Goal: Task Accomplishment & Management: Use online tool/utility

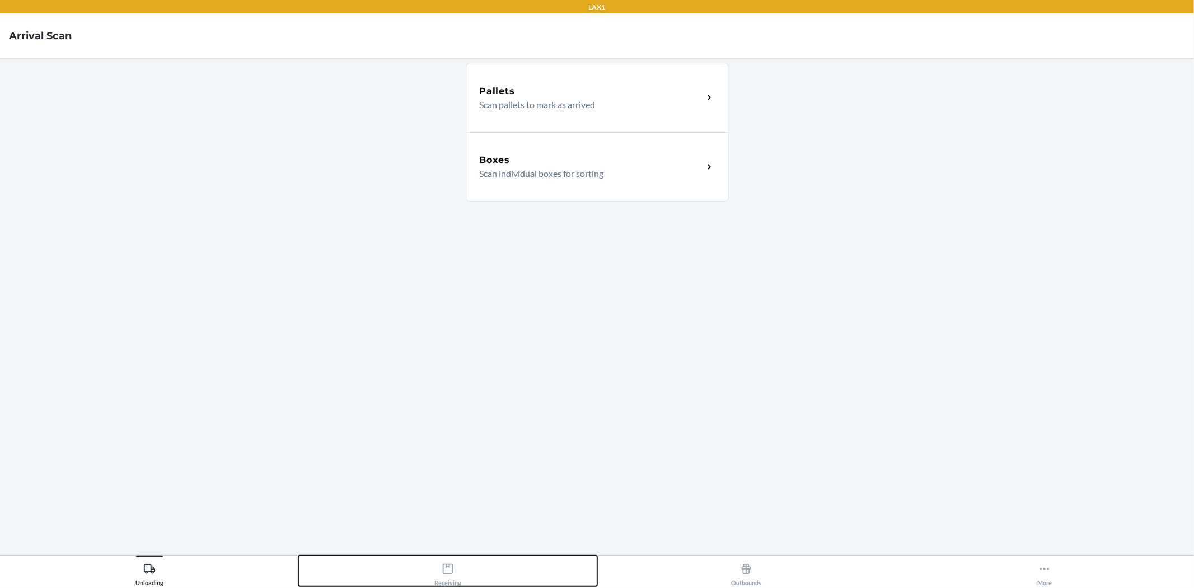
click at [445, 574] on icon at bounding box center [448, 569] width 12 height 12
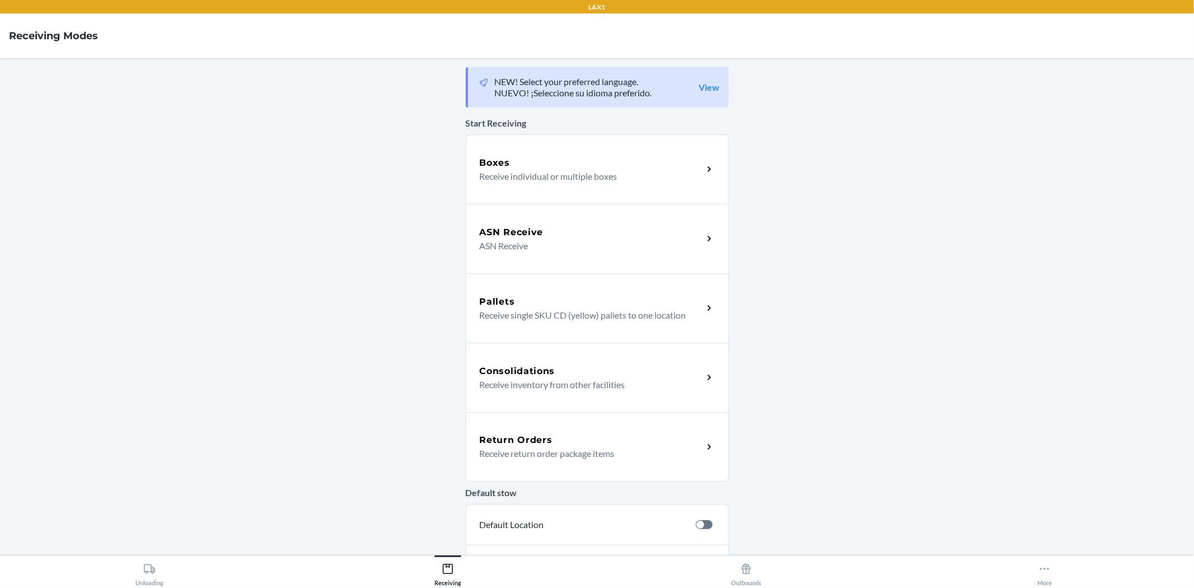
click at [590, 439] on div "Return Orders" at bounding box center [591, 439] width 223 height 13
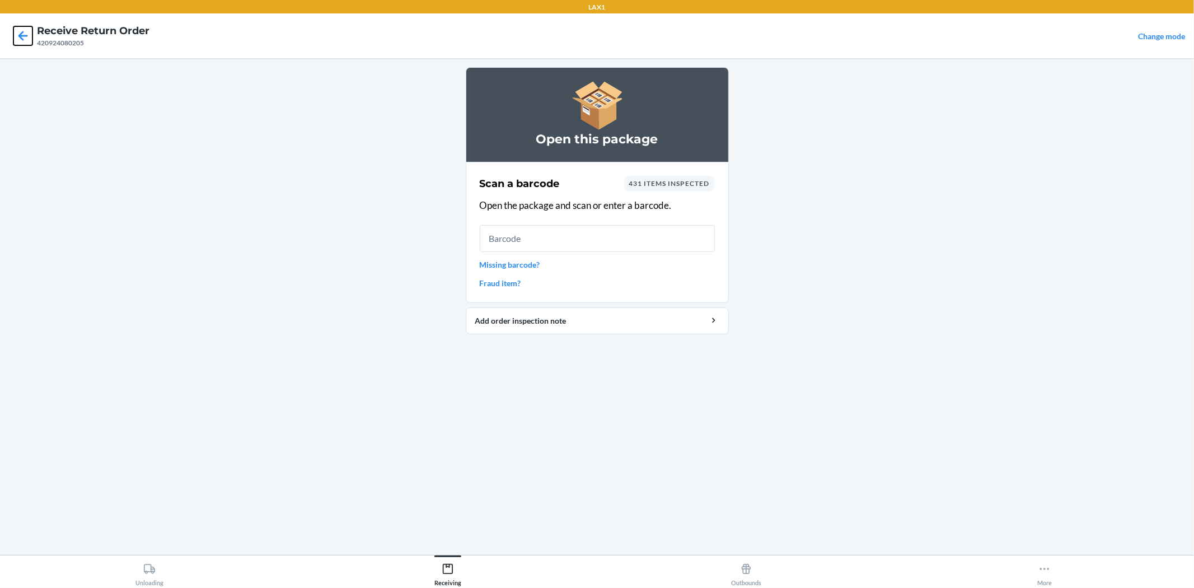
drag, startPoint x: 26, startPoint y: 31, endPoint x: 62, endPoint y: 48, distance: 39.6
click at [26, 32] on icon at bounding box center [22, 35] width 19 height 19
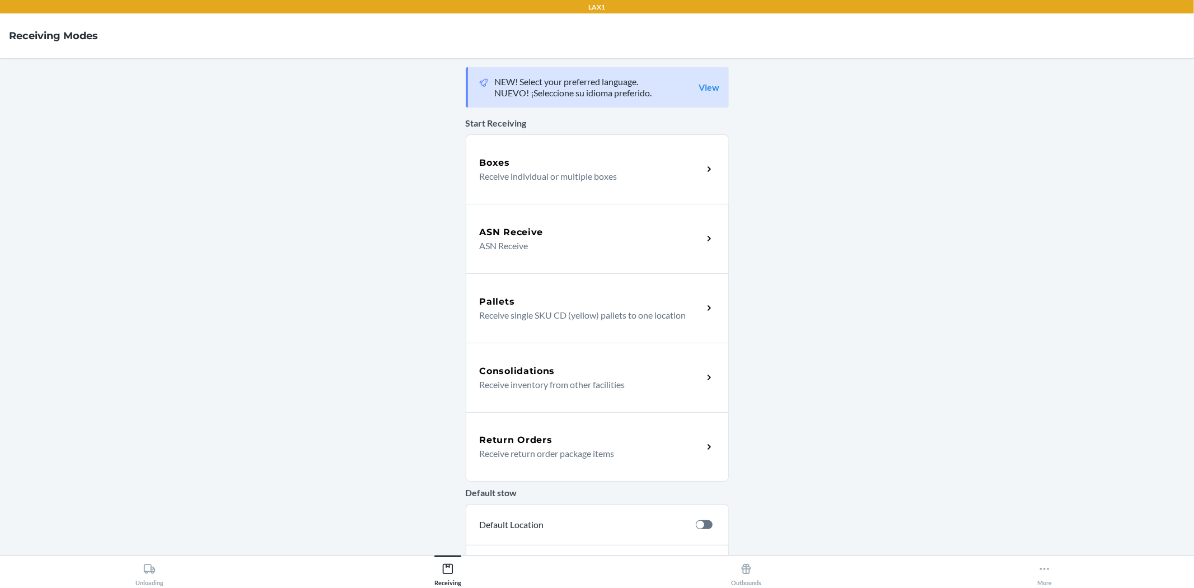
click at [705, 450] on icon at bounding box center [709, 447] width 13 height 13
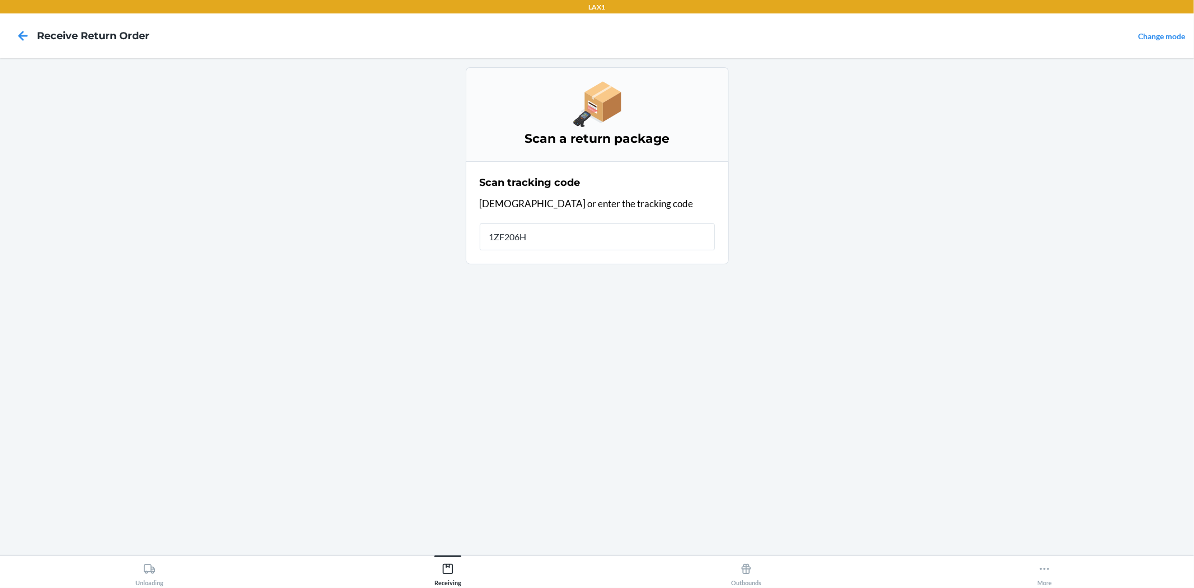
type input "1ZF206H4"
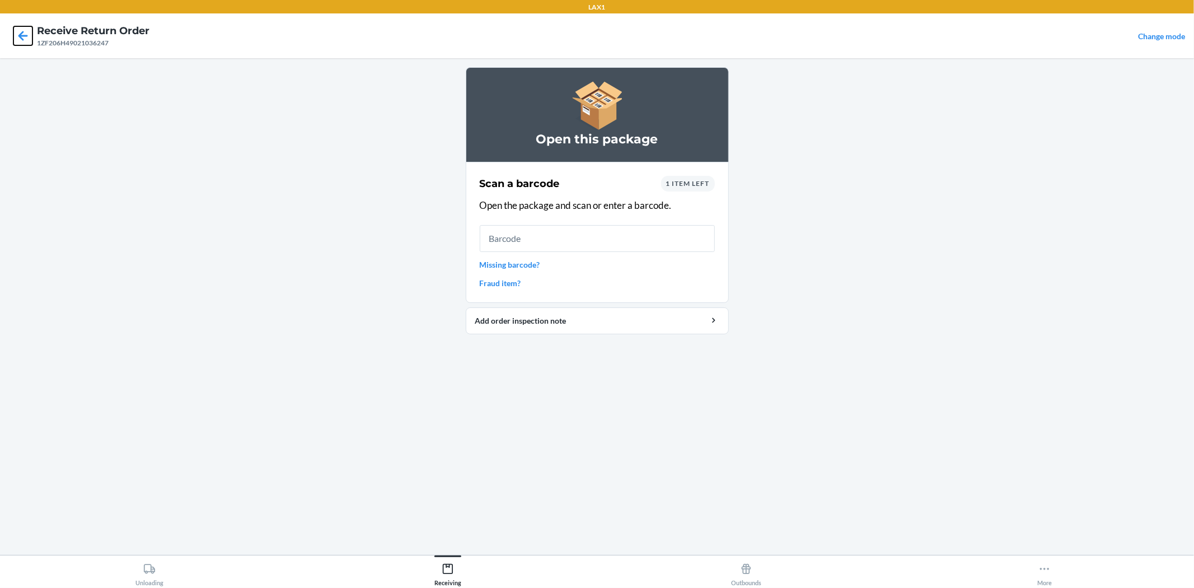
click at [26, 30] on icon at bounding box center [22, 35] width 19 height 19
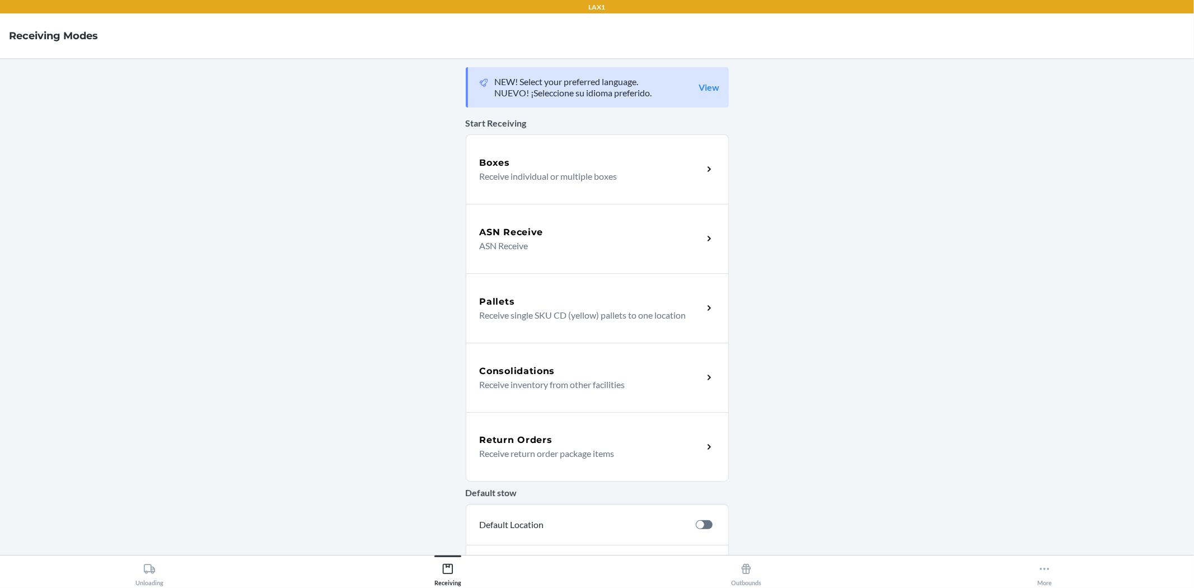
click at [672, 448] on p "Receive return order package items" at bounding box center [587, 453] width 214 height 13
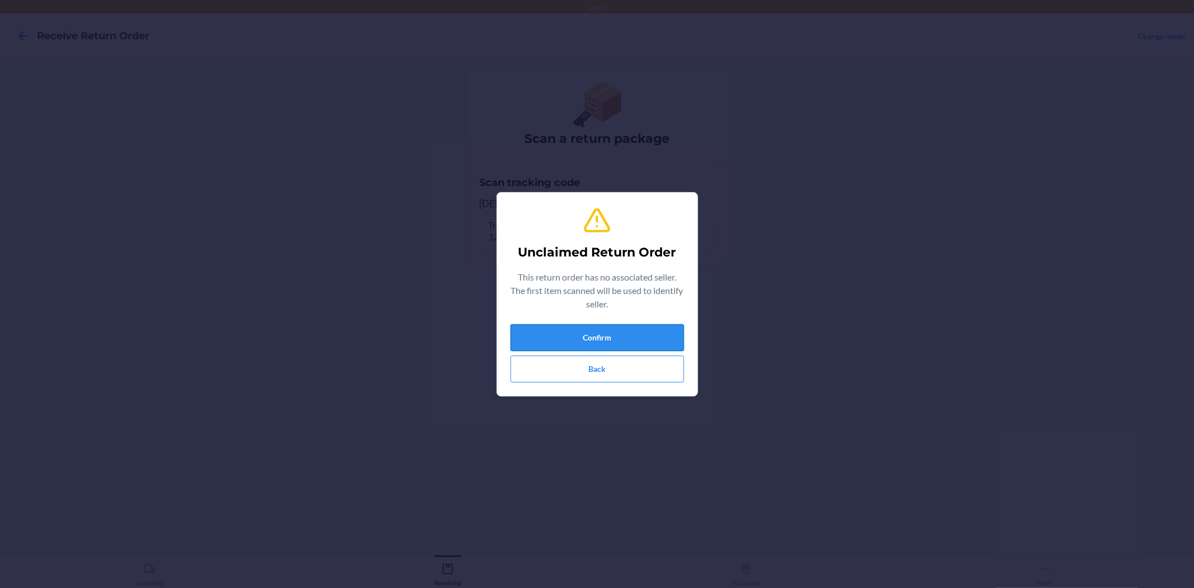
click at [608, 332] on button "Confirm" at bounding box center [598, 337] width 174 height 27
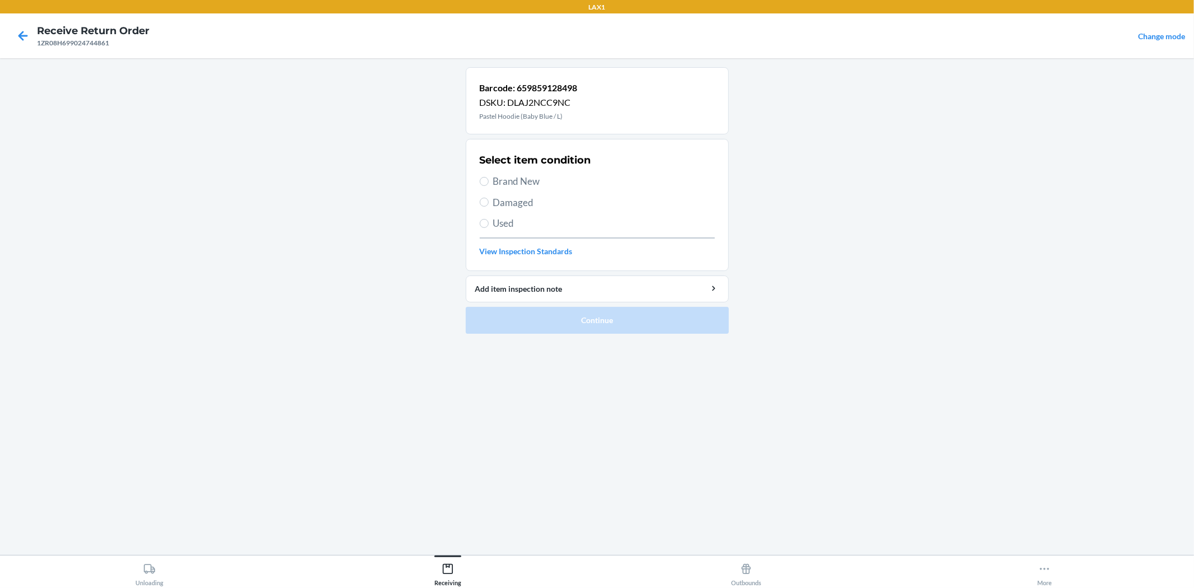
drag, startPoint x: 507, startPoint y: 180, endPoint x: 507, endPoint y: 175, distance: 5.6
click at [507, 177] on span "Brand New" at bounding box center [604, 181] width 222 height 15
click at [489, 177] on input "Brand New" at bounding box center [484, 181] width 9 height 9
radio input "true"
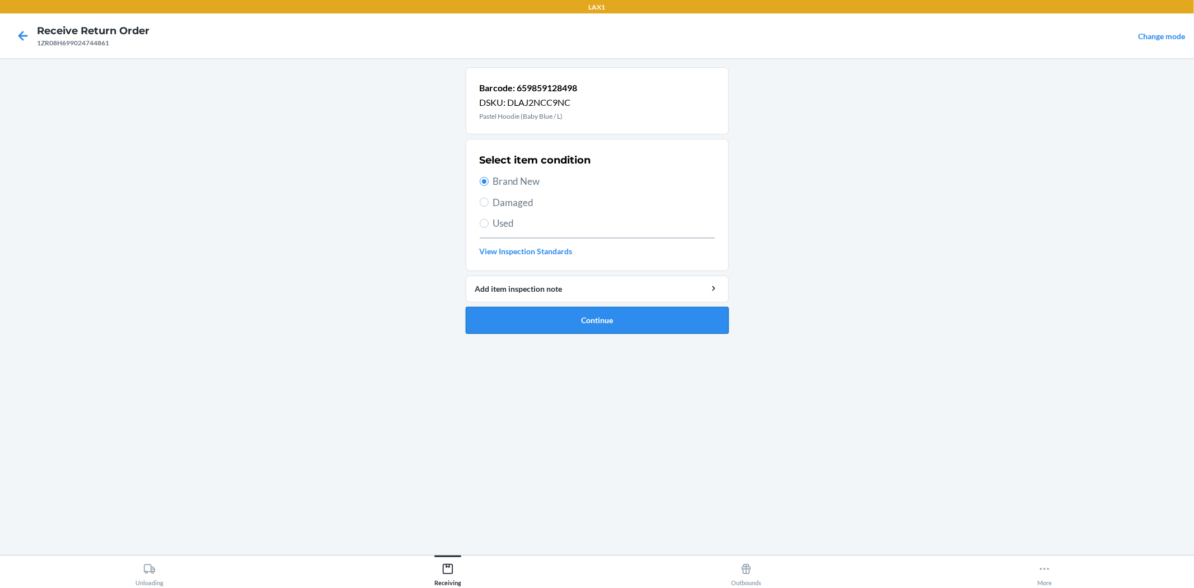
click at [569, 315] on button "Continue" at bounding box center [597, 320] width 263 height 27
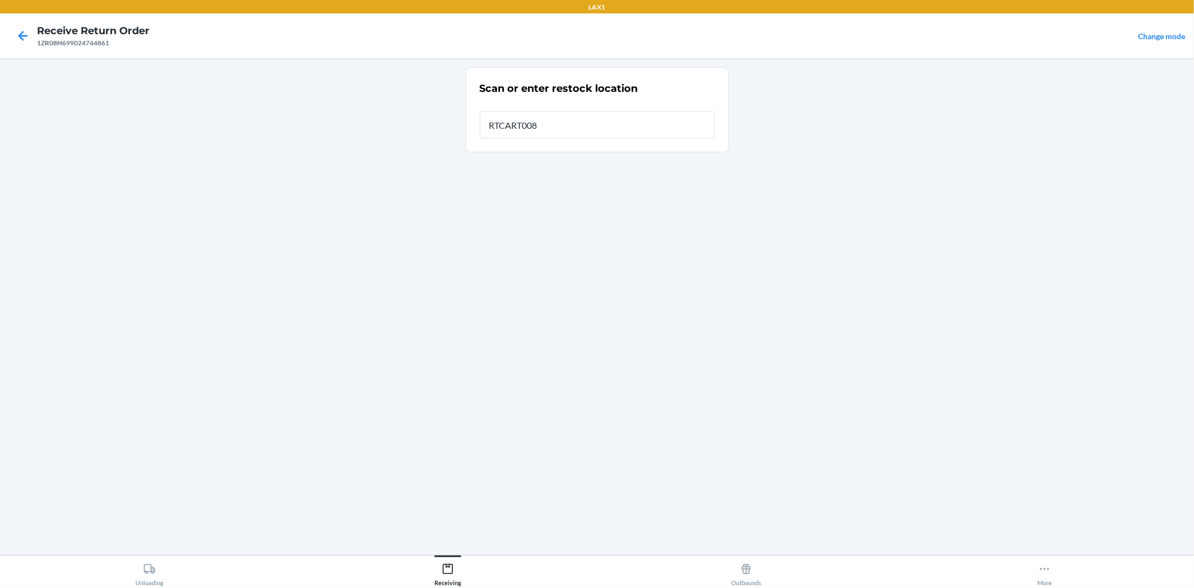
type input "RTCART008"
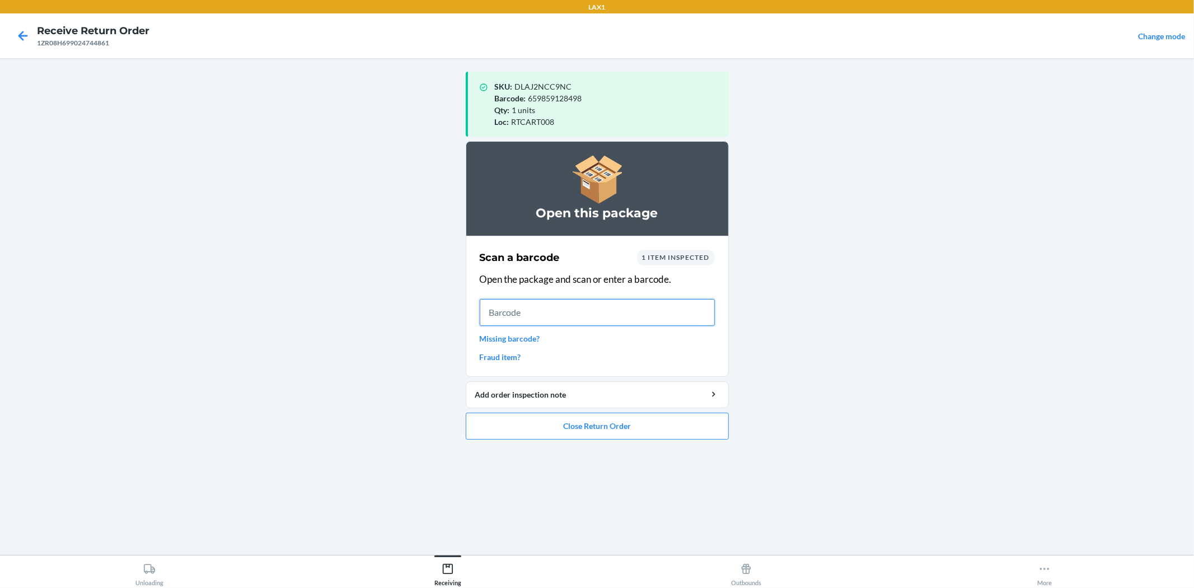
click at [514, 310] on input "text" at bounding box center [597, 312] width 235 height 27
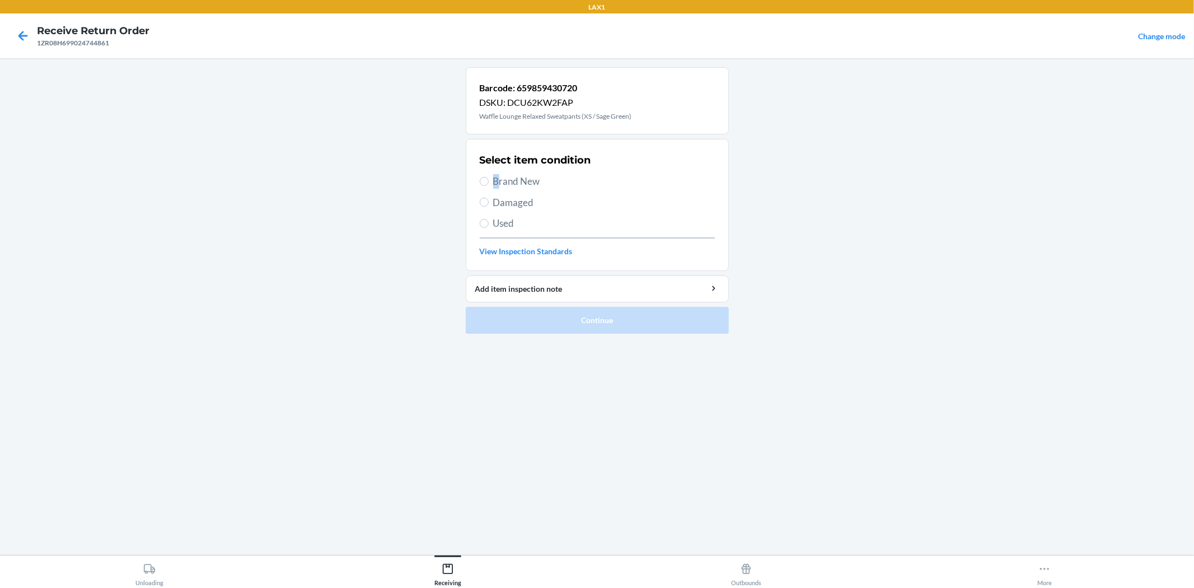
click at [496, 177] on span "Brand New" at bounding box center [604, 181] width 222 height 15
click at [485, 180] on input "Brand New" at bounding box center [484, 181] width 9 height 9
radio input "true"
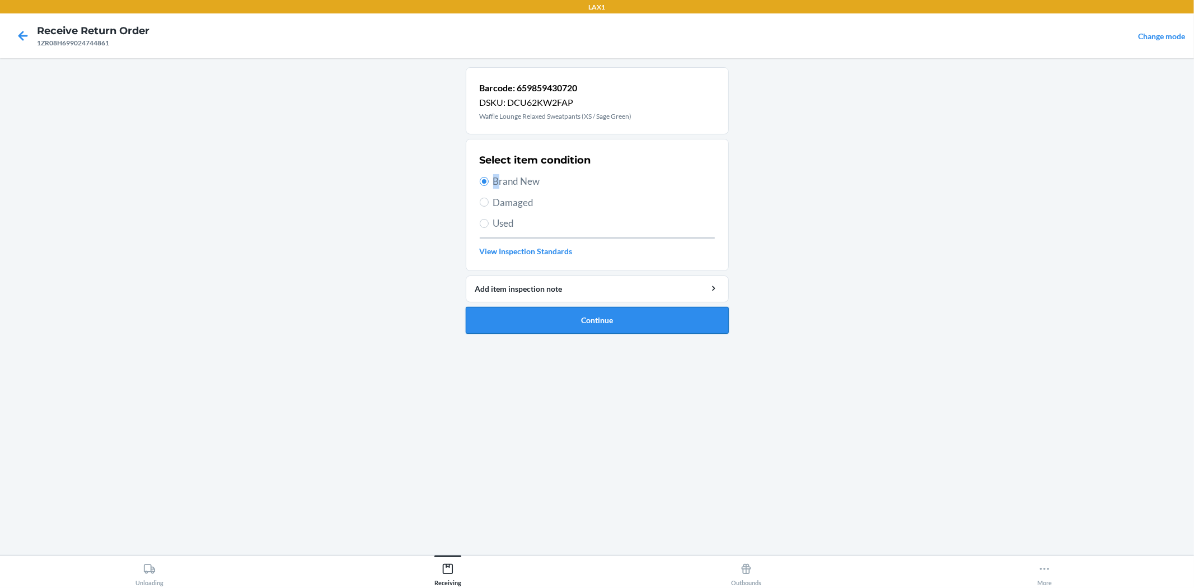
click at [516, 314] on button "Continue" at bounding box center [597, 320] width 263 height 27
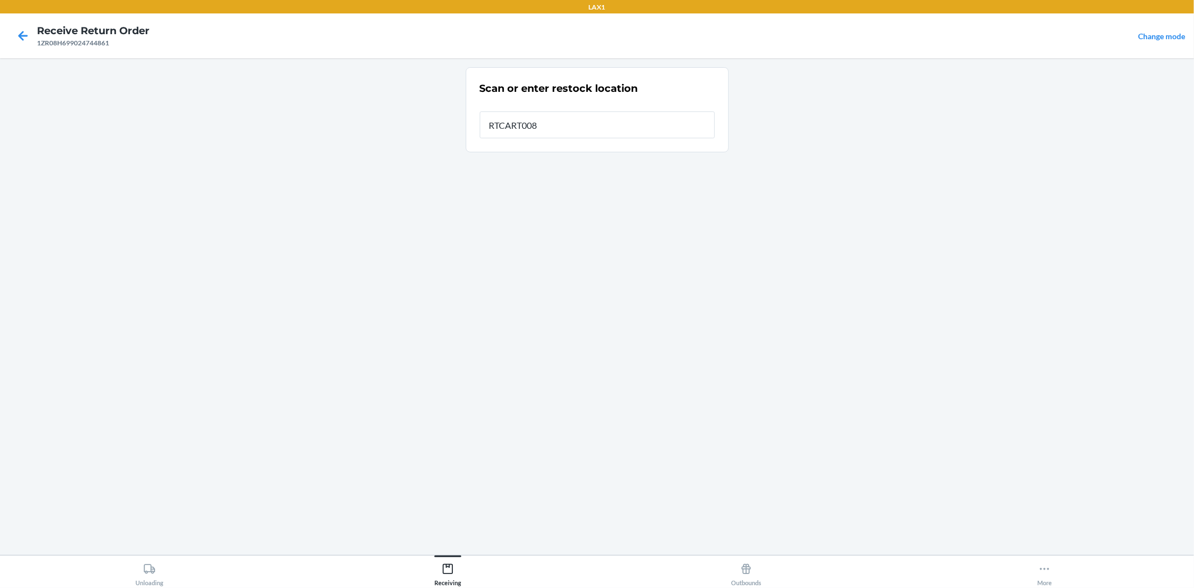
type input "RTCART008"
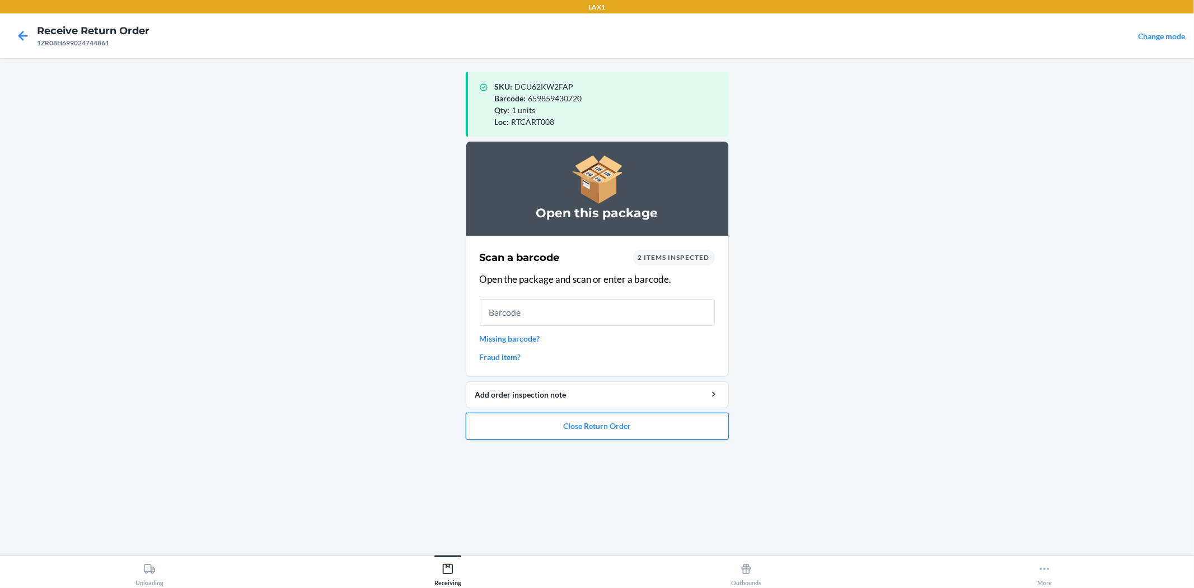
click at [573, 426] on button "Close Return Order" at bounding box center [597, 426] width 263 height 27
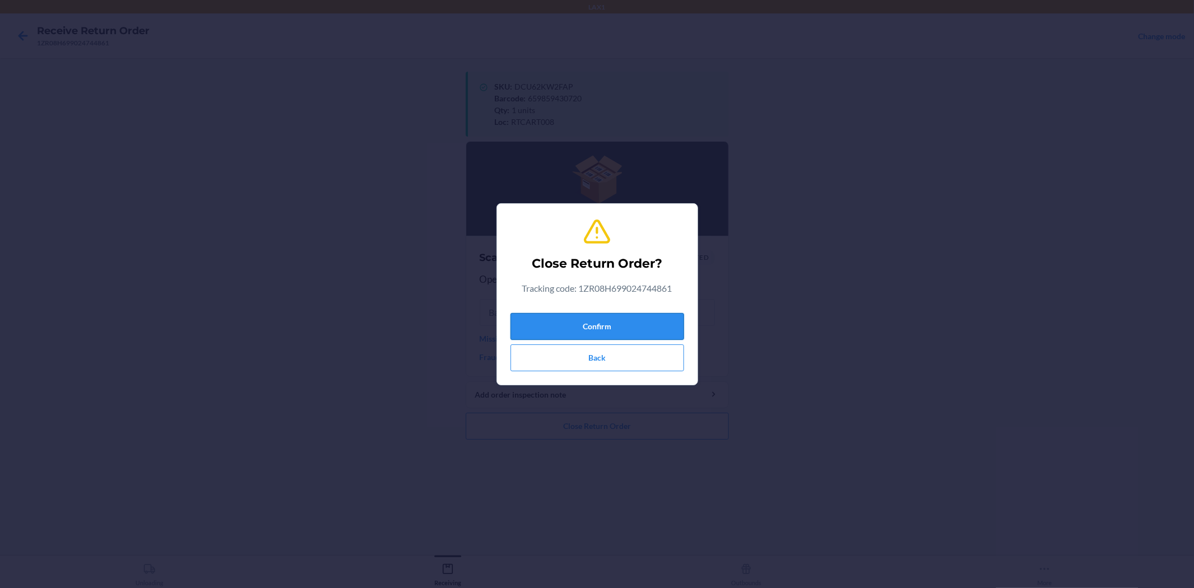
click at [595, 326] on button "Confirm" at bounding box center [598, 326] width 174 height 27
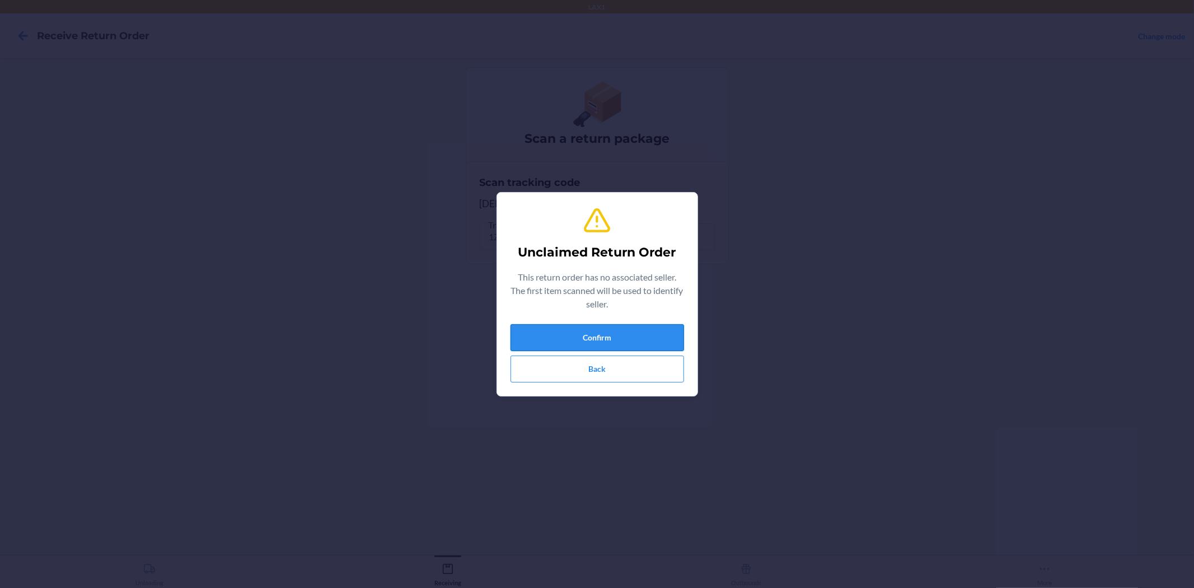
click at [607, 336] on button "Confirm" at bounding box center [598, 337] width 174 height 27
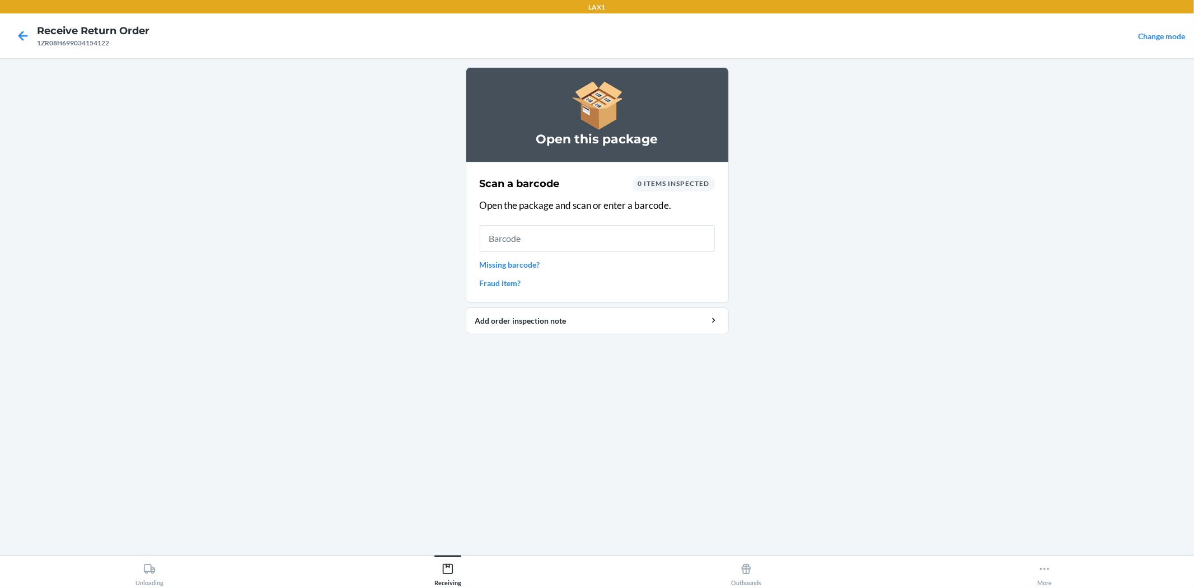
click at [530, 240] on input "text" at bounding box center [597, 238] width 235 height 27
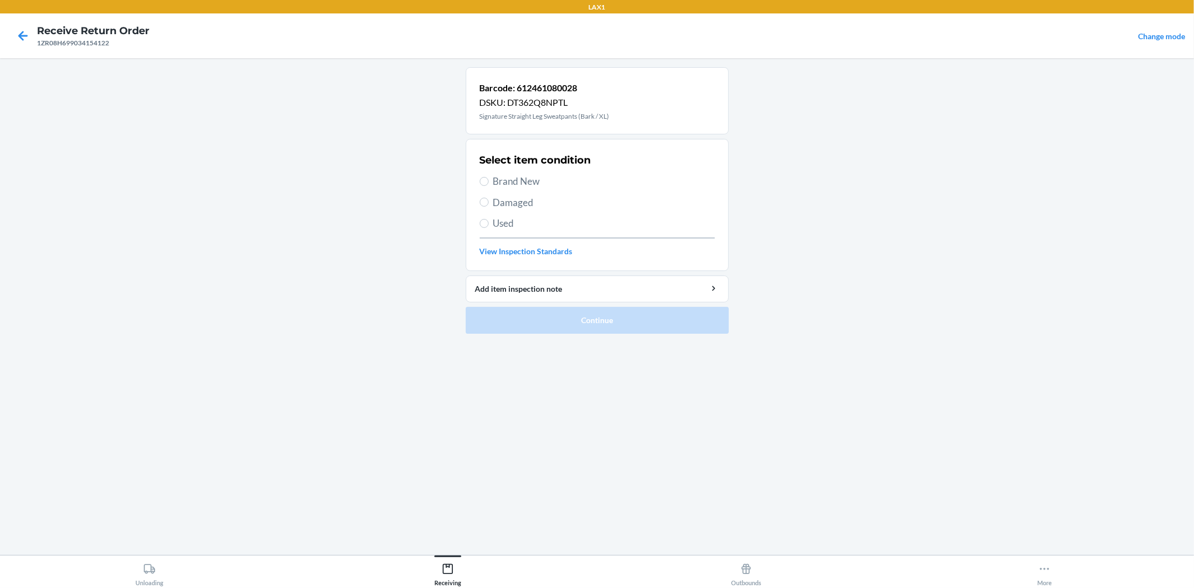
drag, startPoint x: 502, startPoint y: 181, endPoint x: 518, endPoint y: 195, distance: 21.1
click at [502, 181] on span "Brand New" at bounding box center [604, 181] width 222 height 15
click at [489, 181] on input "Brand New" at bounding box center [484, 181] width 9 height 9
radio input "true"
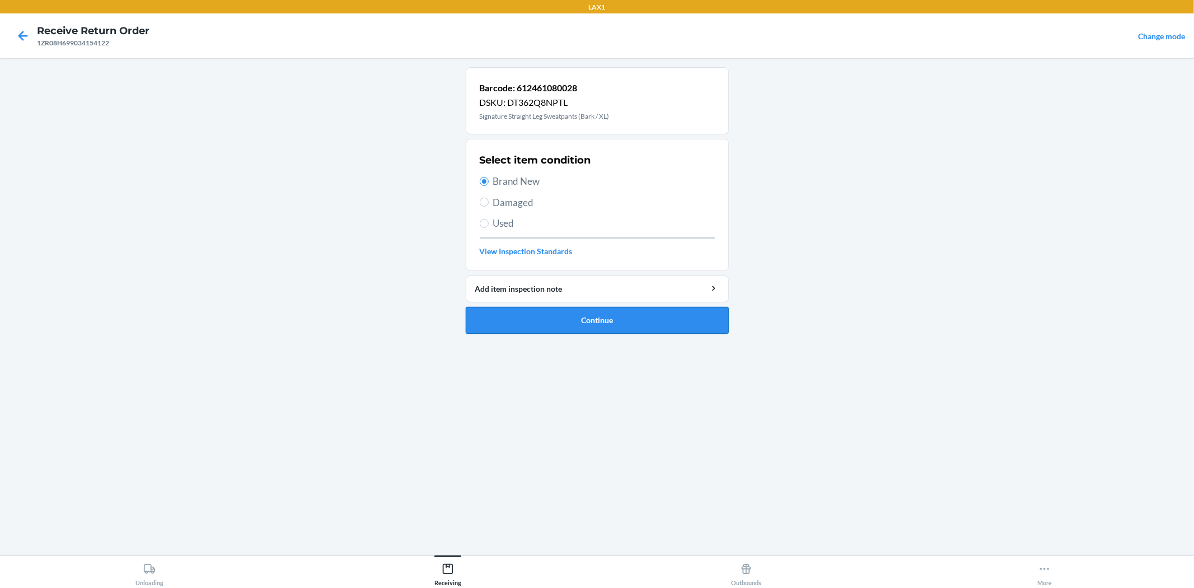
click at [583, 323] on button "Continue" at bounding box center [597, 320] width 263 height 27
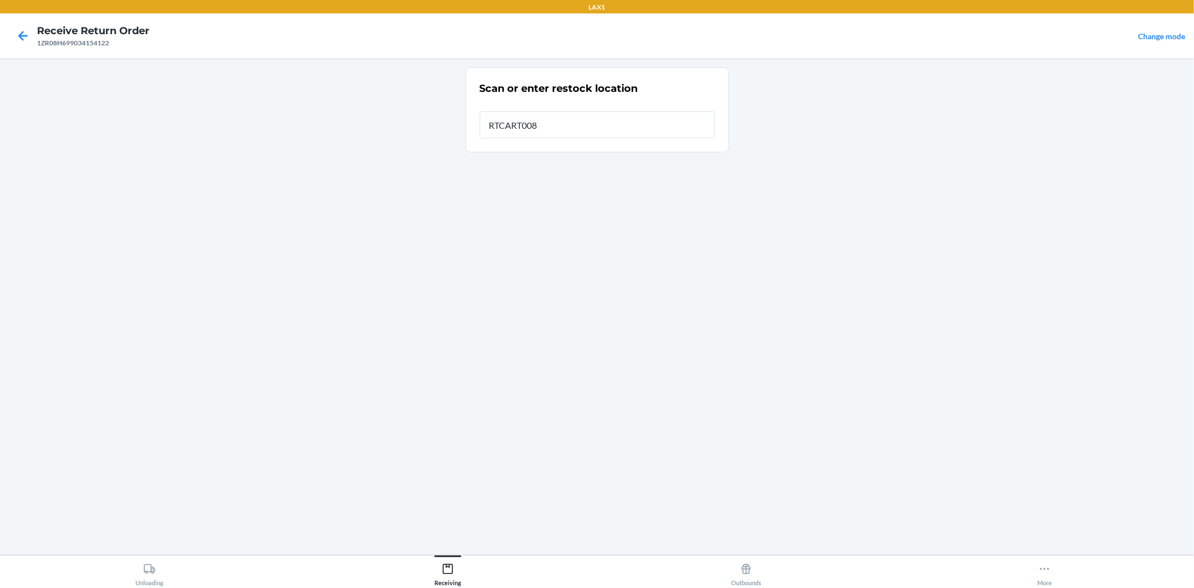
type input "RTCART008"
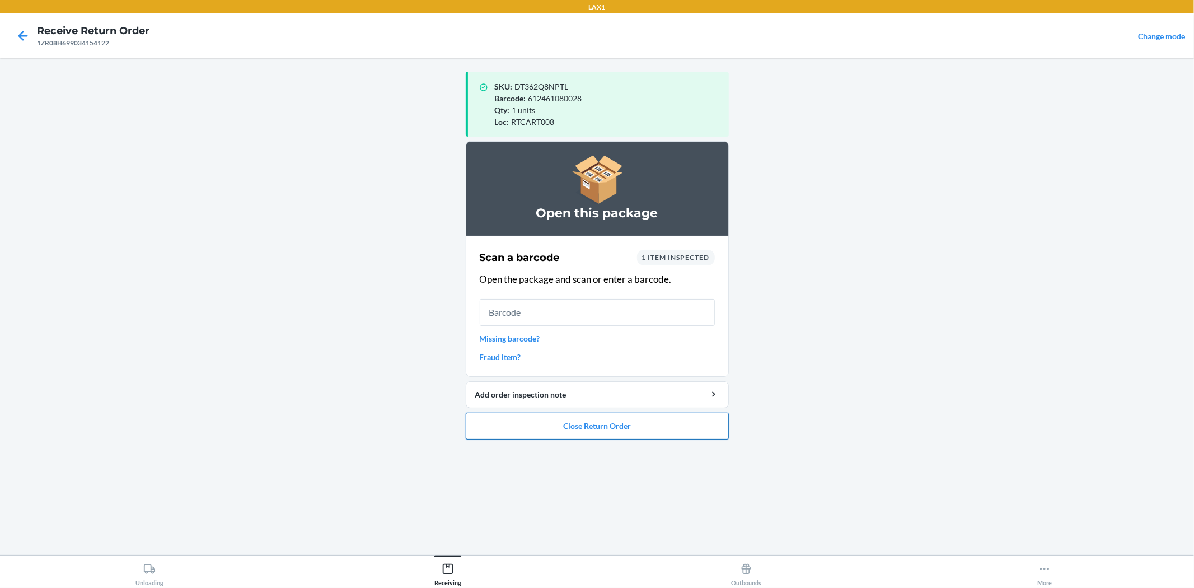
click at [562, 432] on button "Close Return Order" at bounding box center [597, 426] width 263 height 27
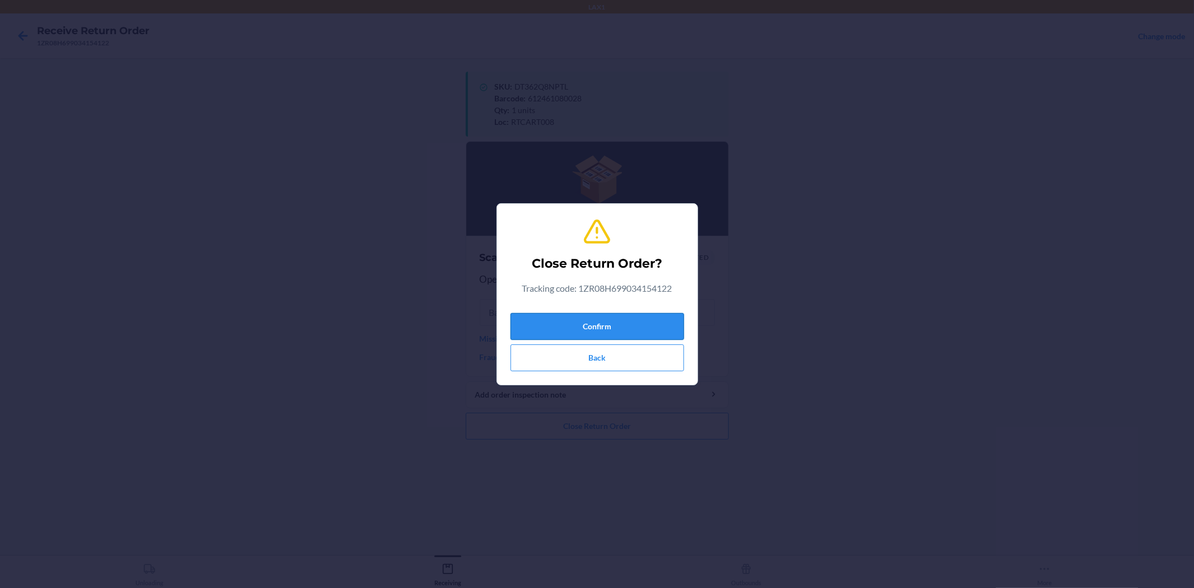
click at [530, 324] on button "Confirm" at bounding box center [598, 326] width 174 height 27
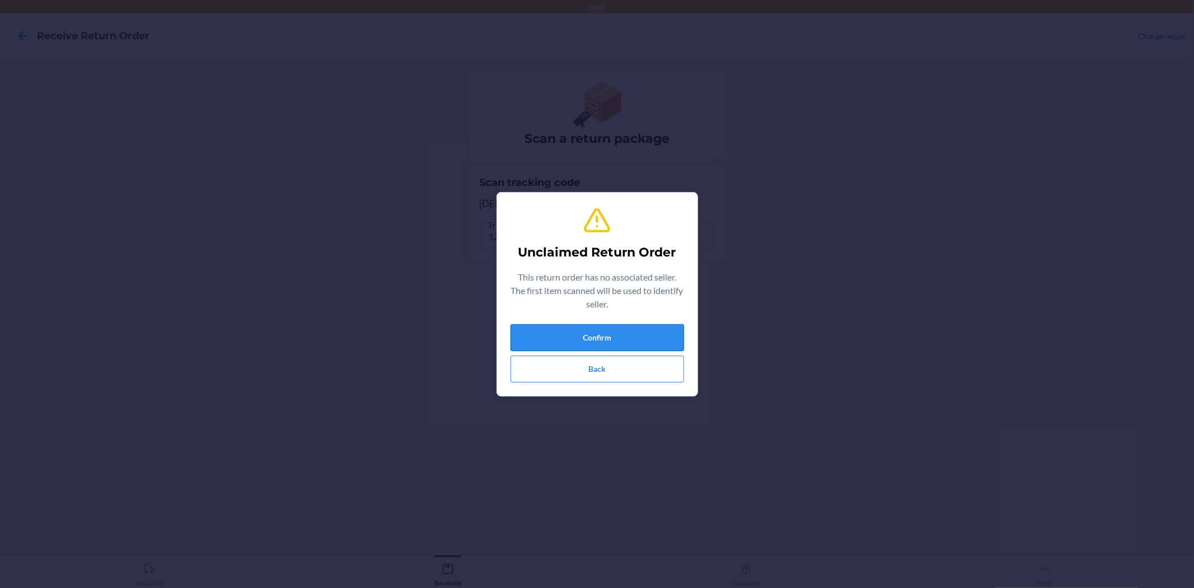
click at [588, 344] on button "Confirm" at bounding box center [598, 337] width 174 height 27
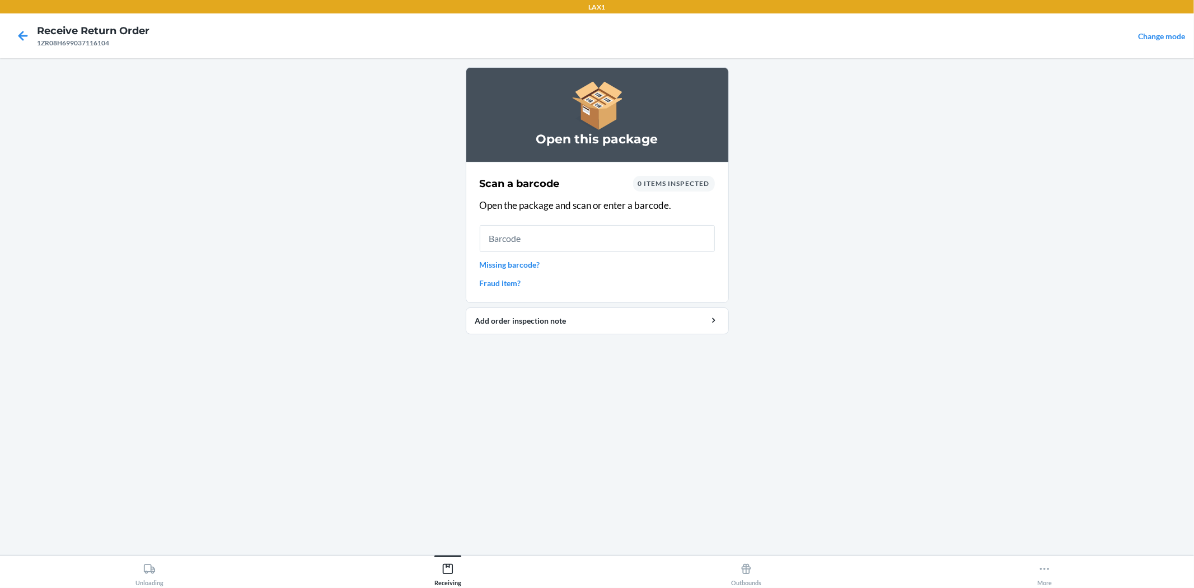
click at [600, 242] on input "text" at bounding box center [597, 238] width 235 height 27
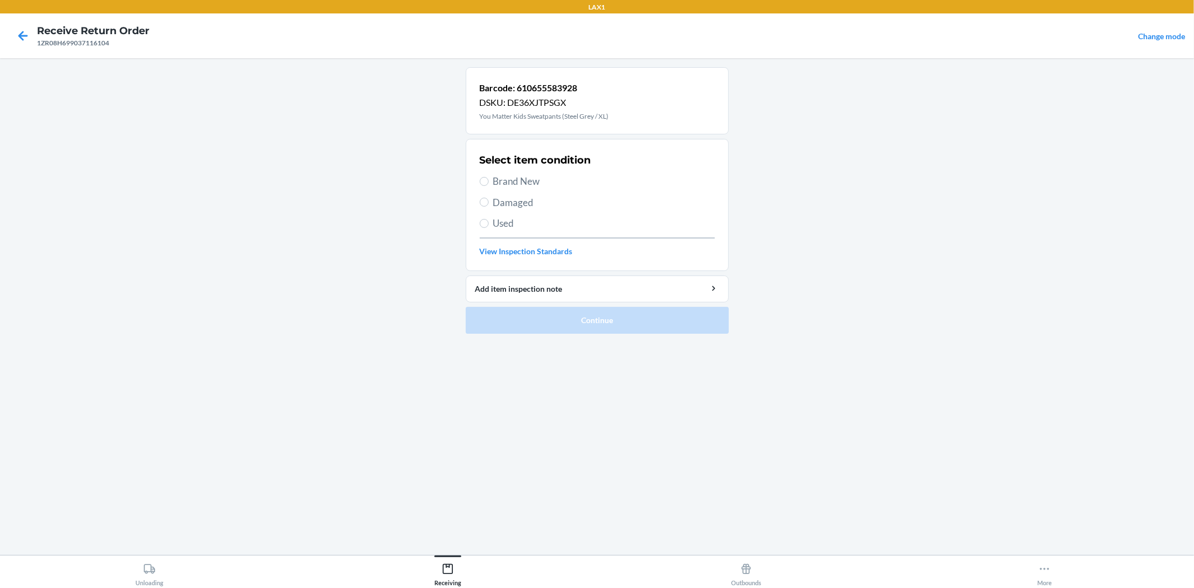
click at [493, 180] on span "Brand New" at bounding box center [604, 181] width 222 height 15
click at [489, 180] on input "Brand New" at bounding box center [484, 181] width 9 height 9
radio input "true"
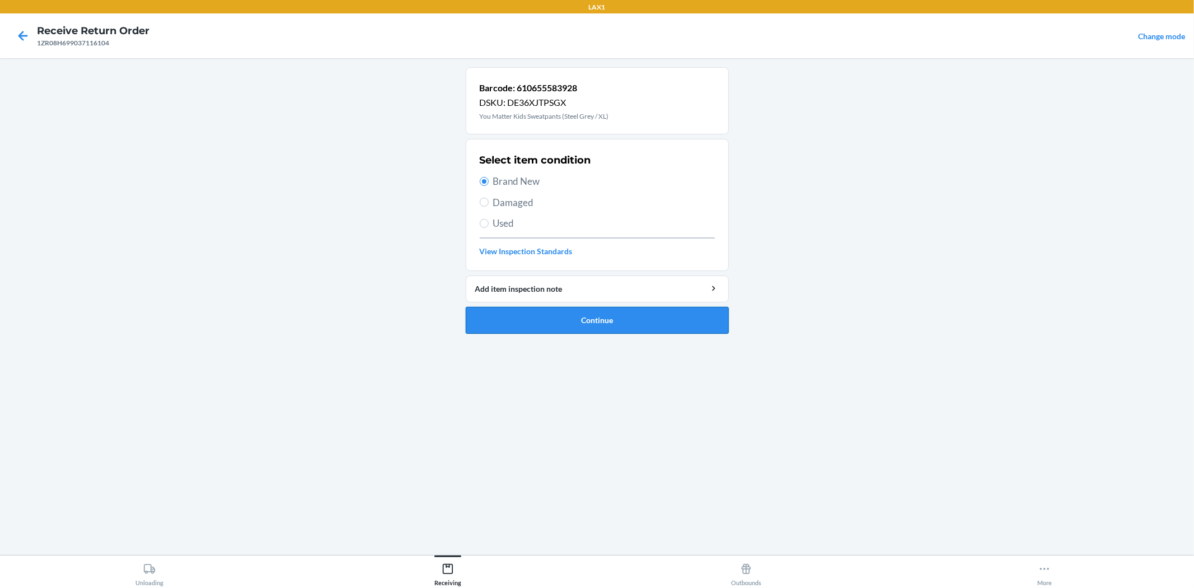
click at [615, 312] on button "Continue" at bounding box center [597, 320] width 263 height 27
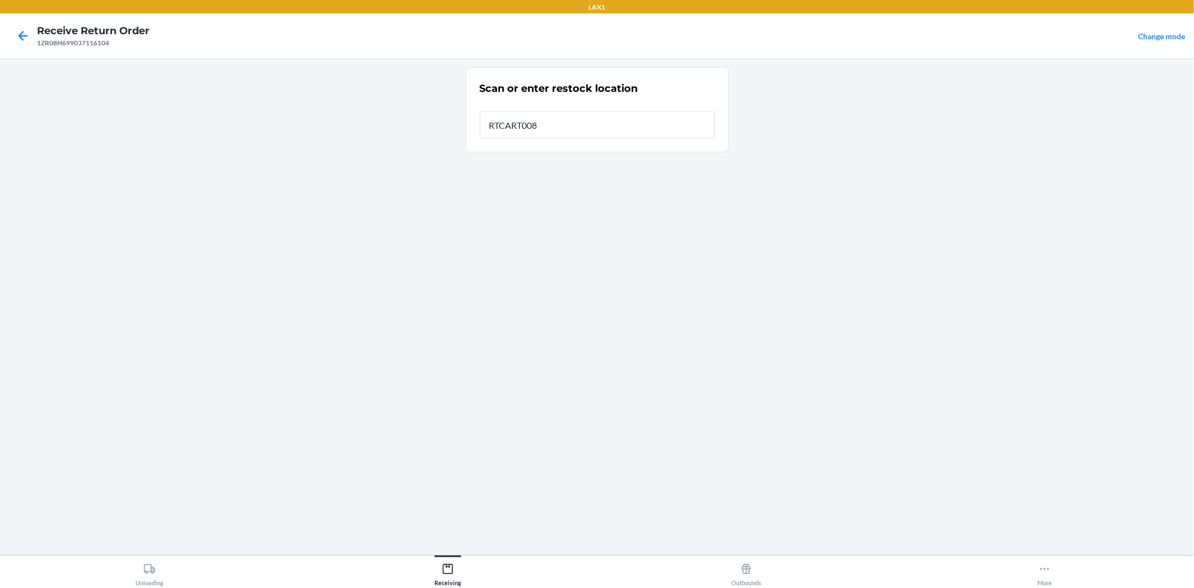
type input "RTCART008"
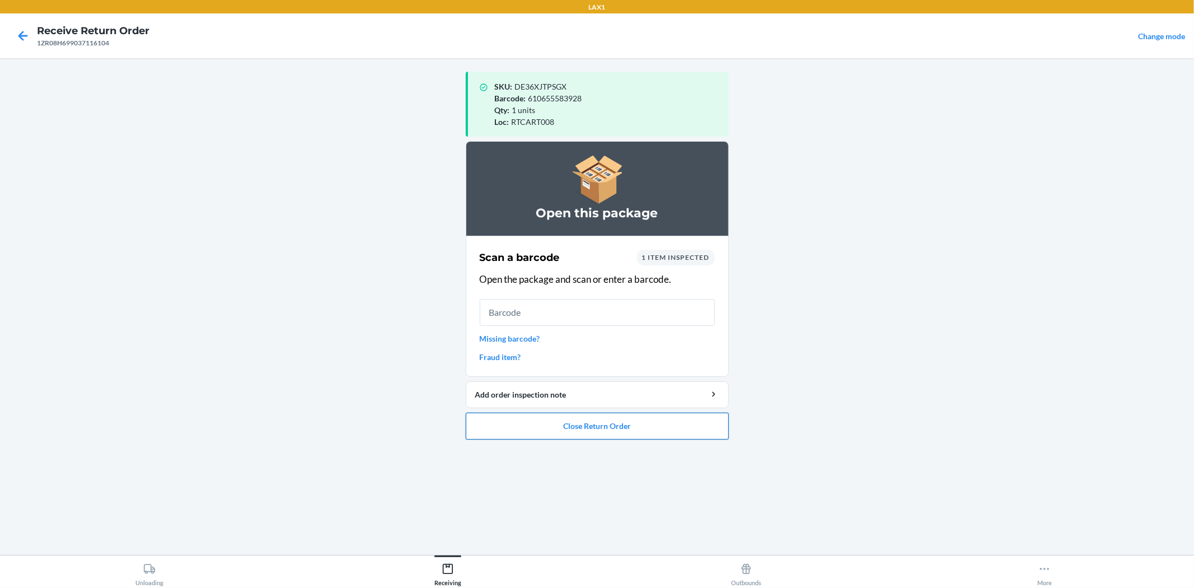
click at [572, 423] on button "Close Return Order" at bounding box center [597, 426] width 263 height 27
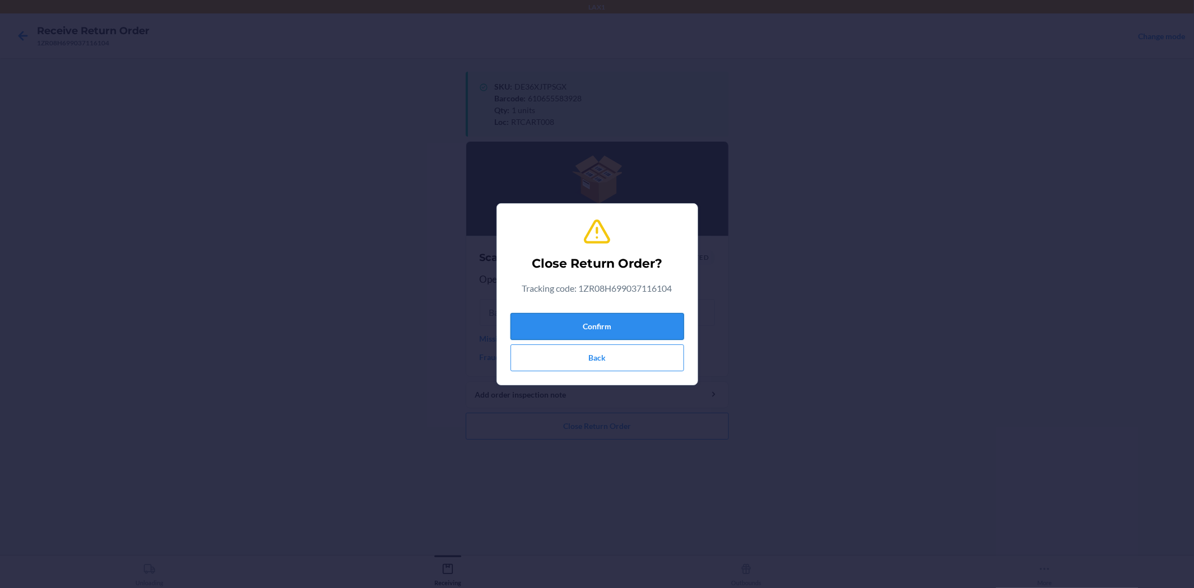
click at [567, 314] on button "Confirm" at bounding box center [598, 326] width 174 height 27
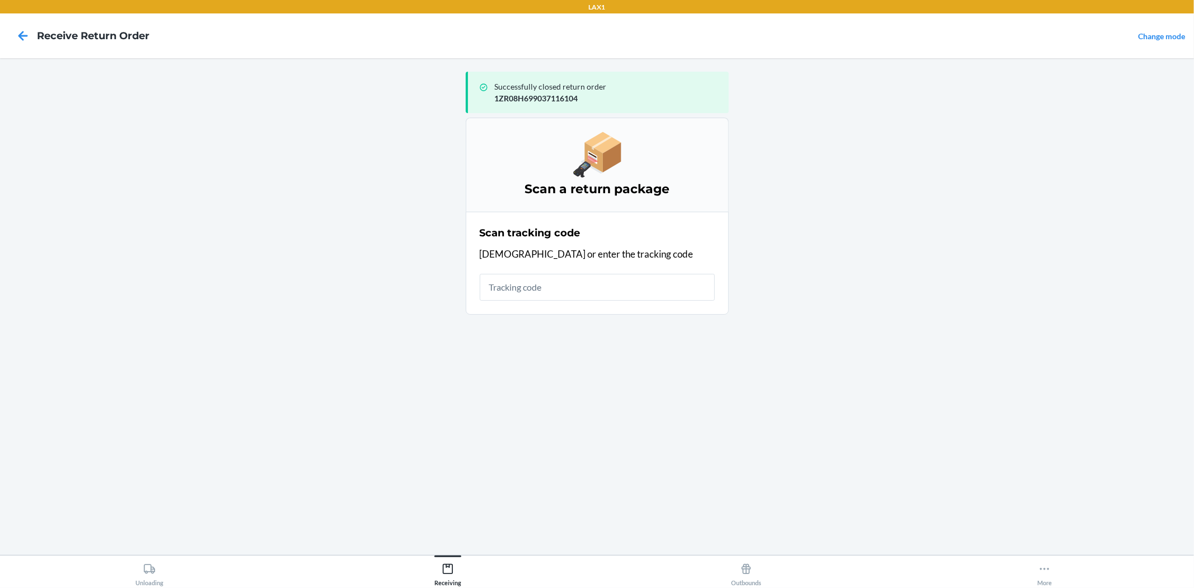
click at [549, 289] on input "text" at bounding box center [597, 287] width 235 height 27
type input "42092408020592020903706"
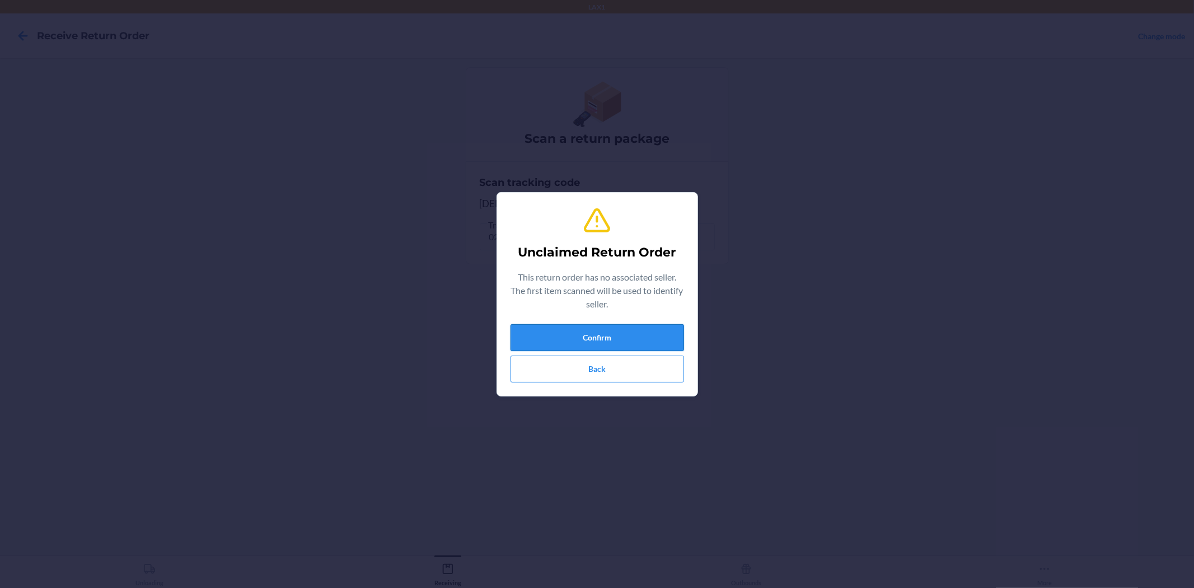
click at [633, 324] on button "Confirm" at bounding box center [598, 337] width 174 height 27
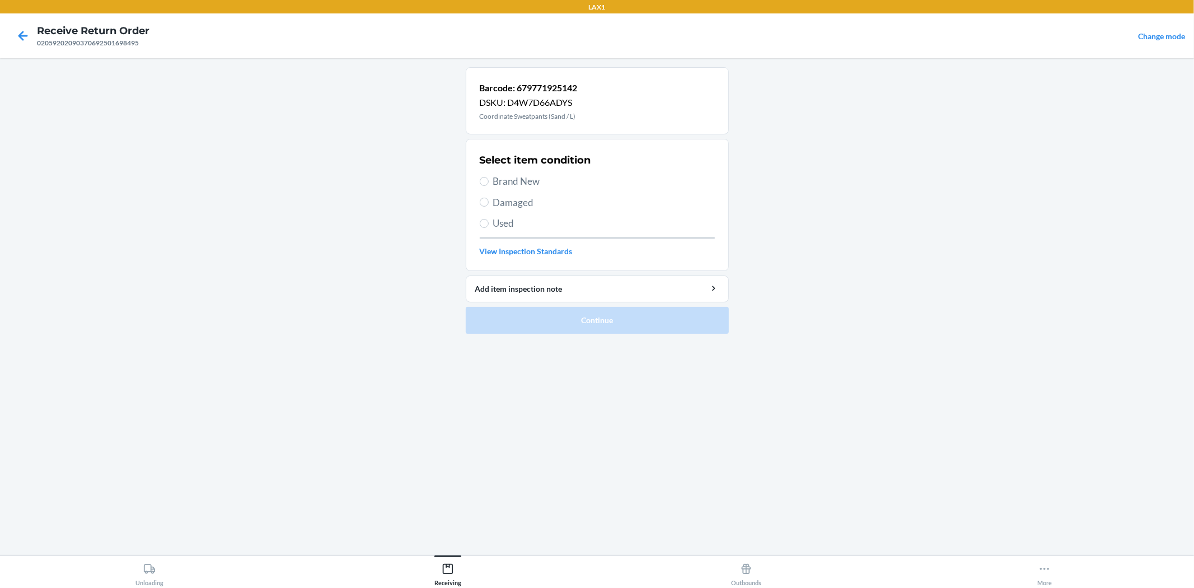
click at [510, 185] on span "Brand New" at bounding box center [604, 181] width 222 height 15
click at [489, 185] on input "Brand New" at bounding box center [484, 181] width 9 height 9
radio input "true"
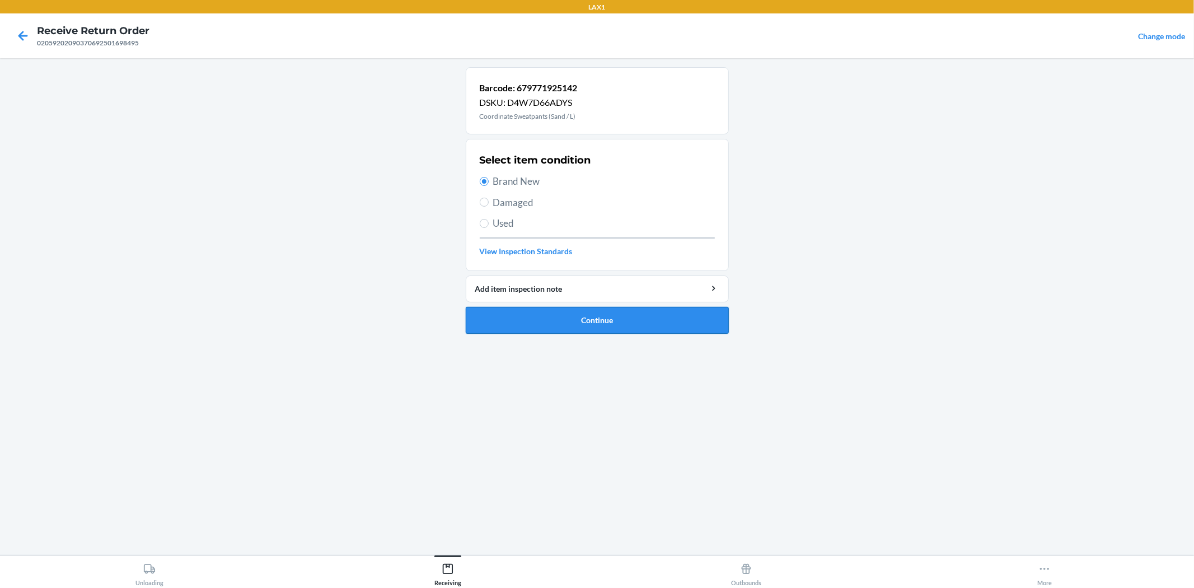
click at [573, 318] on button "Continue" at bounding box center [597, 320] width 263 height 27
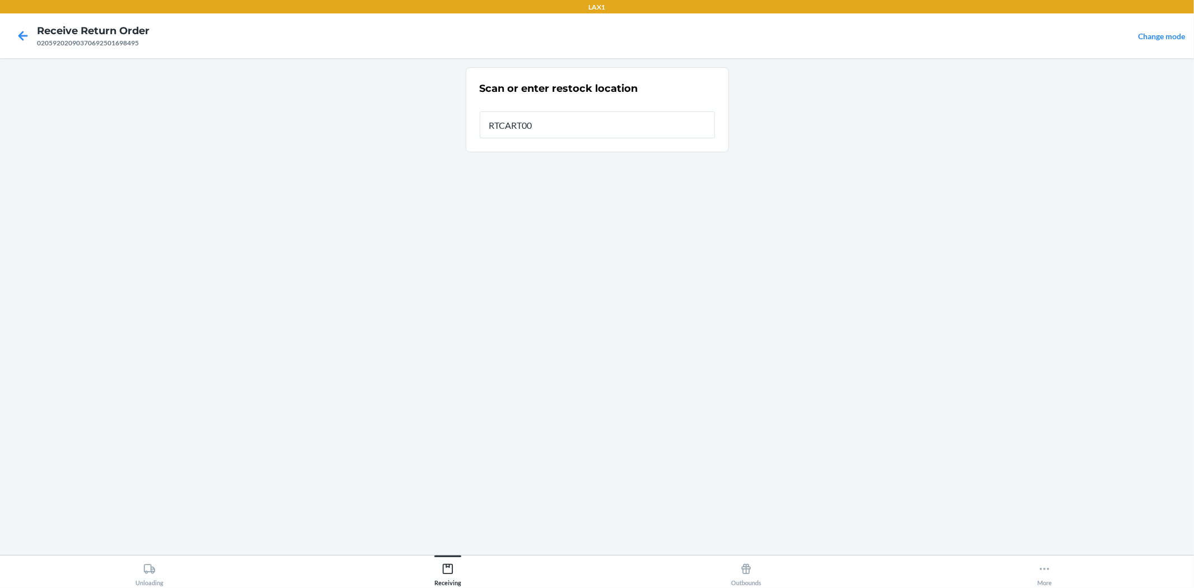
type input "RTCART008"
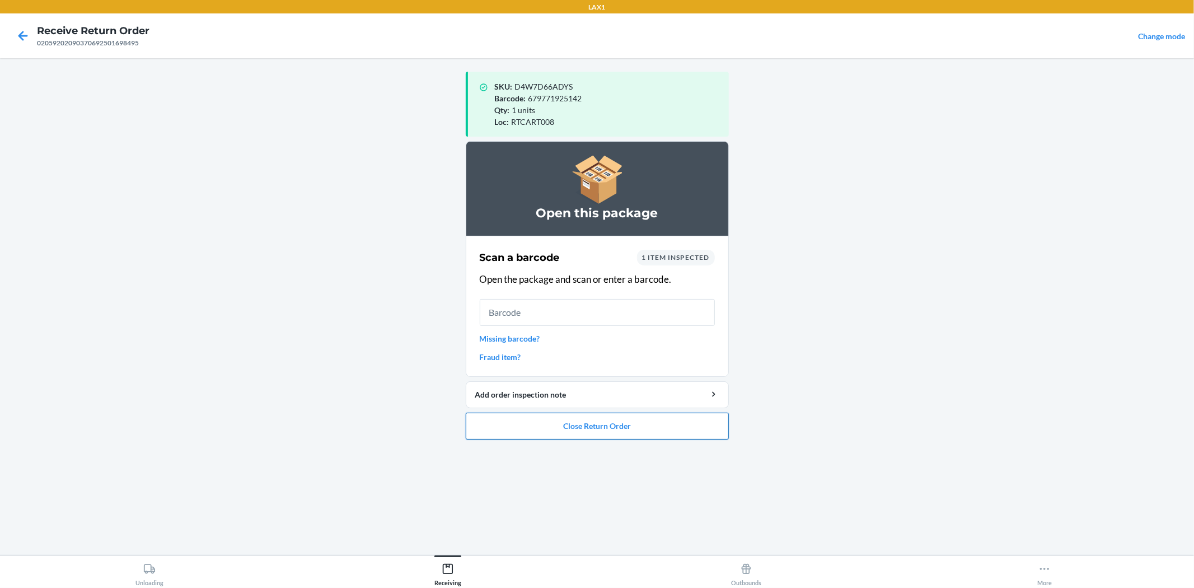
click at [632, 418] on button "Close Return Order" at bounding box center [597, 426] width 263 height 27
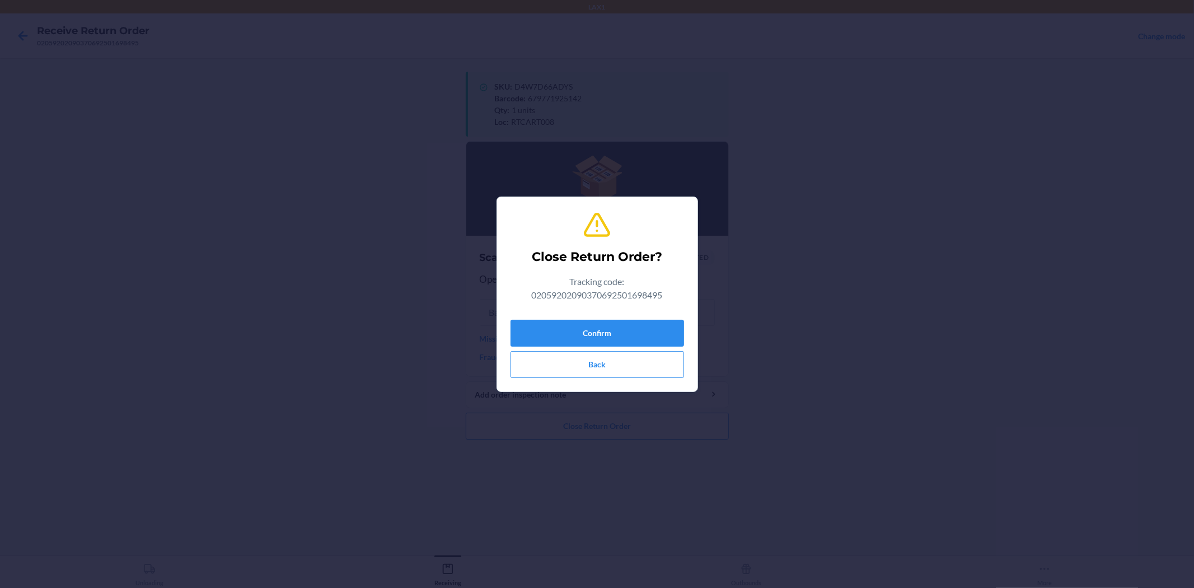
drag, startPoint x: 570, startPoint y: 296, endPoint x: 570, endPoint y: 302, distance: 6.7
click at [570, 300] on p "Tracking code: 02059202090370692501698495" at bounding box center [598, 288] width 174 height 27
click at [576, 322] on button "Confirm" at bounding box center [598, 333] width 174 height 27
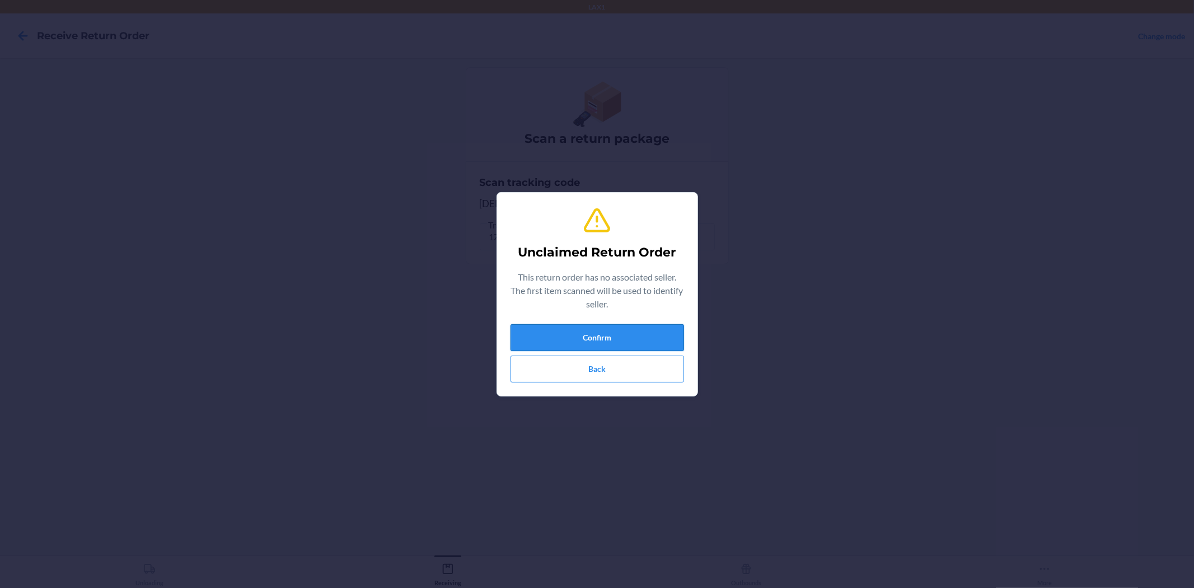
click at [599, 345] on button "Confirm" at bounding box center [598, 337] width 174 height 27
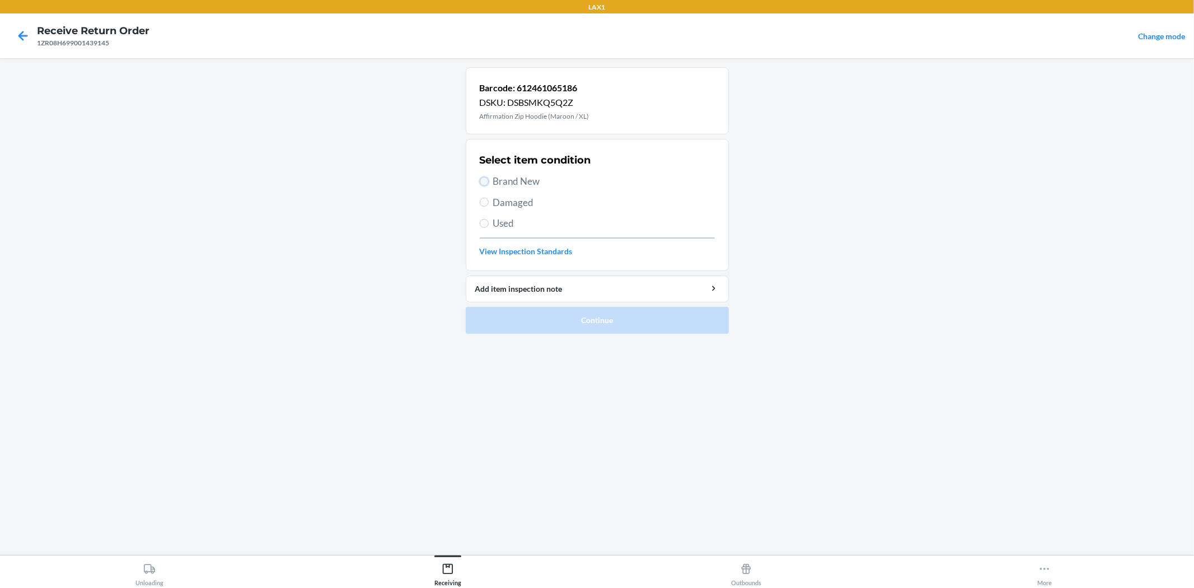
drag, startPoint x: 483, startPoint y: 185, endPoint x: 563, endPoint y: 204, distance: 82.3
click at [485, 185] on input "Brand New" at bounding box center [484, 181] width 9 height 9
radio input "true"
click at [570, 320] on button "Continue" at bounding box center [597, 320] width 263 height 27
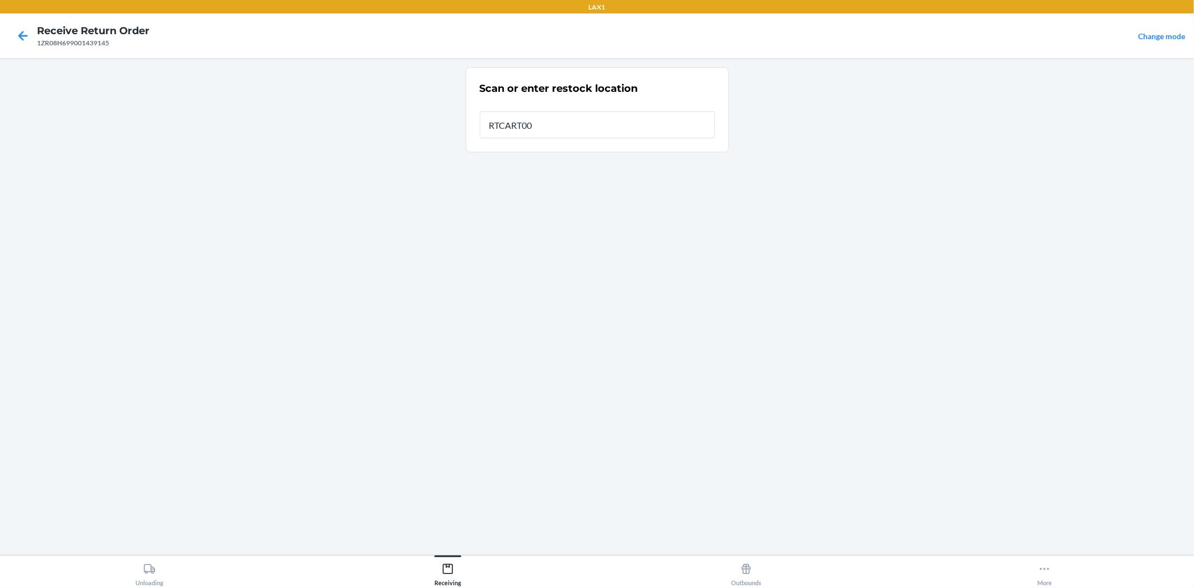
type input "RTCART008"
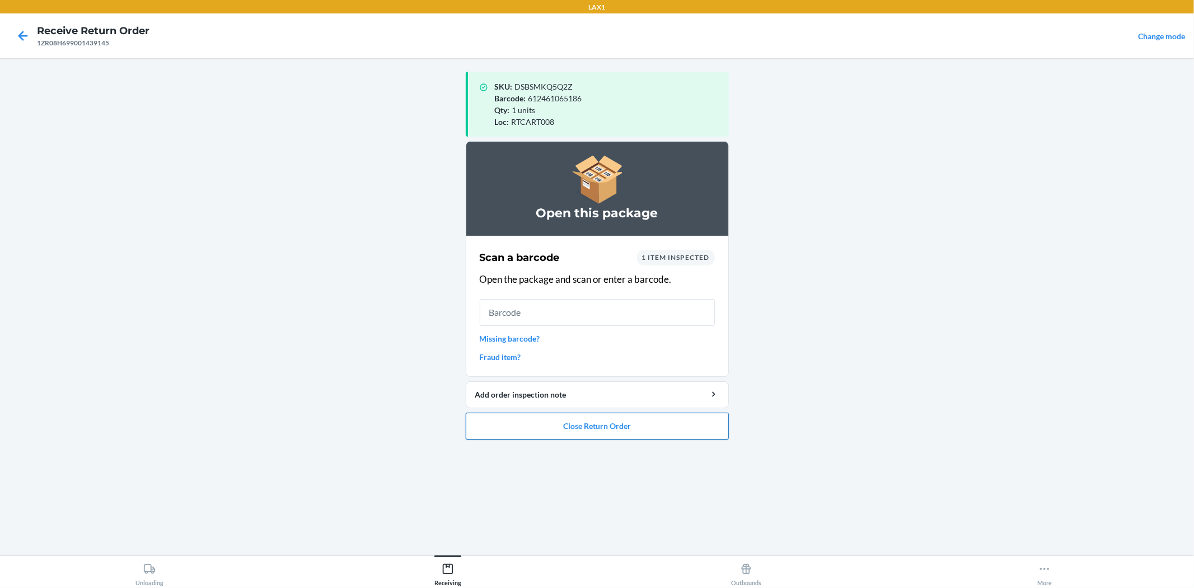
click at [578, 430] on button "Close Return Order" at bounding box center [597, 426] width 263 height 27
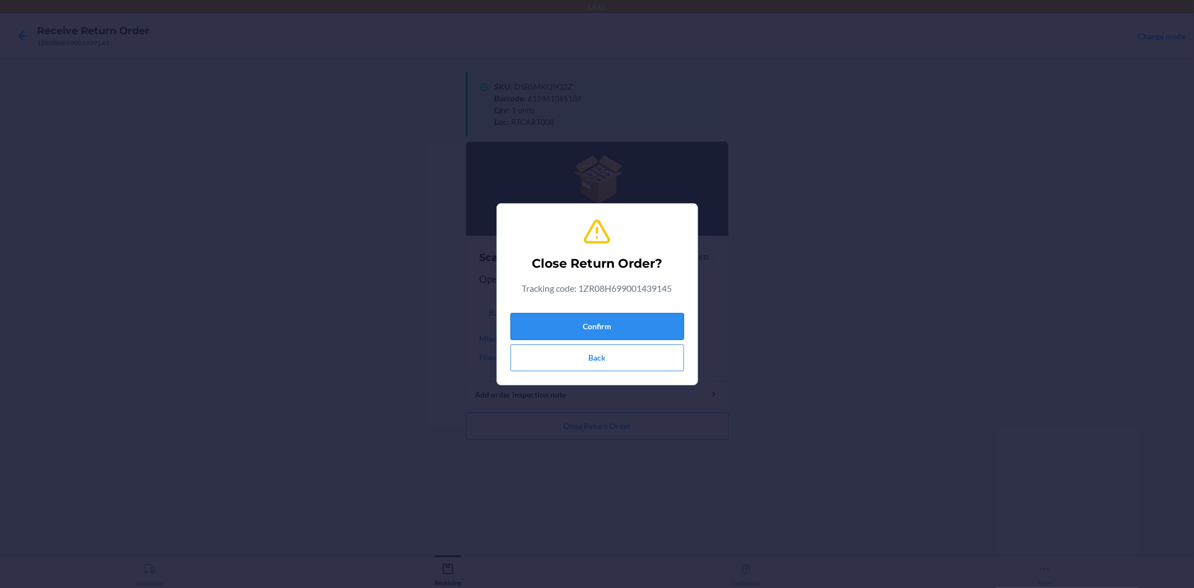
click at [596, 330] on button "Confirm" at bounding box center [598, 326] width 174 height 27
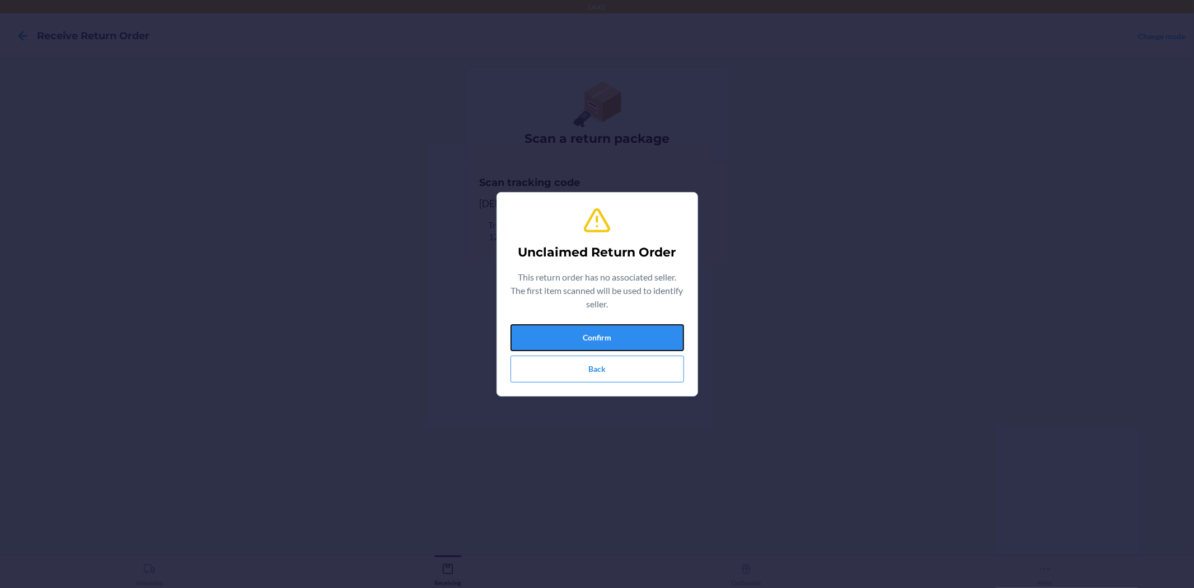
click at [596, 330] on button "Confirm" at bounding box center [598, 337] width 174 height 27
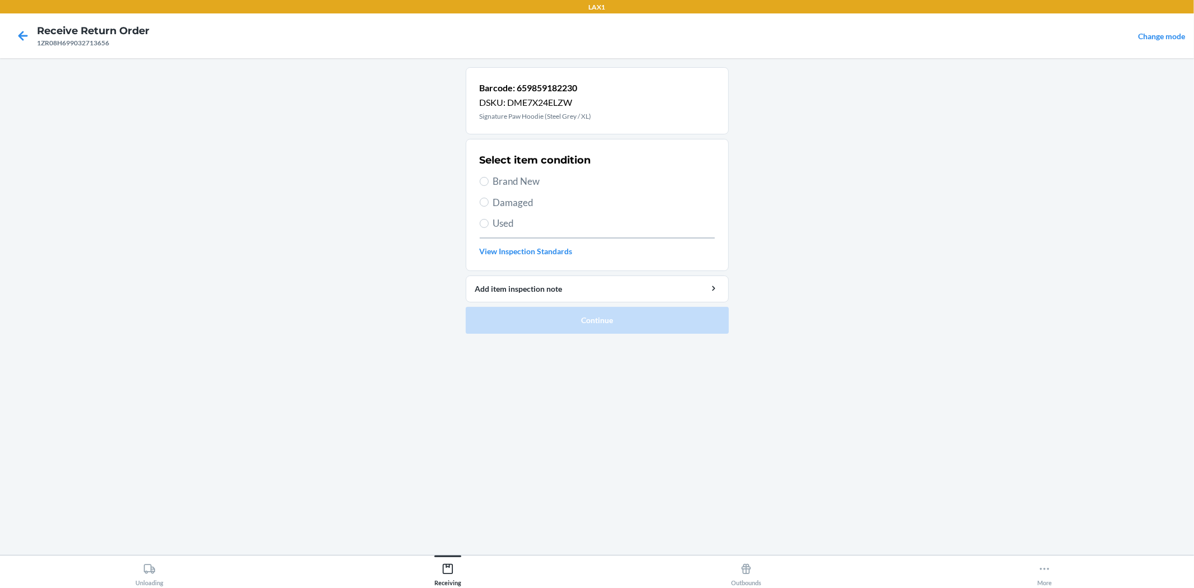
click at [515, 172] on div "Select item condition Brand New Damaged Used View Inspection Standards" at bounding box center [597, 204] width 235 height 111
click at [517, 183] on span "Brand New" at bounding box center [604, 181] width 222 height 15
click at [489, 183] on input "Brand New" at bounding box center [484, 181] width 9 height 9
radio input "true"
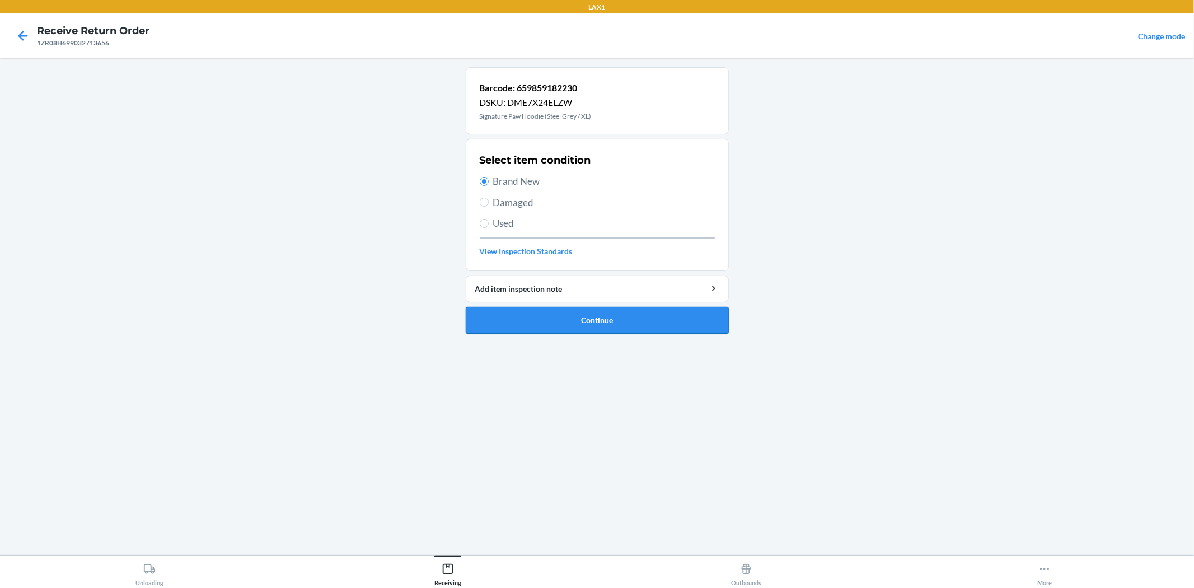
click at [568, 328] on button "Continue" at bounding box center [597, 320] width 263 height 27
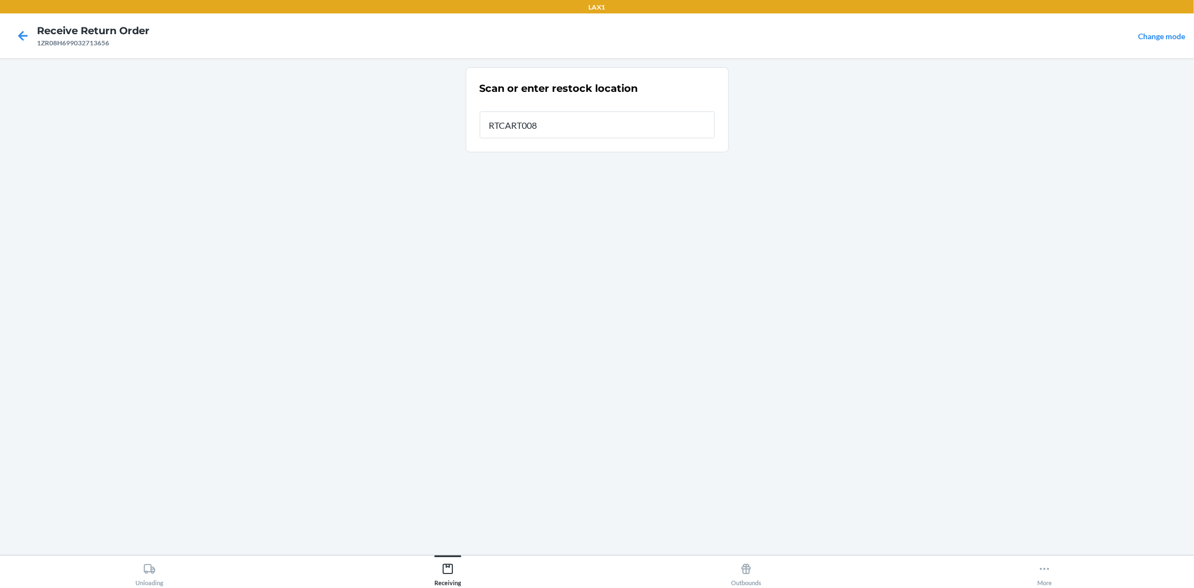
type input "RTCART008"
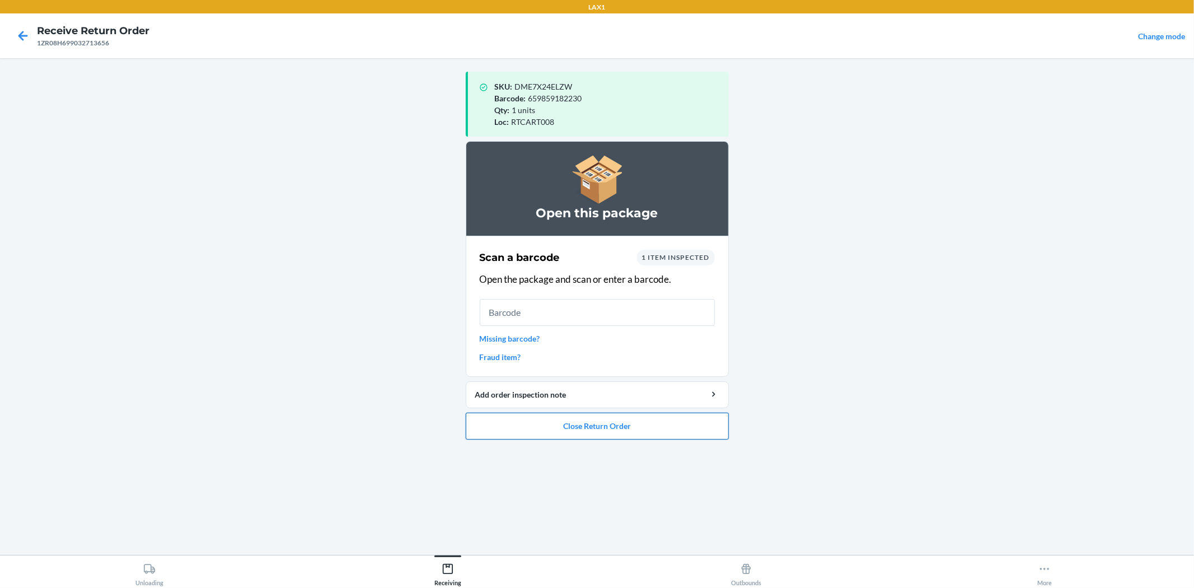
click at [567, 437] on button "Close Return Order" at bounding box center [597, 426] width 263 height 27
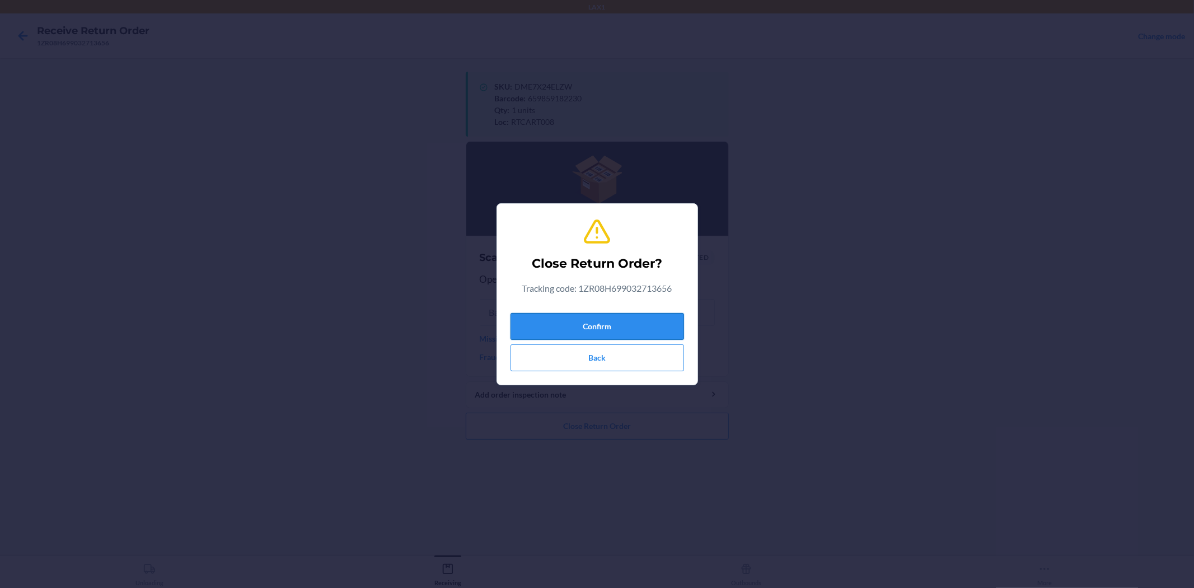
click at [599, 331] on button "Confirm" at bounding box center [598, 326] width 174 height 27
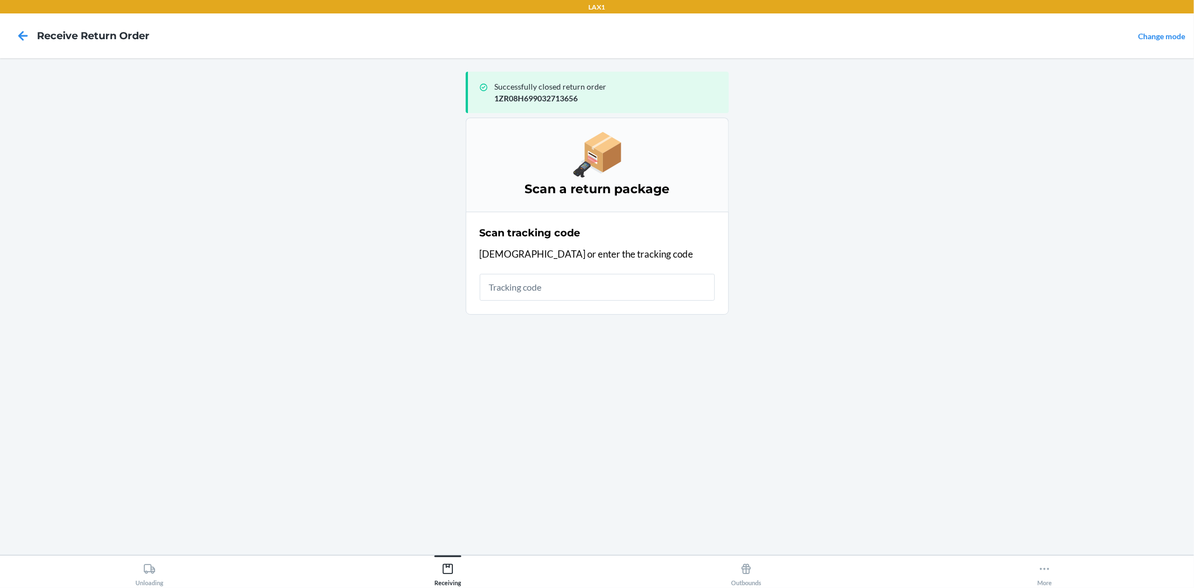
click at [581, 284] on input "text" at bounding box center [597, 287] width 235 height 27
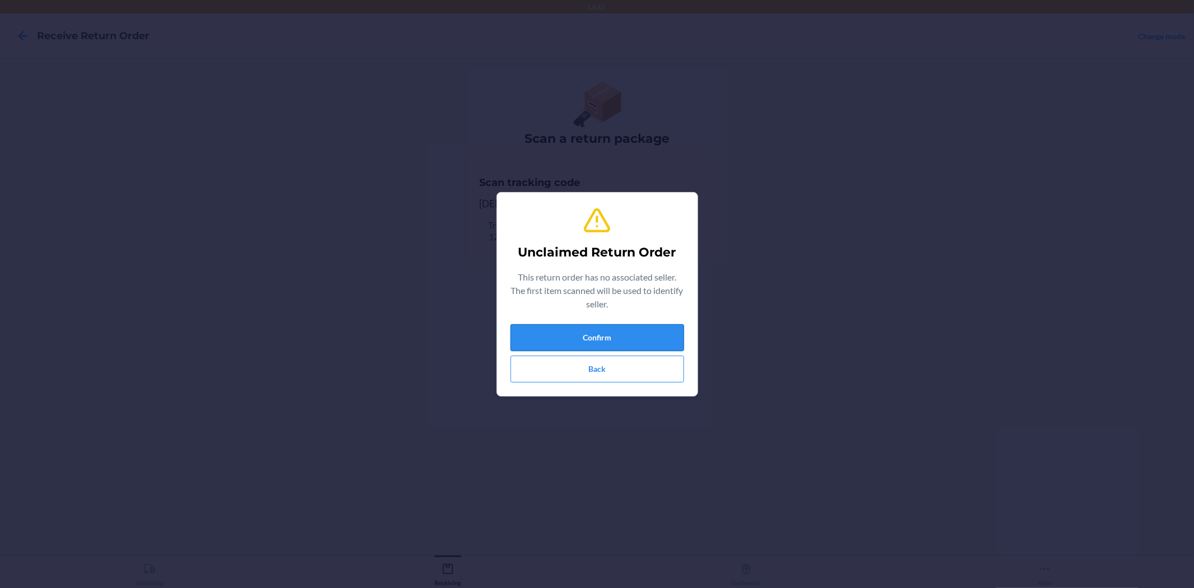
click at [567, 338] on button "Confirm" at bounding box center [598, 337] width 174 height 27
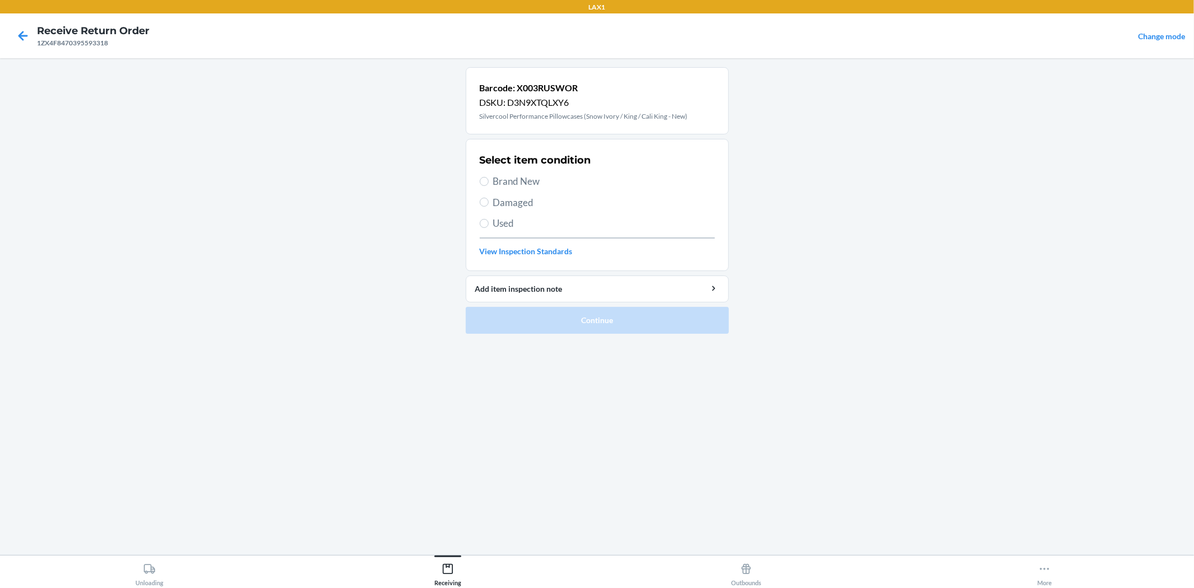
click at [521, 180] on span "Brand New" at bounding box center [604, 181] width 222 height 15
click at [489, 180] on input "Brand New" at bounding box center [484, 181] width 9 height 9
radio input "true"
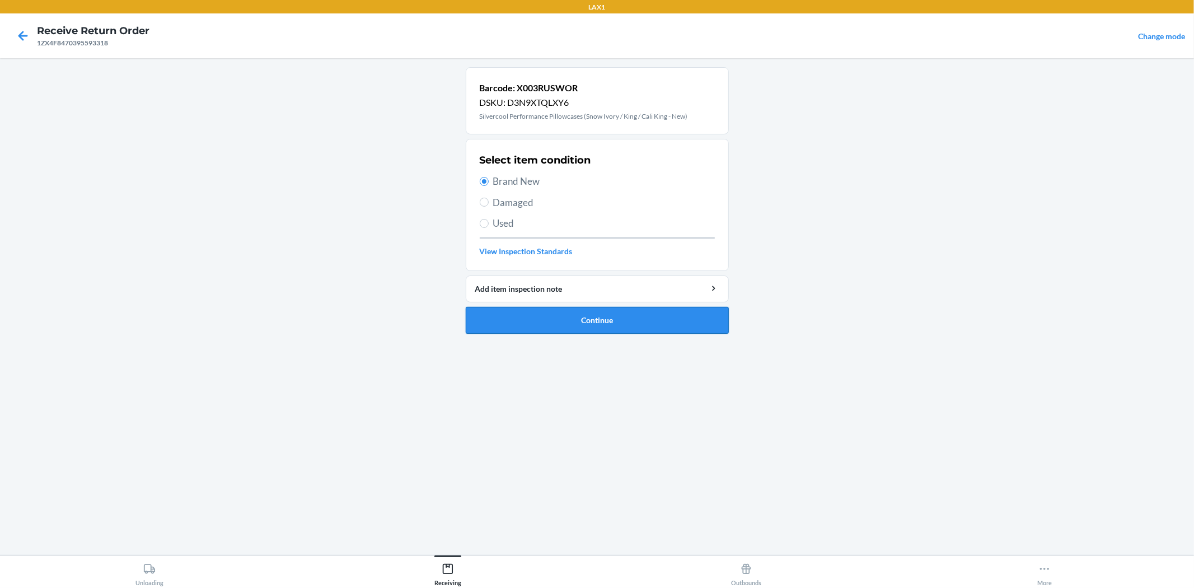
click at [539, 320] on button "Continue" at bounding box center [597, 320] width 263 height 27
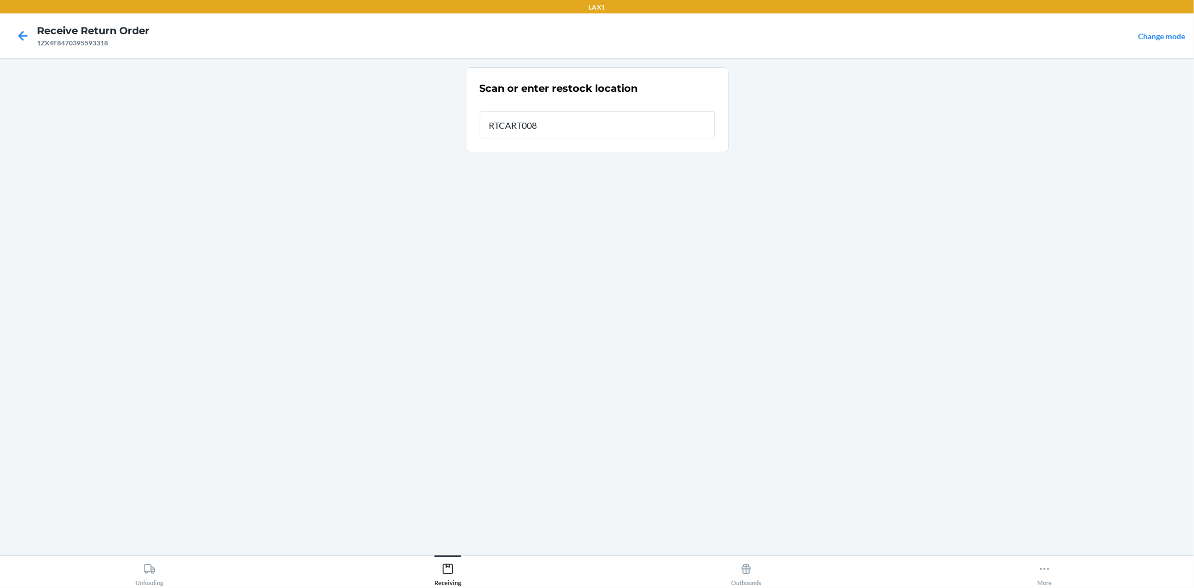
type input "RTCART008"
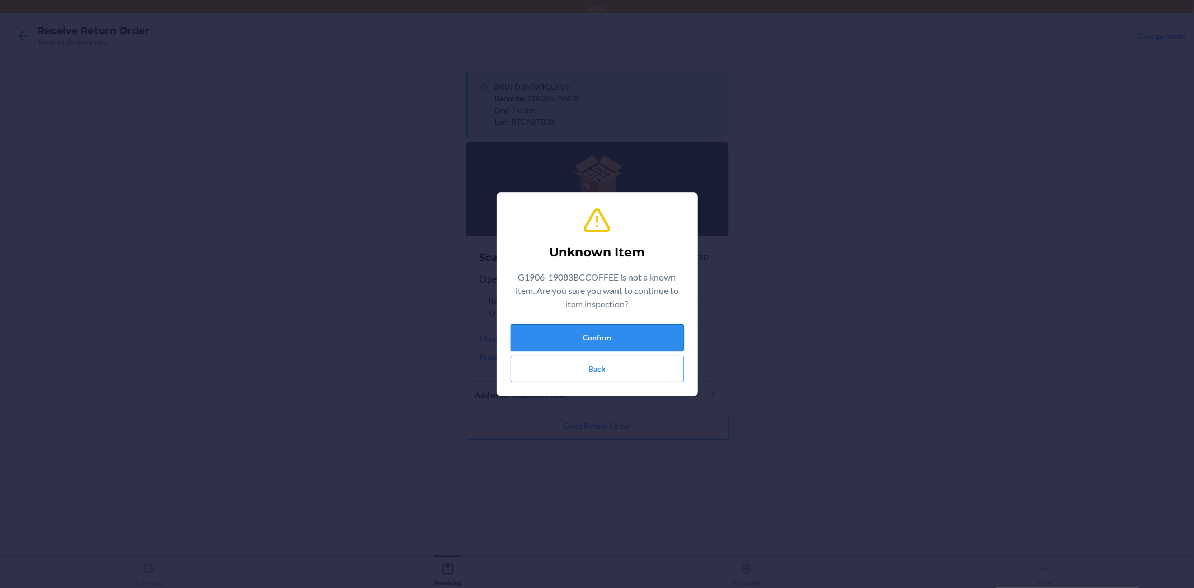
click at [608, 340] on button "Confirm" at bounding box center [598, 337] width 174 height 27
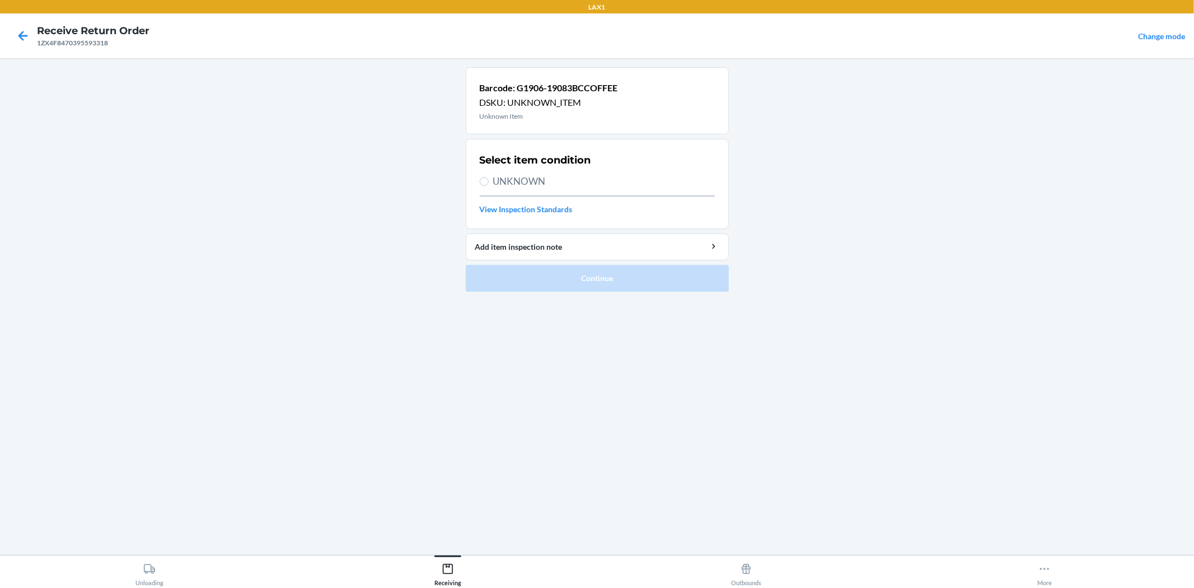
click at [99, 45] on div "1ZX4F8470395593318" at bounding box center [93, 43] width 113 height 10
click at [104, 40] on div "1ZX4F8470395593318" at bounding box center [93, 43] width 113 height 10
click at [107, 41] on div "1ZX4F8470395593318" at bounding box center [93, 43] width 113 height 10
click at [108, 41] on div "1ZX4F8470395593318" at bounding box center [93, 43] width 113 height 10
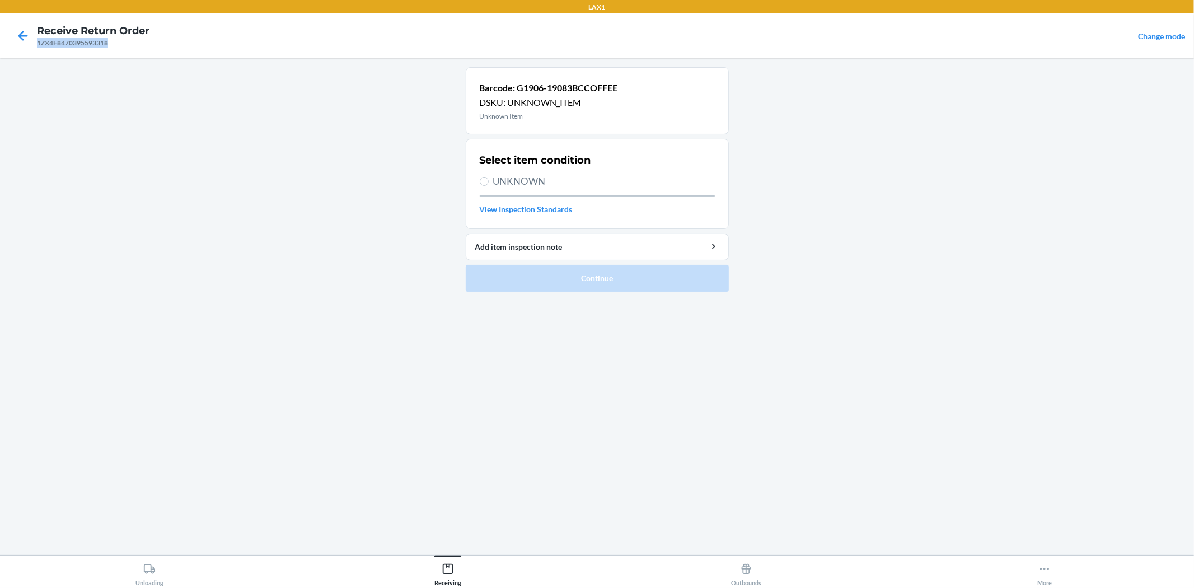
click at [110, 42] on div "1ZX4F8470395593318" at bounding box center [93, 43] width 113 height 10
click at [24, 29] on icon at bounding box center [22, 35] width 19 height 19
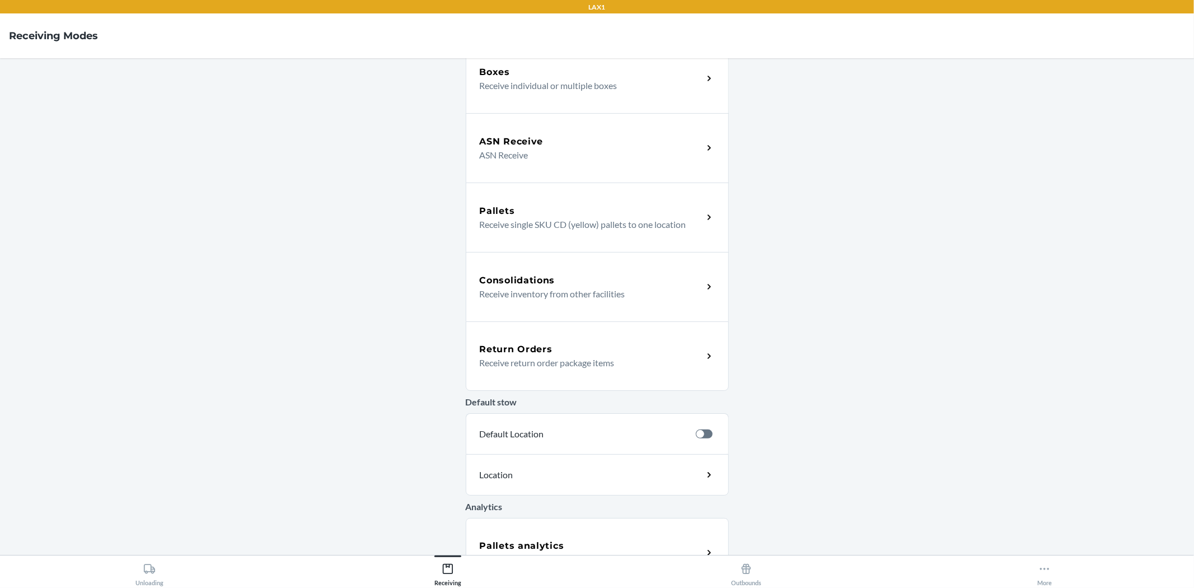
scroll to position [123, 0]
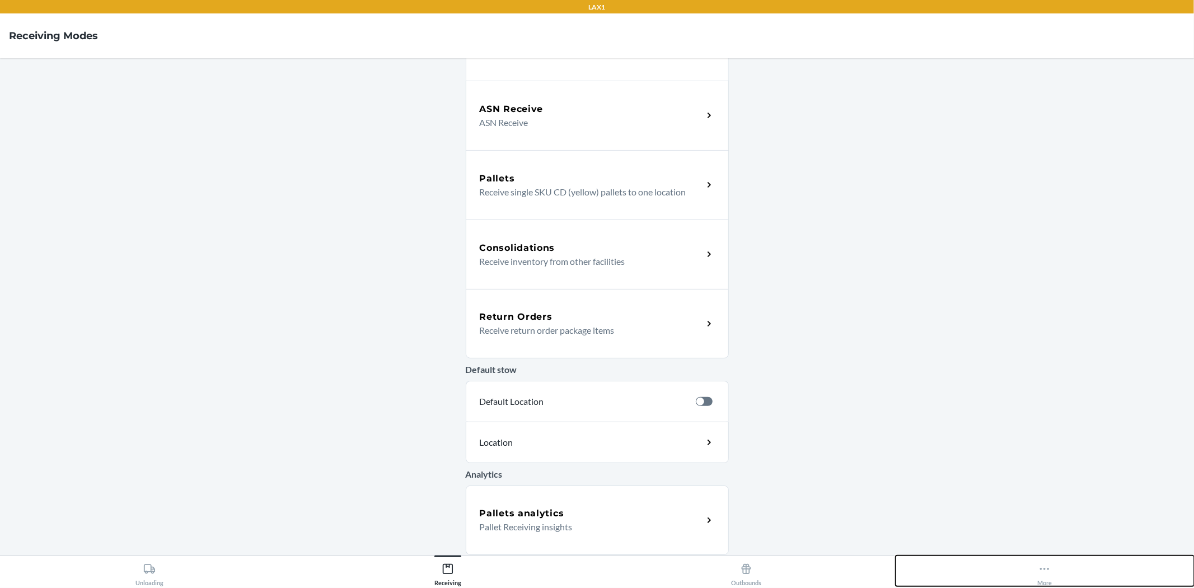
drag, startPoint x: 1051, startPoint y: 566, endPoint x: 1031, endPoint y: 536, distance: 35.9
click at [1053, 551] on div "LAX1 Receiving Modes NEW! Select your preferred language. NUEVO! ¡Seleccione su…" at bounding box center [597, 294] width 1194 height 588
click at [1042, 571] on icon at bounding box center [1045, 569] width 12 height 12
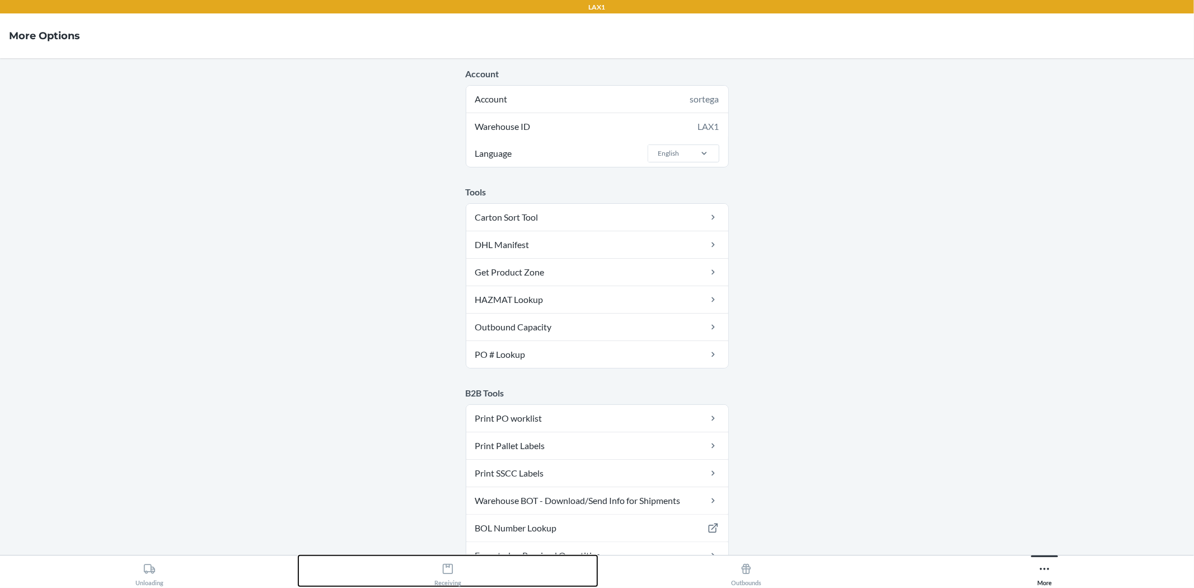
drag, startPoint x: 452, startPoint y: 571, endPoint x: 456, endPoint y: 541, distance: 30.4
click at [454, 569] on div "Receiving" at bounding box center [447, 572] width 27 height 28
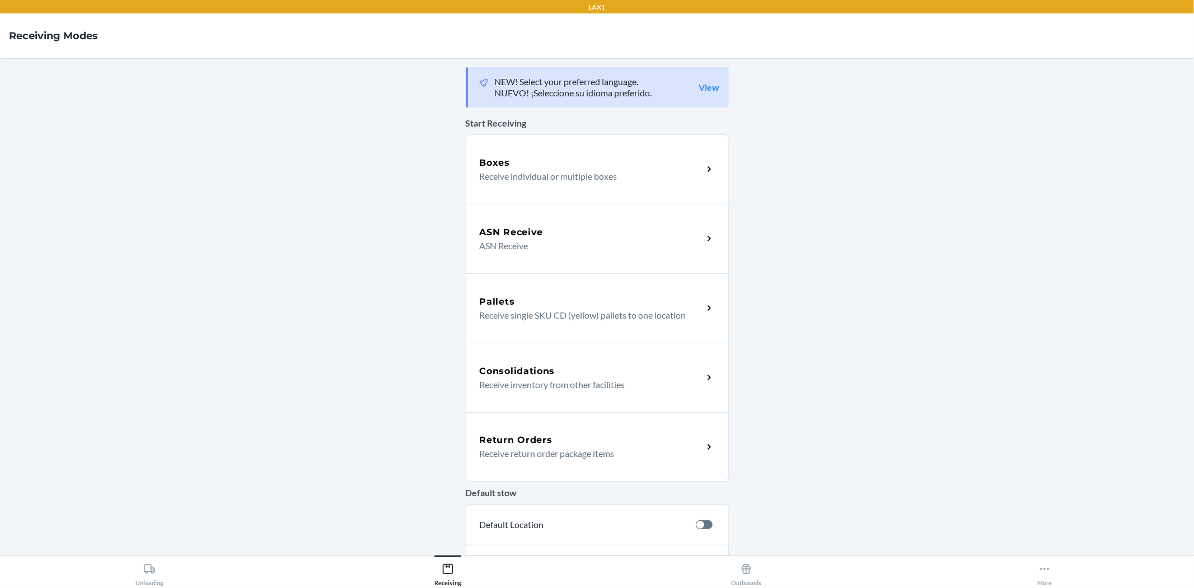
click at [711, 448] on div "Return Orders Receive return order package items" at bounding box center [597, 446] width 263 height 69
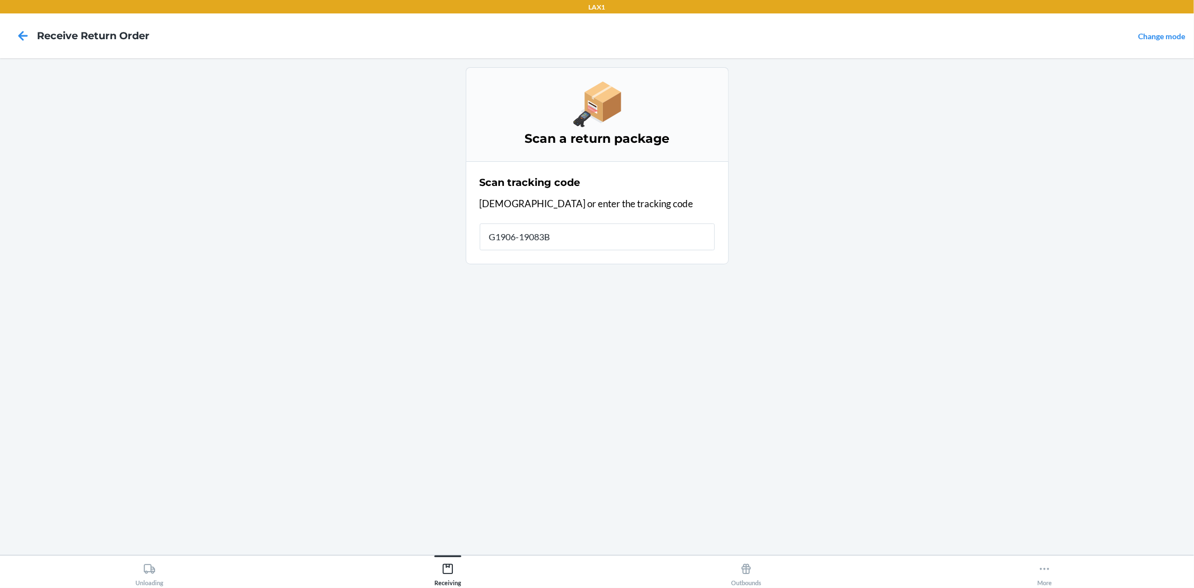
type input "G1906-19083BC"
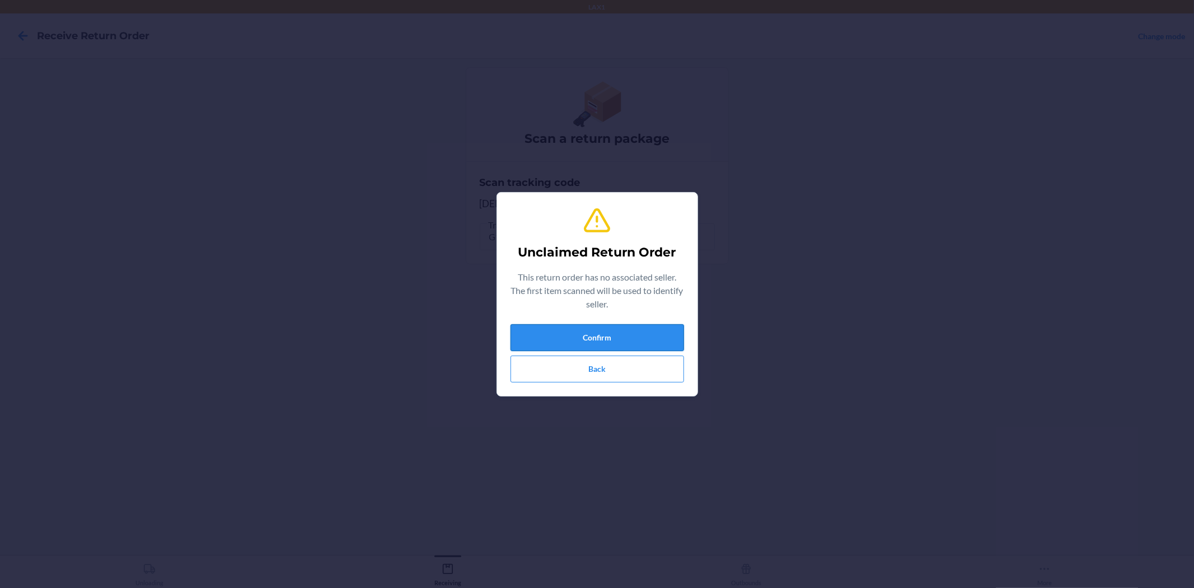
click at [665, 342] on button "Confirm" at bounding box center [598, 337] width 174 height 27
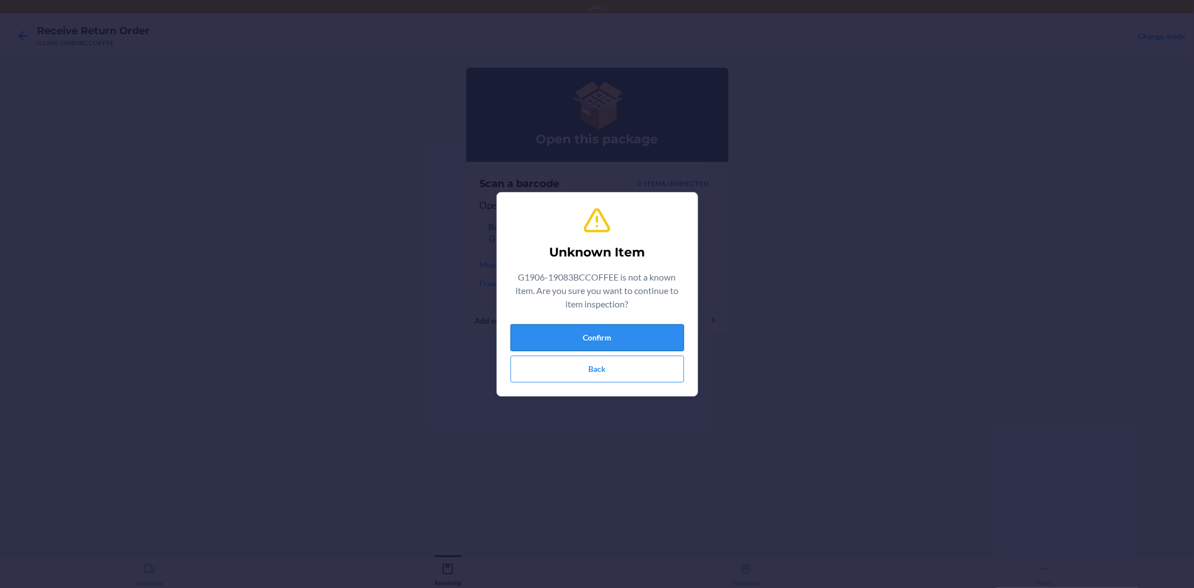
click at [616, 333] on button "Confirm" at bounding box center [598, 337] width 174 height 27
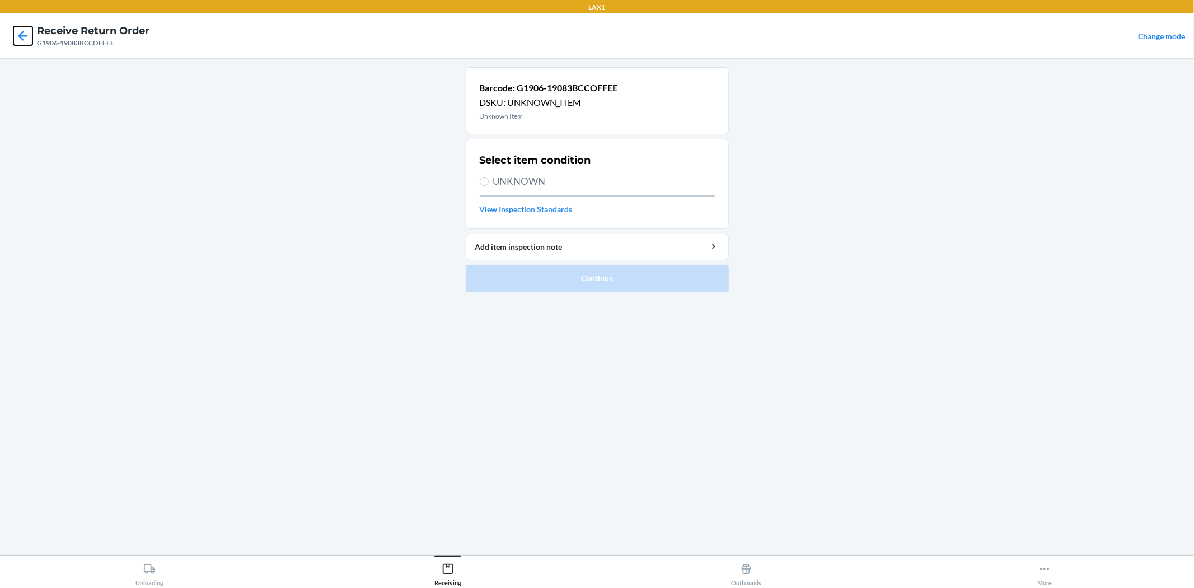
click at [17, 29] on icon at bounding box center [22, 35] width 19 height 19
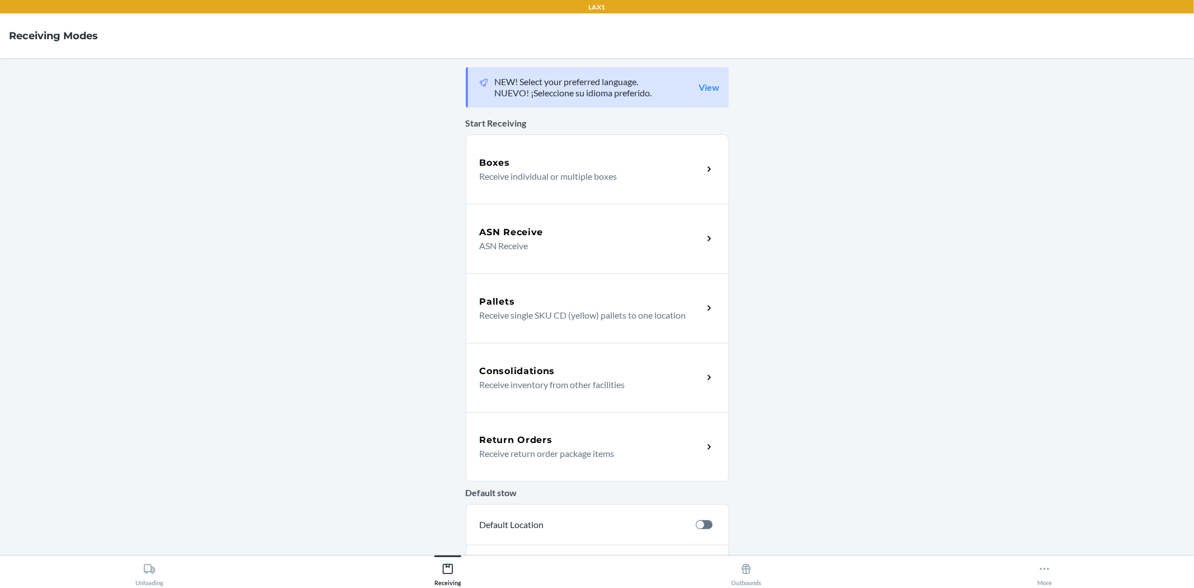
drag, startPoint x: 679, startPoint y: 454, endPoint x: 665, endPoint y: 422, distance: 34.8
click at [680, 454] on p "Receive return order package items" at bounding box center [587, 453] width 214 height 13
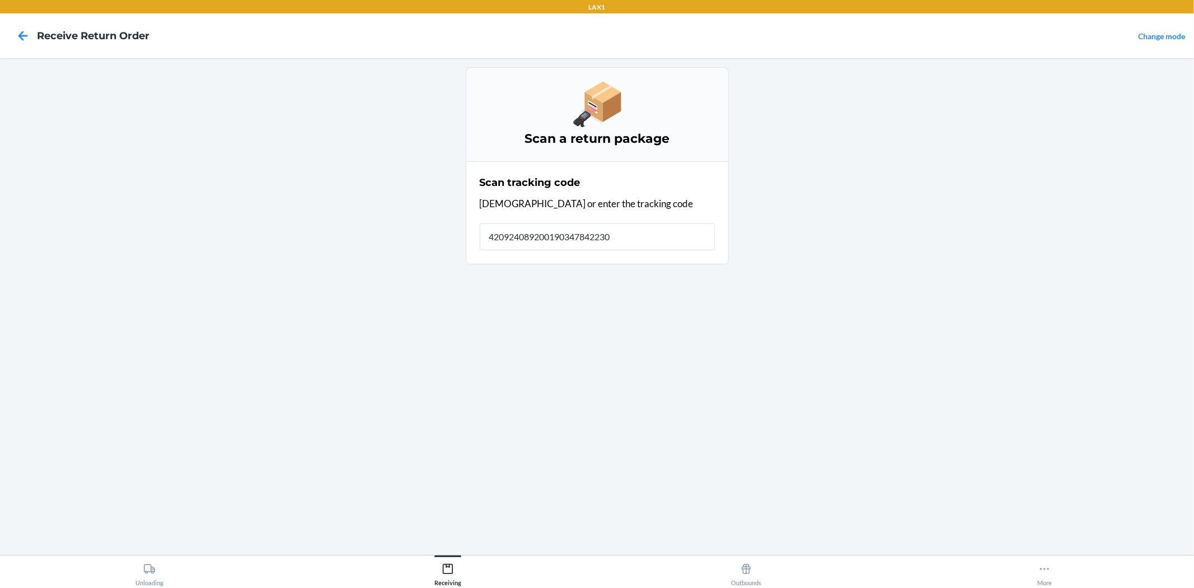
type input "4209240892001903478422300"
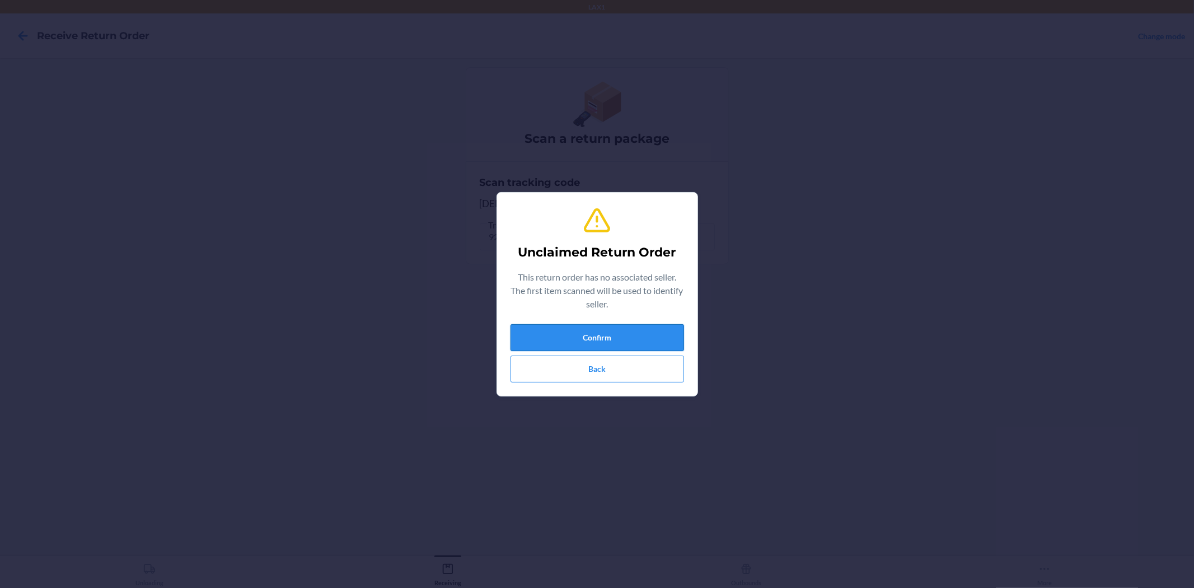
click at [560, 336] on button "Confirm" at bounding box center [598, 337] width 174 height 27
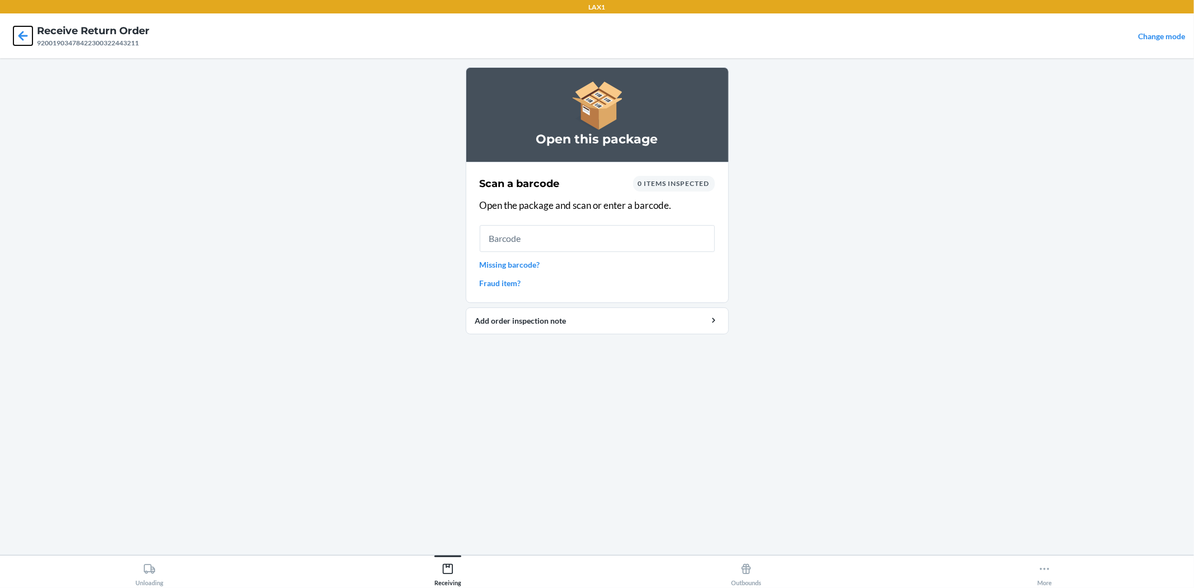
click at [25, 43] on icon at bounding box center [22, 35] width 19 height 19
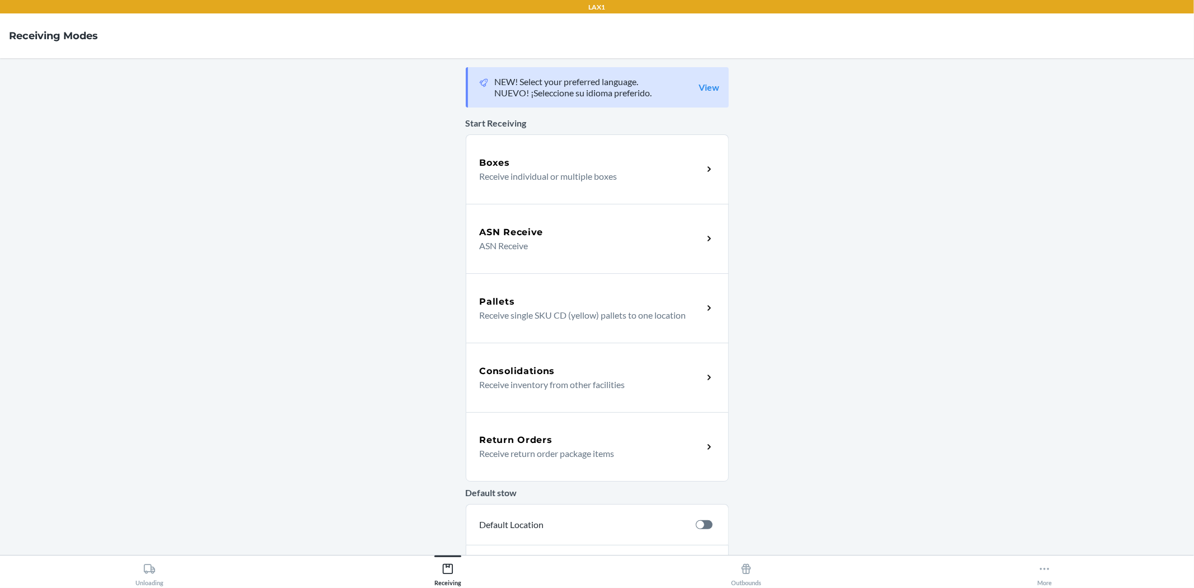
drag, startPoint x: 592, startPoint y: 448, endPoint x: 580, endPoint y: 461, distance: 18.2
drag, startPoint x: 580, startPoint y: 461, endPoint x: 530, endPoint y: 461, distance: 49.3
click at [530, 461] on div "Return Orders Receive return order package items" at bounding box center [597, 446] width 263 height 69
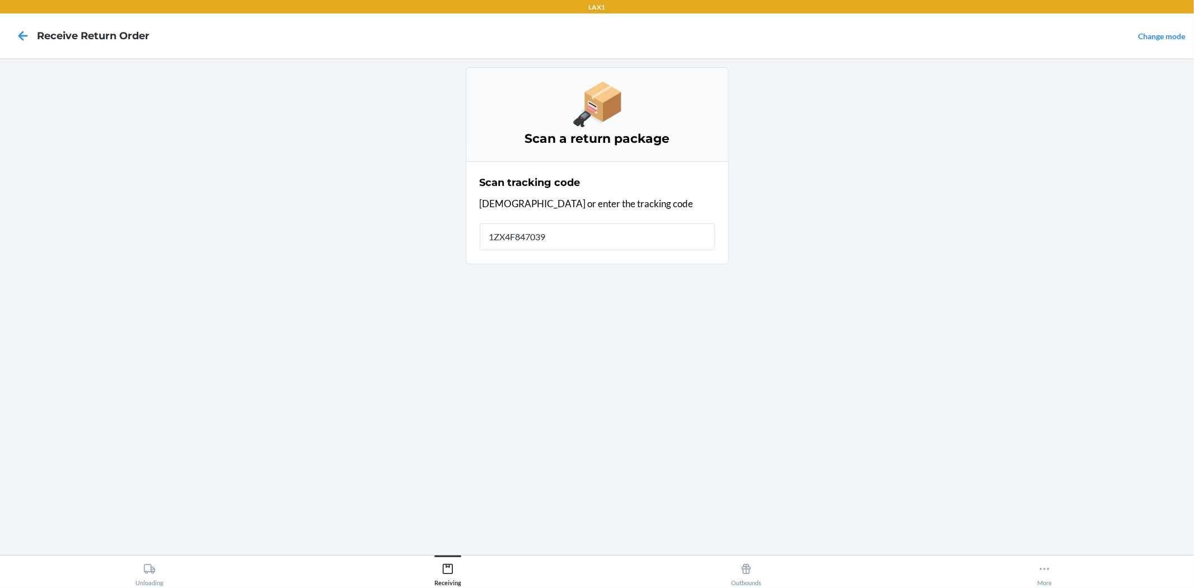
type input "1ZX4F8470395"
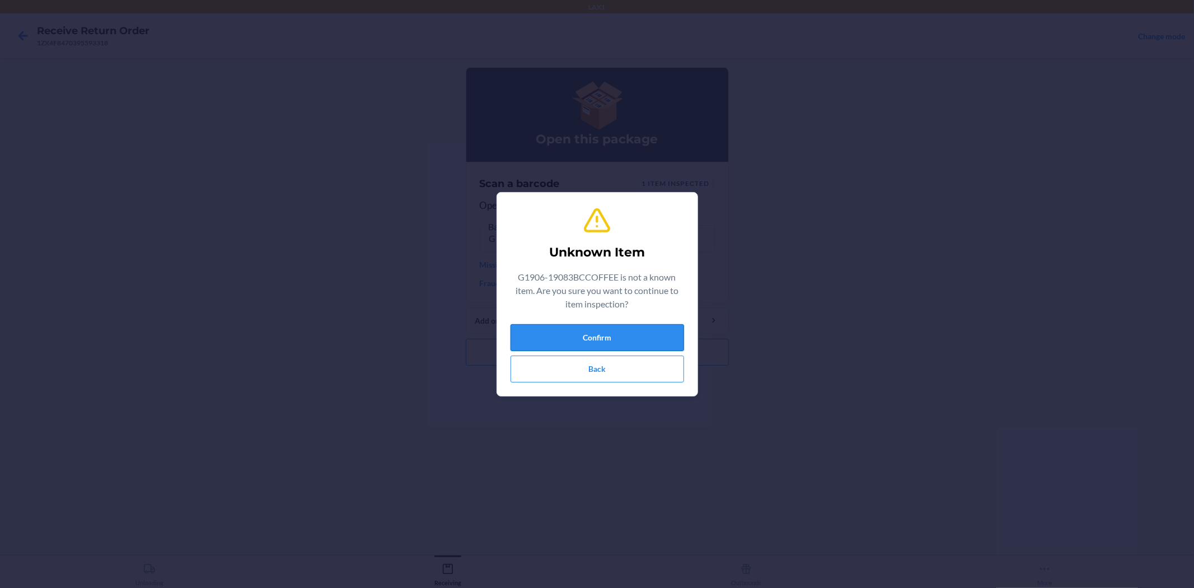
click at [668, 338] on button "Confirm" at bounding box center [598, 337] width 174 height 27
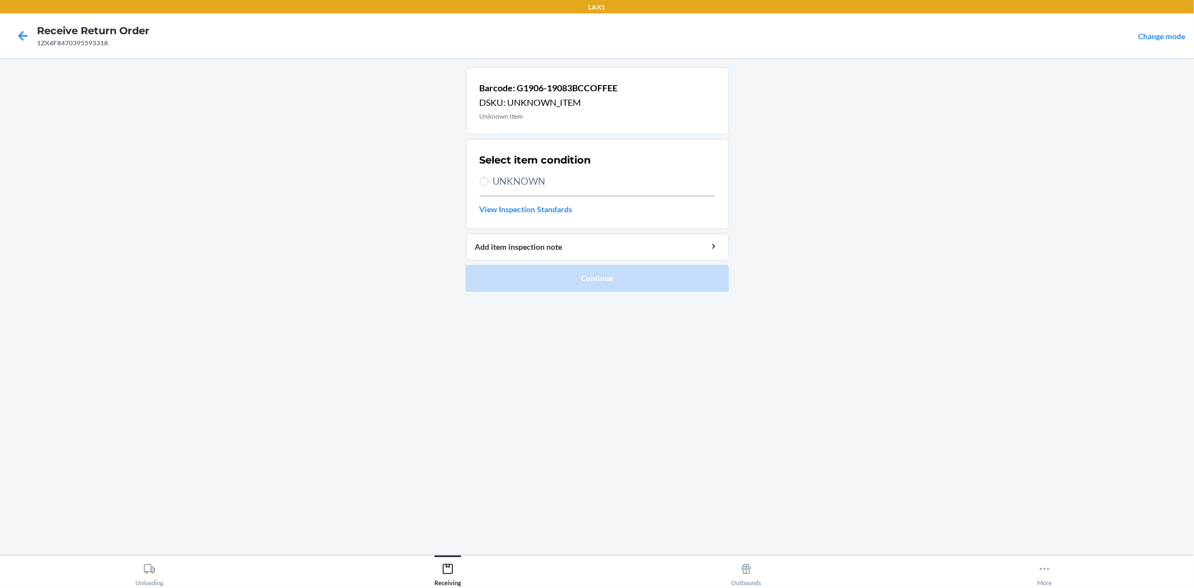
click at [489, 183] on section "Select item condition UNKNOWN View Inspection Standards" at bounding box center [597, 184] width 263 height 90
click at [490, 185] on label "UNKNOWN" at bounding box center [597, 181] width 235 height 15
click at [489, 185] on input "UNKNOWN" at bounding box center [484, 181] width 9 height 9
radio input "true"
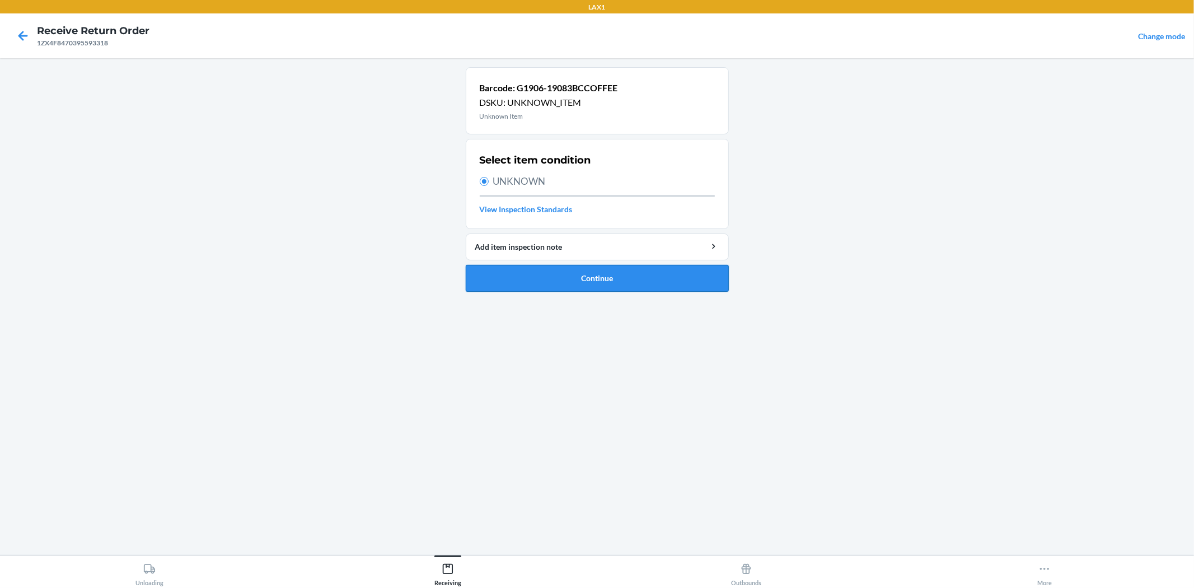
click at [606, 283] on button "Continue" at bounding box center [597, 278] width 263 height 27
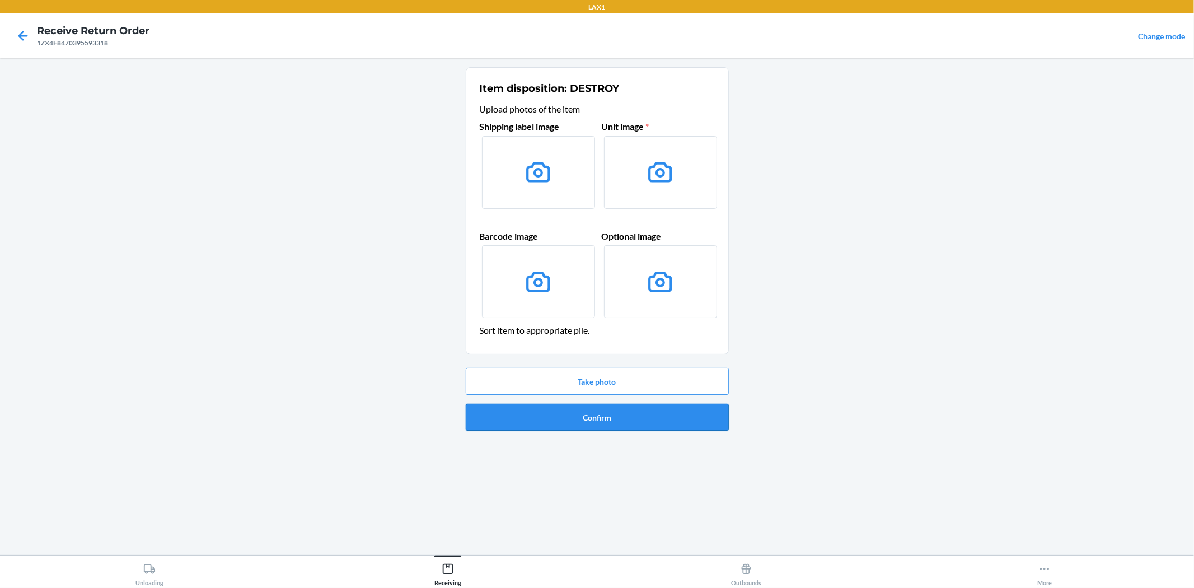
click at [630, 423] on button "Confirm" at bounding box center [597, 417] width 263 height 27
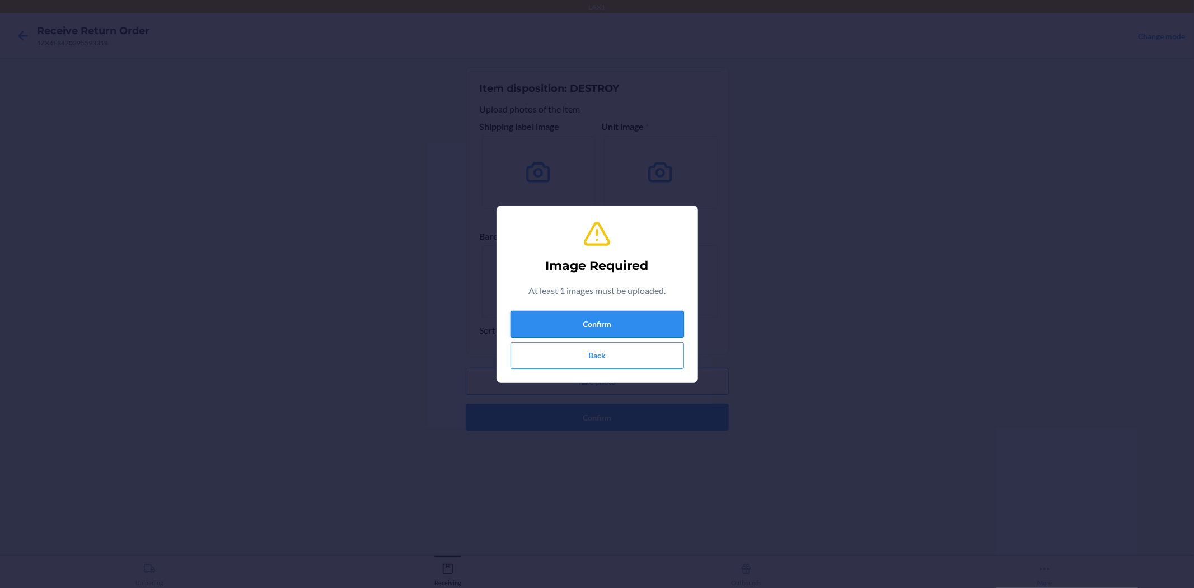
click at [624, 328] on button "Confirm" at bounding box center [598, 324] width 174 height 27
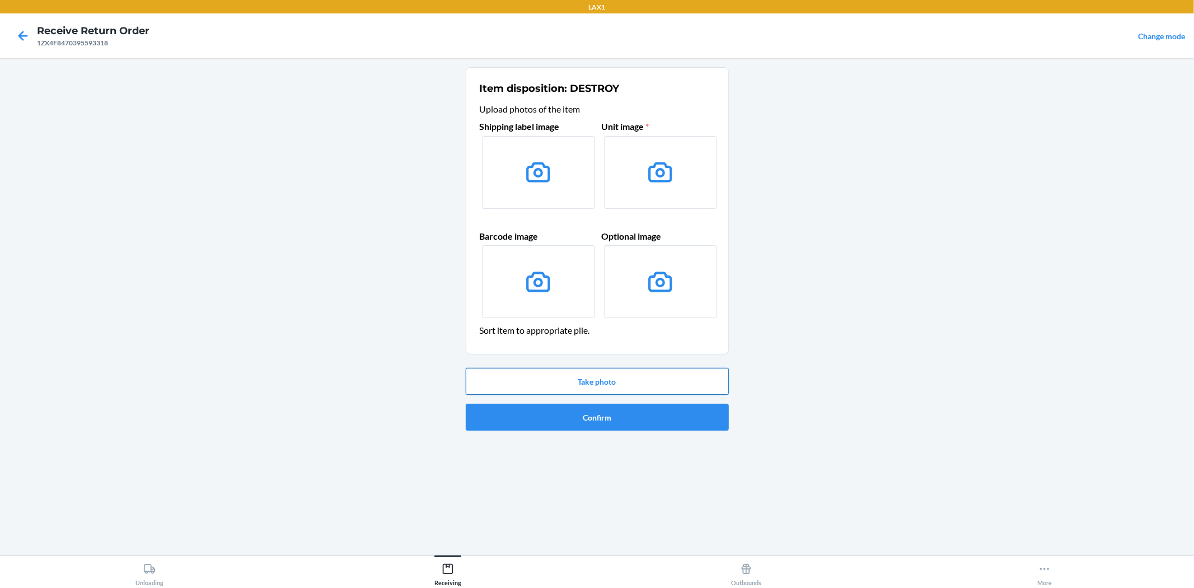
click at [607, 382] on button "Take photo" at bounding box center [597, 381] width 263 height 27
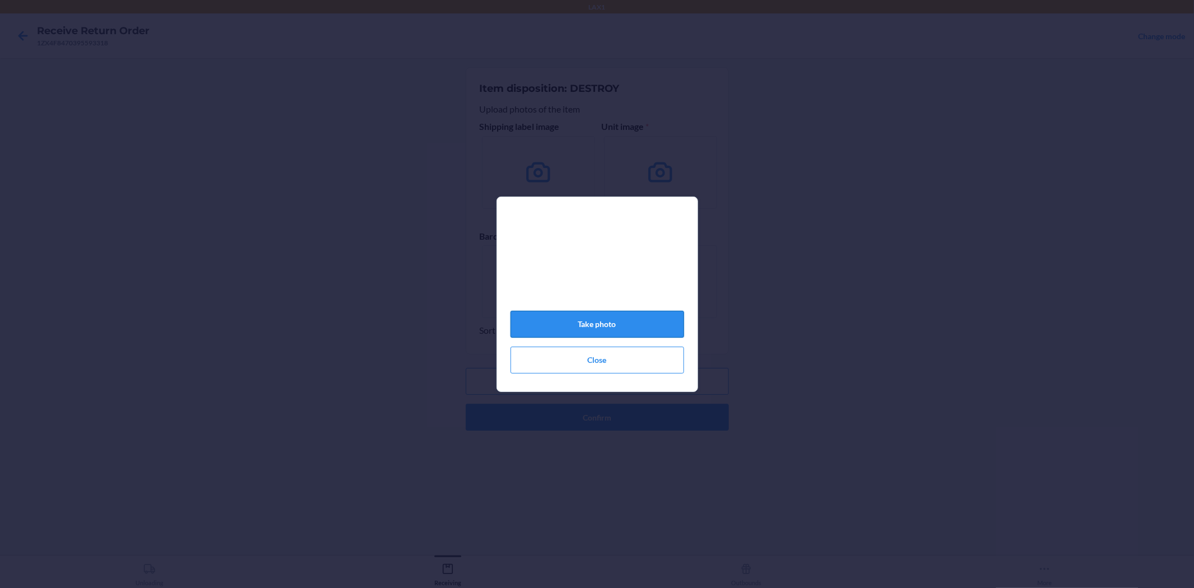
click at [643, 324] on button "Take photo" at bounding box center [598, 324] width 174 height 27
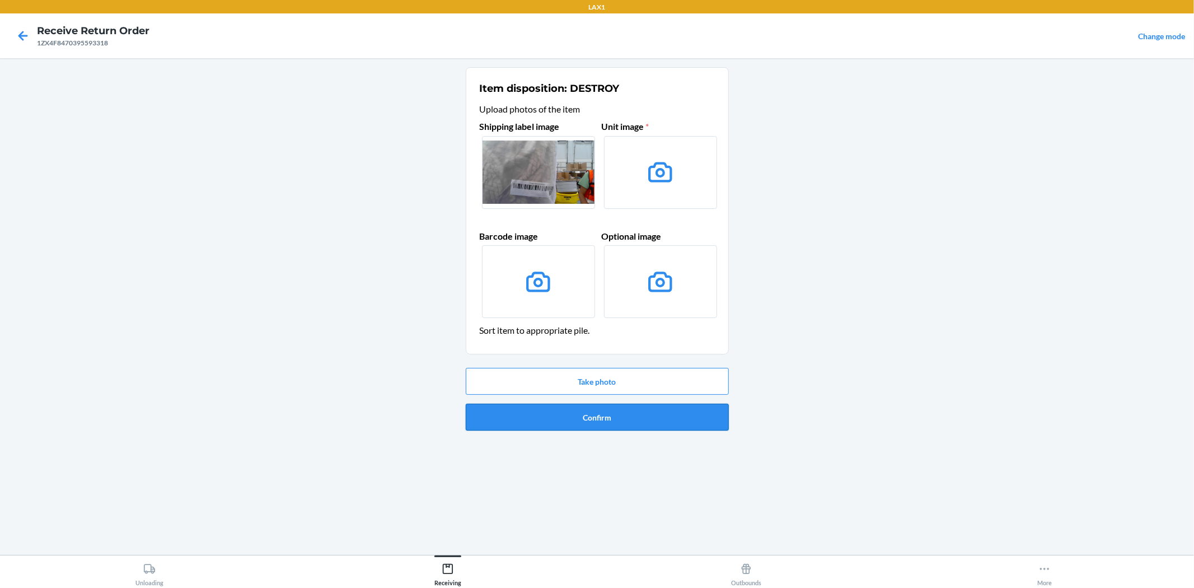
click at [697, 422] on button "Confirm" at bounding box center [597, 417] width 263 height 27
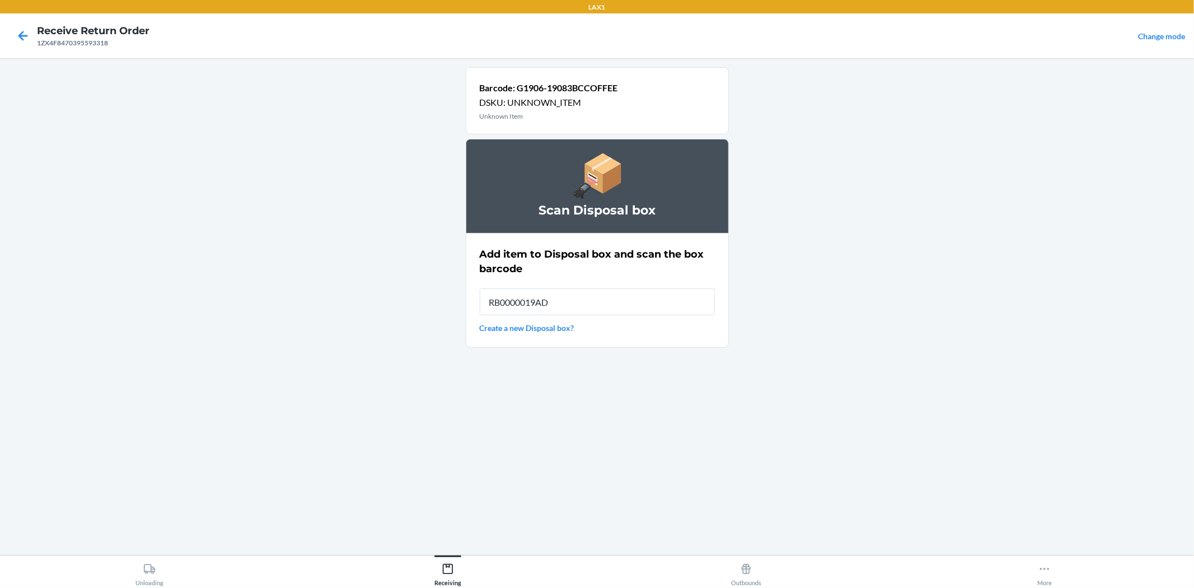
type input "RB0000019AD"
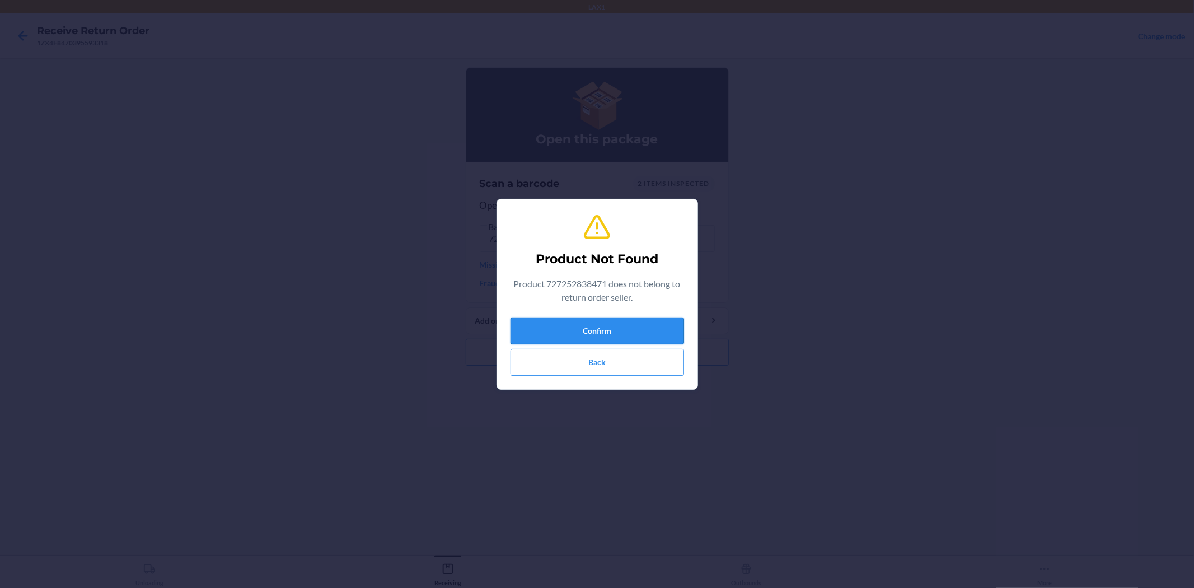
click at [645, 339] on button "Confirm" at bounding box center [598, 330] width 174 height 27
click at [595, 325] on button "Confirm" at bounding box center [598, 330] width 174 height 27
click at [597, 326] on button "Confirm" at bounding box center [598, 330] width 174 height 27
click at [619, 331] on button "Confirm" at bounding box center [598, 330] width 174 height 27
click at [615, 333] on button "Confirm" at bounding box center [598, 330] width 174 height 27
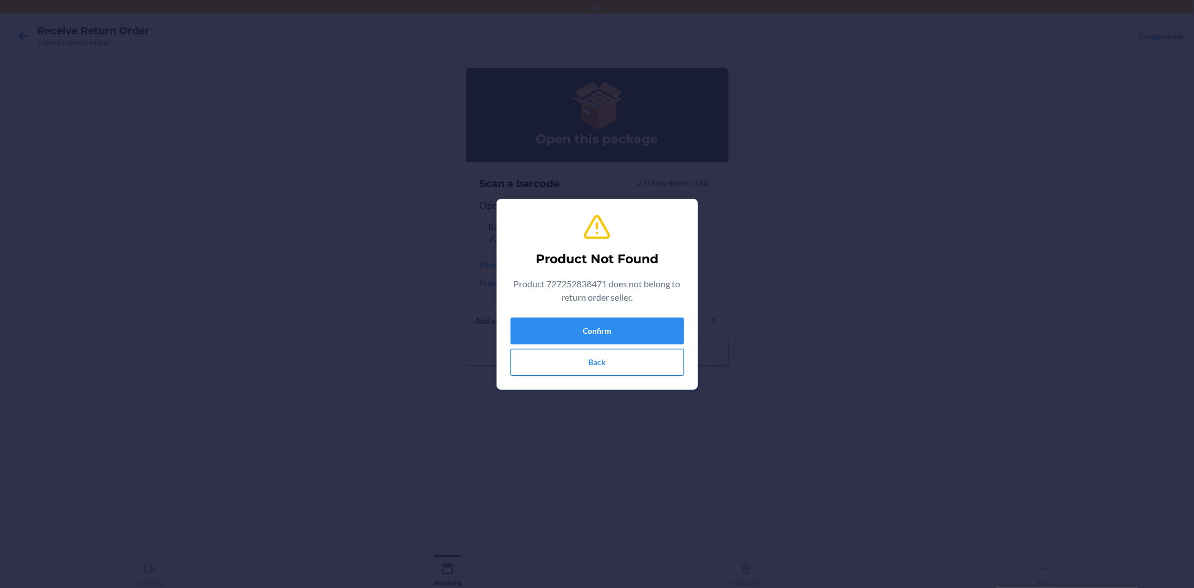
click at [561, 357] on button "Back" at bounding box center [598, 362] width 174 height 27
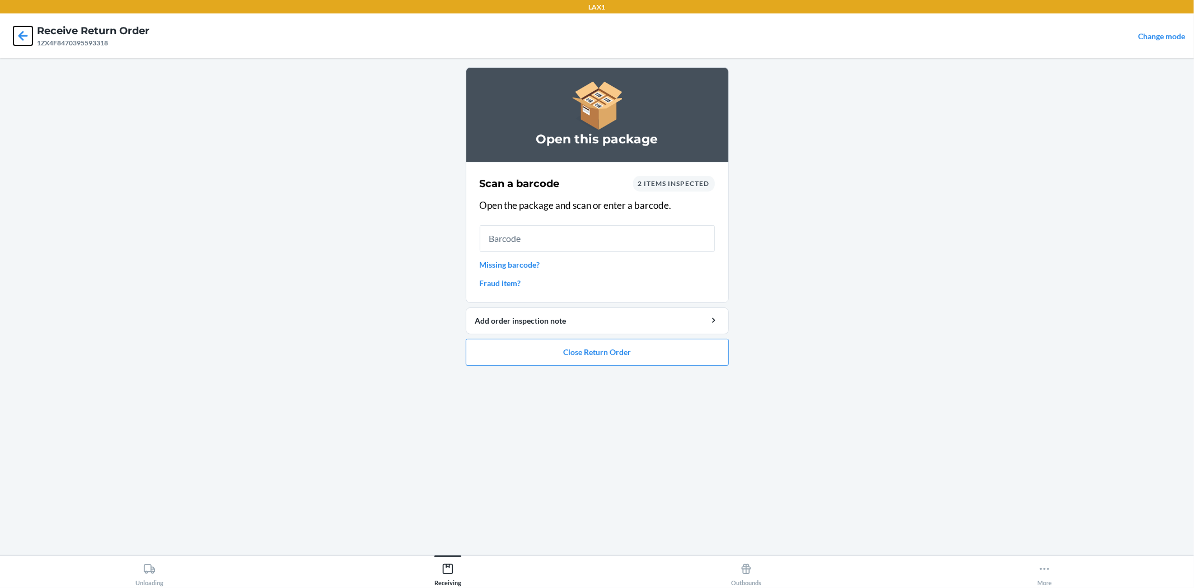
click at [23, 32] on icon at bounding box center [22, 35] width 19 height 19
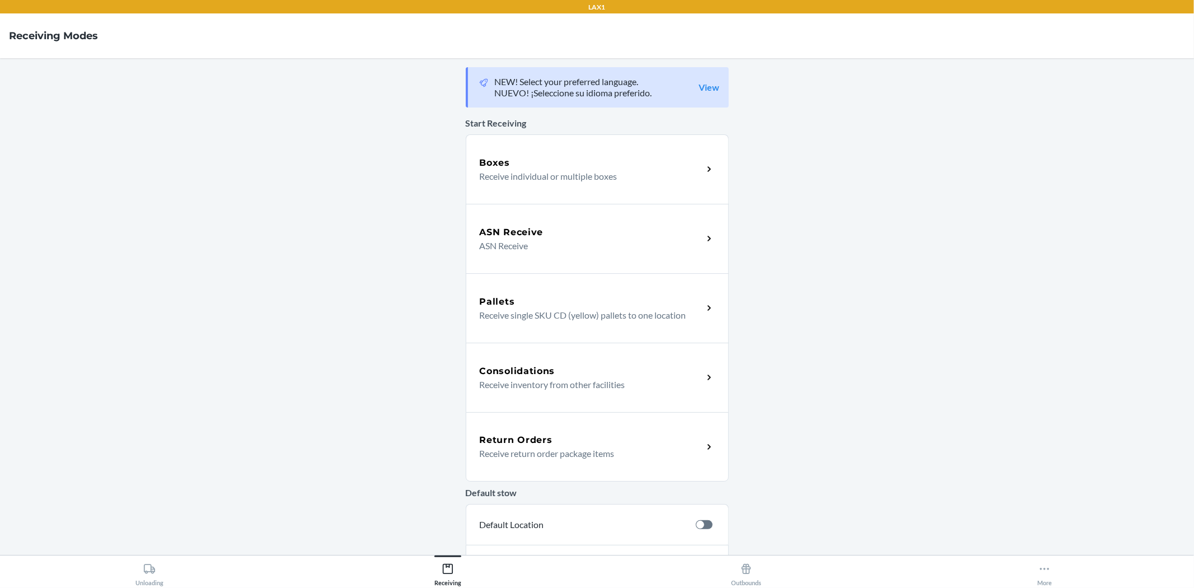
click at [712, 446] on div "Return Orders Receive return order package items" at bounding box center [597, 446] width 263 height 69
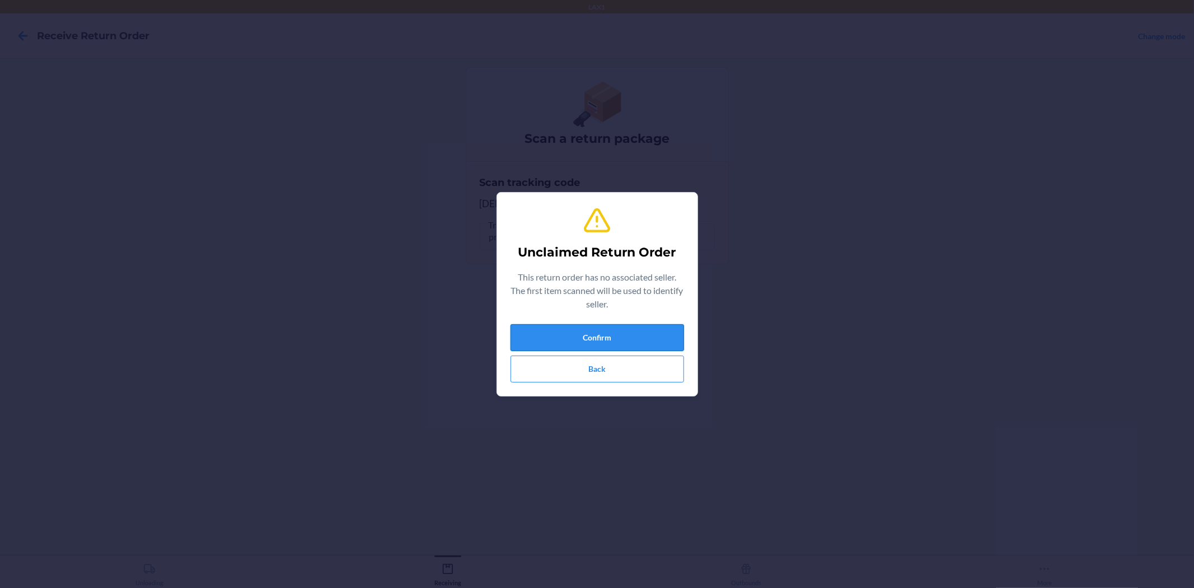
click at [625, 332] on button "Confirm" at bounding box center [598, 337] width 174 height 27
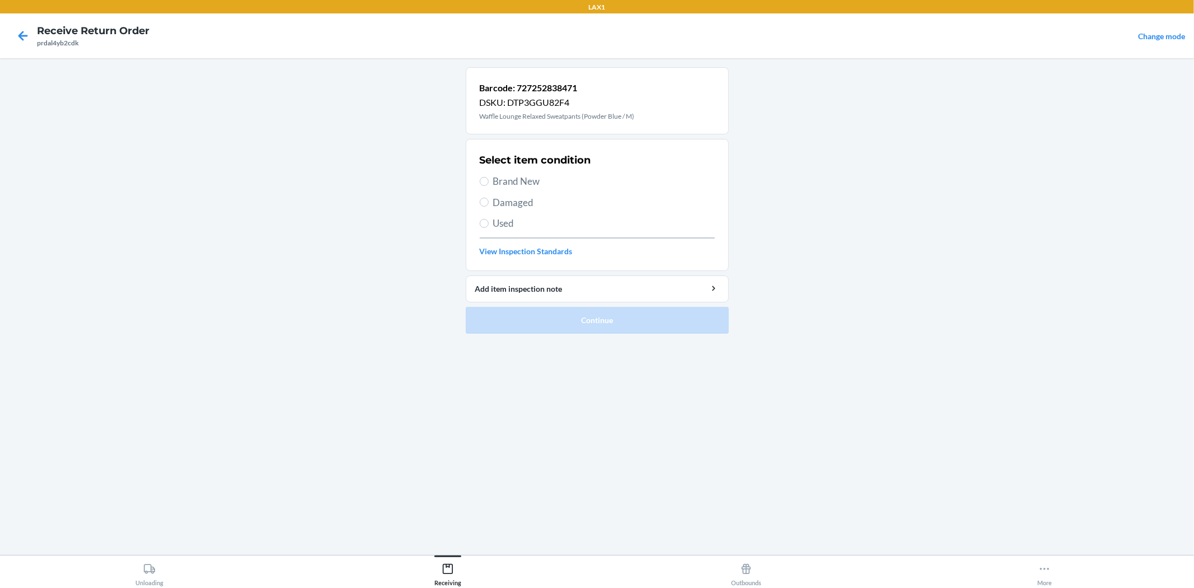
click at [483, 187] on label "Brand New" at bounding box center [597, 181] width 235 height 15
click at [483, 186] on input "Brand New" at bounding box center [484, 181] width 9 height 9
radio input "true"
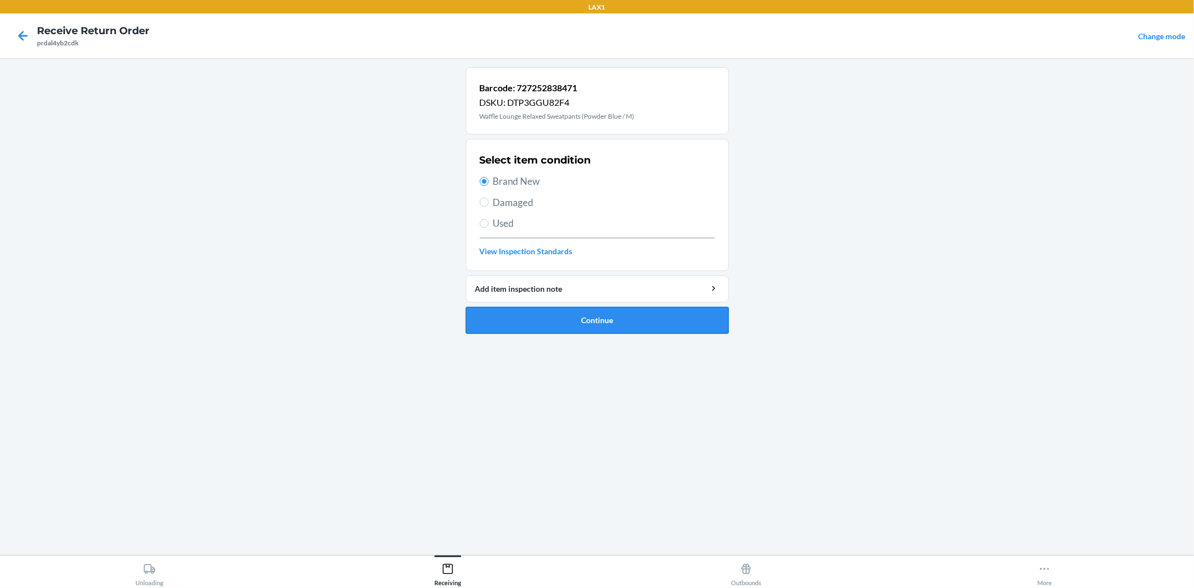
click at [551, 314] on button "Continue" at bounding box center [597, 320] width 263 height 27
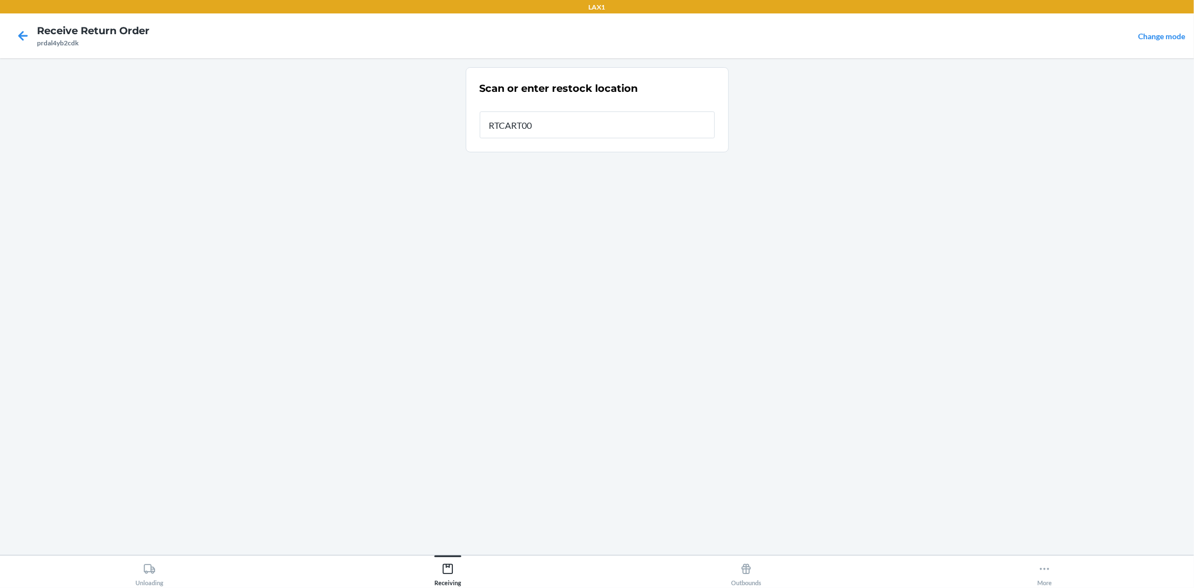
type input "RTCART008"
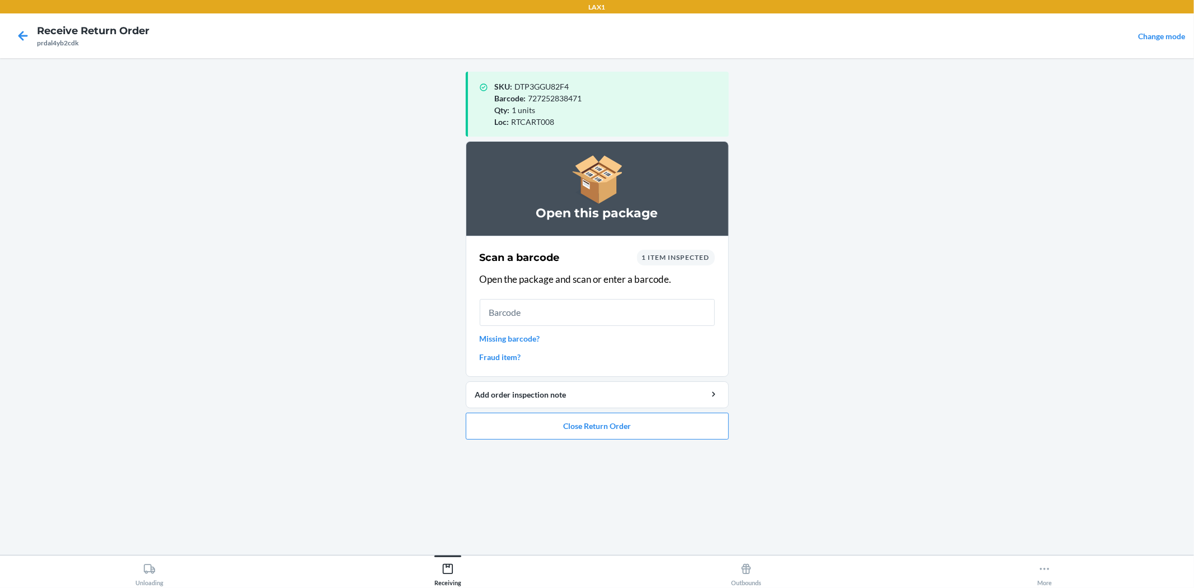
click at [647, 441] on ol "Open this package Scan a barcode 1 item inspected Open the package and scan or …" at bounding box center [597, 294] width 263 height 307
click at [642, 434] on button "Close Return Order" at bounding box center [597, 426] width 263 height 27
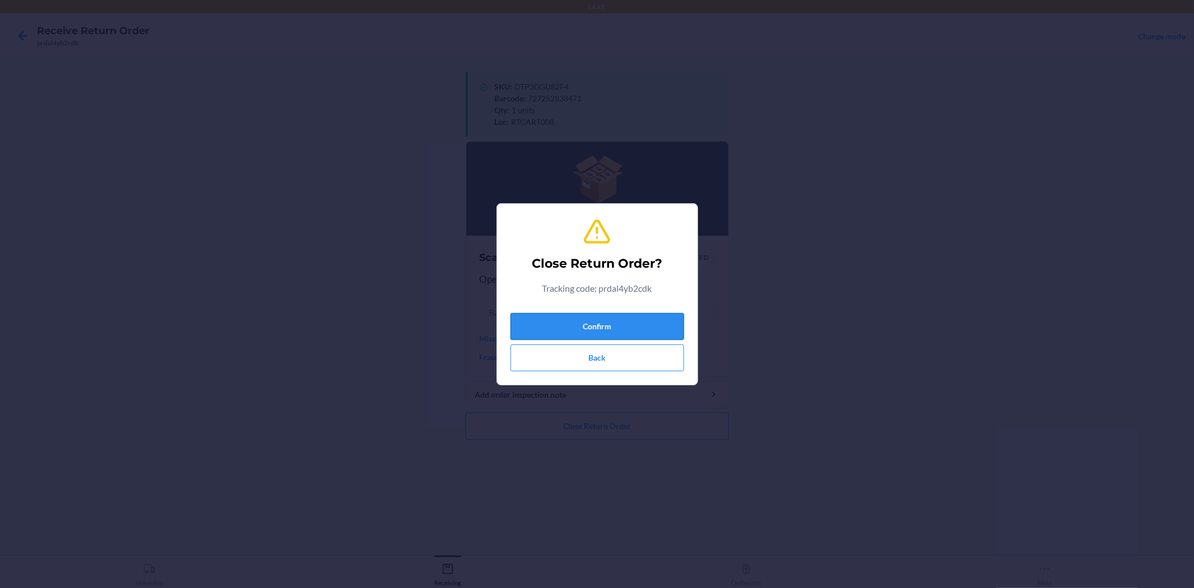
click at [556, 315] on button "Confirm" at bounding box center [598, 326] width 174 height 27
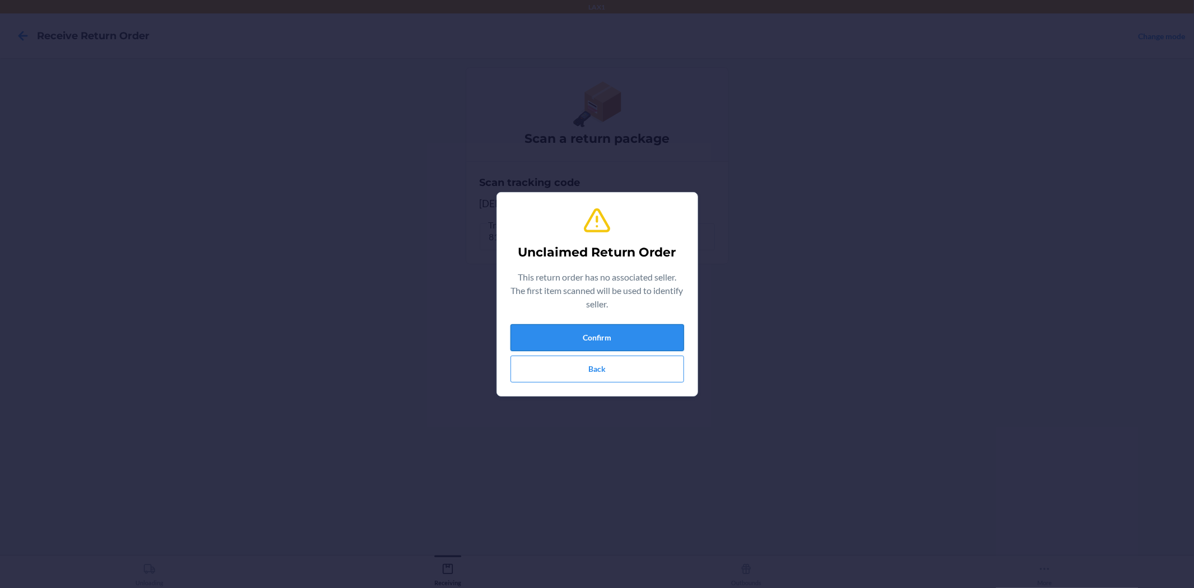
click at [613, 331] on button "Confirm" at bounding box center [598, 337] width 174 height 27
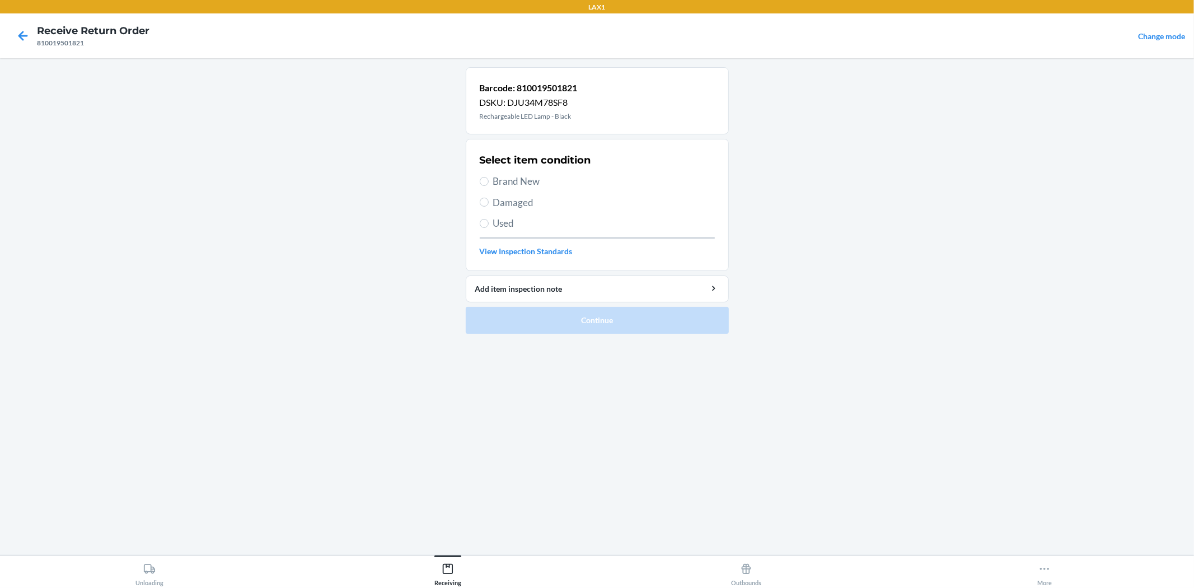
click at [497, 185] on span "Brand New" at bounding box center [604, 181] width 222 height 15
click at [489, 185] on input "Brand New" at bounding box center [484, 181] width 9 height 9
radio input "true"
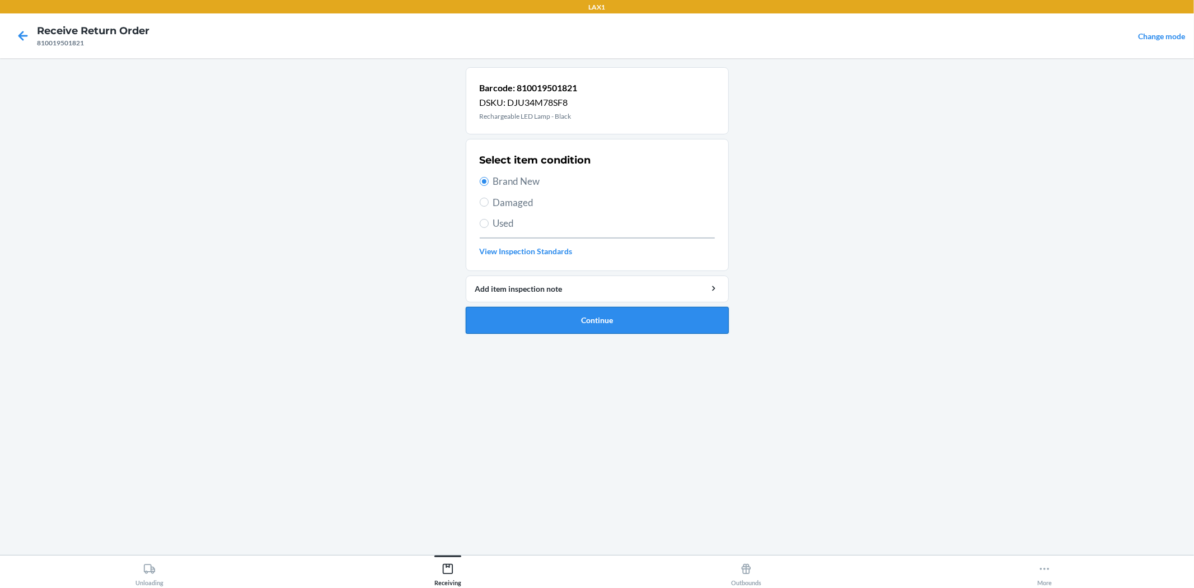
click at [567, 315] on button "Continue" at bounding box center [597, 320] width 263 height 27
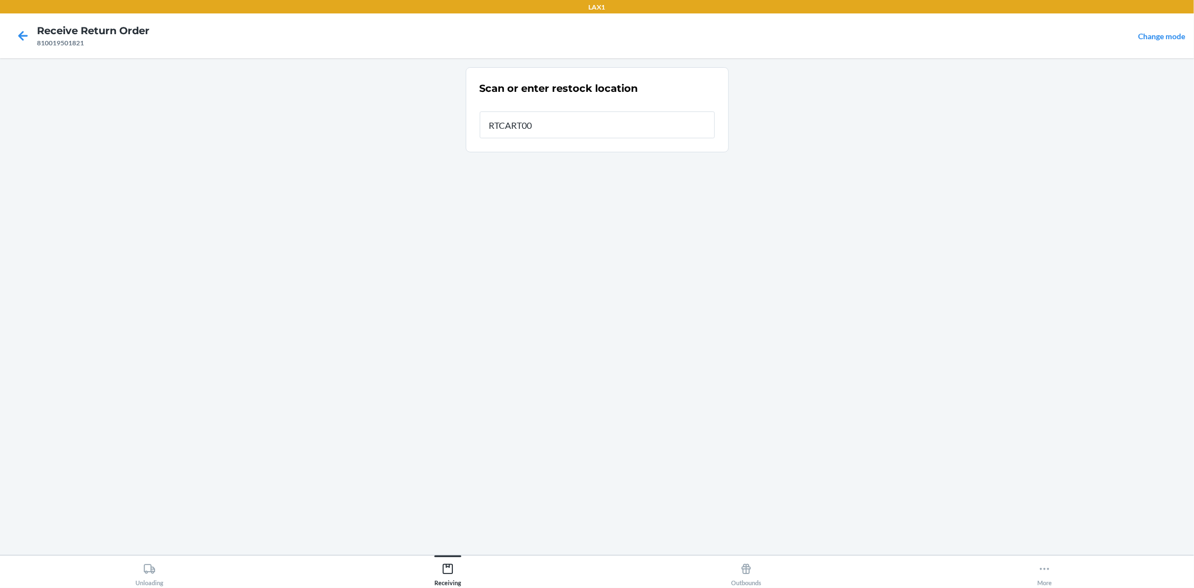
type input "RTCART008"
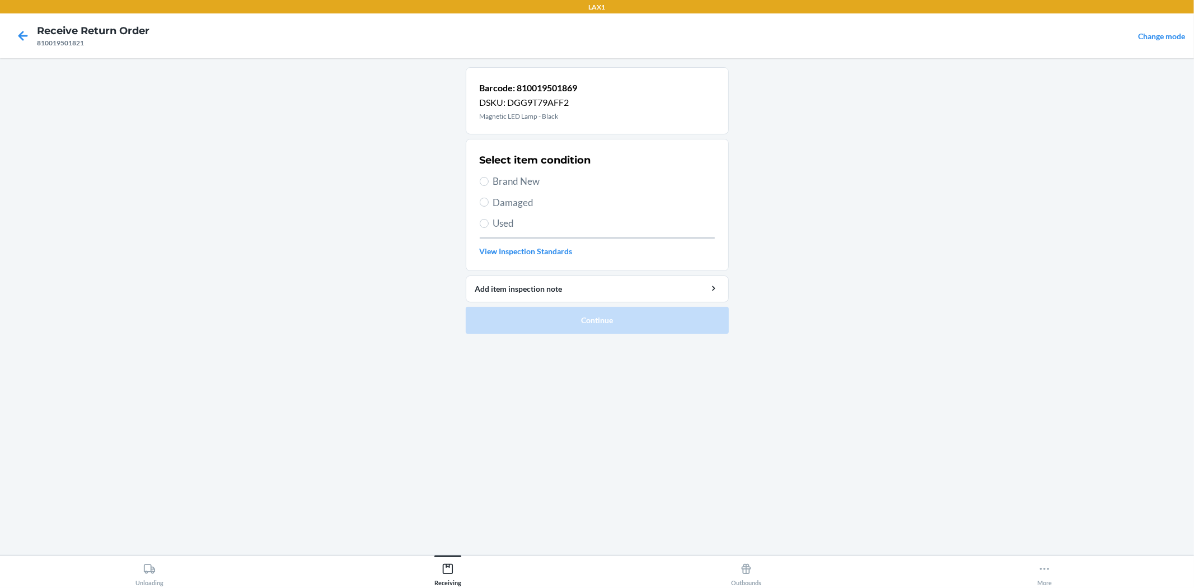
click at [507, 185] on span "Brand New" at bounding box center [604, 181] width 222 height 15
click at [489, 185] on input "Brand New" at bounding box center [484, 181] width 9 height 9
radio input "true"
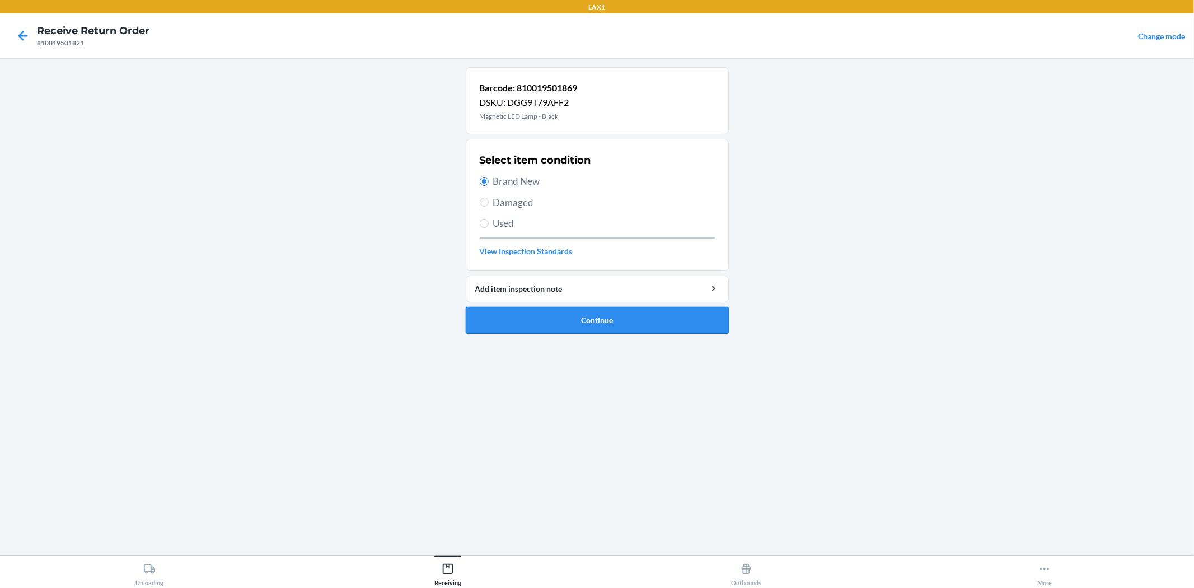
click at [562, 327] on button "Continue" at bounding box center [597, 320] width 263 height 27
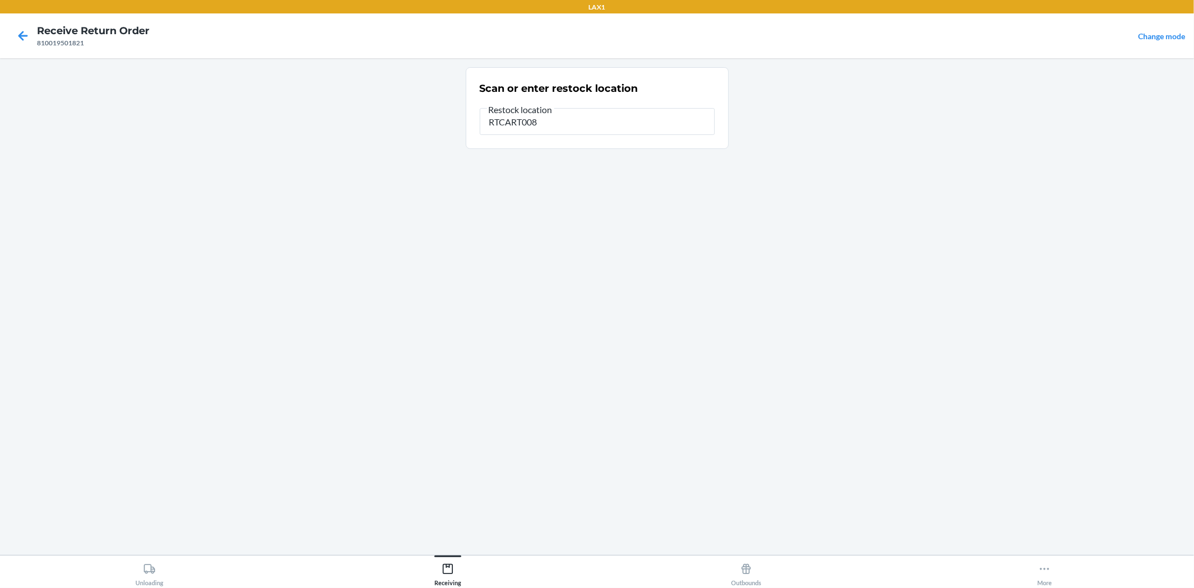
type input "RTCART008"
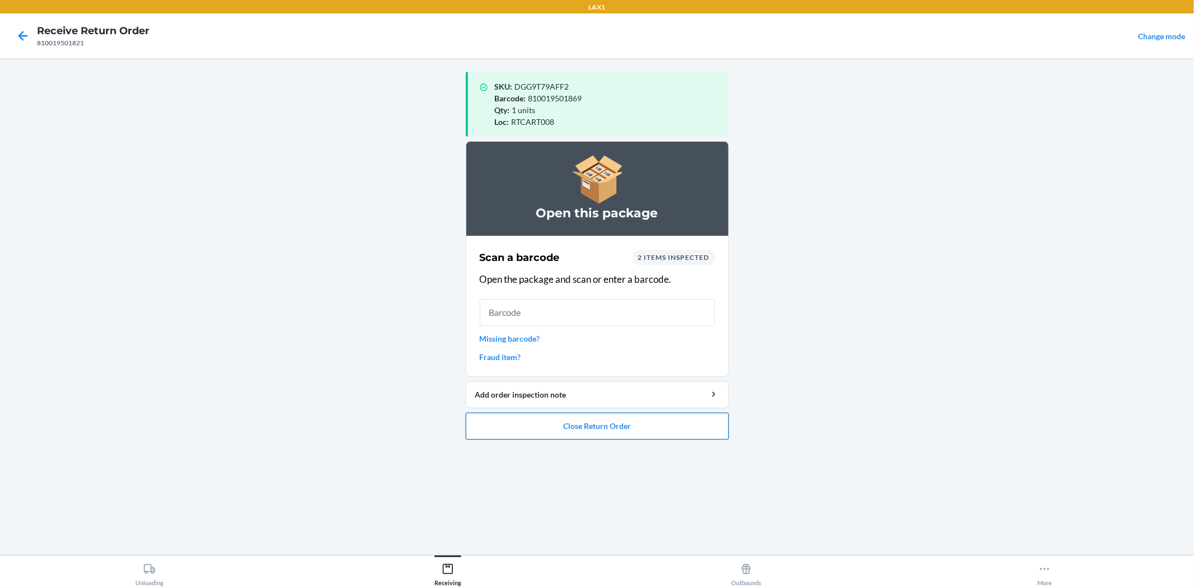
click at [581, 426] on button "Close Return Order" at bounding box center [597, 426] width 263 height 27
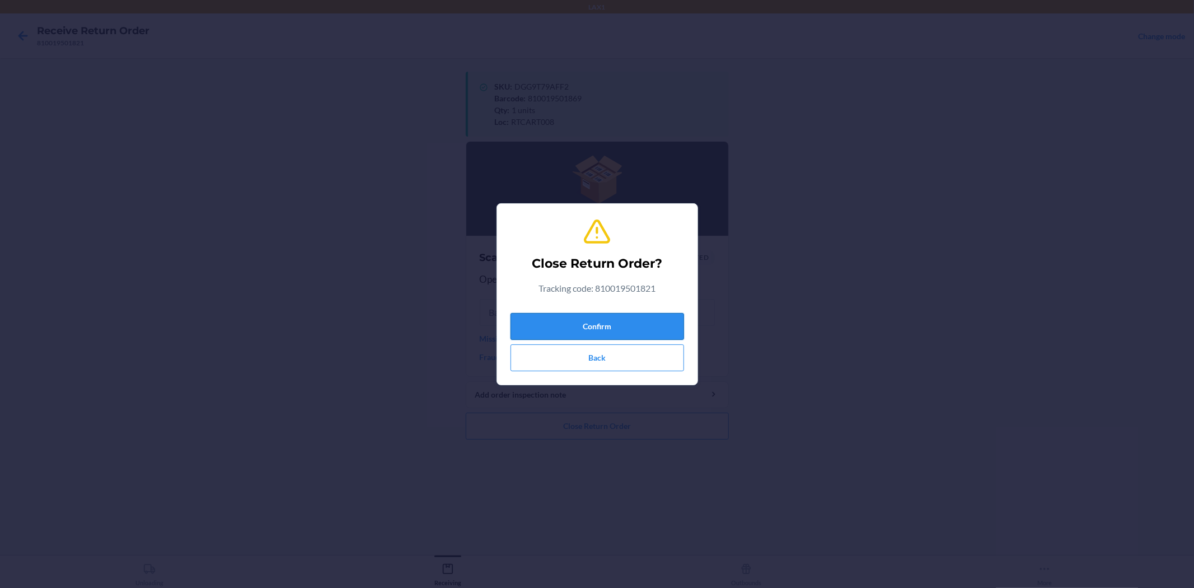
click at [589, 317] on button "Confirm" at bounding box center [598, 326] width 174 height 27
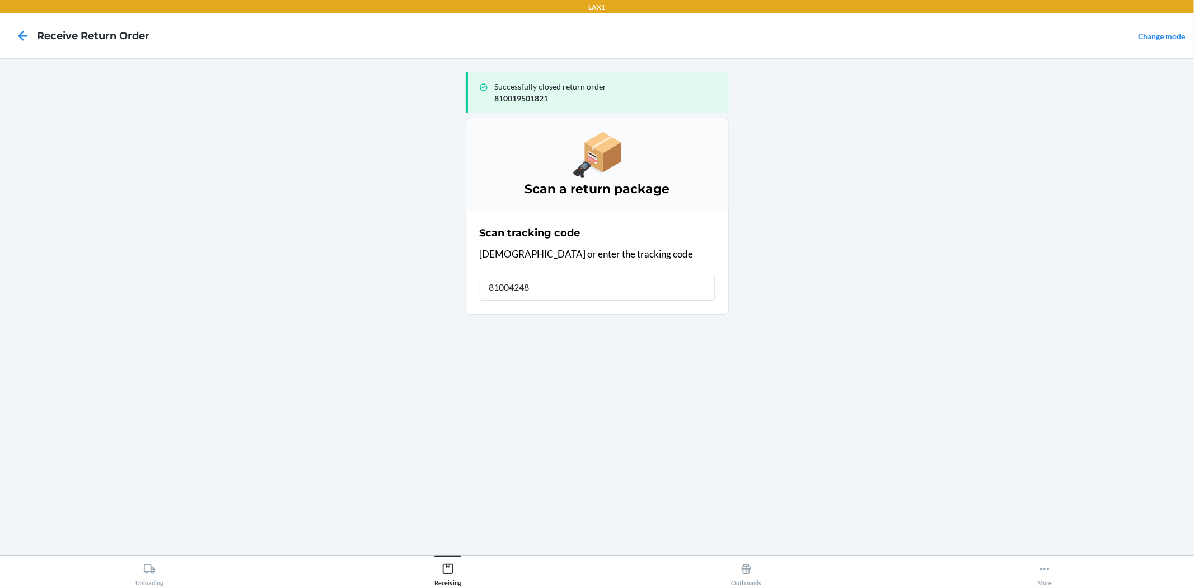
type input "810042481"
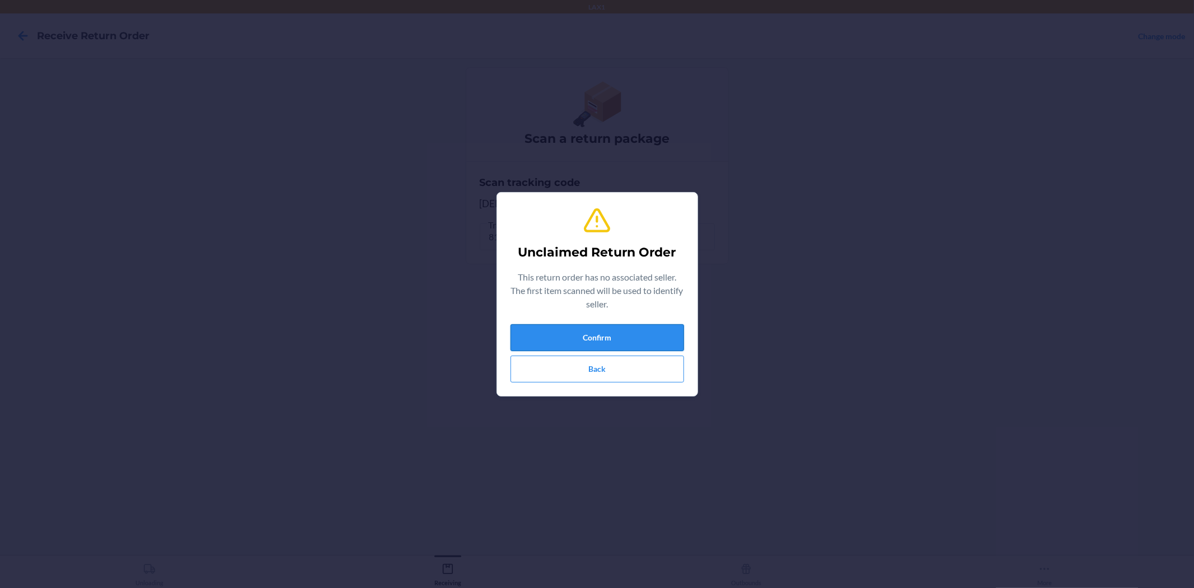
click at [595, 329] on button "Confirm" at bounding box center [598, 337] width 174 height 27
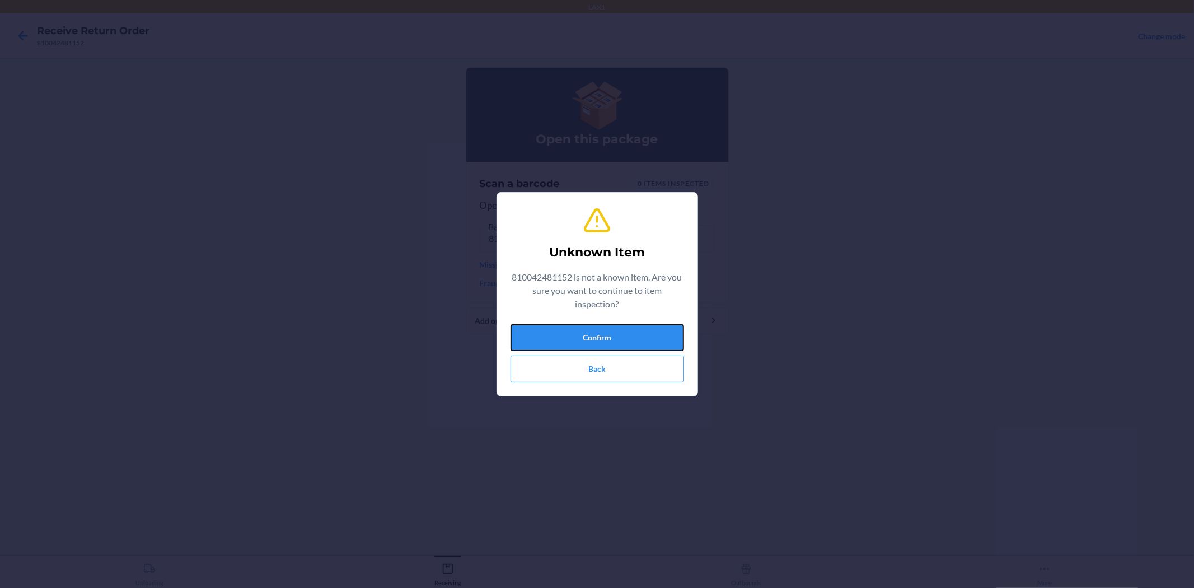
click at [595, 329] on button "Confirm" at bounding box center [598, 337] width 174 height 27
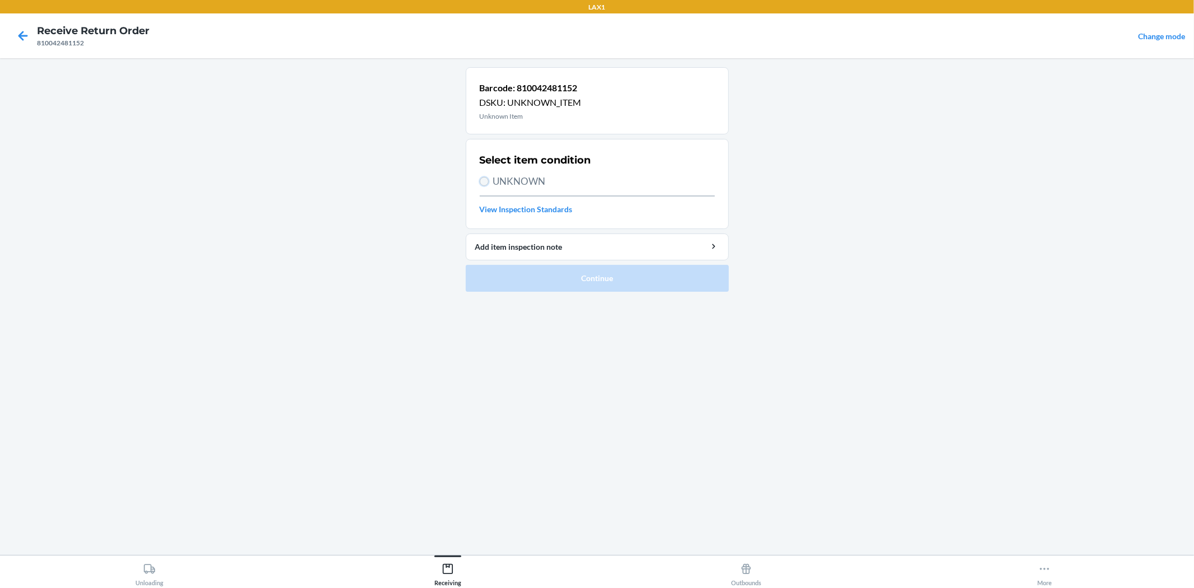
click at [488, 180] on input "UNKNOWN" at bounding box center [484, 181] width 9 height 9
radio input "true"
click at [635, 275] on button "Continue" at bounding box center [597, 278] width 263 height 27
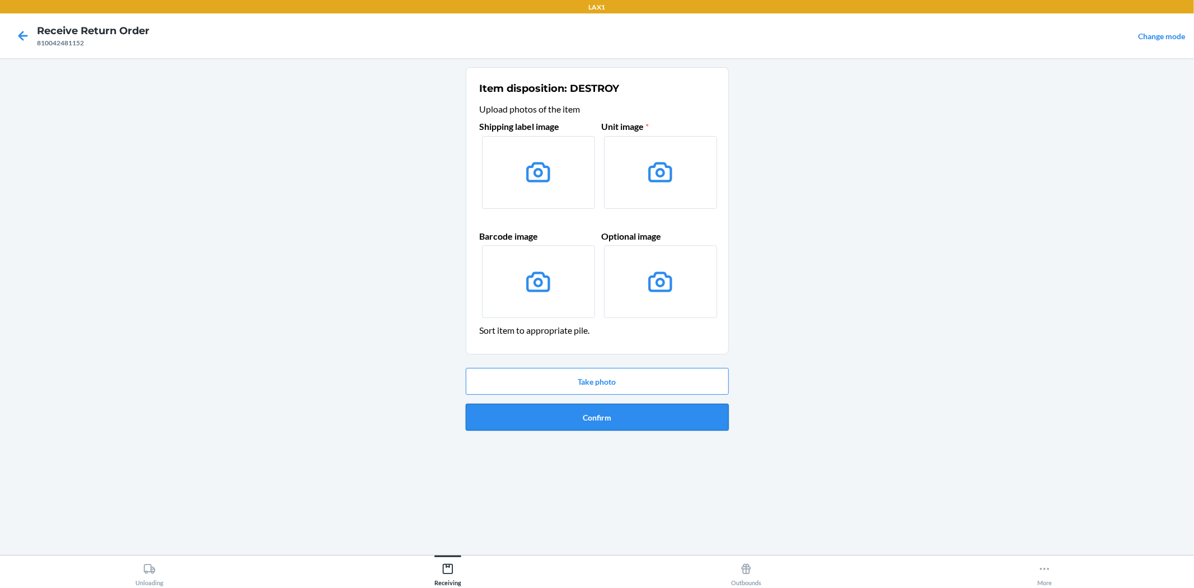
click at [611, 421] on button "Confirm" at bounding box center [597, 417] width 263 height 27
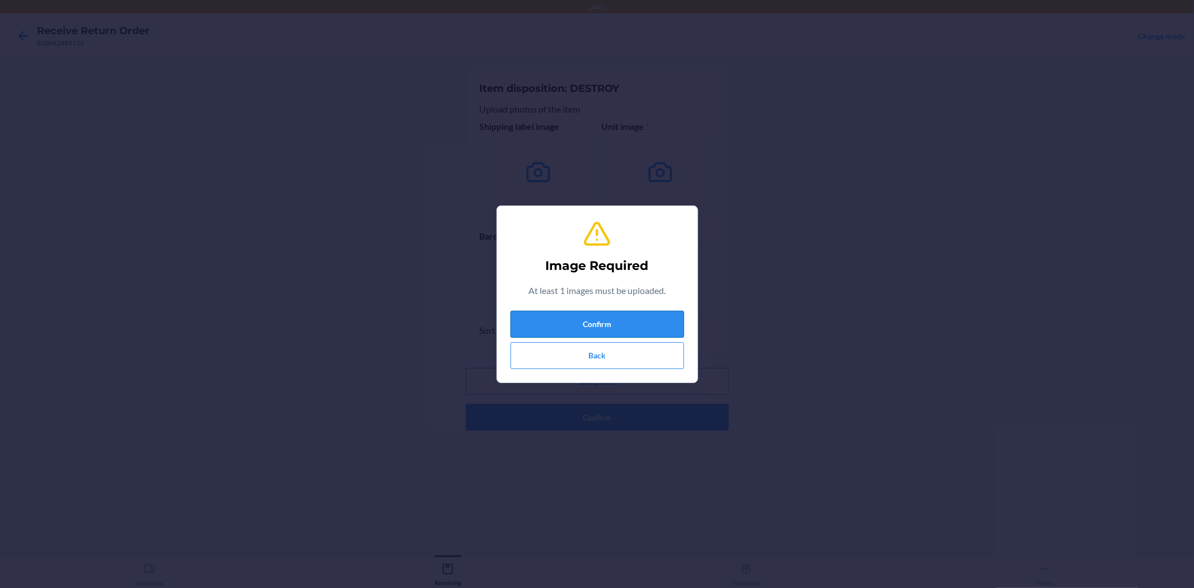
click at [606, 321] on button "Confirm" at bounding box center [598, 324] width 174 height 27
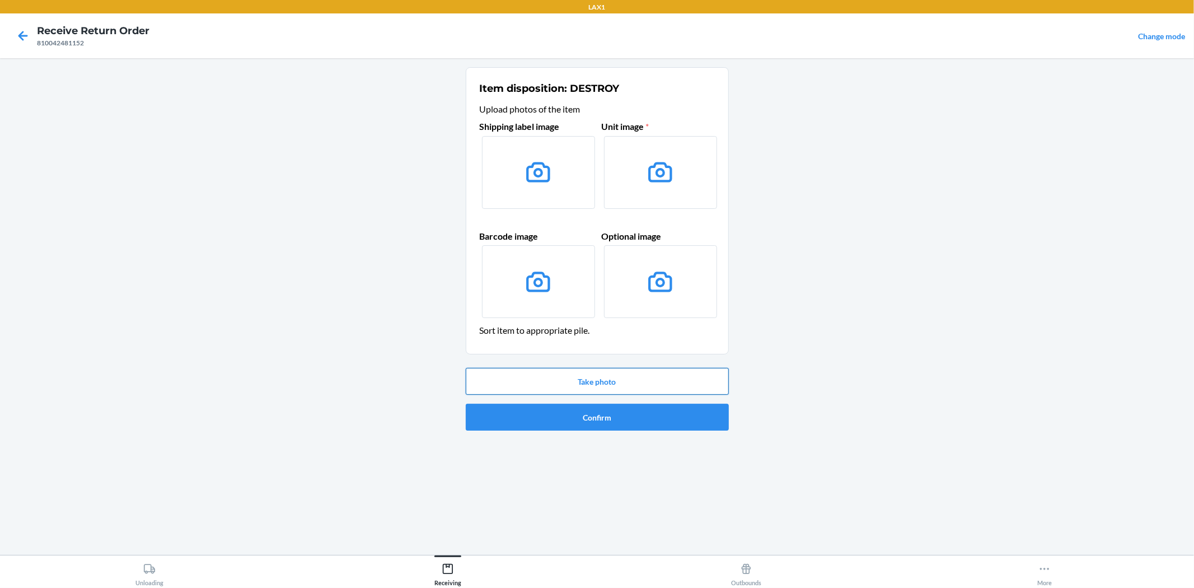
click at [630, 385] on button "Take photo" at bounding box center [597, 381] width 263 height 27
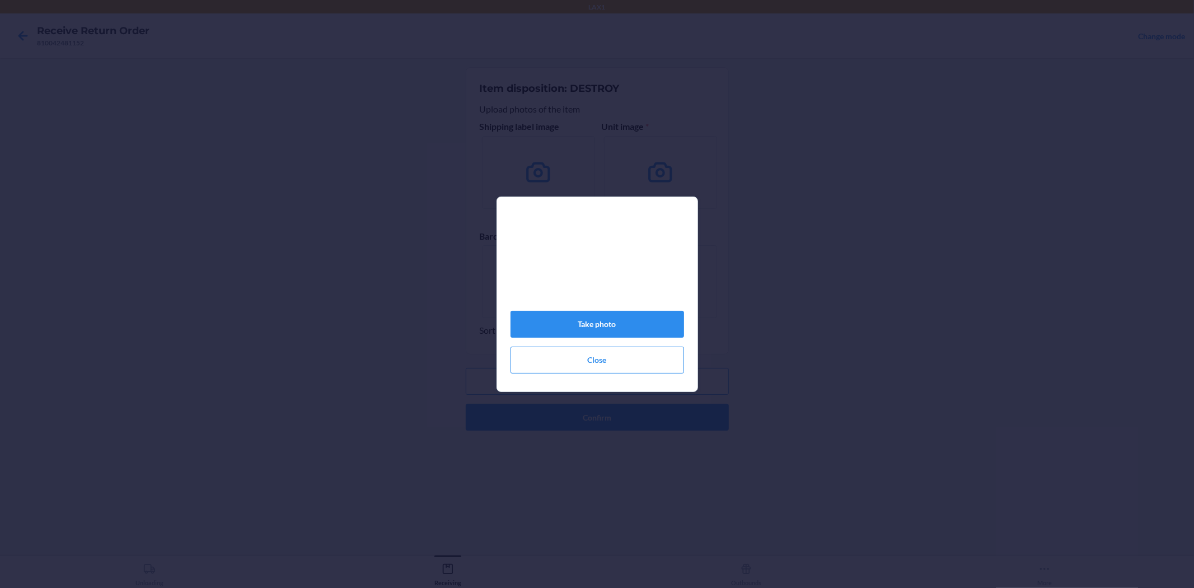
click at [657, 389] on section "Take photo Close" at bounding box center [598, 294] width 202 height 195
click at [561, 330] on button "Take photo" at bounding box center [598, 324] width 174 height 27
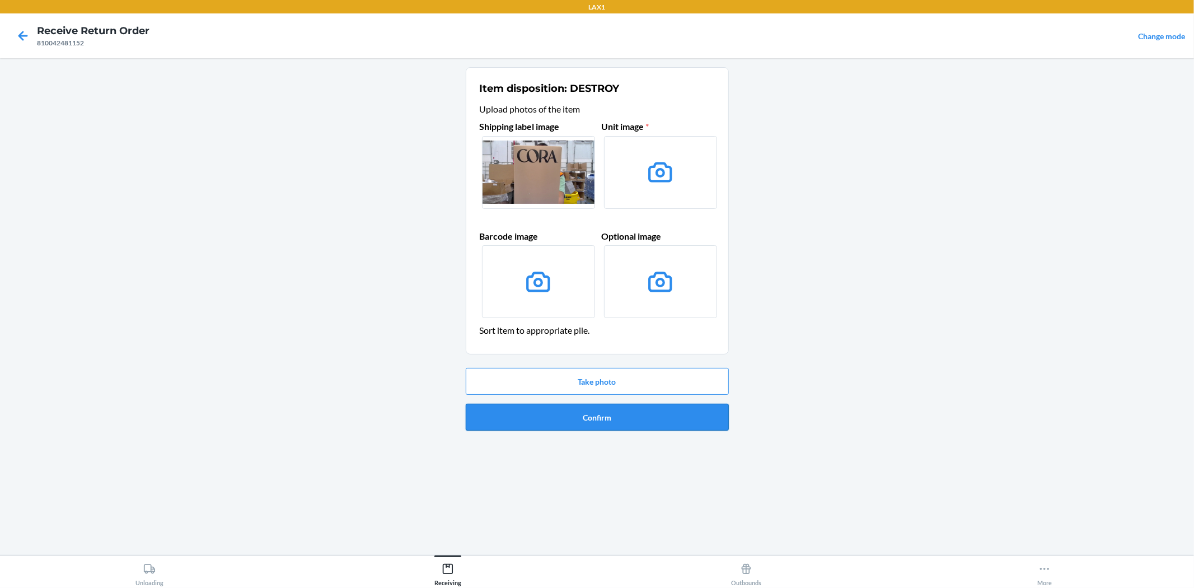
click at [581, 410] on button "Confirm" at bounding box center [597, 417] width 263 height 27
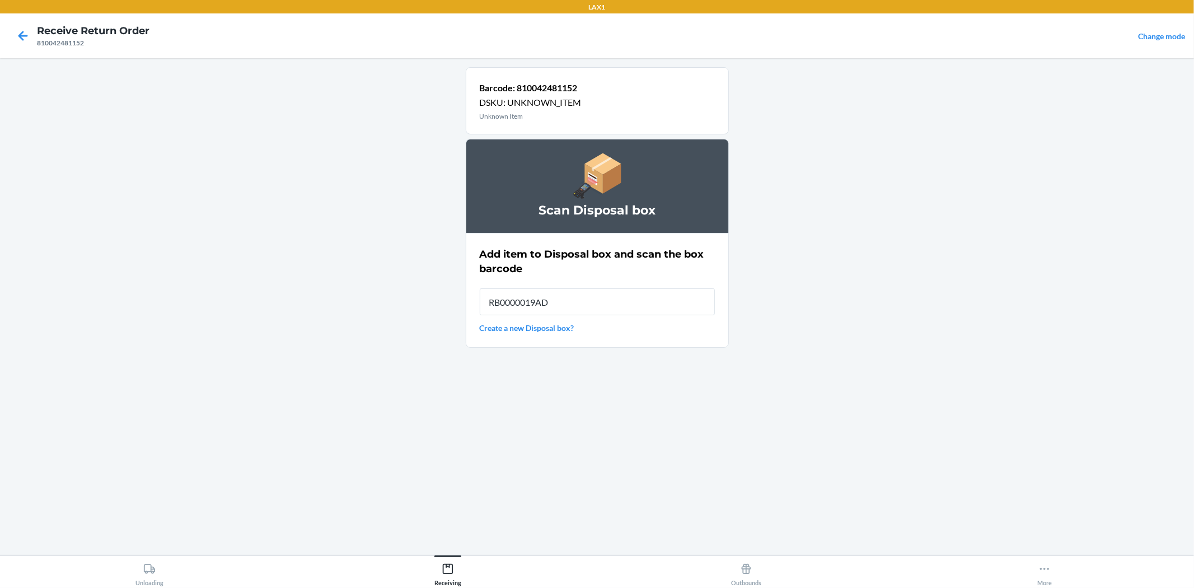
type input "RB0000019AD"
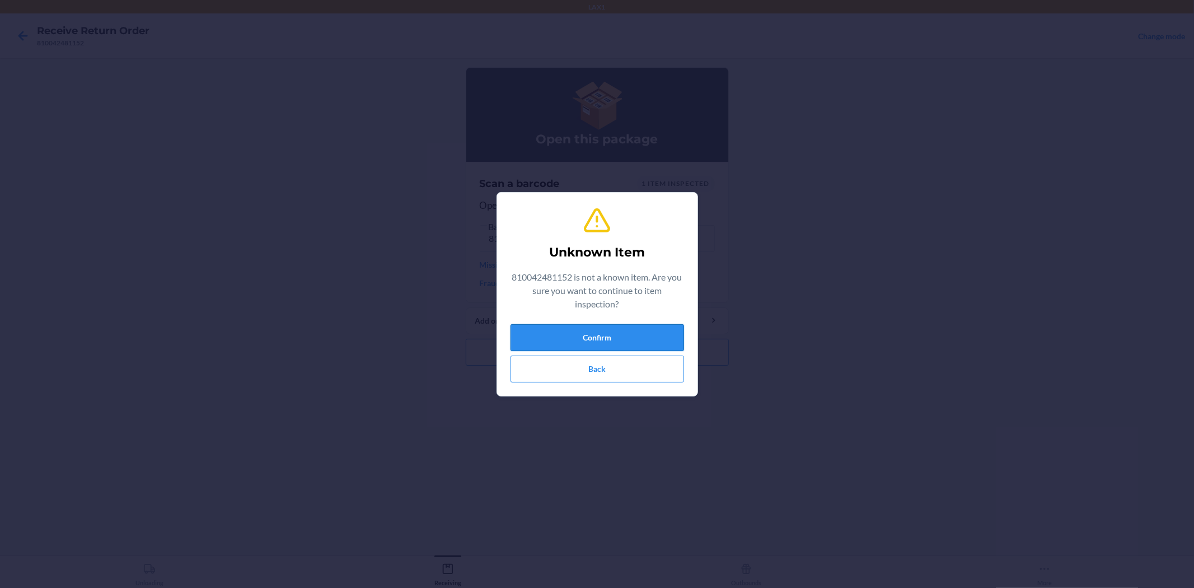
click at [623, 346] on button "Confirm" at bounding box center [598, 337] width 174 height 27
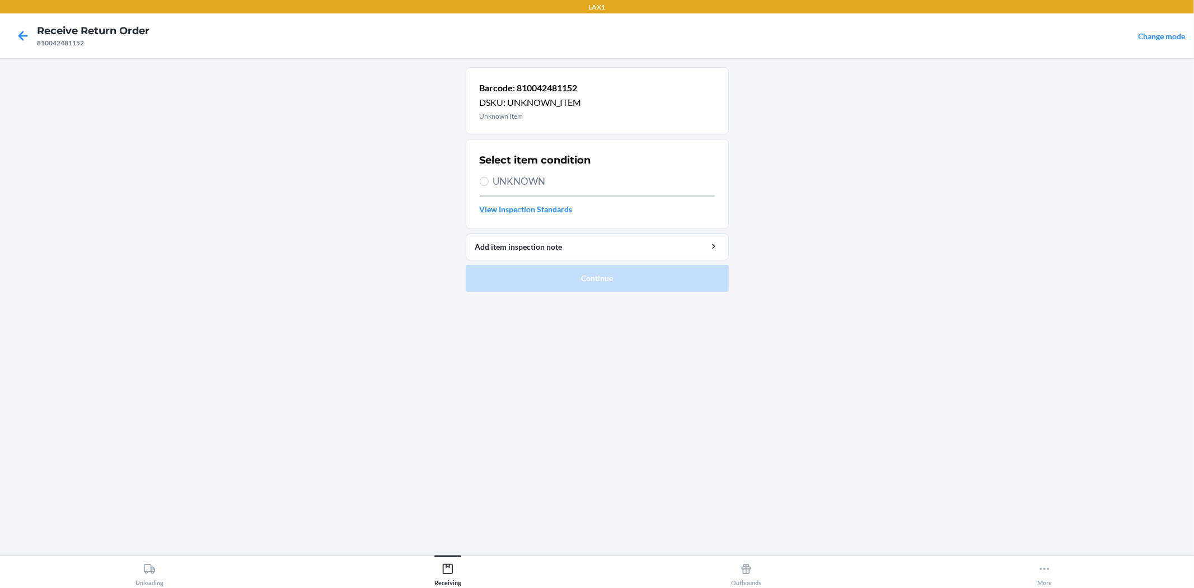
click at [496, 177] on span "UNKNOWN" at bounding box center [604, 181] width 222 height 15
click at [489, 177] on input "UNKNOWN" at bounding box center [484, 181] width 9 height 9
radio input "true"
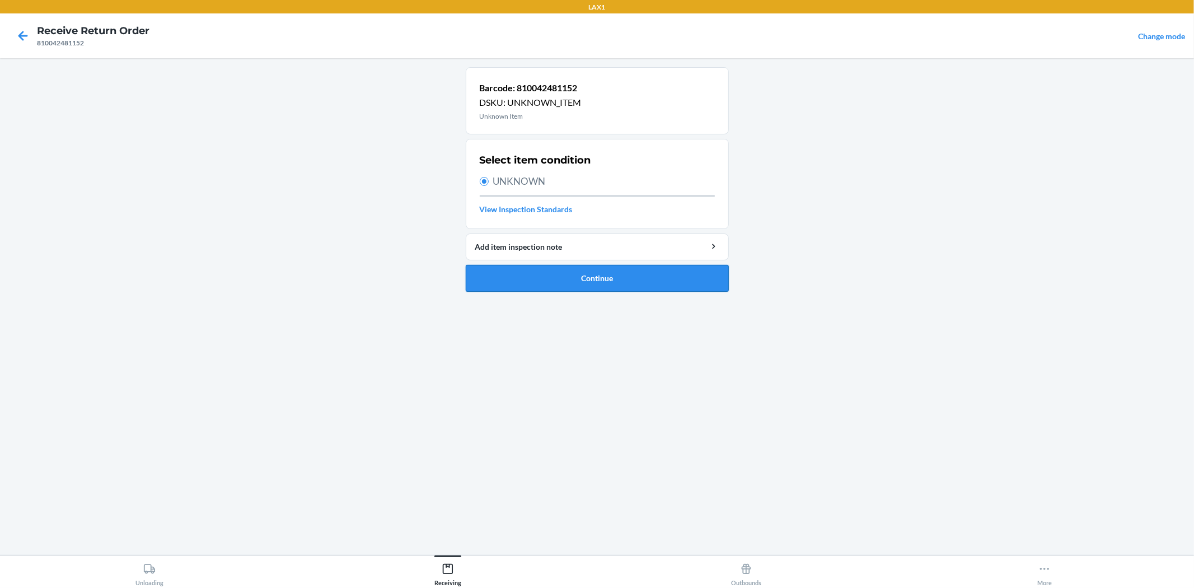
click at [550, 270] on button "Continue" at bounding box center [597, 278] width 263 height 27
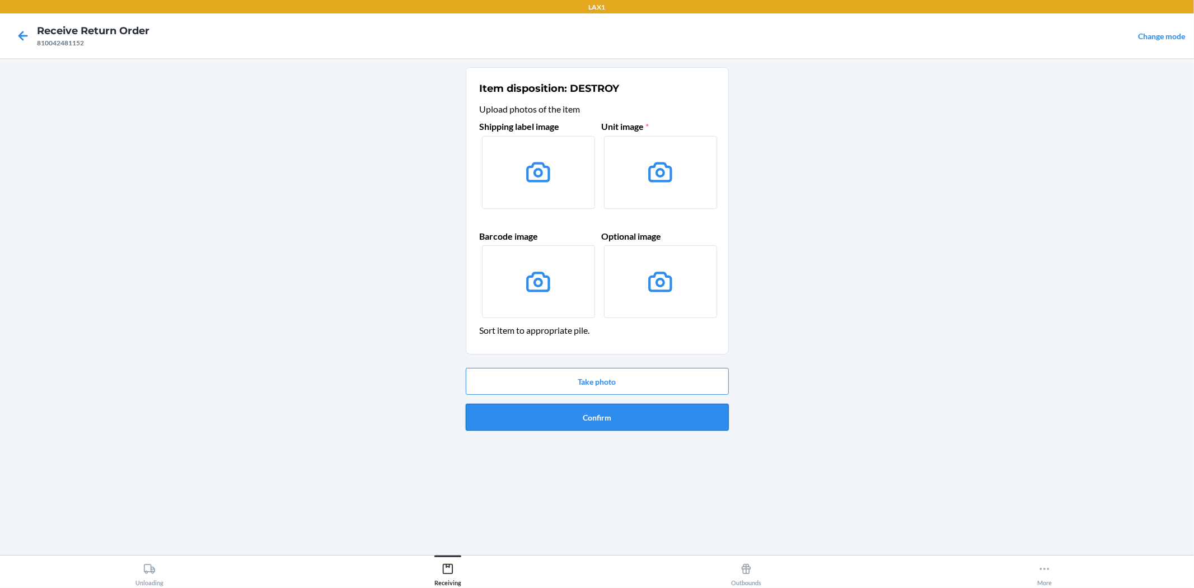
click at [618, 424] on button "Confirm" at bounding box center [597, 417] width 263 height 27
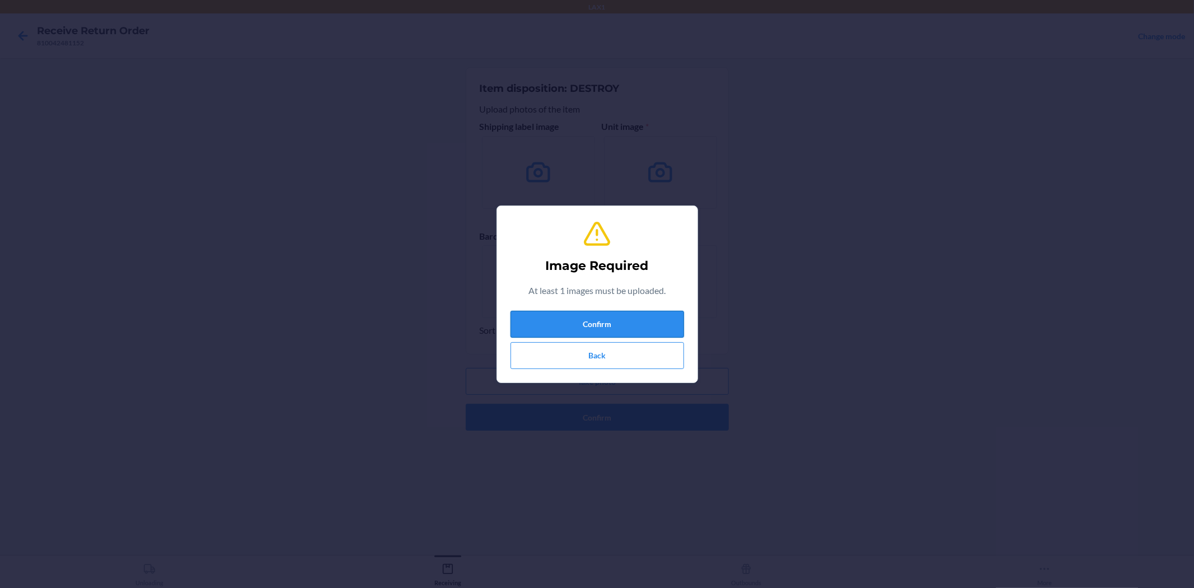
click at [611, 330] on button "Confirm" at bounding box center [598, 324] width 174 height 27
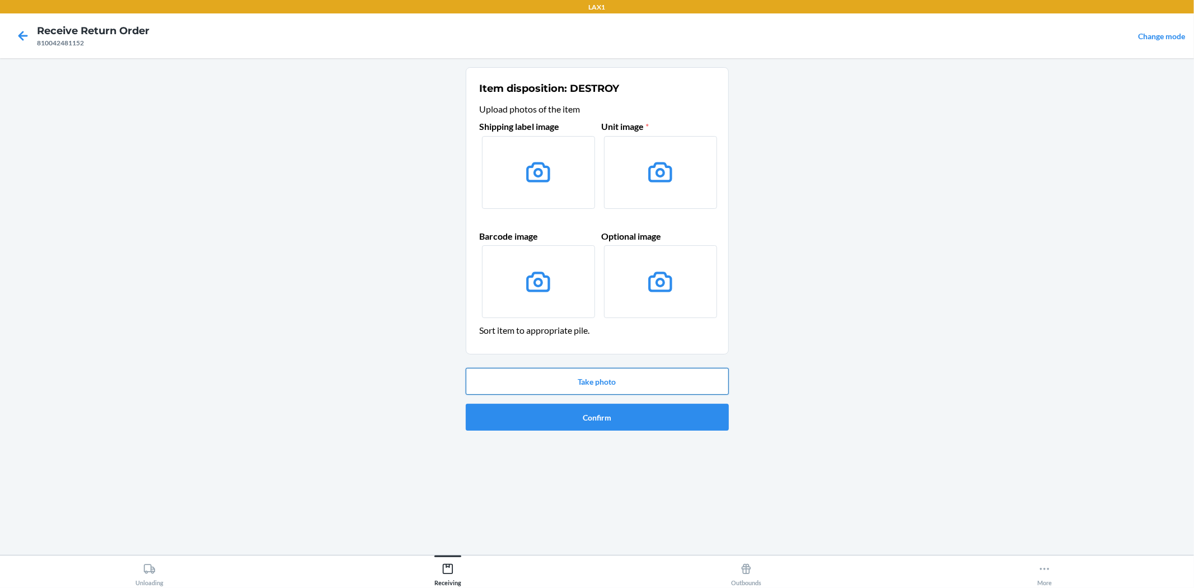
click at [623, 371] on button "Take photo" at bounding box center [597, 381] width 263 height 27
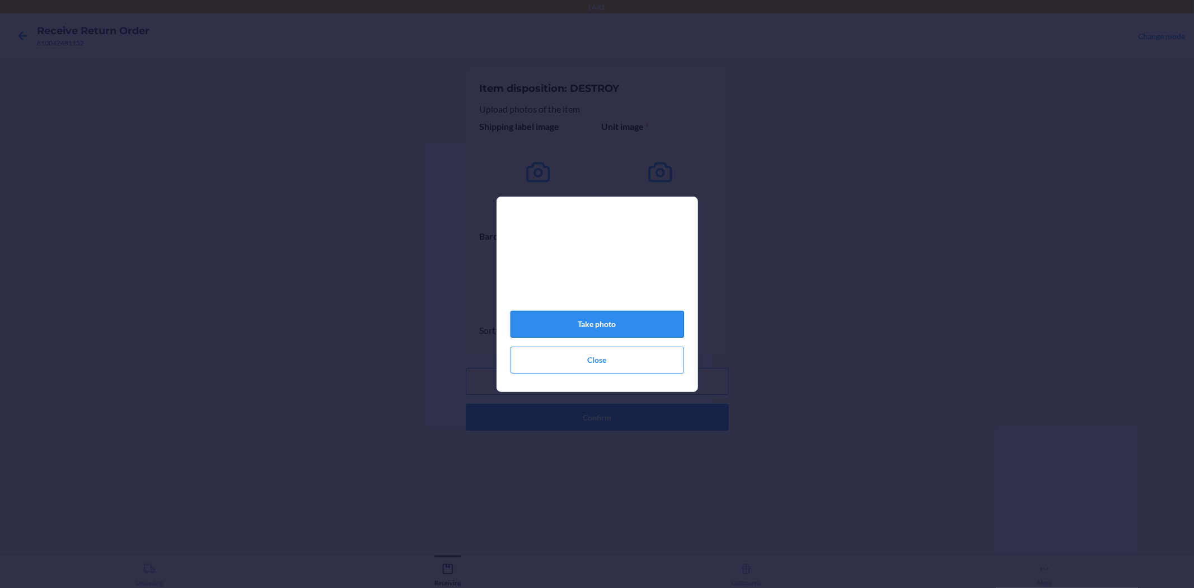
click at [644, 327] on button "Take photo" at bounding box center [598, 324] width 174 height 27
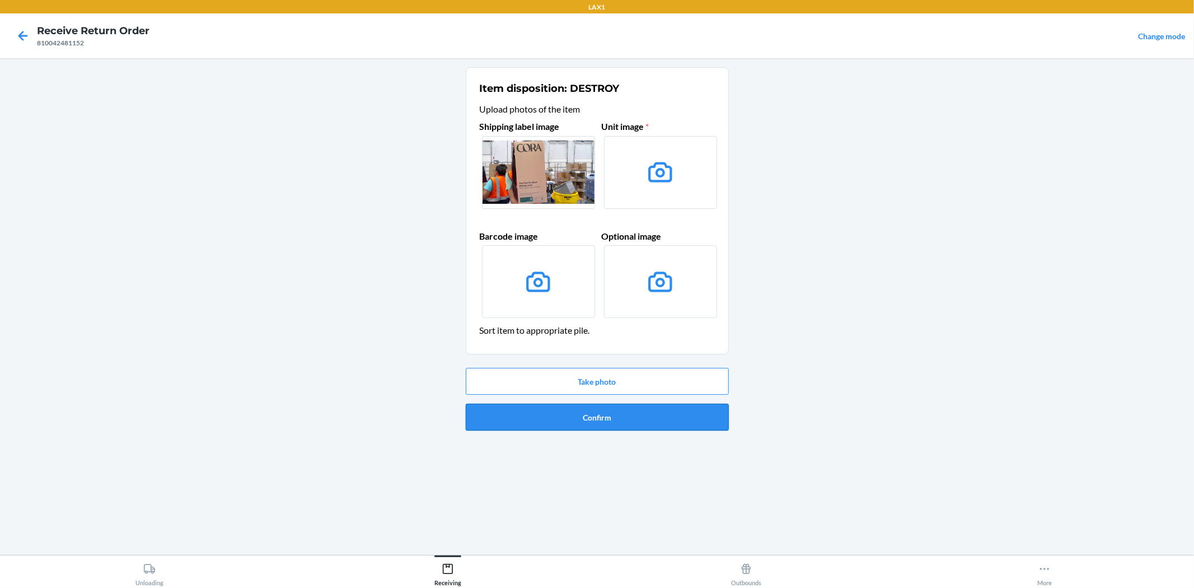
click at [630, 419] on button "Confirm" at bounding box center [597, 417] width 263 height 27
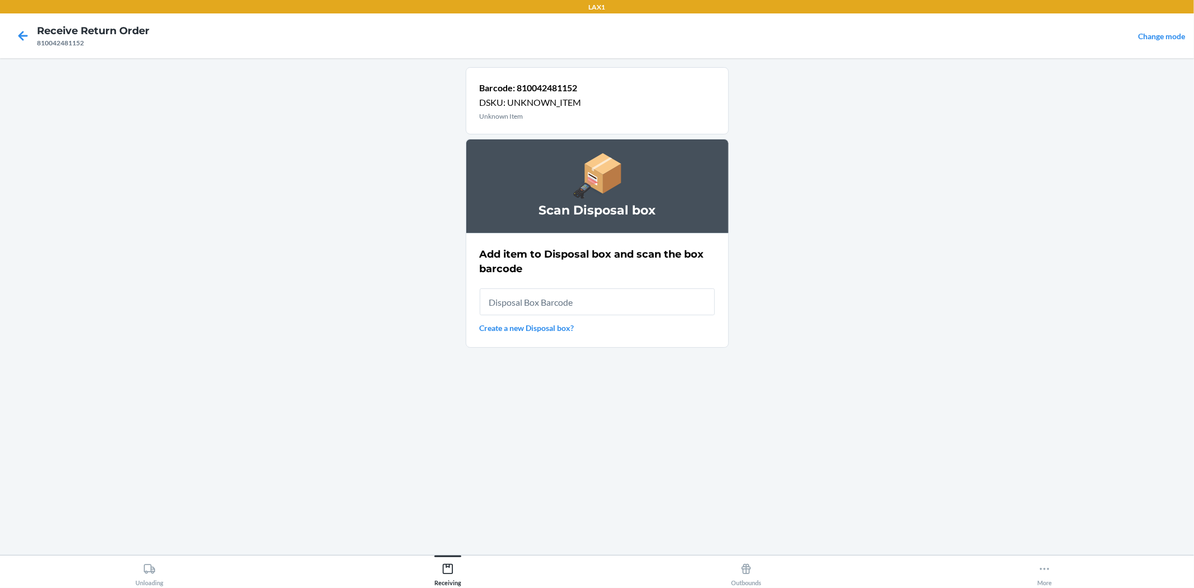
click at [571, 301] on input "text" at bounding box center [597, 301] width 235 height 27
type input "RB0000019AD"
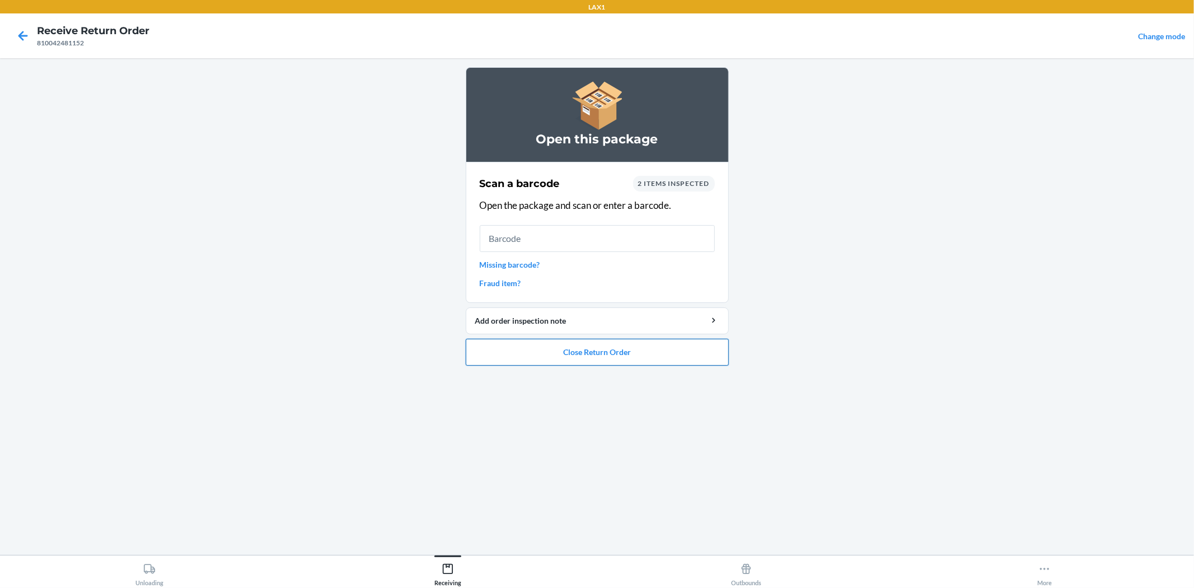
click at [660, 348] on button "Close Return Order" at bounding box center [597, 352] width 263 height 27
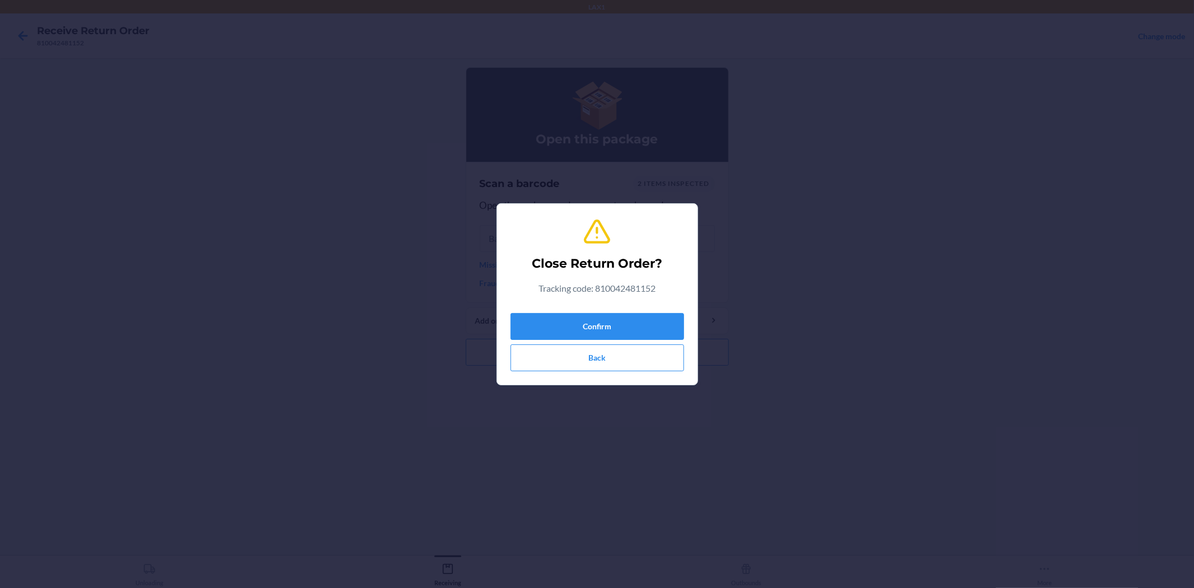
click at [623, 342] on div "Confirm Back" at bounding box center [598, 340] width 174 height 63
click at [630, 320] on button "Confirm" at bounding box center [598, 326] width 174 height 27
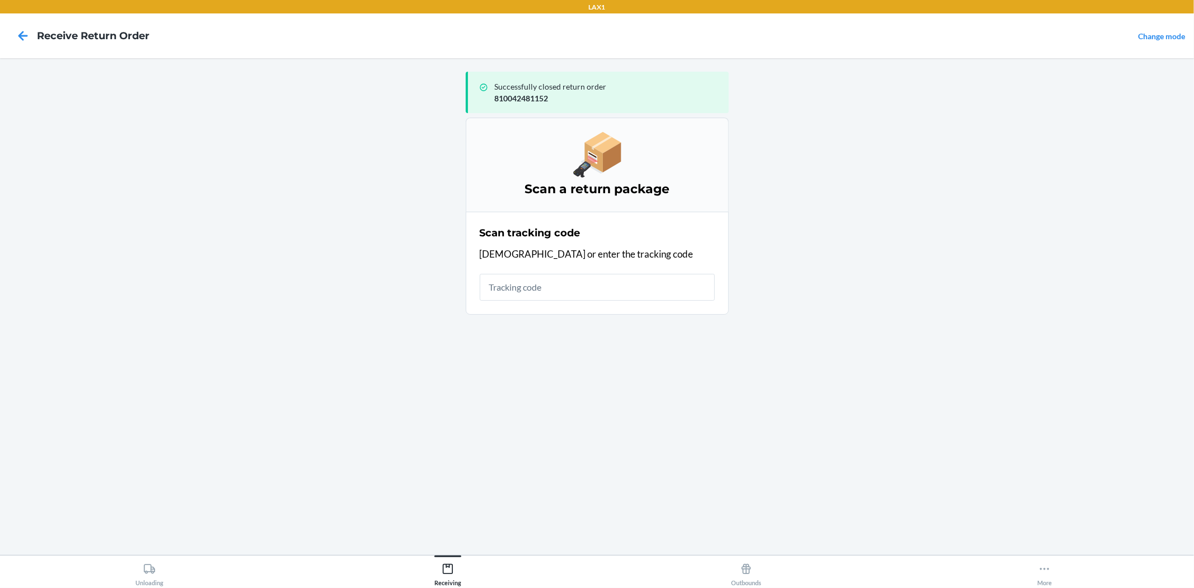
click at [544, 292] on input "text" at bounding box center [597, 287] width 235 height 27
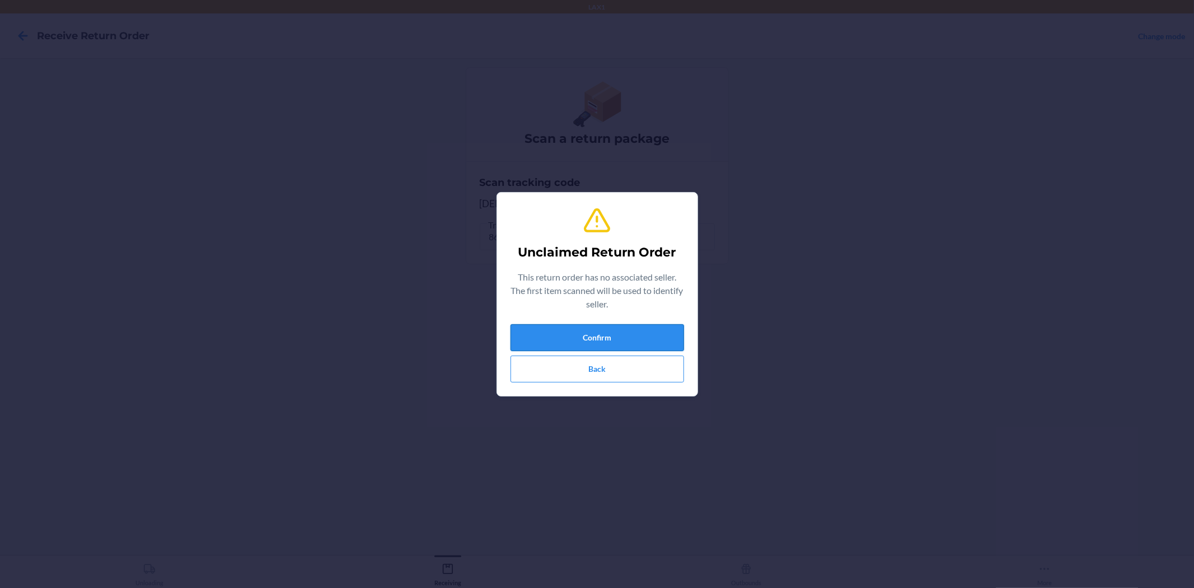
click at [672, 342] on button "Confirm" at bounding box center [598, 337] width 174 height 27
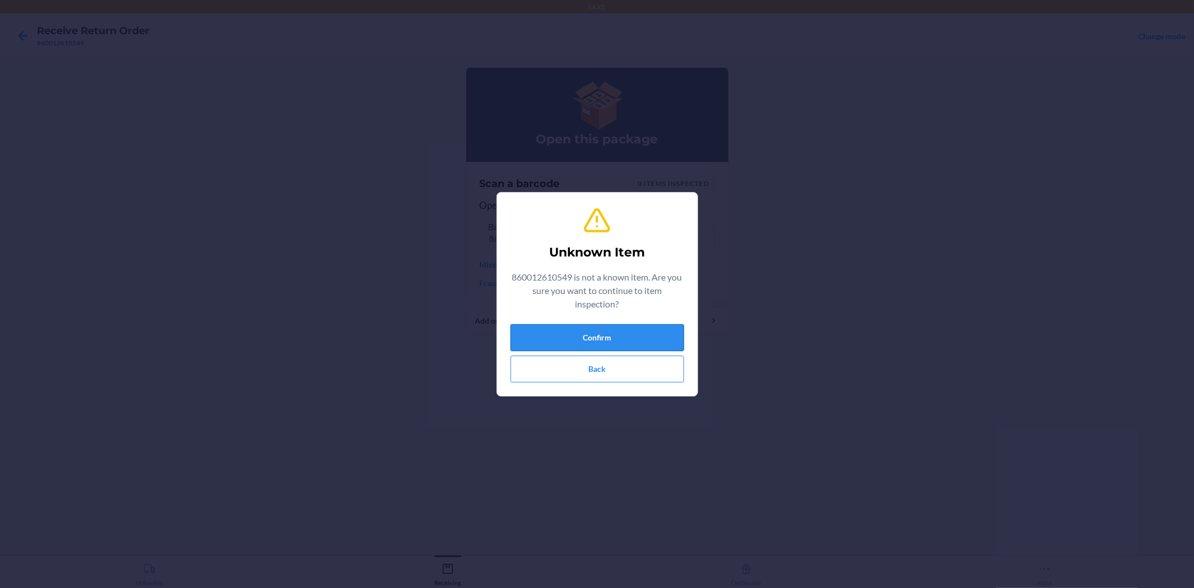
click at [542, 348] on button "Confirm" at bounding box center [598, 337] width 174 height 27
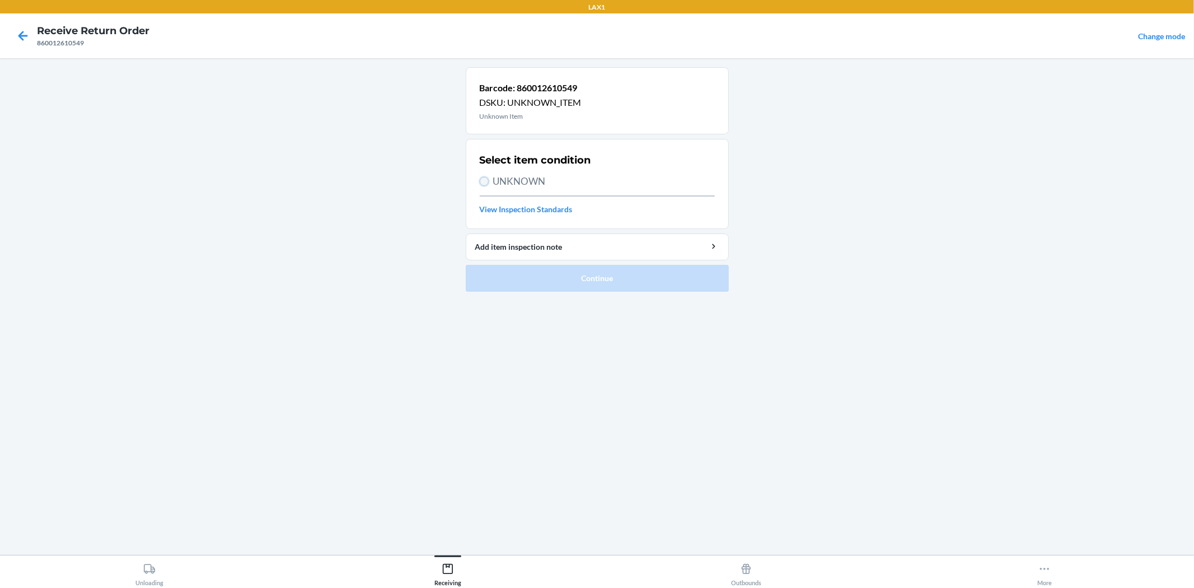
click at [480, 179] on input "UNKNOWN" at bounding box center [484, 181] width 9 height 9
radio input "true"
drag, startPoint x: 567, startPoint y: 286, endPoint x: 567, endPoint y: 421, distance: 135.5
click at [567, 421] on div "Barcode: 860012610549 DSKU: UNKNOWN_ITEM Unknown Item Select item condition UNK…" at bounding box center [597, 306] width 263 height 479
click at [536, 282] on button "Continue" at bounding box center [597, 278] width 263 height 27
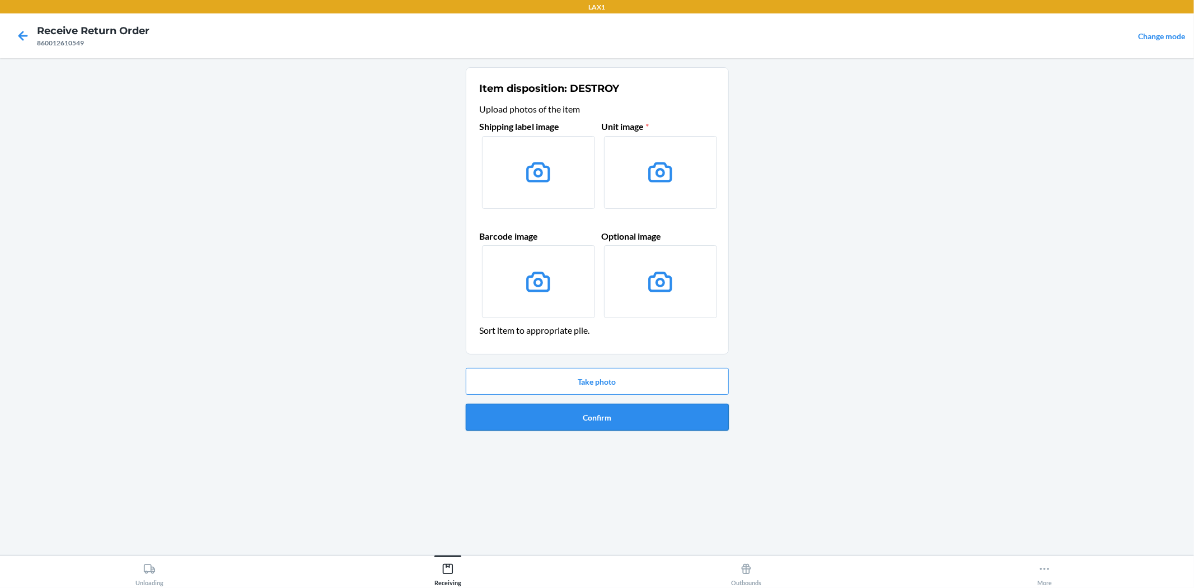
click at [573, 417] on button "Confirm" at bounding box center [597, 417] width 263 height 27
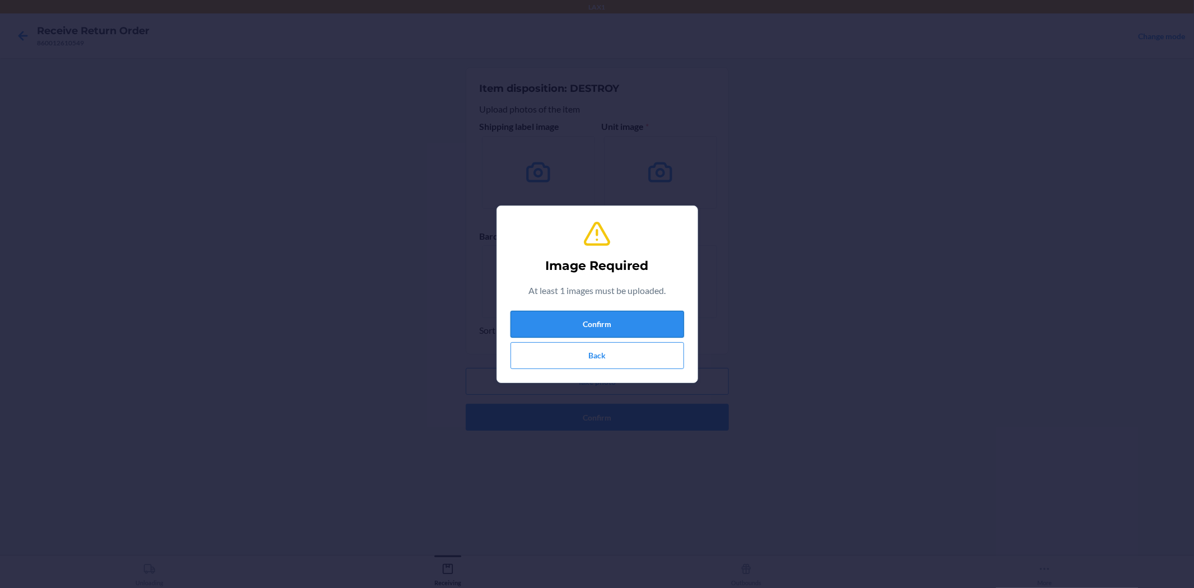
click at [579, 326] on button "Confirm" at bounding box center [598, 324] width 174 height 27
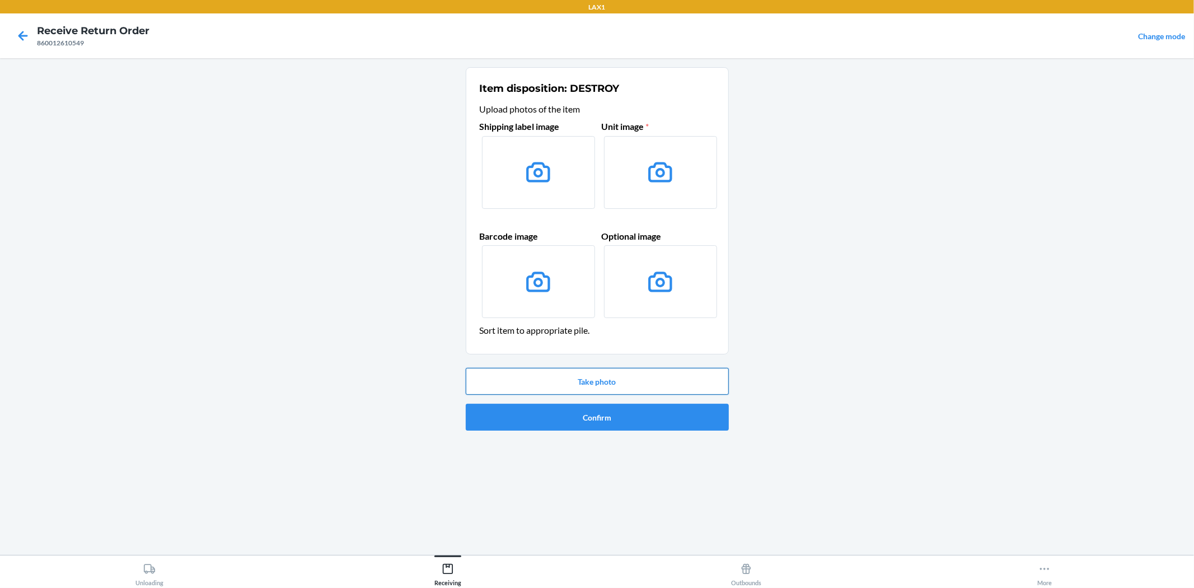
click at [605, 383] on button "Take photo" at bounding box center [597, 381] width 263 height 27
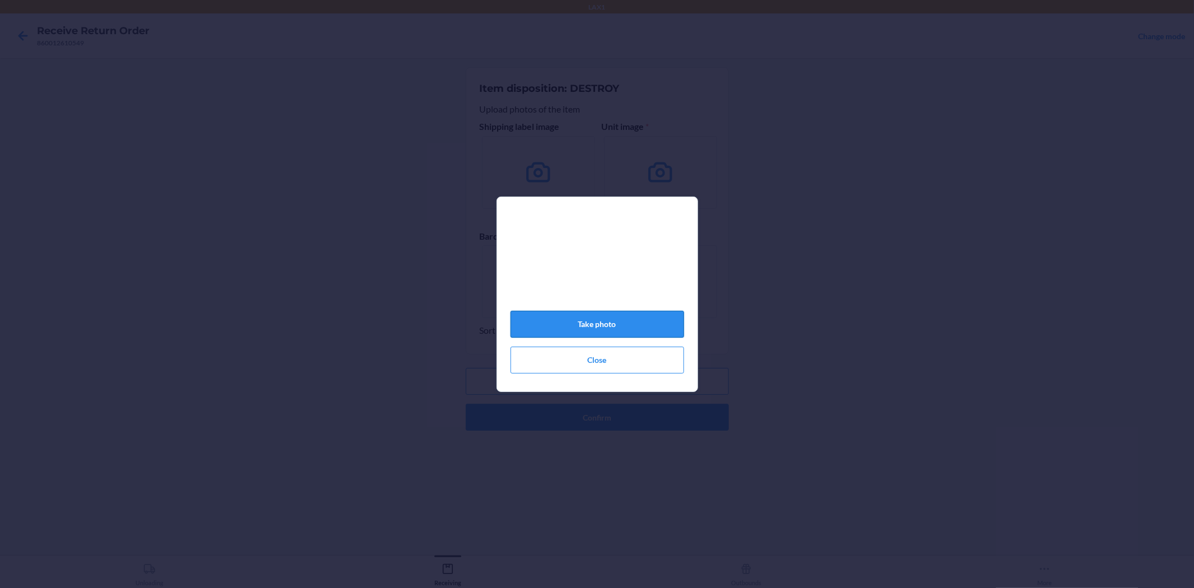
click at [633, 329] on button "Take photo" at bounding box center [598, 324] width 174 height 27
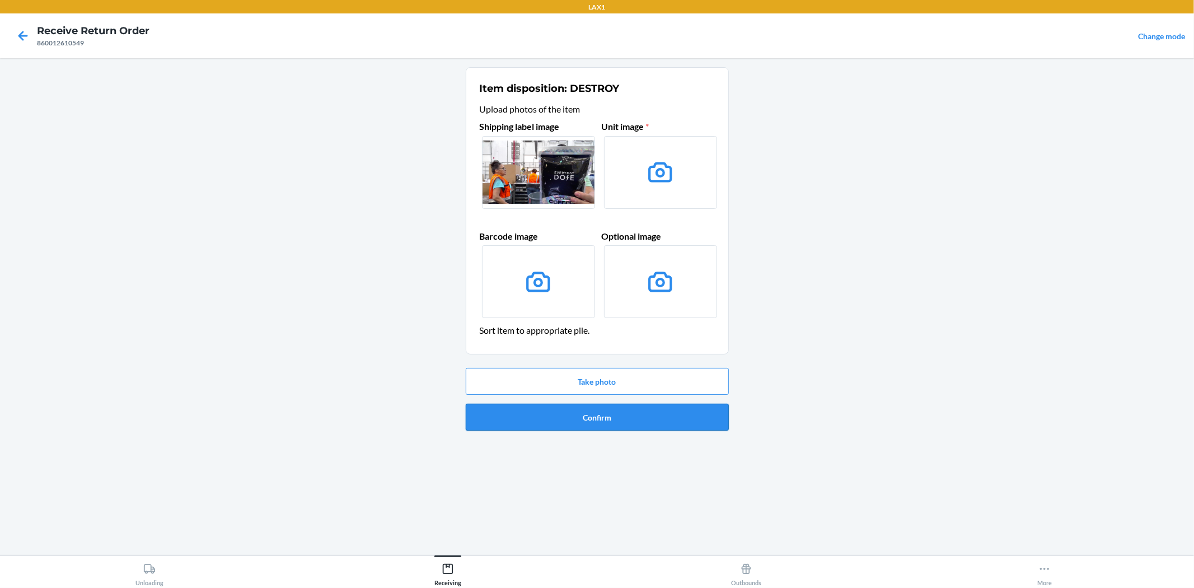
click at [635, 422] on button "Confirm" at bounding box center [597, 417] width 263 height 27
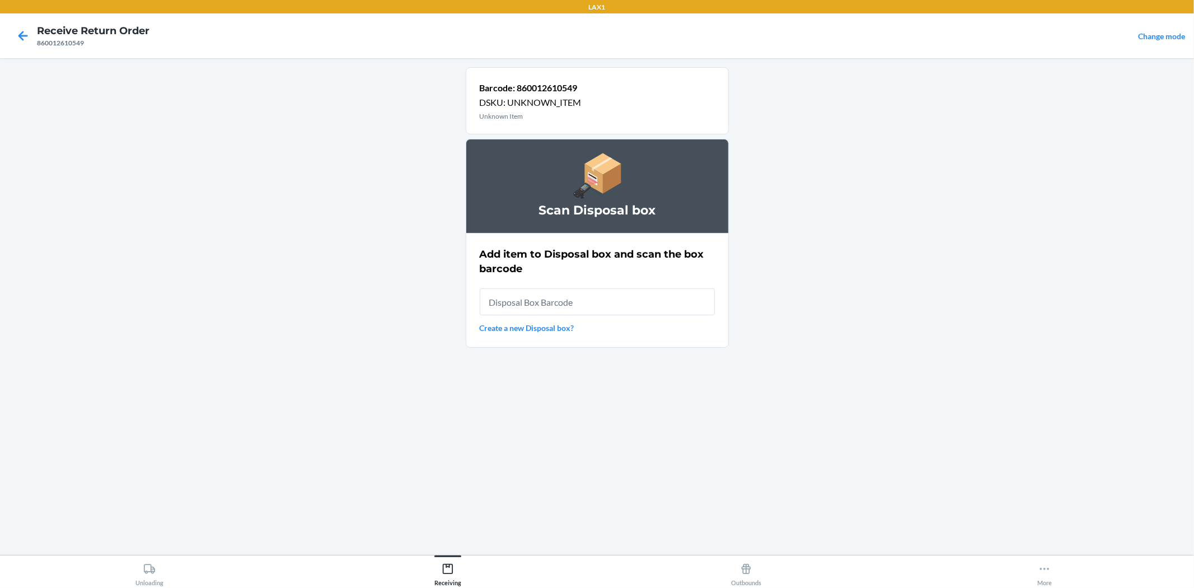
click at [586, 300] on input "text" at bounding box center [597, 301] width 235 height 27
type input "RB0000019AD"
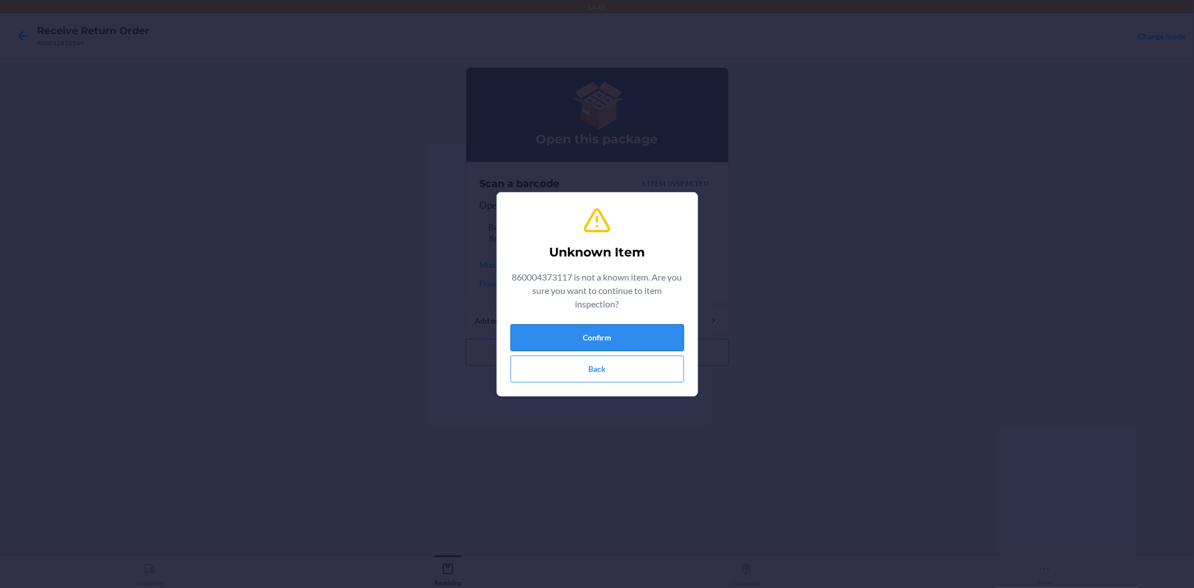
click at [632, 328] on button "Confirm" at bounding box center [598, 337] width 174 height 27
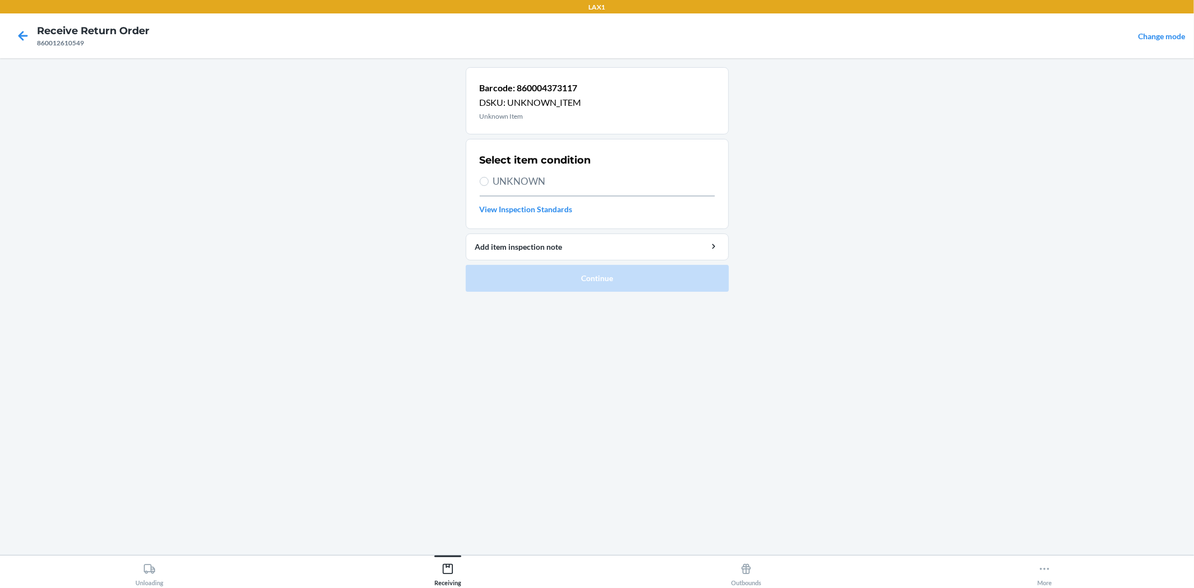
click at [480, 187] on label "UNKNOWN" at bounding box center [597, 181] width 235 height 15
click at [480, 186] on input "UNKNOWN" at bounding box center [484, 181] width 9 height 9
radio input "true"
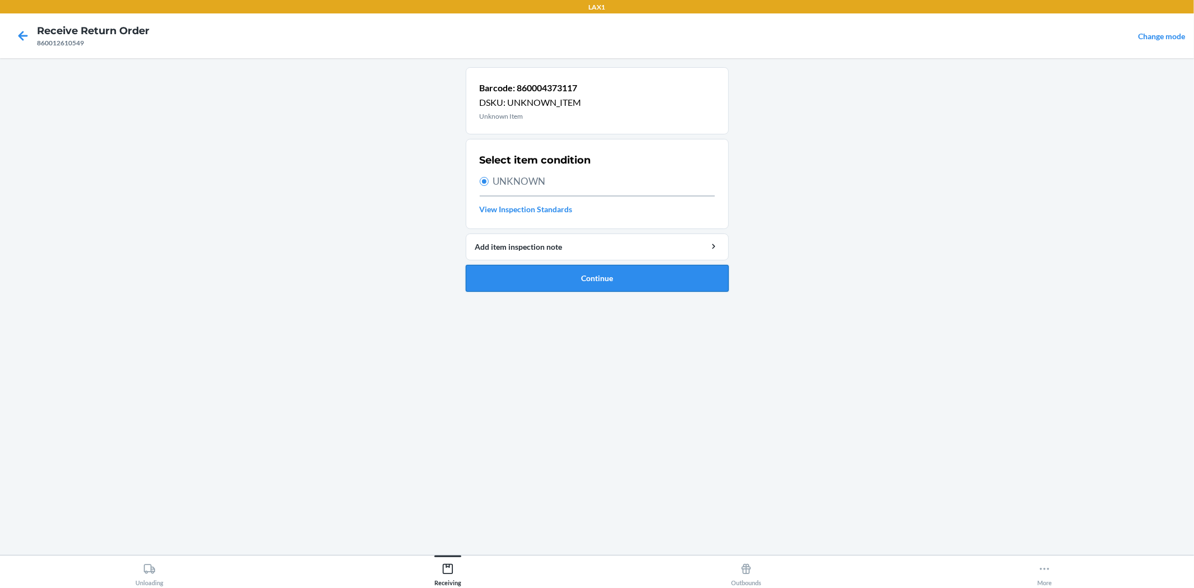
click at [574, 272] on button "Continue" at bounding box center [597, 278] width 263 height 27
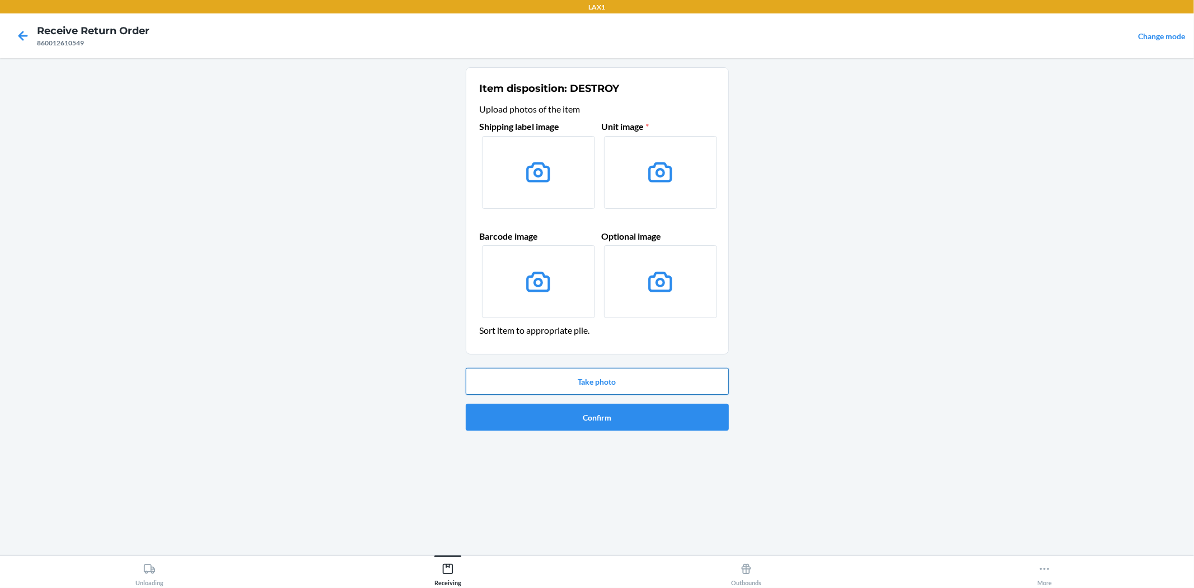
click at [603, 386] on button "Take photo" at bounding box center [597, 381] width 263 height 27
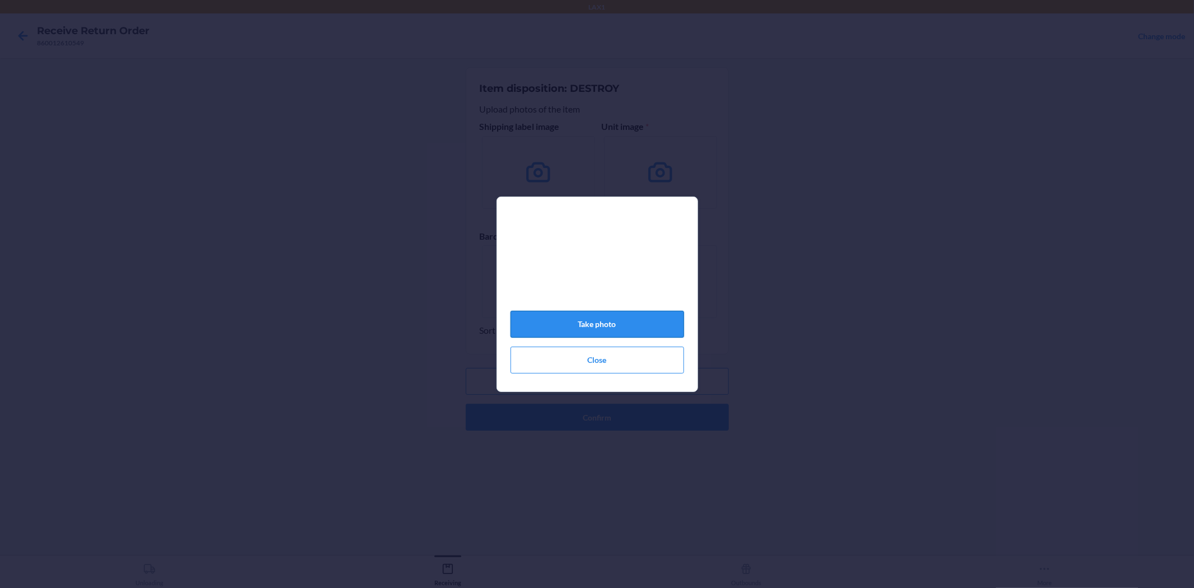
click at [602, 327] on button "Take photo" at bounding box center [598, 324] width 174 height 27
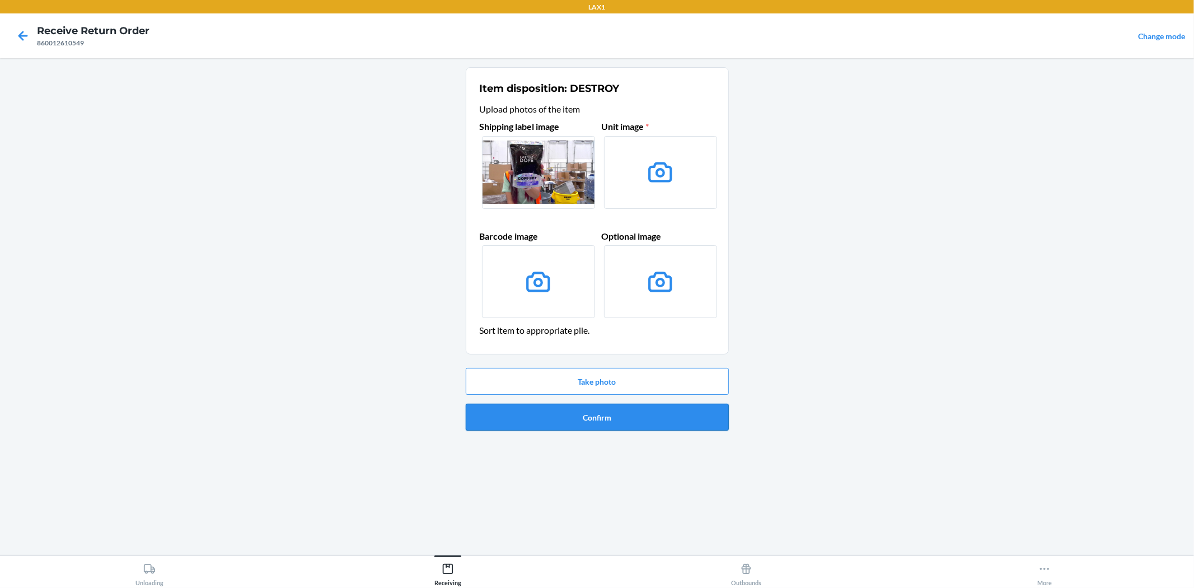
click at [548, 419] on button "Confirm" at bounding box center [597, 417] width 263 height 27
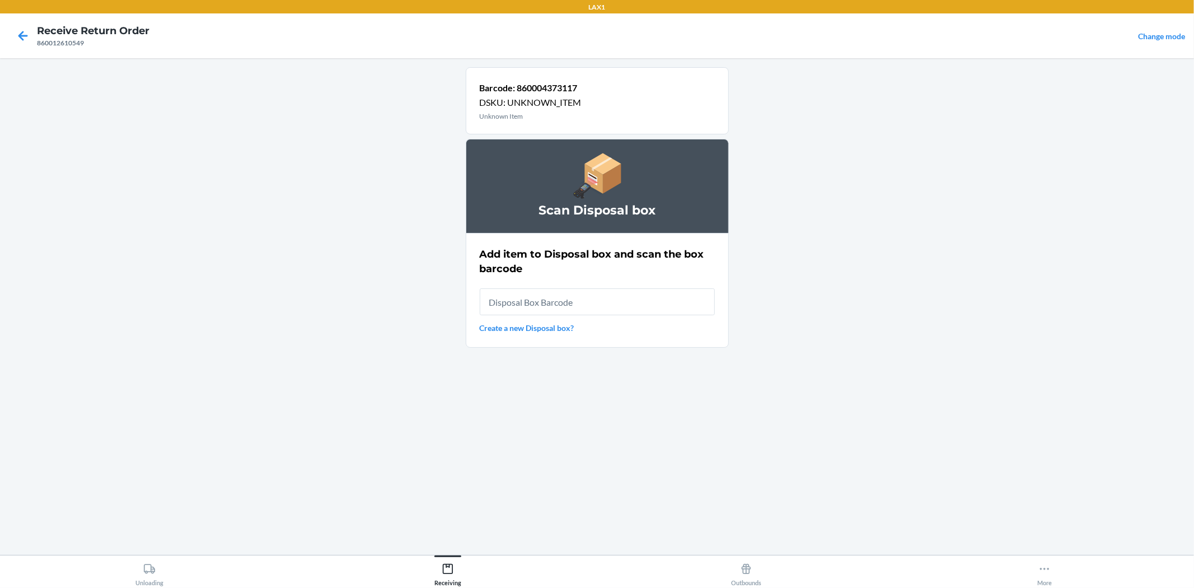
click at [580, 303] on input "text" at bounding box center [597, 301] width 235 height 27
type input "RB0000019AD"
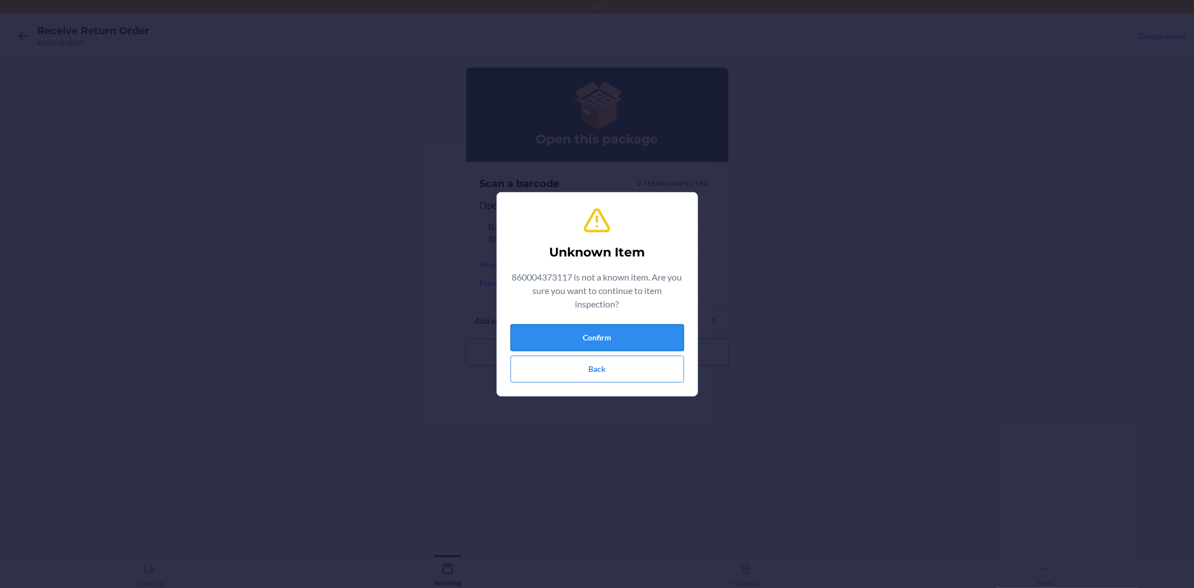
click at [624, 339] on button "Confirm" at bounding box center [598, 337] width 174 height 27
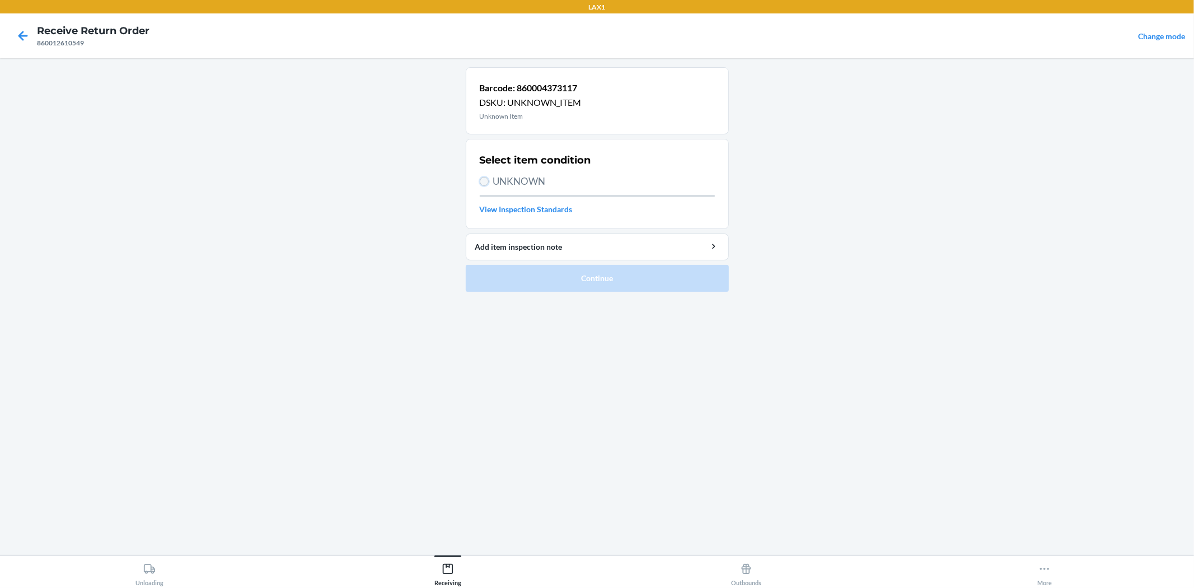
click at [484, 178] on input "UNKNOWN" at bounding box center [484, 181] width 9 height 9
radio input "true"
click at [564, 283] on button "Continue" at bounding box center [597, 278] width 263 height 27
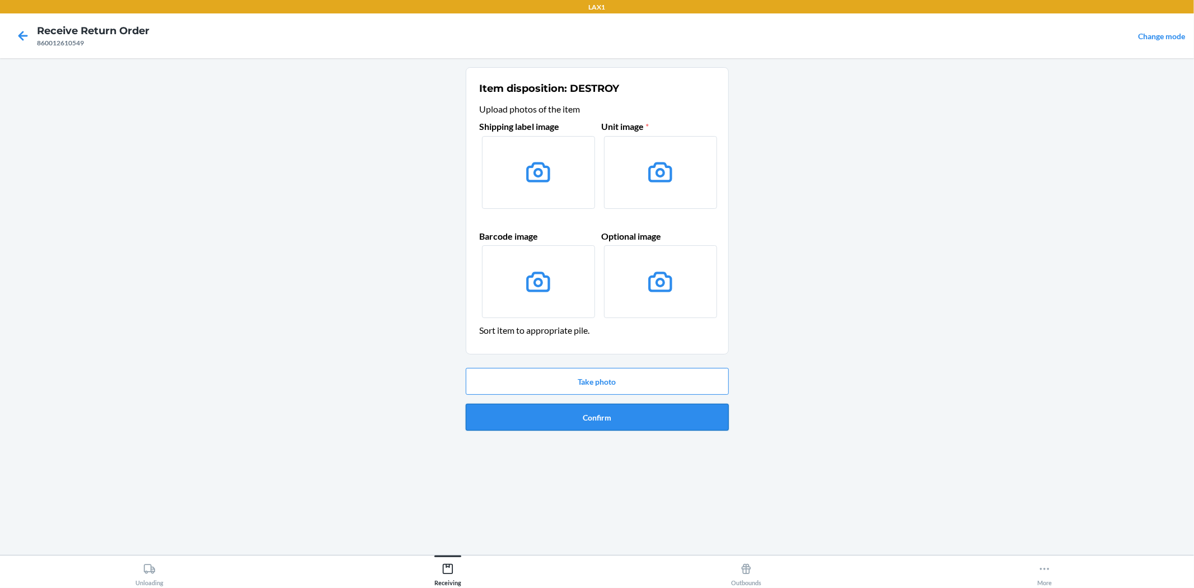
click at [572, 410] on button "Confirm" at bounding box center [597, 417] width 263 height 27
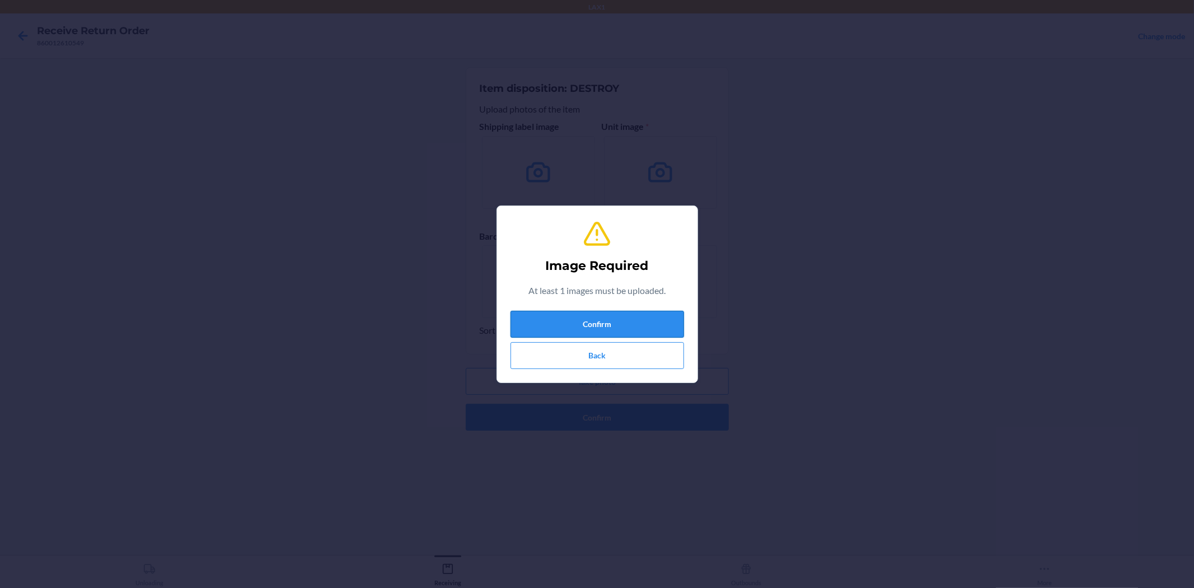
click at [595, 323] on button "Confirm" at bounding box center [598, 324] width 174 height 27
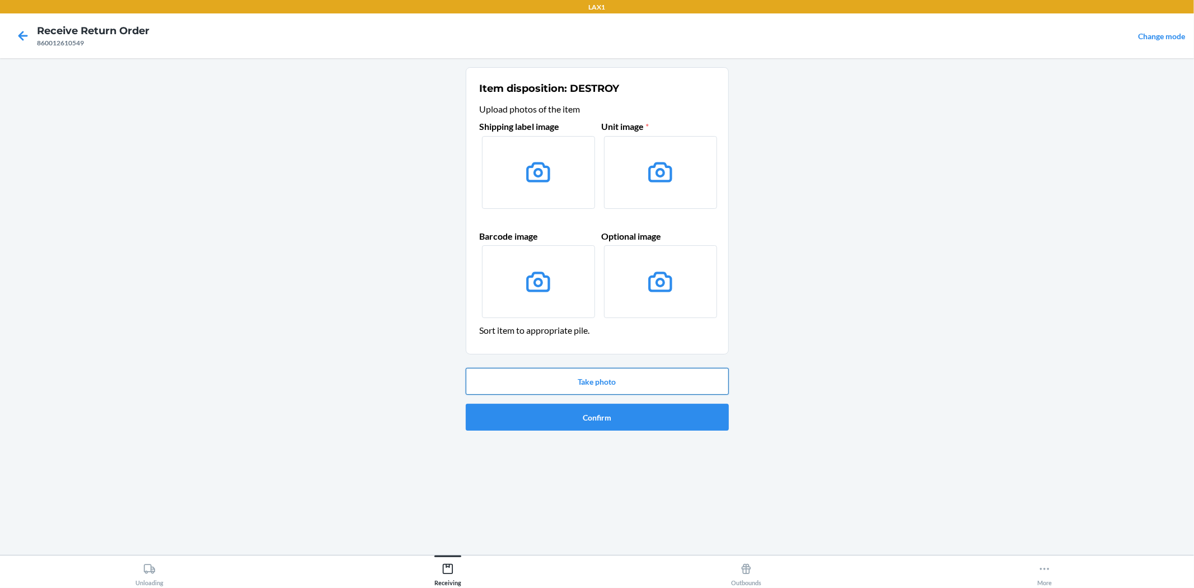
click at [588, 377] on button "Take photo" at bounding box center [597, 381] width 263 height 27
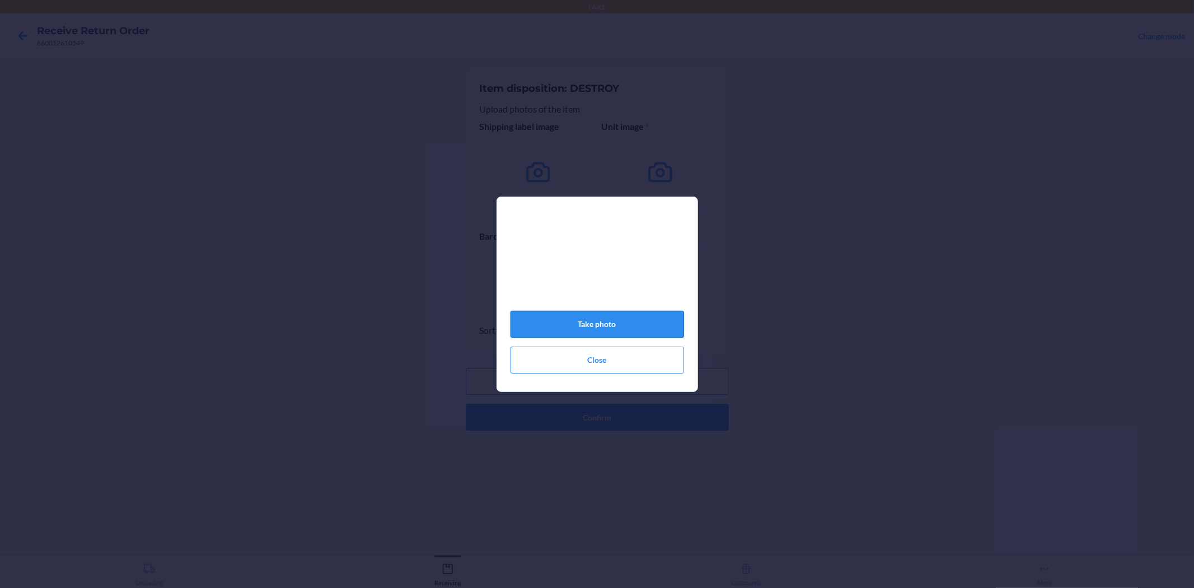
click at [606, 333] on button "Take photo" at bounding box center [598, 324] width 174 height 27
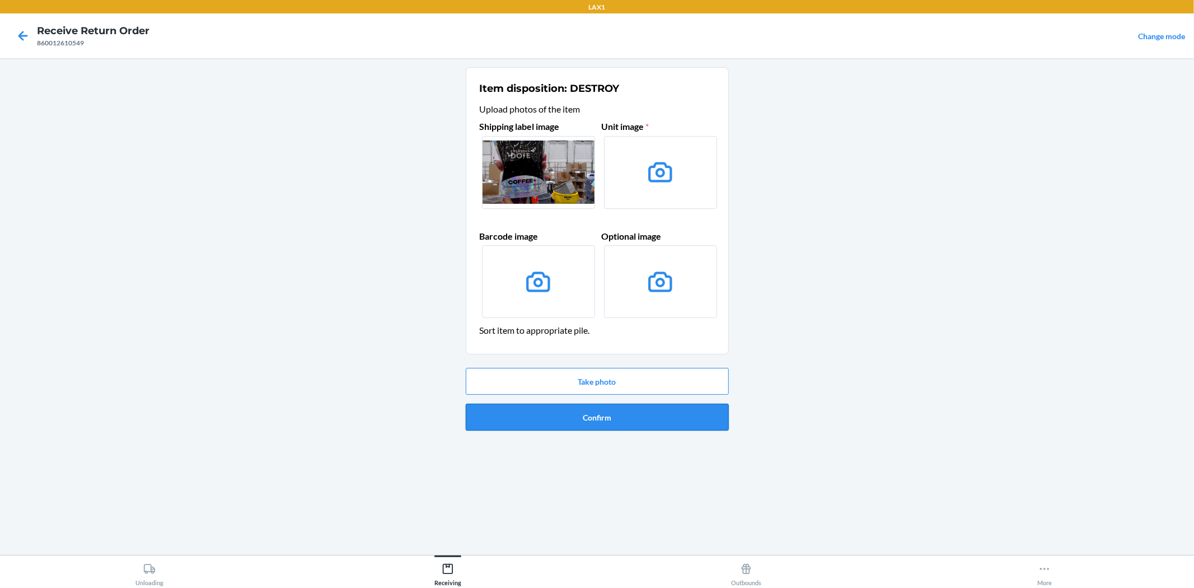
drag, startPoint x: 621, startPoint y: 400, endPoint x: 623, endPoint y: 412, distance: 11.9
click at [623, 404] on div "Take photo Confirm" at bounding box center [597, 399] width 263 height 72
click at [624, 433] on div "Take photo Confirm" at bounding box center [597, 399] width 263 height 72
click at [624, 427] on button "Confirm" at bounding box center [597, 417] width 263 height 27
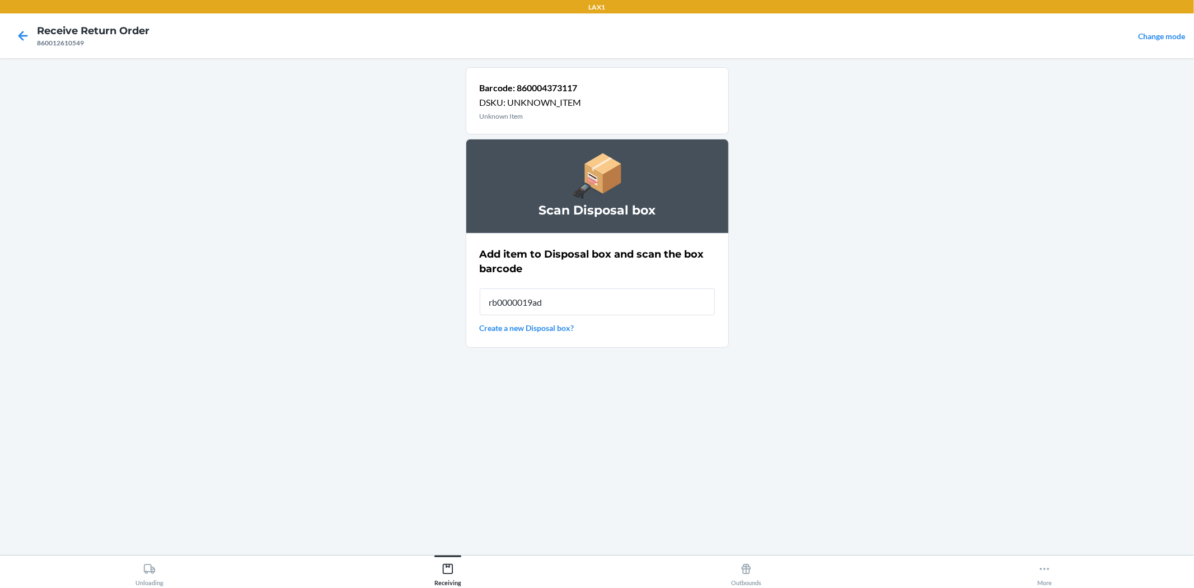
type input "rb0000019ad"
type input "RB0000019AD"
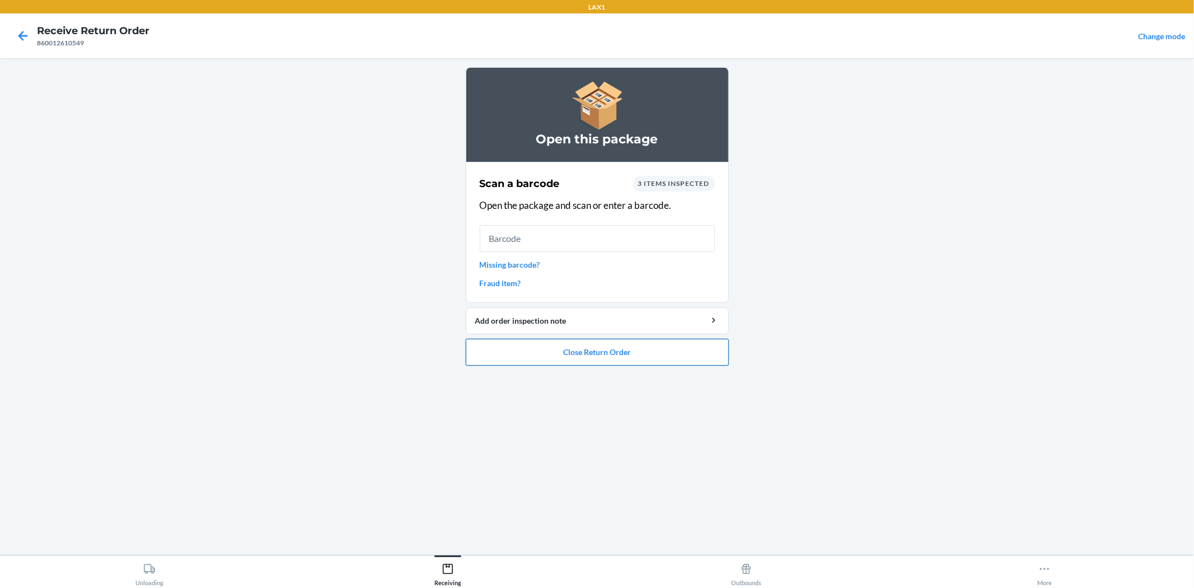
click at [660, 357] on button "Close Return Order" at bounding box center [597, 352] width 263 height 27
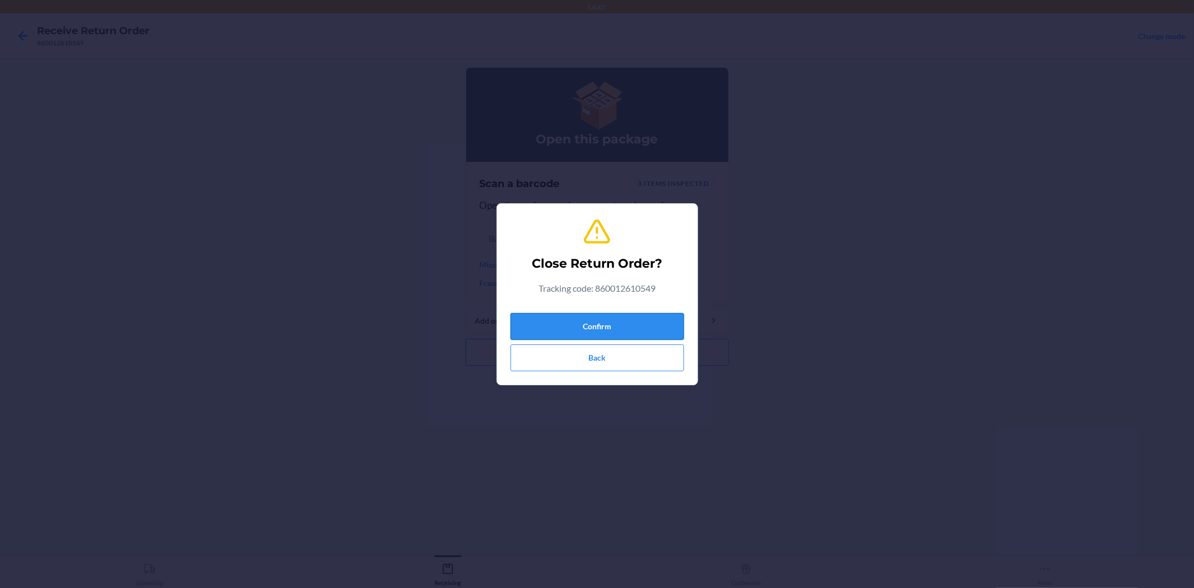
click at [644, 334] on button "Confirm" at bounding box center [598, 326] width 174 height 27
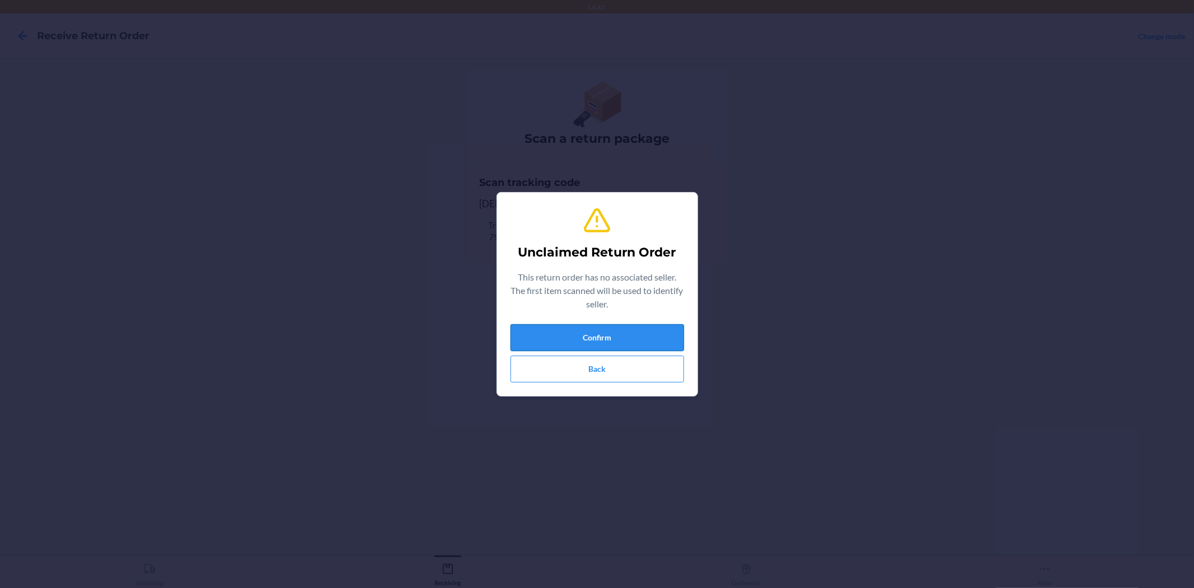
click at [639, 343] on button "Confirm" at bounding box center [598, 337] width 174 height 27
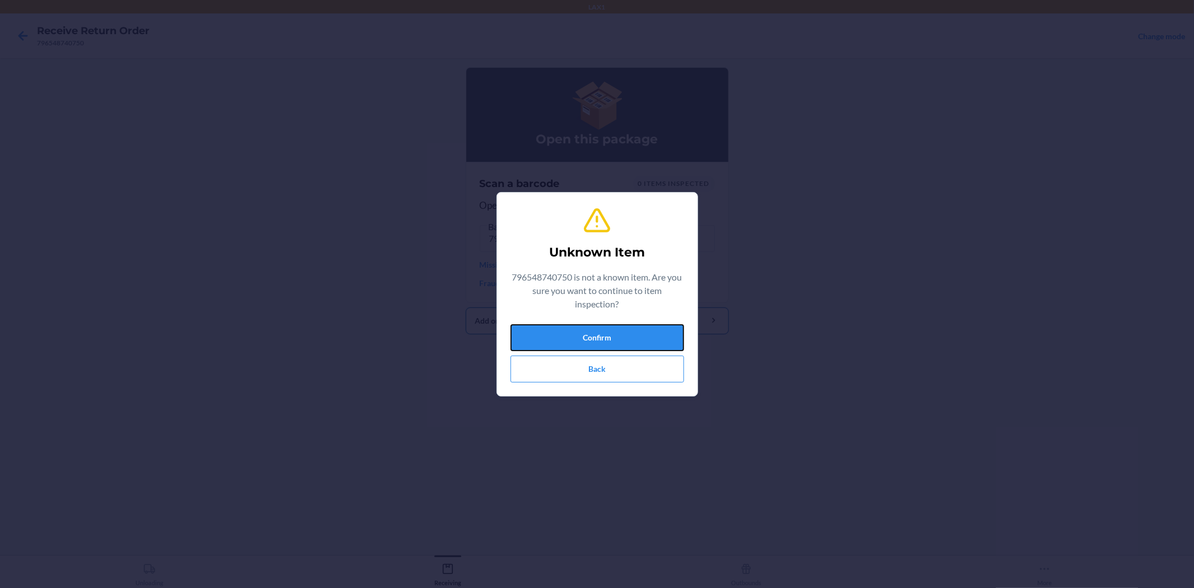
click at [658, 328] on button "Confirm" at bounding box center [598, 337] width 174 height 27
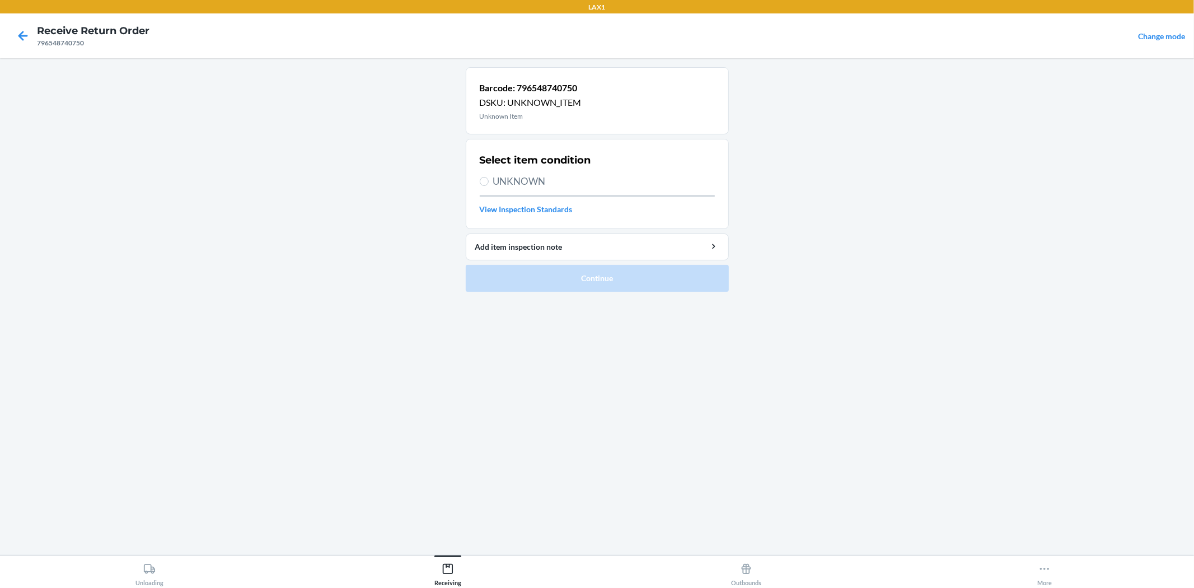
click at [492, 179] on label "UNKNOWN" at bounding box center [597, 181] width 235 height 15
click at [489, 179] on input "UNKNOWN" at bounding box center [484, 181] width 9 height 9
radio input "true"
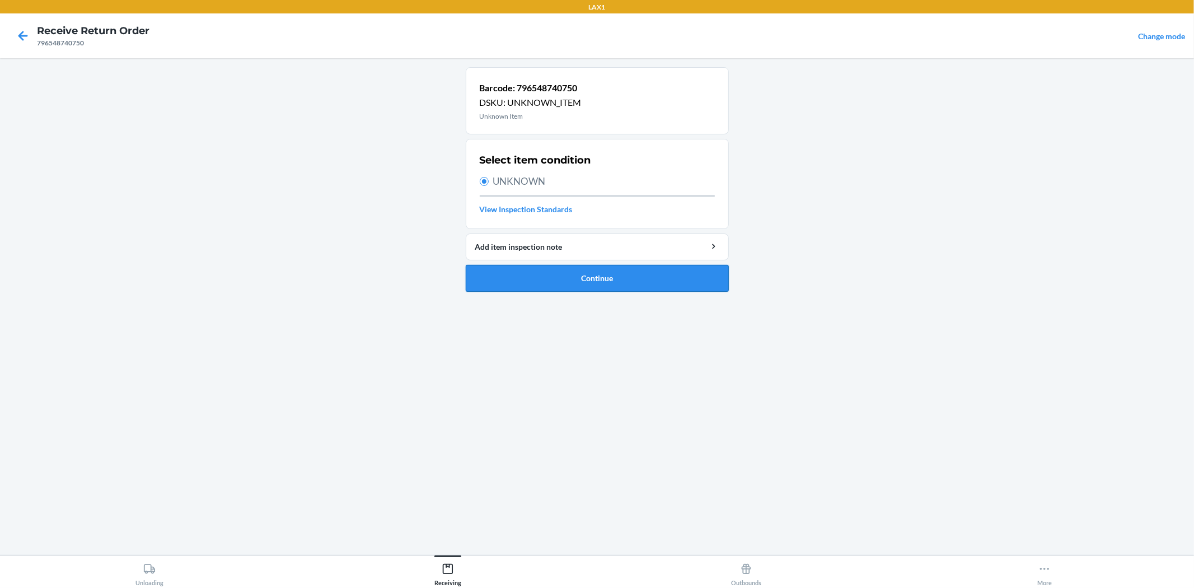
click at [552, 278] on button "Continue" at bounding box center [597, 278] width 263 height 27
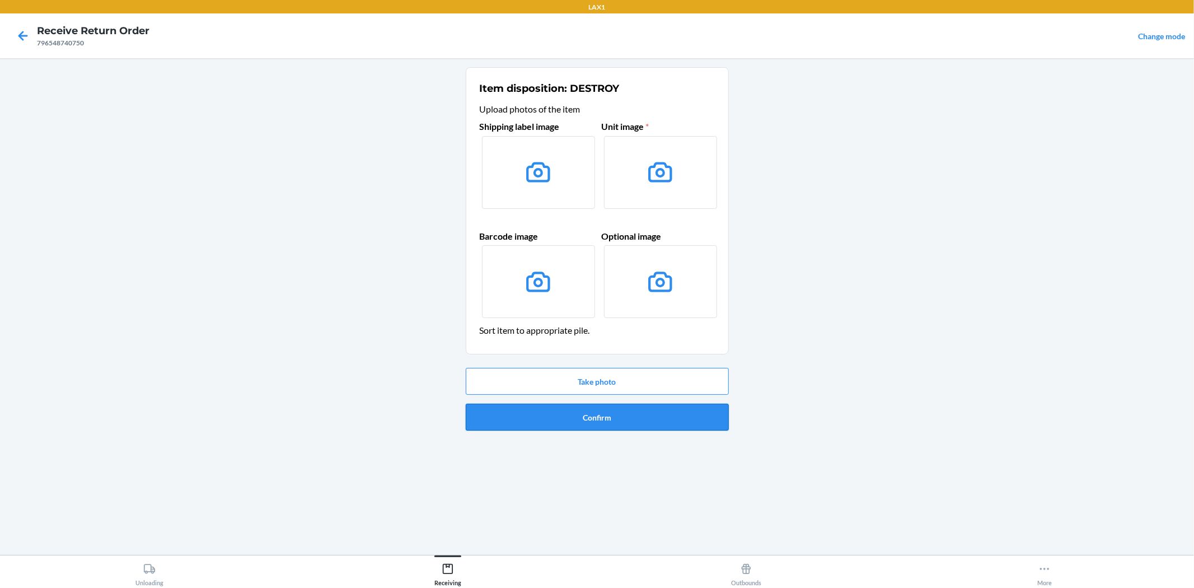
click at [624, 413] on button "Confirm" at bounding box center [597, 417] width 263 height 27
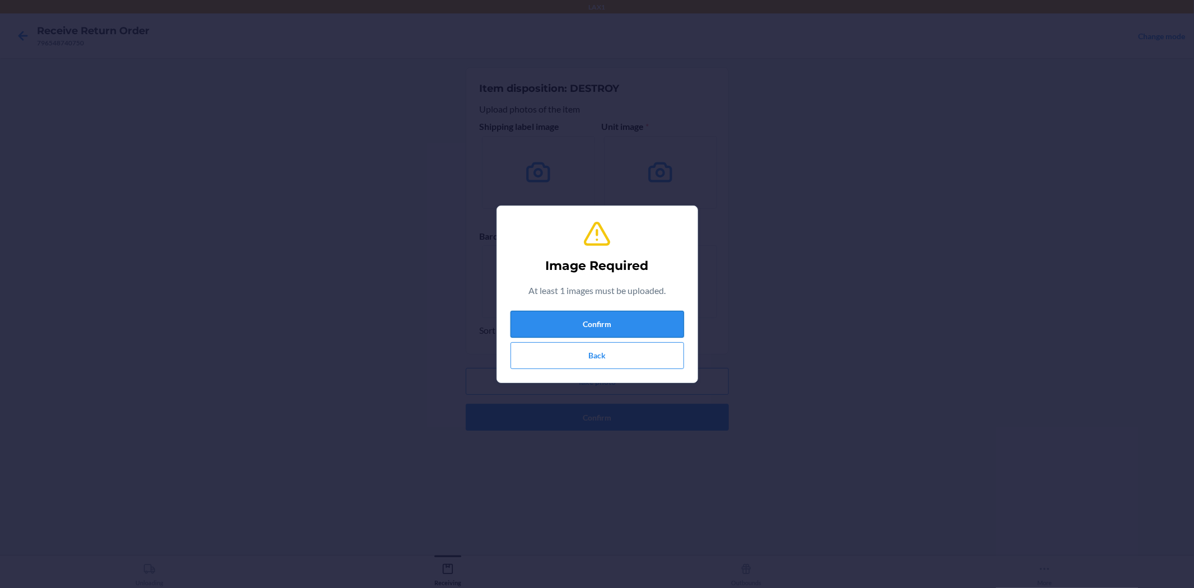
click at [622, 314] on button "Confirm" at bounding box center [598, 324] width 174 height 27
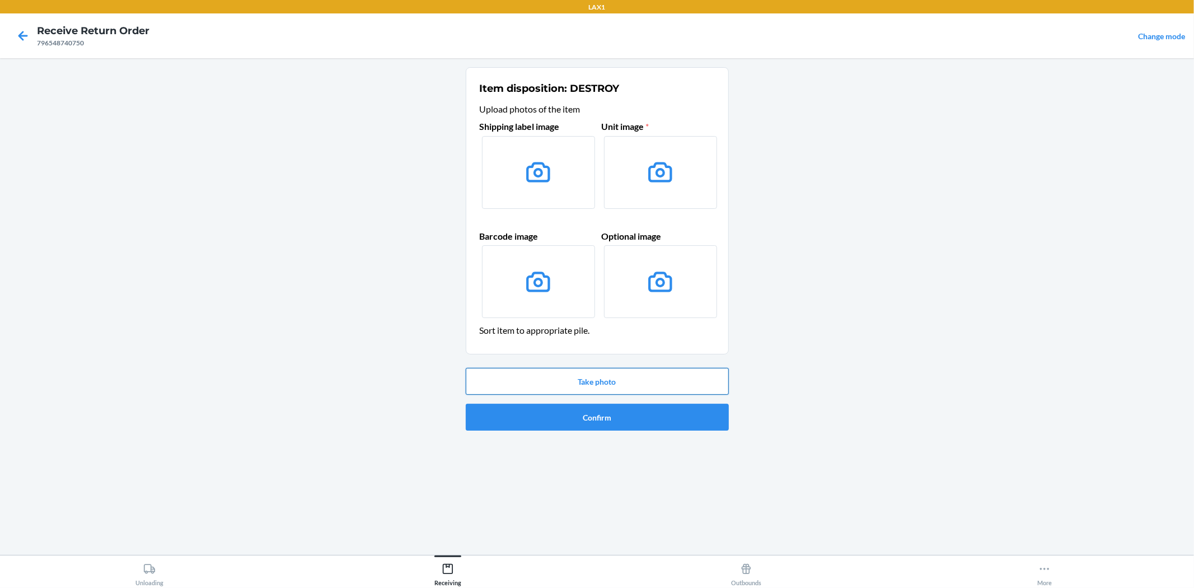
click at [517, 374] on button "Take photo" at bounding box center [597, 381] width 263 height 27
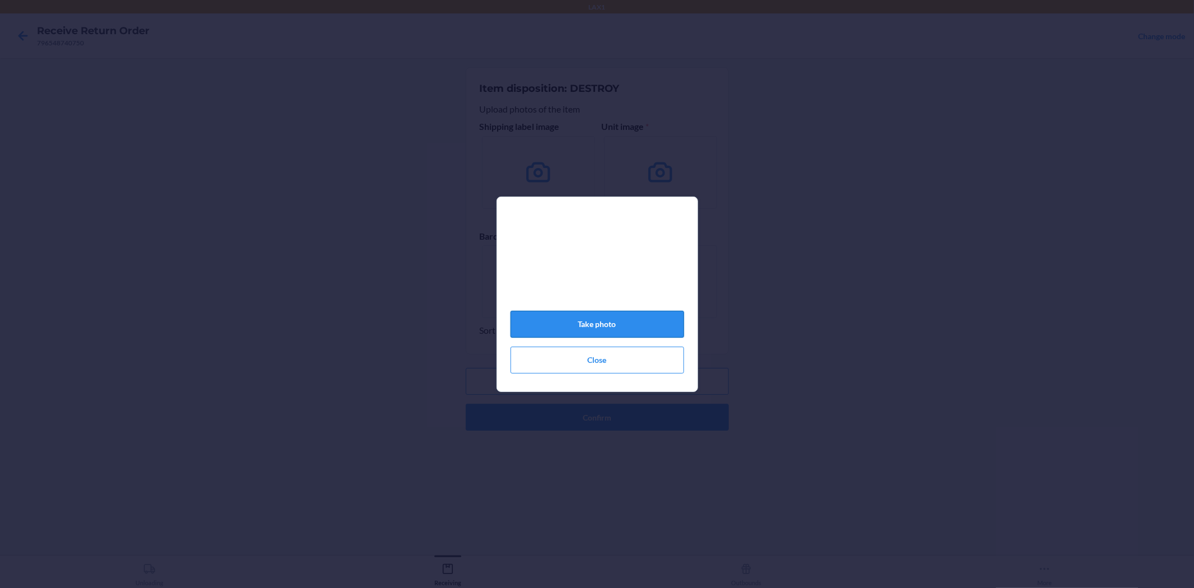
click at [594, 325] on button "Take photo" at bounding box center [598, 324] width 174 height 27
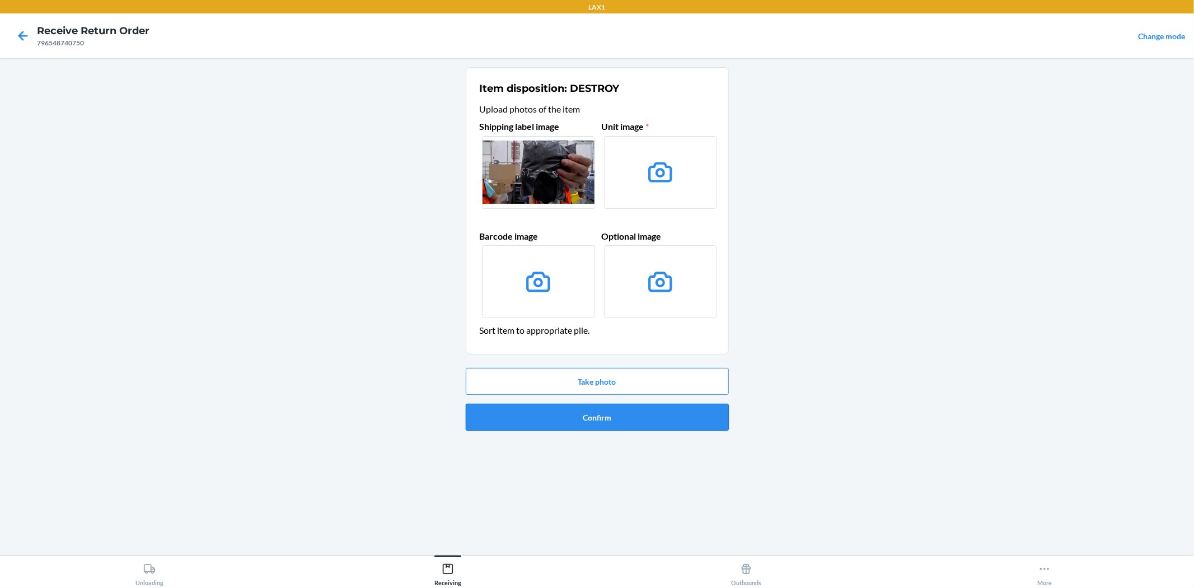
click at [588, 415] on button "Confirm" at bounding box center [597, 417] width 263 height 27
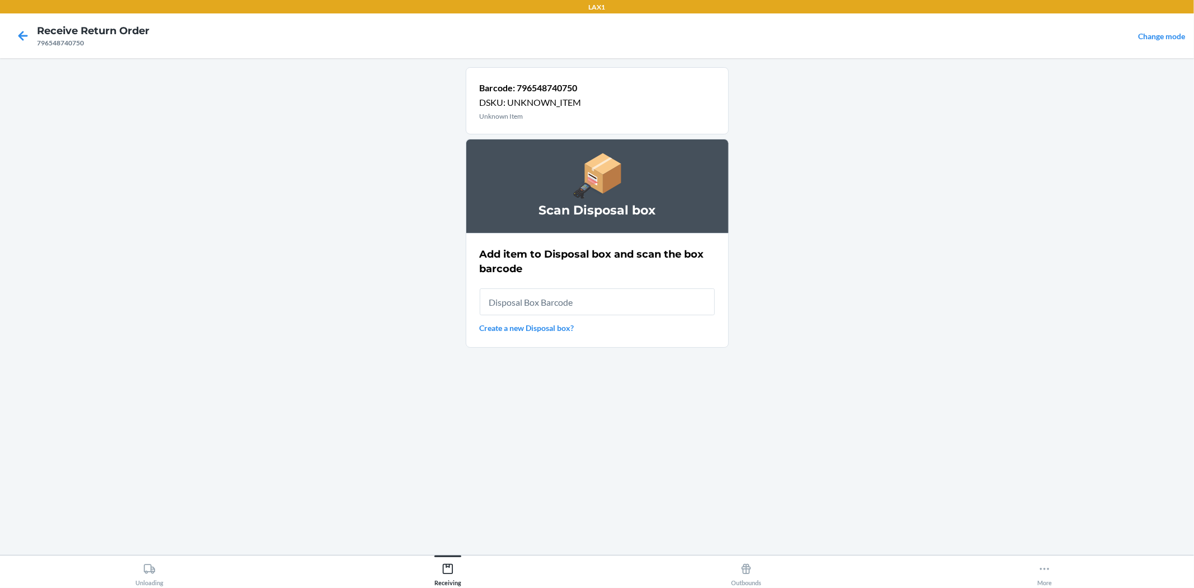
click at [540, 298] on input "text" at bounding box center [597, 301] width 235 height 27
type input "RB0000019AD"
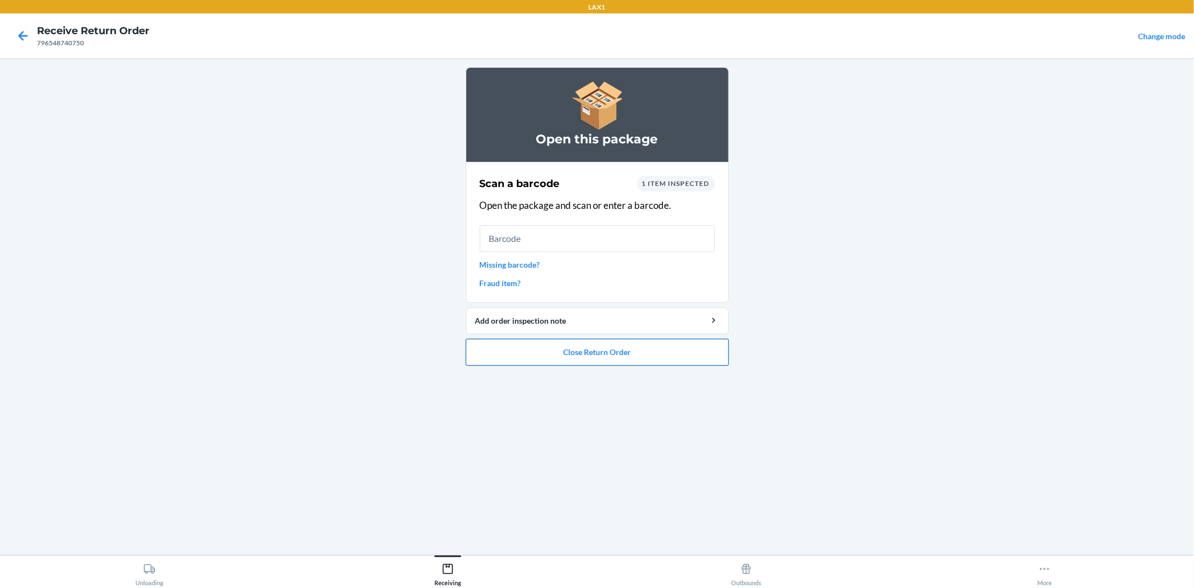
click at [626, 357] on button "Close Return Order" at bounding box center [597, 352] width 263 height 27
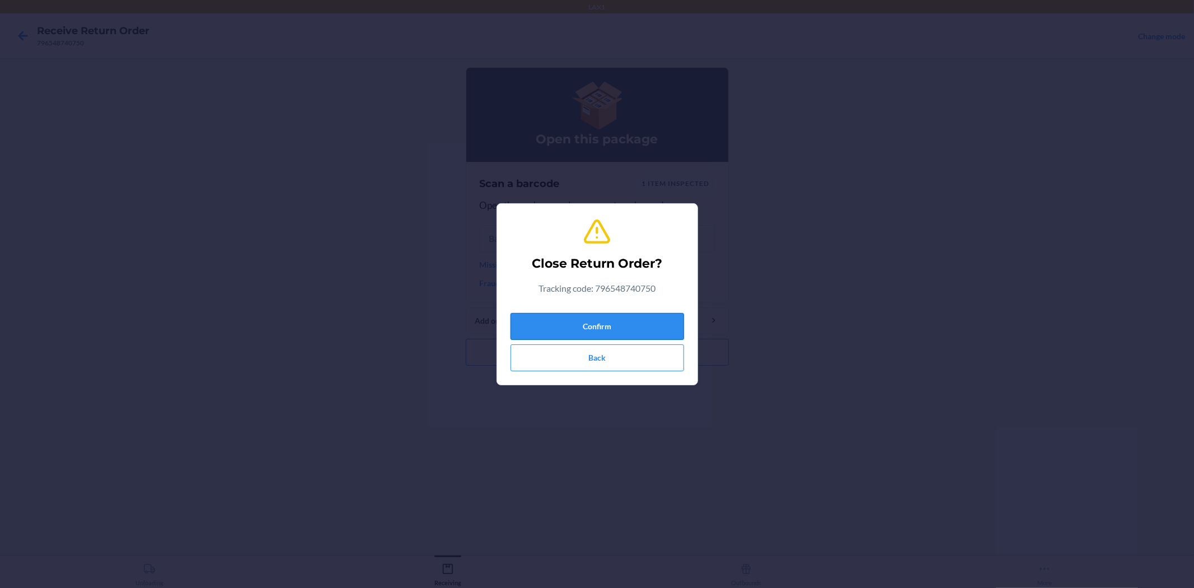
click at [578, 320] on button "Confirm" at bounding box center [598, 326] width 174 height 27
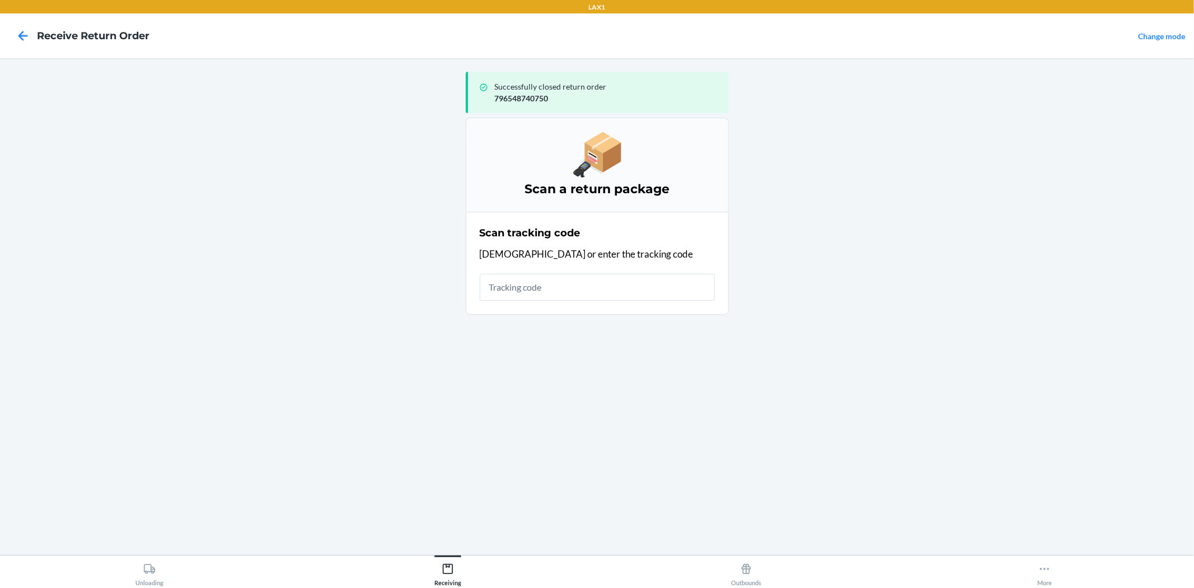
click at [519, 287] on input "text" at bounding box center [597, 287] width 235 height 27
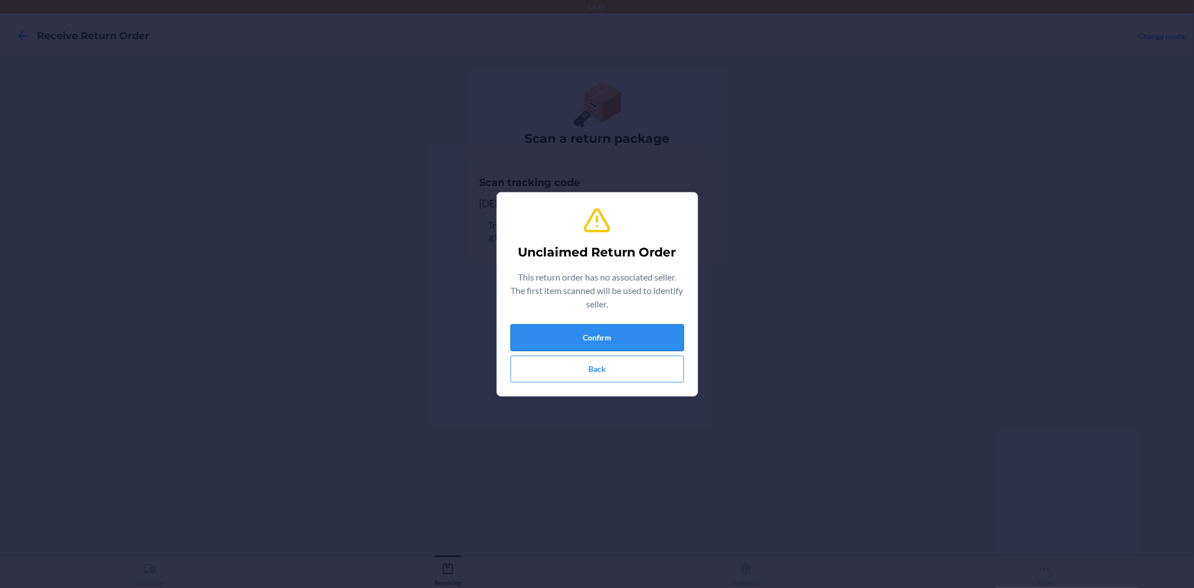
click at [630, 330] on button "Confirm" at bounding box center [598, 337] width 174 height 27
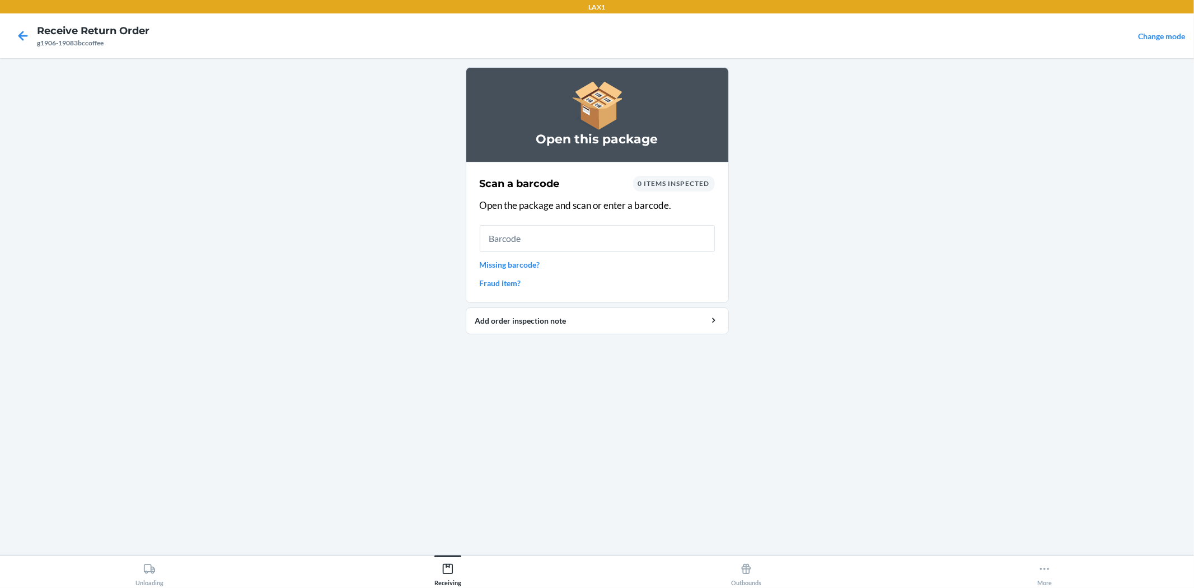
click at [534, 248] on input "text" at bounding box center [597, 238] width 235 height 27
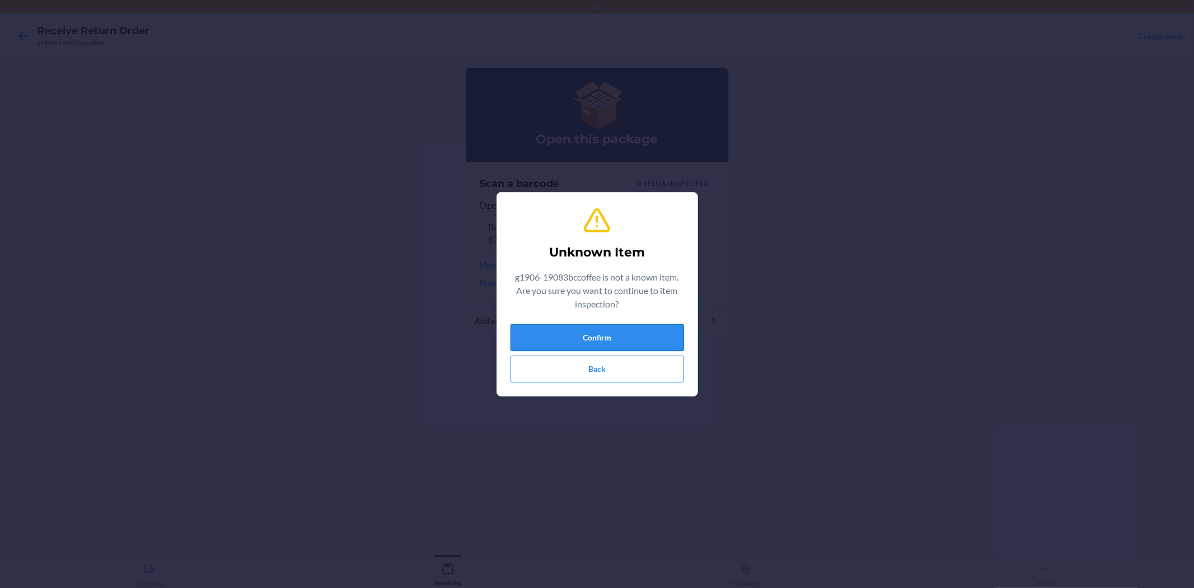
click at [629, 349] on button "Confirm" at bounding box center [598, 337] width 174 height 27
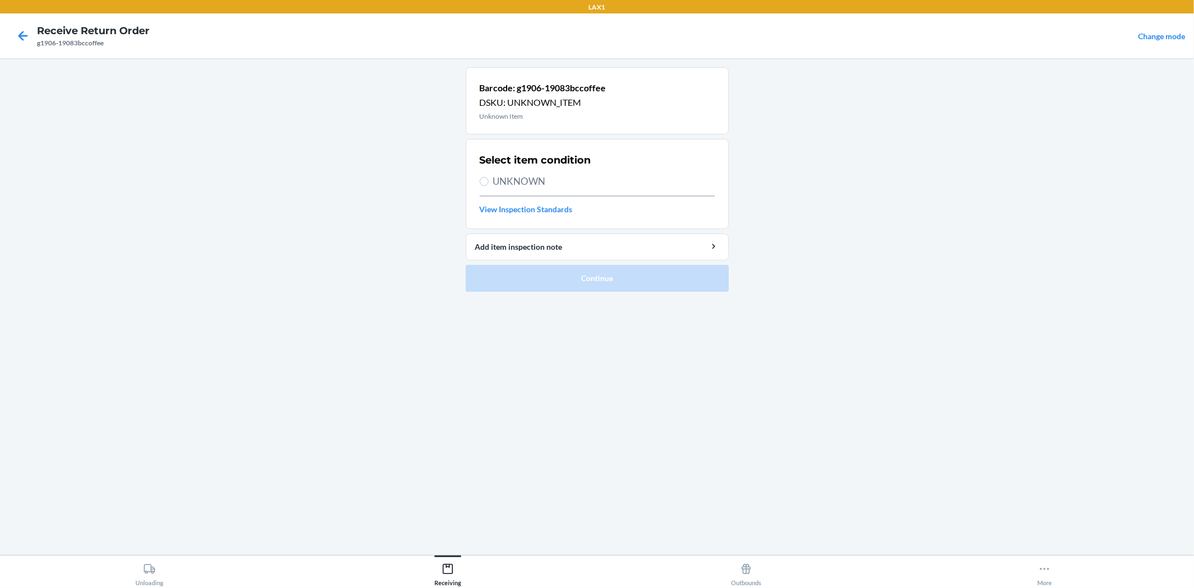
click at [488, 183] on label "UNKNOWN" at bounding box center [597, 181] width 235 height 15
click at [488, 183] on input "UNKNOWN" at bounding box center [484, 181] width 9 height 9
radio input "true"
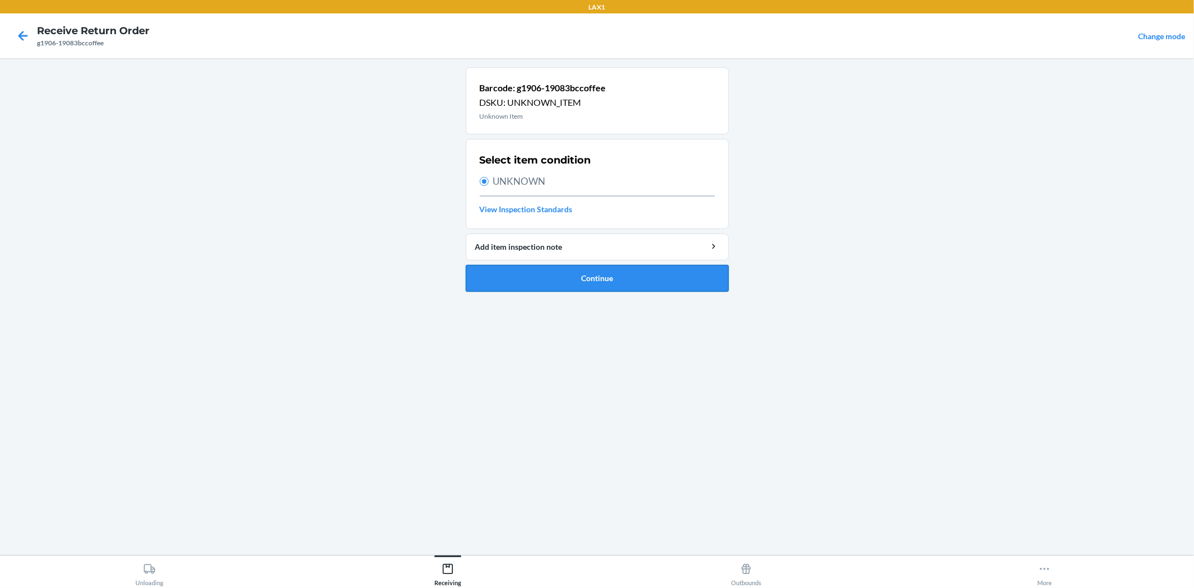
click at [575, 286] on button "Continue" at bounding box center [597, 278] width 263 height 27
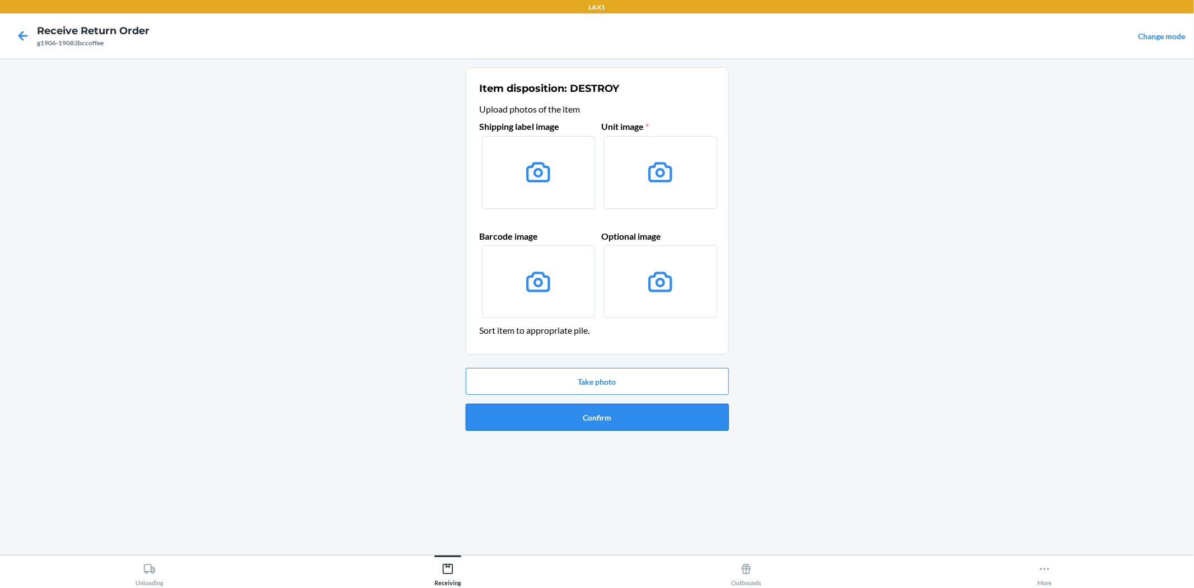
click at [668, 415] on button "Confirm" at bounding box center [597, 417] width 263 height 27
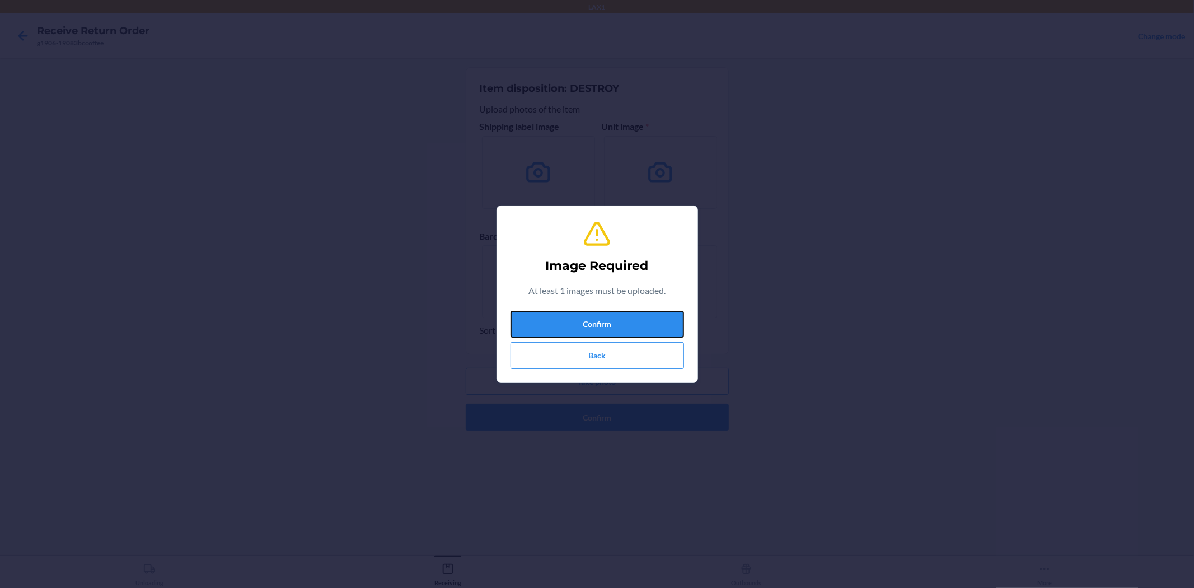
click at [582, 323] on button "Confirm" at bounding box center [598, 324] width 174 height 27
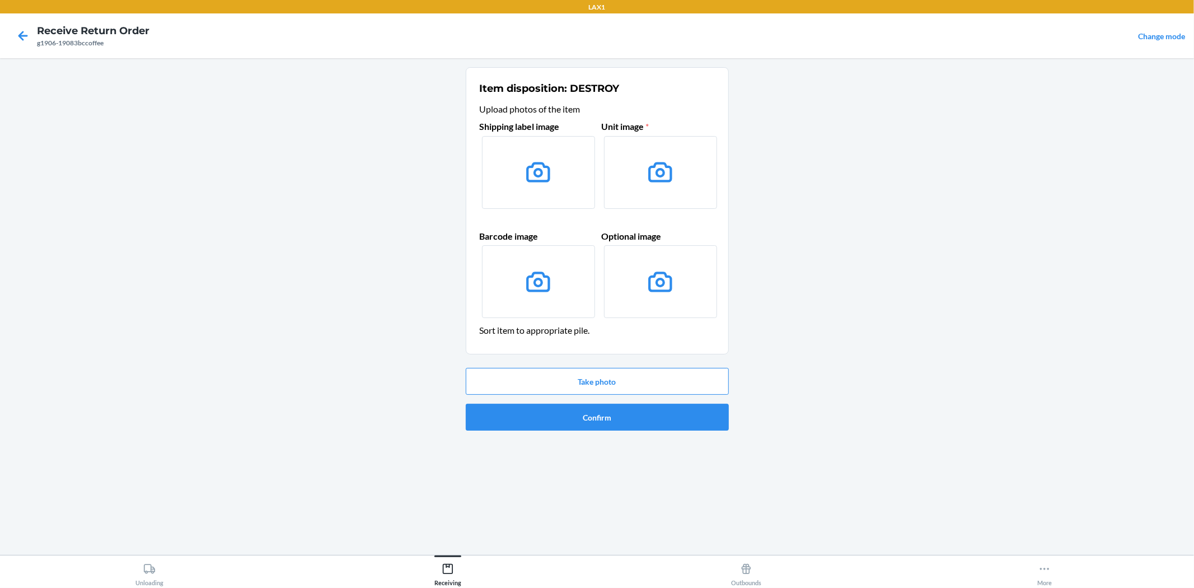
click at [525, 163] on icon at bounding box center [538, 172] width 29 height 29
click at [0, 0] on input "file" at bounding box center [0, 0] width 0 height 0
click at [640, 381] on button "Take photo" at bounding box center [597, 381] width 263 height 27
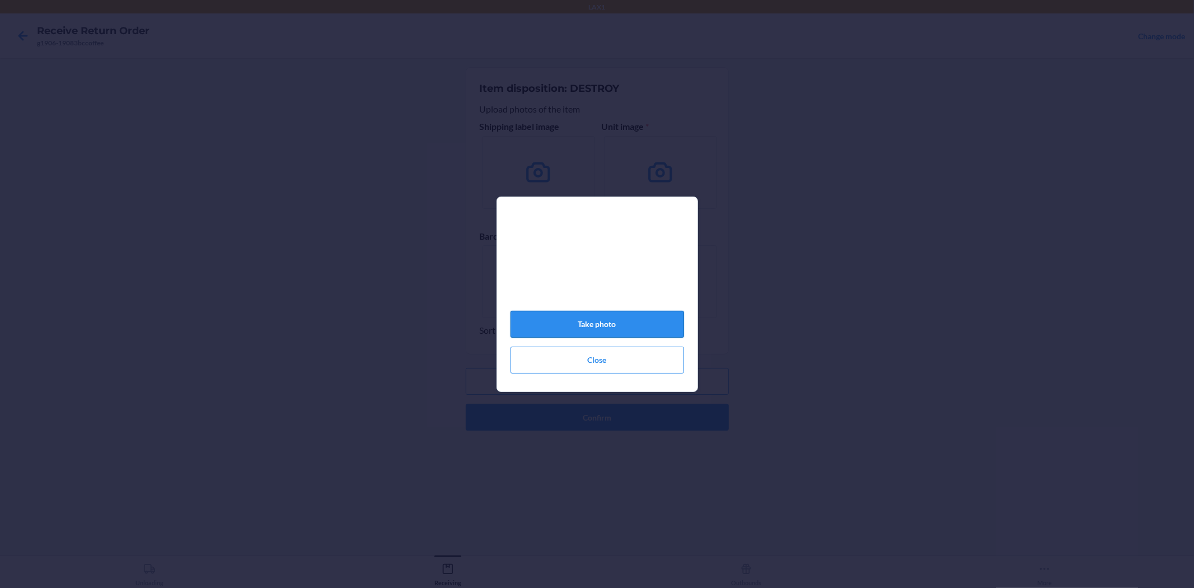
click at [598, 323] on button "Take photo" at bounding box center [598, 324] width 174 height 27
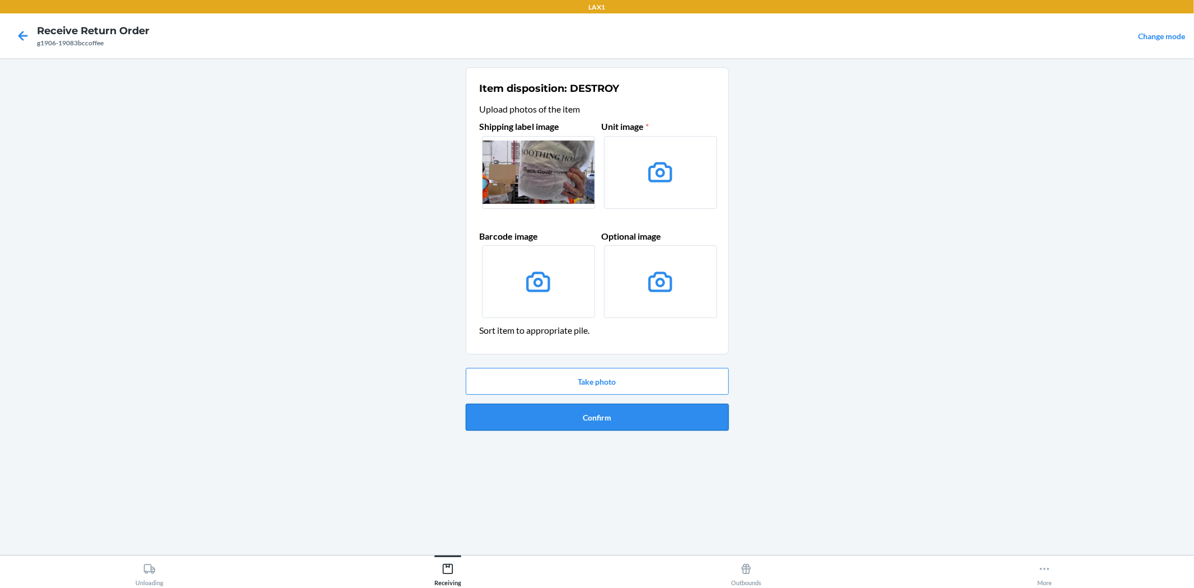
click at [541, 418] on button "Confirm" at bounding box center [597, 417] width 263 height 27
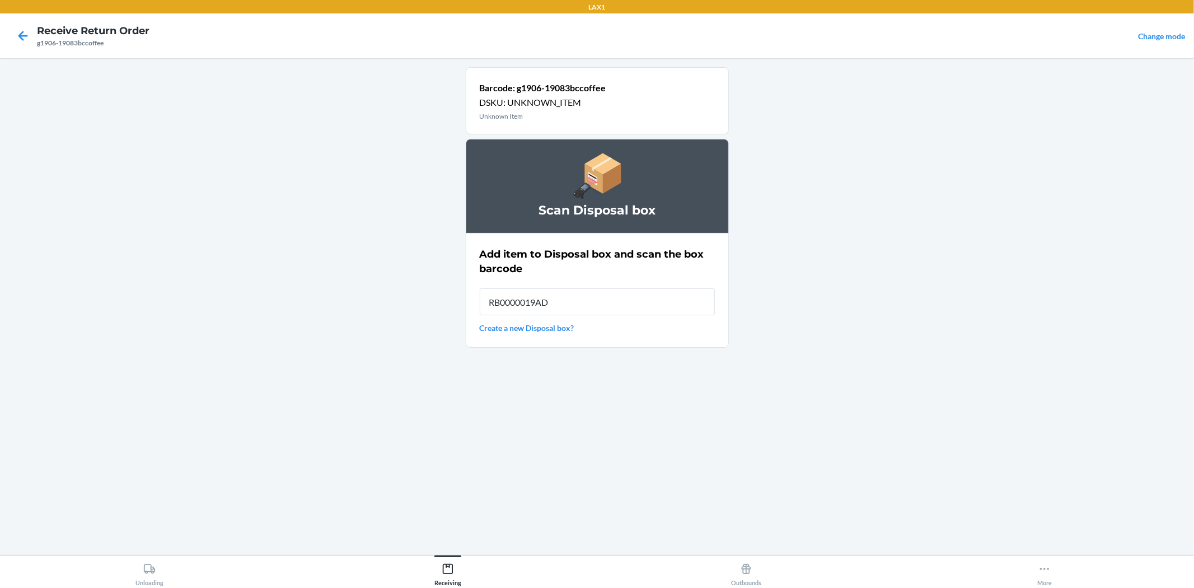
type input "RB0000019AD"
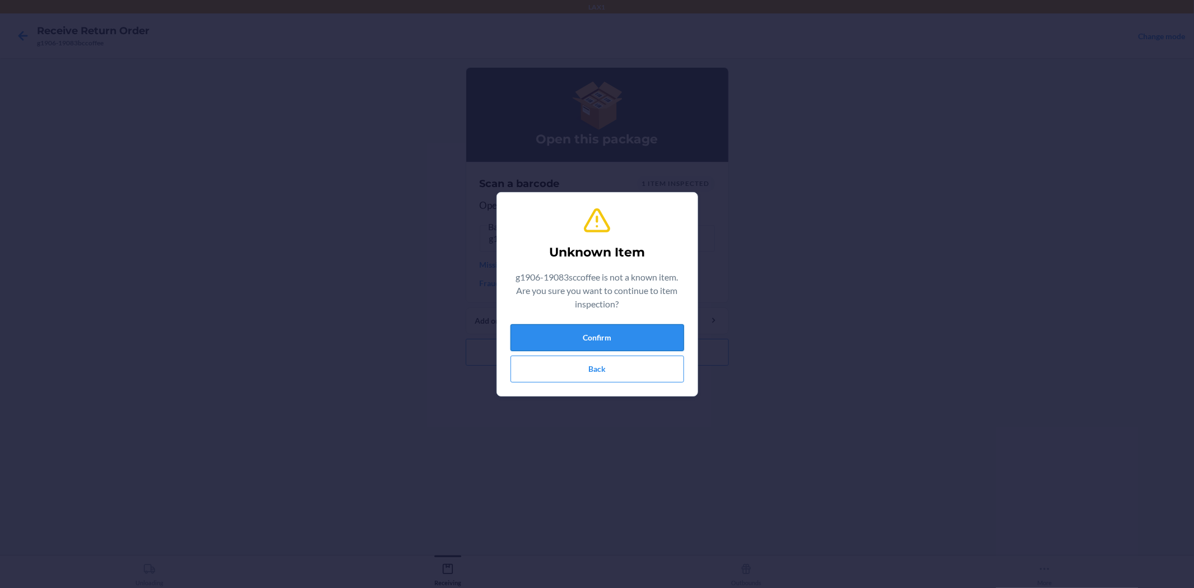
click at [635, 336] on button "Confirm" at bounding box center [598, 337] width 174 height 27
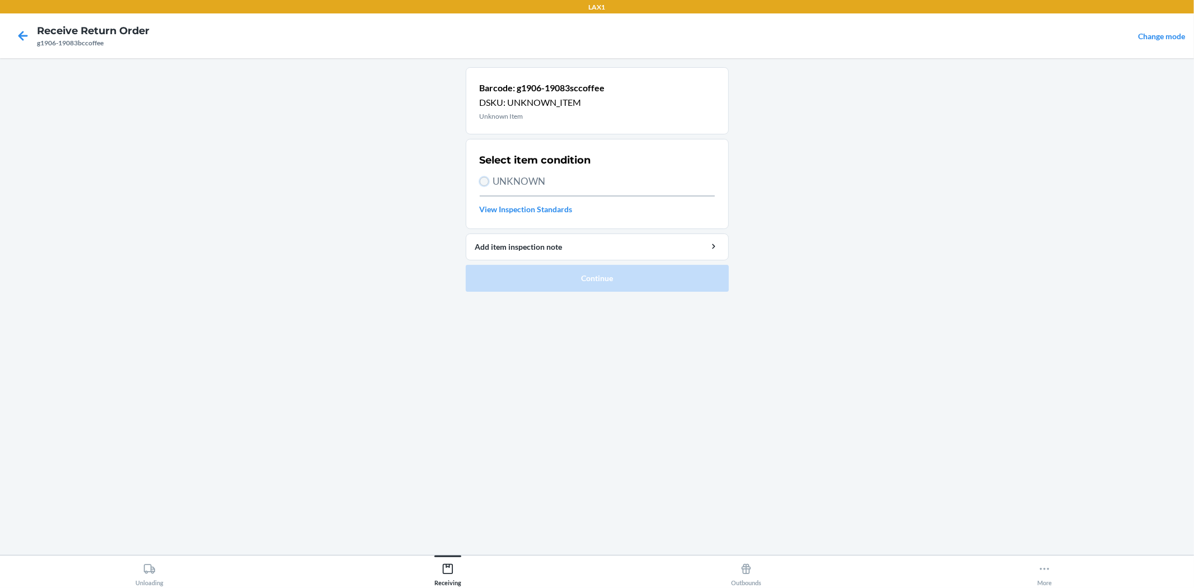
drag, startPoint x: 484, startPoint y: 180, endPoint x: 527, endPoint y: 213, distance: 53.9
click at [484, 181] on input "UNKNOWN" at bounding box center [484, 181] width 9 height 9
radio input "true"
click at [567, 286] on button "Continue" at bounding box center [597, 278] width 263 height 27
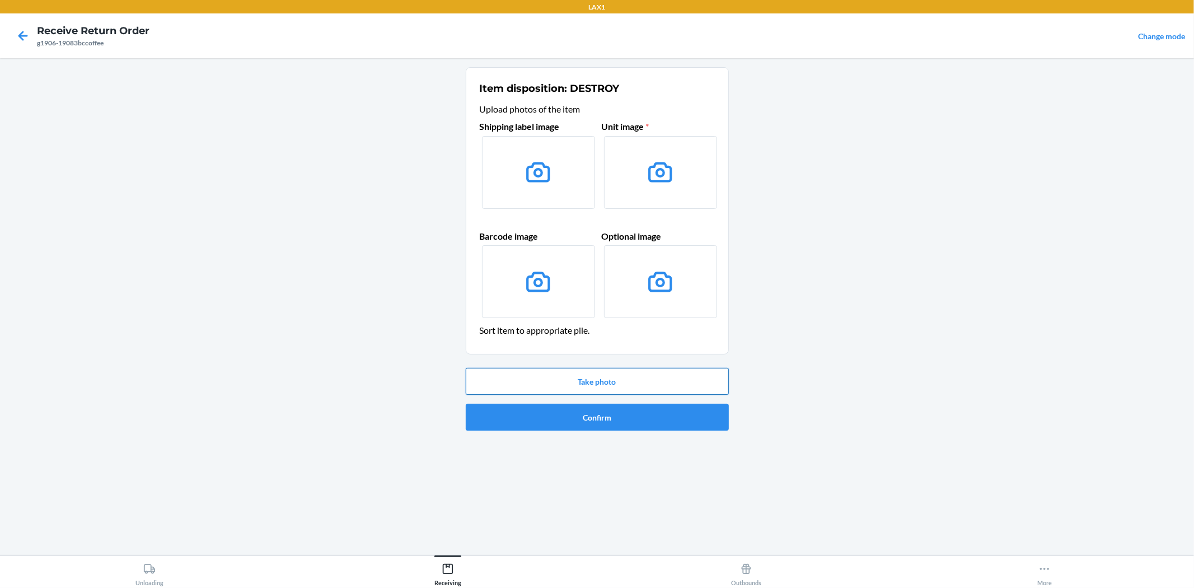
click at [610, 378] on button "Take photo" at bounding box center [597, 381] width 263 height 27
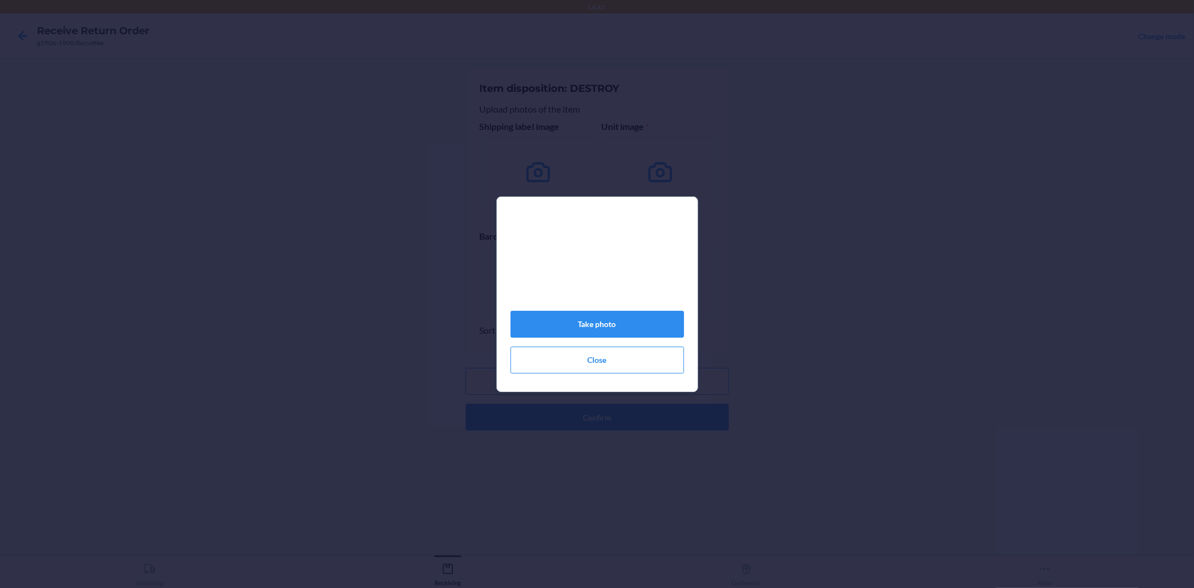
click at [586, 306] on video at bounding box center [598, 262] width 174 height 87
click at [568, 328] on button "Take photo" at bounding box center [598, 324] width 174 height 27
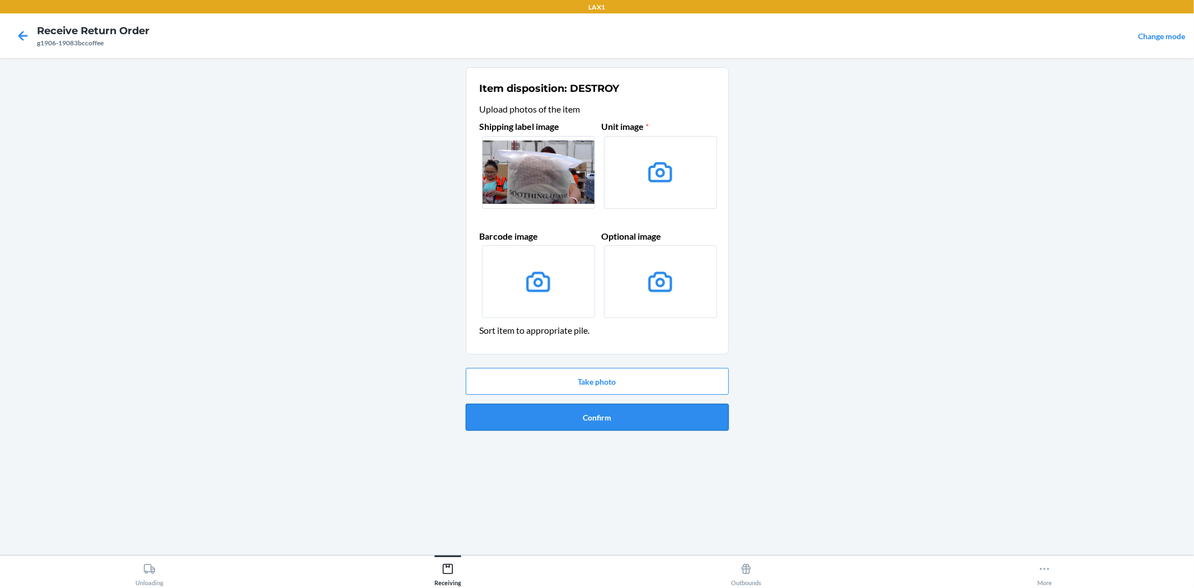
click at [608, 412] on button "Confirm" at bounding box center [597, 417] width 263 height 27
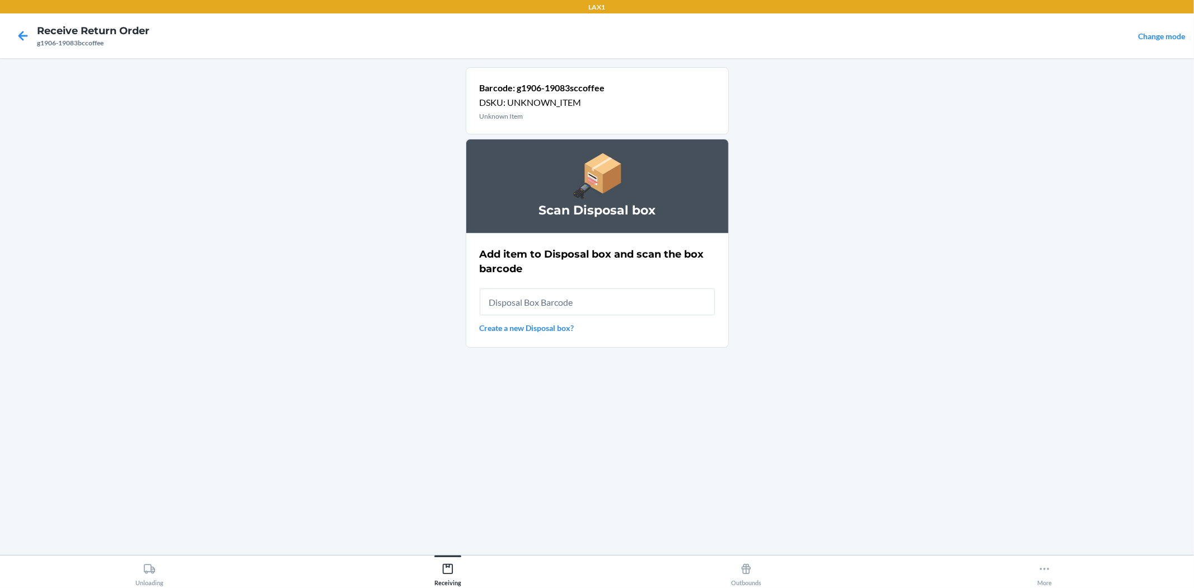
click at [602, 298] on input "text" at bounding box center [597, 301] width 235 height 27
type input "RB0000019AD"
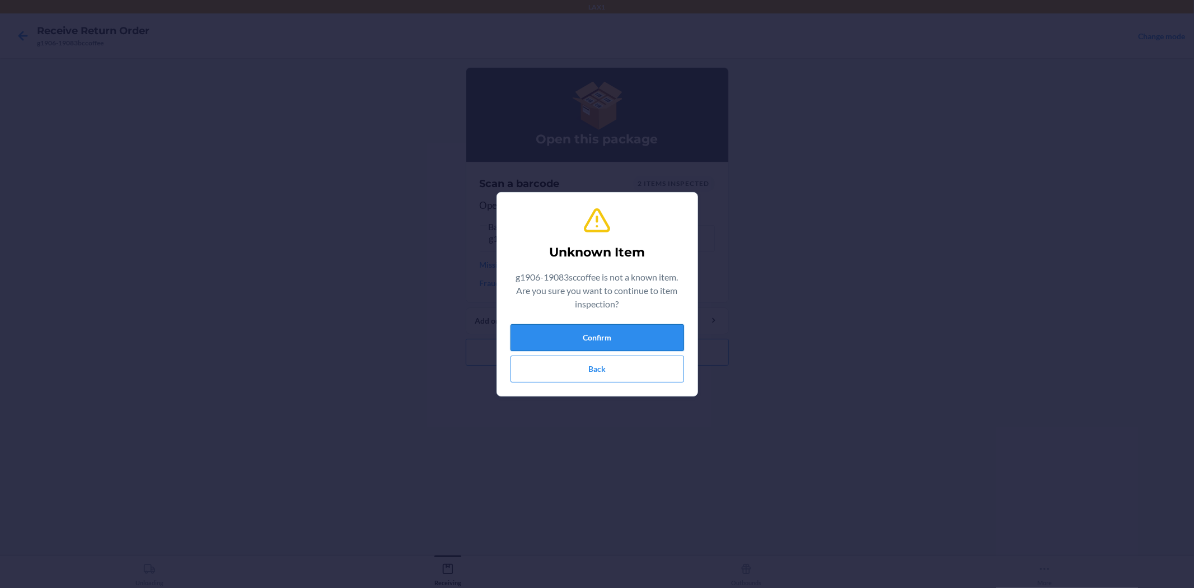
click at [630, 325] on button "Confirm" at bounding box center [598, 337] width 174 height 27
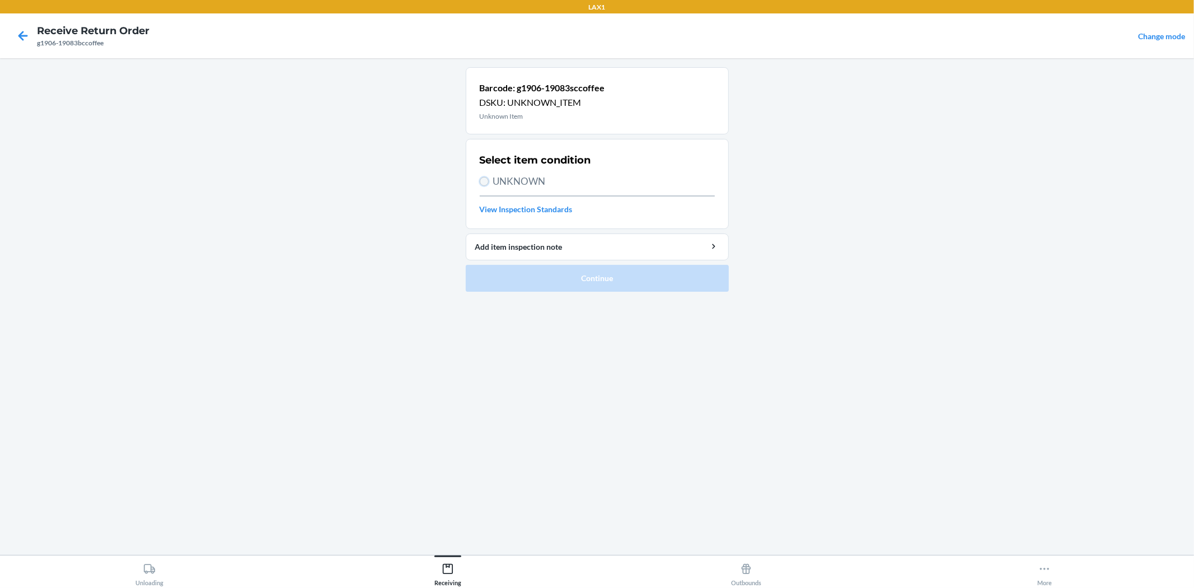
click at [488, 180] on input "UNKNOWN" at bounding box center [484, 181] width 9 height 9
radio input "true"
click at [649, 287] on button "Continue" at bounding box center [597, 278] width 263 height 27
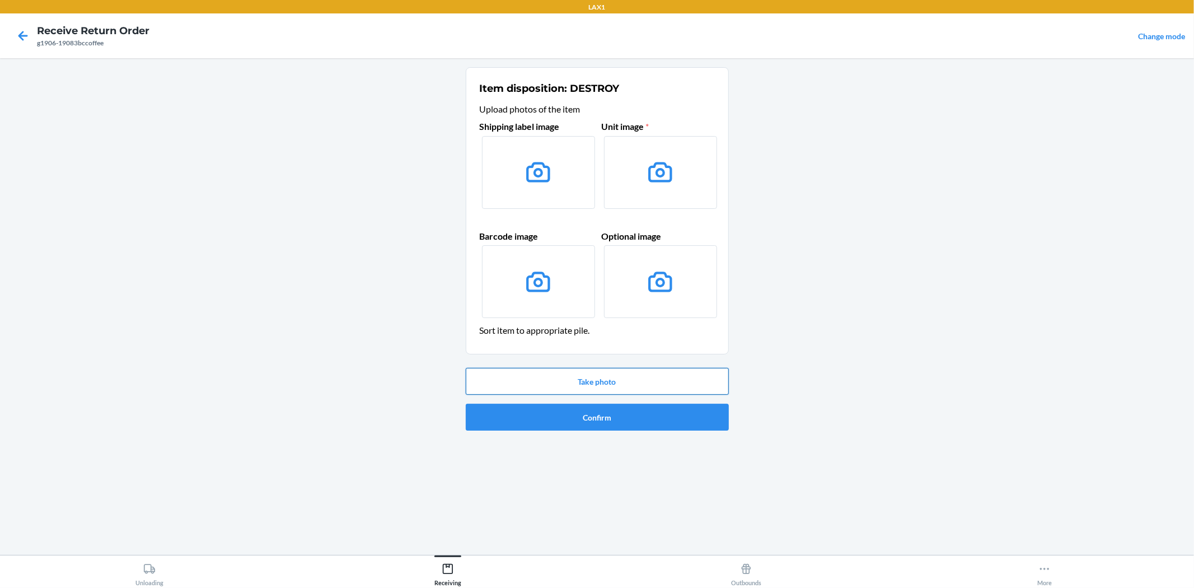
click at [598, 389] on button "Take photo" at bounding box center [597, 381] width 263 height 27
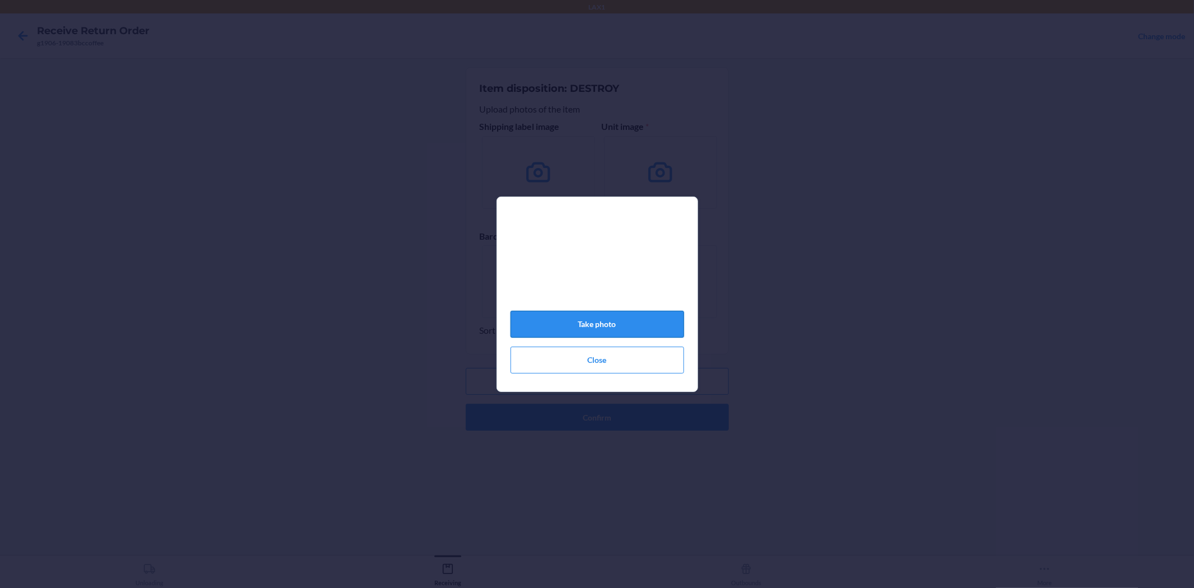
click at [614, 326] on button "Take photo" at bounding box center [598, 324] width 174 height 27
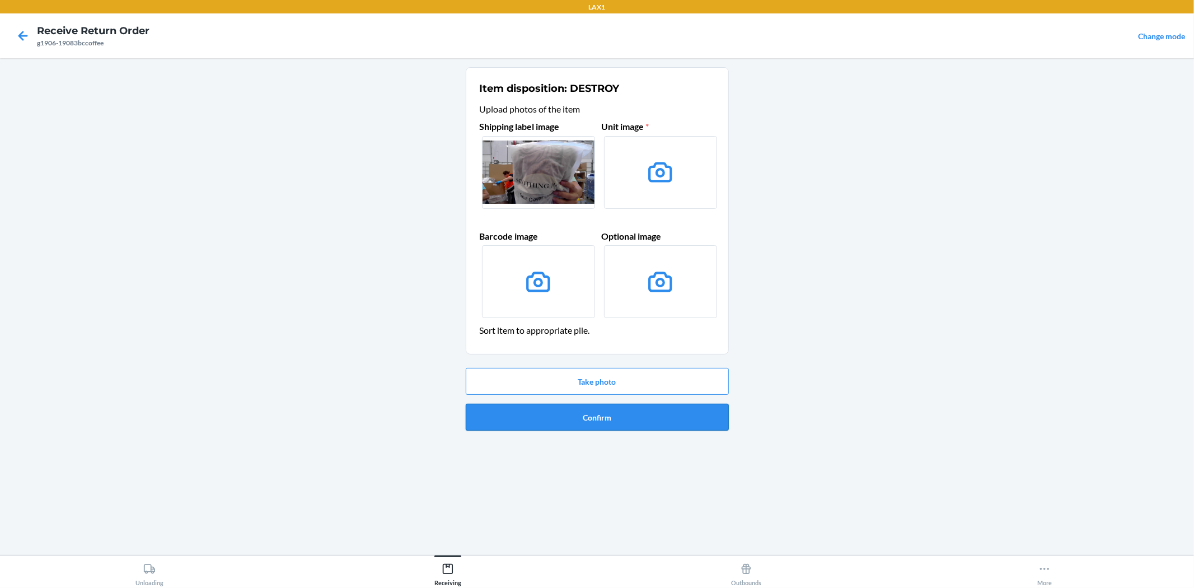
click at [628, 410] on button "Confirm" at bounding box center [597, 417] width 263 height 27
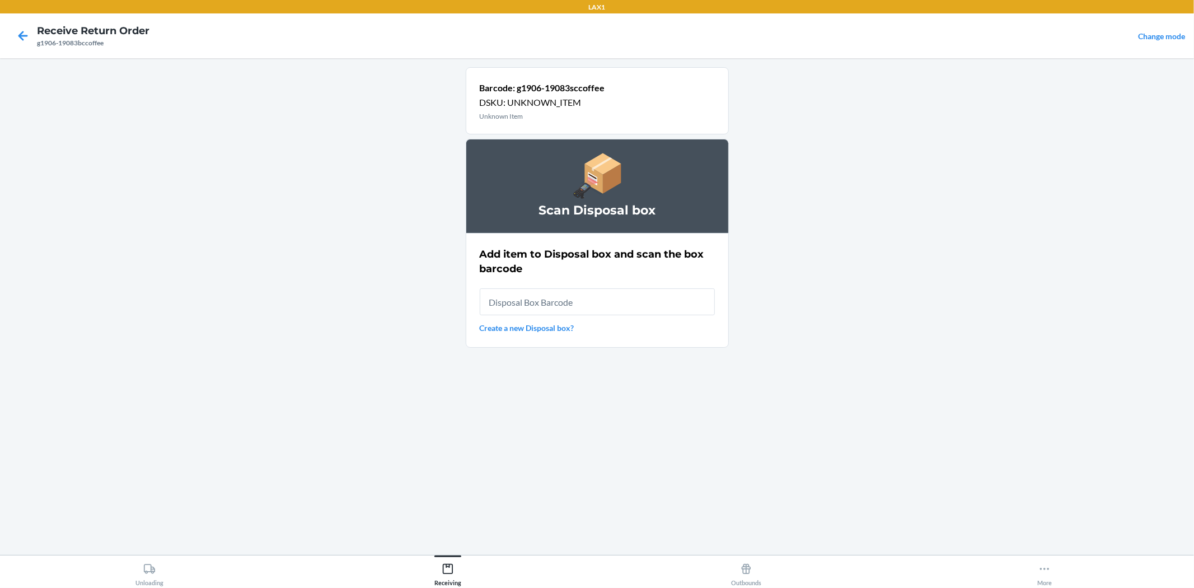
click at [535, 310] on input "text" at bounding box center [597, 301] width 235 height 27
type input "RB0000019AD"
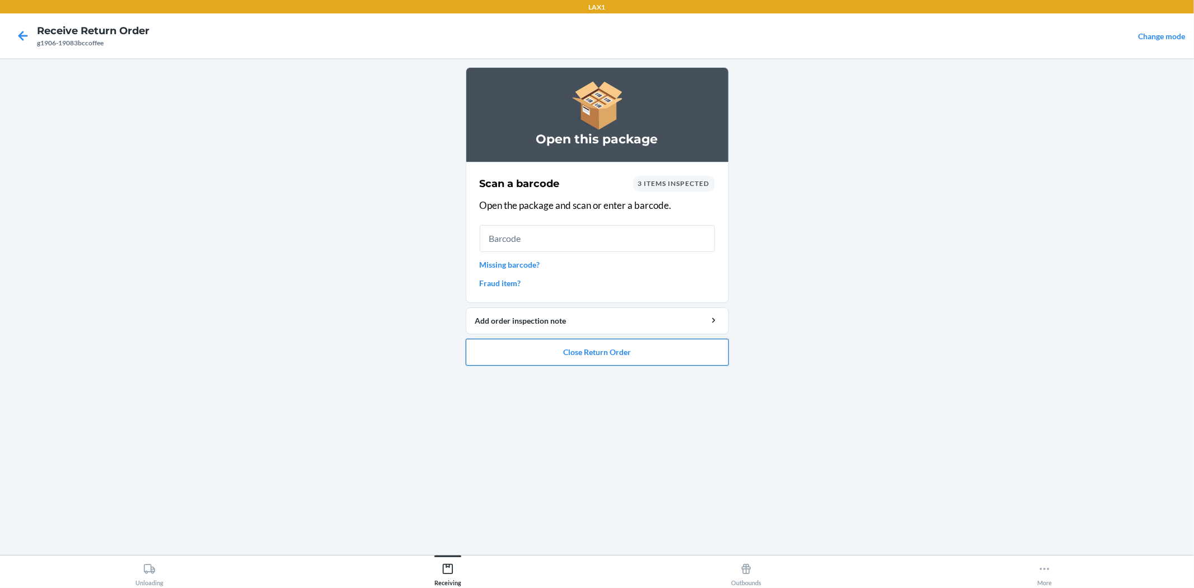
click at [590, 351] on button "Close Return Order" at bounding box center [597, 352] width 263 height 27
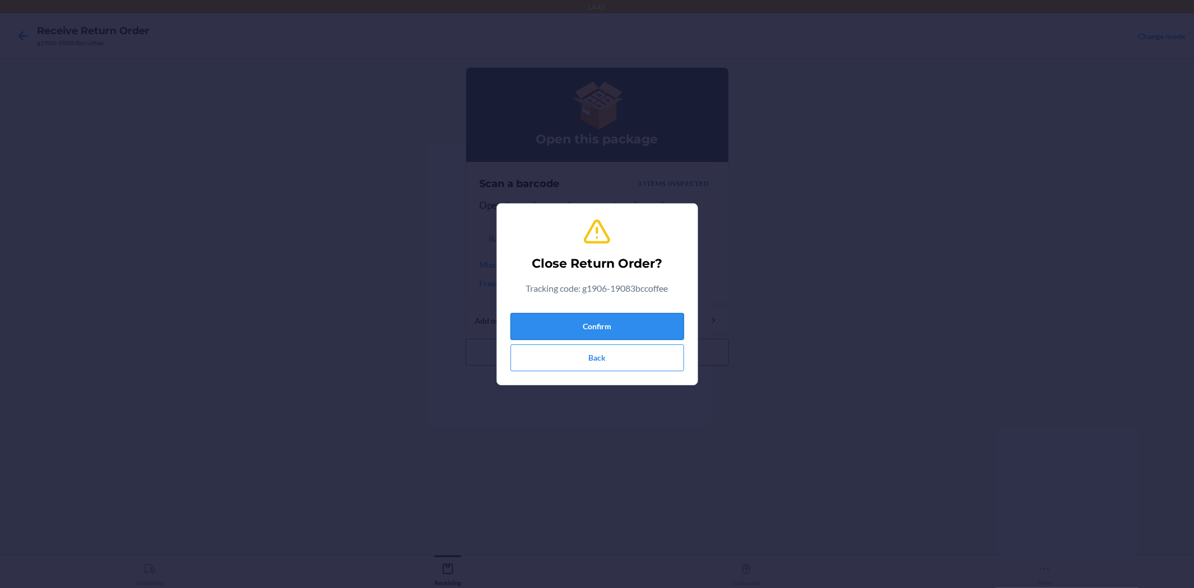
click at [538, 339] on button "Confirm" at bounding box center [598, 326] width 174 height 27
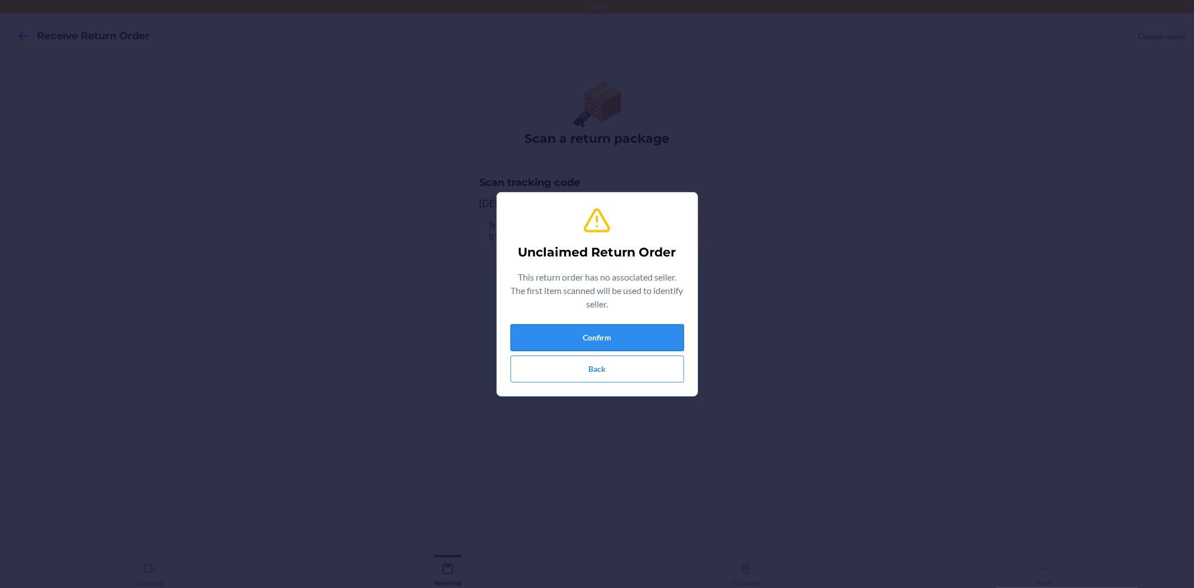
click at [540, 339] on button "Confirm" at bounding box center [598, 337] width 174 height 27
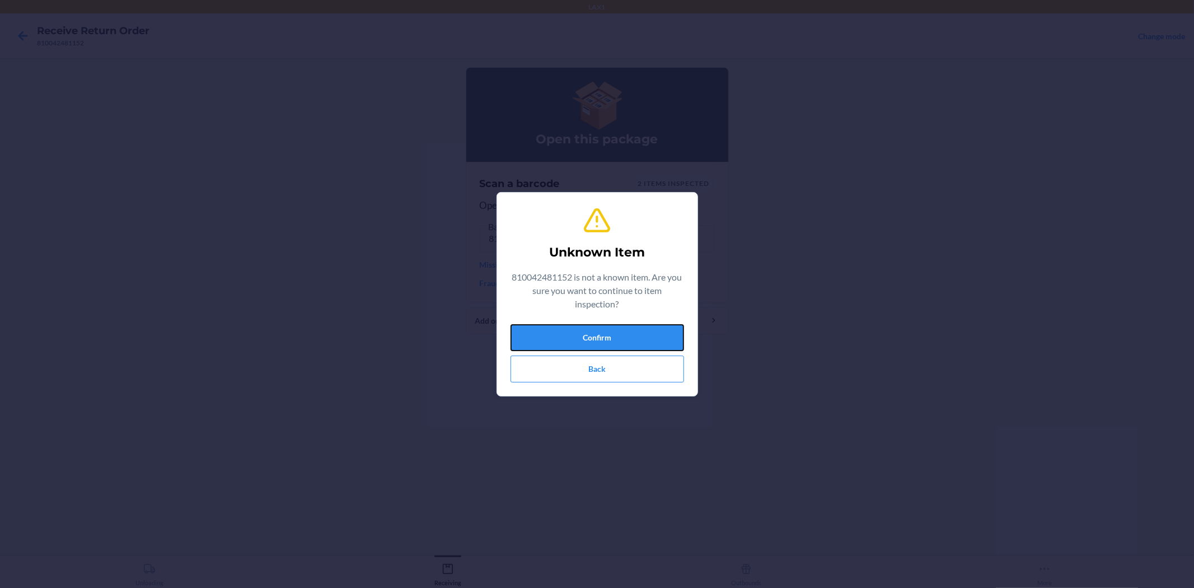
click at [540, 339] on button "Confirm" at bounding box center [598, 337] width 174 height 27
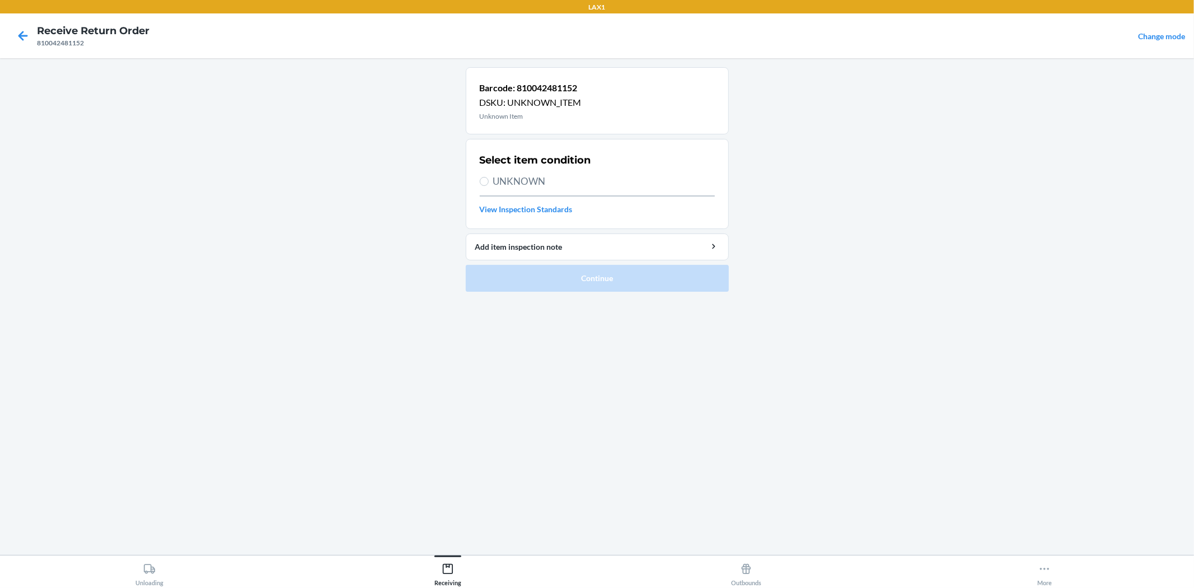
click at [494, 183] on span "UNKNOWN" at bounding box center [604, 181] width 222 height 15
click at [489, 183] on input "UNKNOWN" at bounding box center [484, 181] width 9 height 9
radio input "true"
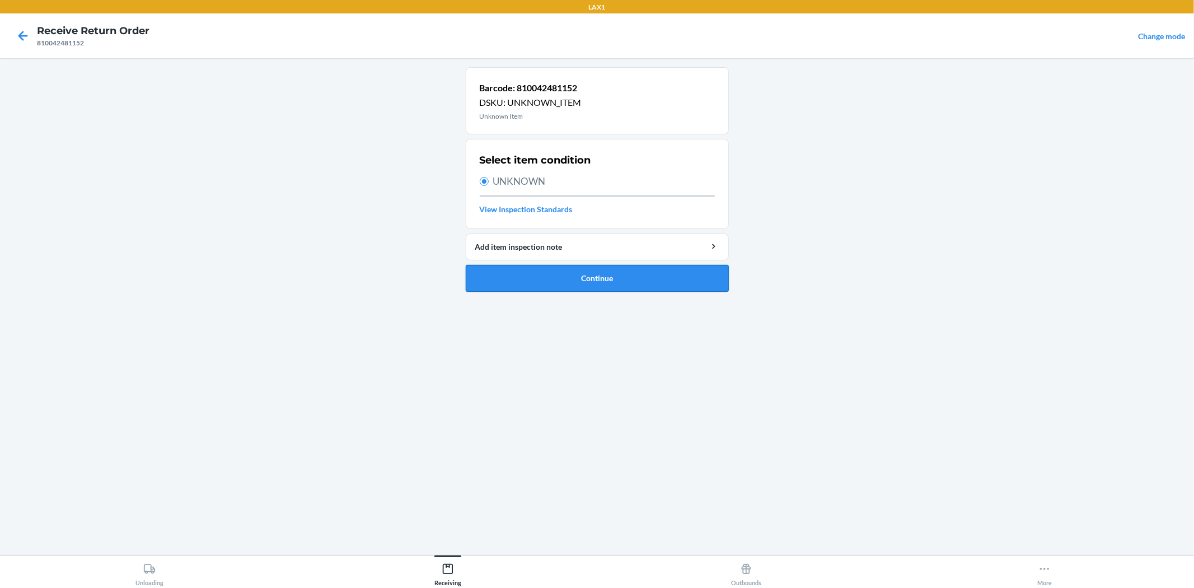
click at [545, 289] on button "Continue" at bounding box center [597, 278] width 263 height 27
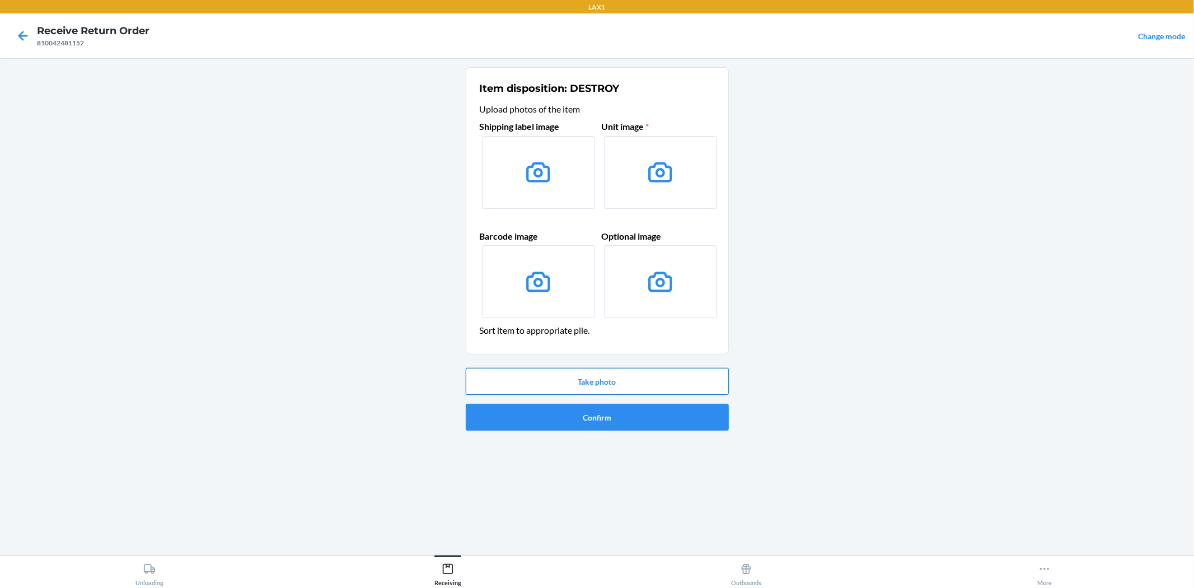
click at [662, 390] on button "Take photo" at bounding box center [597, 381] width 263 height 27
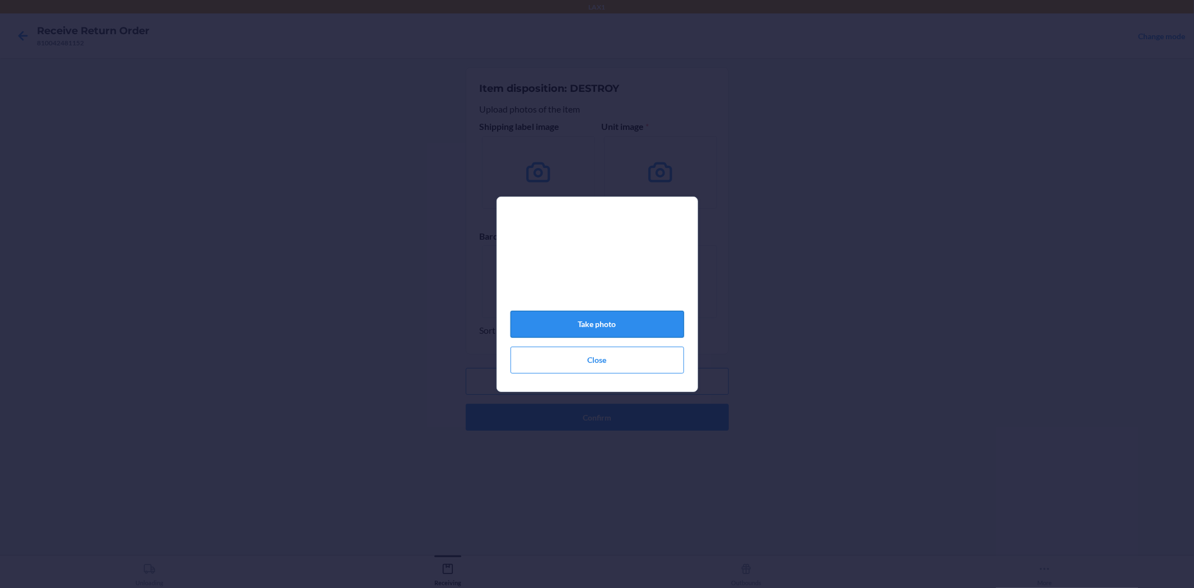
click at [607, 328] on button "Take photo" at bounding box center [598, 324] width 174 height 27
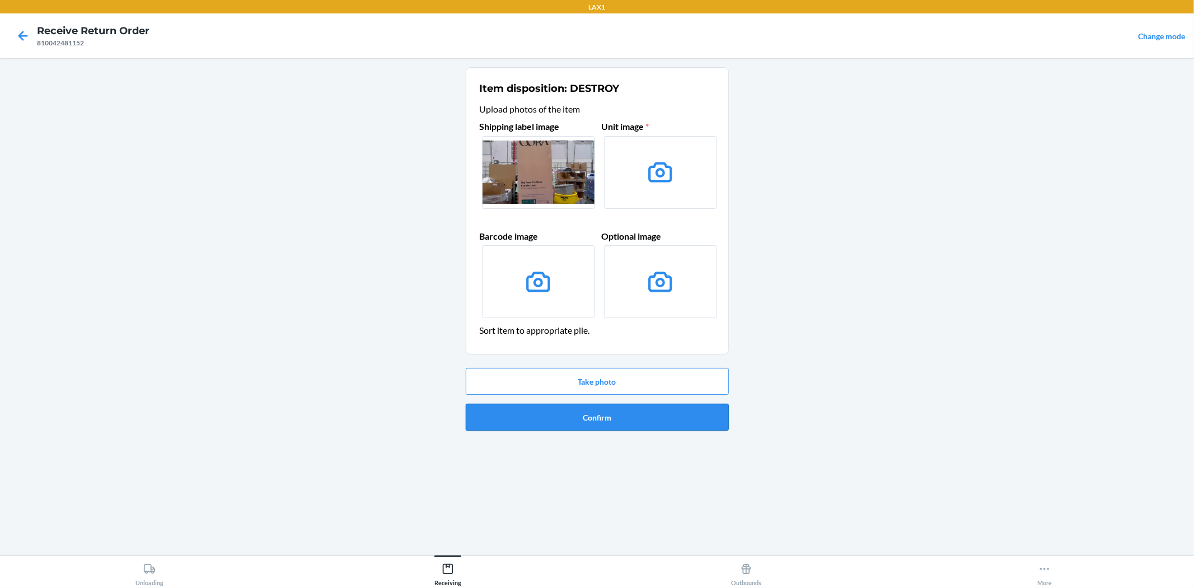
click at [586, 410] on button "Confirm" at bounding box center [597, 417] width 263 height 27
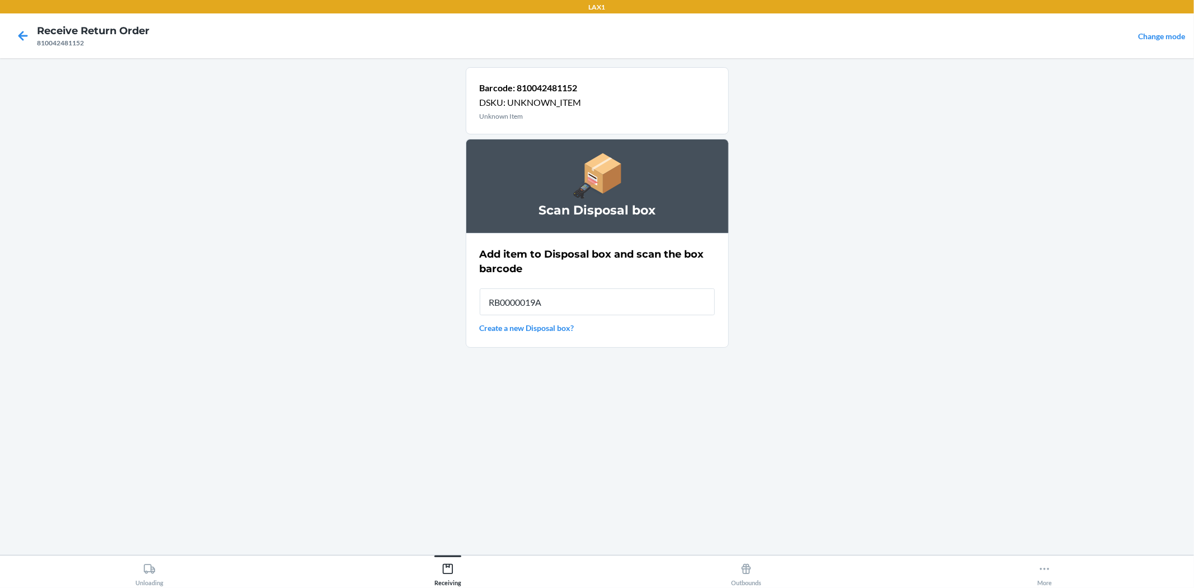
type input "RB0000019AD"
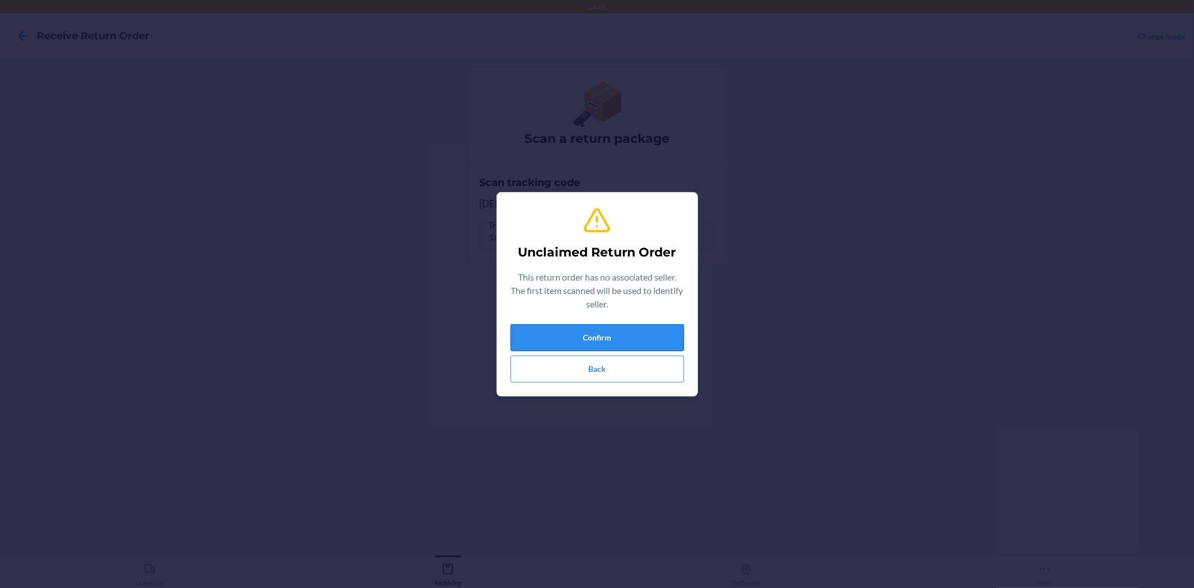
click at [639, 333] on button "Confirm" at bounding box center [598, 337] width 174 height 27
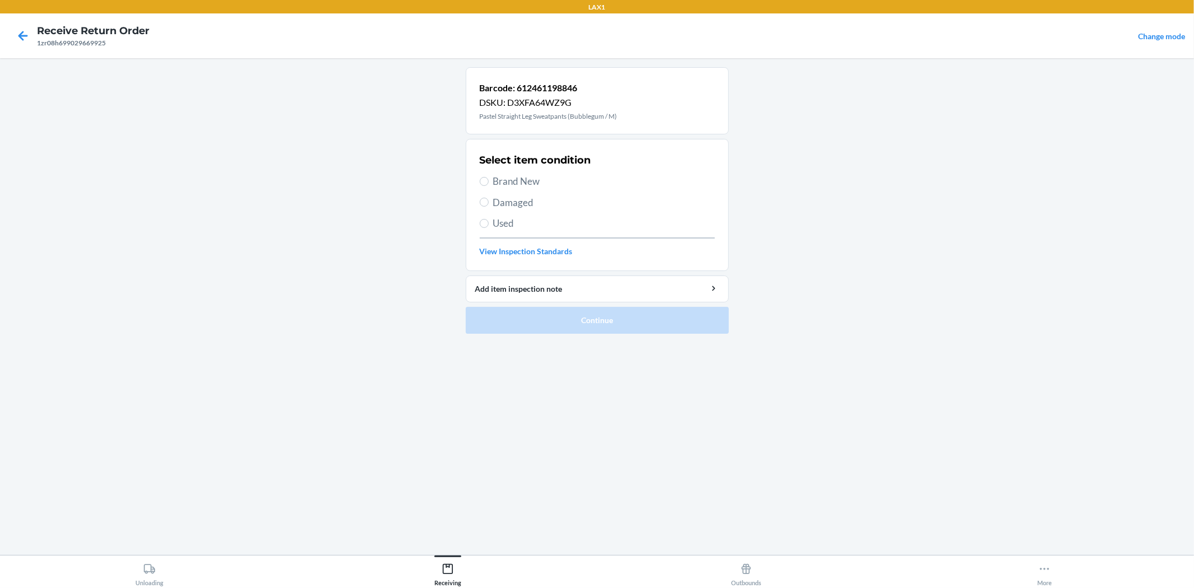
click at [496, 224] on span "Used" at bounding box center [604, 223] width 222 height 15
click at [489, 224] on input "Used" at bounding box center [484, 223] width 9 height 9
radio input "true"
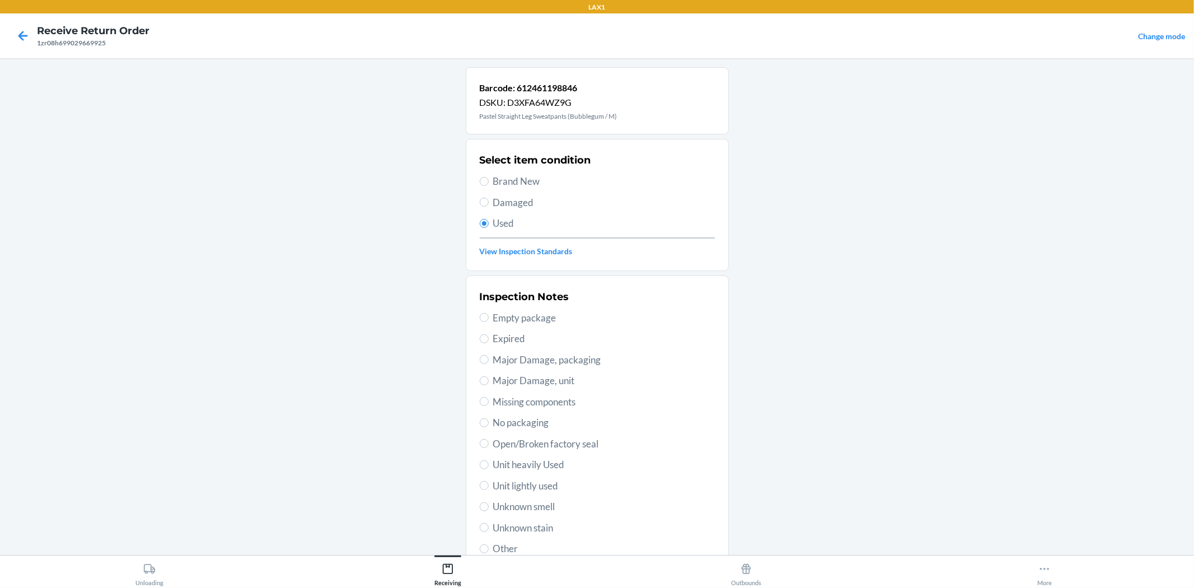
click at [499, 486] on span "Unit lightly used" at bounding box center [604, 486] width 222 height 15
click at [489, 486] on input "Unit lightly used" at bounding box center [484, 485] width 9 height 9
radio input "true"
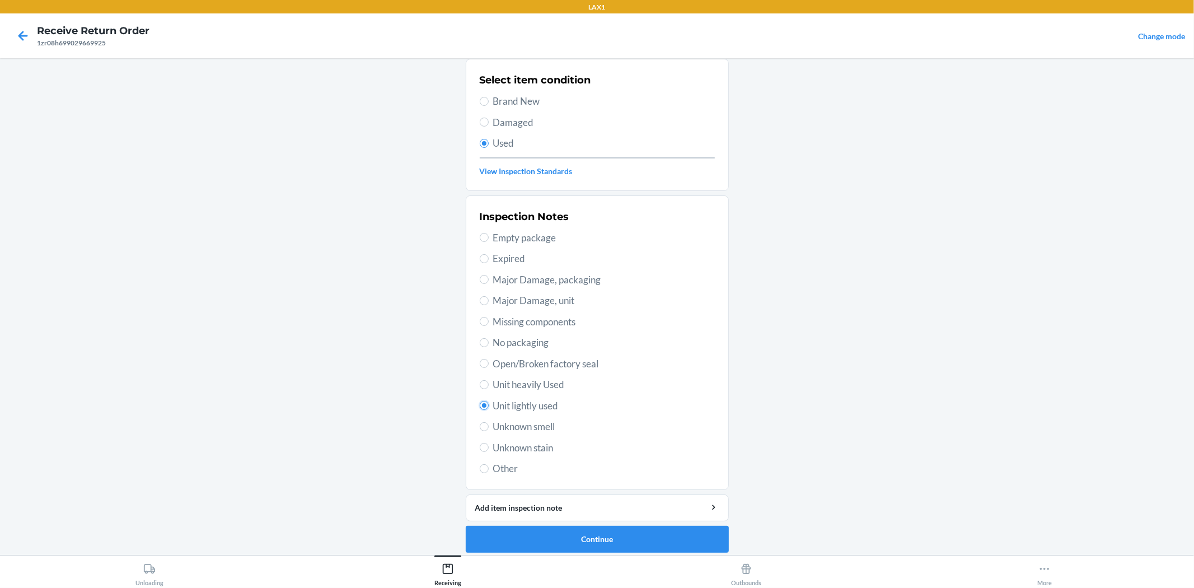
scroll to position [86, 0]
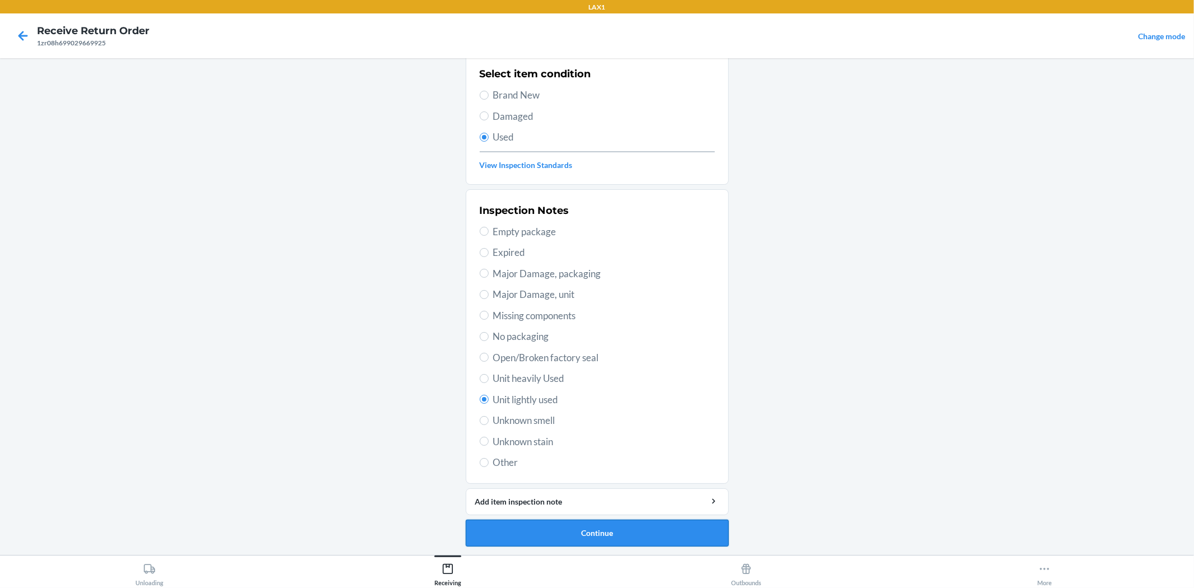
click at [665, 540] on button "Continue" at bounding box center [597, 533] width 263 height 27
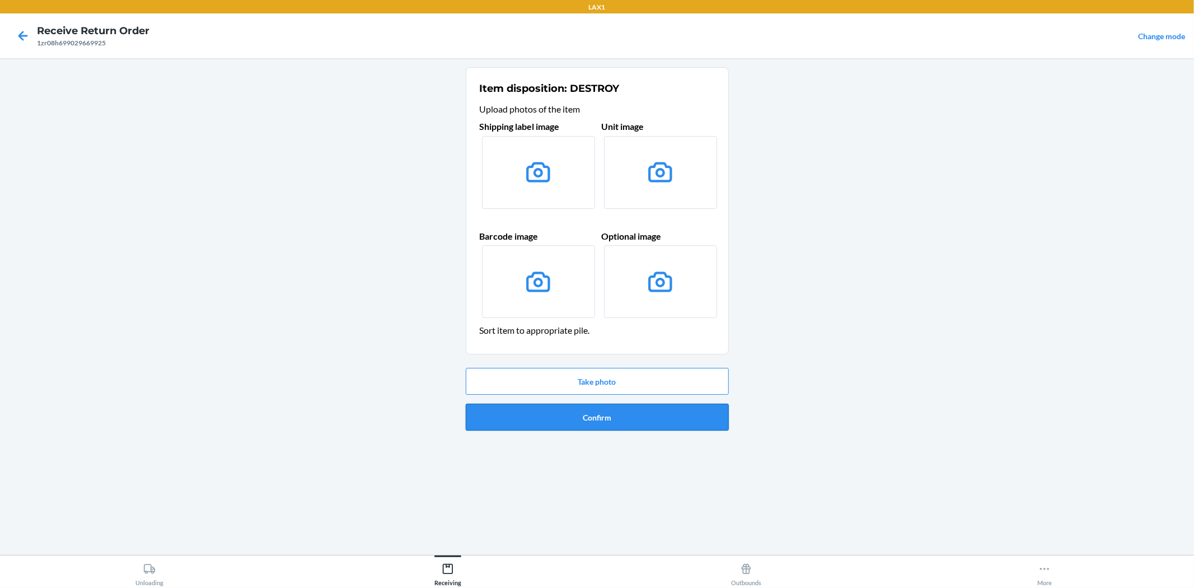
click at [632, 422] on button "Confirm" at bounding box center [597, 417] width 263 height 27
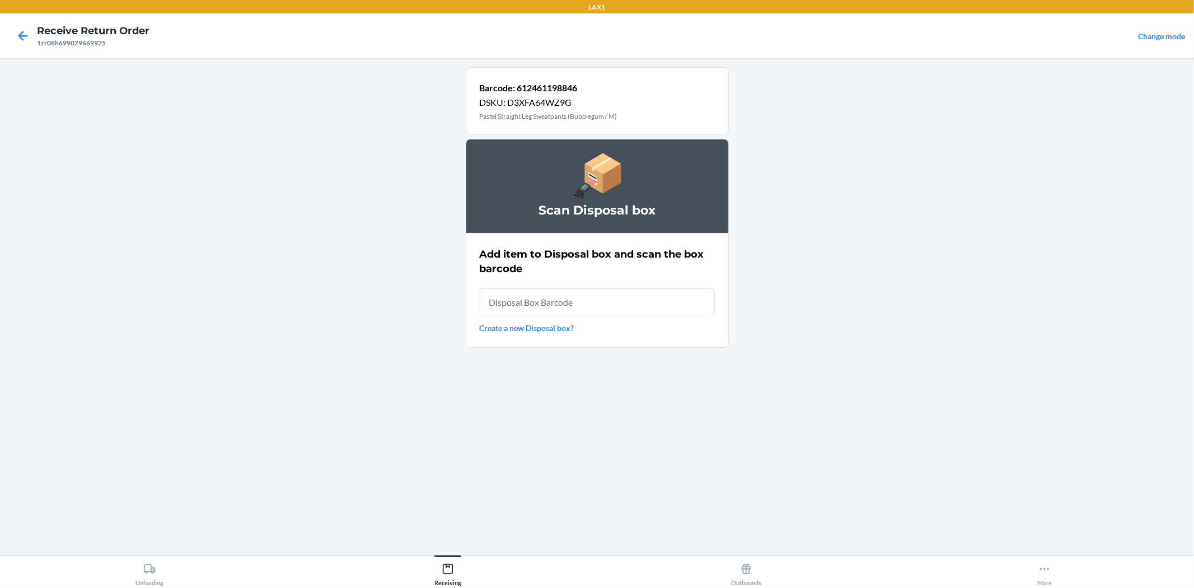
click at [552, 305] on input "text" at bounding box center [597, 301] width 235 height 27
type input "RB0000019AD"
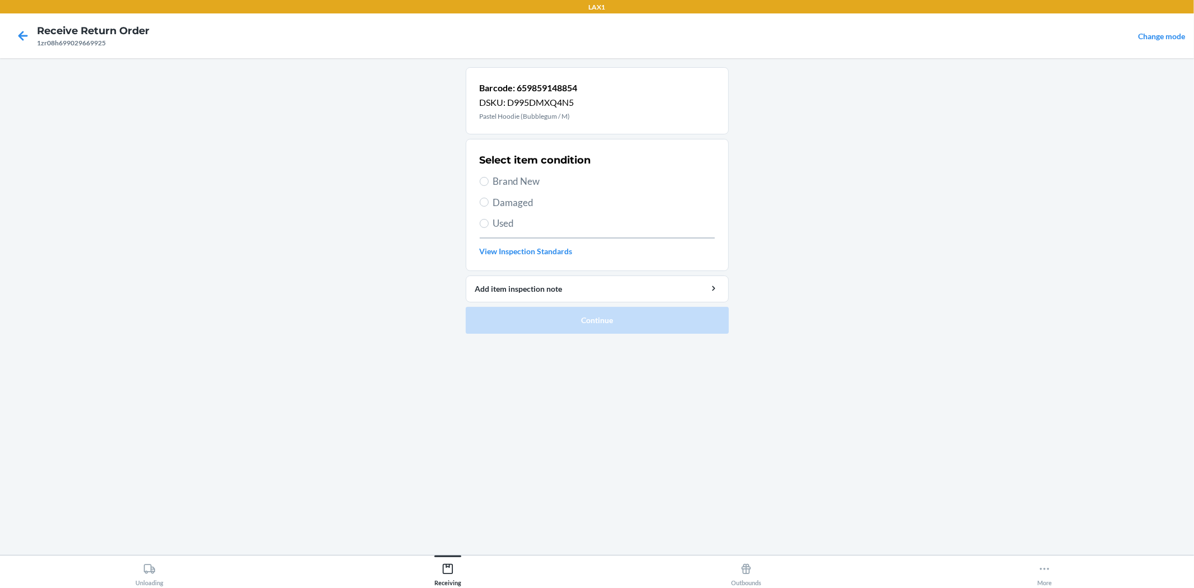
click at [495, 183] on span "Brand New" at bounding box center [604, 181] width 222 height 15
click at [489, 183] on input "Brand New" at bounding box center [484, 181] width 9 height 9
radio input "true"
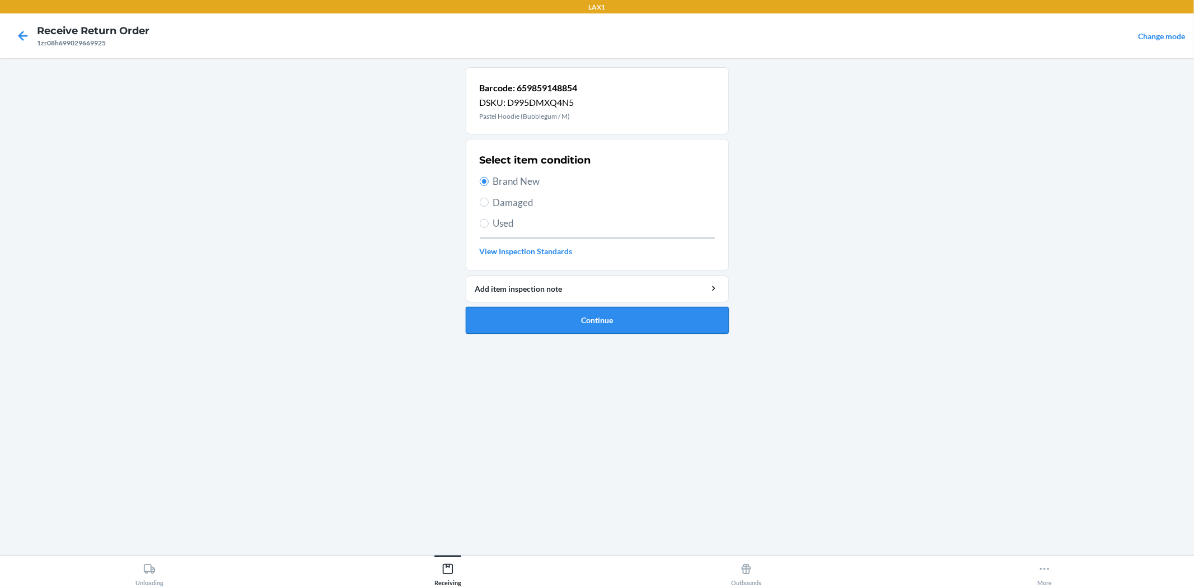
click at [526, 314] on button "Continue" at bounding box center [597, 320] width 263 height 27
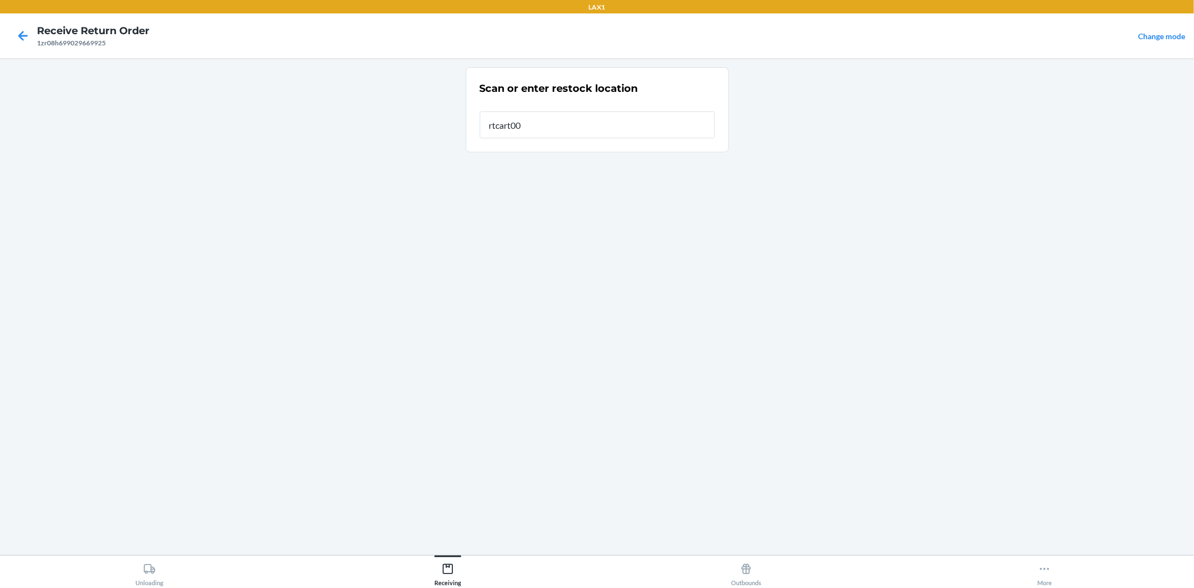
type input "rtcart008"
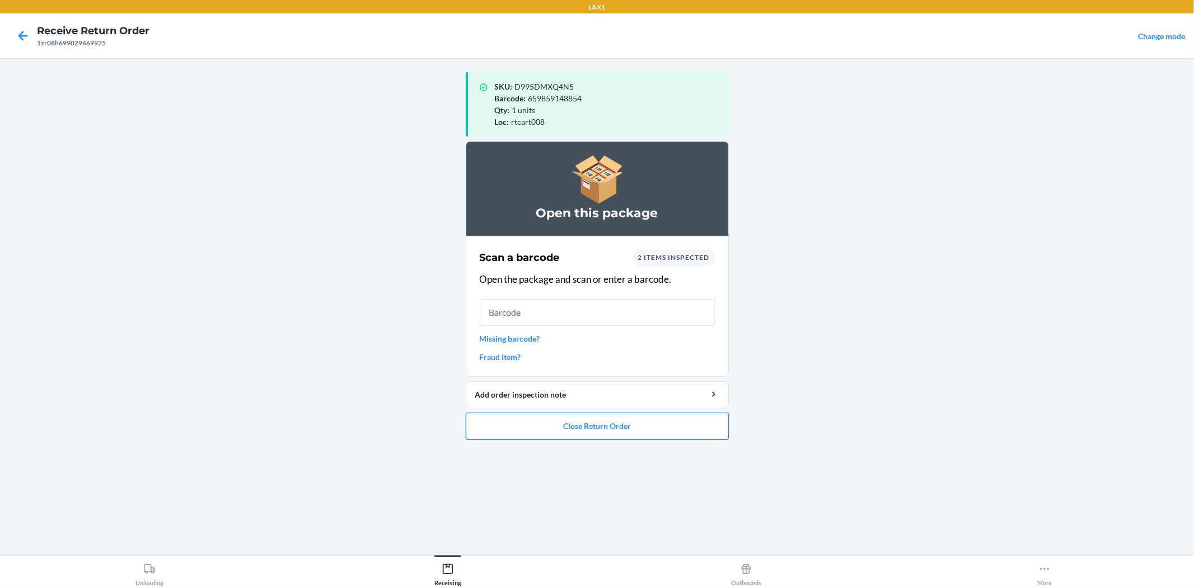
click at [567, 433] on button "Close Return Order" at bounding box center [597, 426] width 263 height 27
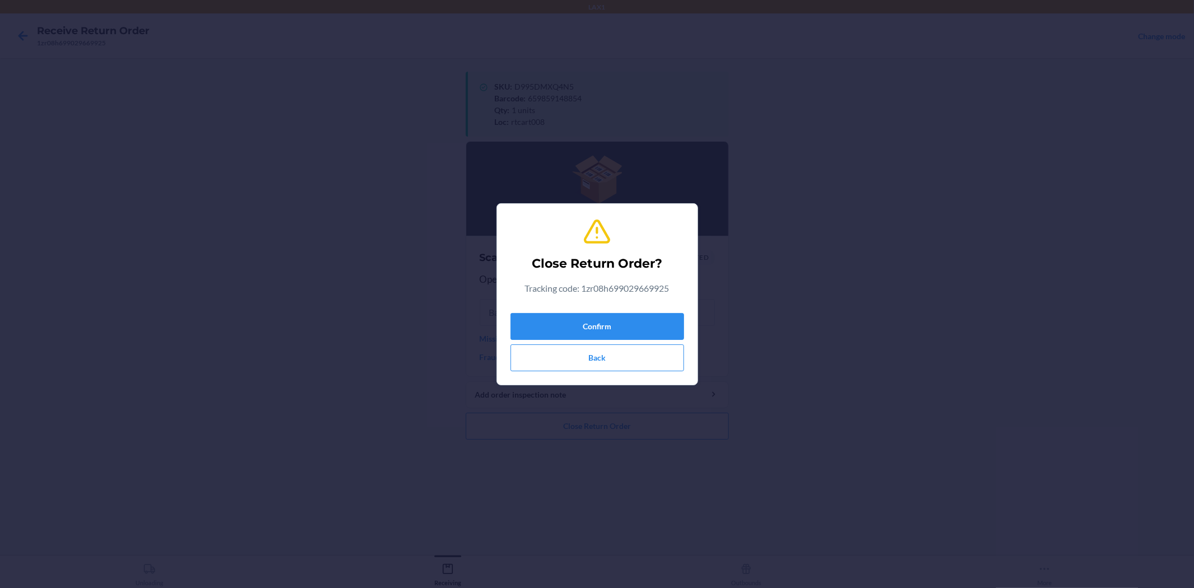
click at [594, 307] on div "Close Return Order? Tracking code: 1zr08h699029669925 Confirm Back" at bounding box center [598, 294] width 174 height 163
click at [608, 347] on button "Back" at bounding box center [598, 357] width 174 height 27
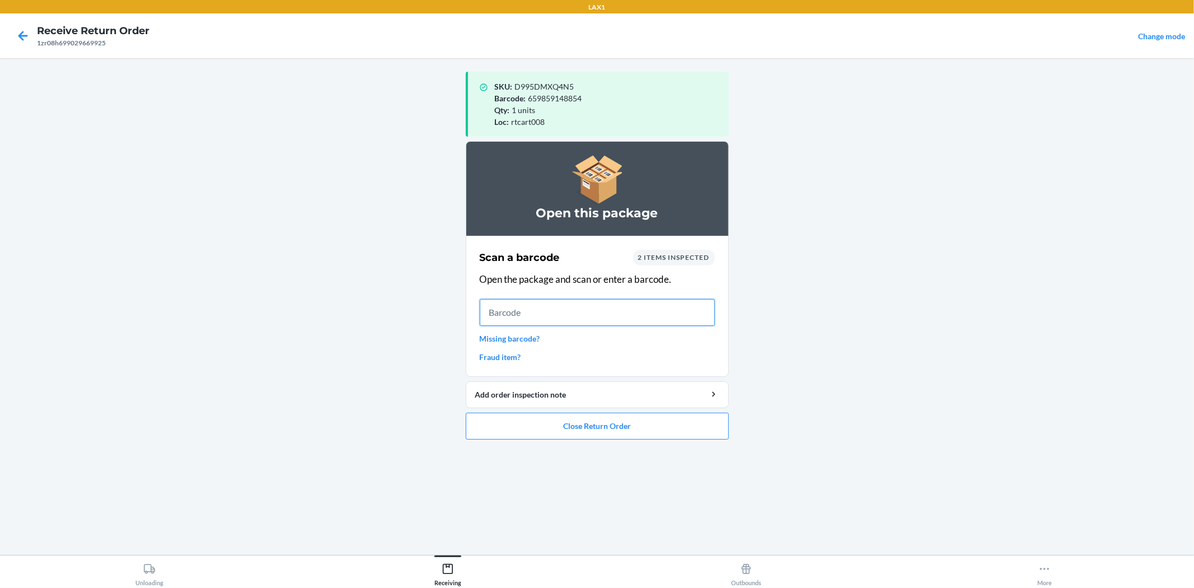
click at [608, 323] on input "text" at bounding box center [597, 312] width 235 height 27
click at [569, 426] on button "Close Return Order" at bounding box center [597, 426] width 263 height 27
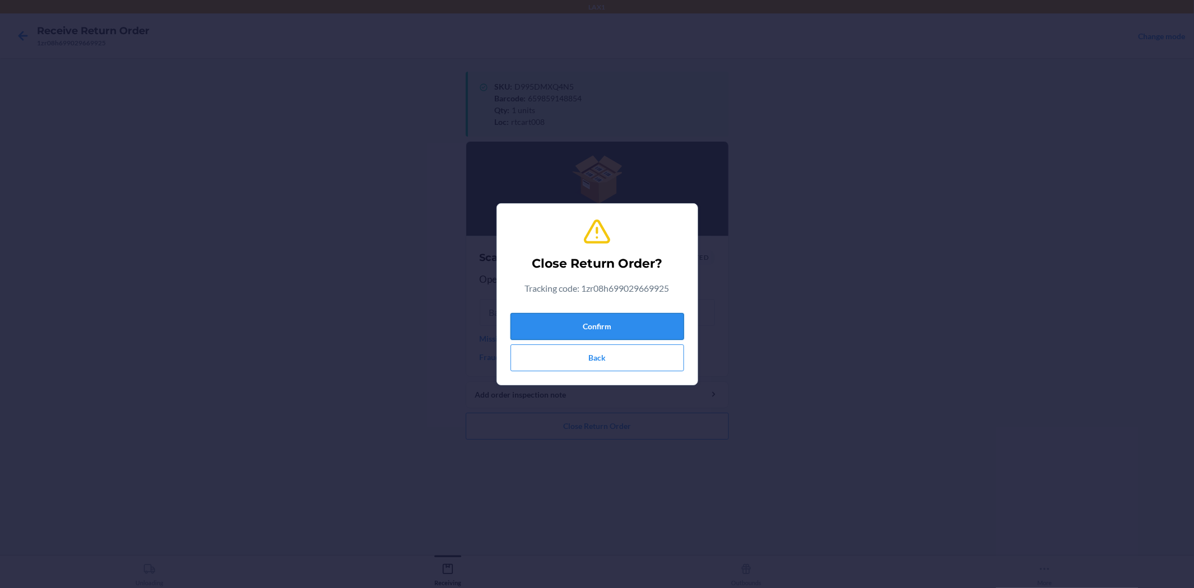
click at [554, 323] on button "Confirm" at bounding box center [598, 326] width 174 height 27
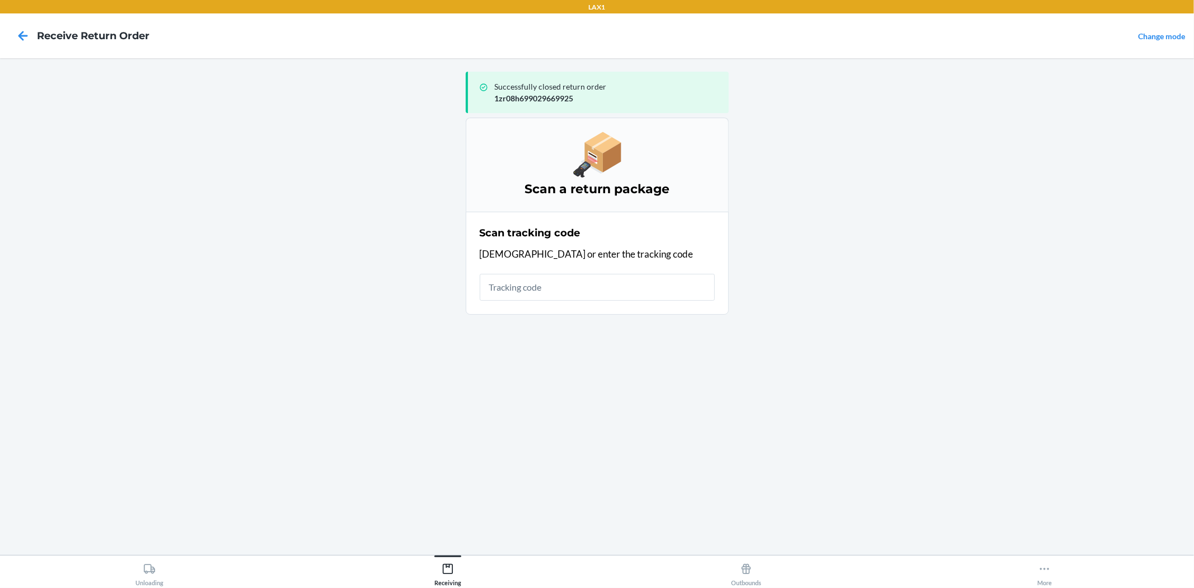
click at [510, 294] on input "text" at bounding box center [597, 287] width 235 height 27
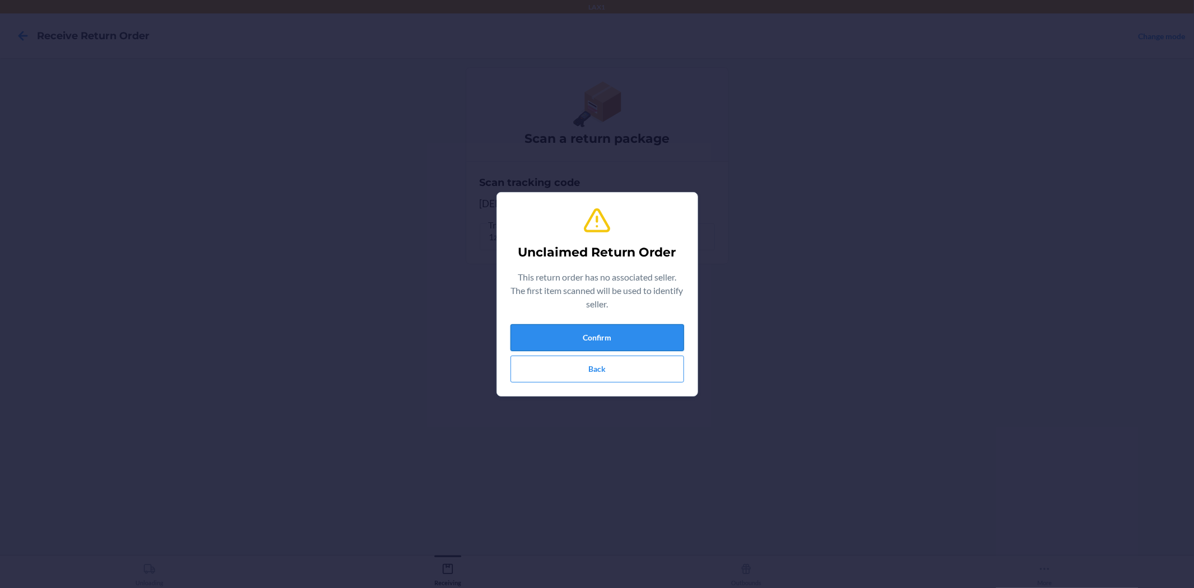
click at [629, 339] on button "Confirm" at bounding box center [598, 337] width 174 height 27
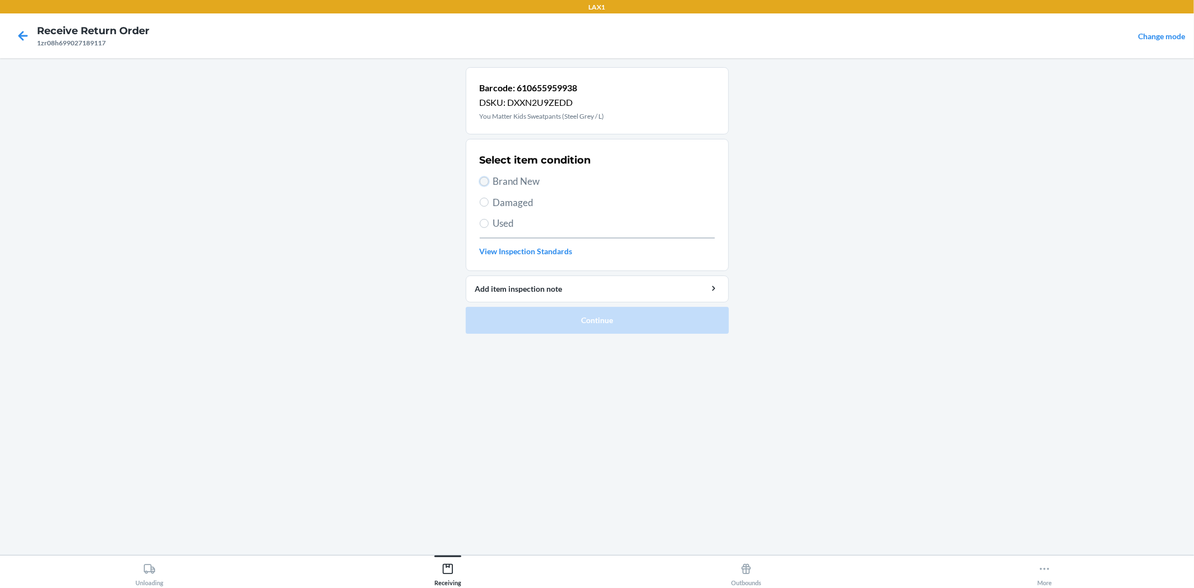
click at [484, 177] on input "Brand New" at bounding box center [484, 181] width 9 height 9
radio input "true"
click at [588, 317] on button "Continue" at bounding box center [597, 320] width 263 height 27
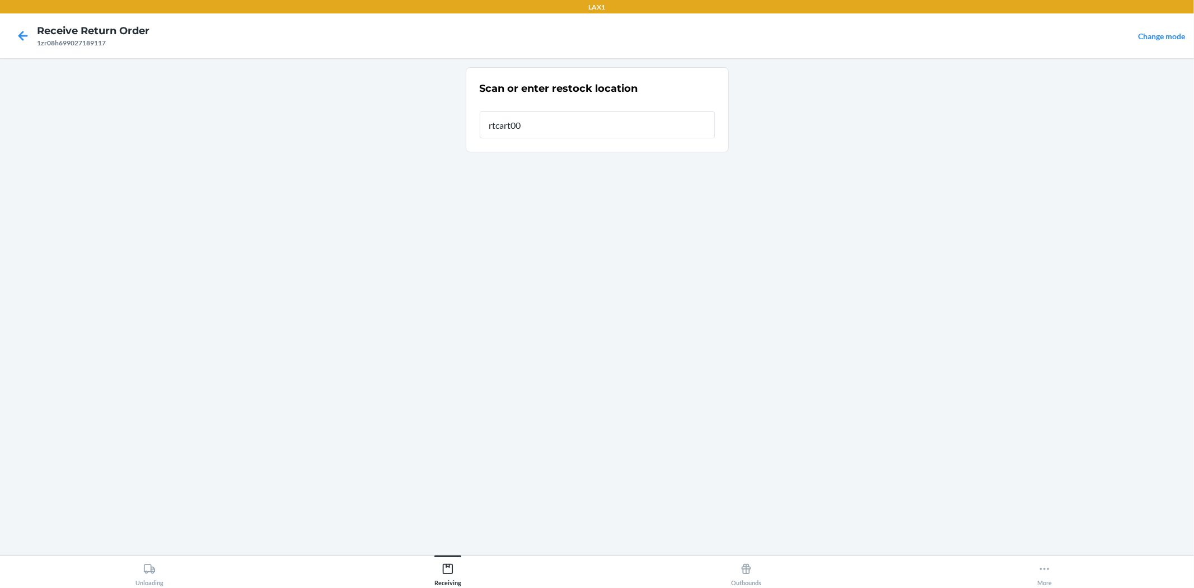
type input "rtcart008"
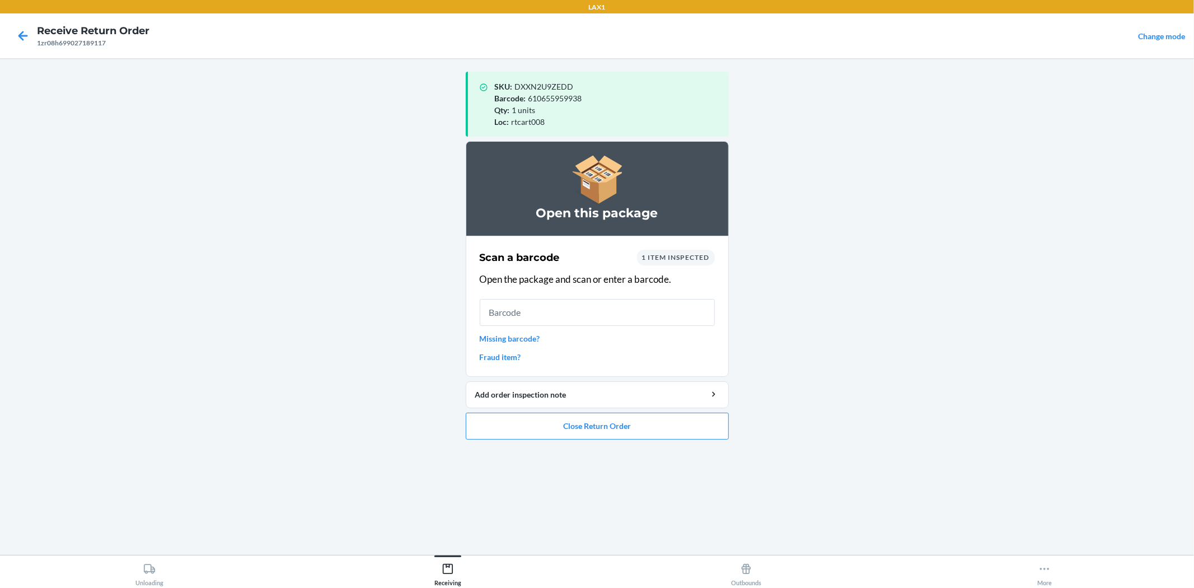
click at [623, 440] on ol "Open this package Scan a barcode 1 item inspected Open the package and scan or …" at bounding box center [597, 294] width 263 height 307
click at [624, 423] on button "Close Return Order" at bounding box center [597, 426] width 263 height 27
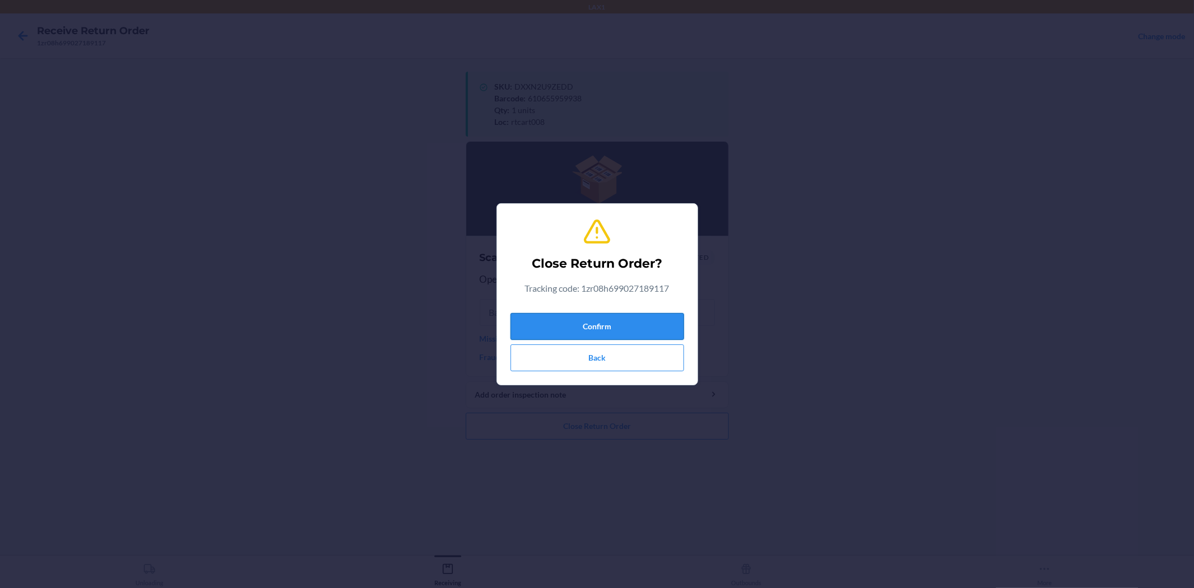
click at [618, 339] on button "Confirm" at bounding box center [598, 326] width 174 height 27
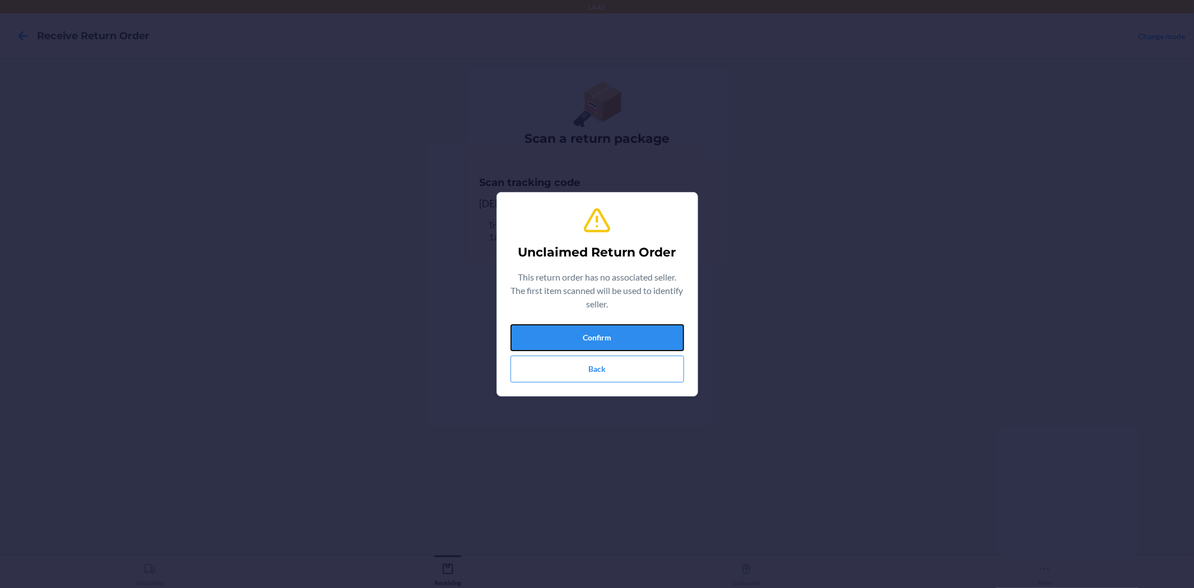
click at [618, 339] on button "Confirm" at bounding box center [598, 337] width 174 height 27
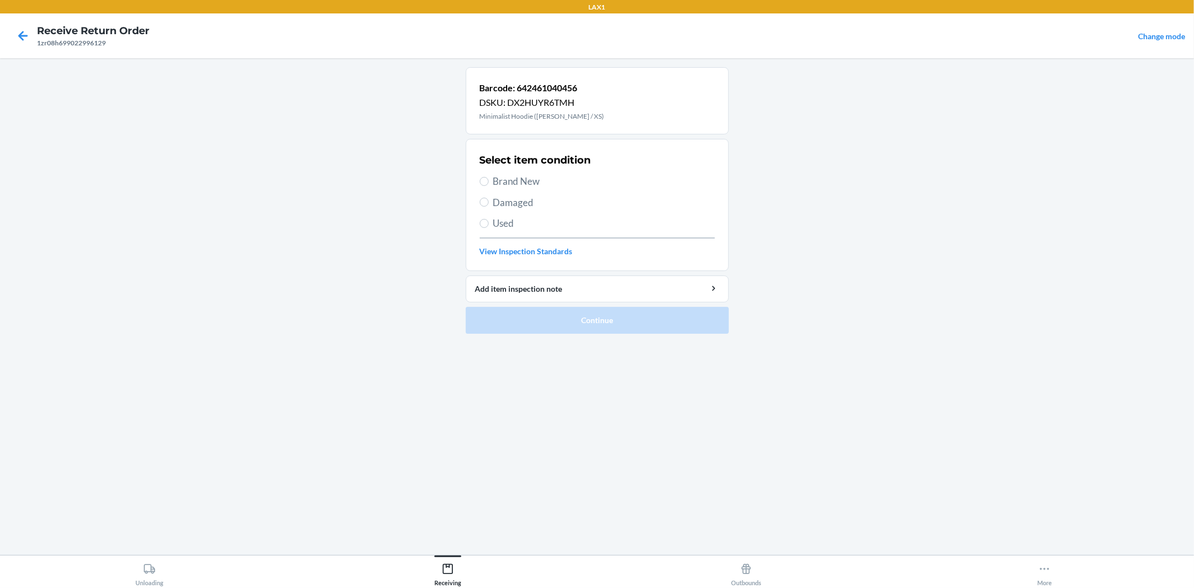
drag, startPoint x: 475, startPoint y: 189, endPoint x: 488, endPoint y: 185, distance: 13.9
click at [488, 185] on section "Select item condition Brand New Damaged Used View Inspection Standards" at bounding box center [597, 205] width 263 height 132
click at [488, 185] on label "Brand New" at bounding box center [597, 181] width 235 height 15
click at [488, 185] on input "Brand New" at bounding box center [484, 181] width 9 height 9
radio input "true"
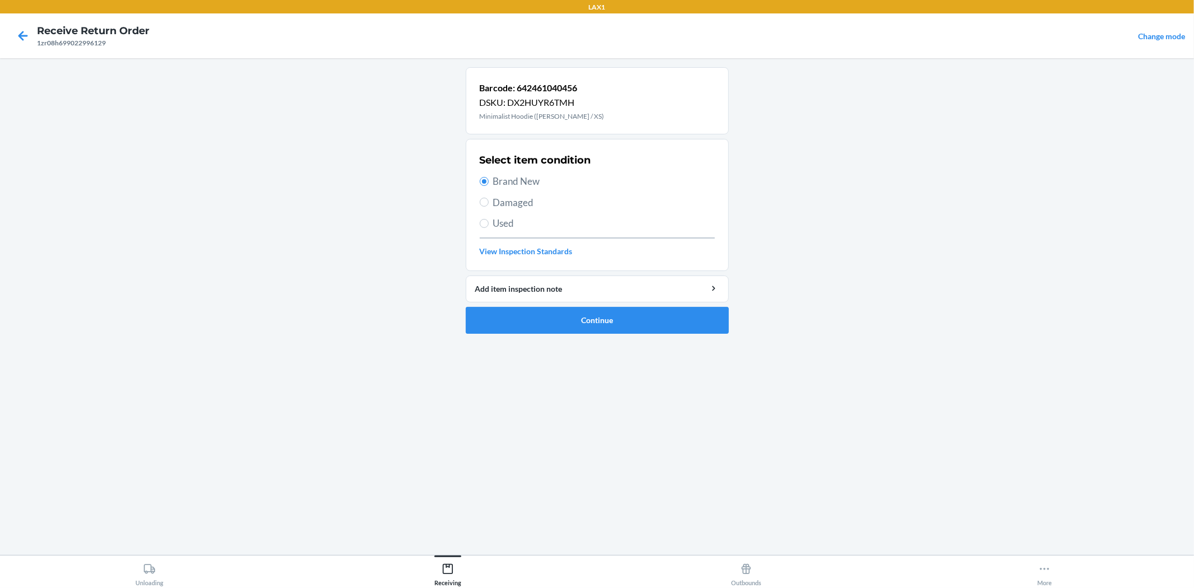
click at [518, 335] on ol "Barcode: 642461040456 DSKU: DX2HUYR6TMH Minimalist Hoodie ([PERSON_NAME] / XS) …" at bounding box center [597, 204] width 263 height 275
click at [518, 323] on button "Continue" at bounding box center [597, 320] width 263 height 27
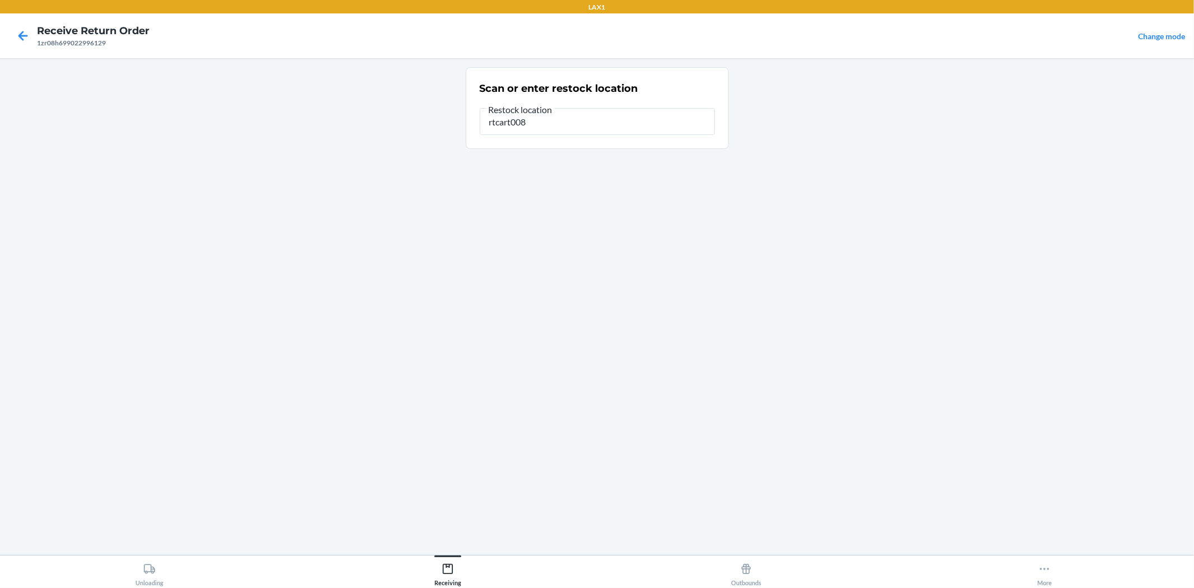
type input "rtcart008"
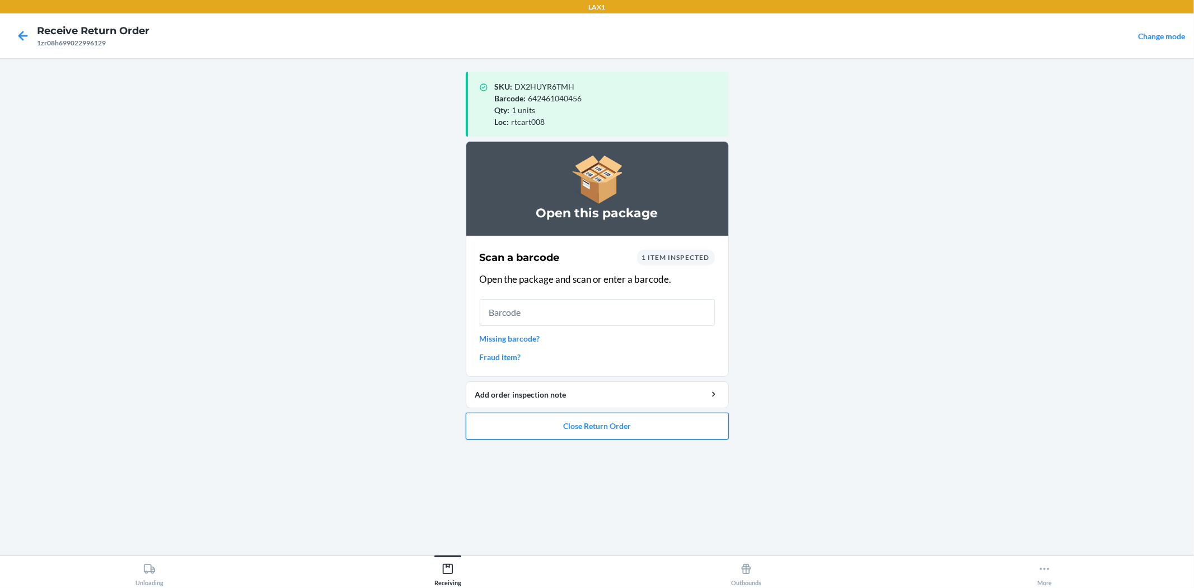
click at [560, 433] on button "Close Return Order" at bounding box center [597, 426] width 263 height 27
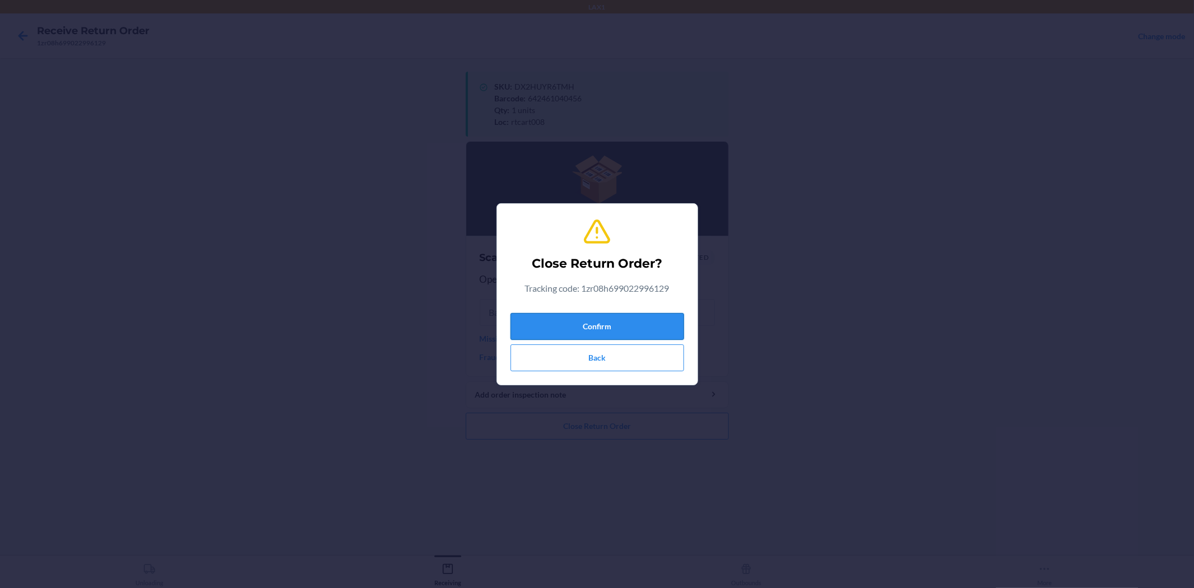
click at [641, 333] on button "Confirm" at bounding box center [598, 326] width 174 height 27
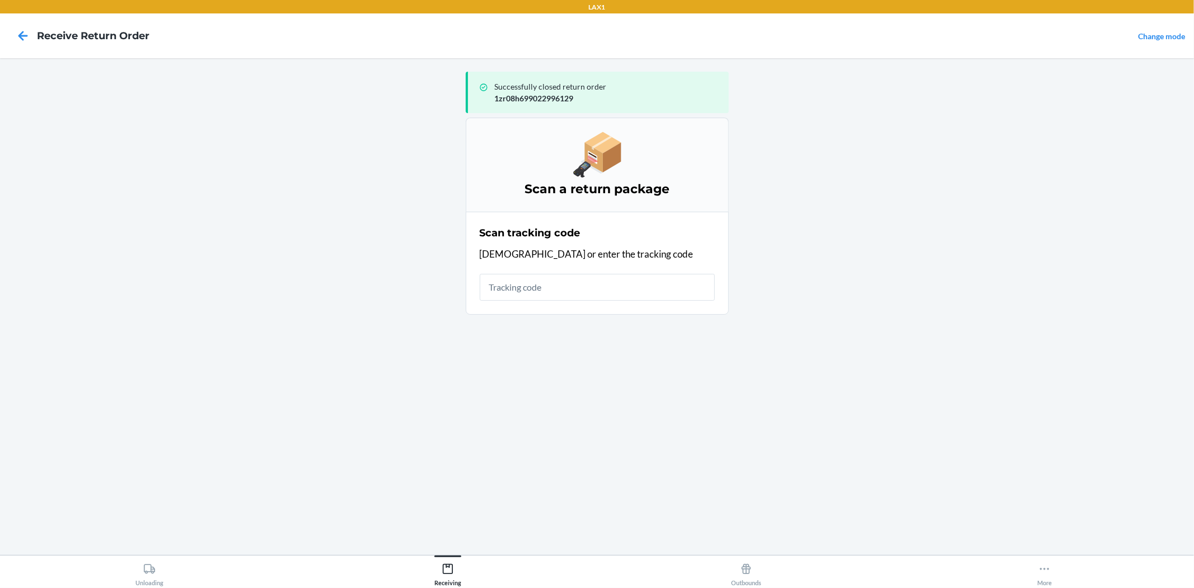
click at [596, 288] on input "text" at bounding box center [597, 287] width 235 height 27
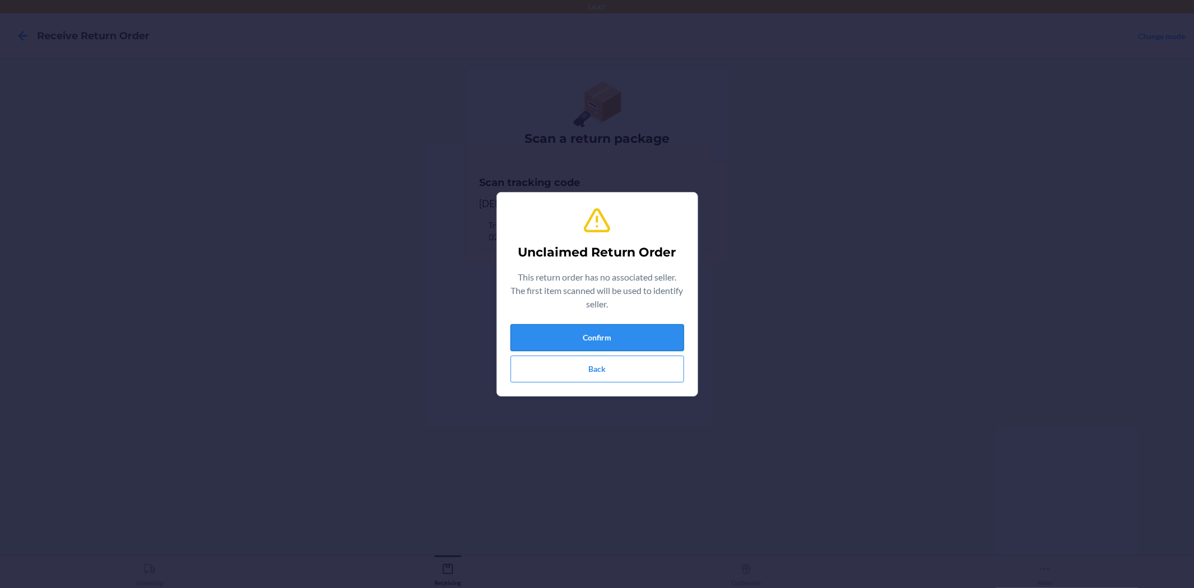
click at [655, 337] on button "Confirm" at bounding box center [598, 337] width 174 height 27
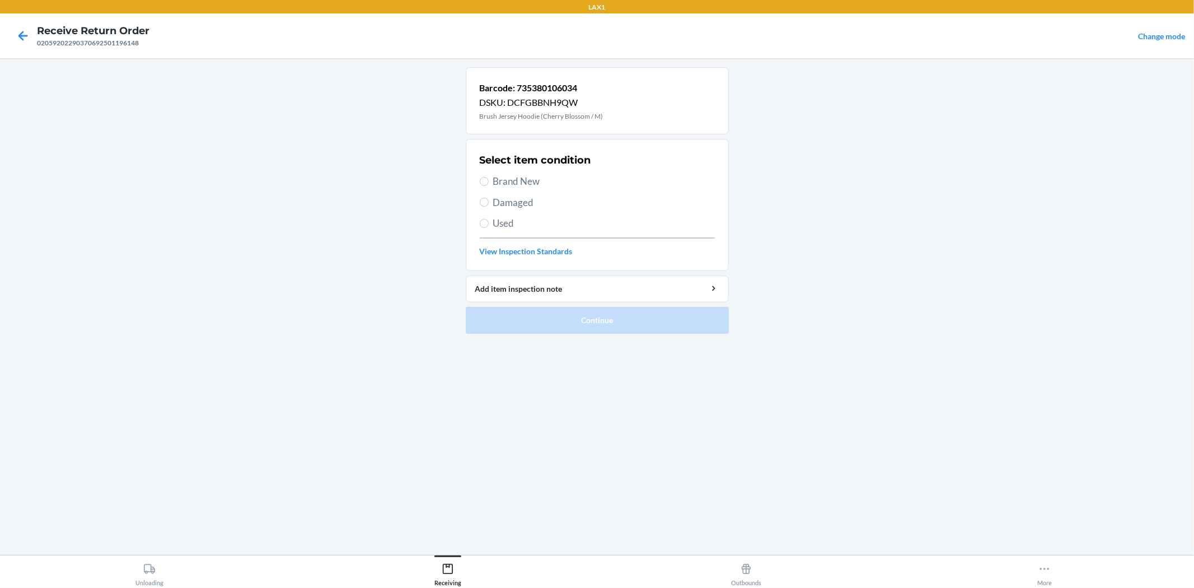
click at [518, 177] on span "Brand New" at bounding box center [604, 181] width 222 height 15
click at [489, 177] on input "Brand New" at bounding box center [484, 181] width 9 height 9
radio input "true"
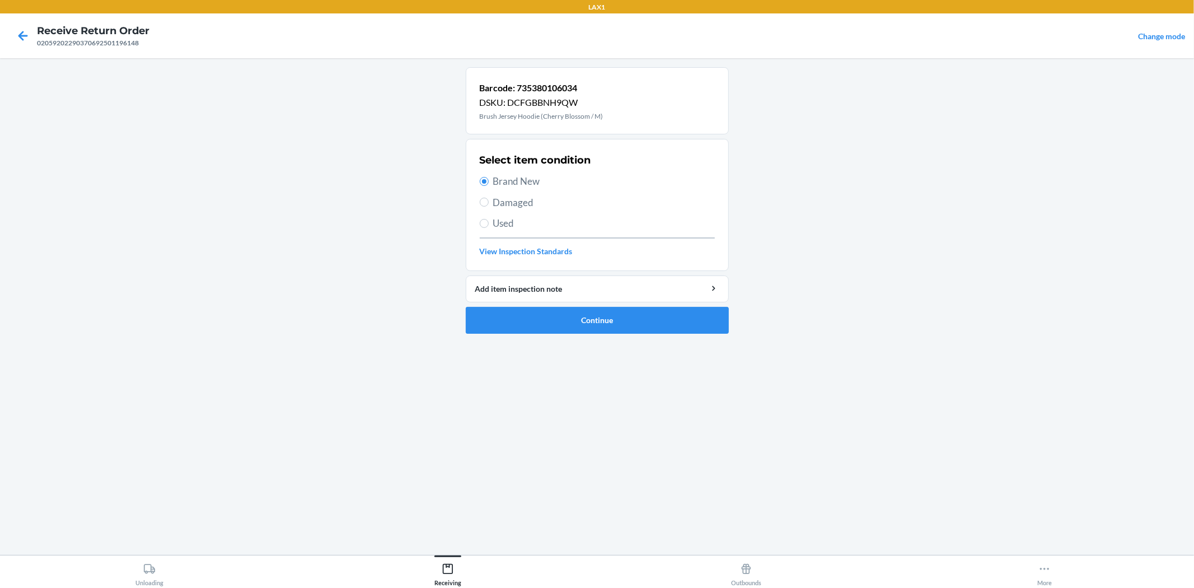
click at [613, 337] on ol "Barcode: 735380106034 DSKU: DCFGBBNH9QW Brush Jersey Hoodie (Cherry Blossom / M…" at bounding box center [597, 204] width 263 height 275
click at [617, 323] on button "Continue" at bounding box center [597, 320] width 263 height 27
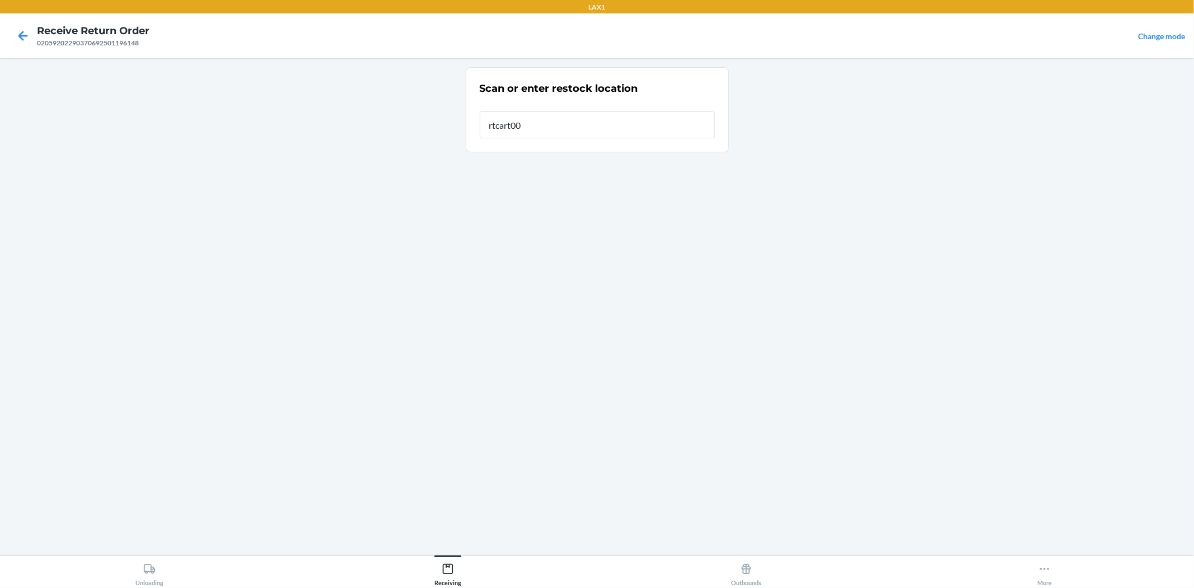
type input "rtcart008"
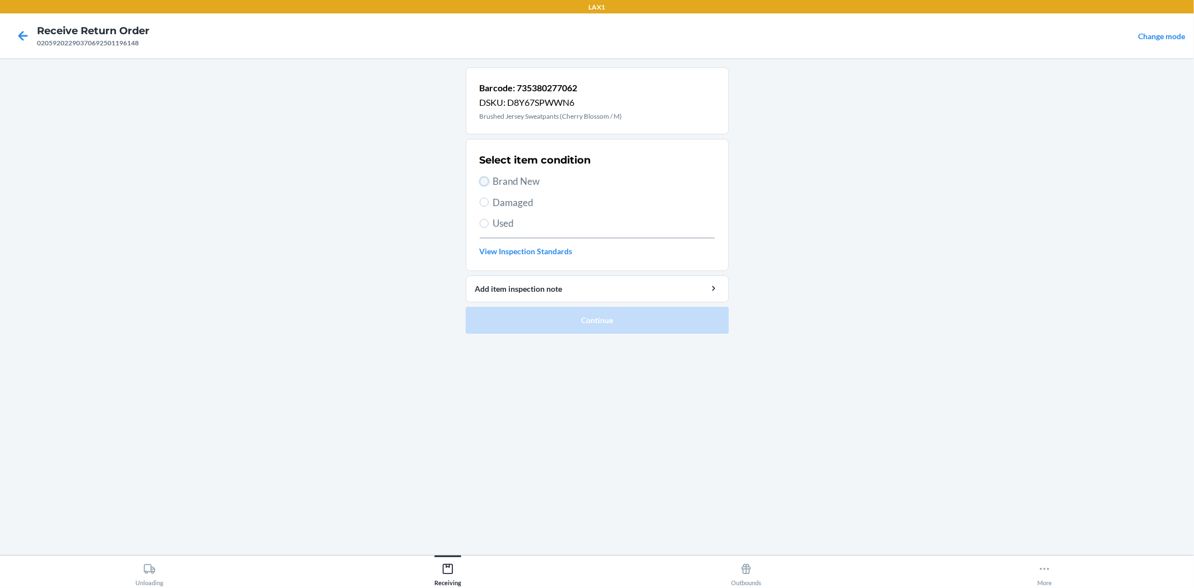
click at [484, 185] on input "Brand New" at bounding box center [484, 181] width 9 height 9
radio input "true"
drag, startPoint x: 644, startPoint y: 328, endPoint x: 641, endPoint y: 320, distance: 7.8
click at [642, 326] on button "Continue" at bounding box center [597, 320] width 263 height 27
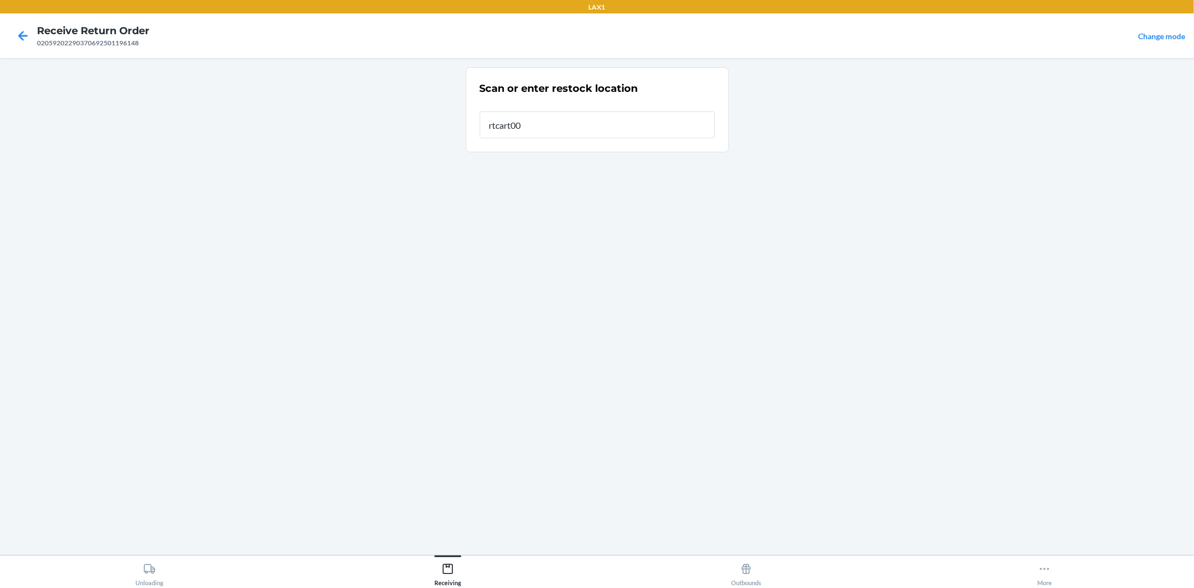
type input "rtcart008"
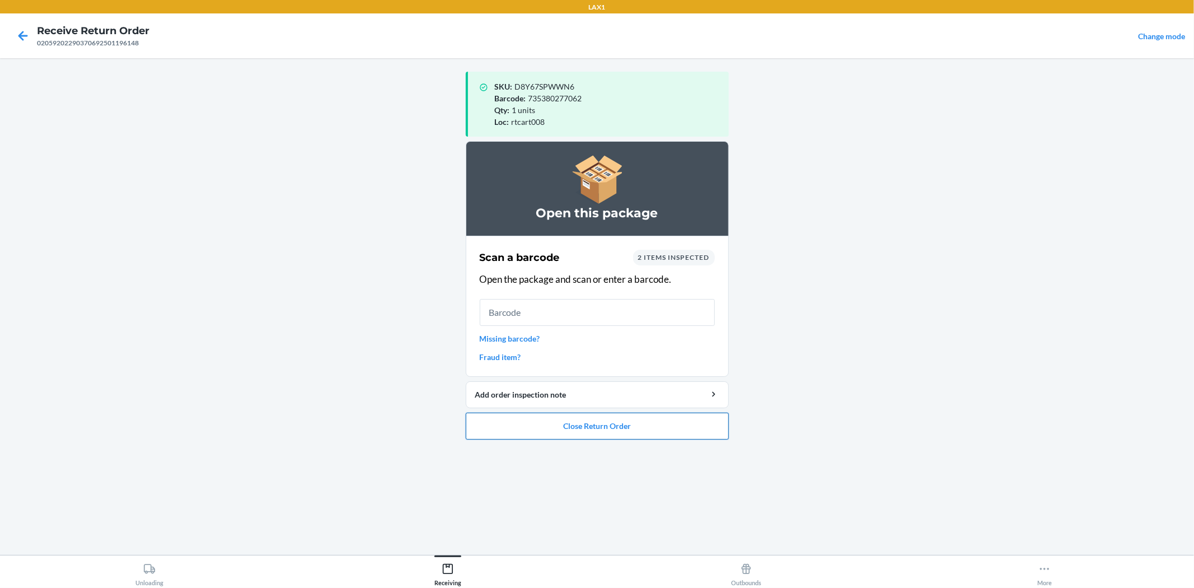
click at [657, 427] on button "Close Return Order" at bounding box center [597, 426] width 263 height 27
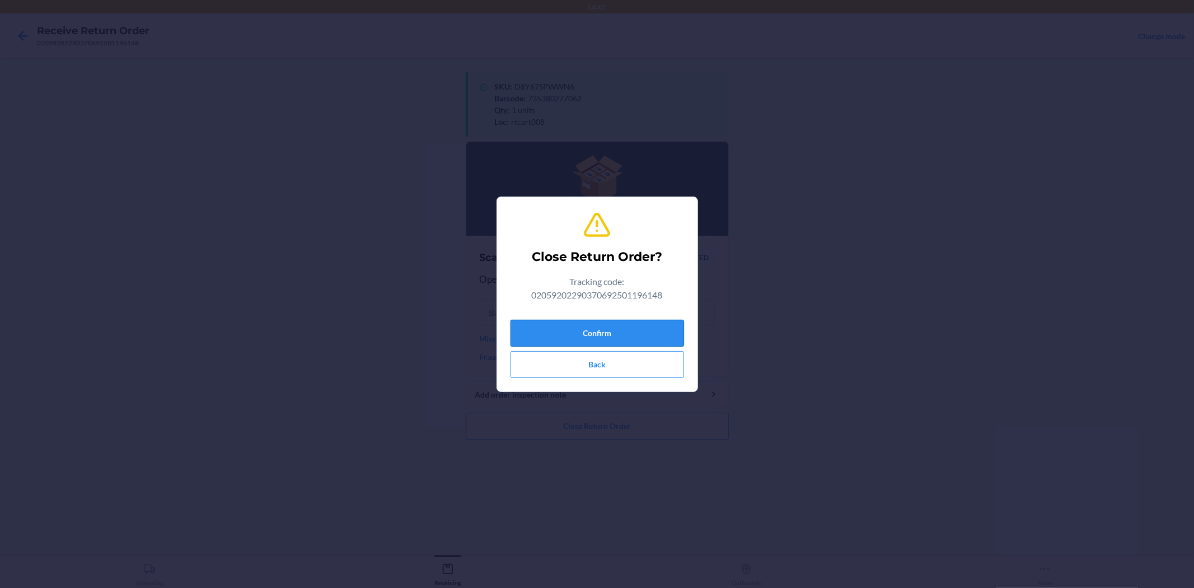
click at [541, 327] on button "Confirm" at bounding box center [598, 333] width 174 height 27
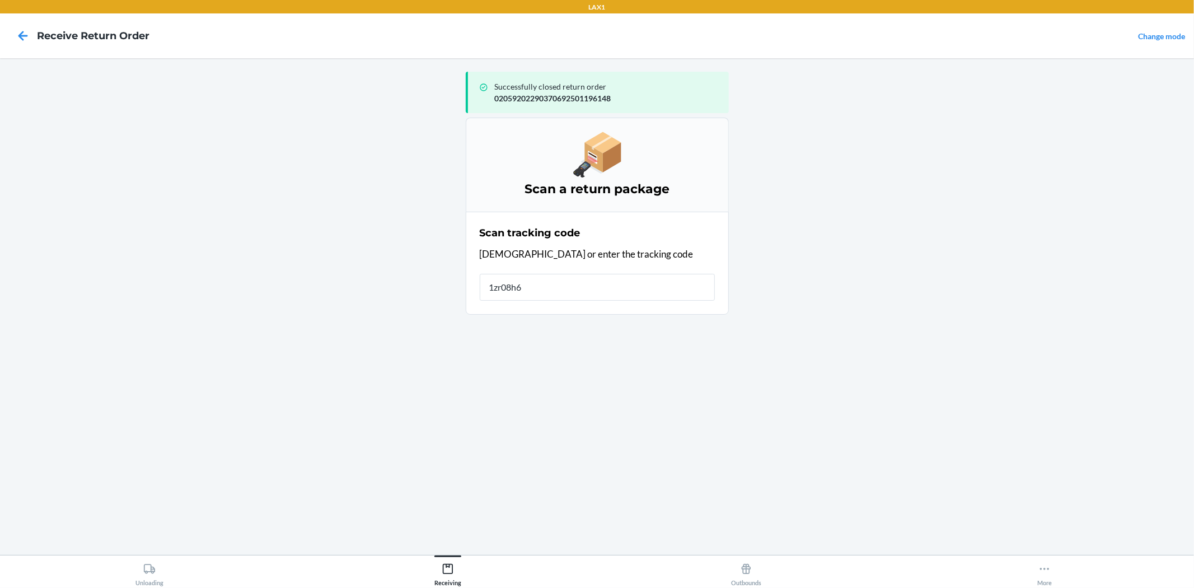
type input "1zr08h69"
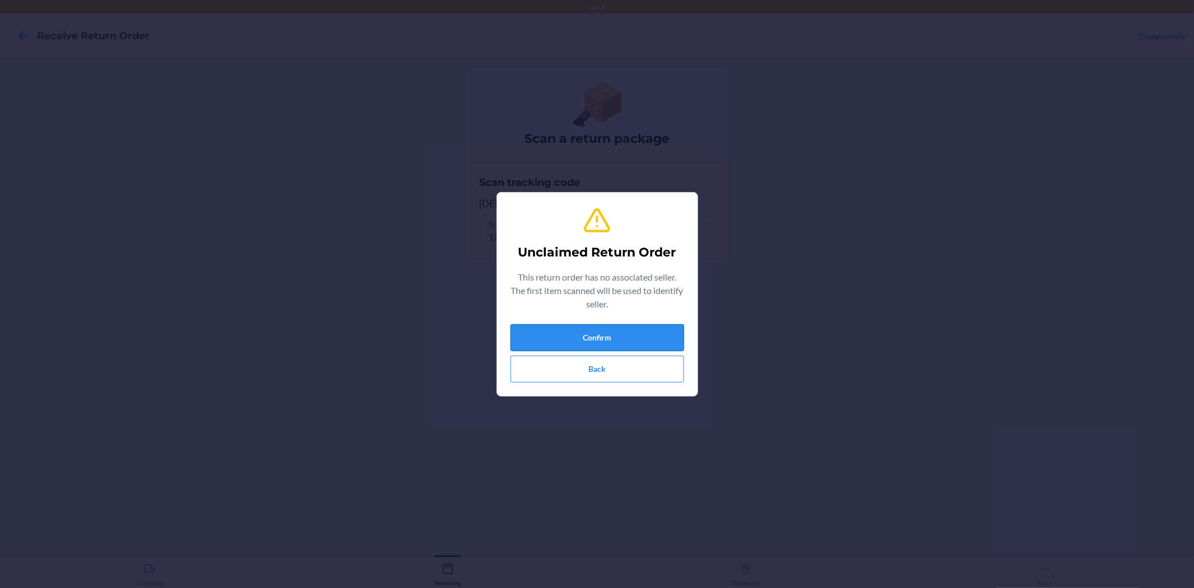
click at [672, 334] on button "Confirm" at bounding box center [598, 337] width 174 height 27
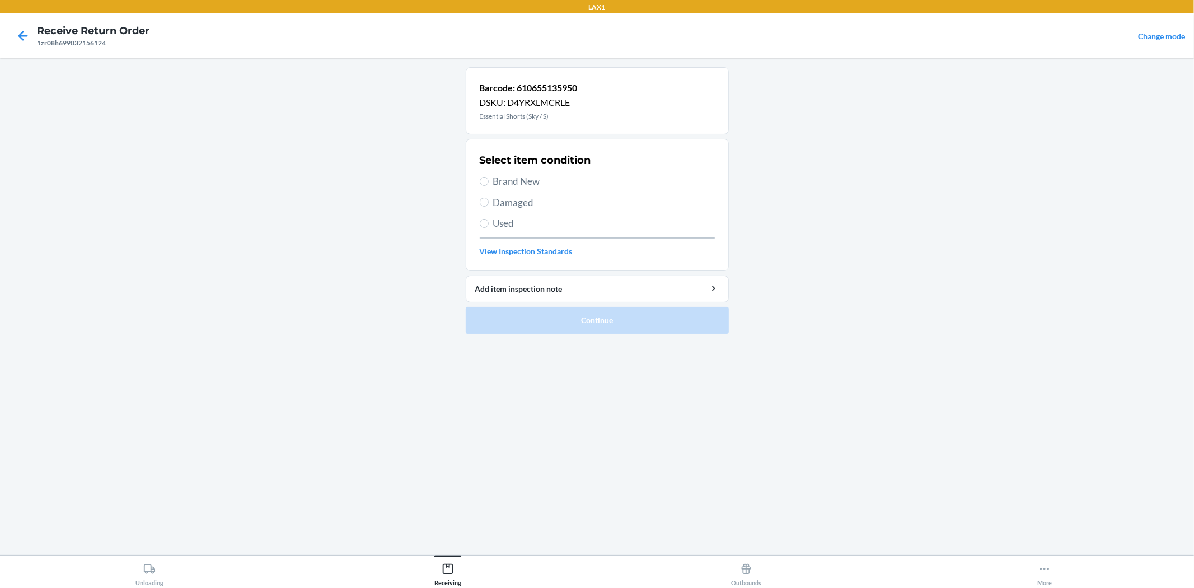
click at [496, 181] on span "Brand New" at bounding box center [604, 181] width 222 height 15
click at [489, 181] on input "Brand New" at bounding box center [484, 181] width 9 height 9
radio input "true"
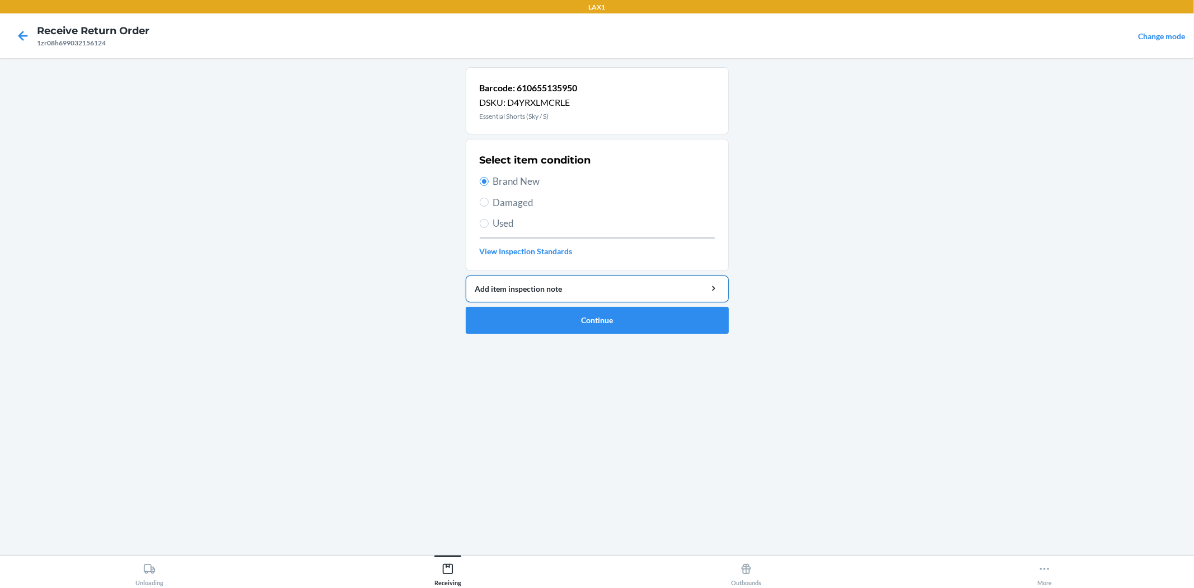
click at [526, 292] on div "Add item inspection note" at bounding box center [597, 289] width 244 height 12
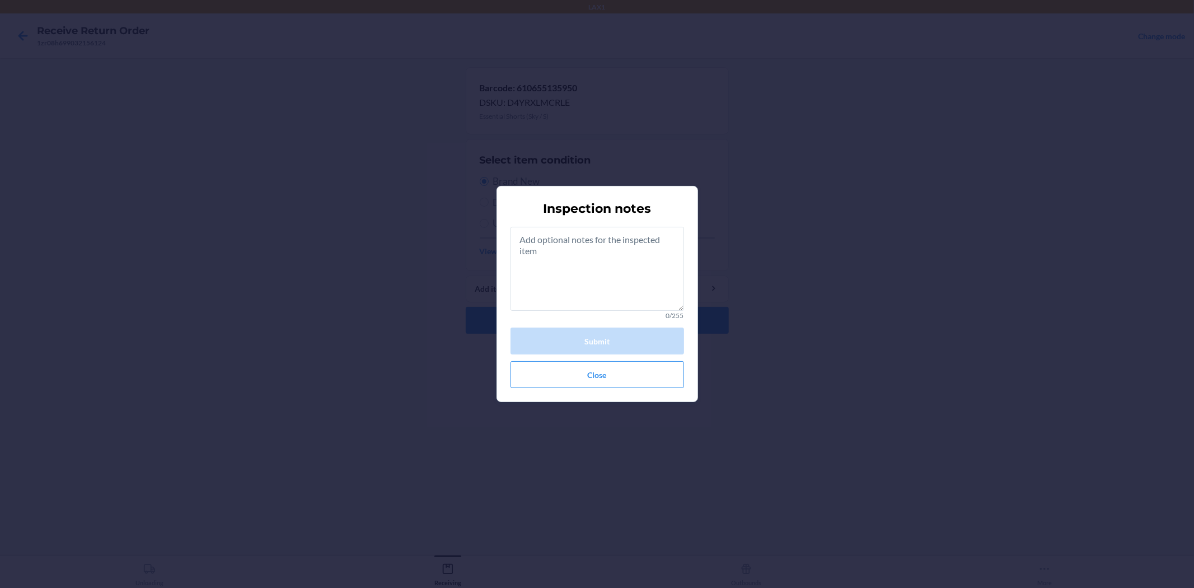
click at [814, 238] on div "Inspection notes 0/255 Submit Close" at bounding box center [597, 294] width 1194 height 588
click at [651, 376] on button "Close" at bounding box center [598, 374] width 174 height 27
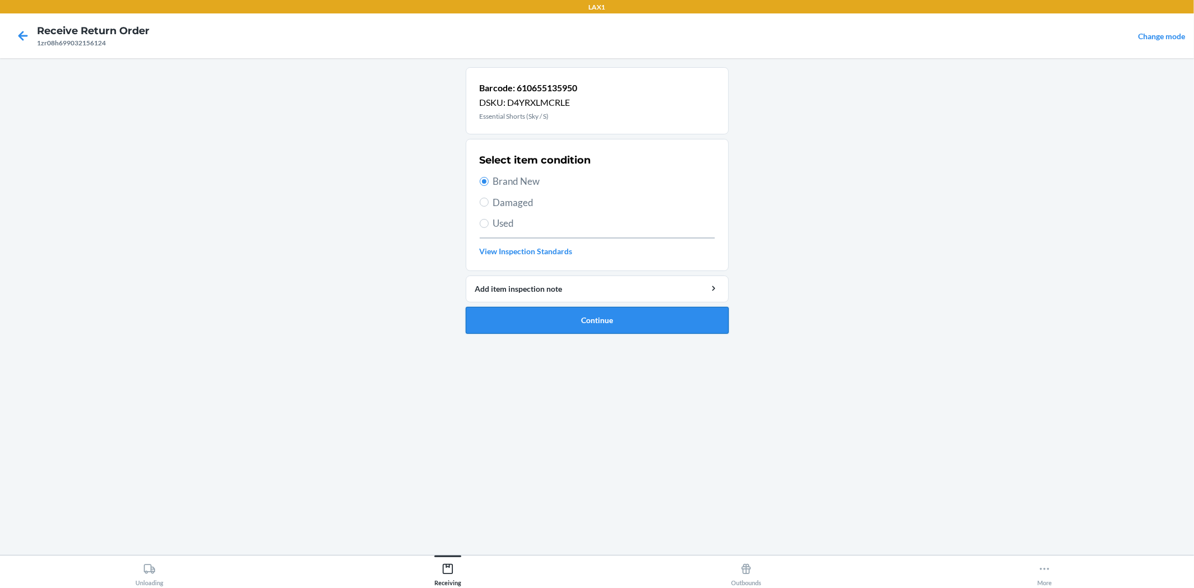
click at [563, 329] on button "Continue" at bounding box center [597, 320] width 263 height 27
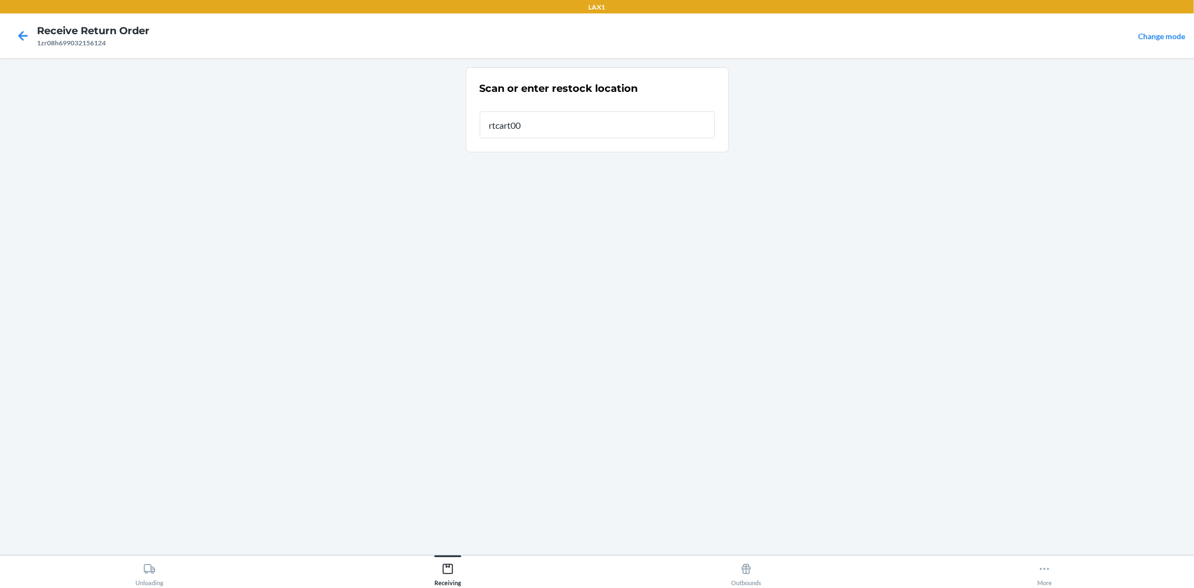
type input "rtcart008"
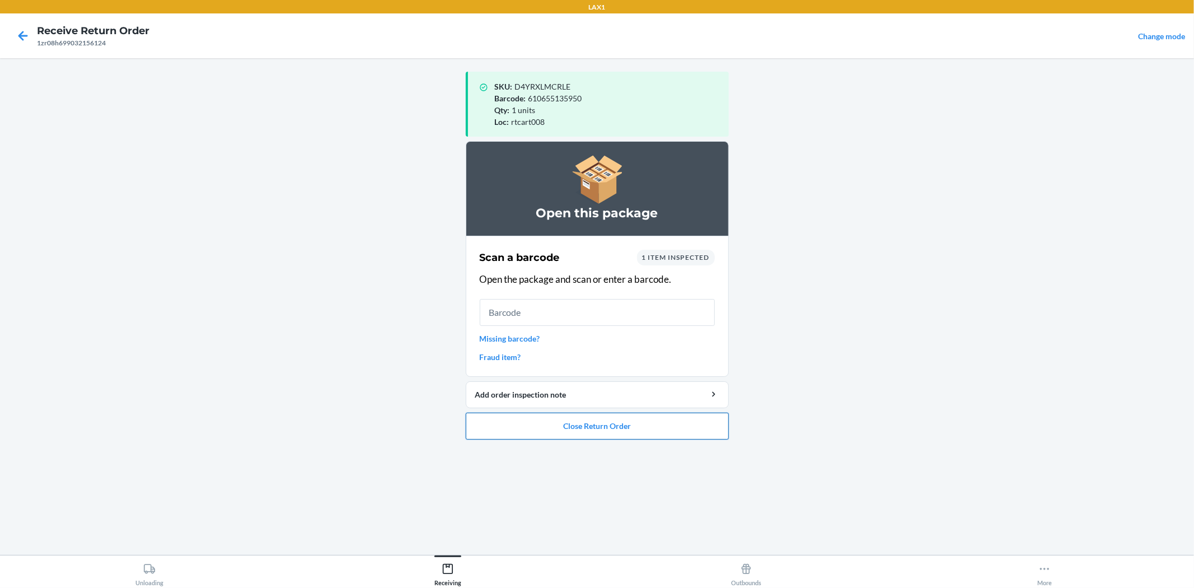
click at [647, 427] on button "Close Return Order" at bounding box center [597, 426] width 263 height 27
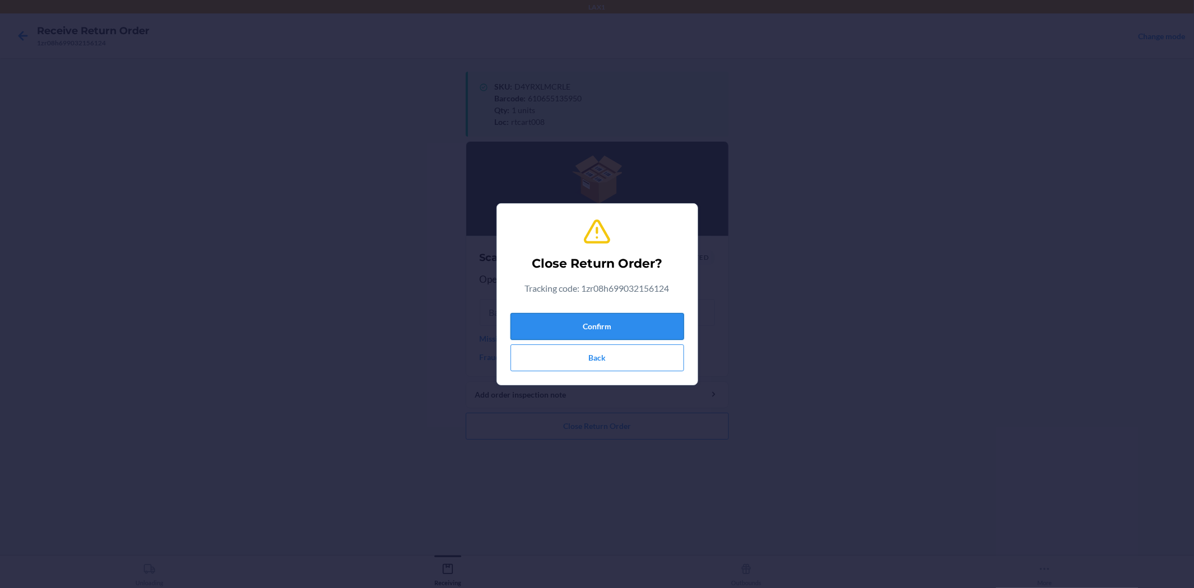
click at [634, 318] on button "Confirm" at bounding box center [598, 326] width 174 height 27
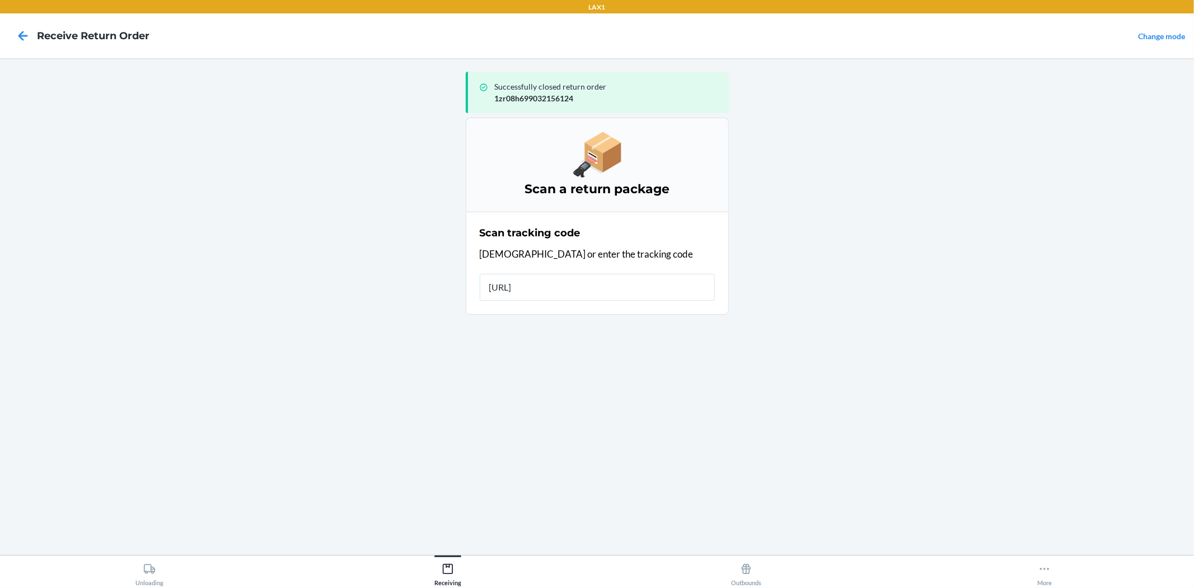
type input "[URL]."
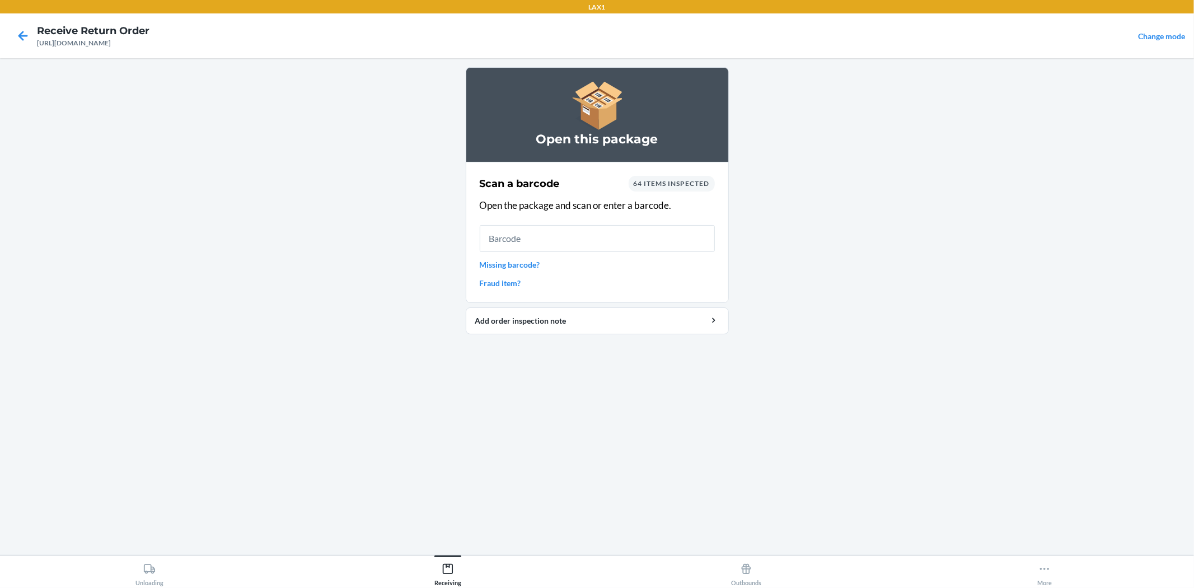
click at [521, 233] on input "text" at bounding box center [597, 238] width 235 height 27
click at [511, 264] on link "Missing barcode?" at bounding box center [597, 265] width 235 height 12
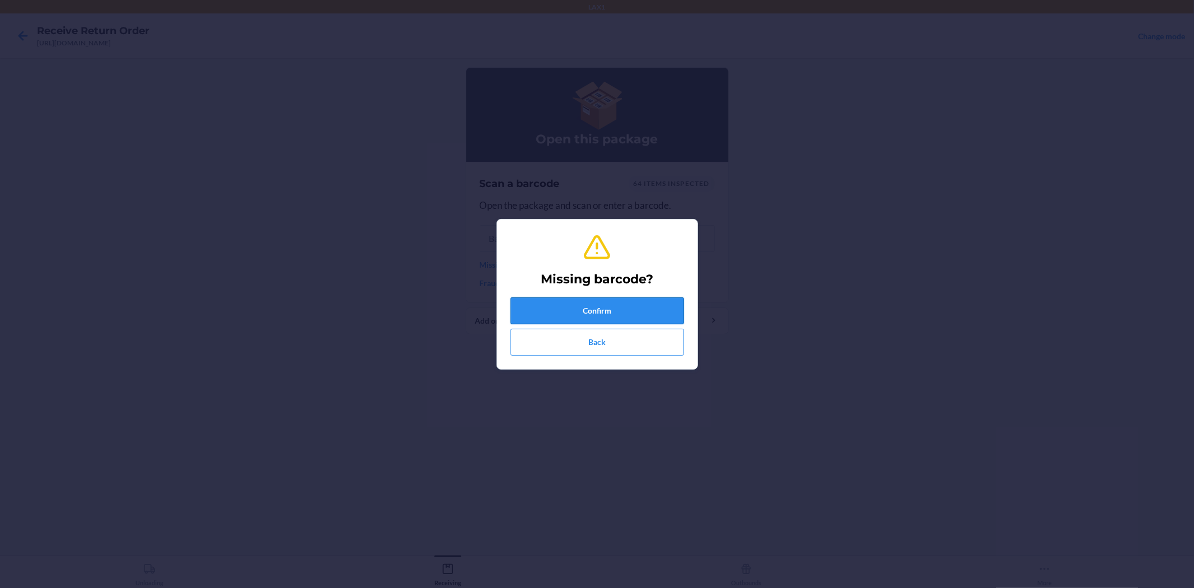
click at [617, 301] on button "Confirm" at bounding box center [598, 310] width 174 height 27
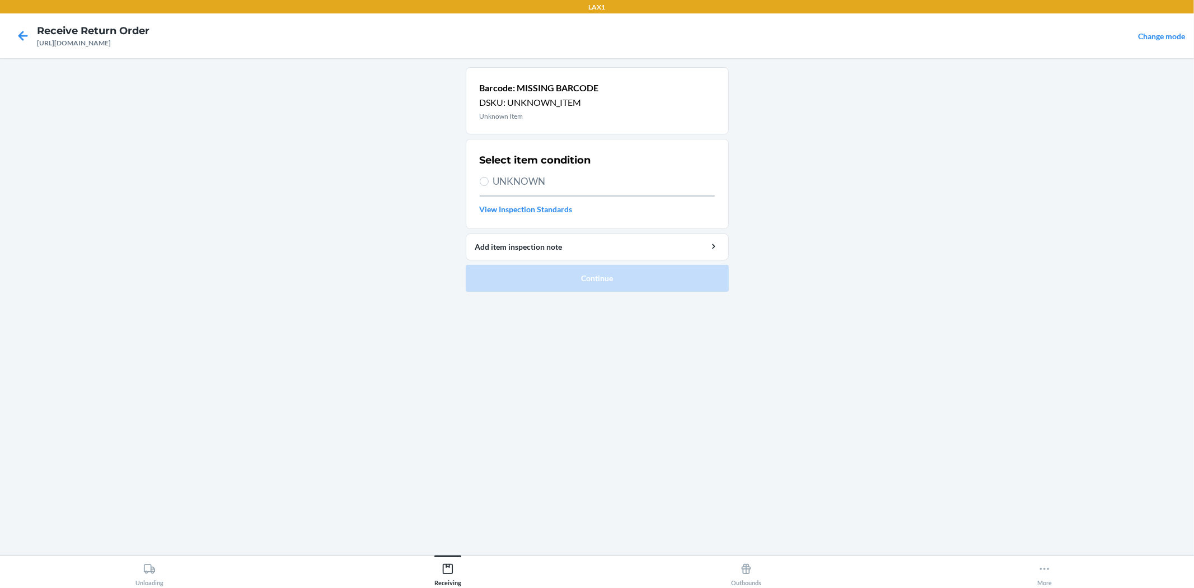
click at [490, 177] on label "UNKNOWN" at bounding box center [597, 181] width 235 height 15
click at [489, 177] on input "UNKNOWN" at bounding box center [484, 181] width 9 height 9
radio input "true"
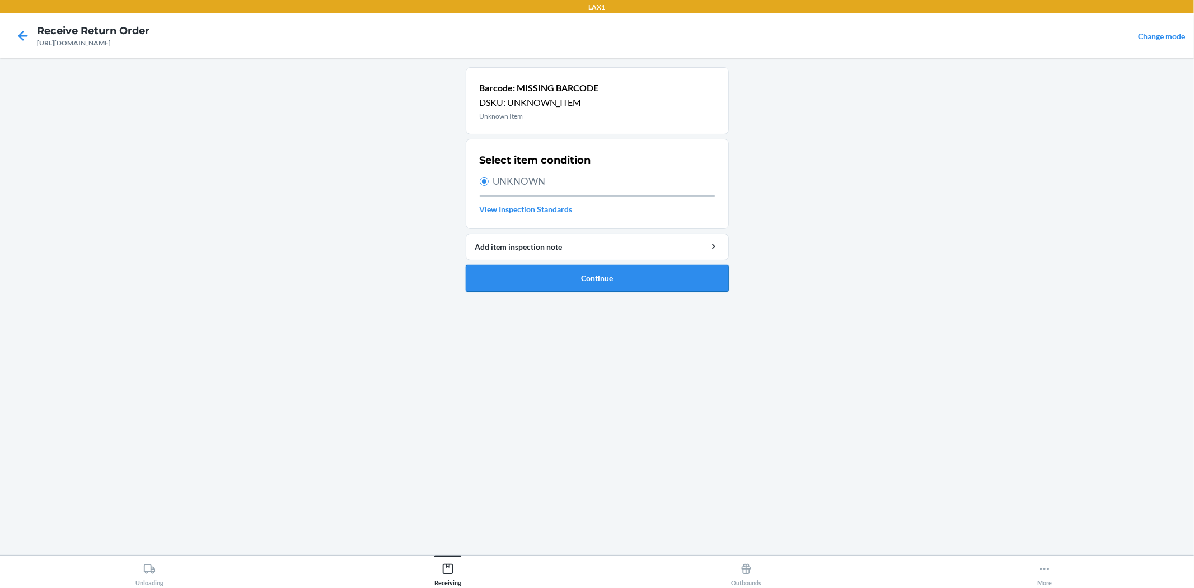
click at [605, 281] on button "Continue" at bounding box center [597, 278] width 263 height 27
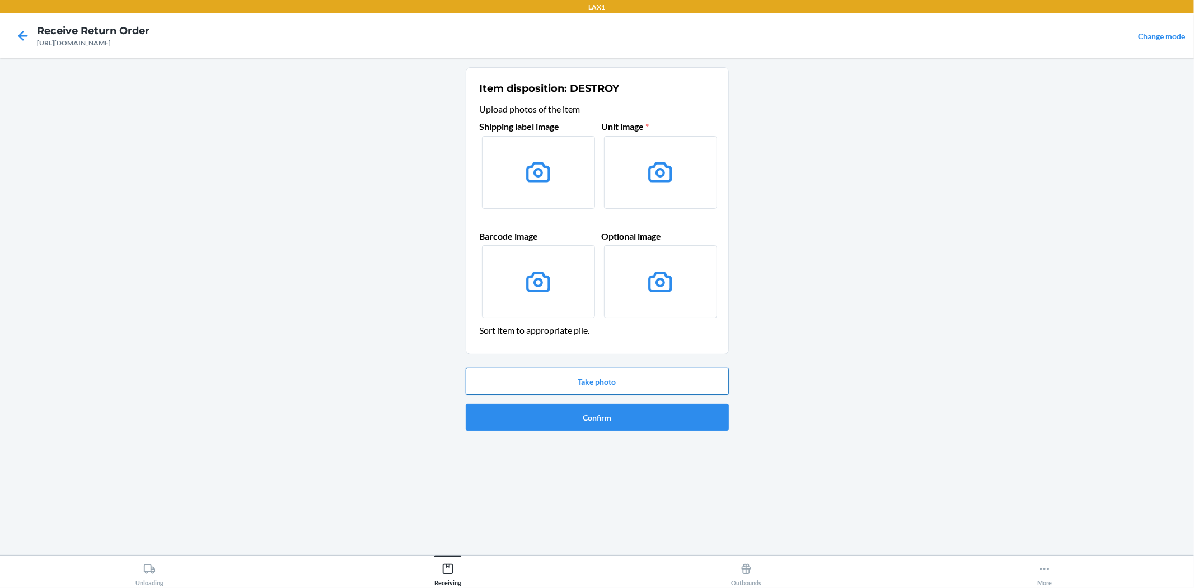
click at [600, 381] on button "Take photo" at bounding box center [597, 381] width 263 height 27
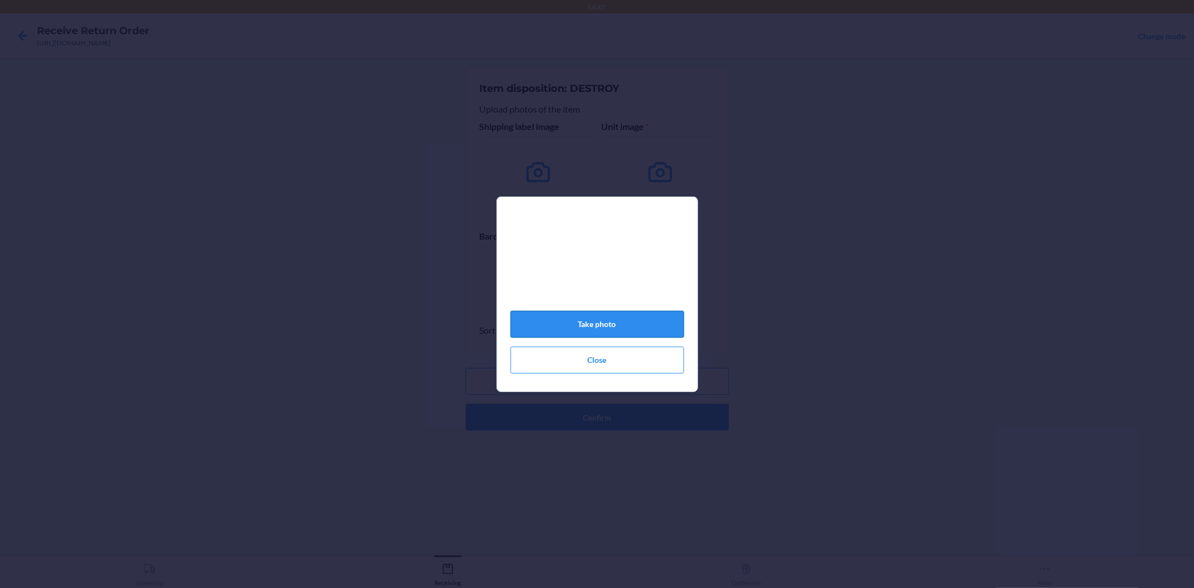
click at [640, 331] on button "Take photo" at bounding box center [598, 324] width 174 height 27
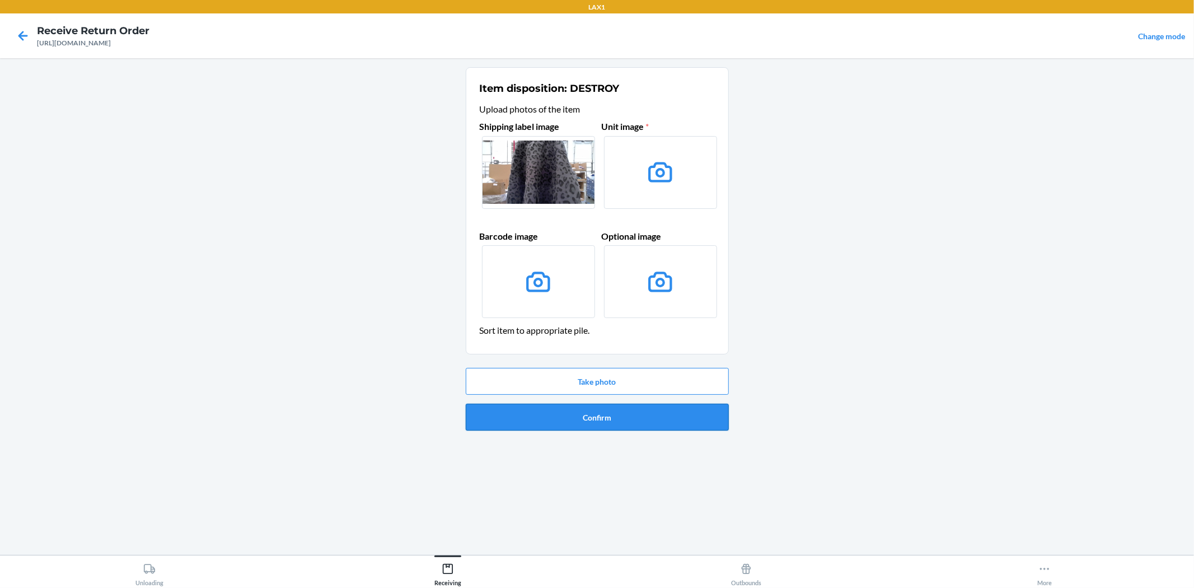
click at [594, 416] on button "Confirm" at bounding box center [597, 417] width 263 height 27
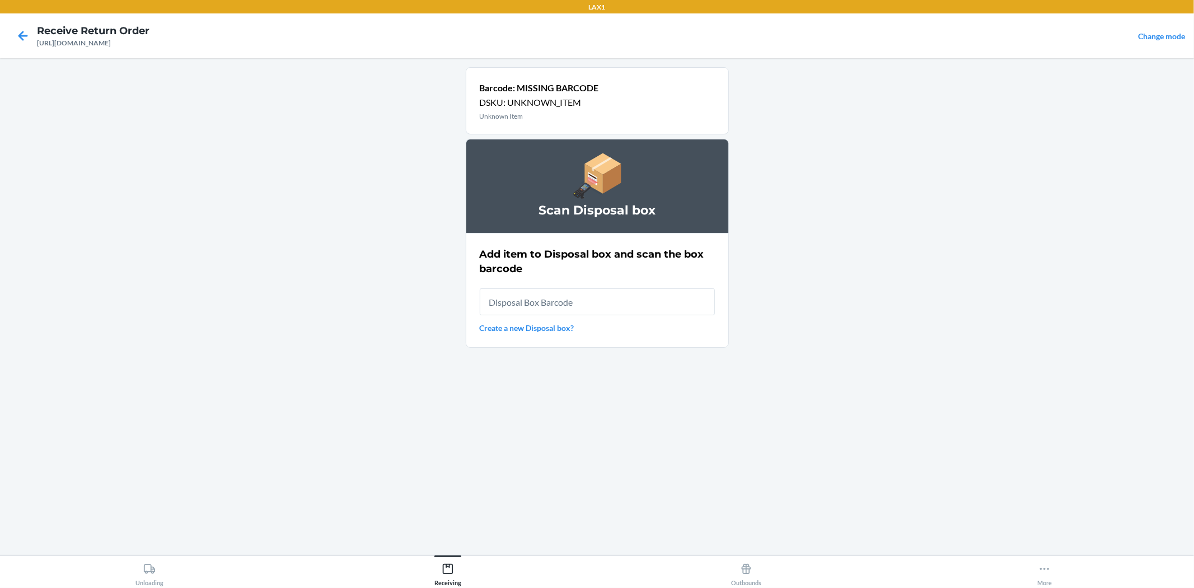
click at [510, 304] on input "text" at bounding box center [597, 301] width 235 height 27
type input "rb0000019ad"
click at [557, 305] on input "returnsLocation : "returnsLocation" with value "rb0000019ad" fails to match the…" at bounding box center [597, 301] width 235 height 27
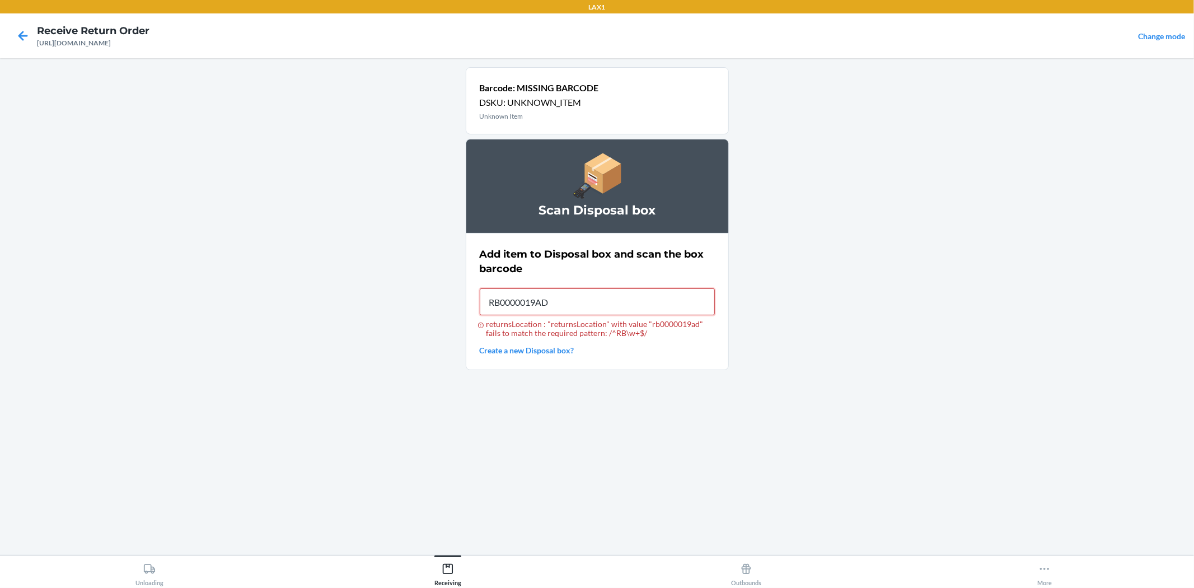
type input "RB0000019AD"
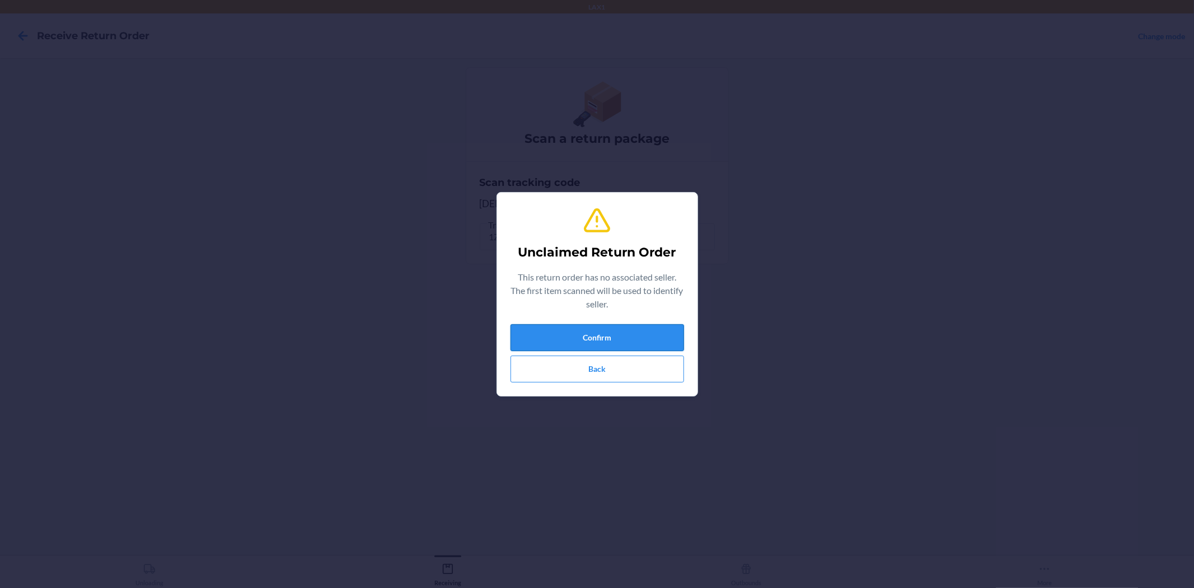
click at [657, 333] on button "Confirm" at bounding box center [598, 337] width 174 height 27
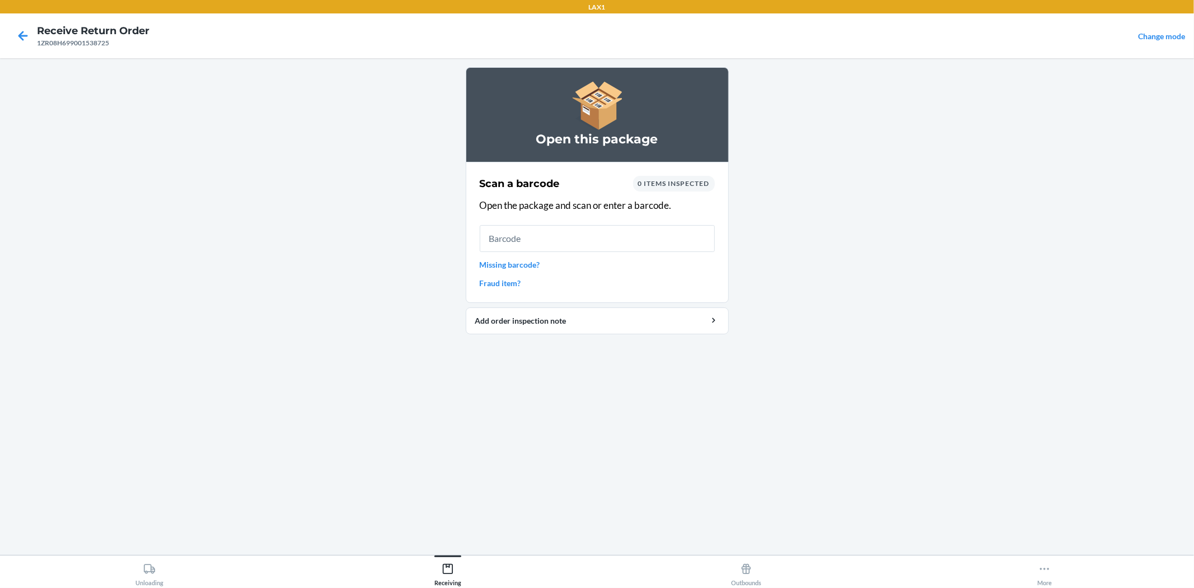
click at [614, 239] on input "text" at bounding box center [597, 238] width 235 height 27
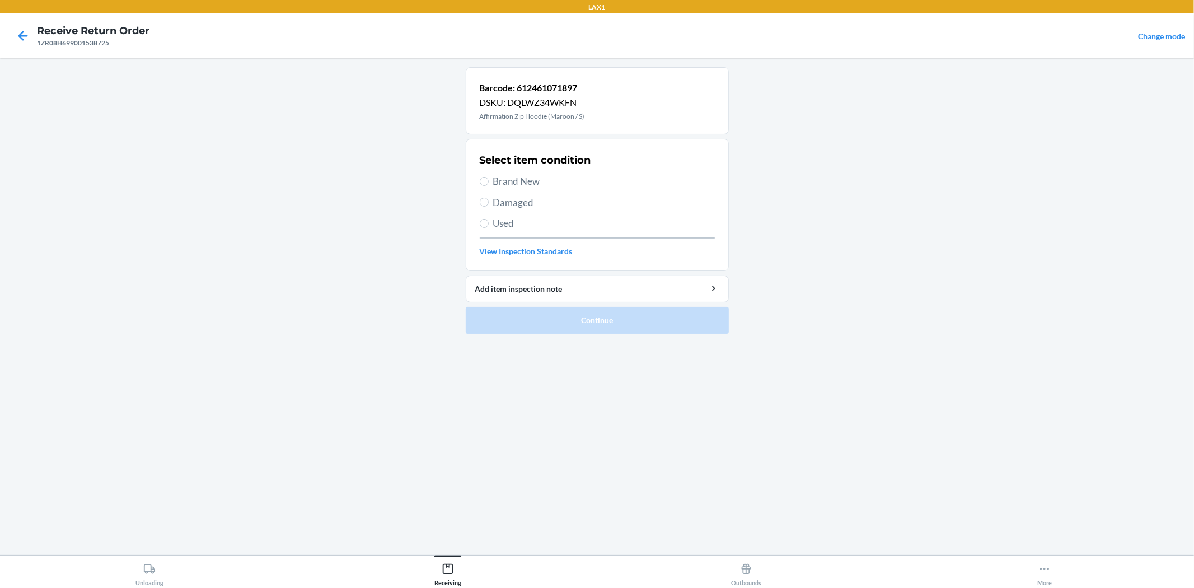
click at [506, 175] on span "Brand New" at bounding box center [604, 181] width 222 height 15
click at [489, 177] on input "Brand New" at bounding box center [484, 181] width 9 height 9
radio input "true"
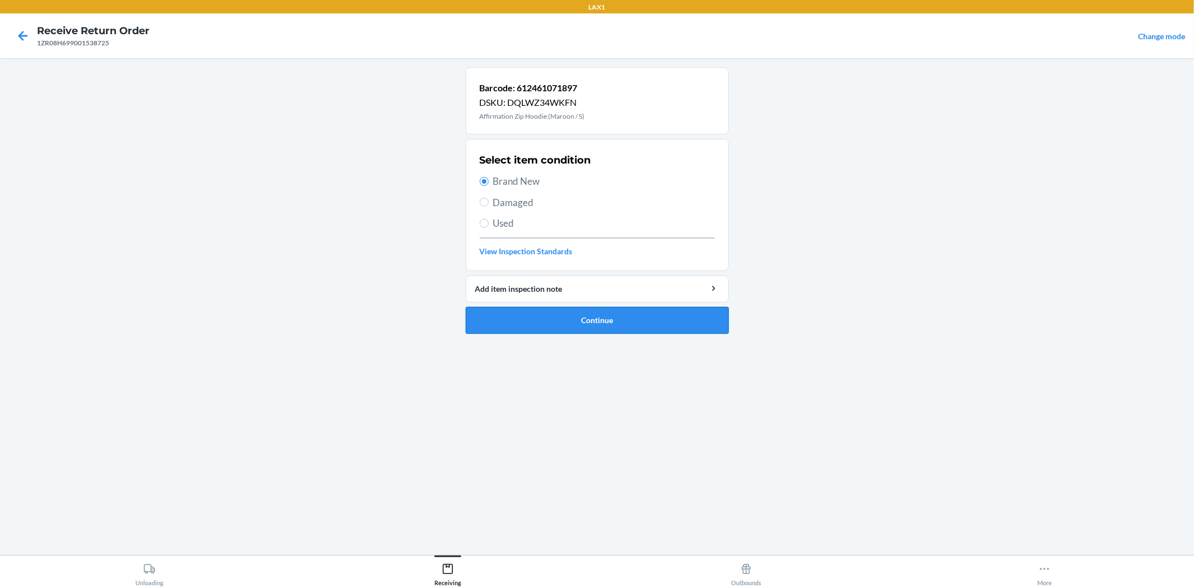
click at [534, 317] on button "Continue" at bounding box center [597, 320] width 263 height 27
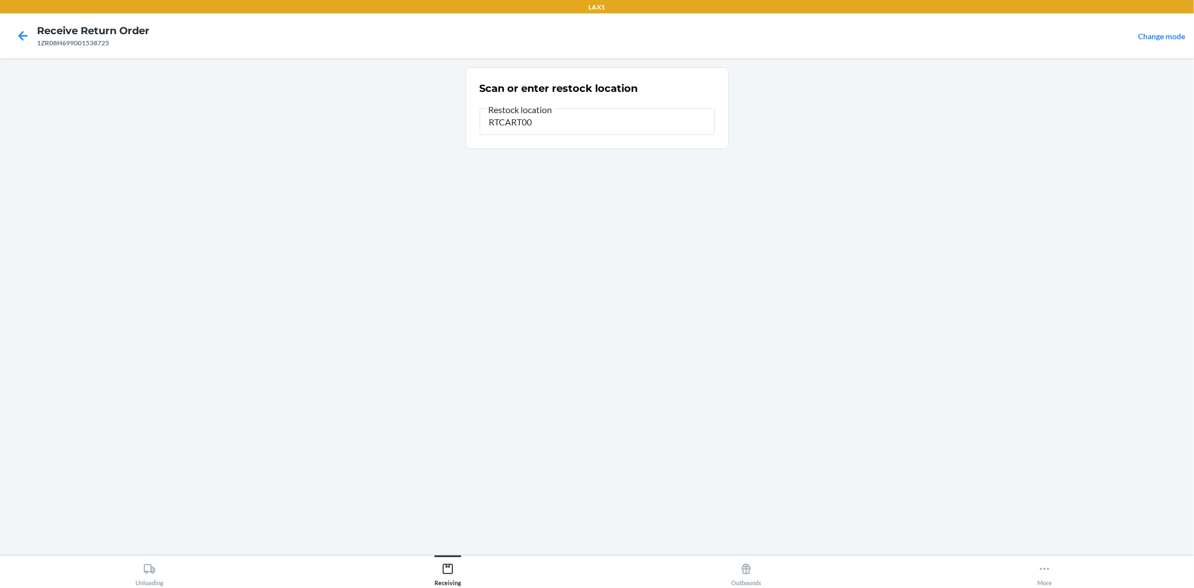
type input "RTCART008"
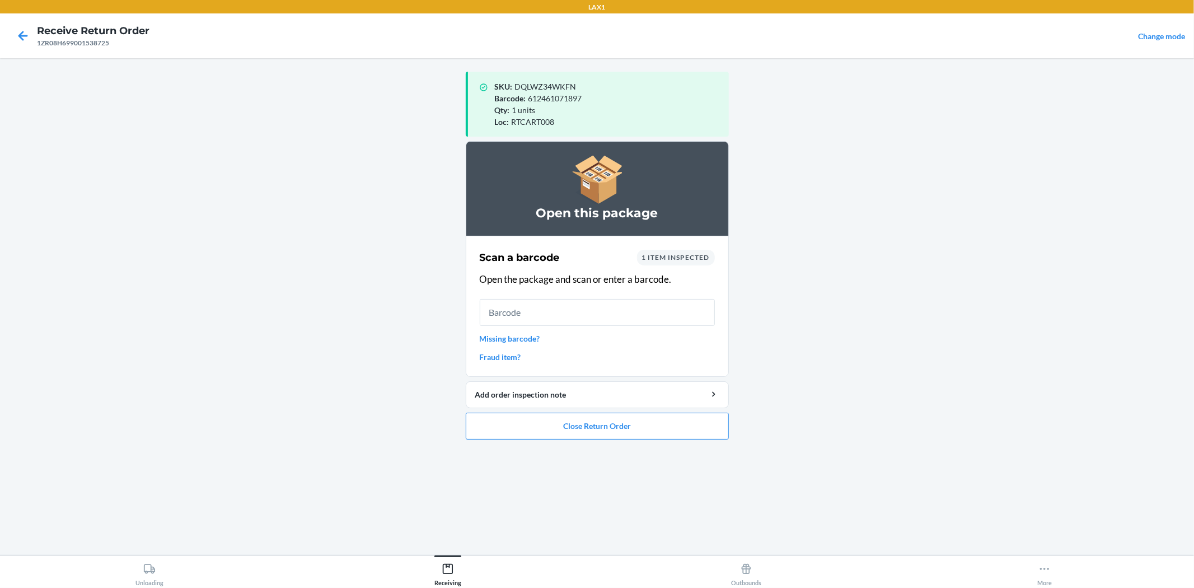
click at [543, 315] on input "text" at bounding box center [597, 312] width 235 height 27
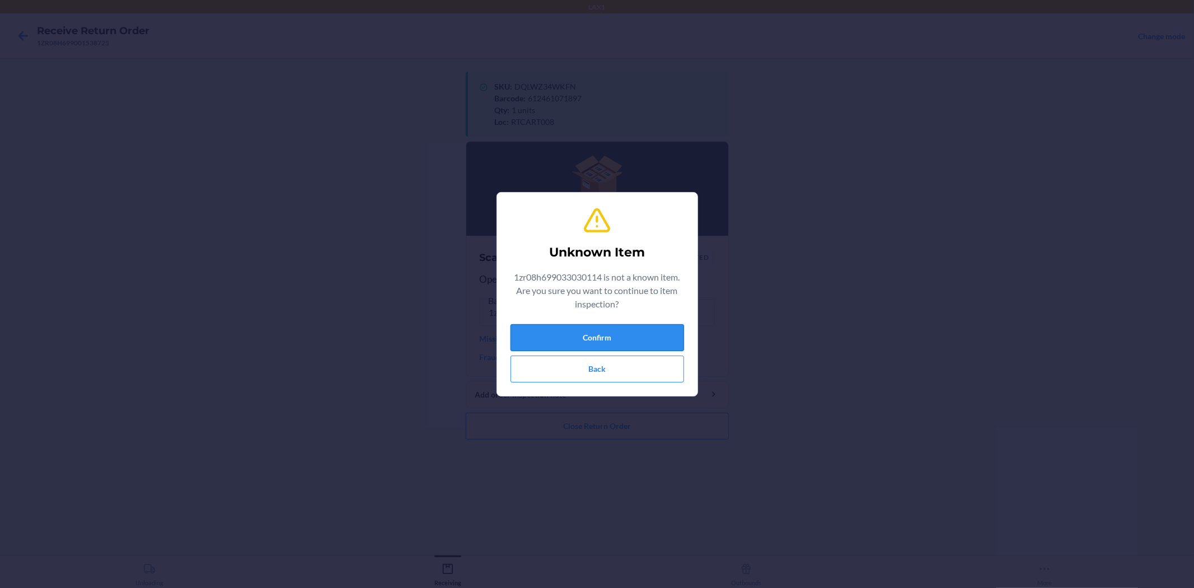
click at [567, 333] on button "Confirm" at bounding box center [598, 337] width 174 height 27
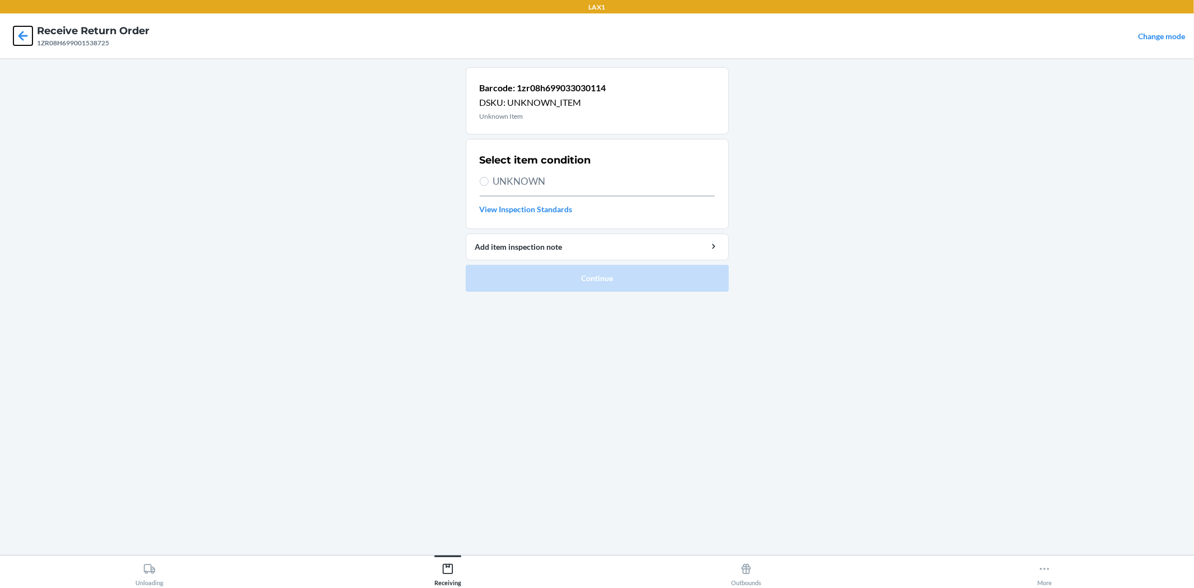
click at [24, 42] on icon at bounding box center [22, 35] width 19 height 19
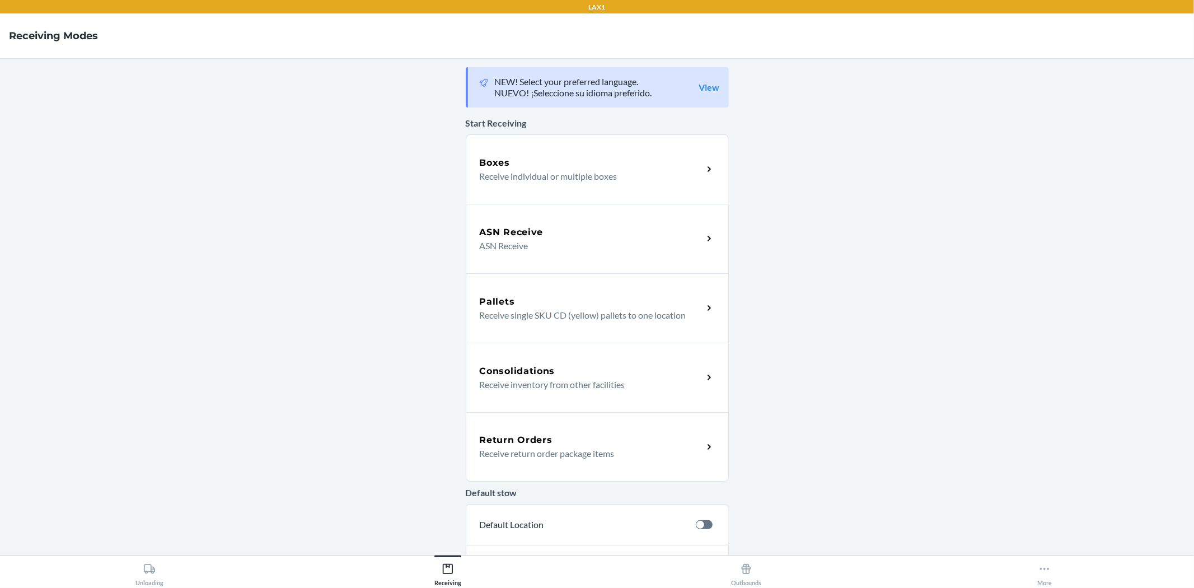
click at [558, 426] on div "Return Orders Receive return order package items" at bounding box center [597, 446] width 263 height 69
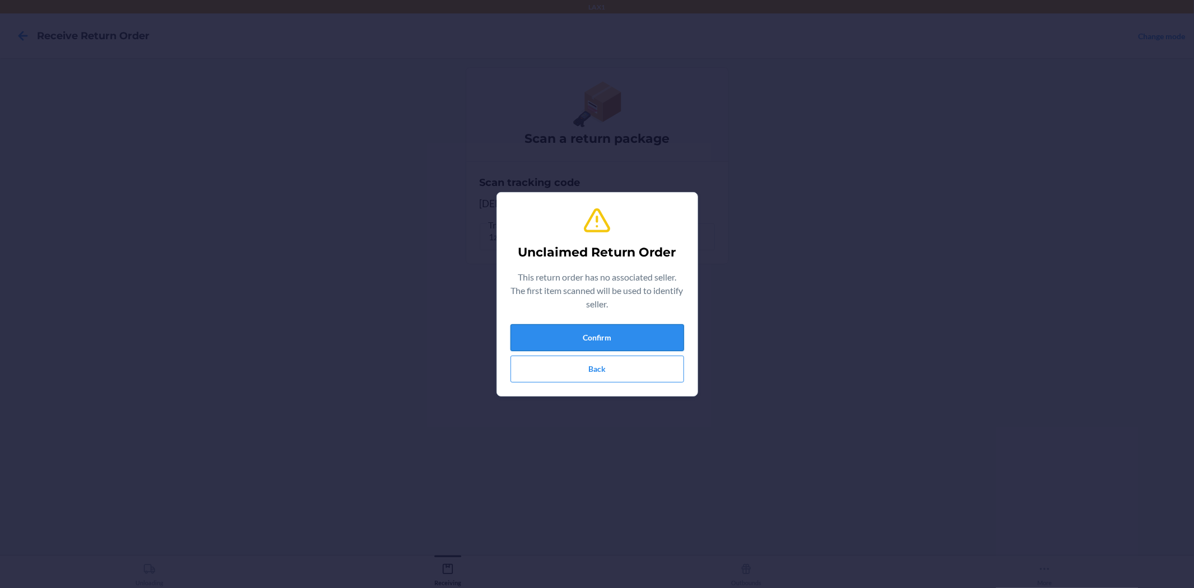
click at [629, 334] on button "Confirm" at bounding box center [598, 337] width 174 height 27
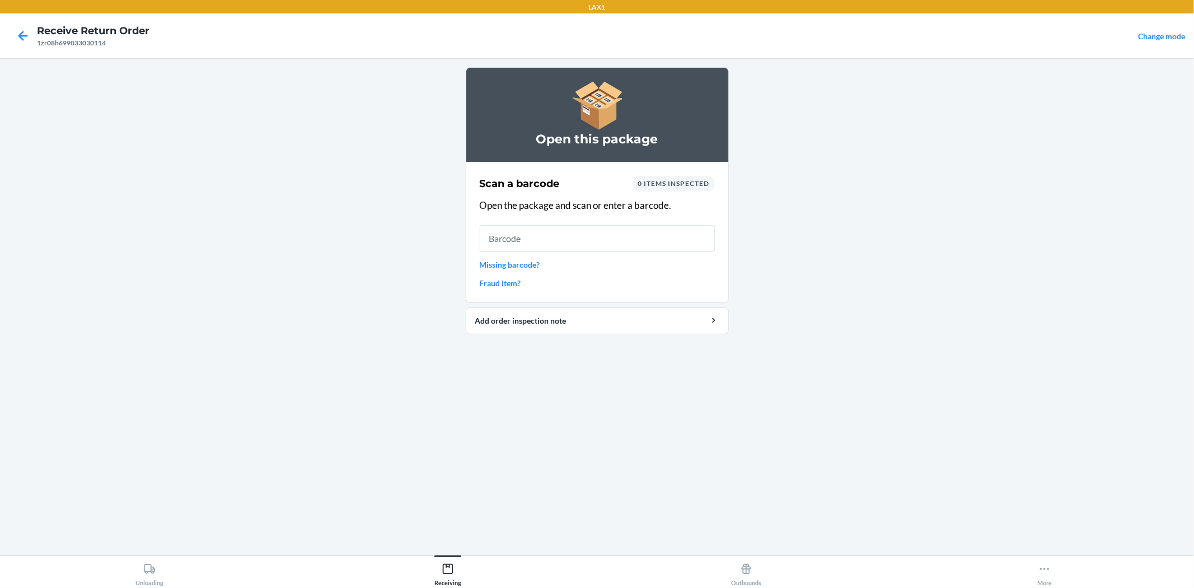
click at [602, 243] on input "text" at bounding box center [597, 238] width 235 height 27
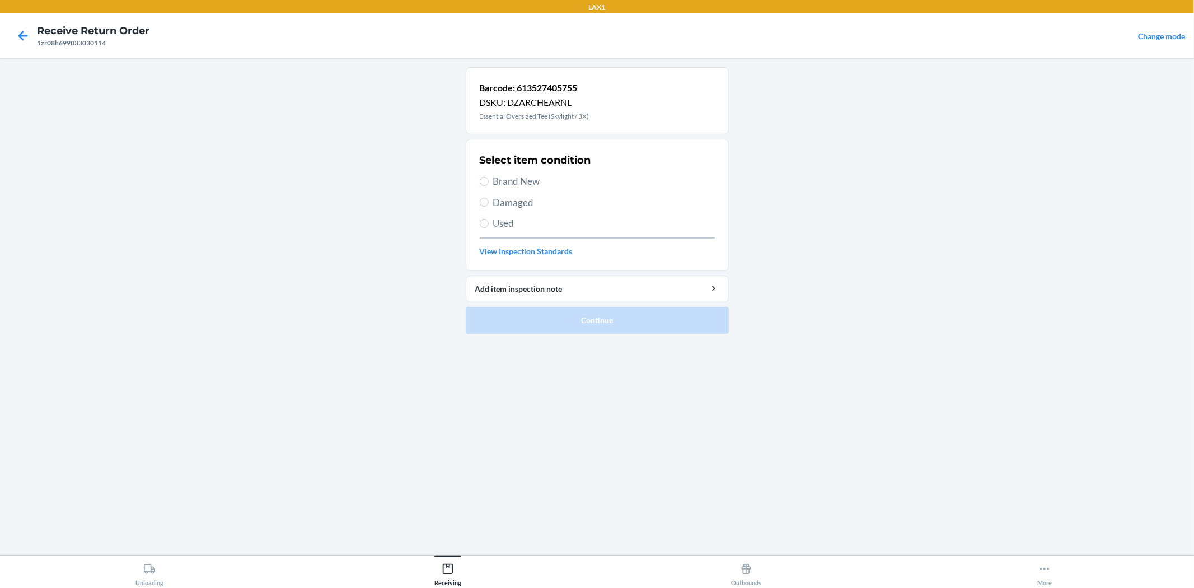
click at [605, 243] on div "Select item condition Brand New Damaged Used View Inspection Standards" at bounding box center [597, 204] width 235 height 111
click at [485, 189] on div "Select item condition Brand New Damaged Used View Inspection Standards" at bounding box center [597, 204] width 235 height 111
click at [496, 180] on span "Brand New" at bounding box center [604, 181] width 222 height 15
click at [489, 180] on input "Brand New" at bounding box center [484, 181] width 9 height 9
radio input "true"
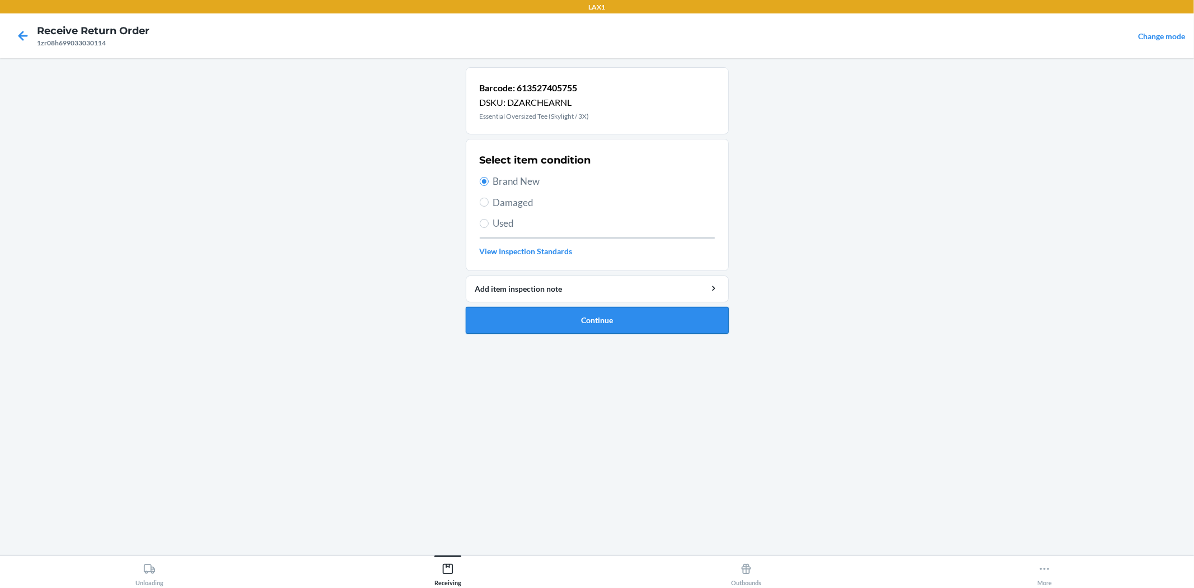
click at [529, 316] on button "Continue" at bounding box center [597, 320] width 263 height 27
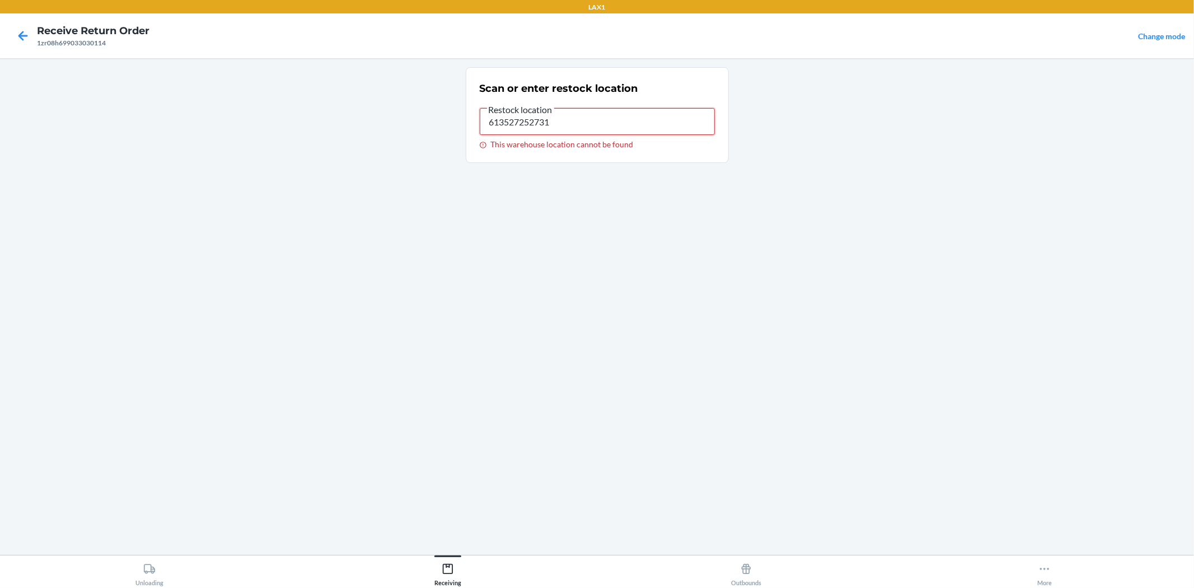
click at [570, 123] on input "613527252731" at bounding box center [597, 121] width 235 height 27
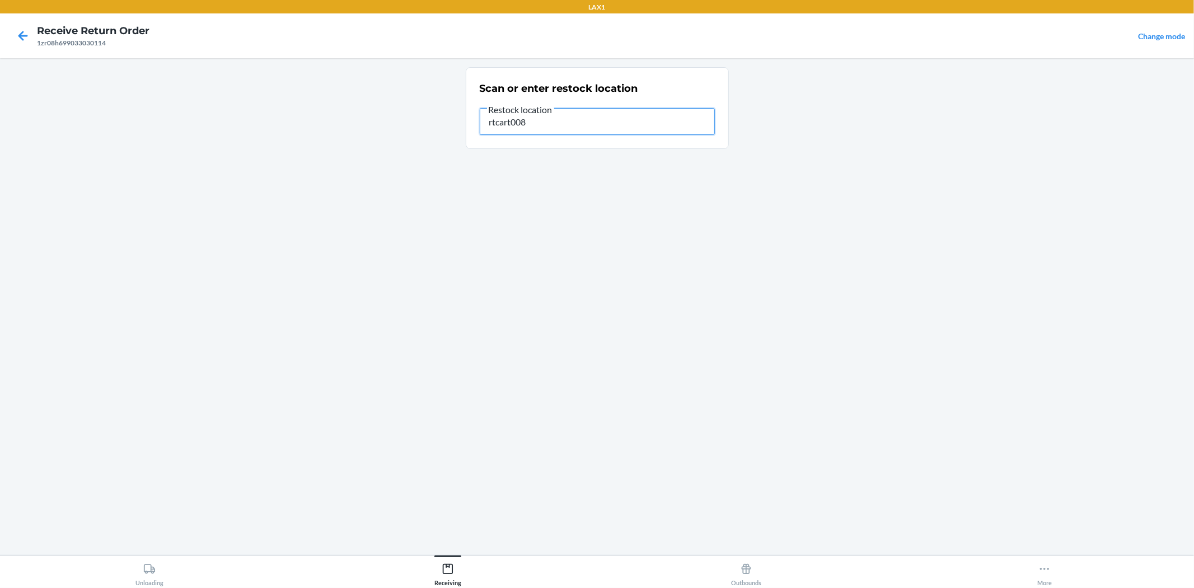
type input "rtcart008"
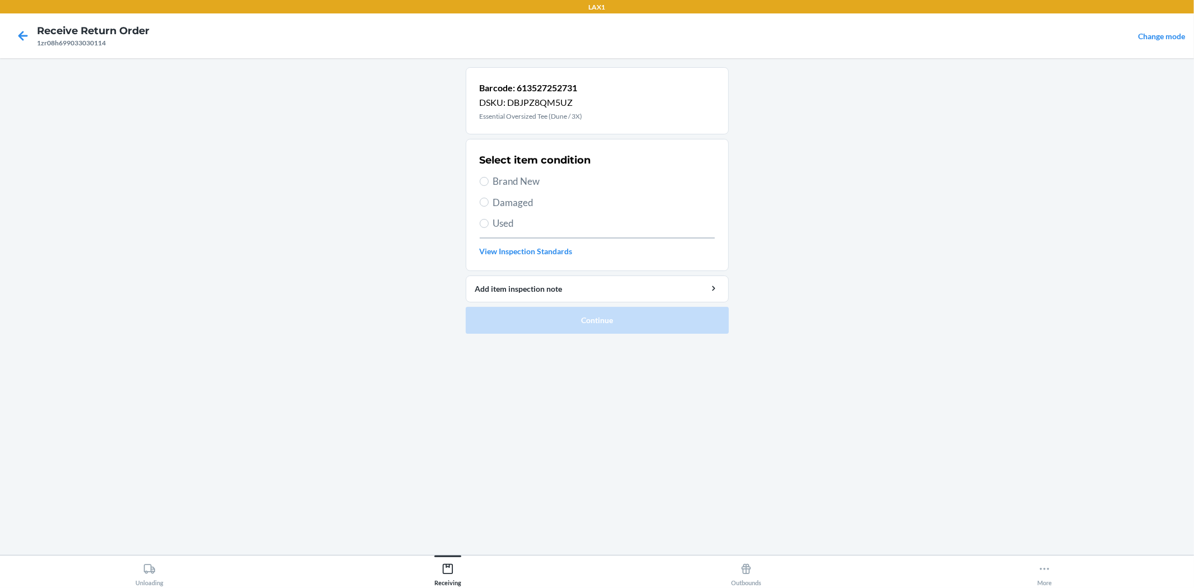
click at [505, 181] on span "Brand New" at bounding box center [604, 181] width 222 height 15
click at [489, 181] on input "Brand New" at bounding box center [484, 181] width 9 height 9
radio input "true"
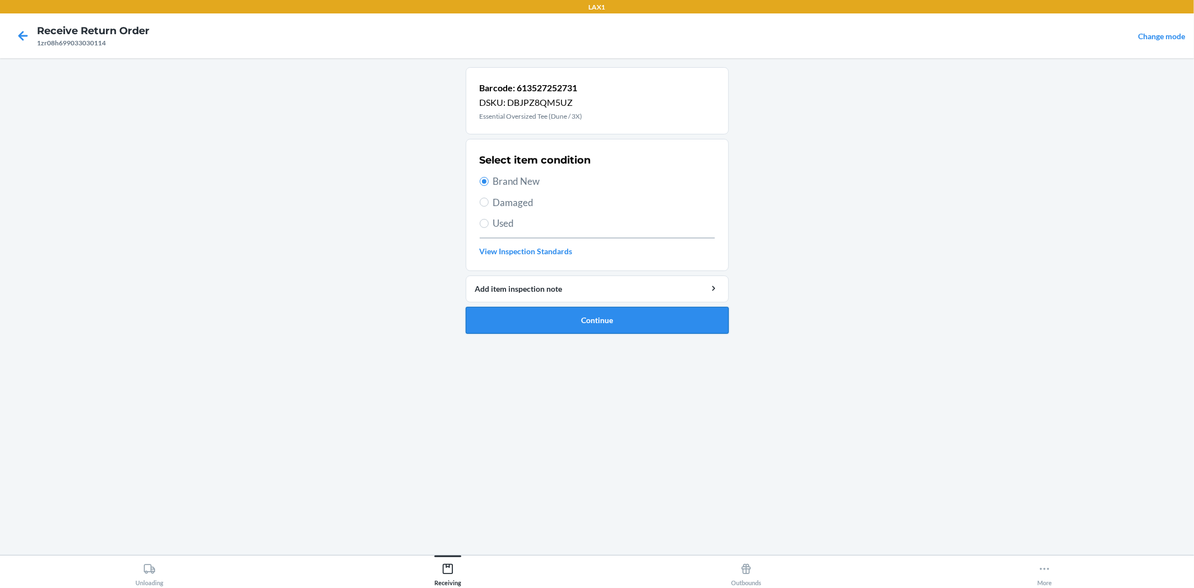
click at [541, 326] on button "Continue" at bounding box center [597, 320] width 263 height 27
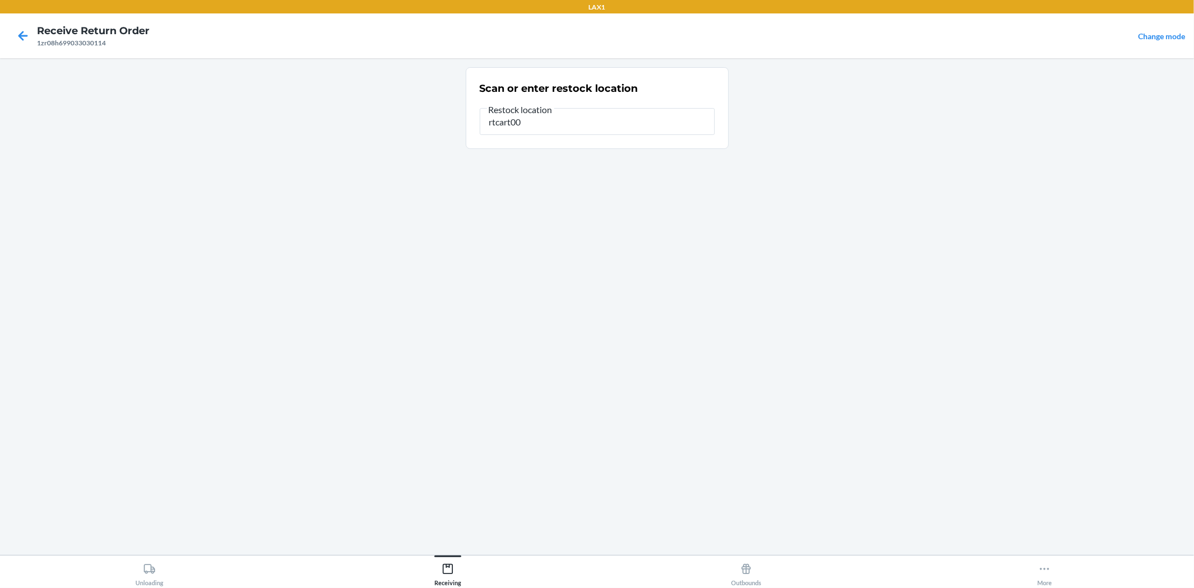
type input "rtcart008"
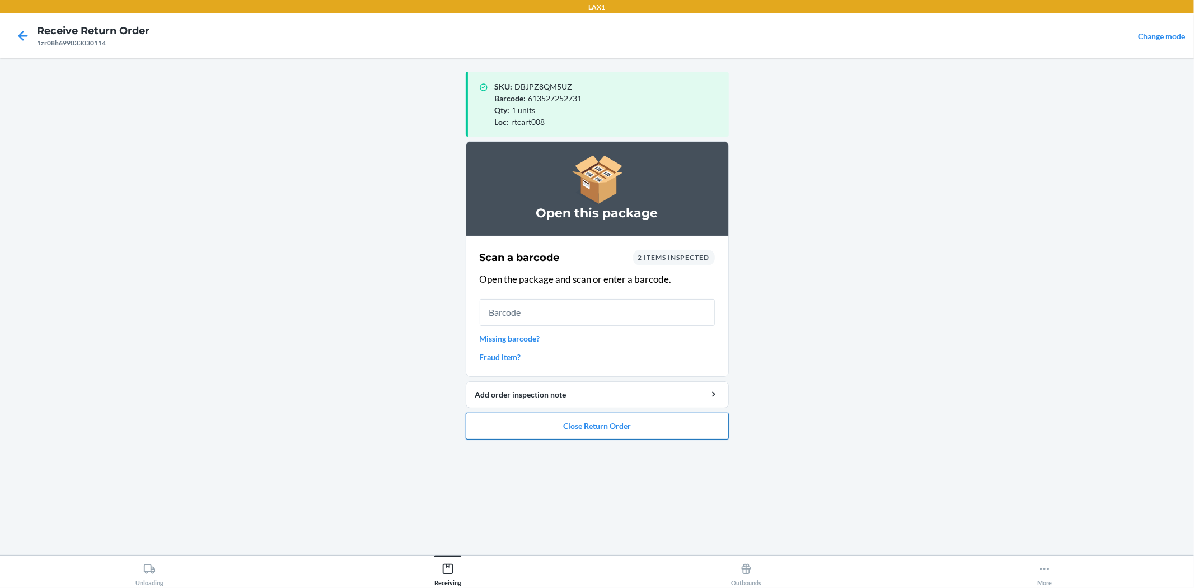
click at [557, 424] on button "Close Return Order" at bounding box center [597, 426] width 263 height 27
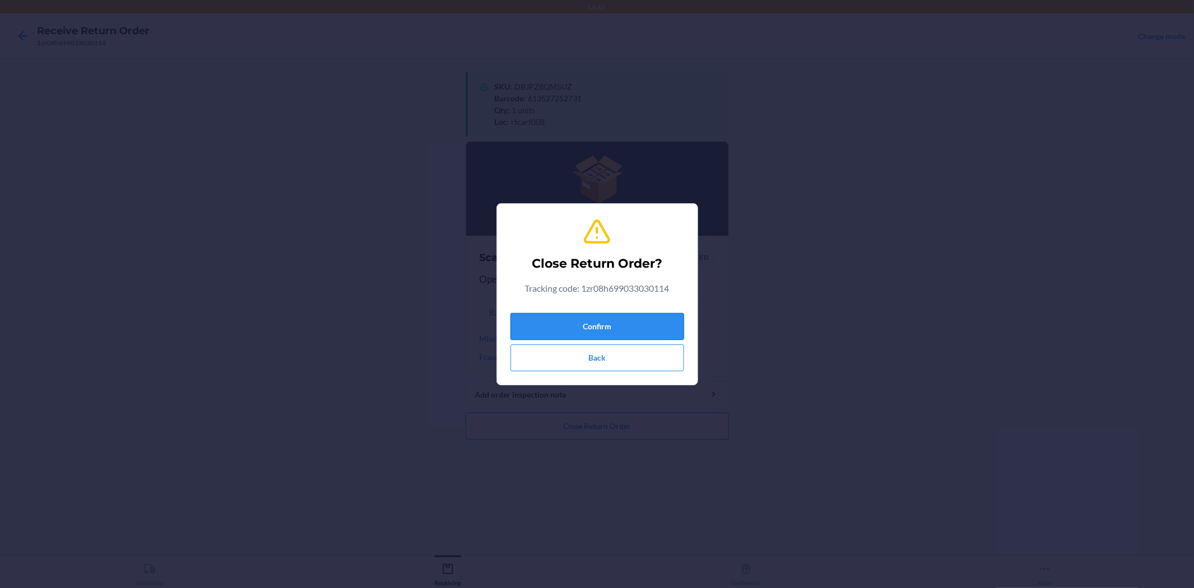
click at [617, 328] on button "Confirm" at bounding box center [598, 326] width 174 height 27
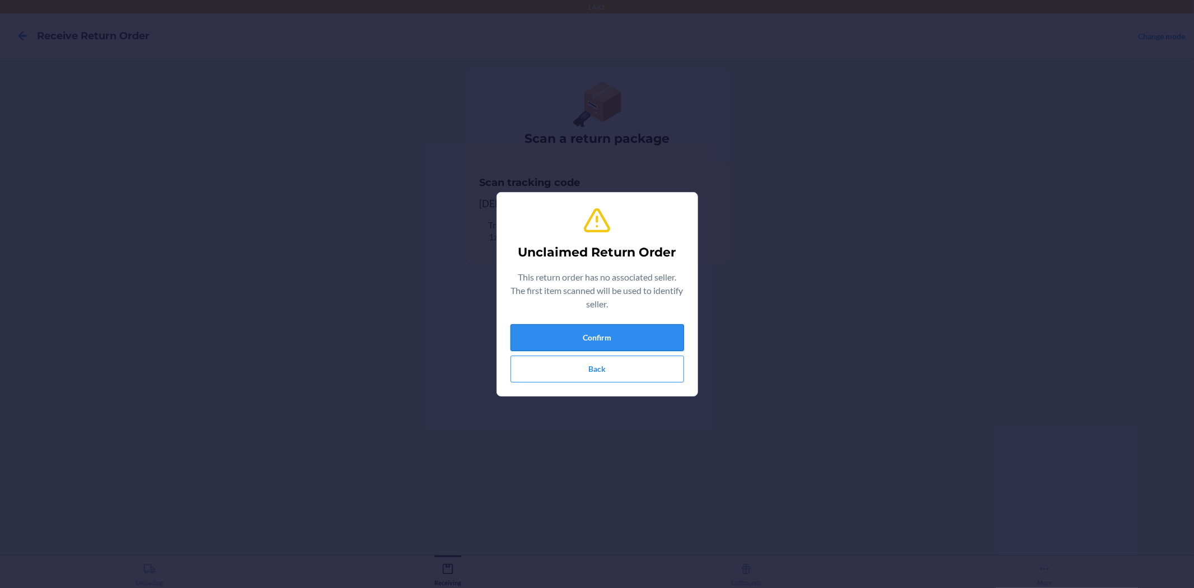
click at [595, 337] on button "Confirm" at bounding box center [598, 337] width 174 height 27
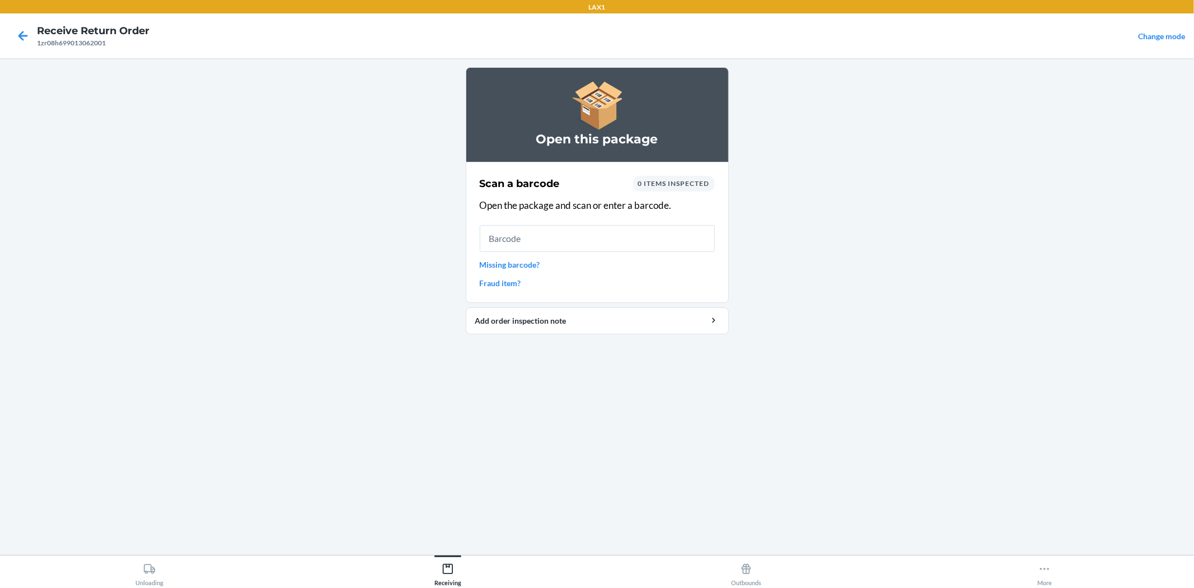
drag, startPoint x: 595, startPoint y: 337, endPoint x: 633, endPoint y: 411, distance: 83.6
click at [633, 411] on div "Open this package Scan a barcode 0 items inspected Open the package and scan or…" at bounding box center [597, 306] width 263 height 479
click at [527, 263] on link "Missing barcode?" at bounding box center [597, 265] width 235 height 12
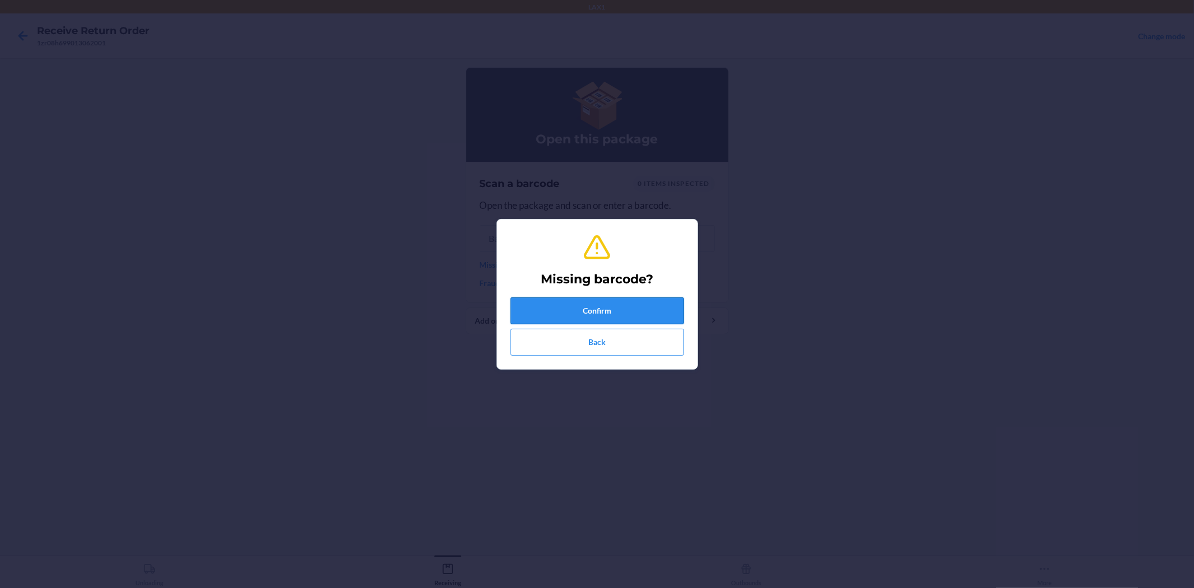
click at [591, 300] on button "Confirm" at bounding box center [598, 310] width 174 height 27
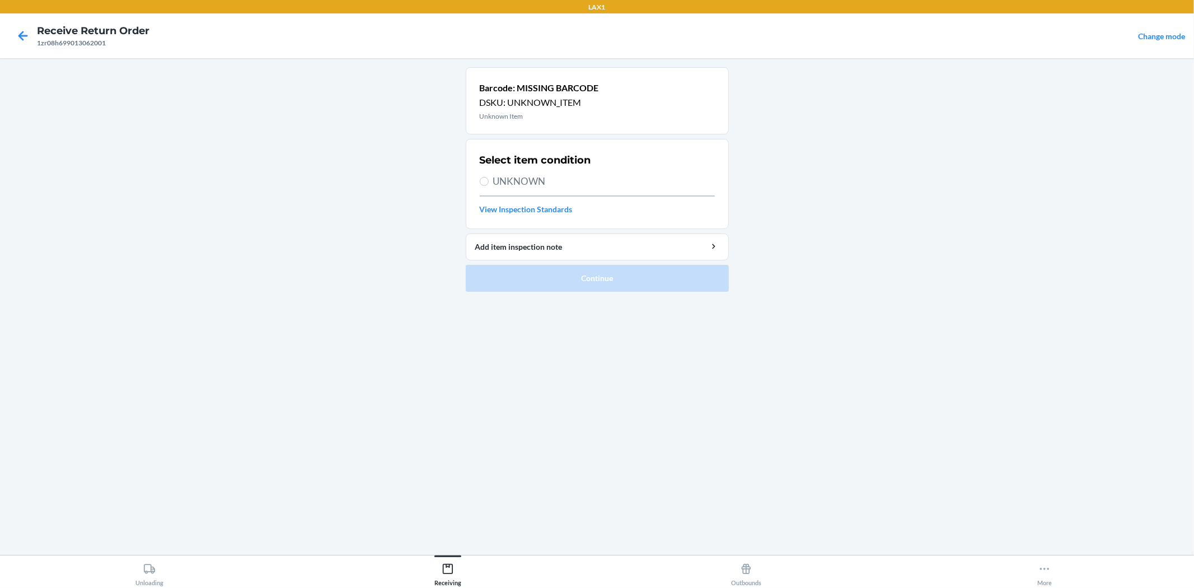
click at [499, 179] on span "UNKNOWN" at bounding box center [604, 181] width 222 height 15
click at [489, 179] on input "UNKNOWN" at bounding box center [484, 181] width 9 height 9
radio input "true"
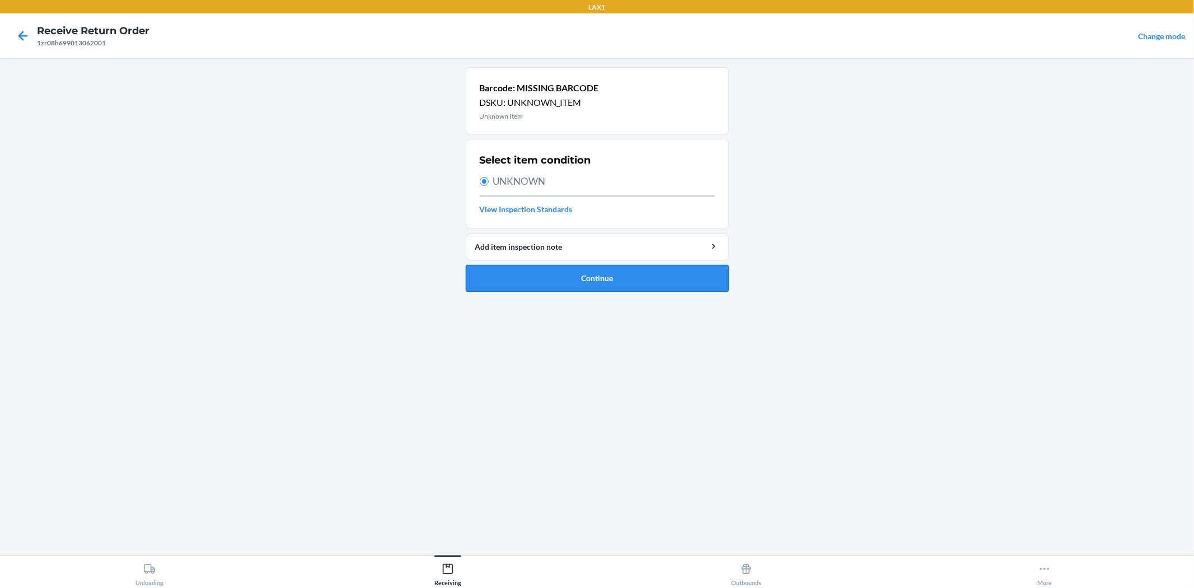
click at [561, 281] on button "Continue" at bounding box center [597, 278] width 263 height 27
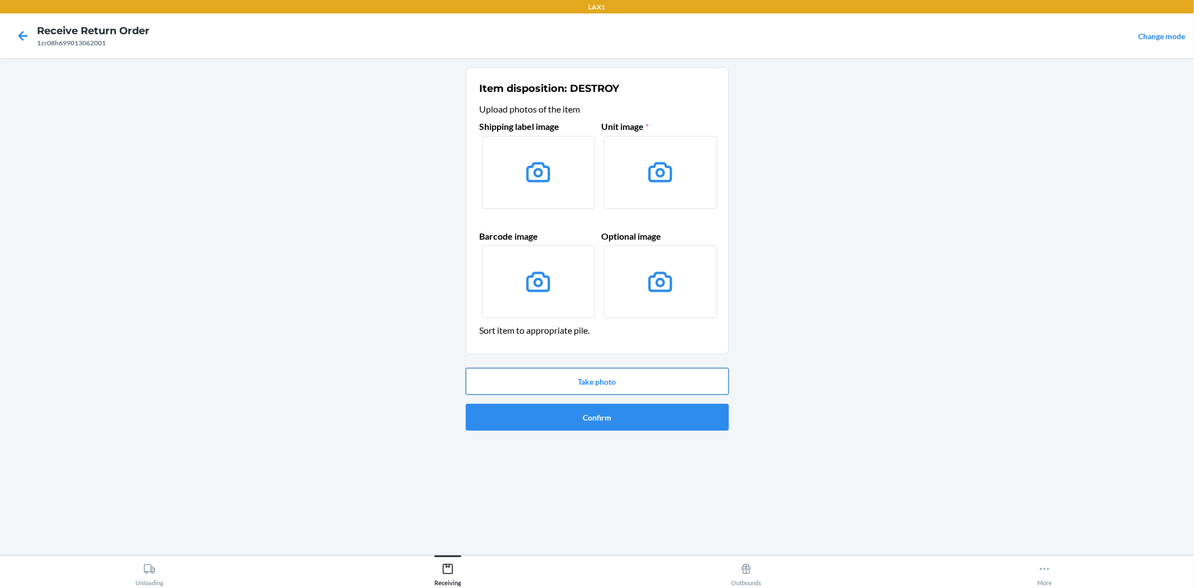
click at [543, 378] on button "Take photo" at bounding box center [597, 381] width 263 height 27
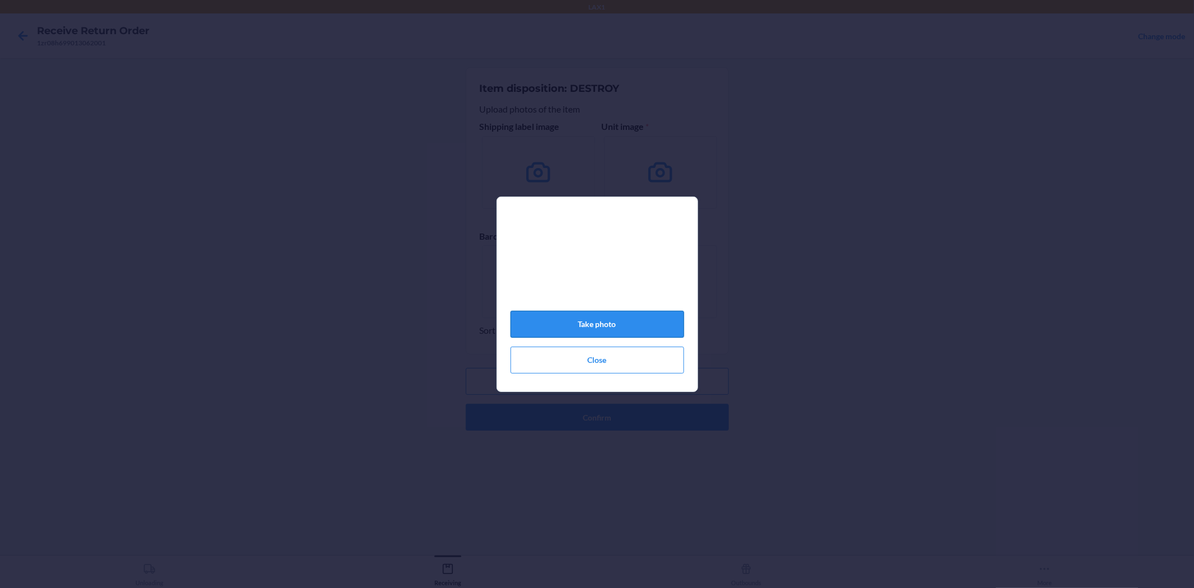
click at [625, 329] on button "Take photo" at bounding box center [598, 324] width 174 height 27
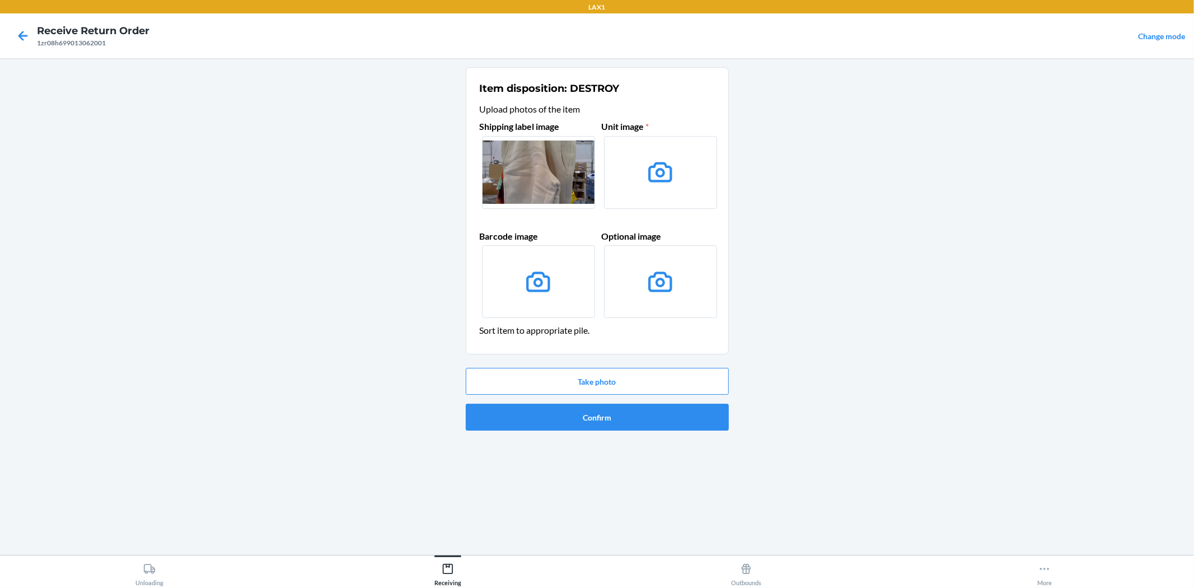
click at [655, 435] on ol "Item disposition: DESTROY Upload photos of the item Shipping label image Unit i…" at bounding box center [597, 253] width 263 height 372
click at [657, 424] on button "Confirm" at bounding box center [597, 417] width 263 height 27
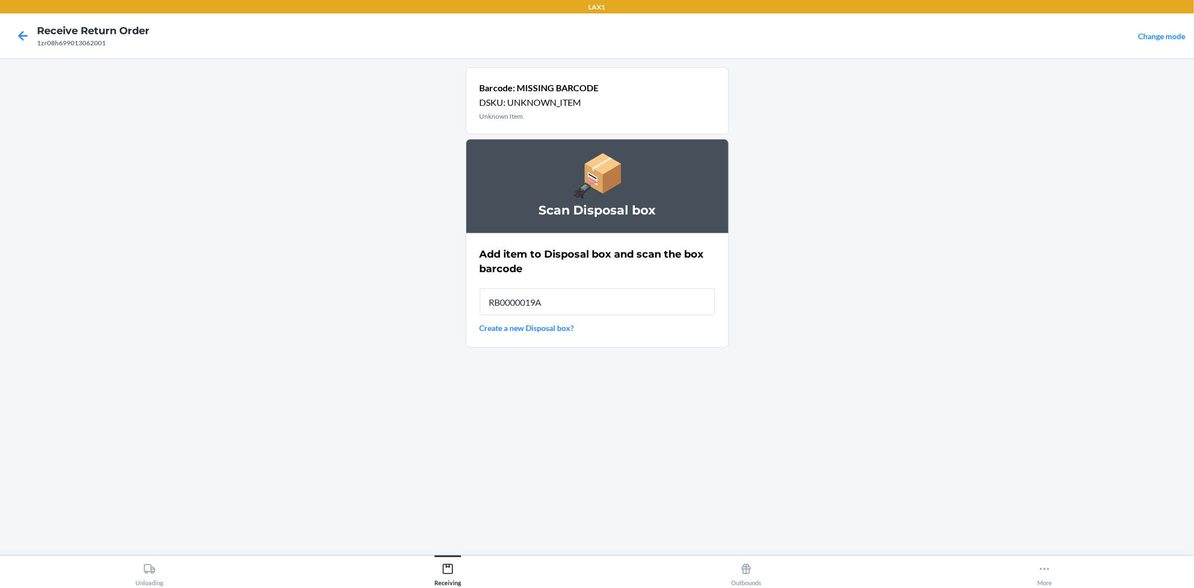
type input "RB0000019AD"
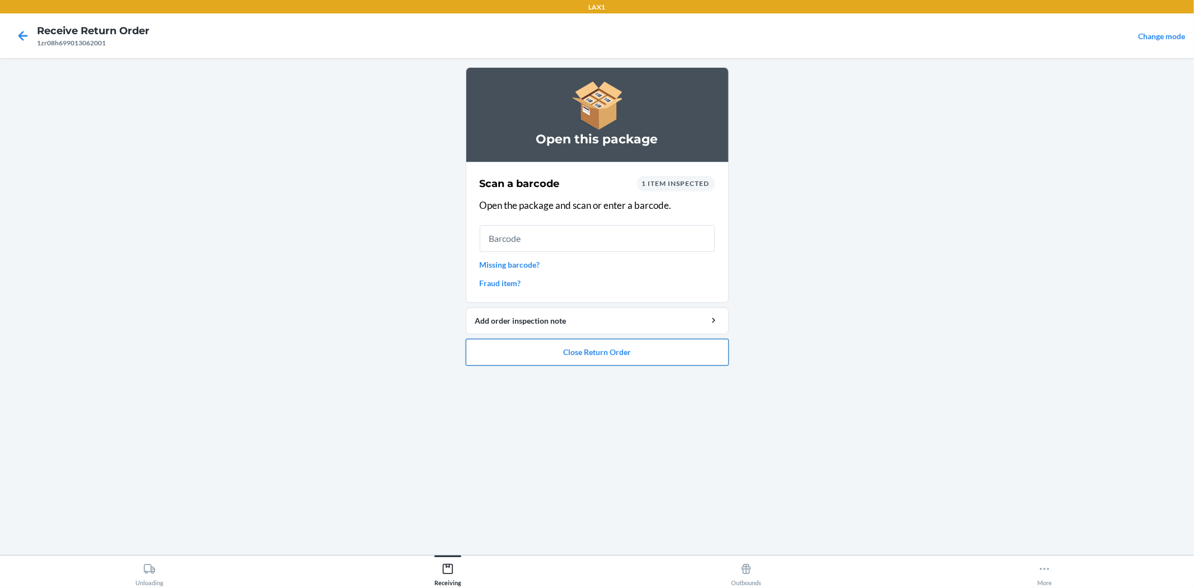
click at [573, 345] on button "Close Return Order" at bounding box center [597, 352] width 263 height 27
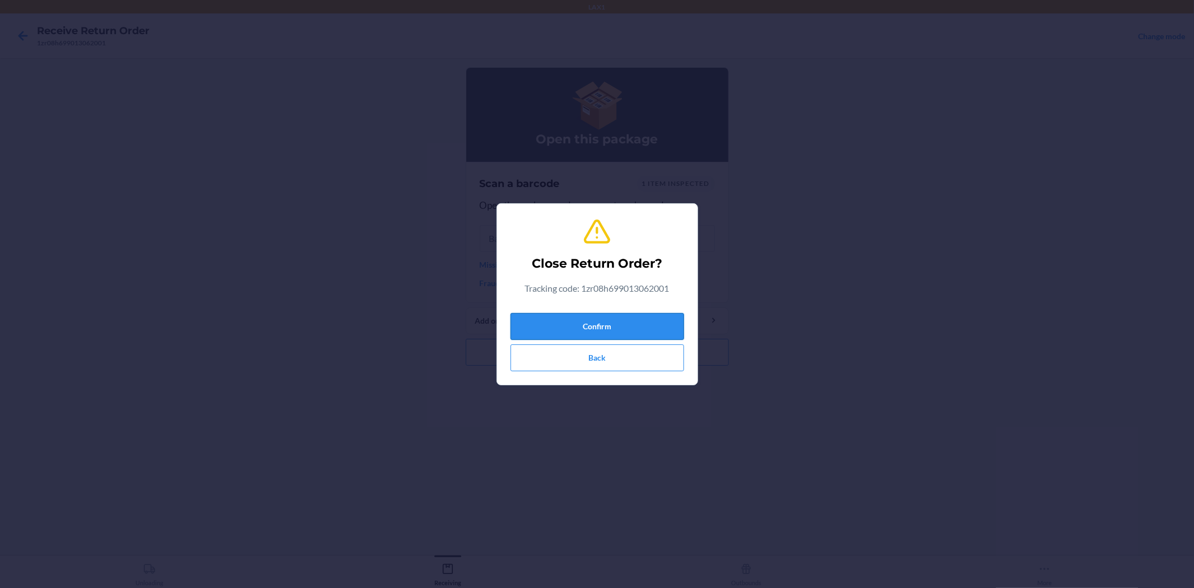
click at [580, 315] on button "Confirm" at bounding box center [598, 326] width 174 height 27
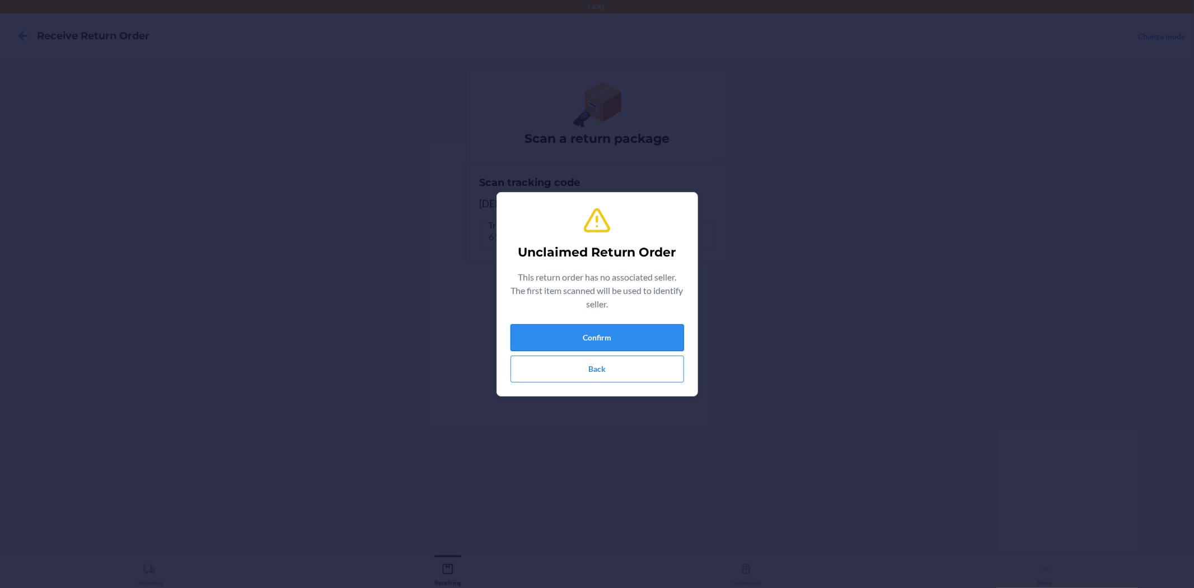
click at [606, 331] on button "Confirm" at bounding box center [598, 337] width 174 height 27
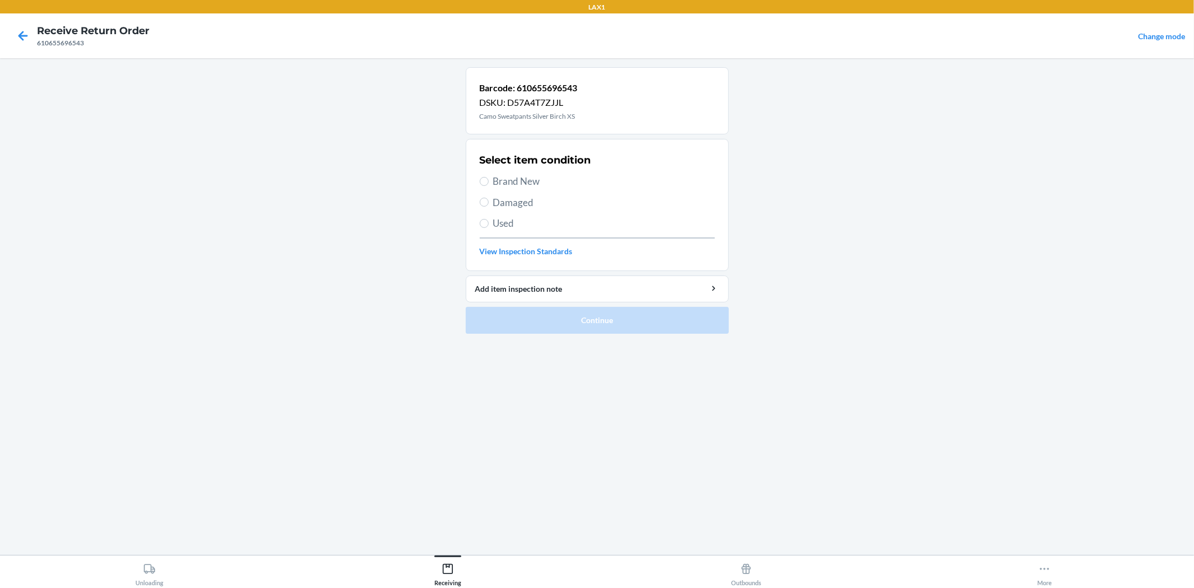
click at [535, 177] on span "Brand New" at bounding box center [604, 181] width 222 height 15
click at [489, 177] on input "Brand New" at bounding box center [484, 181] width 9 height 9
radio input "true"
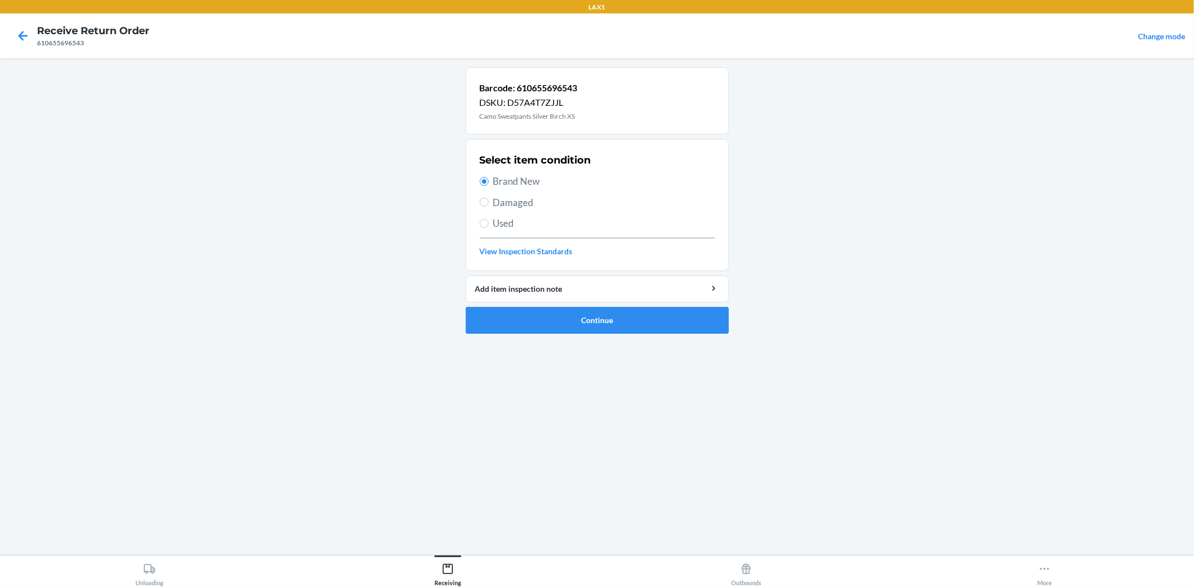
click at [610, 334] on ol "Barcode: 610655696543 DSKU: D57A4T7ZJJL Camo Sweatpants Silver Birch XS Select …" at bounding box center [597, 204] width 263 height 275
click at [613, 323] on button "Continue" at bounding box center [597, 320] width 263 height 27
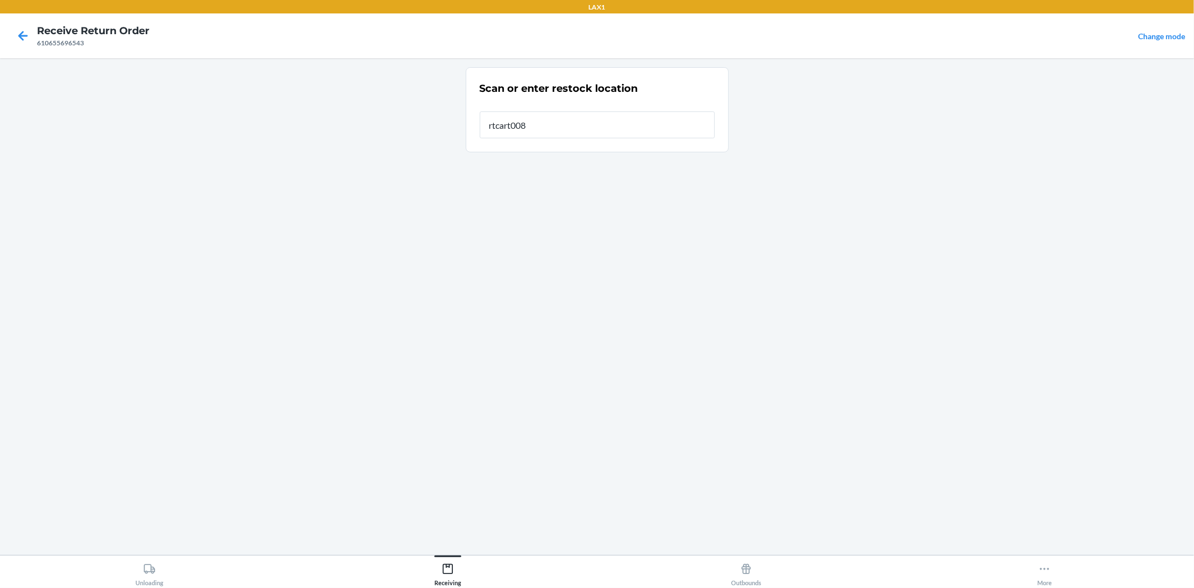
type input "rtcart008"
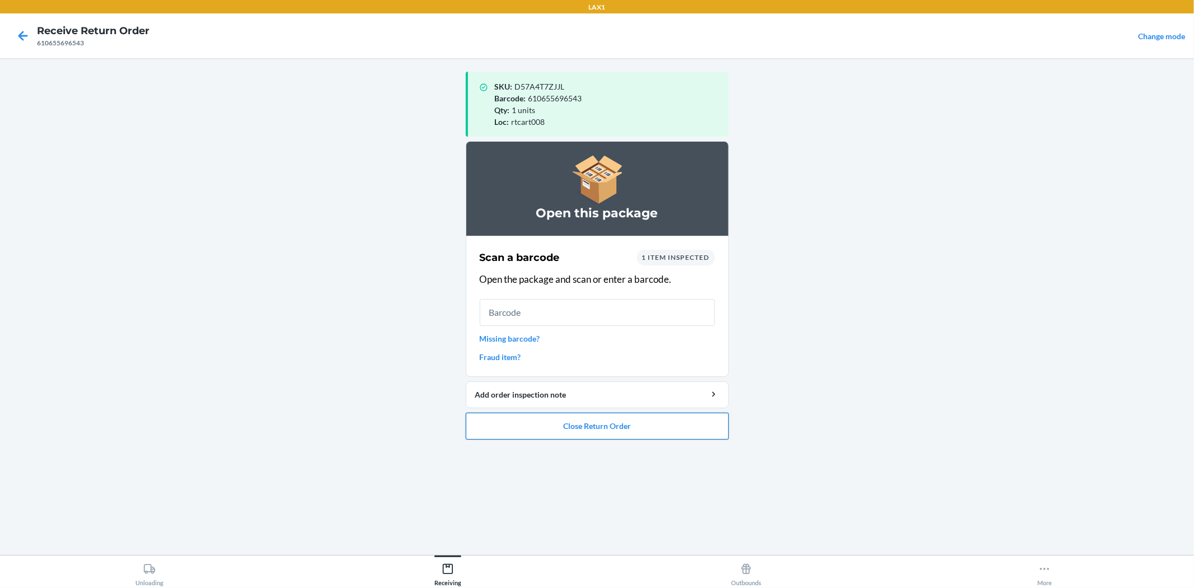
click at [645, 435] on button "Close Return Order" at bounding box center [597, 426] width 263 height 27
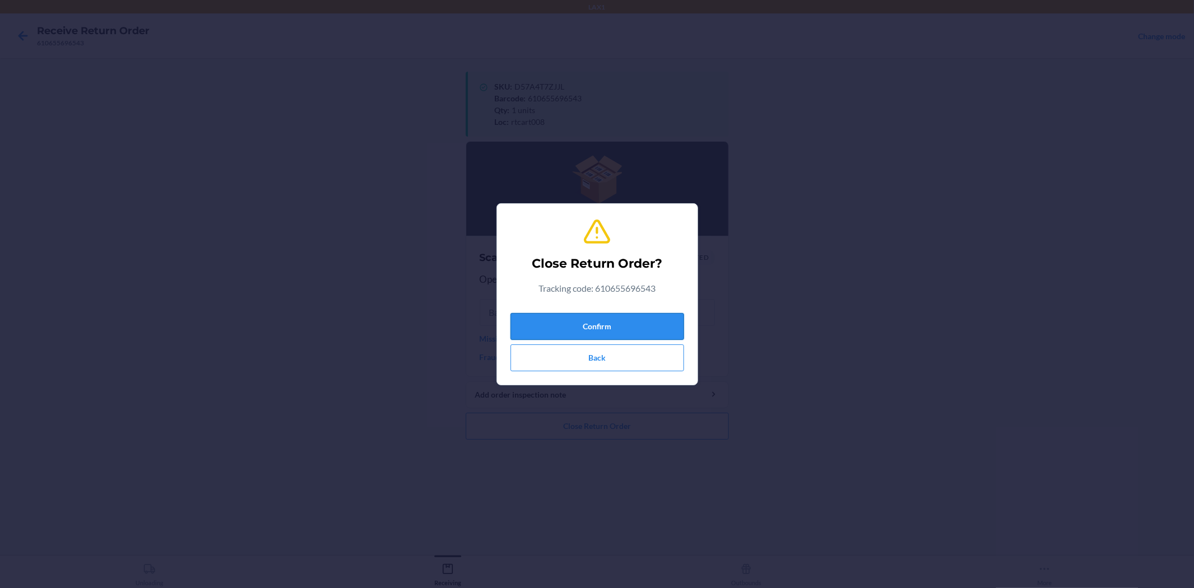
click at [610, 332] on button "Confirm" at bounding box center [598, 326] width 174 height 27
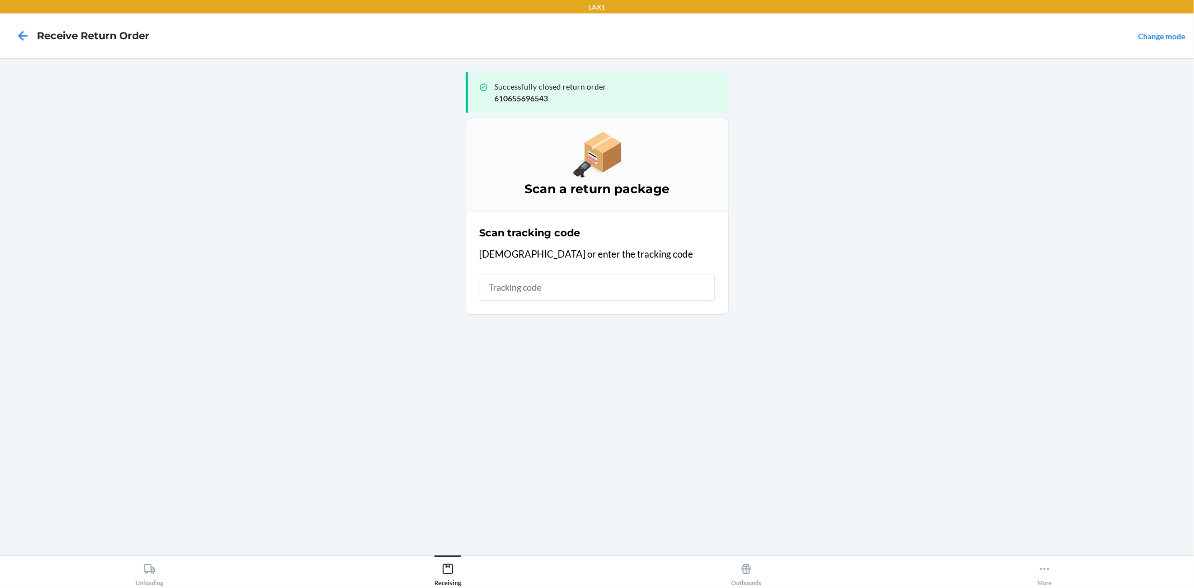
click at [513, 289] on input "text" at bounding box center [597, 287] width 235 height 27
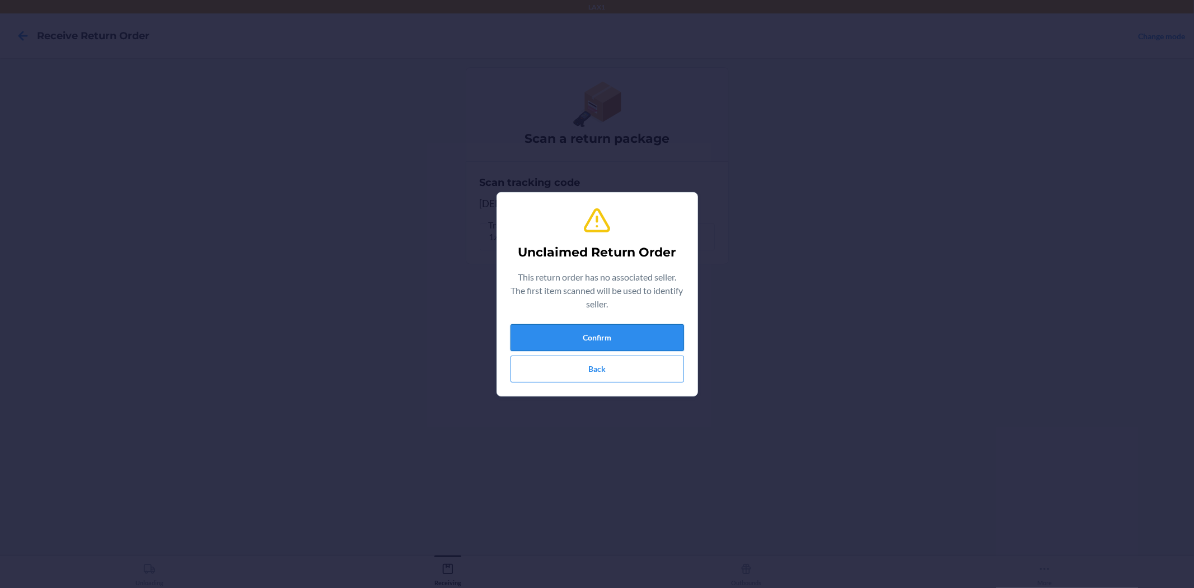
click at [600, 339] on button "Confirm" at bounding box center [598, 337] width 174 height 27
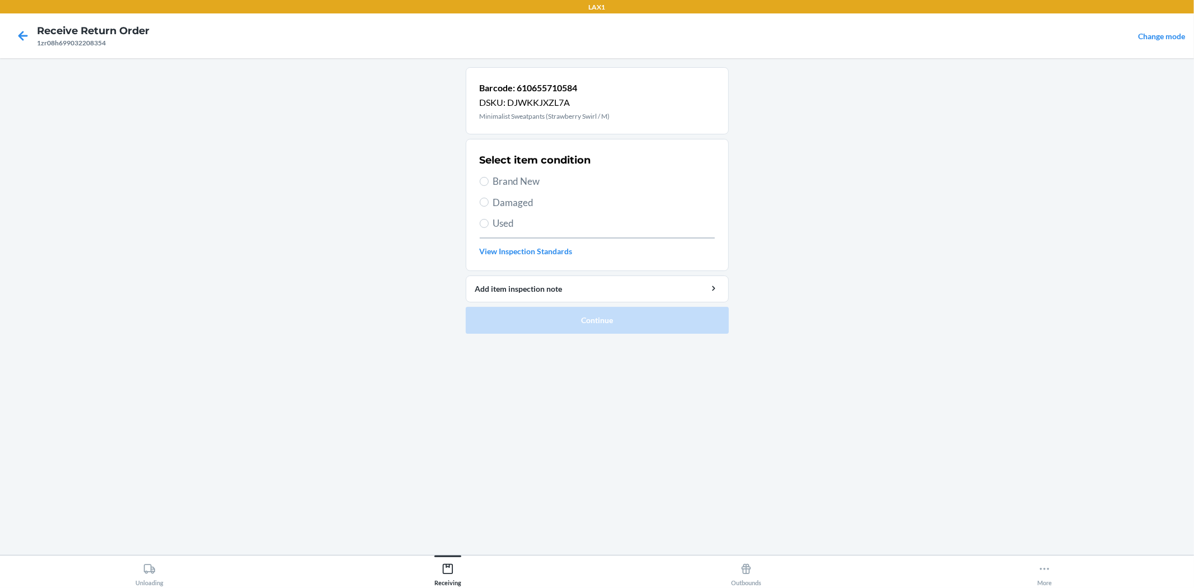
drag, startPoint x: 478, startPoint y: 171, endPoint x: 490, endPoint y: 181, distance: 16.4
click at [485, 175] on section "Select item condition Brand New Damaged Used View Inspection Standards" at bounding box center [597, 205] width 263 height 132
click at [492, 181] on label "Brand New" at bounding box center [597, 181] width 235 height 15
click at [489, 181] on input "Brand New" at bounding box center [484, 181] width 9 height 9
radio input "true"
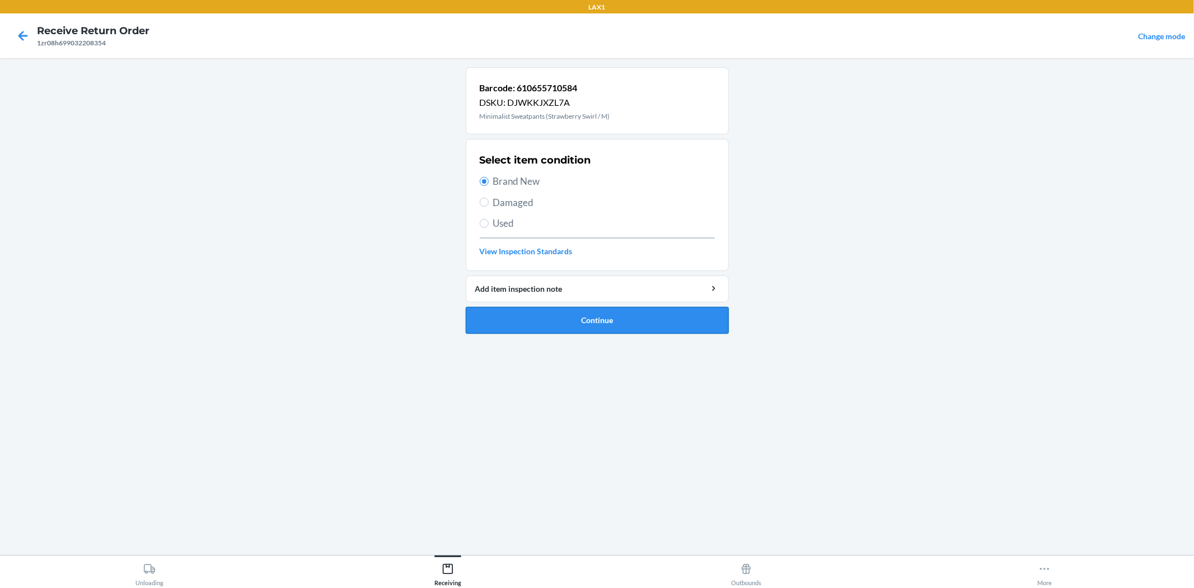
click at [597, 322] on button "Continue" at bounding box center [597, 320] width 263 height 27
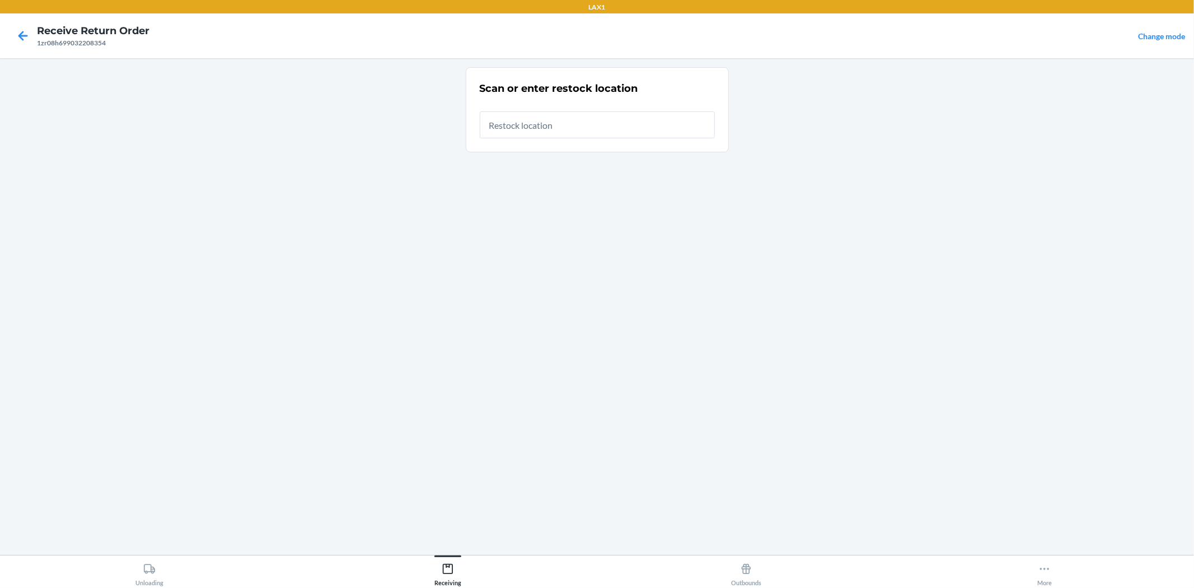
click at [594, 121] on input "text" at bounding box center [597, 124] width 235 height 27
type input "rtcart008"
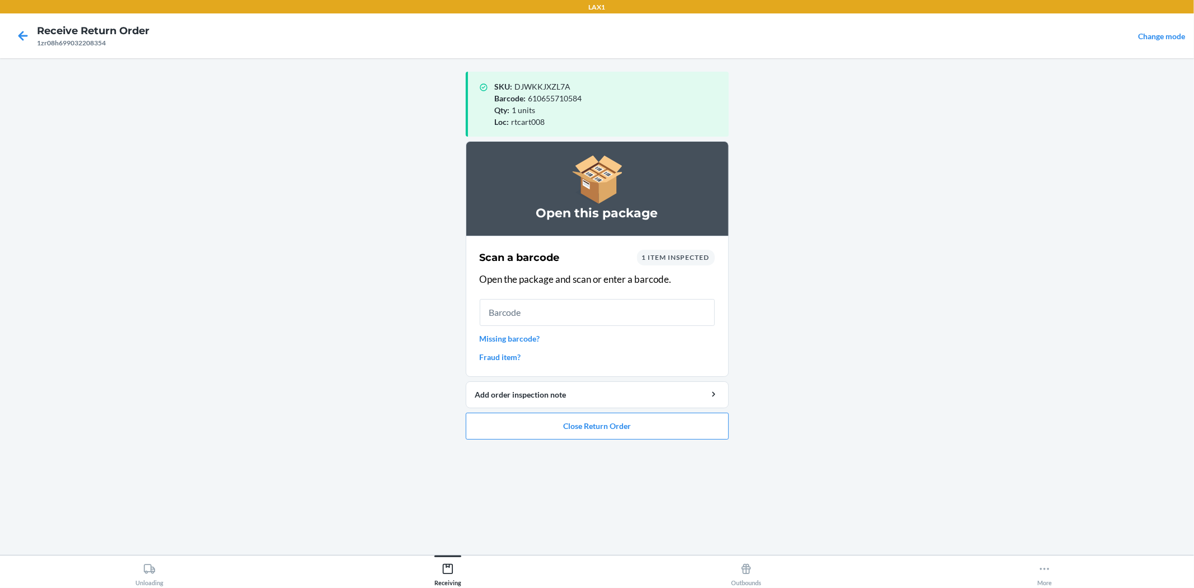
click at [608, 307] on input "text" at bounding box center [597, 312] width 235 height 27
type input "a"
type input "MN"
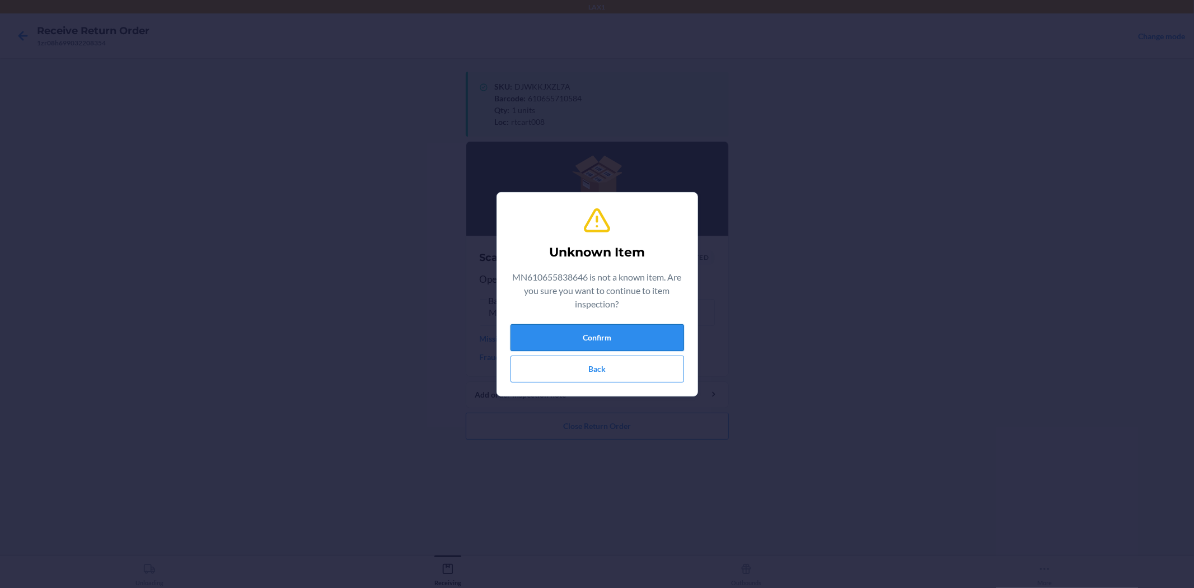
click at [641, 329] on button "Confirm" at bounding box center [598, 337] width 174 height 27
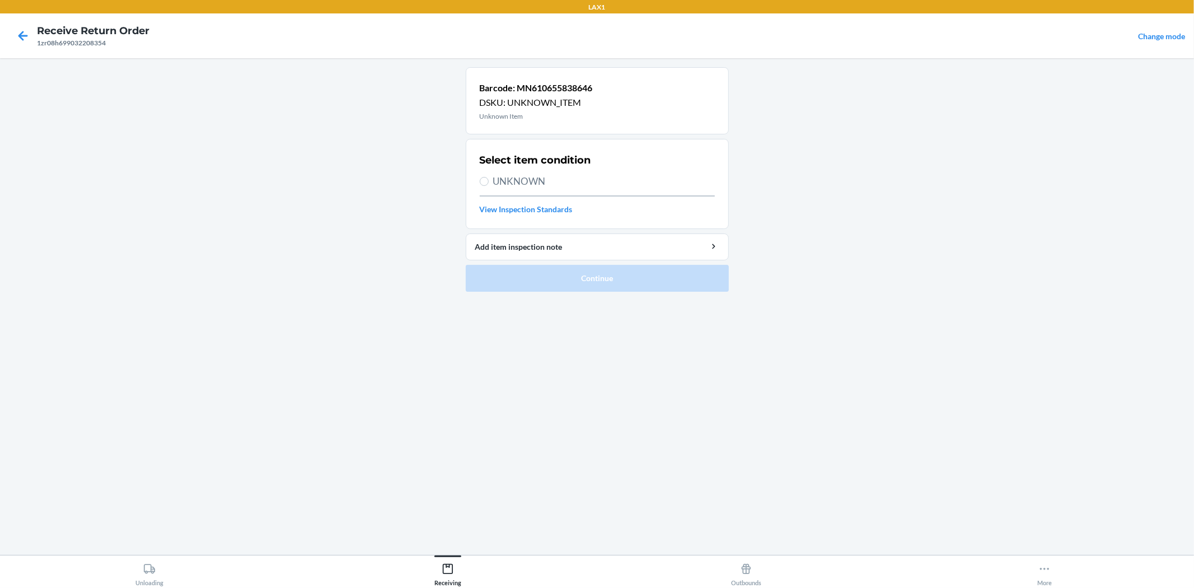
click at [495, 185] on span "UNKNOWN" at bounding box center [604, 181] width 222 height 15
click at [484, 187] on label "UNKNOWN" at bounding box center [597, 181] width 235 height 15
click at [484, 186] on input "UNKNOWN" at bounding box center [484, 181] width 9 height 9
radio input "true"
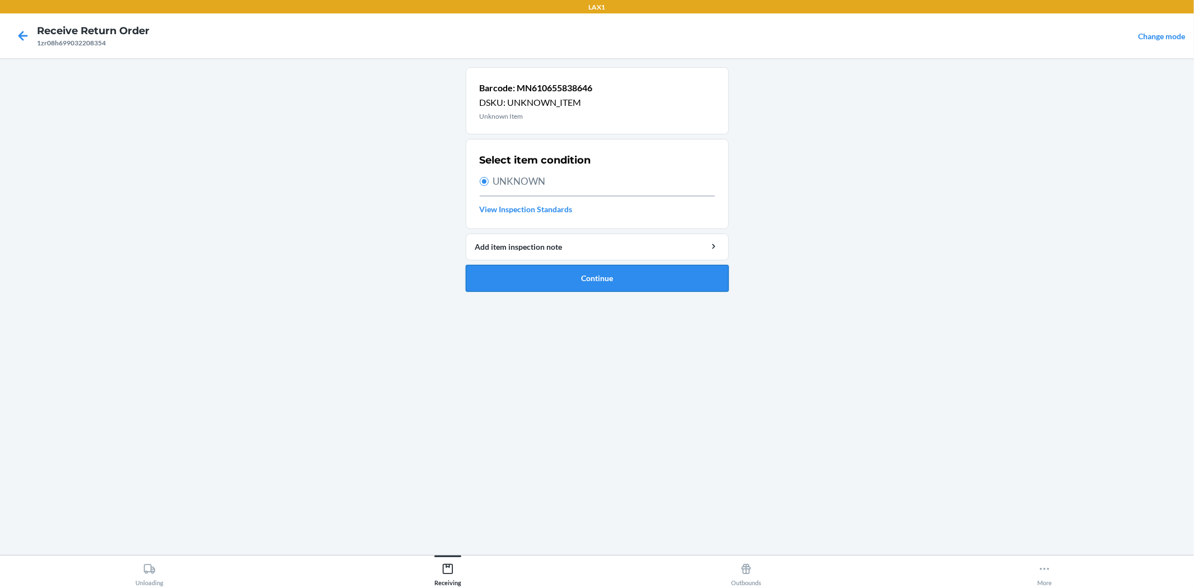
click at [522, 277] on button "Continue" at bounding box center [597, 278] width 263 height 27
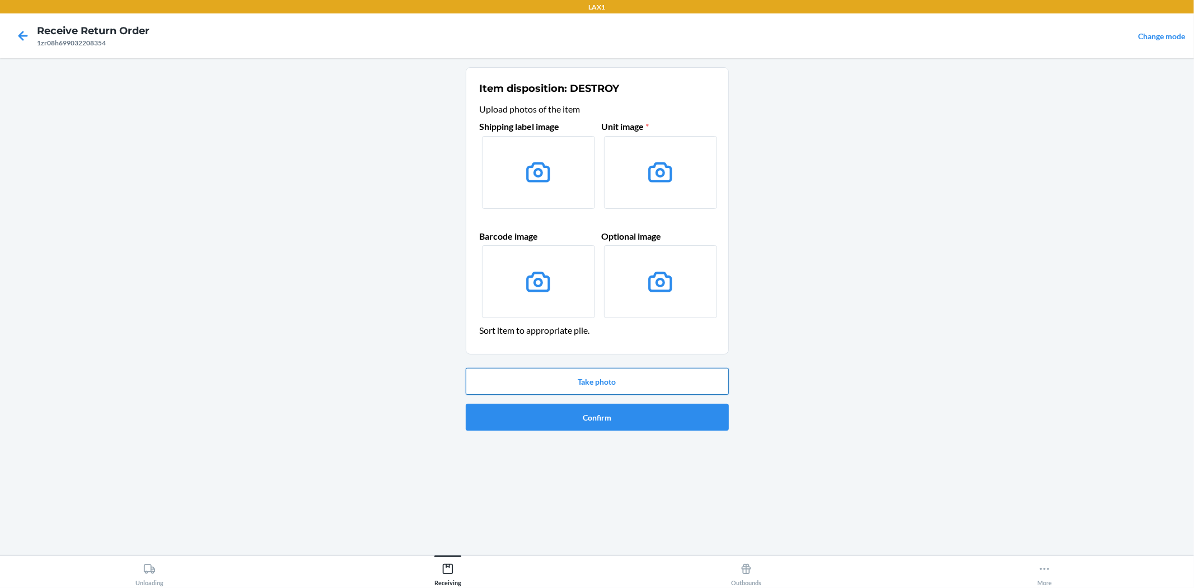
click at [595, 381] on button "Take photo" at bounding box center [597, 381] width 263 height 27
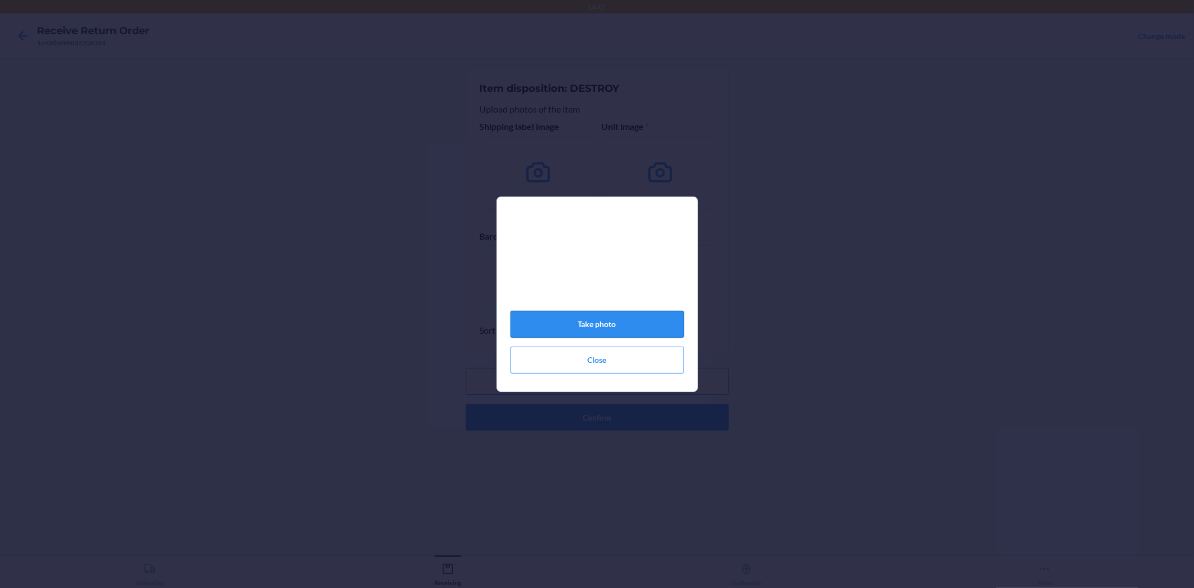
click at [596, 325] on button "Take photo" at bounding box center [598, 324] width 174 height 27
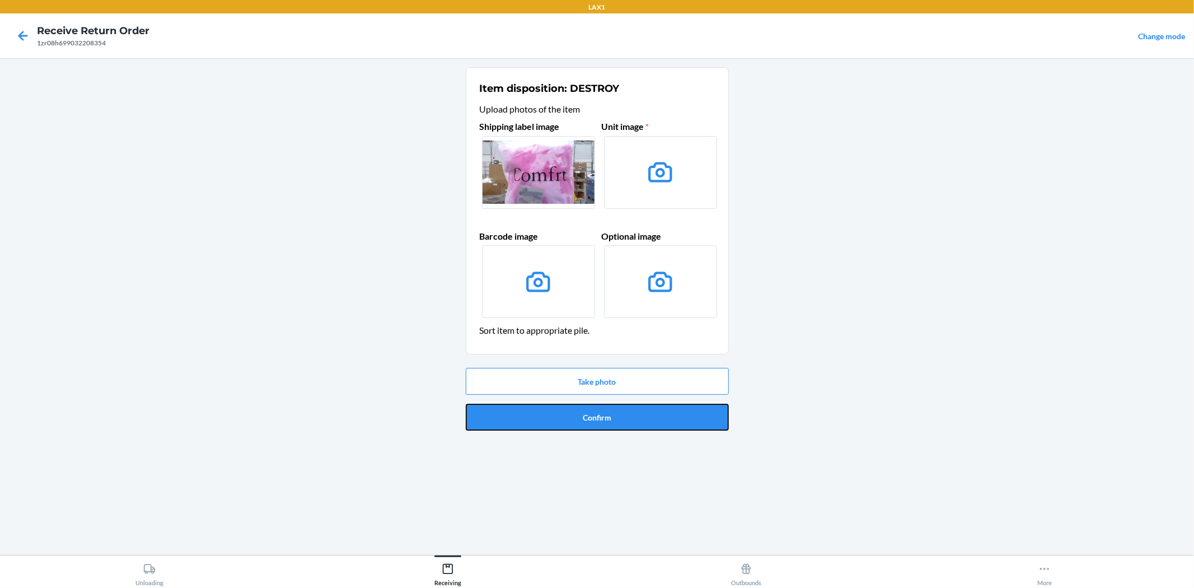
drag, startPoint x: 609, startPoint y: 424, endPoint x: 483, endPoint y: 337, distance: 153.3
click at [483, 337] on li "Item disposition: DESTROY Upload photos of the item Shipping label image Unit i…" at bounding box center [597, 251] width 263 height 368
click at [29, 36] on icon at bounding box center [22, 35] width 19 height 19
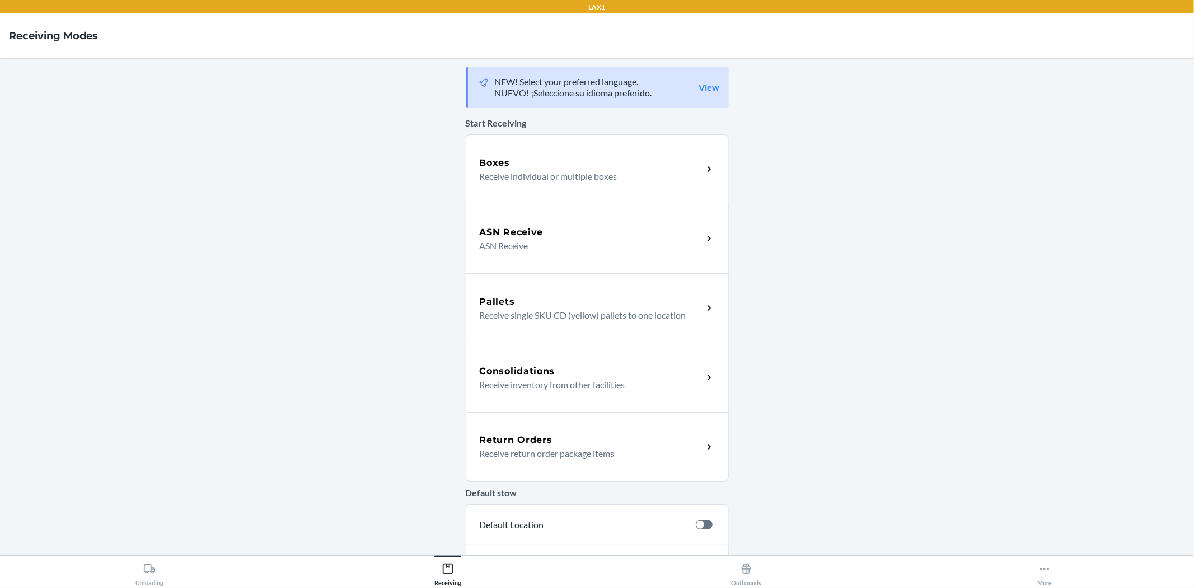
click at [572, 460] on div "Return Orders Receive return order package items" at bounding box center [597, 446] width 263 height 69
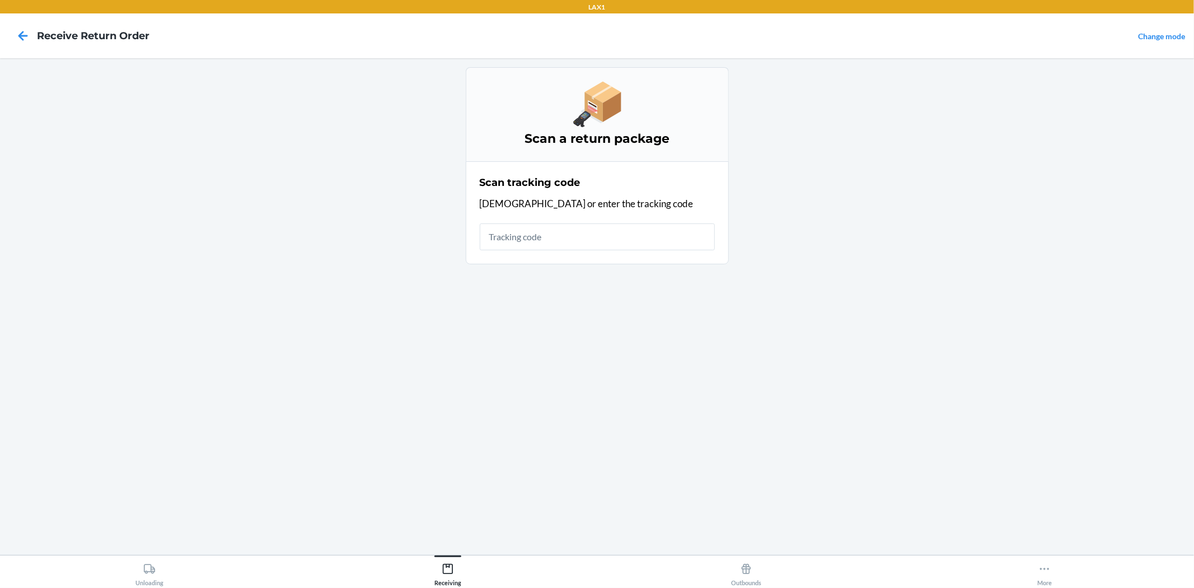
click at [544, 245] on input "text" at bounding box center [597, 236] width 235 height 27
click at [529, 237] on input "text" at bounding box center [597, 236] width 235 height 27
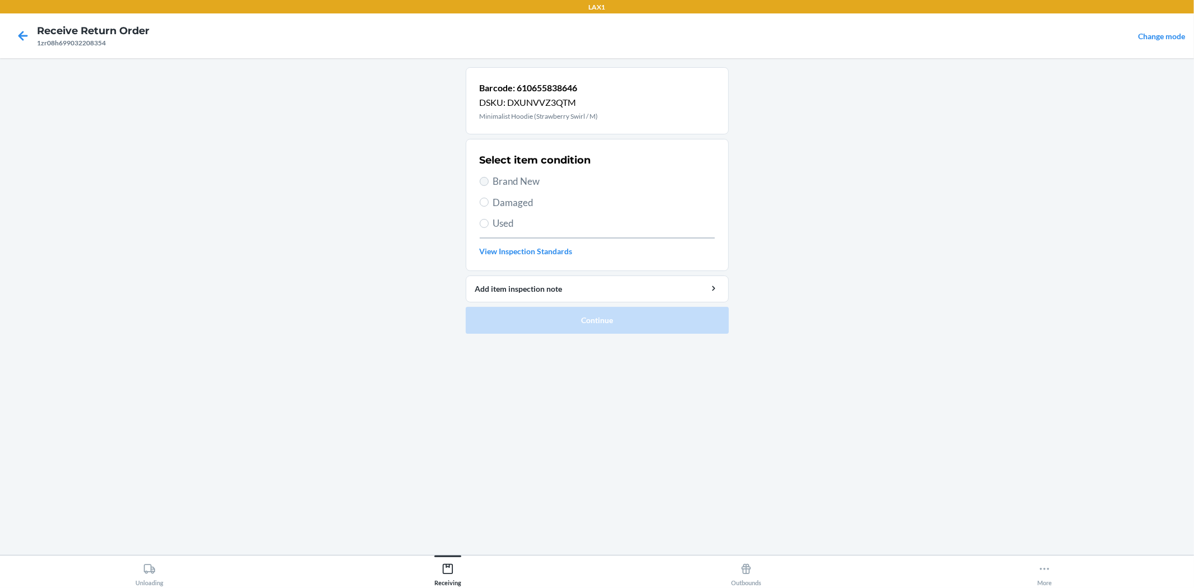
drag, startPoint x: 478, startPoint y: 180, endPoint x: 486, endPoint y: 179, distance: 7.9
click at [478, 179] on section "Select item condition Brand New Damaged Used View Inspection Standards" at bounding box center [597, 205] width 263 height 132
click at [498, 179] on span "Brand New" at bounding box center [604, 181] width 222 height 15
click at [489, 179] on input "Brand New" at bounding box center [484, 181] width 9 height 9
radio input "true"
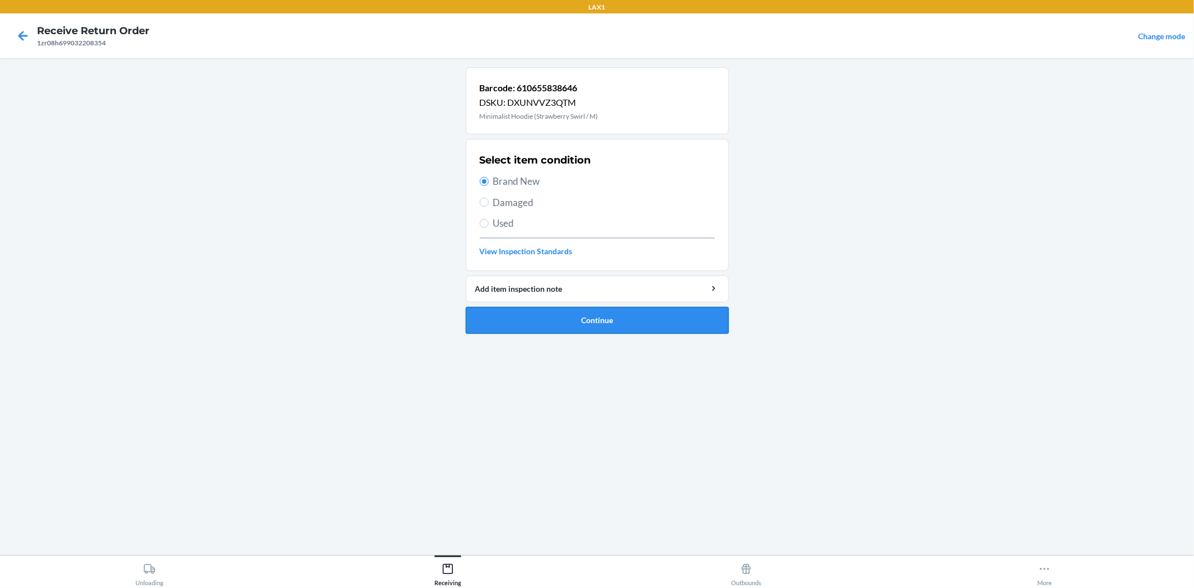
click at [525, 314] on button "Continue" at bounding box center [597, 320] width 263 height 27
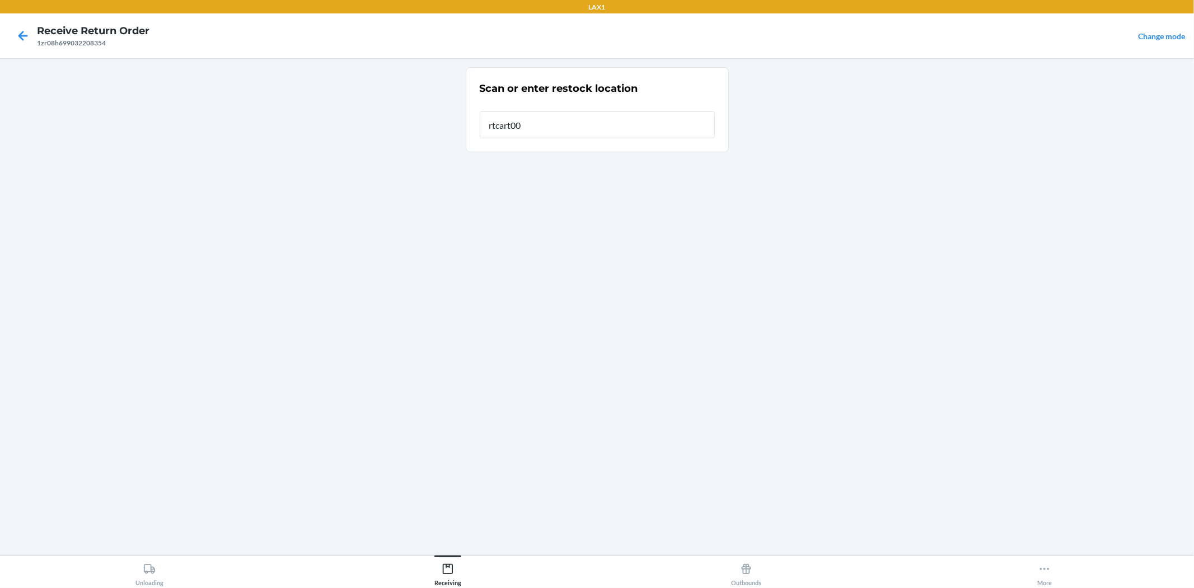
type input "rtcart008"
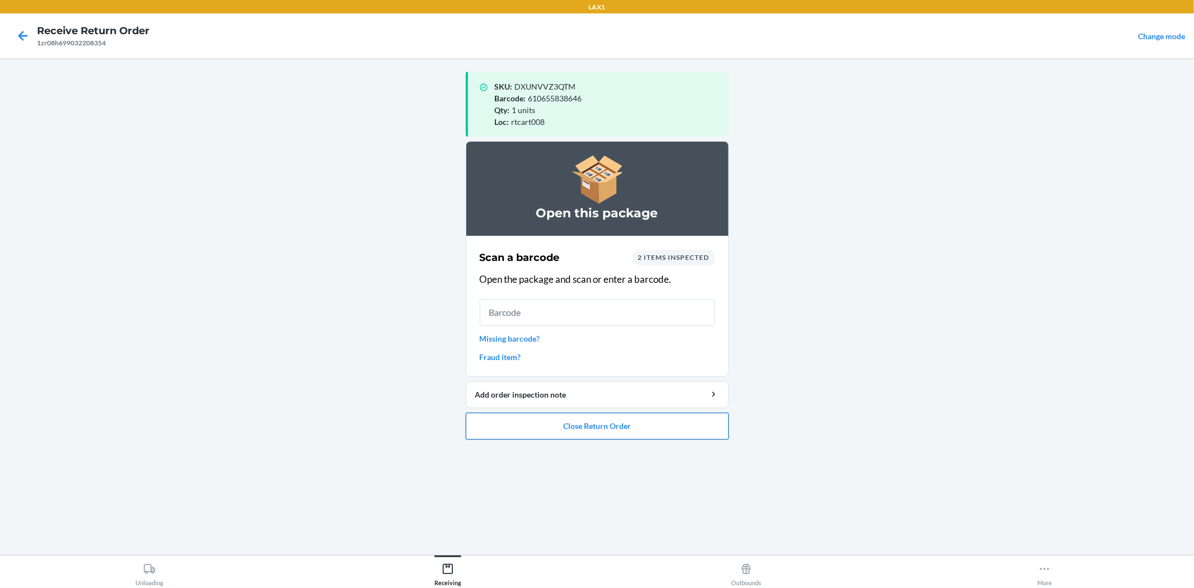
click at [558, 419] on button "Close Return Order" at bounding box center [597, 426] width 263 height 27
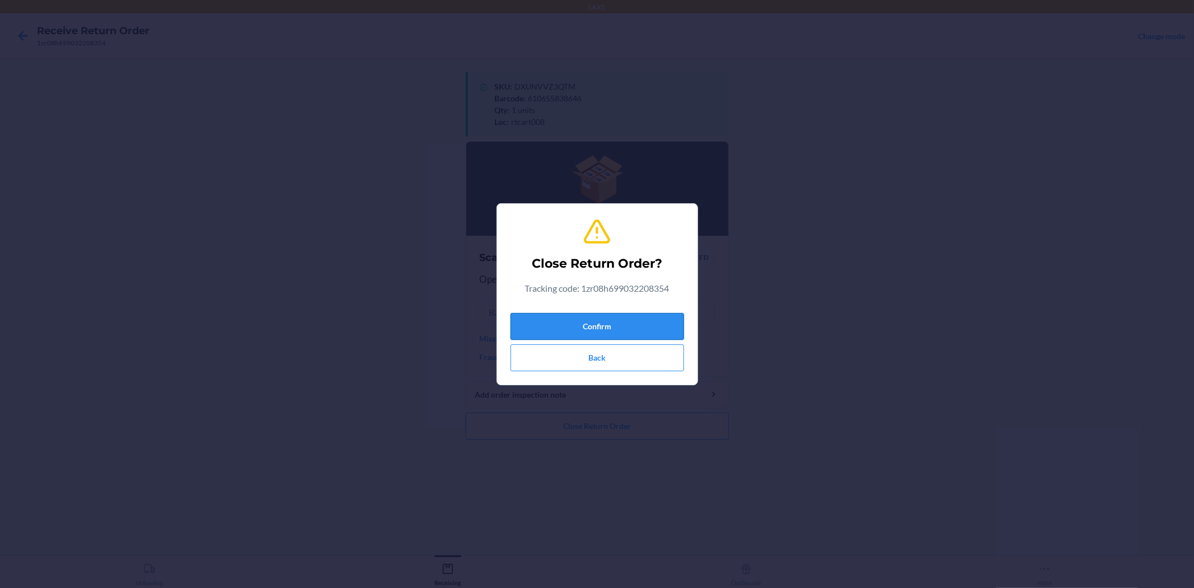
click at [601, 315] on button "Confirm" at bounding box center [598, 326] width 174 height 27
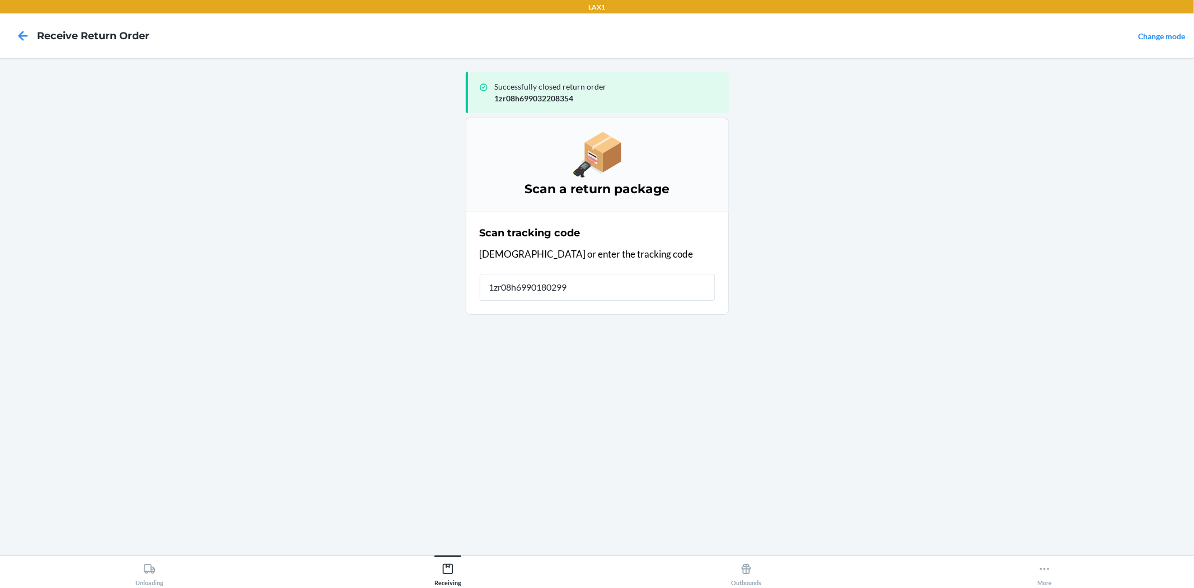
type input "1zr08h69901802990"
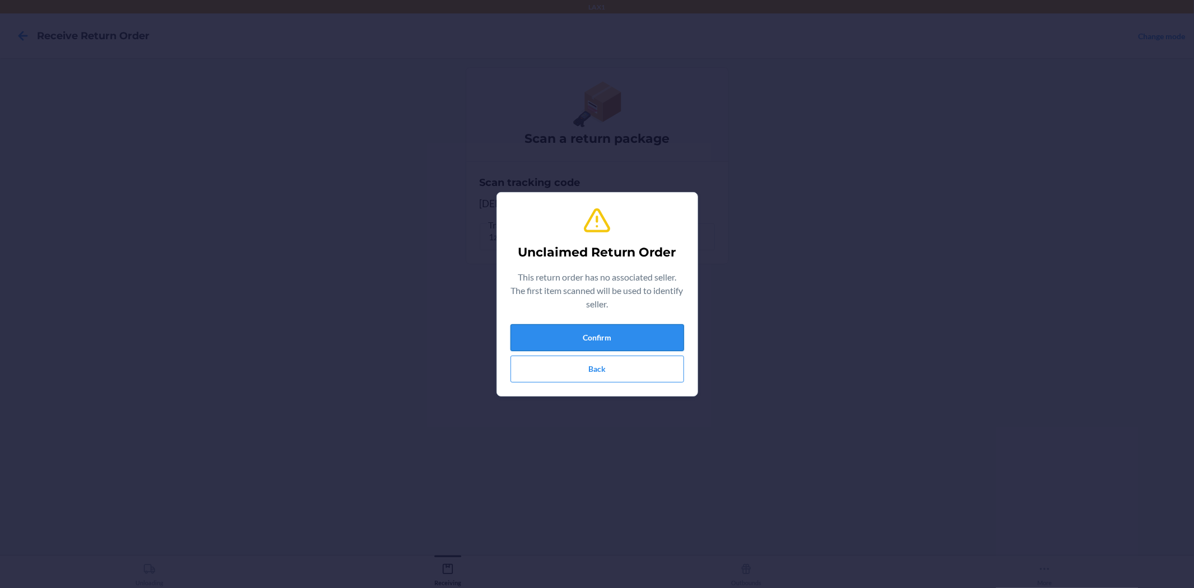
click at [581, 350] on button "Confirm" at bounding box center [598, 337] width 174 height 27
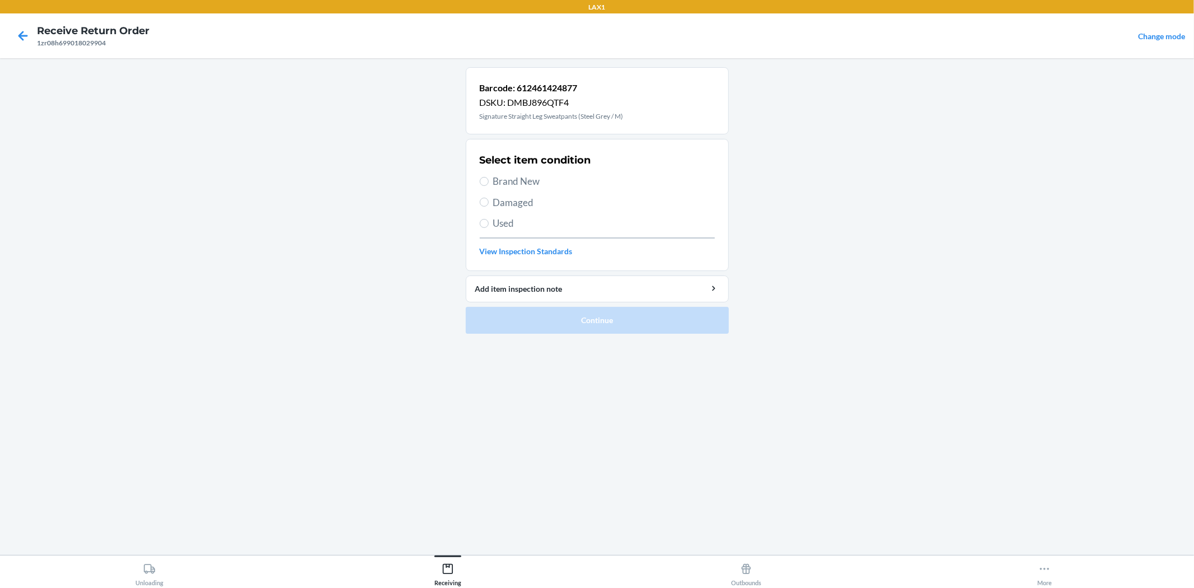
click at [499, 184] on span "Brand New" at bounding box center [604, 181] width 222 height 15
click at [489, 184] on input "Brand New" at bounding box center [484, 181] width 9 height 9
radio input "true"
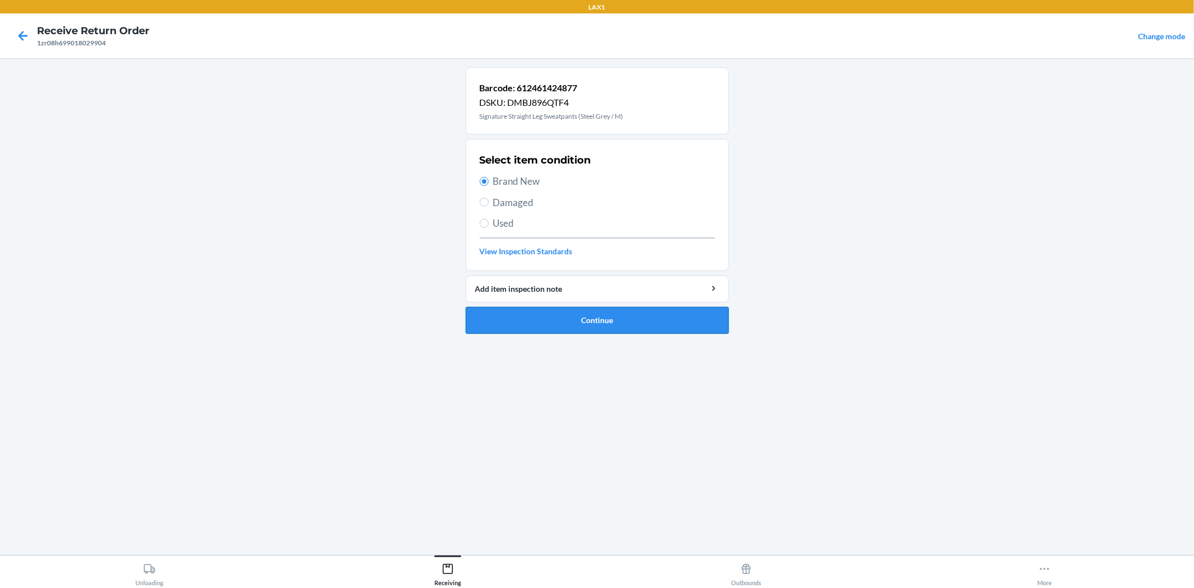
click at [538, 311] on button "Continue" at bounding box center [597, 320] width 263 height 27
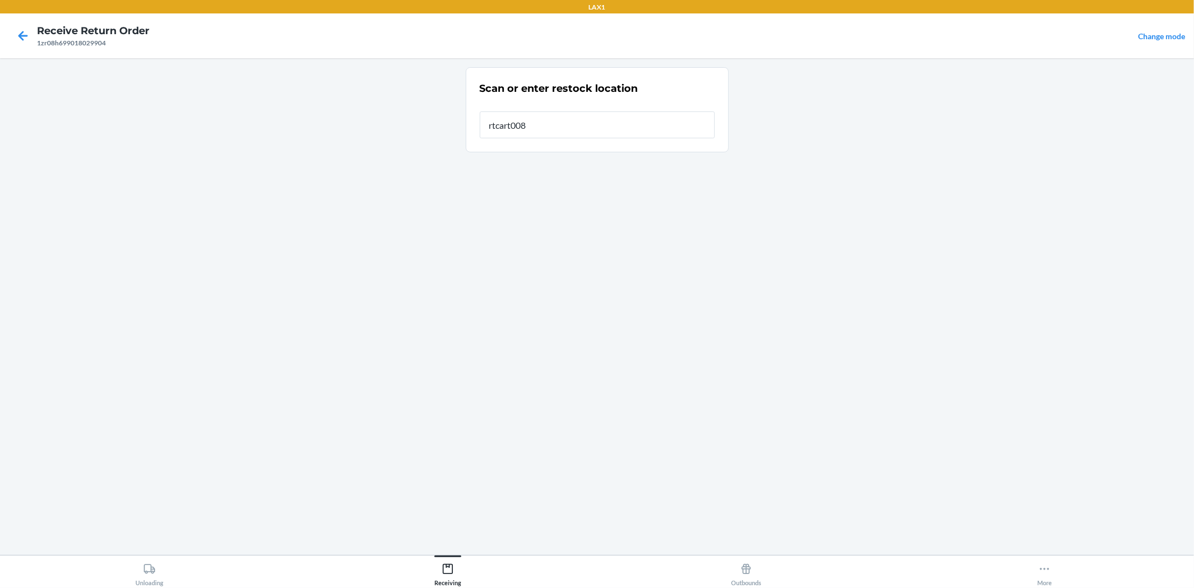
type input "rtcart008"
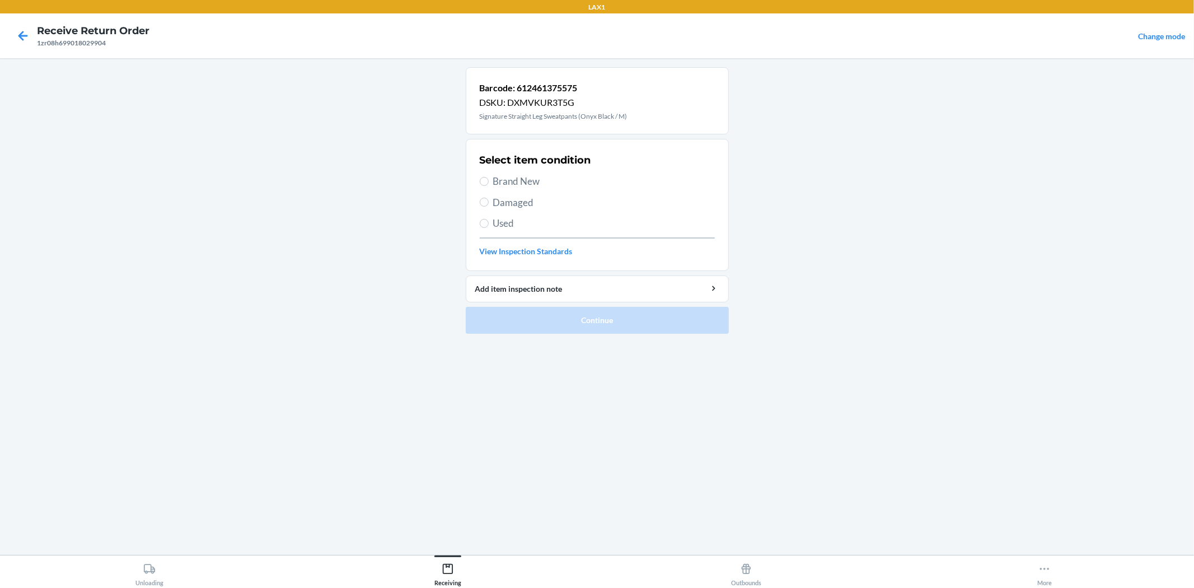
click at [524, 182] on span "Brand New" at bounding box center [604, 181] width 222 height 15
click at [489, 182] on input "Brand New" at bounding box center [484, 181] width 9 height 9
radio input "true"
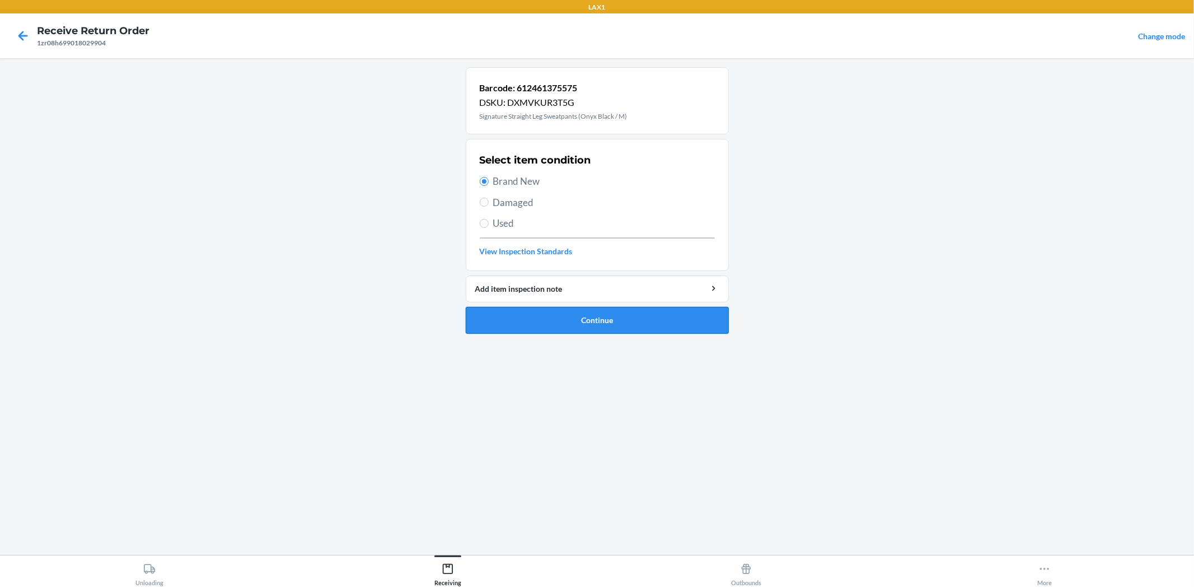
click at [558, 324] on button "Continue" at bounding box center [597, 320] width 263 height 27
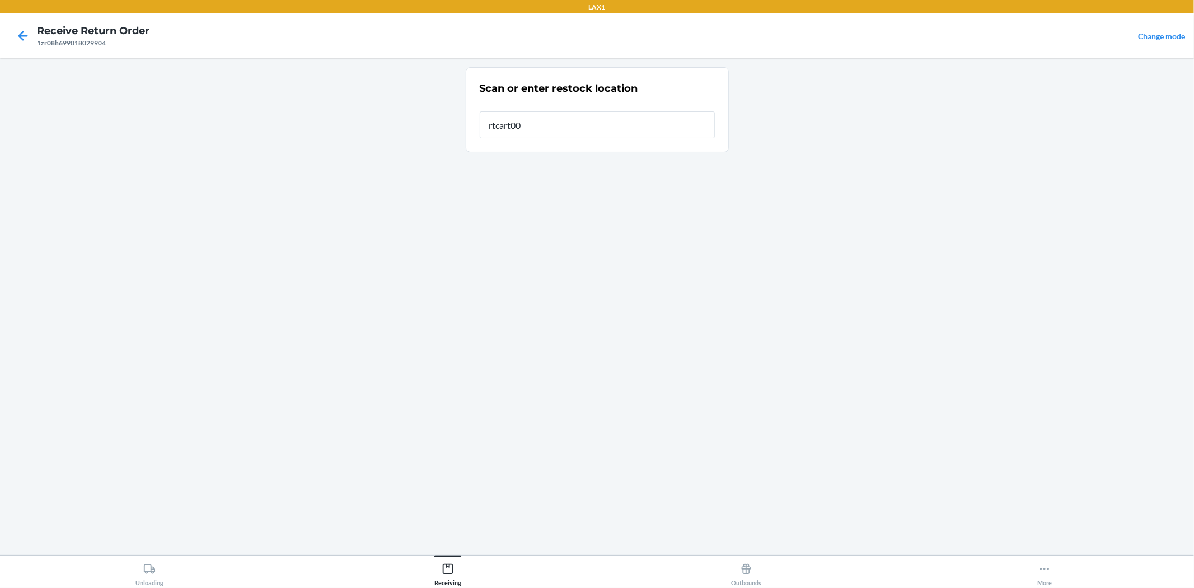
type input "rtcart008"
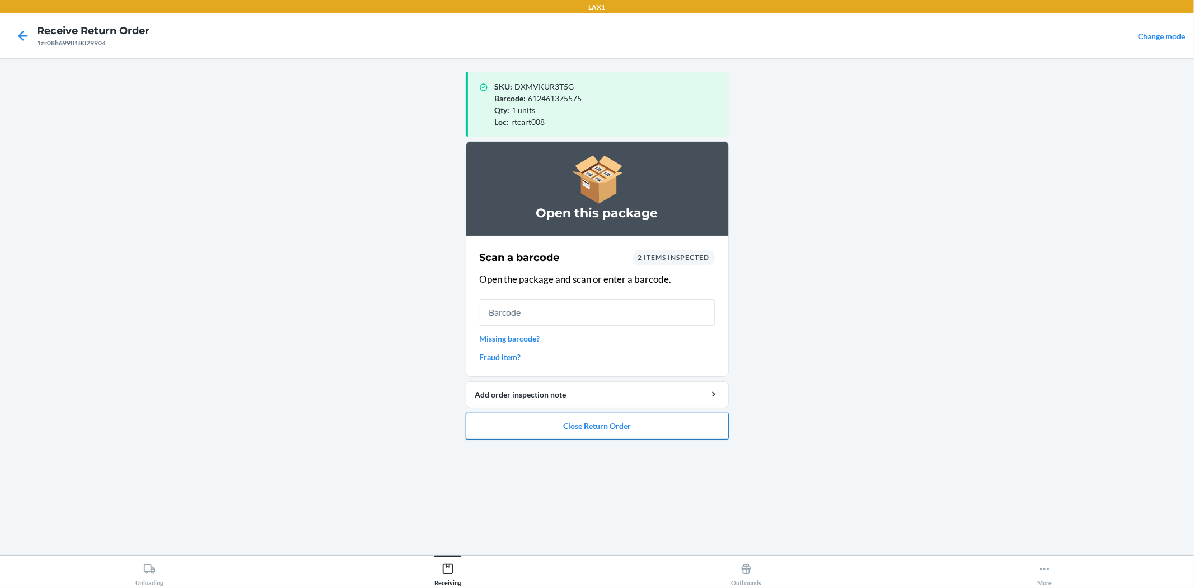
click at [633, 424] on button "Close Return Order" at bounding box center [597, 426] width 263 height 27
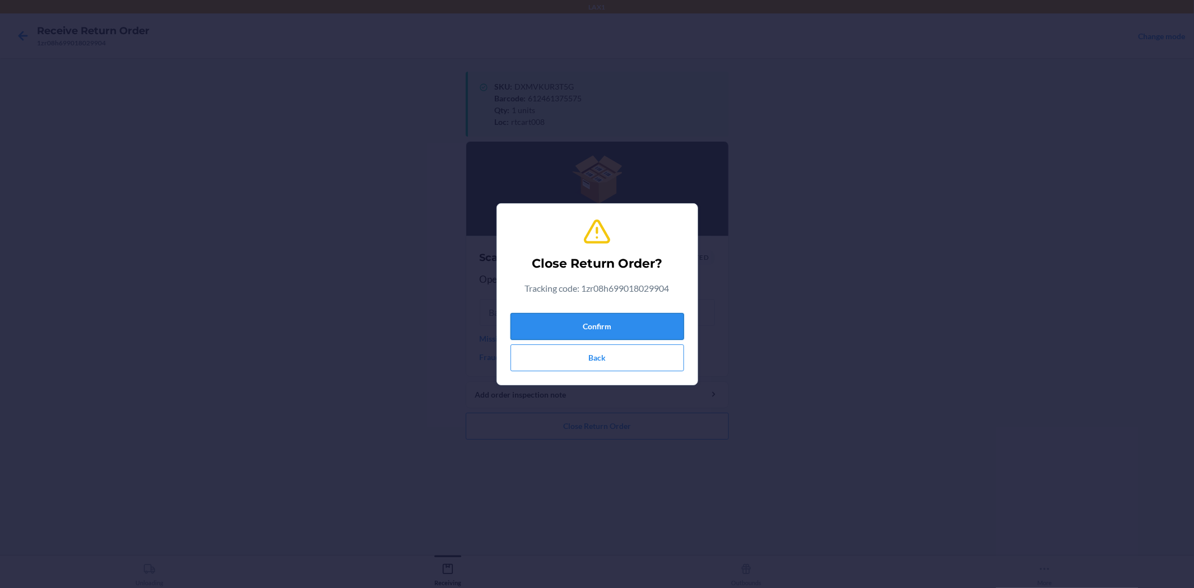
click at [632, 329] on button "Confirm" at bounding box center [598, 326] width 174 height 27
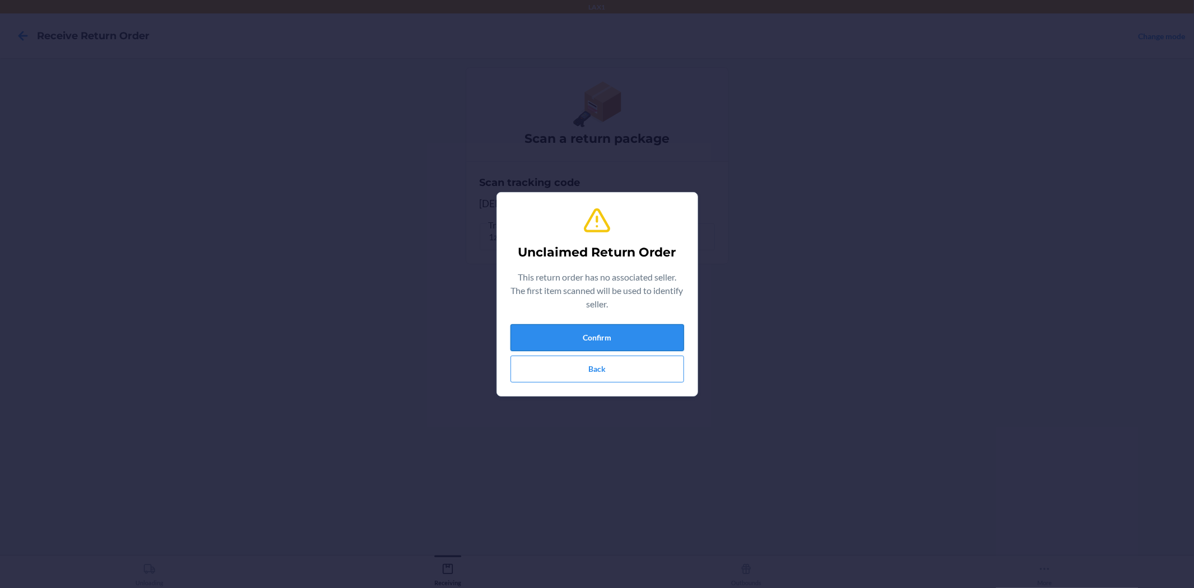
click at [592, 325] on button "Confirm" at bounding box center [598, 337] width 174 height 27
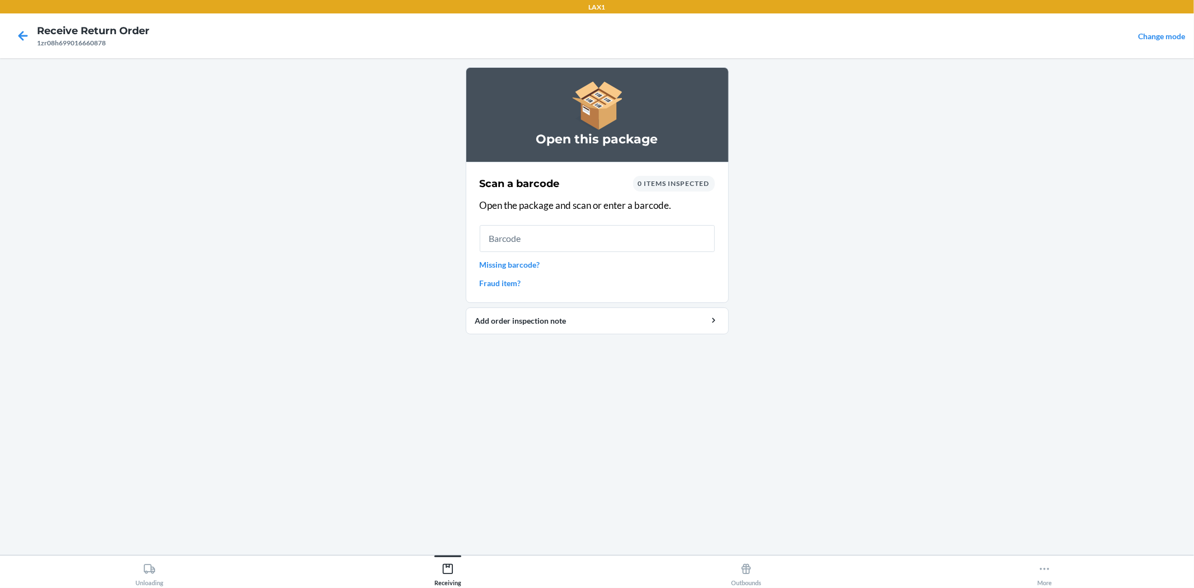
click at [624, 227] on input "text" at bounding box center [597, 238] width 235 height 27
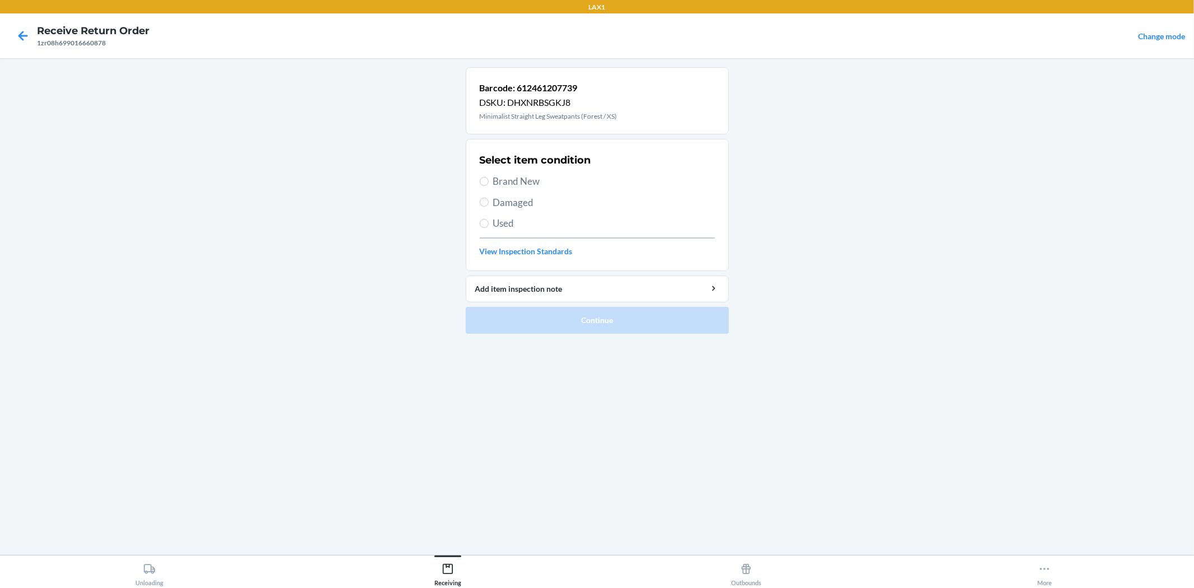
click at [525, 180] on span "Brand New" at bounding box center [604, 181] width 222 height 15
click at [489, 180] on input "Brand New" at bounding box center [484, 181] width 9 height 9
radio input "true"
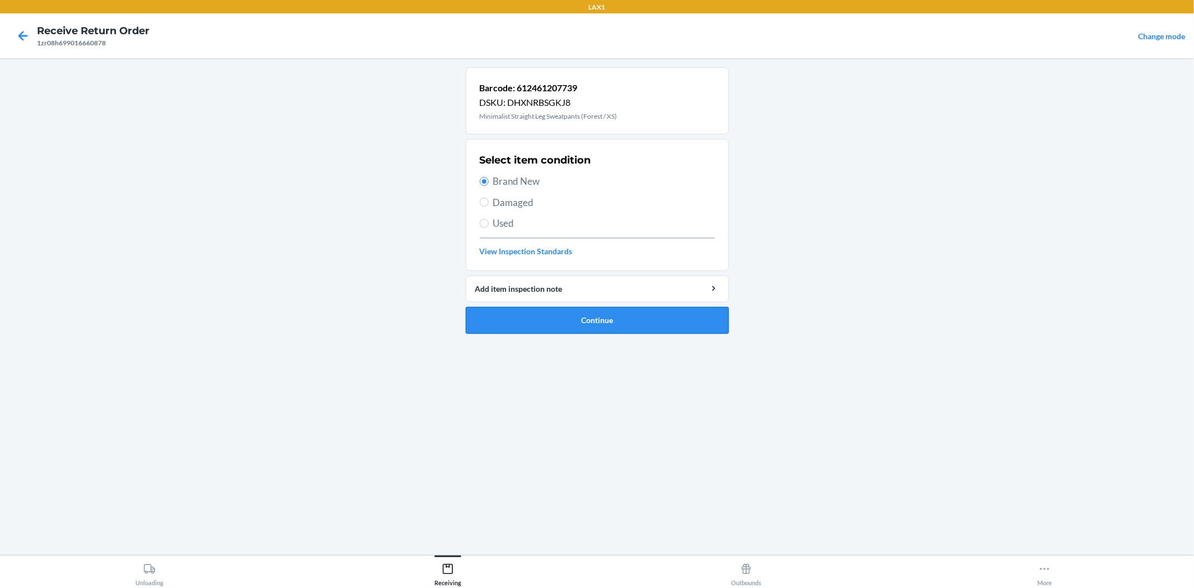
click at [553, 308] on button "Continue" at bounding box center [597, 320] width 263 height 27
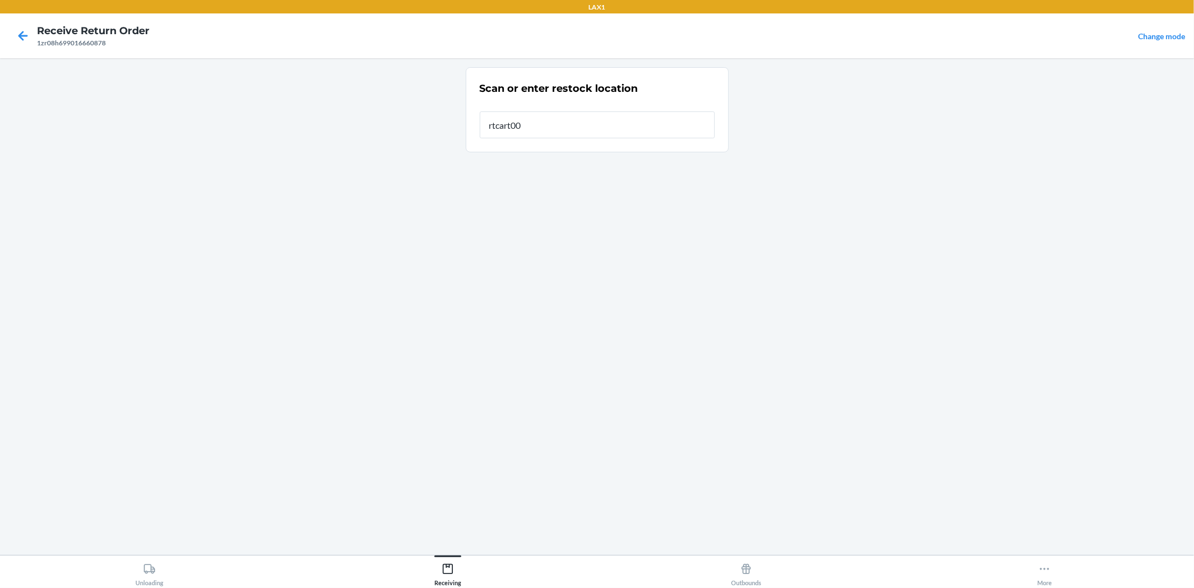
type input "rtcart008"
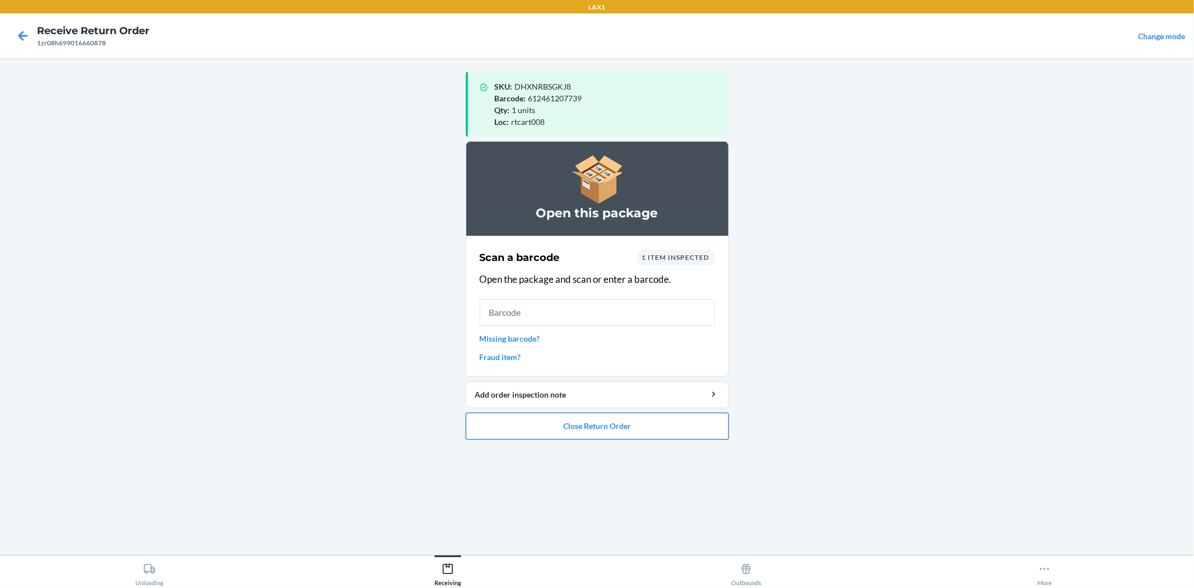
click at [588, 420] on button "Close Return Order" at bounding box center [597, 426] width 263 height 27
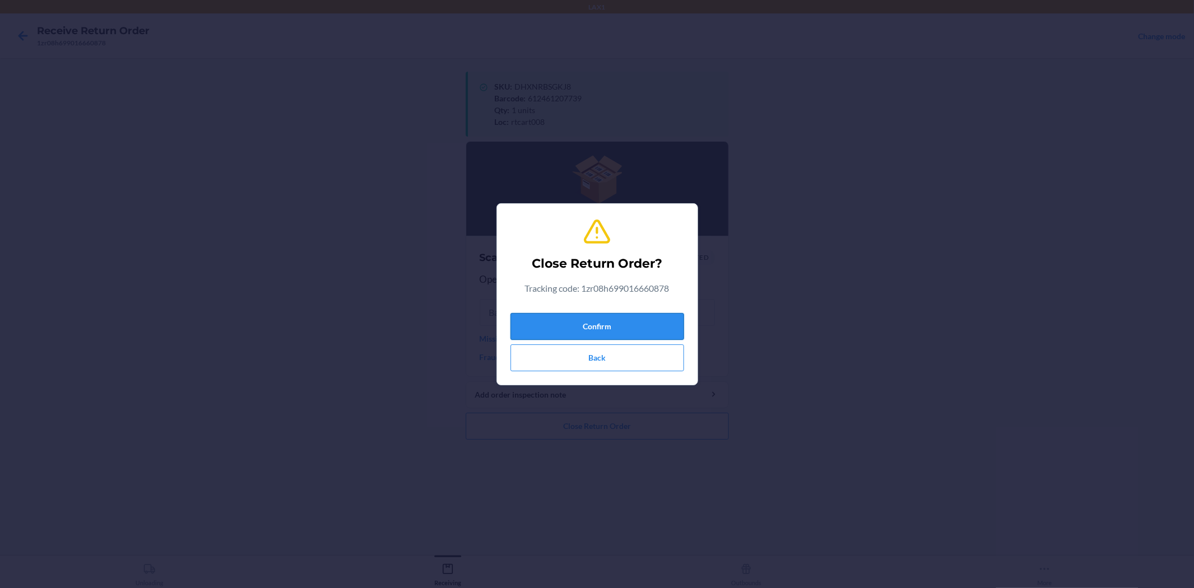
click at [616, 327] on button "Confirm" at bounding box center [598, 326] width 174 height 27
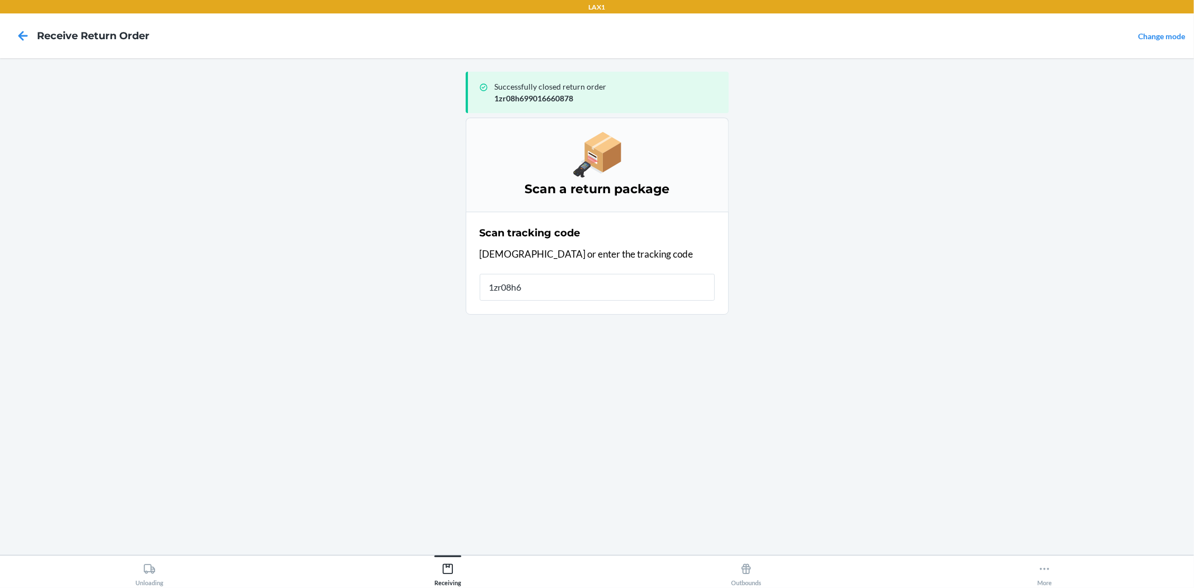
type input "1zr08h69"
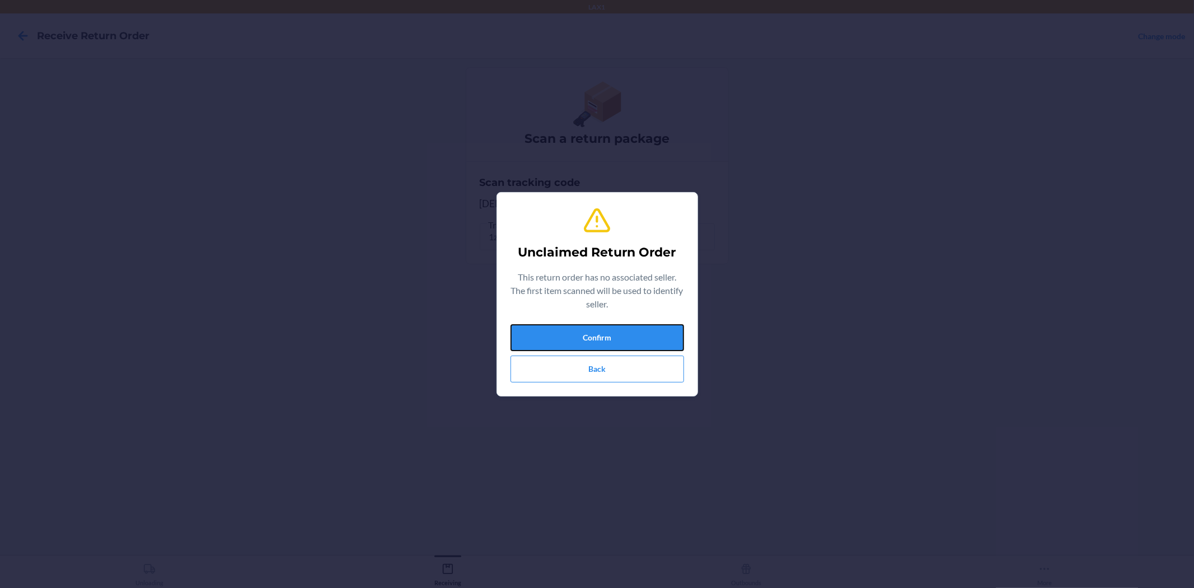
click at [616, 327] on button "Confirm" at bounding box center [598, 337] width 174 height 27
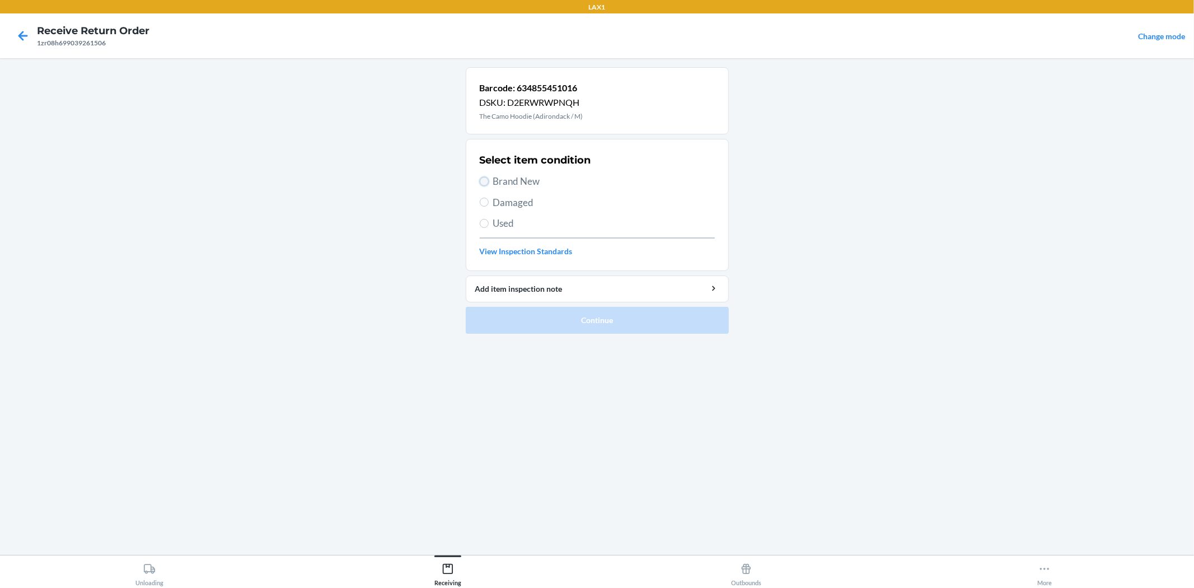
click at [485, 177] on input "Brand New" at bounding box center [484, 181] width 9 height 9
radio input "true"
click at [532, 318] on button "Continue" at bounding box center [597, 320] width 263 height 27
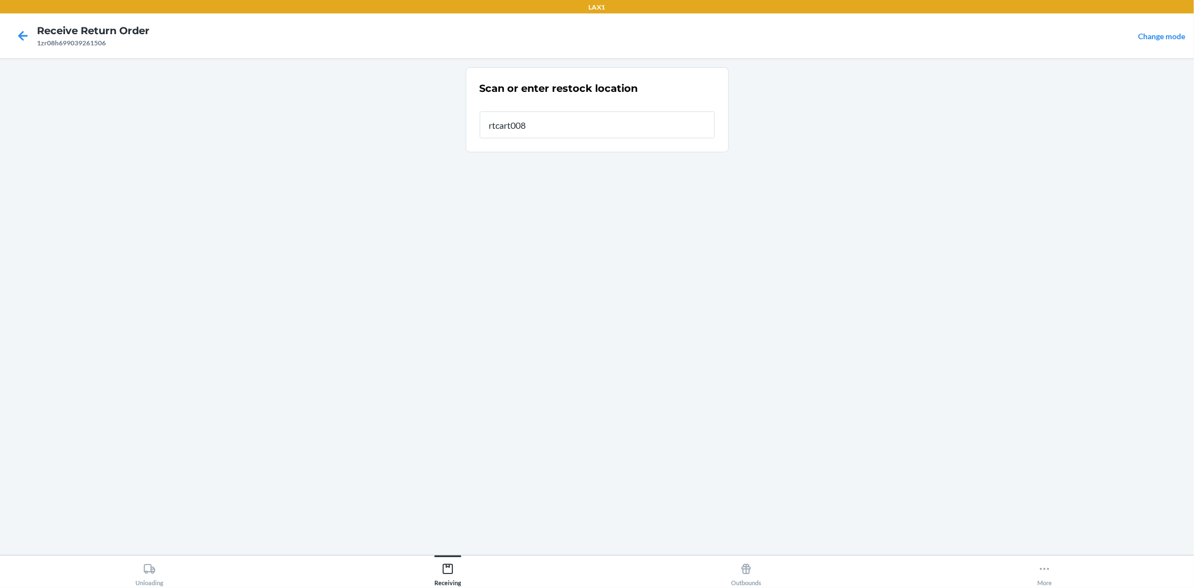
type input "rtcart008"
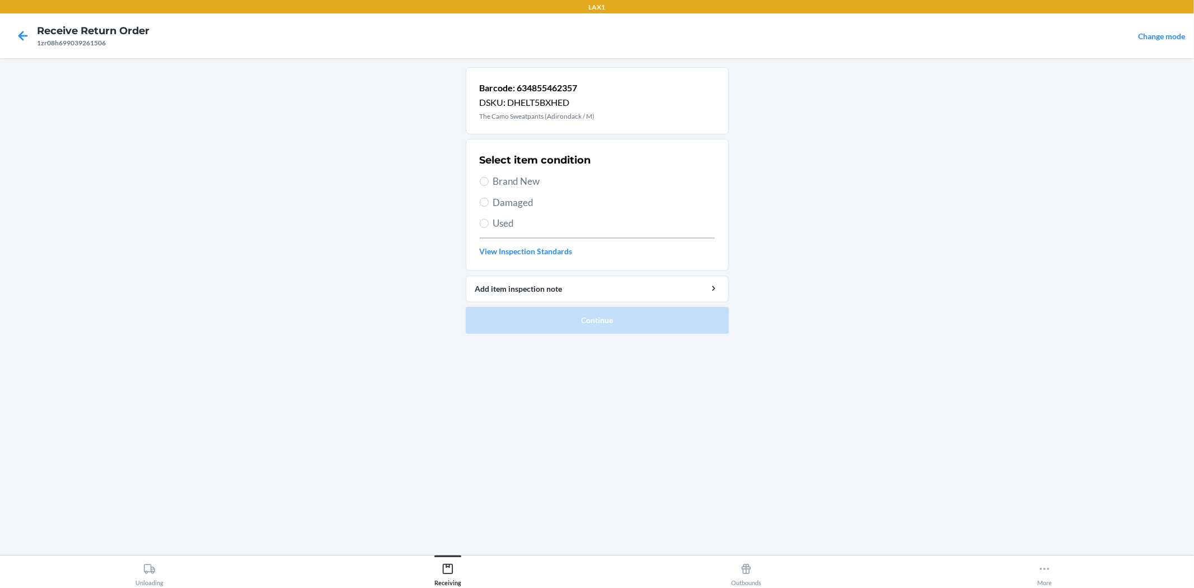
click at [539, 168] on div "Select item condition Brand New Damaged Used View Inspection Standards" at bounding box center [597, 204] width 235 height 111
click at [539, 177] on div "Select item condition Brand New Damaged Used View Inspection Standards" at bounding box center [597, 204] width 235 height 111
click at [539, 180] on span "Brand New" at bounding box center [604, 181] width 222 height 15
click at [489, 180] on input "Brand New" at bounding box center [484, 181] width 9 height 9
radio input "true"
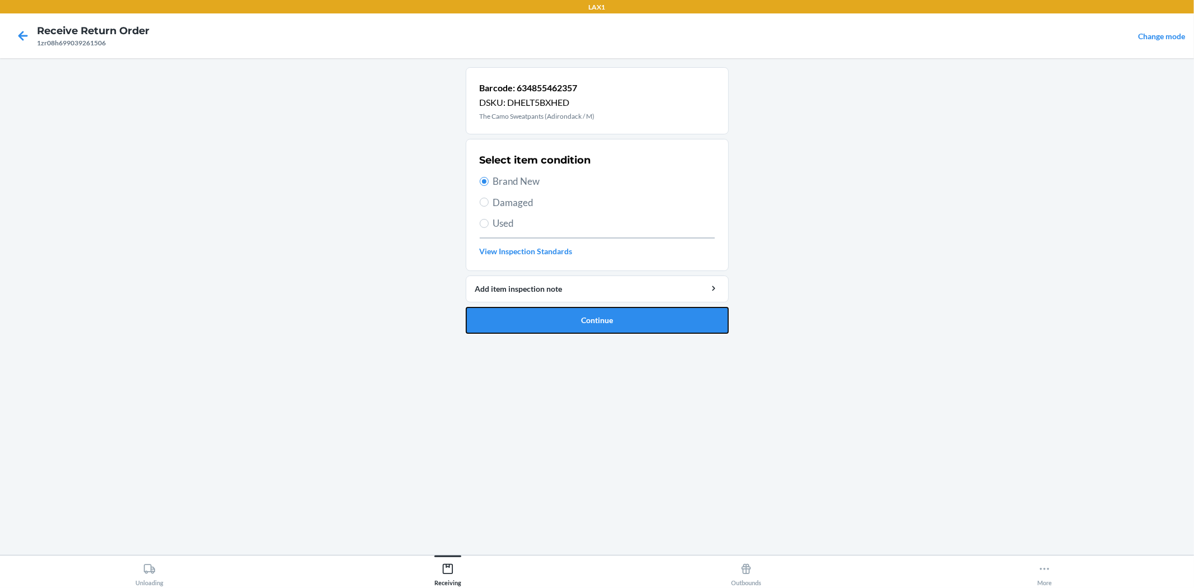
drag, startPoint x: 596, startPoint y: 328, endPoint x: 602, endPoint y: 319, distance: 11.2
click at [596, 328] on button "Continue" at bounding box center [597, 320] width 263 height 27
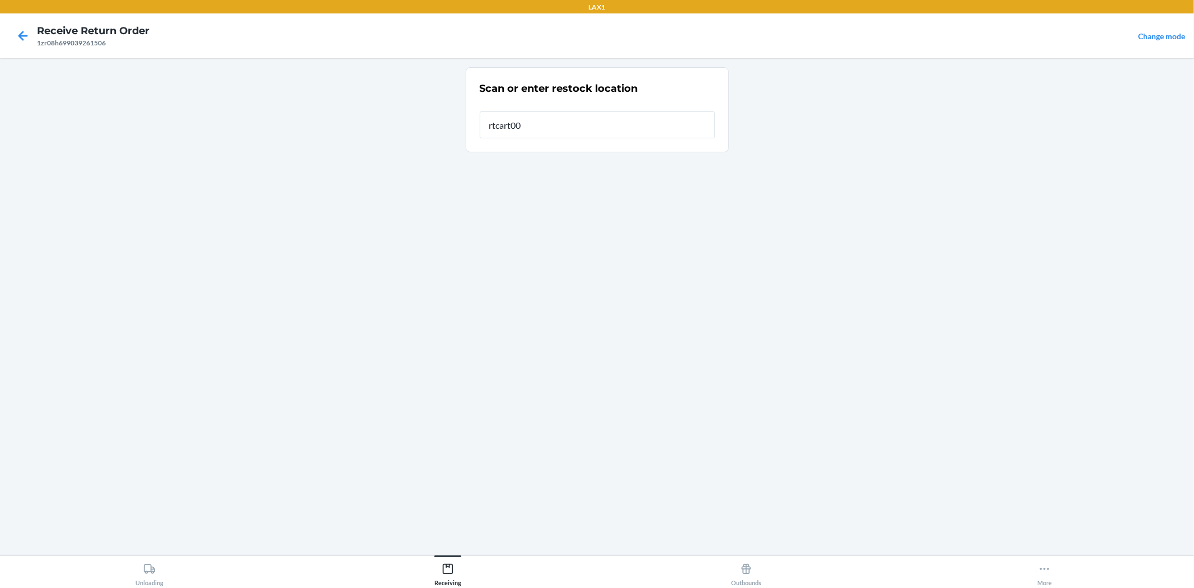
type input "rtcart008"
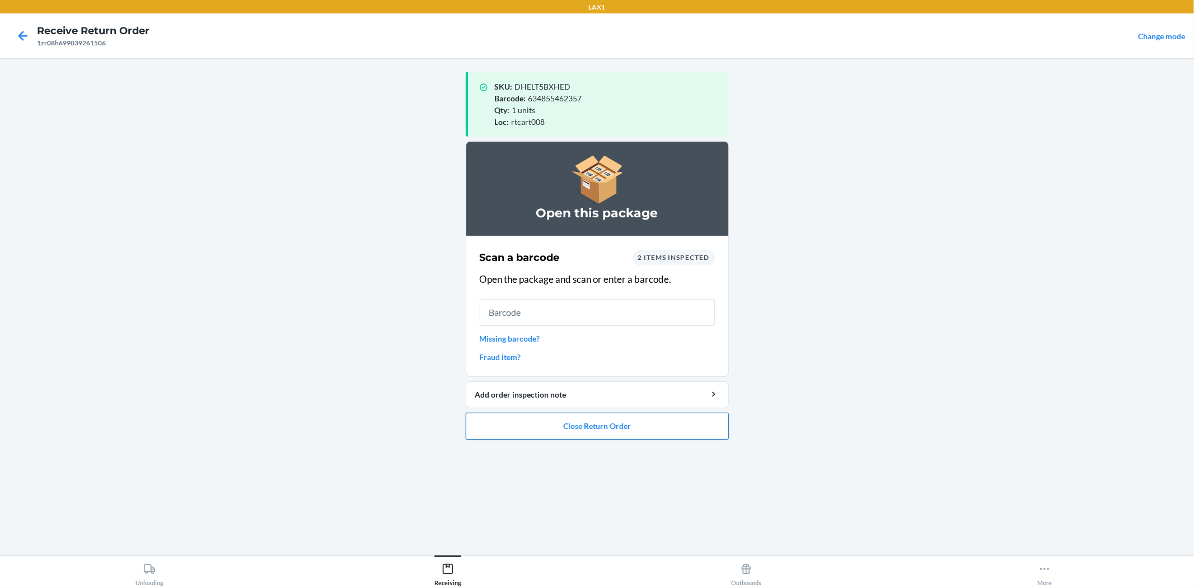
click at [700, 420] on button "Close Return Order" at bounding box center [597, 426] width 263 height 27
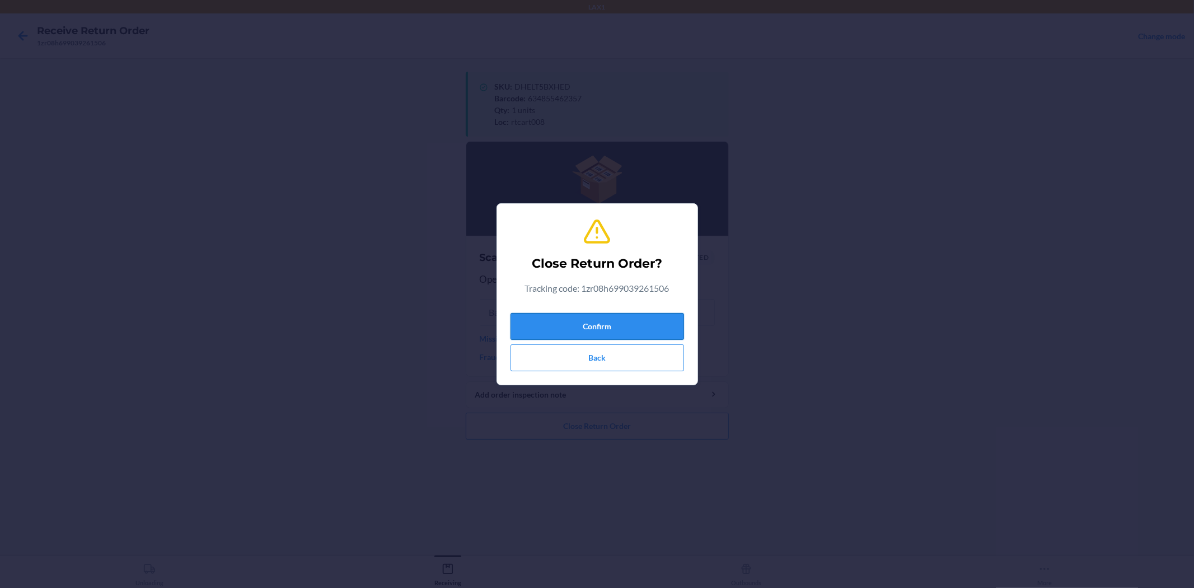
click at [618, 335] on button "Confirm" at bounding box center [598, 326] width 174 height 27
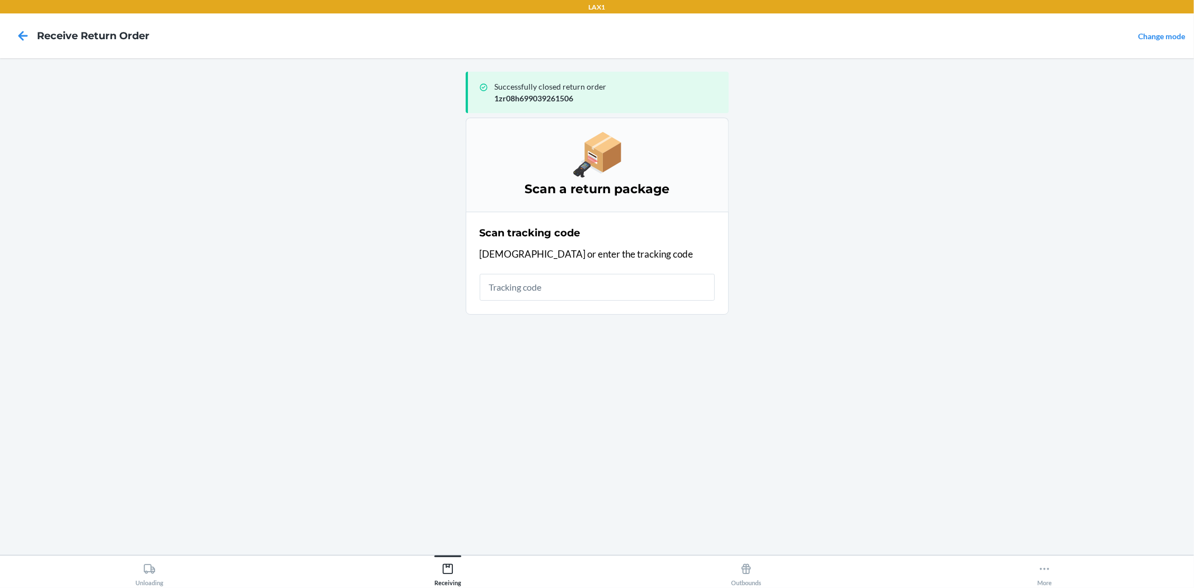
click at [600, 277] on input "text" at bounding box center [597, 287] width 235 height 27
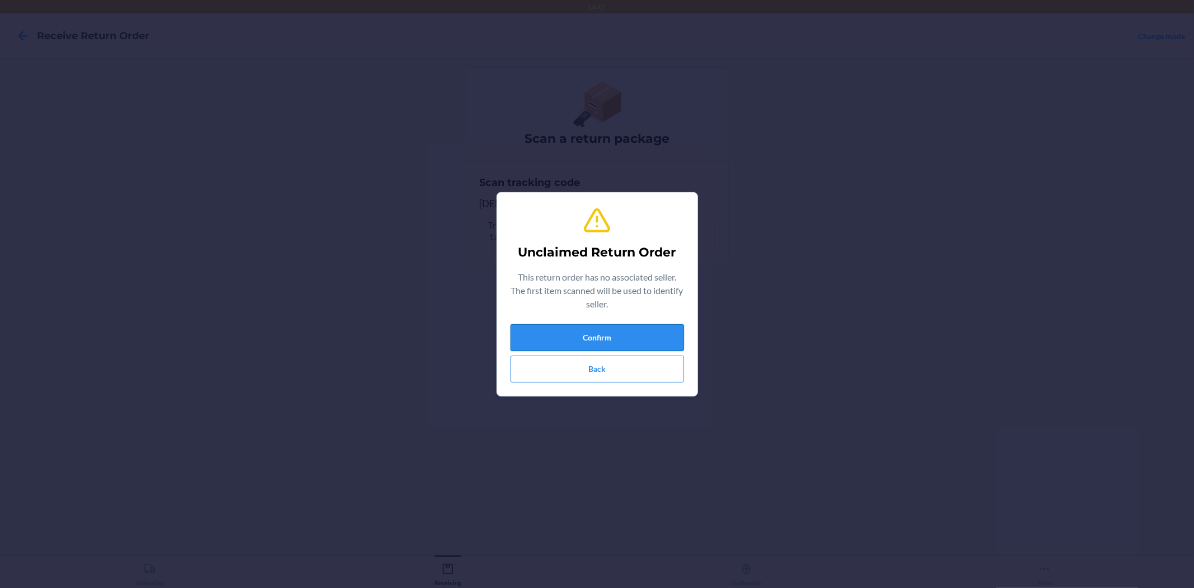
click at [536, 333] on button "Confirm" at bounding box center [598, 337] width 174 height 27
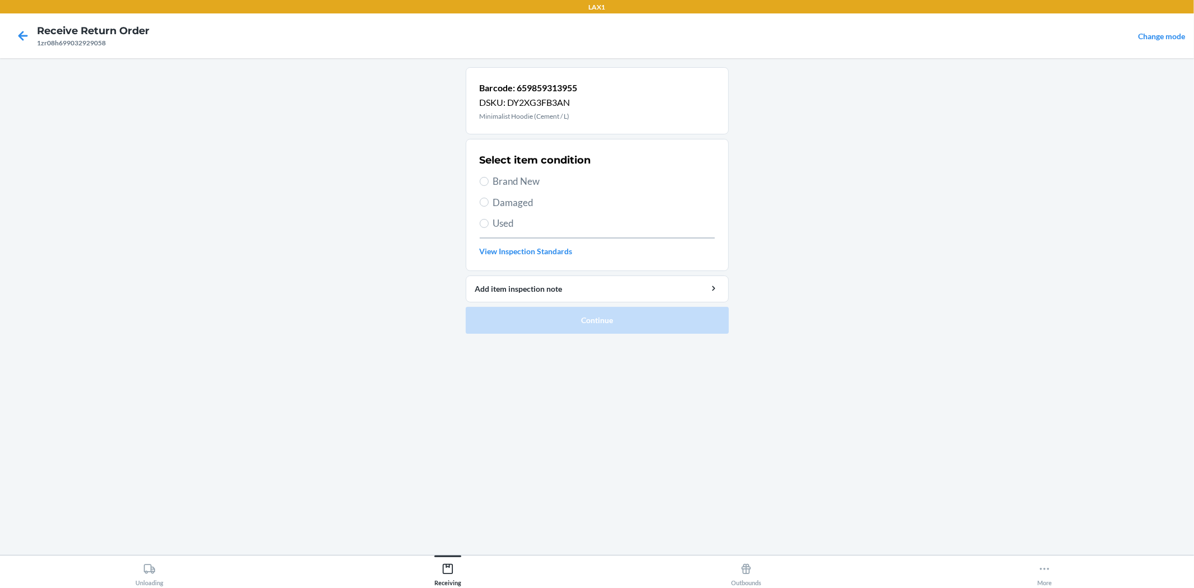
click at [518, 183] on span "Brand New" at bounding box center [604, 181] width 222 height 15
click at [489, 183] on input "Brand New" at bounding box center [484, 181] width 9 height 9
radio input "true"
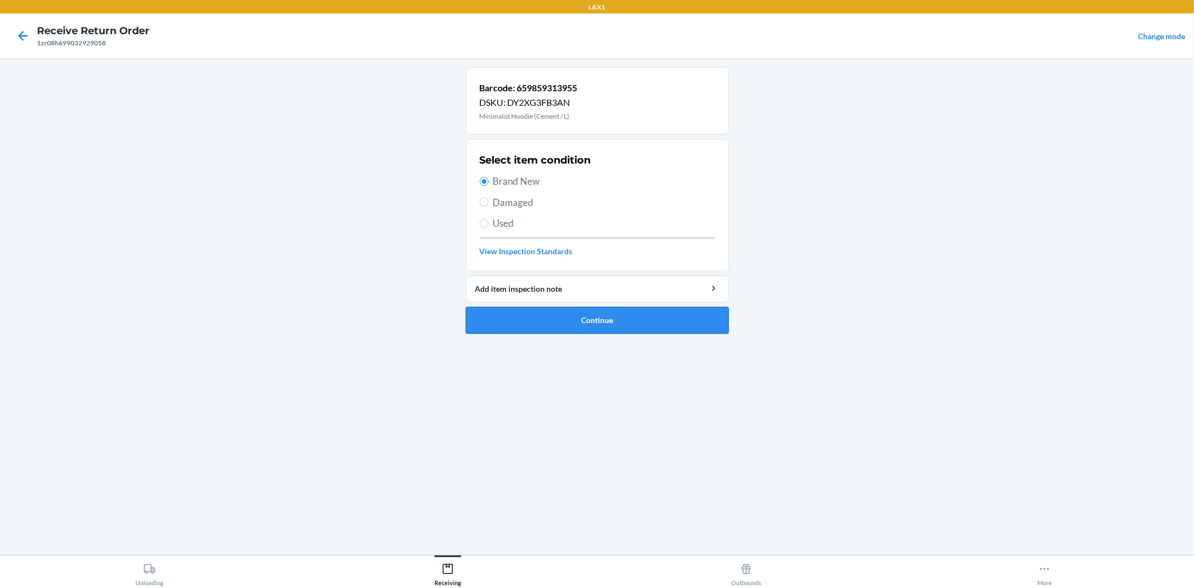
click at [578, 332] on button "Continue" at bounding box center [597, 320] width 263 height 27
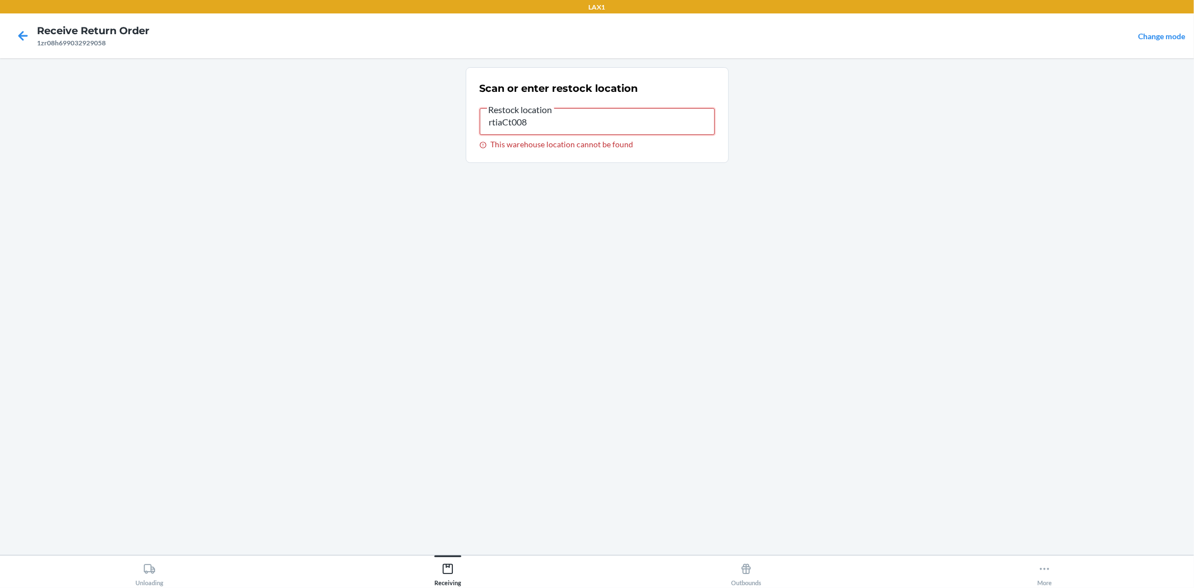
click at [569, 130] on input "rtiaCt008" at bounding box center [597, 121] width 235 height 27
type input "rtcart008"
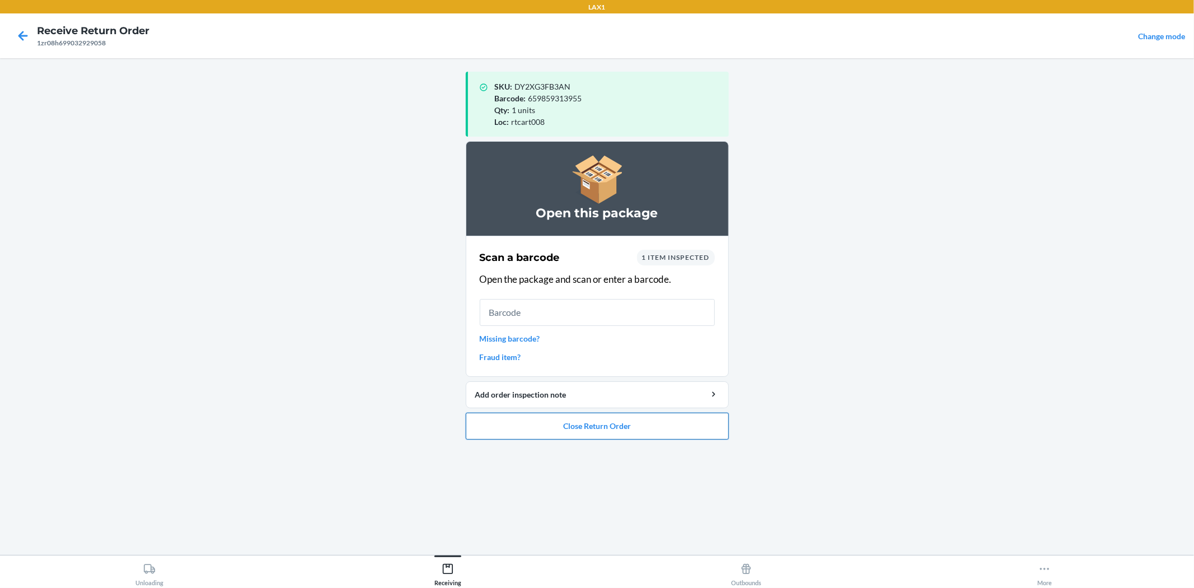
click at [586, 426] on button "Close Return Order" at bounding box center [597, 426] width 263 height 27
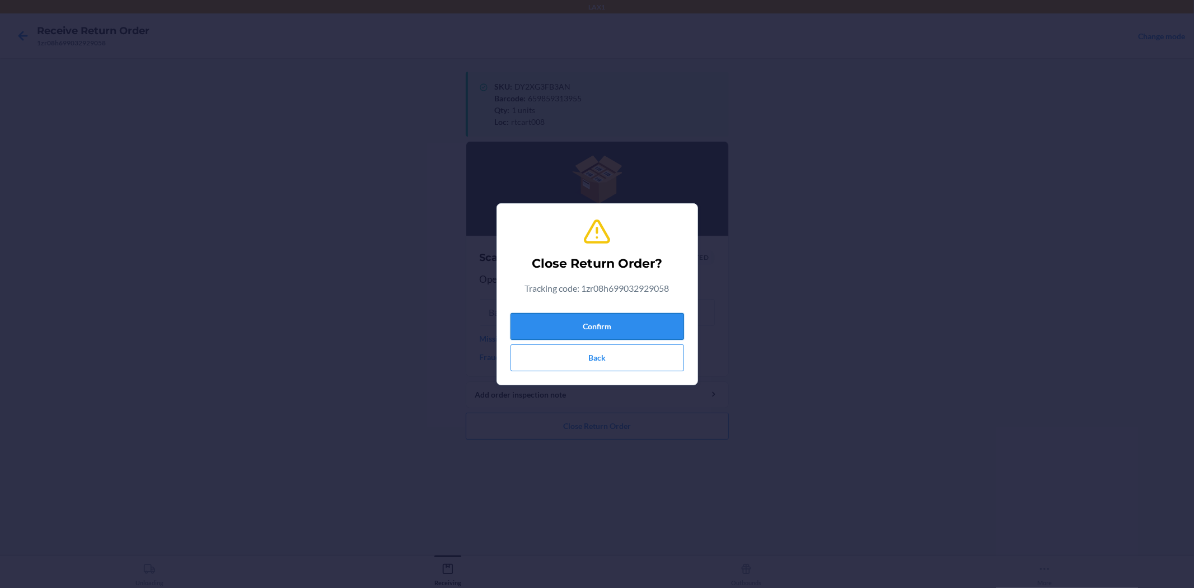
click at [541, 323] on button "Confirm" at bounding box center [598, 326] width 174 height 27
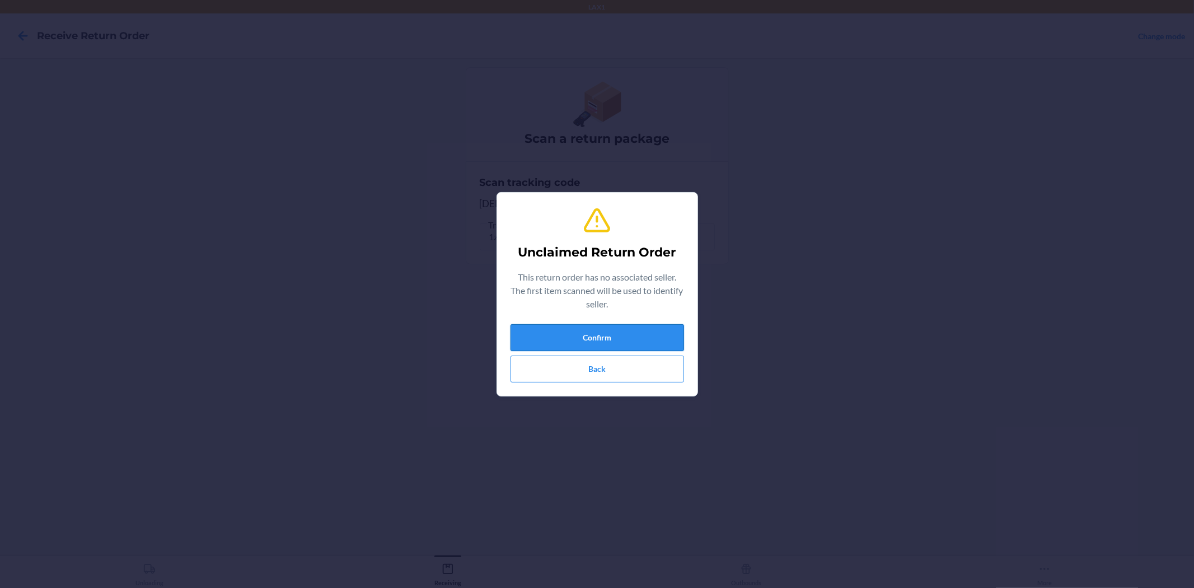
click at [633, 331] on button "Confirm" at bounding box center [598, 337] width 174 height 27
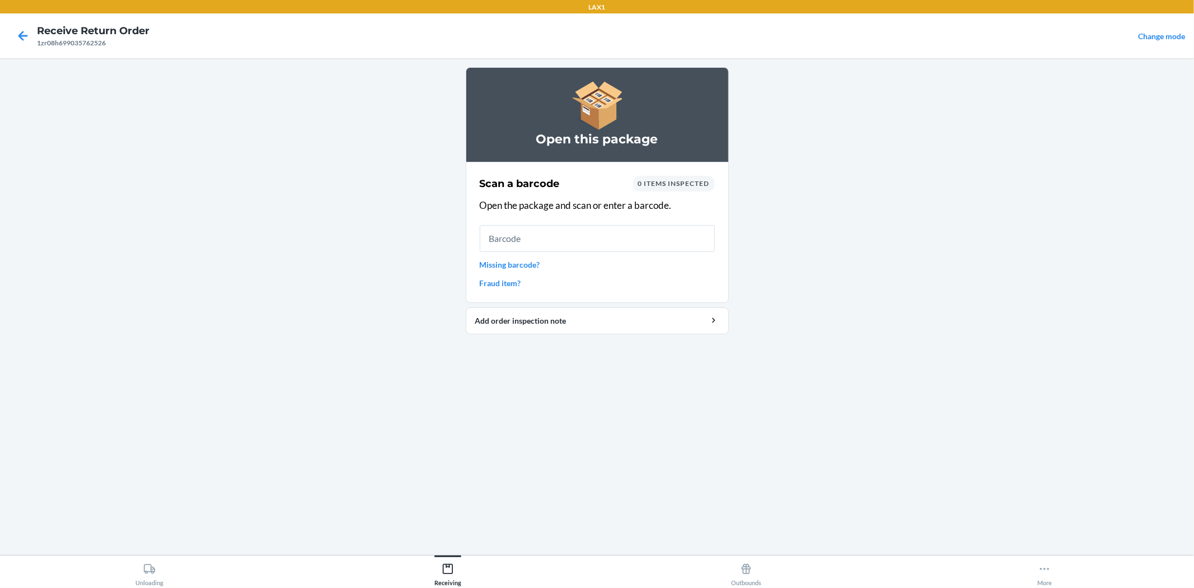
click at [586, 239] on input "text" at bounding box center [597, 238] width 235 height 27
click at [594, 241] on input "text" at bounding box center [597, 238] width 235 height 27
click at [498, 267] on link "Missing barcode?" at bounding box center [597, 265] width 235 height 12
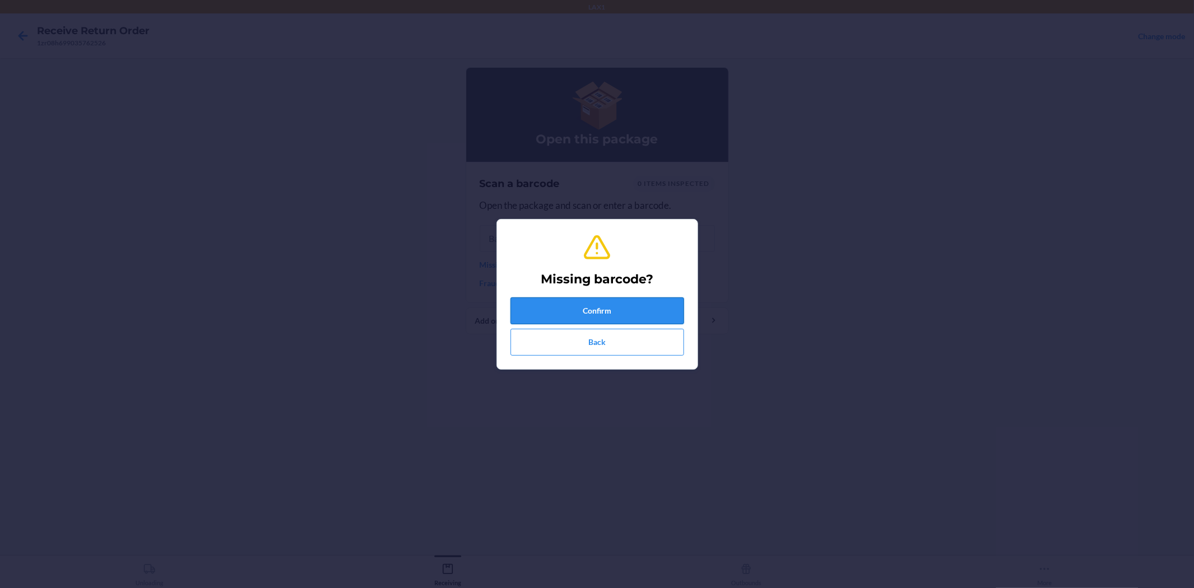
click at [590, 304] on button "Confirm" at bounding box center [598, 310] width 174 height 27
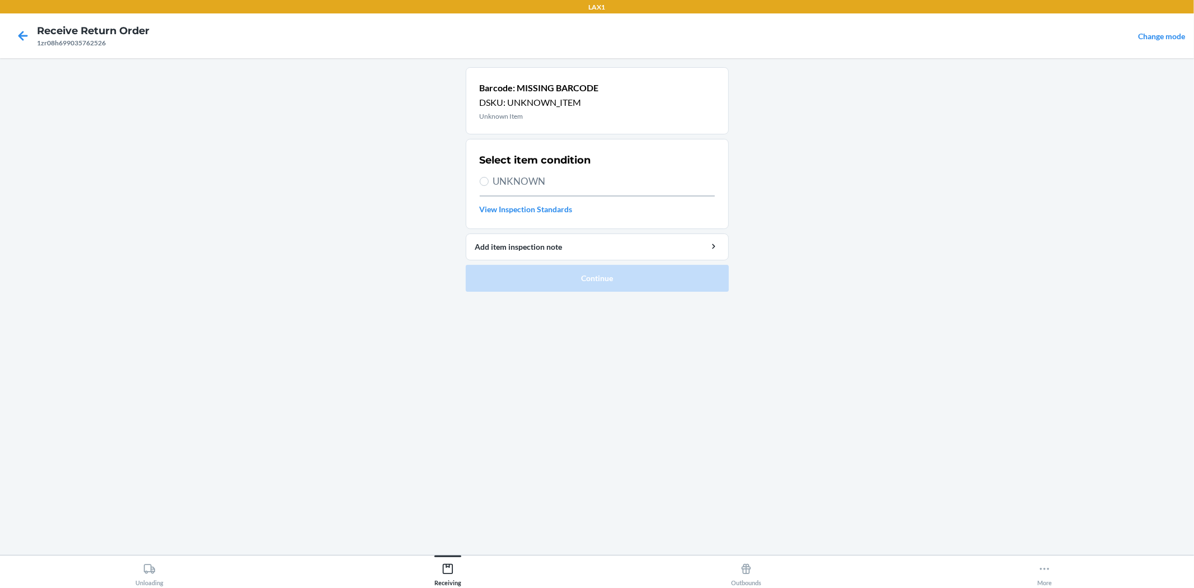
drag, startPoint x: 493, startPoint y: 181, endPoint x: 518, endPoint y: 198, distance: 31.1
click at [482, 183] on label "UNKNOWN" at bounding box center [597, 181] width 235 height 15
click at [494, 178] on span "UNKNOWN" at bounding box center [604, 181] width 222 height 15
click at [489, 178] on input "UNKNOWN" at bounding box center [484, 181] width 9 height 9
radio input "true"
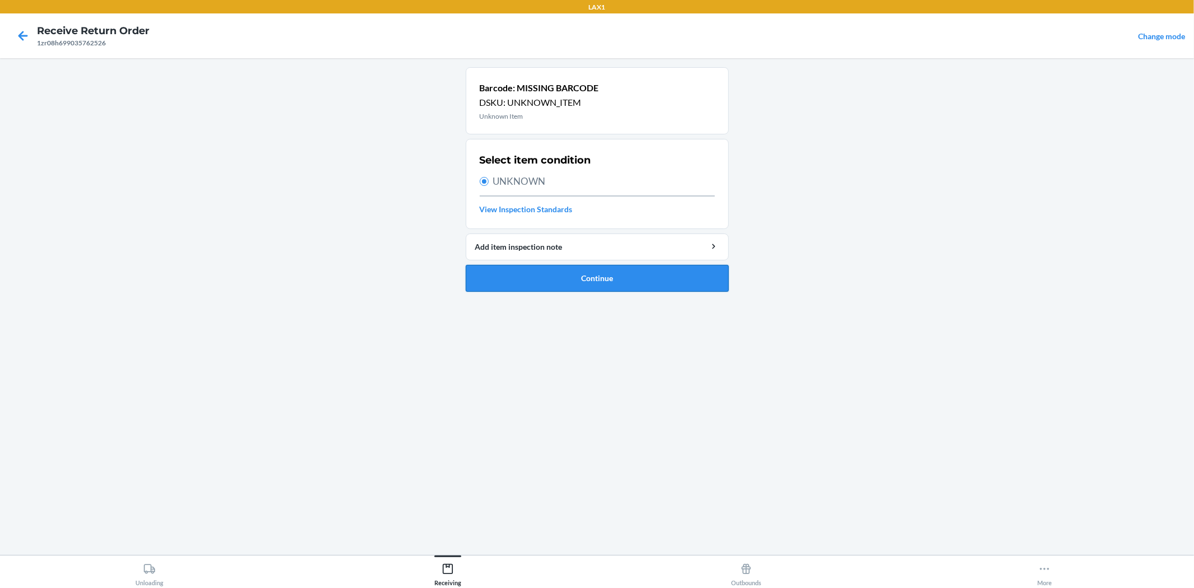
click at [595, 270] on button "Continue" at bounding box center [597, 278] width 263 height 27
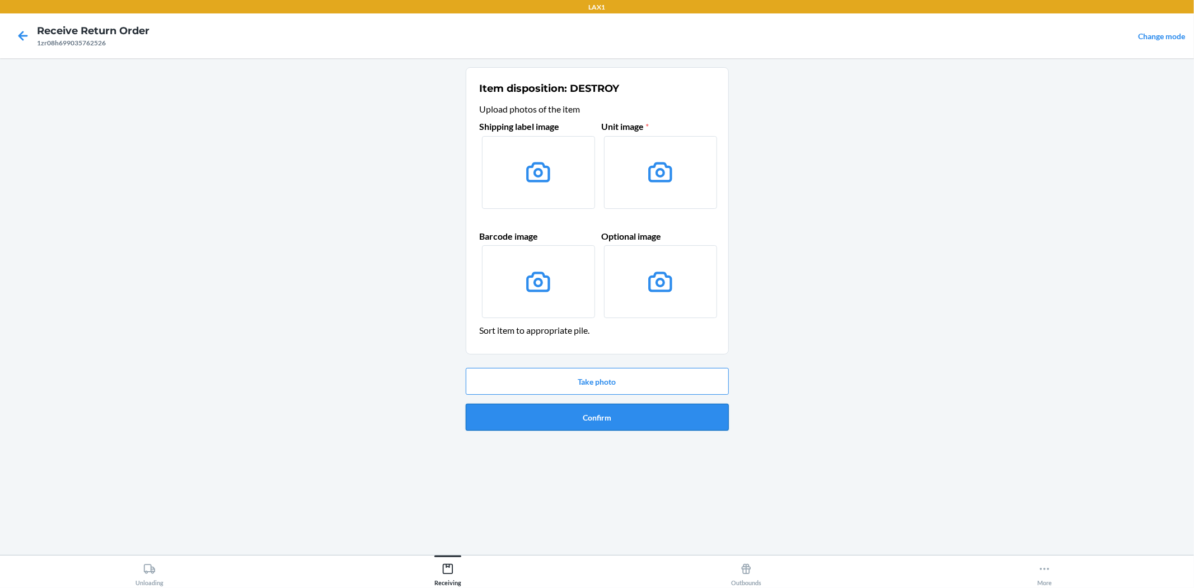
click at [614, 412] on button "Confirm" at bounding box center [597, 417] width 263 height 27
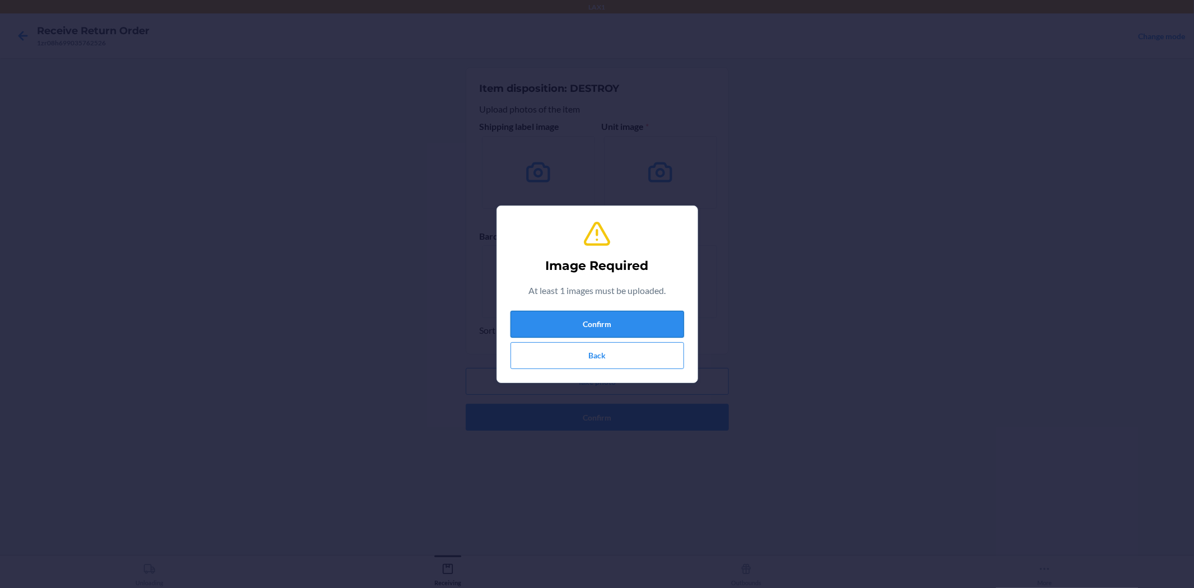
click at [601, 324] on button "Confirm" at bounding box center [598, 324] width 174 height 27
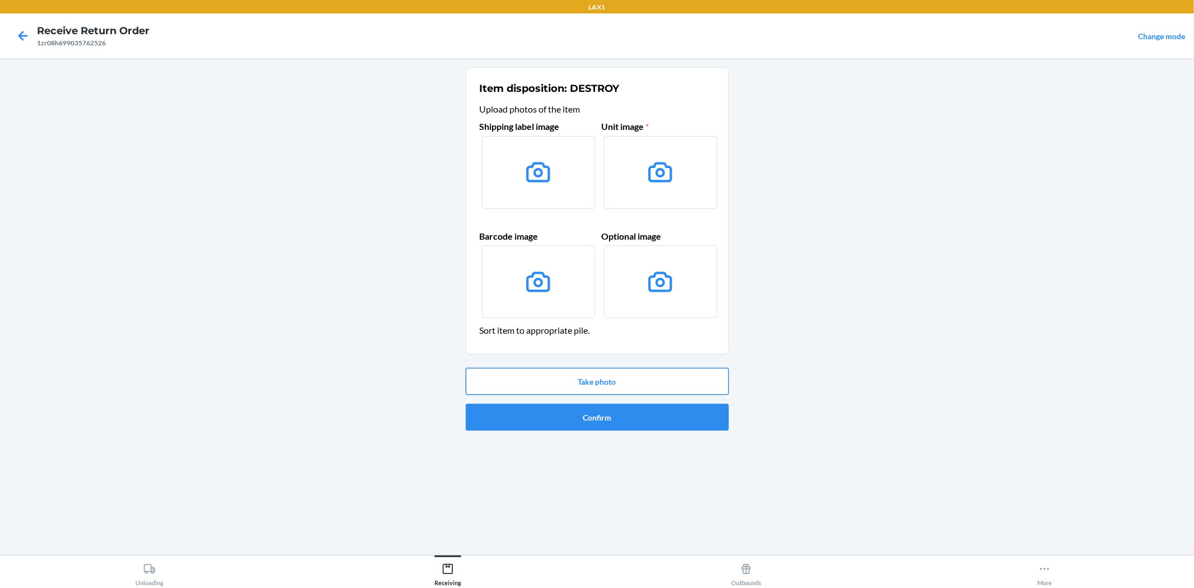
click at [630, 386] on button "Take photo" at bounding box center [597, 381] width 263 height 27
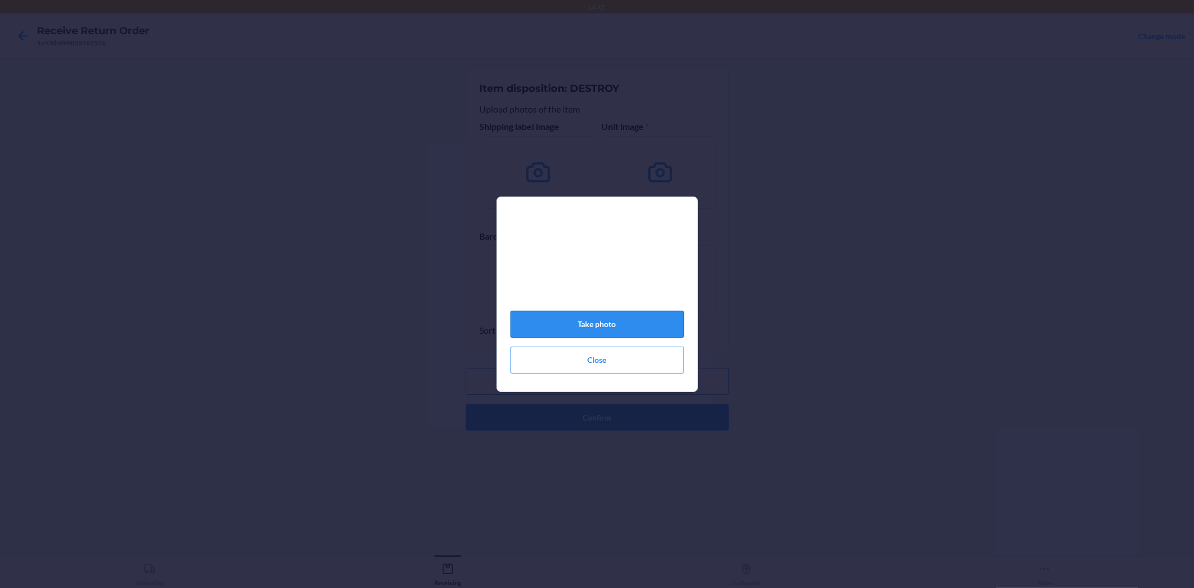
click at [633, 329] on button "Take photo" at bounding box center [598, 324] width 174 height 27
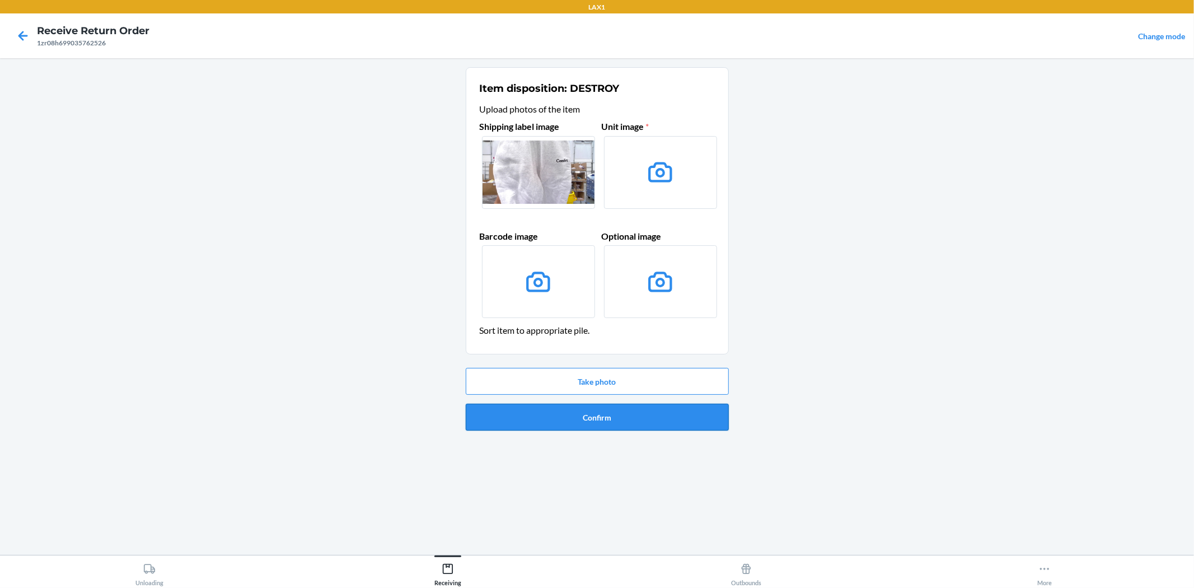
click at [641, 422] on button "Confirm" at bounding box center [597, 417] width 263 height 27
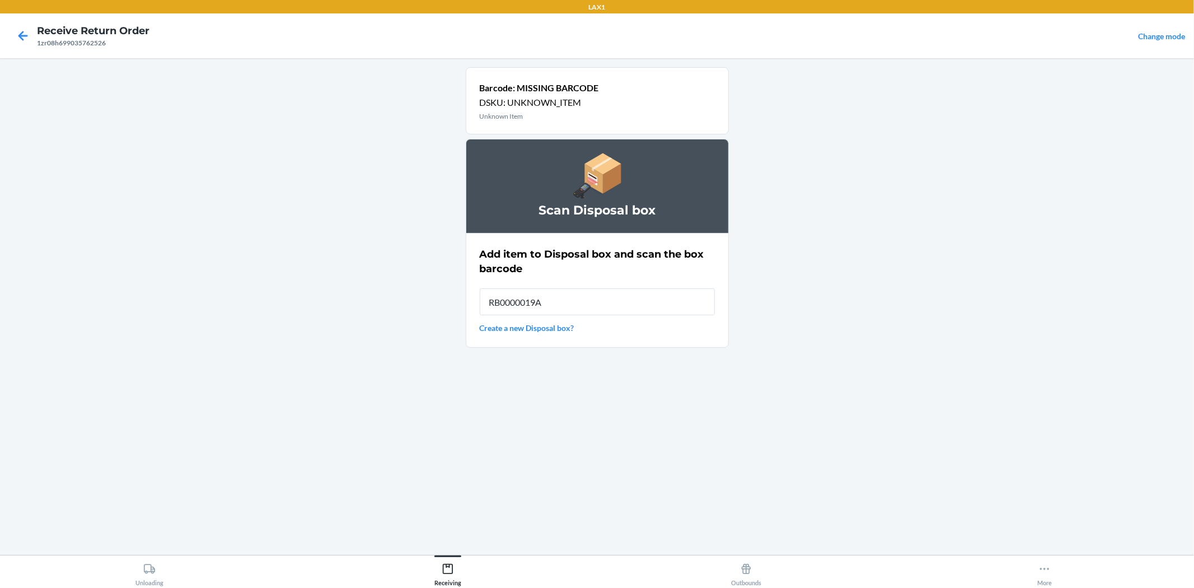
type input "RB0000019AD"
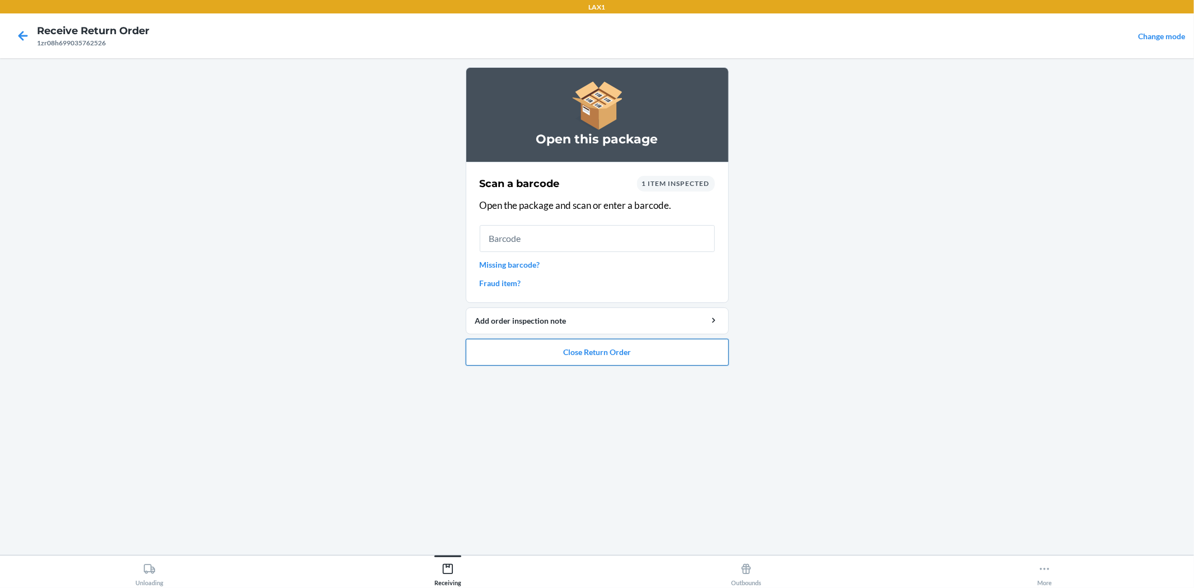
click at [676, 360] on button "Close Return Order" at bounding box center [597, 352] width 263 height 27
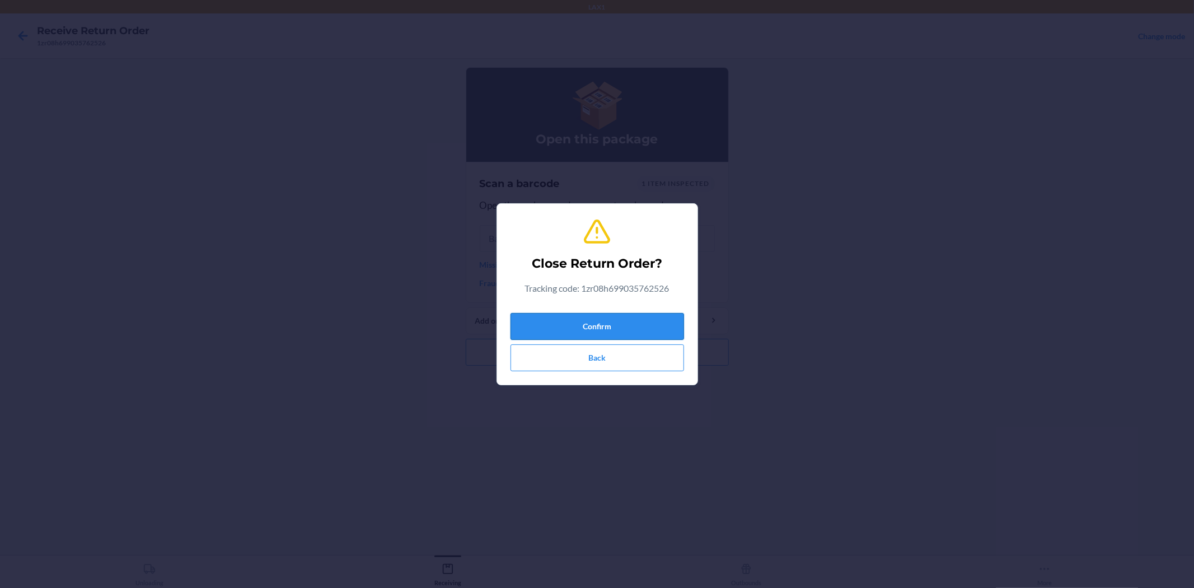
click at [627, 325] on button "Confirm" at bounding box center [598, 326] width 174 height 27
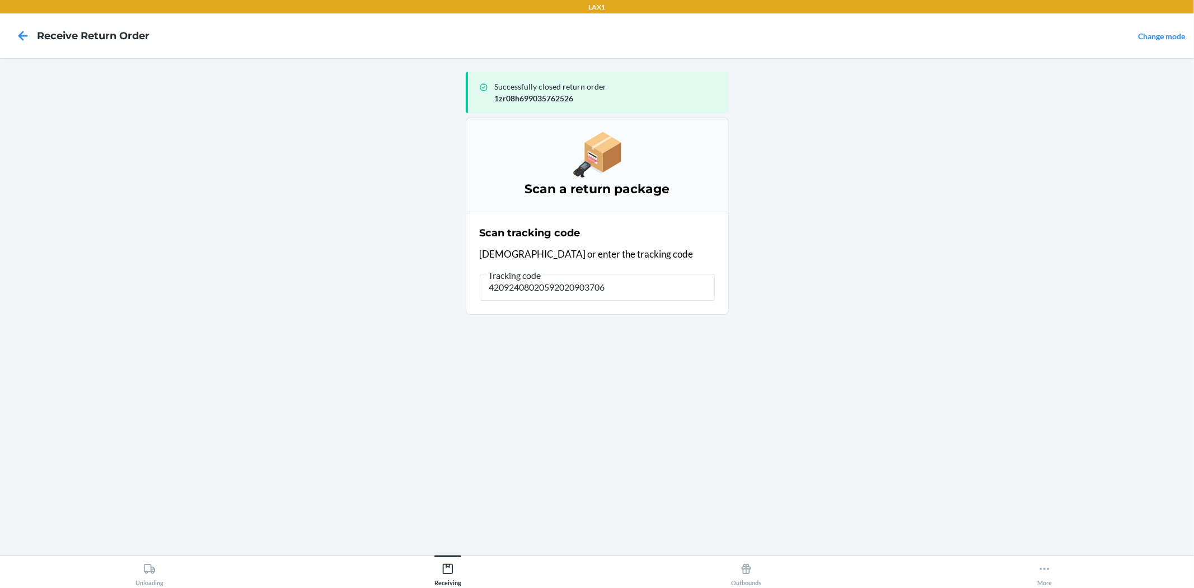
type input "420924080205920209037069"
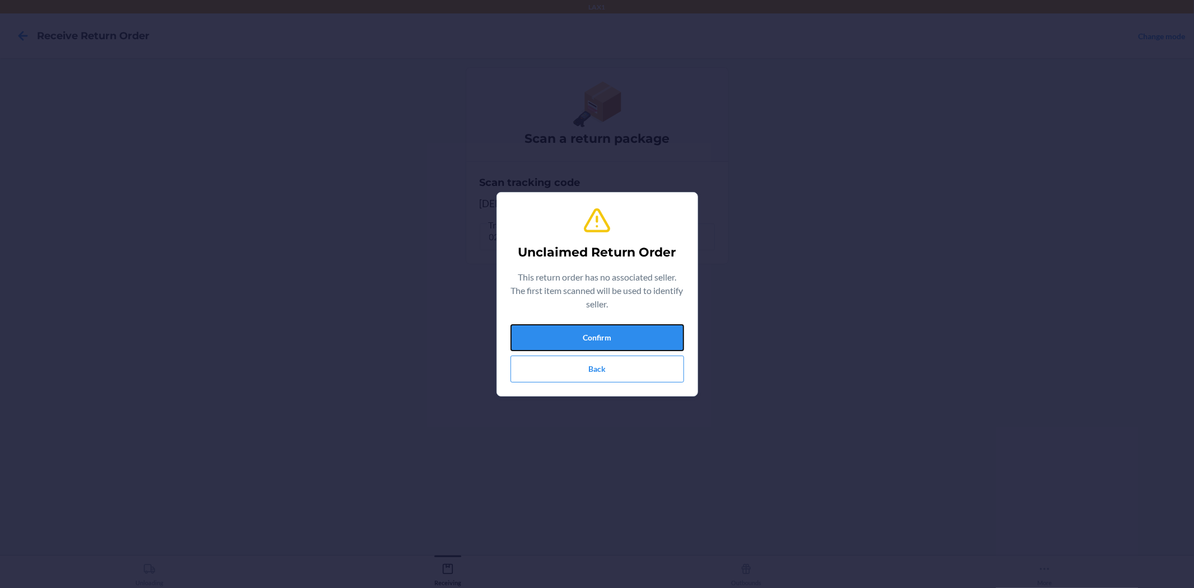
click at [627, 325] on button "Confirm" at bounding box center [598, 337] width 174 height 27
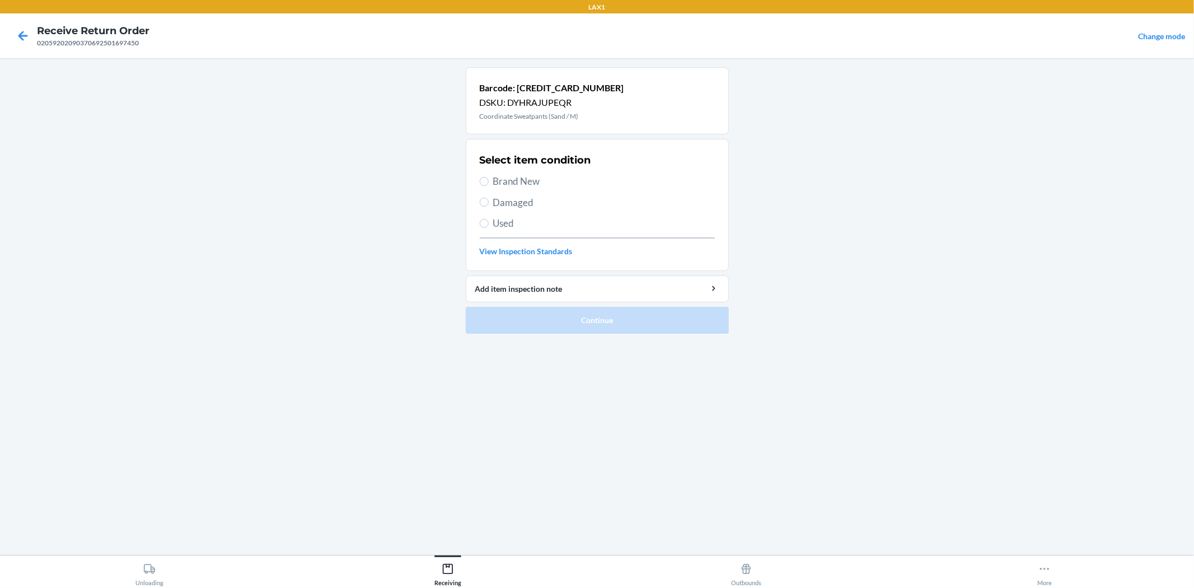
click at [520, 175] on span "Brand New" at bounding box center [604, 181] width 222 height 15
click at [489, 177] on input "Brand New" at bounding box center [484, 181] width 9 height 9
radio input "true"
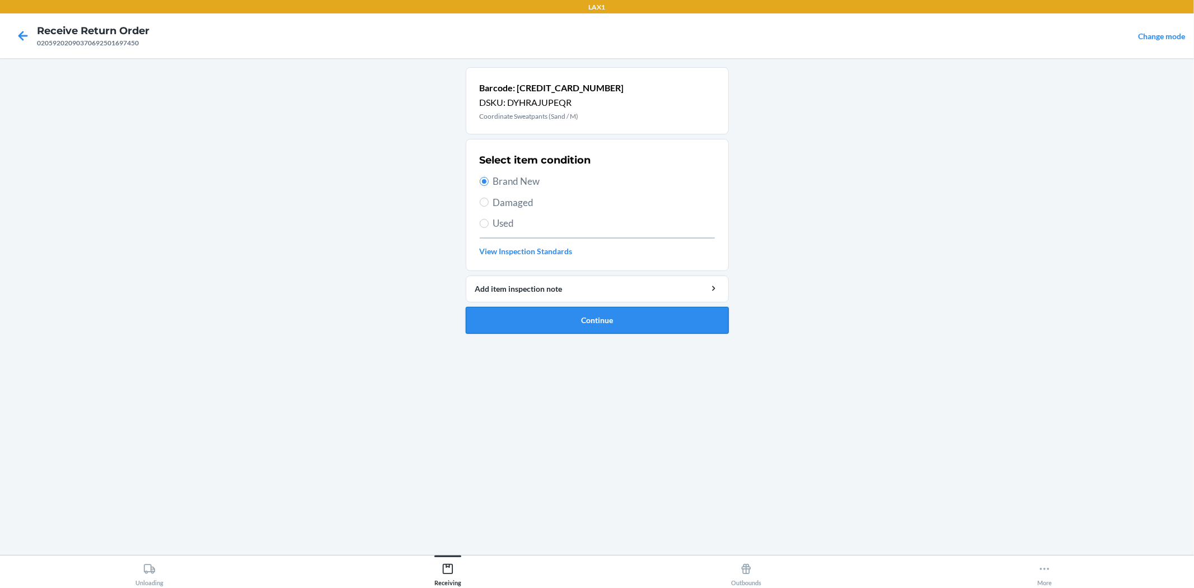
click at [613, 307] on button "Continue" at bounding box center [597, 320] width 263 height 27
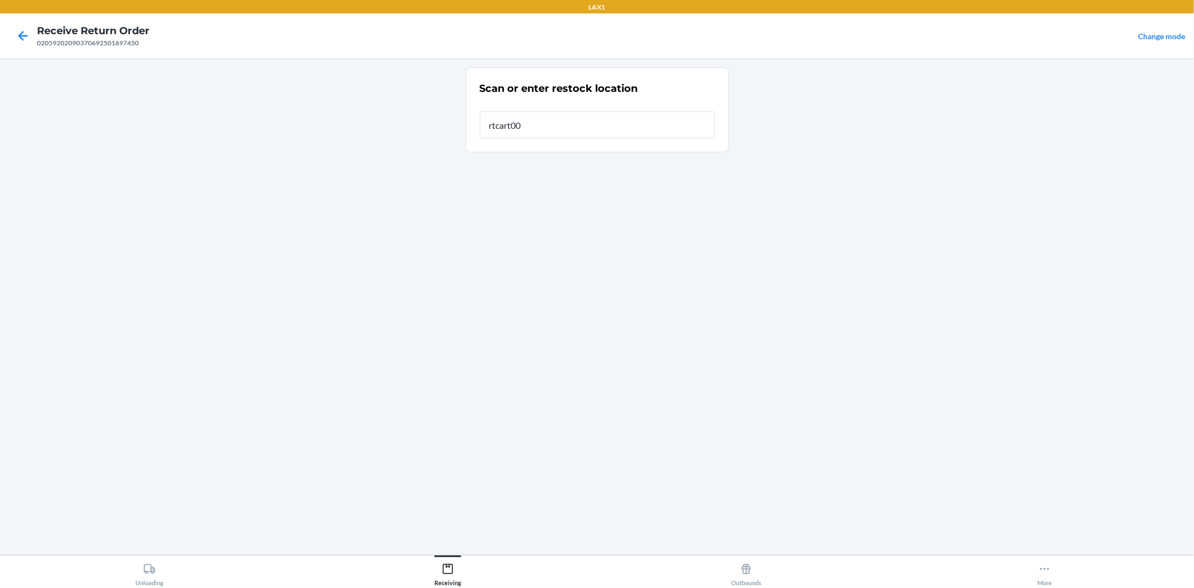
type input "rtcart008"
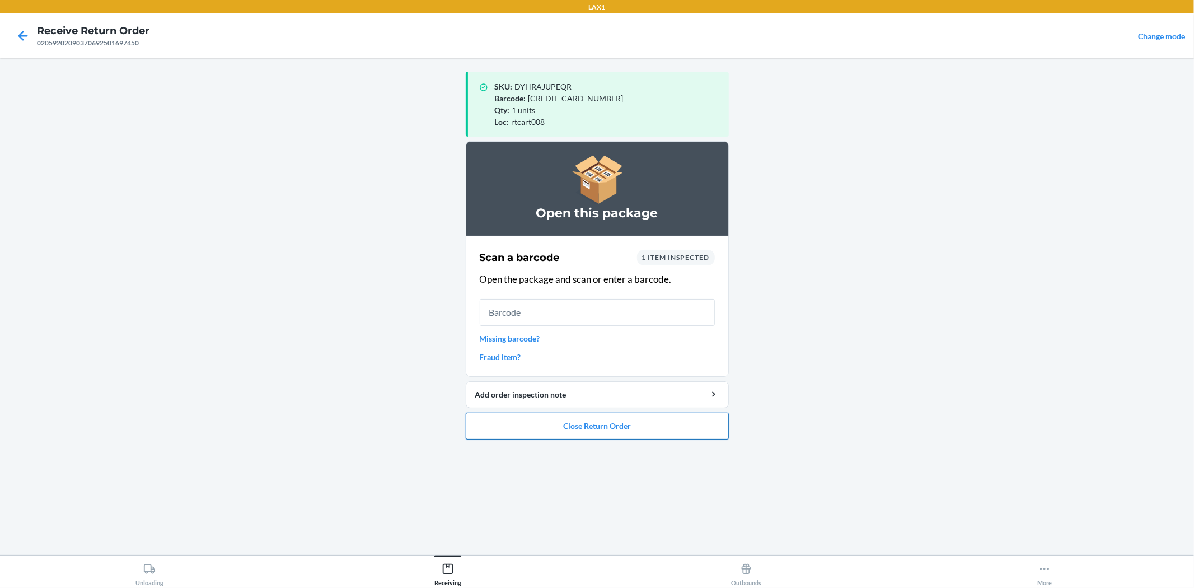
click at [578, 426] on button "Close Return Order" at bounding box center [597, 426] width 263 height 27
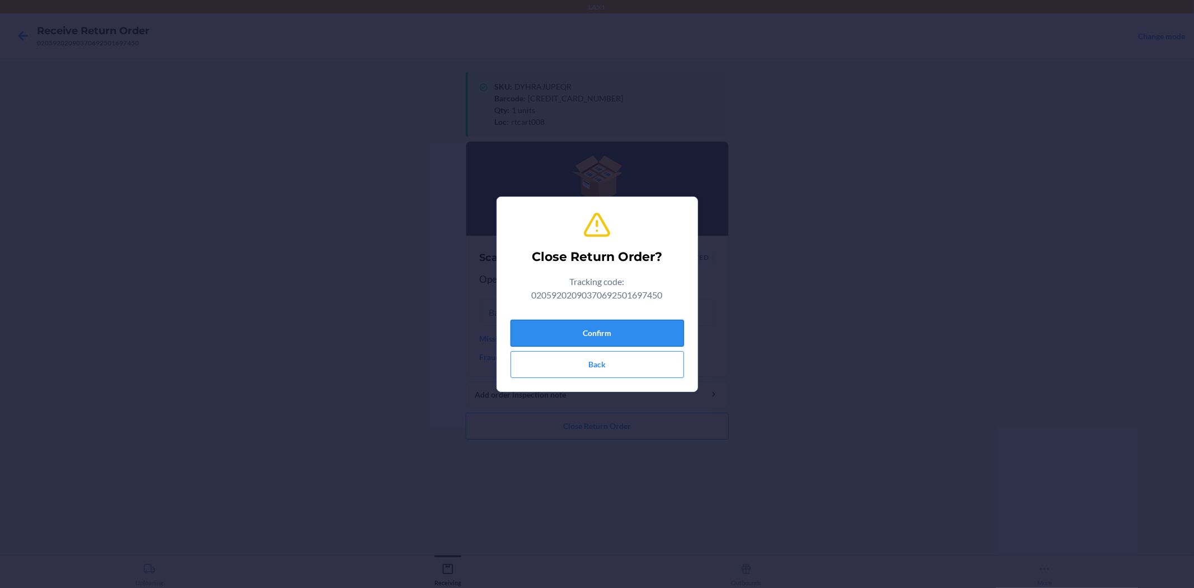
click at [662, 335] on button "Confirm" at bounding box center [598, 333] width 174 height 27
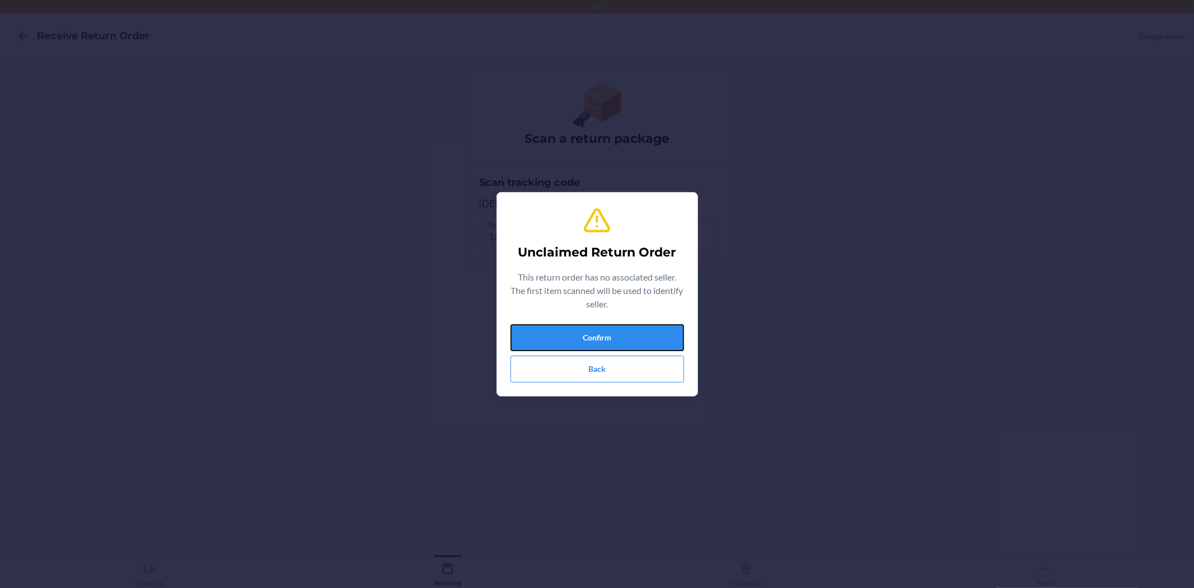
click at [662, 335] on button "Confirm" at bounding box center [598, 337] width 174 height 27
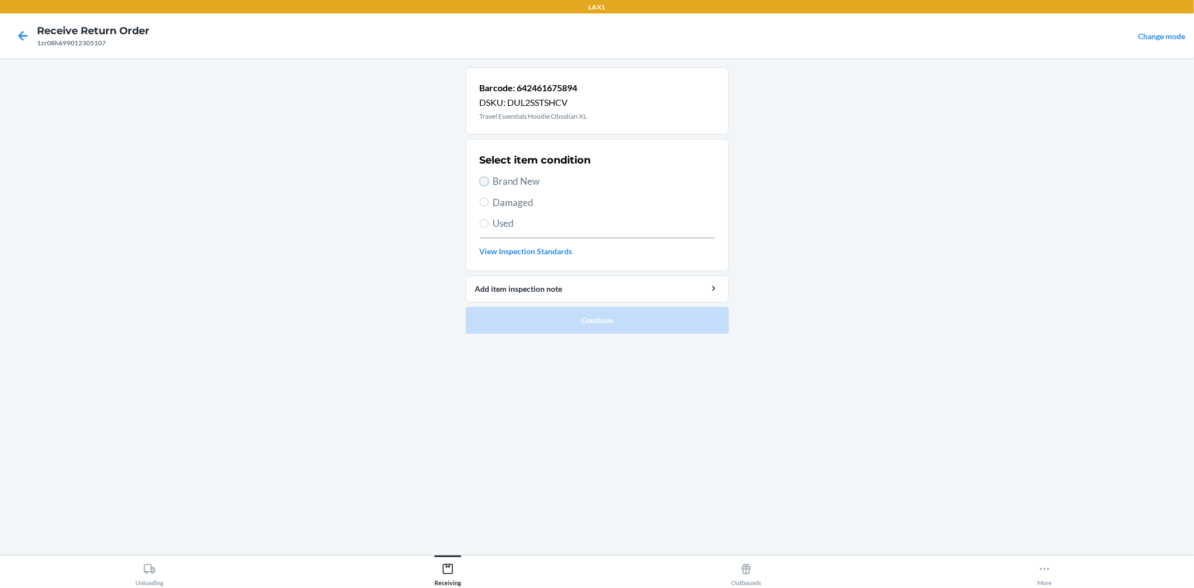
click at [486, 177] on input "Brand New" at bounding box center [484, 181] width 9 height 9
radio input "true"
click at [566, 321] on button "Continue" at bounding box center [597, 320] width 263 height 27
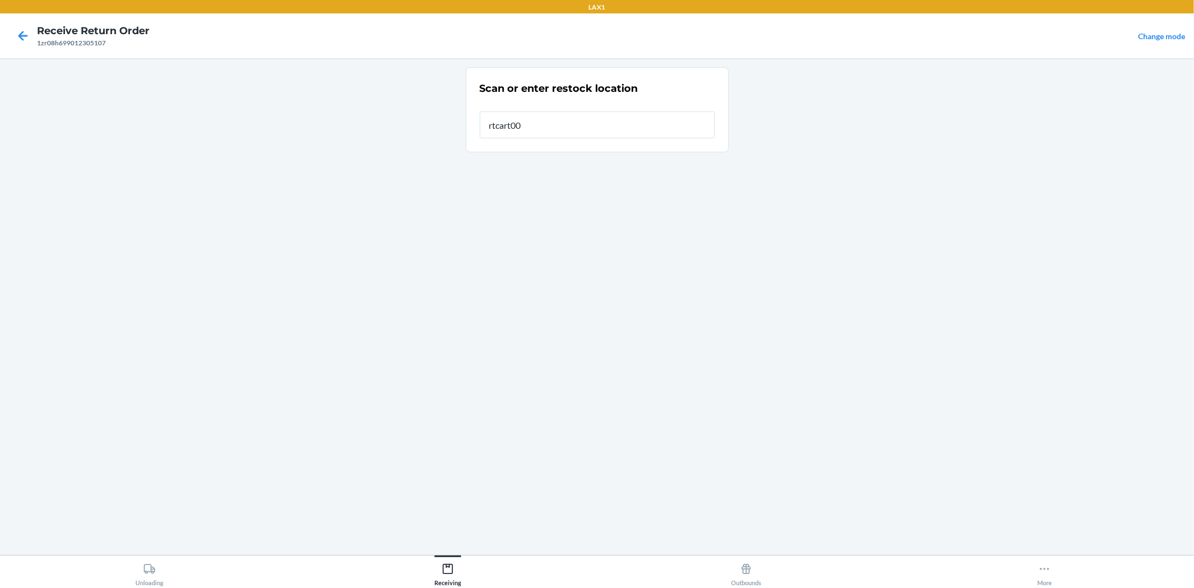
type input "rtcart008"
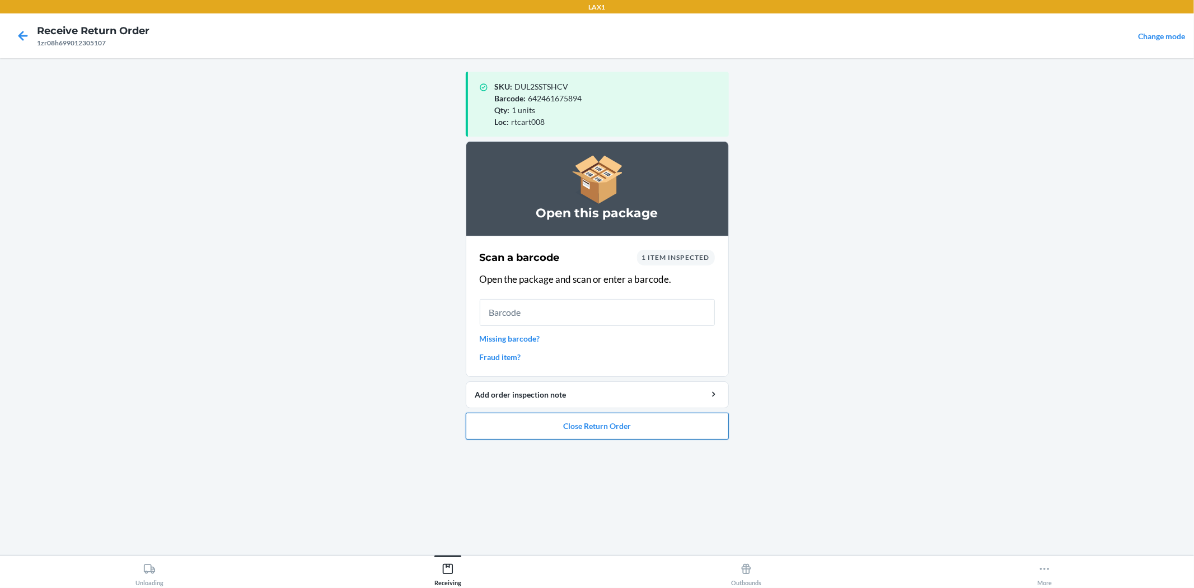
click at [649, 436] on button "Close Return Order" at bounding box center [597, 426] width 263 height 27
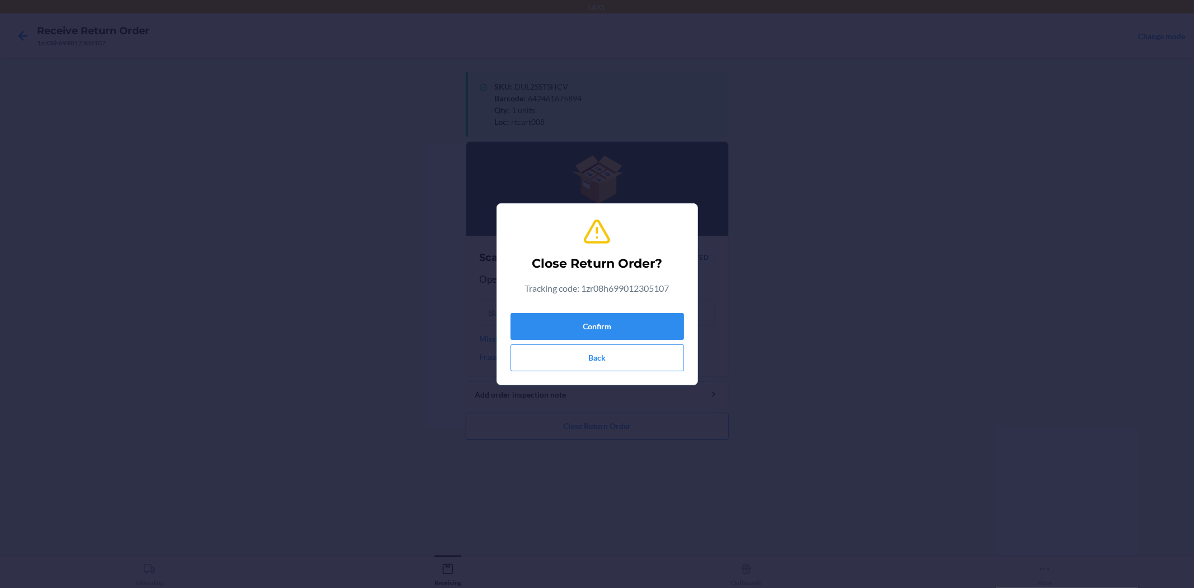
click at [708, 309] on div "Close Return Order? Tracking code: 1zr08h699012305107 Confirm Back" at bounding box center [597, 294] width 1194 height 588
drag, startPoint x: 664, startPoint y: 326, endPoint x: 669, endPoint y: 356, distance: 30.0
click at [667, 349] on div "Confirm Back" at bounding box center [598, 340] width 174 height 63
click at [670, 328] on button "Confirm" at bounding box center [598, 326] width 174 height 27
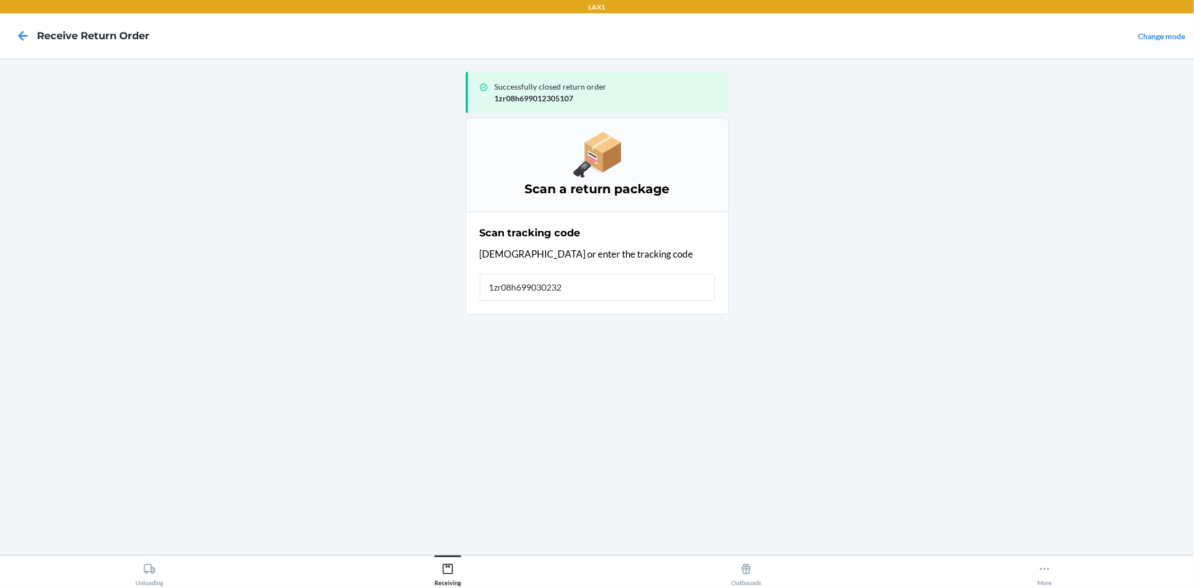
type input "1zr08h6990302324"
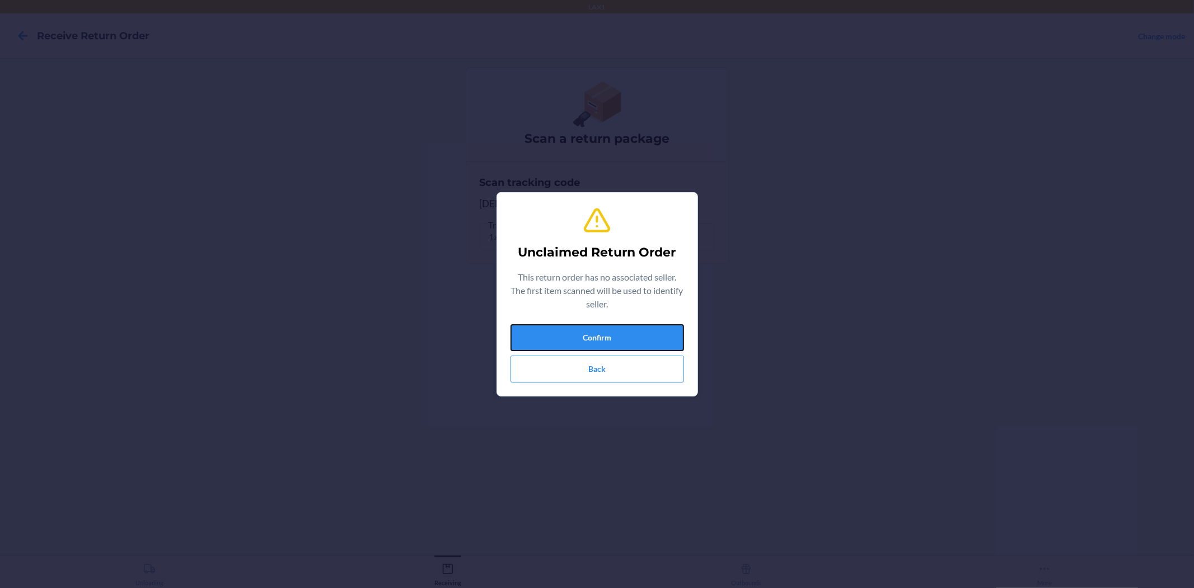
click at [670, 328] on button "Confirm" at bounding box center [598, 337] width 174 height 27
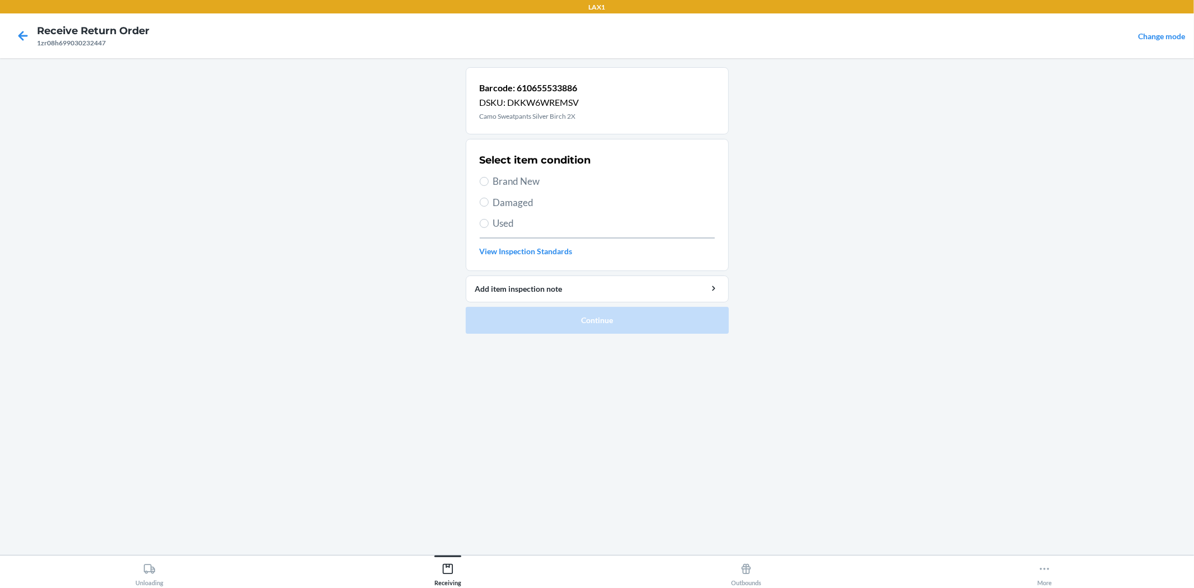
click at [531, 193] on div "Select item condition Brand New Damaged Used View Inspection Standards" at bounding box center [597, 204] width 235 height 111
click at [530, 188] on span "Brand New" at bounding box center [604, 181] width 222 height 15
click at [489, 186] on input "Brand New" at bounding box center [484, 181] width 9 height 9
radio input "true"
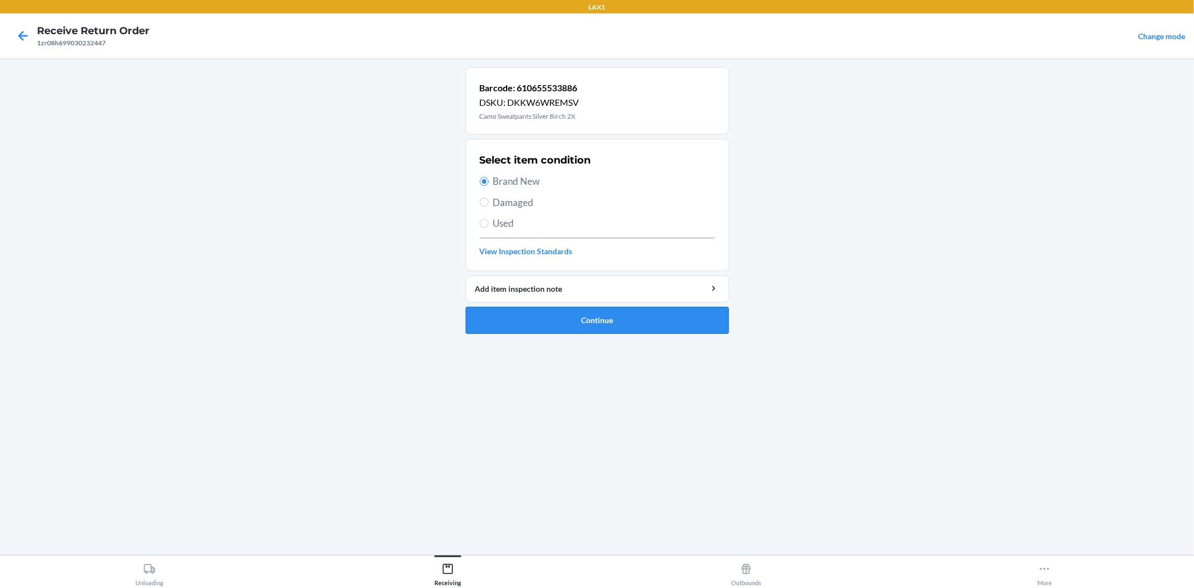
click at [612, 317] on button "Continue" at bounding box center [597, 320] width 263 height 27
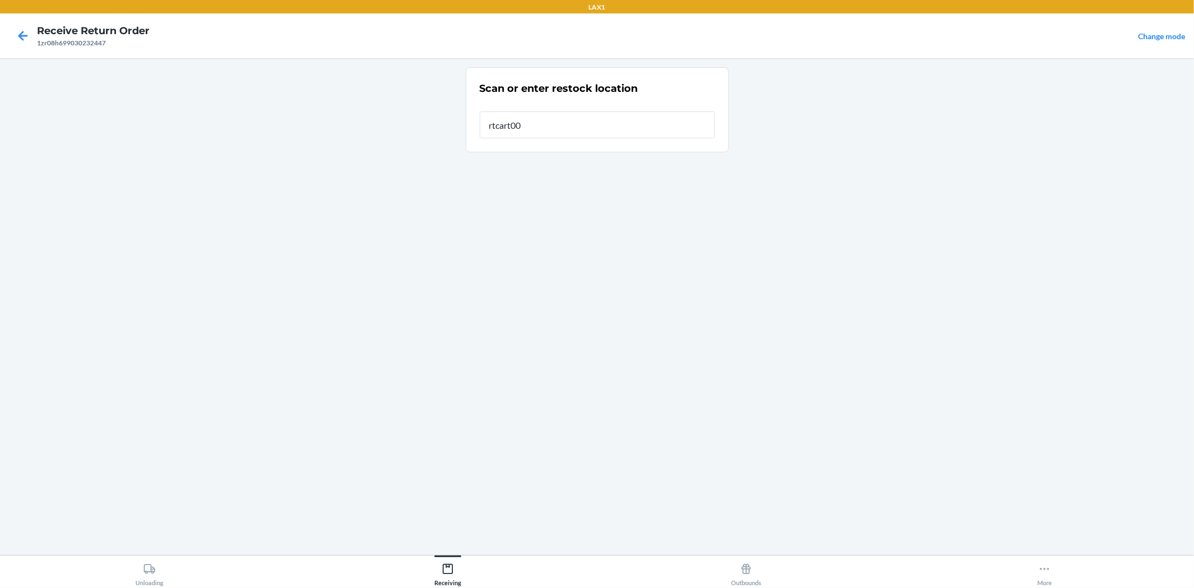
type input "rtcart008"
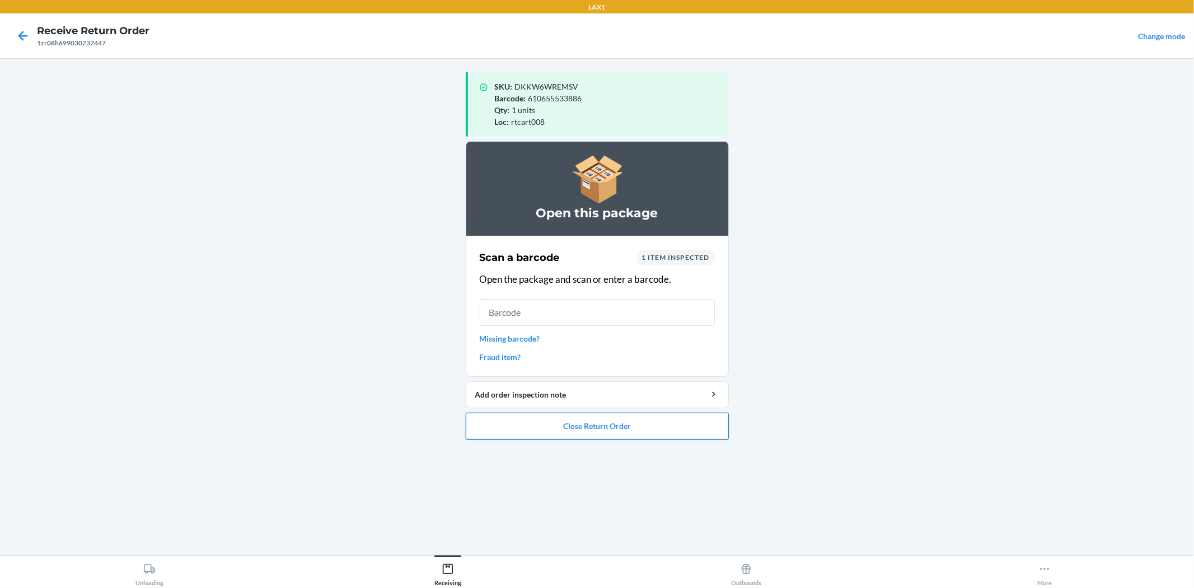
click at [625, 428] on button "Close Return Order" at bounding box center [597, 426] width 263 height 27
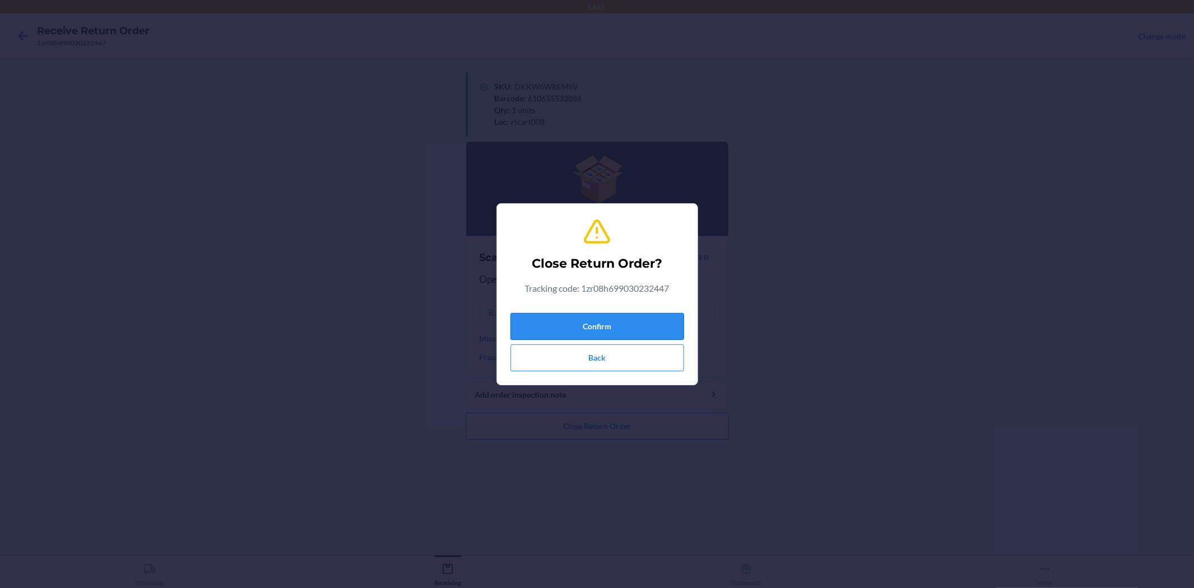
click at [651, 336] on button "Confirm" at bounding box center [598, 326] width 174 height 27
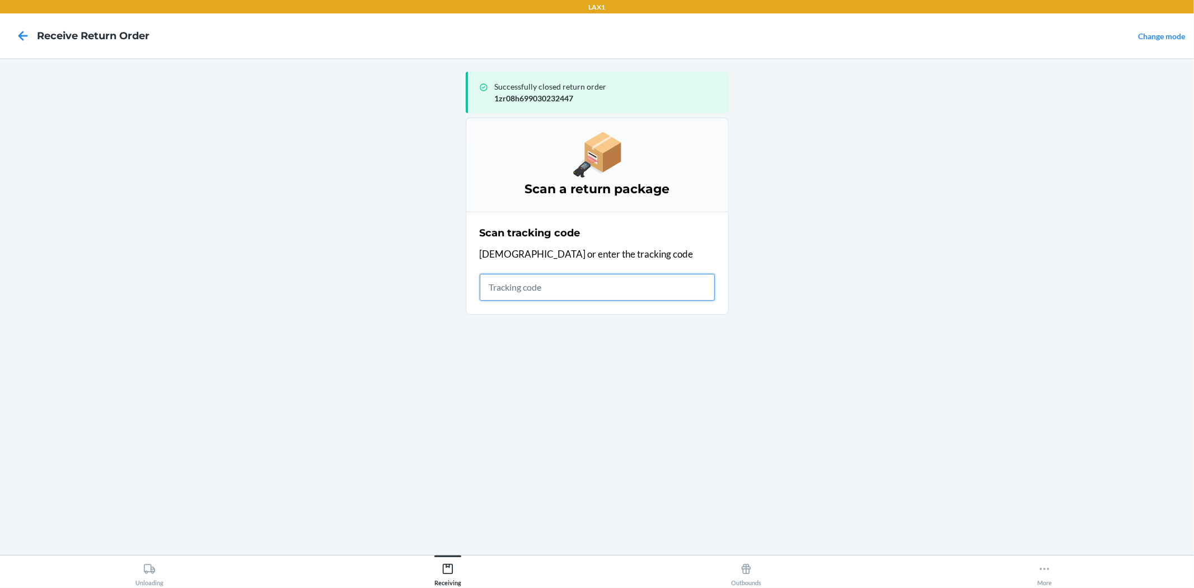
click at [544, 293] on input "text" at bounding box center [597, 287] width 235 height 27
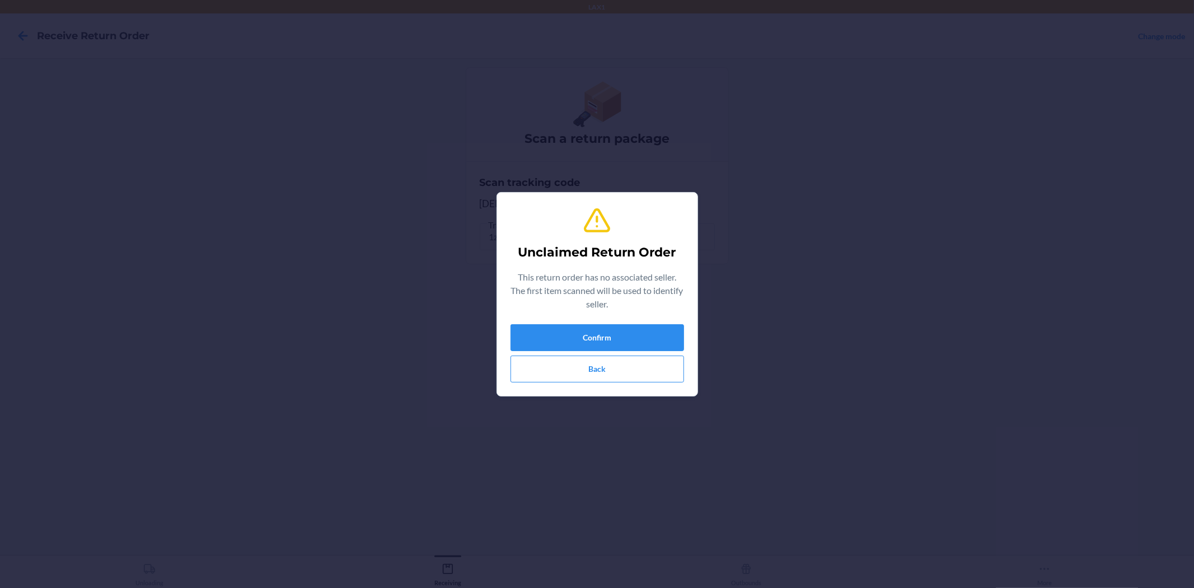
type input "613527310578"
drag, startPoint x: 600, startPoint y: 329, endPoint x: 602, endPoint y: 353, distance: 23.6
click at [602, 353] on div "Unclaimed Return Order This return order has no associated seller. The first it…" at bounding box center [598, 294] width 174 height 185
click at [596, 345] on button "Confirm" at bounding box center [598, 337] width 174 height 27
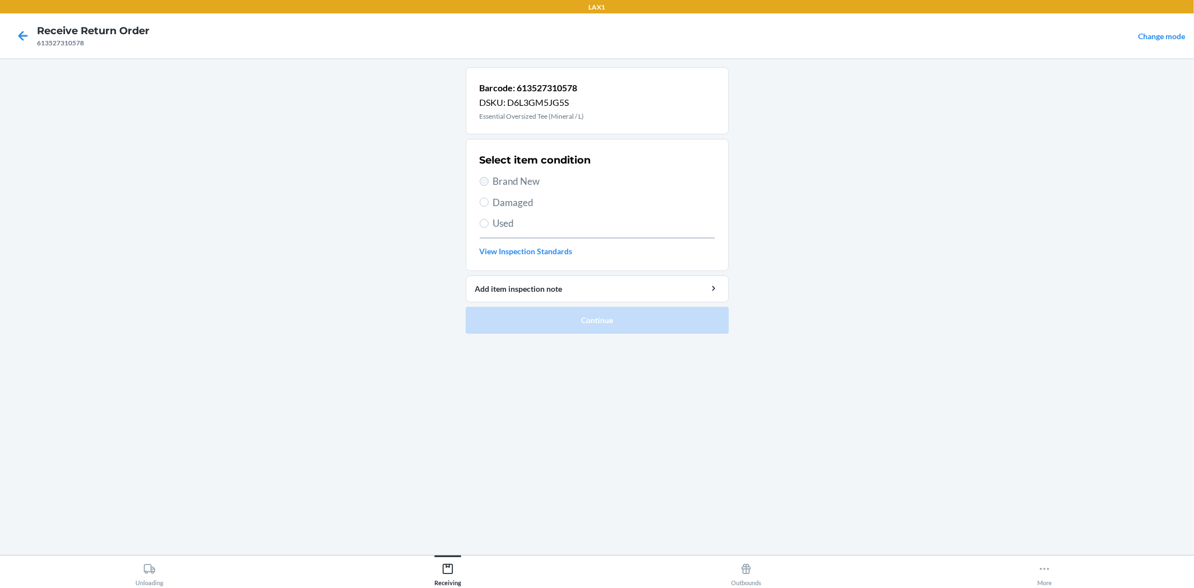
click at [479, 185] on section "Select item condition Brand New Damaged Used View Inspection Standards" at bounding box center [597, 205] width 263 height 132
click at [484, 181] on input "Brand New" at bounding box center [484, 181] width 9 height 9
radio input "true"
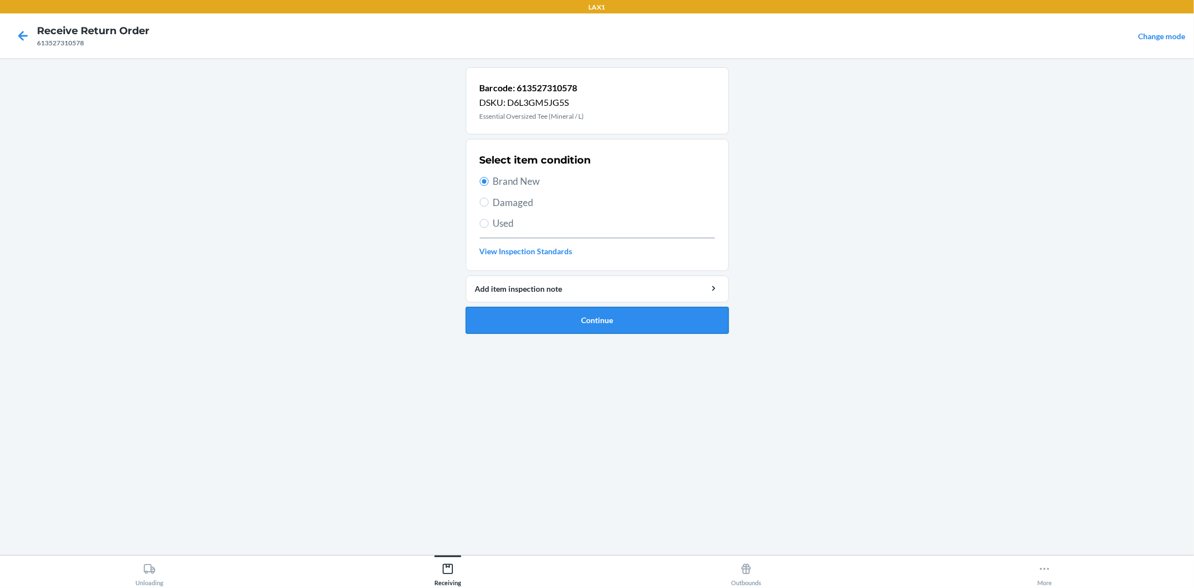
click at [546, 320] on button "Continue" at bounding box center [597, 320] width 263 height 27
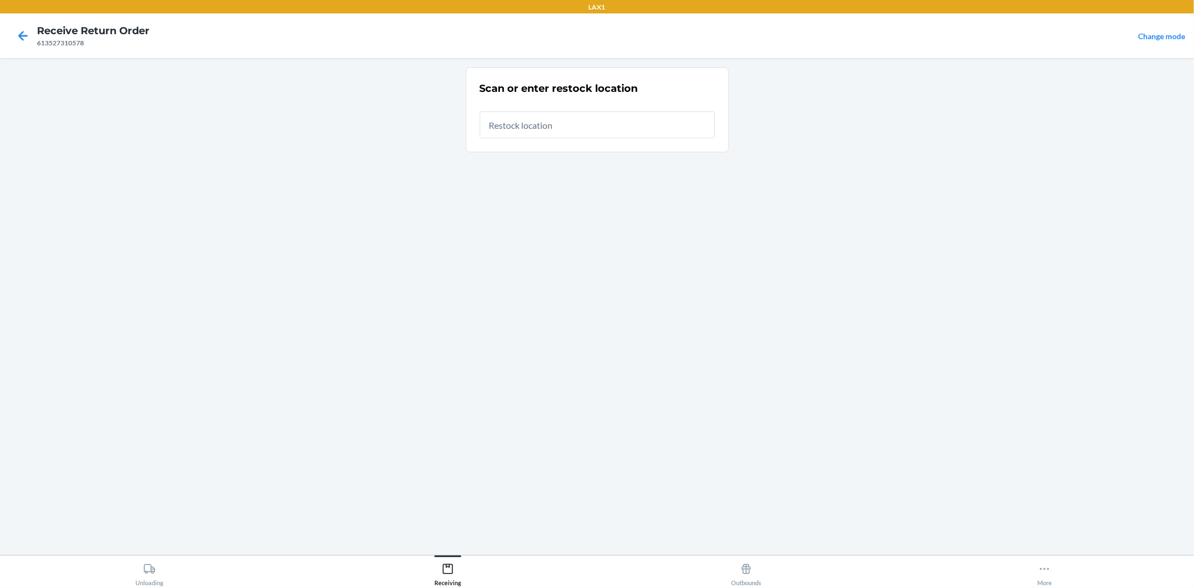
click at [676, 121] on input "text" at bounding box center [597, 124] width 235 height 27
click at [649, 130] on input "[URL][DOMAIN_NAME][MEDICAL_DATA]" at bounding box center [597, 121] width 235 height 27
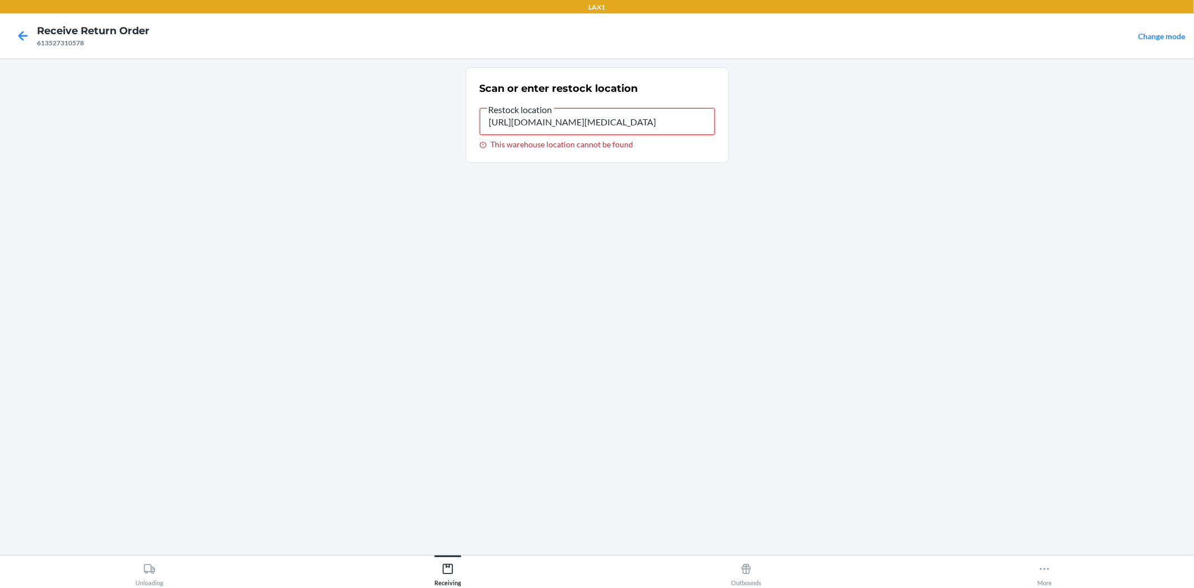
click at [649, 130] on input "[URL][DOMAIN_NAME][MEDICAL_DATA]" at bounding box center [597, 121] width 235 height 27
click at [654, 116] on input "[URL][DOMAIN_NAME][MEDICAL_DATA]" at bounding box center [597, 121] width 235 height 27
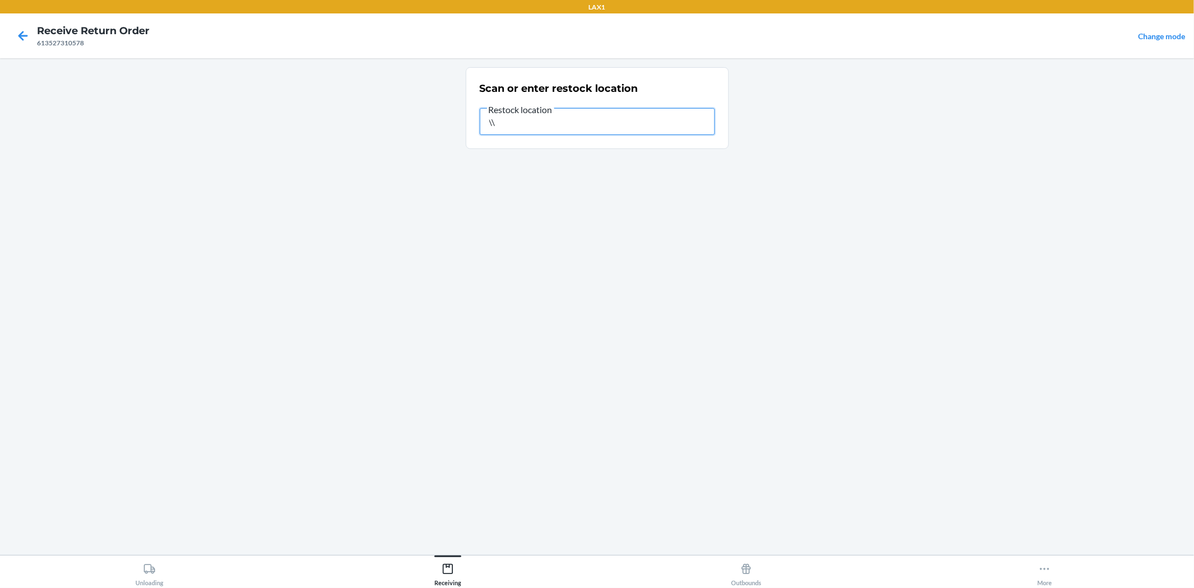
type input "\"
type input "rtcart008"
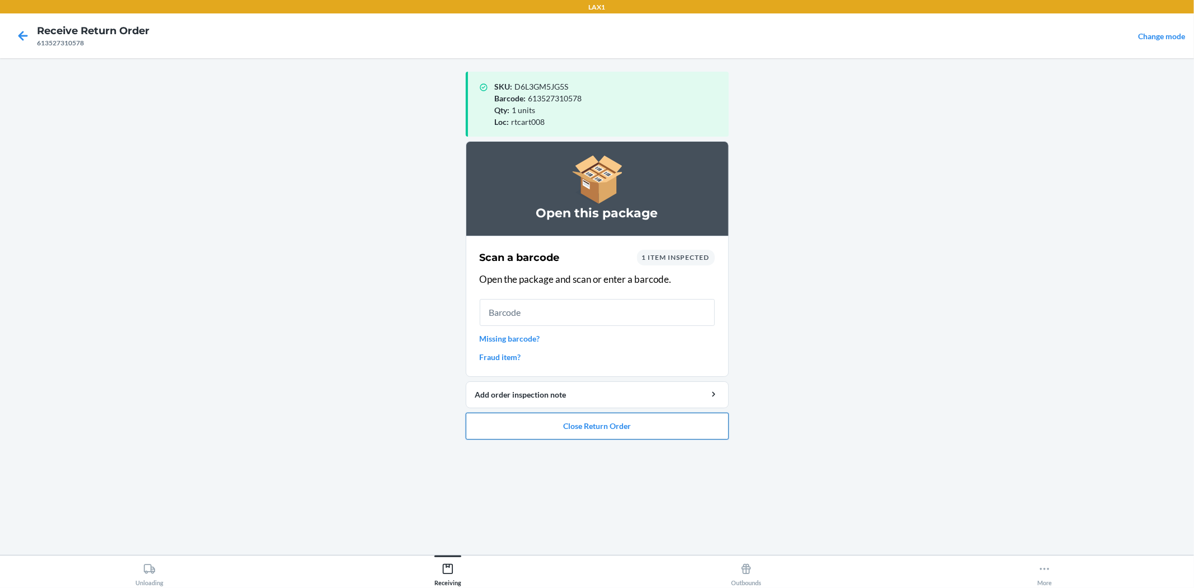
click at [611, 423] on button "Close Return Order" at bounding box center [597, 426] width 263 height 27
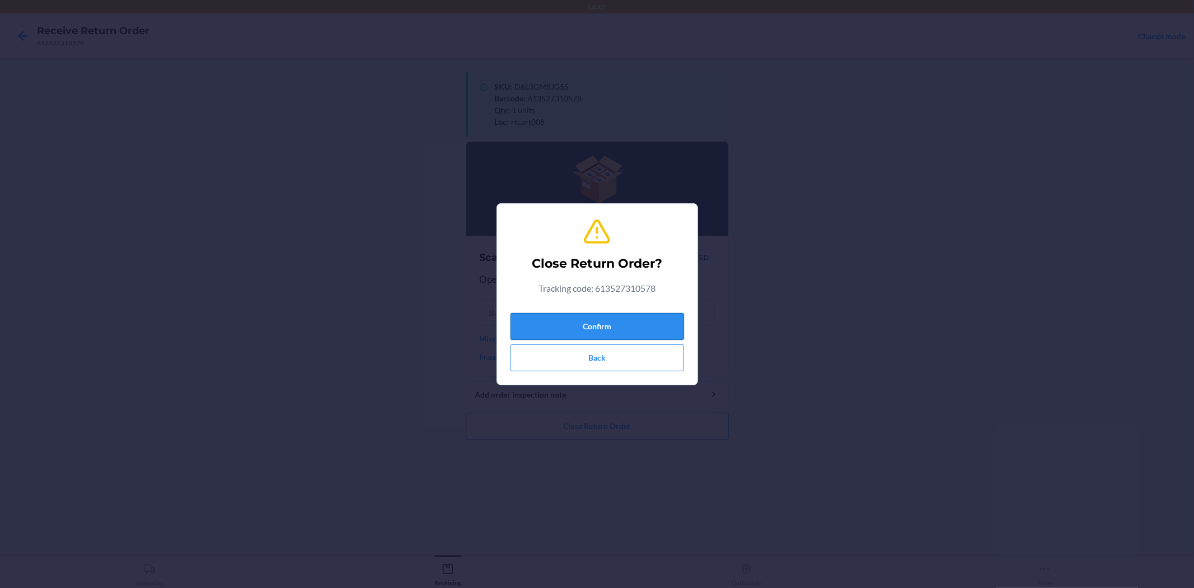
click at [619, 338] on button "Confirm" at bounding box center [598, 326] width 174 height 27
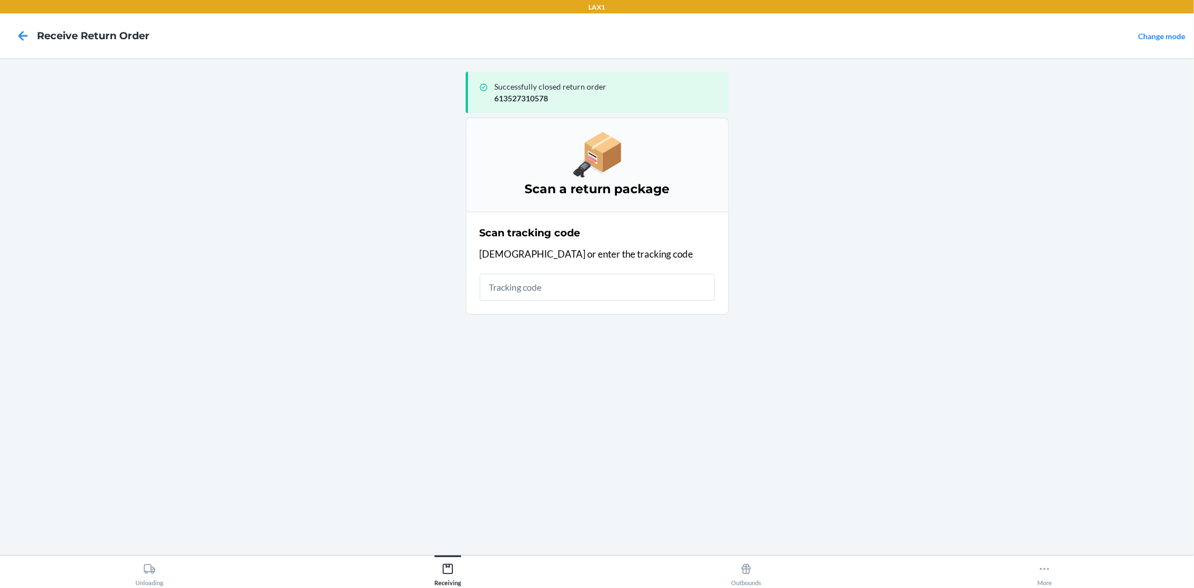
drag, startPoint x: 555, startPoint y: 292, endPoint x: 534, endPoint y: 267, distance: 32.6
click at [553, 286] on input "text" at bounding box center [597, 287] width 235 height 27
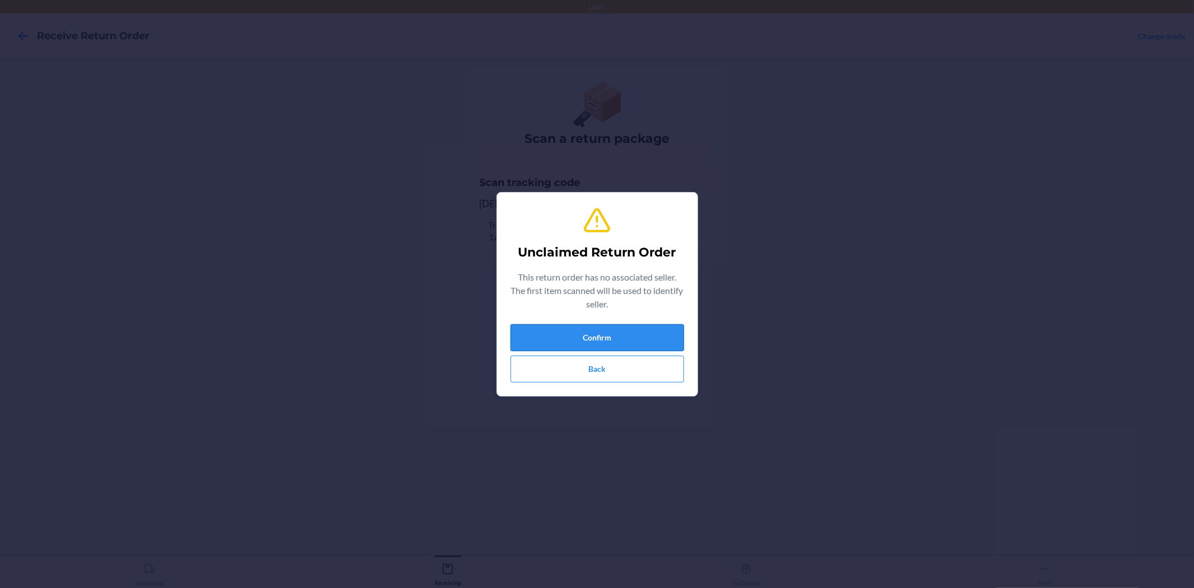
click at [579, 342] on button "Confirm" at bounding box center [598, 337] width 174 height 27
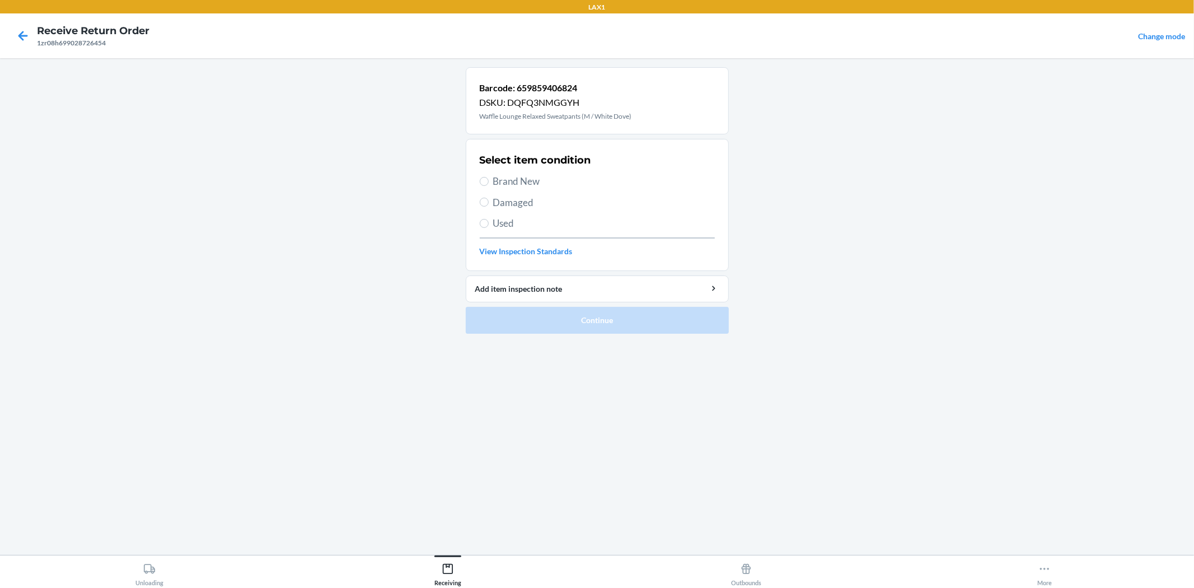
click at [505, 180] on span "Brand New" at bounding box center [604, 181] width 222 height 15
click at [489, 180] on input "Brand New" at bounding box center [484, 181] width 9 height 9
radio input "true"
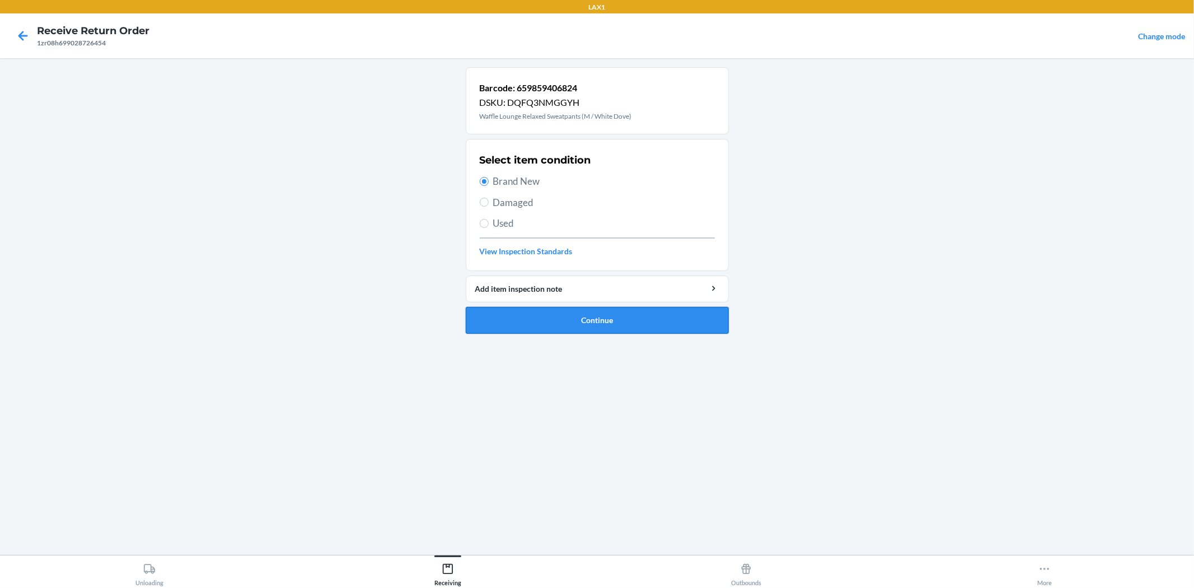
click at [541, 317] on button "Continue" at bounding box center [597, 320] width 263 height 27
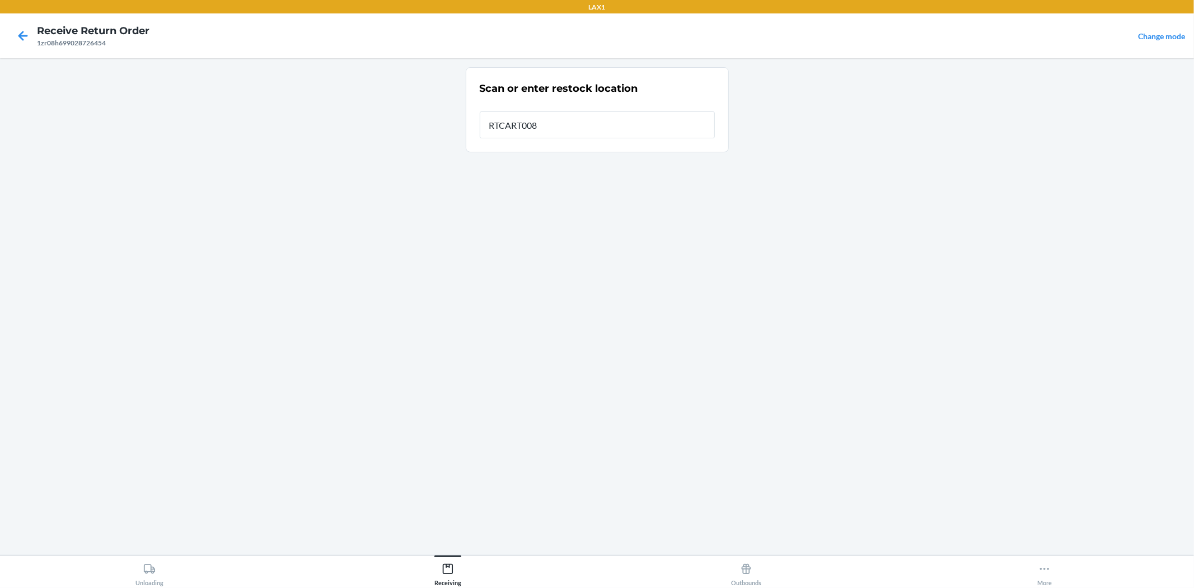
type input "RTCART008"
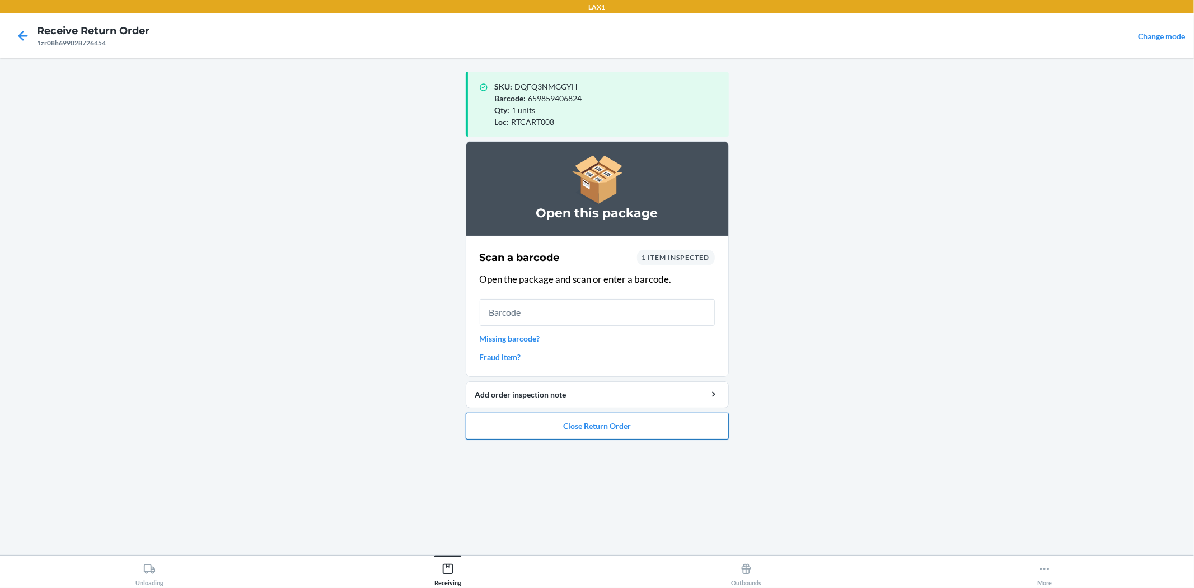
click at [688, 438] on button "Close Return Order" at bounding box center [597, 426] width 263 height 27
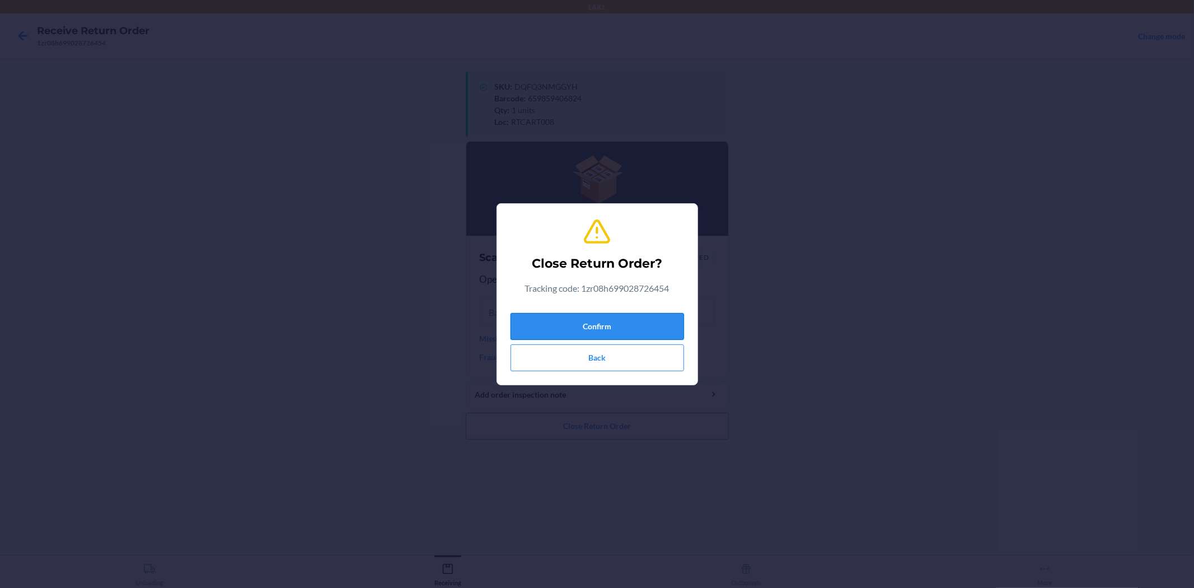
click at [601, 317] on button "Confirm" at bounding box center [598, 326] width 174 height 27
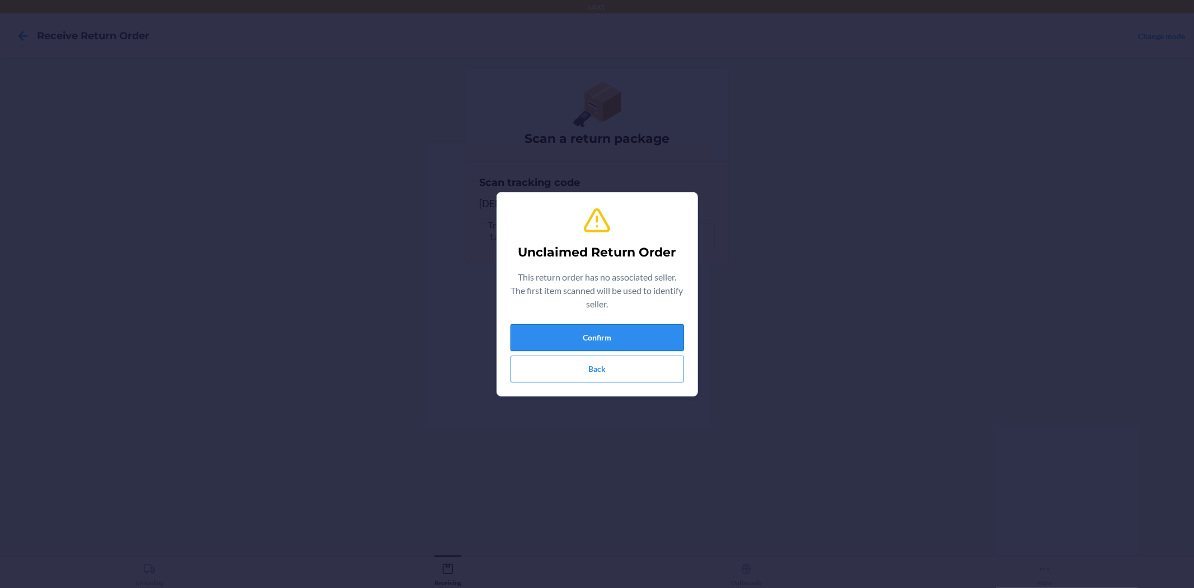
click at [561, 331] on button "Confirm" at bounding box center [598, 337] width 174 height 27
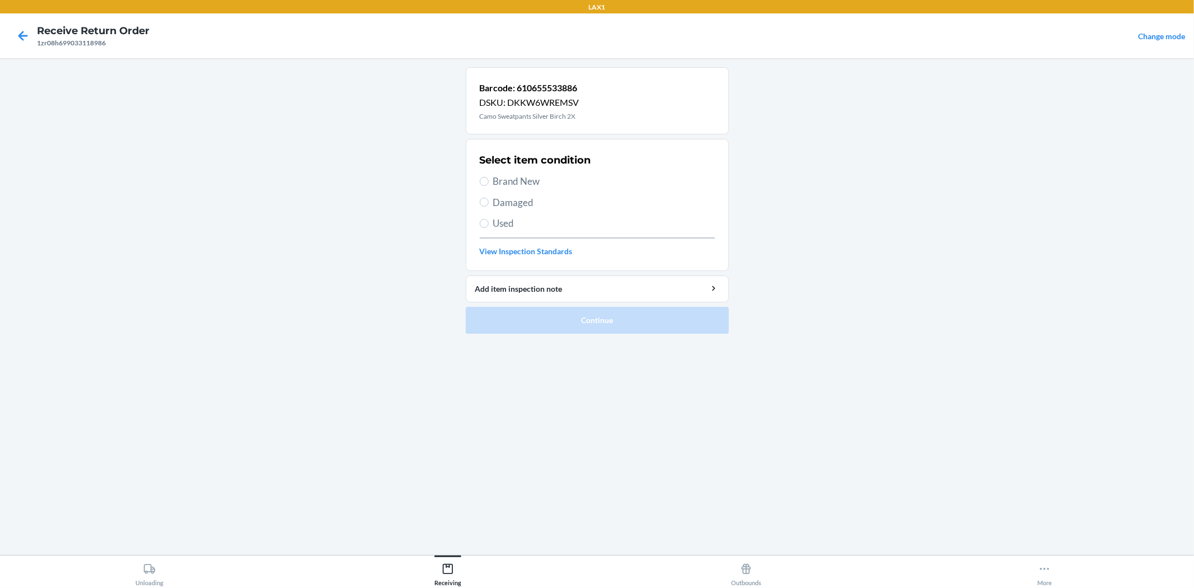
click at [532, 176] on span "Brand New" at bounding box center [604, 181] width 222 height 15
click at [489, 177] on input "Brand New" at bounding box center [484, 181] width 9 height 9
radio input "true"
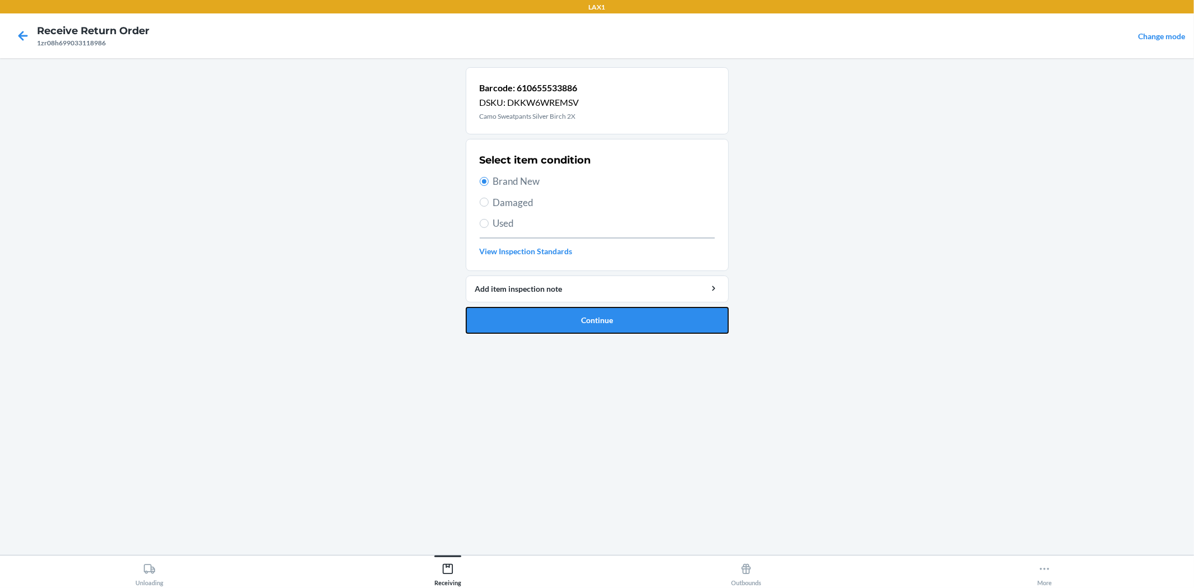
click at [539, 316] on button "Continue" at bounding box center [597, 320] width 263 height 27
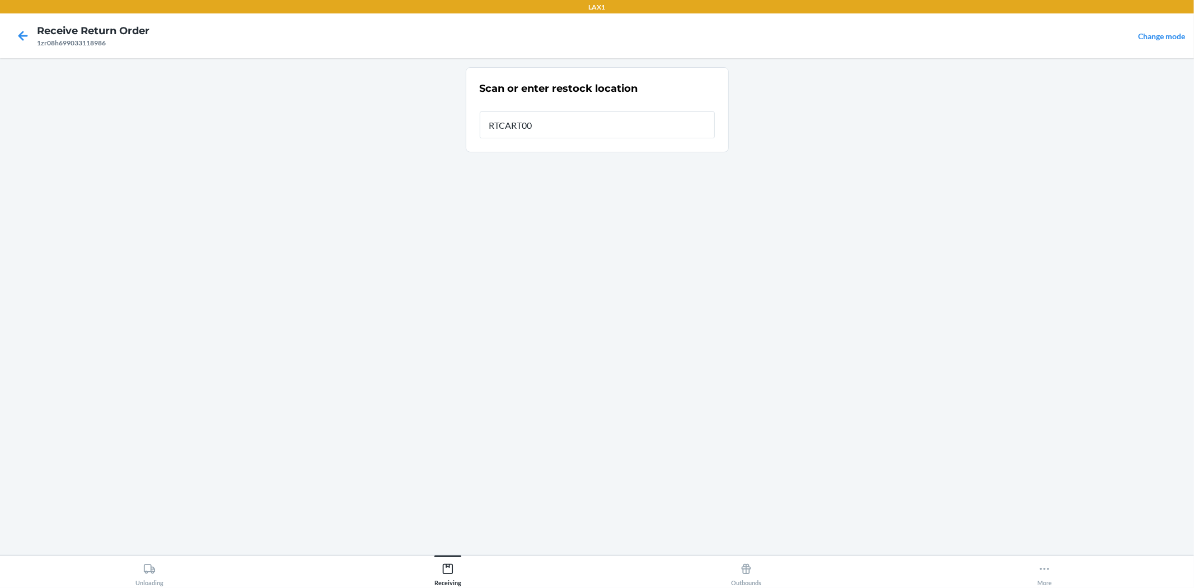
type input "RTCART008"
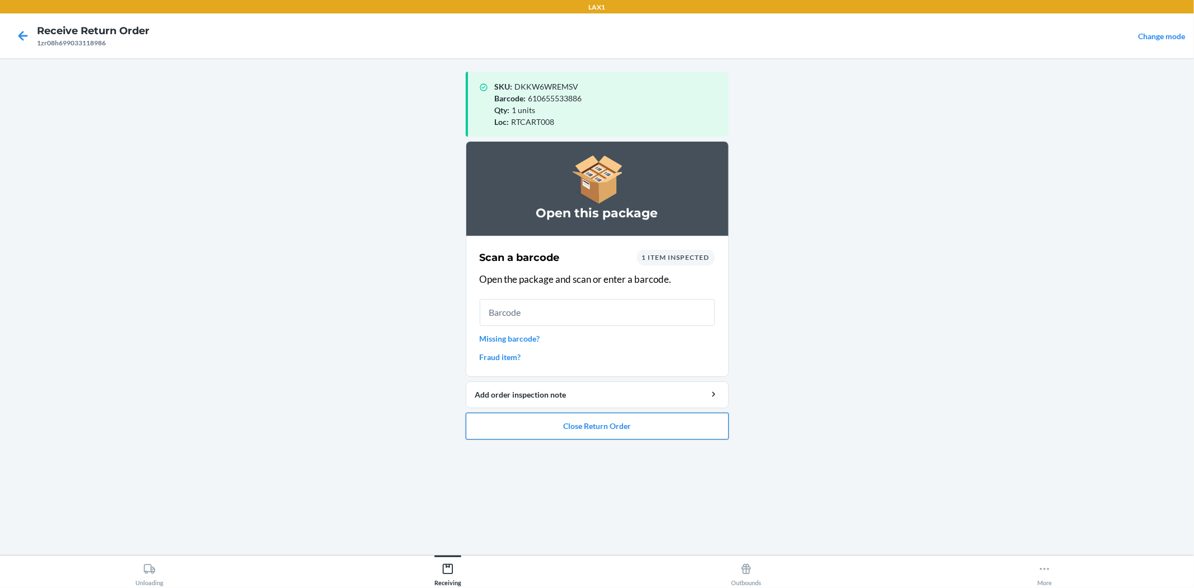
click at [630, 420] on button "Close Return Order" at bounding box center [597, 426] width 263 height 27
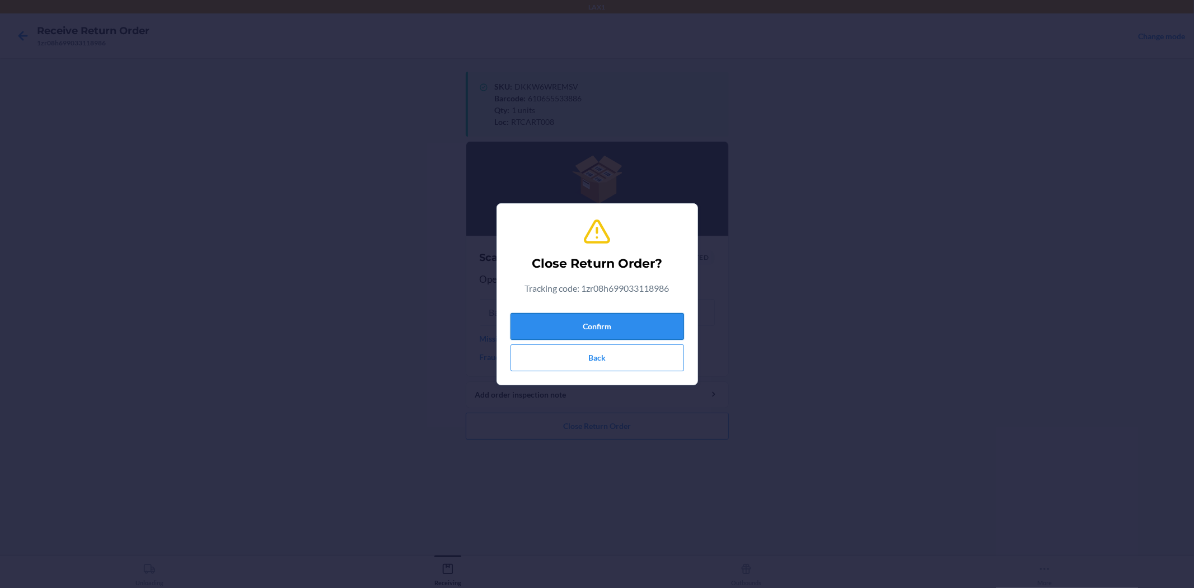
click at [623, 333] on button "Confirm" at bounding box center [598, 326] width 174 height 27
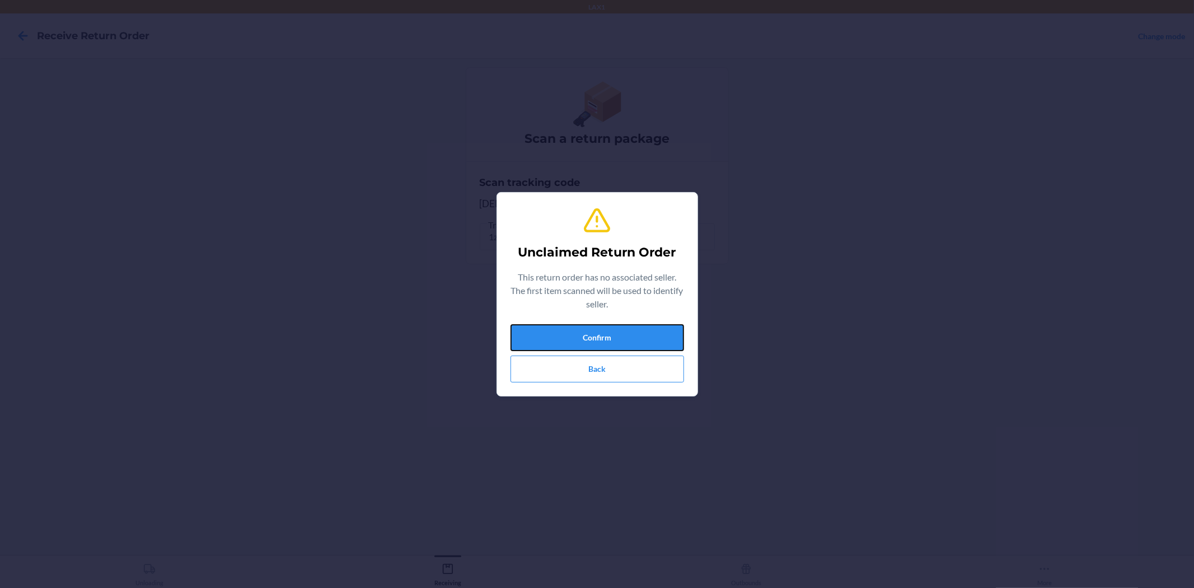
click at [623, 333] on button "Confirm" at bounding box center [598, 337] width 174 height 27
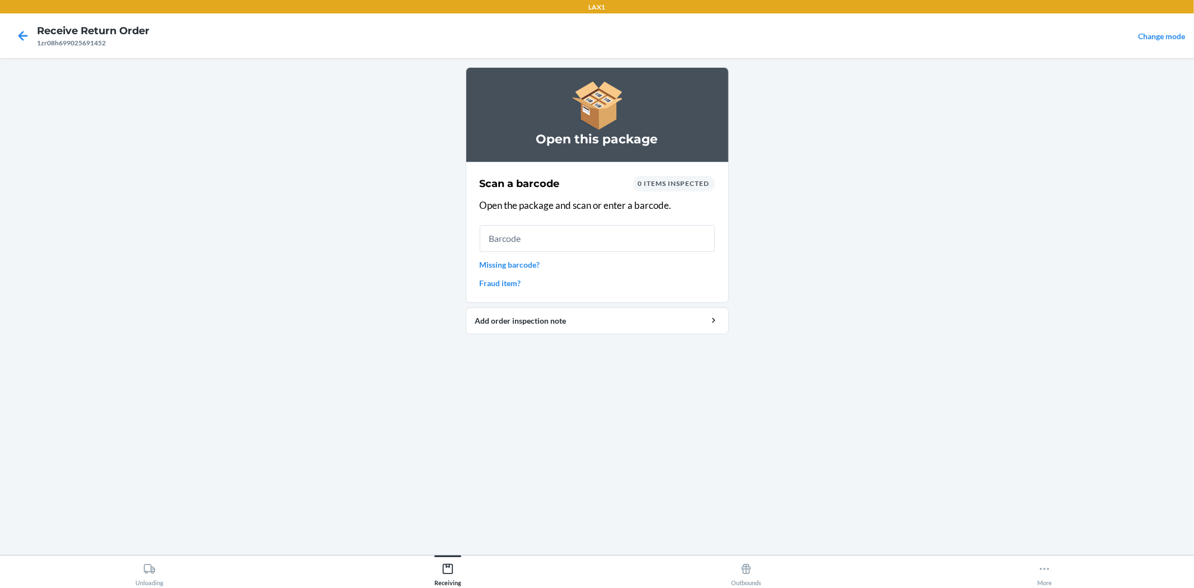
click at [530, 264] on link "Missing barcode?" at bounding box center [597, 265] width 235 height 12
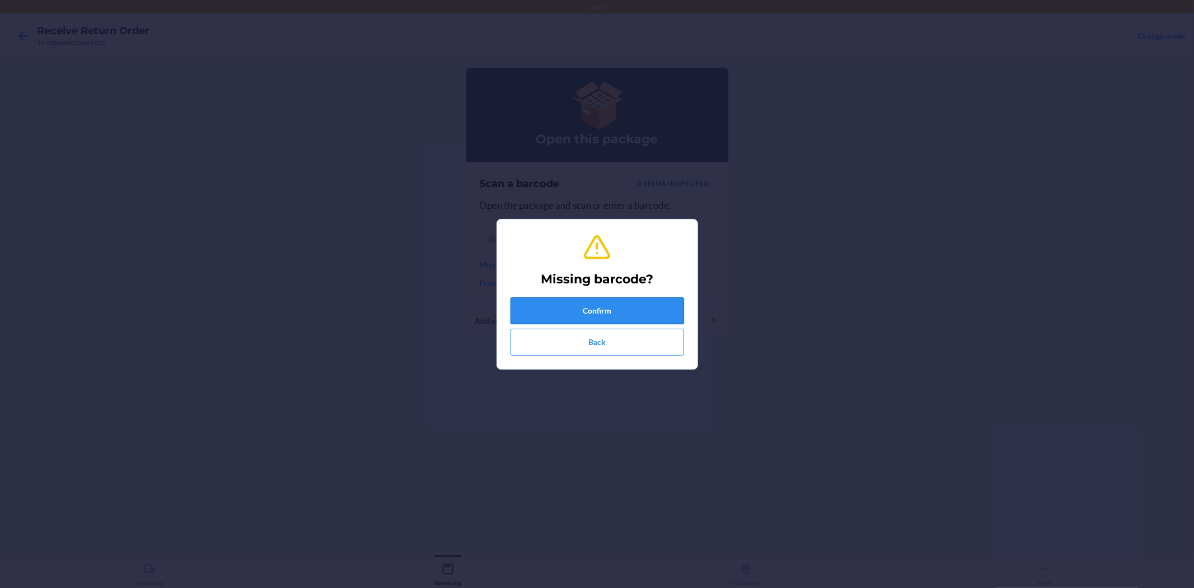
click at [587, 301] on button "Confirm" at bounding box center [598, 310] width 174 height 27
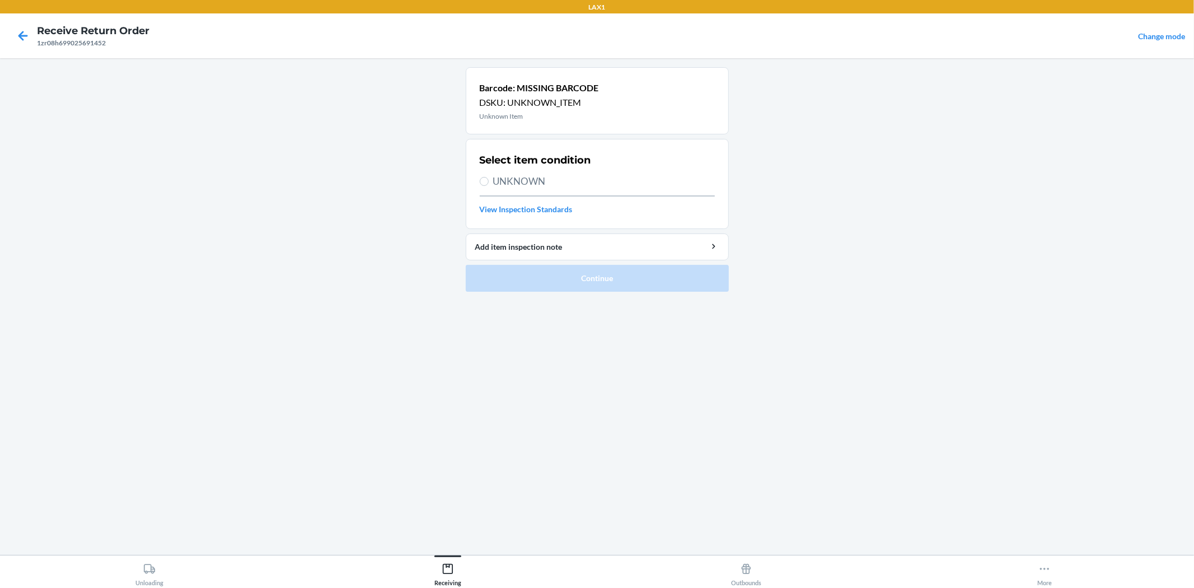
click at [489, 179] on label "UNKNOWN" at bounding box center [597, 181] width 235 height 15
click at [489, 179] on input "UNKNOWN" at bounding box center [484, 181] width 9 height 9
radio input "true"
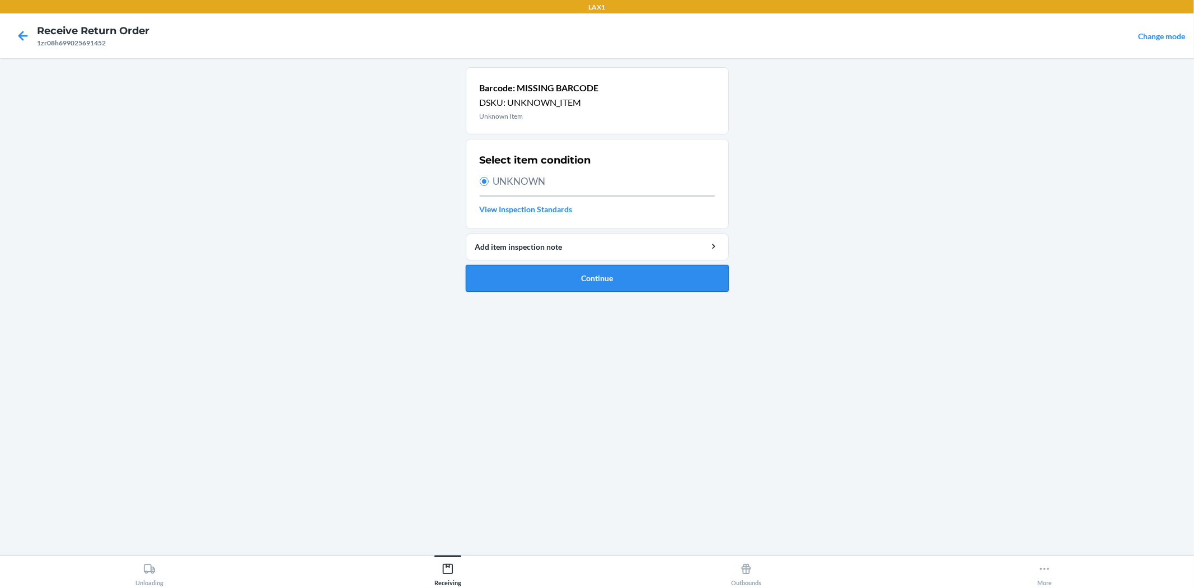
click at [545, 277] on button "Continue" at bounding box center [597, 278] width 263 height 27
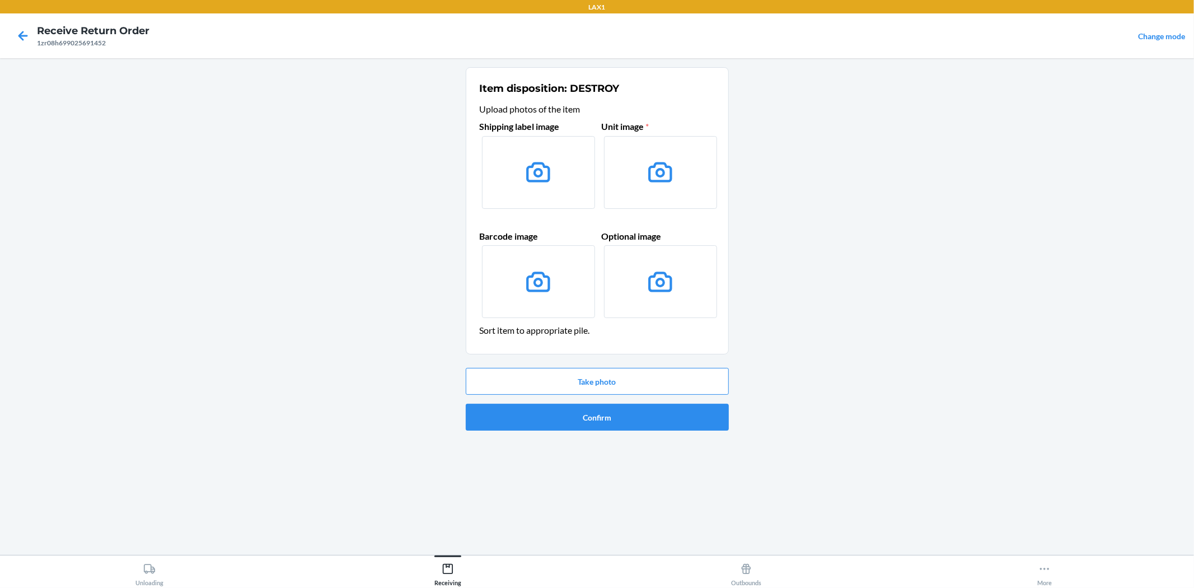
click at [553, 192] on label at bounding box center [538, 172] width 113 height 73
click at [0, 0] on input "file" at bounding box center [0, 0] width 0 height 0
click at [614, 385] on button "Take photo" at bounding box center [597, 381] width 263 height 27
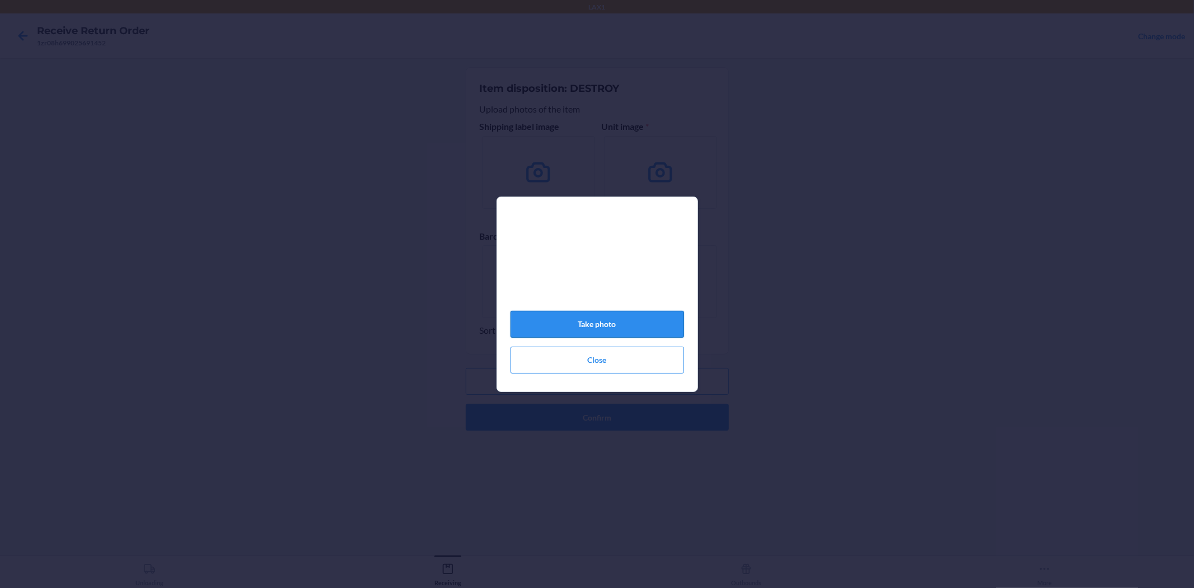
click at [637, 324] on button "Take photo" at bounding box center [598, 324] width 174 height 27
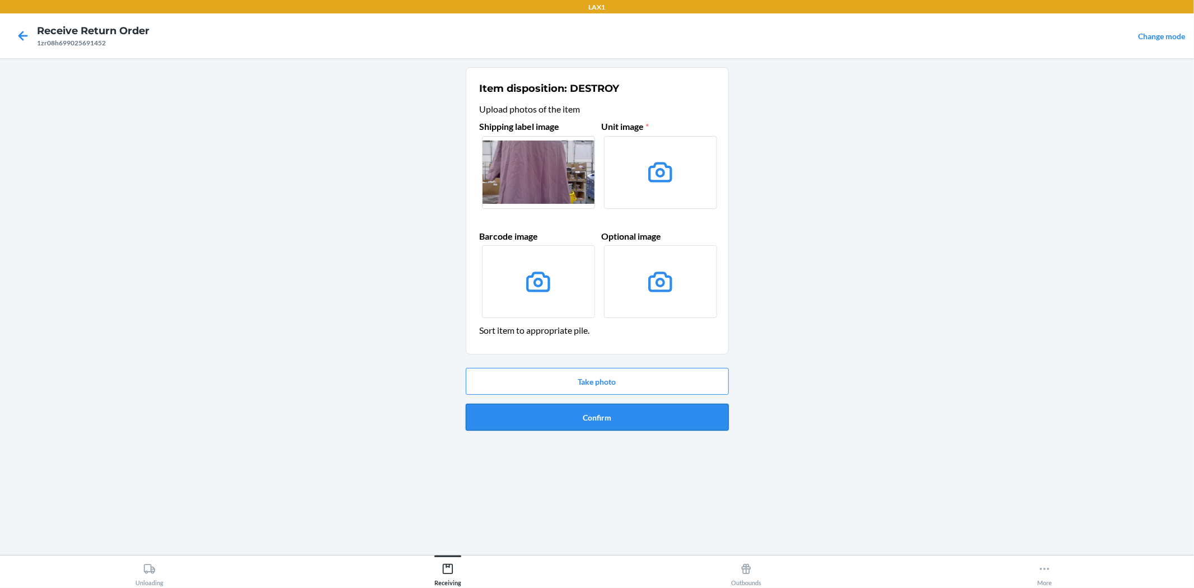
click at [618, 419] on button "Confirm" at bounding box center [597, 417] width 263 height 27
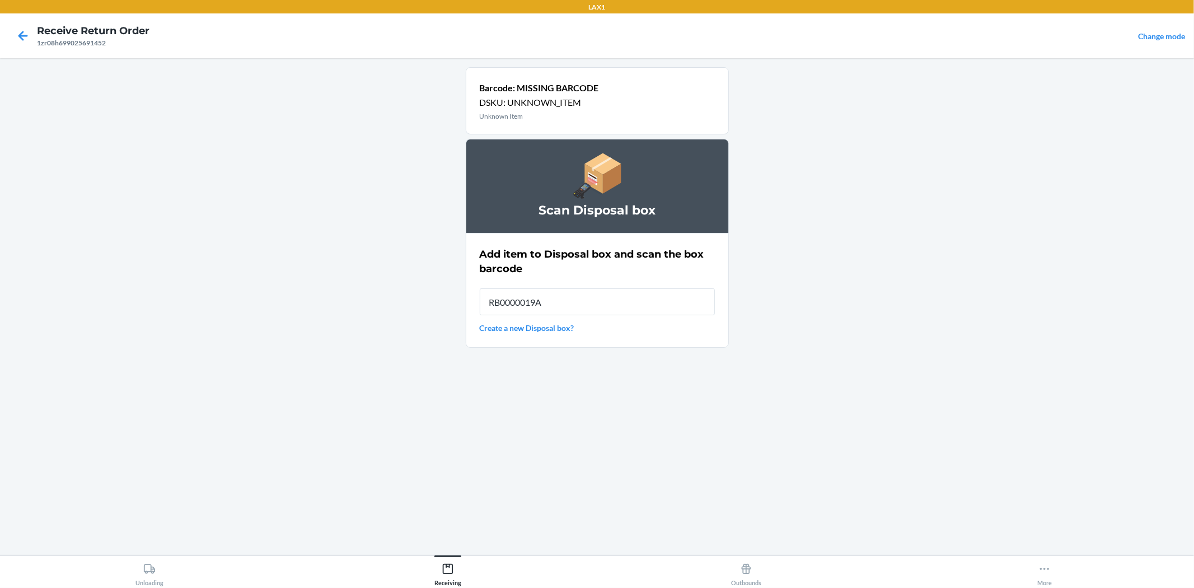
type input "RB0000019AD"
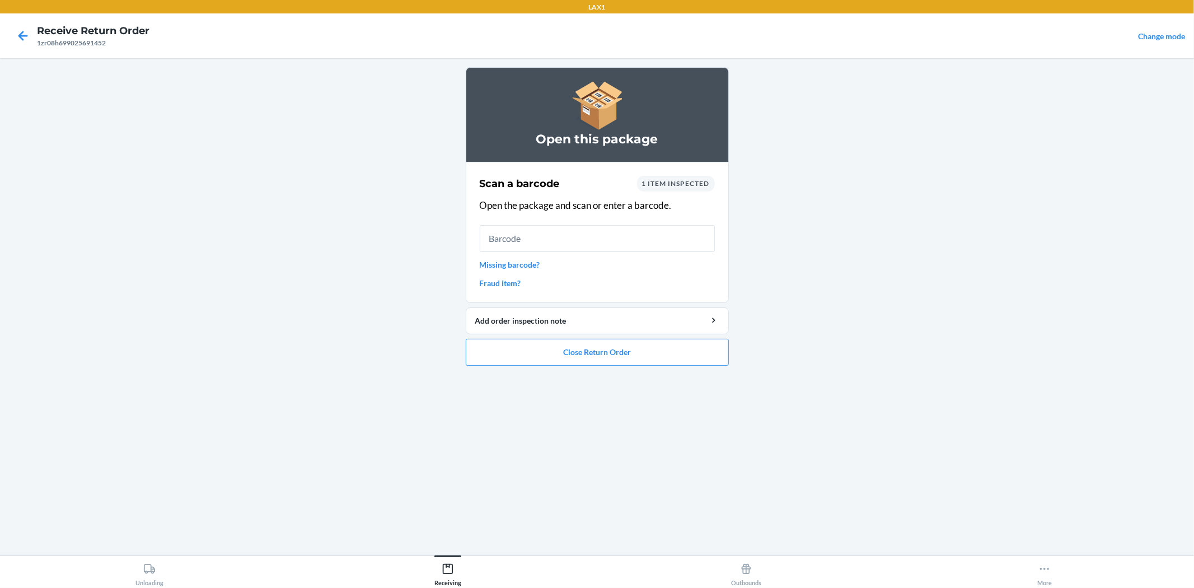
click at [680, 372] on ol "Open this package Scan a barcode 1 item inspected Open the package and scan or …" at bounding box center [597, 220] width 263 height 307
click at [679, 362] on button "Close Return Order" at bounding box center [597, 352] width 263 height 27
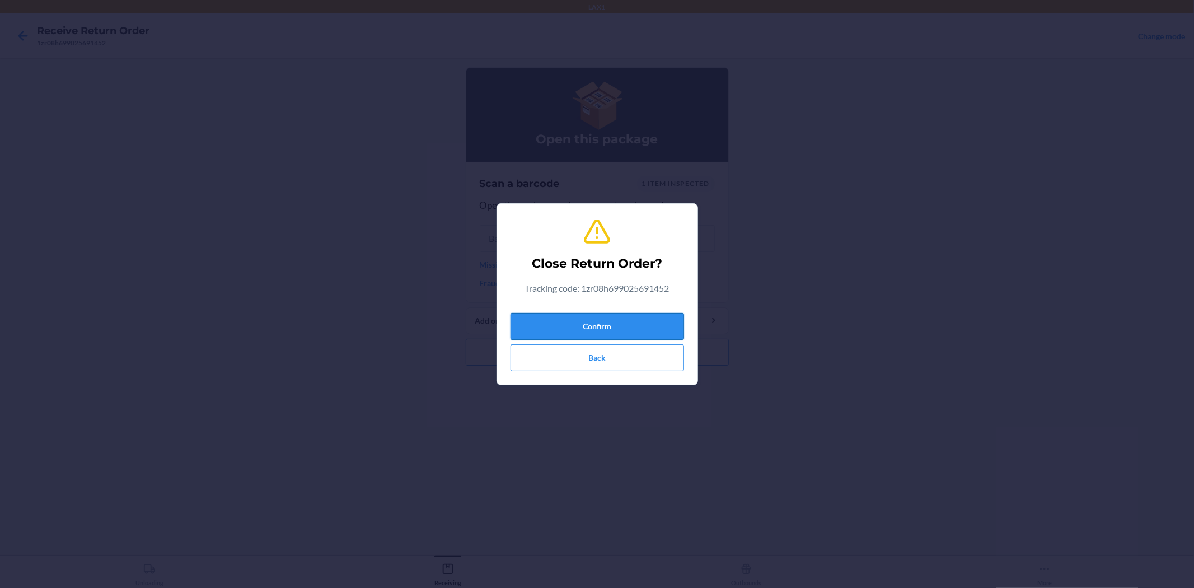
click at [594, 331] on button "Confirm" at bounding box center [598, 326] width 174 height 27
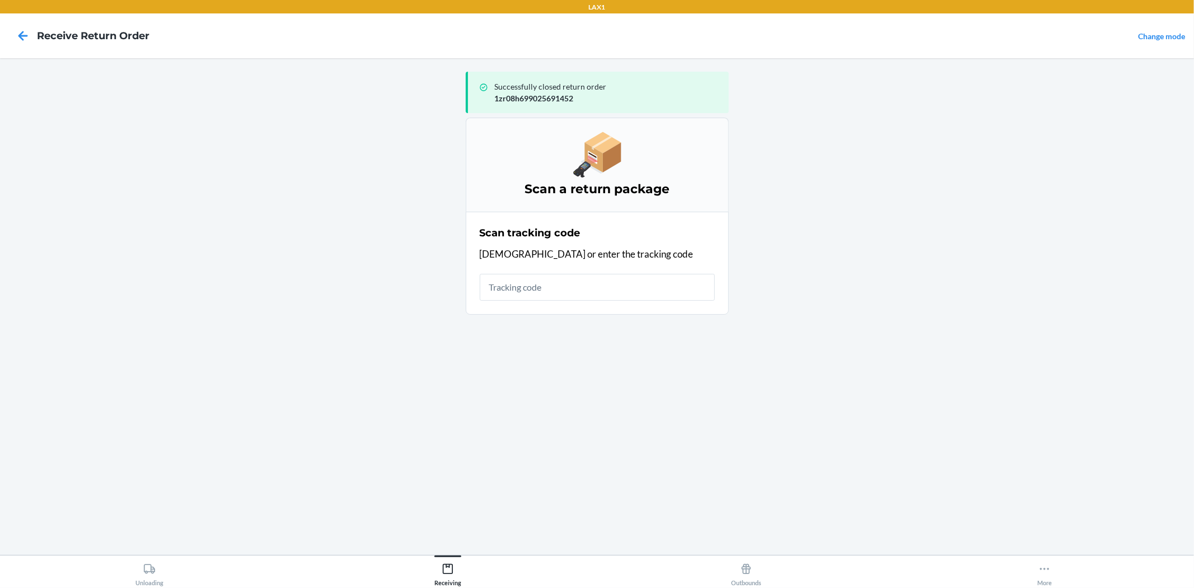
click at [544, 292] on input "text" at bounding box center [597, 287] width 235 height 27
type input "1zr08h69900634"
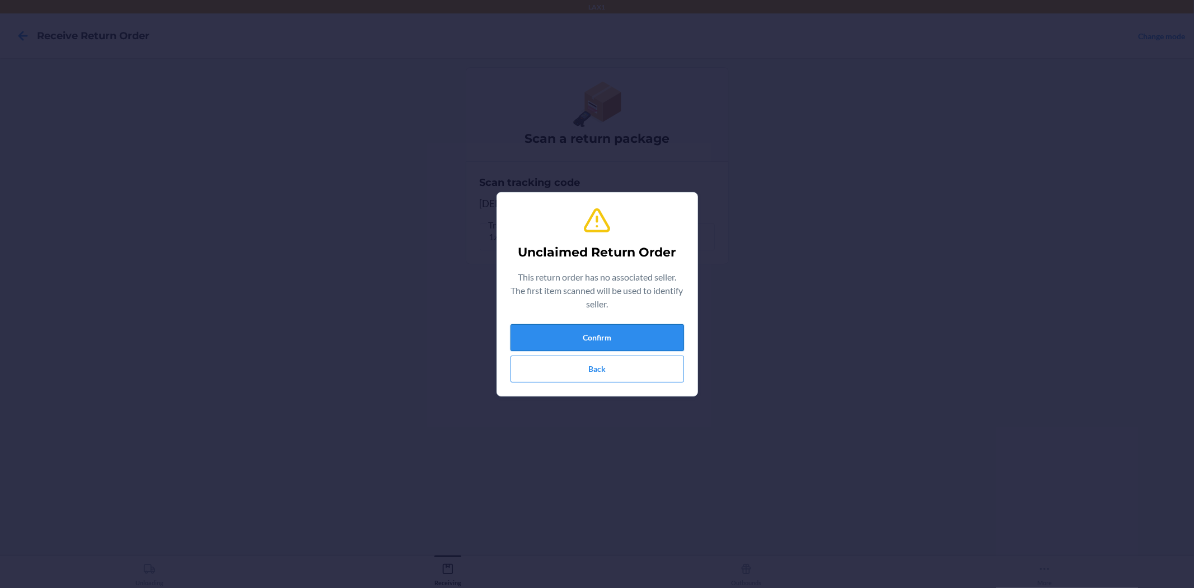
click at [656, 339] on button "Confirm" at bounding box center [598, 337] width 174 height 27
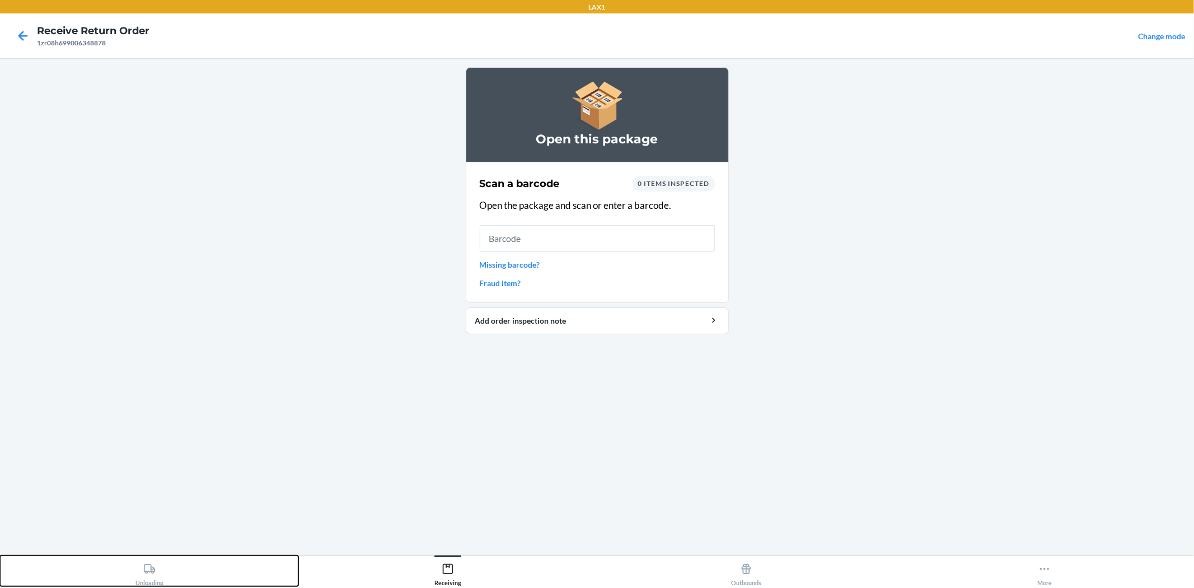
click at [0, 568] on button "Unloading" at bounding box center [149, 570] width 298 height 31
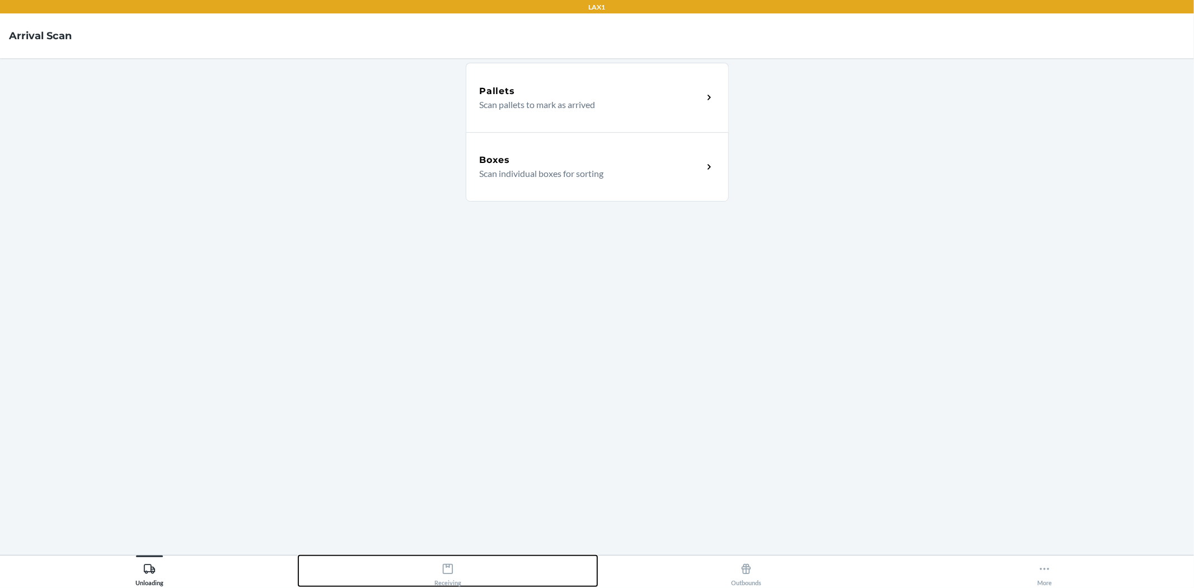
drag, startPoint x: 0, startPoint y: 568, endPoint x: 429, endPoint y: 555, distance: 429.6
click at [429, 555] on button "Receiving" at bounding box center [447, 570] width 298 height 31
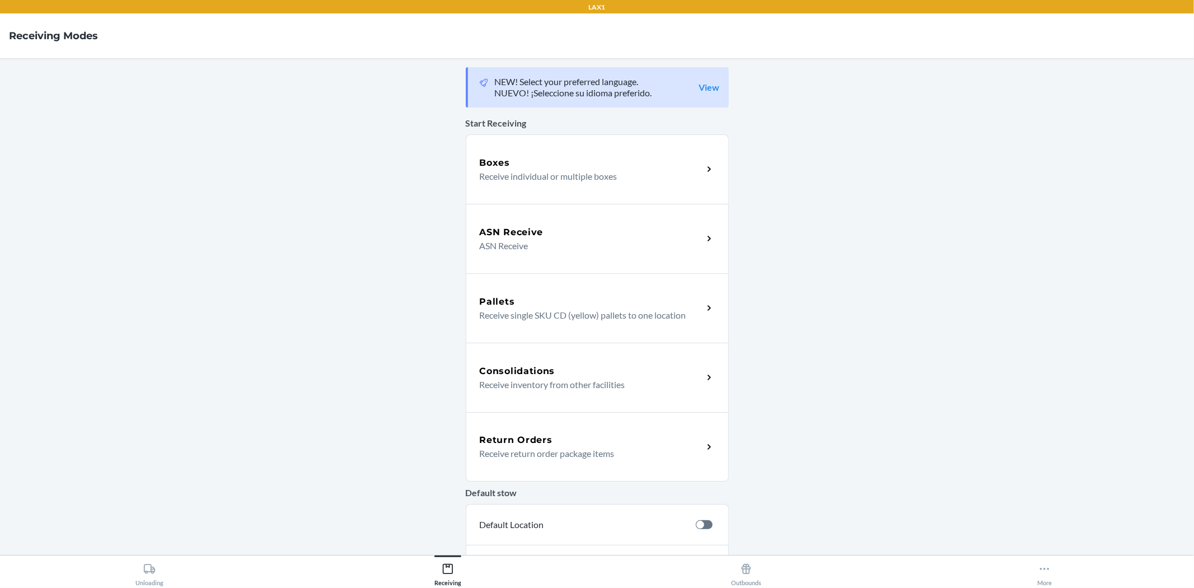
click at [527, 434] on h5 "Return Orders" at bounding box center [516, 439] width 73 height 13
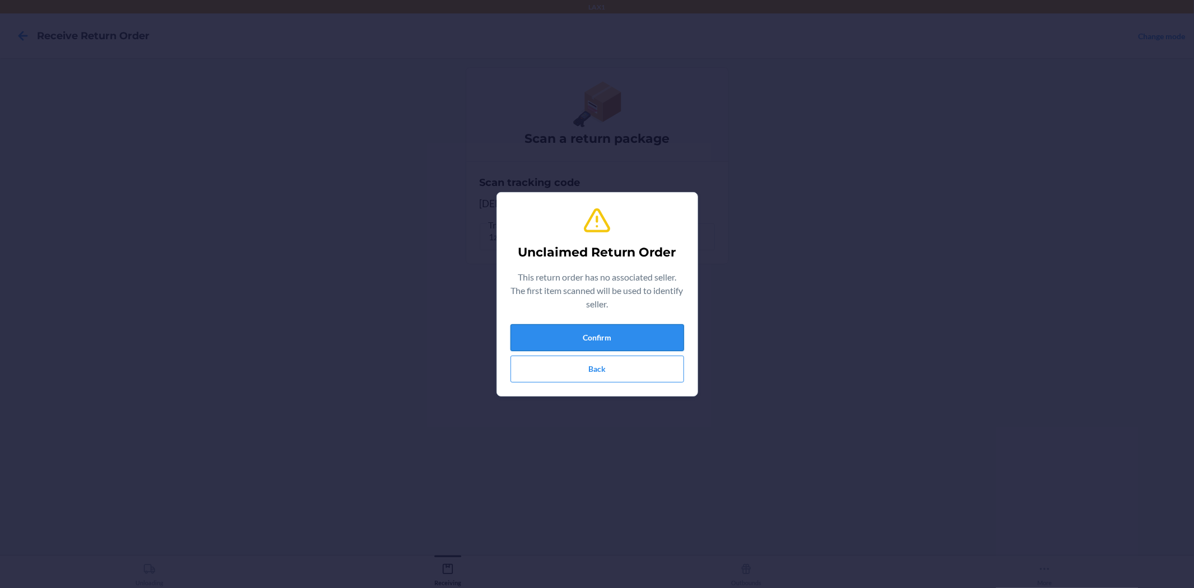
click at [637, 337] on button "Confirm" at bounding box center [598, 337] width 174 height 27
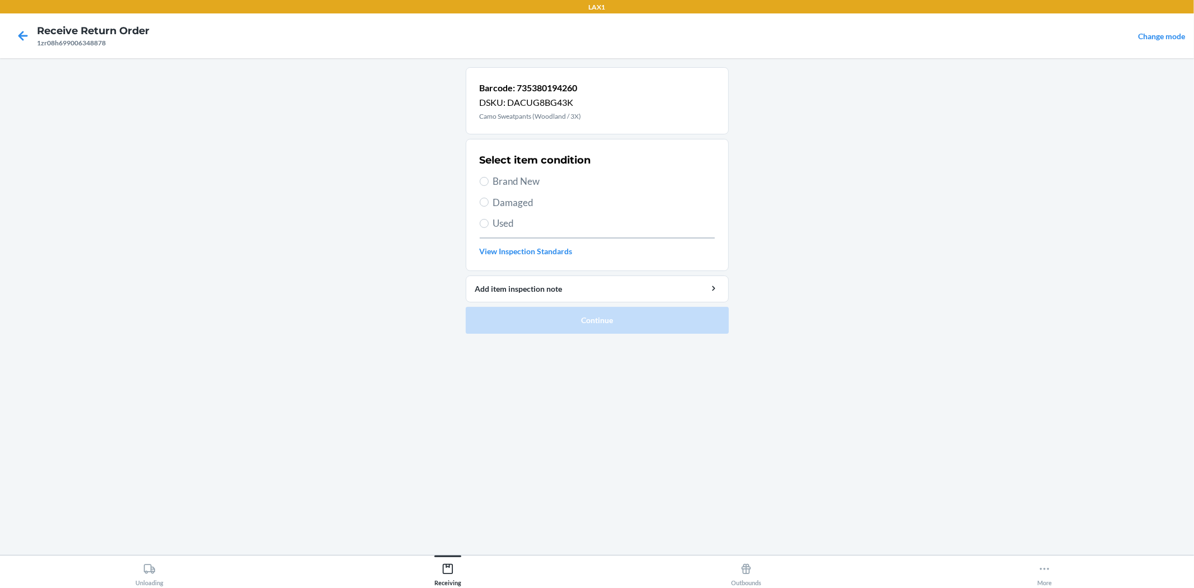
click at [534, 172] on div "Select item condition Brand New Damaged Used View Inspection Standards" at bounding box center [597, 204] width 235 height 111
click at [530, 175] on span "Brand New" at bounding box center [604, 181] width 222 height 15
click at [489, 177] on input "Brand New" at bounding box center [484, 181] width 9 height 9
radio input "true"
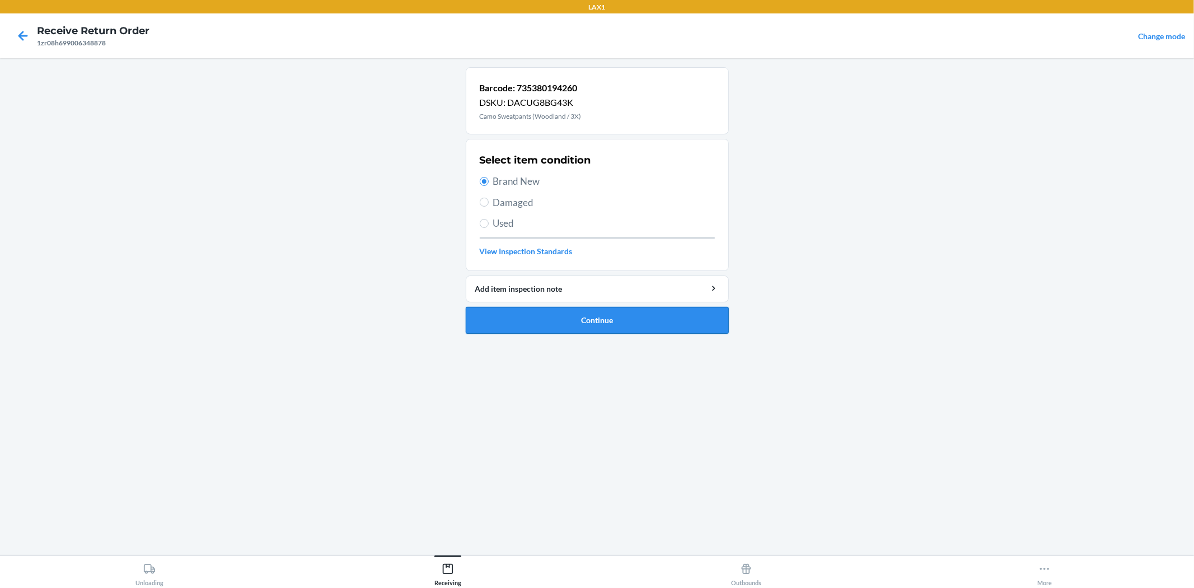
click at [596, 322] on button "Continue" at bounding box center [597, 320] width 263 height 27
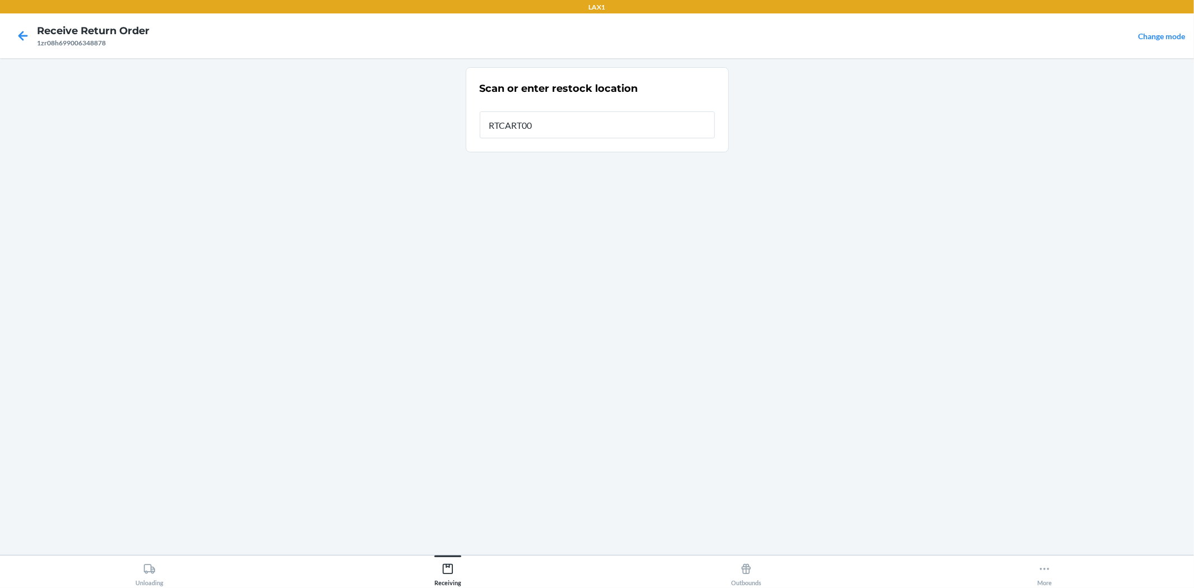
type input "RTCART008"
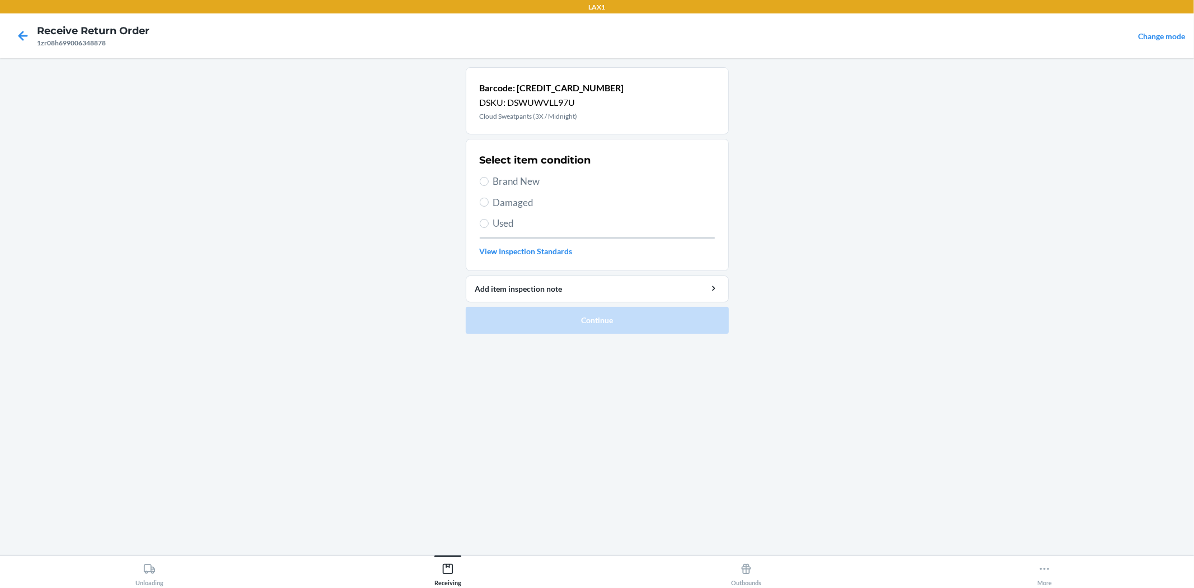
click at [506, 180] on span "Brand New" at bounding box center [604, 181] width 222 height 15
click at [489, 180] on input "Brand New" at bounding box center [484, 181] width 9 height 9
radio input "true"
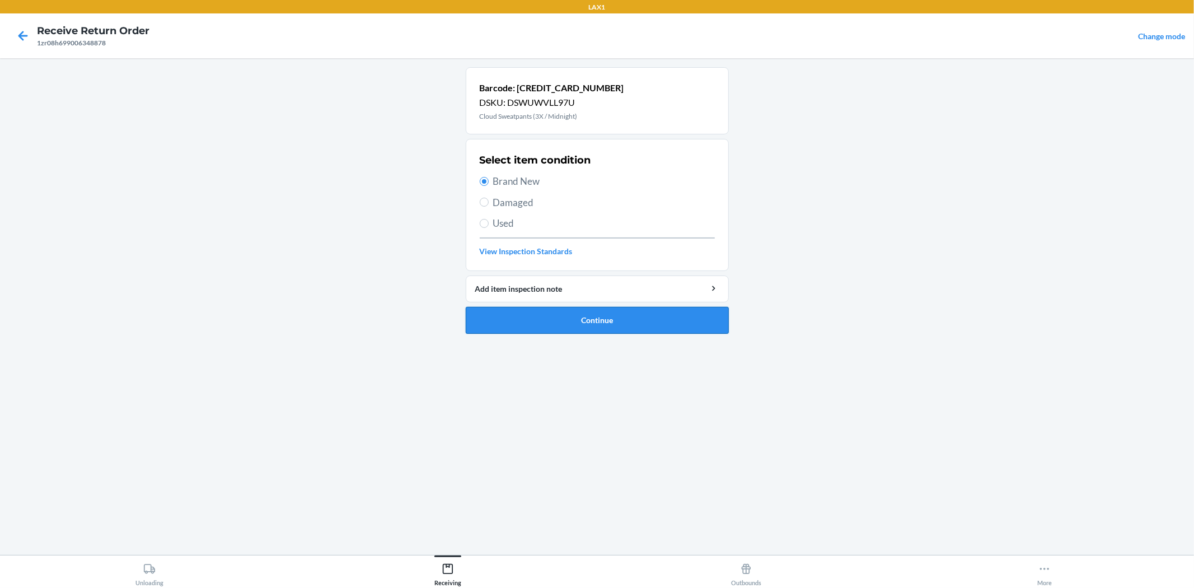
click at [657, 323] on button "Continue" at bounding box center [597, 320] width 263 height 27
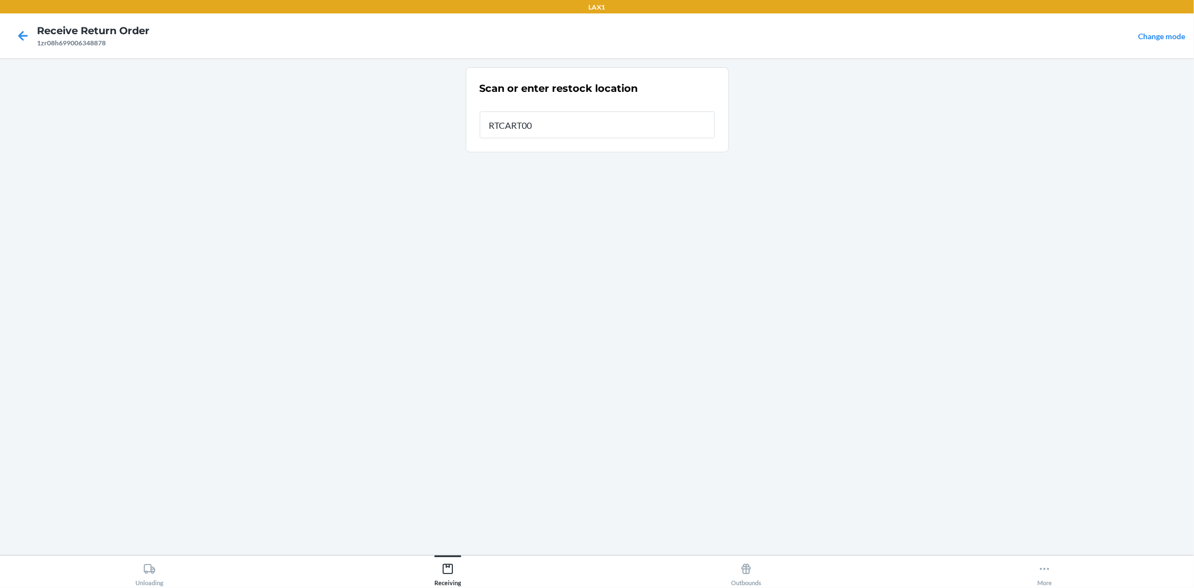
type input "RTCART008"
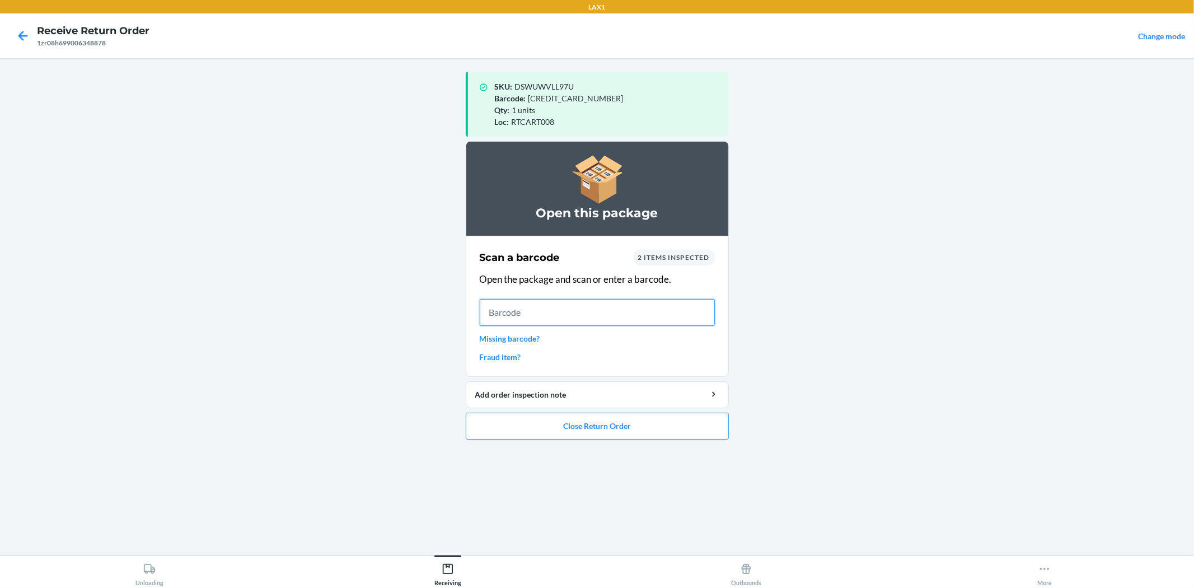
click at [637, 307] on input "text" at bounding box center [597, 312] width 235 height 27
click at [581, 432] on button "Close Return Order" at bounding box center [597, 426] width 263 height 27
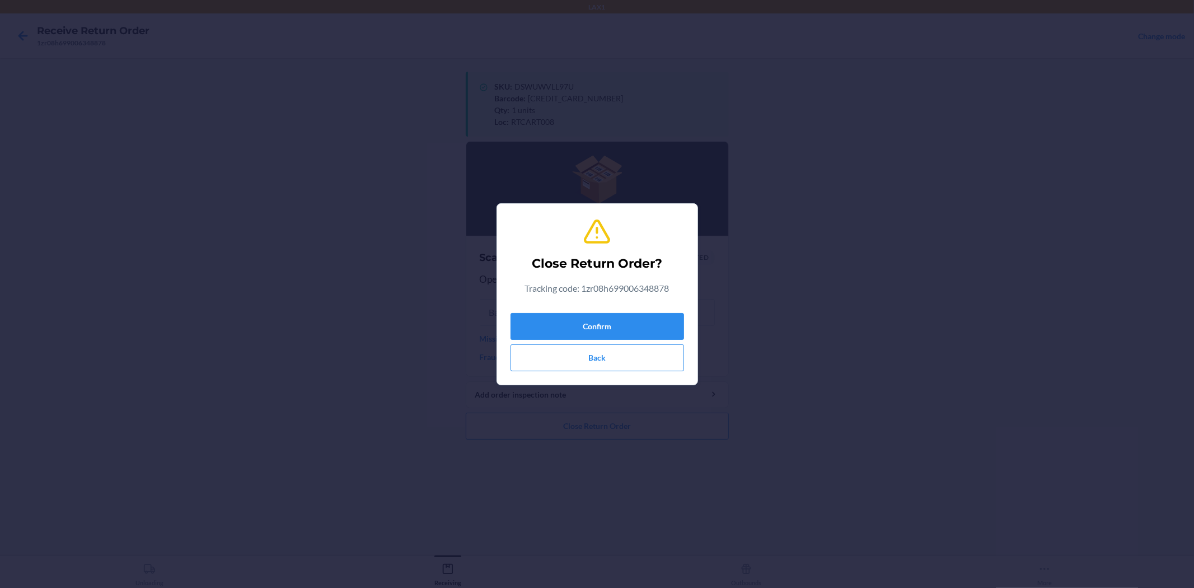
click at [612, 339] on div "Confirm Back" at bounding box center [598, 340] width 174 height 63
click at [606, 337] on button "Confirm" at bounding box center [598, 326] width 174 height 27
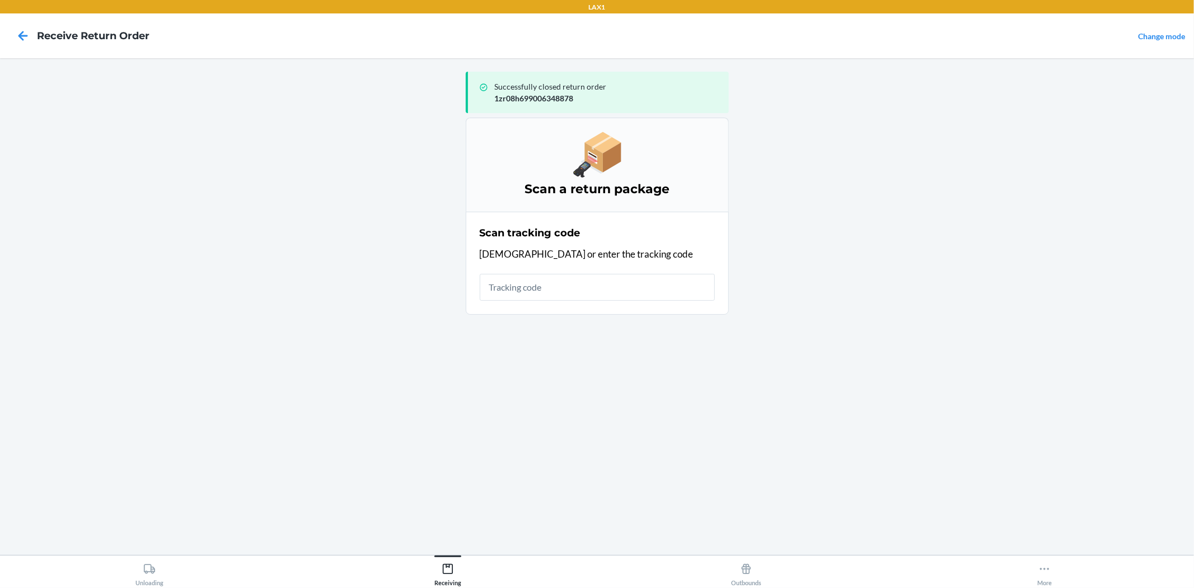
click at [549, 287] on input "text" at bounding box center [597, 287] width 235 height 27
type input "1zr08h699016"
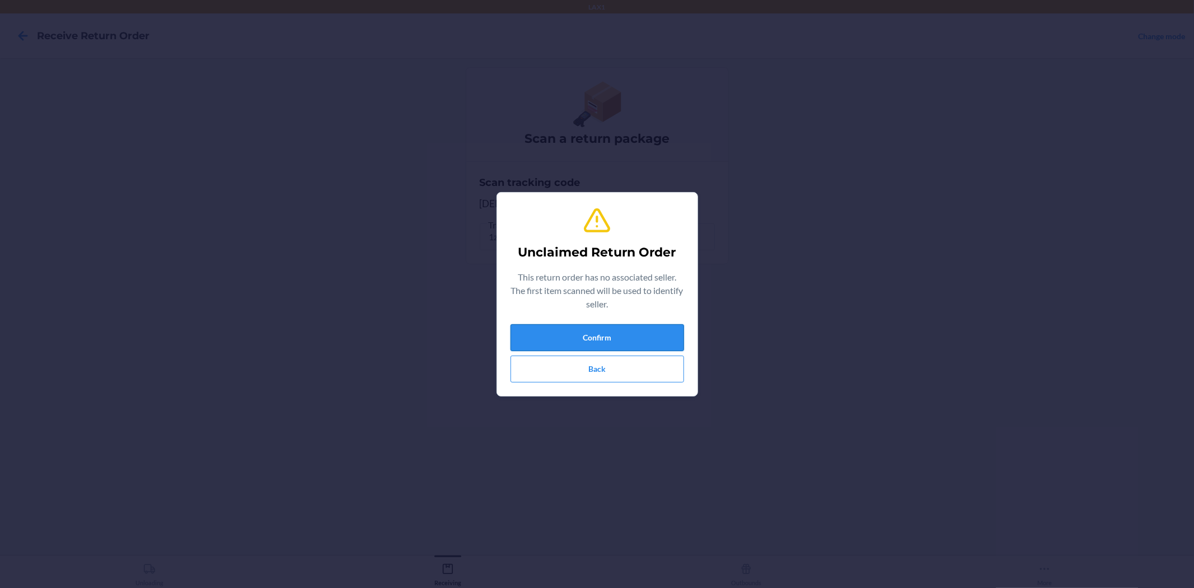
click at [632, 333] on button "Confirm" at bounding box center [598, 337] width 174 height 27
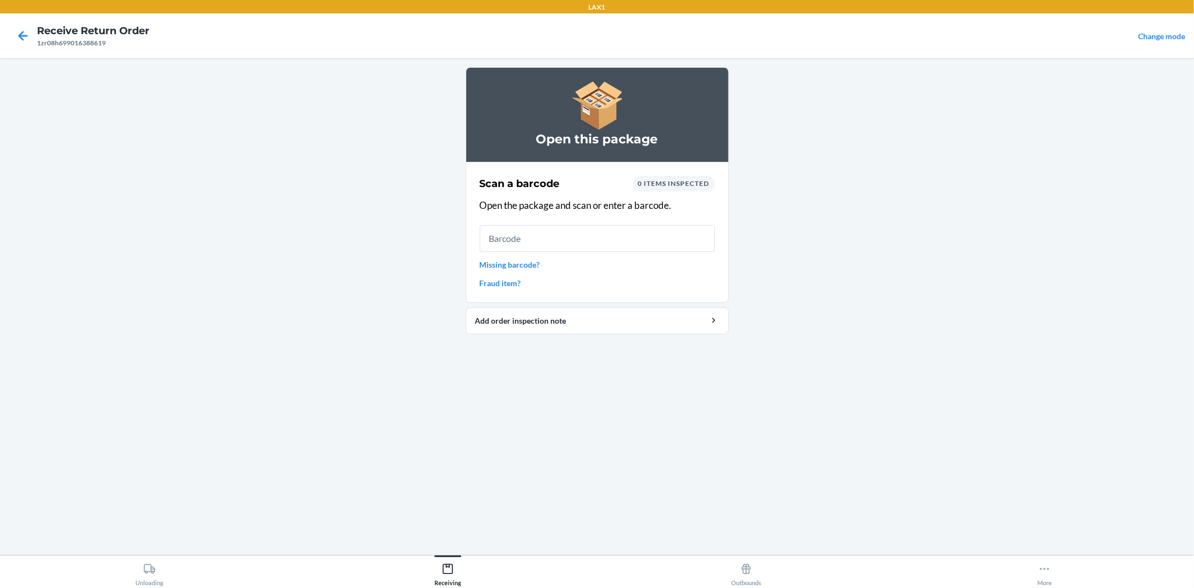
click at [557, 245] on input "text" at bounding box center [597, 238] width 235 height 27
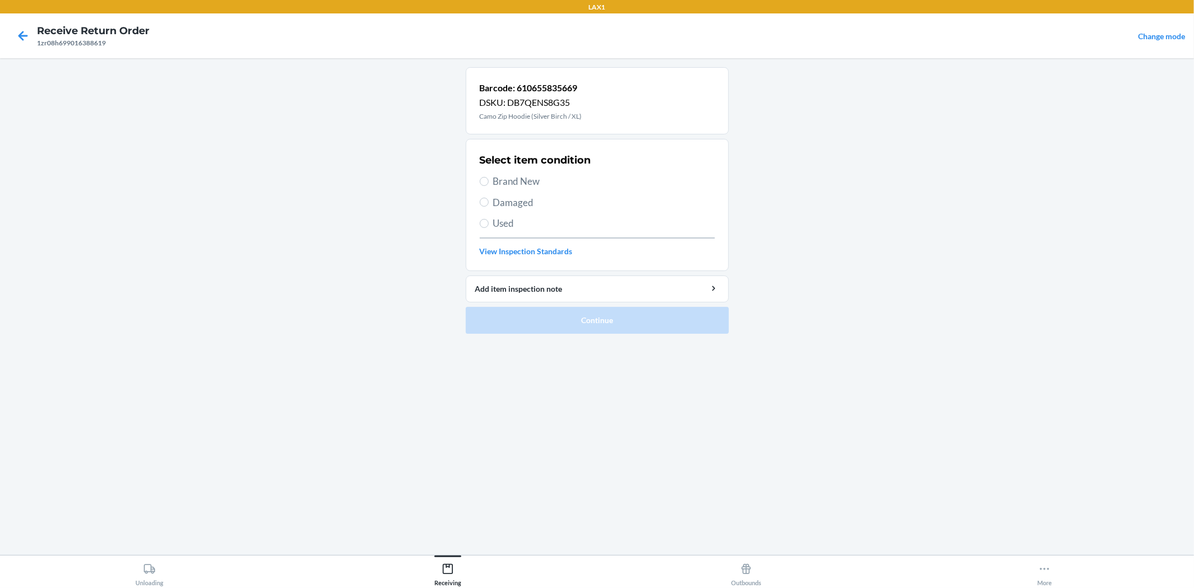
click at [499, 182] on span "Brand New" at bounding box center [604, 181] width 222 height 15
click at [489, 182] on input "Brand New" at bounding box center [484, 181] width 9 height 9
radio input "true"
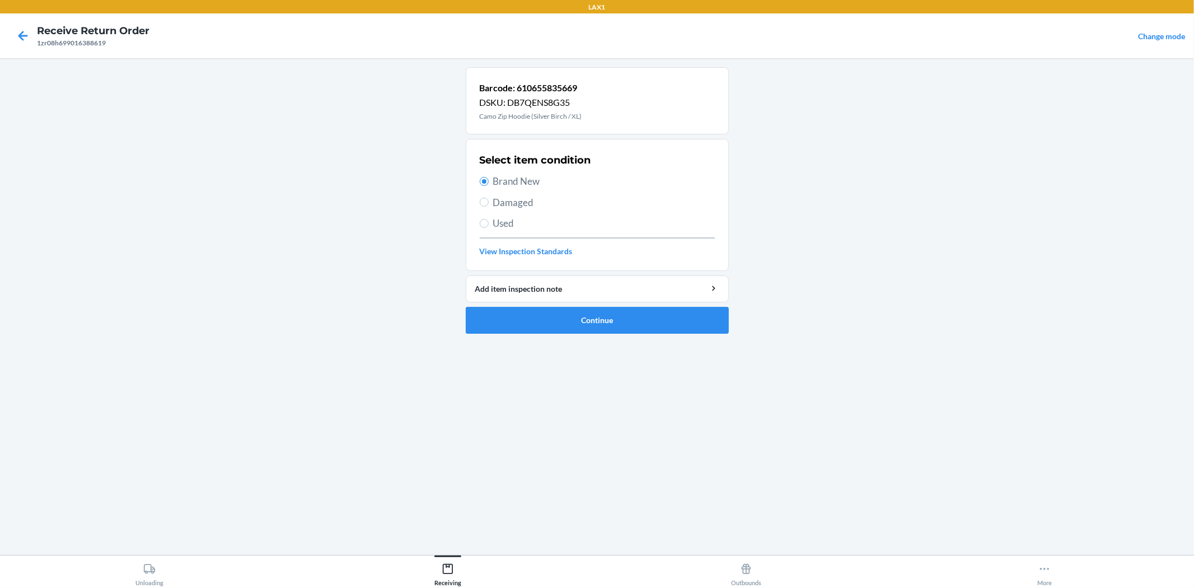
click at [577, 334] on ol "Barcode: 610655835669 DSKU: DB7QENS8G35 Camo Zip Hoodie (Silver Birch / XL) Sel…" at bounding box center [597, 204] width 263 height 275
click at [574, 316] on button "Continue" at bounding box center [597, 320] width 263 height 27
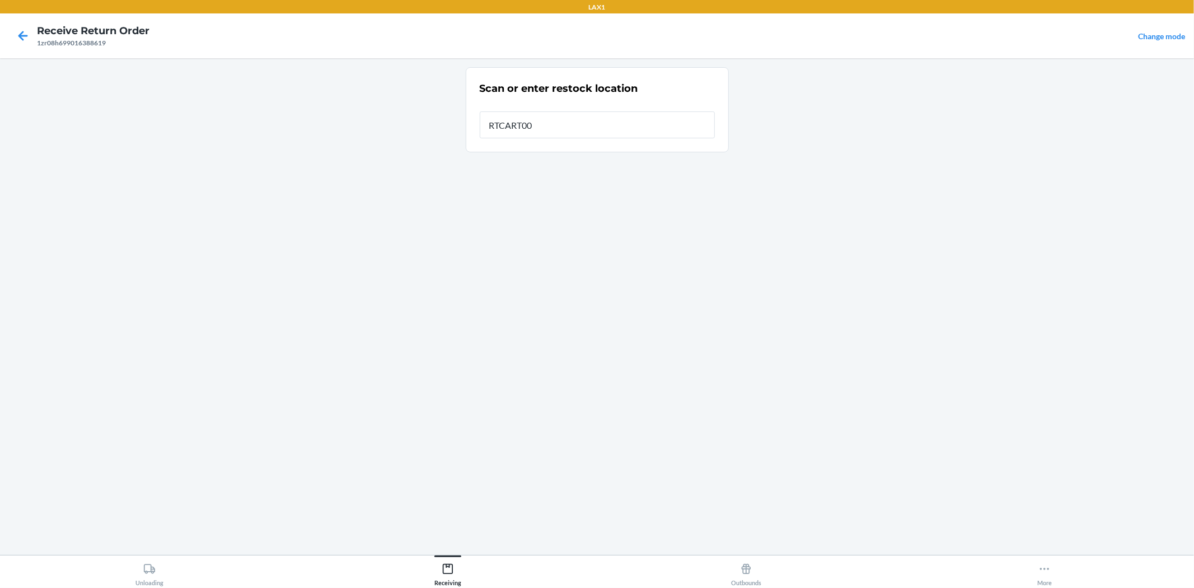
type input "RTCART008"
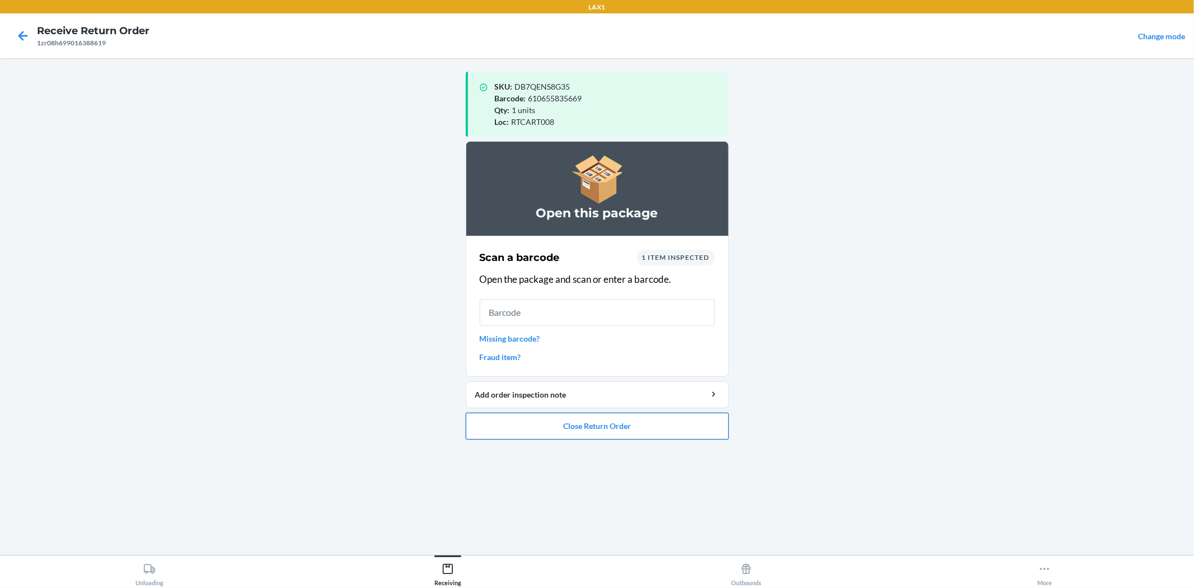
click at [574, 428] on button "Close Return Order" at bounding box center [597, 426] width 263 height 27
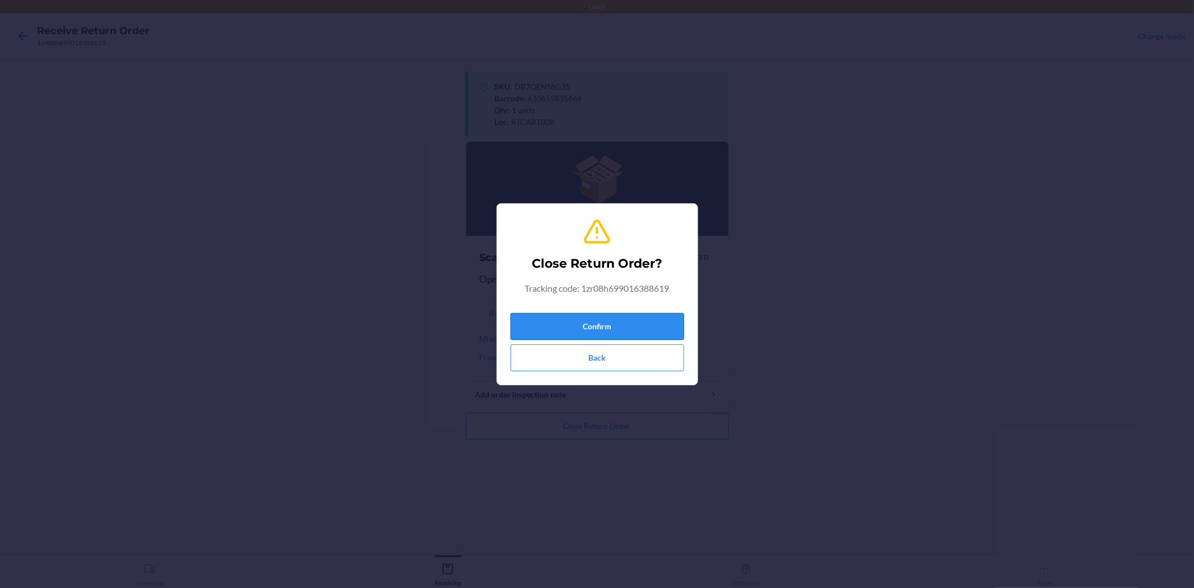
click at [639, 325] on button "Confirm" at bounding box center [598, 326] width 174 height 27
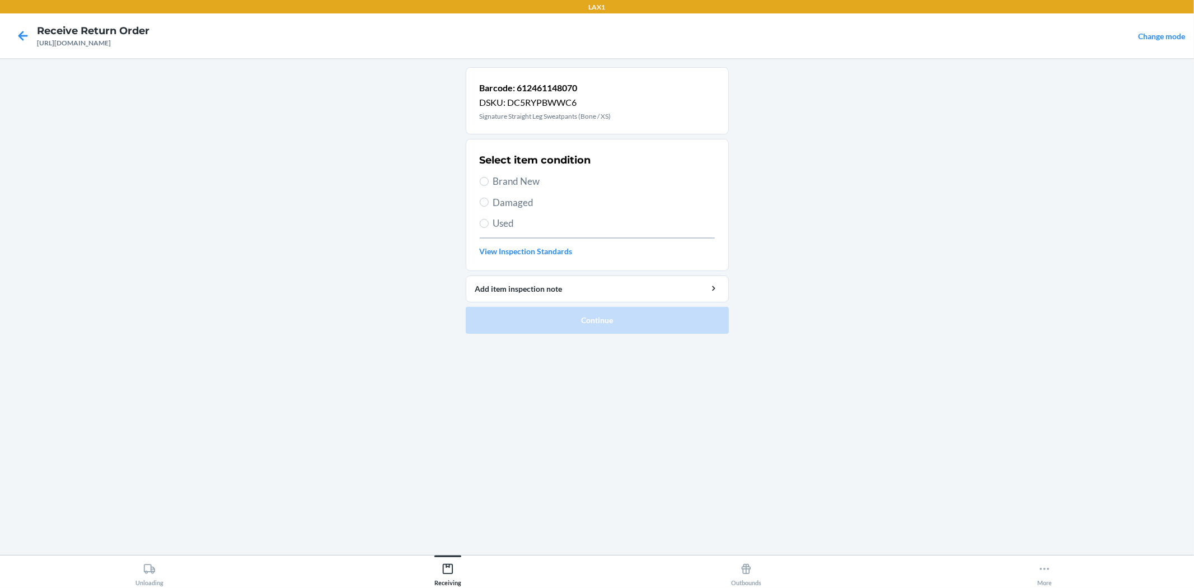
click at [516, 174] on div "Select item condition Brand New Damaged Used View Inspection Standards" at bounding box center [597, 204] width 235 height 111
click at [514, 180] on span "Brand New" at bounding box center [604, 181] width 222 height 15
click at [489, 180] on input "Brand New" at bounding box center [484, 181] width 9 height 9
radio input "true"
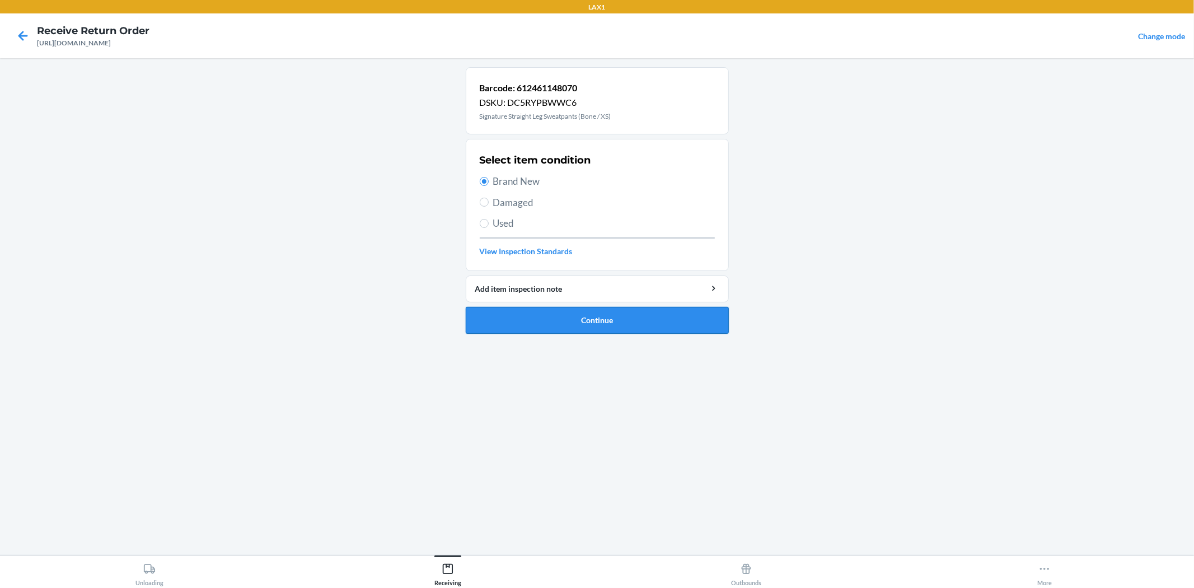
click at [530, 316] on button "Continue" at bounding box center [597, 320] width 263 height 27
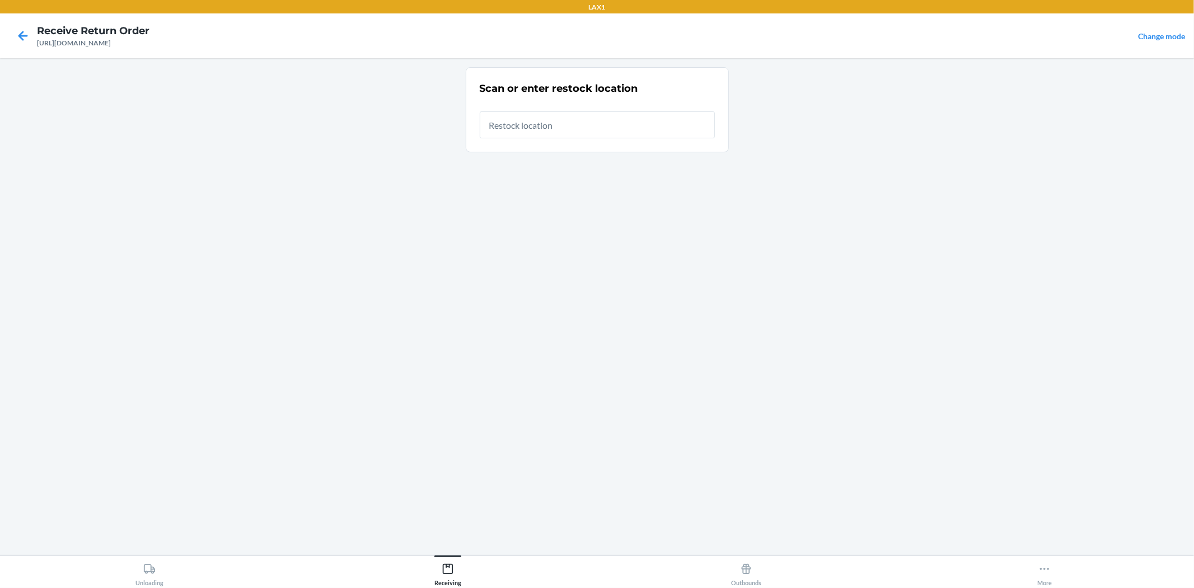
click at [529, 131] on input "text" at bounding box center [597, 124] width 235 height 27
type input "RTCART008"
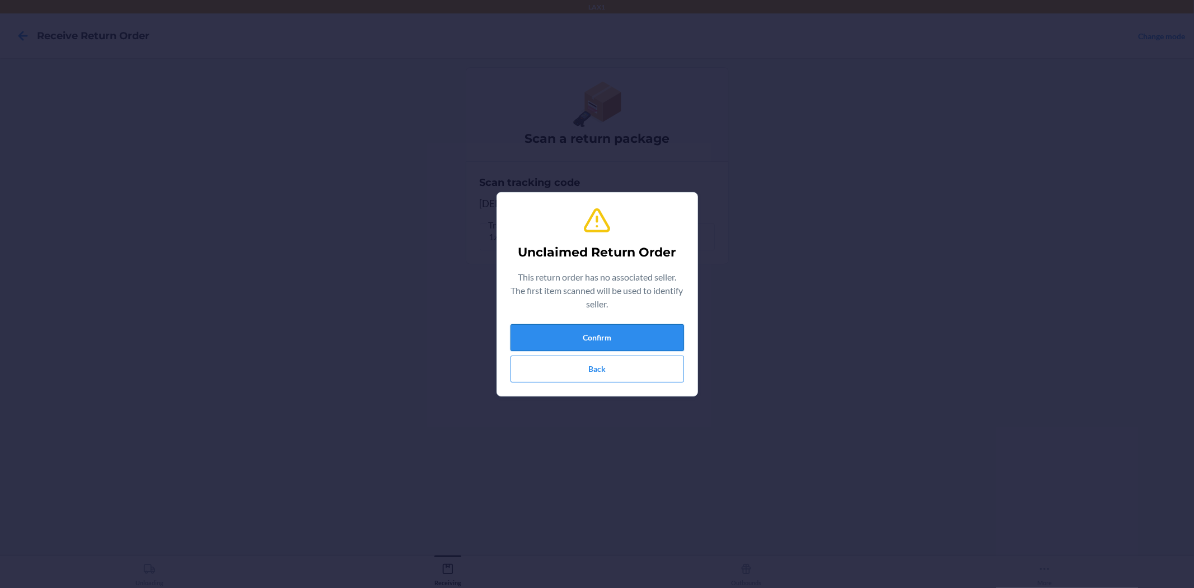
click at [618, 325] on button "Confirm" at bounding box center [598, 337] width 174 height 27
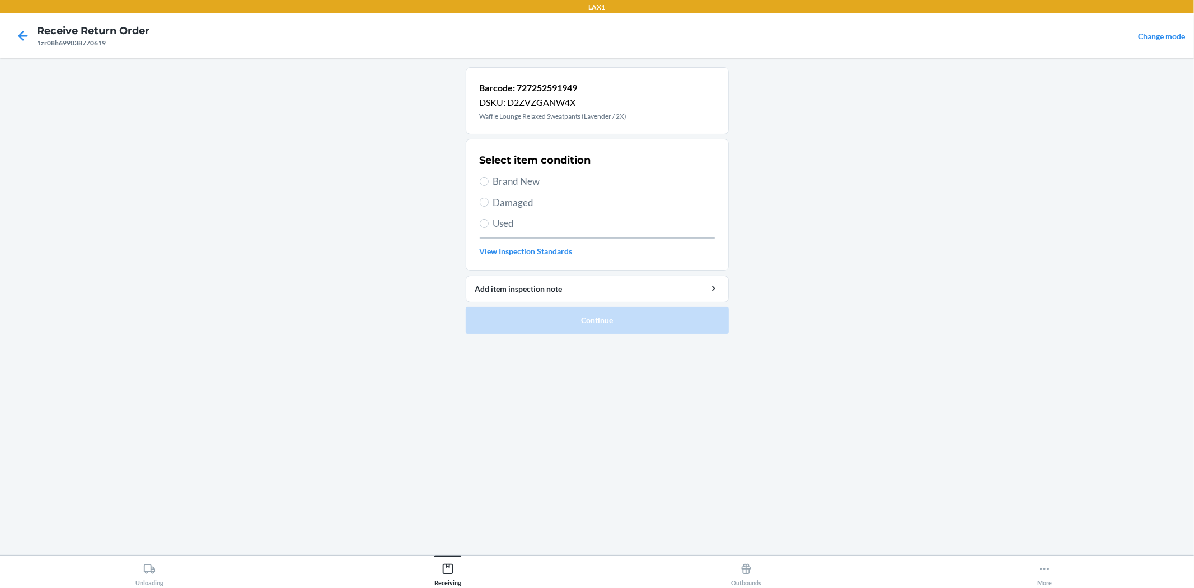
click at [487, 190] on div "Select item condition Brand New Damaged Used View Inspection Standards" at bounding box center [597, 204] width 235 height 111
click at [489, 183] on label "Brand New" at bounding box center [597, 181] width 235 height 15
click at [489, 183] on input "Brand New" at bounding box center [484, 181] width 9 height 9
radio input "true"
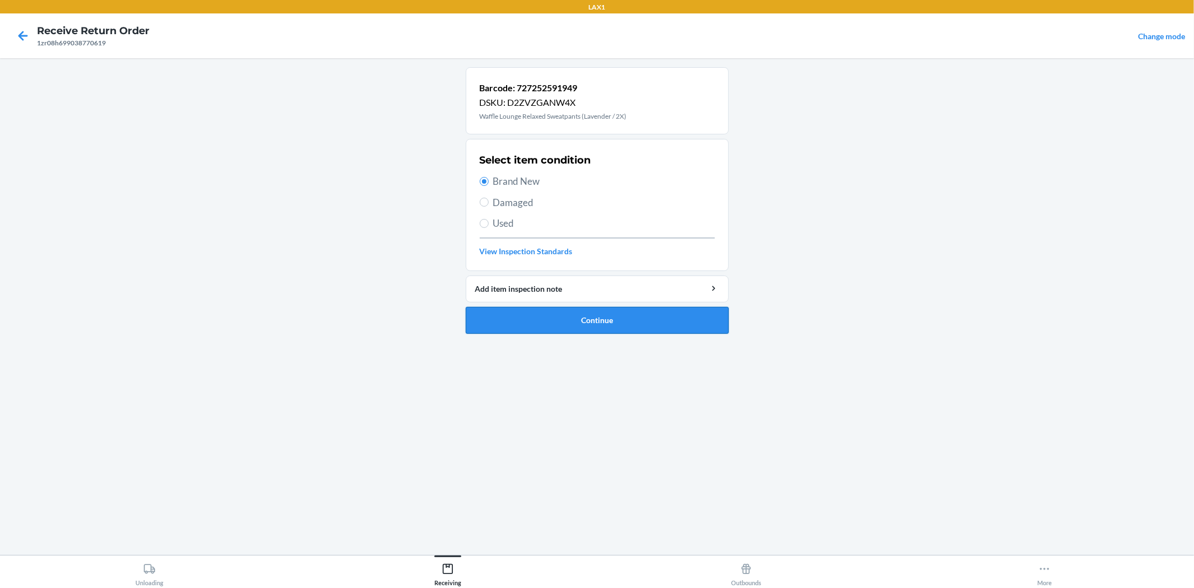
click at [507, 325] on button "Continue" at bounding box center [597, 320] width 263 height 27
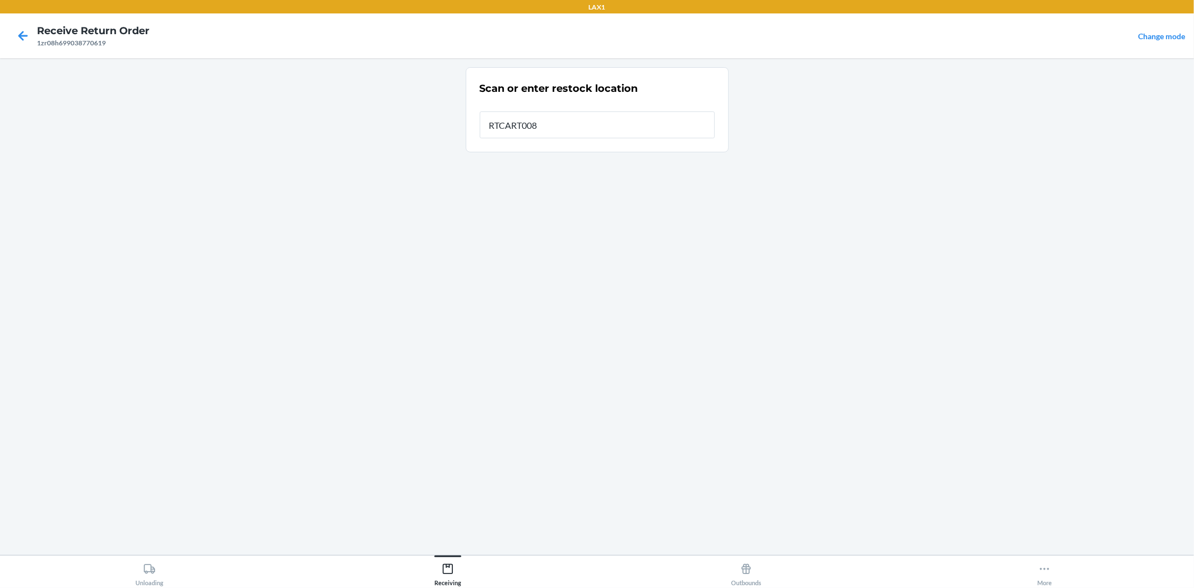
type input "RTCART008"
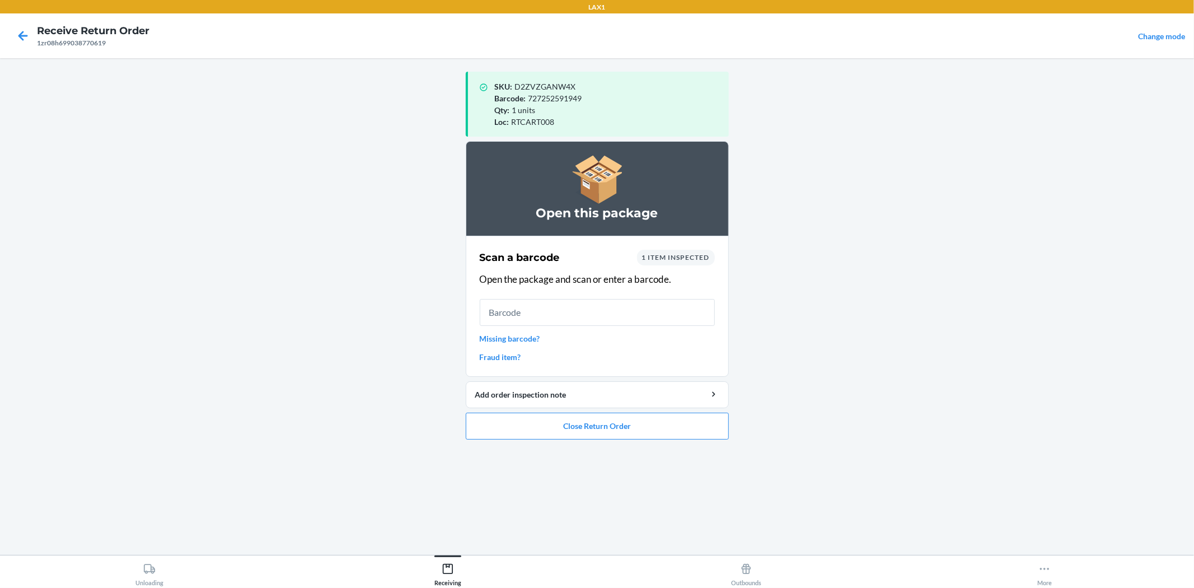
click at [522, 337] on link "Missing barcode?" at bounding box center [597, 339] width 235 height 12
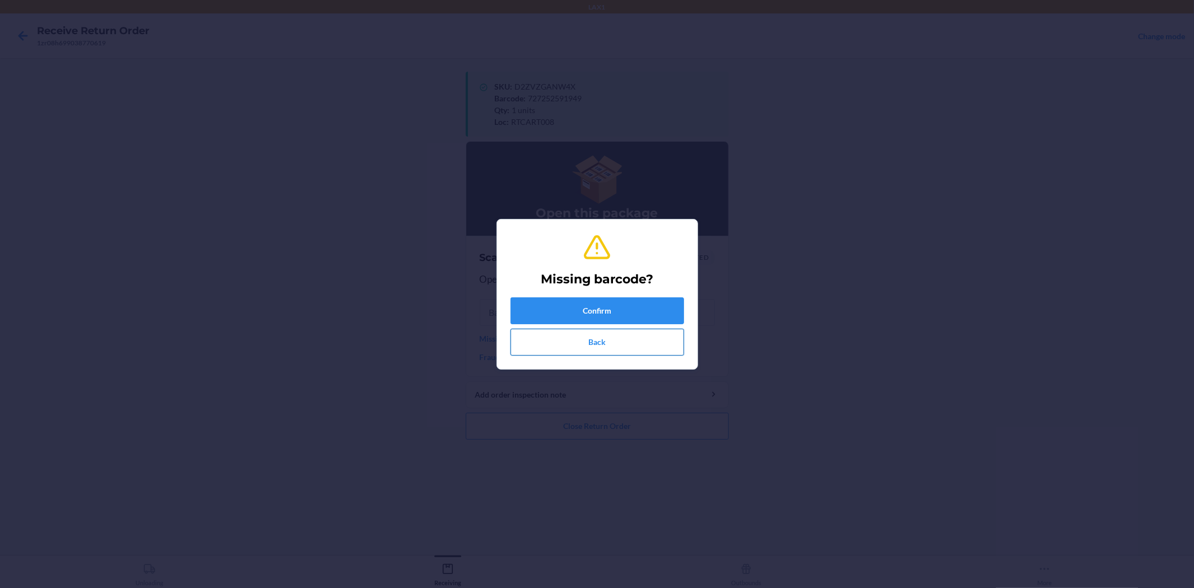
click at [586, 342] on button "Back" at bounding box center [598, 342] width 174 height 27
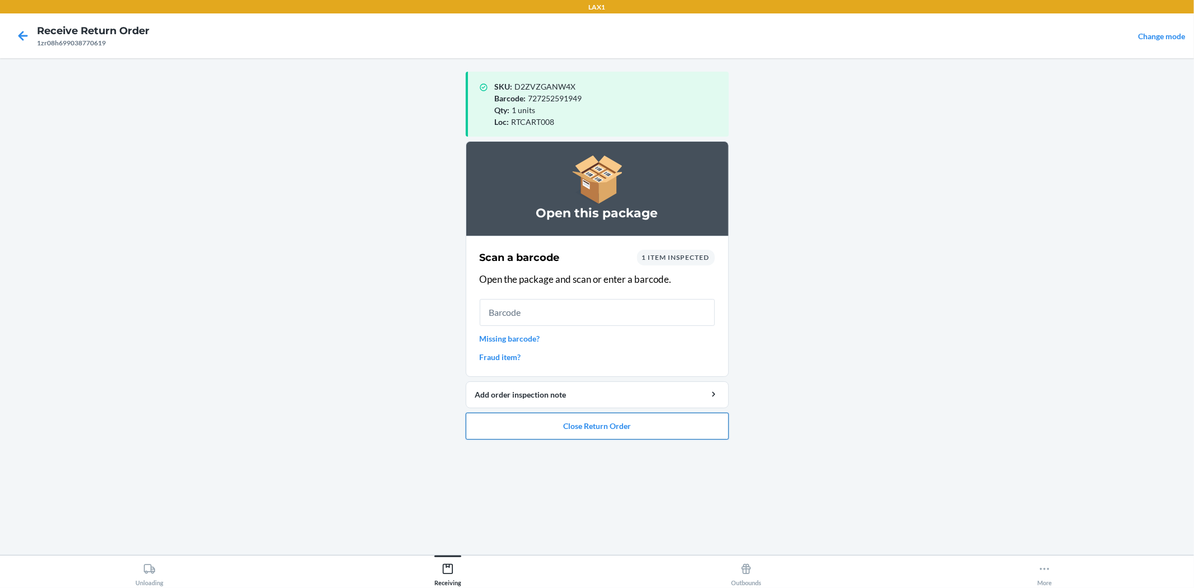
click at [546, 426] on button "Close Return Order" at bounding box center [597, 426] width 263 height 27
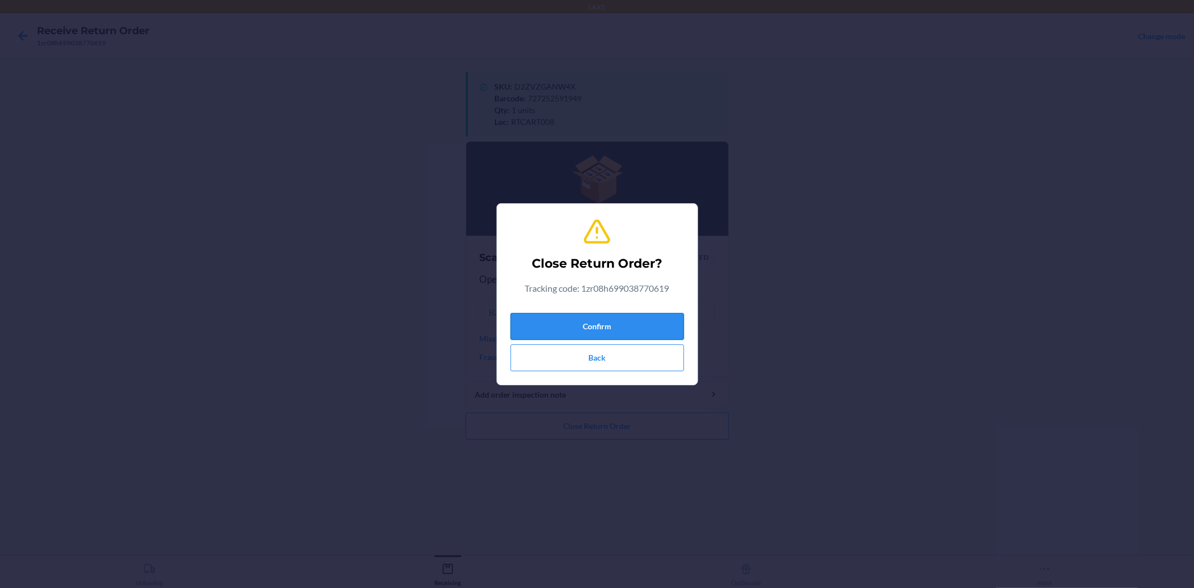
click at [595, 316] on button "Confirm" at bounding box center [598, 326] width 174 height 27
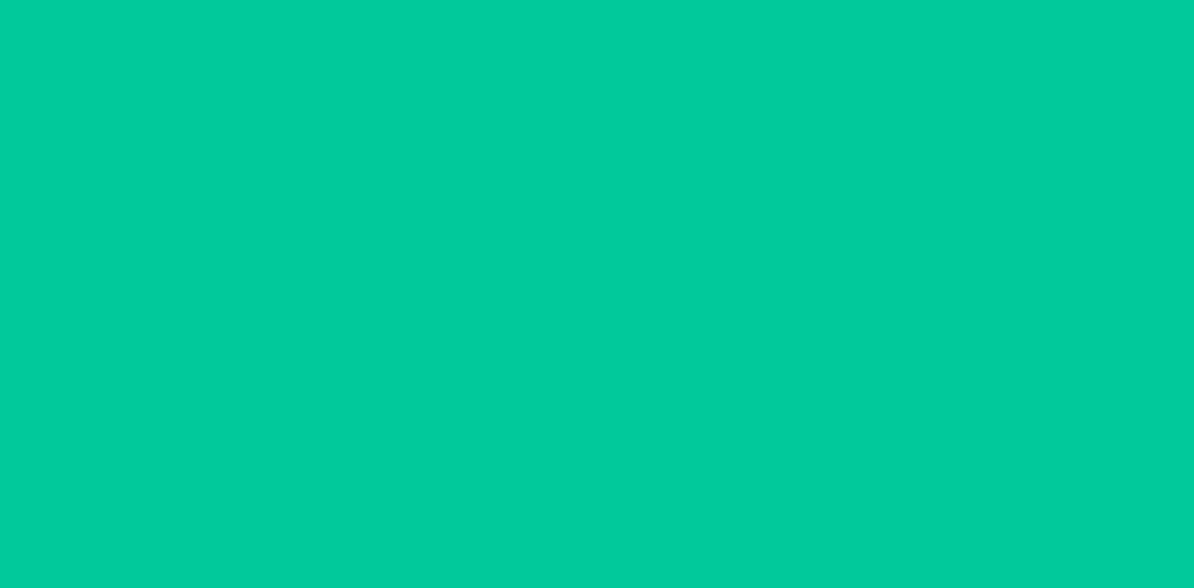
click at [595, 316] on ol "Scan a return package Scan tracking code Scan or enter the tracking code" at bounding box center [597, 221] width 263 height 206
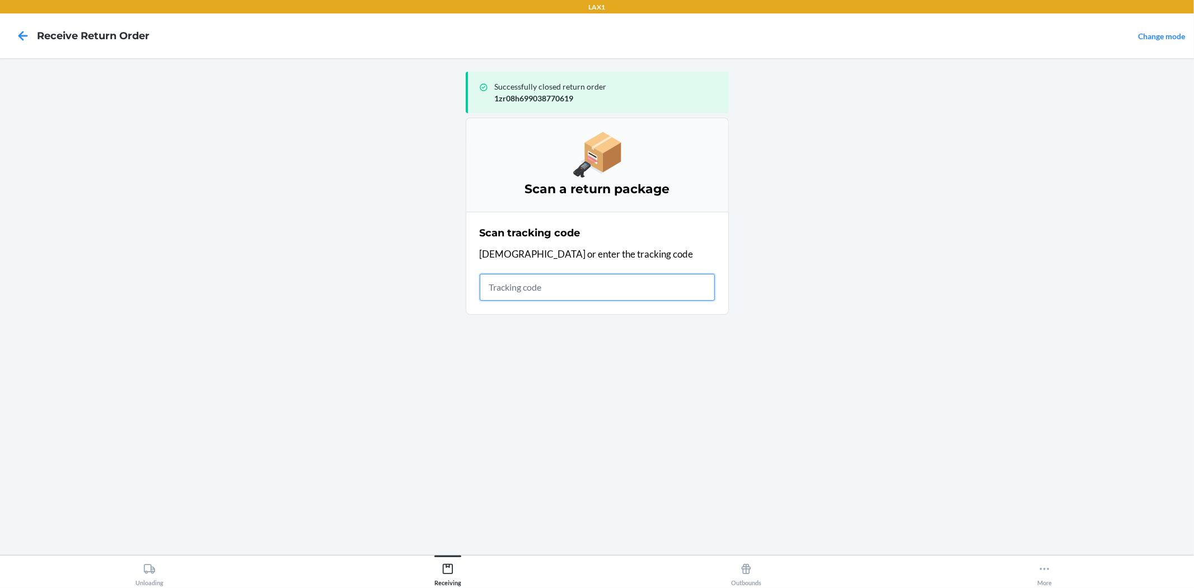
click at [558, 281] on input "text" at bounding box center [597, 287] width 235 height 27
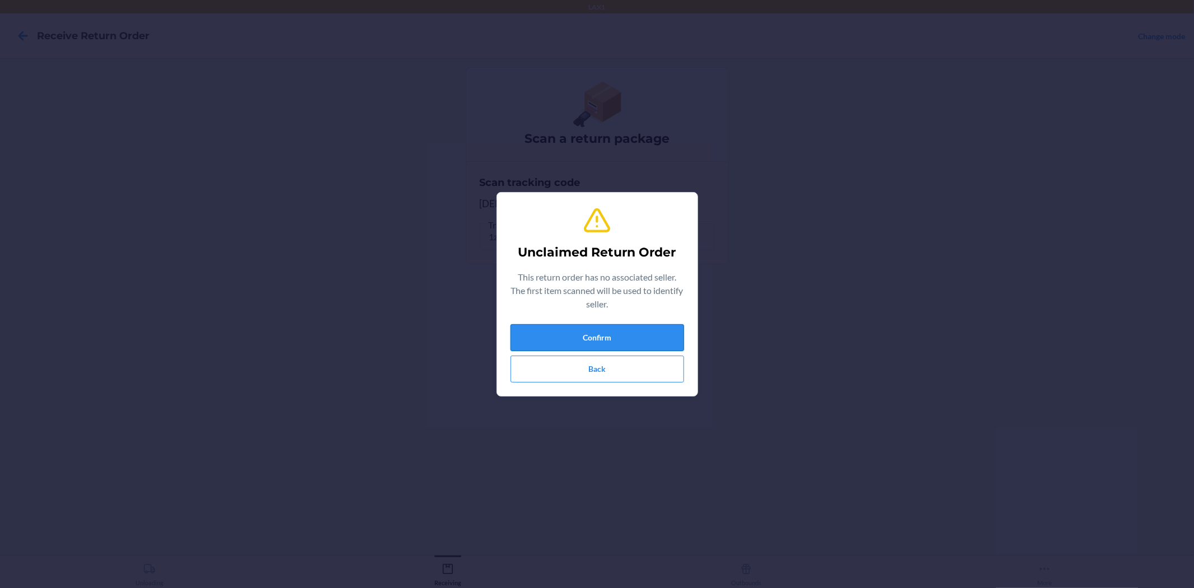
click at [558, 344] on button "Confirm" at bounding box center [598, 337] width 174 height 27
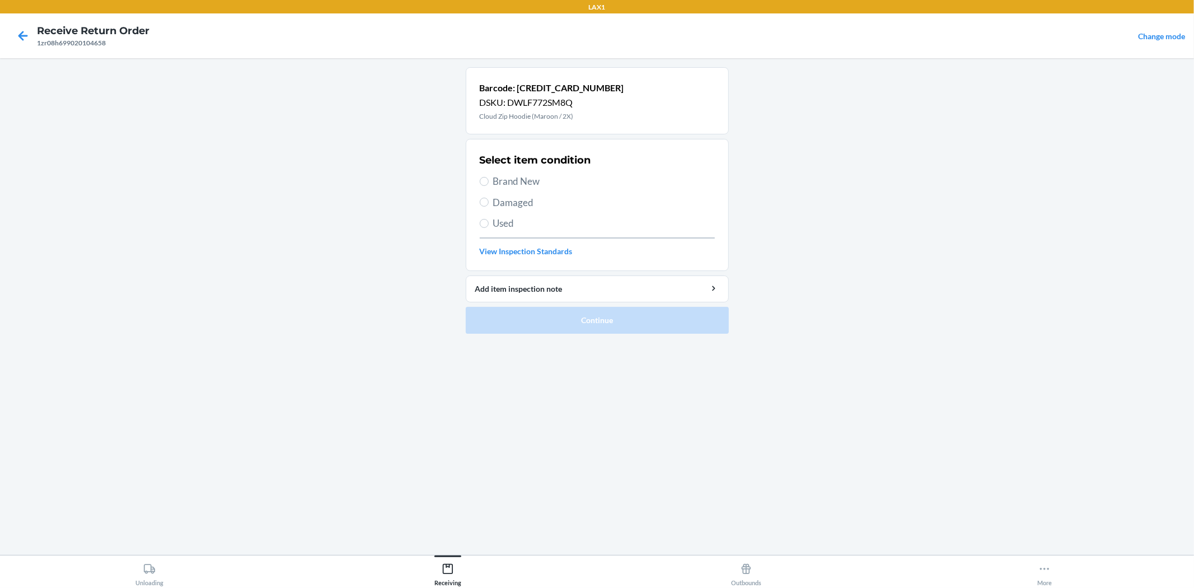
click at [488, 175] on label "Brand New" at bounding box center [597, 181] width 235 height 15
click at [488, 177] on input "Brand New" at bounding box center [484, 181] width 9 height 9
radio input "true"
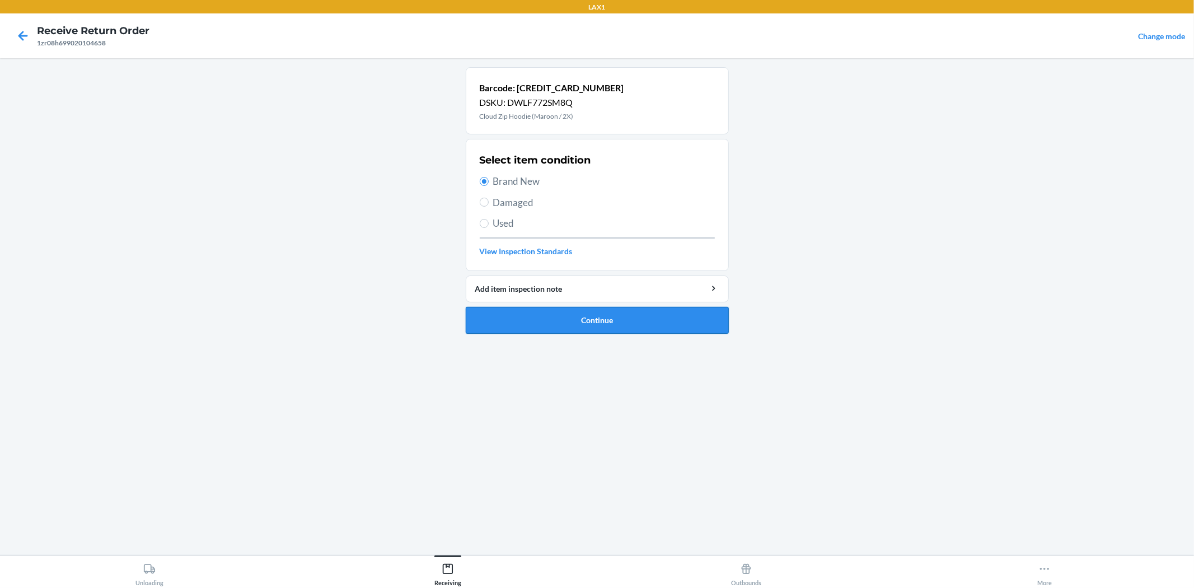
click at [586, 325] on button "Continue" at bounding box center [597, 320] width 263 height 27
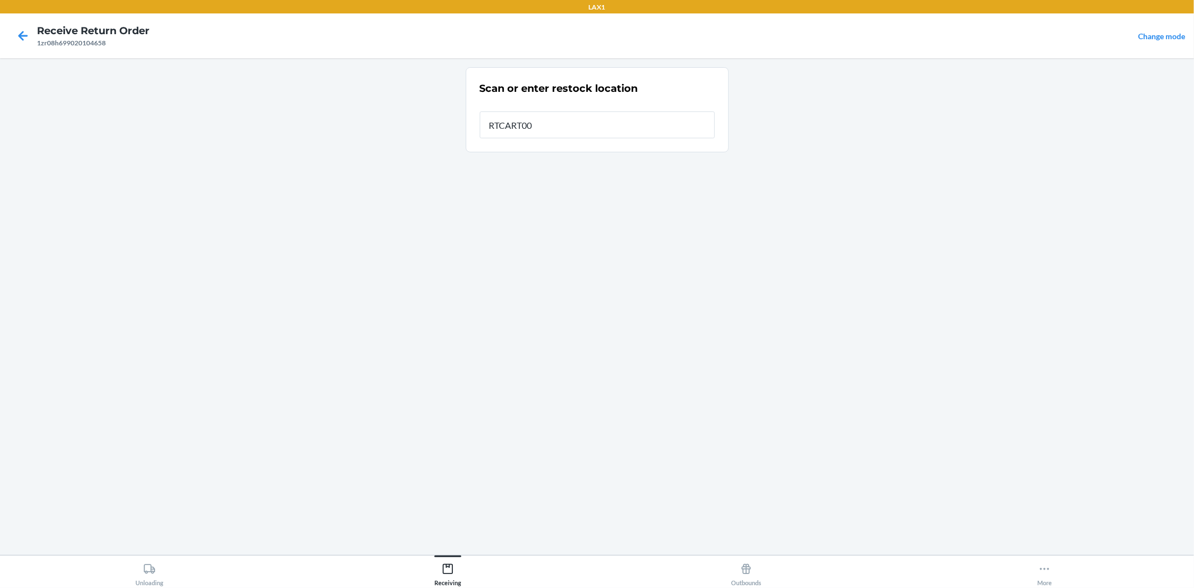
type input "RTCART008"
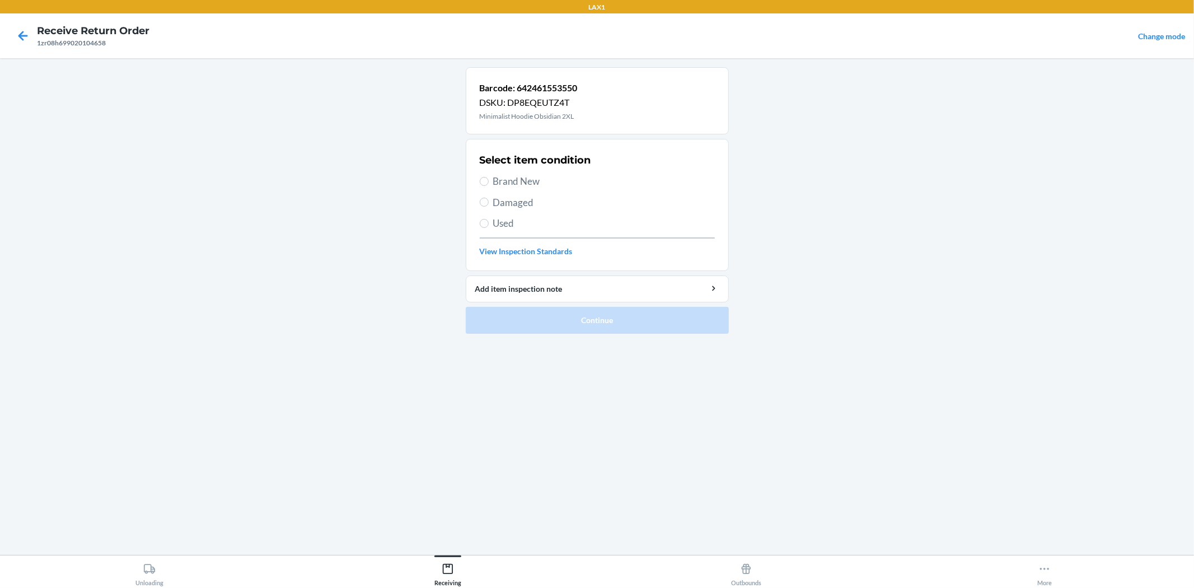
click at [511, 187] on span "Brand New" at bounding box center [604, 181] width 222 height 15
click at [489, 186] on input "Brand New" at bounding box center [484, 181] width 9 height 9
radio input "true"
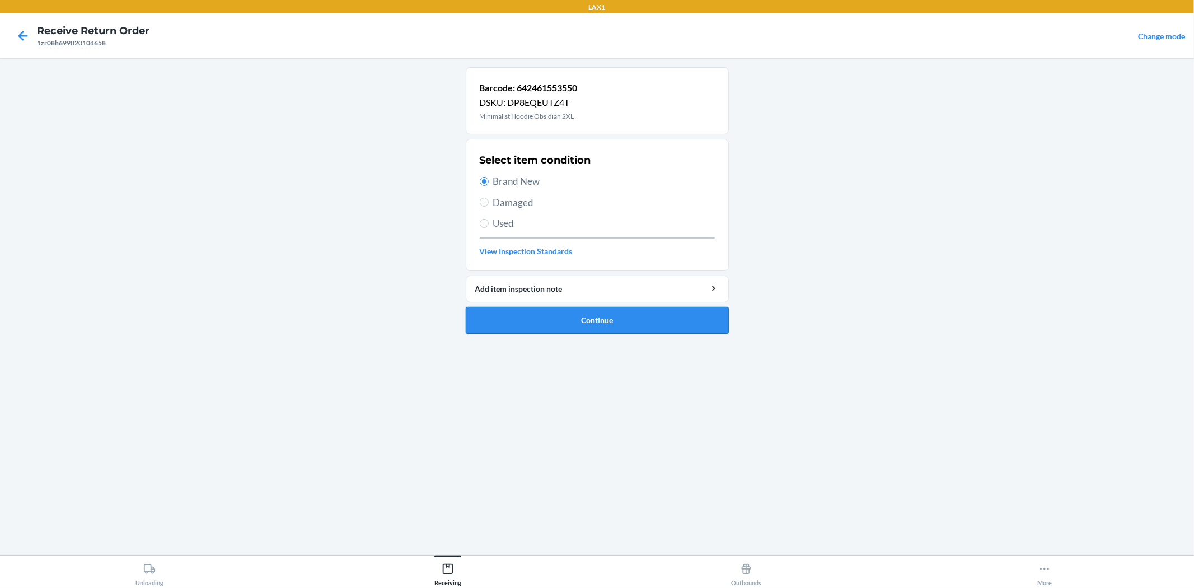
click at [534, 309] on button "Continue" at bounding box center [597, 320] width 263 height 27
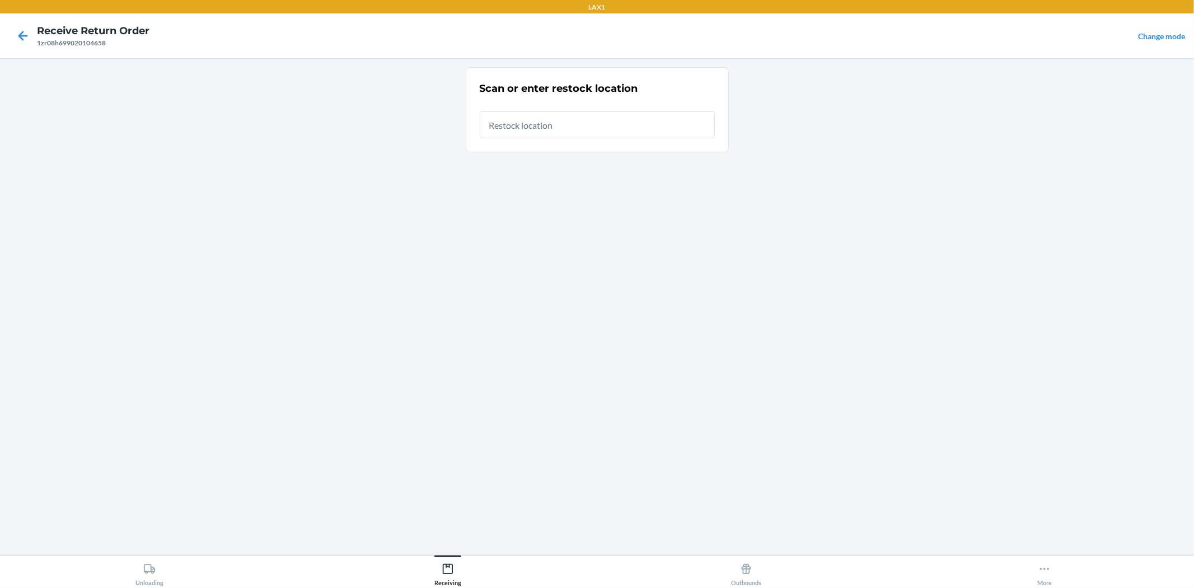
click at [538, 122] on input "text" at bounding box center [597, 124] width 235 height 27
type input "RTCART008"
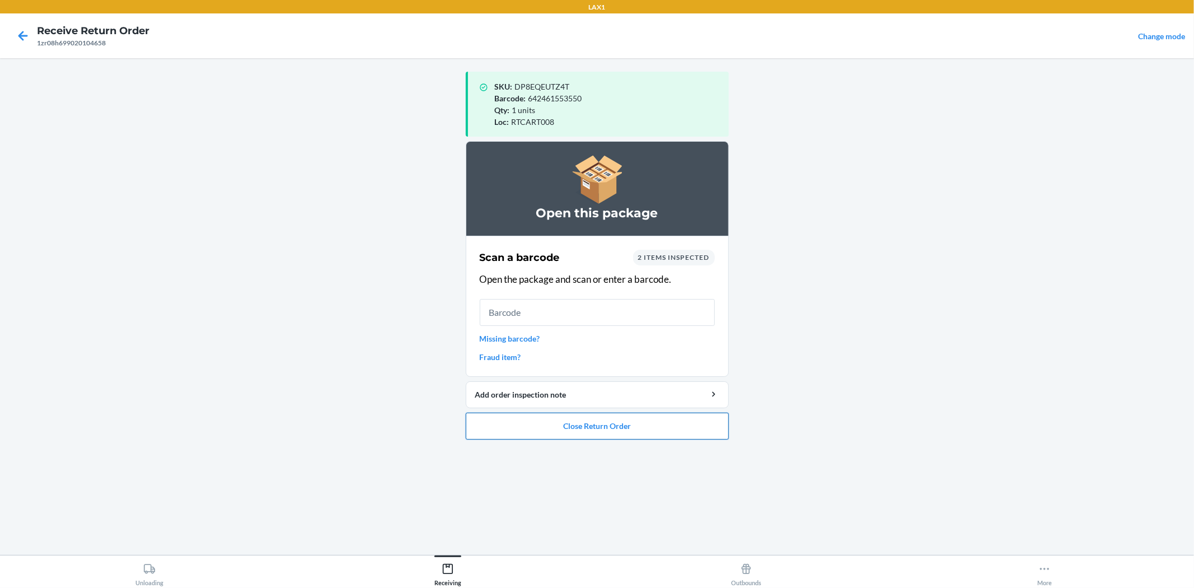
click at [647, 429] on button "Close Return Order" at bounding box center [597, 426] width 263 height 27
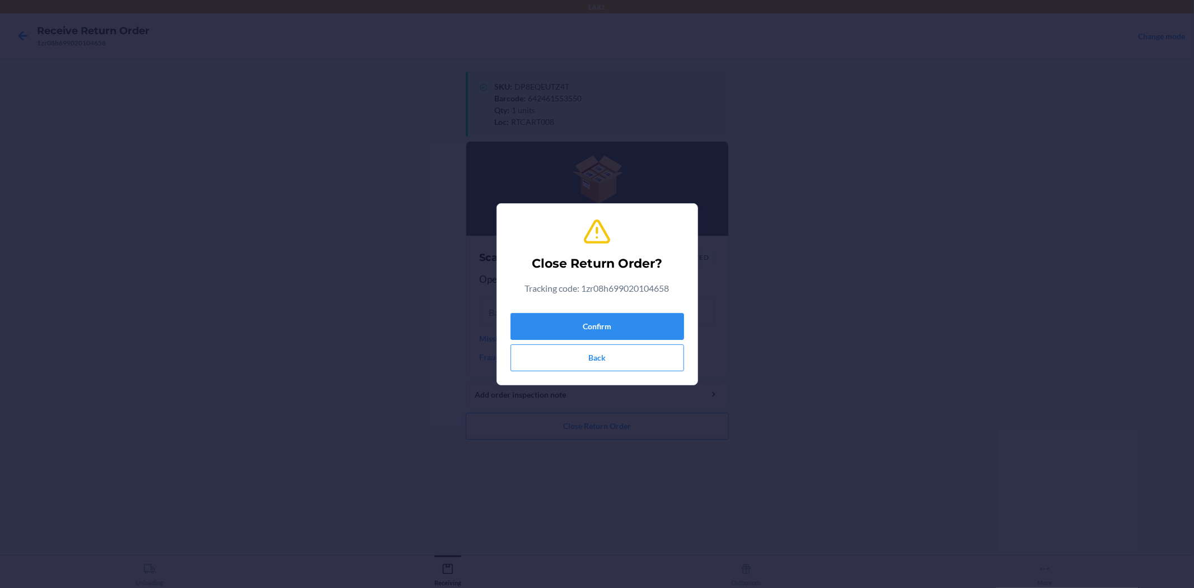
click at [568, 340] on div "Confirm Back" at bounding box center [598, 340] width 174 height 63
click at [570, 325] on button "Confirm" at bounding box center [598, 326] width 174 height 27
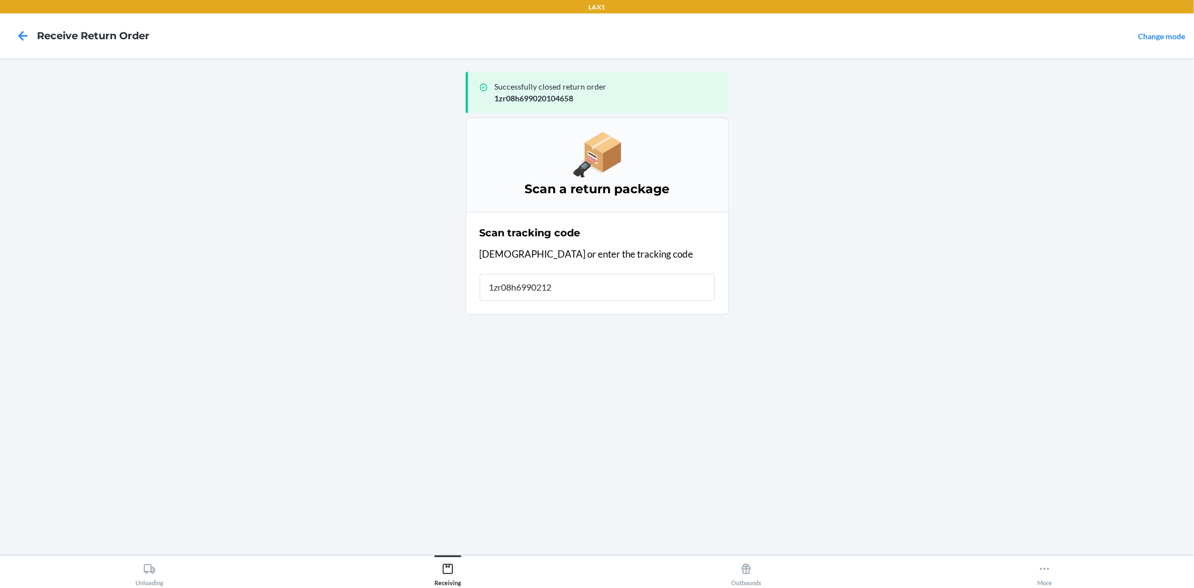
type input "1zr08h69902123"
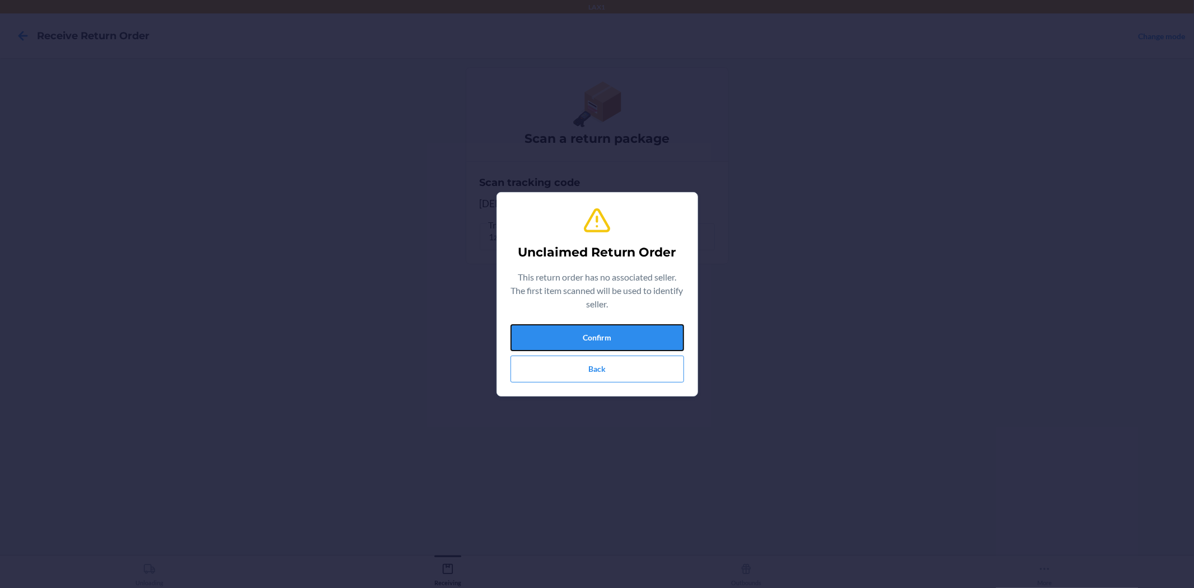
click at [570, 325] on button "Confirm" at bounding box center [598, 337] width 174 height 27
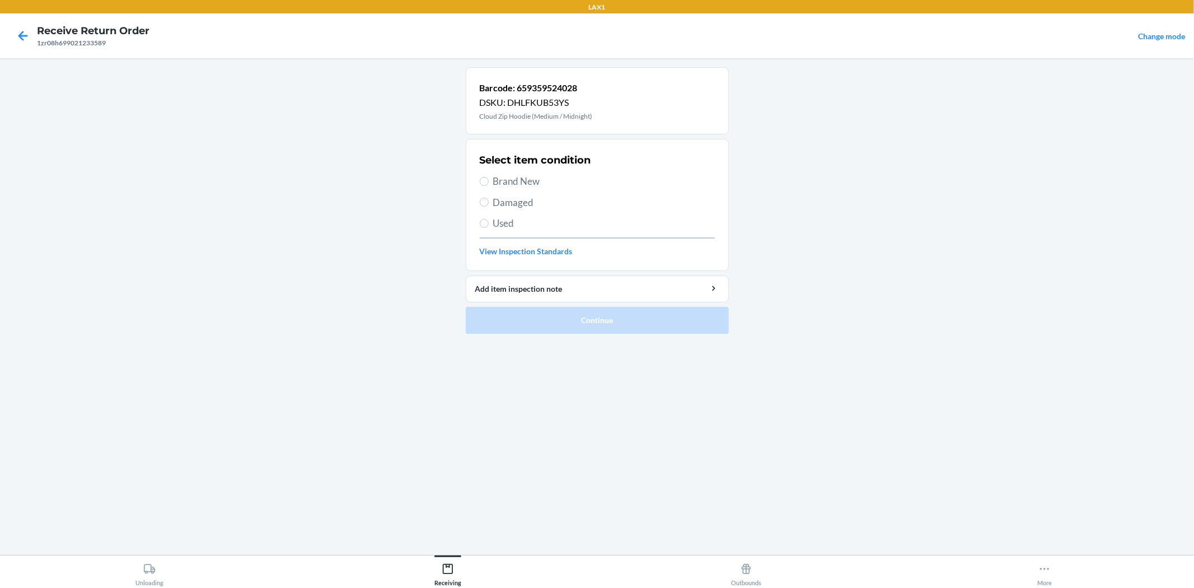
click at [494, 222] on span "Used" at bounding box center [604, 223] width 222 height 15
click at [489, 222] on input "Used" at bounding box center [484, 223] width 9 height 9
radio input "true"
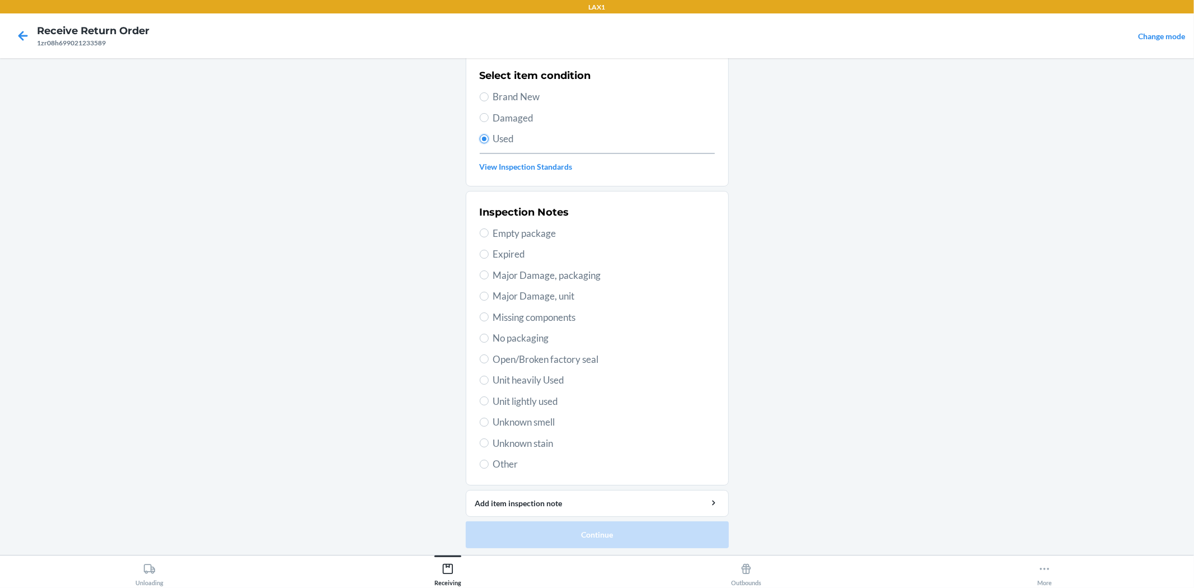
scroll to position [86, 0]
click at [482, 396] on input "Unit lightly used" at bounding box center [484, 399] width 9 height 9
radio input "true"
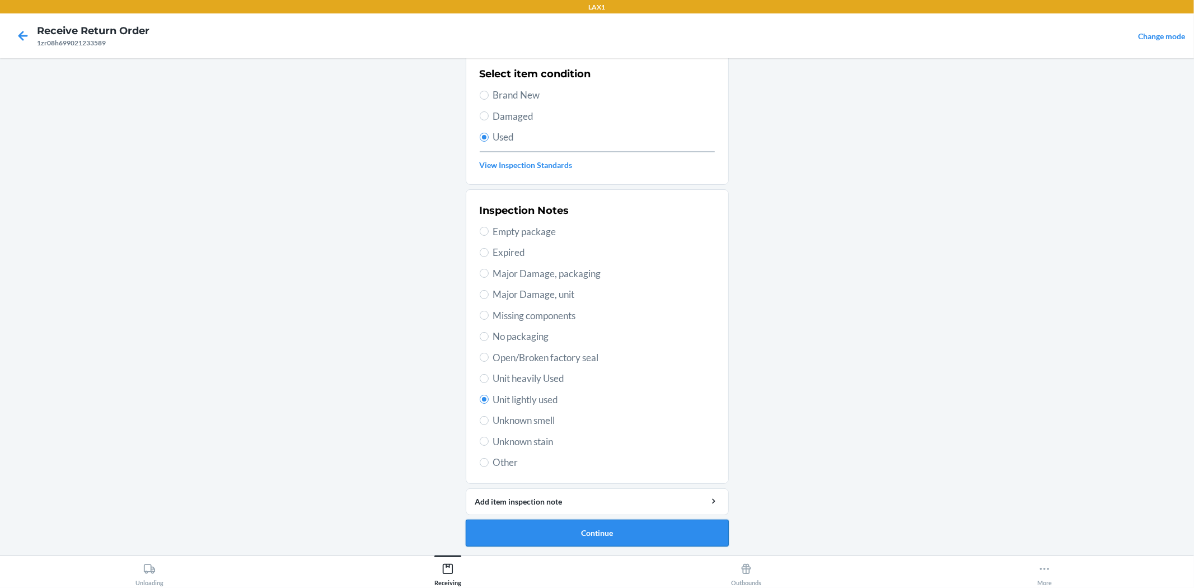
click at [674, 527] on button "Continue" at bounding box center [597, 533] width 263 height 27
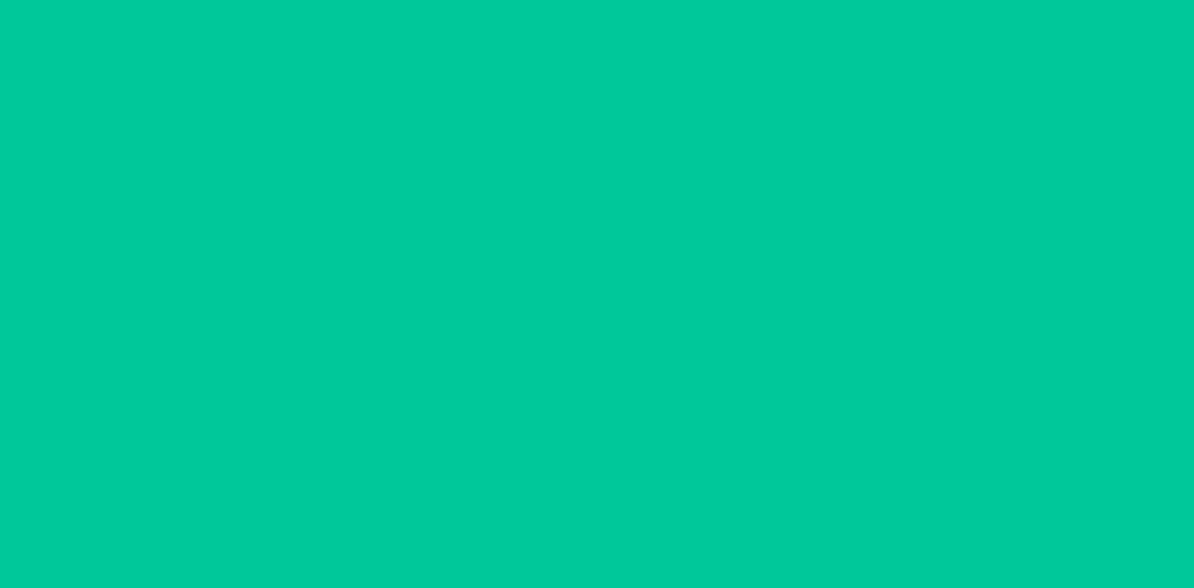
scroll to position [0, 0]
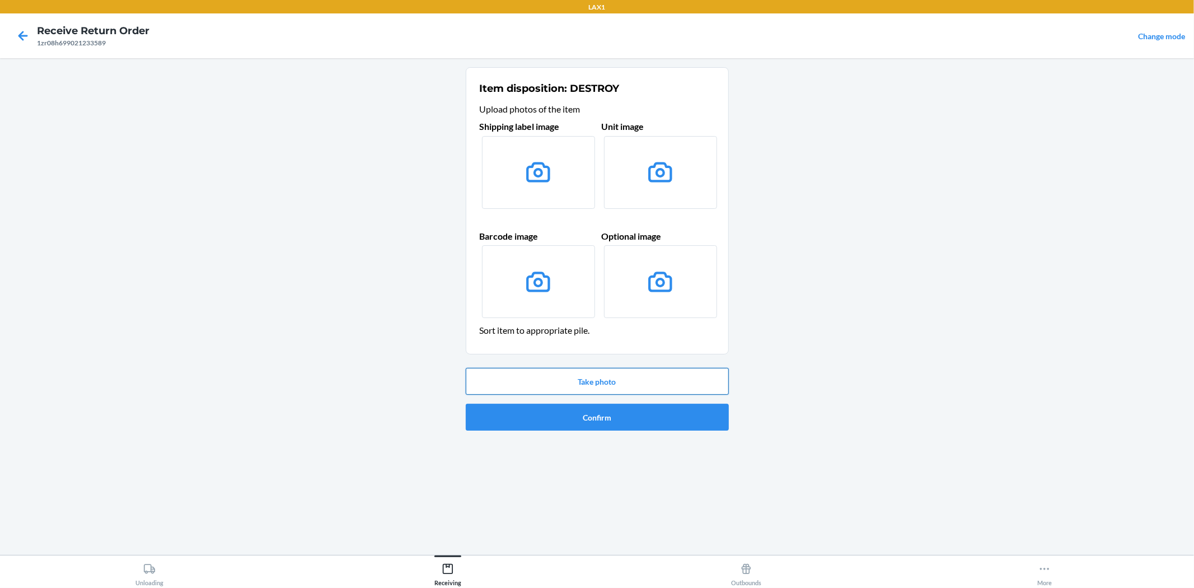
click at [651, 376] on button "Take photo" at bounding box center [597, 381] width 263 height 27
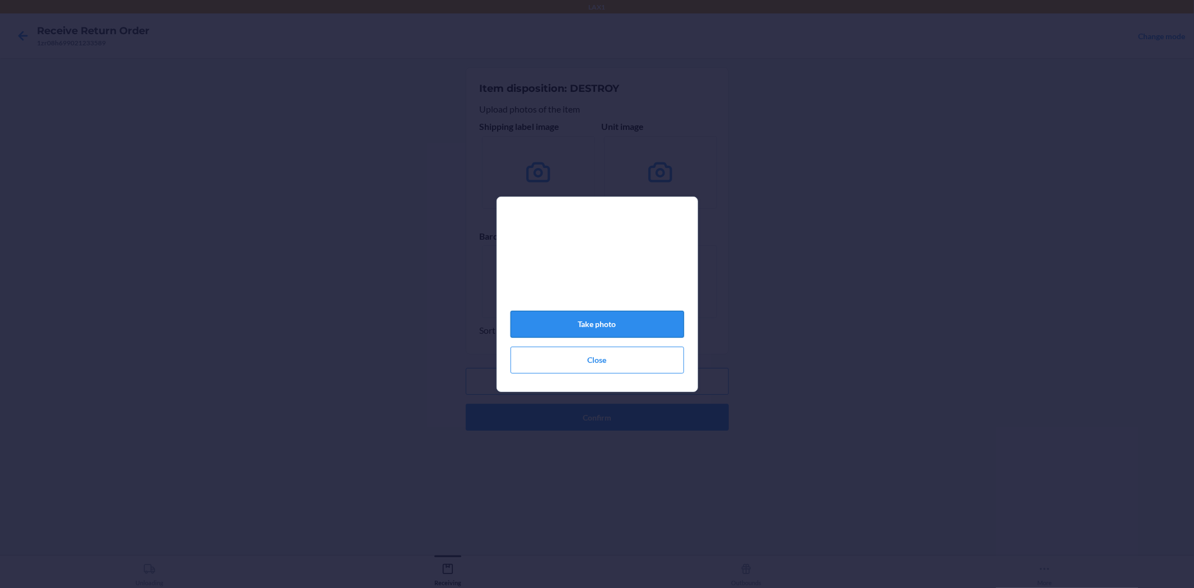
click at [606, 325] on button "Take photo" at bounding box center [598, 324] width 174 height 27
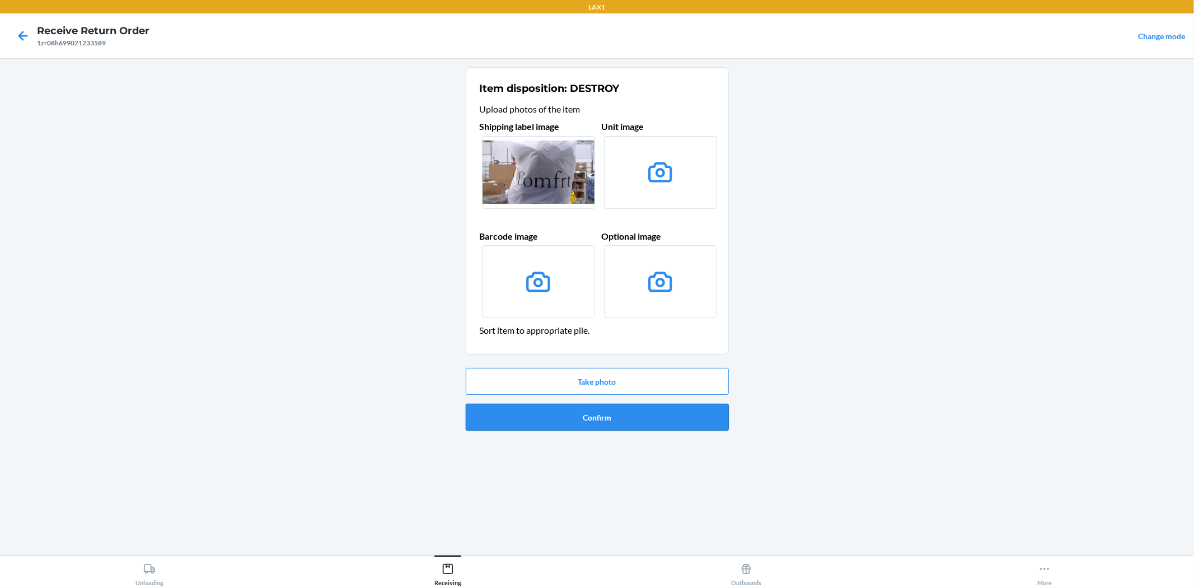
click at [611, 415] on button "Confirm" at bounding box center [597, 417] width 263 height 27
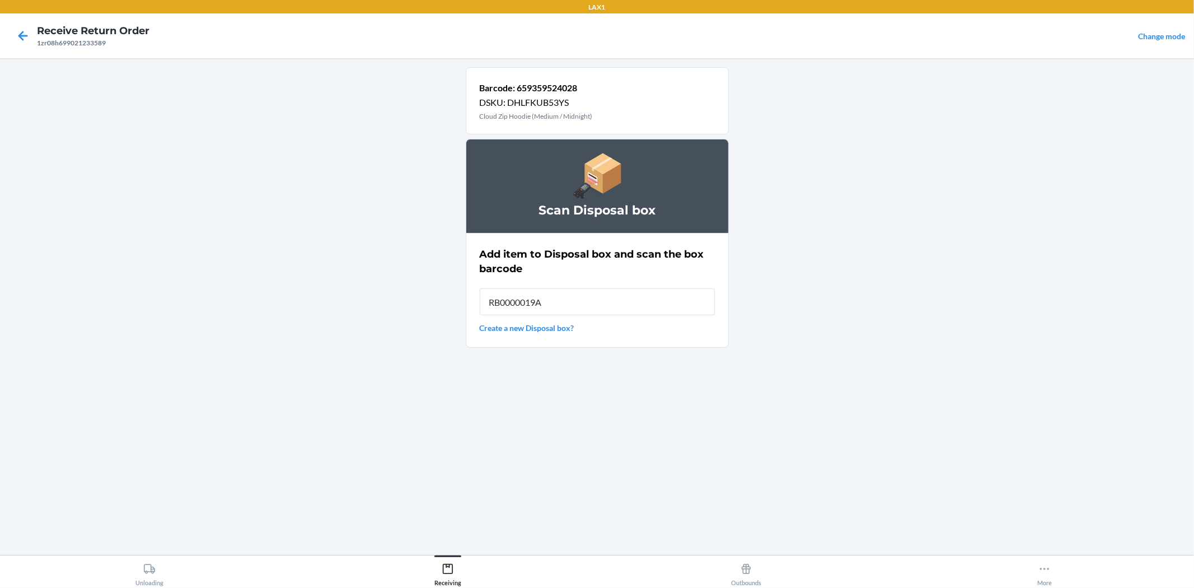
type input "RB0000019AD"
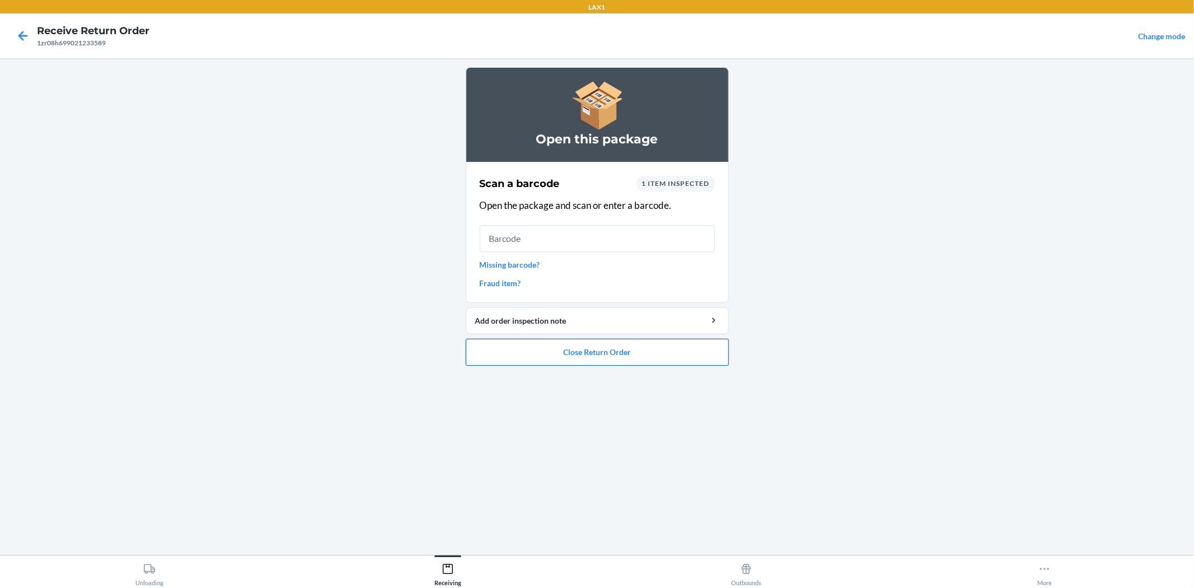
click at [588, 354] on button "Close Return Order" at bounding box center [597, 352] width 263 height 27
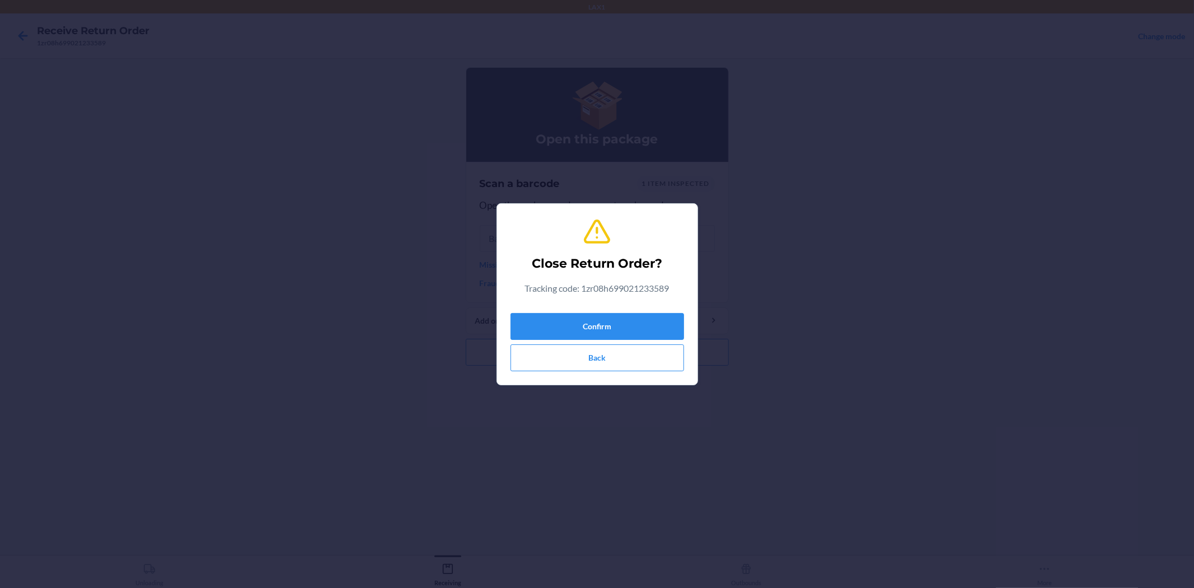
click at [601, 343] on div "Confirm Back" at bounding box center [598, 340] width 174 height 63
click at [611, 310] on div "Confirm Back" at bounding box center [598, 340] width 174 height 63
click at [613, 329] on button "Confirm" at bounding box center [598, 326] width 174 height 27
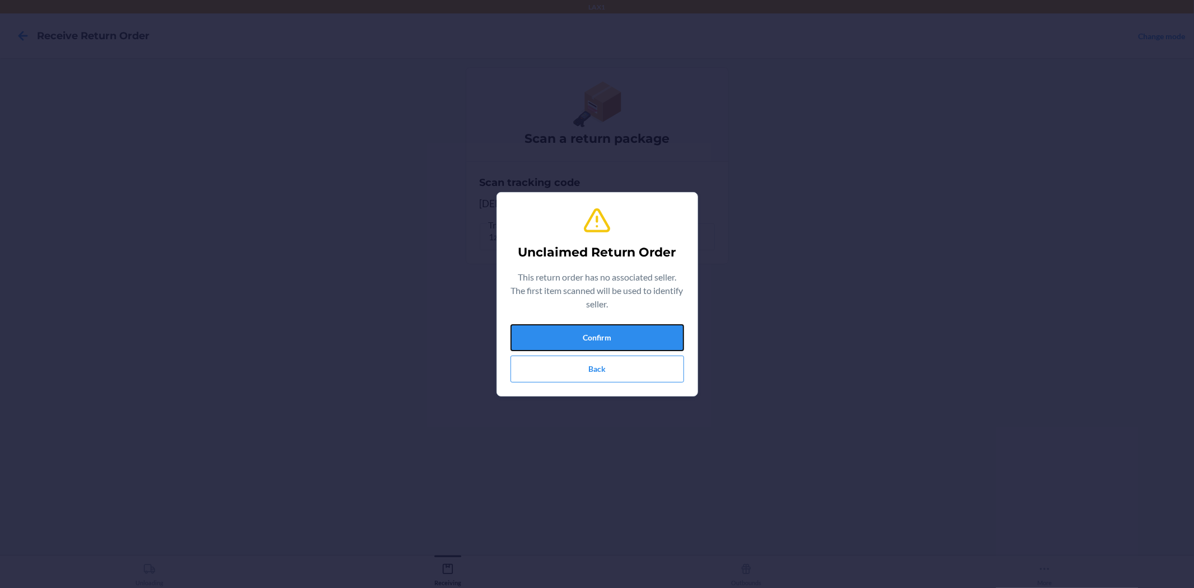
click at [613, 332] on button "Confirm" at bounding box center [598, 337] width 174 height 27
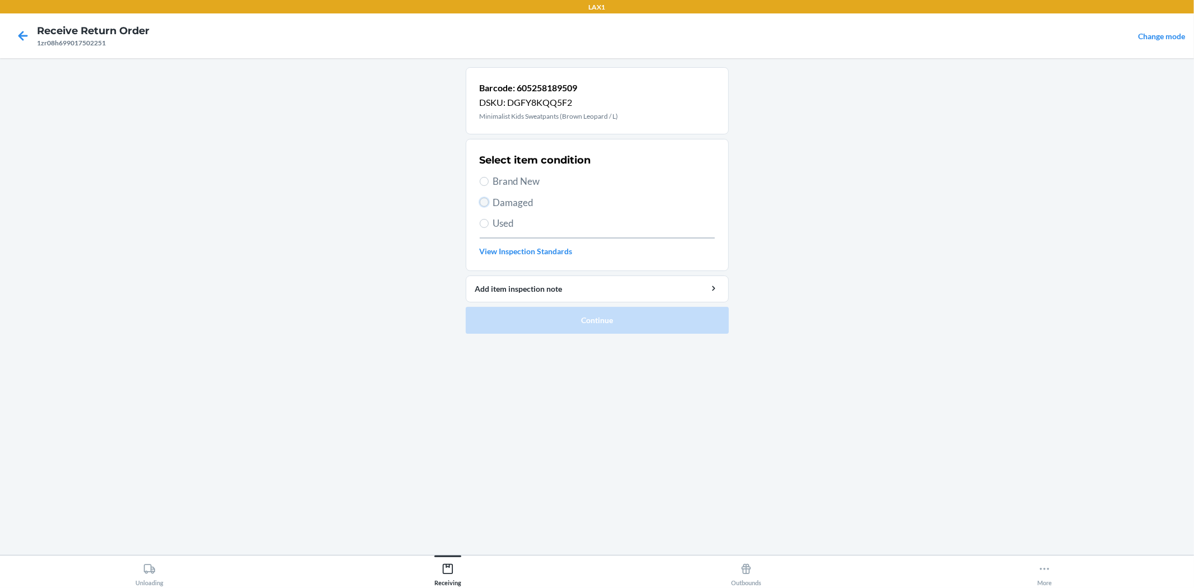
click at [484, 203] on input "Damaged" at bounding box center [484, 202] width 9 height 9
radio input "true"
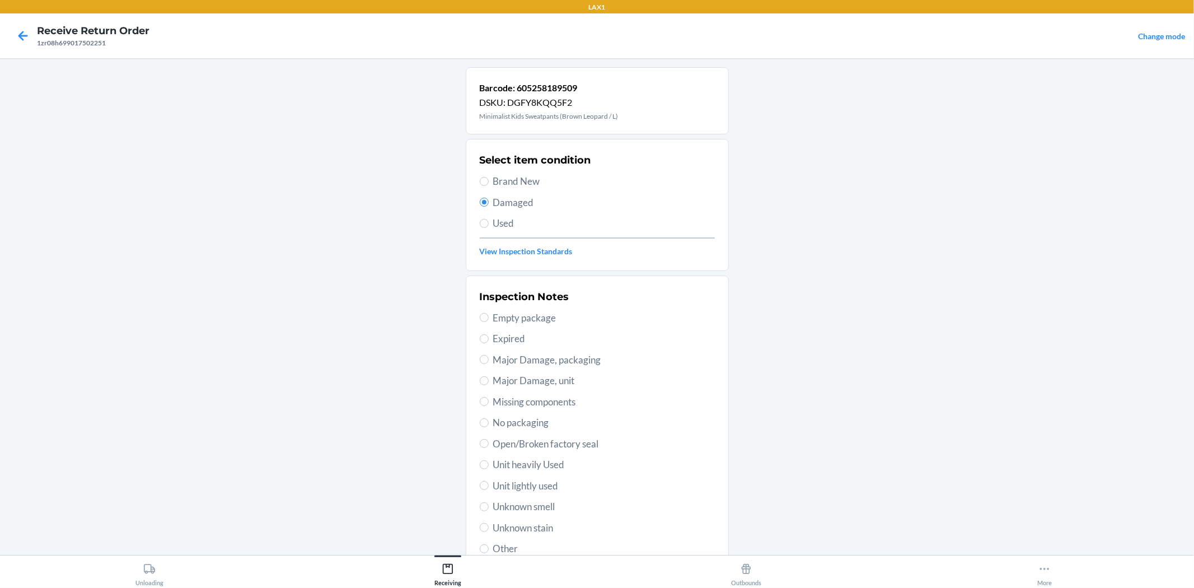
click at [484, 182] on label "Brand New" at bounding box center [597, 181] width 235 height 15
click at [484, 182] on input "Brand New" at bounding box center [484, 181] width 9 height 9
radio input "true"
radio input "false"
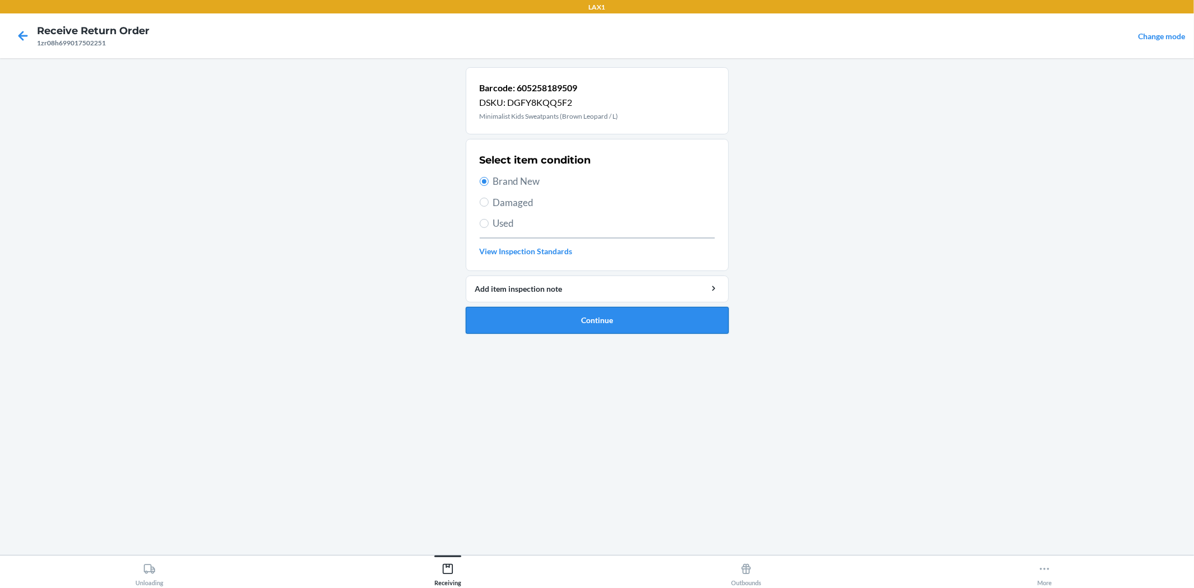
click at [546, 328] on button "Continue" at bounding box center [597, 320] width 263 height 27
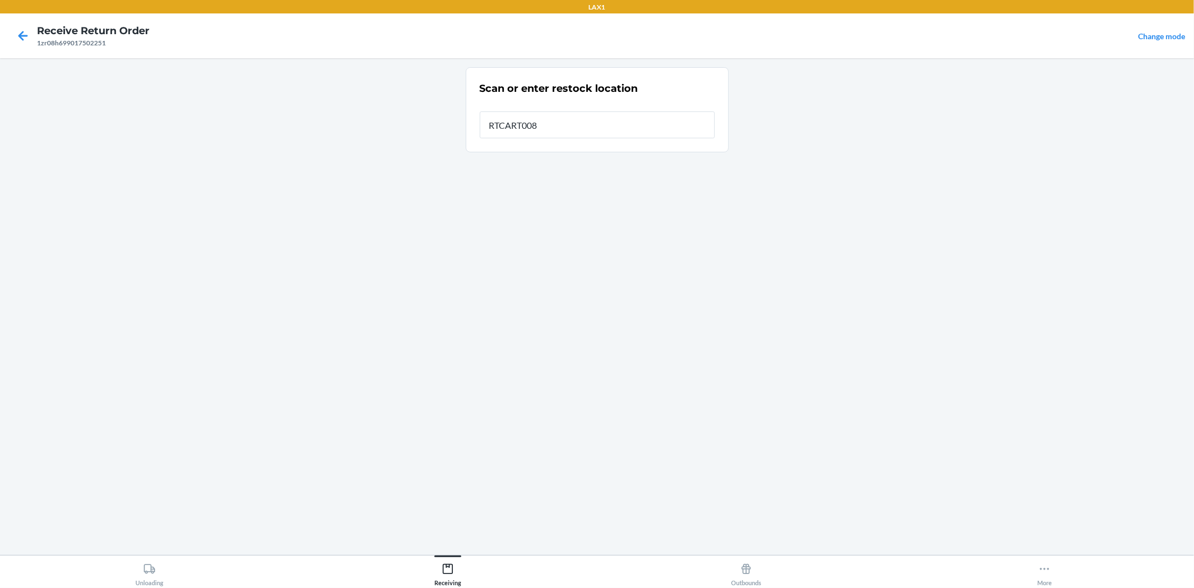
type input "RTCART008"
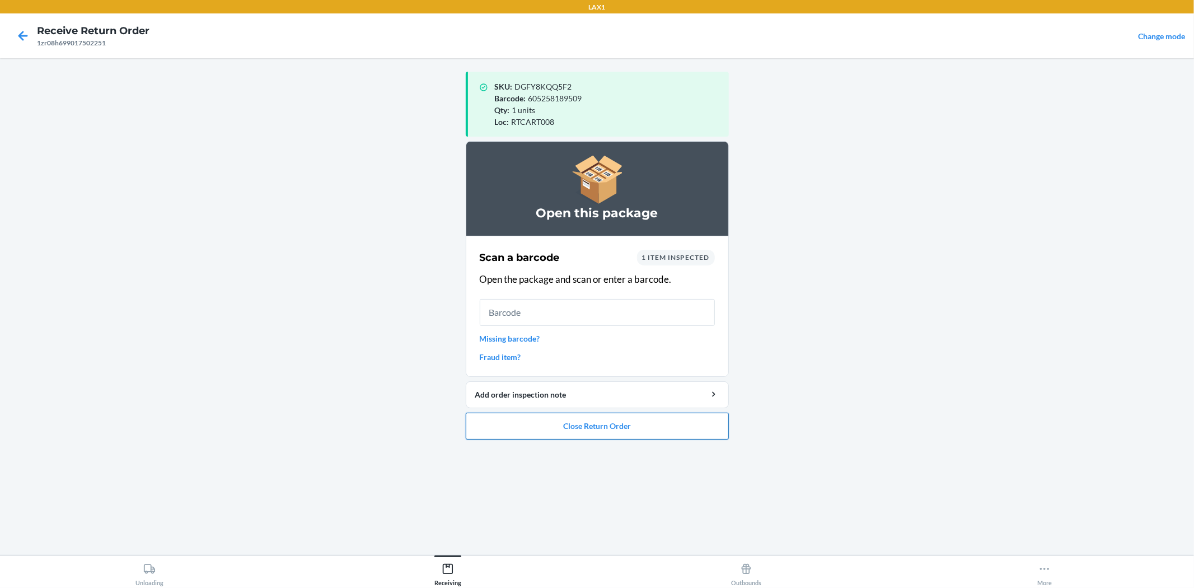
click at [627, 429] on button "Close Return Order" at bounding box center [597, 426] width 263 height 27
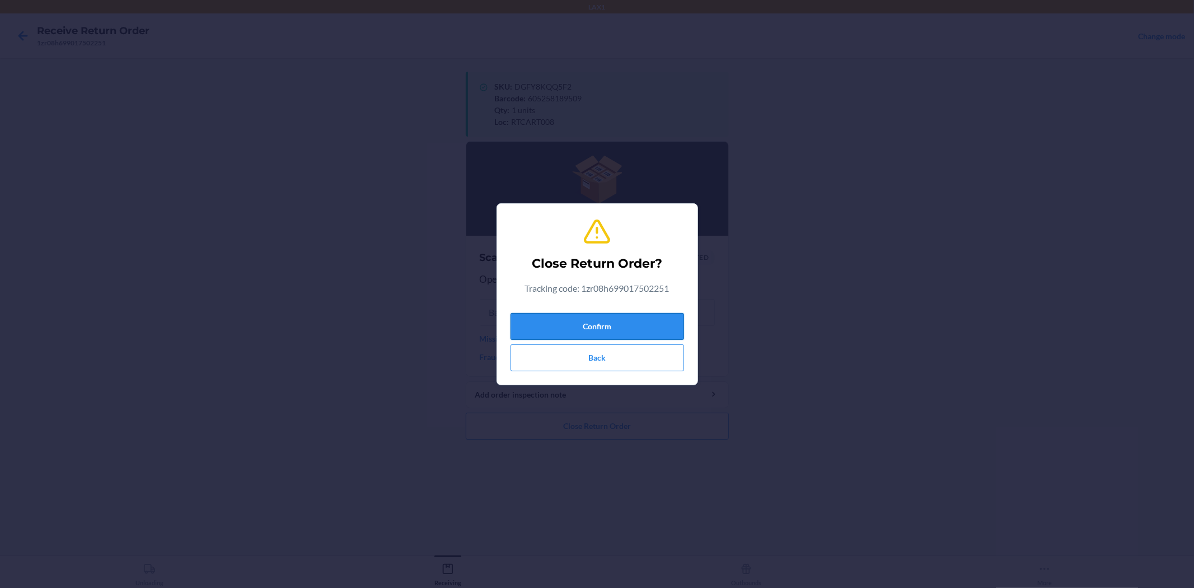
click at [629, 323] on button "Confirm" at bounding box center [598, 326] width 174 height 27
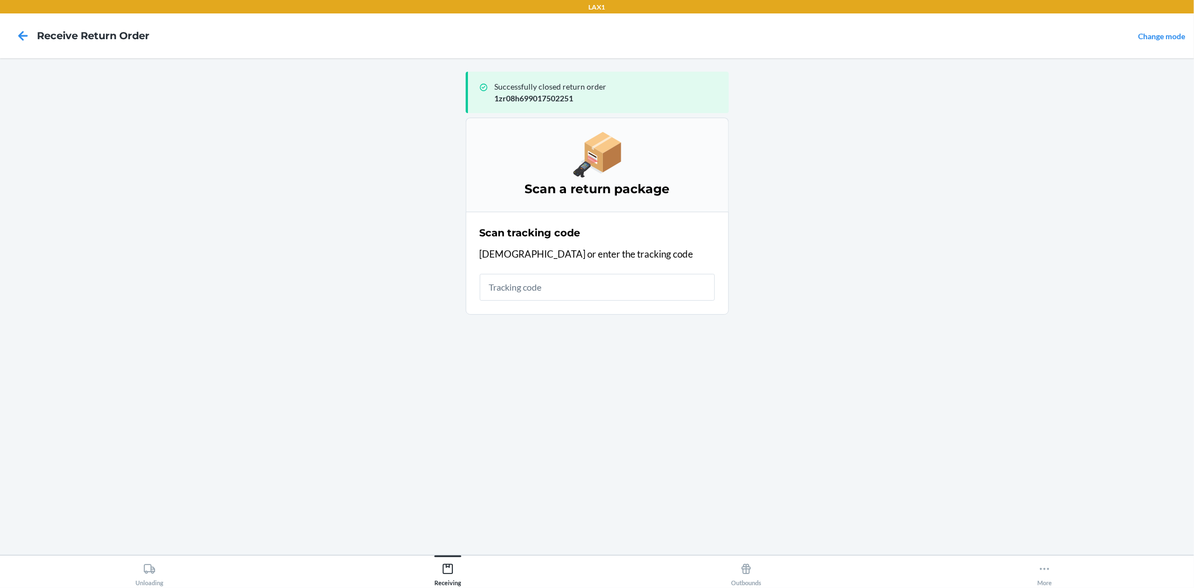
click at [551, 274] on input "text" at bounding box center [597, 287] width 235 height 27
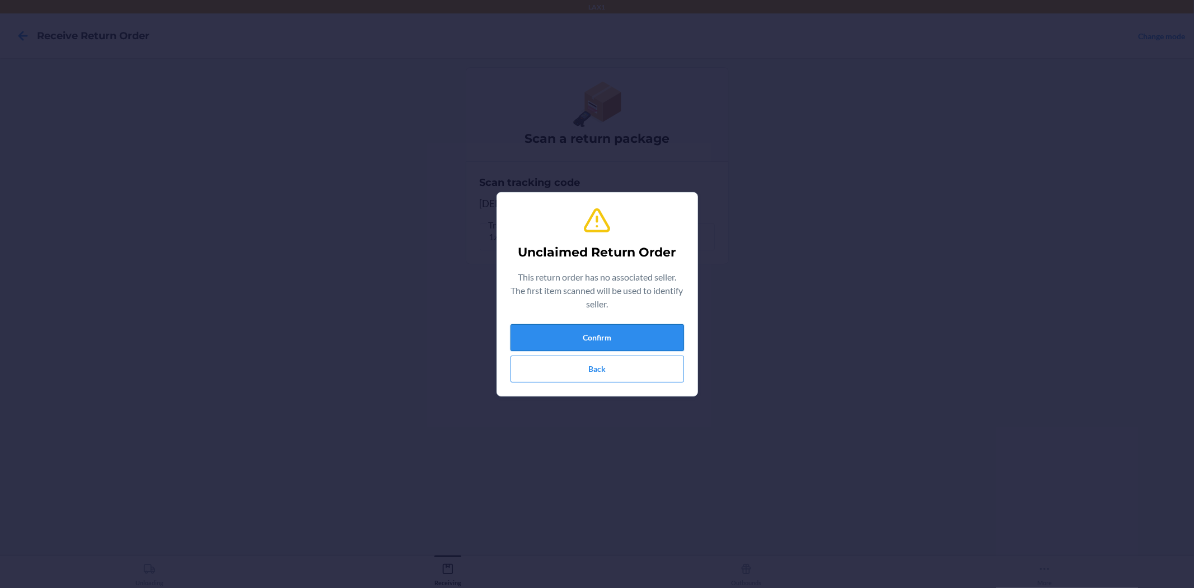
click at [624, 336] on button "Confirm" at bounding box center [598, 337] width 174 height 27
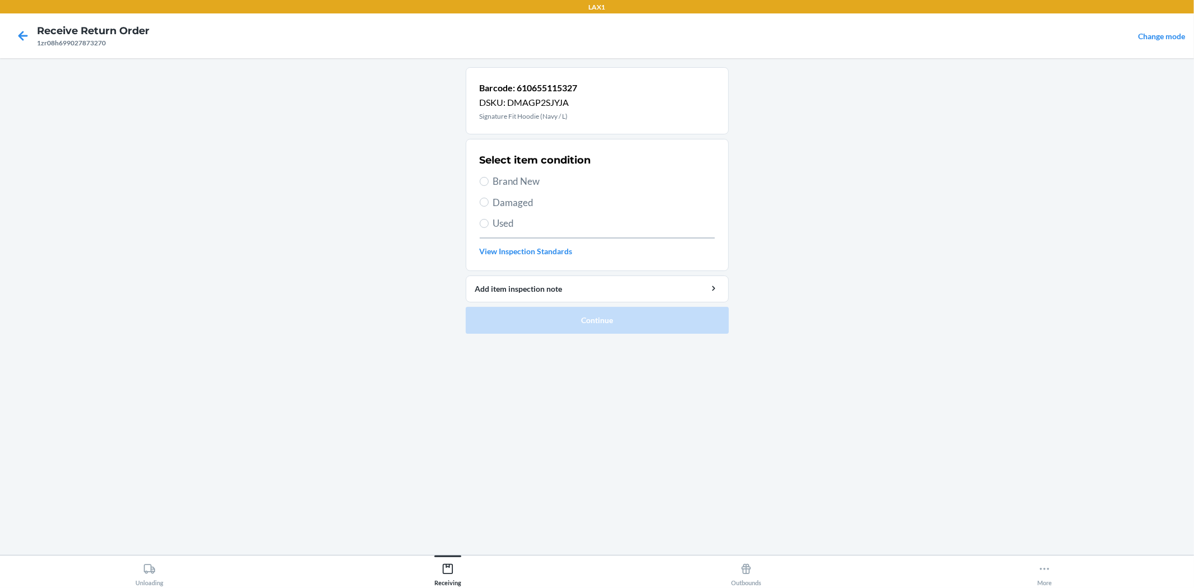
click at [523, 175] on div "Select item condition Brand New Damaged Used View Inspection Standards" at bounding box center [597, 204] width 235 height 111
click at [519, 175] on span "Brand New" at bounding box center [604, 181] width 222 height 15
click at [489, 177] on input "Brand New" at bounding box center [484, 181] width 9 height 9
radio input "true"
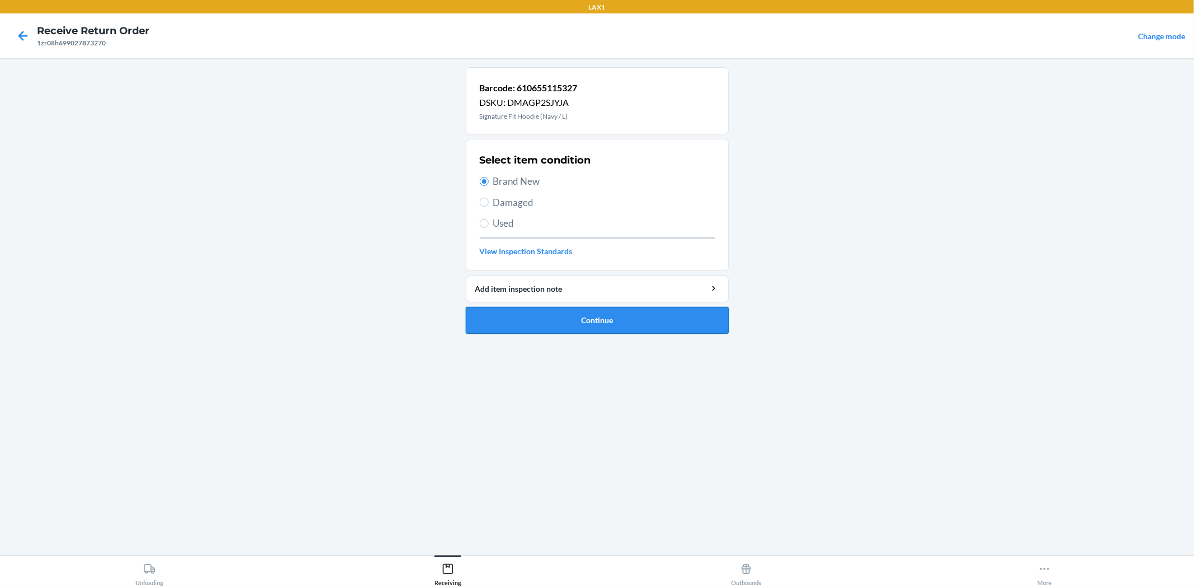
click at [563, 315] on button "Continue" at bounding box center [597, 320] width 263 height 27
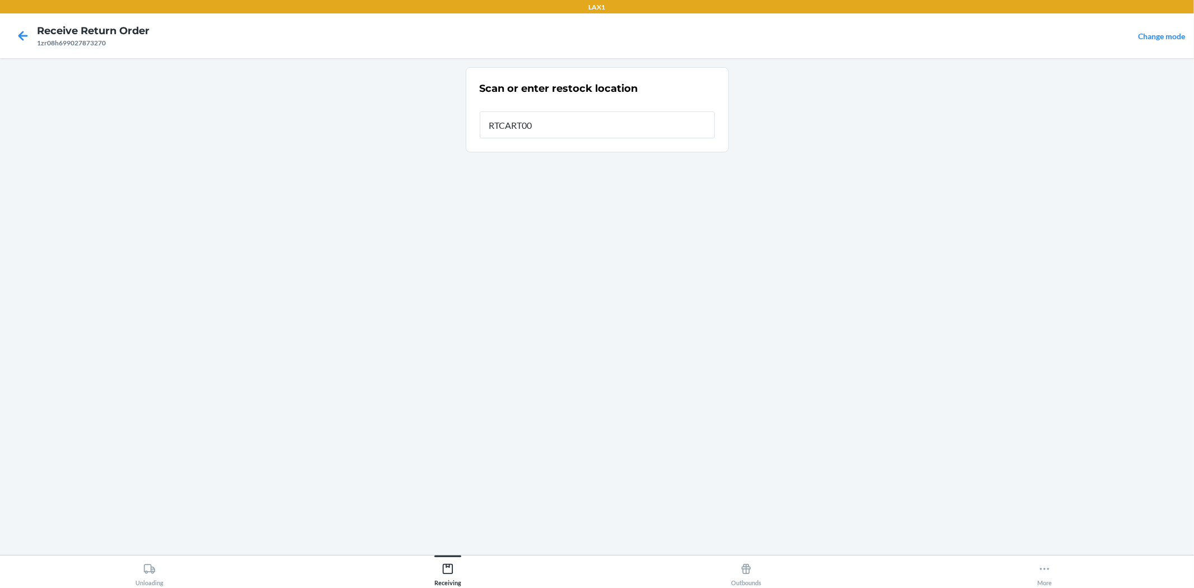
type input "RTCART008"
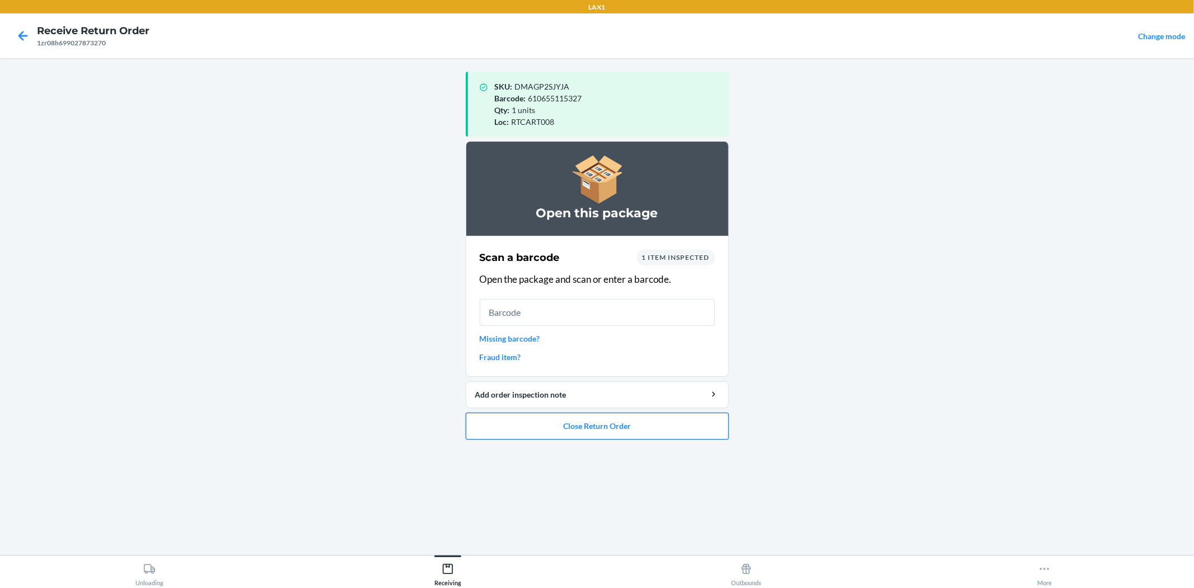
click at [556, 422] on button "Close Return Order" at bounding box center [597, 426] width 263 height 27
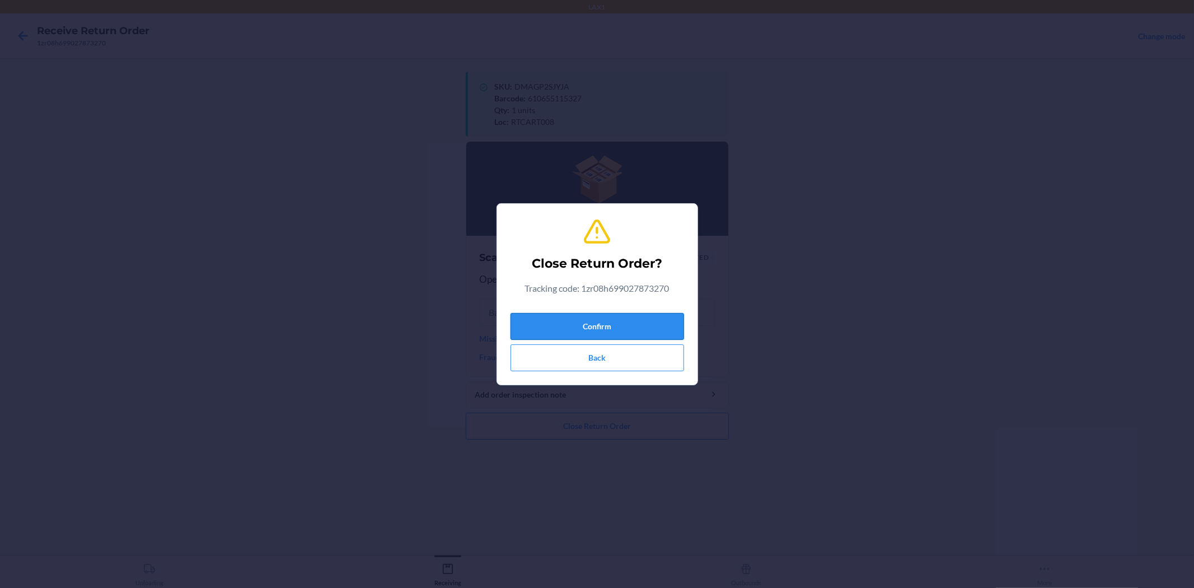
click at [595, 325] on button "Confirm" at bounding box center [598, 326] width 174 height 27
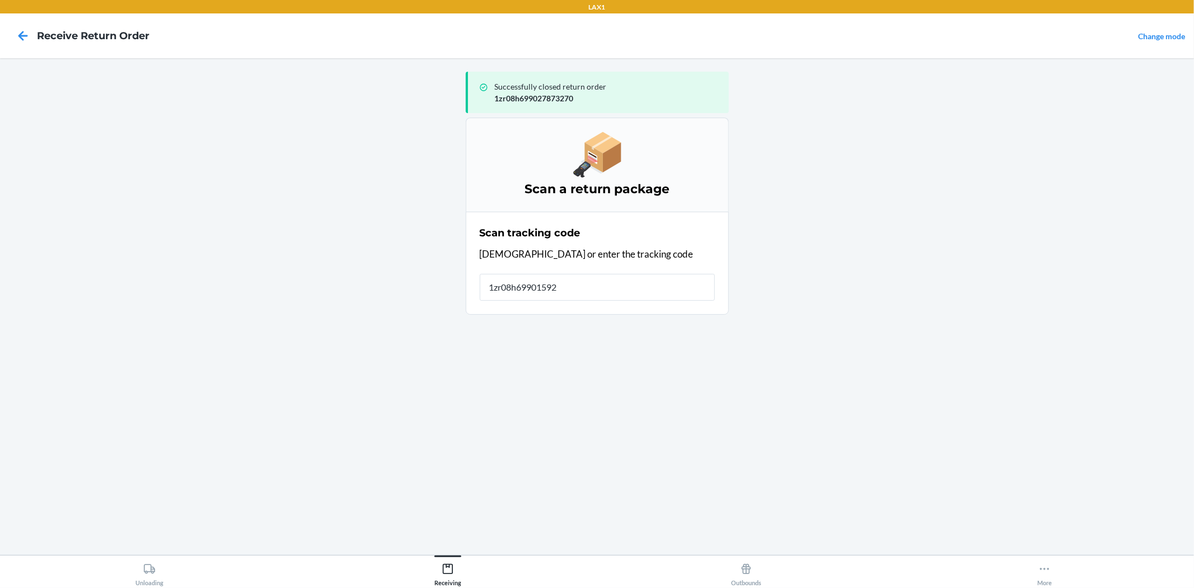
type input "1zr08h699015921"
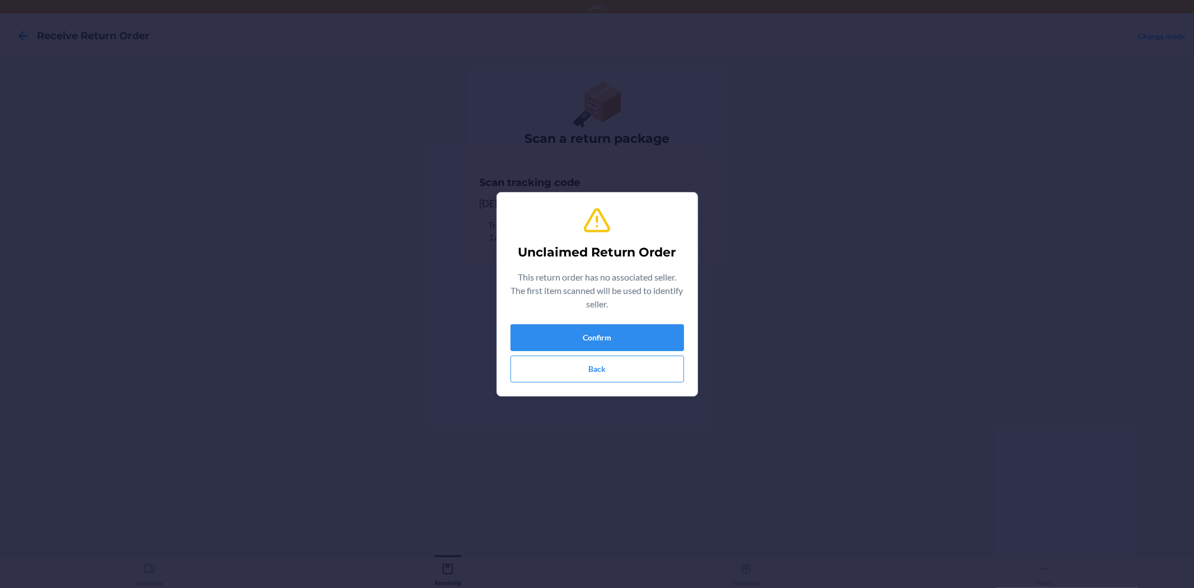
click at [651, 443] on div "Unclaimed Return Order This return order has no associated seller. The first it…" at bounding box center [597, 294] width 1194 height 588
click at [638, 342] on button "Confirm" at bounding box center [598, 337] width 174 height 27
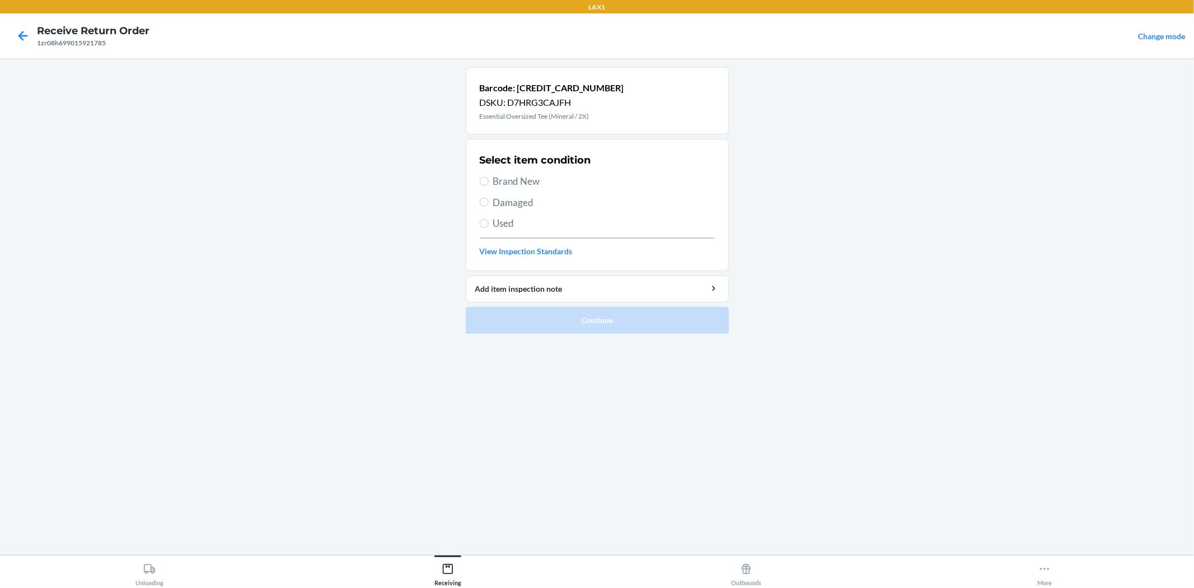
click at [493, 180] on span "Brand New" at bounding box center [604, 181] width 222 height 15
click at [489, 180] on input "Brand New" at bounding box center [484, 181] width 9 height 9
radio input "true"
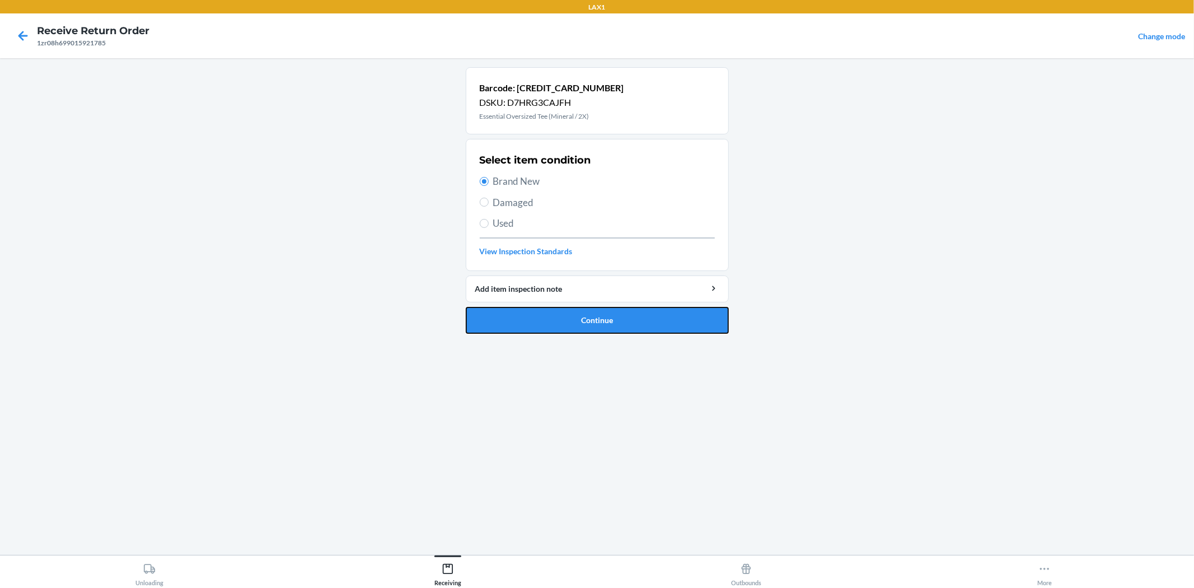
click at [562, 320] on button "Continue" at bounding box center [597, 320] width 263 height 27
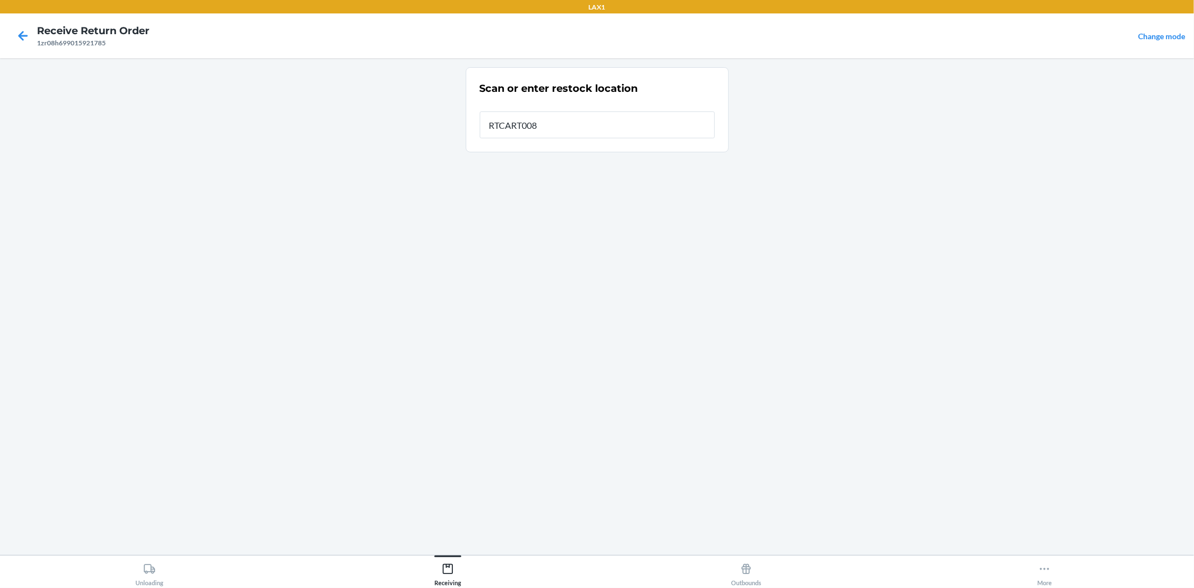
type input "RTCART008"
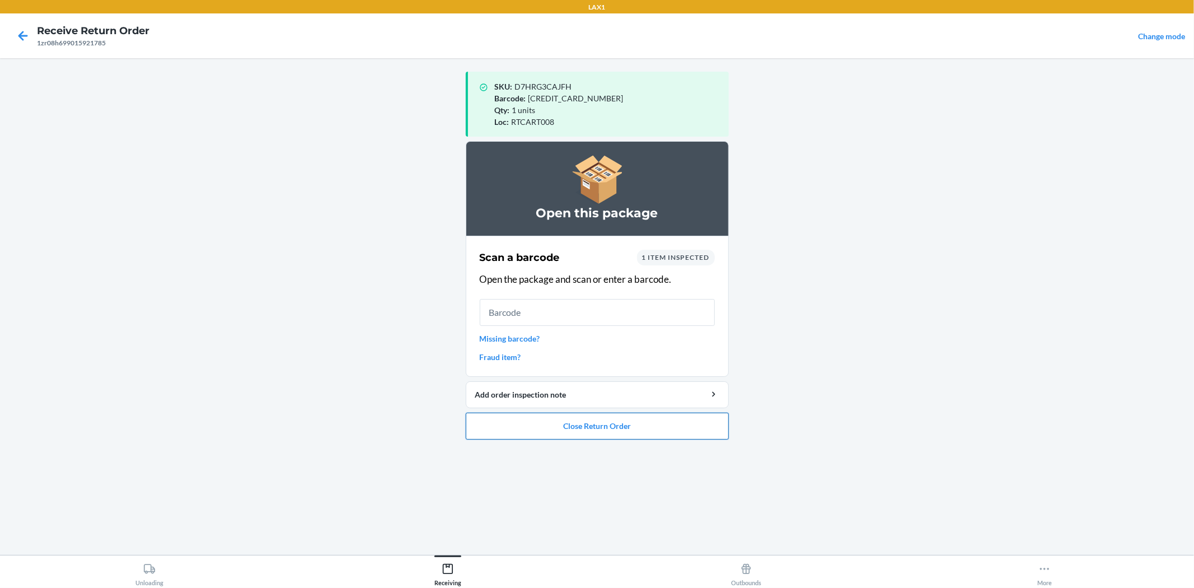
drag, startPoint x: 658, startPoint y: 443, endPoint x: 638, endPoint y: 437, distance: 20.7
click at [644, 438] on ol "Open this package Scan a barcode 1 item inspected Open the package and scan or …" at bounding box center [597, 294] width 263 height 307
click at [638, 437] on button "Close Return Order" at bounding box center [597, 426] width 263 height 27
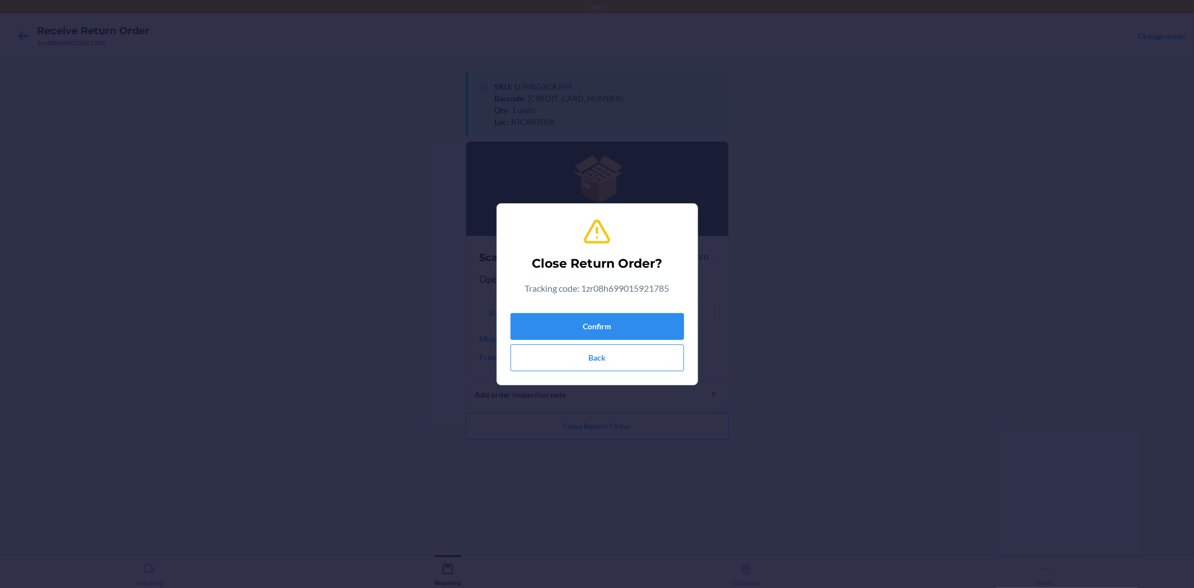
click at [605, 421] on div "Close Return Order? Tracking code: 1zr08h699015921785 Confirm Back" at bounding box center [597, 294] width 1194 height 588
click at [585, 330] on button "Confirm" at bounding box center [598, 326] width 174 height 27
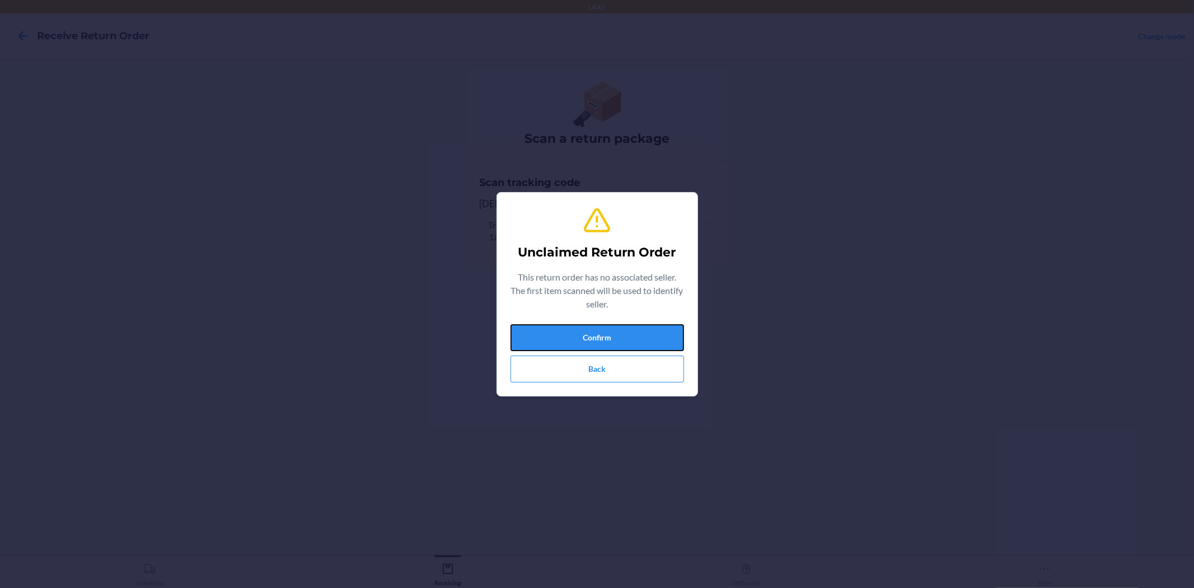
click at [585, 326] on button "Confirm" at bounding box center [598, 337] width 174 height 27
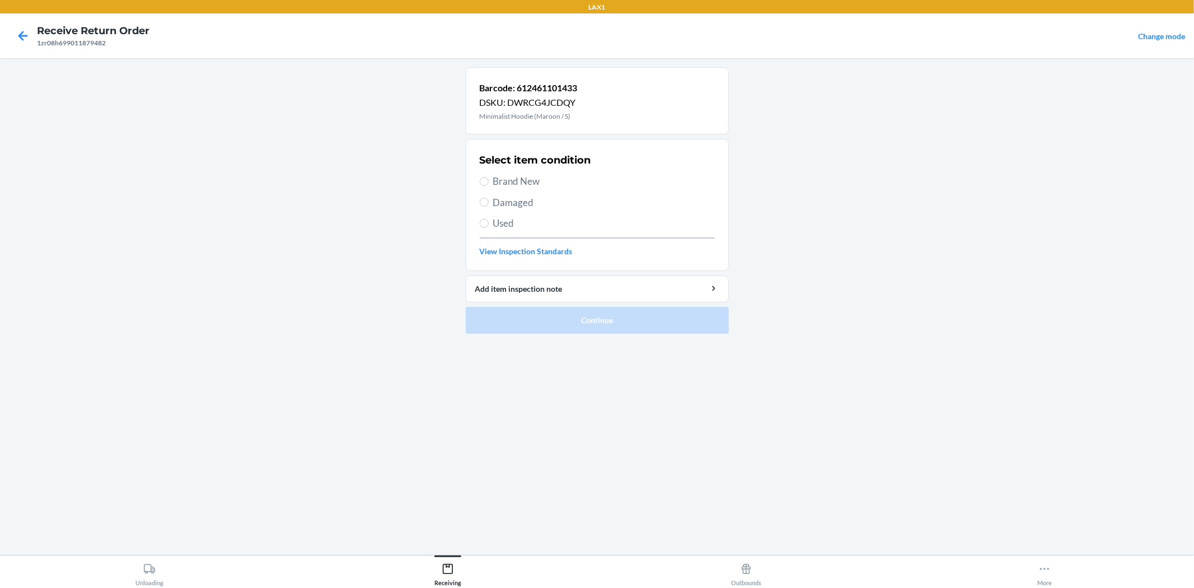
click at [510, 176] on span "Brand New" at bounding box center [604, 181] width 222 height 15
click at [489, 177] on input "Brand New" at bounding box center [484, 181] width 9 height 9
radio input "true"
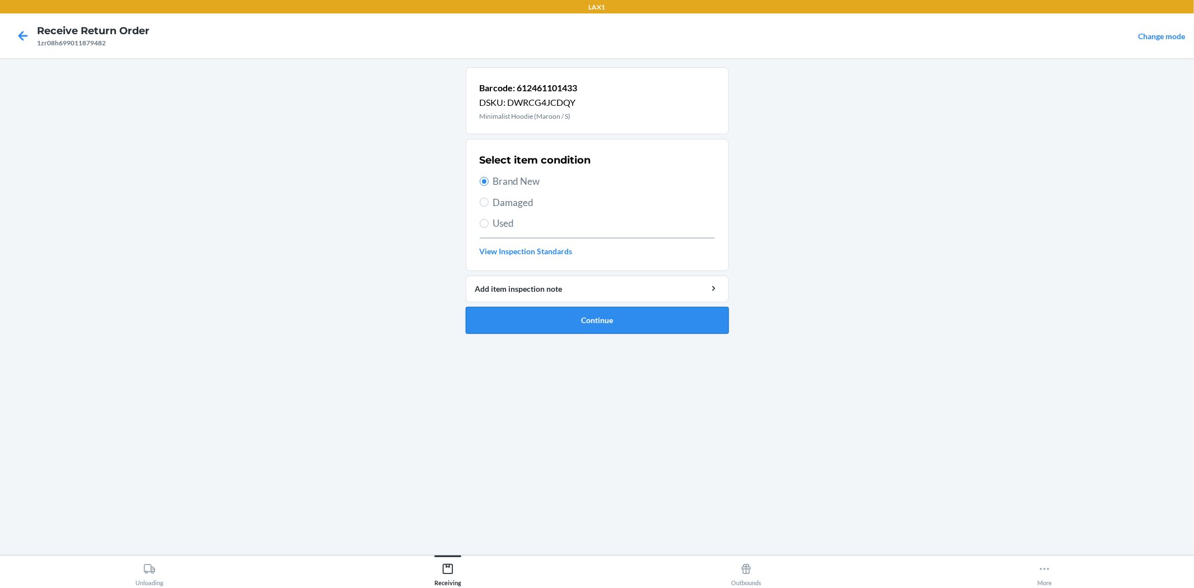
drag, startPoint x: 557, startPoint y: 339, endPoint x: 557, endPoint y: 329, distance: 10.1
click at [557, 329] on ol "Barcode: 612461101433 DSKU: DWRCG4JCDQY Minimalist Hoodie (Maroon / S) Select i…" at bounding box center [597, 204] width 263 height 275
click at [557, 329] on button "Continue" at bounding box center [597, 320] width 263 height 27
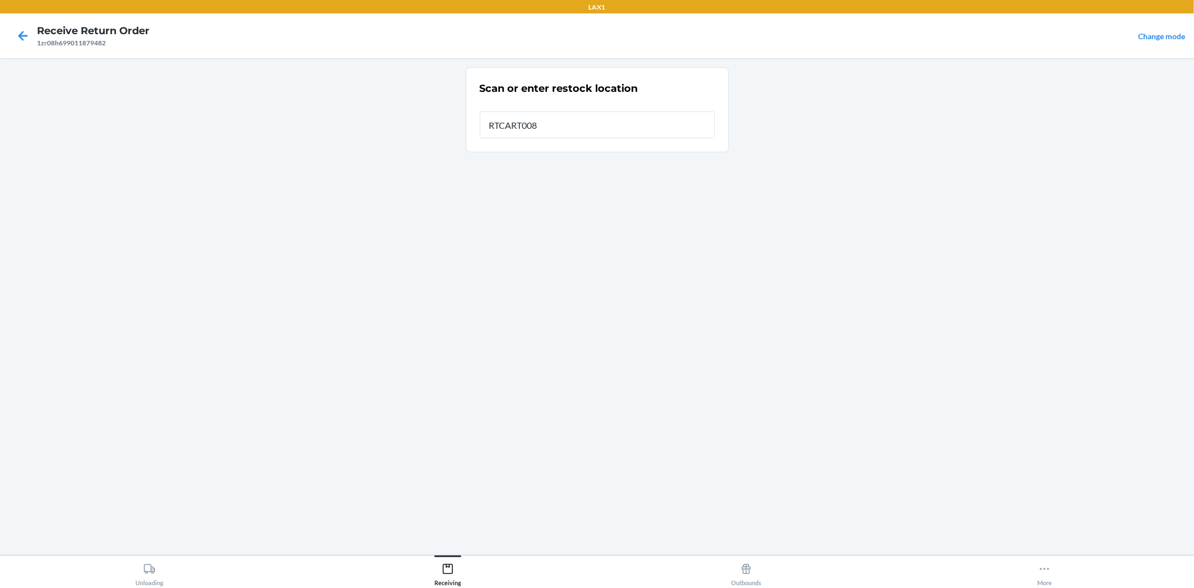
type input "RTCART008"
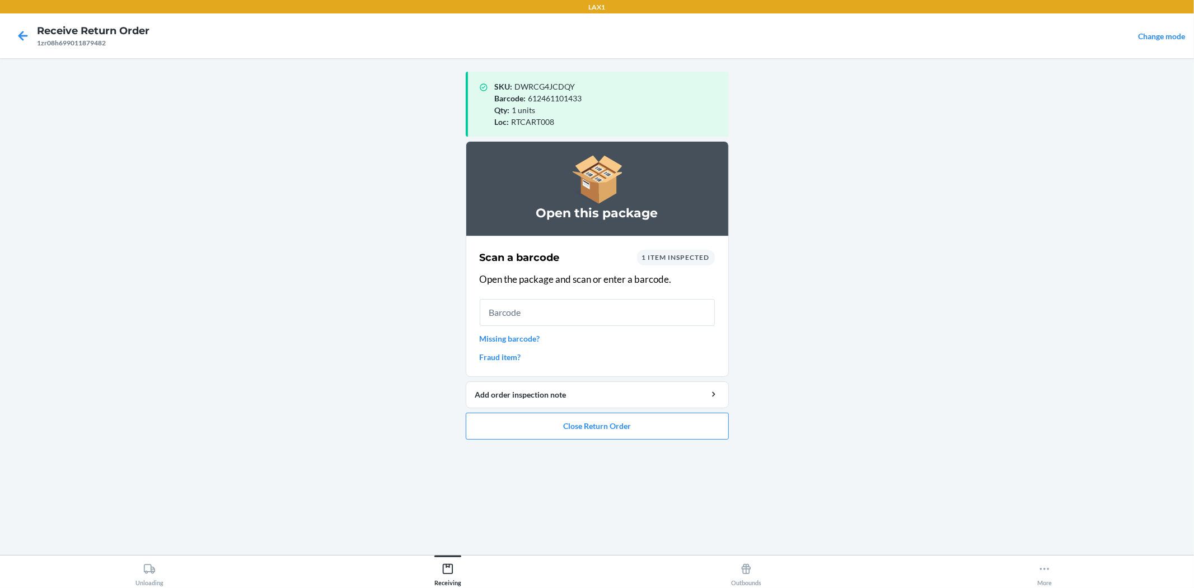
click at [654, 303] on input "text" at bounding box center [597, 312] width 235 height 27
click at [603, 422] on button "Close Return Order" at bounding box center [597, 426] width 263 height 27
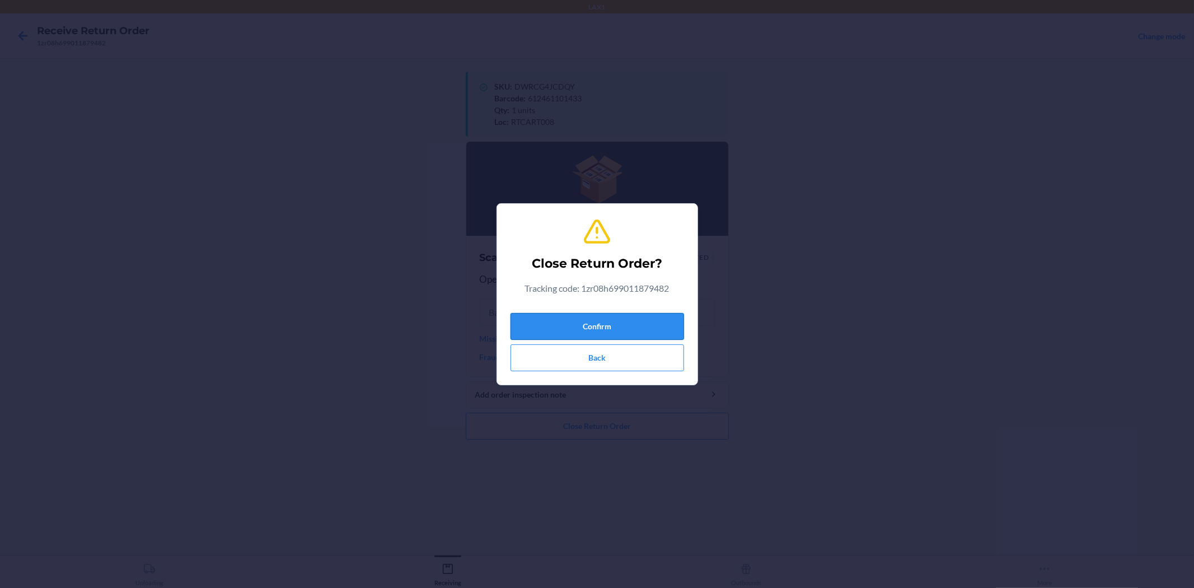
click at [575, 324] on button "Confirm" at bounding box center [598, 326] width 174 height 27
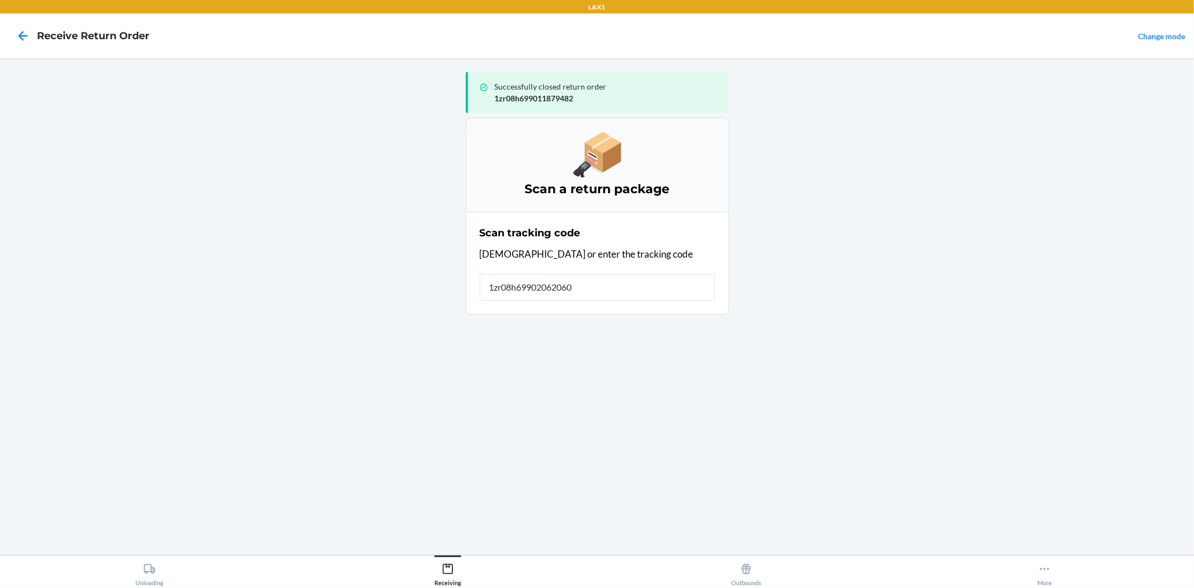
type input "1zr08h699020620608"
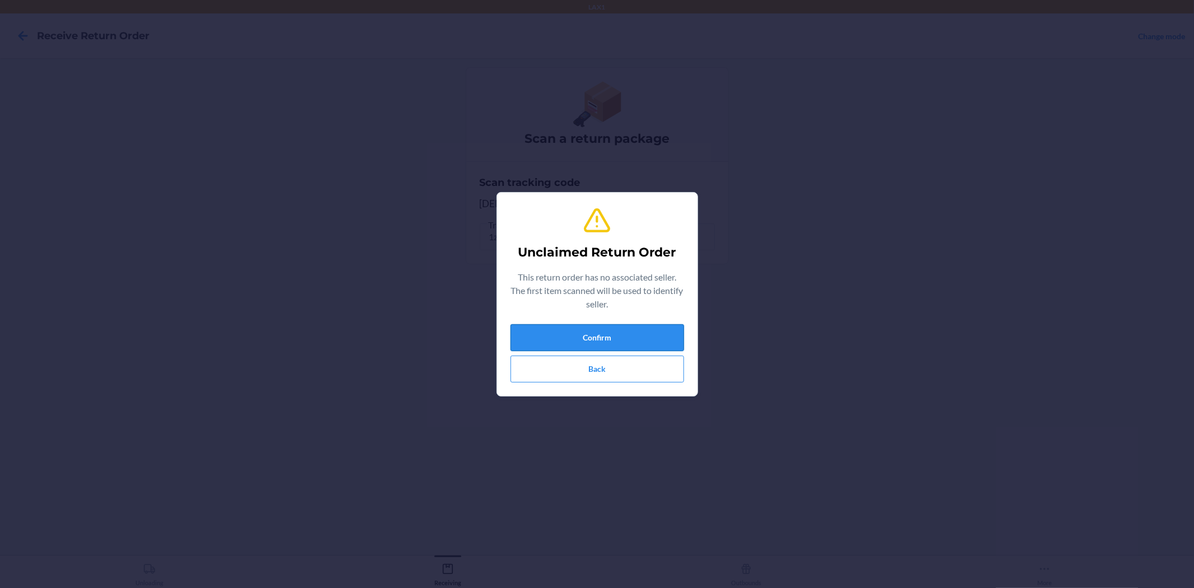
click at [632, 329] on button "Confirm" at bounding box center [598, 337] width 174 height 27
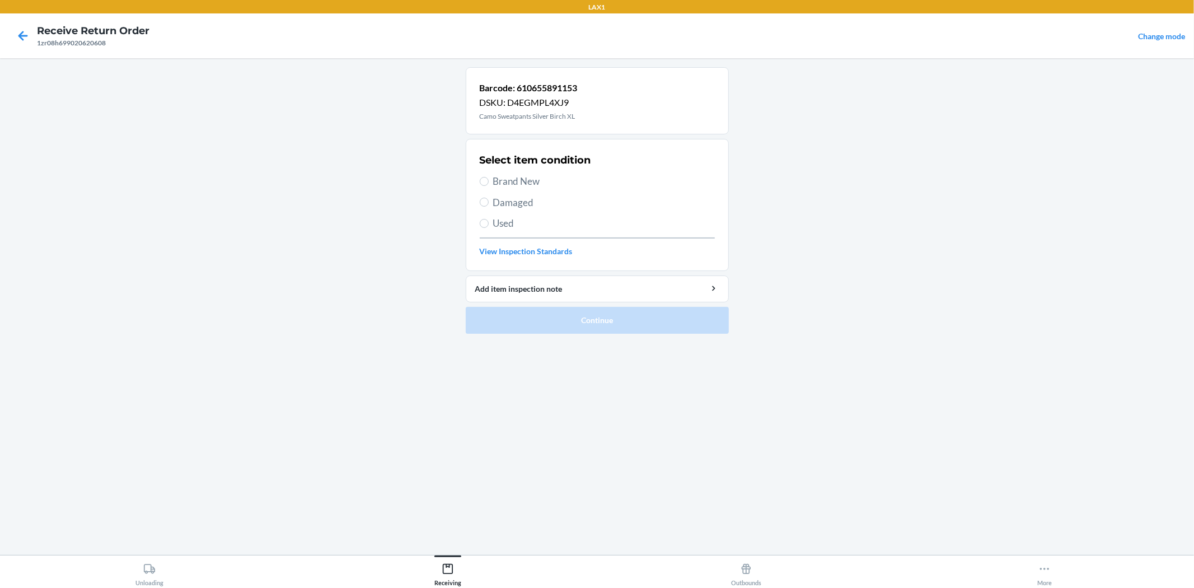
click at [517, 177] on span "Brand New" at bounding box center [604, 181] width 222 height 15
click at [489, 177] on input "Brand New" at bounding box center [484, 181] width 9 height 9
radio input "true"
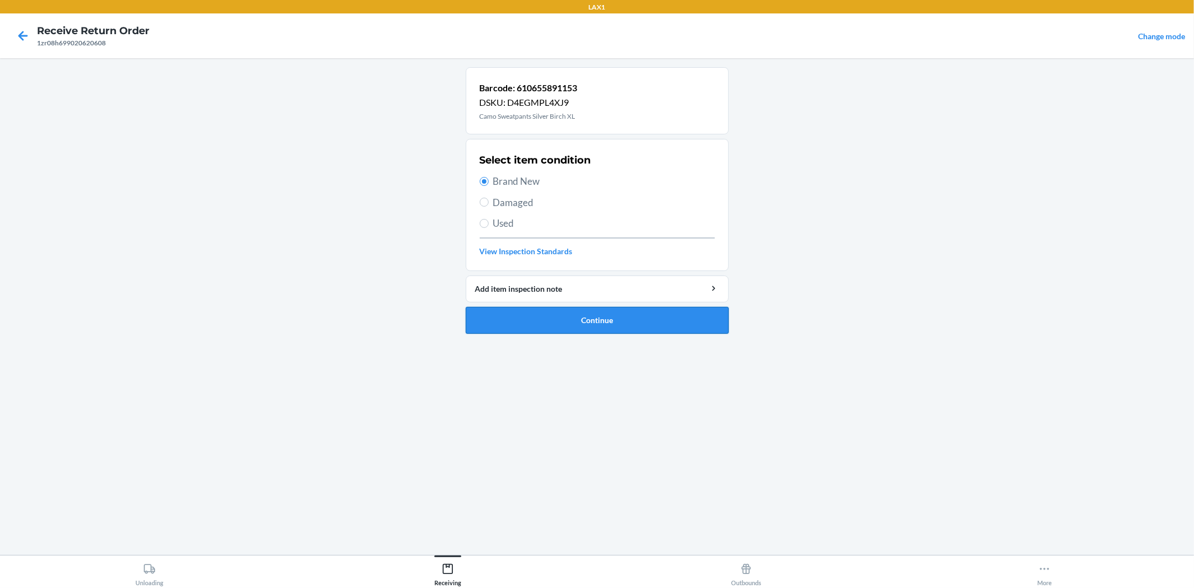
click at [572, 317] on button "Continue" at bounding box center [597, 320] width 263 height 27
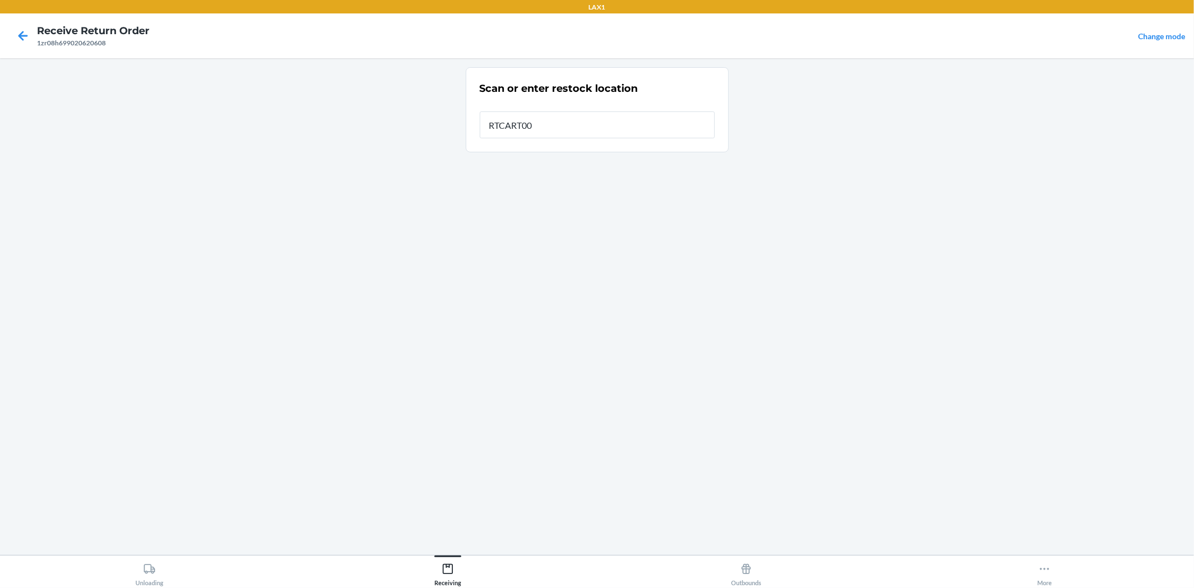
type input "RTCART008"
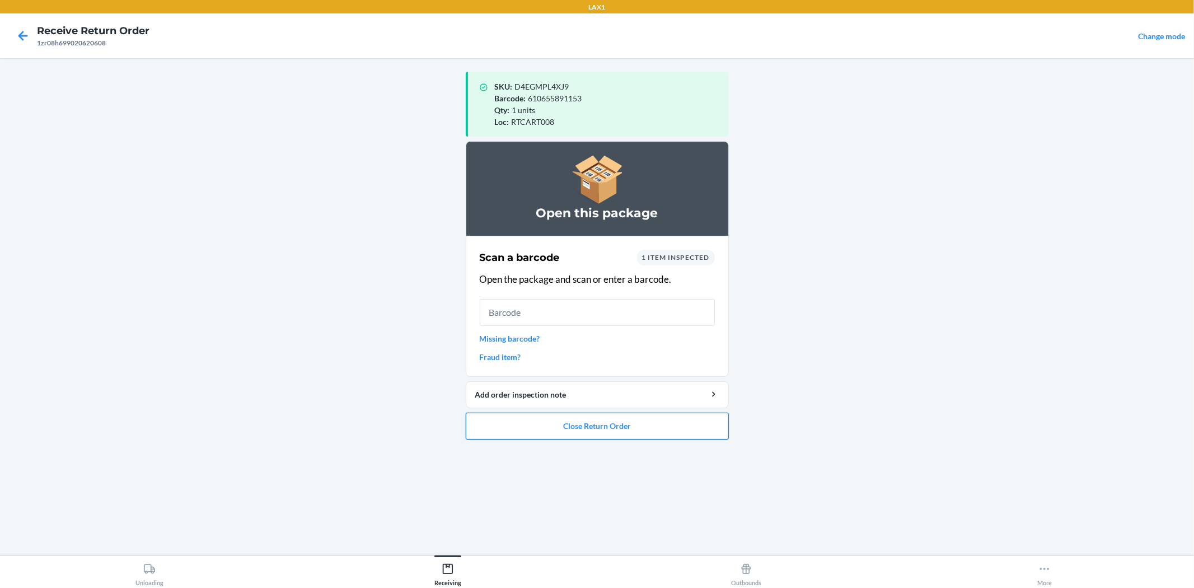
click at [648, 421] on button "Close Return Order" at bounding box center [597, 426] width 263 height 27
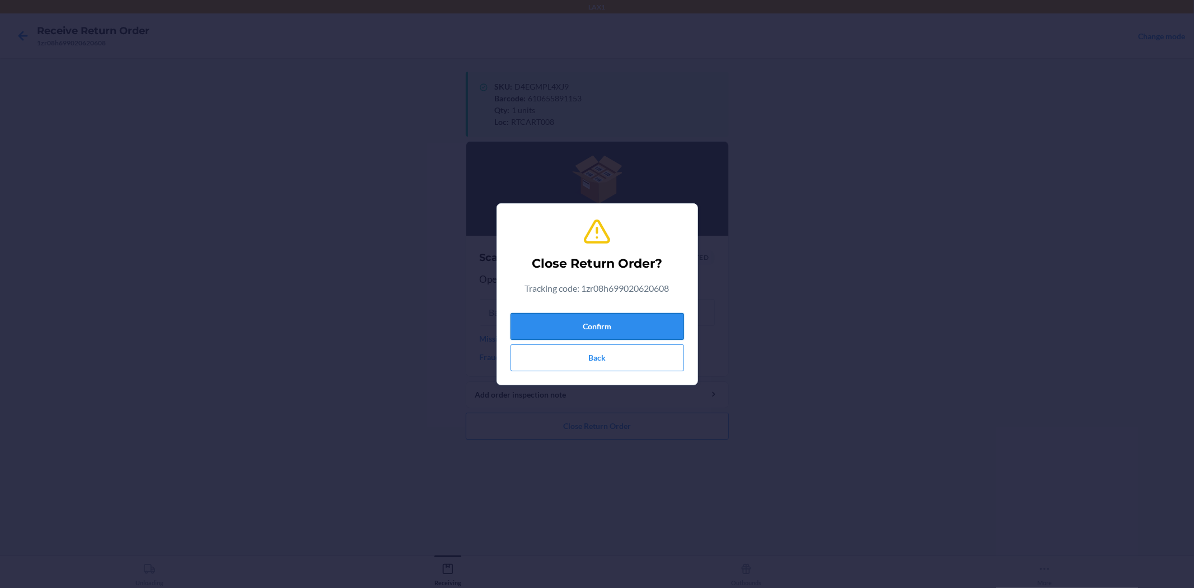
click at [624, 314] on button "Confirm" at bounding box center [598, 326] width 174 height 27
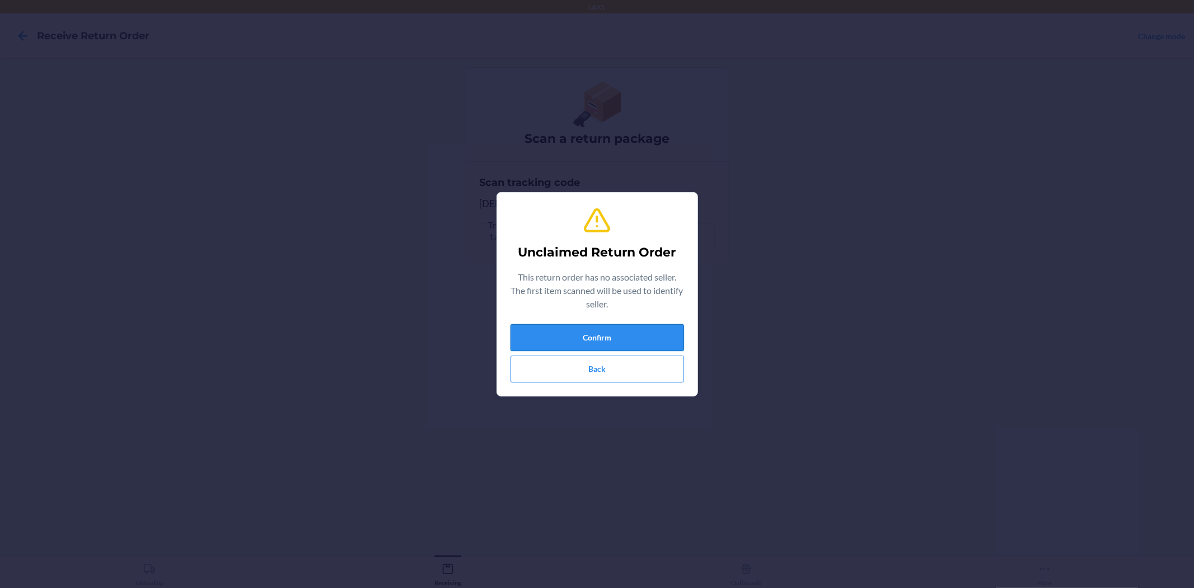
click at [574, 329] on button "Confirm" at bounding box center [598, 337] width 174 height 27
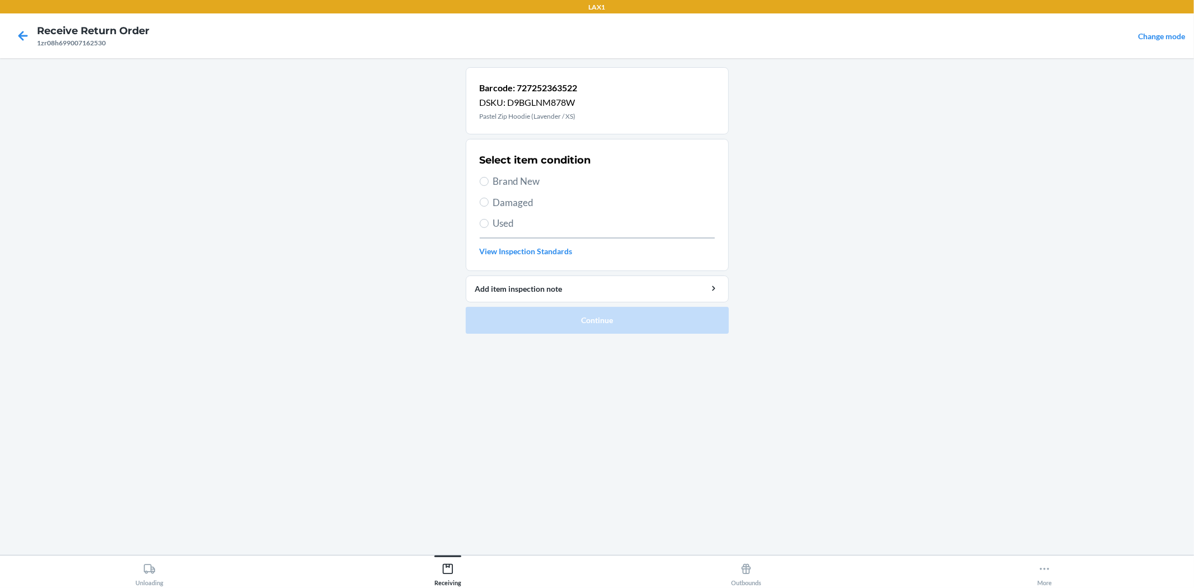
click at [503, 181] on span "Brand New" at bounding box center [604, 181] width 222 height 15
click at [489, 181] on input "Brand New" at bounding box center [484, 181] width 9 height 9
radio input "true"
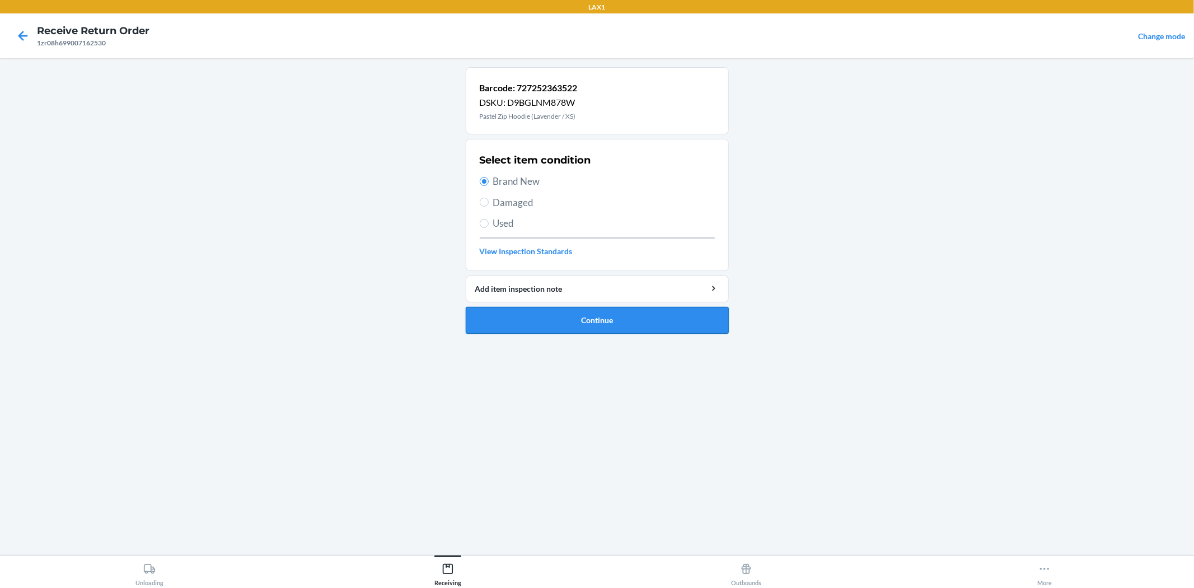
click at [531, 323] on button "Continue" at bounding box center [597, 320] width 263 height 27
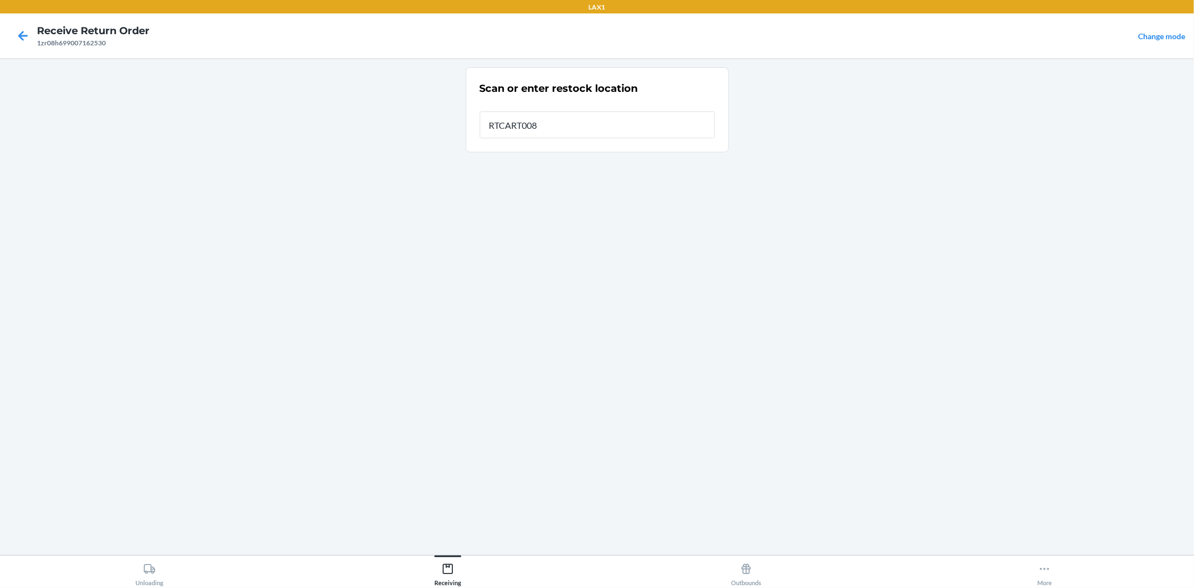
type input "RTCART008"
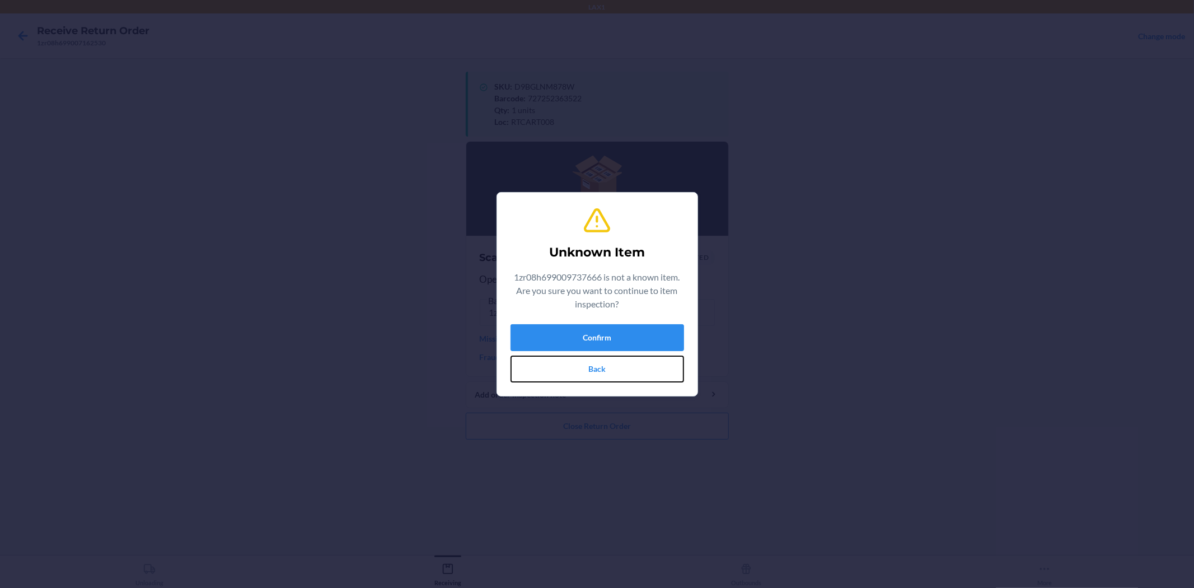
click at [638, 365] on button "Back" at bounding box center [598, 369] width 174 height 27
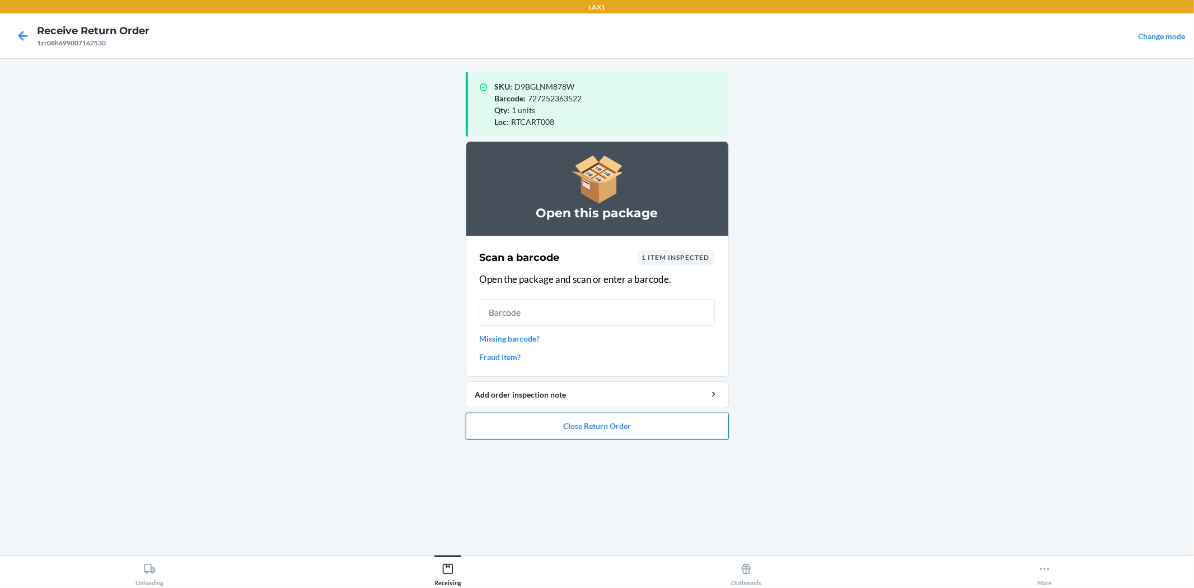
click at [611, 432] on button "Close Return Order" at bounding box center [597, 426] width 263 height 27
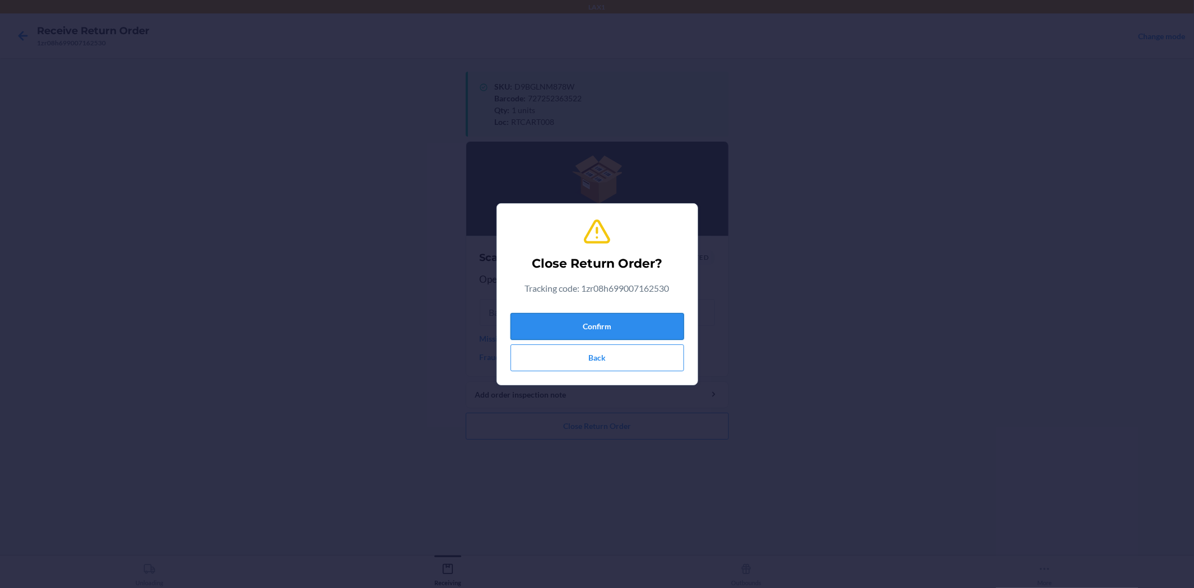
click at [604, 332] on button "Confirm" at bounding box center [598, 326] width 174 height 27
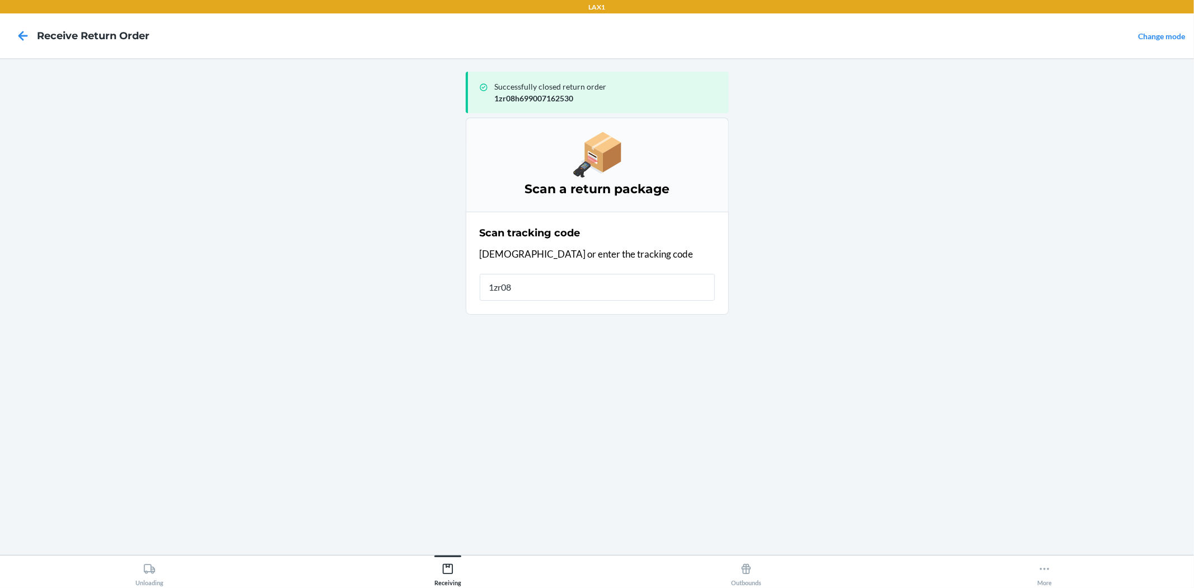
type input "1zr08h"
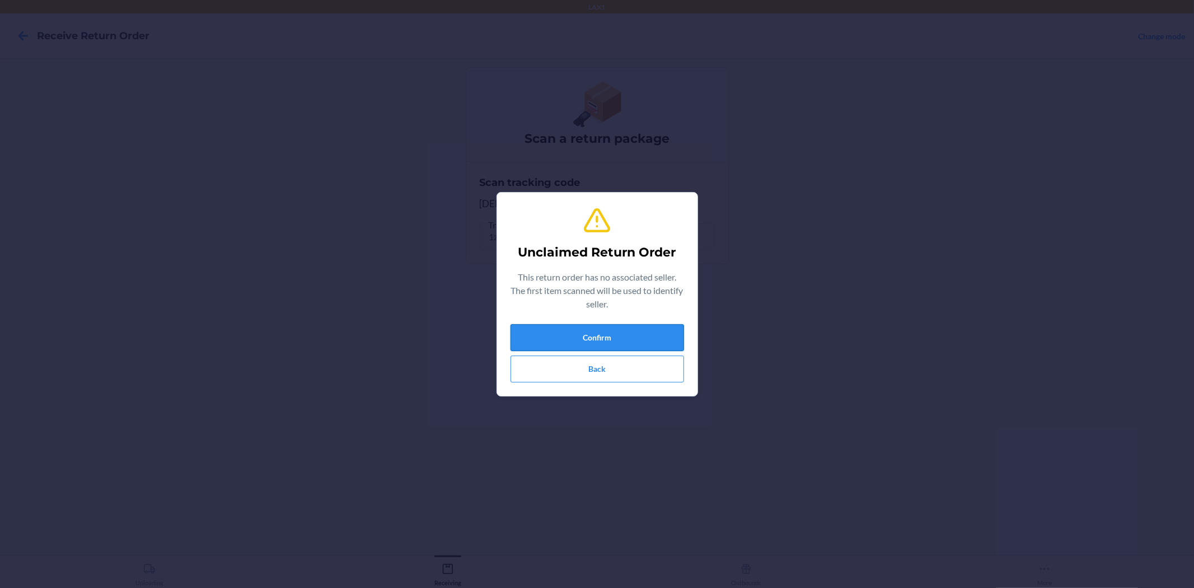
click at [649, 340] on button "Confirm" at bounding box center [598, 337] width 174 height 27
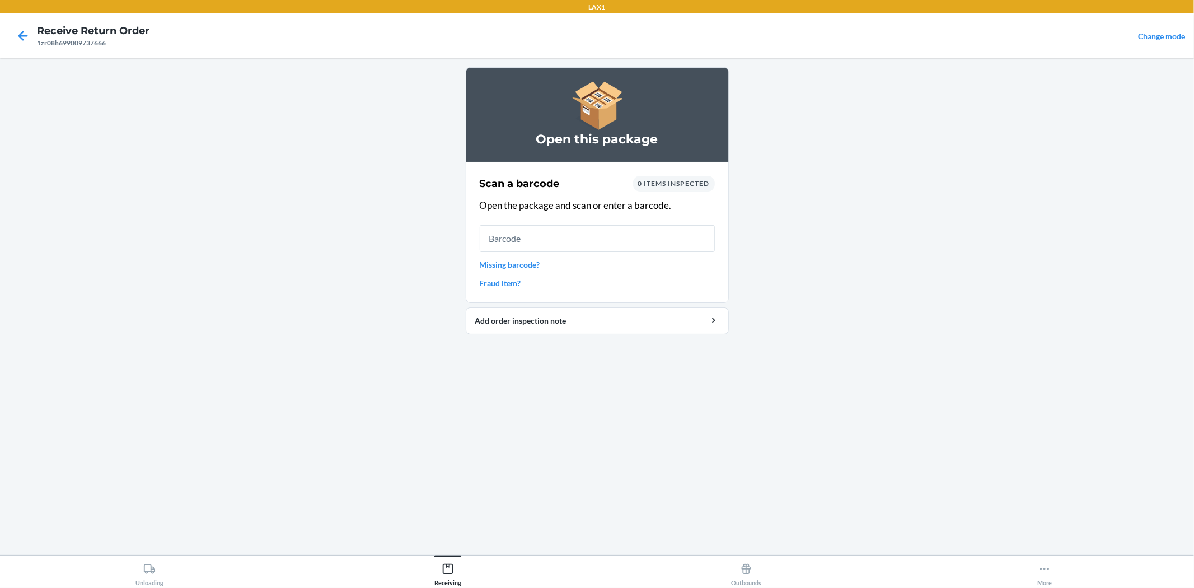
click at [527, 261] on link "Missing barcode?" at bounding box center [597, 265] width 235 height 12
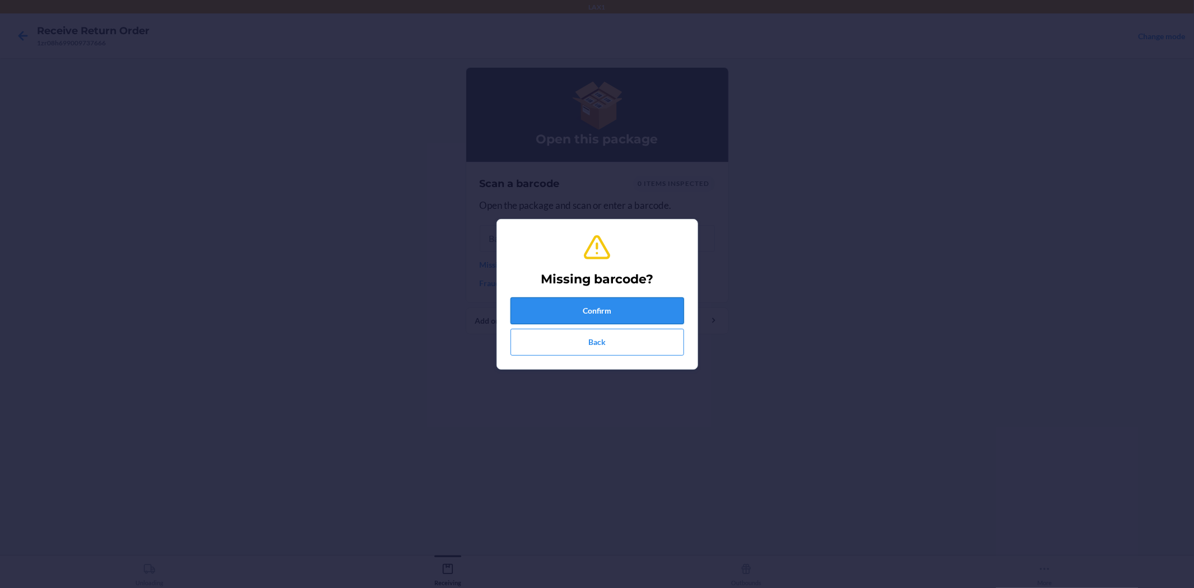
click at [653, 306] on button "Confirm" at bounding box center [598, 310] width 174 height 27
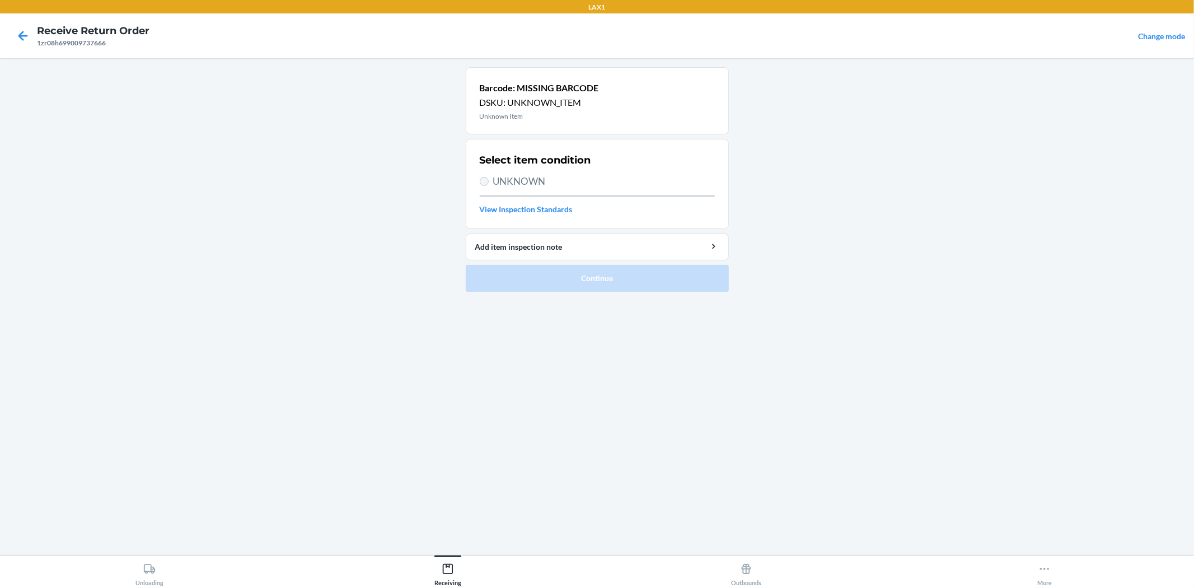
drag, startPoint x: 471, startPoint y: 176, endPoint x: 485, endPoint y: 181, distance: 15.4
click at [475, 177] on section "Select item condition UNKNOWN View Inspection Standards" at bounding box center [597, 184] width 263 height 90
click at [485, 181] on input "UNKNOWN" at bounding box center [484, 181] width 9 height 9
radio input "true"
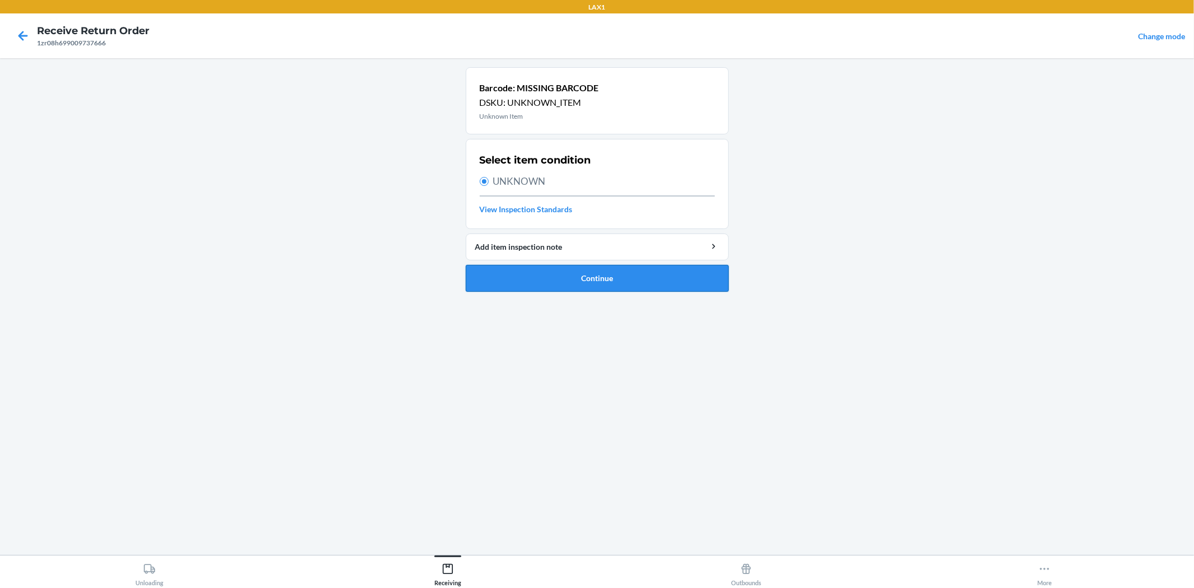
click at [591, 278] on button "Continue" at bounding box center [597, 278] width 263 height 27
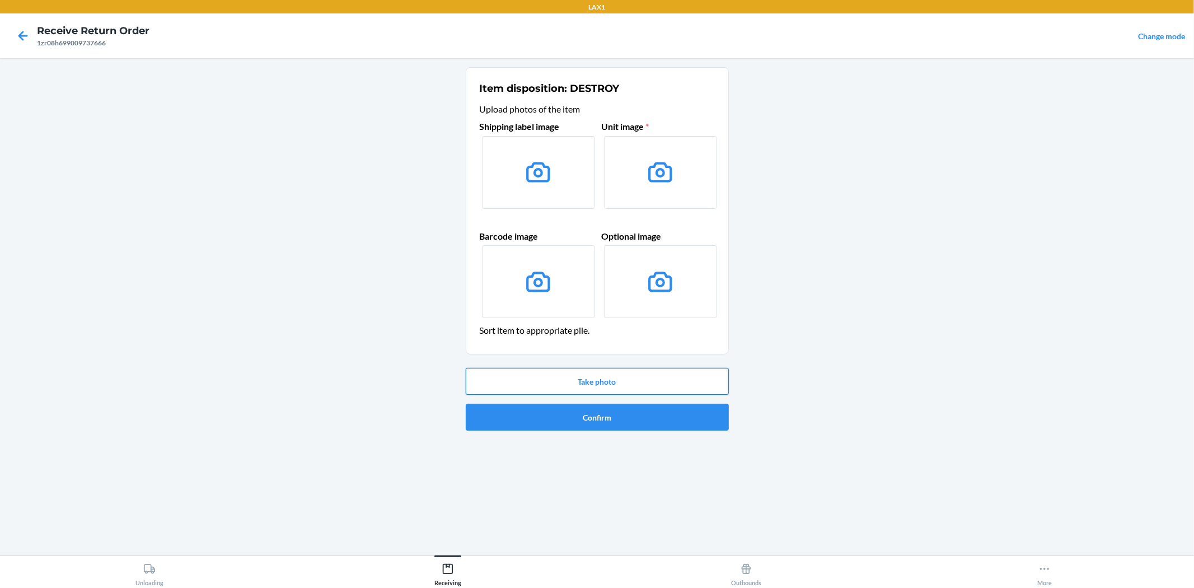
click at [678, 374] on button "Take photo" at bounding box center [597, 381] width 263 height 27
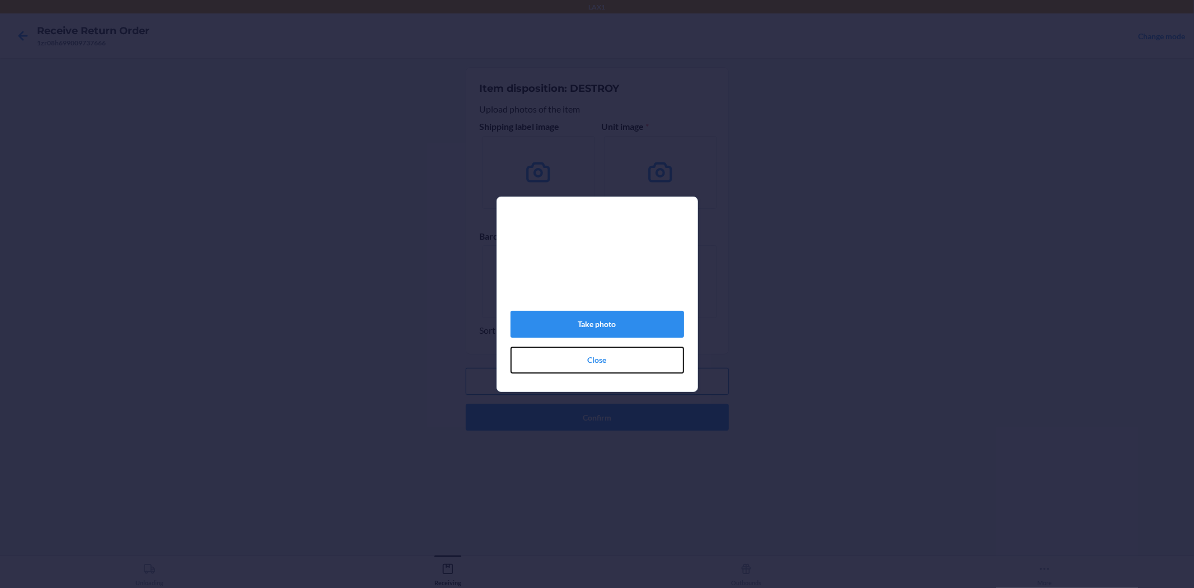
click at [678, 373] on button "Close" at bounding box center [598, 360] width 174 height 27
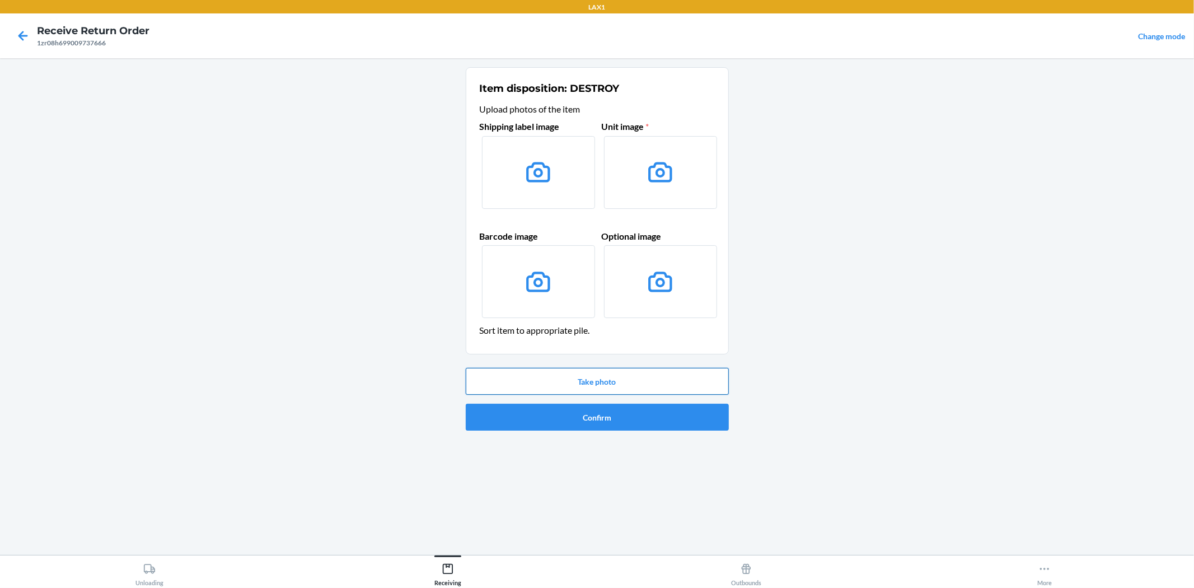
click at [678, 374] on button "Take photo" at bounding box center [597, 381] width 263 height 27
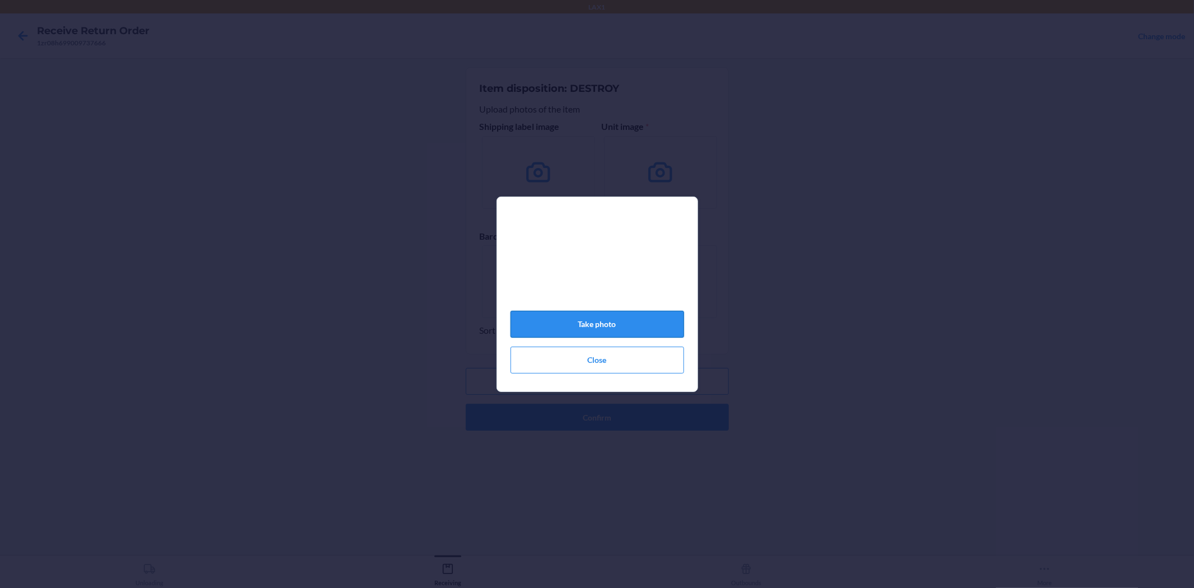
click at [618, 326] on button "Take photo" at bounding box center [598, 324] width 174 height 27
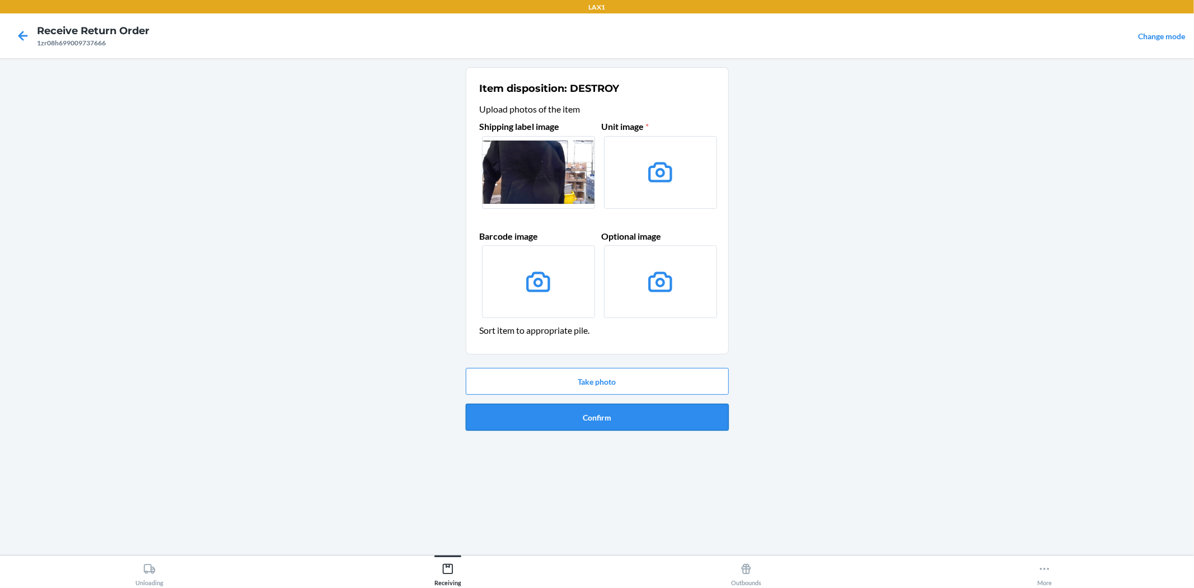
click at [605, 426] on button "Confirm" at bounding box center [597, 417] width 263 height 27
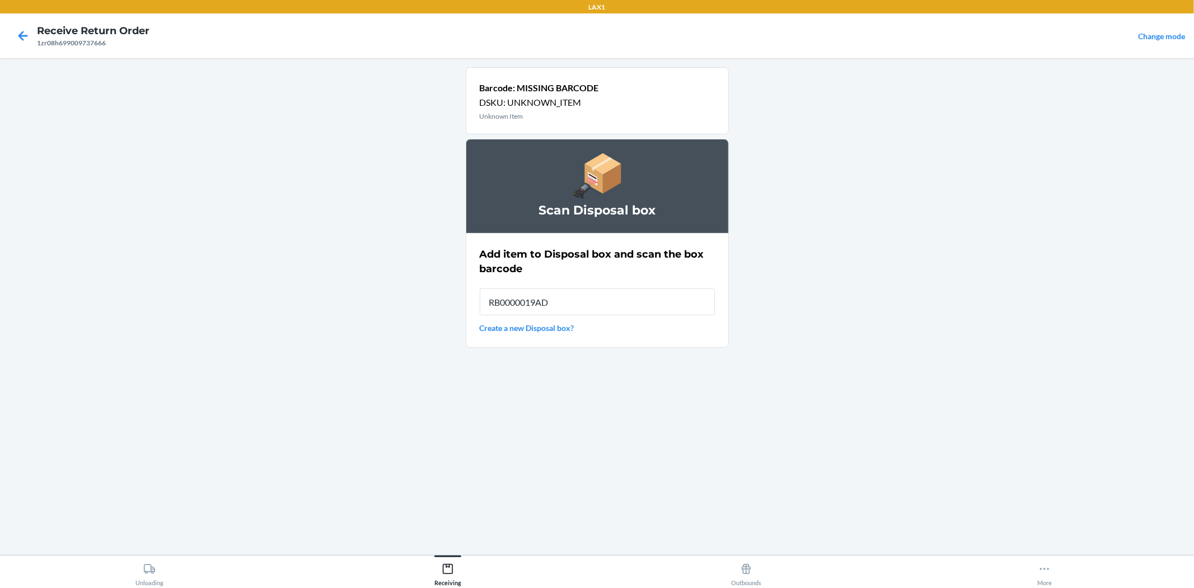
type input "RB0000019AD"
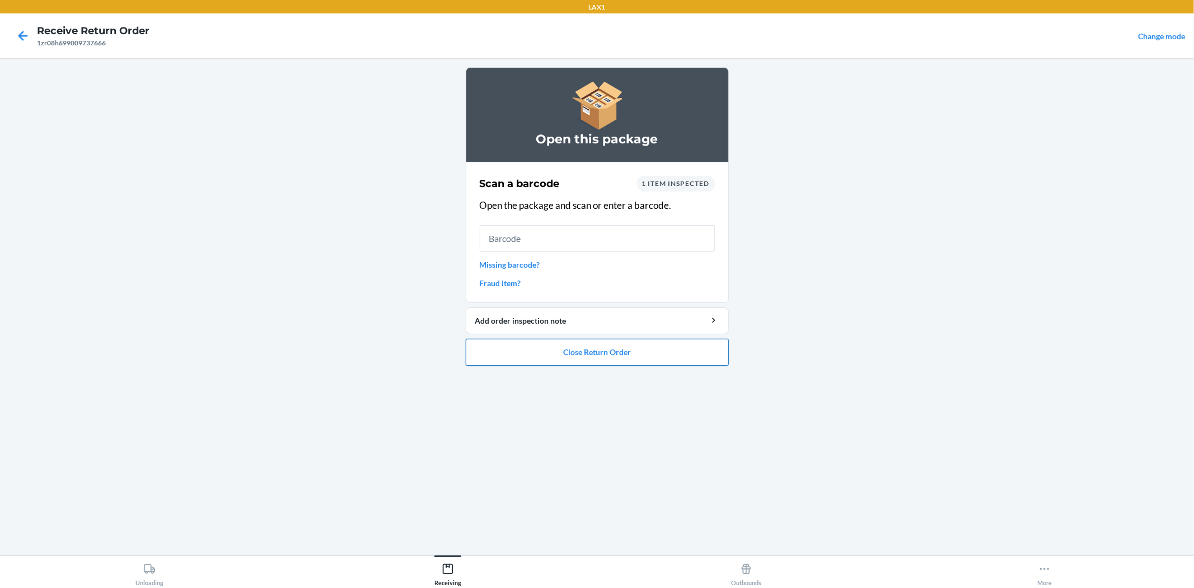
click at [688, 344] on button "Close Return Order" at bounding box center [597, 352] width 263 height 27
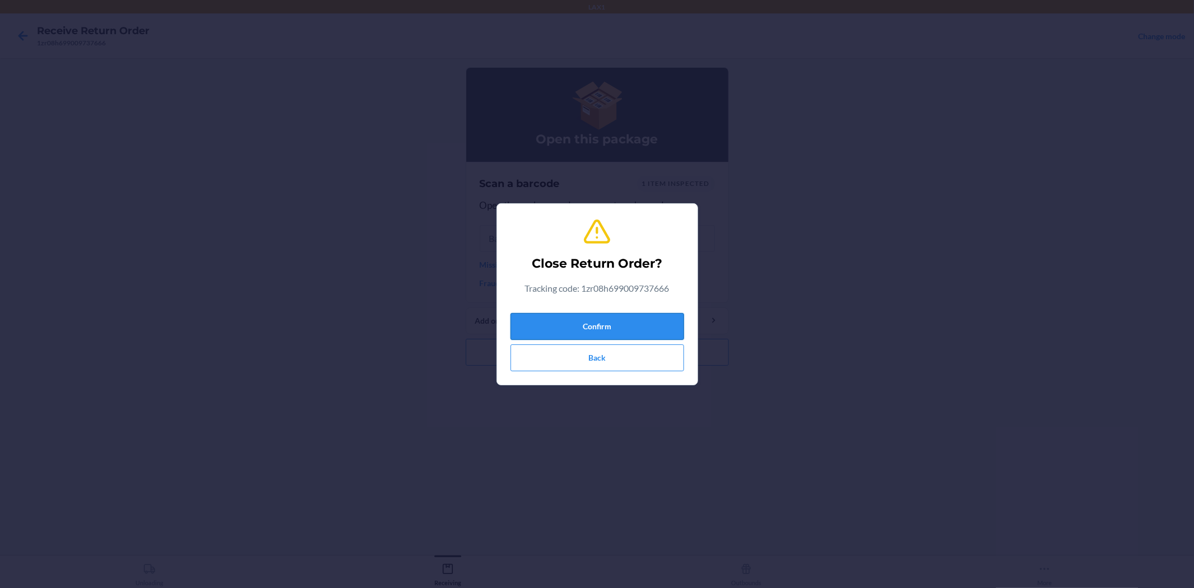
click at [661, 334] on button "Confirm" at bounding box center [598, 326] width 174 height 27
click at [647, 326] on div "Open this package Scan a barcode 1 item inspected Open the package and scan or …" at bounding box center [597, 306] width 263 height 479
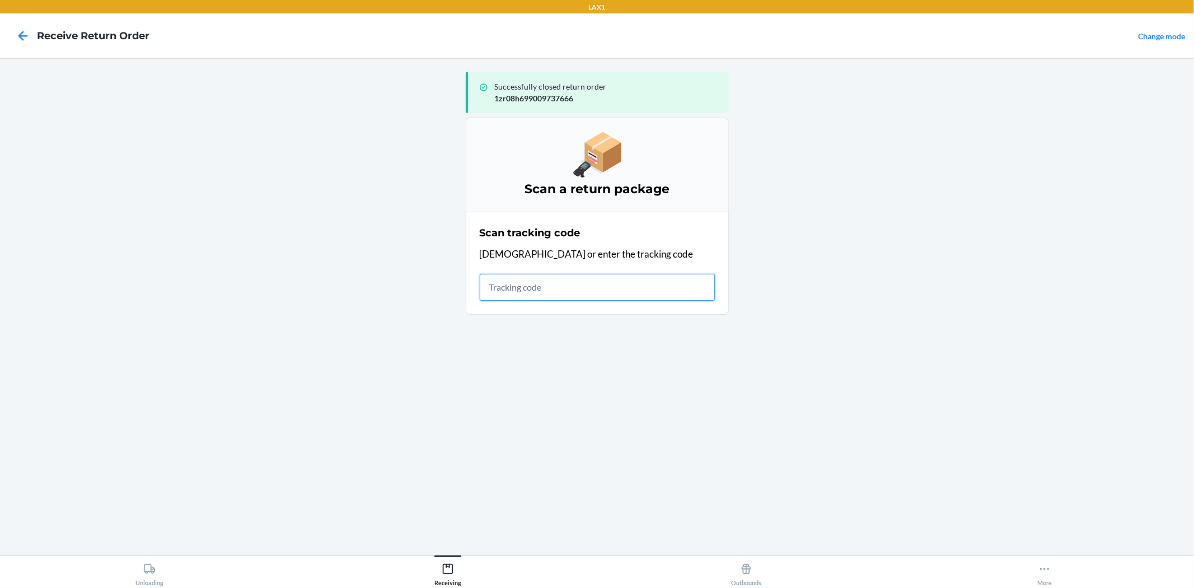
click at [597, 283] on input "text" at bounding box center [597, 287] width 235 height 27
type input "420924080205920229037069250"
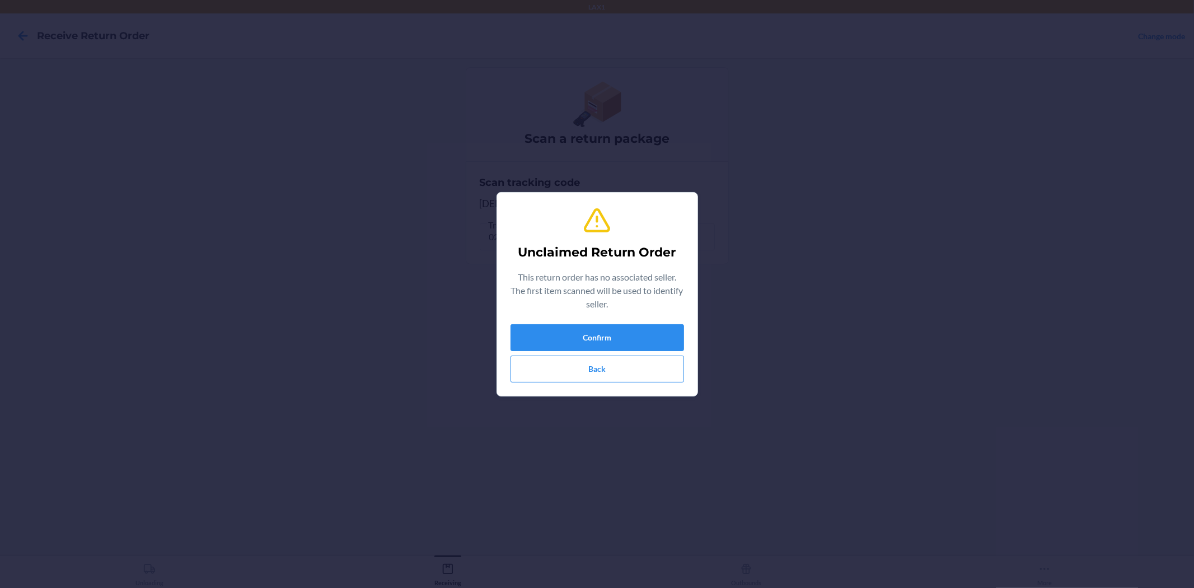
click at [616, 383] on div "Unclaimed Return Order This return order has no associated seller. The first it…" at bounding box center [598, 294] width 174 height 185
click at [609, 371] on button "Back" at bounding box center [598, 369] width 174 height 27
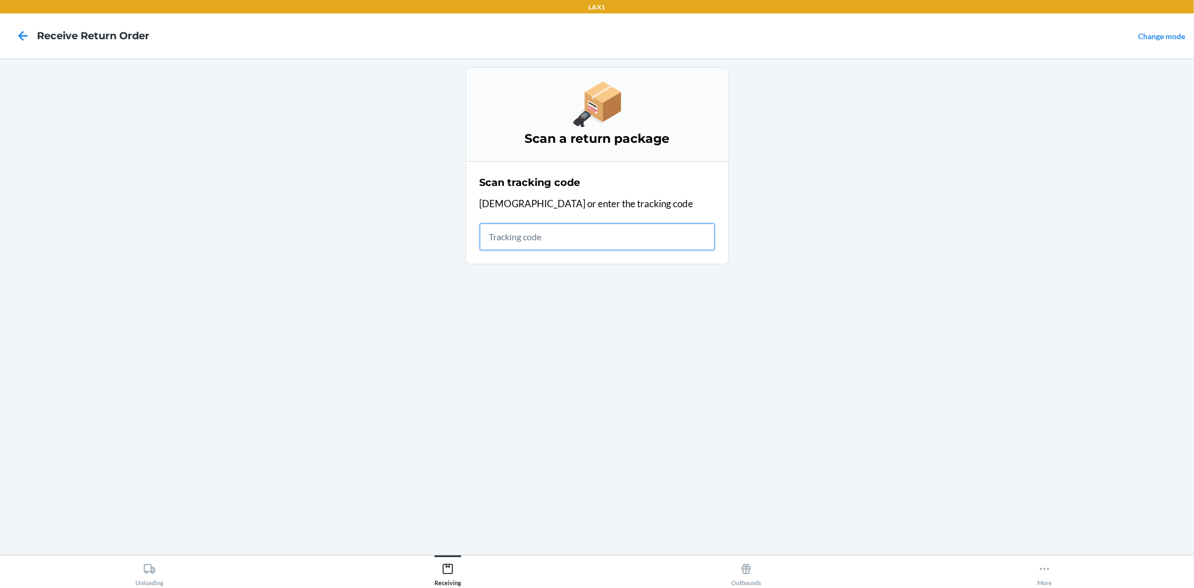
click at [589, 225] on input "text" at bounding box center [597, 236] width 235 height 27
type input "4209240802059202290370692501206908"
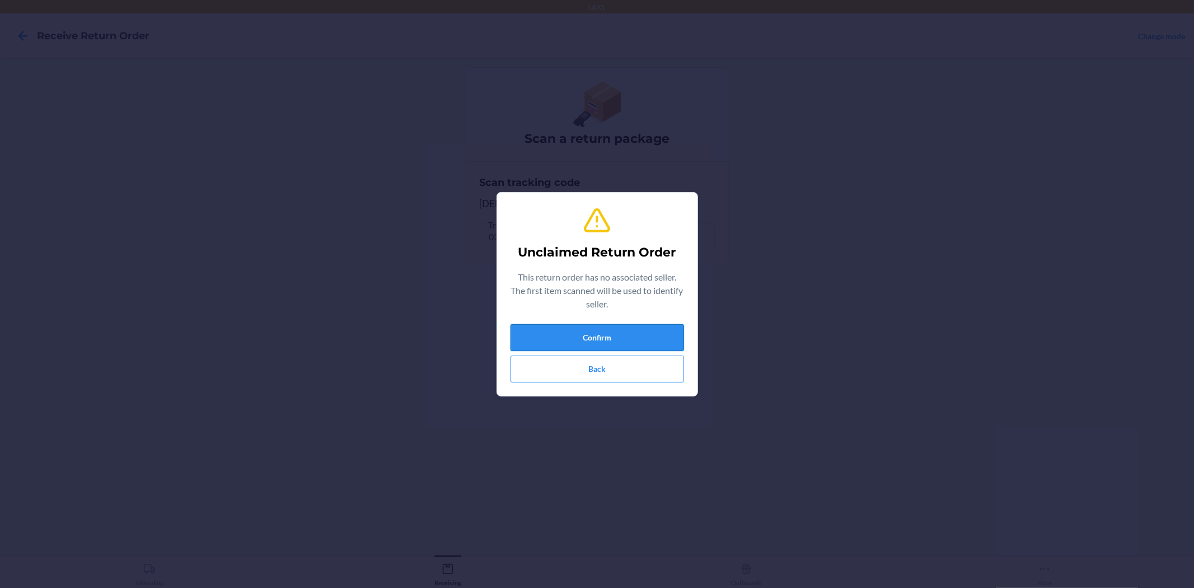
click at [601, 327] on button "Confirm" at bounding box center [598, 337] width 174 height 27
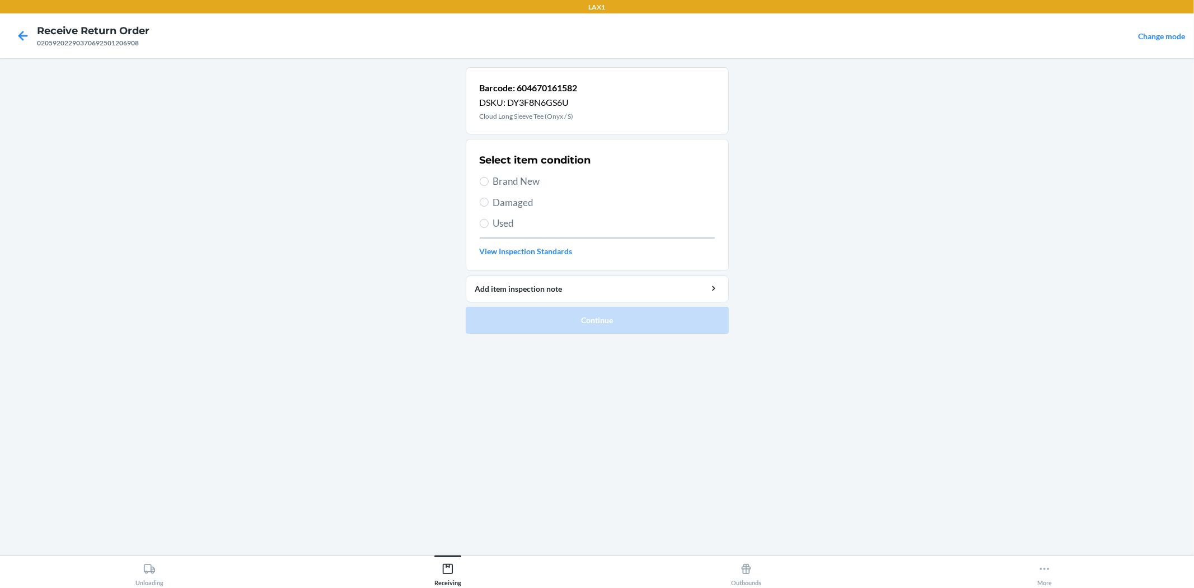
click at [511, 177] on span "Brand New" at bounding box center [604, 181] width 222 height 15
click at [489, 177] on input "Brand New" at bounding box center [484, 181] width 9 height 9
radio input "true"
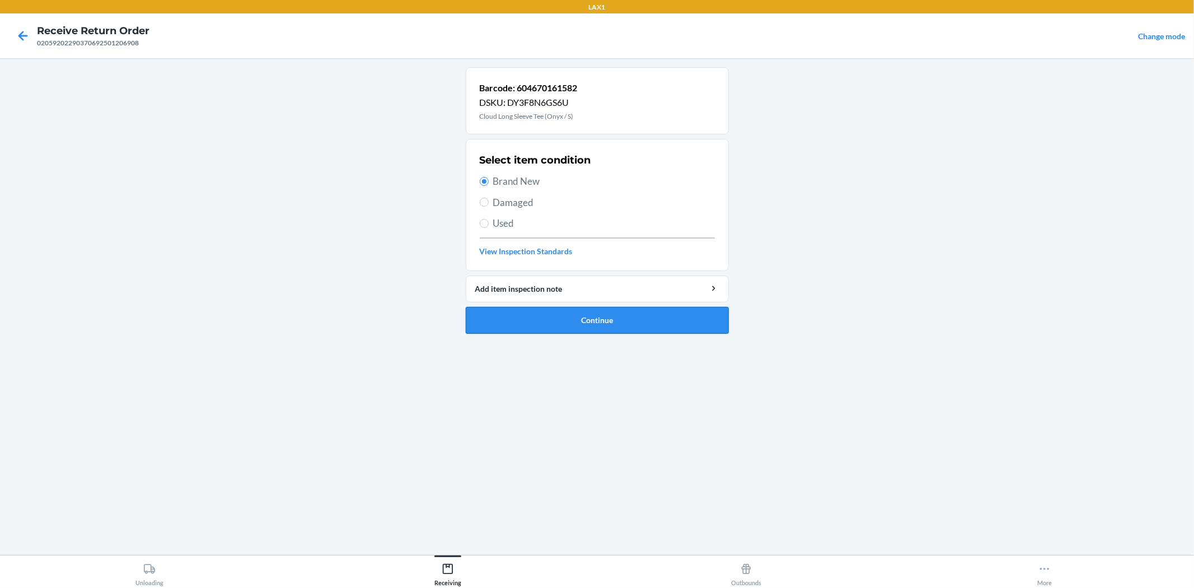
click at [547, 316] on button "Continue" at bounding box center [597, 320] width 263 height 27
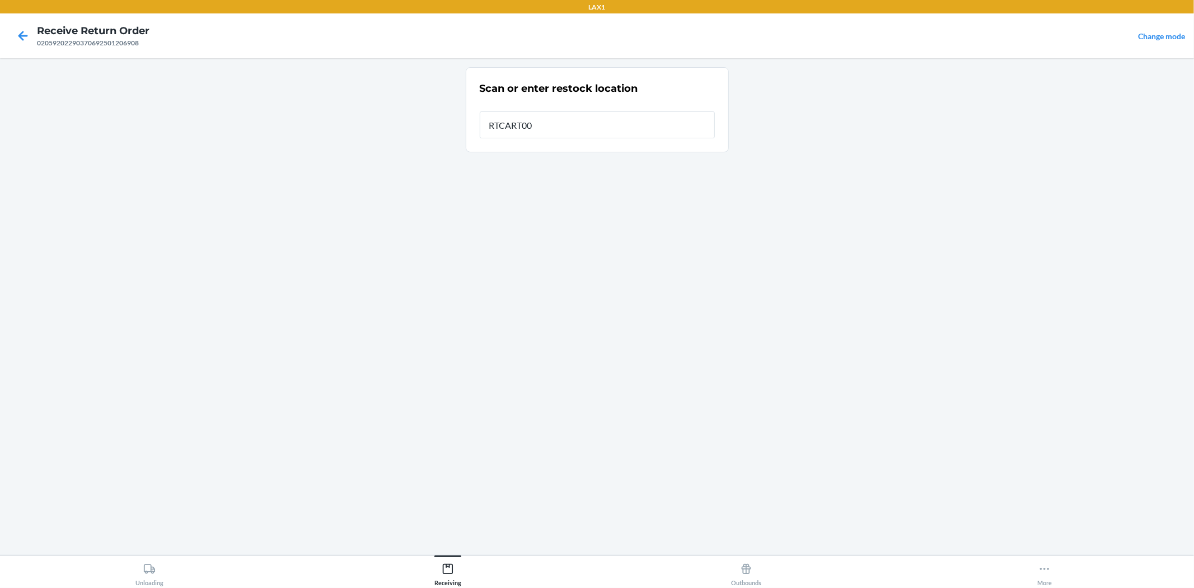
type input "RTCART008"
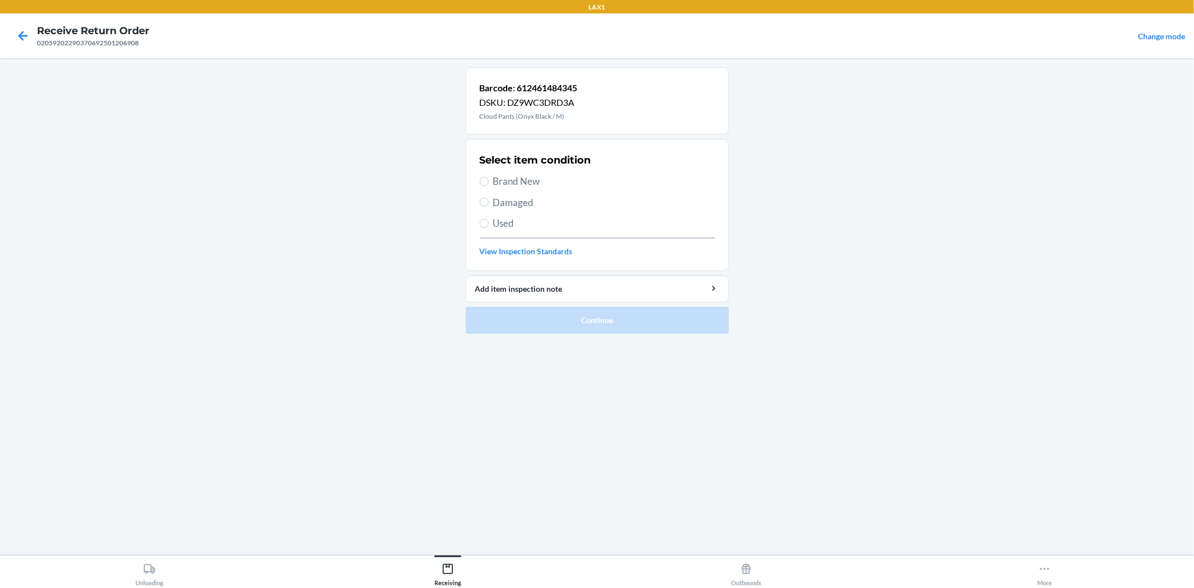
click at [505, 188] on span "Brand New" at bounding box center [604, 181] width 222 height 15
click at [489, 186] on input "Brand New" at bounding box center [484, 181] width 9 height 9
radio input "true"
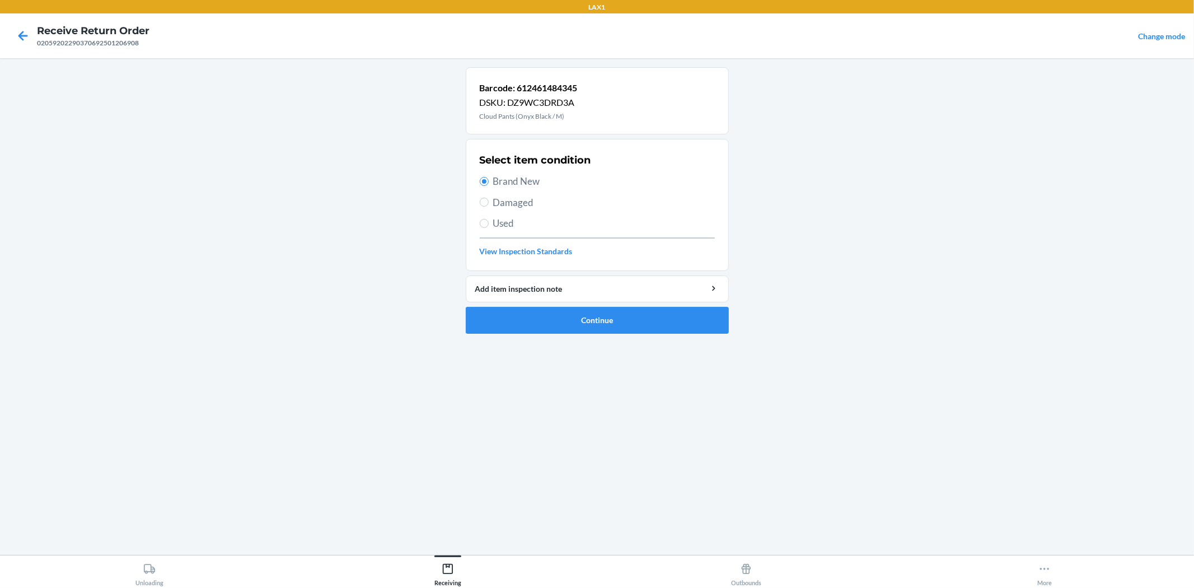
click at [589, 337] on ol "Barcode: 612461484345 DSKU: DZ9WC3DRD3A Cloud Pants (Onyx Black / M) Select ite…" at bounding box center [597, 204] width 263 height 275
click at [588, 323] on button "Continue" at bounding box center [597, 320] width 263 height 27
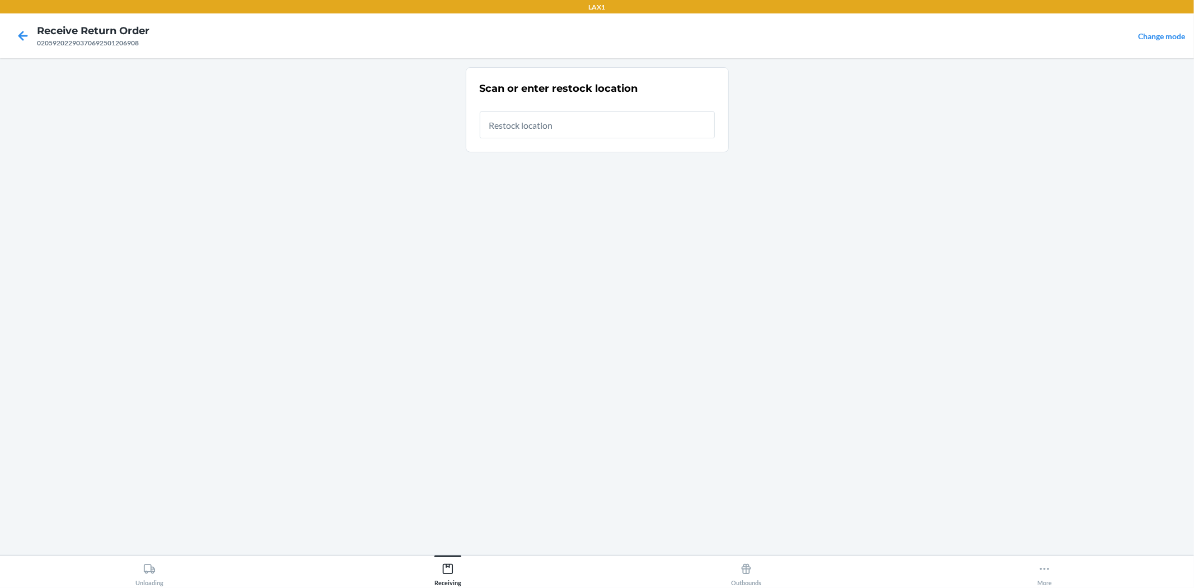
click at [550, 124] on input "text" at bounding box center [597, 124] width 235 height 27
type input "RTCART008"
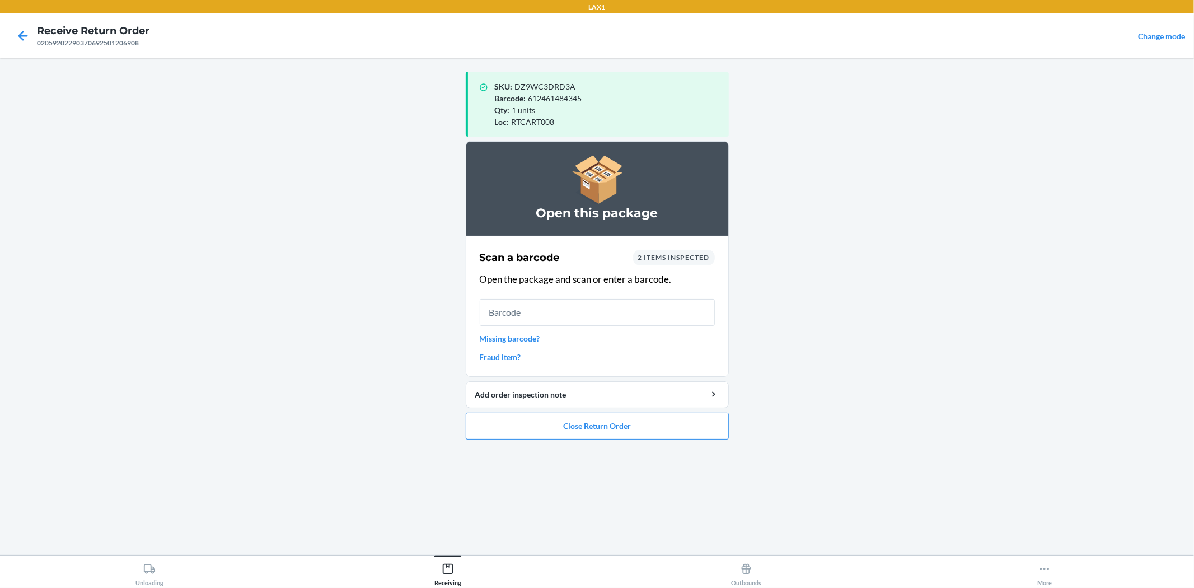
click at [628, 309] on input "text" at bounding box center [597, 312] width 235 height 27
click at [594, 421] on button "Close Return Order" at bounding box center [597, 426] width 263 height 27
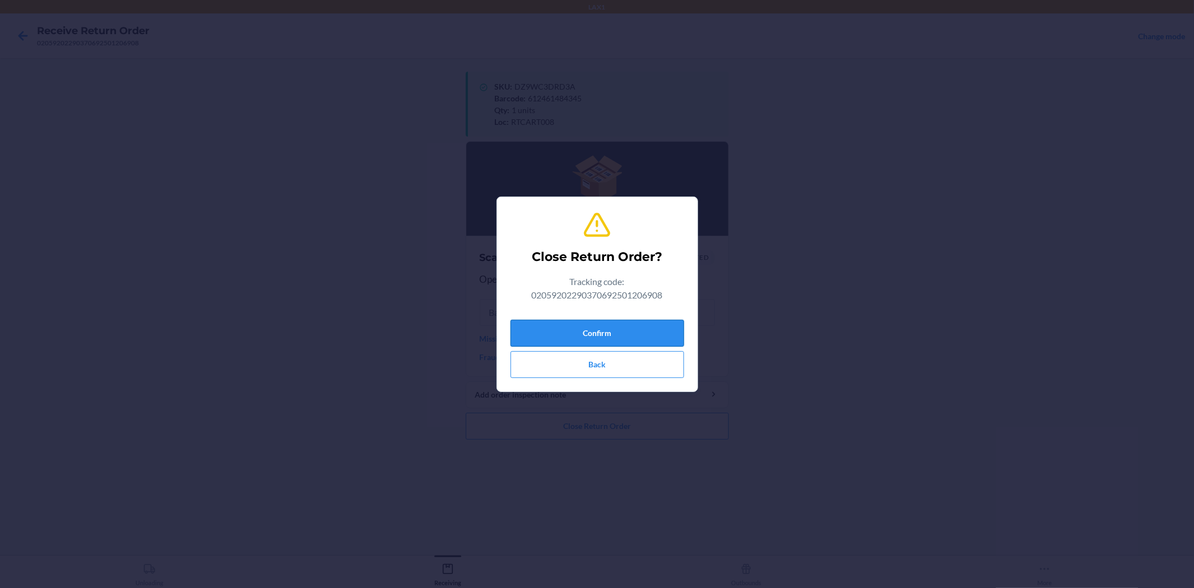
click at [592, 321] on button "Confirm" at bounding box center [598, 333] width 174 height 27
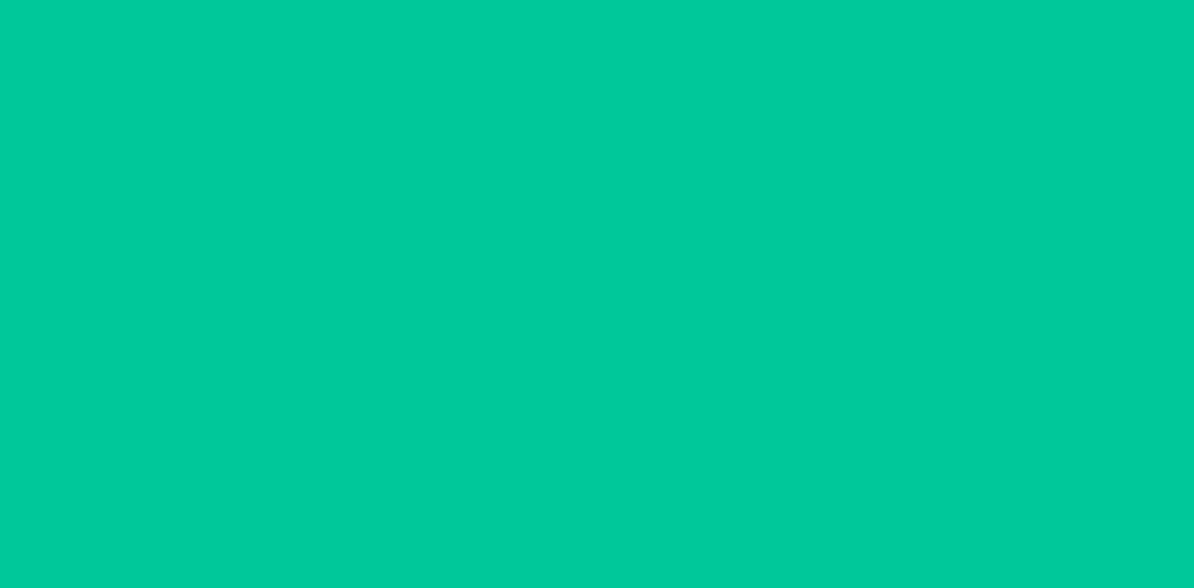
click at [592, 325] on div "Successfully closed return order 02059202290370692501206908 Scan a return packa…" at bounding box center [597, 306] width 263 height 479
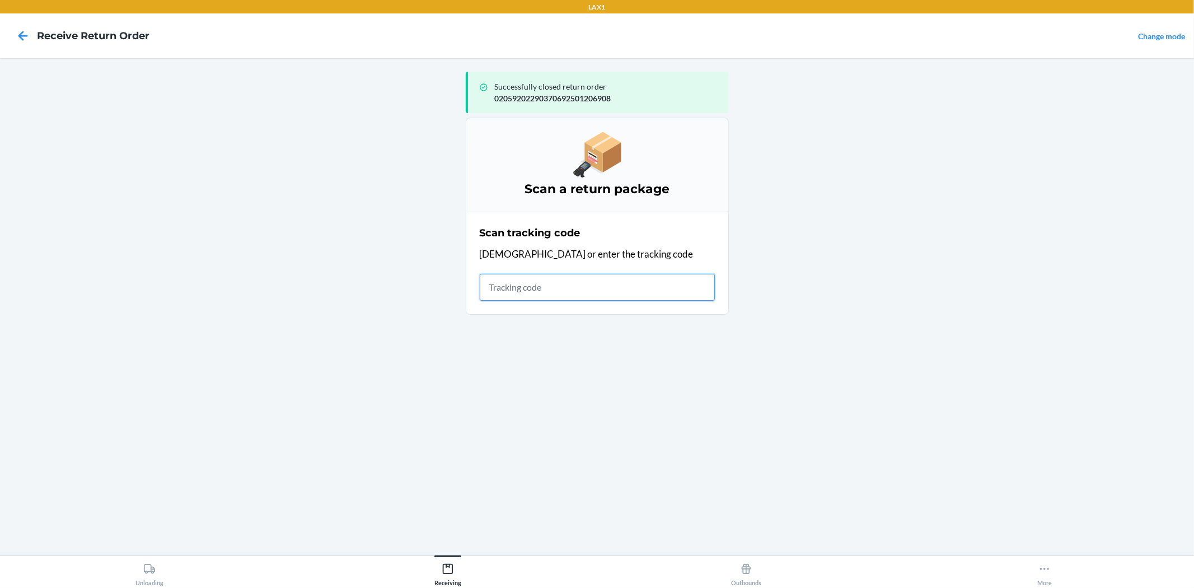
click at [522, 288] on input "text" at bounding box center [597, 287] width 235 height 27
type input "1zr08h699012986"
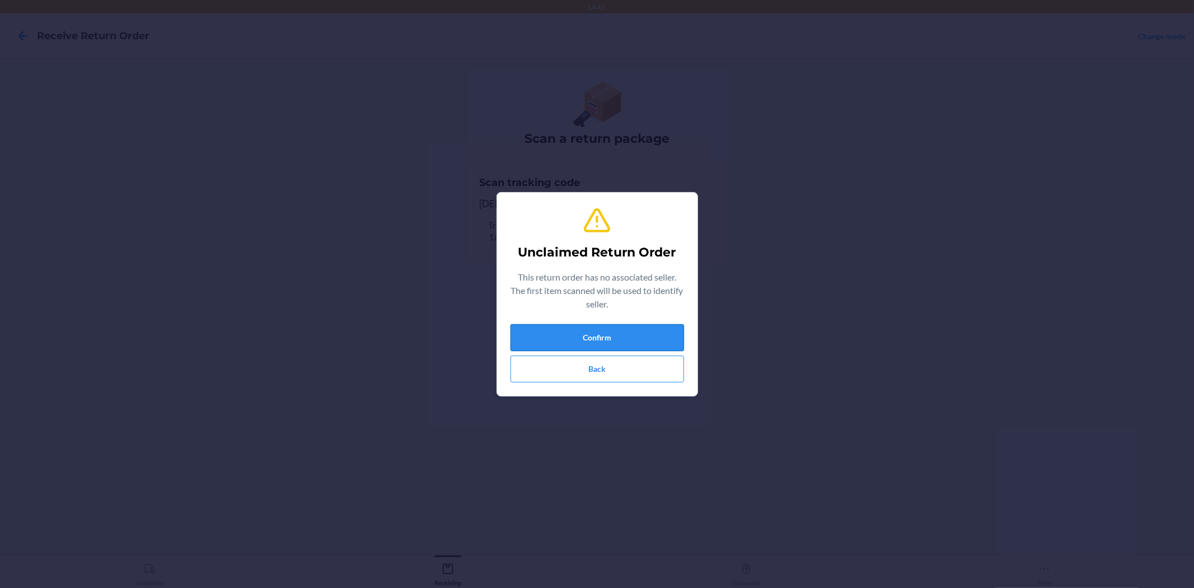
click at [574, 346] on button "Confirm" at bounding box center [598, 337] width 174 height 27
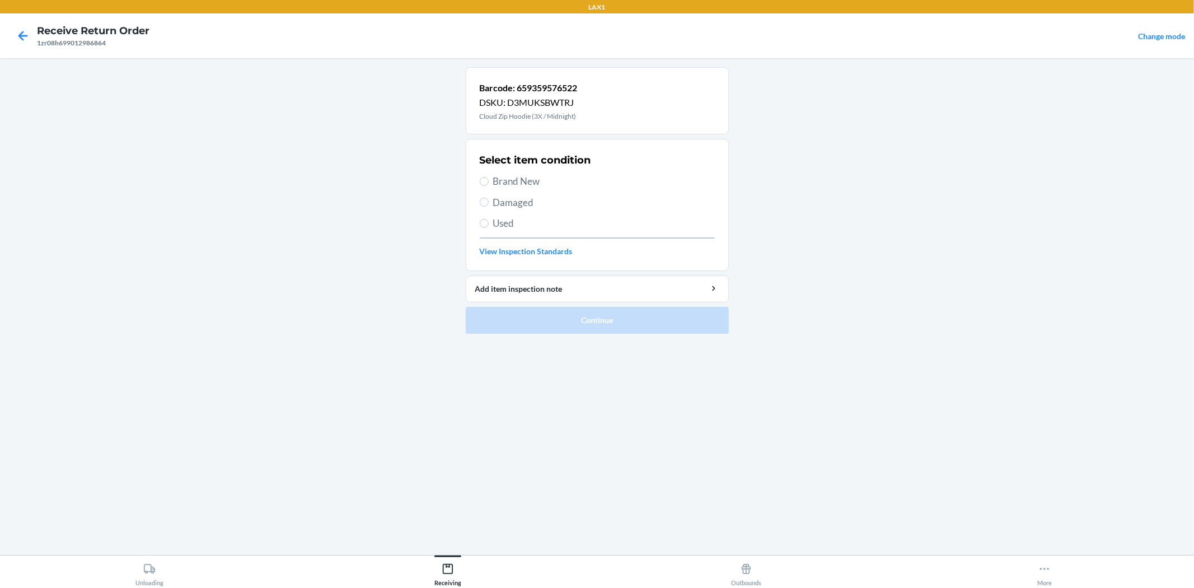
click at [500, 223] on span "Used" at bounding box center [604, 223] width 222 height 15
click at [489, 223] on input "Used" at bounding box center [484, 223] width 9 height 9
radio input "true"
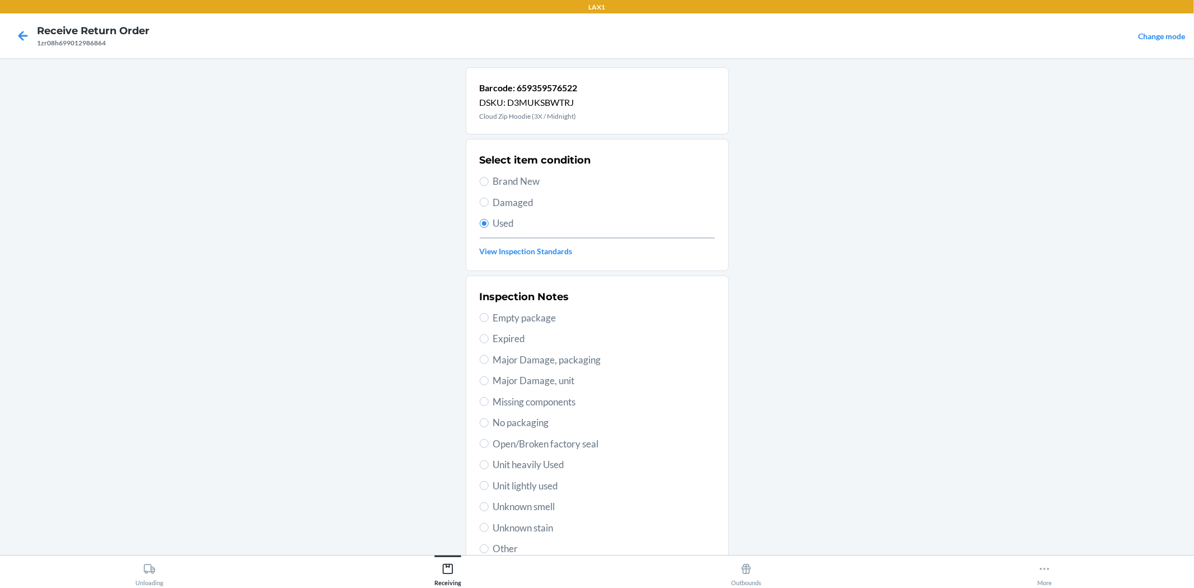
click at [500, 484] on span "Unit lightly used" at bounding box center [604, 486] width 222 height 15
click at [489, 484] on input "Unit lightly used" at bounding box center [484, 485] width 9 height 9
radio input "true"
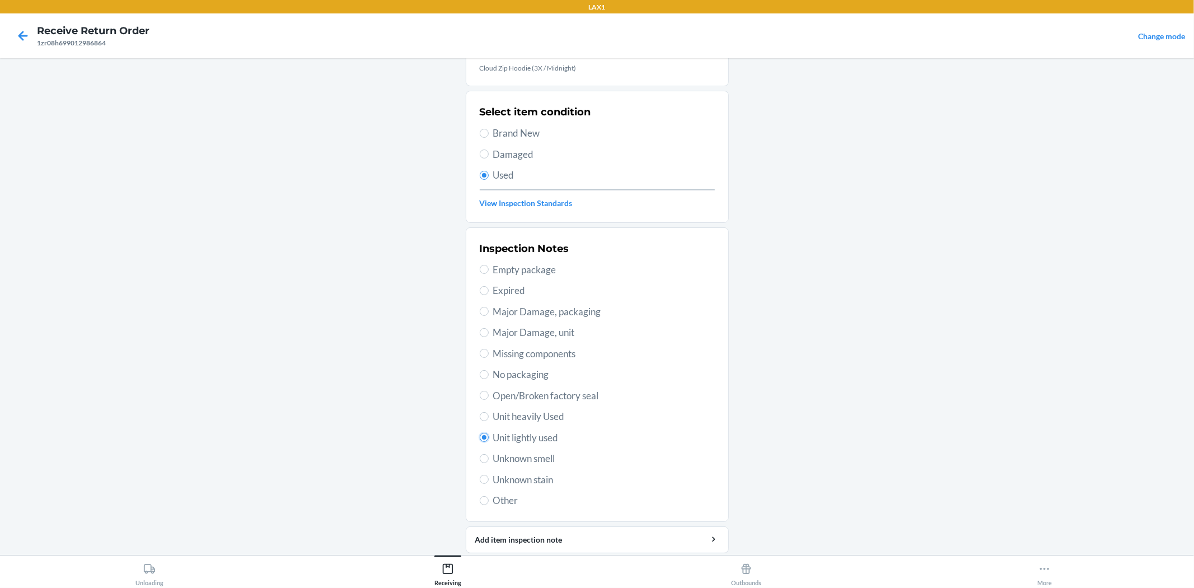
scroll to position [86, 0]
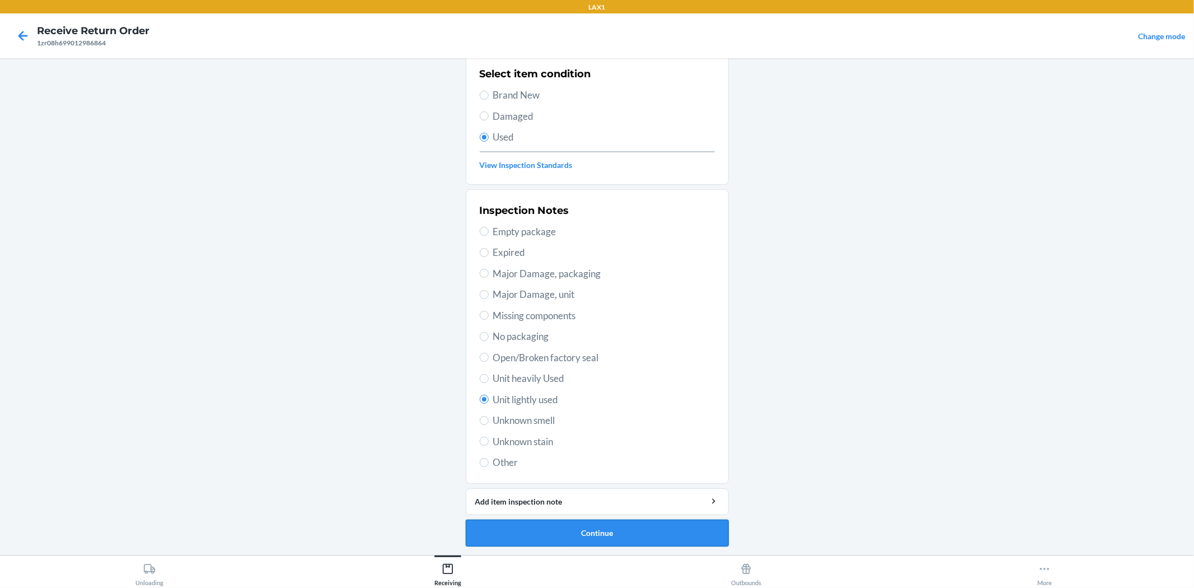
click at [694, 536] on button "Continue" at bounding box center [597, 533] width 263 height 27
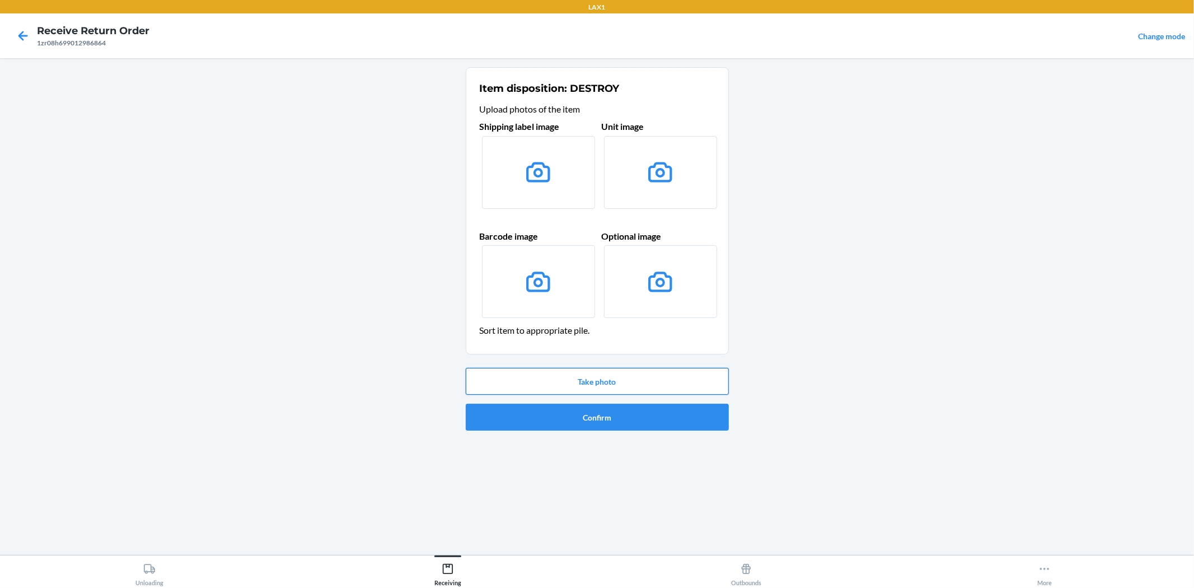
click at [532, 390] on button "Take photo" at bounding box center [597, 381] width 263 height 27
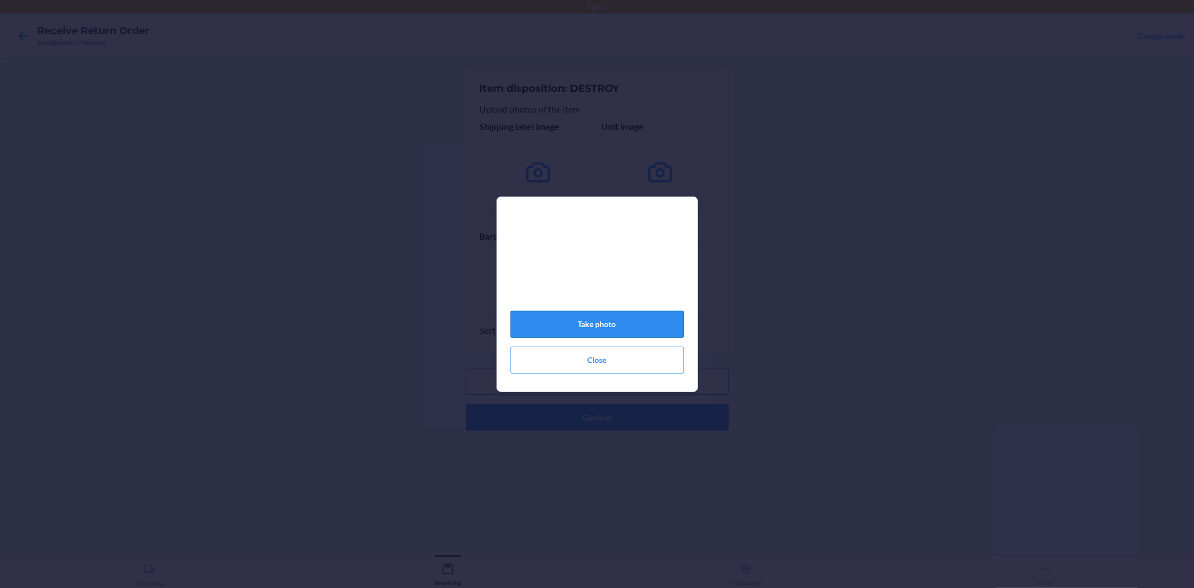
click at [608, 329] on button "Take photo" at bounding box center [598, 324] width 174 height 27
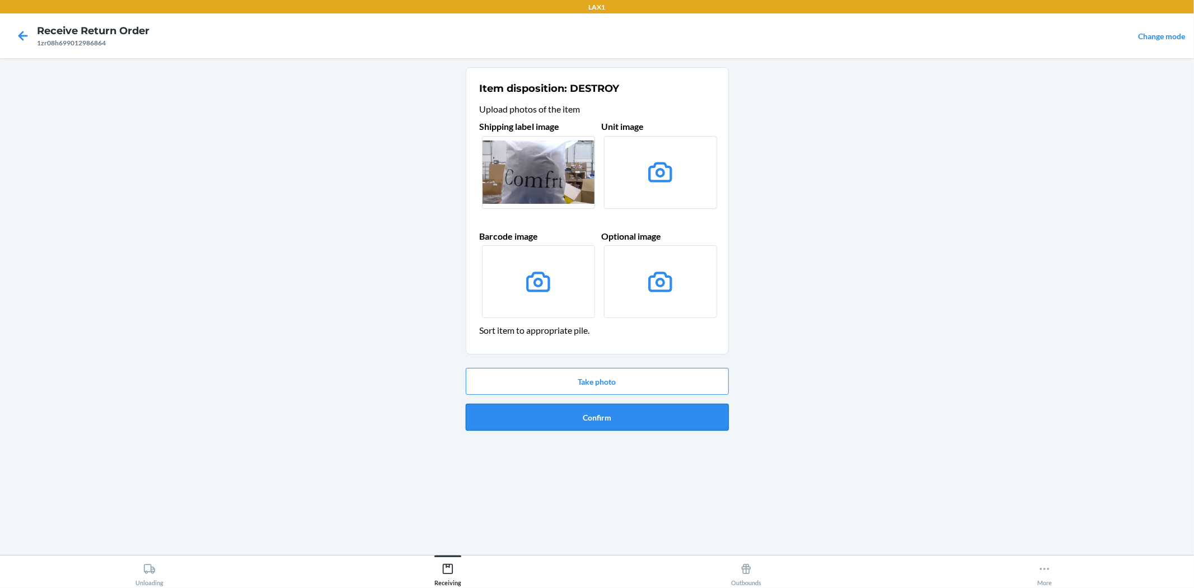
click at [626, 413] on button "Confirm" at bounding box center [597, 417] width 263 height 27
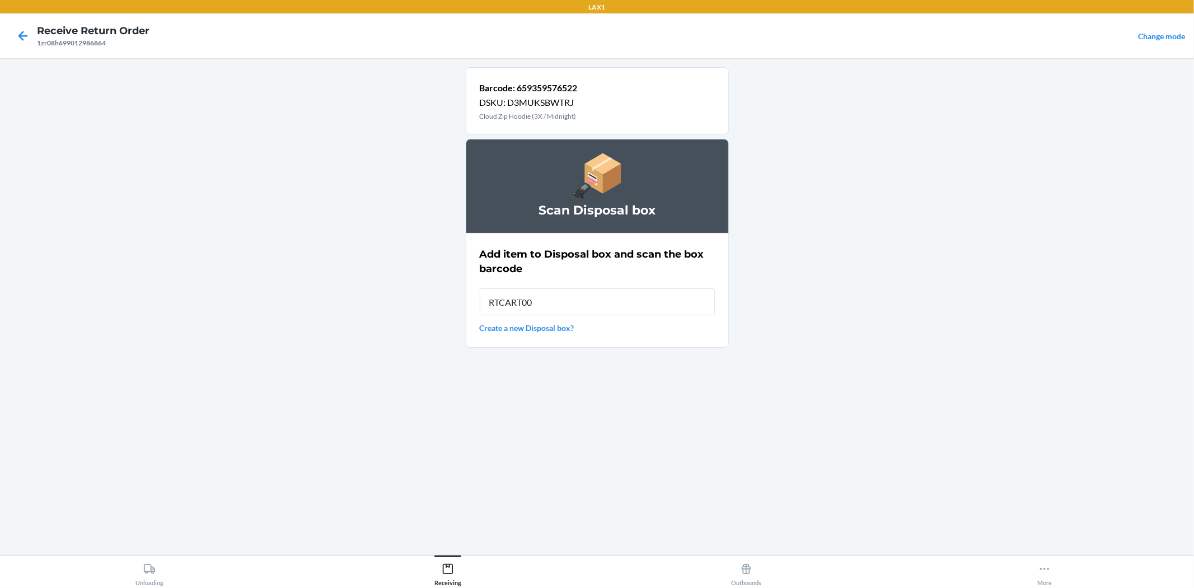
type input "RTCART008"
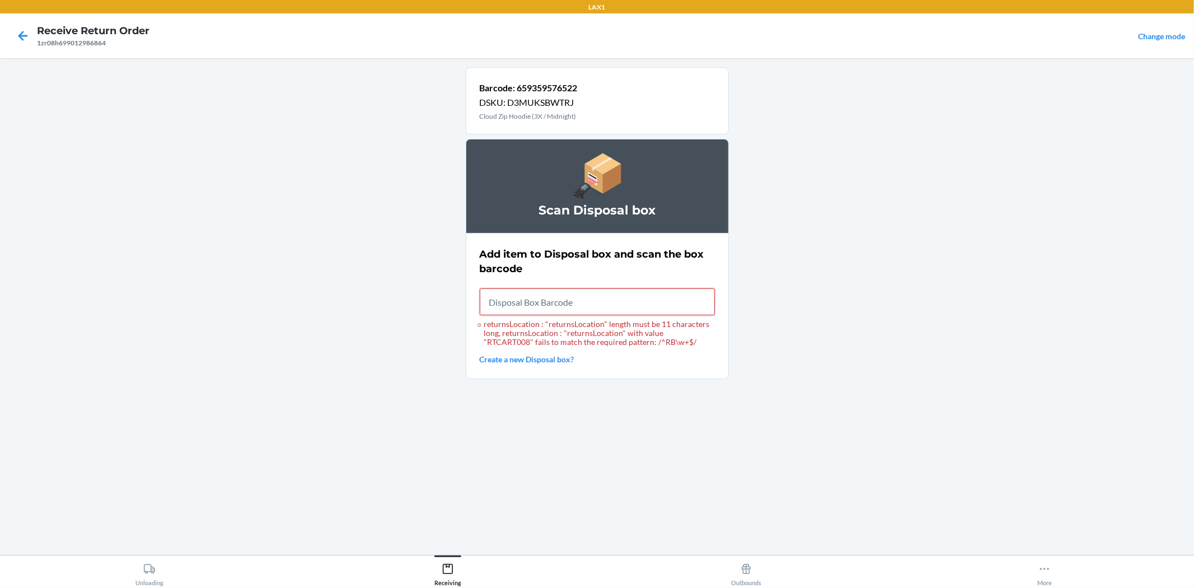
click at [620, 303] on input "returnsLocation : "returnsLocation" length must be 11 characters long, returnsL…" at bounding box center [597, 301] width 235 height 27
type input "RB0000019AD"
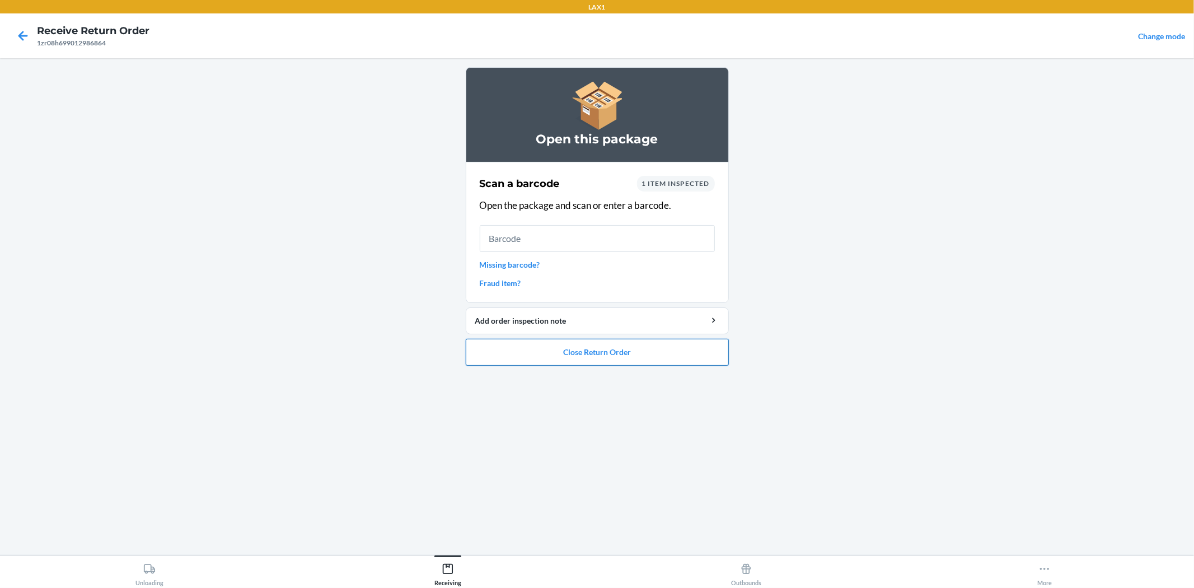
click at [549, 347] on button "Close Return Order" at bounding box center [597, 352] width 263 height 27
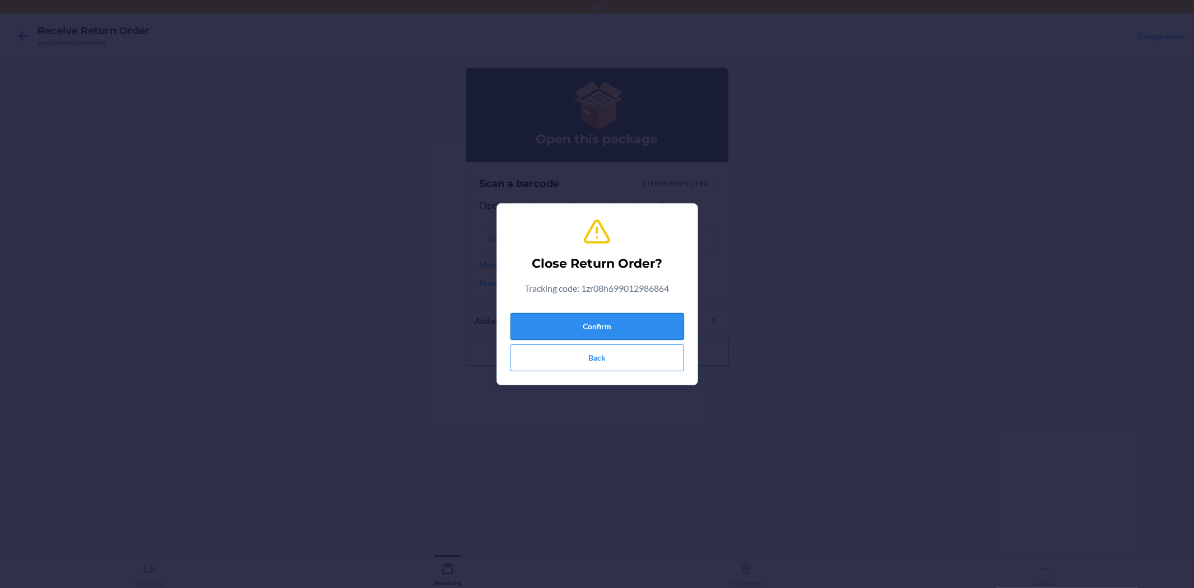
click at [569, 324] on button "Confirm" at bounding box center [598, 326] width 174 height 27
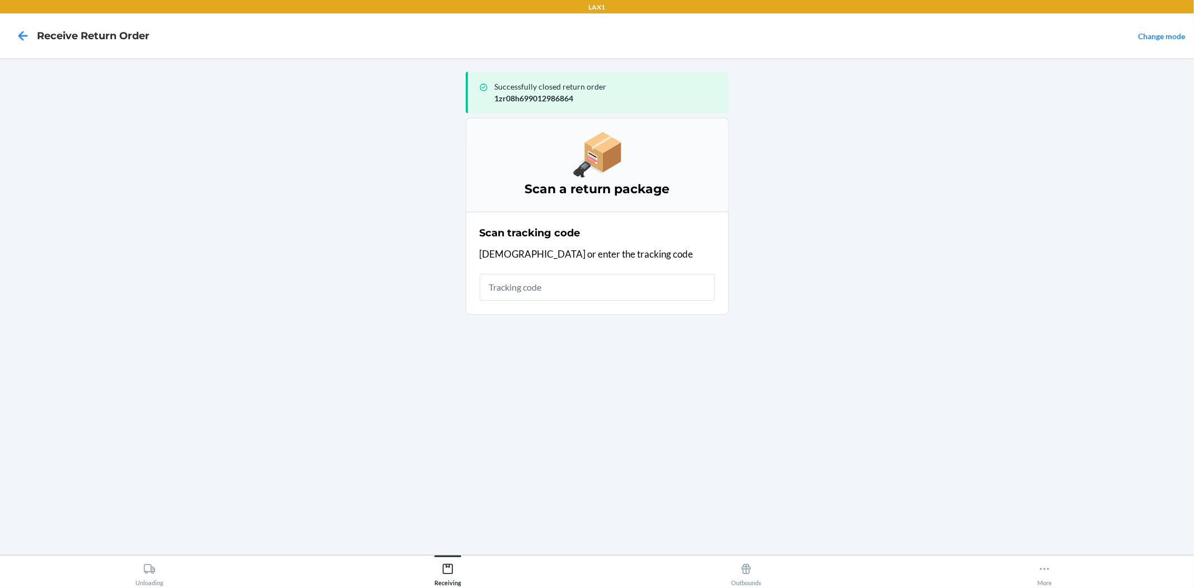
click at [517, 293] on input "text" at bounding box center [597, 287] width 235 height 27
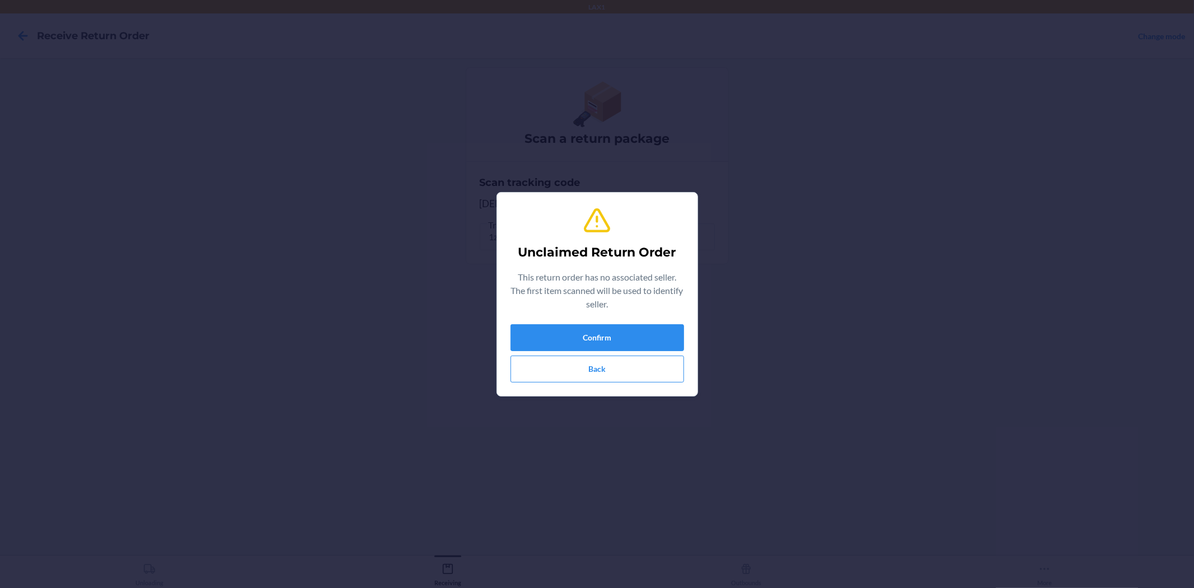
click at [642, 354] on div "Confirm Back" at bounding box center [598, 353] width 174 height 58
click at [632, 345] on button "Confirm" at bounding box center [598, 337] width 174 height 27
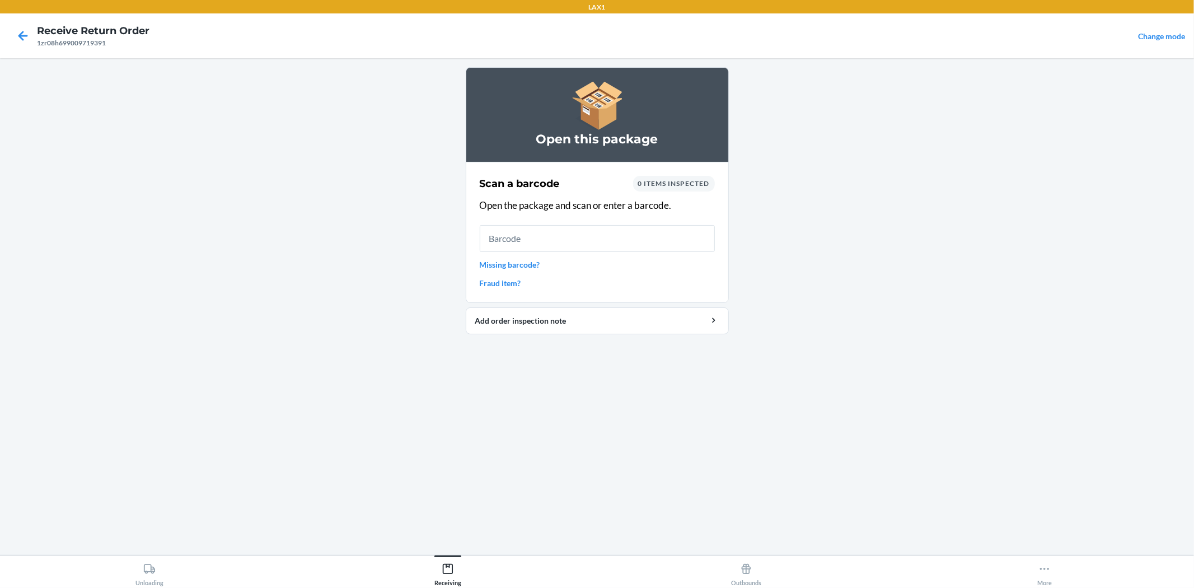
click at [604, 255] on div "Scan a barcode 0 items inspected Open the package and scan or enter a barcode. …" at bounding box center [597, 232] width 235 height 120
click at [606, 245] on input "text" at bounding box center [597, 238] width 235 height 27
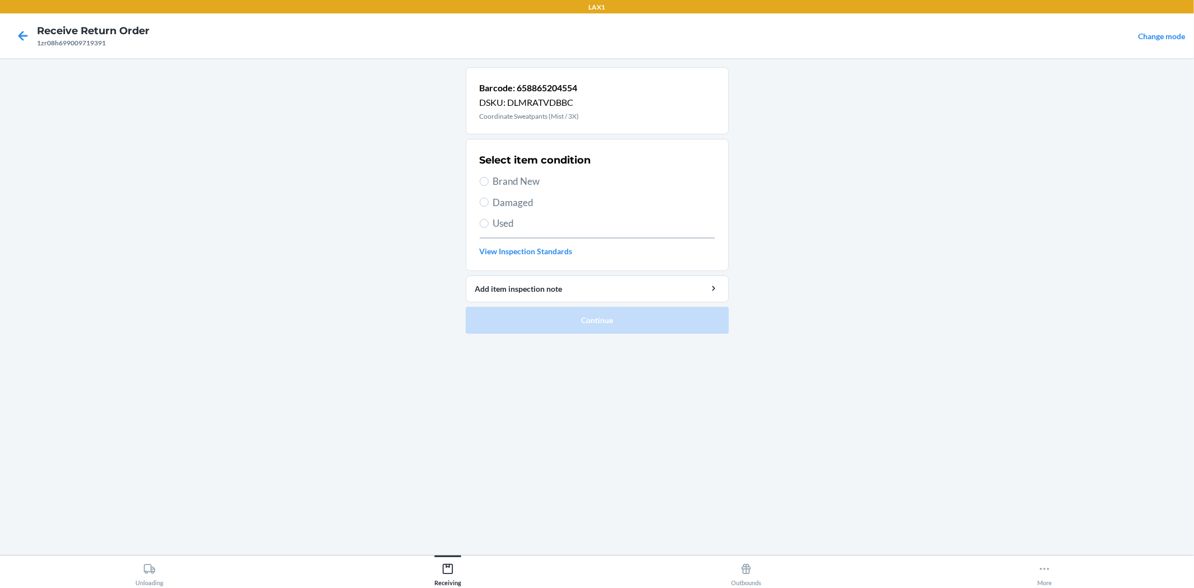
drag, startPoint x: 518, startPoint y: 181, endPoint x: 519, endPoint y: 188, distance: 7.3
click at [518, 180] on span "Brand New" at bounding box center [604, 181] width 222 height 15
click at [489, 180] on input "Brand New" at bounding box center [484, 181] width 9 height 9
radio input "true"
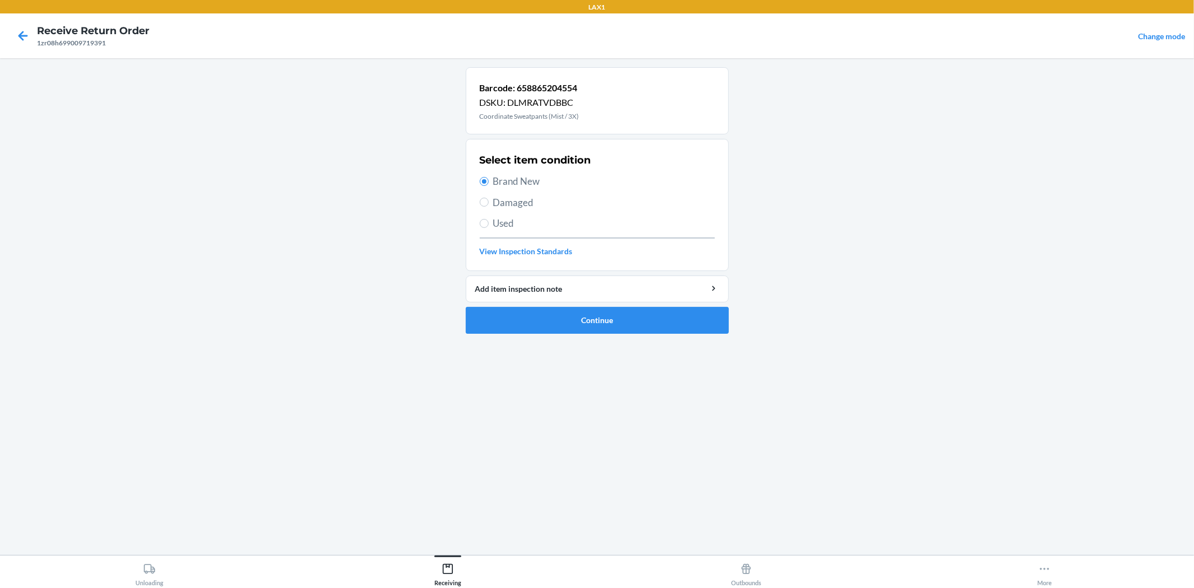
click at [550, 303] on li "Barcode: 658865204554 DSKU: DLMRATVDBBC Coordinate Sweatpants (Mist / 3X) Selec…" at bounding box center [597, 200] width 263 height 267
click at [547, 320] on button "Continue" at bounding box center [597, 320] width 263 height 27
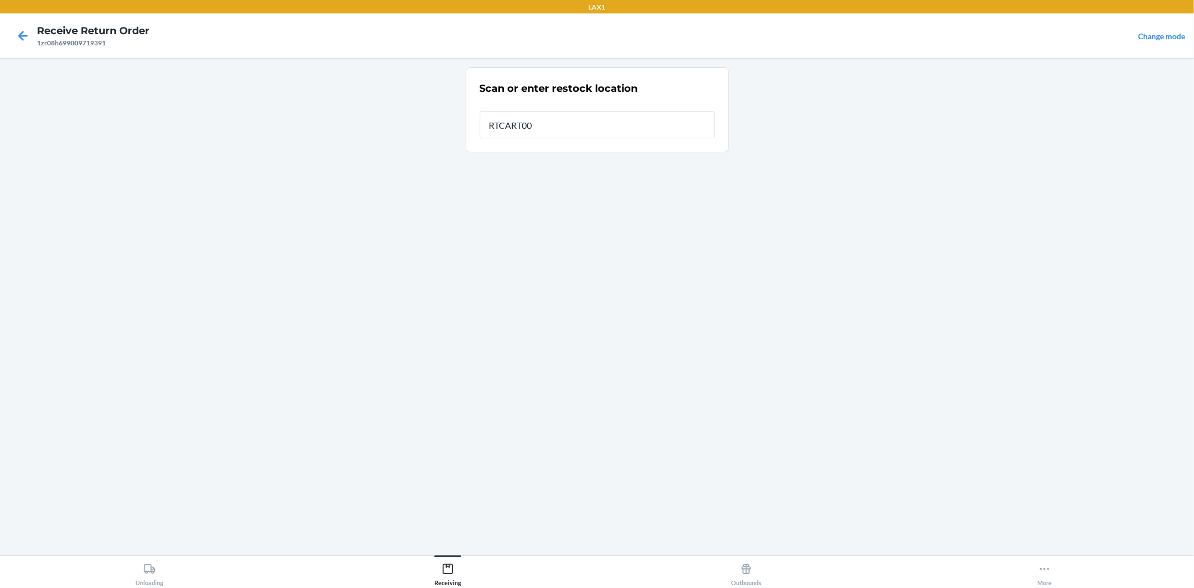
type input "RTCART008"
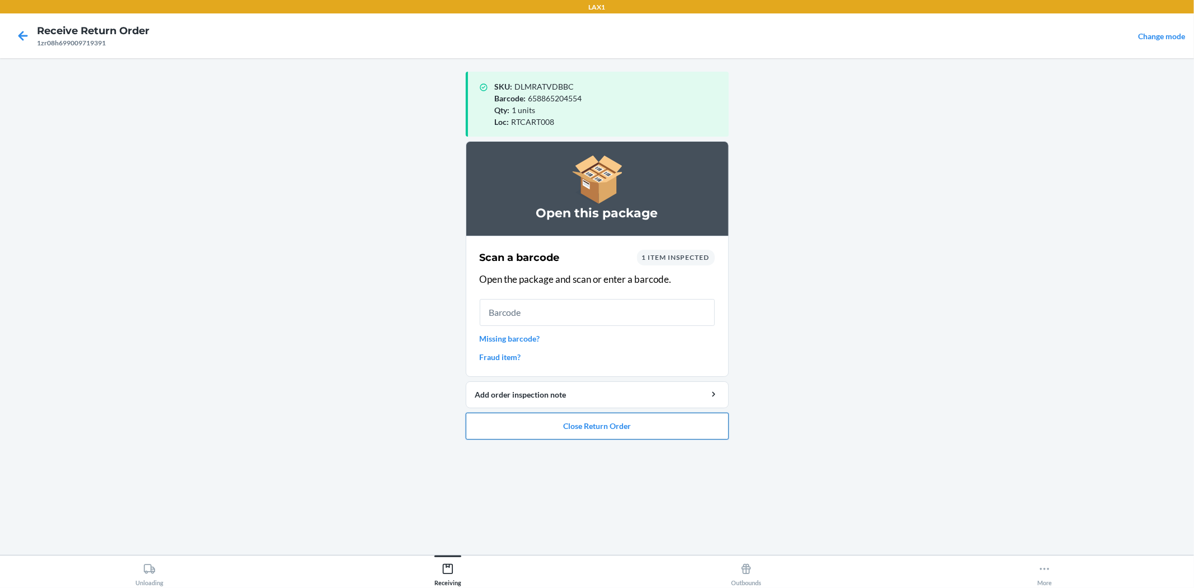
click at [651, 416] on button "Close Return Order" at bounding box center [597, 426] width 263 height 27
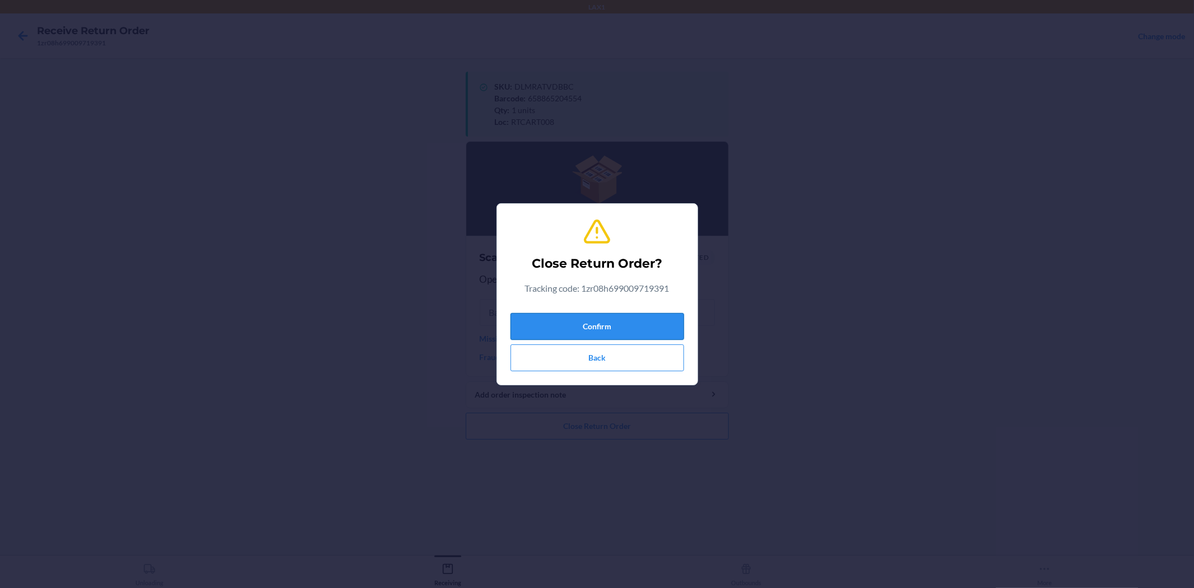
click at [652, 312] on div "Confirm Back" at bounding box center [598, 340] width 174 height 63
click at [652, 317] on button "Confirm" at bounding box center [598, 326] width 174 height 27
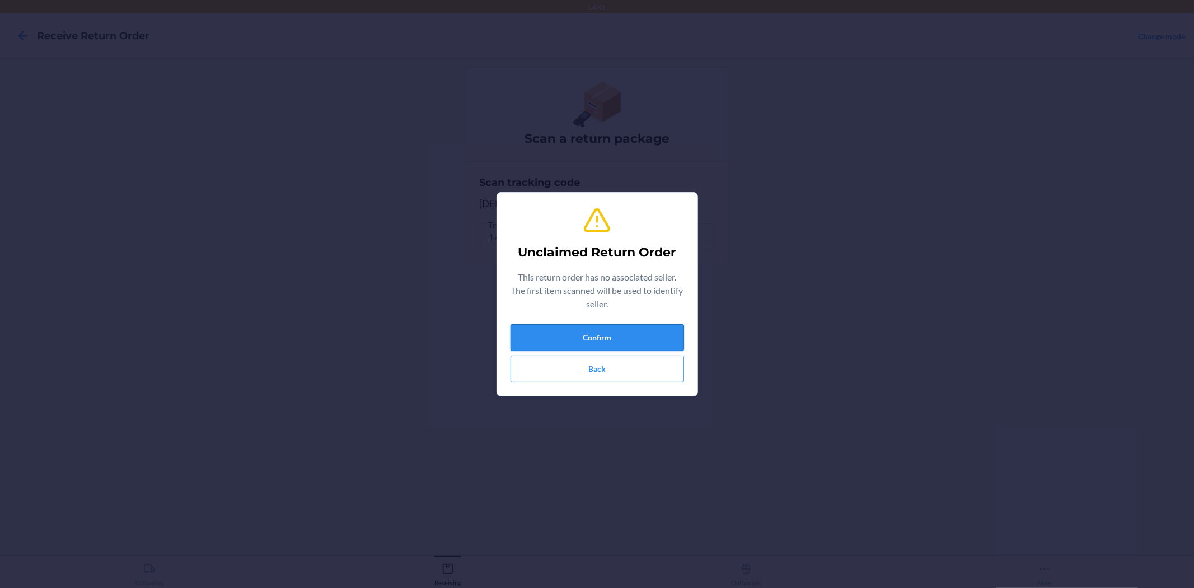
click at [644, 324] on button "Confirm" at bounding box center [598, 337] width 174 height 27
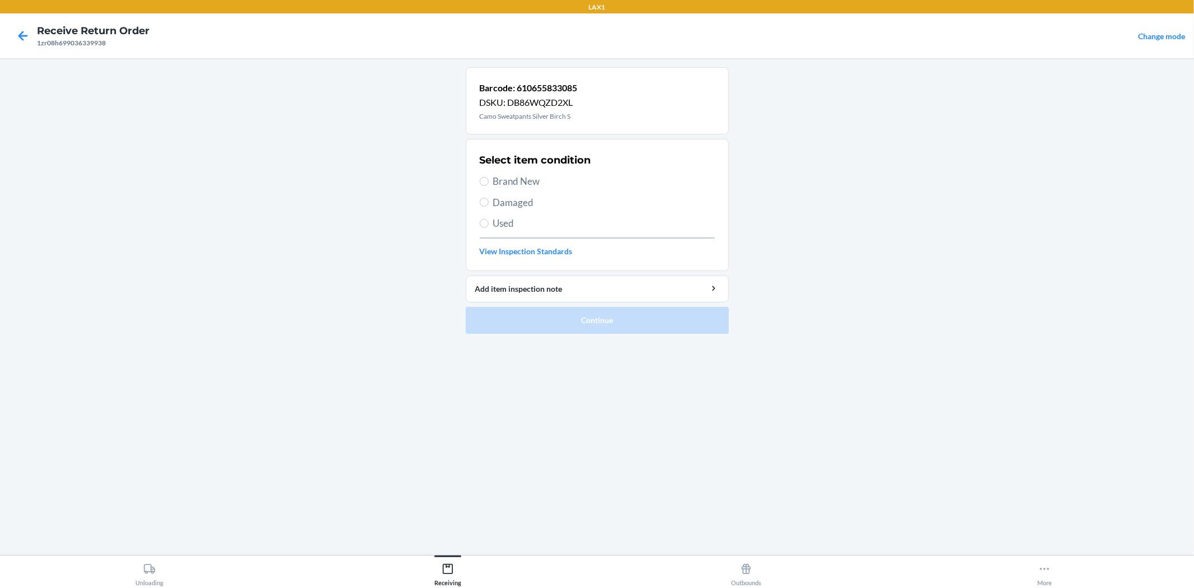
drag, startPoint x: 502, startPoint y: 184, endPoint x: 506, endPoint y: 197, distance: 13.5
click at [503, 184] on span "Brand New" at bounding box center [604, 181] width 222 height 15
click at [489, 184] on input "Brand New" at bounding box center [484, 181] width 9 height 9
radio input "true"
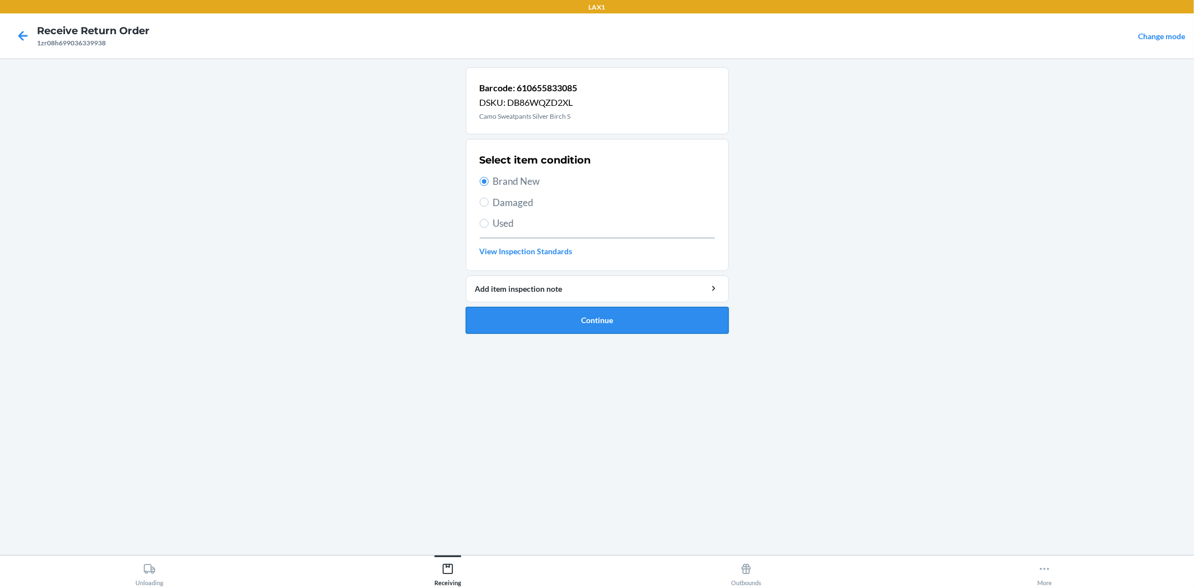
click at [538, 318] on button "Continue" at bounding box center [597, 320] width 263 height 27
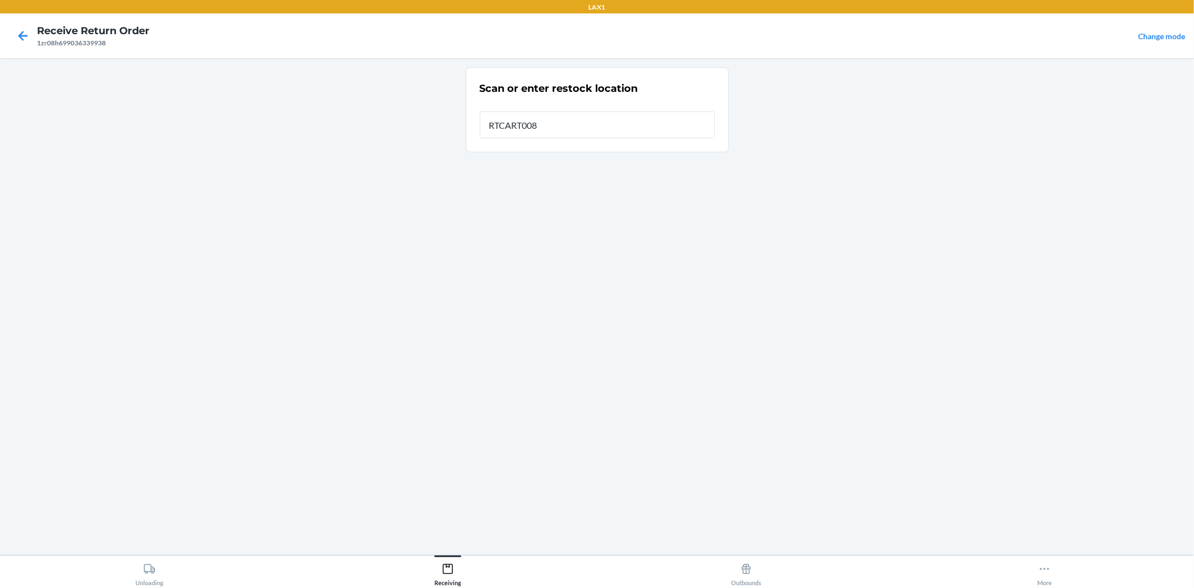
type input "RTCART008"
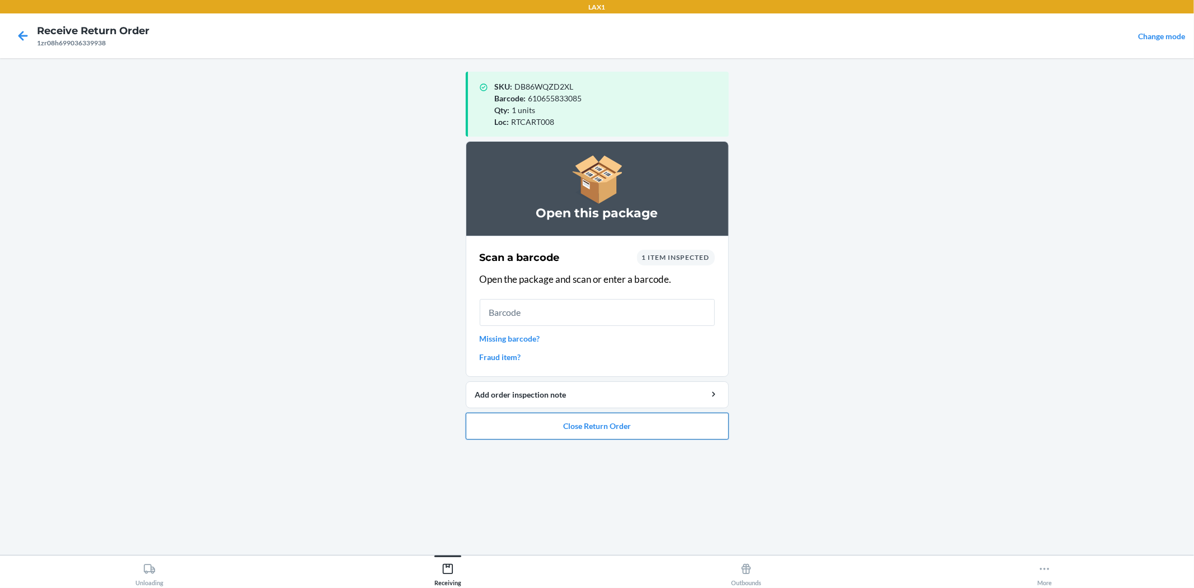
click at [605, 427] on button "Close Return Order" at bounding box center [597, 426] width 263 height 27
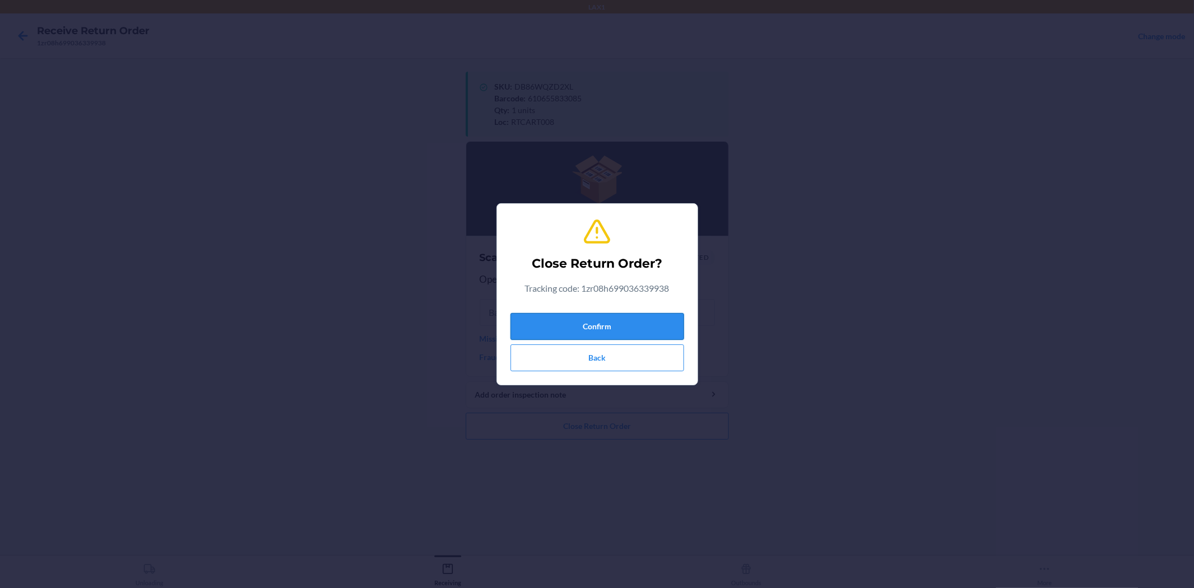
click at [603, 327] on button "Confirm" at bounding box center [598, 326] width 174 height 27
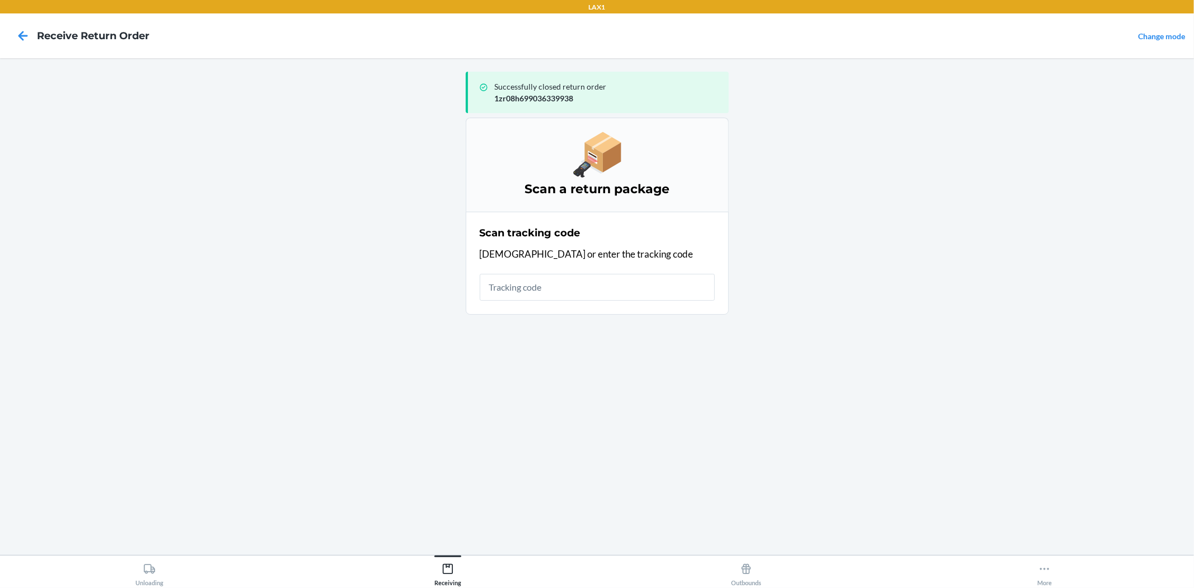
click at [569, 289] on input "text" at bounding box center [597, 287] width 235 height 27
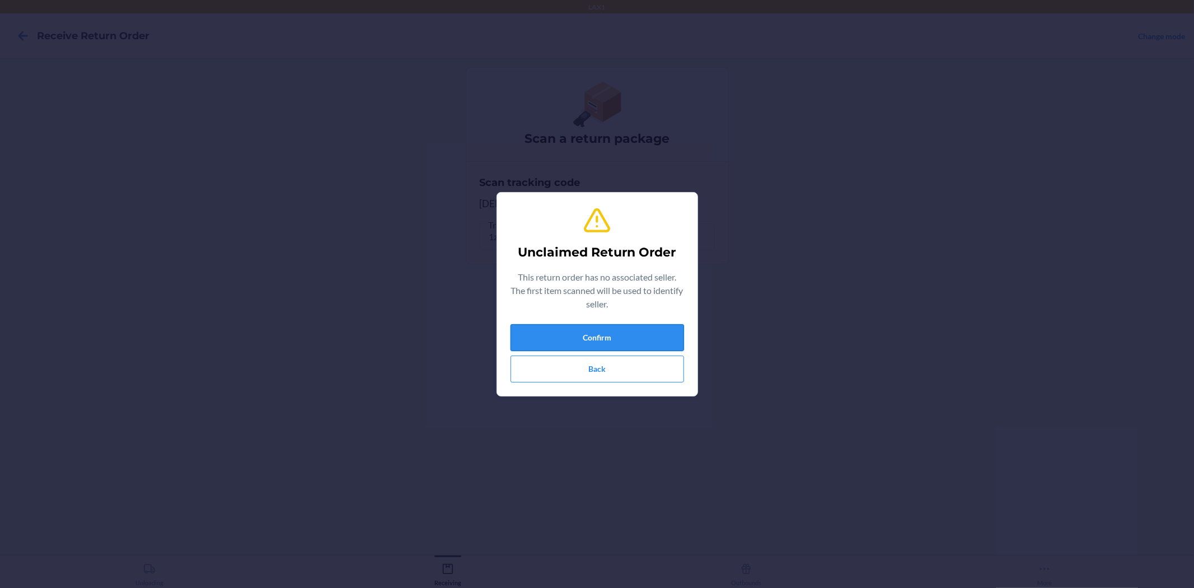
click at [620, 349] on button "Confirm" at bounding box center [598, 337] width 174 height 27
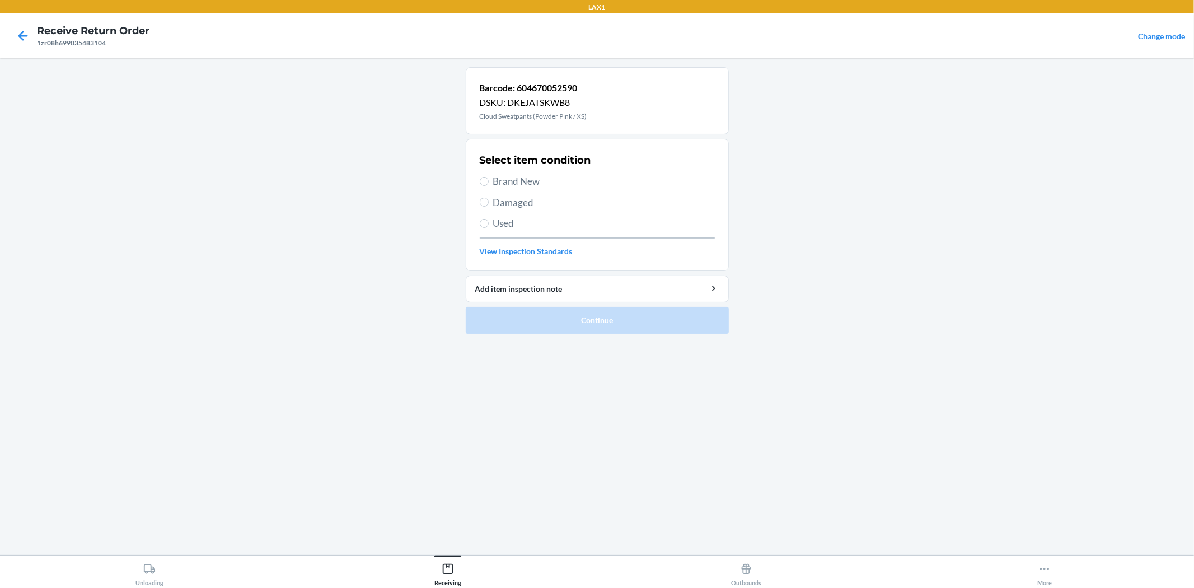
click at [494, 185] on span "Brand New" at bounding box center [604, 181] width 222 height 15
click at [489, 185] on input "Brand New" at bounding box center [484, 181] width 9 height 9
radio input "true"
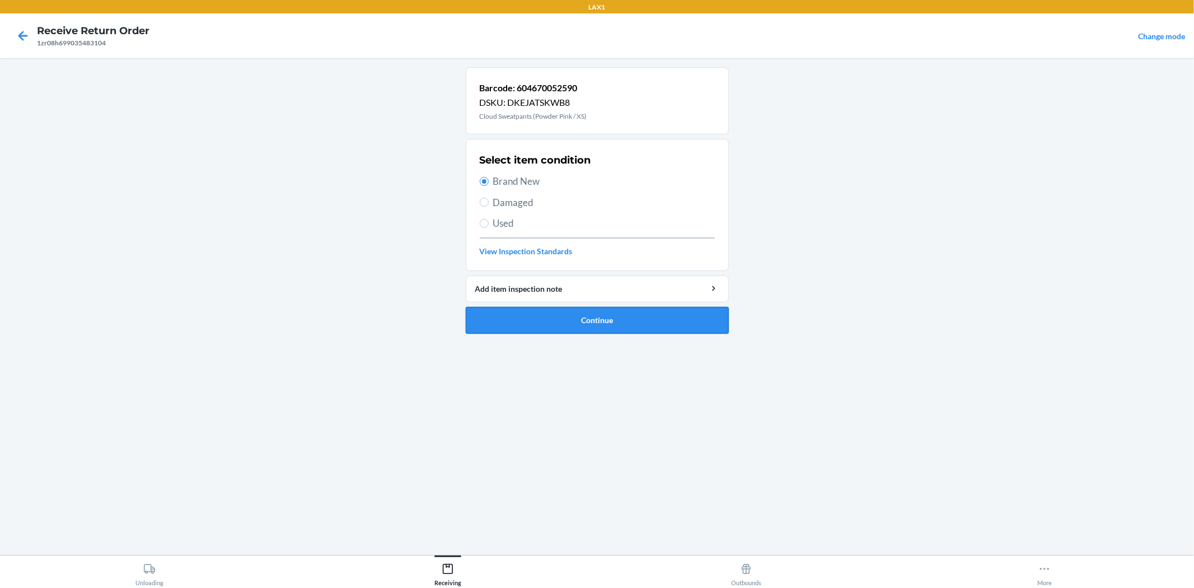
click at [644, 325] on button "Continue" at bounding box center [597, 320] width 263 height 27
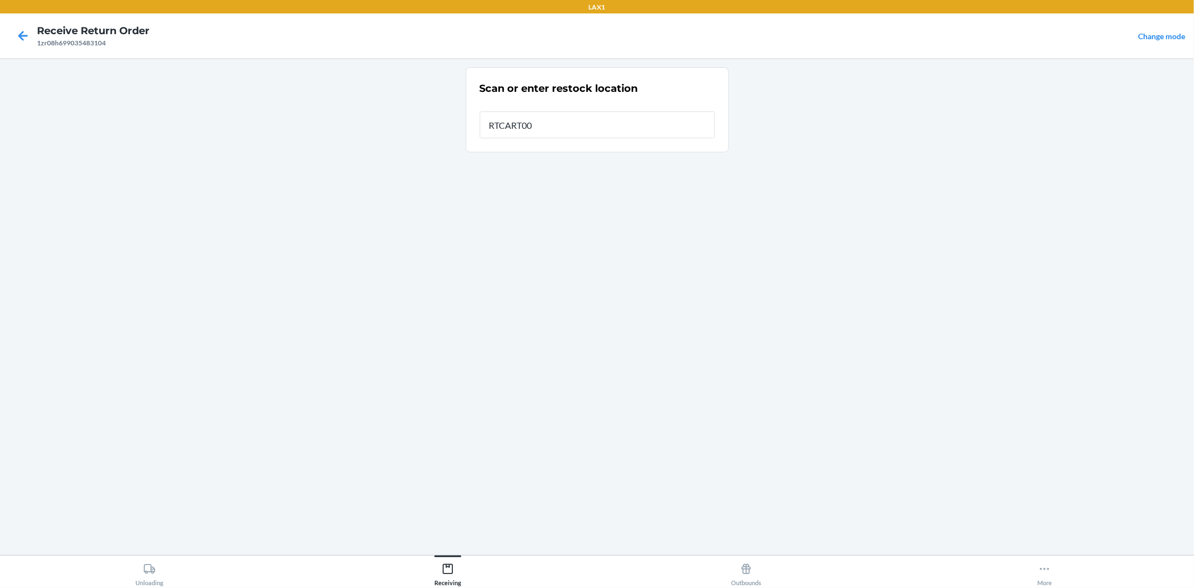
type input "RTCART008"
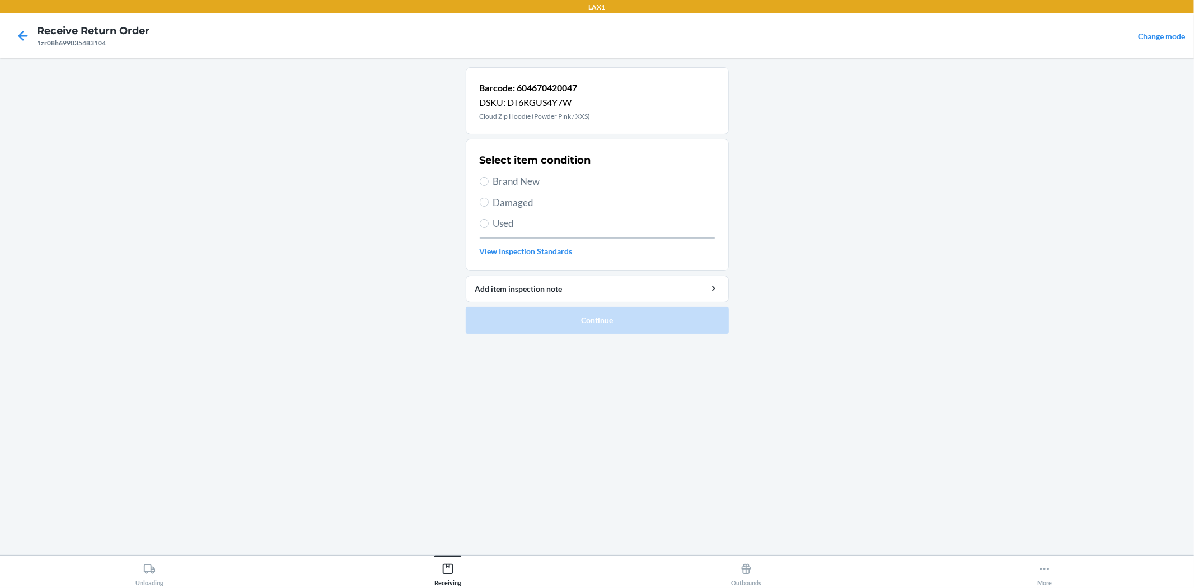
drag, startPoint x: 538, startPoint y: 174, endPoint x: 552, endPoint y: 207, distance: 36.1
click at [536, 175] on span "Brand New" at bounding box center [604, 181] width 222 height 15
click at [489, 177] on input "Brand New" at bounding box center [484, 181] width 9 height 9
radio input "true"
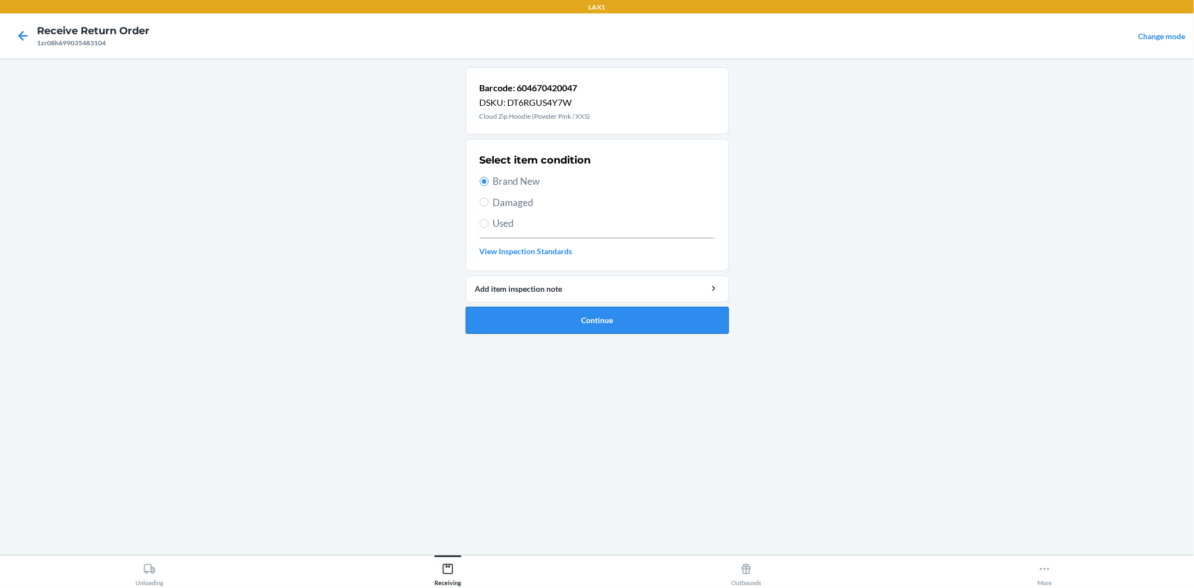
drag, startPoint x: 580, startPoint y: 337, endPoint x: 578, endPoint y: 318, distance: 18.6
click at [580, 334] on ol "Barcode: 604670420047 DSKU: DT6RGUS4Y7W Cloud Zip Hoodie (Powder Pink / XXS) Se…" at bounding box center [597, 204] width 263 height 275
click at [578, 318] on button "Continue" at bounding box center [597, 320] width 263 height 27
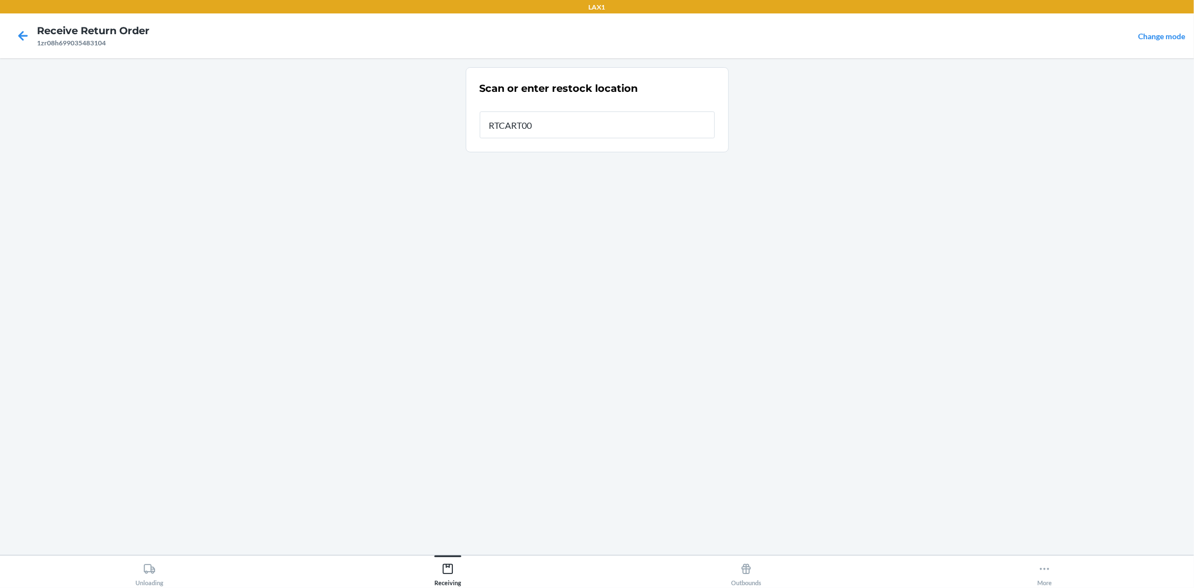
type input "RTCART008"
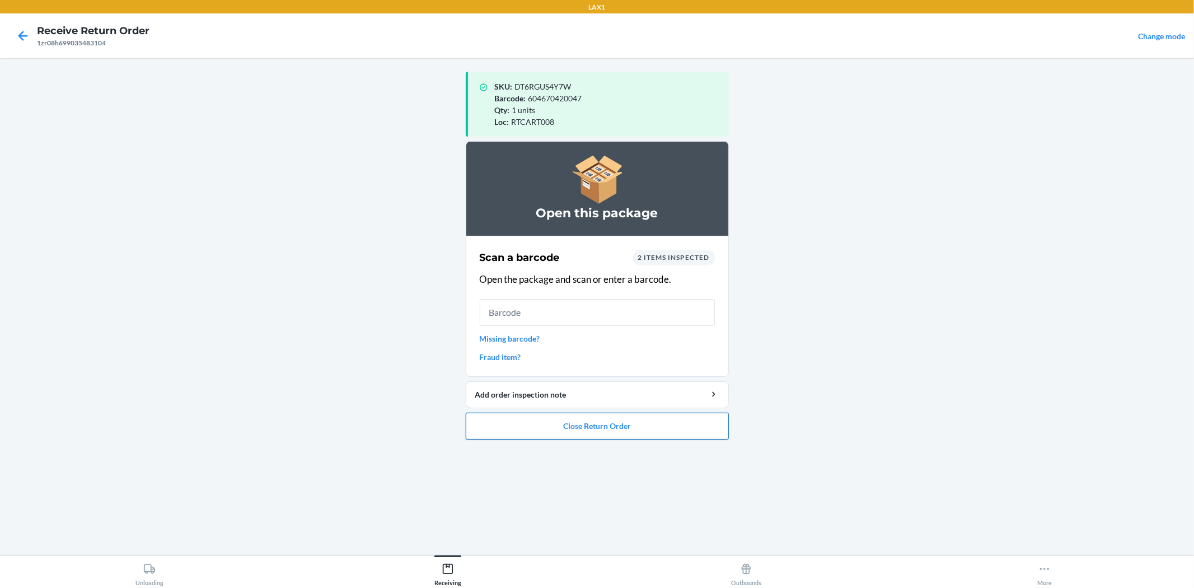
click at [563, 421] on button "Close Return Order" at bounding box center [597, 426] width 263 height 27
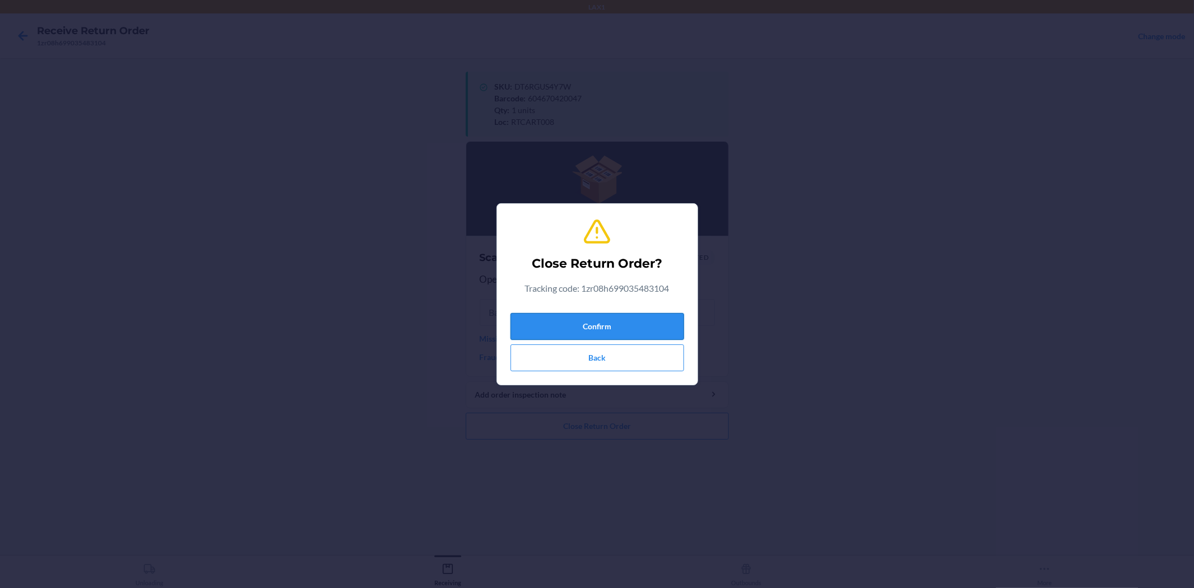
click at [635, 323] on button "Confirm" at bounding box center [598, 326] width 174 height 27
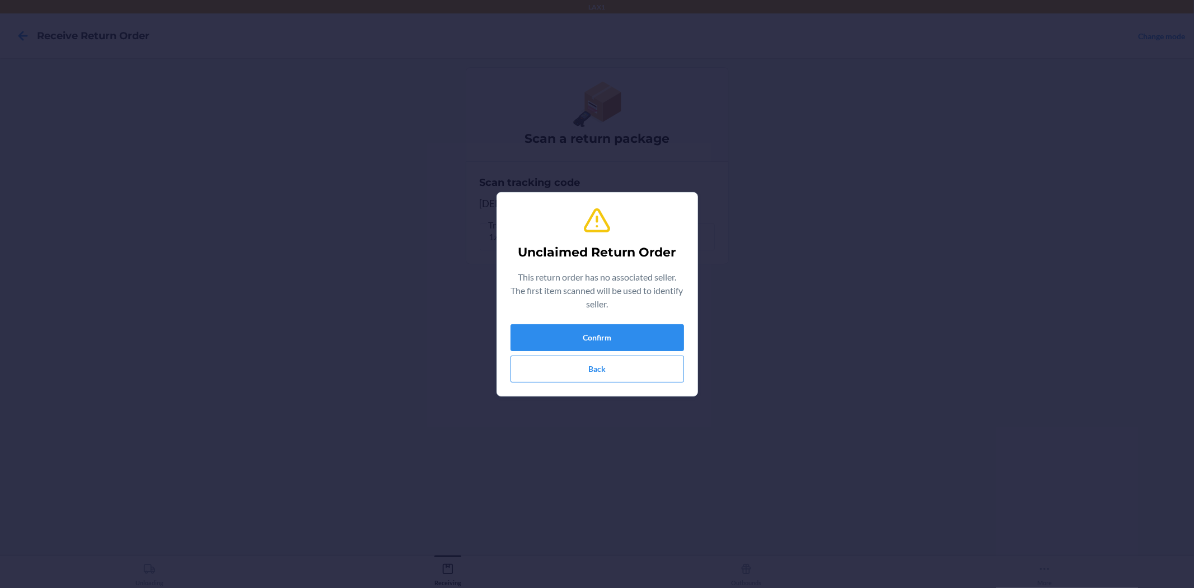
click at [612, 310] on p "This return order has no associated seller. The first item scanned will be used…" at bounding box center [598, 290] width 174 height 40
click at [634, 344] on button "Confirm" at bounding box center [598, 337] width 174 height 27
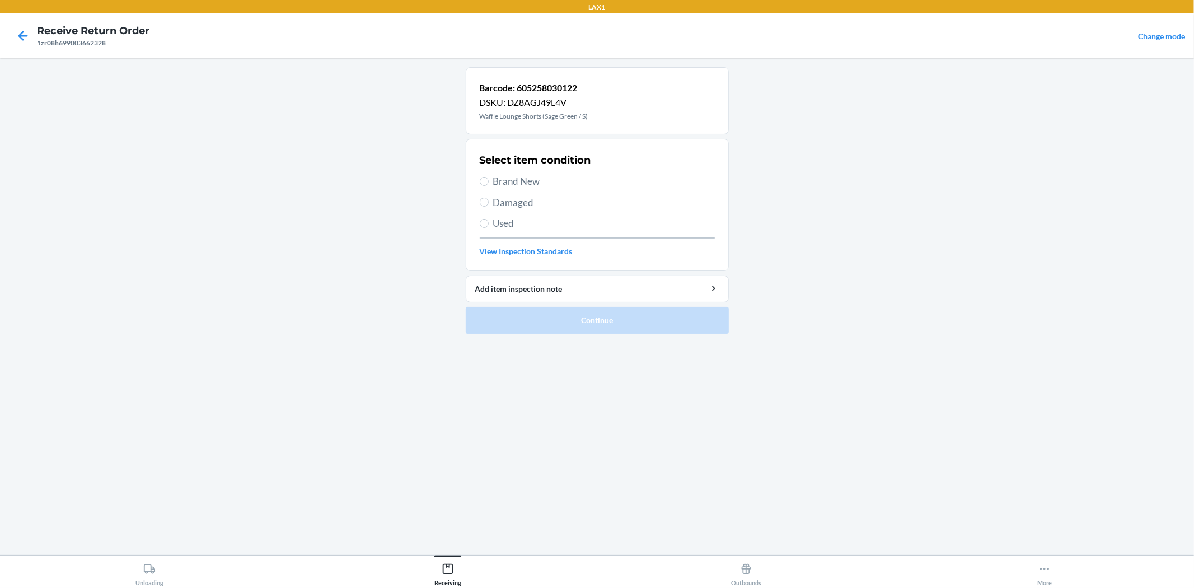
click at [499, 189] on div "Select item condition Brand New Damaged Used View Inspection Standards" at bounding box center [597, 204] width 235 height 111
click at [504, 186] on span "Brand New" at bounding box center [604, 181] width 222 height 15
click at [489, 186] on input "Brand New" at bounding box center [484, 181] width 9 height 9
radio input "true"
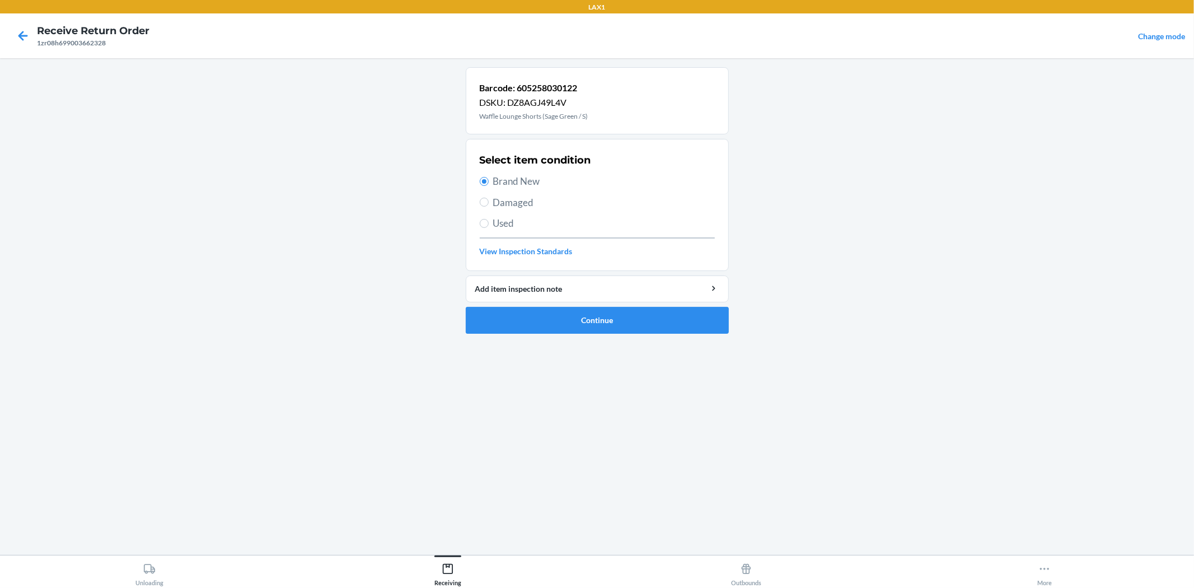
click at [628, 337] on ol "Barcode: 605258030122 DSKU: DZ8AGJ49L4V Waffle Lounge Shorts (Sage Green / S) S…" at bounding box center [597, 204] width 263 height 275
click at [628, 333] on button "Continue" at bounding box center [597, 320] width 263 height 27
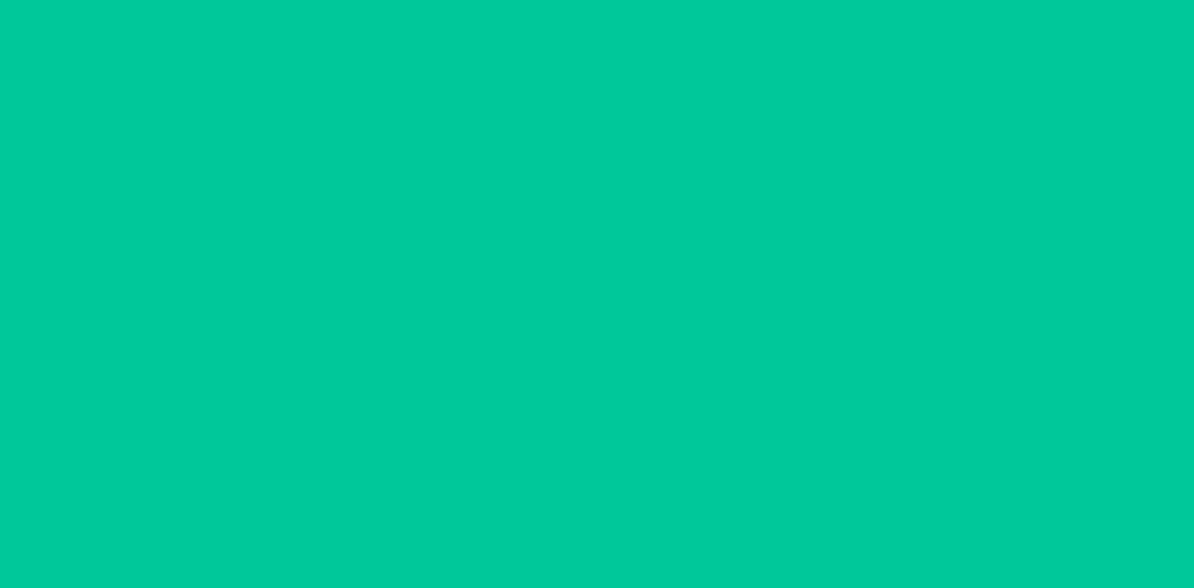
click at [628, 329] on div at bounding box center [597, 306] width 263 height 479
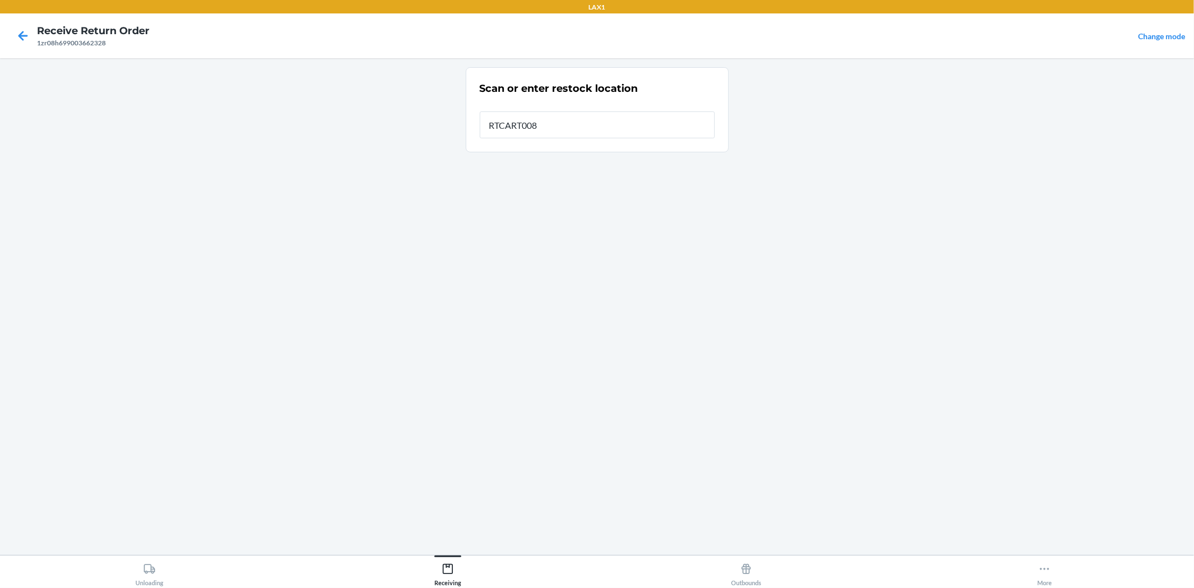
type input "RTCART008"
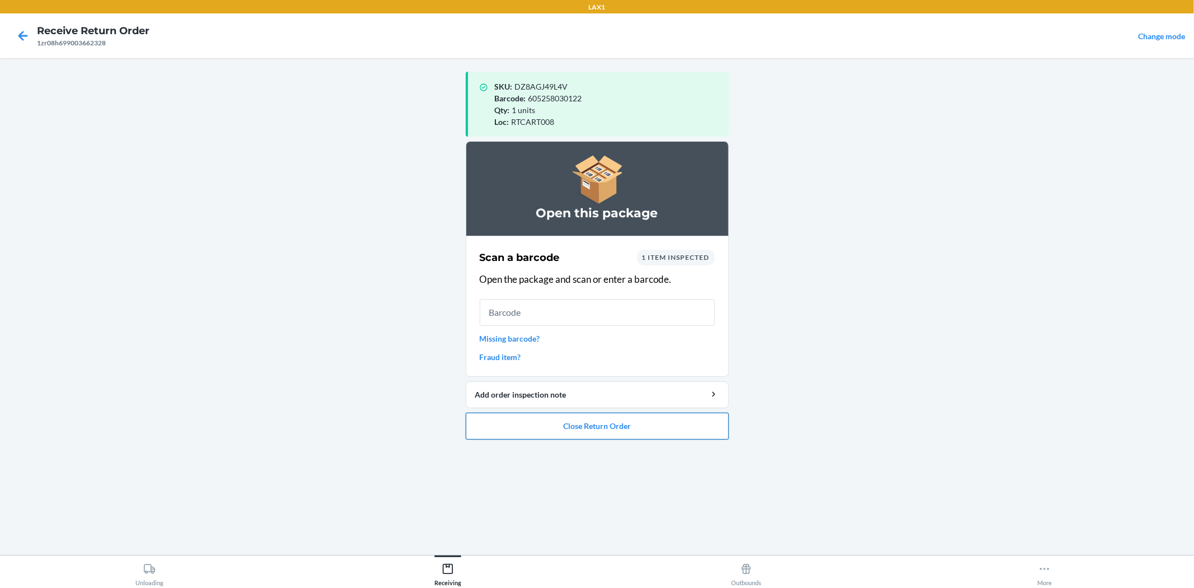
click at [568, 431] on button "Close Return Order" at bounding box center [597, 426] width 263 height 27
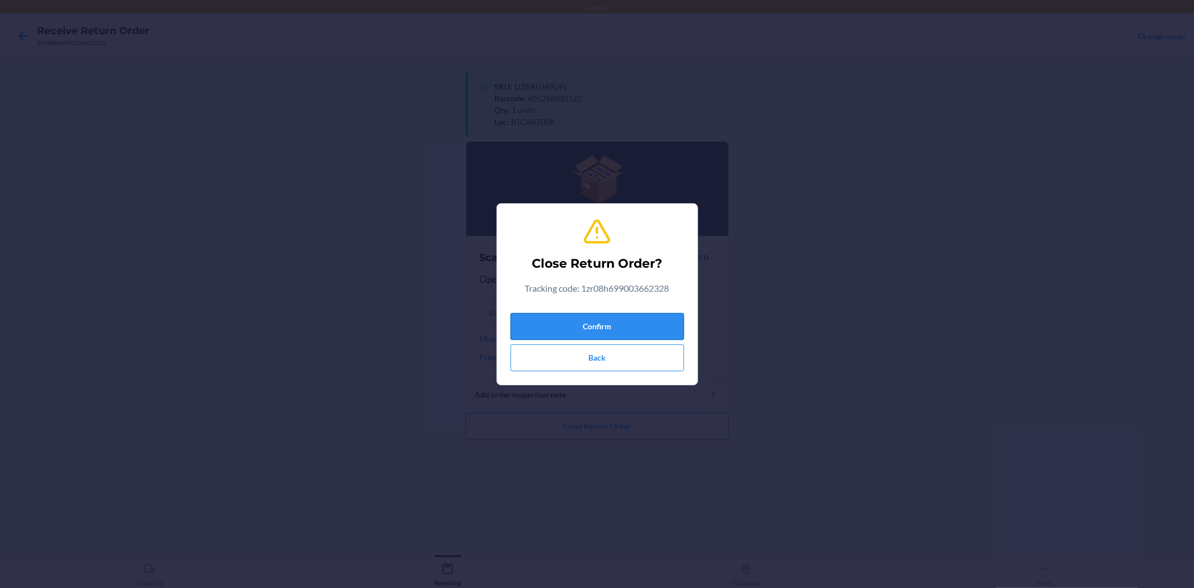
click at [661, 328] on button "Confirm" at bounding box center [598, 326] width 174 height 27
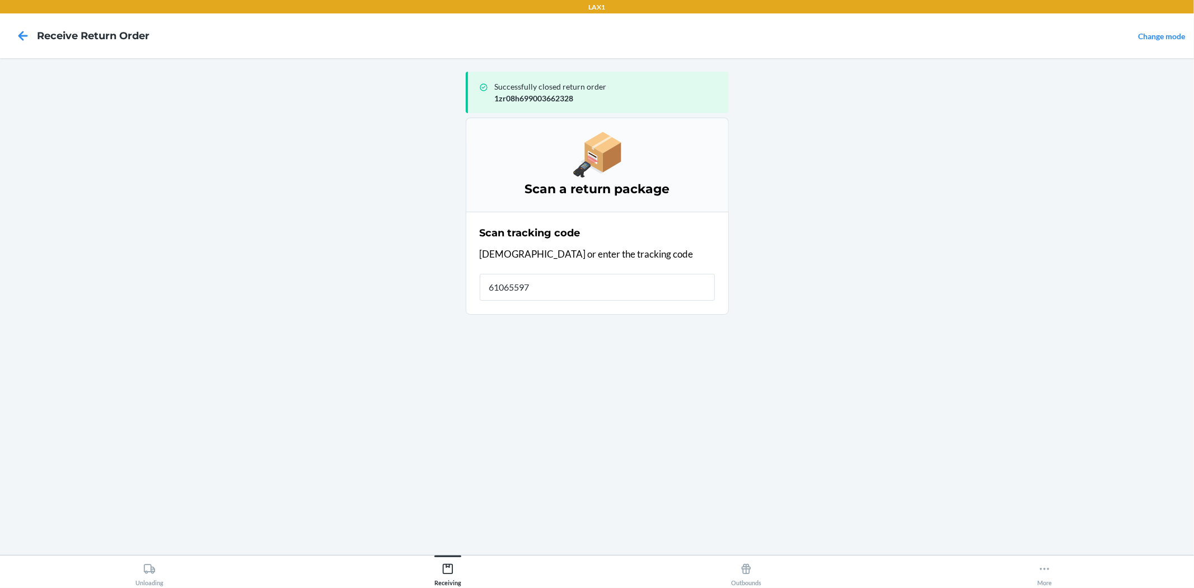
type input "610655976"
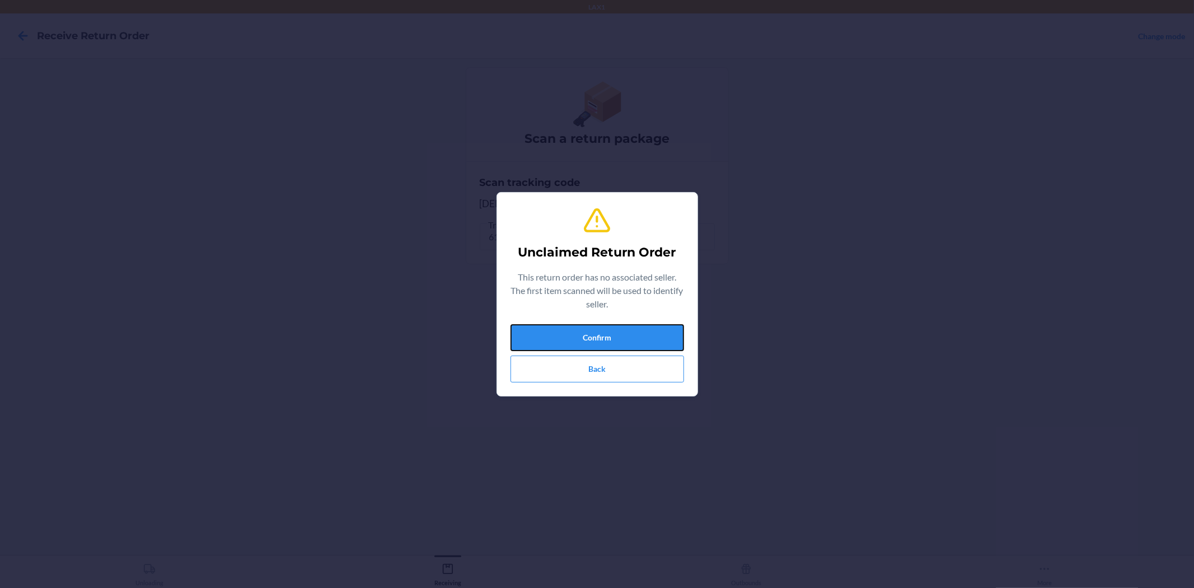
click at [661, 328] on button "Confirm" at bounding box center [598, 337] width 174 height 27
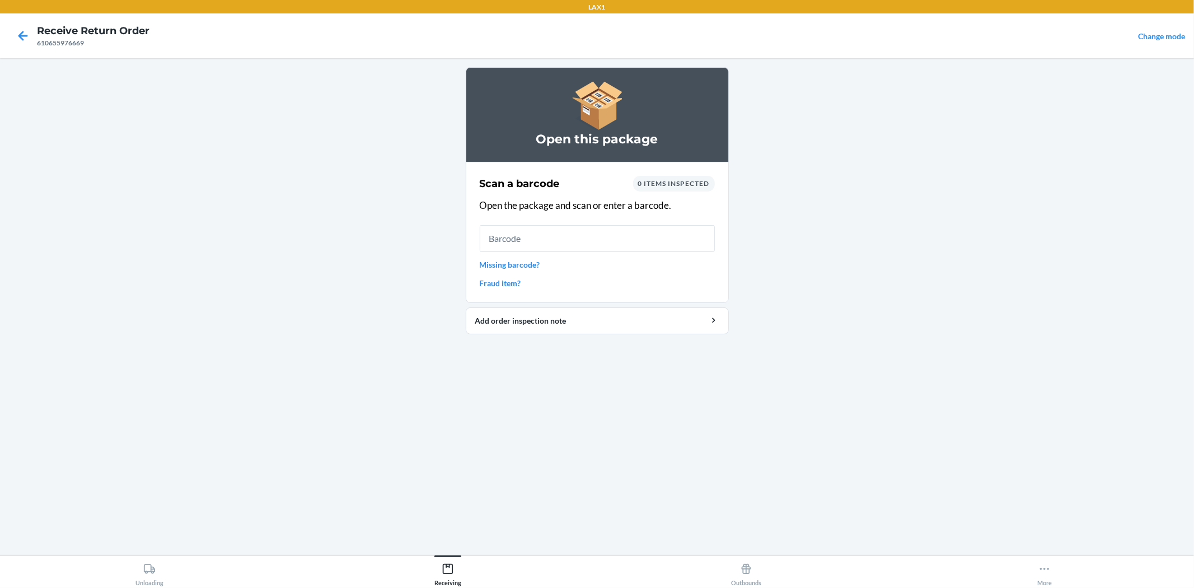
click at [545, 233] on input "text" at bounding box center [597, 238] width 235 height 27
drag, startPoint x: 8, startPoint y: 36, endPoint x: 35, endPoint y: 36, distance: 26.3
click at [21, 36] on div at bounding box center [23, 36] width 28 height 28
click at [35, 36] on div at bounding box center [23, 36] width 28 height 28
drag, startPoint x: 34, startPoint y: 29, endPoint x: 25, endPoint y: 30, distance: 9.0
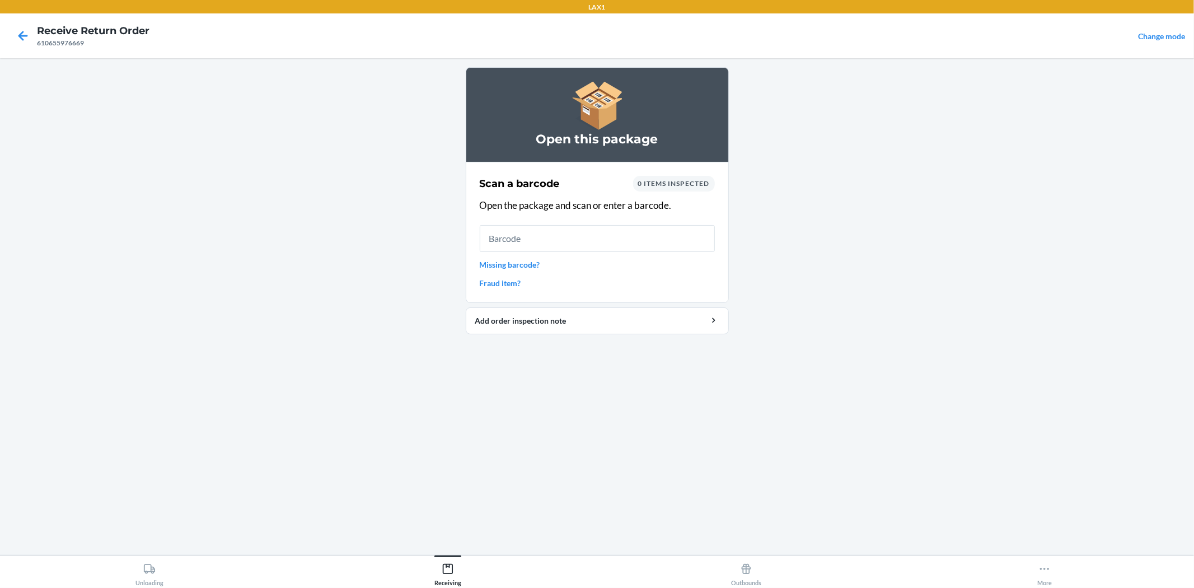
click at [25, 30] on div at bounding box center [23, 36] width 28 height 28
click at [17, 32] on icon at bounding box center [22, 35] width 19 height 19
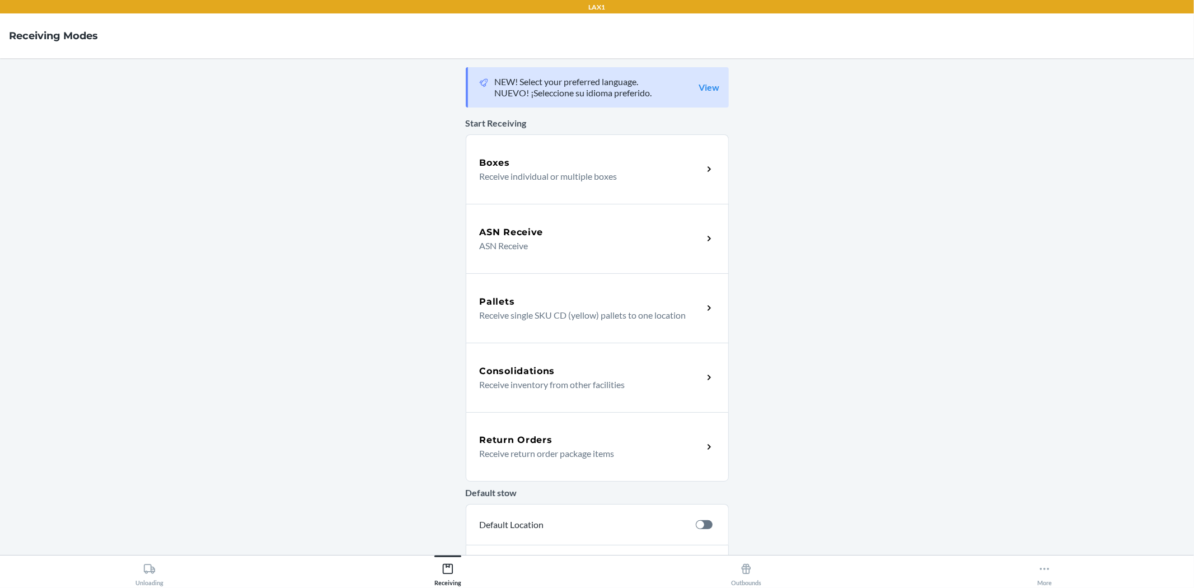
click at [528, 454] on p "Receive return order package items" at bounding box center [587, 453] width 214 height 13
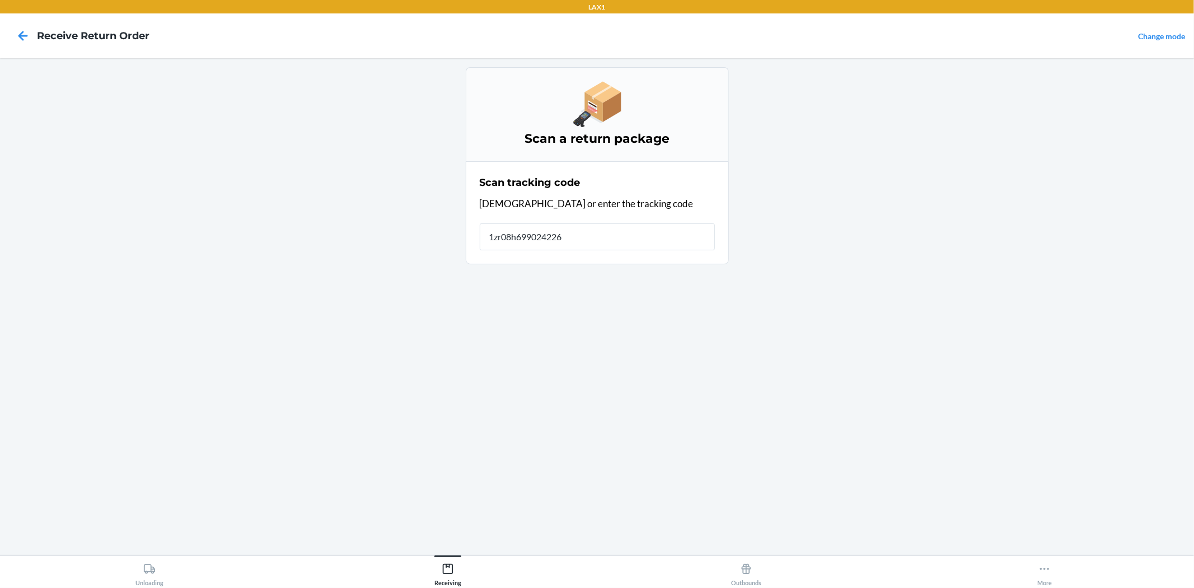
type input "1zr08h6990242261"
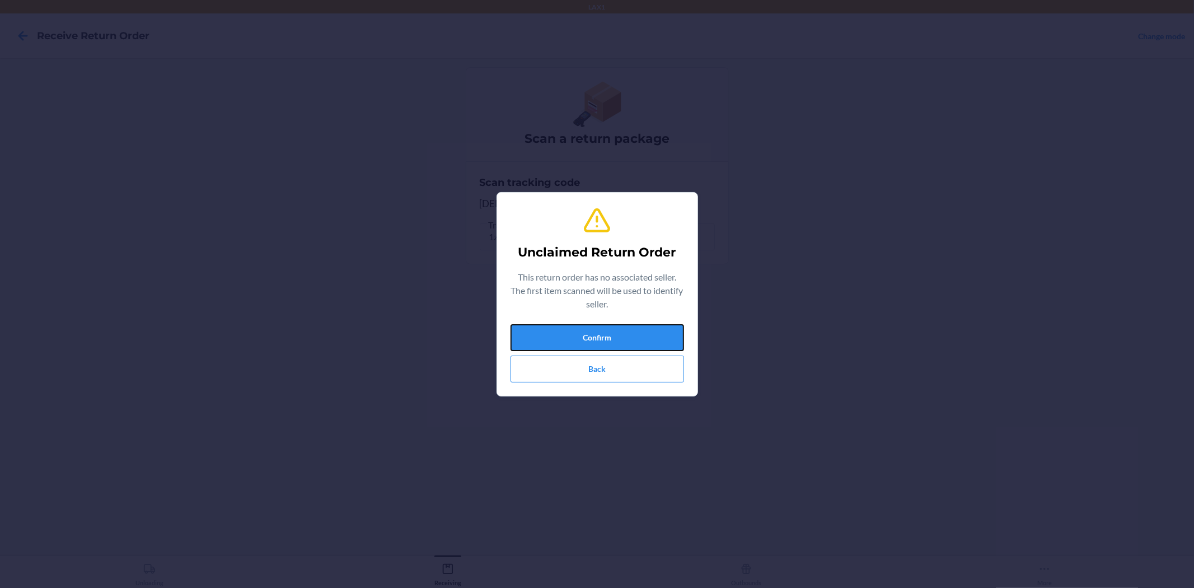
click at [603, 337] on button "Confirm" at bounding box center [598, 337] width 174 height 27
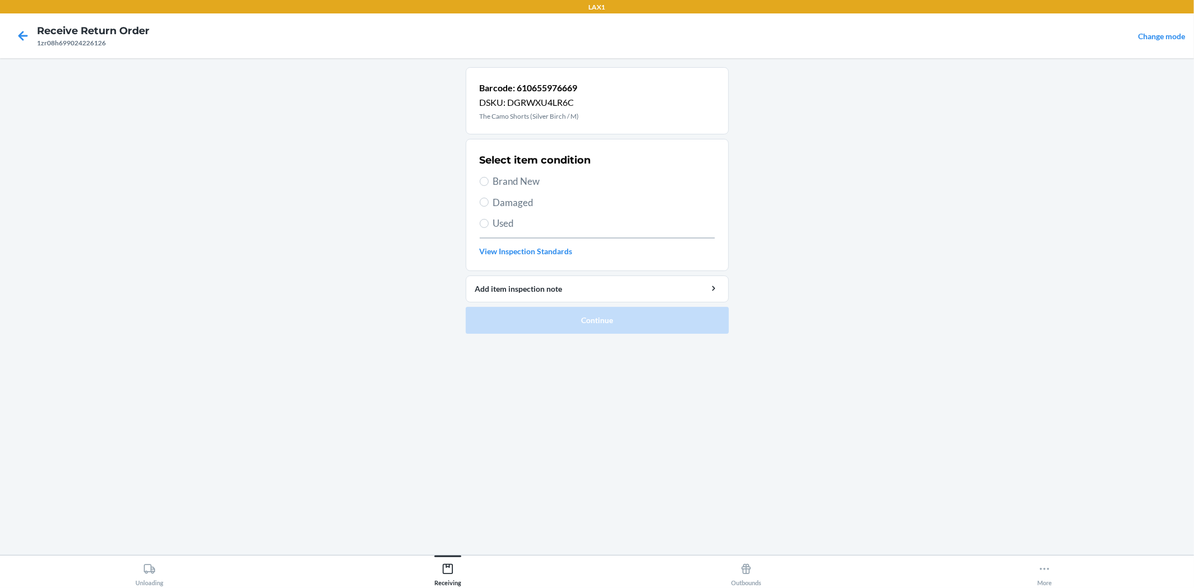
click at [540, 169] on div "Select item condition Brand New Damaged Used View Inspection Standards" at bounding box center [597, 204] width 235 height 111
click at [540, 179] on span "Brand New" at bounding box center [604, 181] width 222 height 15
click at [489, 179] on input "Brand New" at bounding box center [484, 181] width 9 height 9
radio input "true"
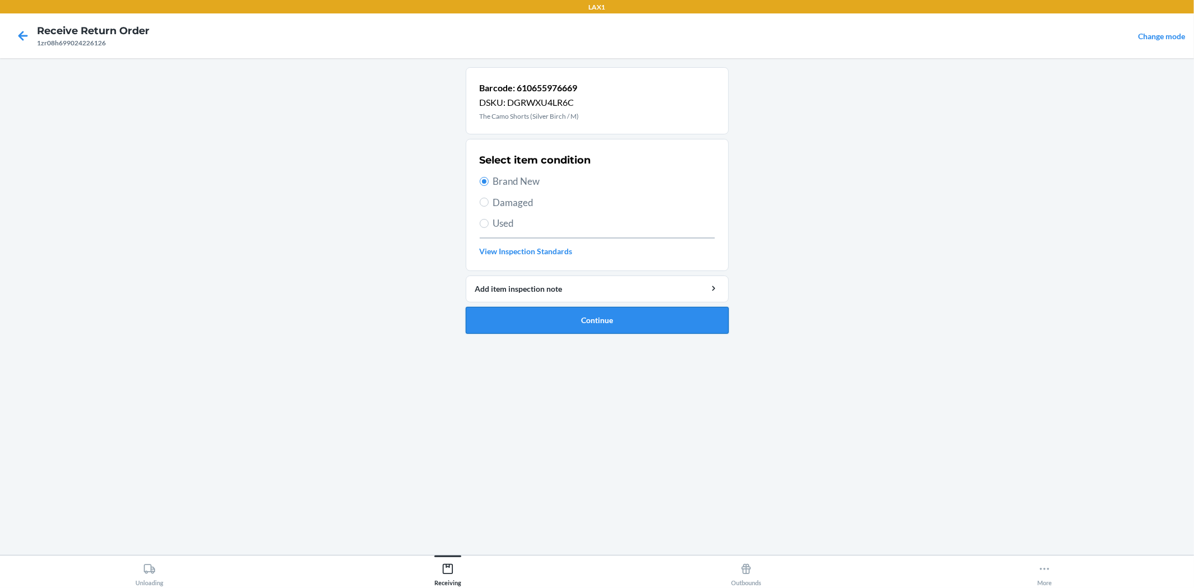
click at [613, 328] on button "Continue" at bounding box center [597, 320] width 263 height 27
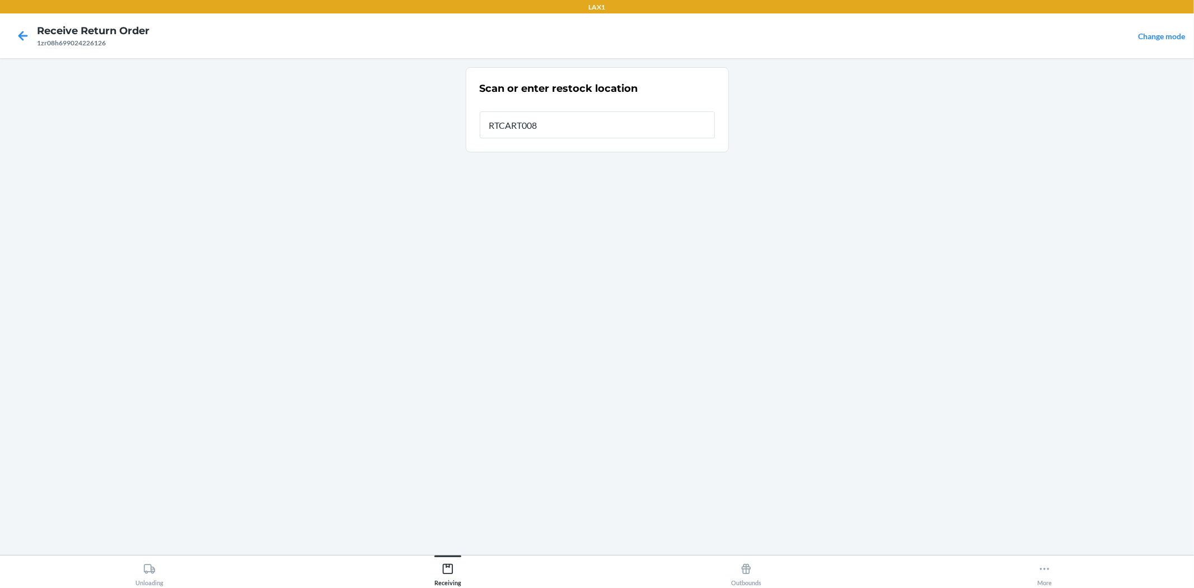
type input "RTCART008"
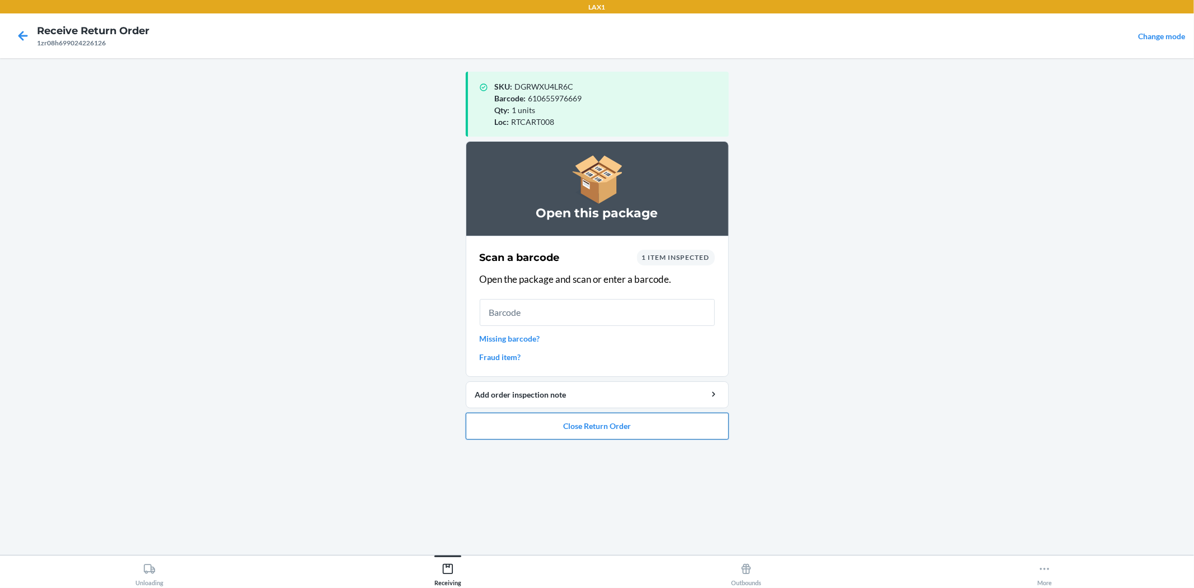
click at [620, 422] on button "Close Return Order" at bounding box center [597, 426] width 263 height 27
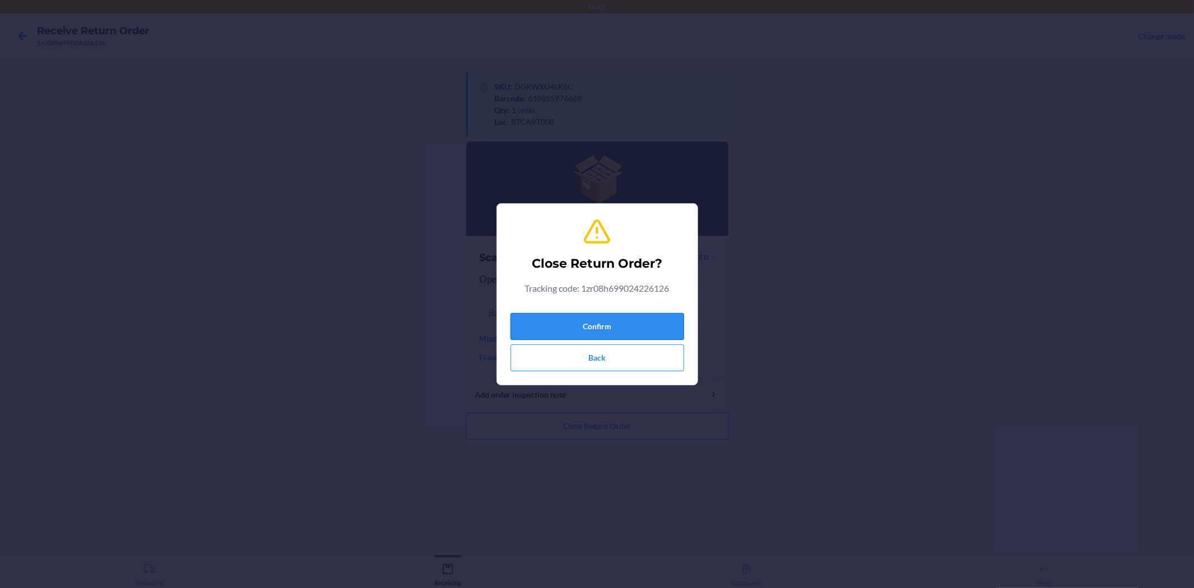
click at [628, 334] on button "Confirm" at bounding box center [598, 326] width 174 height 27
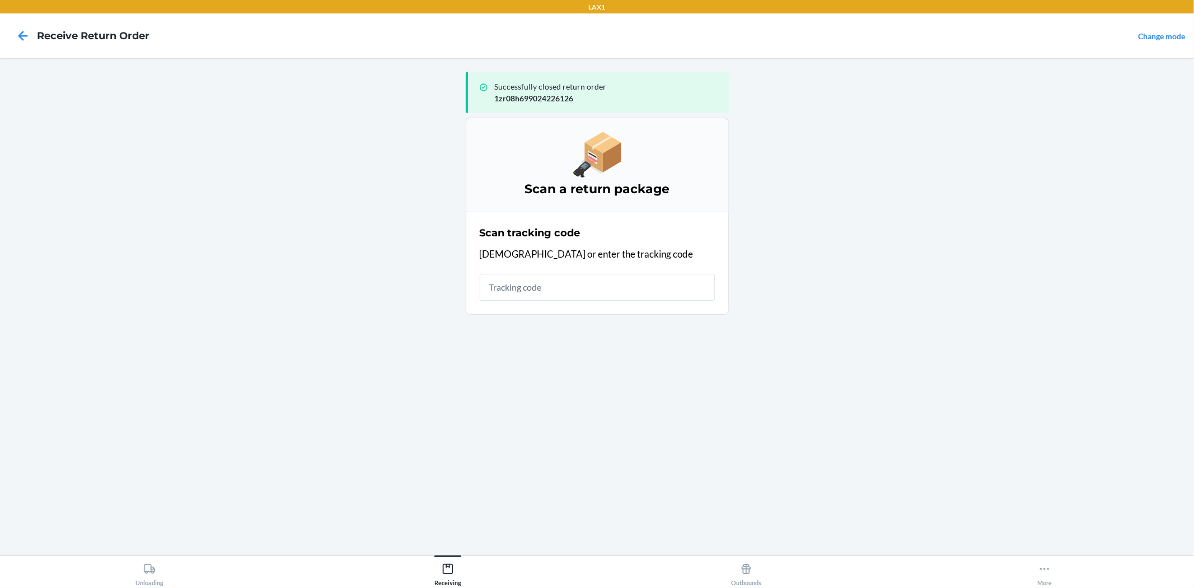
click at [582, 297] on input "text" at bounding box center [597, 287] width 235 height 27
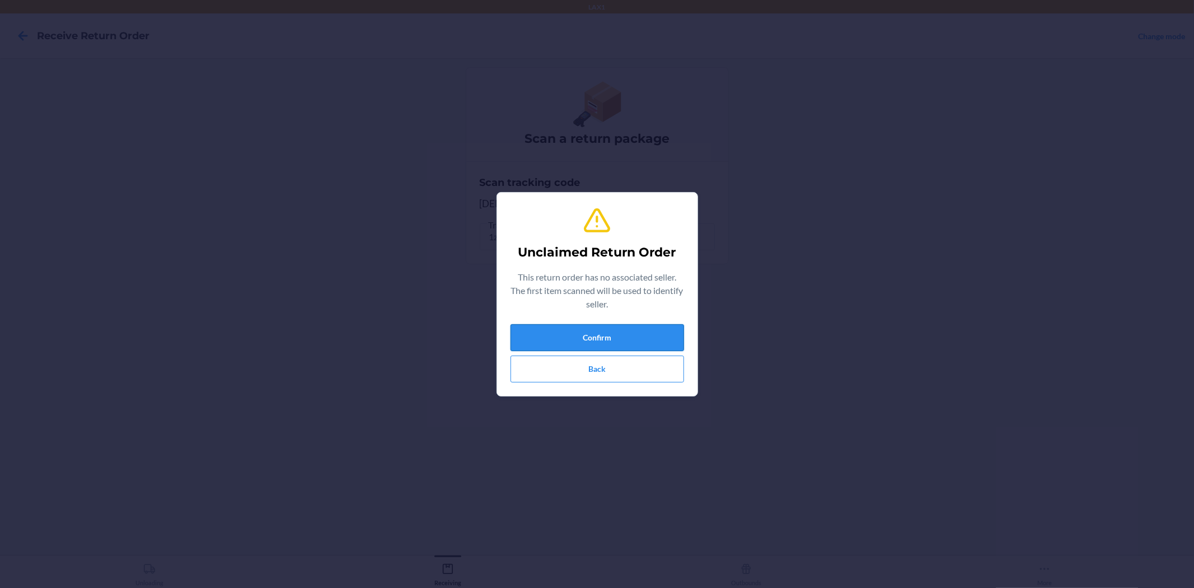
click at [569, 348] on button "Confirm" at bounding box center [598, 337] width 174 height 27
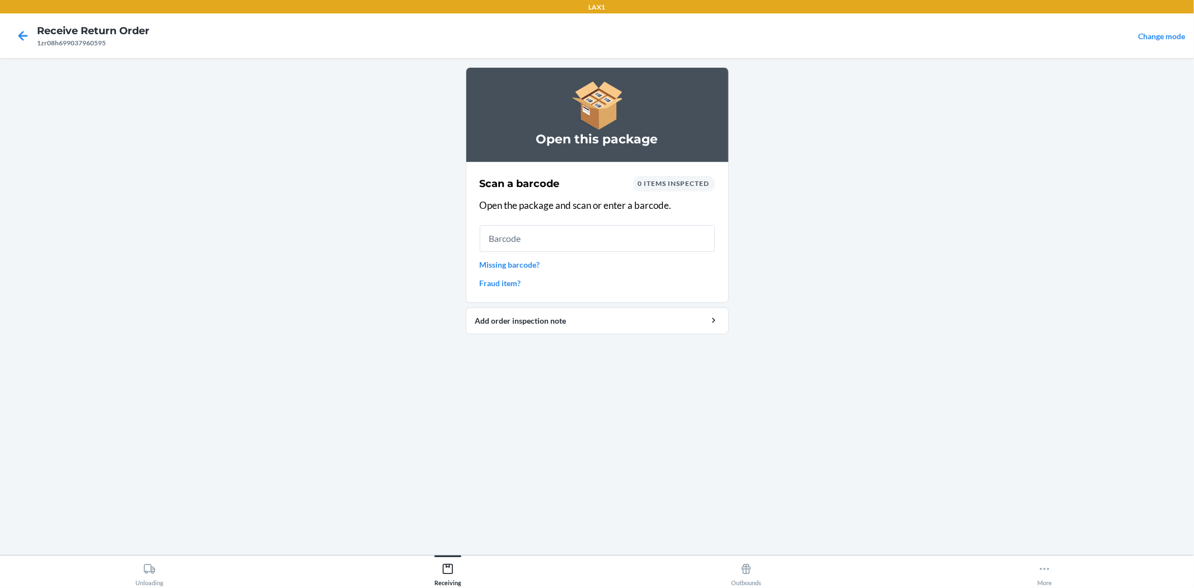
click at [564, 239] on input "text" at bounding box center [597, 238] width 235 height 27
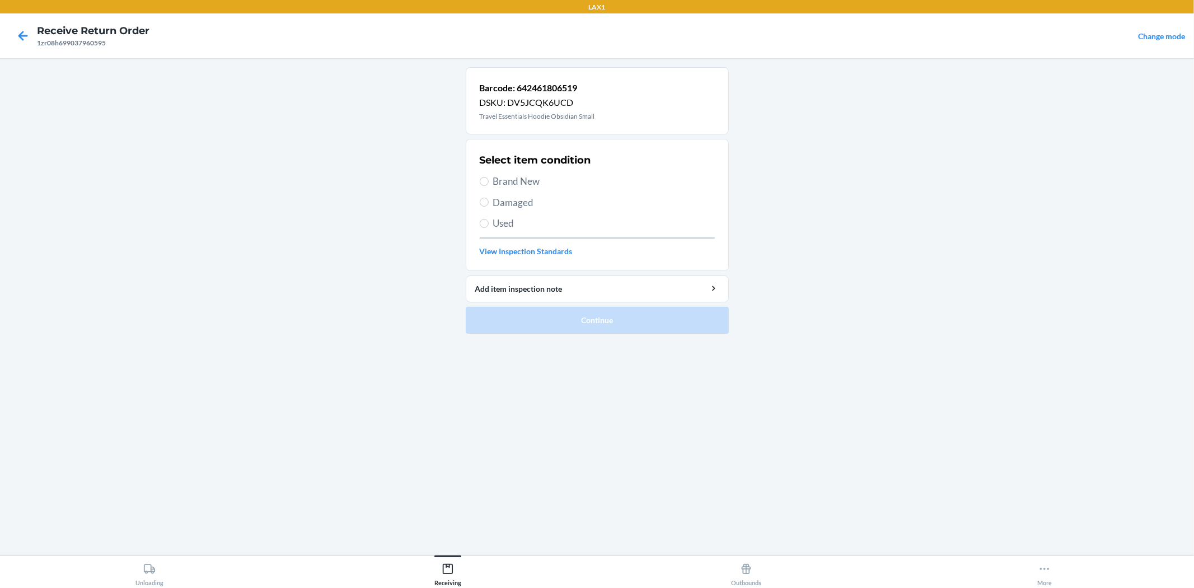
click at [513, 225] on span "Used" at bounding box center [604, 223] width 222 height 15
click at [489, 225] on input "Used" at bounding box center [484, 223] width 9 height 9
radio input "true"
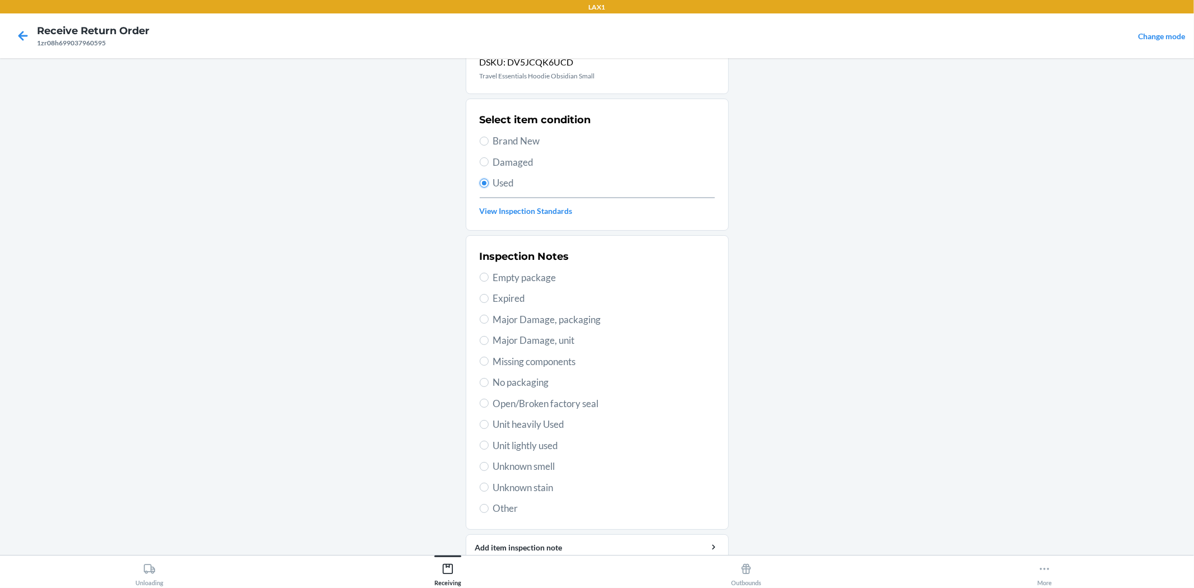
scroll to position [62, 0]
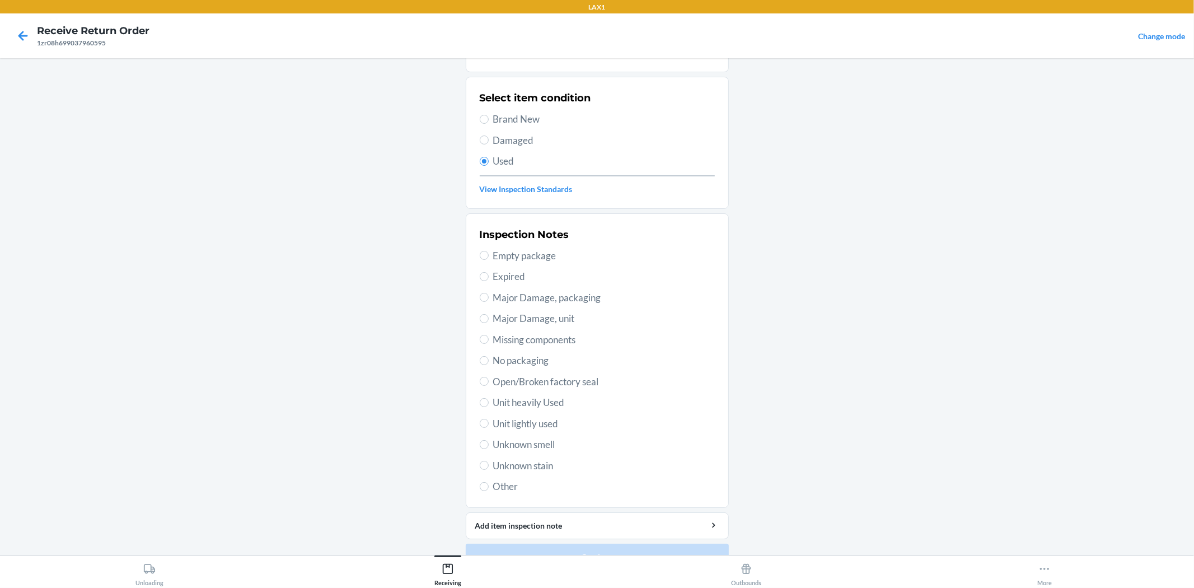
click at [508, 418] on span "Unit lightly used" at bounding box center [604, 424] width 222 height 15
click at [489, 419] on input "Unit lightly used" at bounding box center [484, 423] width 9 height 9
radio input "true"
click at [553, 545] on button "Continue" at bounding box center [597, 557] width 263 height 27
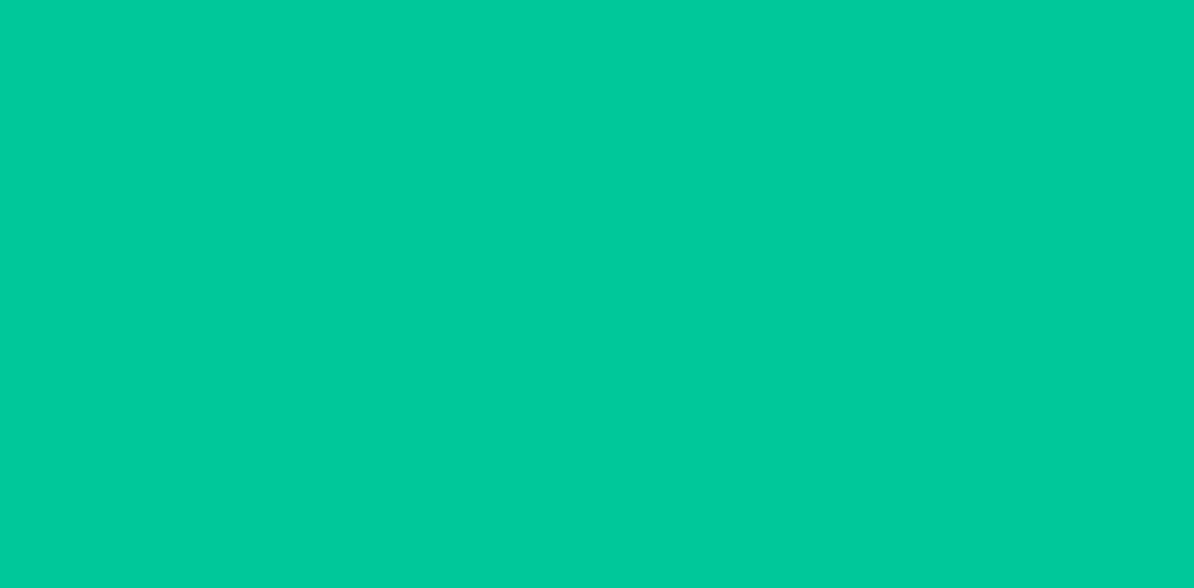
scroll to position [0, 0]
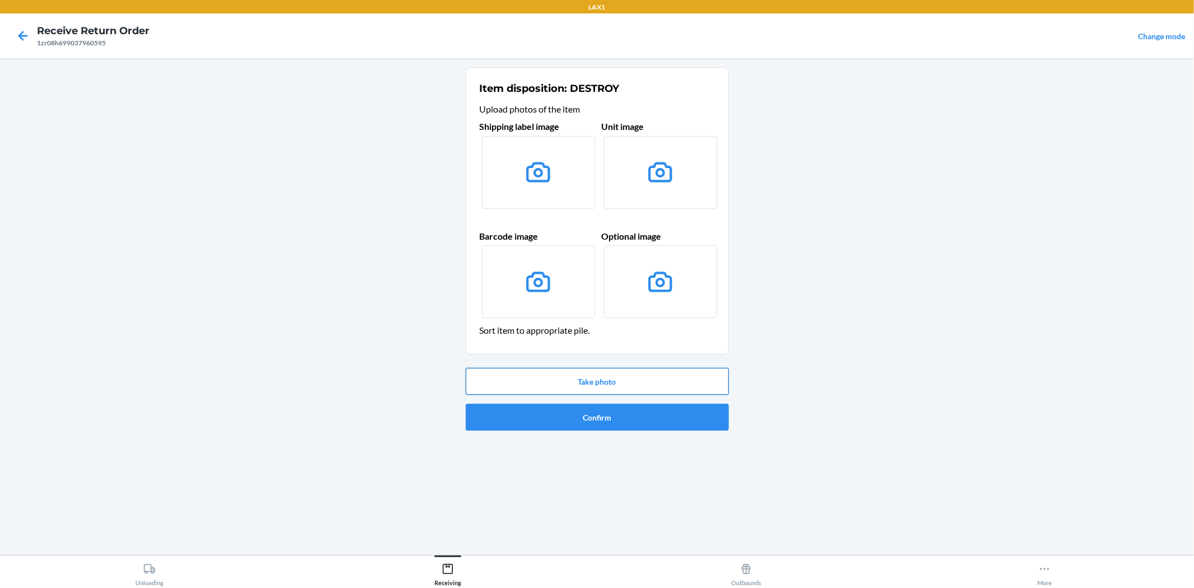
click at [588, 384] on button "Take photo" at bounding box center [597, 381] width 263 height 27
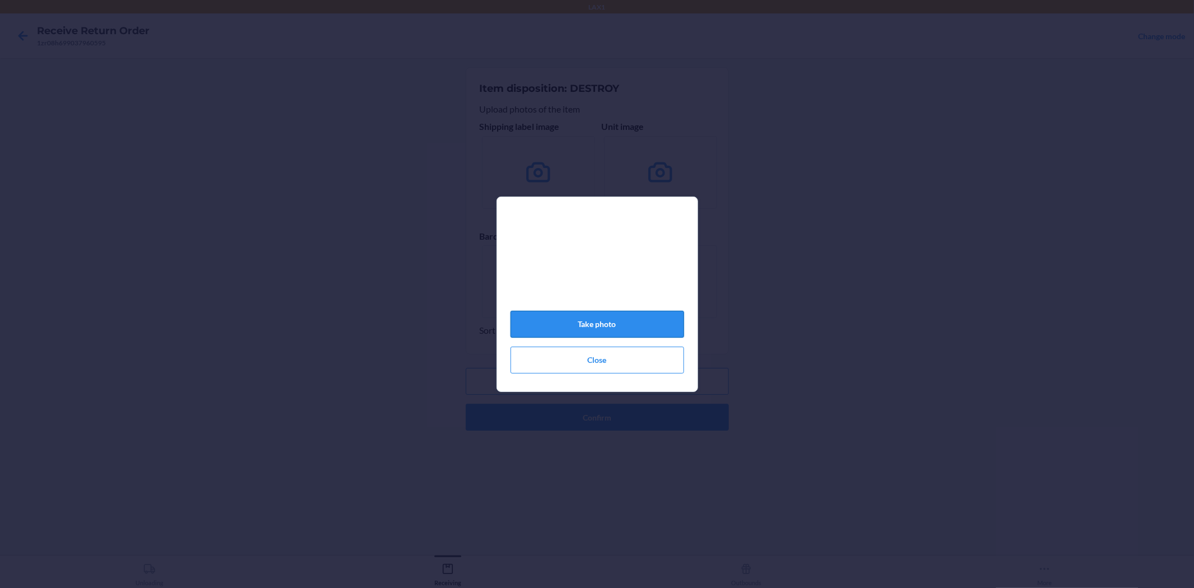
click at [585, 325] on button "Take photo" at bounding box center [598, 324] width 174 height 27
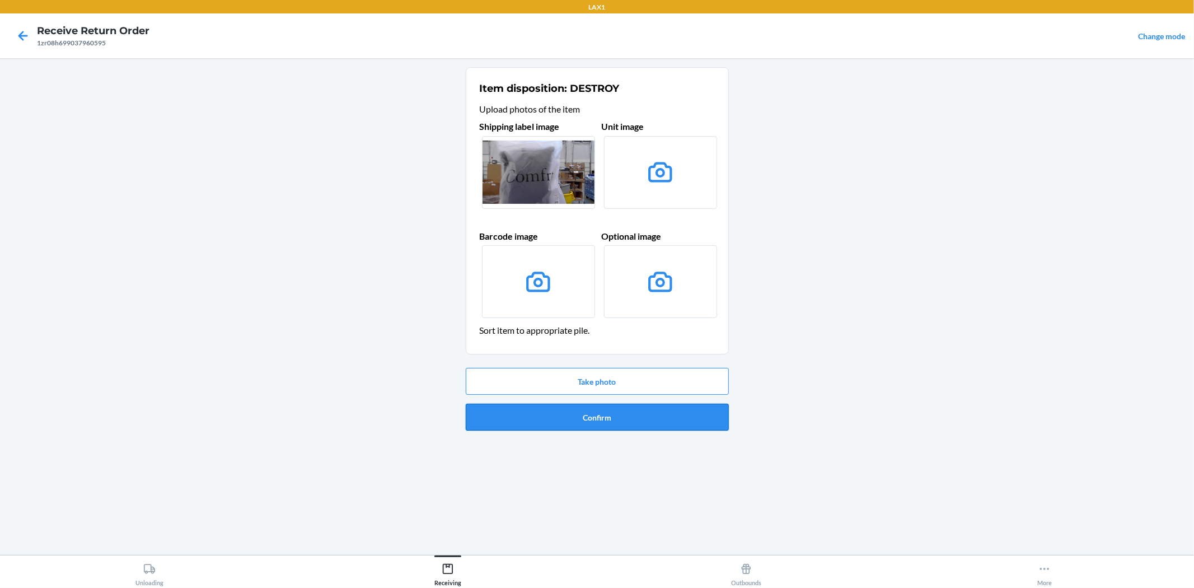
click at [665, 418] on button "Confirm" at bounding box center [597, 417] width 263 height 27
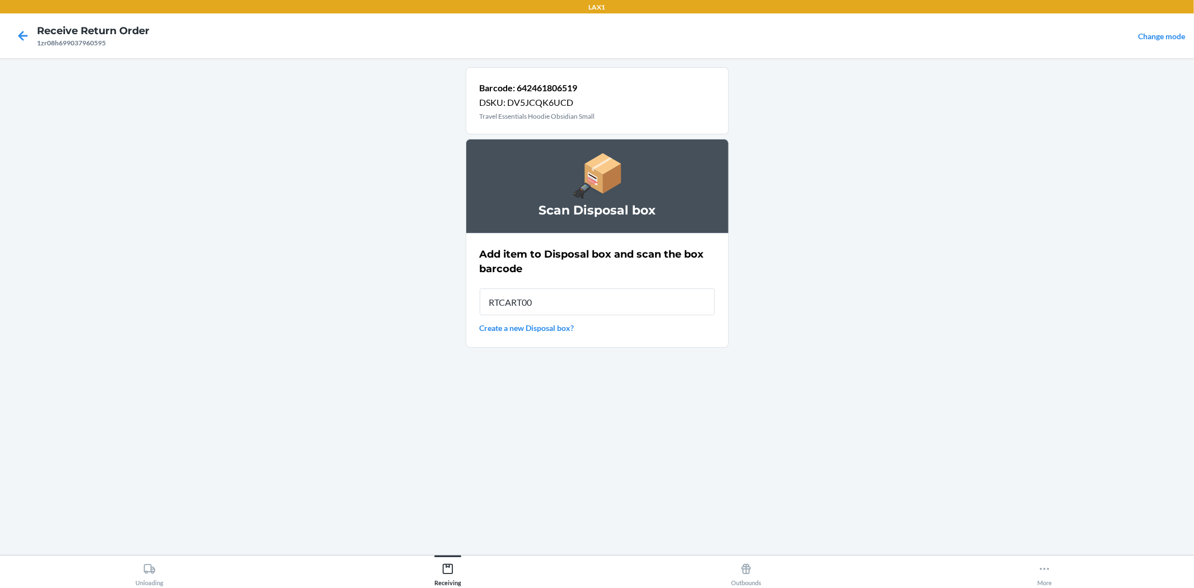
type input "RTCART008"
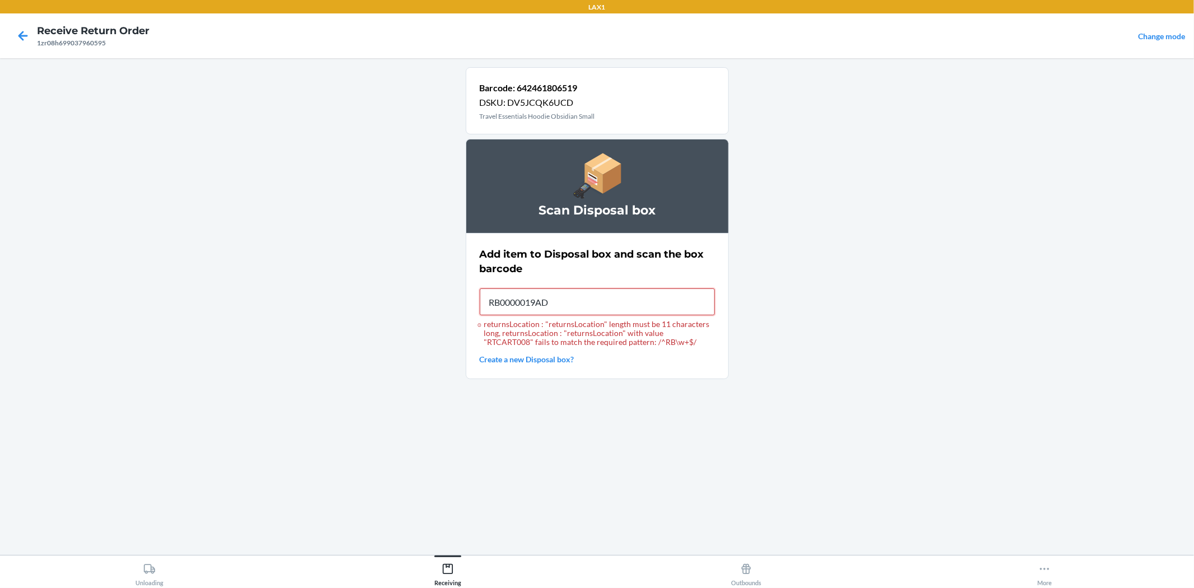
type input "RB0000019AD"
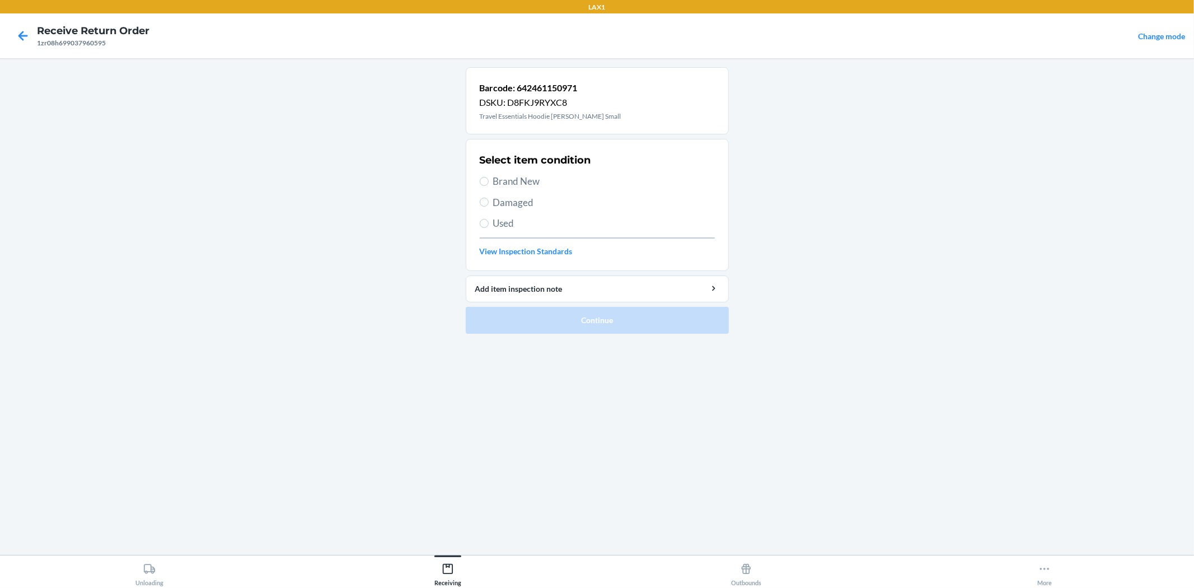
drag, startPoint x: 523, startPoint y: 198, endPoint x: 508, endPoint y: 184, distance: 20.6
click at [508, 183] on span "Brand New" at bounding box center [604, 181] width 222 height 15
click at [489, 183] on input "Brand New" at bounding box center [484, 181] width 9 height 9
radio input "true"
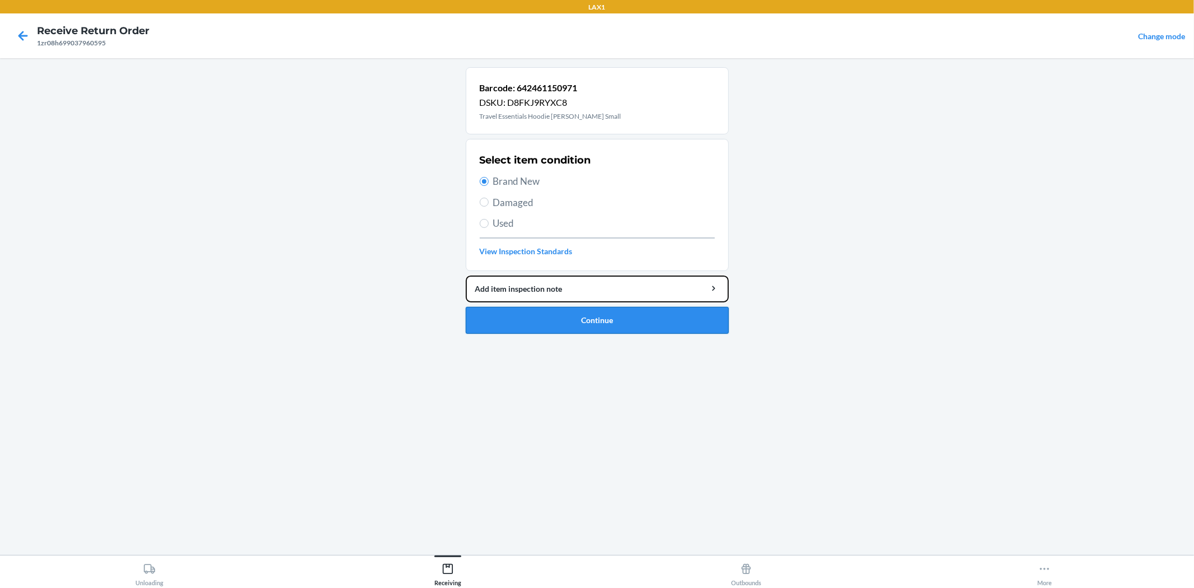
drag, startPoint x: 656, startPoint y: 303, endPoint x: 658, endPoint y: 314, distance: 11.0
click at [658, 314] on li "Barcode: 642461150971 DSKU: D8FKJ9RYXC8 Travel Essentials Hoodie [PERSON_NAME] …" at bounding box center [597, 200] width 263 height 267
click at [658, 330] on button "Continue" at bounding box center [597, 320] width 263 height 27
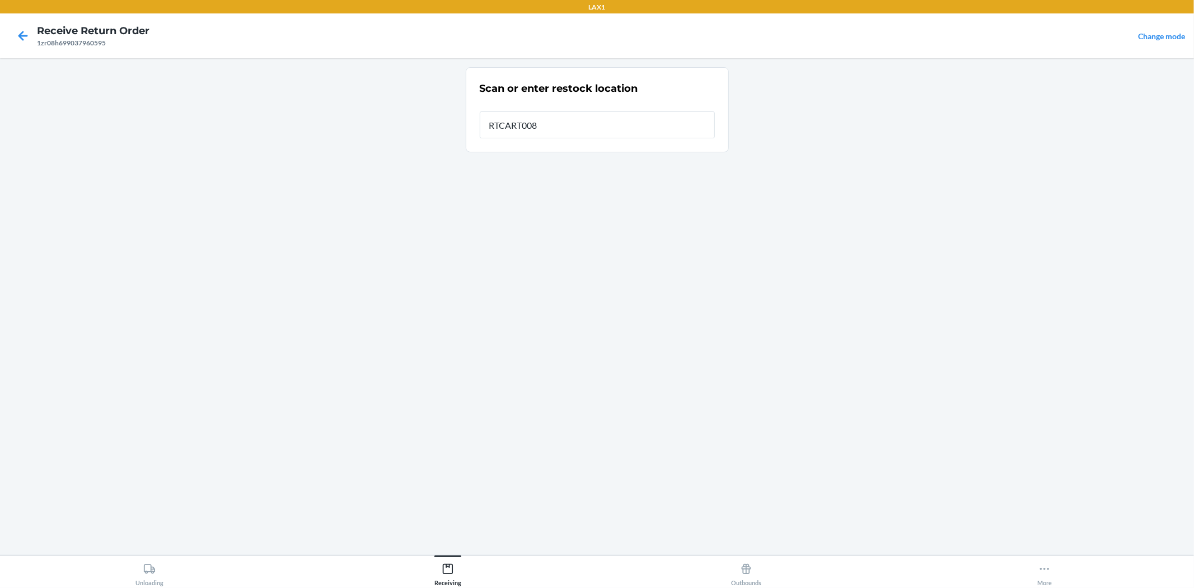
type input "RTCART008"
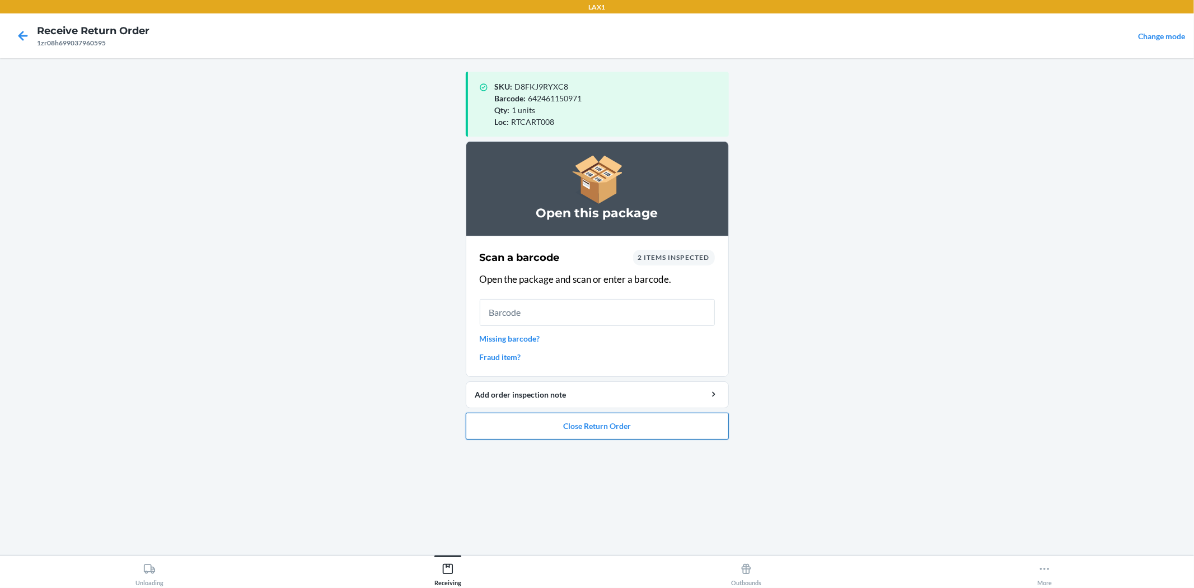
click at [628, 422] on button "Close Return Order" at bounding box center [597, 426] width 263 height 27
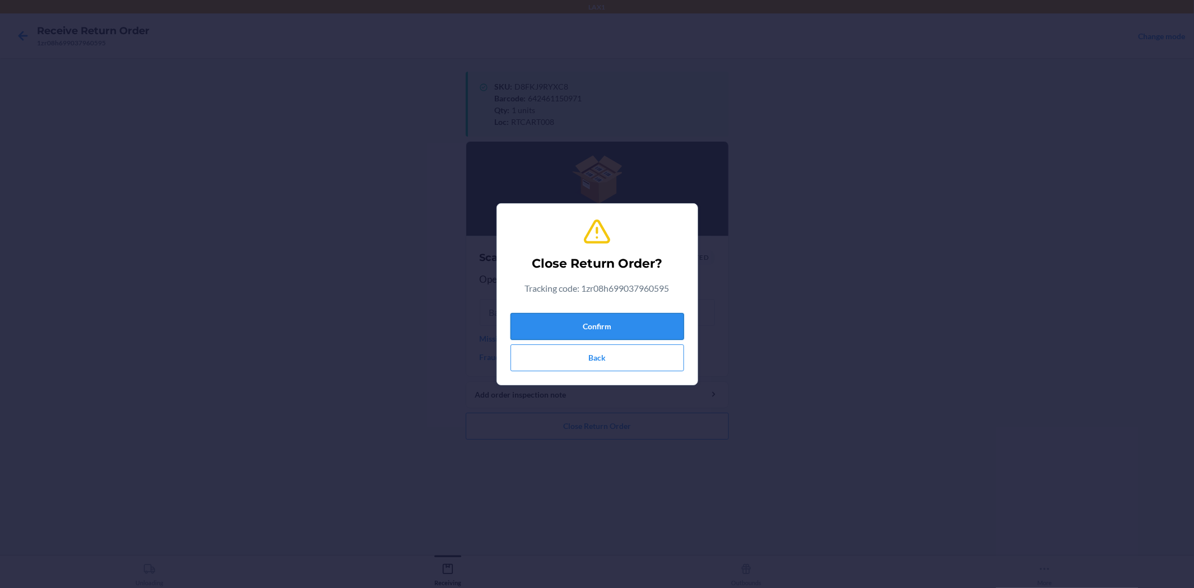
click at [629, 319] on button "Confirm" at bounding box center [598, 326] width 174 height 27
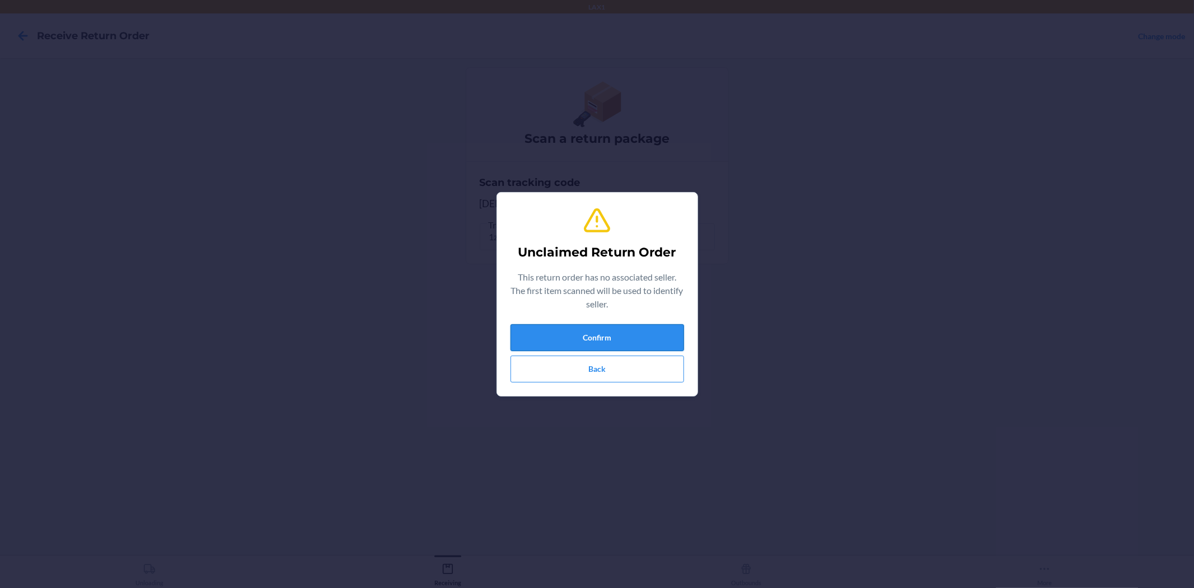
click at [644, 348] on button "Confirm" at bounding box center [598, 337] width 174 height 27
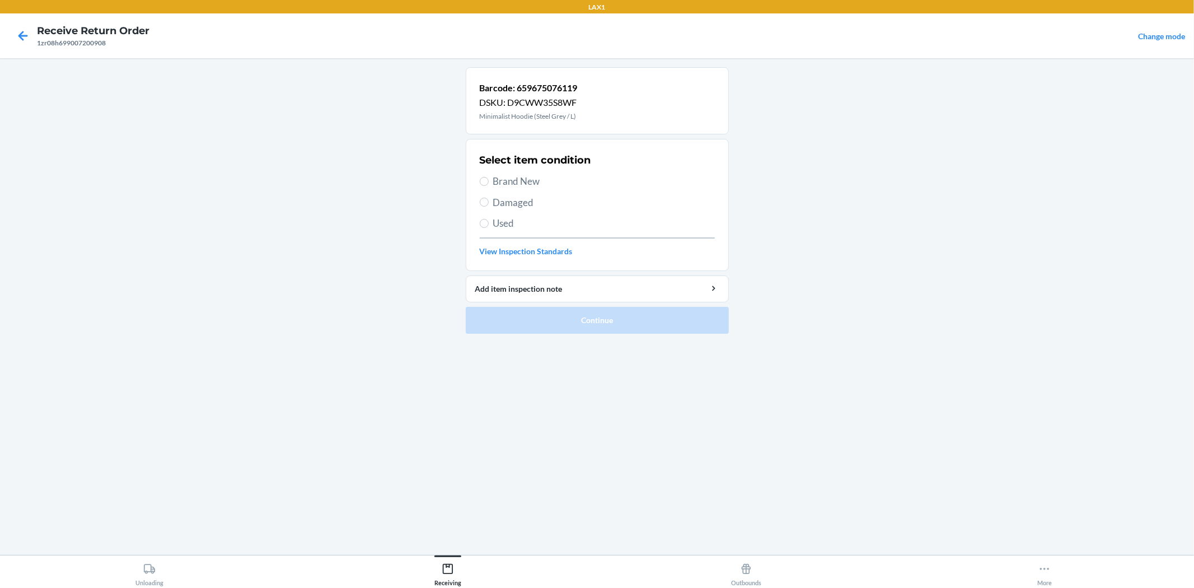
click at [516, 180] on span "Brand New" at bounding box center [604, 181] width 222 height 15
click at [489, 180] on input "Brand New" at bounding box center [484, 181] width 9 height 9
radio input "true"
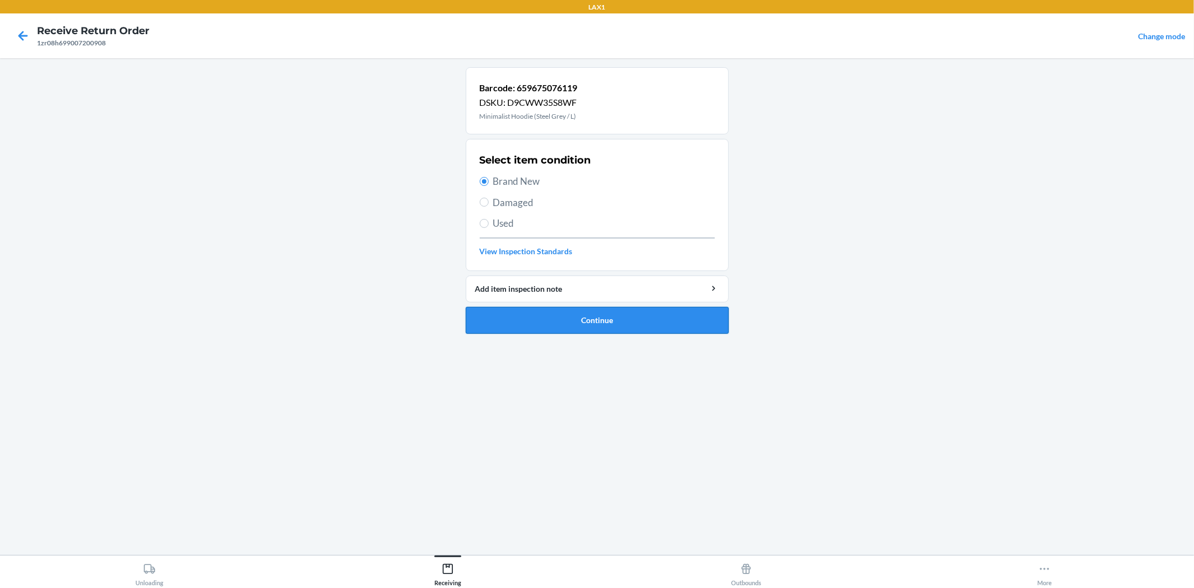
click at [672, 319] on button "Continue" at bounding box center [597, 320] width 263 height 27
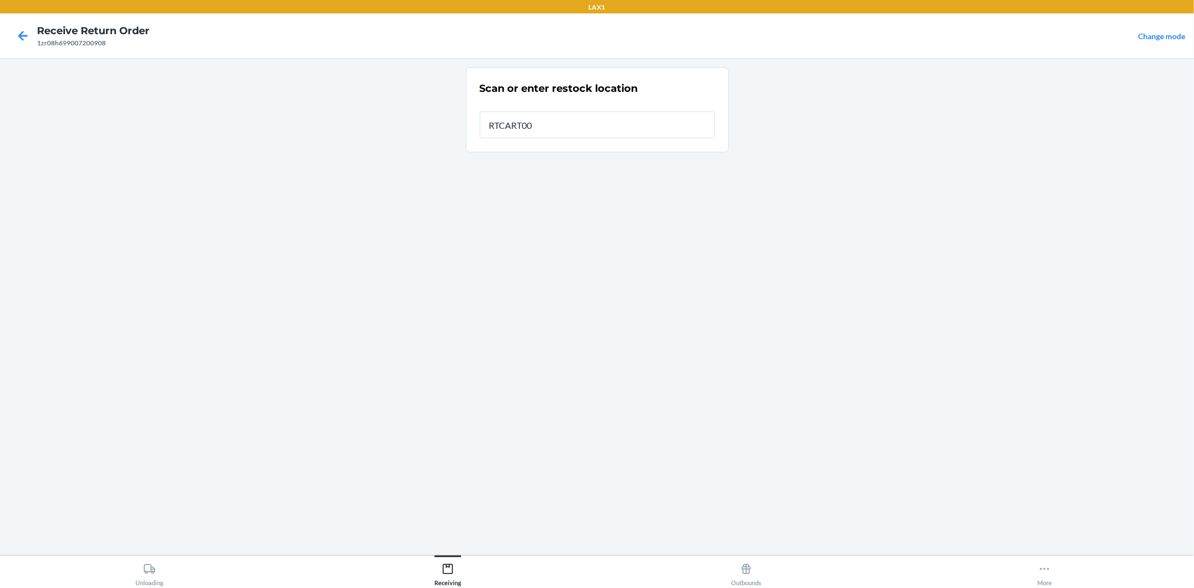
type input "RTCART008"
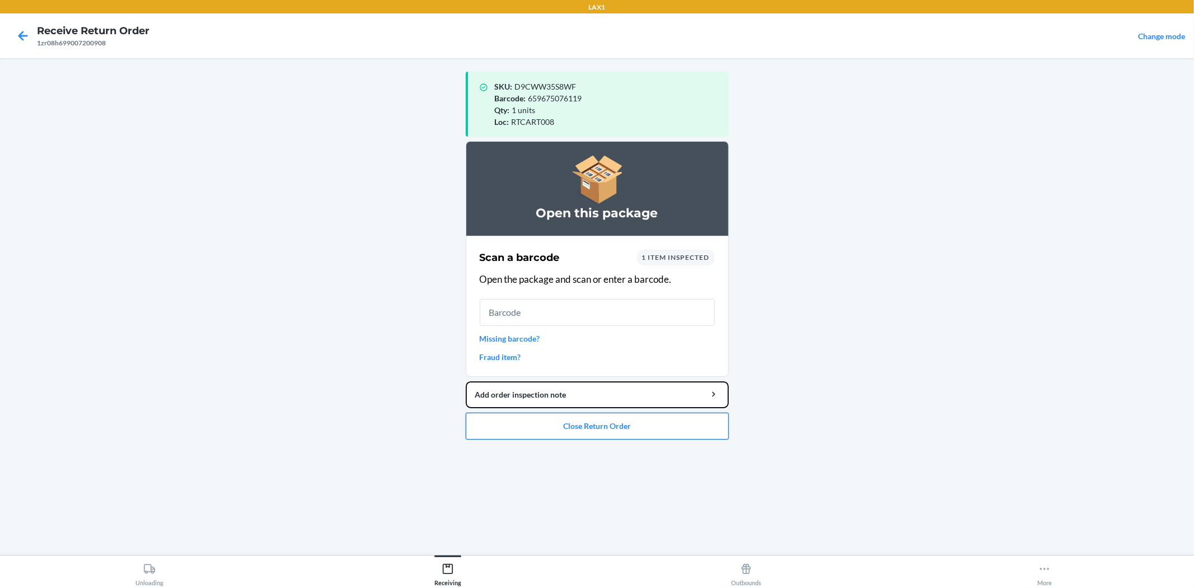
drag, startPoint x: 569, startPoint y: 391, endPoint x: 571, endPoint y: 438, distance: 47.1
click at [570, 427] on li "Open this package Scan a barcode 1 item inspected Open the package and scan or …" at bounding box center [597, 290] width 263 height 298
click at [571, 418] on button "Close Return Order" at bounding box center [597, 426] width 263 height 27
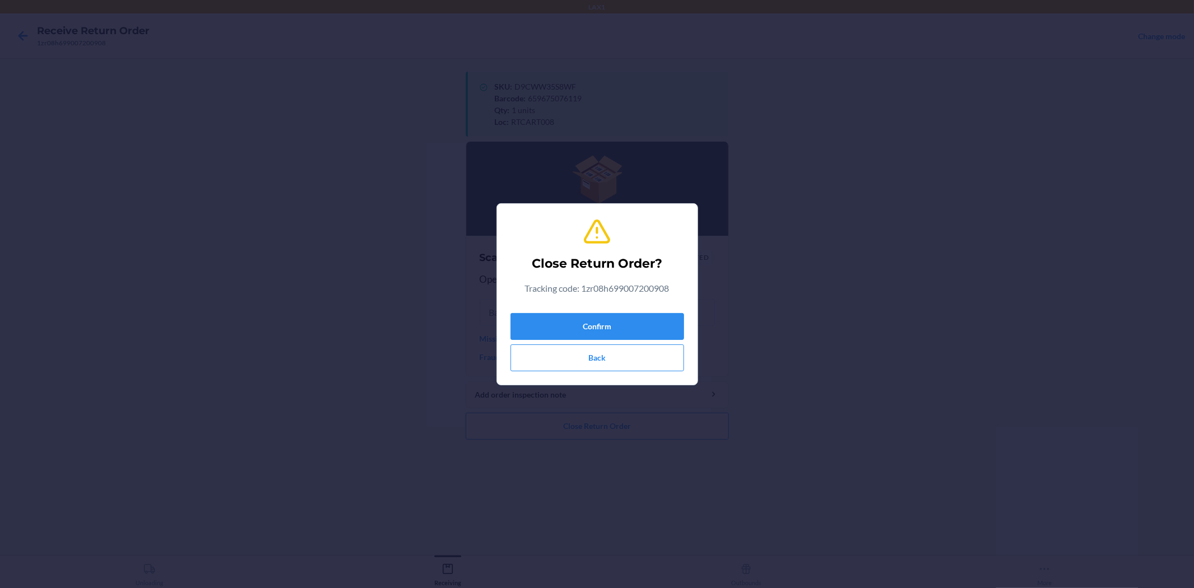
click at [614, 339] on div "Confirm Back" at bounding box center [598, 340] width 174 height 63
click at [625, 334] on button "Confirm" at bounding box center [598, 326] width 174 height 27
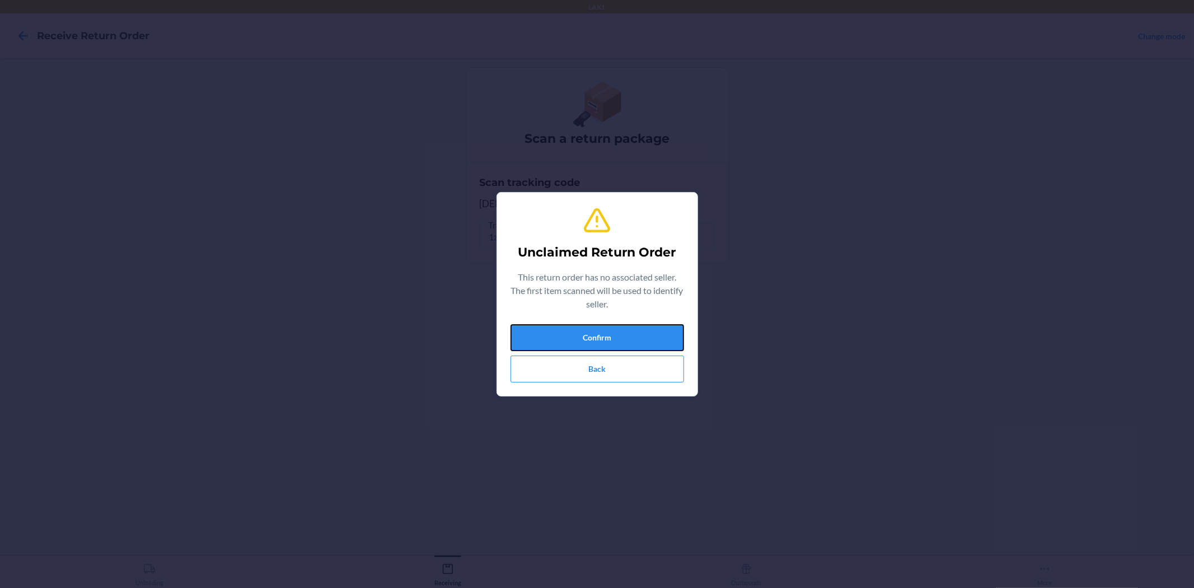
click at [625, 334] on button "Confirm" at bounding box center [598, 337] width 174 height 27
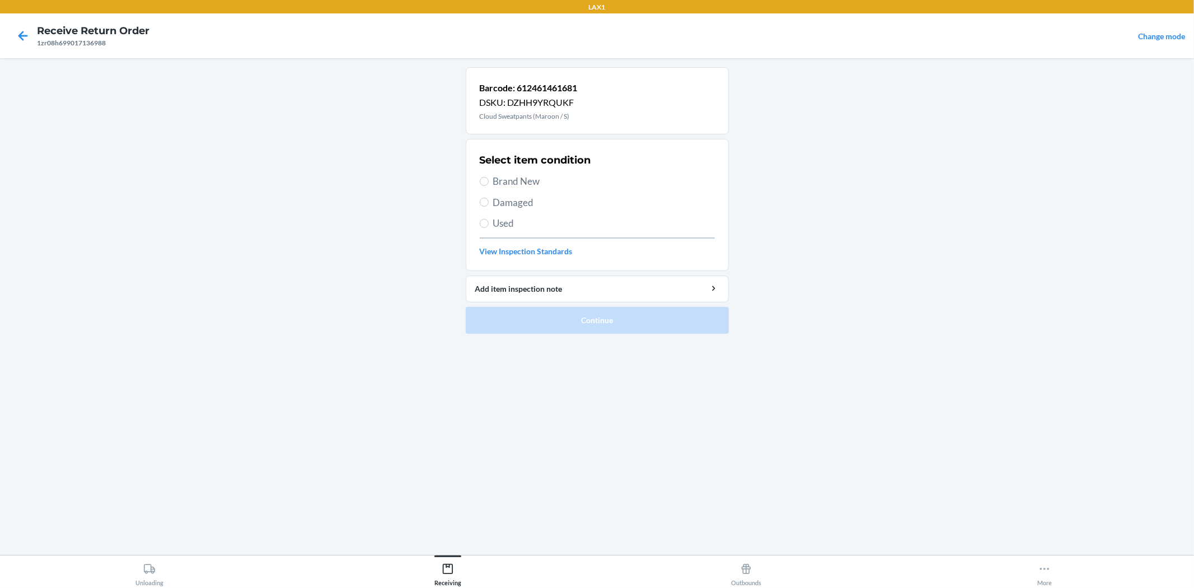
click at [512, 179] on span "Brand New" at bounding box center [604, 181] width 222 height 15
click at [489, 179] on input "Brand New" at bounding box center [484, 181] width 9 height 9
radio input "true"
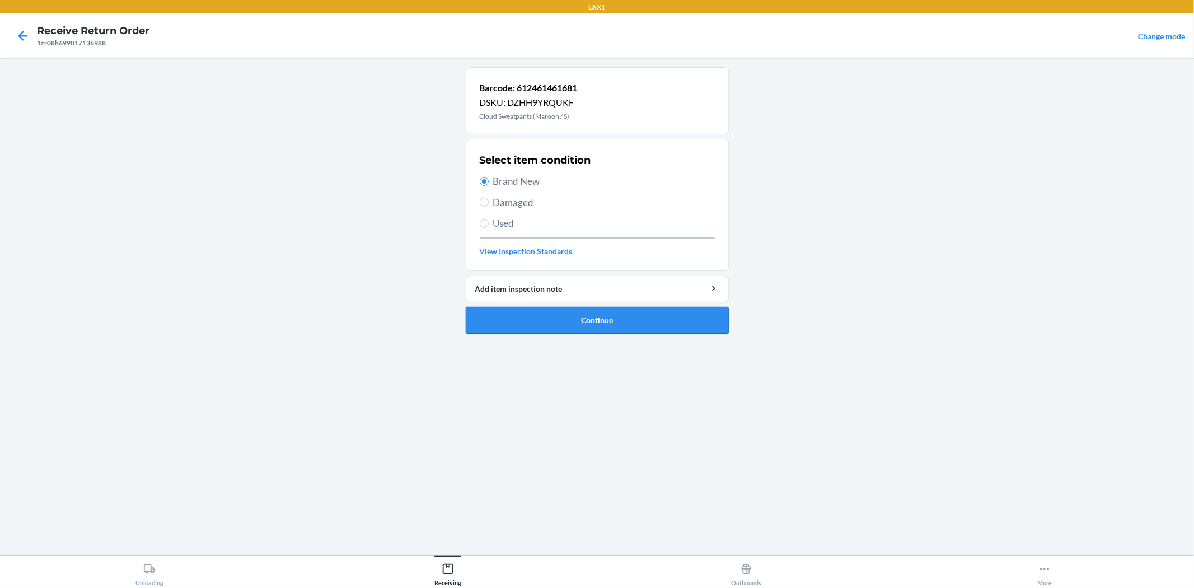
click at [581, 326] on button "Continue" at bounding box center [597, 320] width 263 height 27
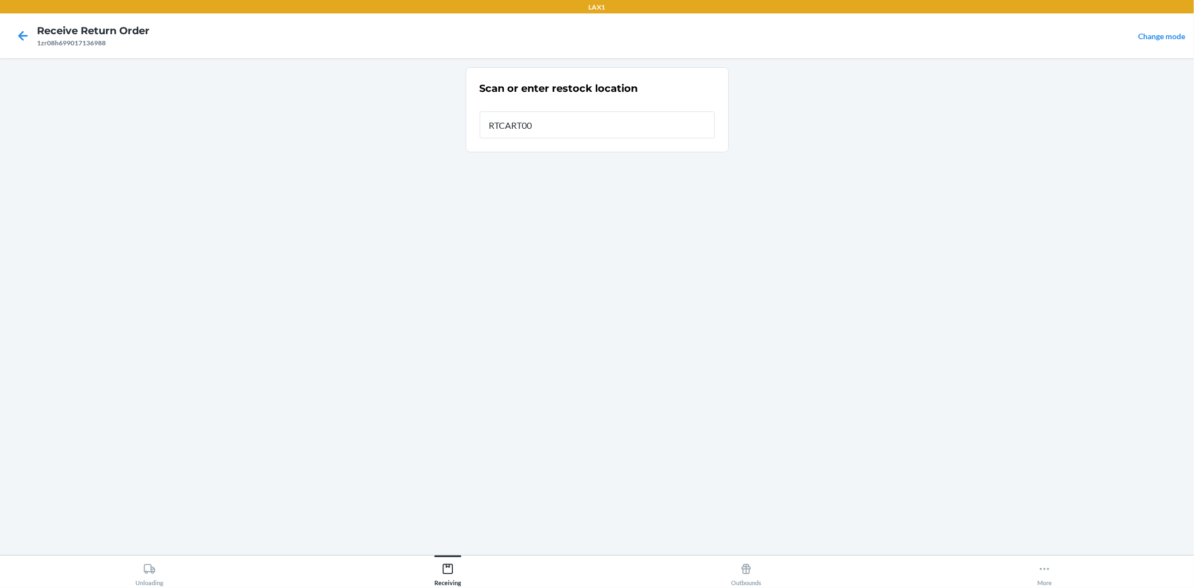
type input "RTCART008"
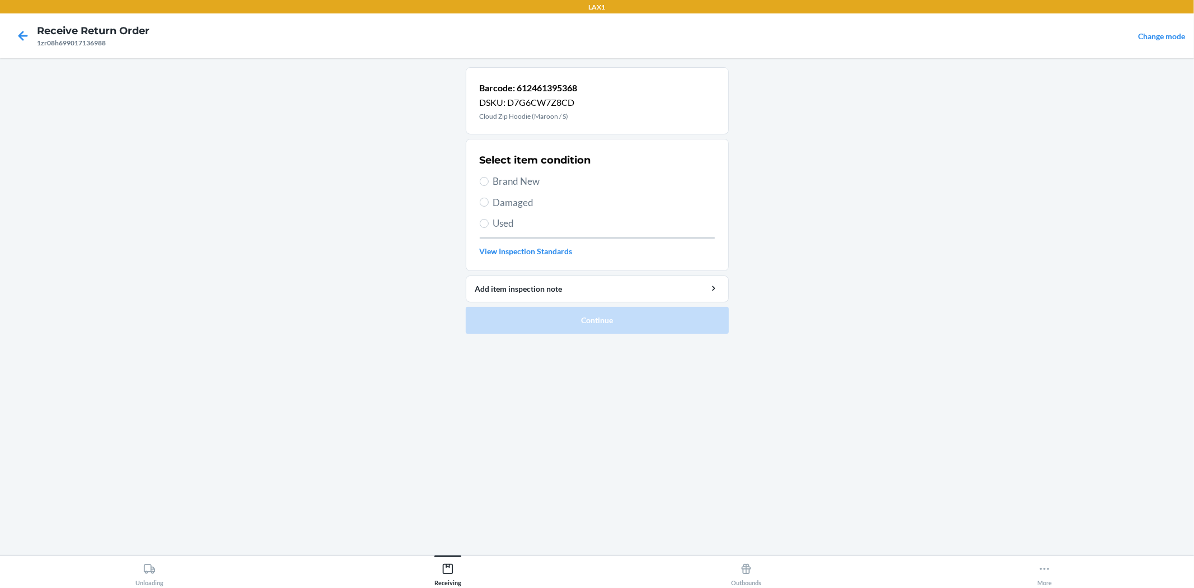
click at [478, 172] on section "Select item condition Brand New Damaged Used View Inspection Standards" at bounding box center [597, 205] width 263 height 132
click at [485, 177] on input "Brand New" at bounding box center [484, 181] width 9 height 9
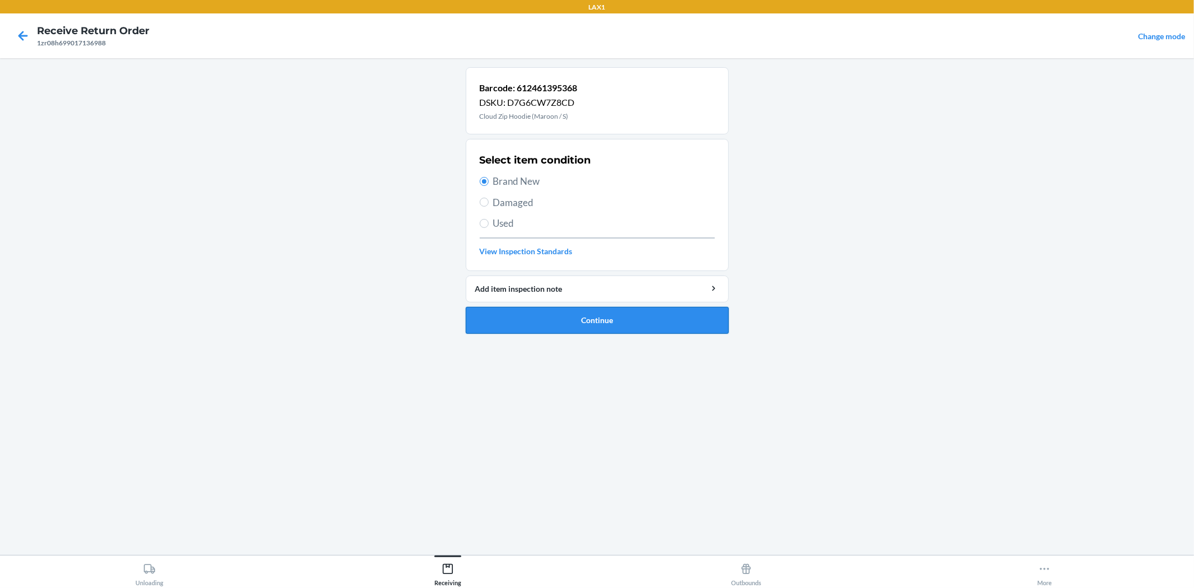
click at [513, 310] on button "Continue" at bounding box center [597, 320] width 263 height 27
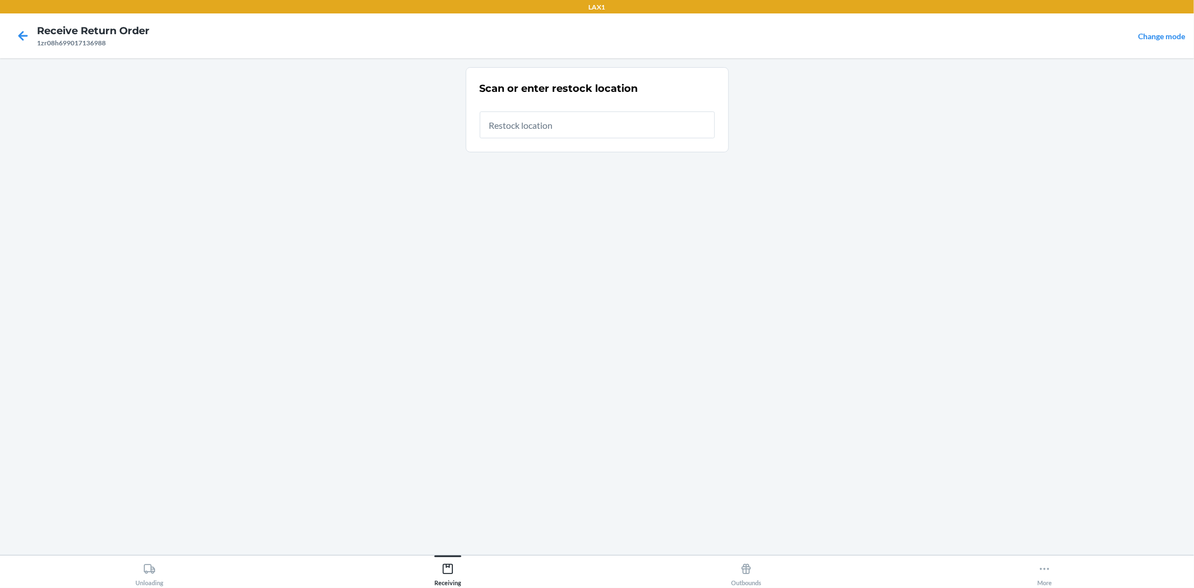
click at [522, 124] on input "text" at bounding box center [597, 124] width 235 height 27
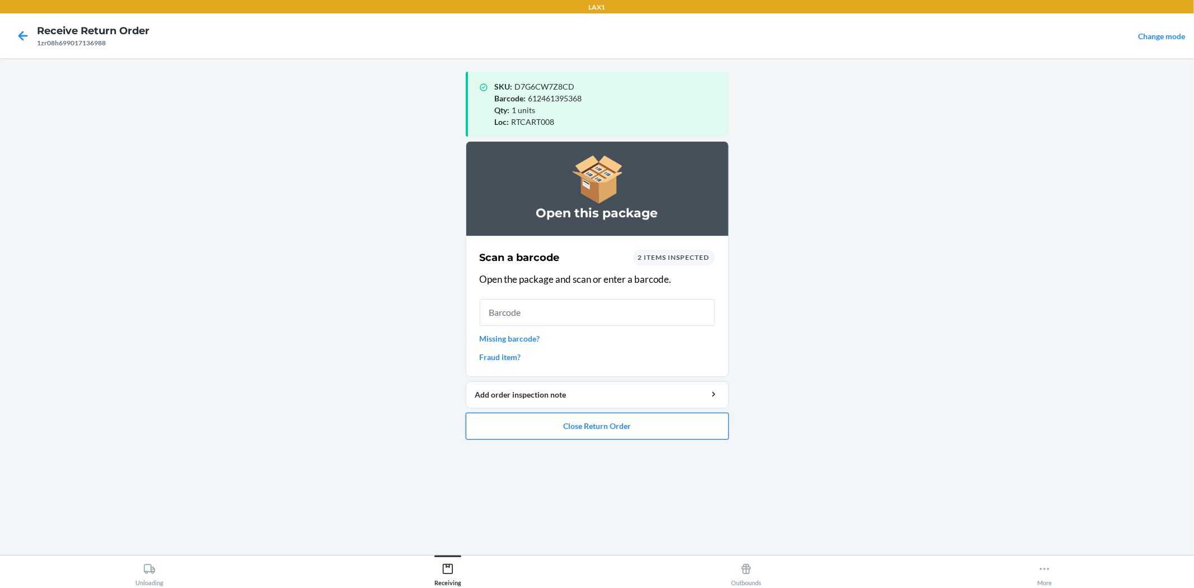
click at [622, 433] on button "Close Return Order" at bounding box center [597, 426] width 263 height 27
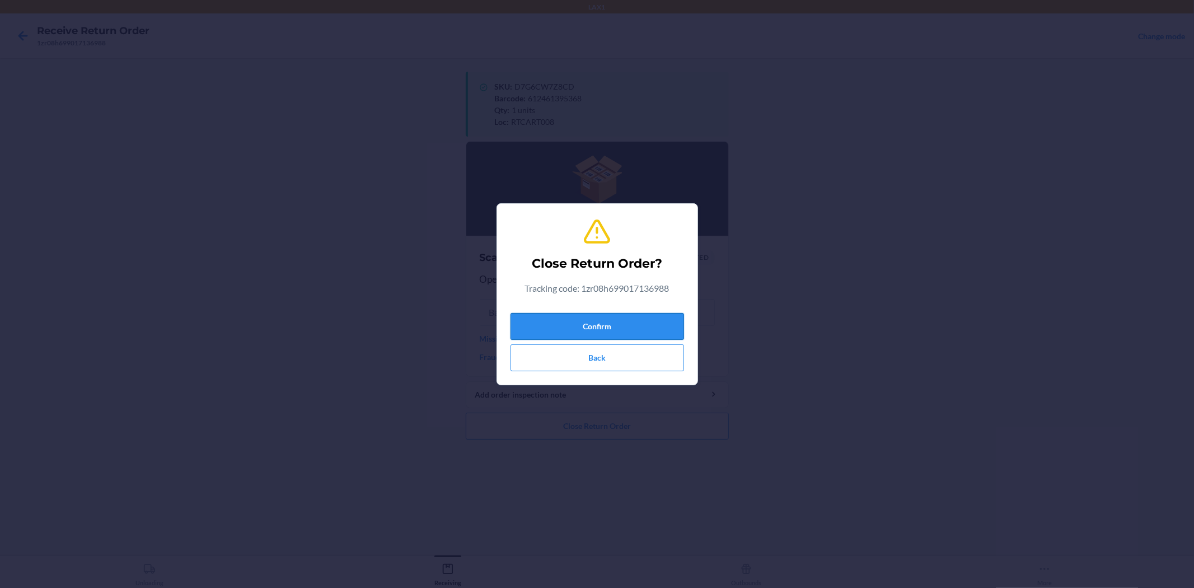
click at [646, 320] on button "Confirm" at bounding box center [598, 326] width 174 height 27
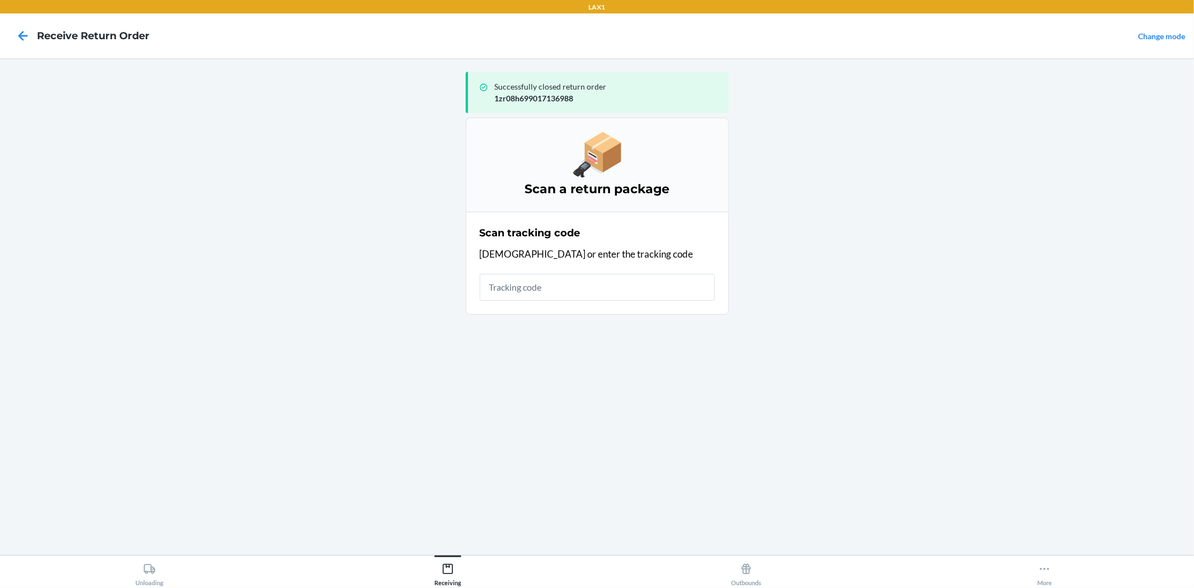
drag, startPoint x: 601, startPoint y: 283, endPoint x: 629, endPoint y: 228, distance: 60.8
click at [628, 230] on div "Scan tracking code Scan or enter the tracking code" at bounding box center [597, 263] width 235 height 82
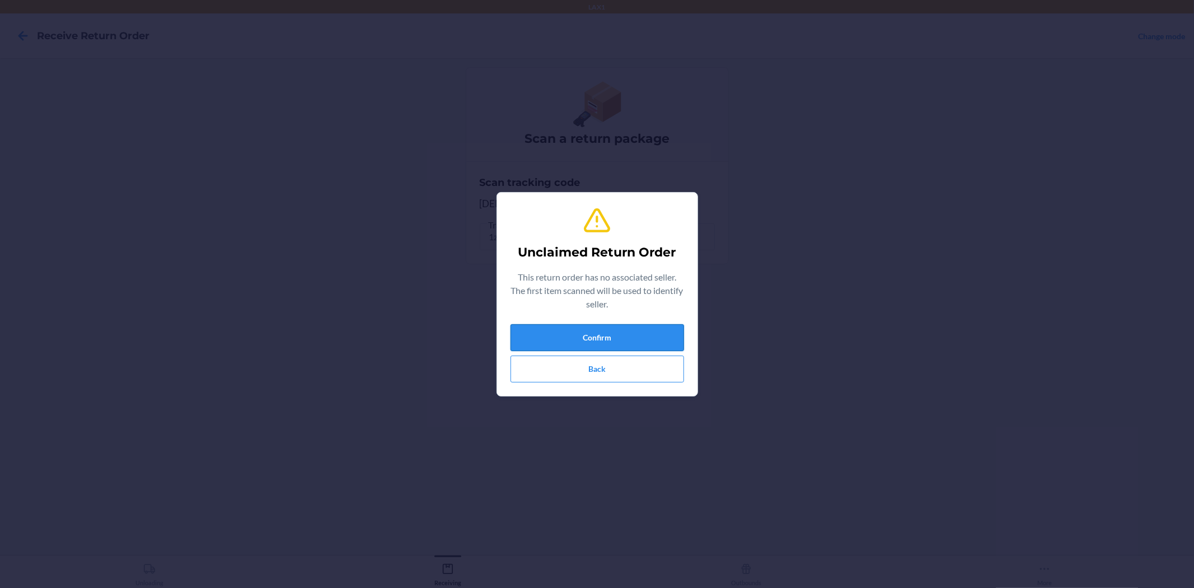
click at [650, 333] on button "Confirm" at bounding box center [598, 337] width 174 height 27
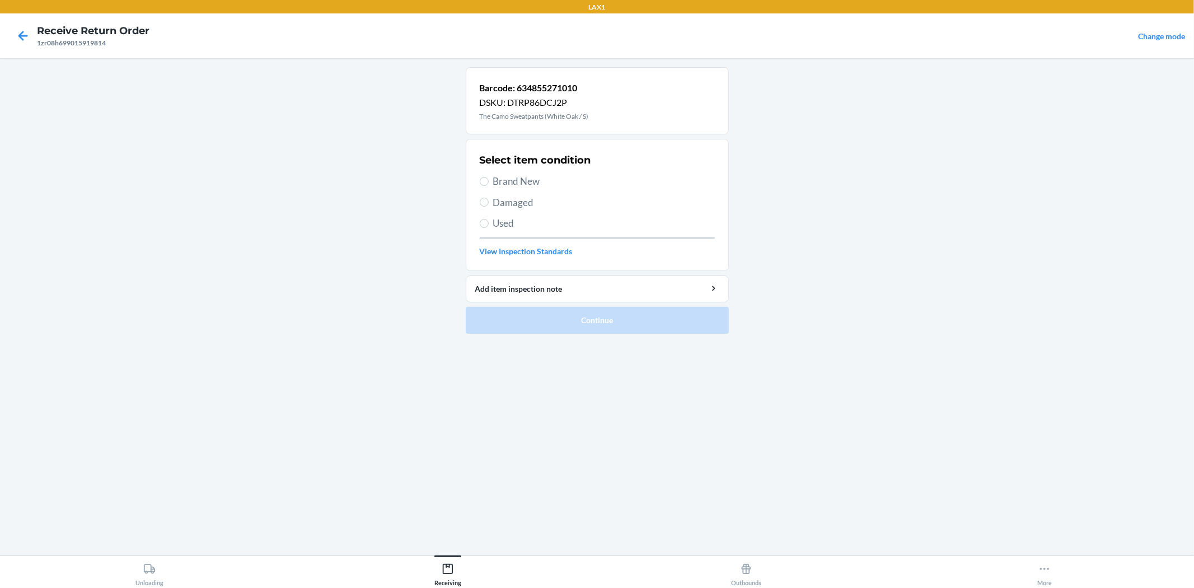
click at [498, 221] on span "Used" at bounding box center [604, 223] width 222 height 15
click at [489, 221] on input "Used" at bounding box center [484, 223] width 9 height 9
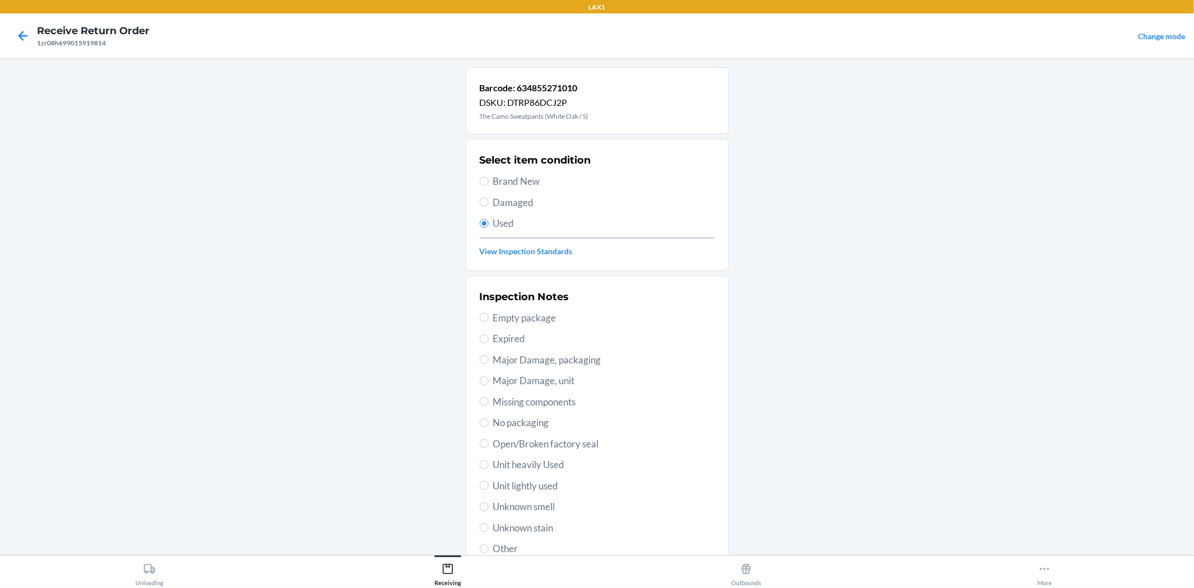
click at [493, 479] on span "Unit lightly used" at bounding box center [604, 486] width 222 height 15
click at [480, 491] on label "Unit lightly used" at bounding box center [597, 486] width 235 height 15
click at [480, 490] on input "Unit lightly used" at bounding box center [484, 485] width 9 height 9
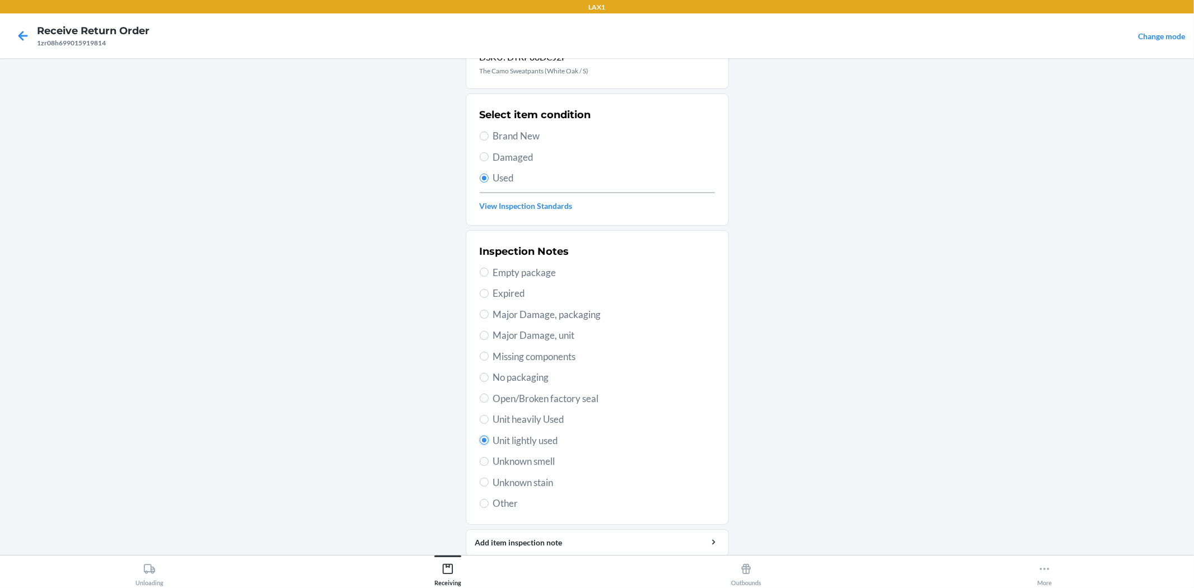
scroll to position [86, 0]
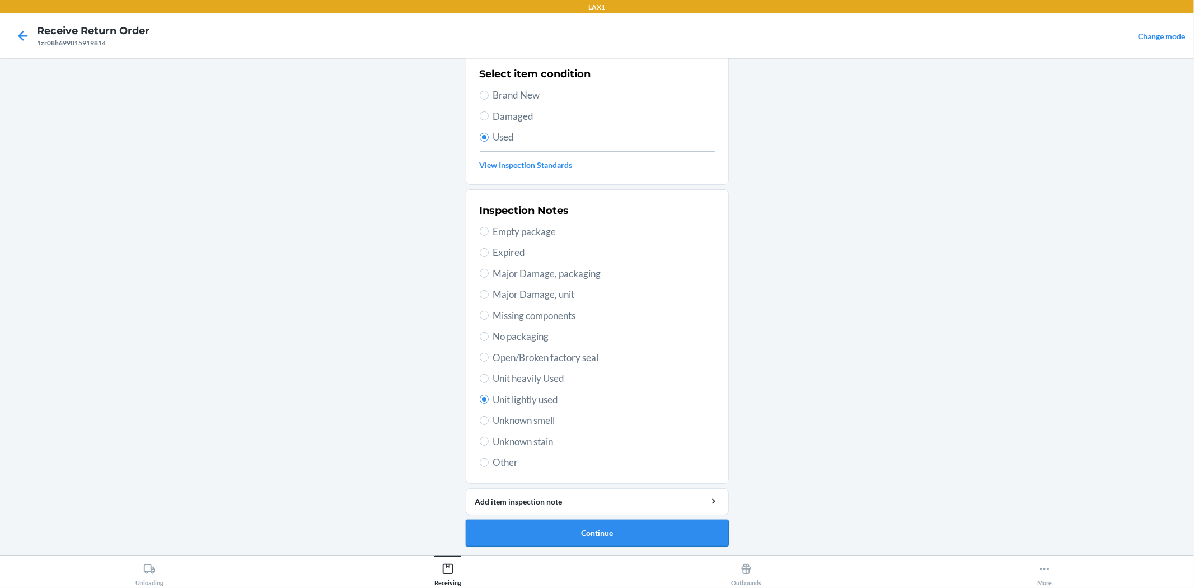
click at [615, 531] on button "Continue" at bounding box center [597, 533] width 263 height 27
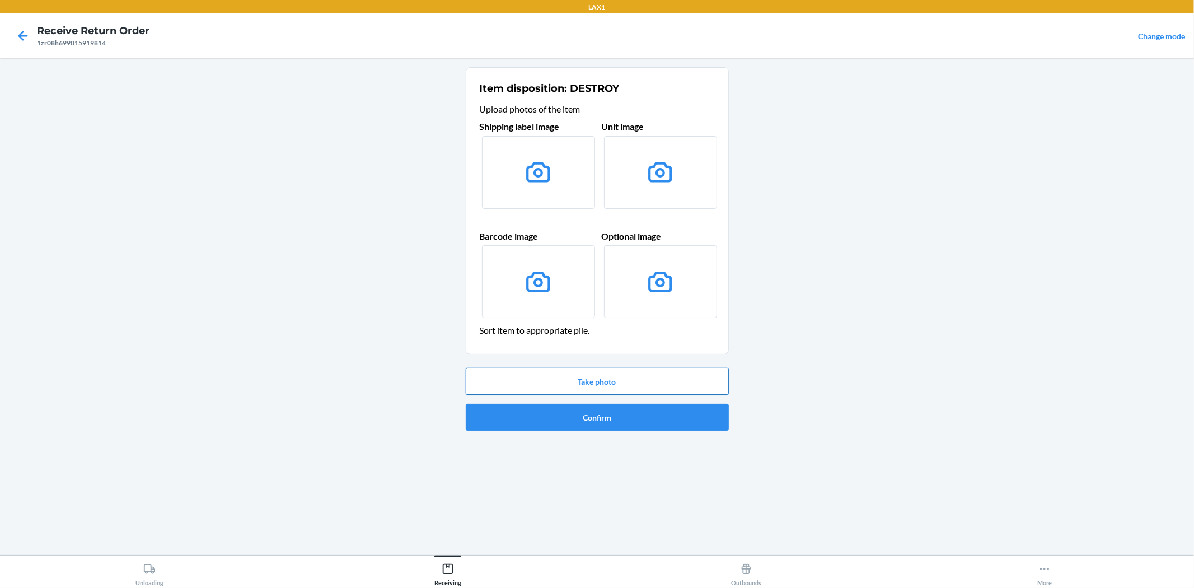
click at [603, 388] on button "Take photo" at bounding box center [597, 381] width 263 height 27
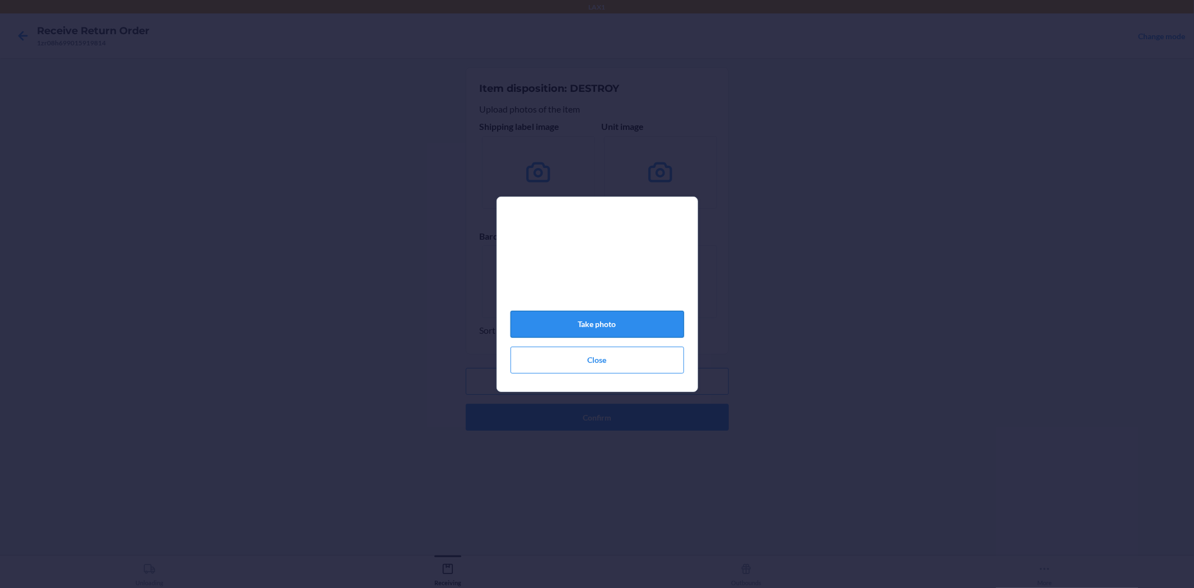
click at [590, 321] on button "Take photo" at bounding box center [598, 324] width 174 height 27
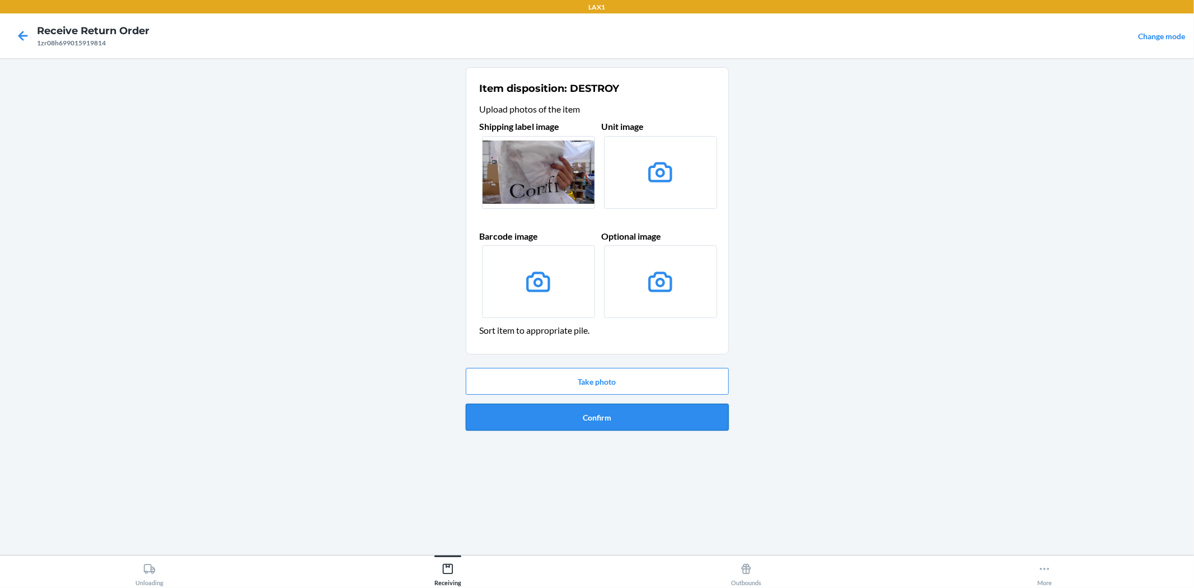
click at [589, 423] on button "Confirm" at bounding box center [597, 417] width 263 height 27
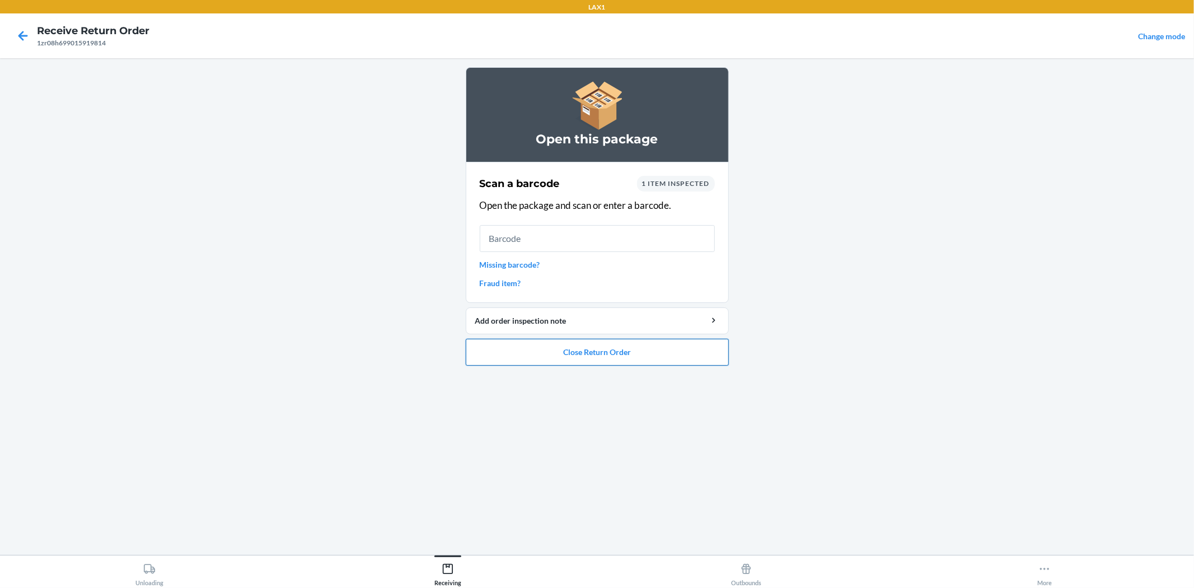
click at [596, 359] on button "Close Return Order" at bounding box center [597, 352] width 263 height 27
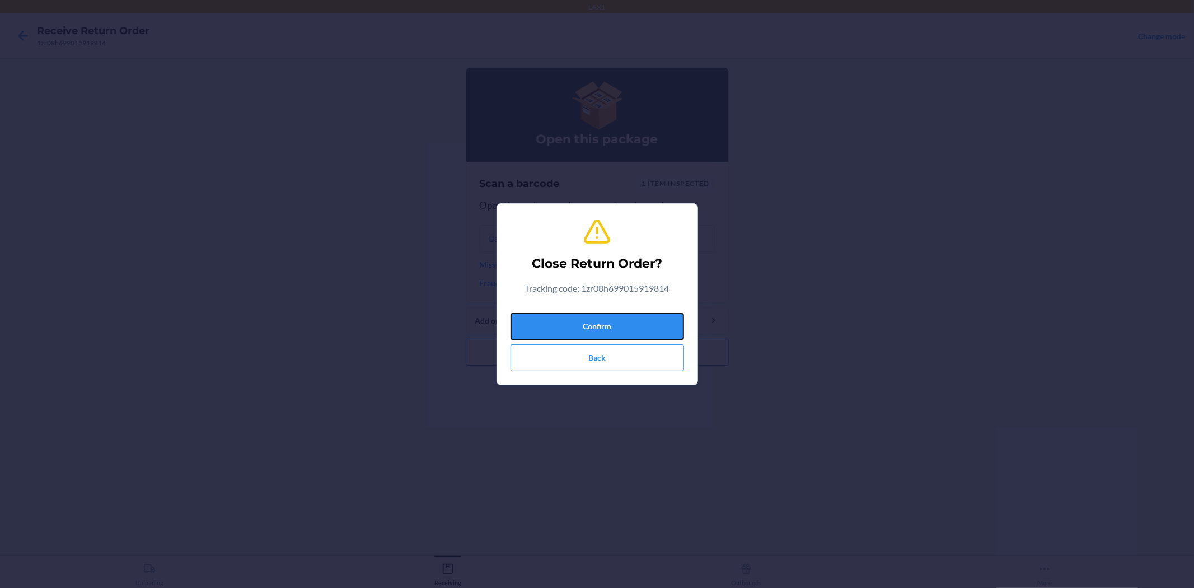
drag, startPoint x: 627, startPoint y: 333, endPoint x: 623, endPoint y: 290, distance: 42.7
click at [625, 326] on button "Confirm" at bounding box center [598, 326] width 174 height 27
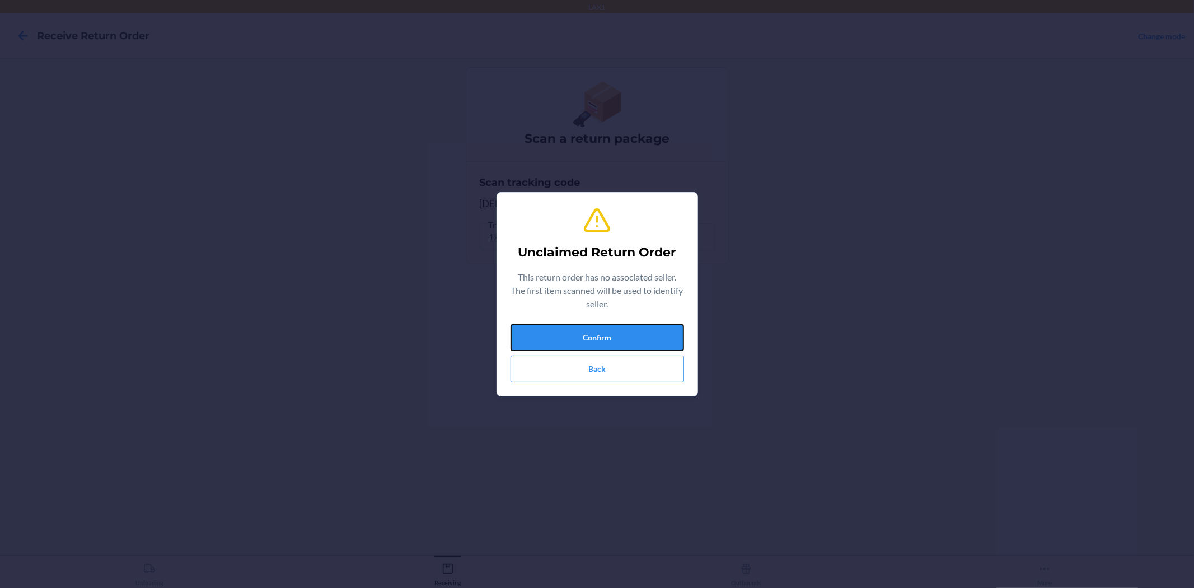
click at [645, 333] on button "Confirm" at bounding box center [598, 337] width 174 height 27
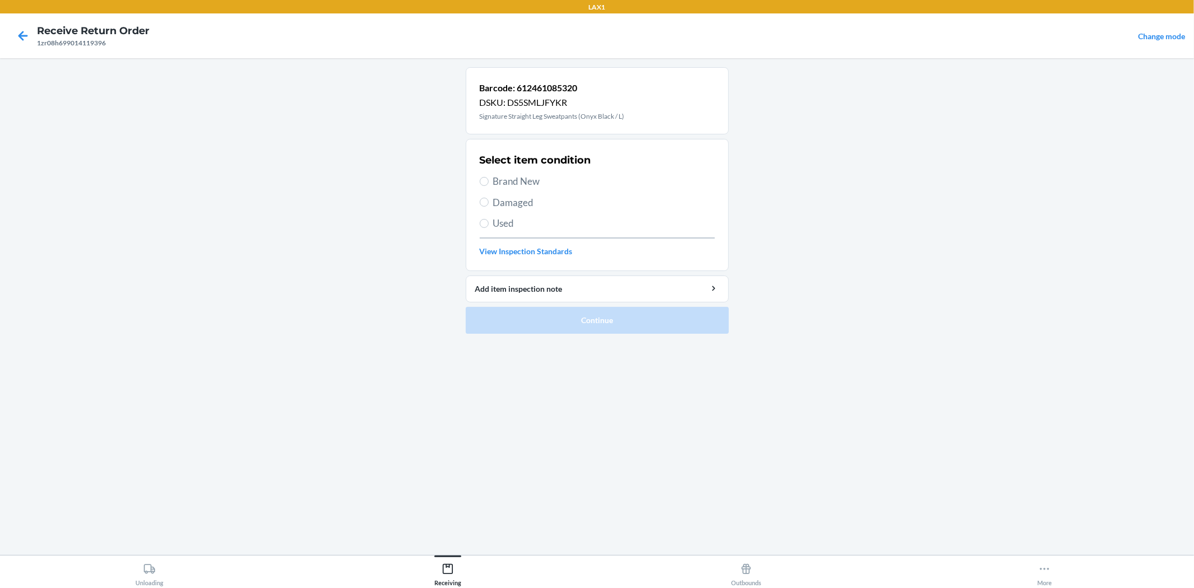
click at [504, 221] on span "Used" at bounding box center [604, 223] width 222 height 15
click at [489, 221] on input "Used" at bounding box center [484, 223] width 9 height 9
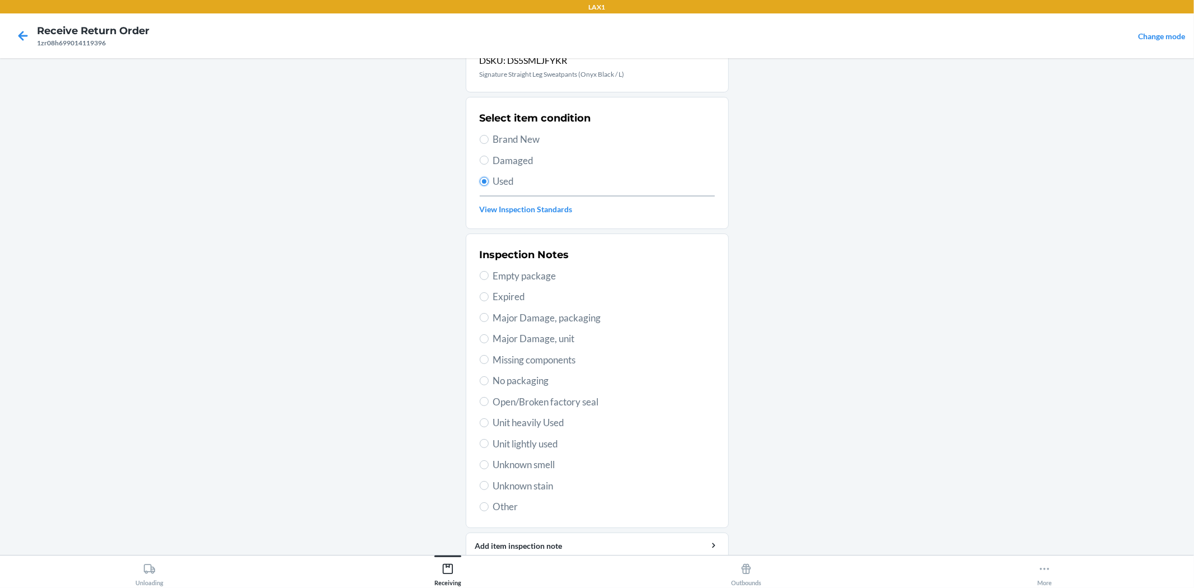
scroll to position [86, 0]
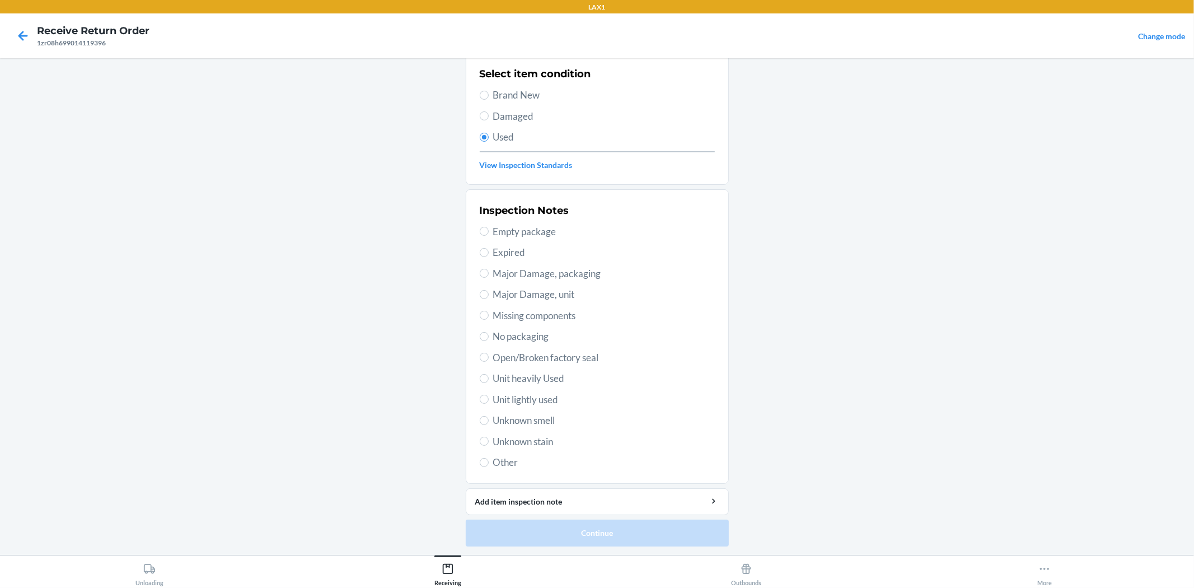
click at [498, 400] on span "Unit lightly used" at bounding box center [604, 399] width 222 height 15
click at [489, 400] on input "Unit lightly used" at bounding box center [484, 399] width 9 height 9
click at [550, 524] on button "Continue" at bounding box center [597, 533] width 263 height 27
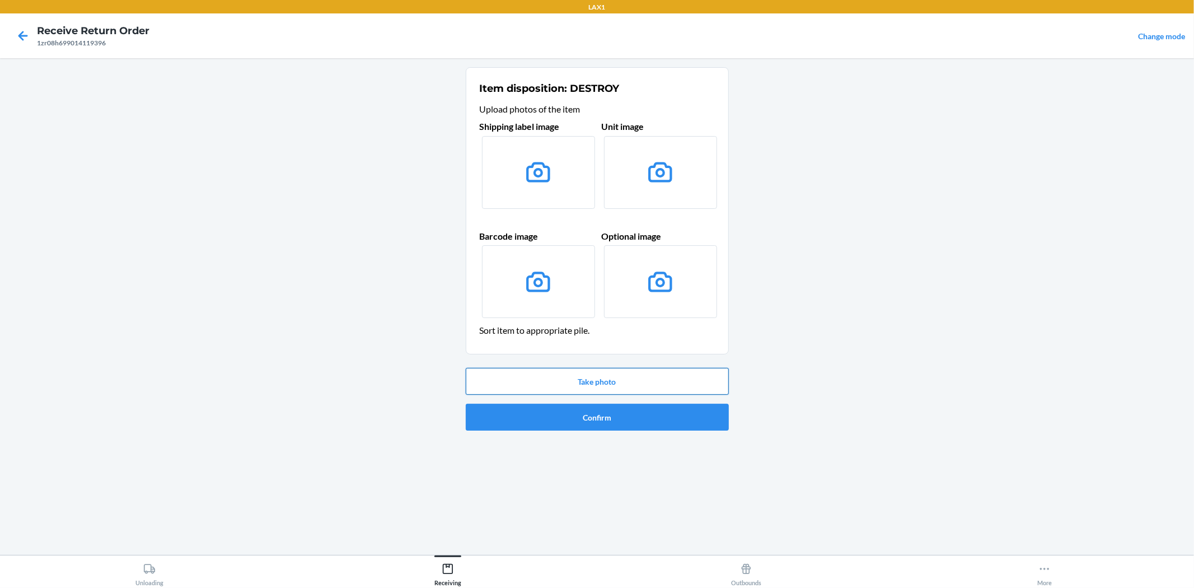
click at [590, 378] on button "Take photo" at bounding box center [597, 381] width 263 height 27
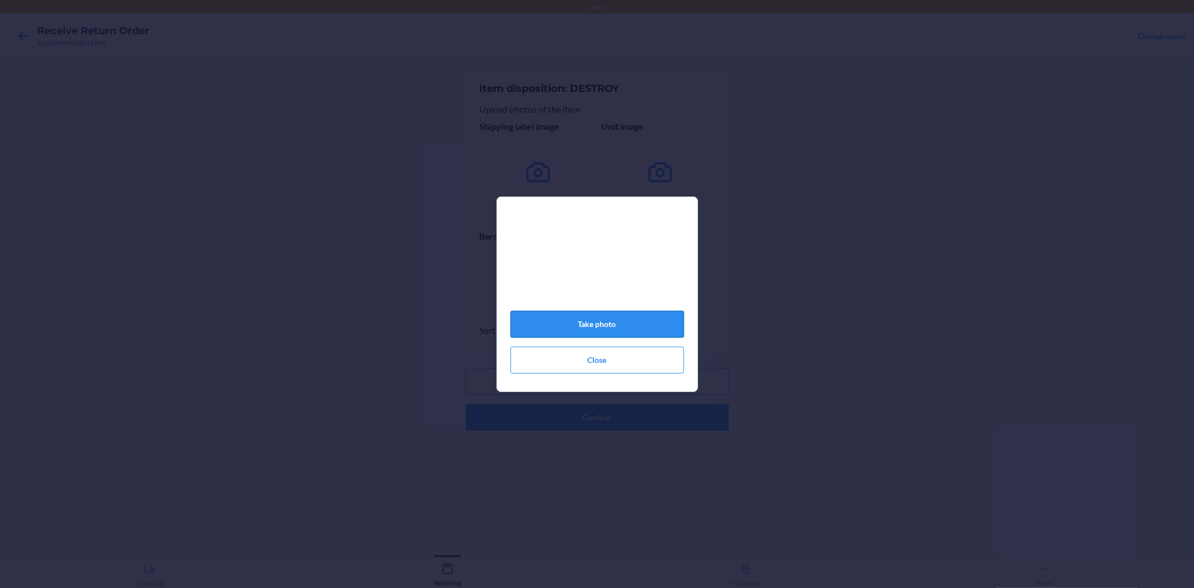
click at [607, 326] on button "Take photo" at bounding box center [598, 324] width 174 height 27
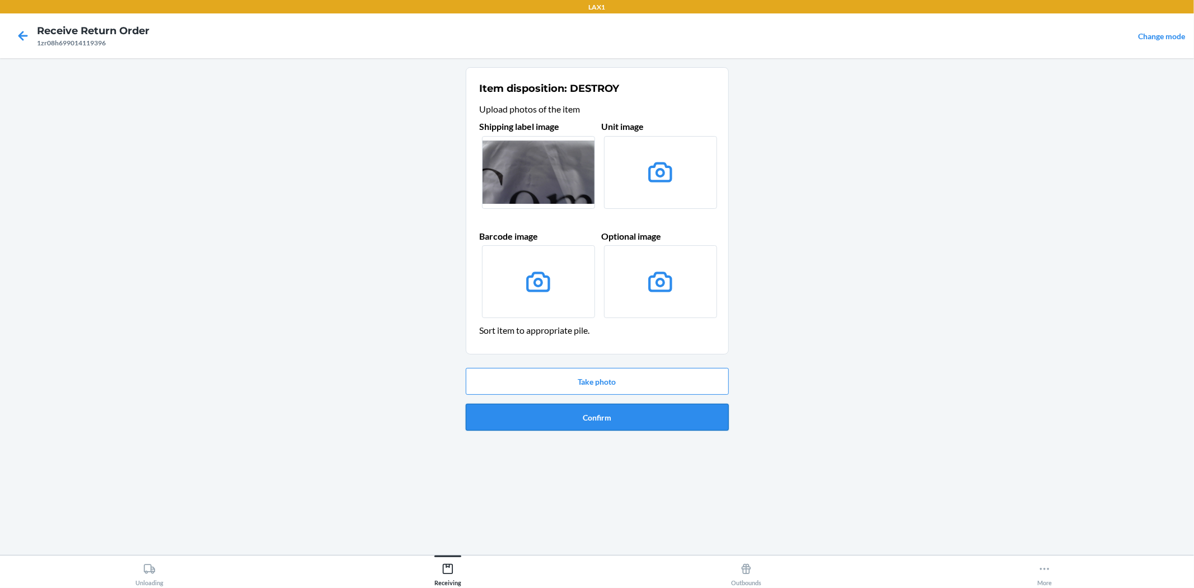
click at [582, 416] on button "Confirm" at bounding box center [597, 417] width 263 height 27
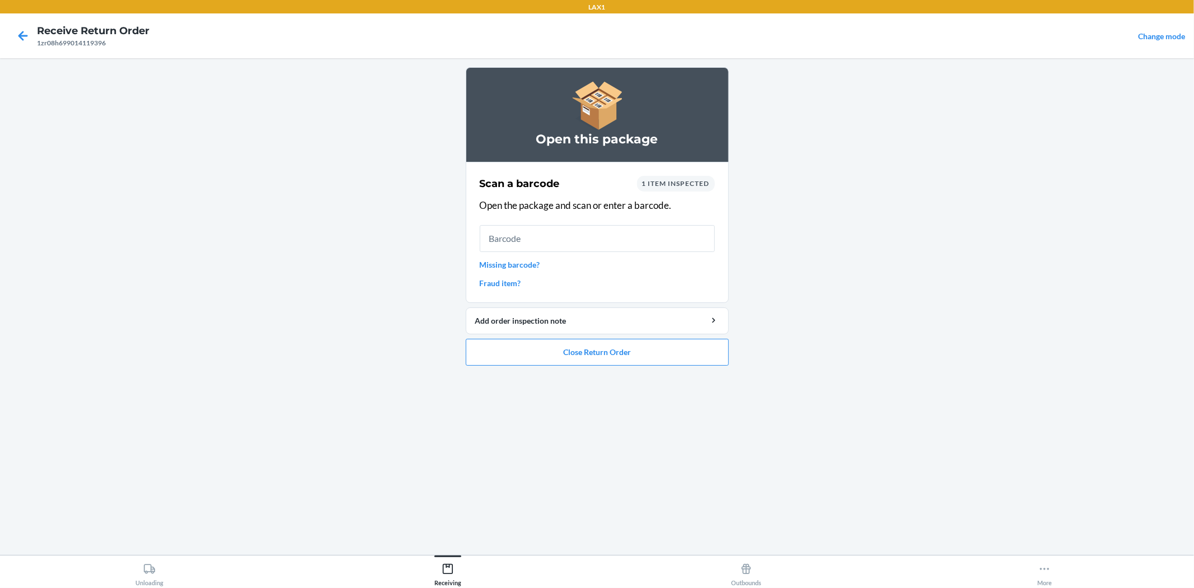
click at [669, 371] on ol "Open this package Scan a barcode 1 item inspected Open the package and scan or …" at bounding box center [597, 220] width 263 height 307
click at [666, 356] on button "Close Return Order" at bounding box center [597, 352] width 263 height 27
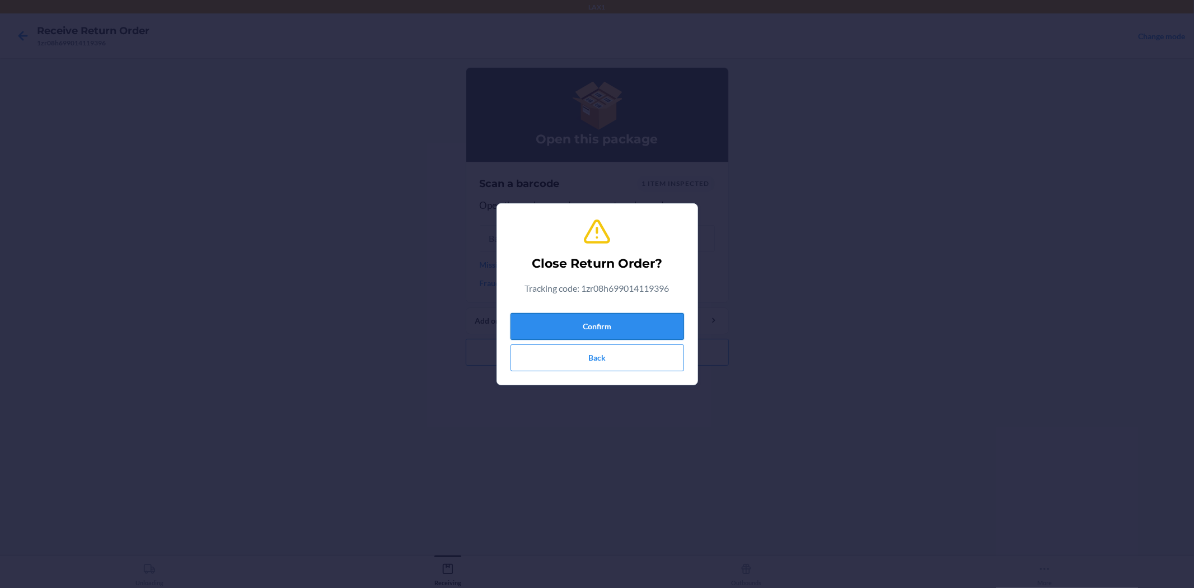
click at [676, 332] on button "Confirm" at bounding box center [598, 326] width 174 height 27
click at [671, 322] on button "Confirm" at bounding box center [598, 326] width 174 height 27
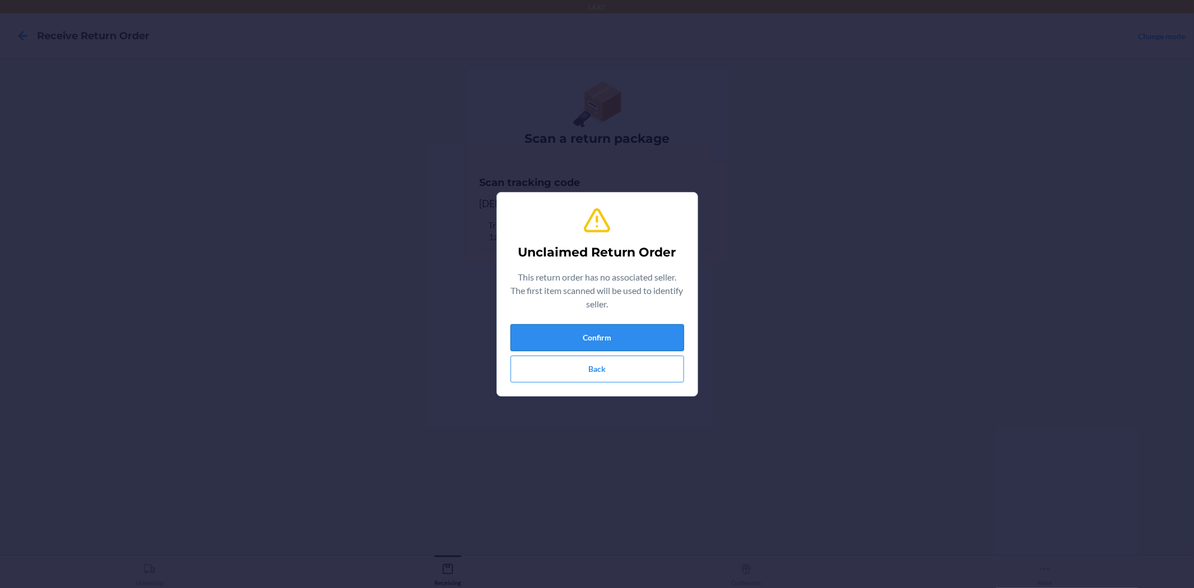
click at [626, 344] on button "Confirm" at bounding box center [598, 337] width 174 height 27
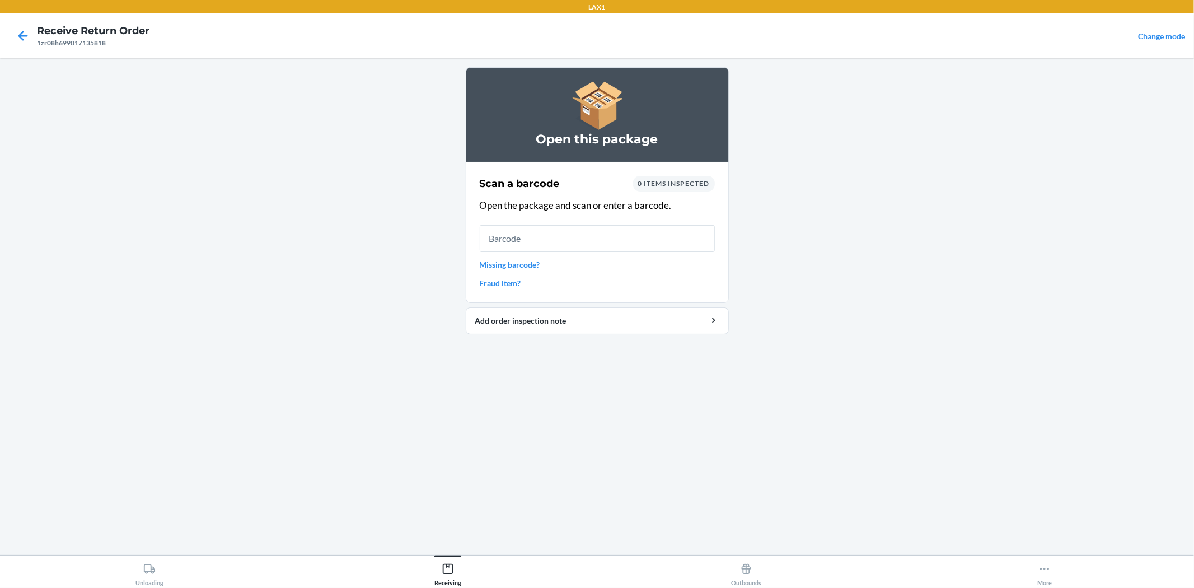
click at [547, 236] on input "text" at bounding box center [597, 238] width 235 height 27
click at [521, 238] on input "text" at bounding box center [597, 238] width 235 height 27
click at [687, 176] on div "0 items inspected" at bounding box center [674, 184] width 82 height 16
click at [686, 179] on span "0 items inspected" at bounding box center [674, 183] width 72 height 8
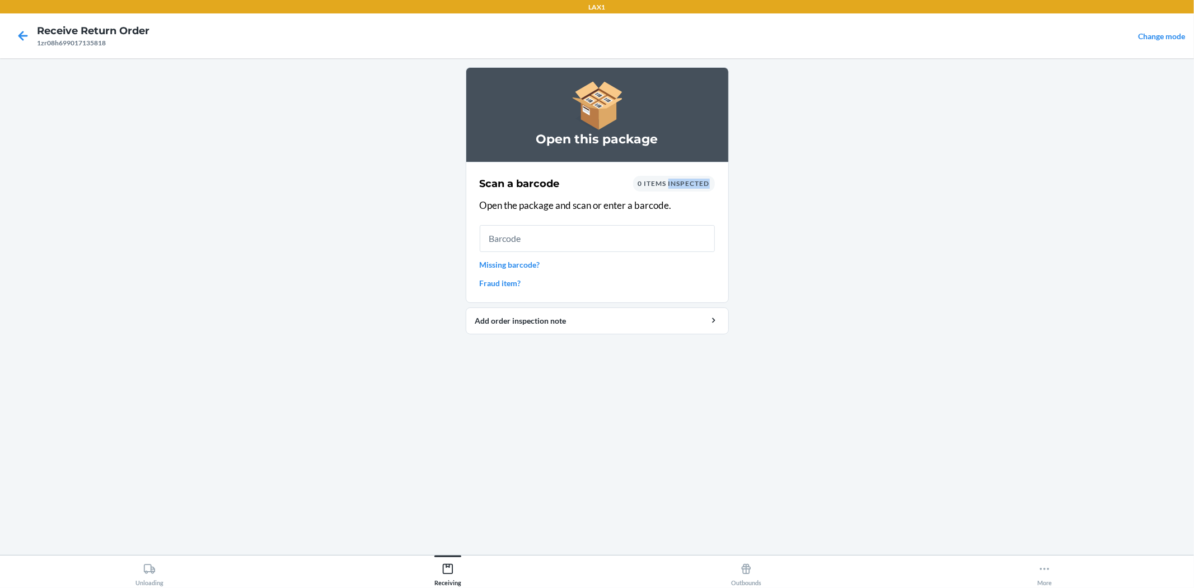
click at [686, 180] on span "0 items inspected" at bounding box center [674, 183] width 72 height 8
click at [555, 288] on link "Fraud item?" at bounding box center [597, 283] width 235 height 12
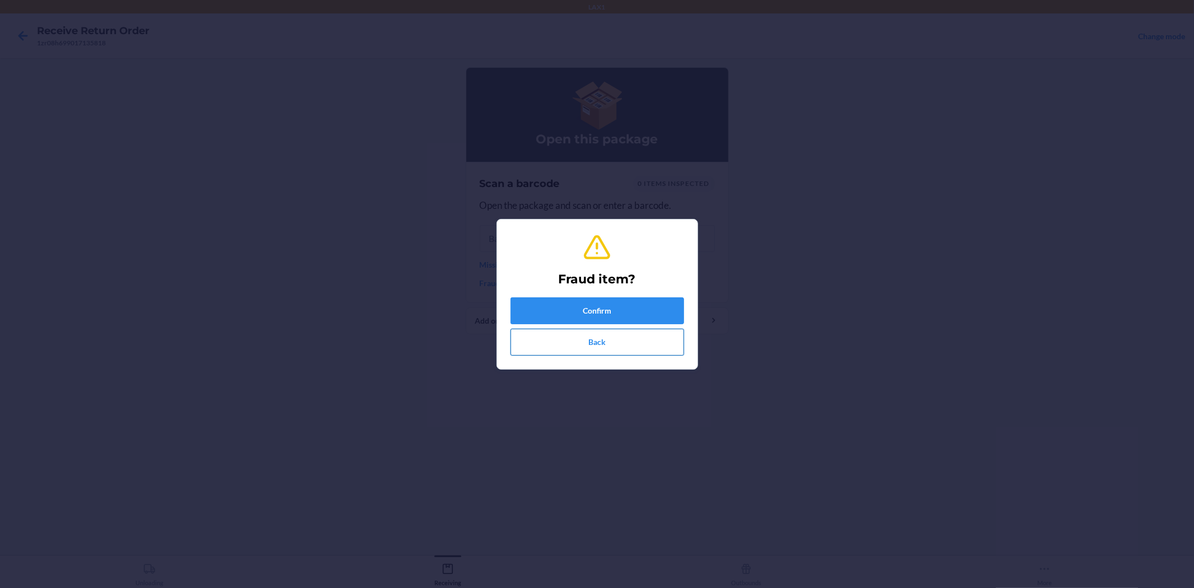
click at [572, 334] on button "Back" at bounding box center [598, 342] width 174 height 27
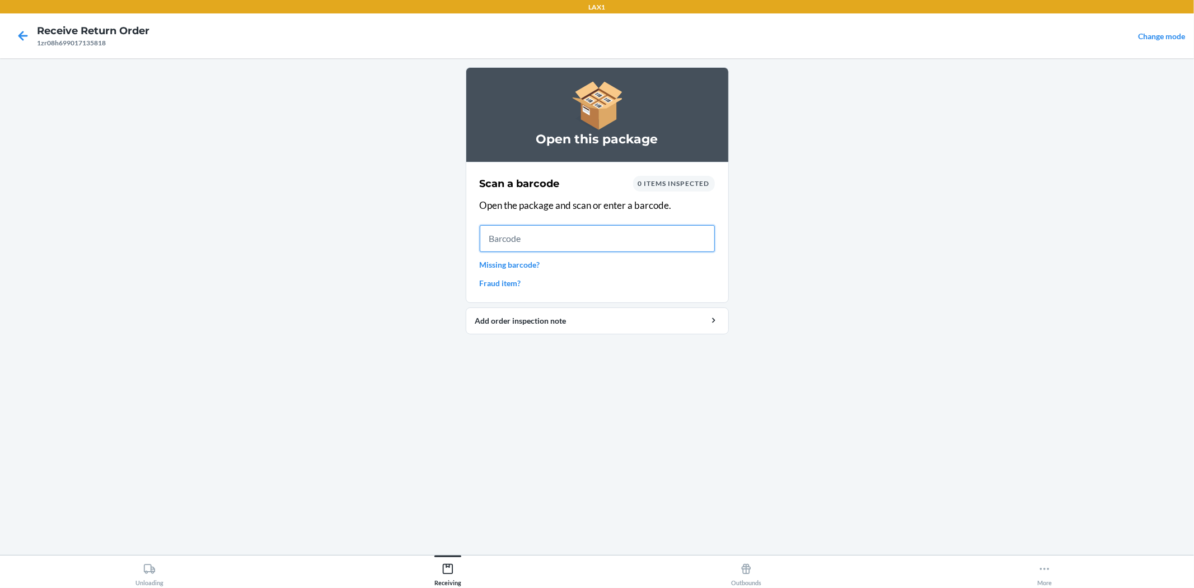
click at [517, 231] on input "text" at bounding box center [597, 238] width 235 height 27
click at [487, 265] on link "Missing barcode?" at bounding box center [597, 265] width 235 height 12
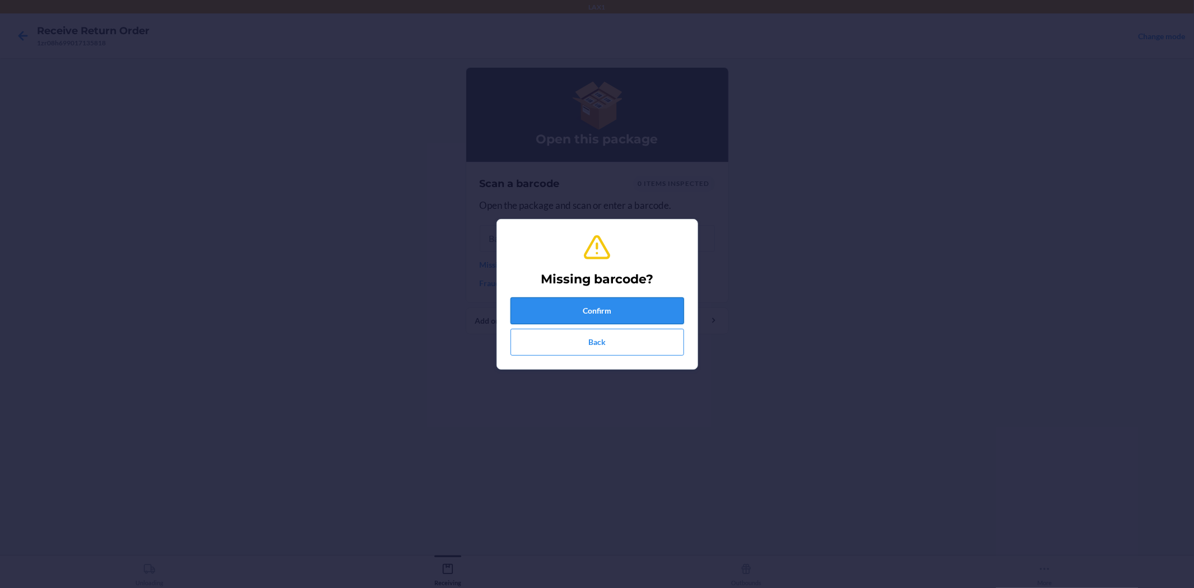
click at [567, 304] on button "Confirm" at bounding box center [598, 310] width 174 height 27
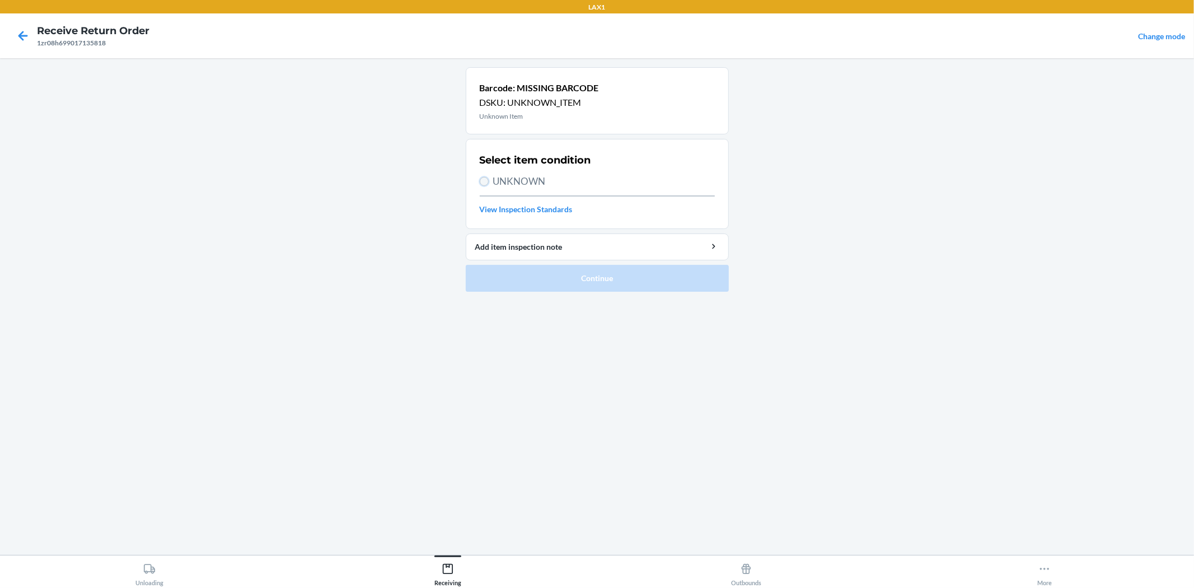
click at [482, 180] on input "UNKNOWN" at bounding box center [484, 181] width 9 height 9
click at [559, 272] on button "Continue" at bounding box center [597, 278] width 263 height 27
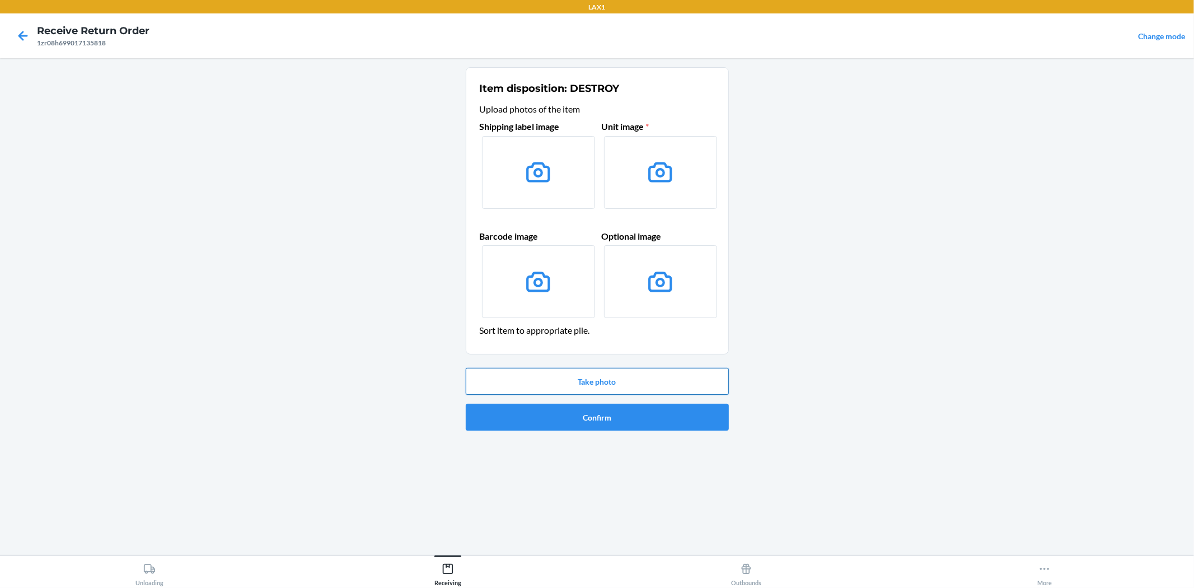
click at [572, 381] on button "Take photo" at bounding box center [597, 381] width 263 height 27
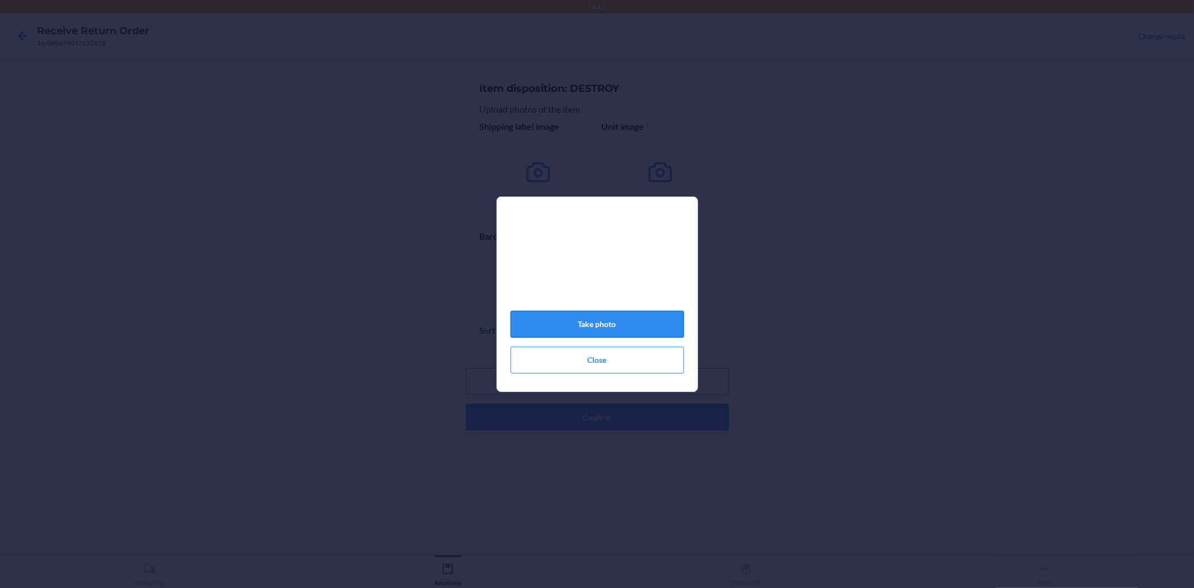
click at [598, 331] on button "Take photo" at bounding box center [598, 324] width 174 height 27
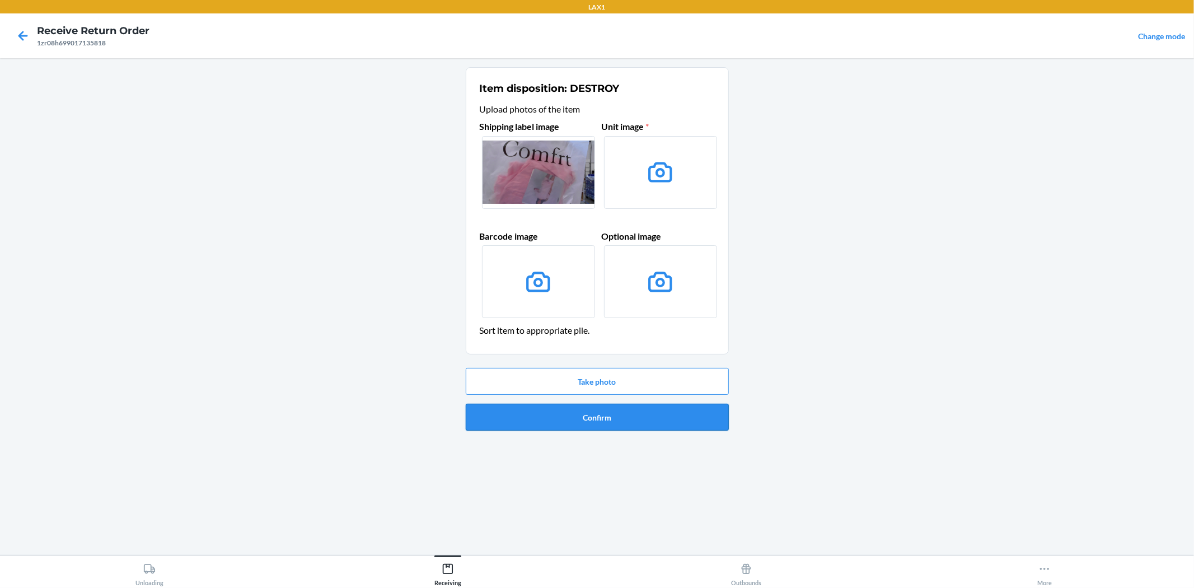
click at [626, 426] on button "Confirm" at bounding box center [597, 417] width 263 height 27
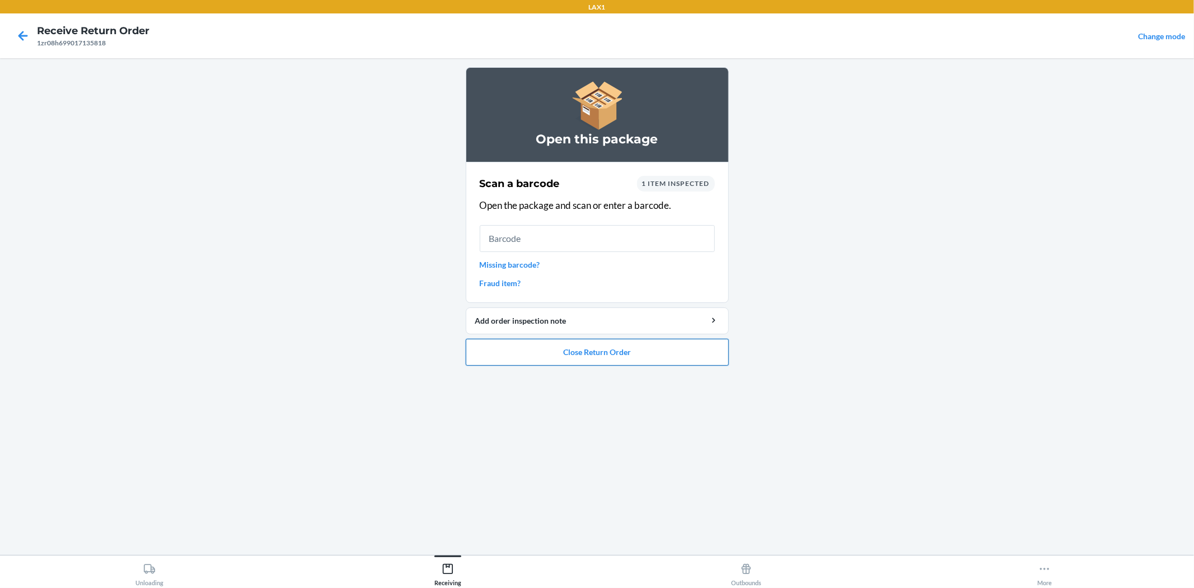
click at [605, 365] on button "Close Return Order" at bounding box center [597, 352] width 263 height 27
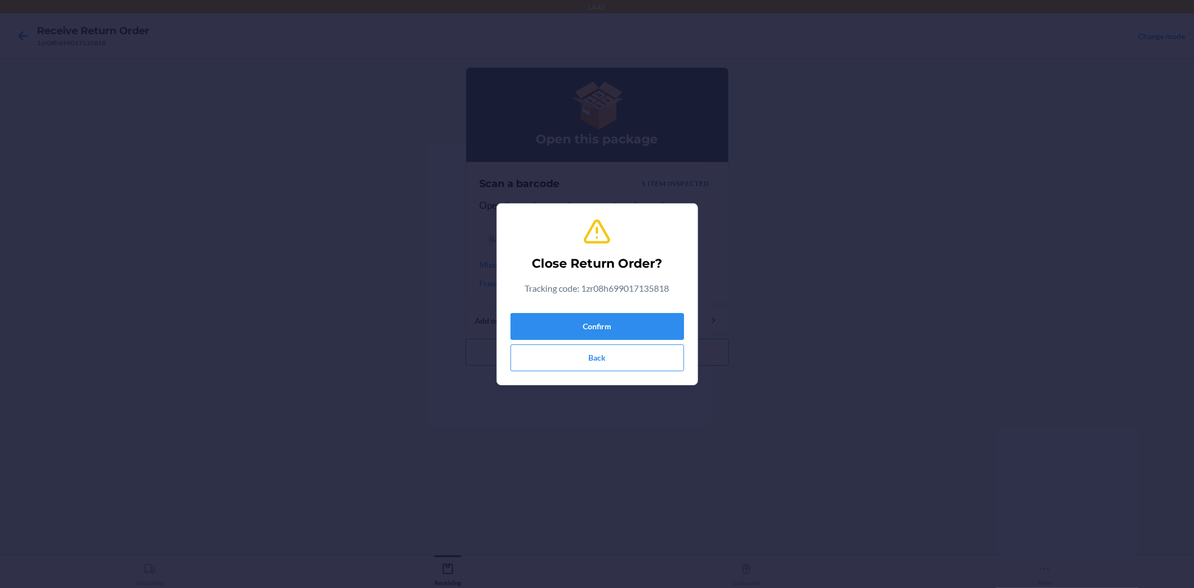
click at [592, 310] on div "Confirm Back" at bounding box center [598, 340] width 174 height 63
click at [595, 313] on button "Confirm" at bounding box center [598, 326] width 174 height 27
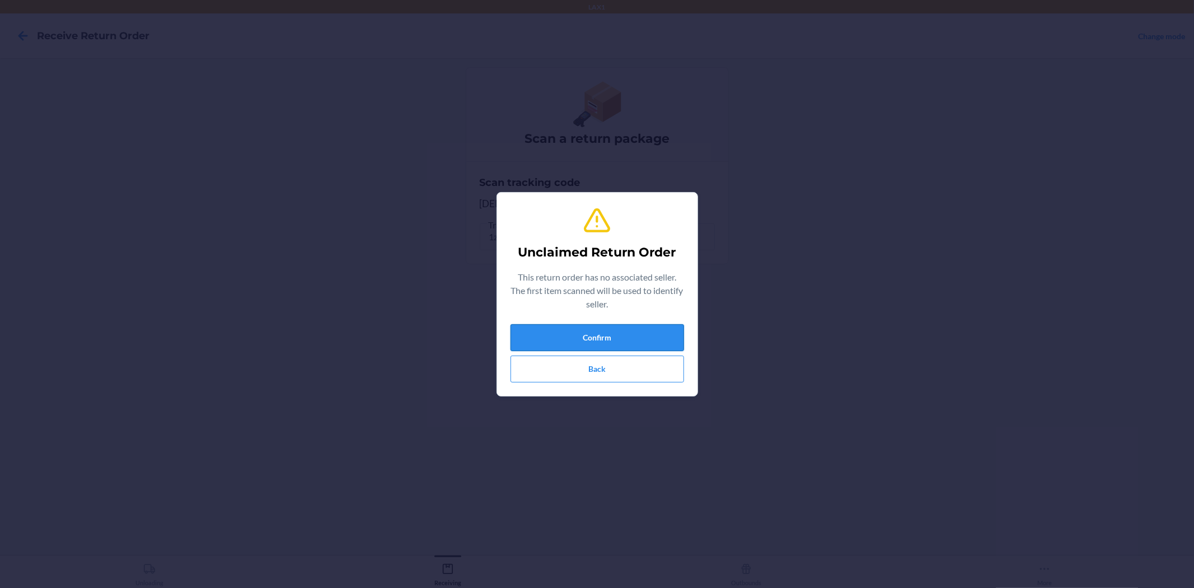
click at [602, 325] on button "Confirm" at bounding box center [598, 337] width 174 height 27
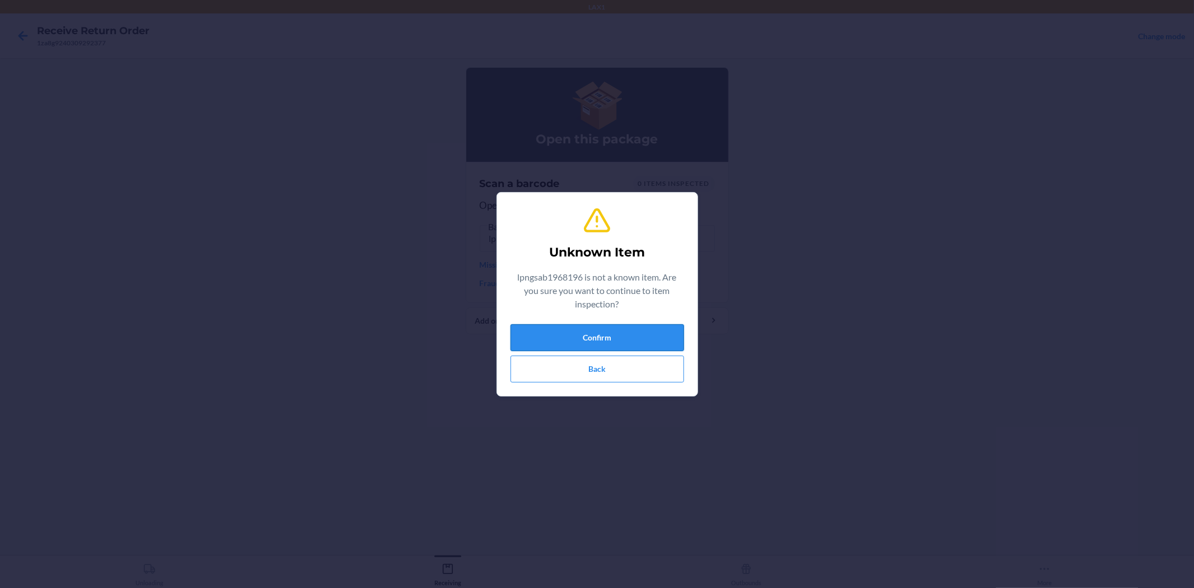
click at [601, 338] on button "Confirm" at bounding box center [598, 337] width 174 height 27
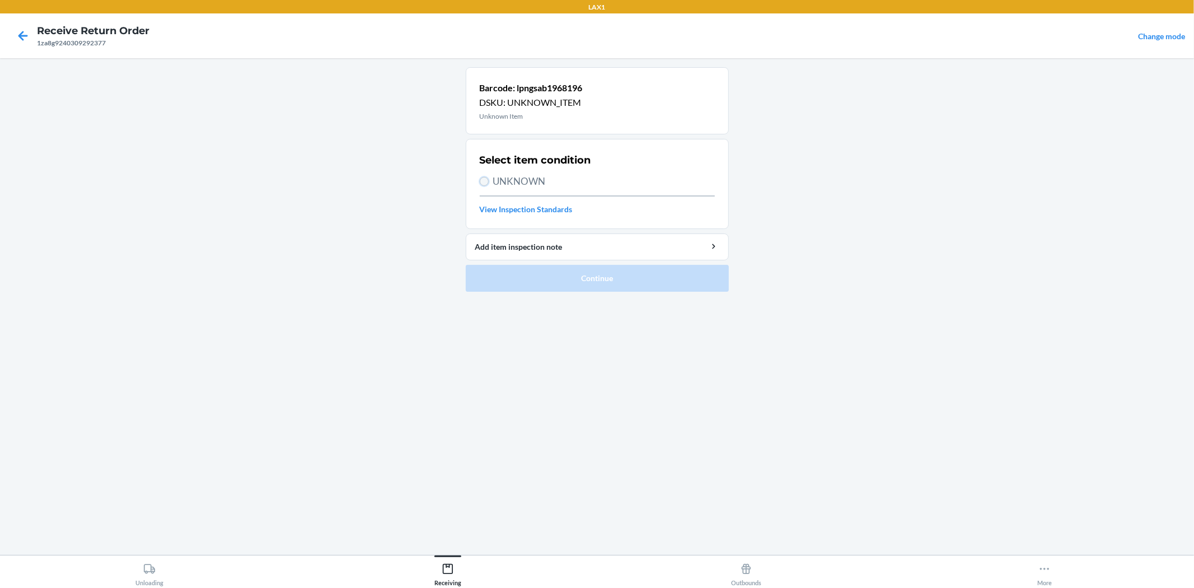
click at [486, 183] on input "UNKNOWN" at bounding box center [484, 181] width 9 height 9
click at [591, 278] on button "Continue" at bounding box center [597, 278] width 263 height 27
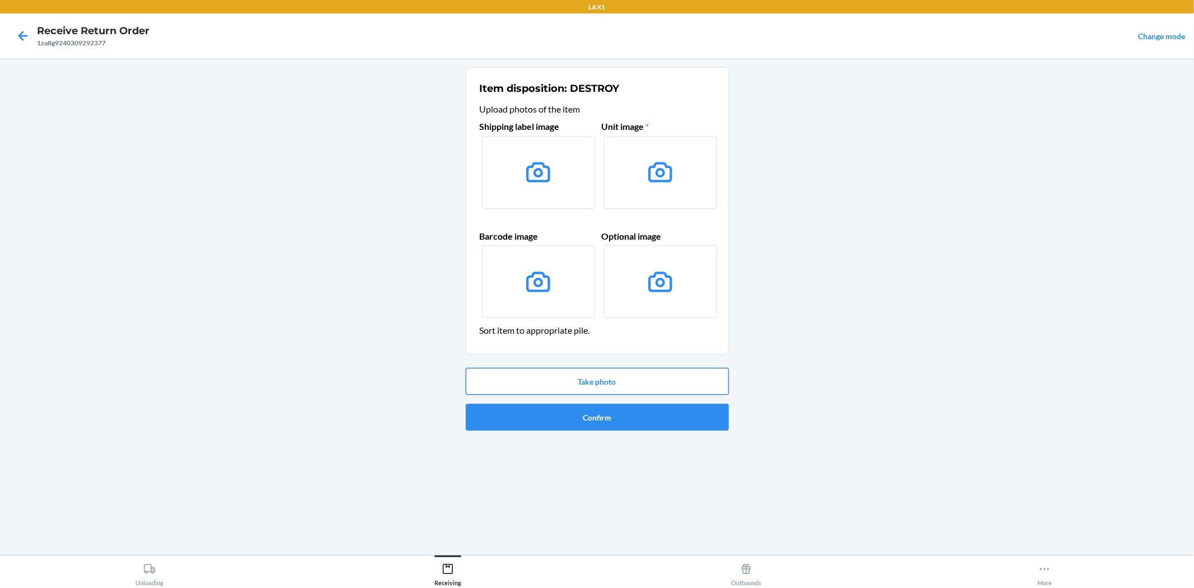
click at [578, 375] on button "Take photo" at bounding box center [597, 381] width 263 height 27
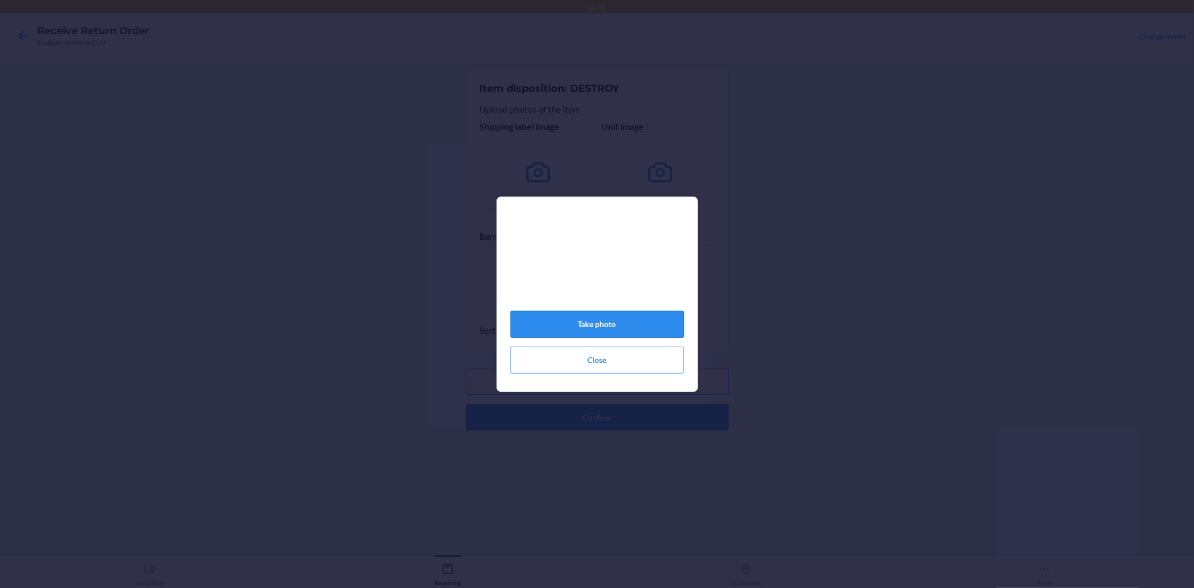
click at [598, 338] on button "Take photo" at bounding box center [598, 324] width 174 height 27
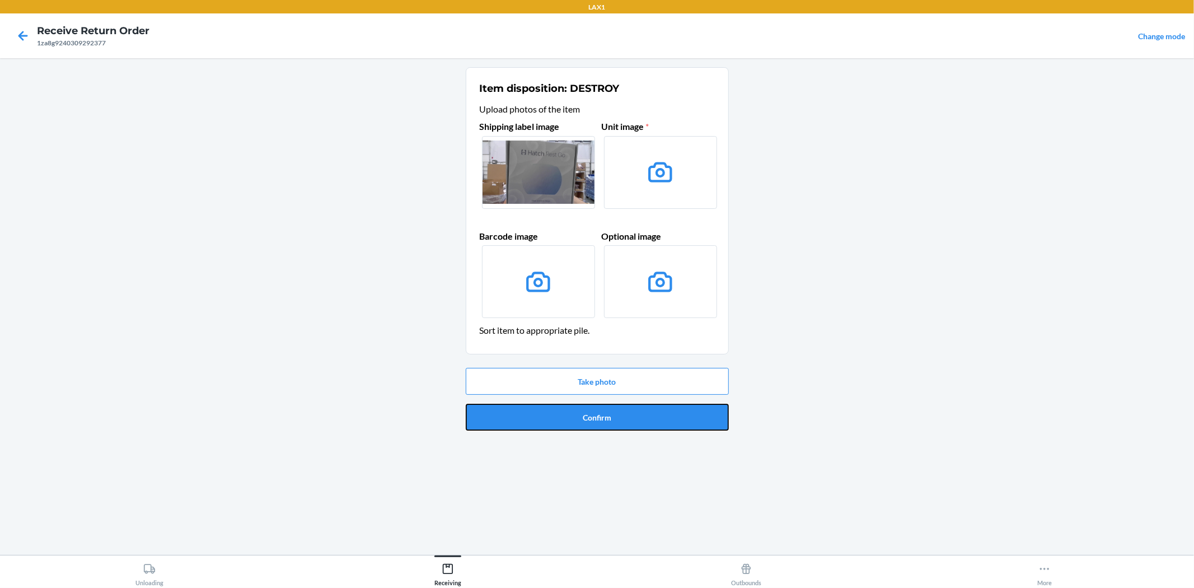
click at [612, 426] on button "Confirm" at bounding box center [597, 417] width 263 height 27
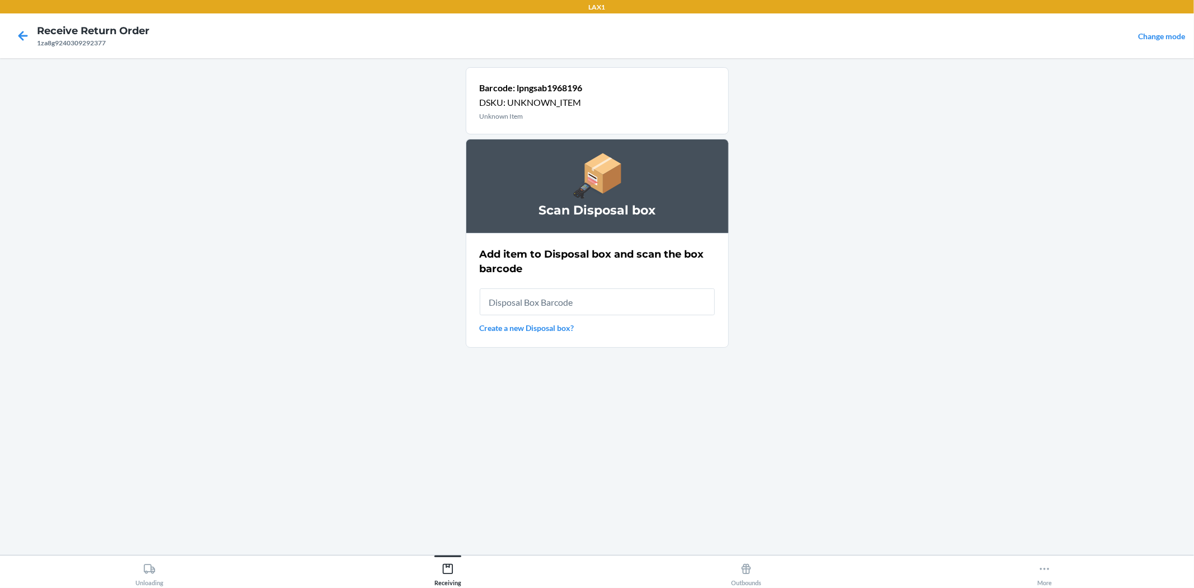
click at [613, 307] on input "text" at bounding box center [597, 301] width 235 height 27
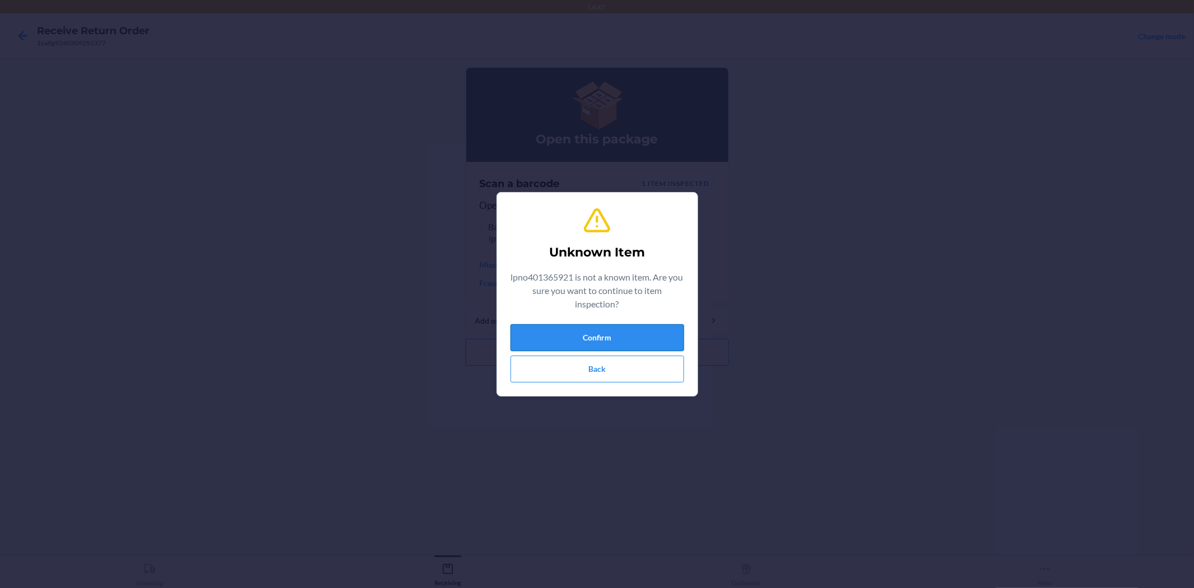
click at [613, 328] on button "Confirm" at bounding box center [598, 337] width 174 height 27
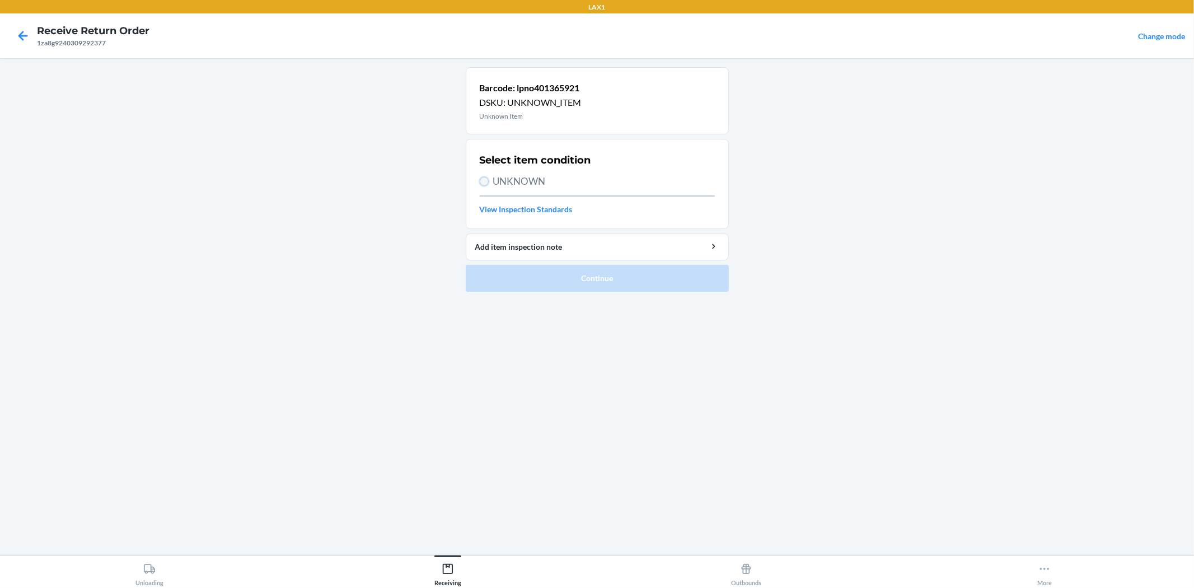
click at [488, 180] on input "UNKNOWN" at bounding box center [484, 181] width 9 height 9
click at [552, 277] on button "Continue" at bounding box center [597, 278] width 263 height 27
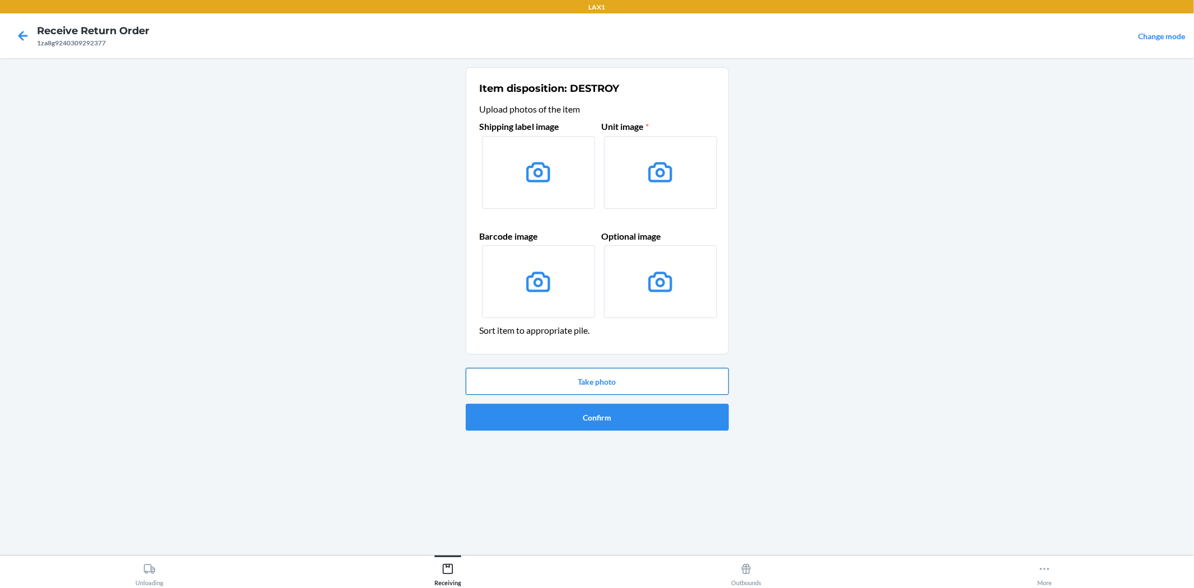
click at [595, 375] on button "Take photo" at bounding box center [597, 381] width 263 height 27
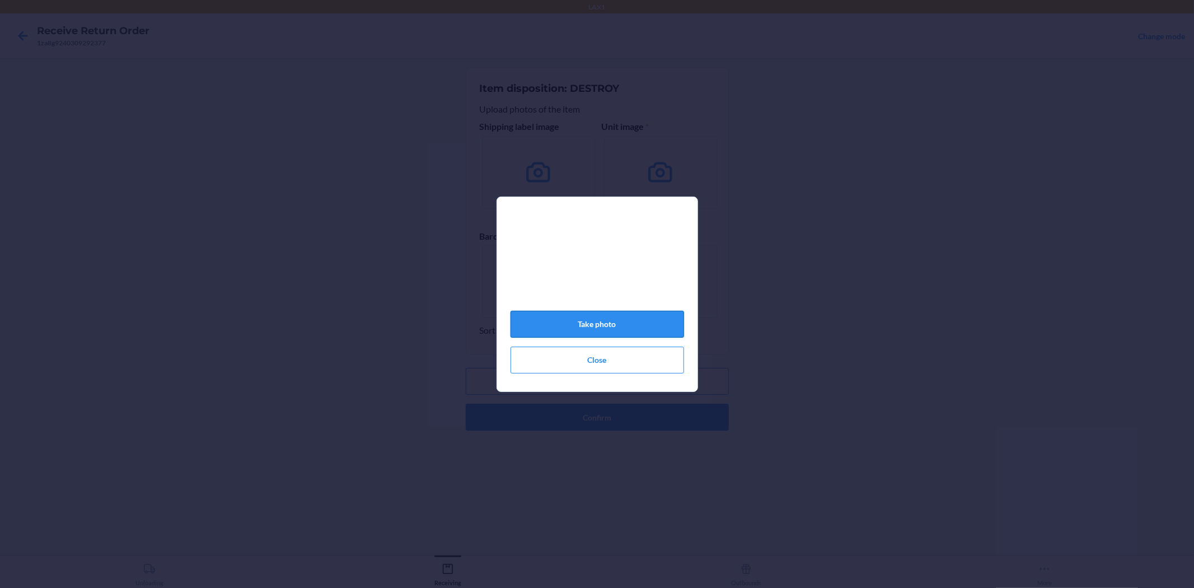
click at [622, 329] on button "Take photo" at bounding box center [598, 324] width 174 height 27
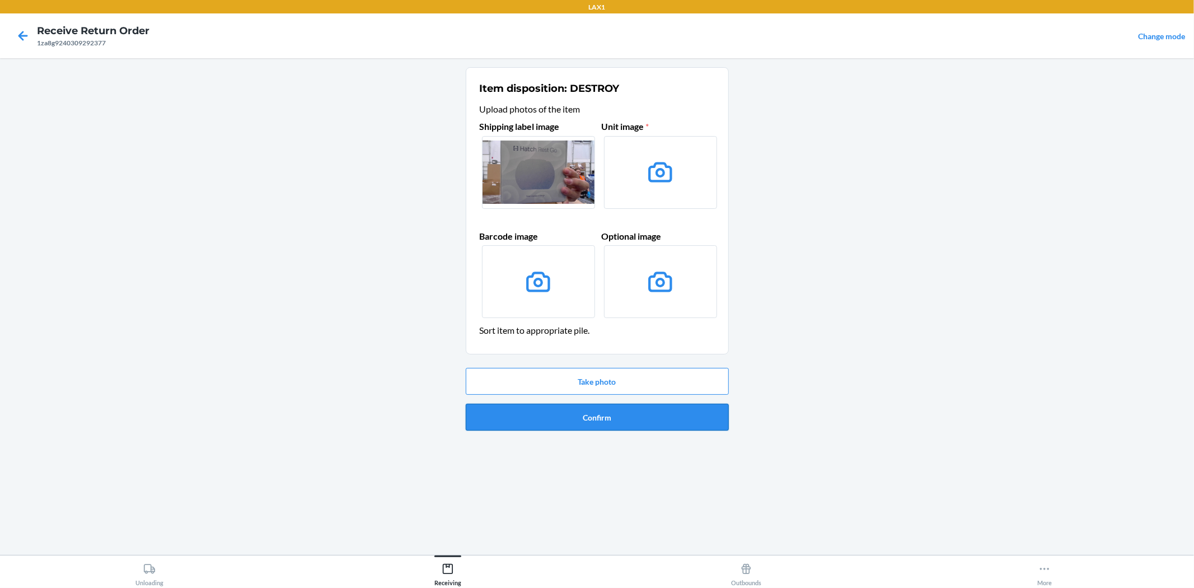
click at [605, 426] on button "Confirm" at bounding box center [597, 417] width 263 height 27
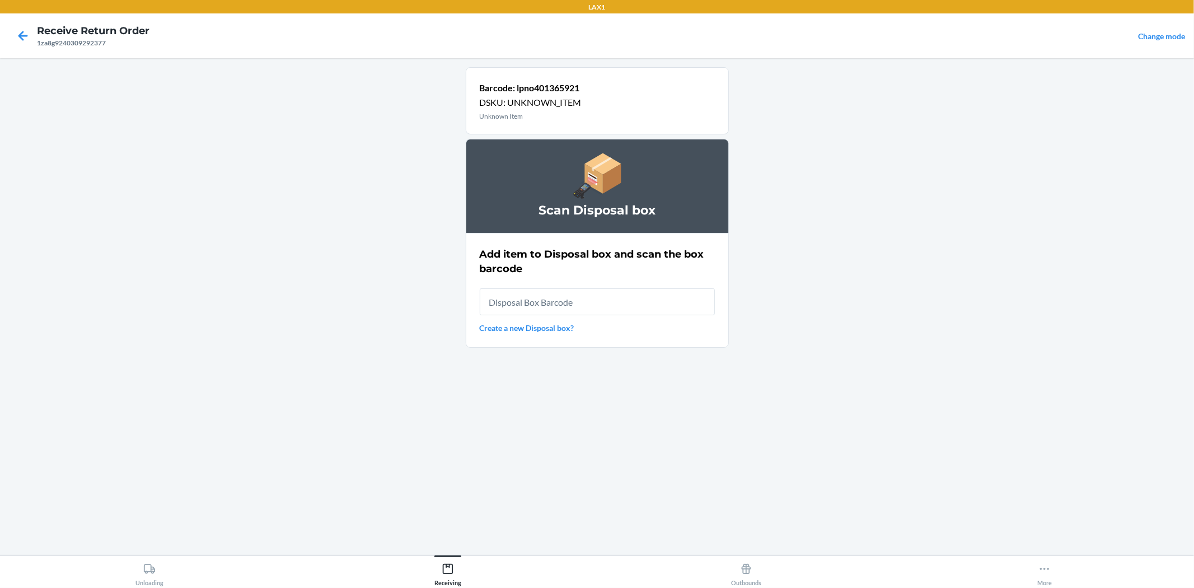
click at [549, 286] on div "Add item to Disposal box and scan the box barcode Create a new Disposal box?" at bounding box center [597, 291] width 235 height 94
click at [554, 312] on input "text" at bounding box center [597, 301] width 235 height 27
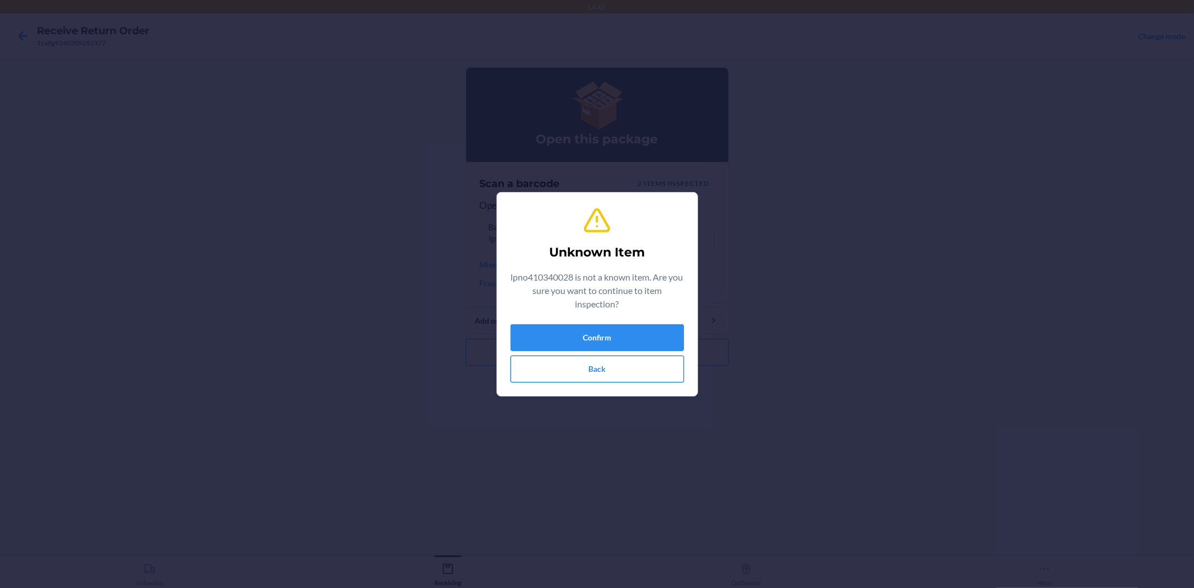
click at [614, 368] on button "Back" at bounding box center [598, 369] width 174 height 27
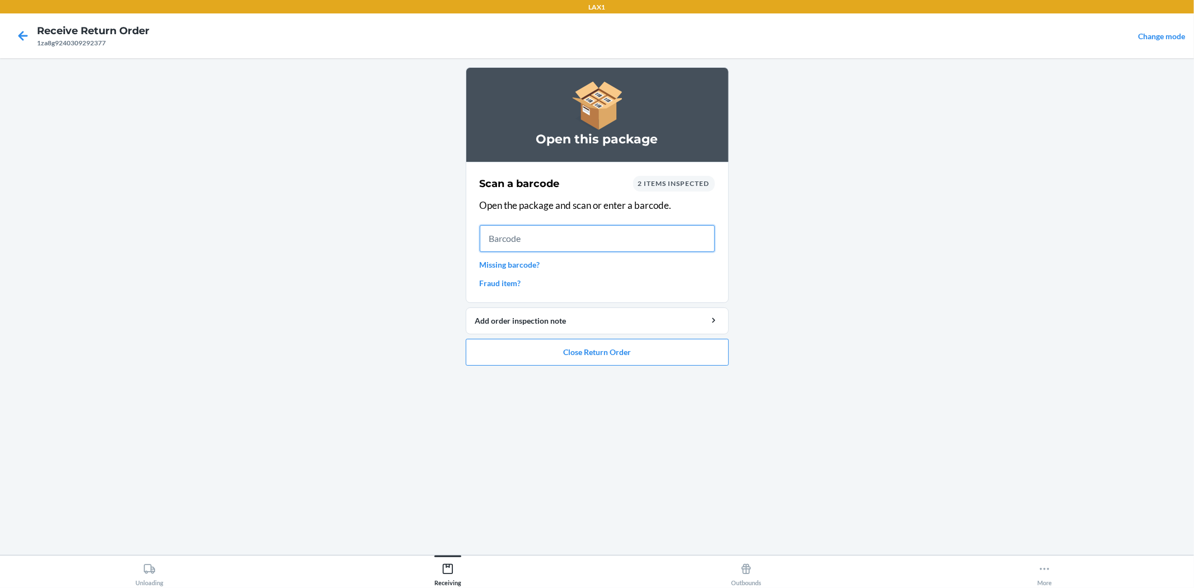
click at [503, 241] on input "text" at bounding box center [597, 238] width 235 height 27
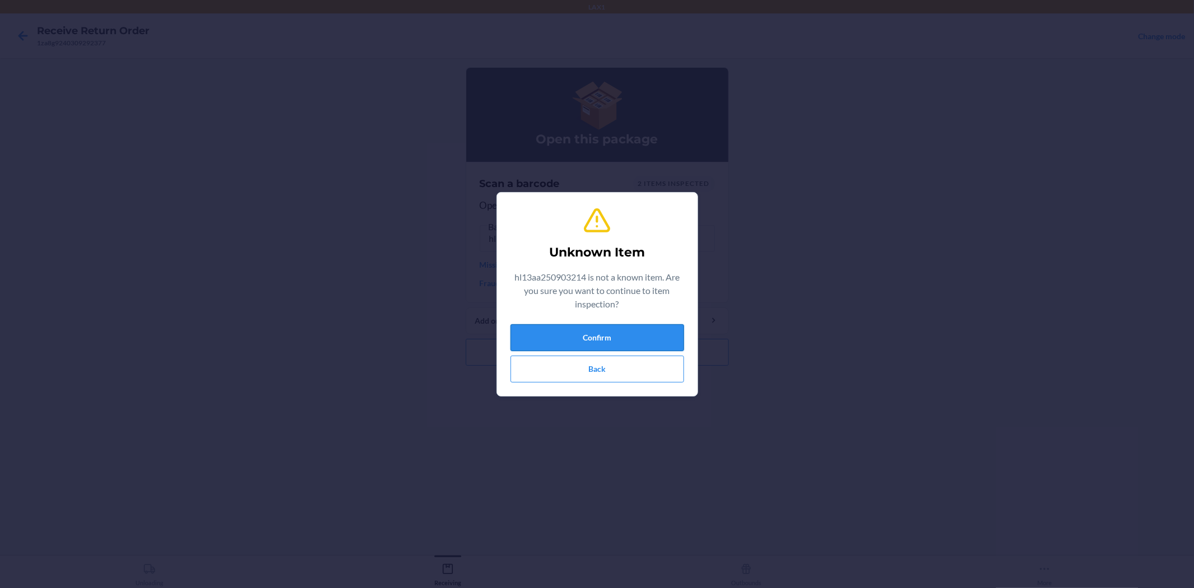
click at [584, 332] on button "Confirm" at bounding box center [598, 337] width 174 height 27
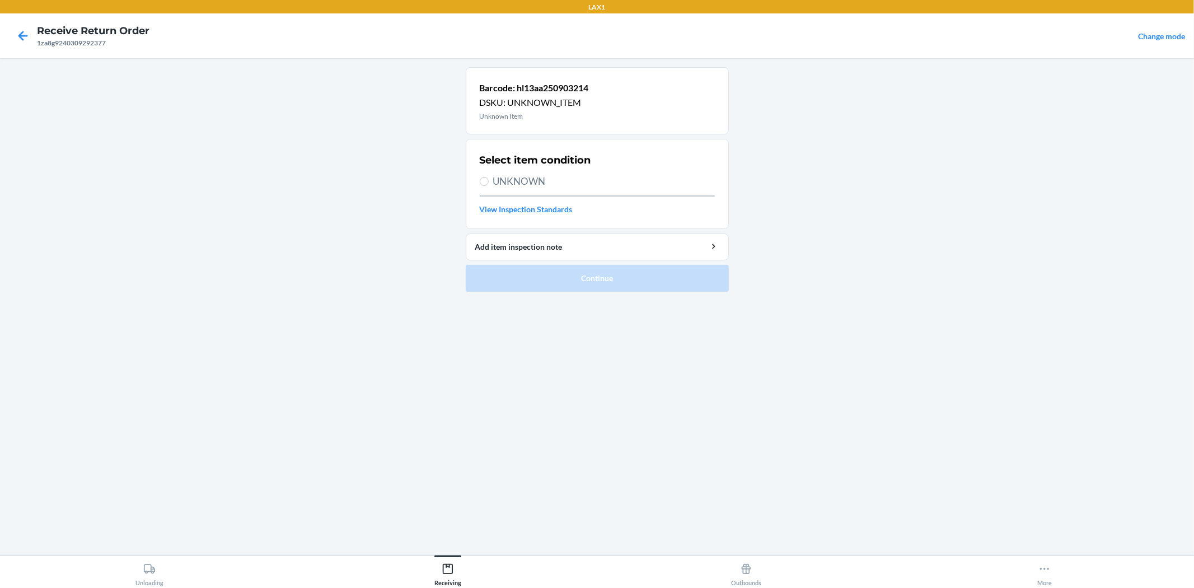
click at [475, 181] on section "Select item condition UNKNOWN View Inspection Standards" at bounding box center [597, 184] width 263 height 90
click at [494, 181] on span "UNKNOWN" at bounding box center [604, 181] width 222 height 15
click at [489, 181] on input "UNKNOWN" at bounding box center [484, 181] width 9 height 9
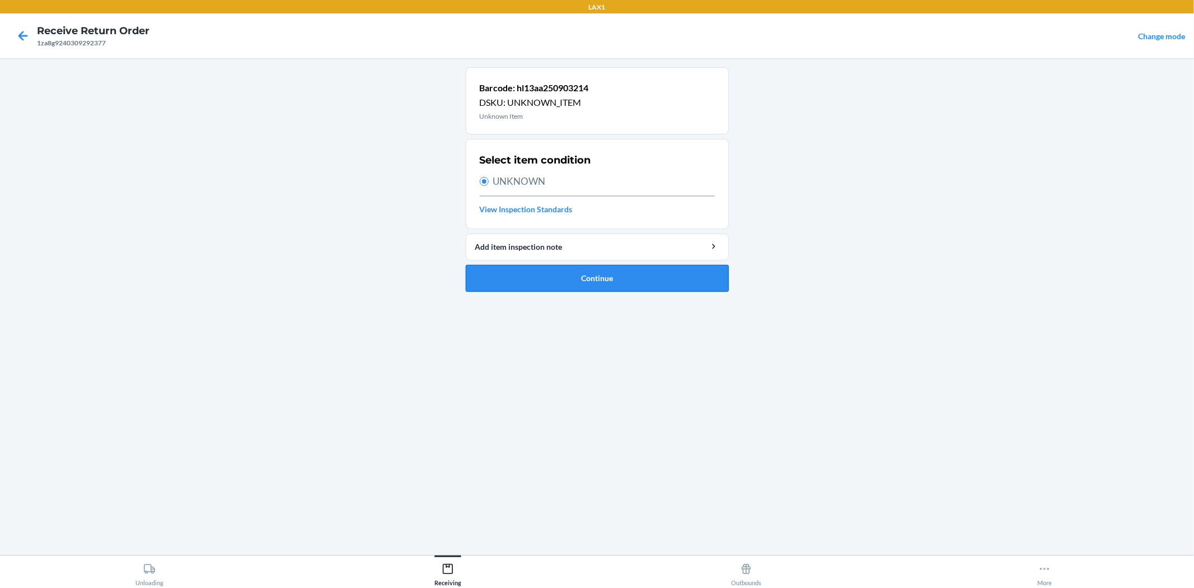
click at [552, 284] on button "Continue" at bounding box center [597, 278] width 263 height 27
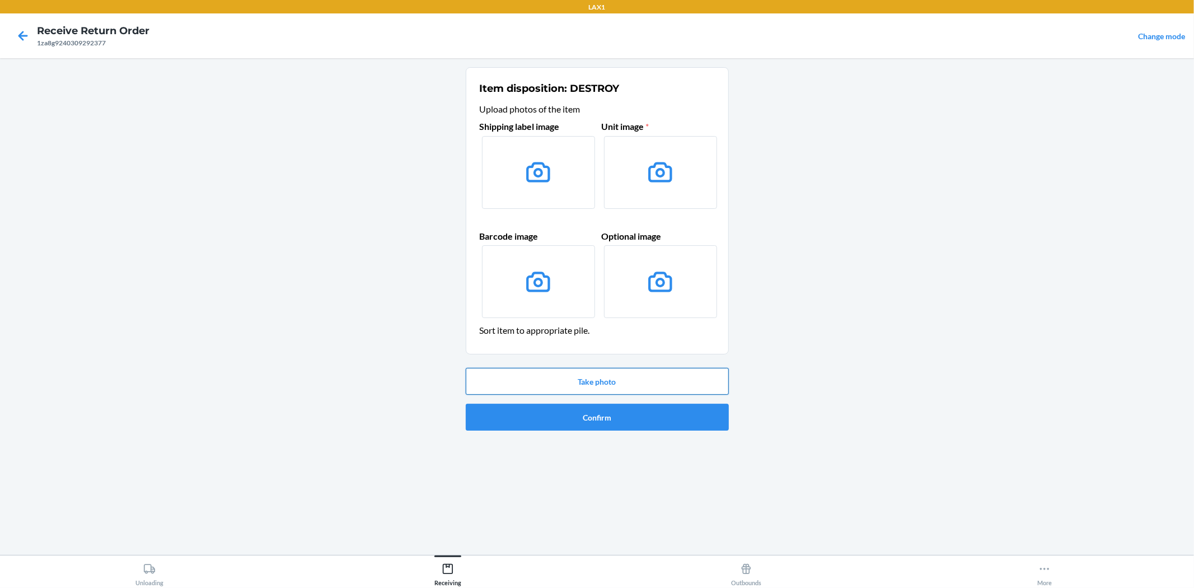
click at [598, 383] on button "Take photo" at bounding box center [597, 381] width 263 height 27
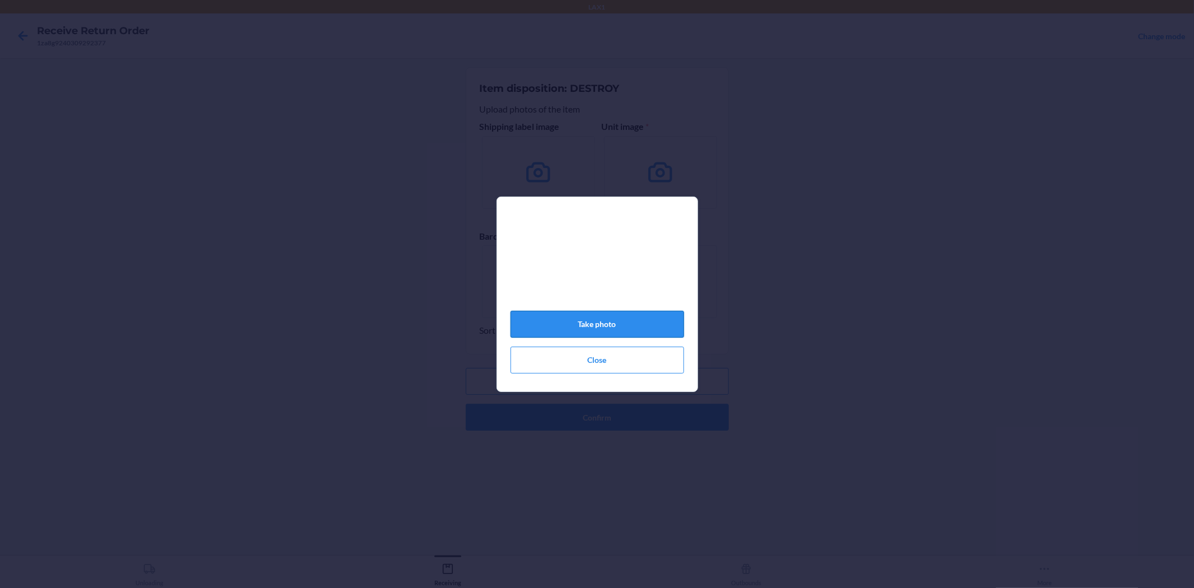
click at [668, 325] on button "Take photo" at bounding box center [598, 324] width 174 height 27
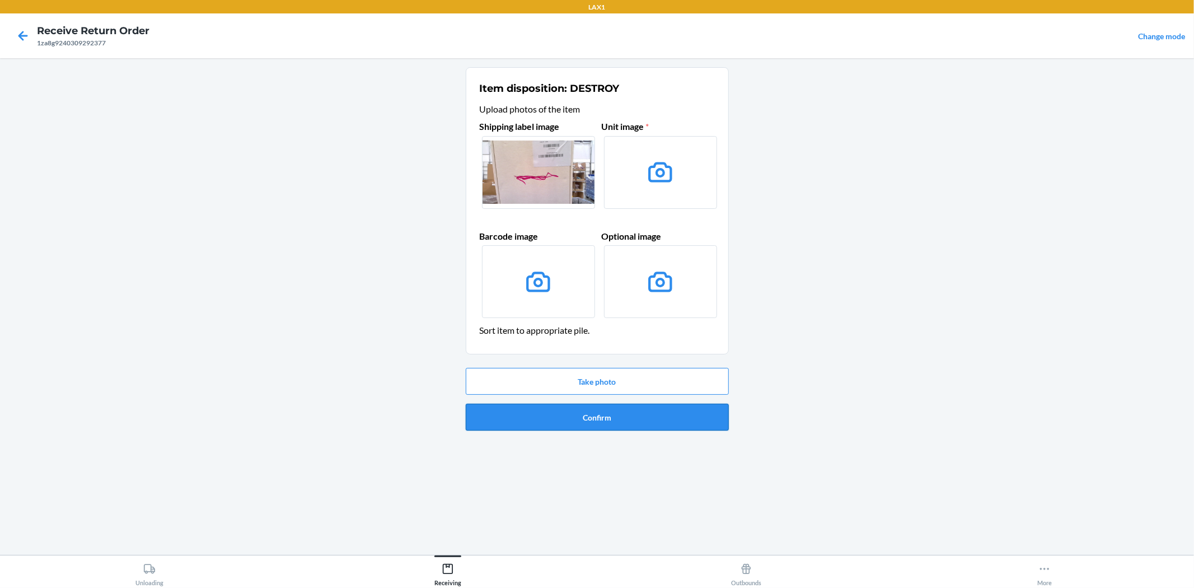
click at [657, 409] on button "Confirm" at bounding box center [597, 417] width 263 height 27
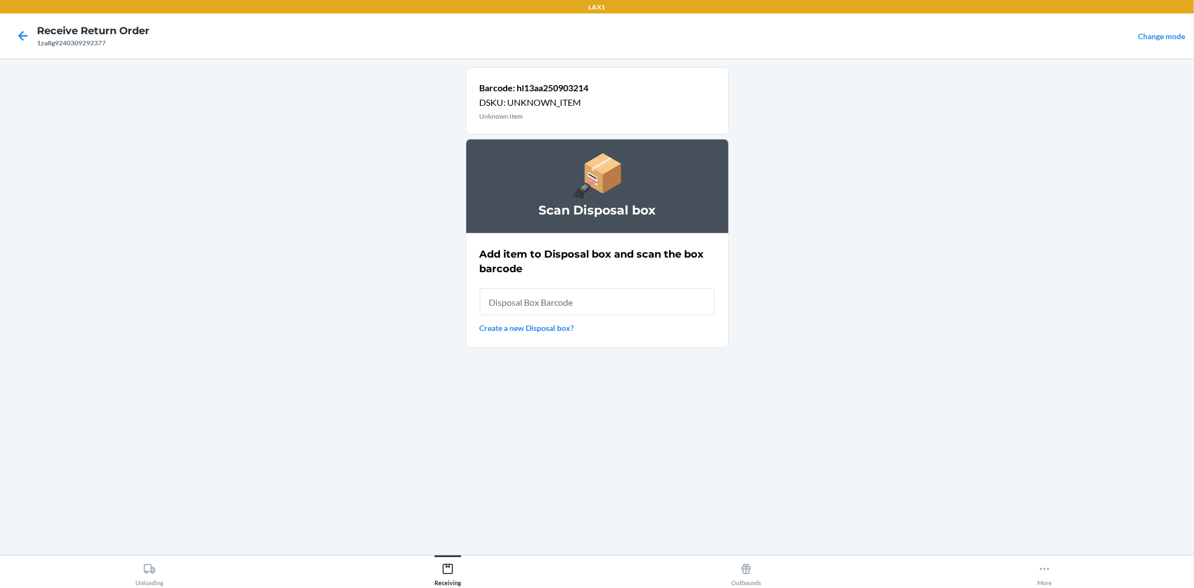
click at [557, 309] on input "text" at bounding box center [597, 301] width 235 height 27
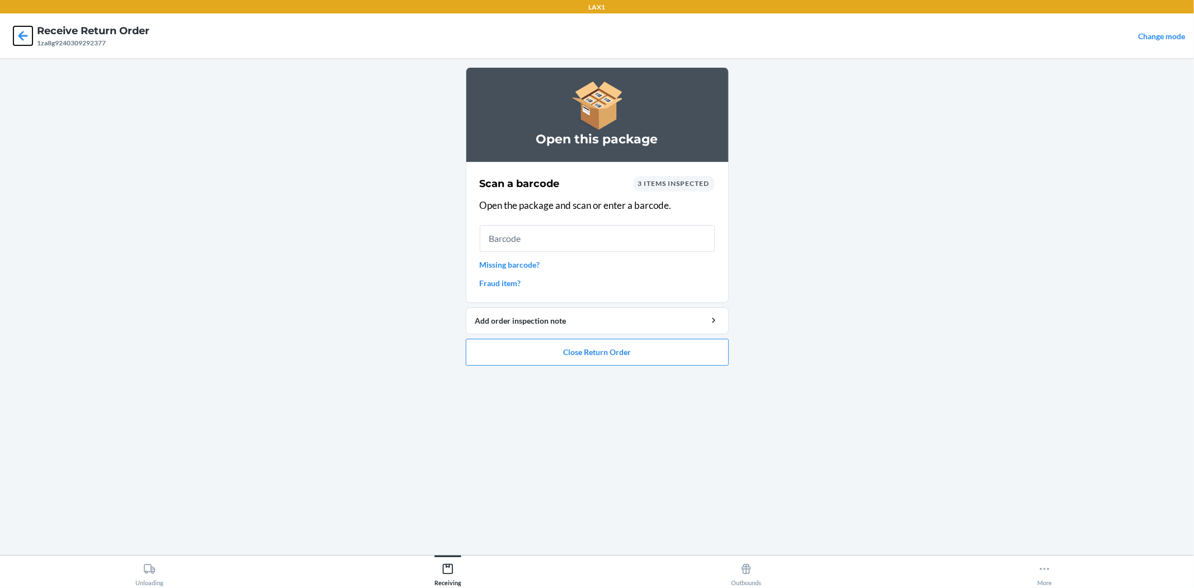
click at [18, 30] on icon at bounding box center [22, 35] width 19 height 19
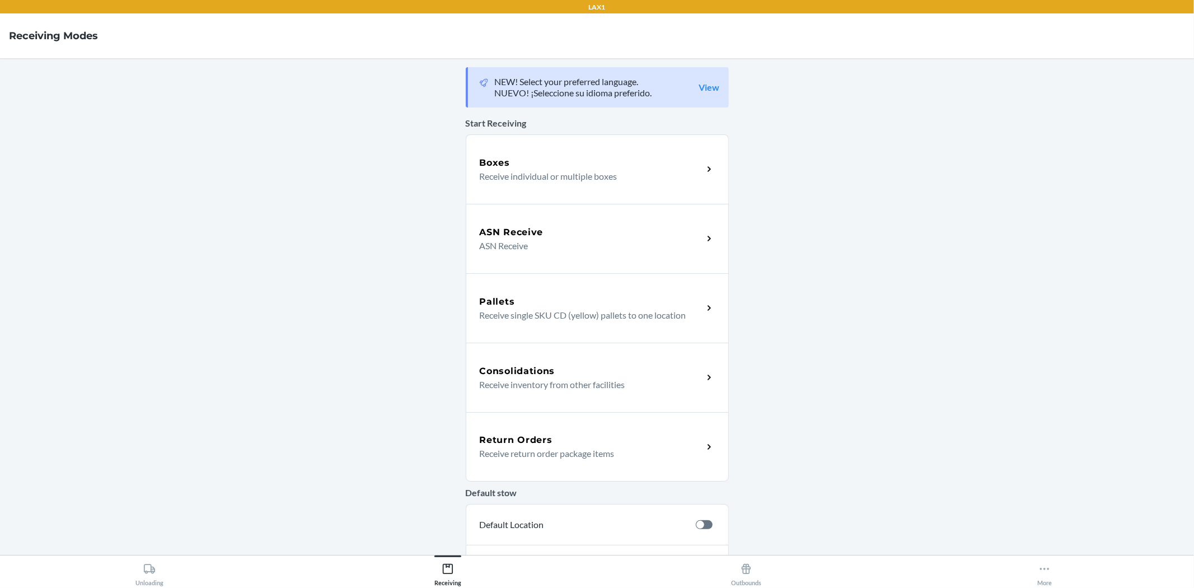
click at [634, 454] on p "Receive return order package items" at bounding box center [587, 453] width 214 height 13
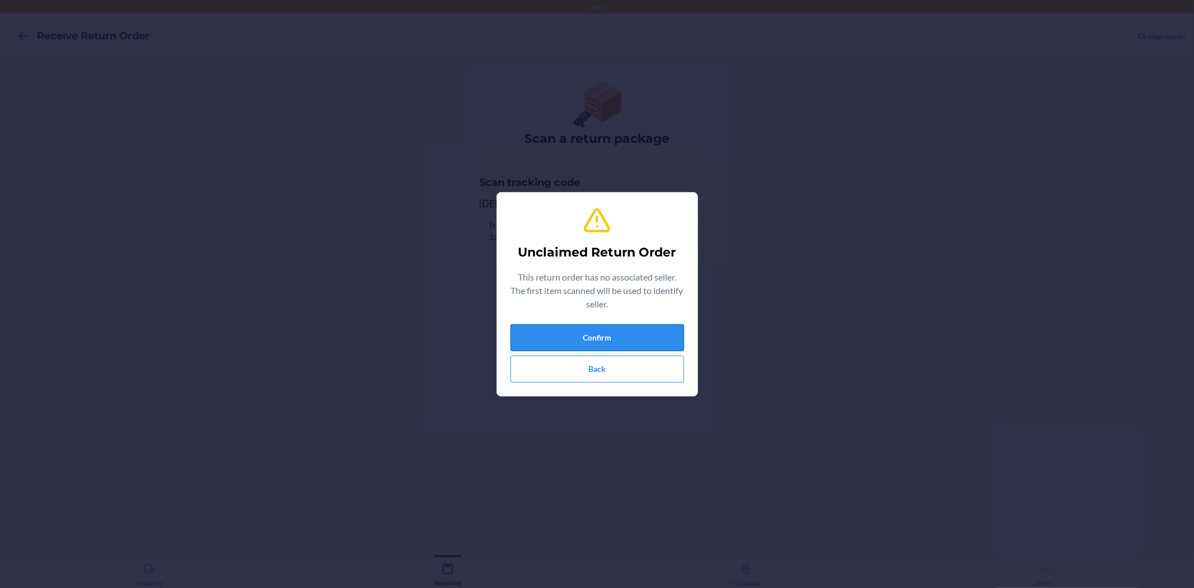
click at [669, 329] on button "Confirm" at bounding box center [598, 337] width 174 height 27
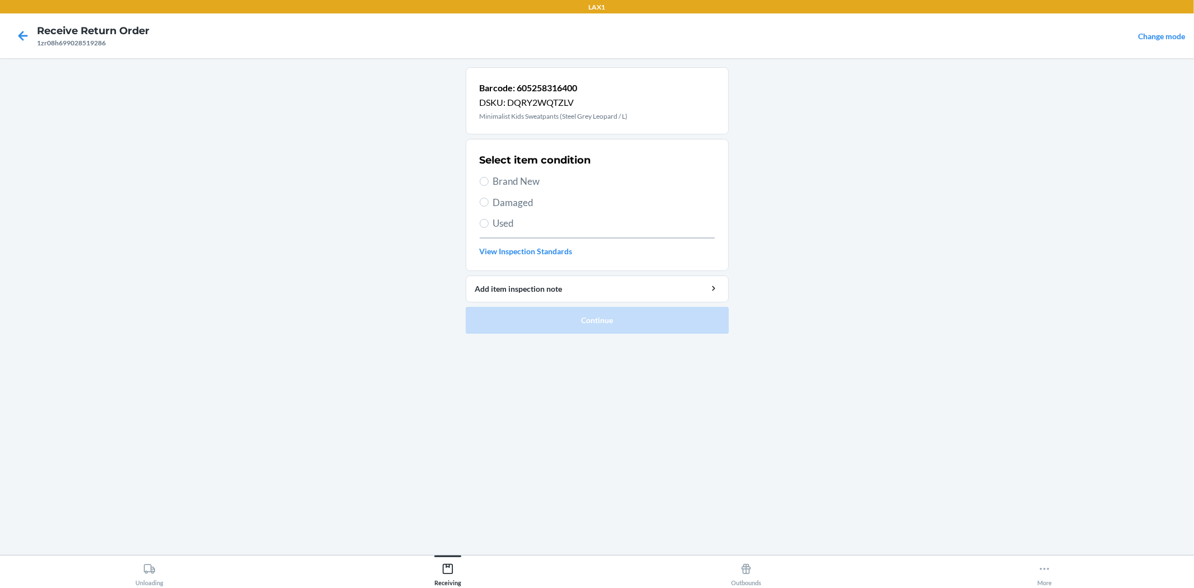
click at [530, 182] on span "Brand New" at bounding box center [604, 181] width 222 height 15
click at [489, 182] on input "Brand New" at bounding box center [484, 181] width 9 height 9
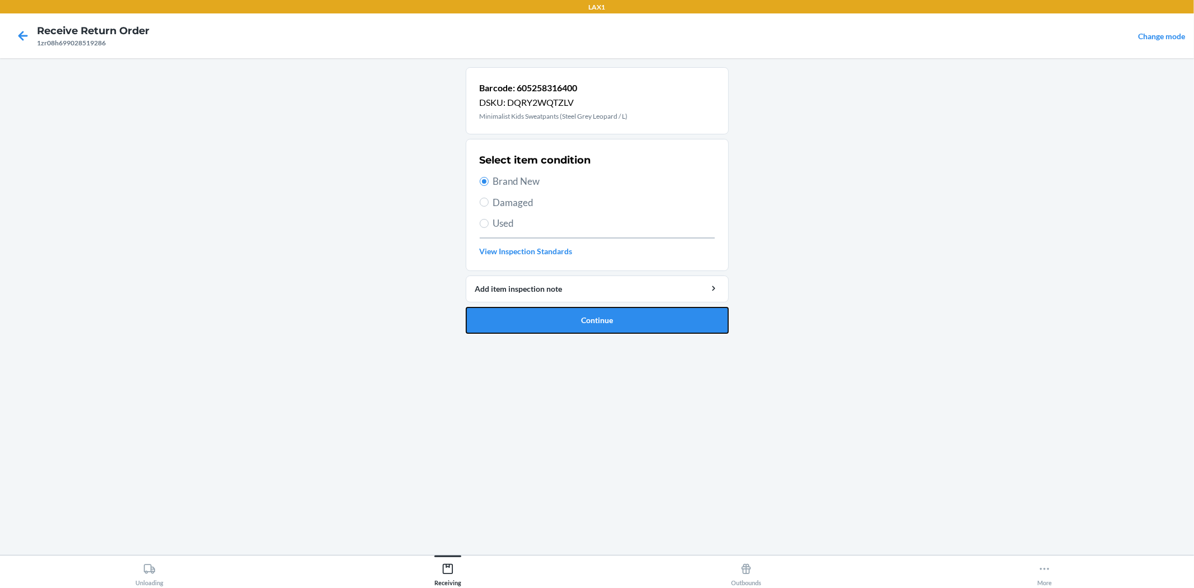
click at [620, 332] on button "Continue" at bounding box center [597, 320] width 263 height 27
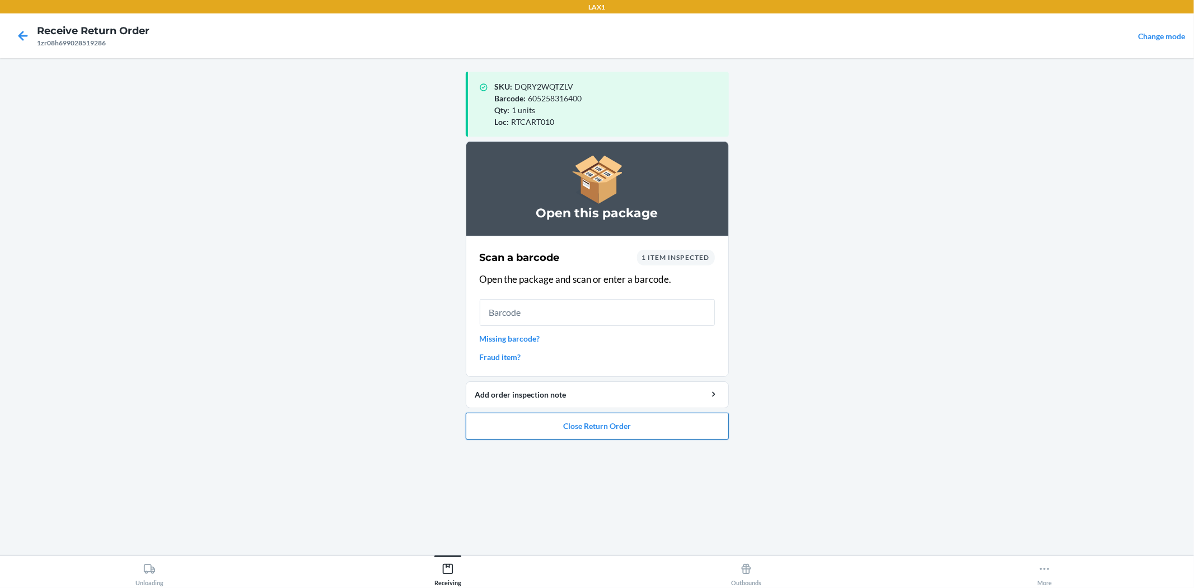
click at [607, 432] on button "Close Return Order" at bounding box center [597, 426] width 263 height 27
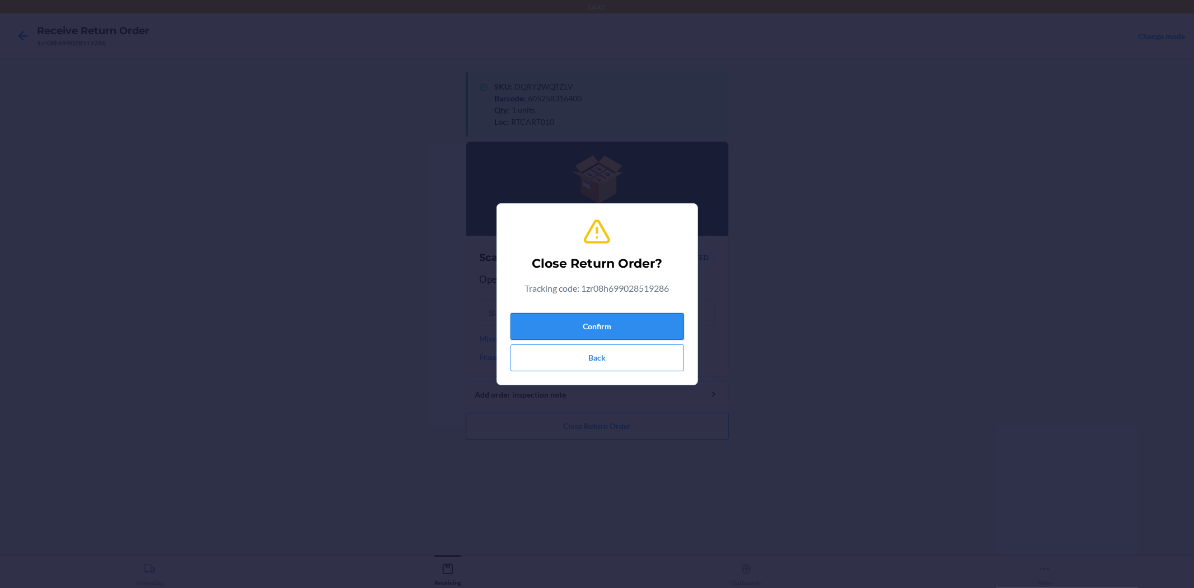
click at [618, 323] on button "Confirm" at bounding box center [598, 326] width 174 height 27
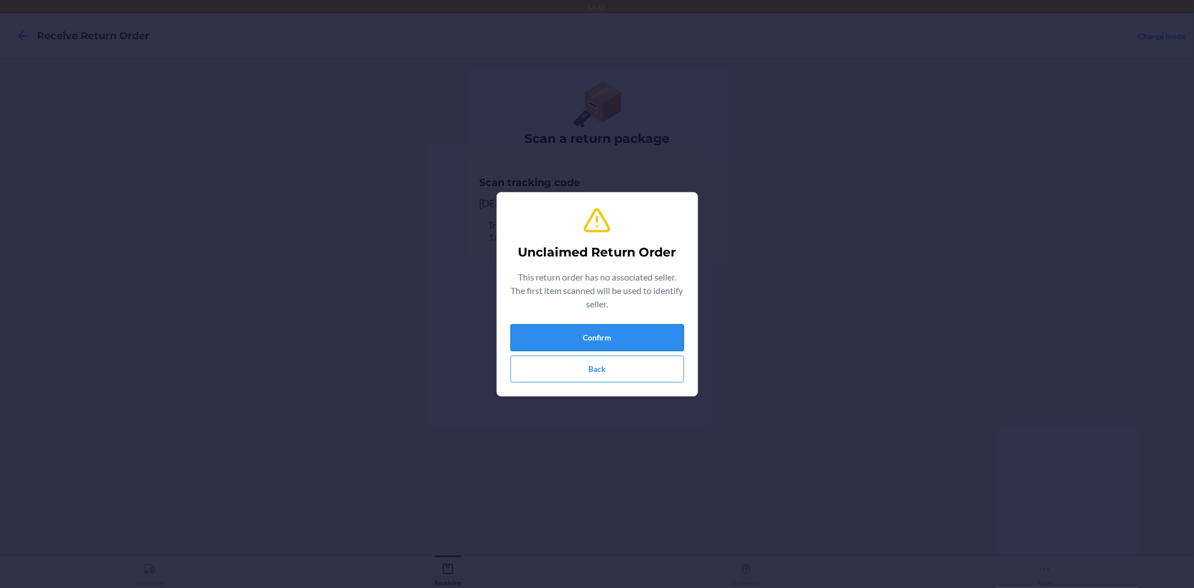
click at [632, 326] on button "Confirm" at bounding box center [598, 337] width 174 height 27
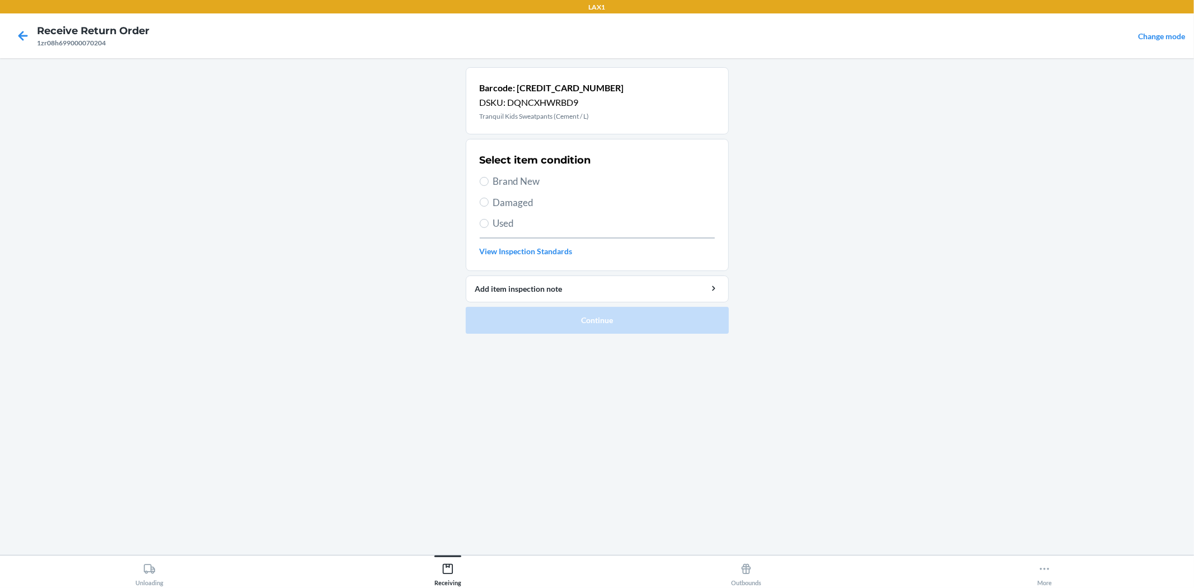
click at [510, 223] on span "Used" at bounding box center [604, 223] width 222 height 15
click at [489, 223] on input "Used" at bounding box center [484, 223] width 9 height 9
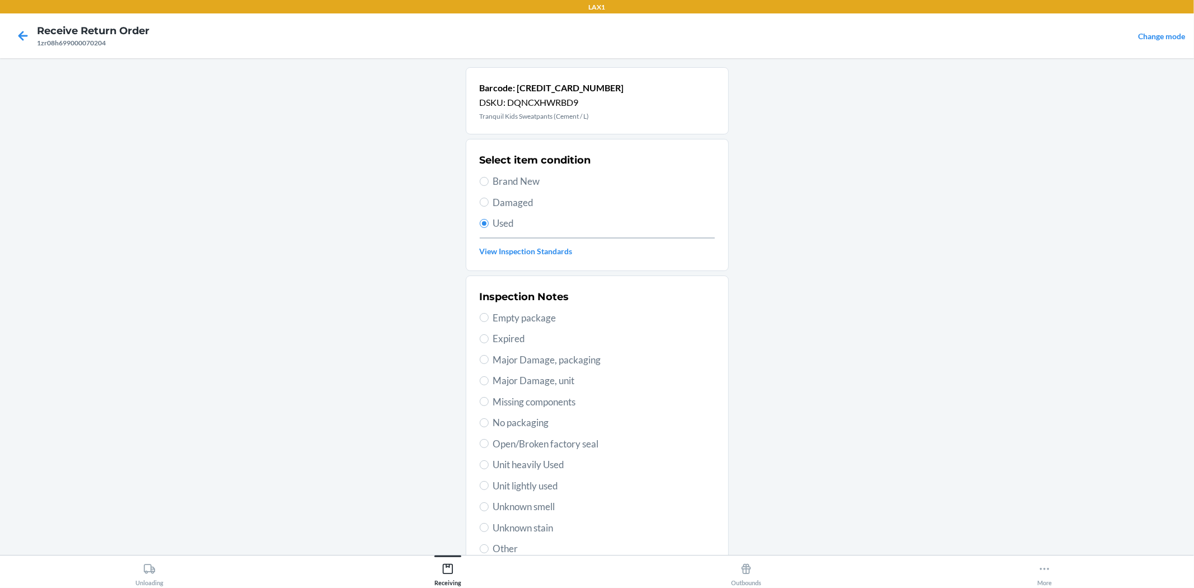
click at [516, 480] on span "Unit lightly used" at bounding box center [604, 486] width 222 height 15
click at [489, 481] on input "Unit lightly used" at bounding box center [484, 485] width 9 height 9
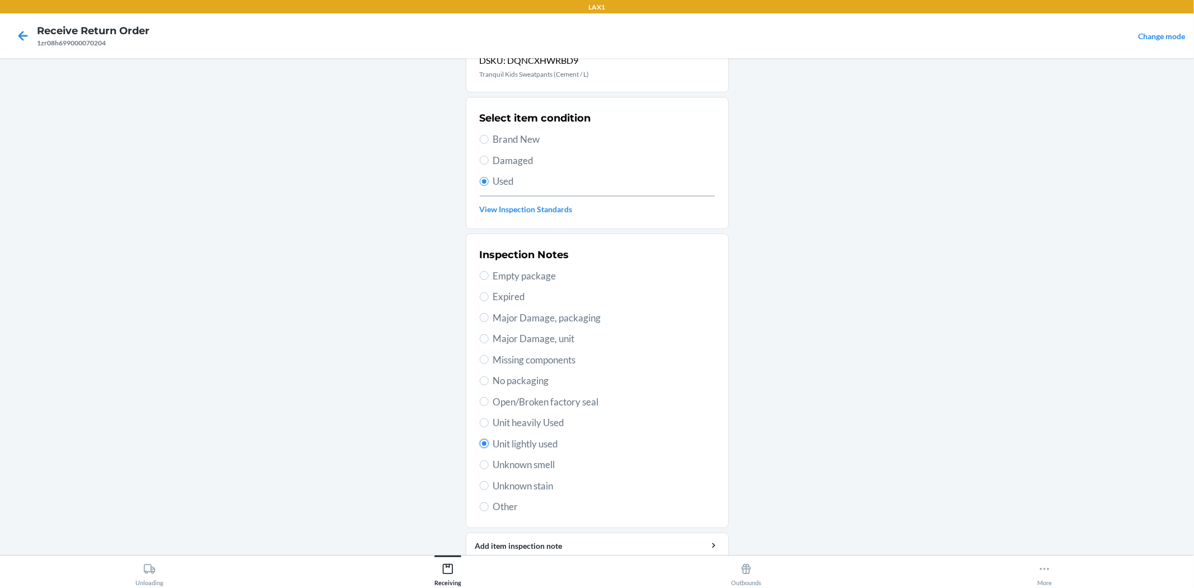
scroll to position [86, 0]
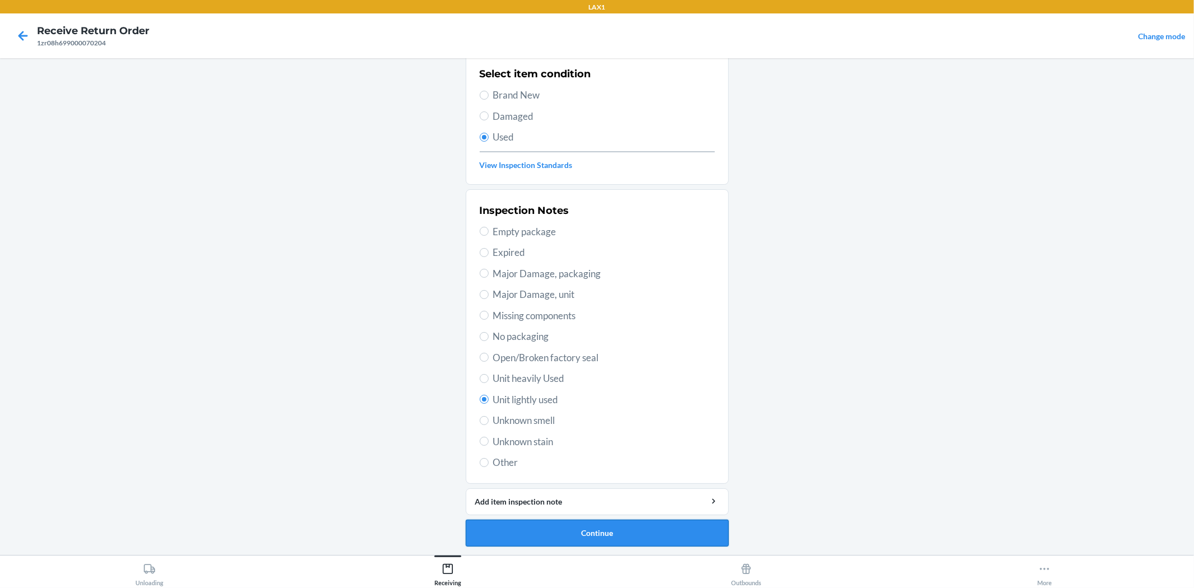
click at [641, 524] on button "Continue" at bounding box center [597, 533] width 263 height 27
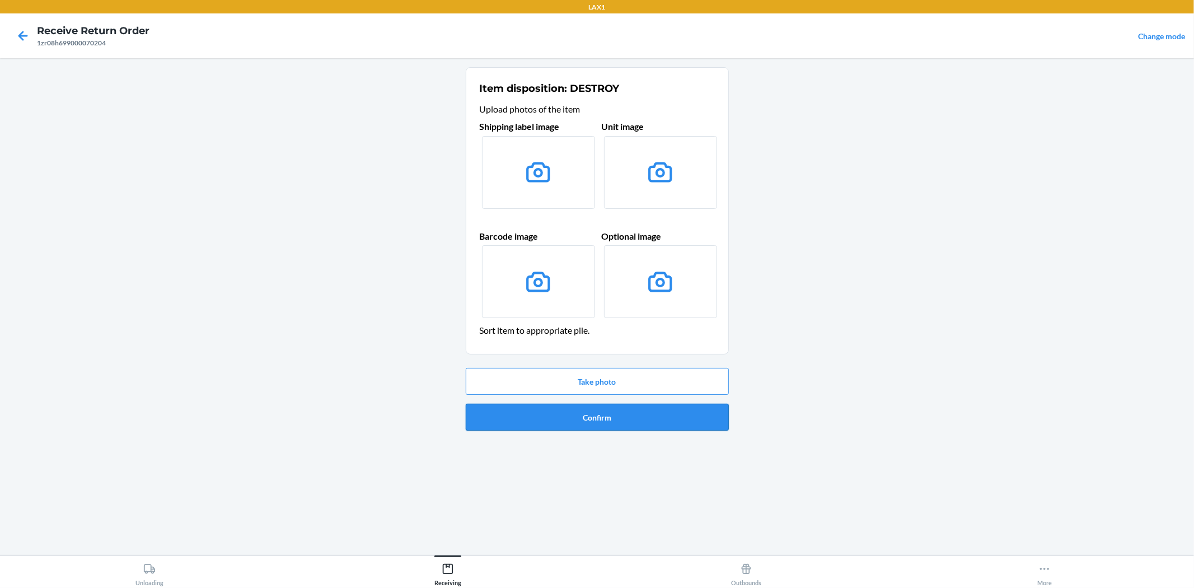
click at [662, 412] on button "Confirm" at bounding box center [597, 417] width 263 height 27
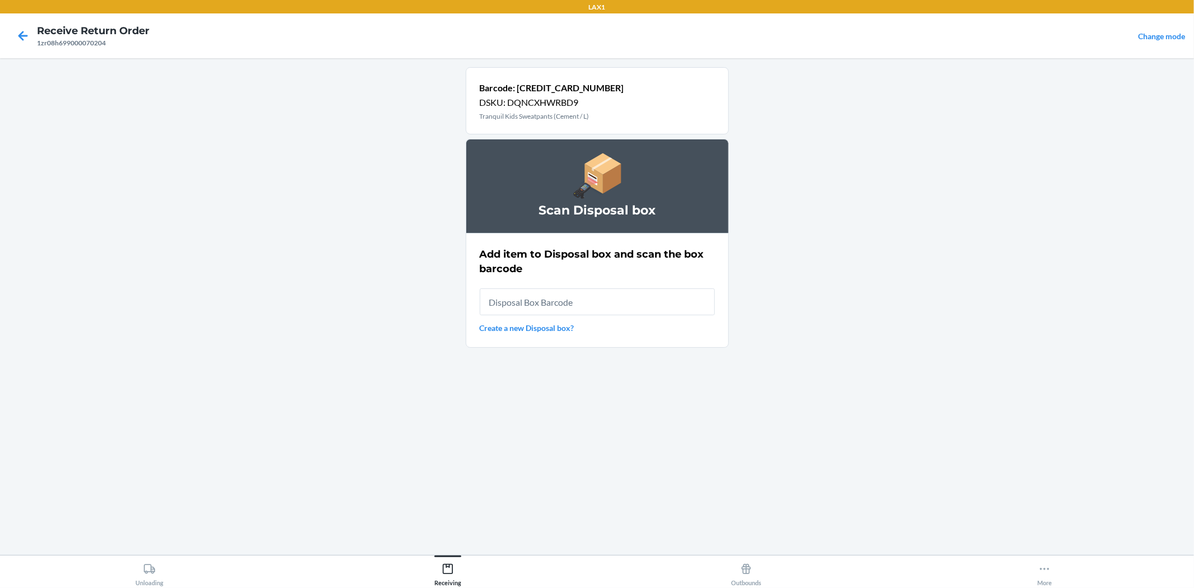
click at [585, 305] on input "text" at bounding box center [597, 301] width 235 height 27
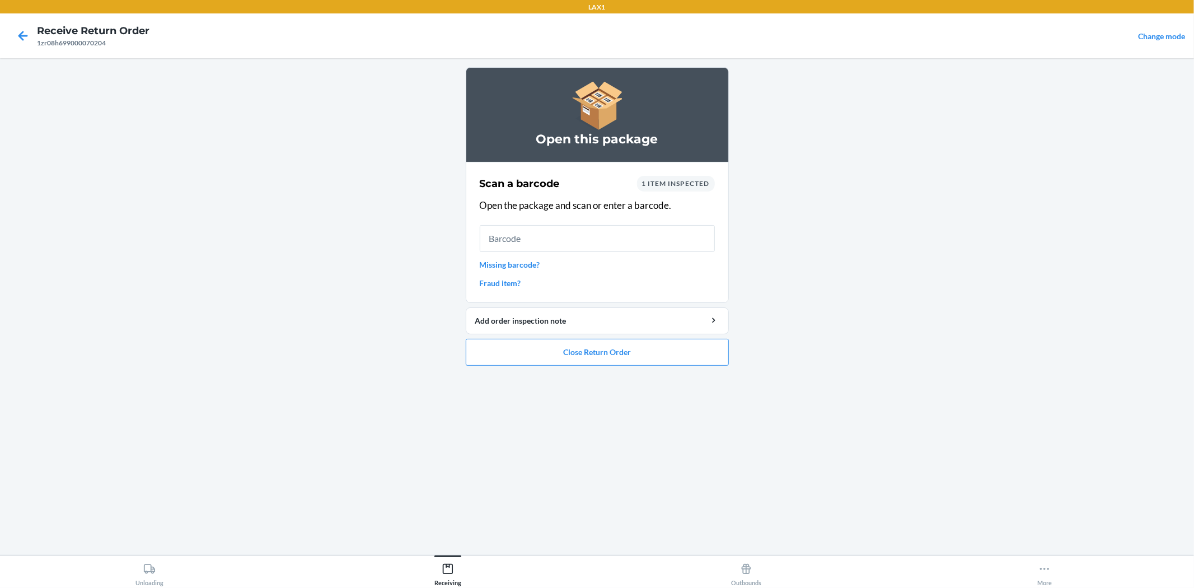
click at [694, 188] on div "1 item inspected" at bounding box center [676, 184] width 78 height 16
click at [681, 185] on span "1 item inspected" at bounding box center [676, 183] width 68 height 8
drag, startPoint x: 671, startPoint y: 185, endPoint x: 641, endPoint y: 185, distance: 30.2
click at [670, 185] on span "1 item inspected" at bounding box center [676, 183] width 68 height 8
click at [671, 321] on div "Add order inspection note" at bounding box center [597, 321] width 244 height 12
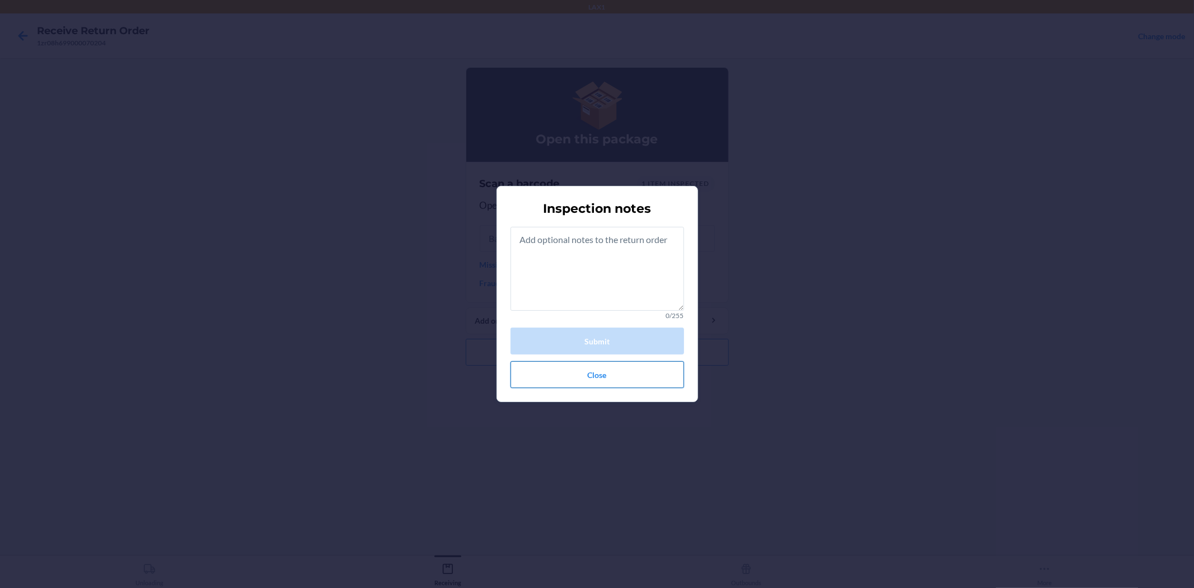
click at [628, 374] on button "Close" at bounding box center [598, 374] width 174 height 27
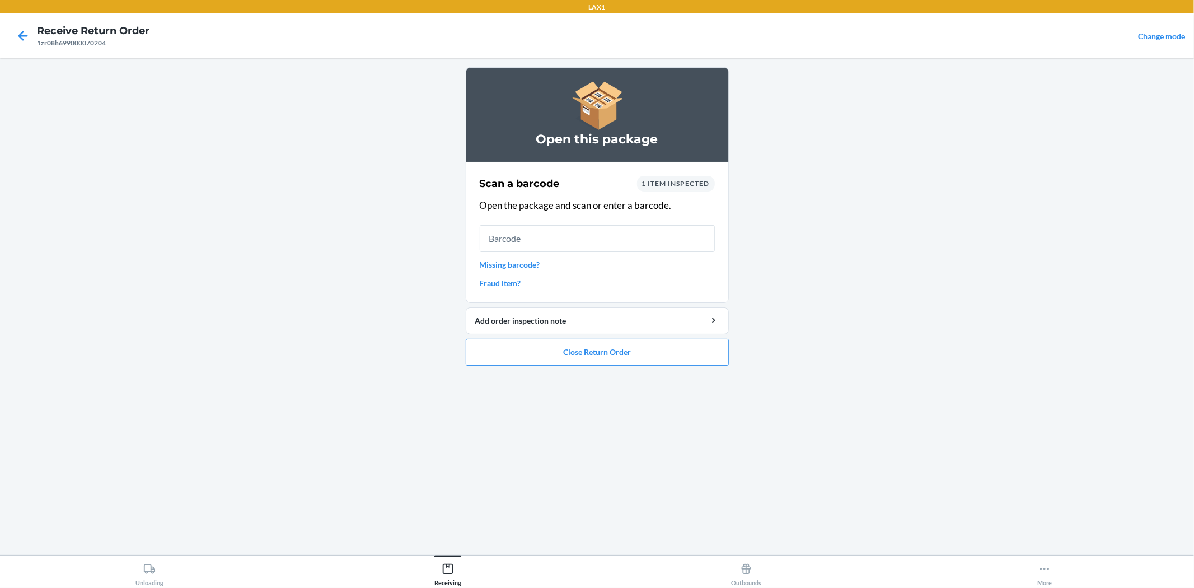
click at [659, 180] on span "1 item inspected" at bounding box center [676, 183] width 68 height 8
click at [659, 182] on span "1 item inspected" at bounding box center [676, 183] width 68 height 8
drag, startPoint x: 546, startPoint y: 188, endPoint x: 538, endPoint y: 189, distance: 9.0
click at [545, 189] on h2 "Scan a barcode" at bounding box center [520, 183] width 80 height 15
click at [590, 228] on input "text" at bounding box center [597, 238] width 235 height 27
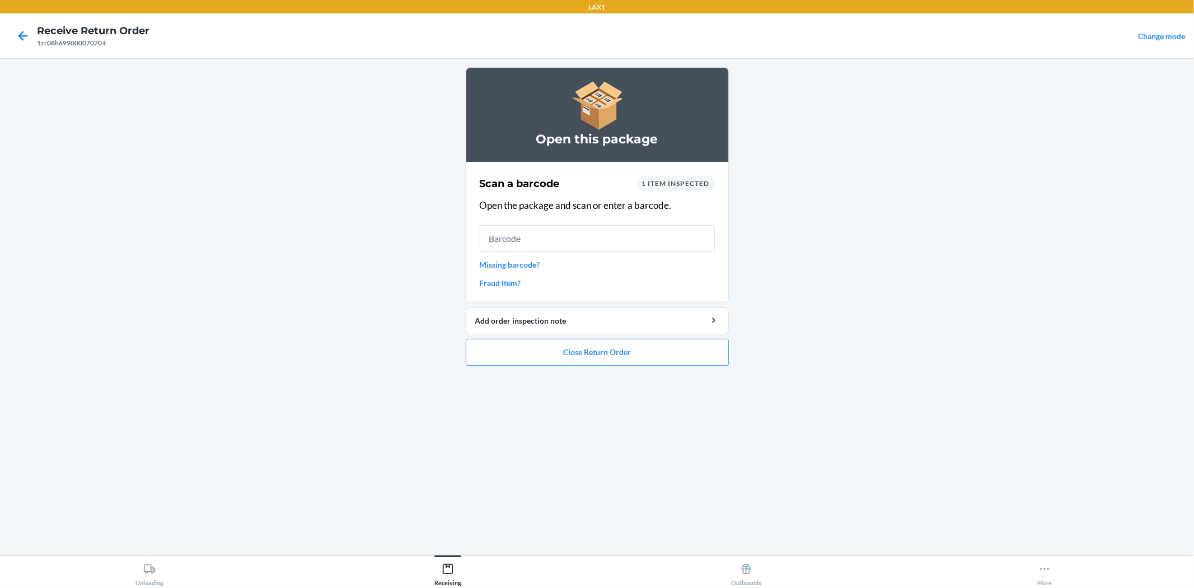
click at [11, 17] on nav "Receive Return Order 1zr08h699000070204 Change mode" at bounding box center [597, 35] width 1194 height 45
click at [20, 28] on icon at bounding box center [22, 35] width 19 height 19
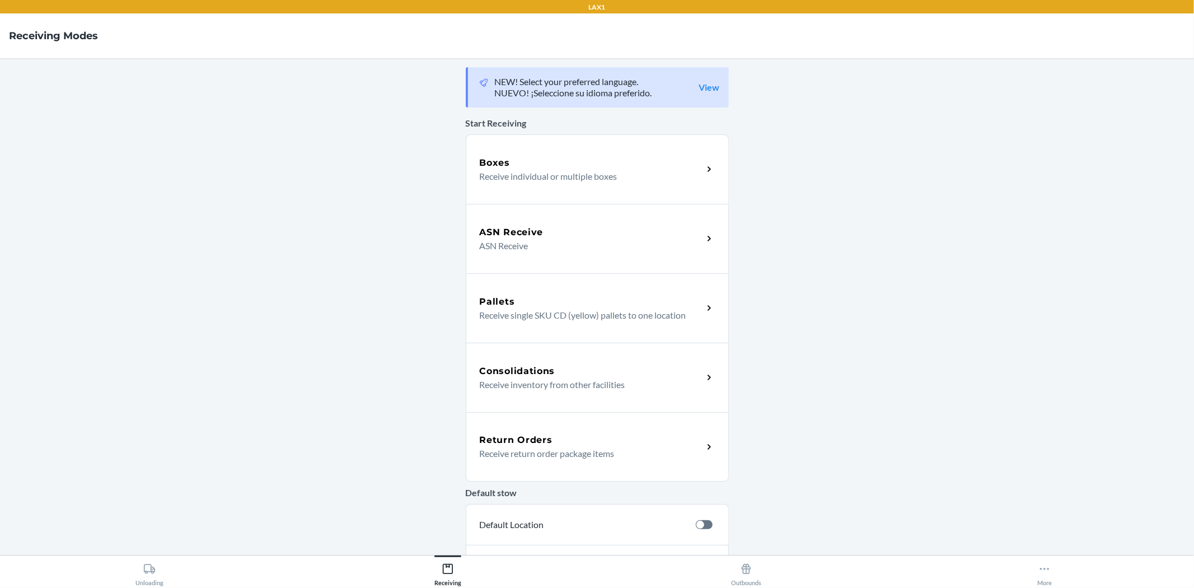
click at [573, 426] on div "Return Orders Receive return order package items" at bounding box center [597, 446] width 263 height 69
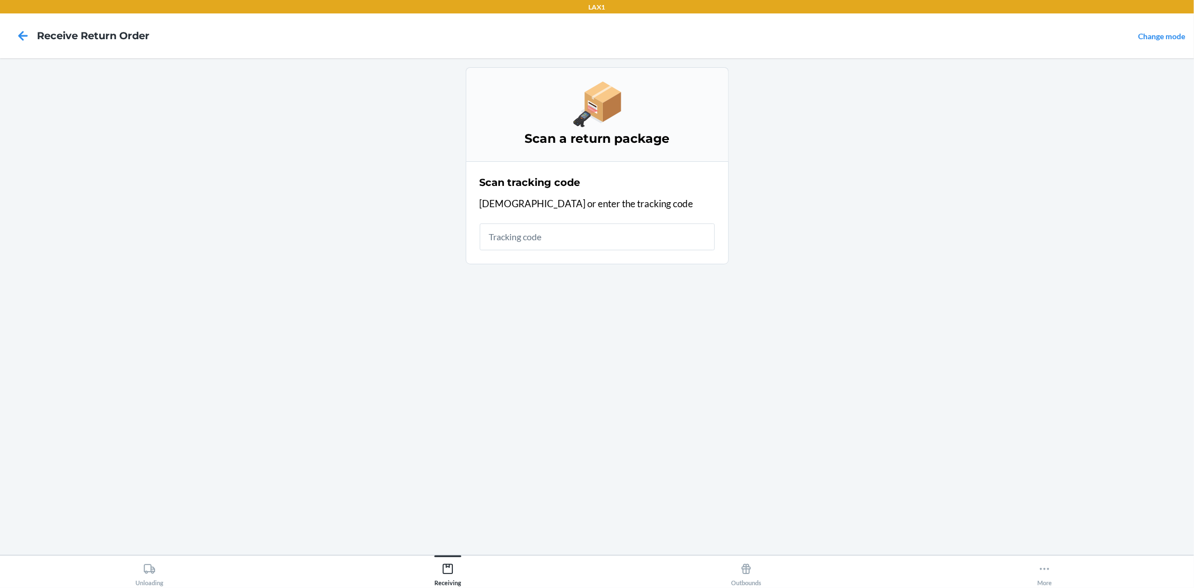
click at [566, 232] on input "text" at bounding box center [597, 236] width 235 height 27
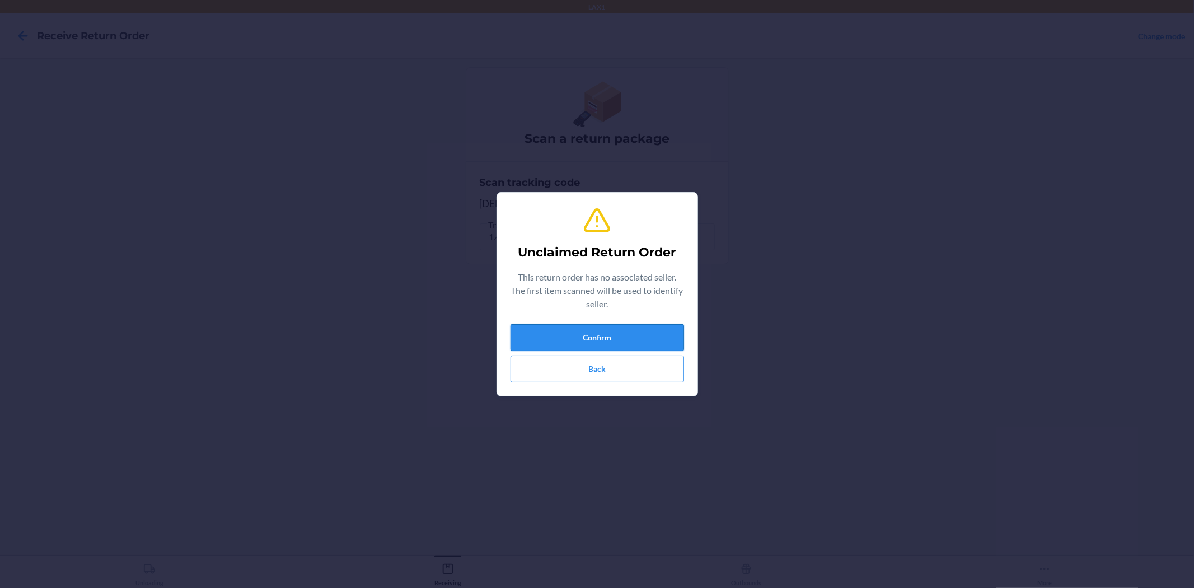
click at [655, 338] on button "Confirm" at bounding box center [598, 337] width 174 height 27
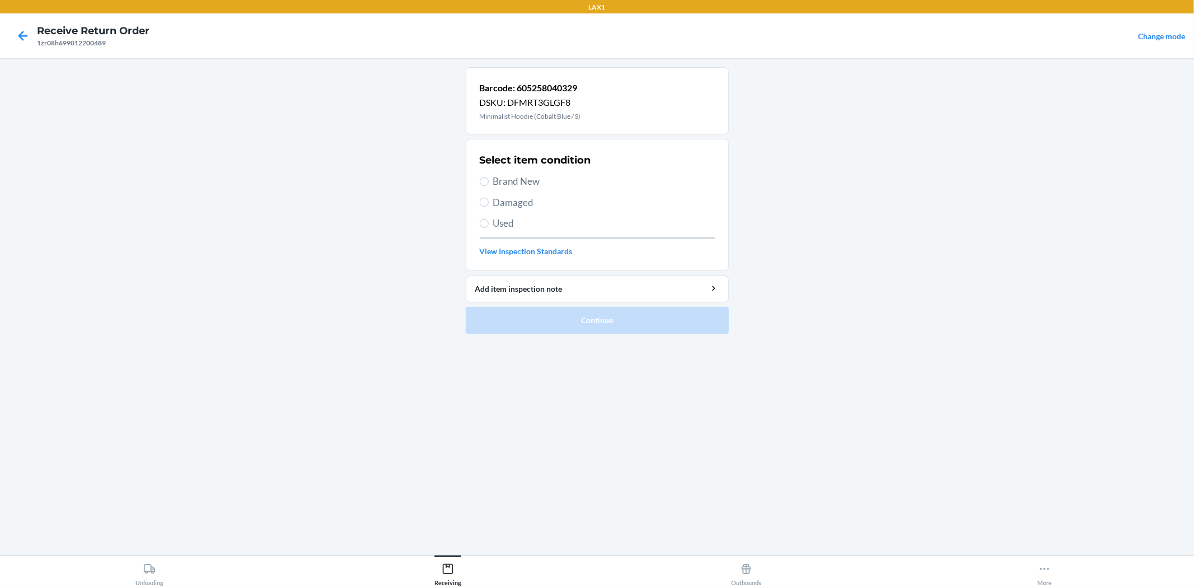
click at [510, 176] on span "Brand New" at bounding box center [604, 181] width 222 height 15
click at [489, 177] on input "Brand New" at bounding box center [484, 181] width 9 height 9
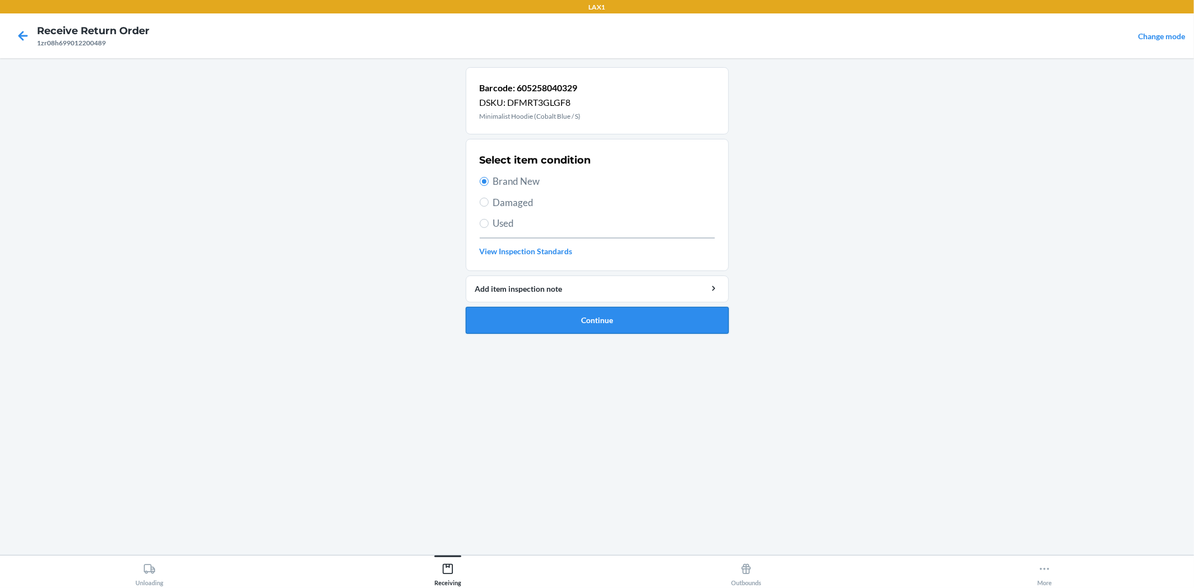
click at [546, 318] on button "Continue" at bounding box center [597, 320] width 263 height 27
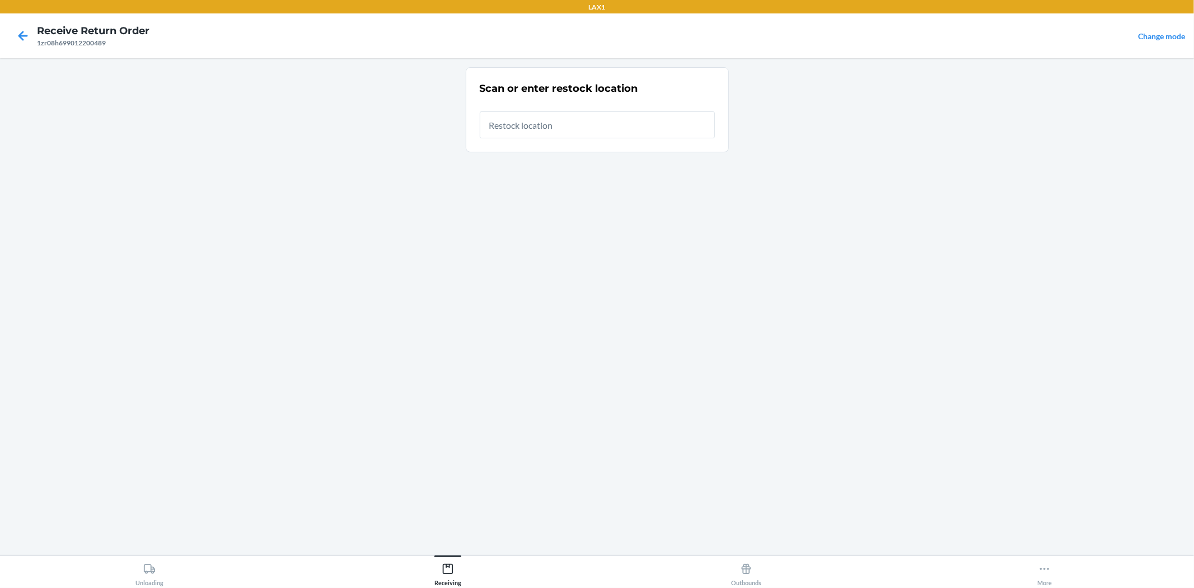
click at [525, 133] on input "text" at bounding box center [597, 124] width 235 height 27
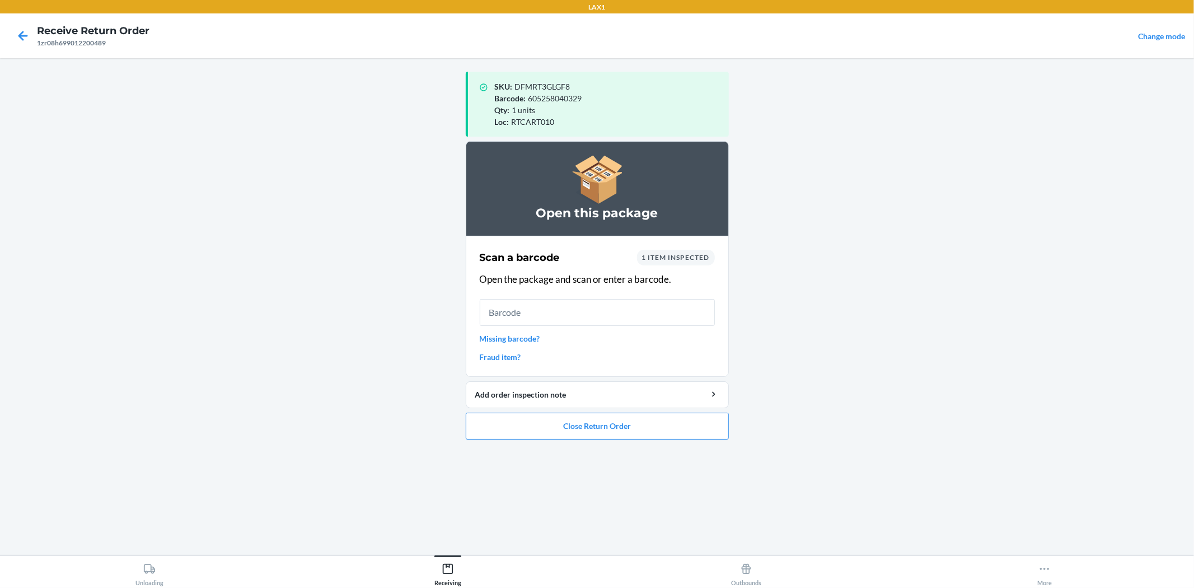
click at [618, 441] on ol "Open this package Scan a barcode 1 item inspected Open the package and scan or …" at bounding box center [597, 294] width 263 height 307
drag, startPoint x: 606, startPoint y: 438, endPoint x: 598, endPoint y: 435, distance: 9.0
click at [598, 435] on button "Close Return Order" at bounding box center [597, 426] width 263 height 27
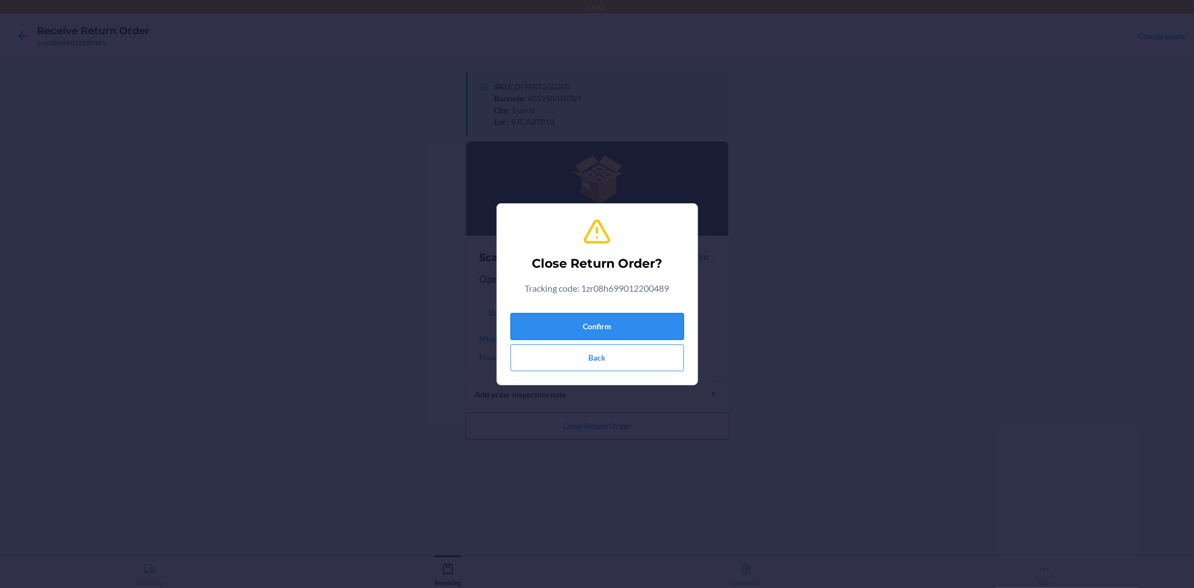
click at [580, 328] on button "Confirm" at bounding box center [598, 326] width 174 height 27
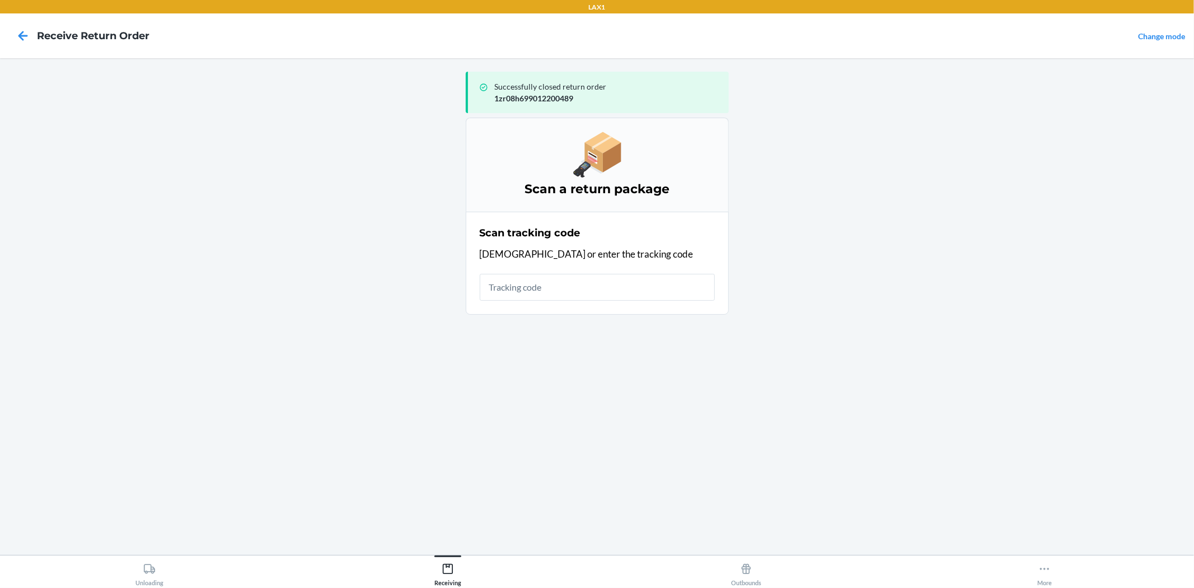
click at [575, 293] on input "text" at bounding box center [597, 287] width 235 height 27
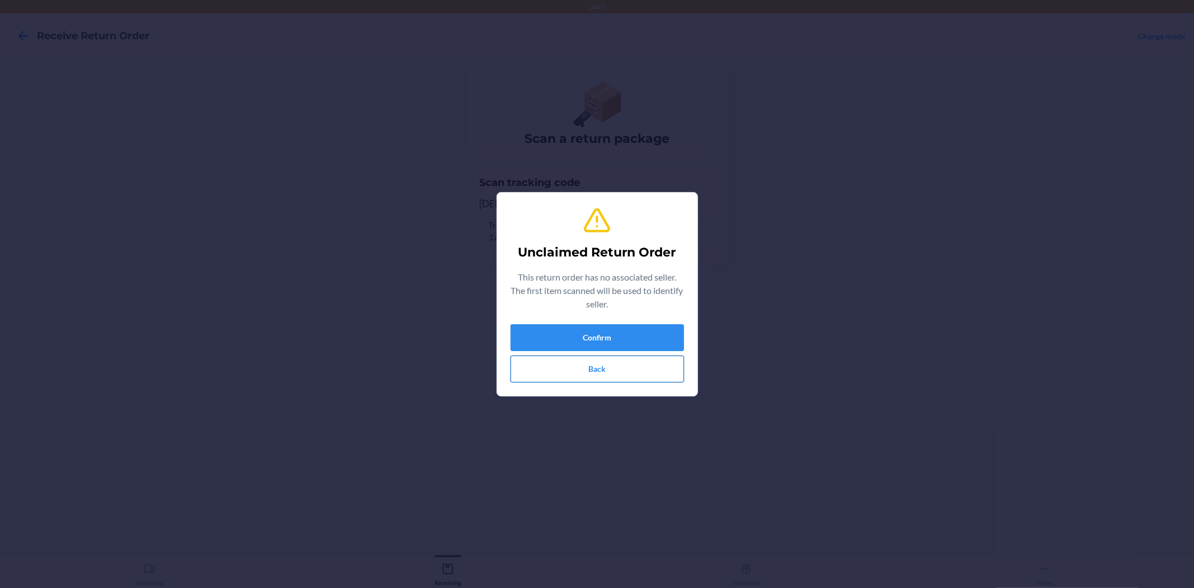
click at [619, 356] on button "Back" at bounding box center [598, 369] width 174 height 27
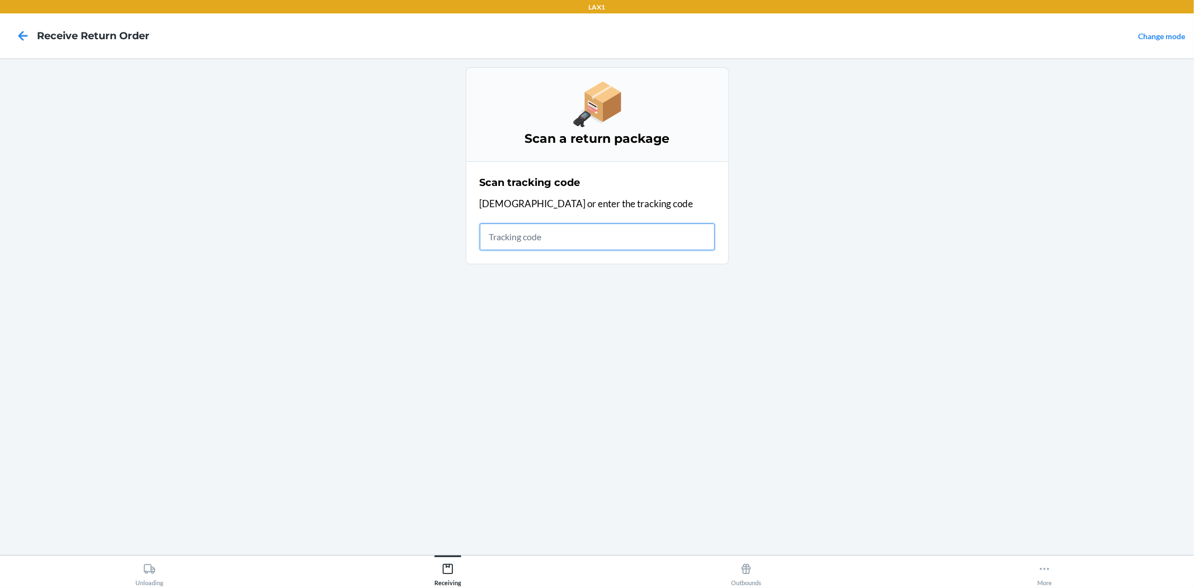
click at [572, 233] on input "text" at bounding box center [597, 236] width 235 height 27
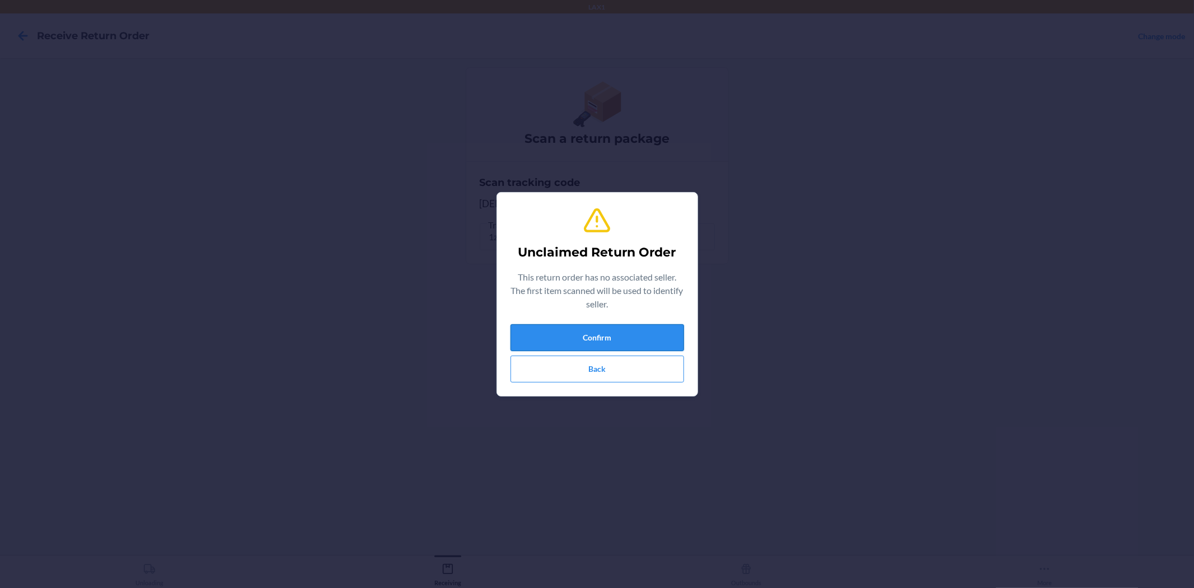
click at [574, 327] on button "Confirm" at bounding box center [598, 337] width 174 height 27
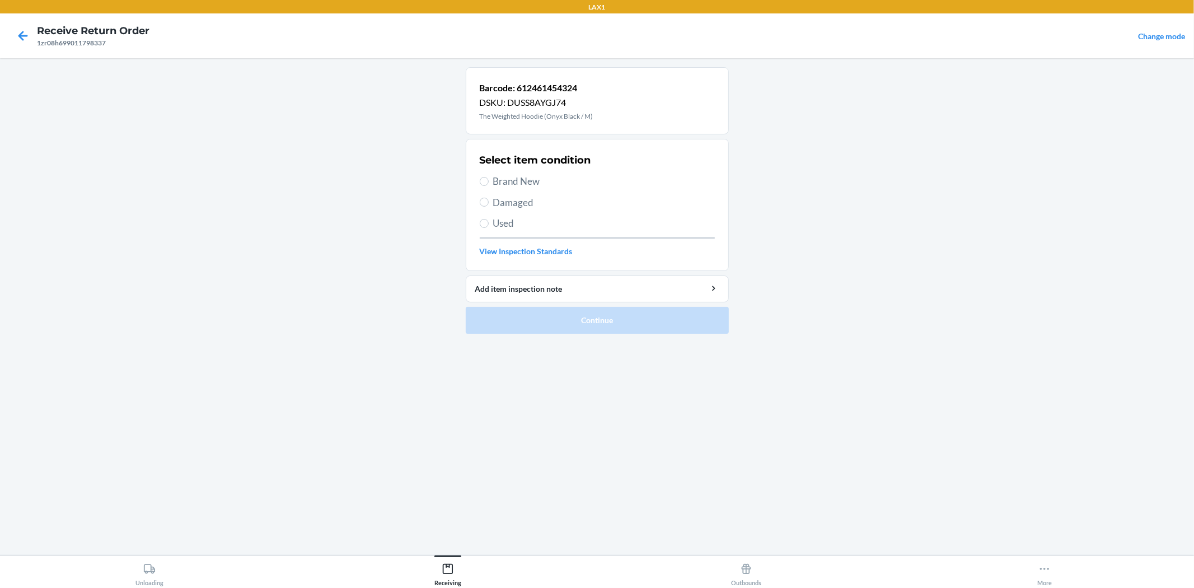
click at [495, 206] on span "Damaged" at bounding box center [604, 202] width 222 height 15
click at [489, 206] on input "Damaged" at bounding box center [484, 202] width 9 height 9
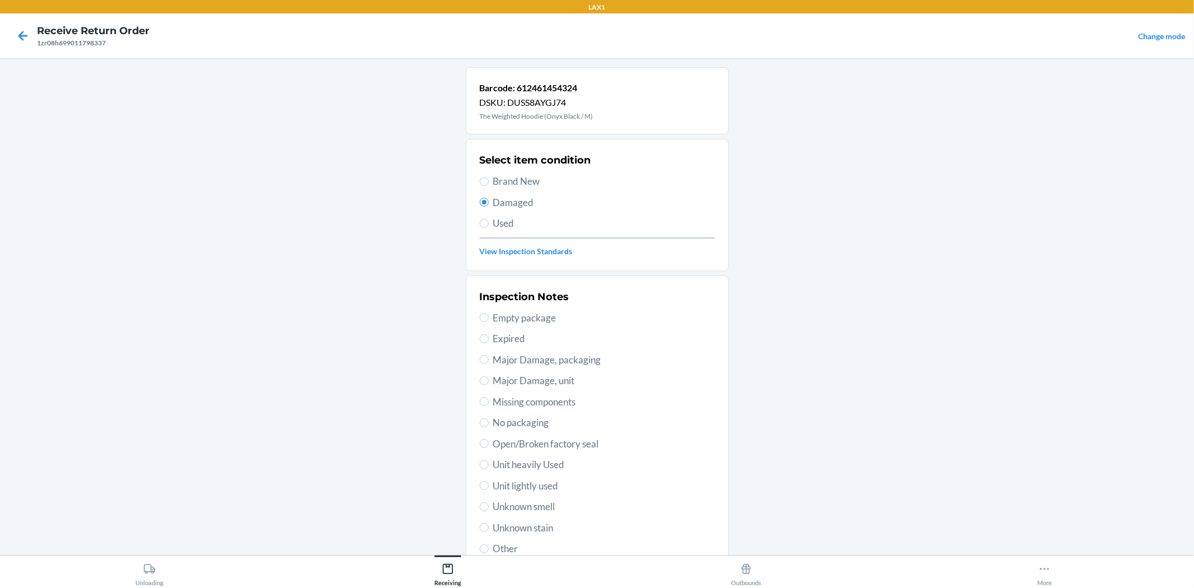
click at [495, 222] on span "Used" at bounding box center [604, 223] width 222 height 15
click at [489, 222] on input "Used" at bounding box center [484, 223] width 9 height 9
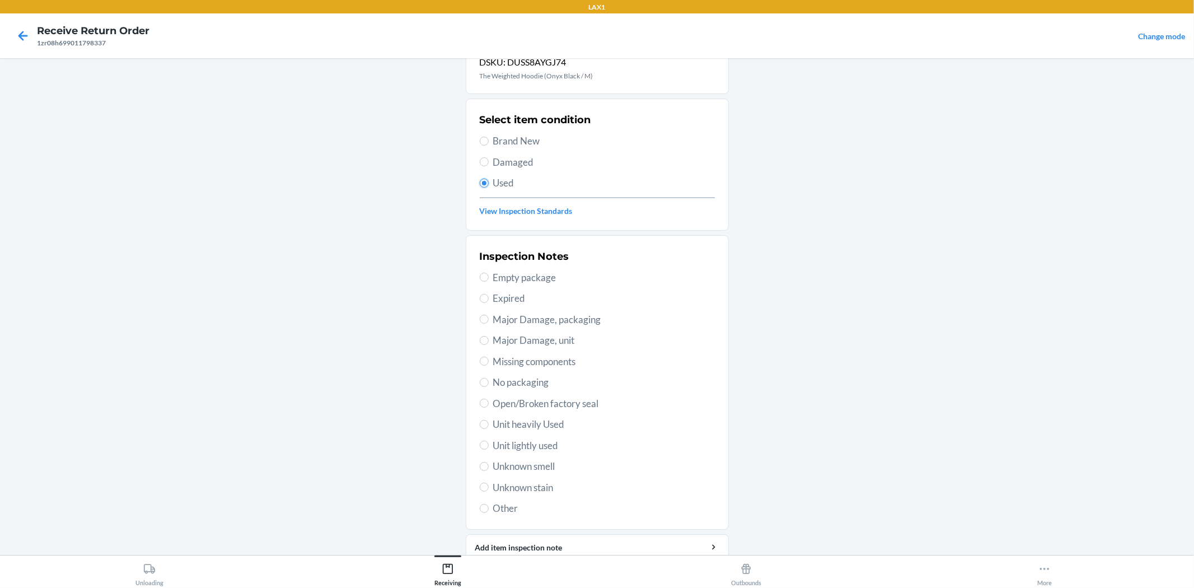
scroll to position [86, 0]
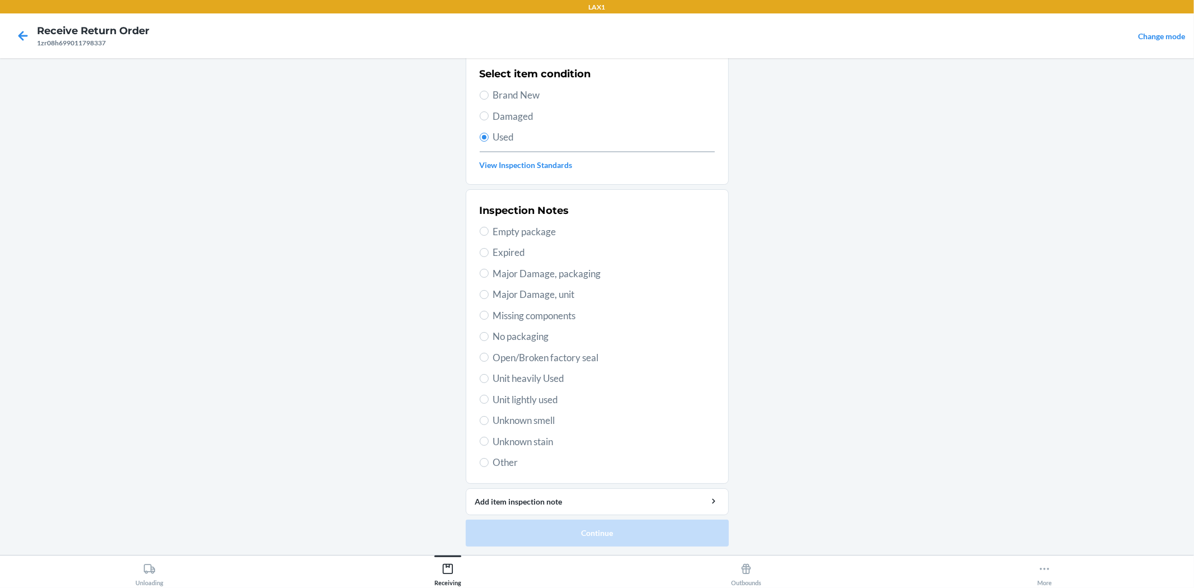
click at [518, 400] on span "Unit lightly used" at bounding box center [604, 399] width 222 height 15
click at [489, 400] on input "Unit lightly used" at bounding box center [484, 399] width 9 height 9
click at [578, 539] on button "Continue" at bounding box center [597, 533] width 263 height 27
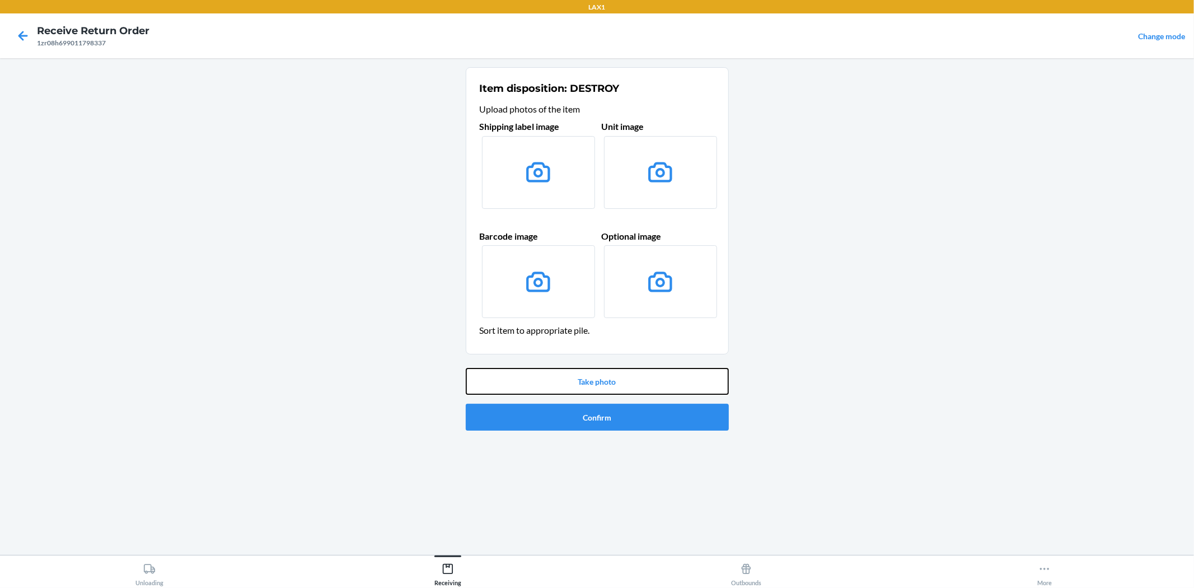
drag, startPoint x: 571, startPoint y: 376, endPoint x: 585, endPoint y: 459, distance: 84.0
click at [585, 463] on div "Item disposition: DESTROY Upload photos of the item Shipping label image Unit i…" at bounding box center [597, 306] width 263 height 479
click at [578, 418] on button "Confirm" at bounding box center [597, 417] width 263 height 27
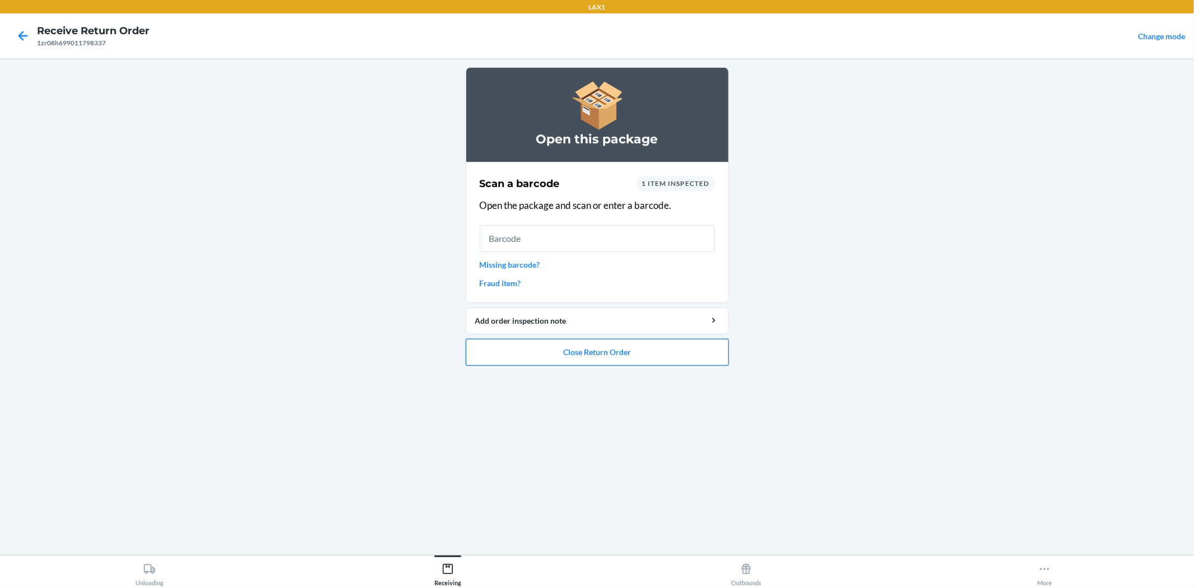
click at [586, 356] on button "Close Return Order" at bounding box center [597, 352] width 263 height 27
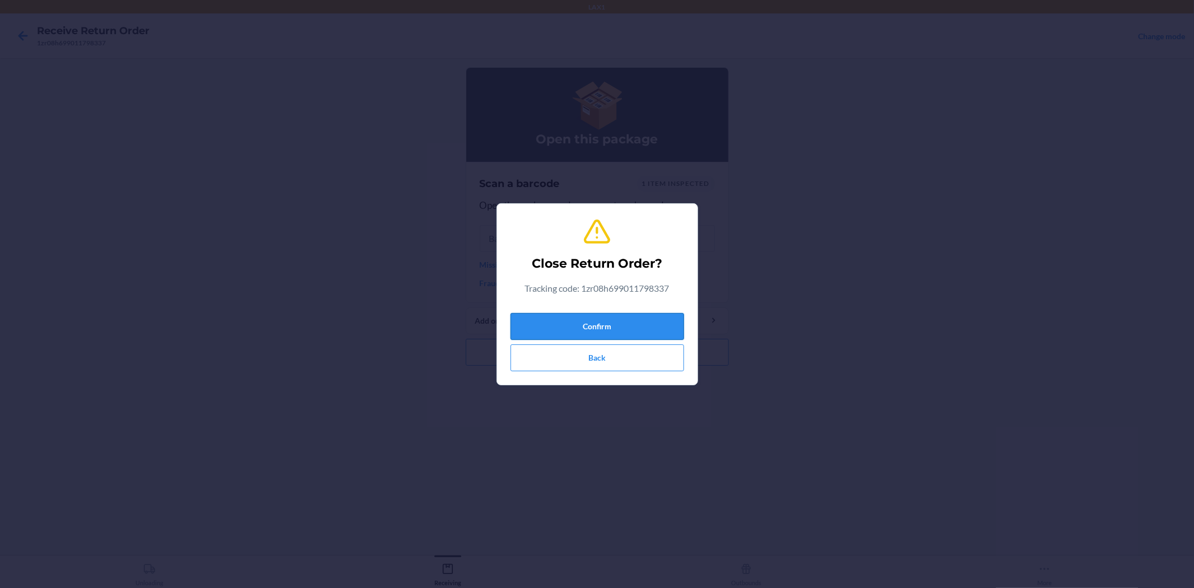
click at [642, 339] on button "Confirm" at bounding box center [598, 326] width 174 height 27
click at [639, 333] on button "Confirm" at bounding box center [598, 326] width 174 height 27
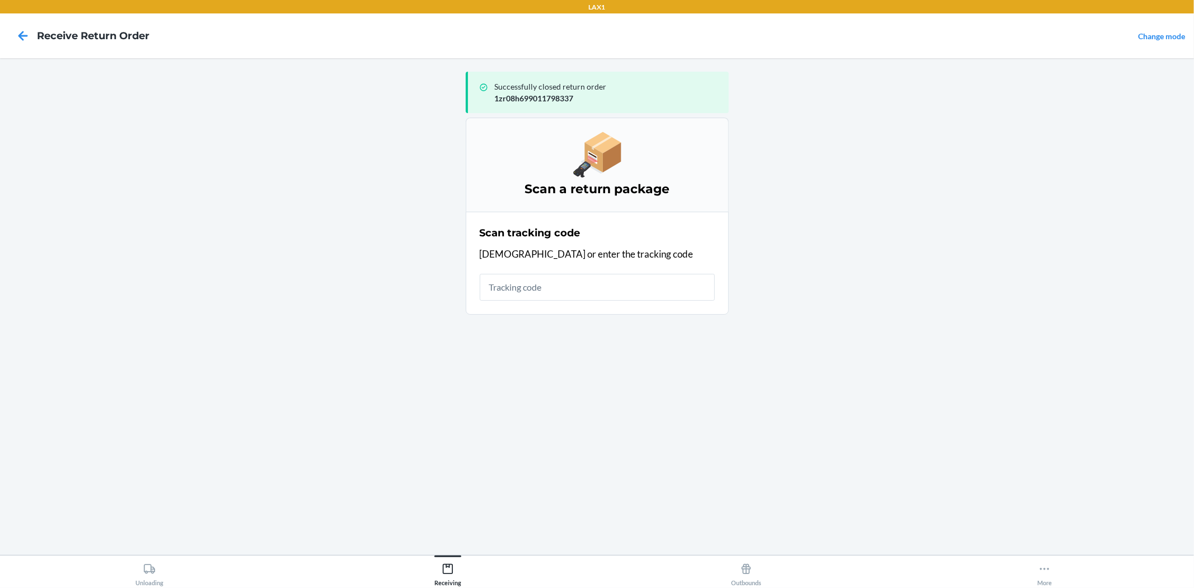
click at [530, 288] on input "text" at bounding box center [597, 287] width 235 height 27
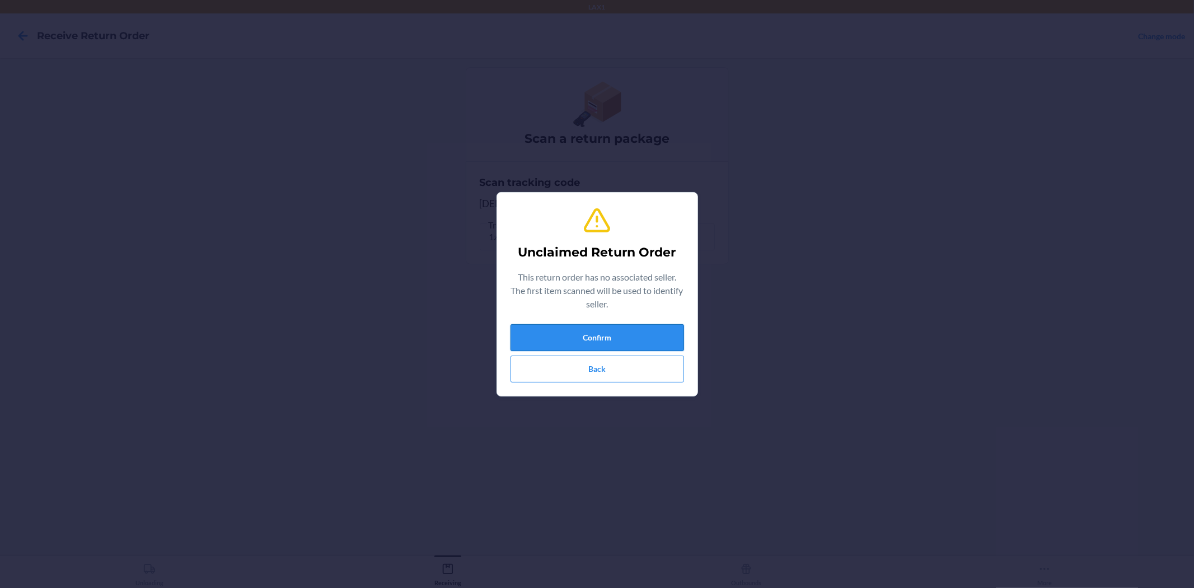
click at [670, 344] on button "Confirm" at bounding box center [598, 337] width 174 height 27
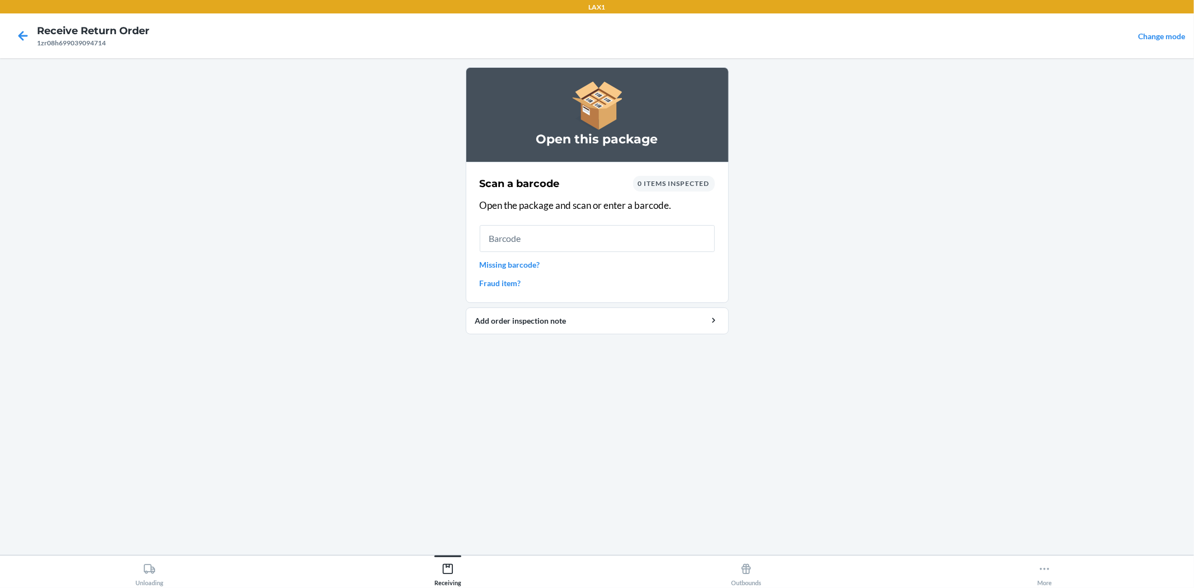
click at [529, 262] on link "Missing barcode?" at bounding box center [597, 265] width 235 height 12
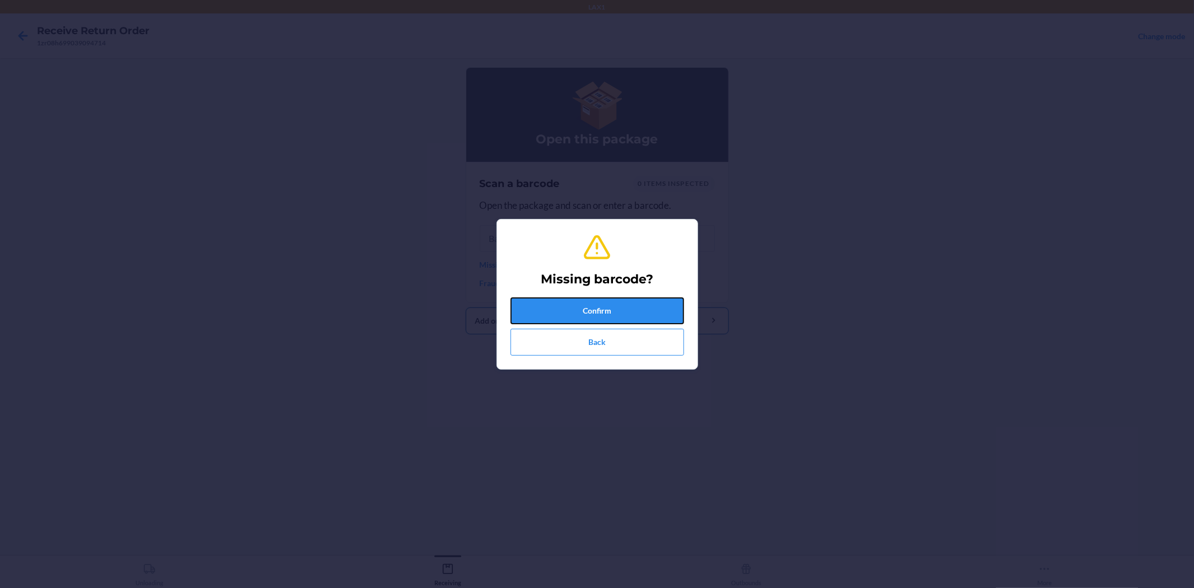
drag, startPoint x: 608, startPoint y: 297, endPoint x: 608, endPoint y: 305, distance: 7.8
click at [608, 302] on button "Confirm" at bounding box center [598, 310] width 174 height 27
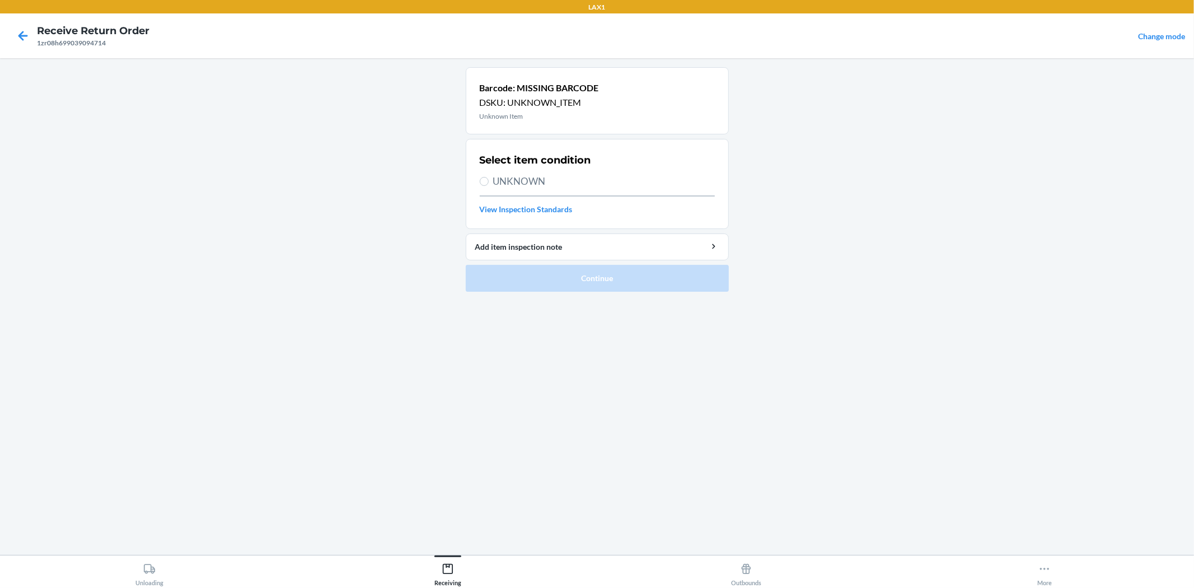
click at [490, 177] on label "UNKNOWN" at bounding box center [597, 181] width 235 height 15
click at [489, 177] on input "UNKNOWN" at bounding box center [484, 181] width 9 height 9
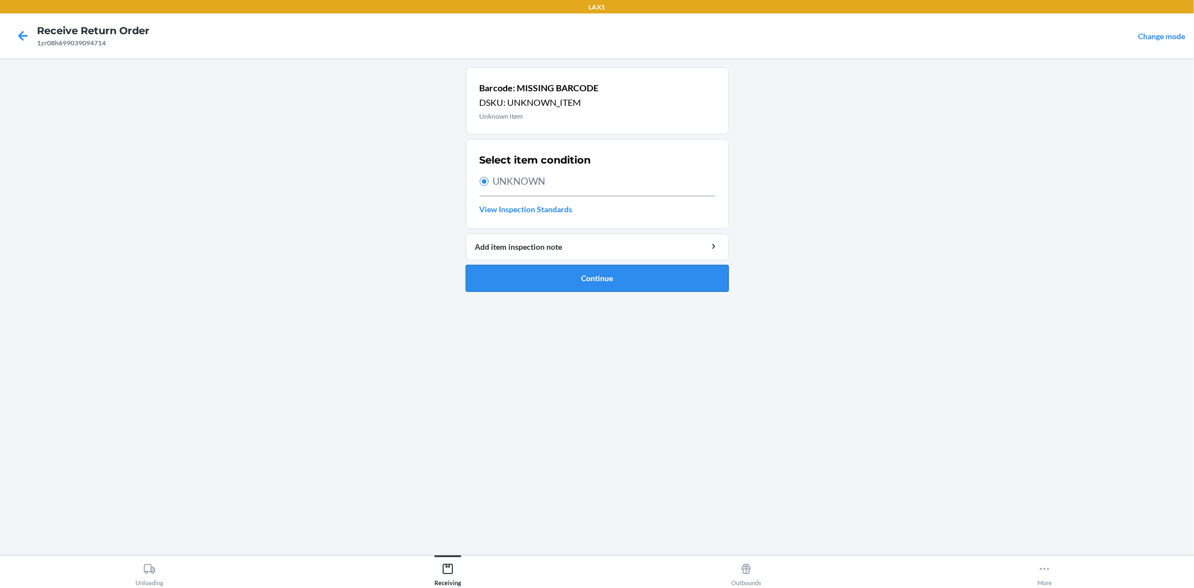
click at [573, 272] on button "Continue" at bounding box center [597, 278] width 263 height 27
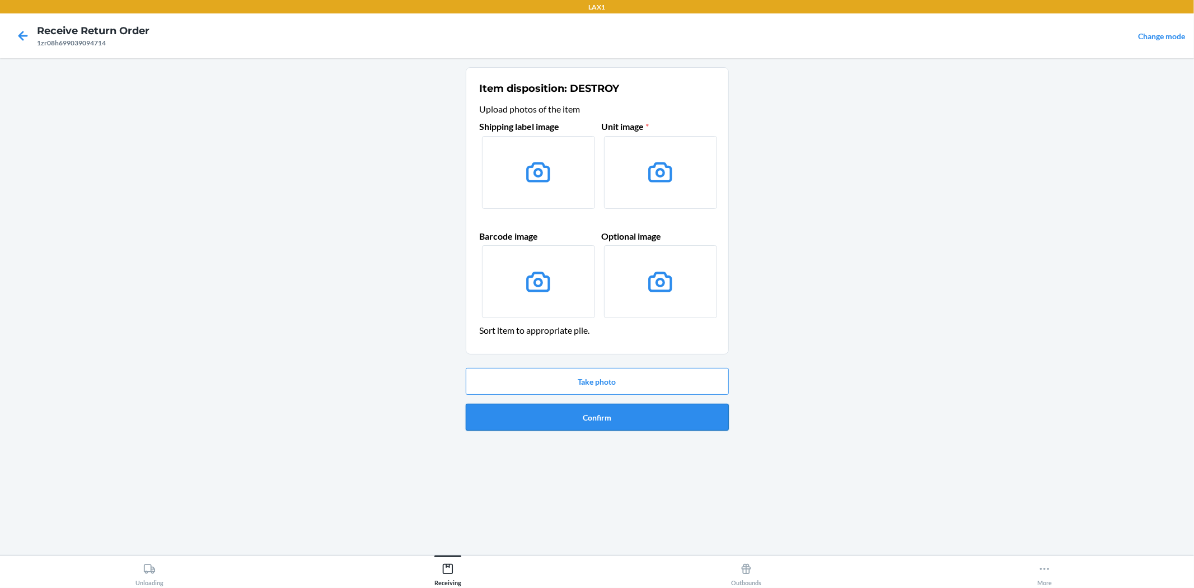
click at [583, 413] on button "Confirm" at bounding box center [597, 417] width 263 height 27
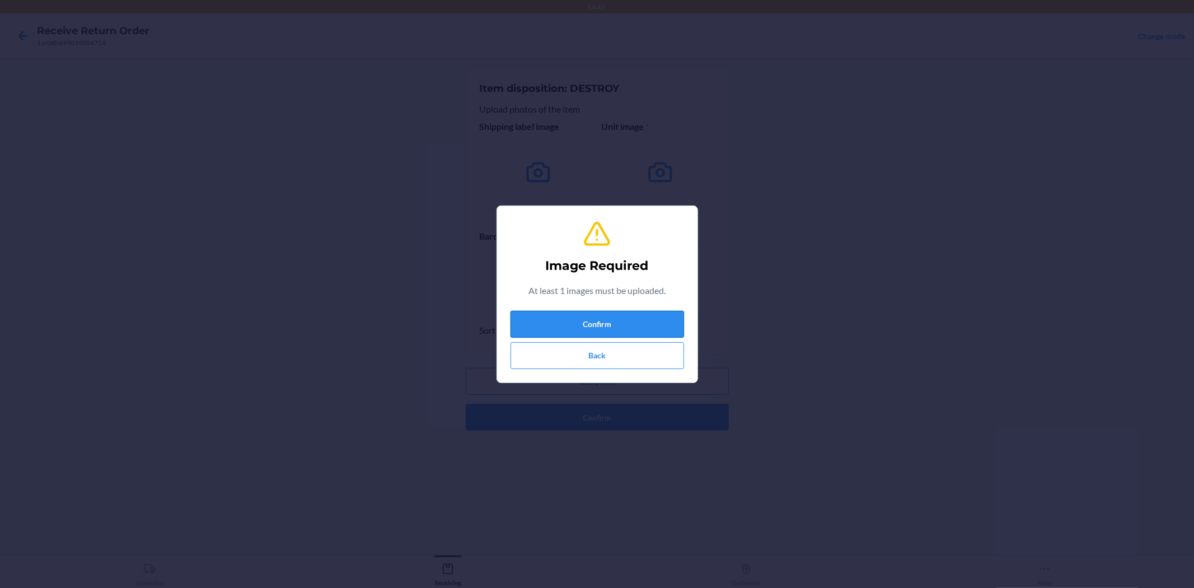
click at [590, 314] on button "Confirm" at bounding box center [598, 324] width 174 height 27
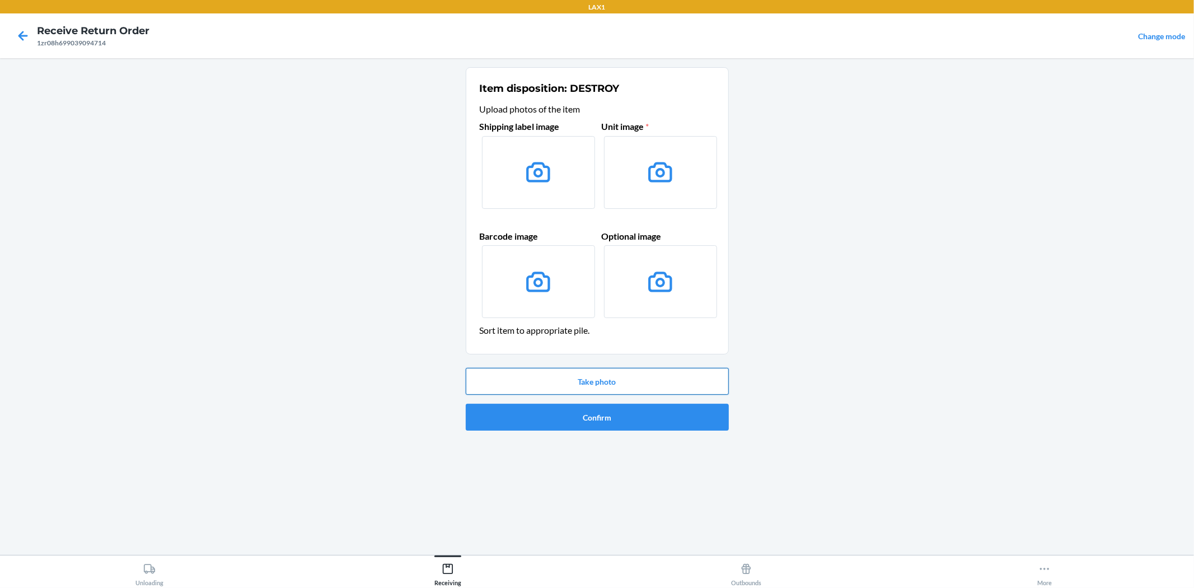
click at [598, 375] on button "Take photo" at bounding box center [597, 381] width 263 height 27
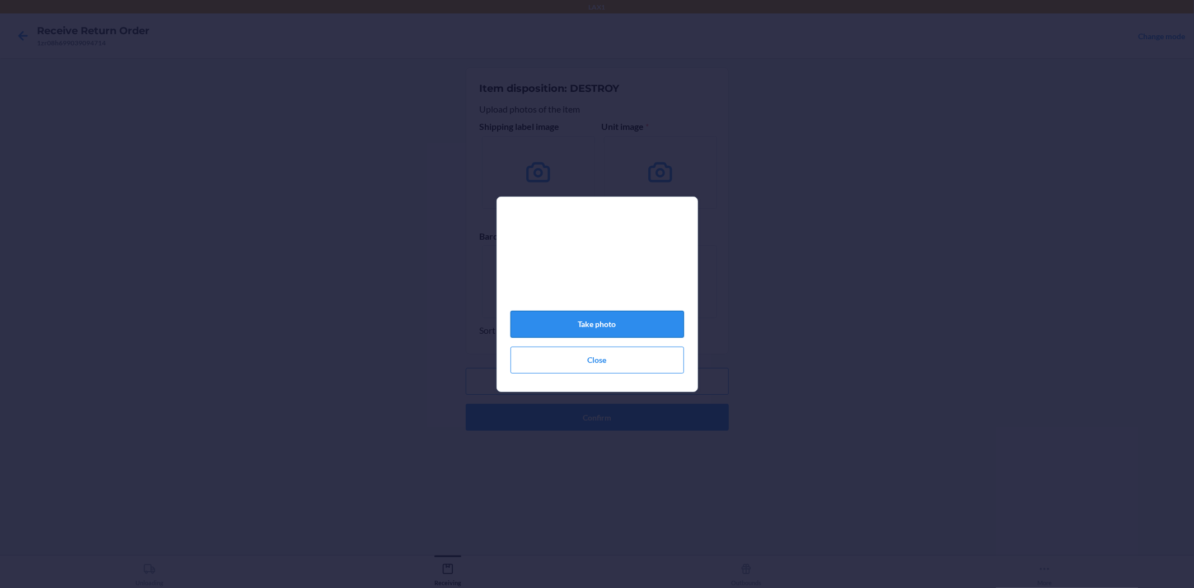
click at [599, 323] on button "Take photo" at bounding box center [598, 324] width 174 height 27
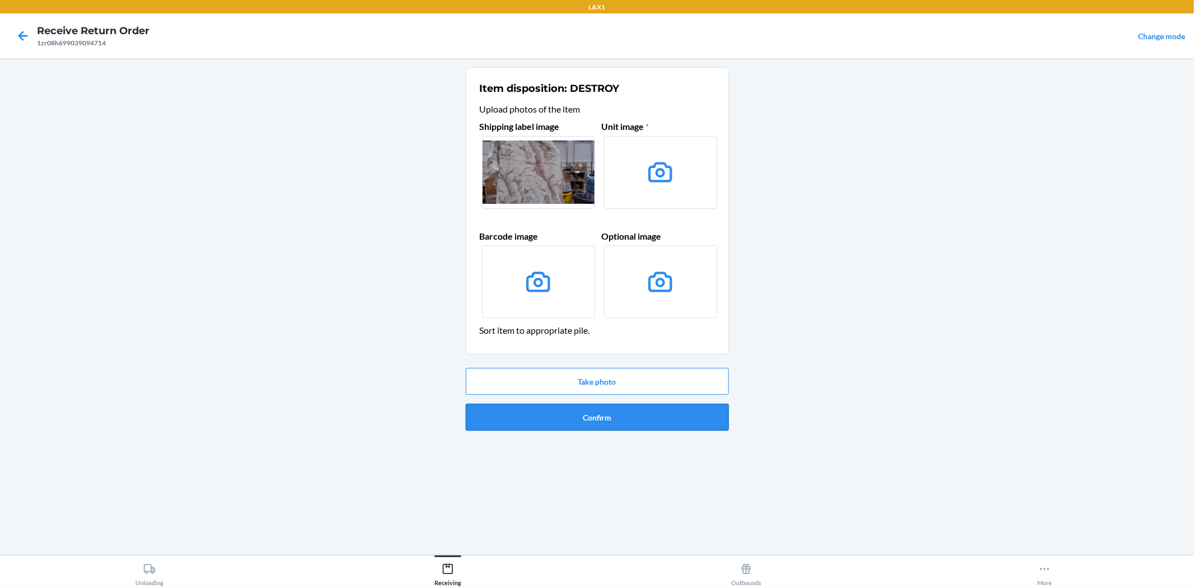
click at [646, 410] on button "Confirm" at bounding box center [597, 417] width 263 height 27
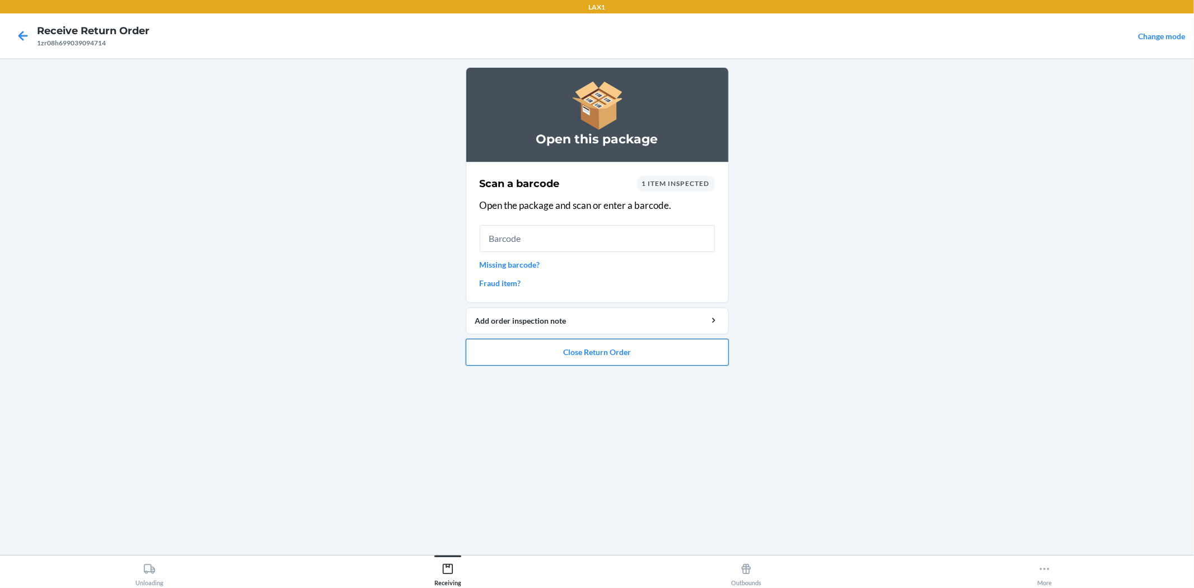
click at [640, 357] on button "Close Return Order" at bounding box center [597, 352] width 263 height 27
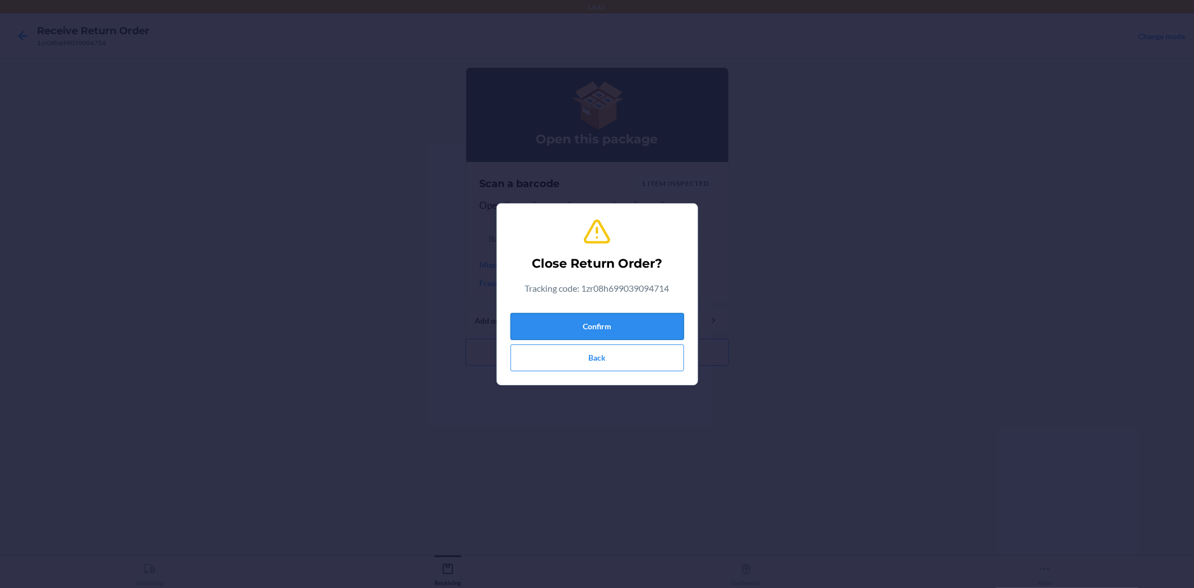
click at [641, 329] on button "Confirm" at bounding box center [598, 326] width 174 height 27
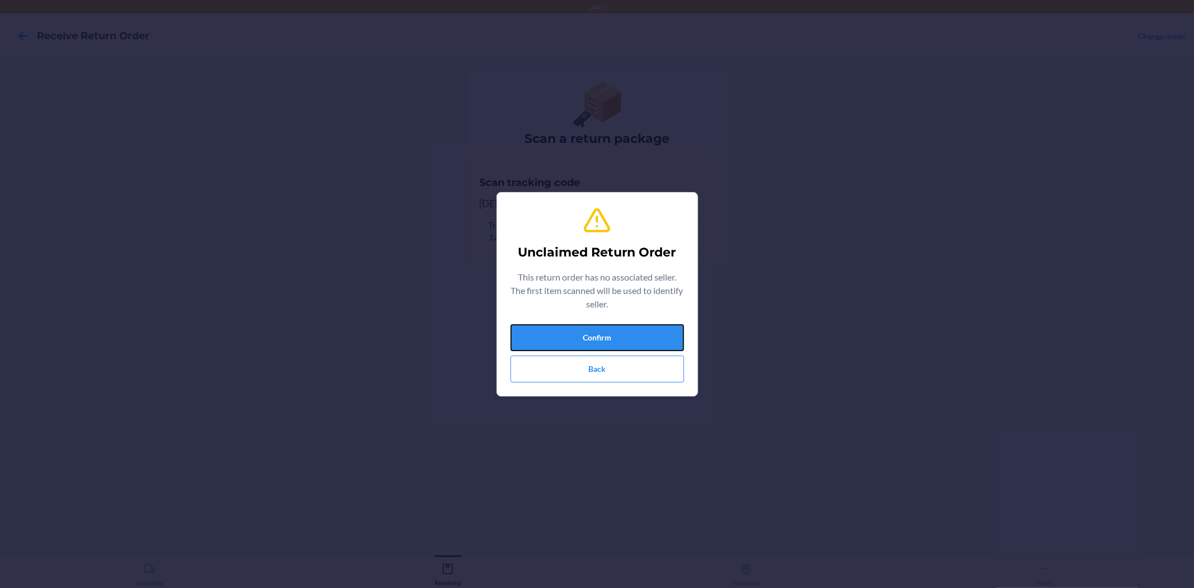
click at [641, 329] on button "Confirm" at bounding box center [598, 337] width 174 height 27
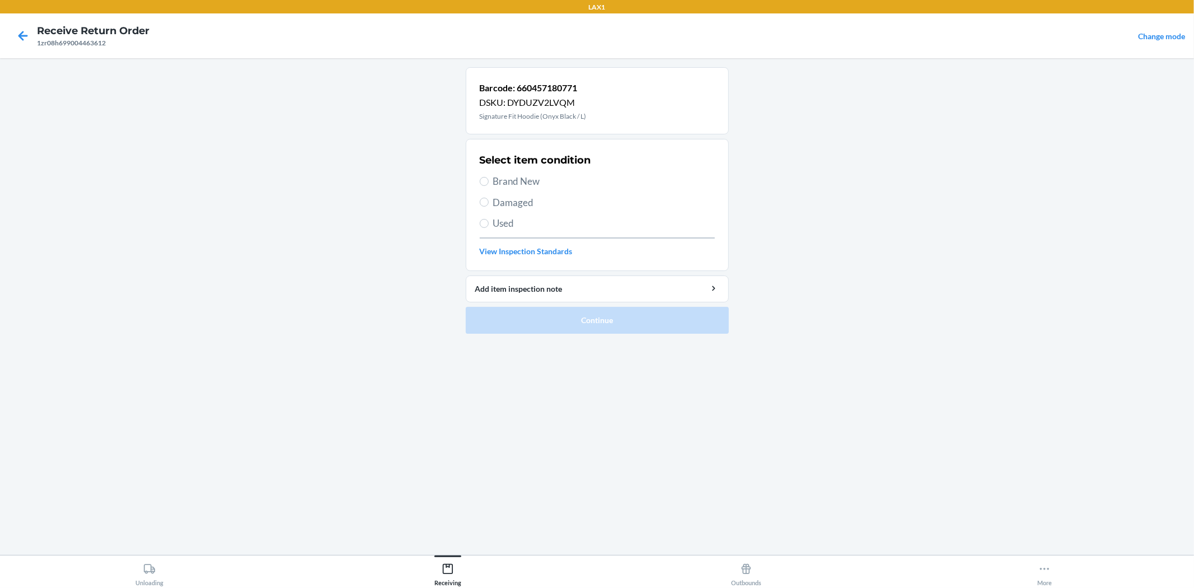
click at [498, 227] on span "Used" at bounding box center [604, 223] width 222 height 15
click at [489, 227] on input "Used" at bounding box center [484, 223] width 9 height 9
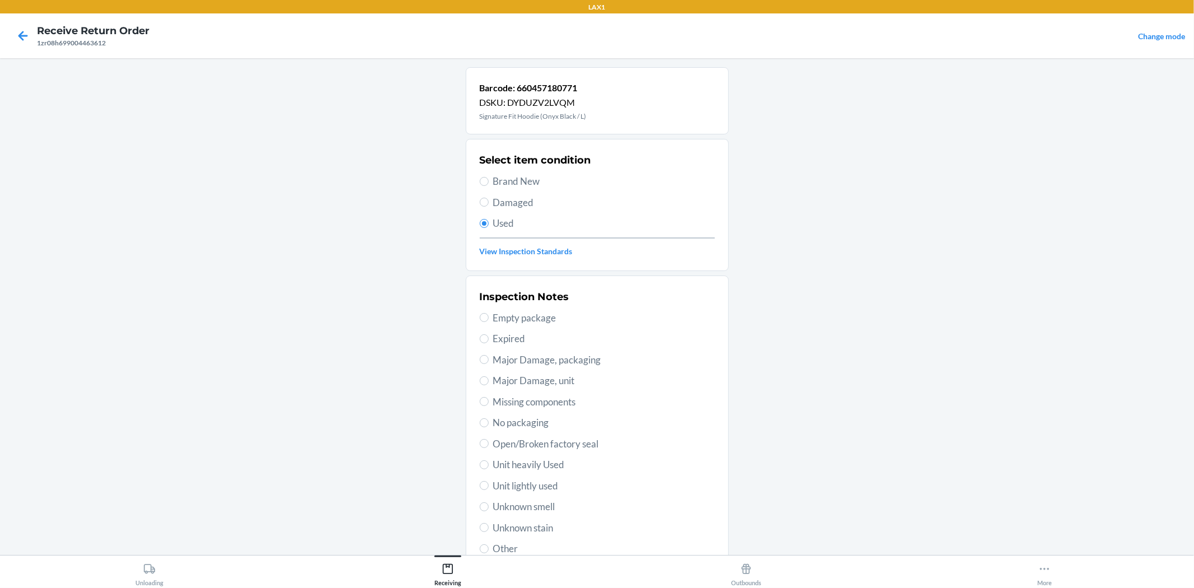
click at [504, 482] on span "Unit lightly used" at bounding box center [604, 486] width 222 height 15
click at [489, 482] on input "Unit lightly used" at bounding box center [484, 485] width 9 height 9
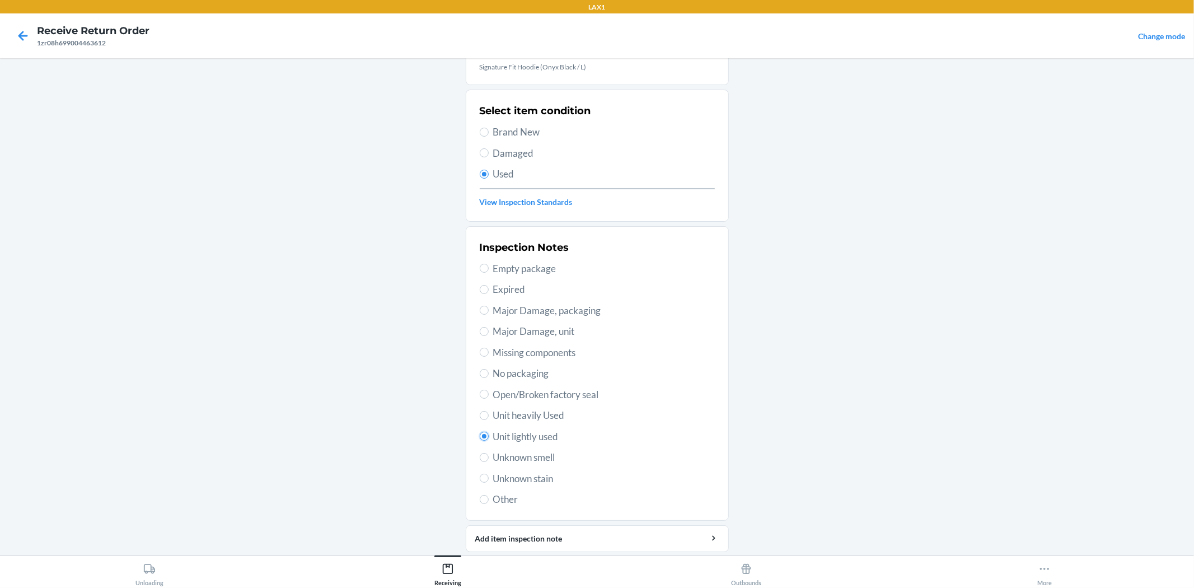
scroll to position [86, 0]
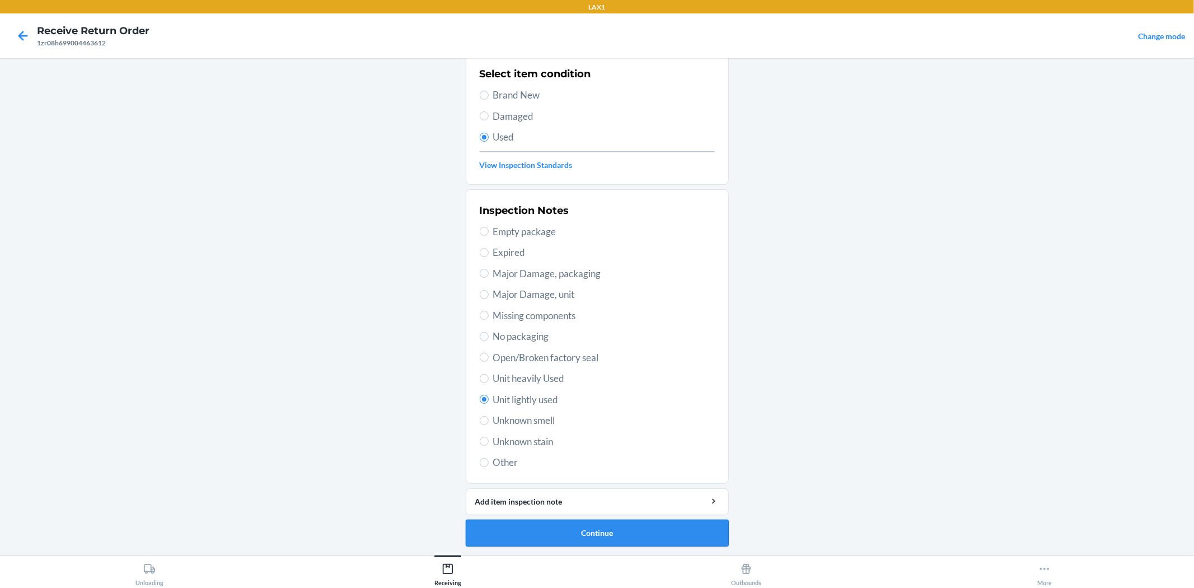
click at [640, 528] on button "Continue" at bounding box center [597, 533] width 263 height 27
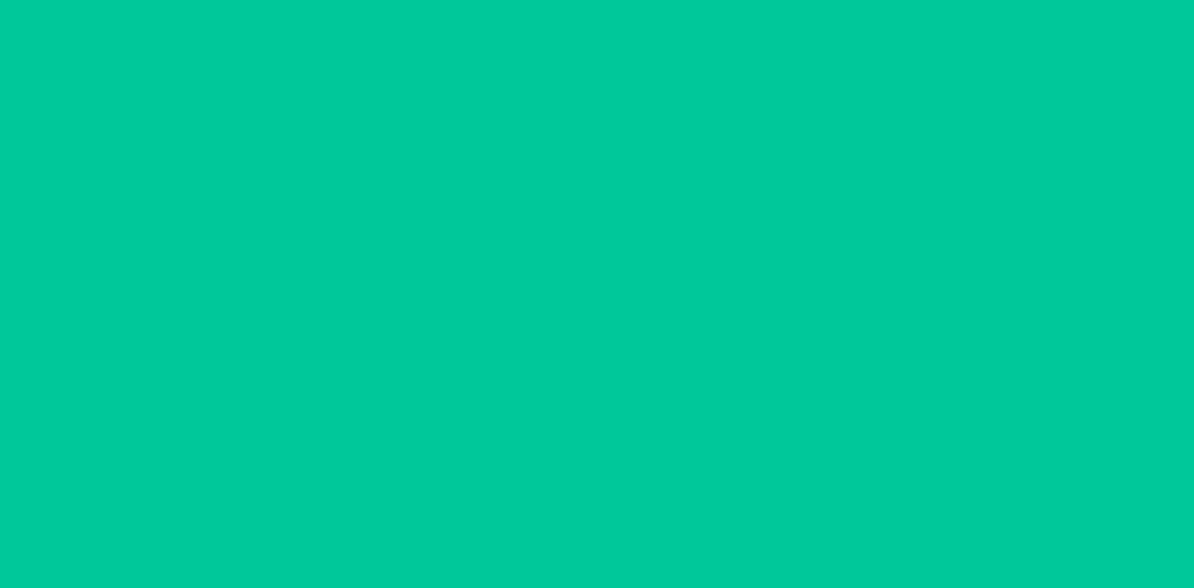
scroll to position [0, 0]
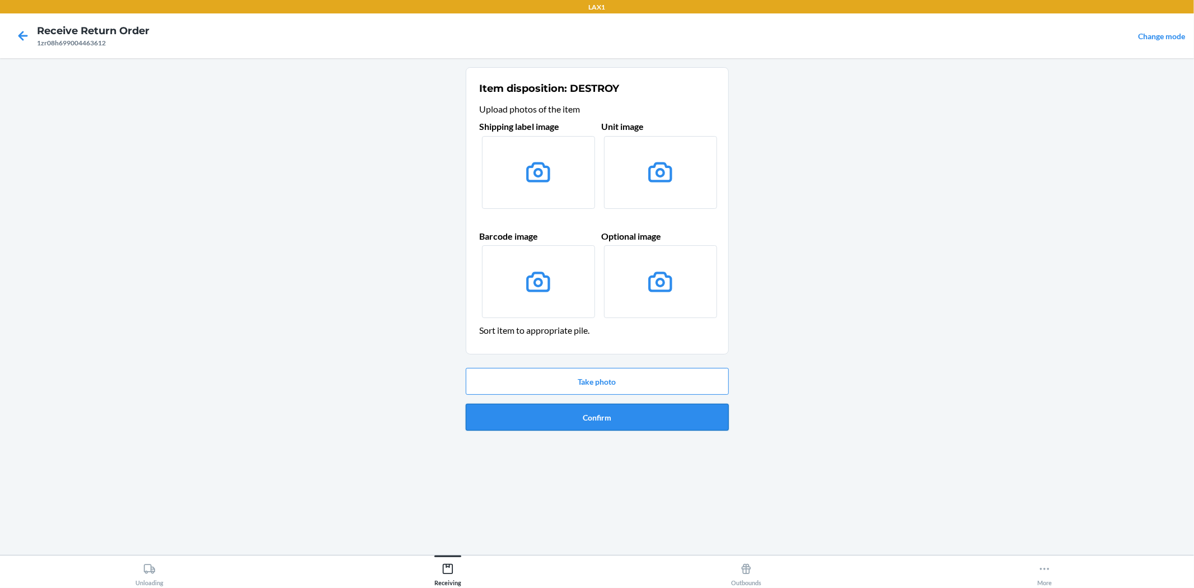
click at [614, 412] on button "Confirm" at bounding box center [597, 417] width 263 height 27
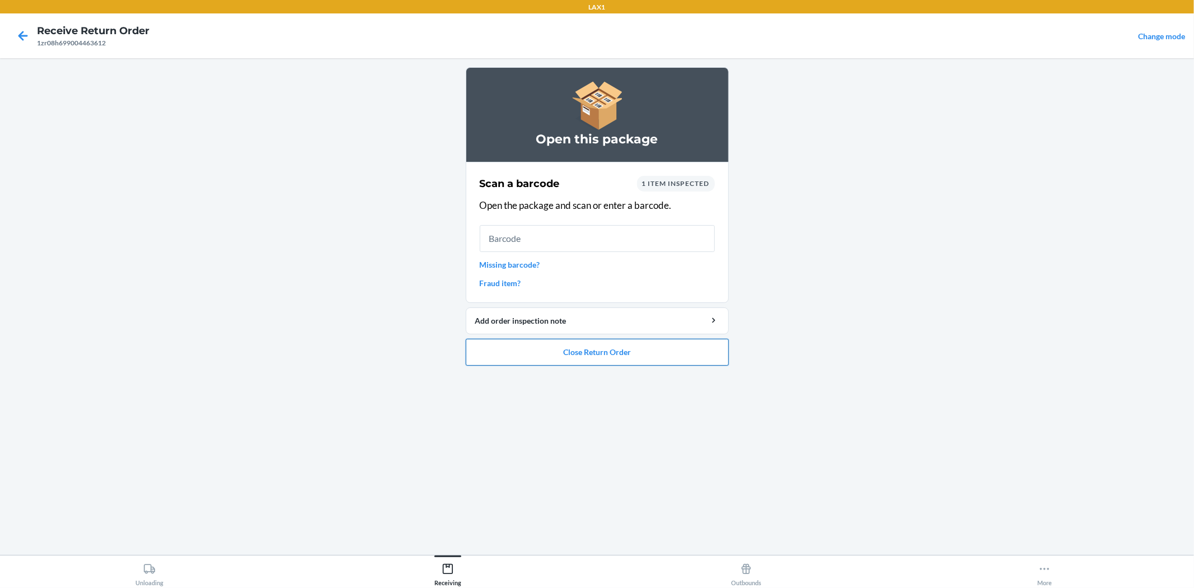
click at [597, 357] on button "Close Return Order" at bounding box center [597, 352] width 263 height 27
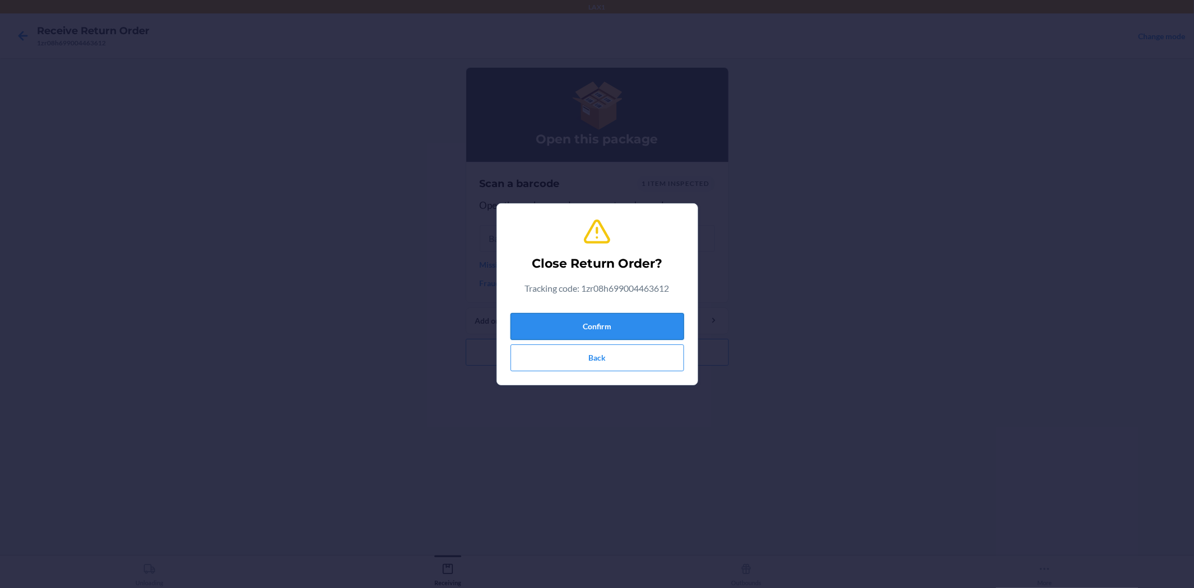
click at [605, 331] on button "Confirm" at bounding box center [598, 326] width 174 height 27
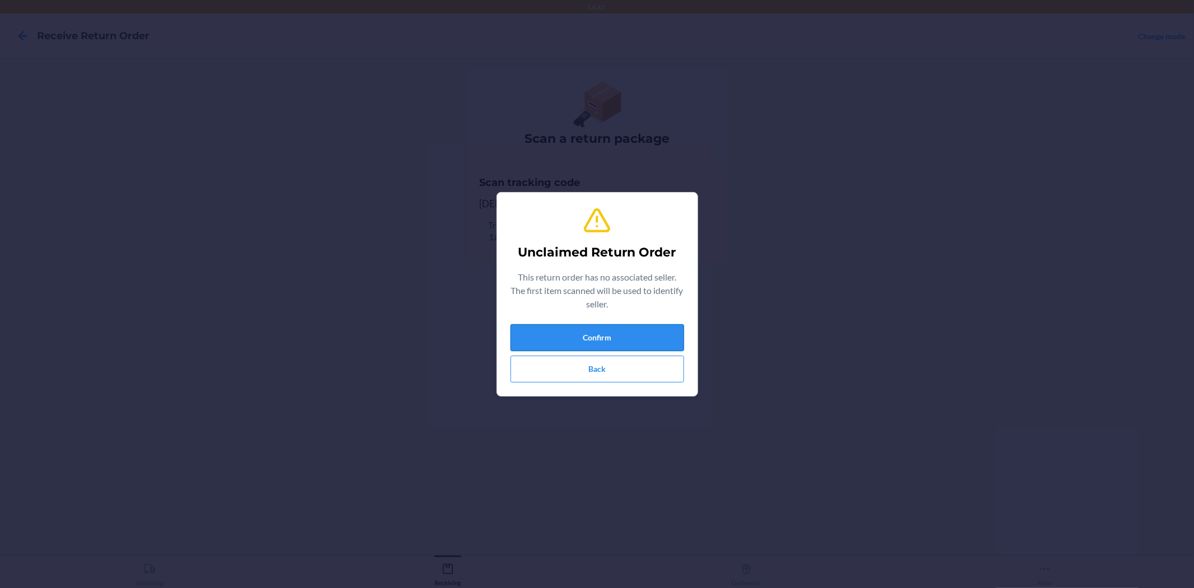
click at [548, 325] on button "Confirm" at bounding box center [598, 337] width 174 height 27
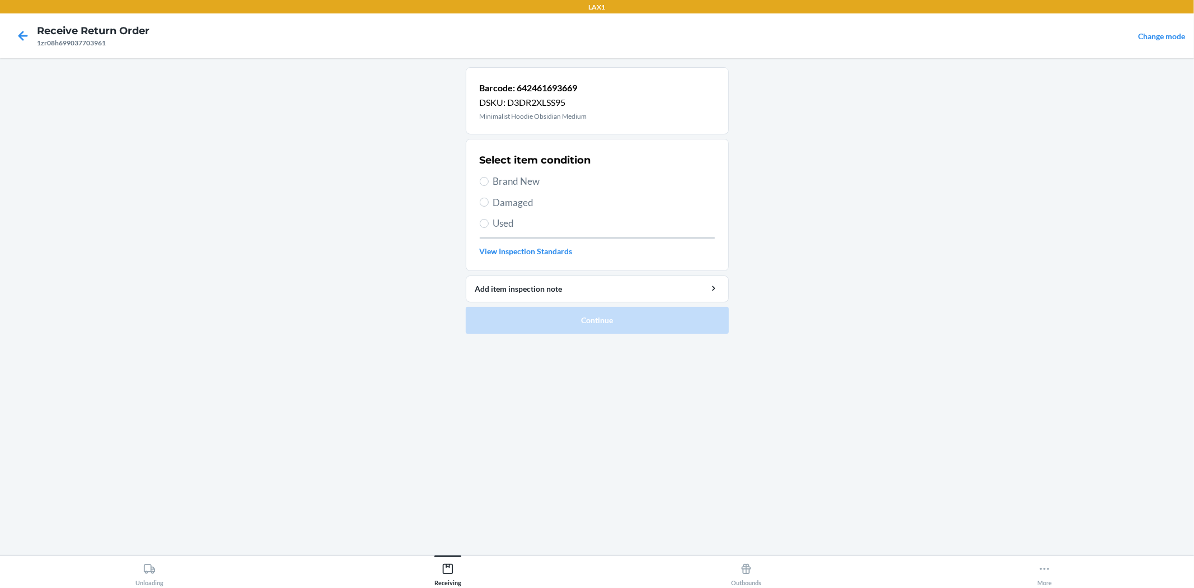
click at [504, 227] on span "Used" at bounding box center [604, 223] width 222 height 15
click at [489, 227] on input "Used" at bounding box center [484, 223] width 9 height 9
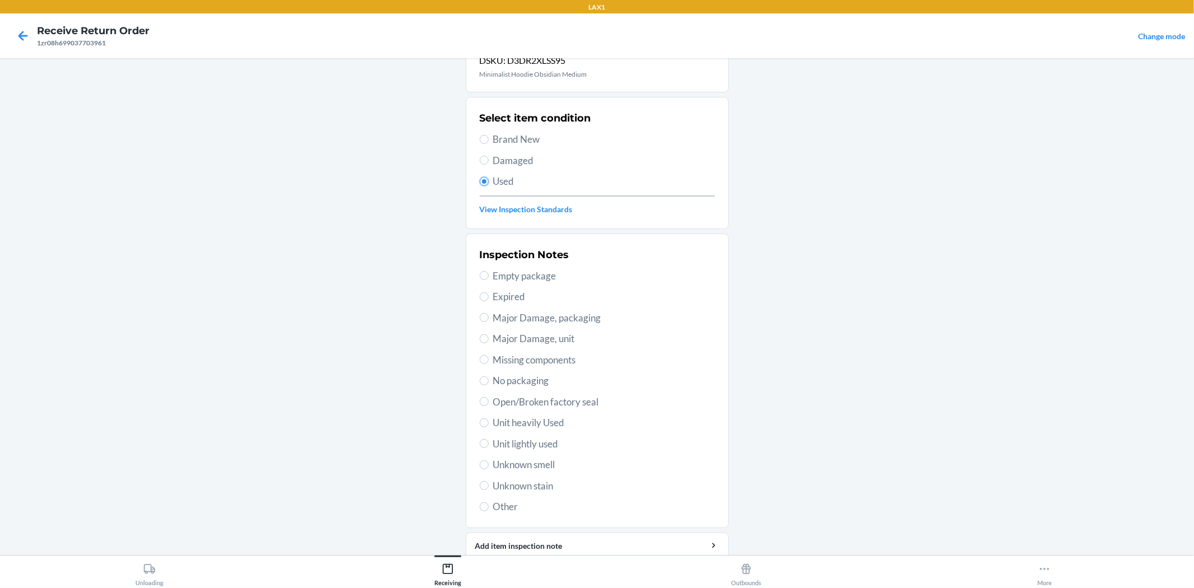
scroll to position [86, 0]
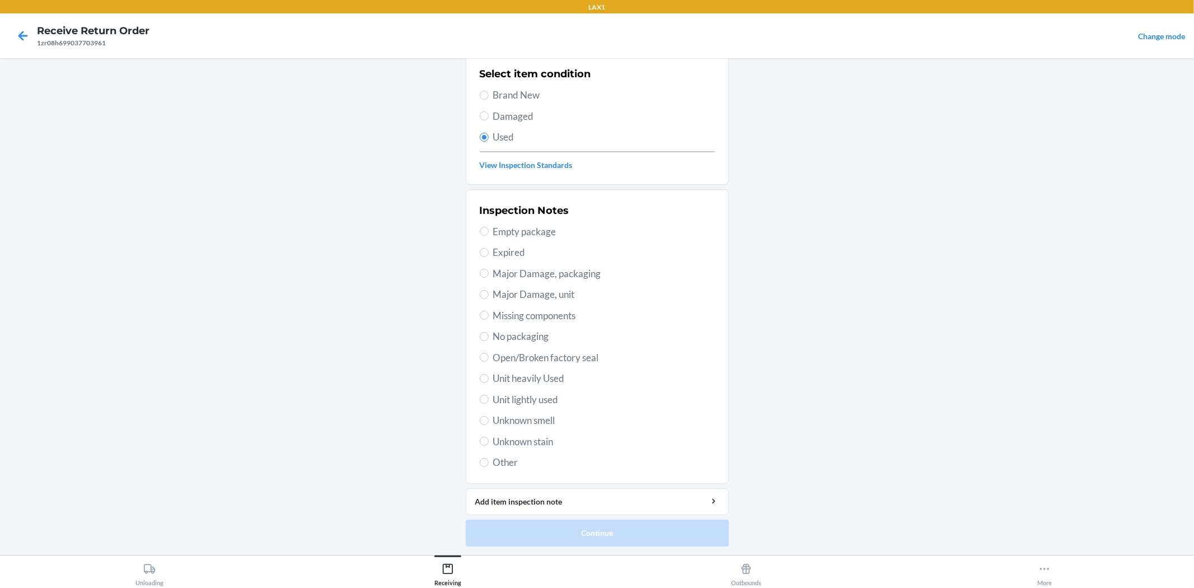
click at [511, 395] on span "Unit lightly used" at bounding box center [604, 399] width 222 height 15
click at [489, 395] on input "Unit lightly used" at bounding box center [484, 399] width 9 height 9
click at [558, 529] on button "Continue" at bounding box center [597, 533] width 263 height 27
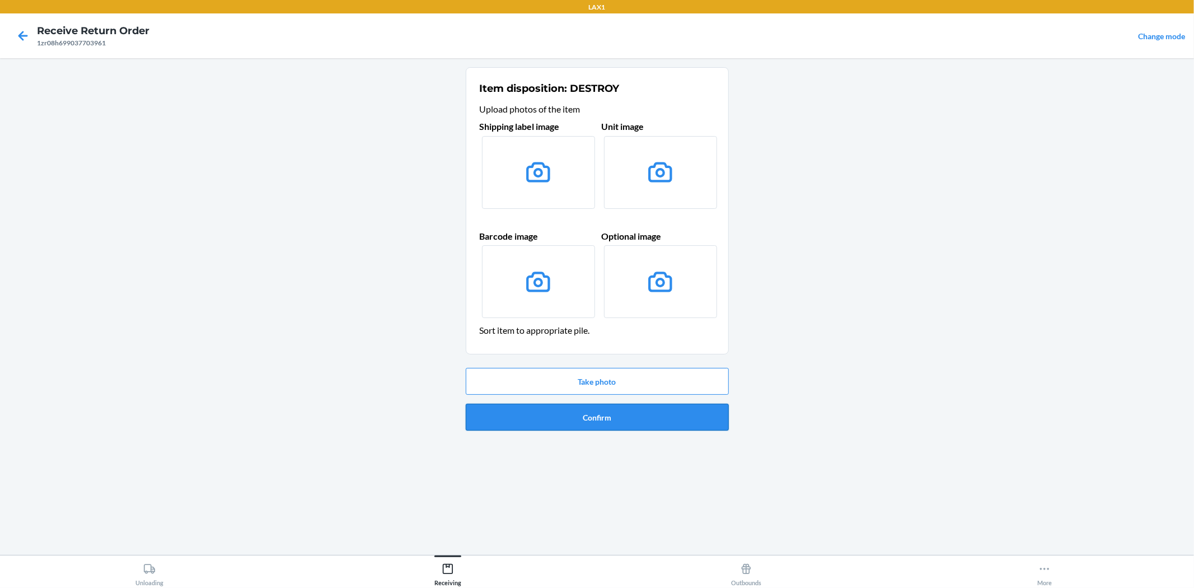
click at [599, 422] on button "Confirm" at bounding box center [597, 417] width 263 height 27
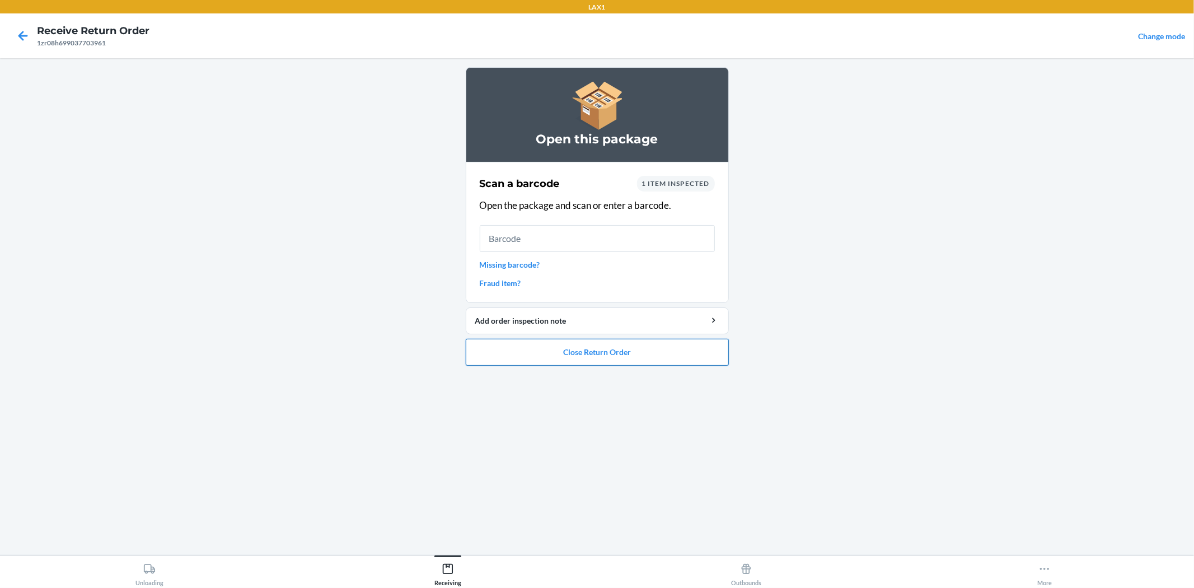
click at [687, 359] on button "Close Return Order" at bounding box center [597, 352] width 263 height 27
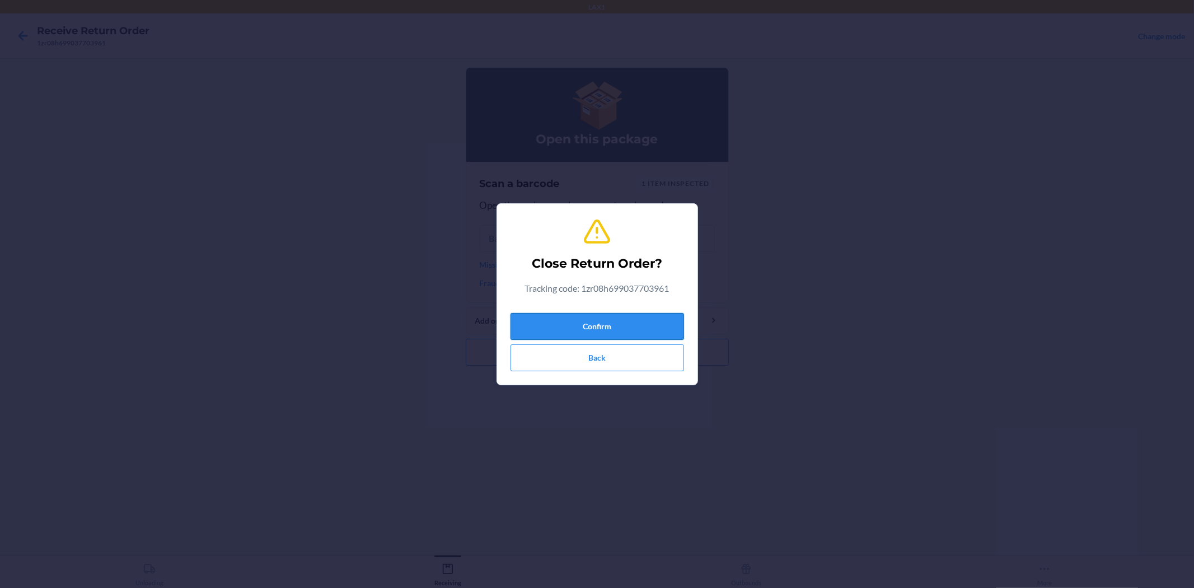
click at [574, 332] on button "Confirm" at bounding box center [598, 326] width 174 height 27
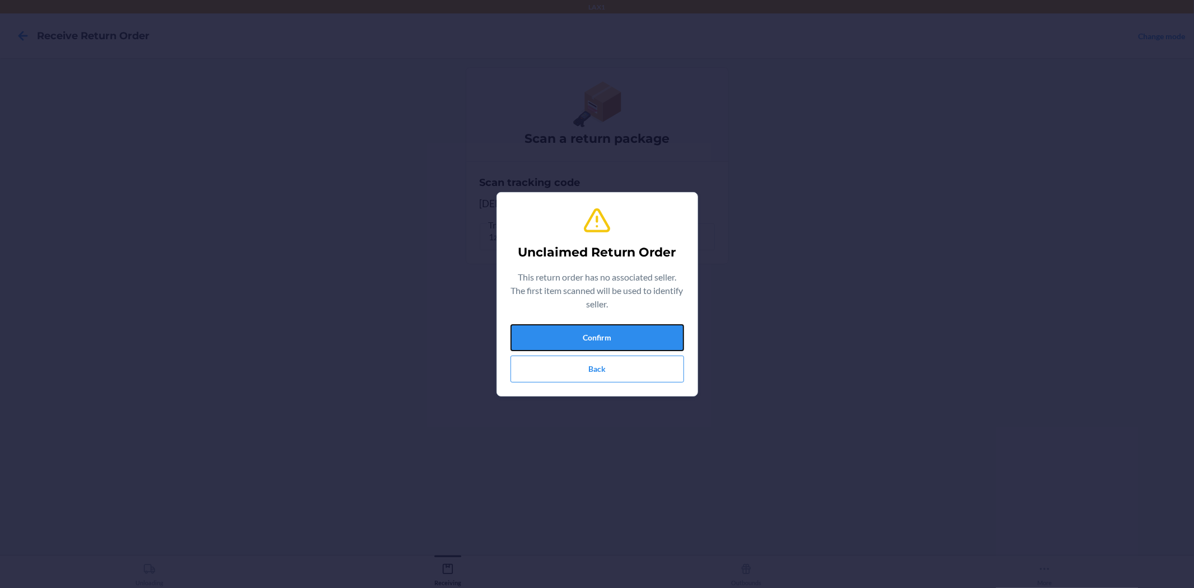
click at [573, 325] on button "Confirm" at bounding box center [598, 337] width 174 height 27
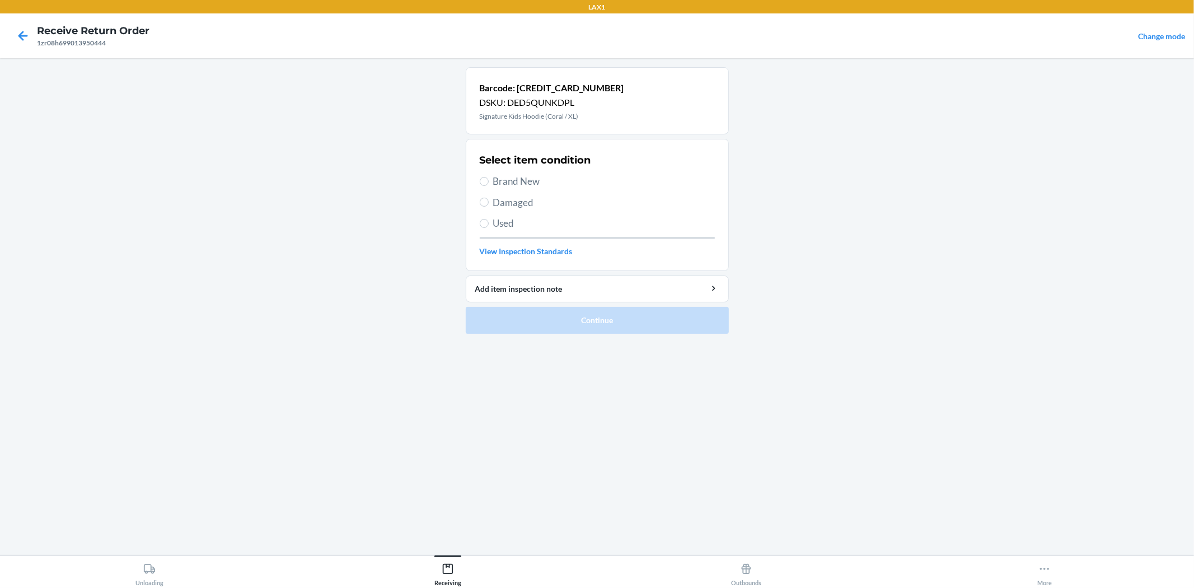
click at [500, 198] on span "Damaged" at bounding box center [604, 202] width 222 height 15
click at [489, 198] on input "Damaged" at bounding box center [484, 202] width 9 height 9
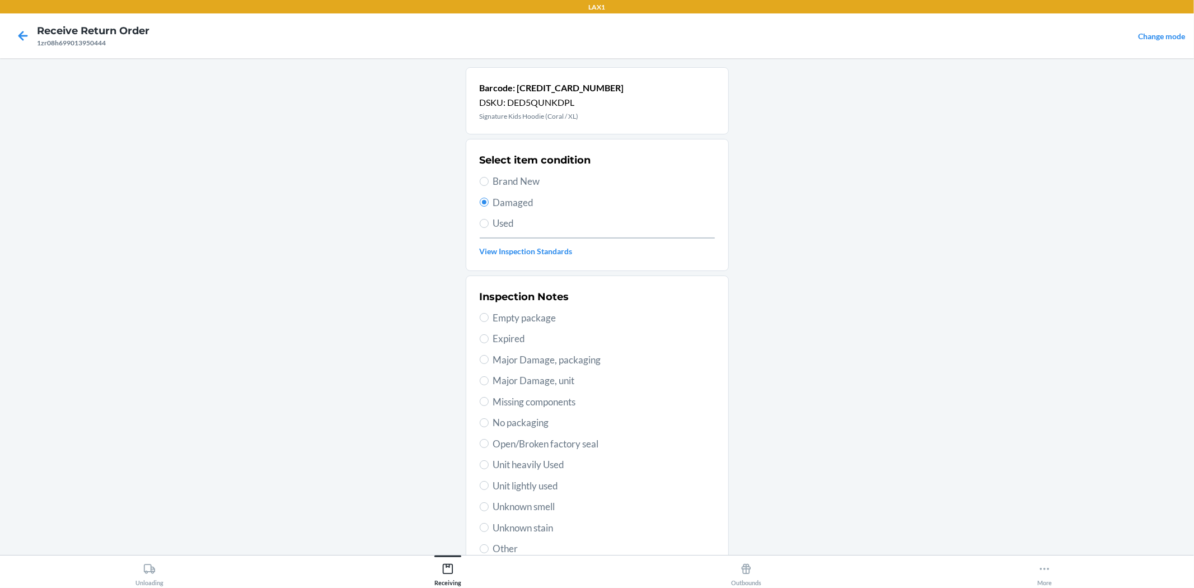
click at [501, 176] on span "Brand New" at bounding box center [604, 181] width 222 height 15
click at [489, 177] on input "Brand New" at bounding box center [484, 181] width 9 height 9
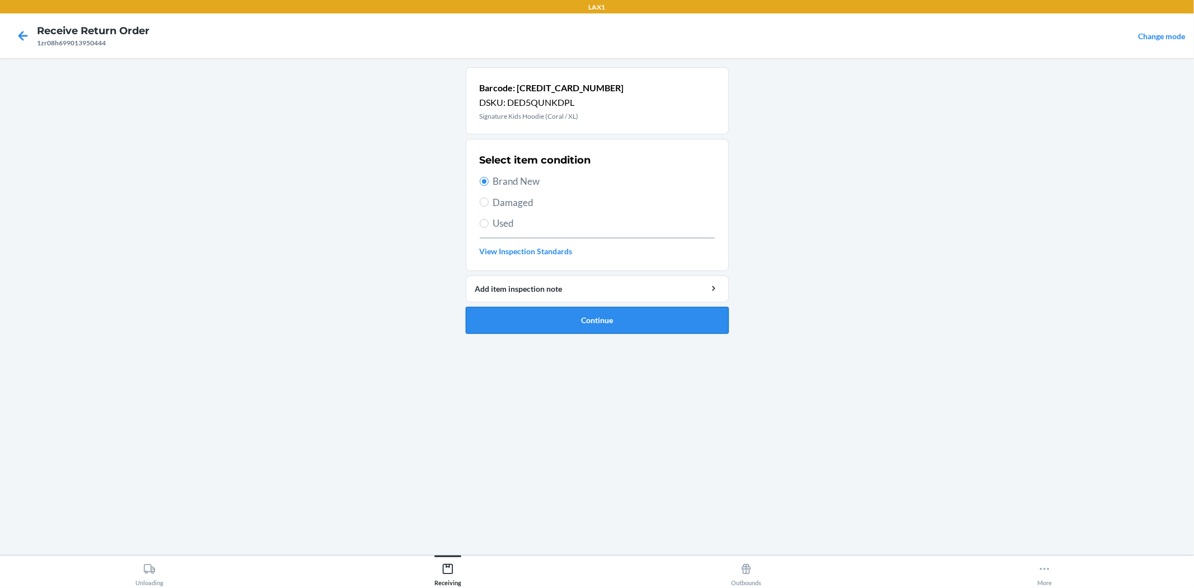
click at [540, 327] on button "Continue" at bounding box center [597, 320] width 263 height 27
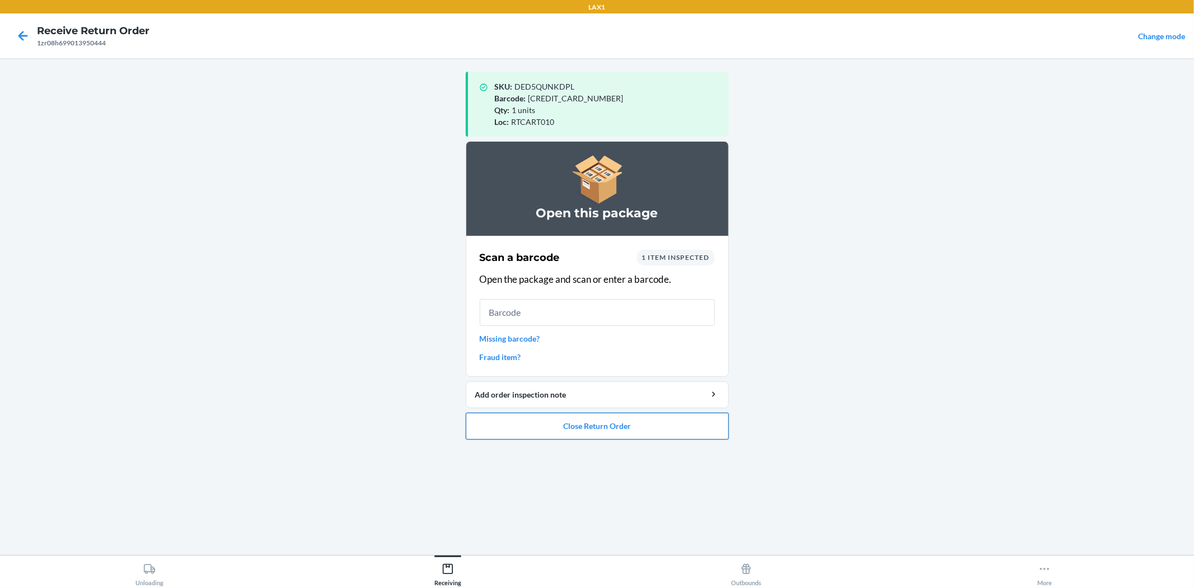
click at [632, 421] on button "Close Return Order" at bounding box center [597, 426] width 263 height 27
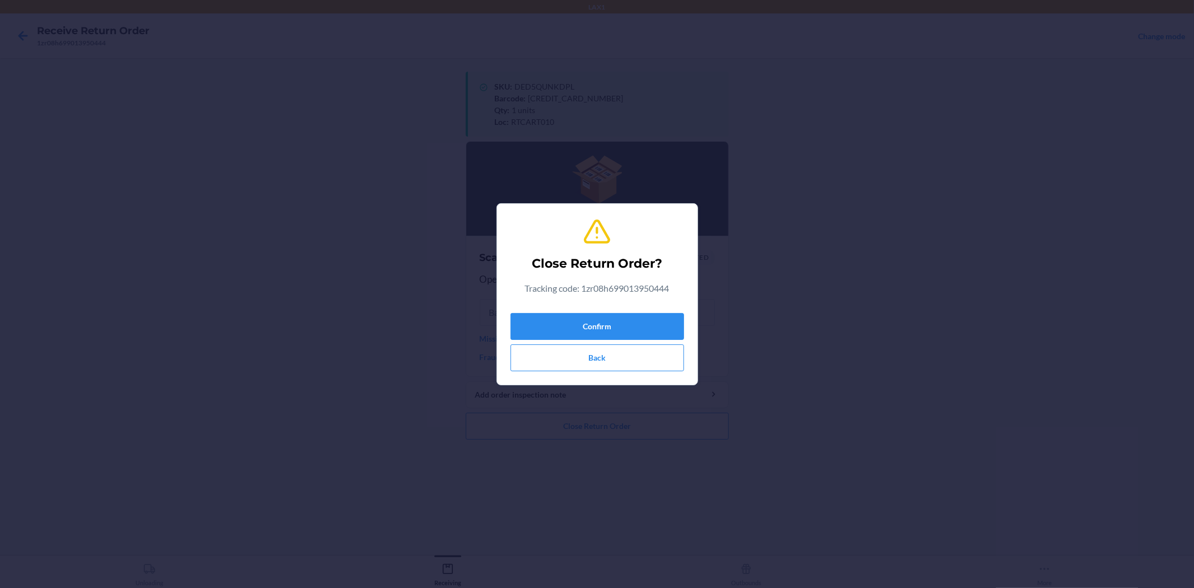
click at [594, 311] on div "Confirm Back" at bounding box center [598, 340] width 174 height 63
click at [597, 324] on button "Confirm" at bounding box center [598, 326] width 174 height 27
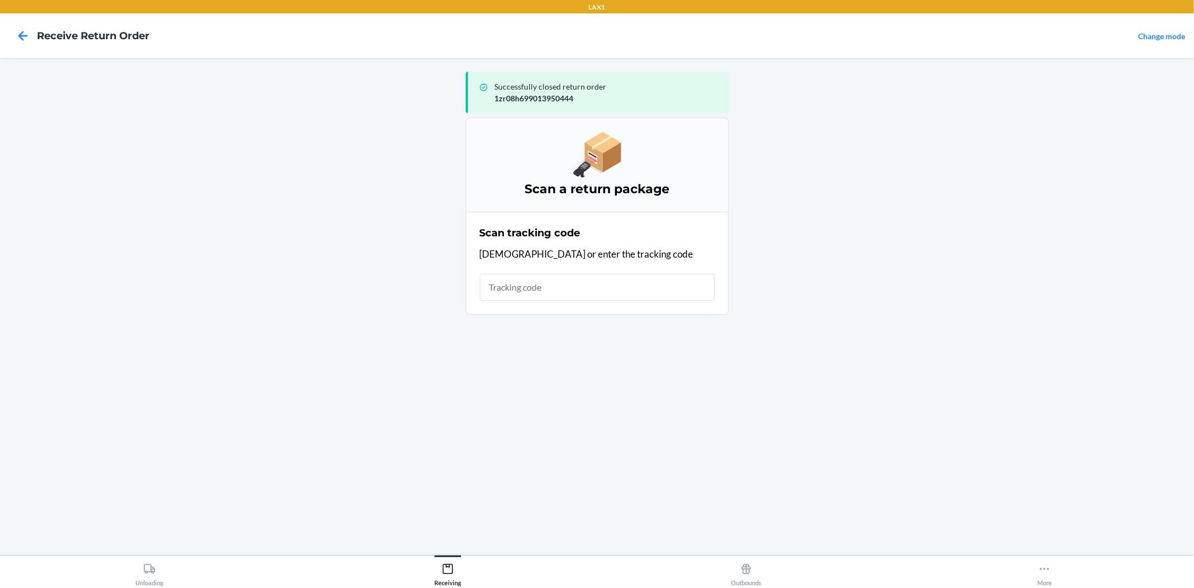
click at [581, 277] on input "text" at bounding box center [597, 287] width 235 height 27
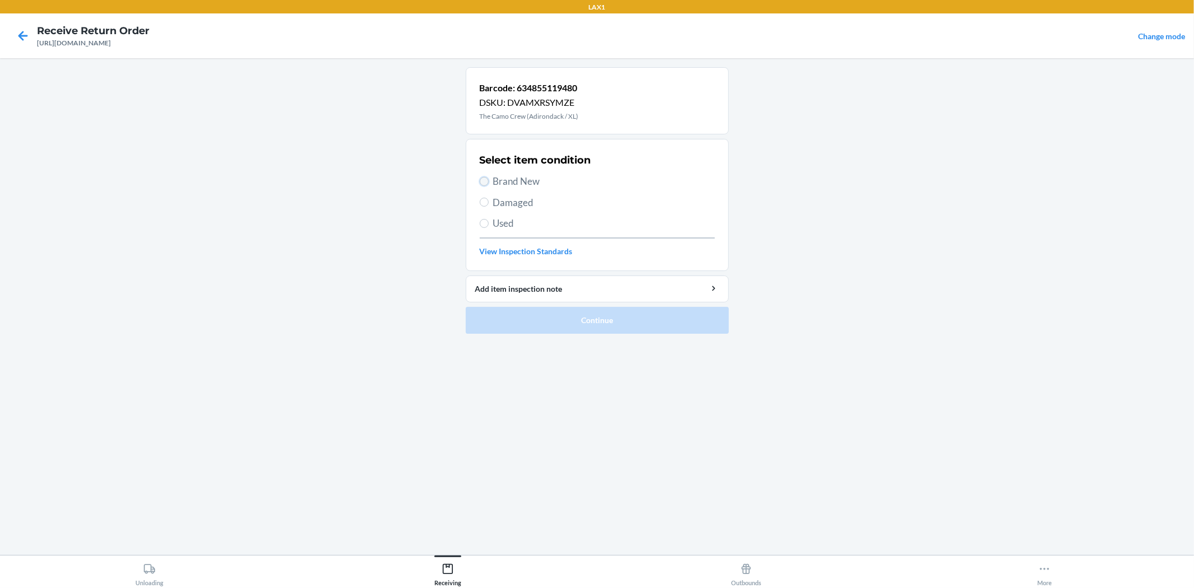
click at [484, 181] on input "Brand New" at bounding box center [484, 181] width 9 height 9
click at [621, 317] on button "Continue" at bounding box center [597, 320] width 263 height 27
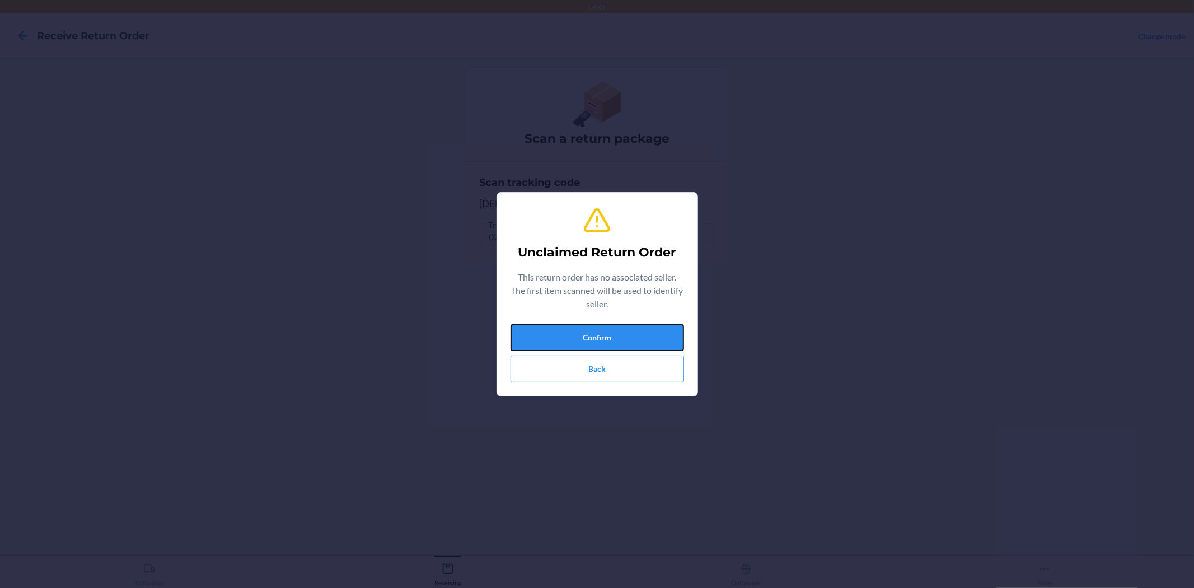
drag, startPoint x: 646, startPoint y: 343, endPoint x: 631, endPoint y: 342, distance: 15.2
click at [643, 343] on button "Confirm" at bounding box center [598, 337] width 174 height 27
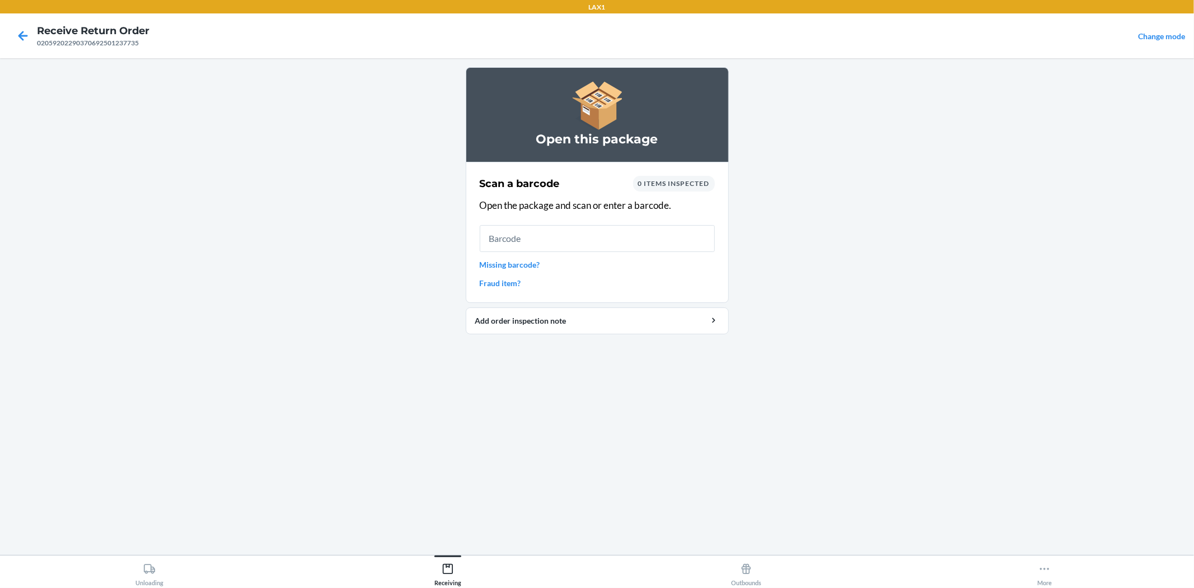
click at [582, 236] on input "text" at bounding box center [597, 238] width 235 height 27
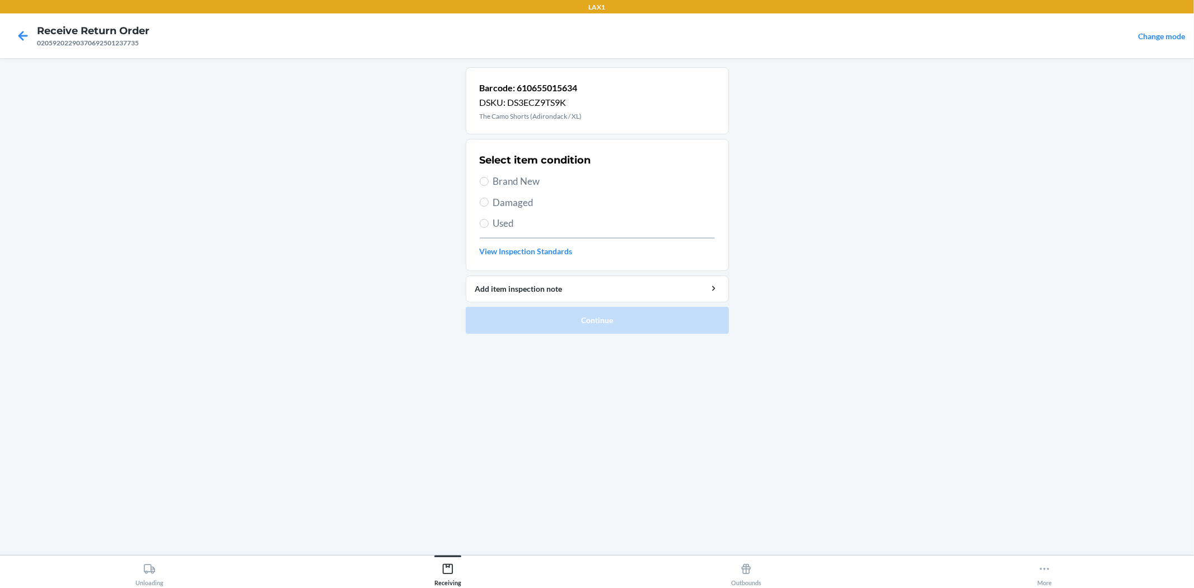
click at [519, 186] on span "Brand New" at bounding box center [604, 181] width 222 height 15
click at [489, 186] on input "Brand New" at bounding box center [484, 181] width 9 height 9
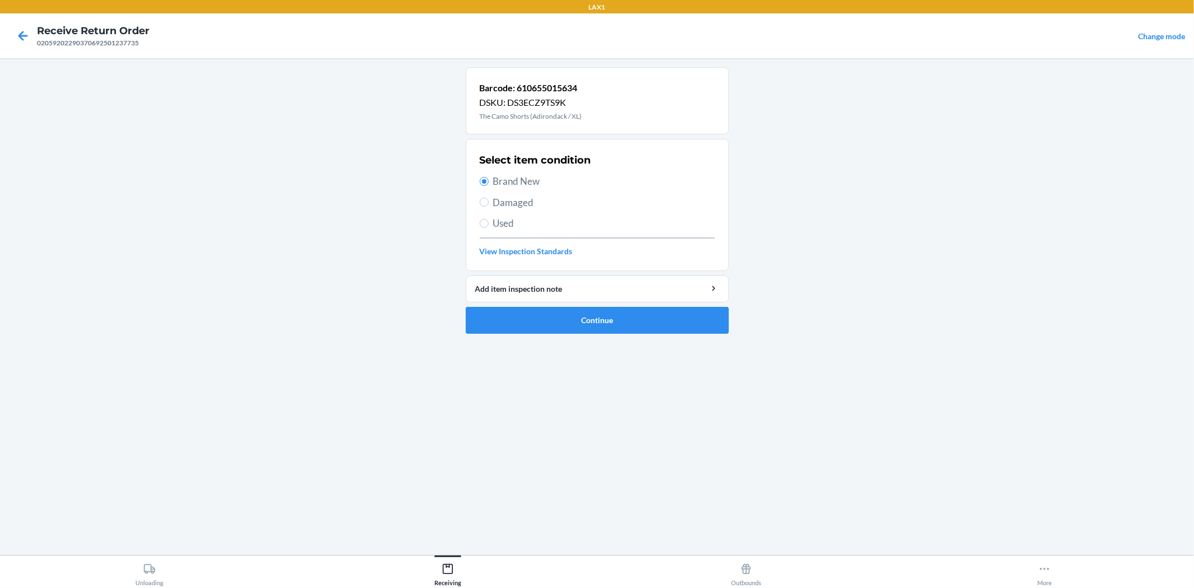
drag, startPoint x: 566, startPoint y: 325, endPoint x: 542, endPoint y: 354, distance: 37.8
click at [542, 354] on div "Barcode: 610655015634 DSKU: DS3ECZ9TS9K The Camo Shorts (Adirondack / XL) Selec…" at bounding box center [597, 306] width 263 height 479
click at [556, 309] on button "Continue" at bounding box center [597, 320] width 263 height 27
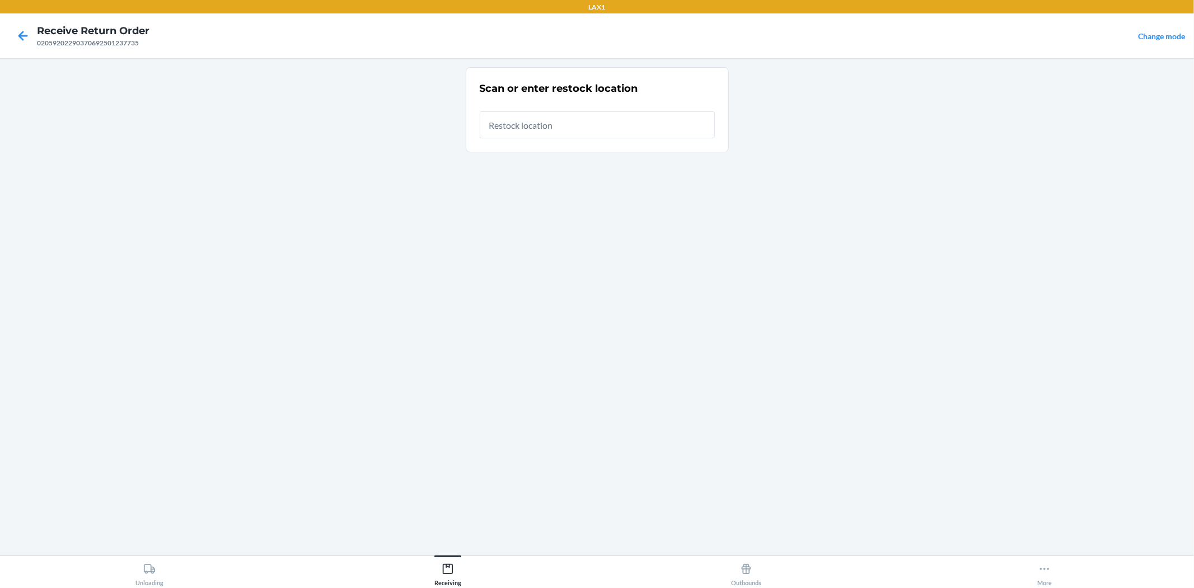
click at [541, 134] on input "text" at bounding box center [597, 124] width 235 height 27
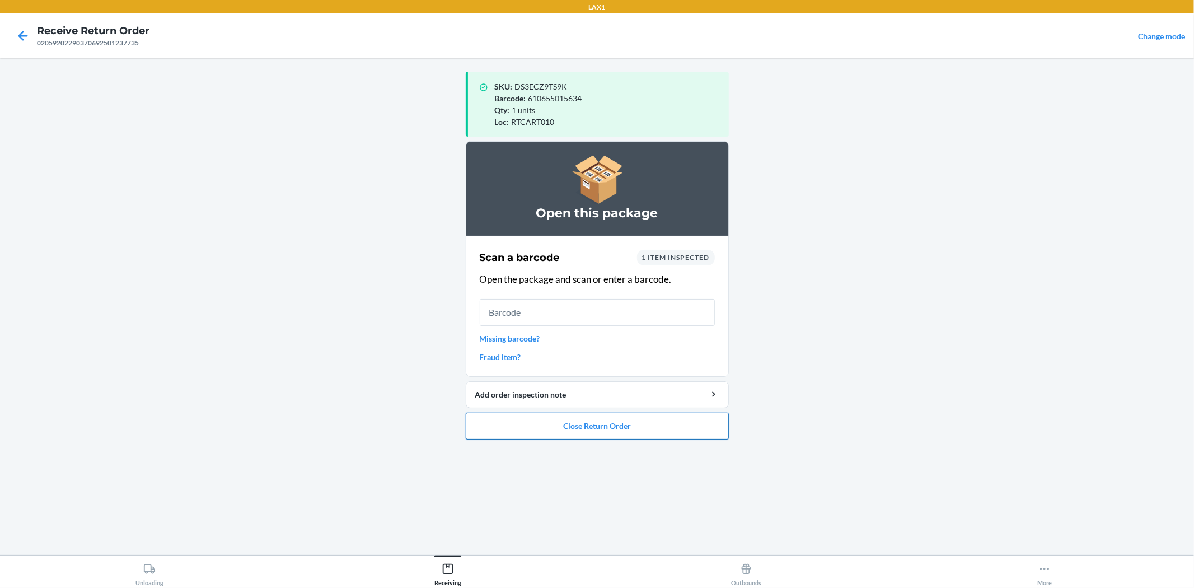
drag, startPoint x: 504, startPoint y: 420, endPoint x: 529, endPoint y: 415, distance: 25.6
click at [526, 415] on button "Close Return Order" at bounding box center [597, 426] width 263 height 27
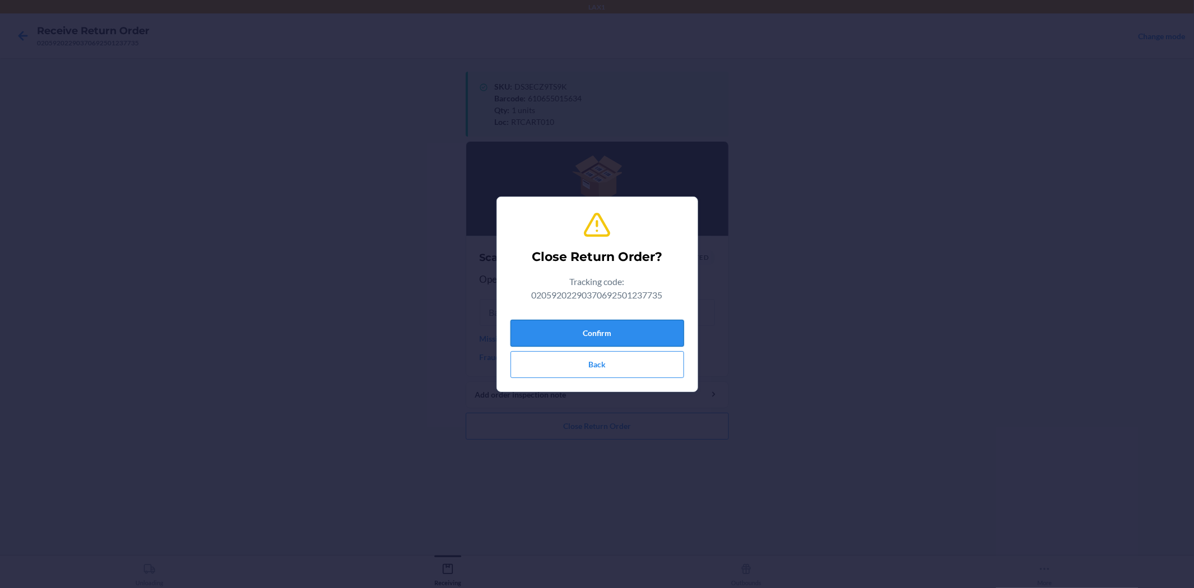
click at [539, 334] on button "Confirm" at bounding box center [598, 333] width 174 height 27
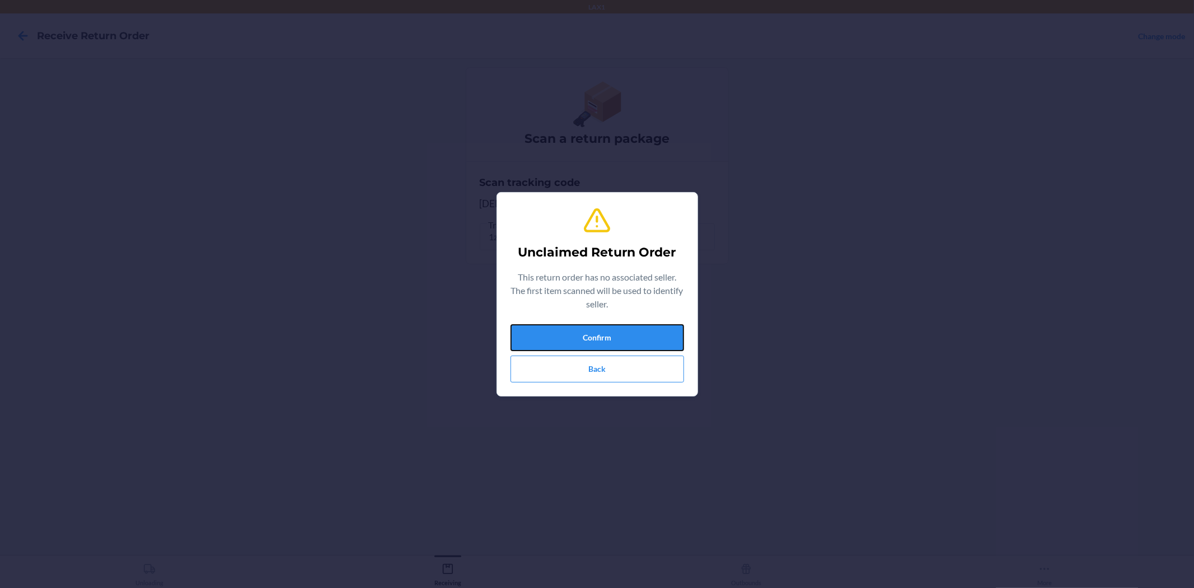
click at [541, 334] on button "Confirm" at bounding box center [598, 337] width 174 height 27
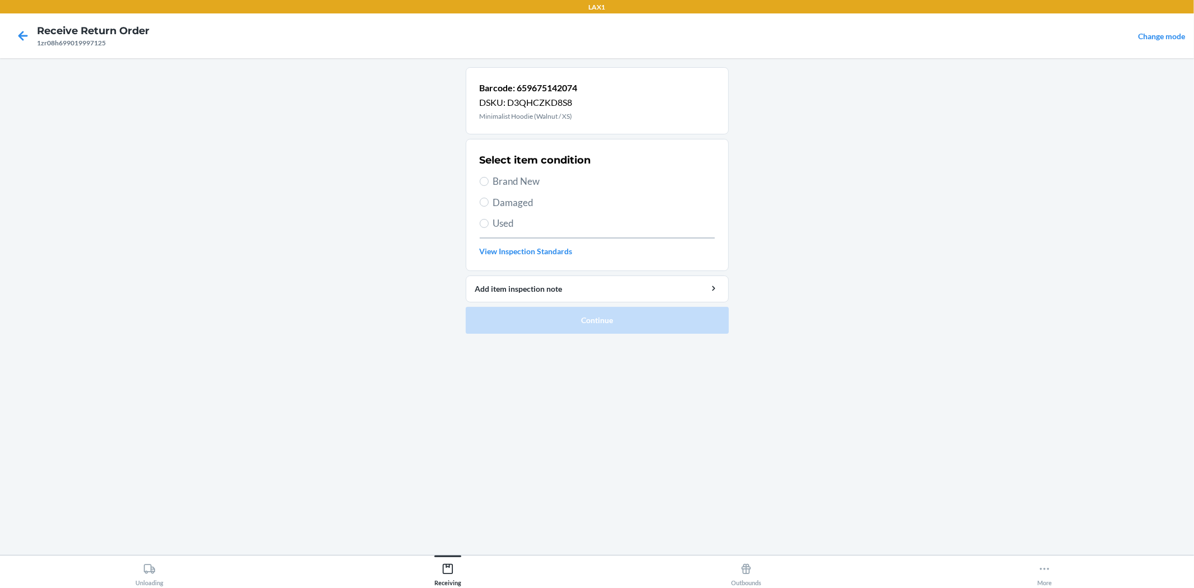
click at [486, 176] on label "Brand New" at bounding box center [597, 181] width 235 height 15
click at [486, 177] on input "Brand New" at bounding box center [484, 181] width 9 height 9
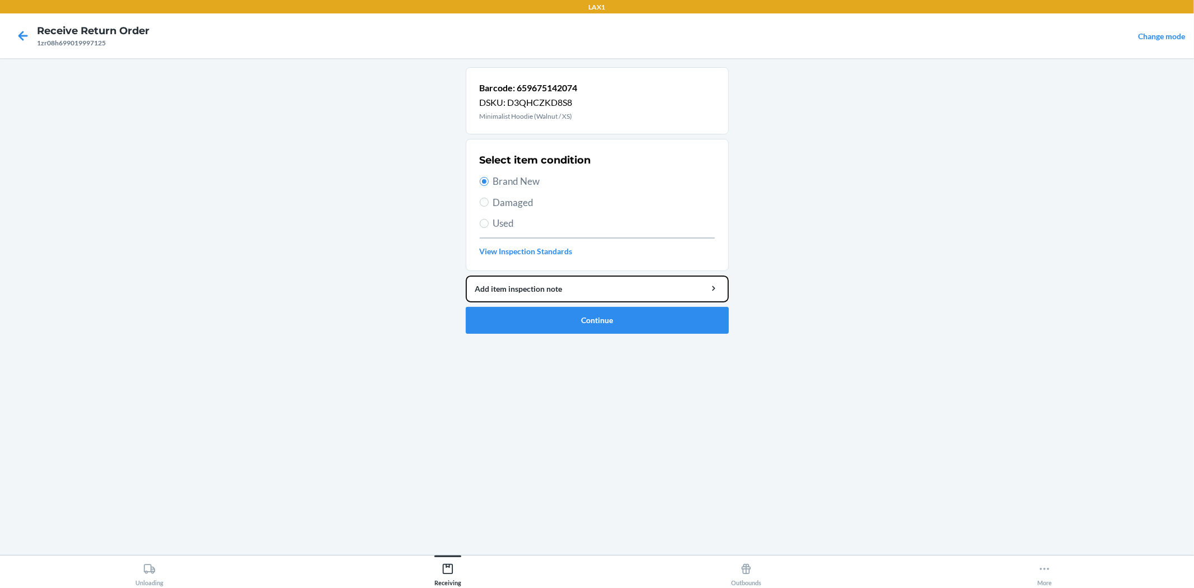
click at [686, 305] on li "Barcode: 659675142074 DSKU: D3QHCZKD8S8 Minimalist Hoodie (Walnut / XS) Select …" at bounding box center [597, 200] width 263 height 267
click at [681, 319] on button "Continue" at bounding box center [597, 320] width 263 height 27
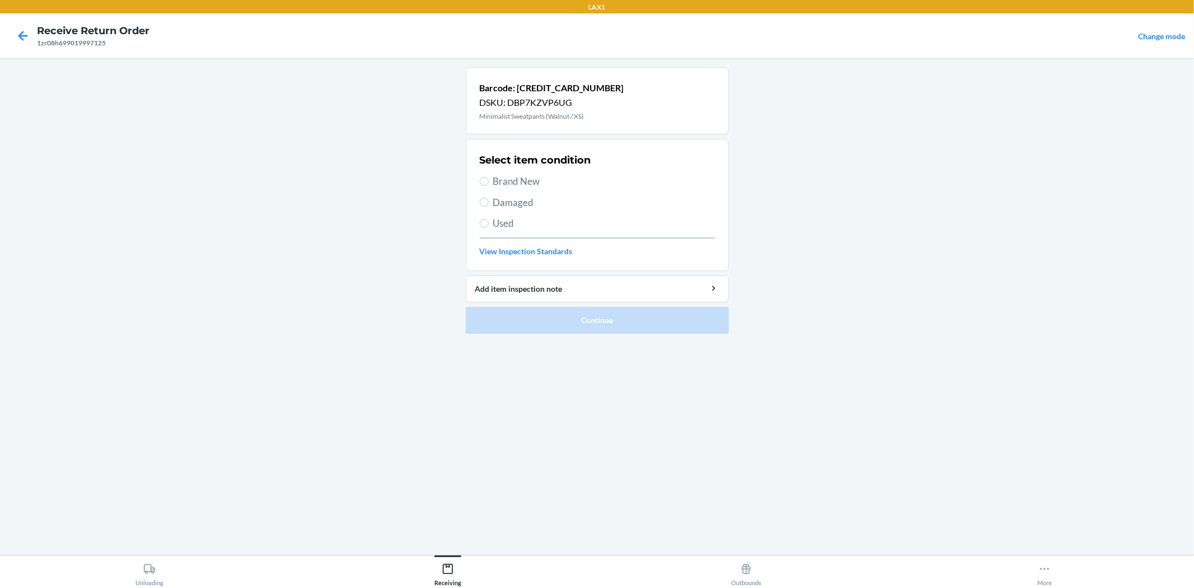
drag, startPoint x: 497, startPoint y: 217, endPoint x: 496, endPoint y: 228, distance: 10.8
click at [497, 225] on span "Used" at bounding box center [604, 223] width 222 height 15
click at [489, 225] on input "Used" at bounding box center [484, 223] width 9 height 9
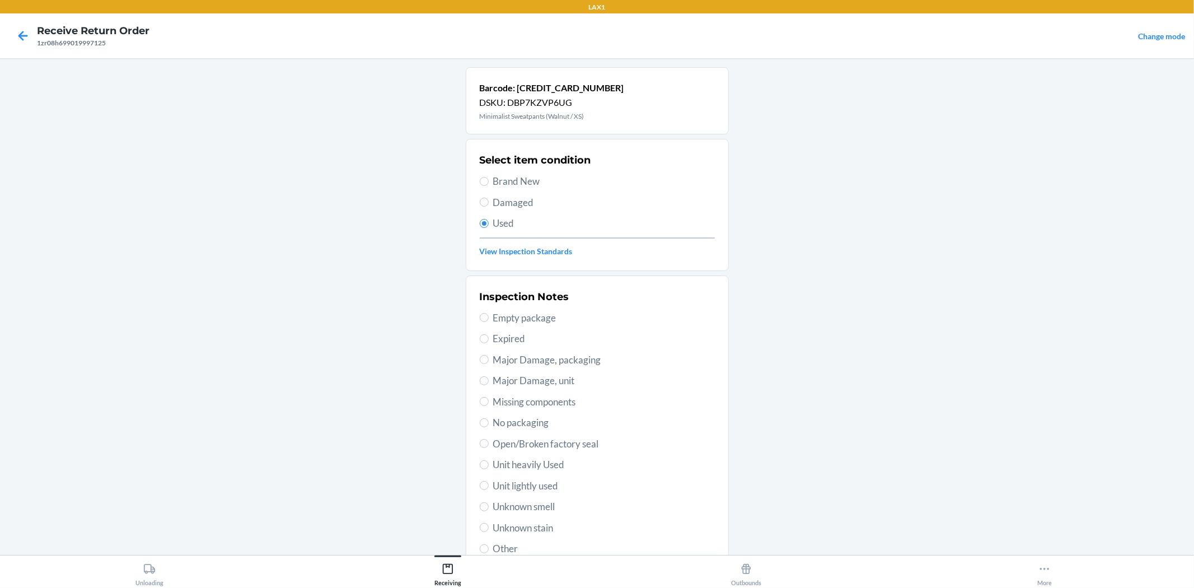
click at [496, 489] on span "Unit lightly used" at bounding box center [604, 486] width 222 height 15
click at [489, 489] on input "Unit lightly used" at bounding box center [484, 485] width 9 height 9
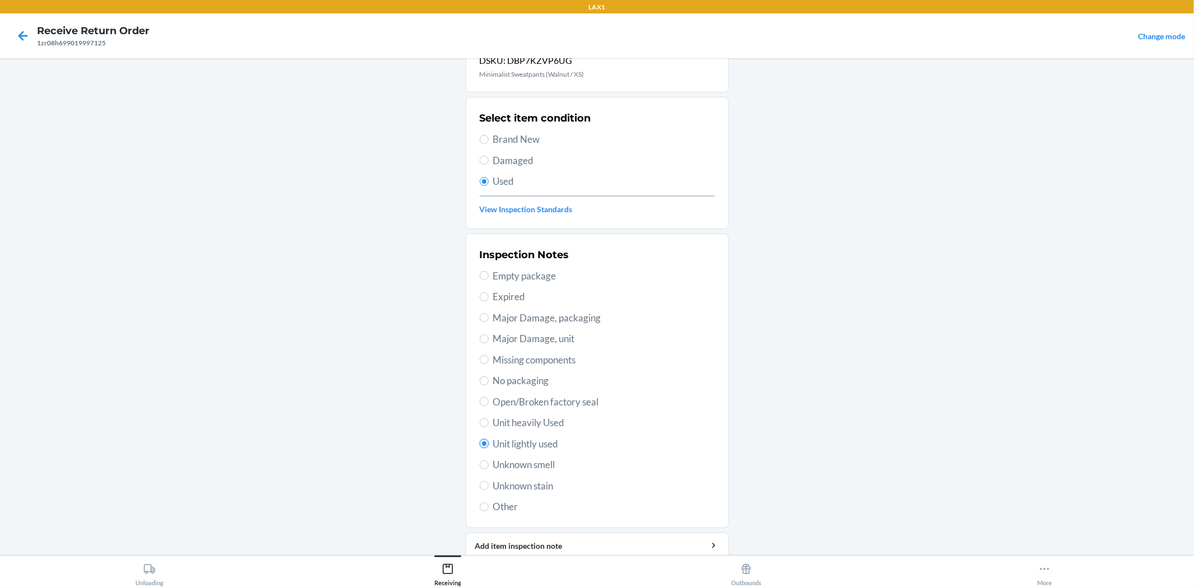
scroll to position [86, 0]
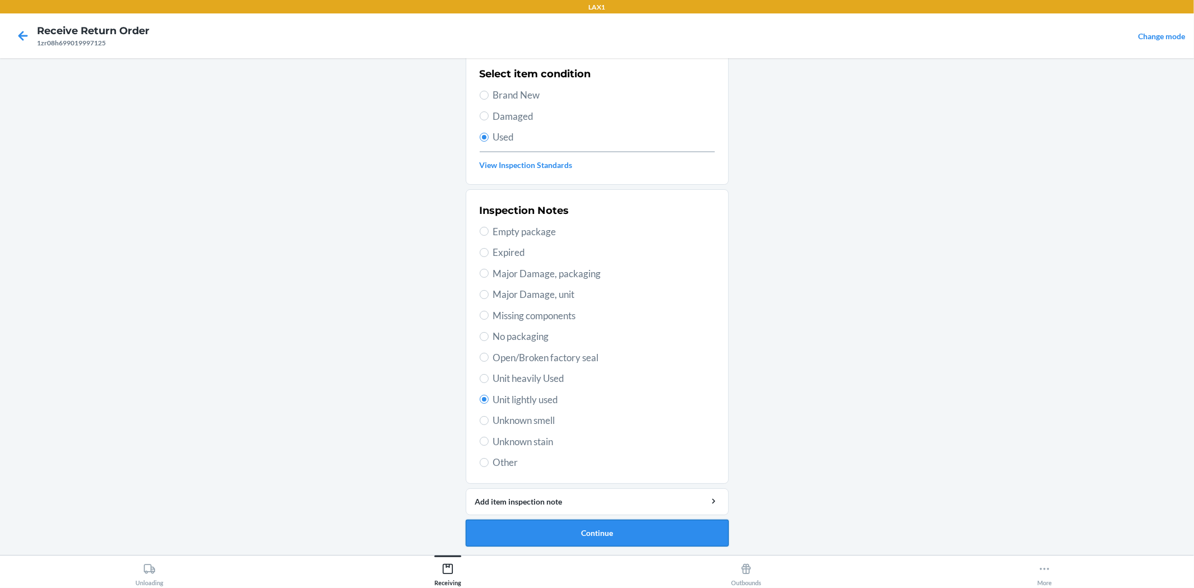
click at [595, 535] on button "Continue" at bounding box center [597, 533] width 263 height 27
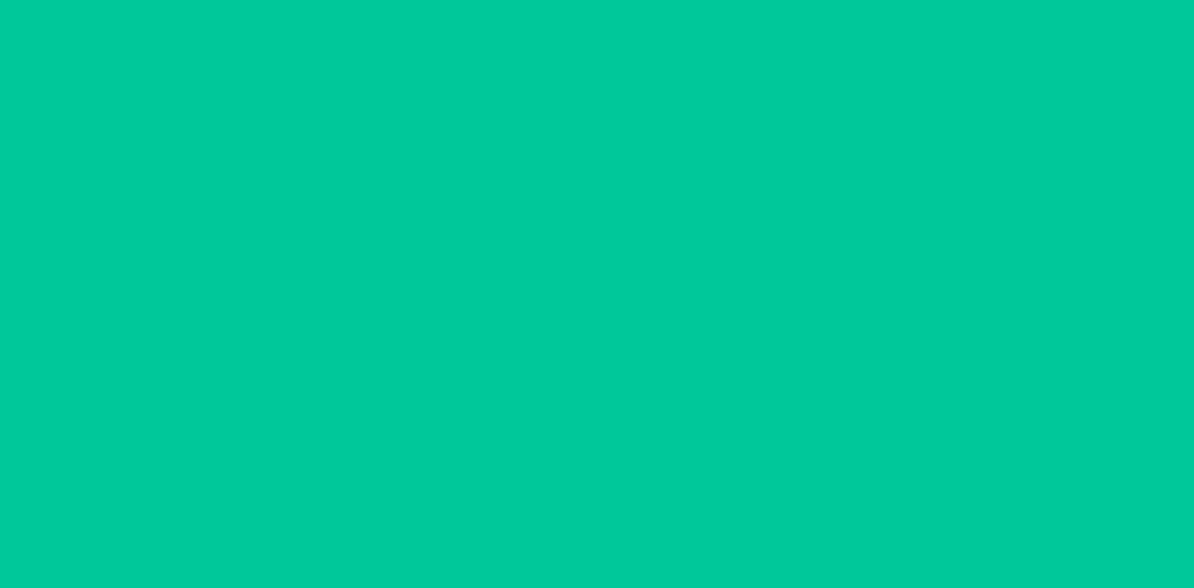
scroll to position [0, 0]
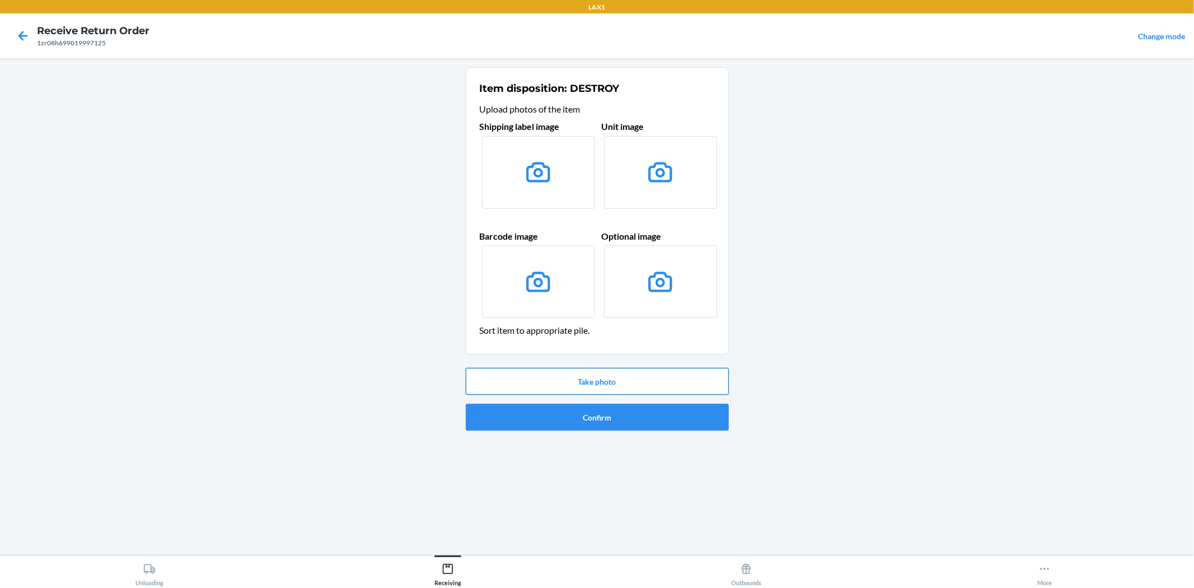
click at [582, 383] on button "Take photo" at bounding box center [597, 381] width 263 height 27
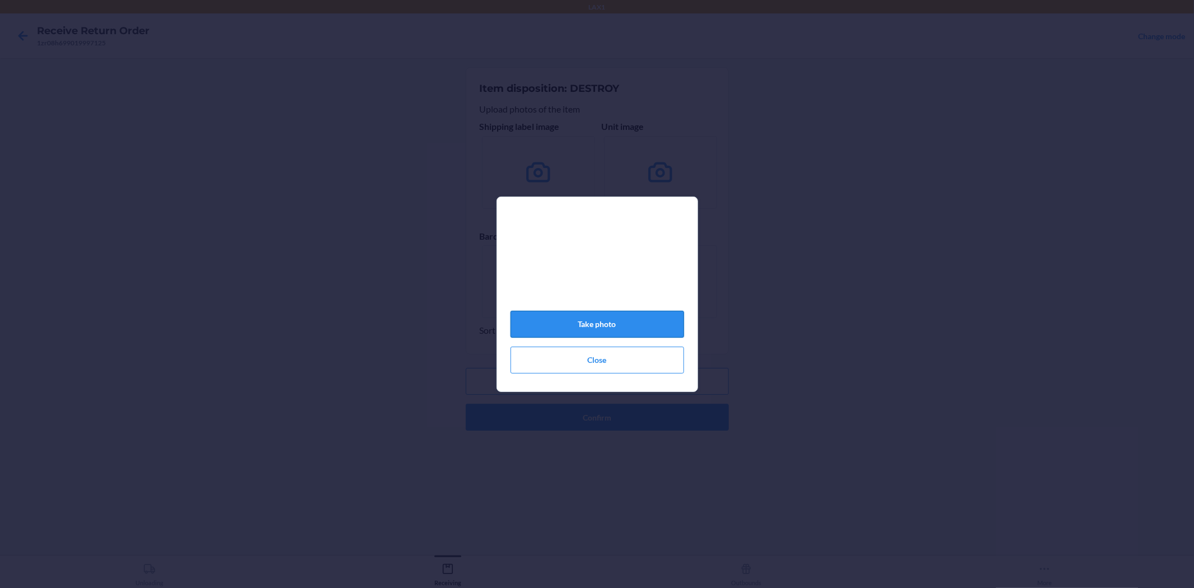
click at [612, 331] on button "Take photo" at bounding box center [598, 324] width 174 height 27
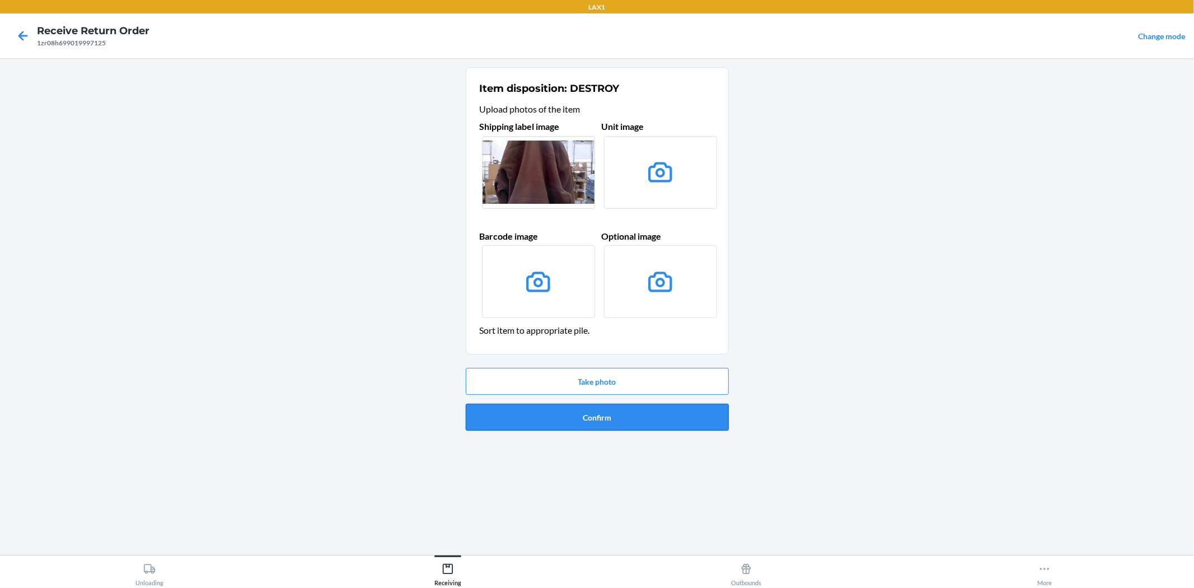
click at [599, 421] on button "Confirm" at bounding box center [597, 417] width 263 height 27
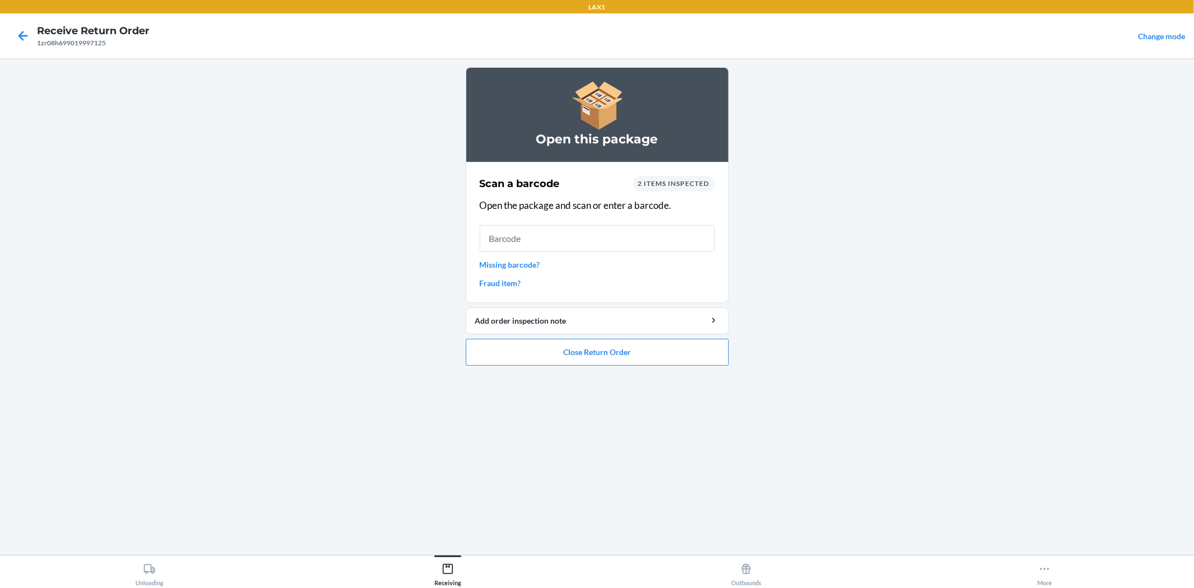
click at [590, 374] on div "Open this package Scan a barcode 2 items inspected Open the package and scan or…" at bounding box center [597, 306] width 263 height 479
click at [586, 334] on li "Open this package Scan a barcode 2 items inspected Open the package and scan or…" at bounding box center [597, 216] width 263 height 298
click at [626, 338] on li "Open this package Scan a barcode 2 items inspected Open the package and scan or…" at bounding box center [597, 216] width 263 height 298
click at [626, 346] on button "Close Return Order" at bounding box center [597, 352] width 263 height 27
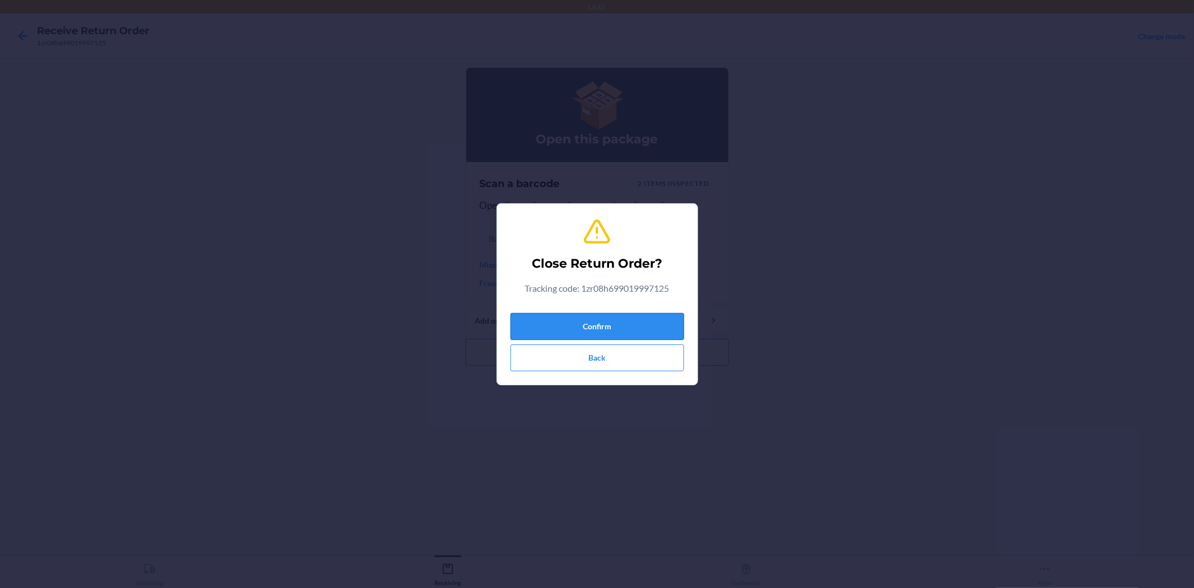
click at [623, 316] on button "Confirm" at bounding box center [598, 326] width 174 height 27
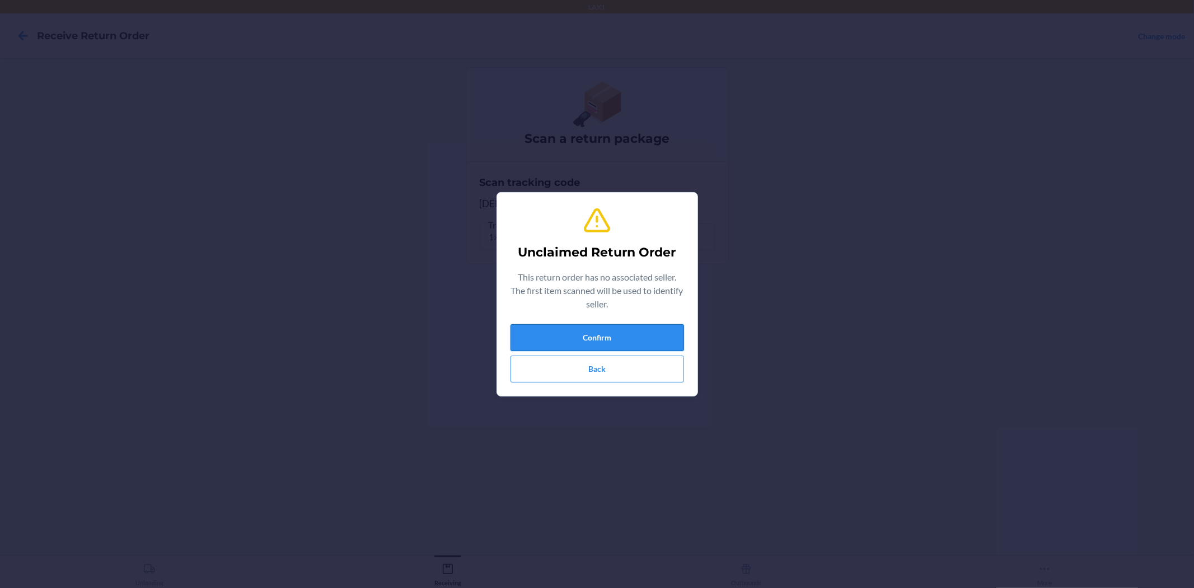
click at [611, 329] on button "Confirm" at bounding box center [598, 337] width 174 height 27
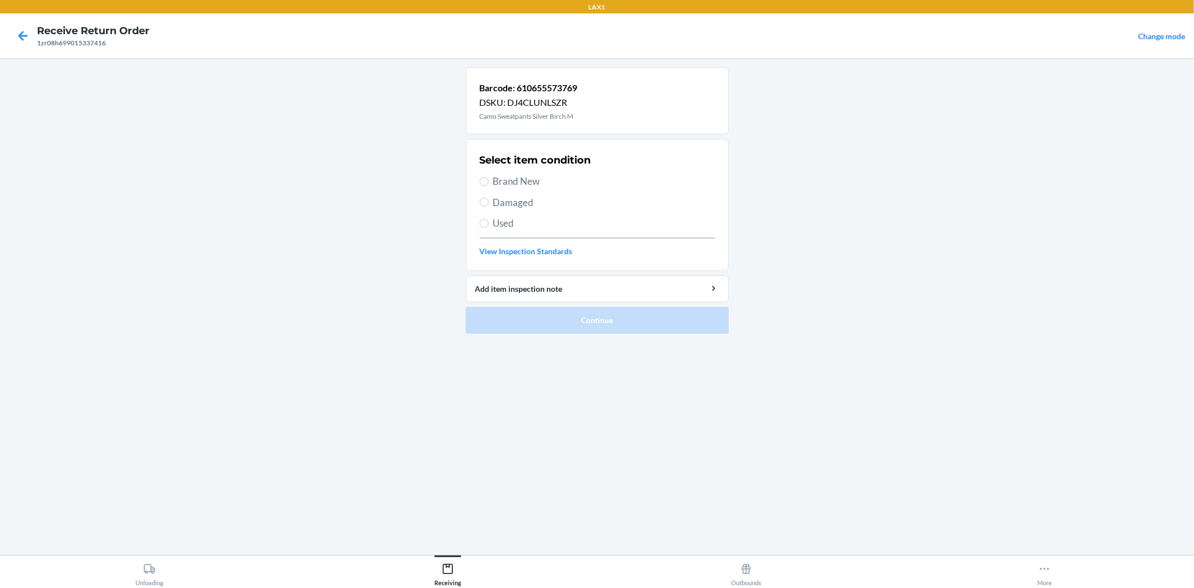
click at [489, 178] on label "Brand New" at bounding box center [597, 181] width 235 height 15
click at [489, 178] on input "Brand New" at bounding box center [484, 181] width 9 height 9
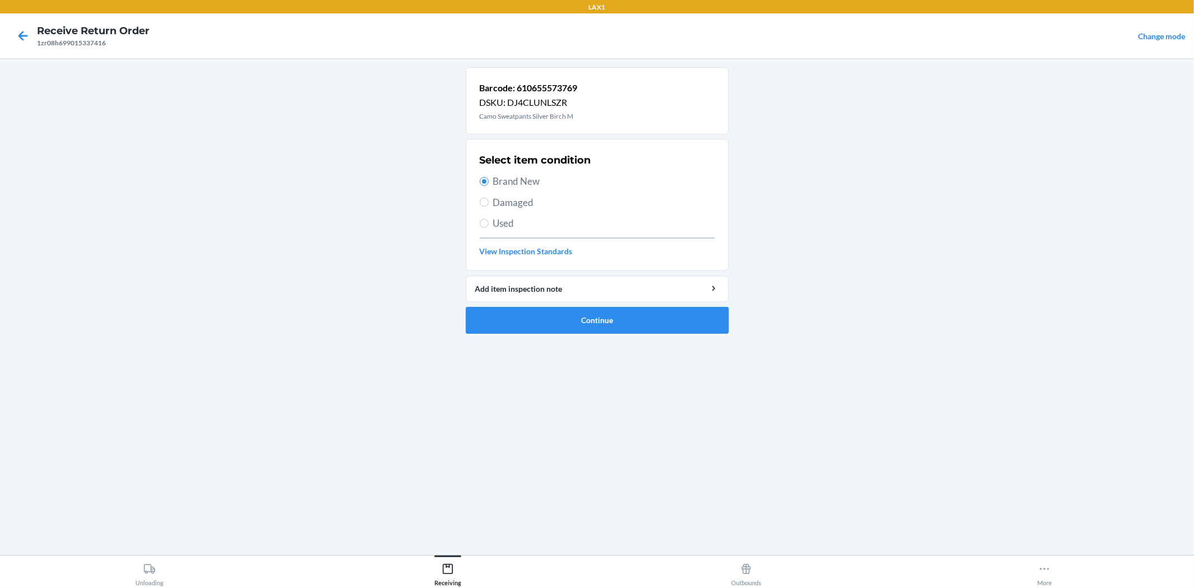
click at [635, 354] on div "Barcode: 610655573769 DSKU: DJ4CLUNLSZR Camo Sweatpants Silver Birch M Select i…" at bounding box center [597, 306] width 263 height 479
click at [640, 333] on button "Continue" at bounding box center [597, 320] width 263 height 27
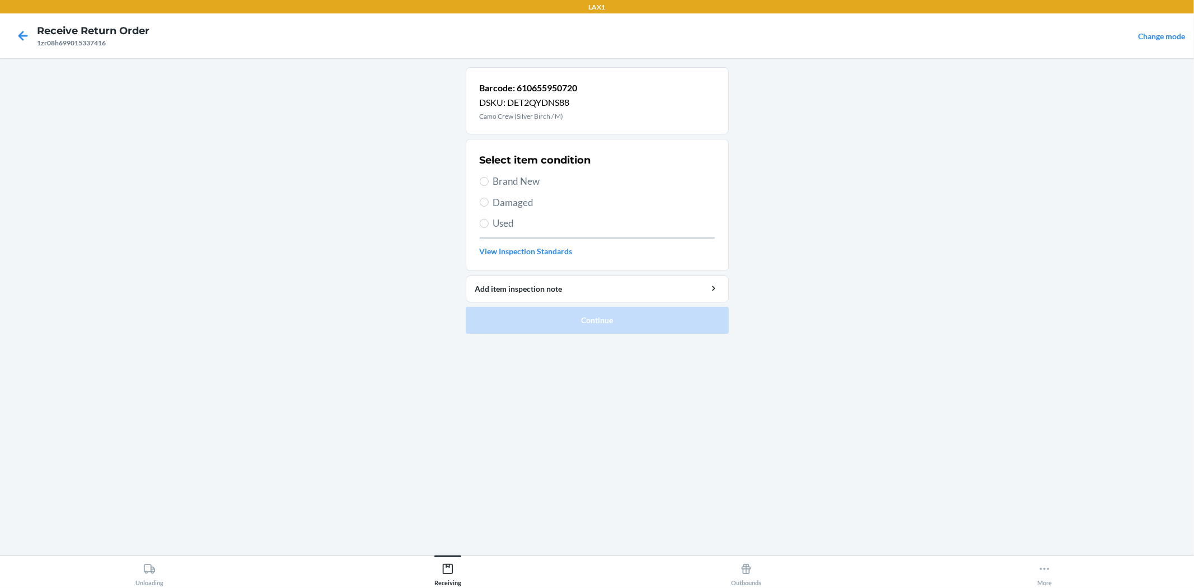
click at [525, 182] on span "Brand New" at bounding box center [604, 181] width 222 height 15
click at [489, 182] on input "Brand New" at bounding box center [484, 181] width 9 height 9
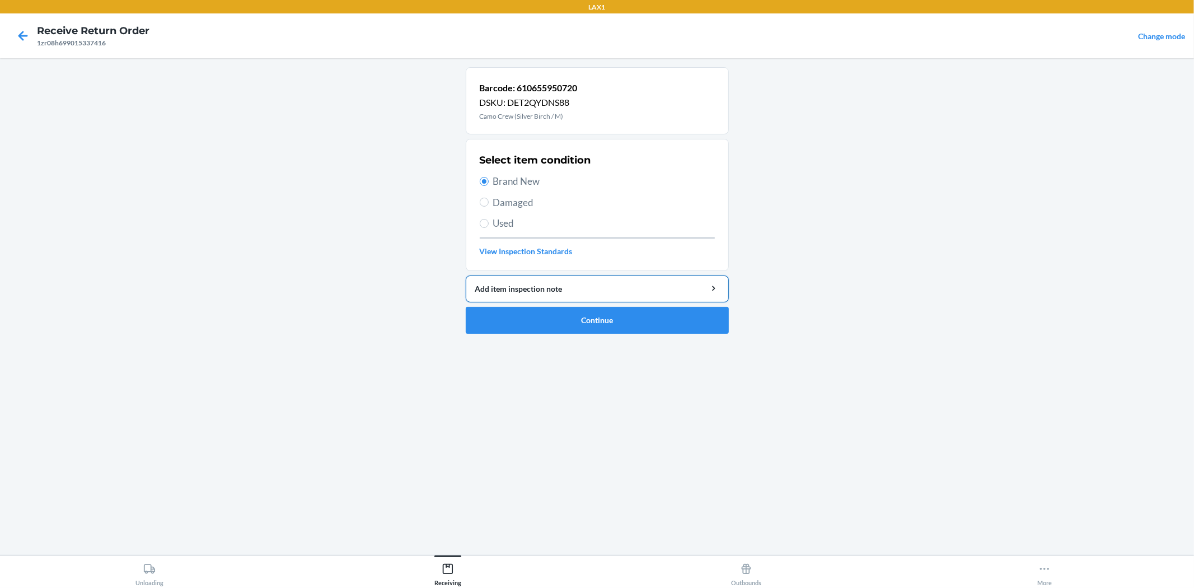
click at [524, 293] on div "Add item inspection note" at bounding box center [597, 289] width 244 height 12
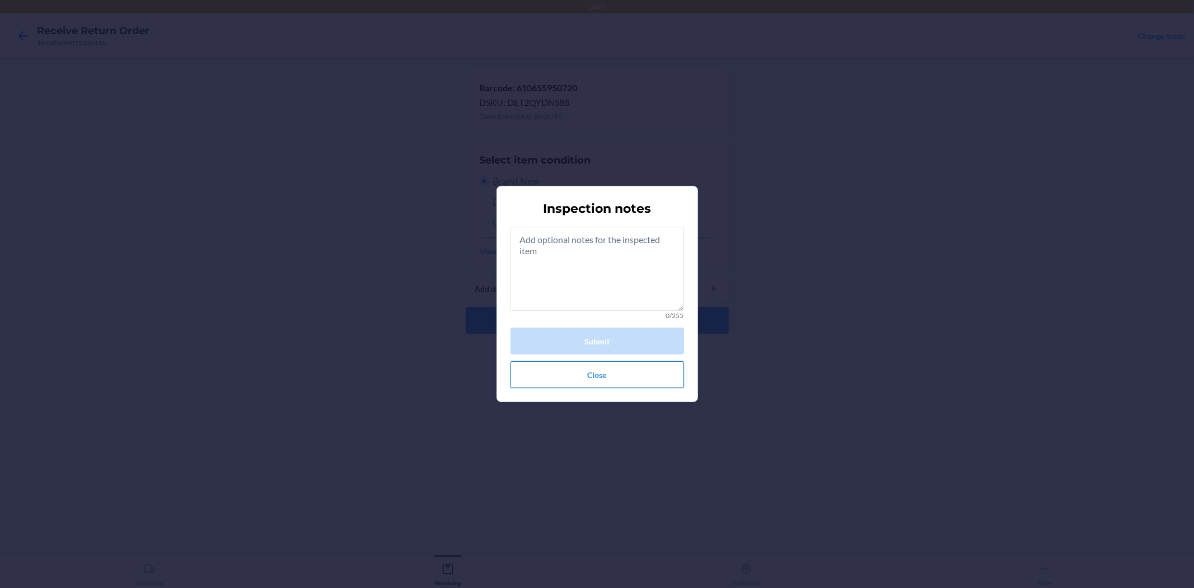
click at [600, 384] on button "Close" at bounding box center [598, 374] width 174 height 27
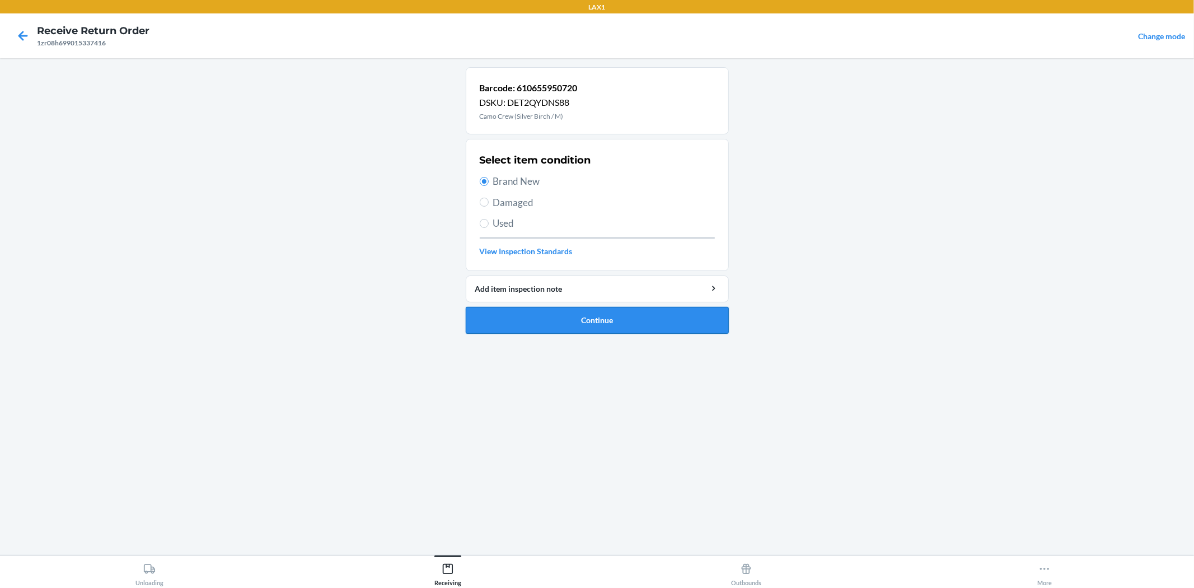
click at [604, 331] on button "Continue" at bounding box center [597, 320] width 263 height 27
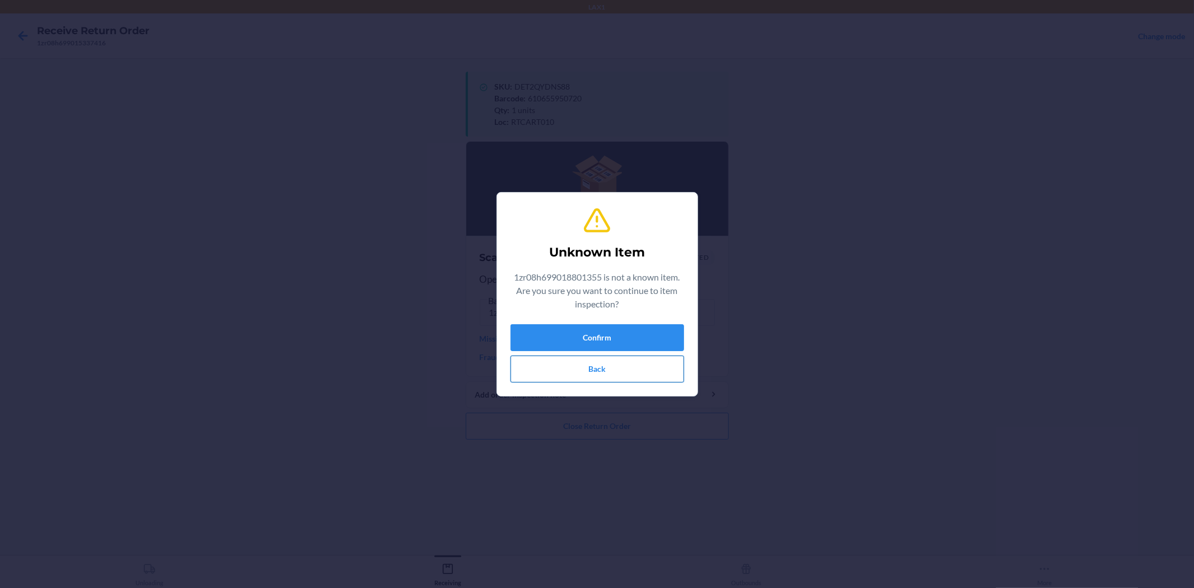
click at [577, 371] on button "Back" at bounding box center [598, 369] width 174 height 27
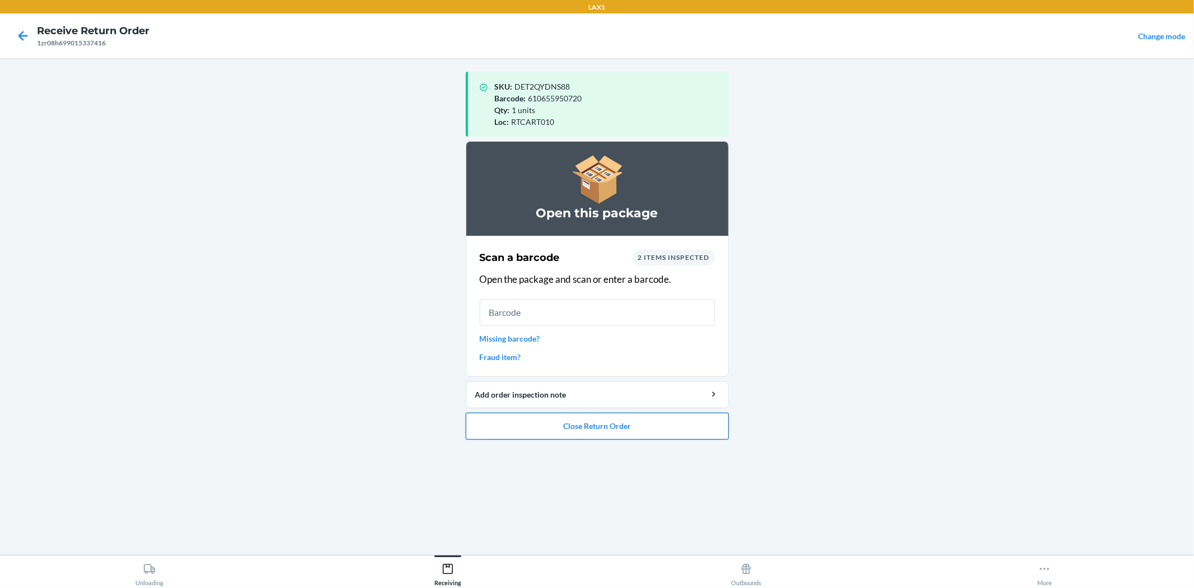
click at [575, 423] on button "Close Return Order" at bounding box center [597, 426] width 263 height 27
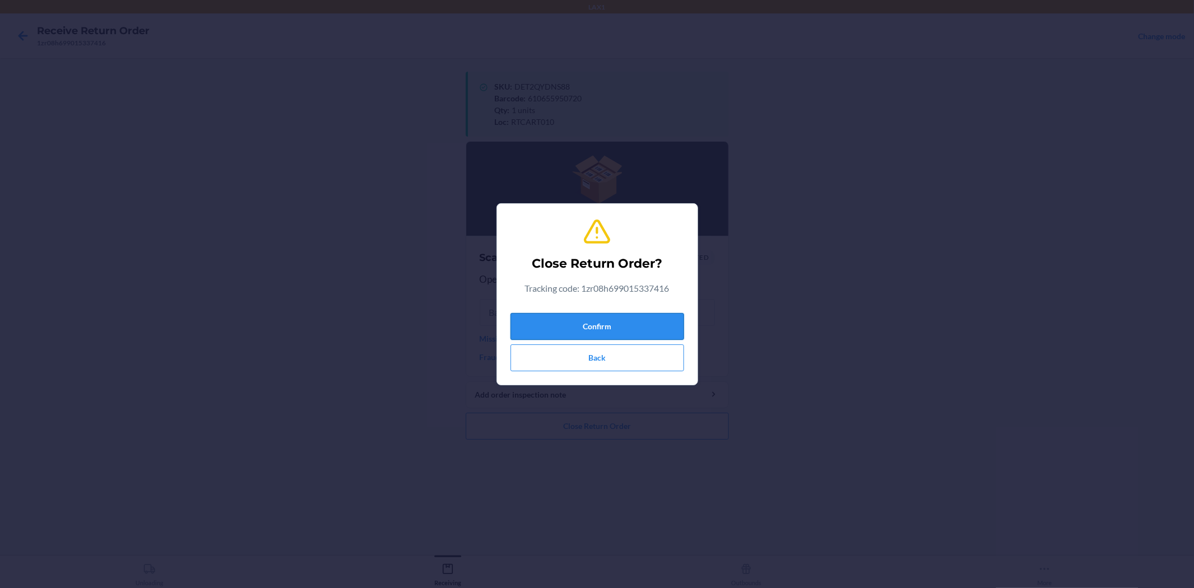
click at [620, 325] on button "Confirm" at bounding box center [598, 326] width 174 height 27
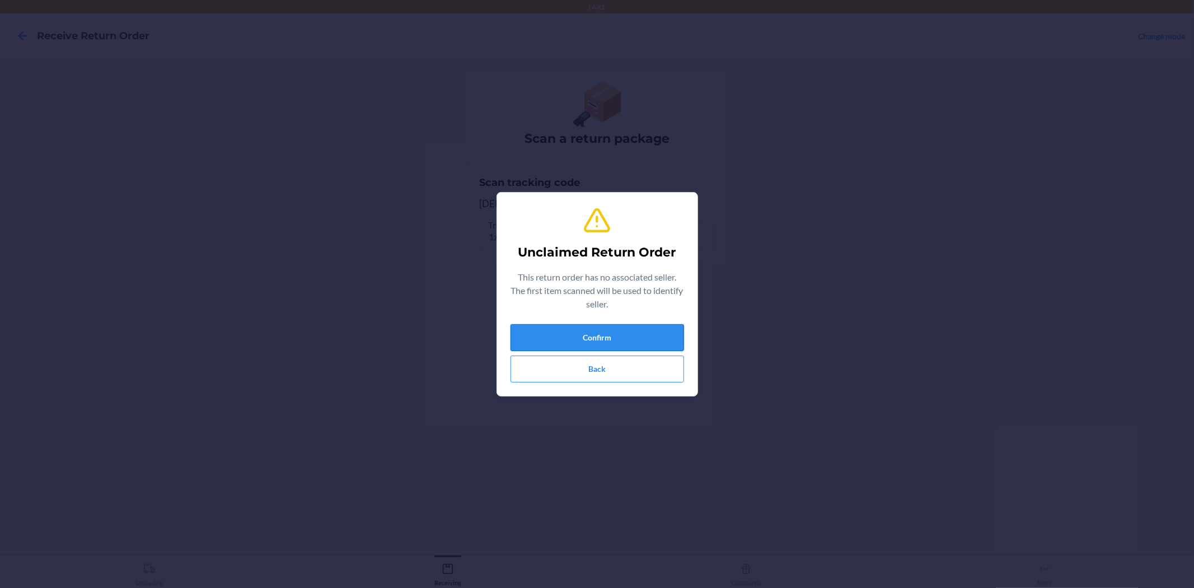
click at [625, 333] on button "Confirm" at bounding box center [598, 337] width 174 height 27
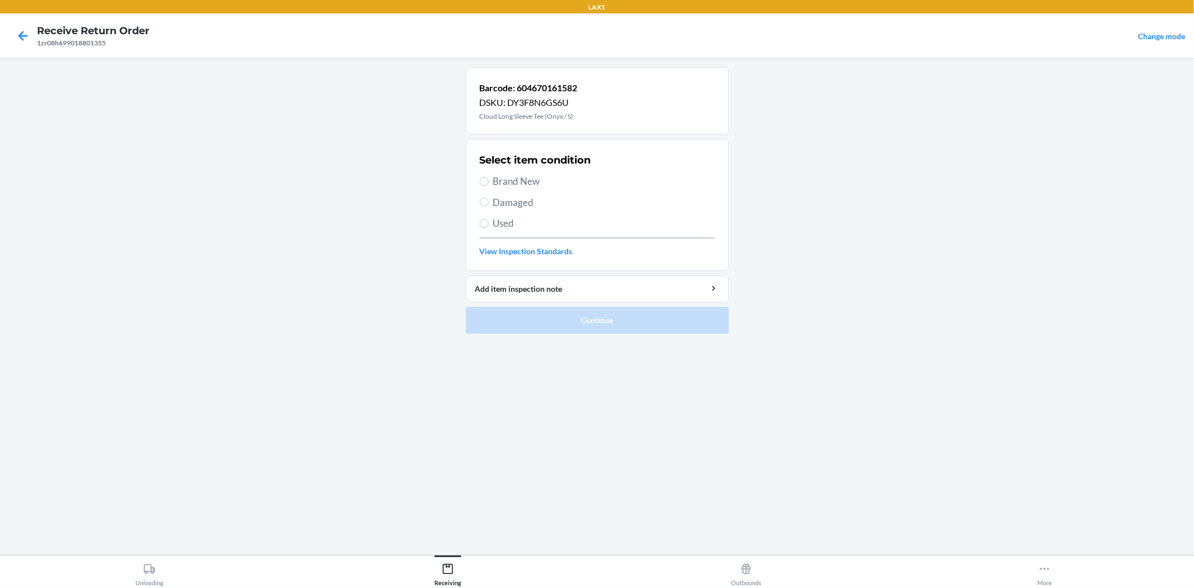
click at [510, 228] on span "Used" at bounding box center [604, 223] width 222 height 15
click at [489, 228] on input "Used" at bounding box center [484, 223] width 9 height 9
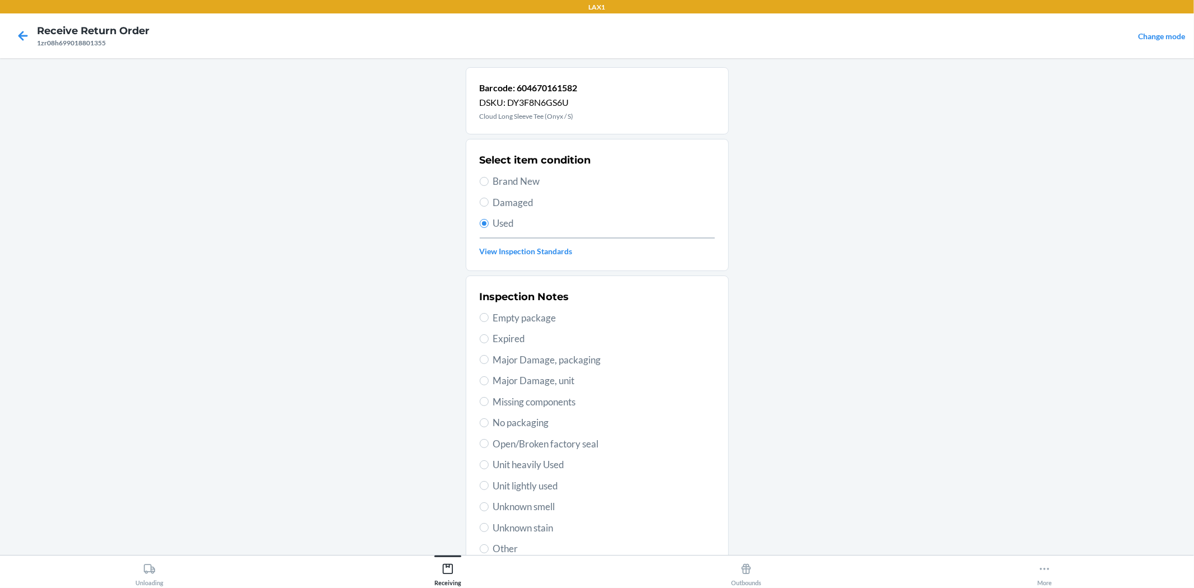
click at [520, 483] on span "Unit lightly used" at bounding box center [604, 486] width 222 height 15
click at [489, 483] on input "Unit lightly used" at bounding box center [484, 485] width 9 height 9
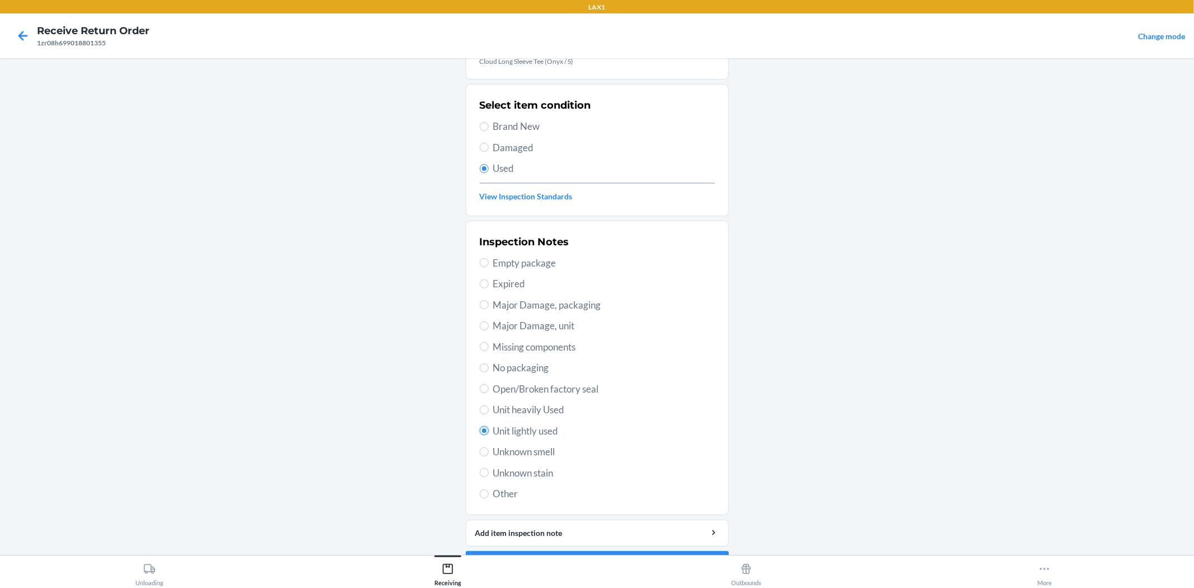
scroll to position [86, 0]
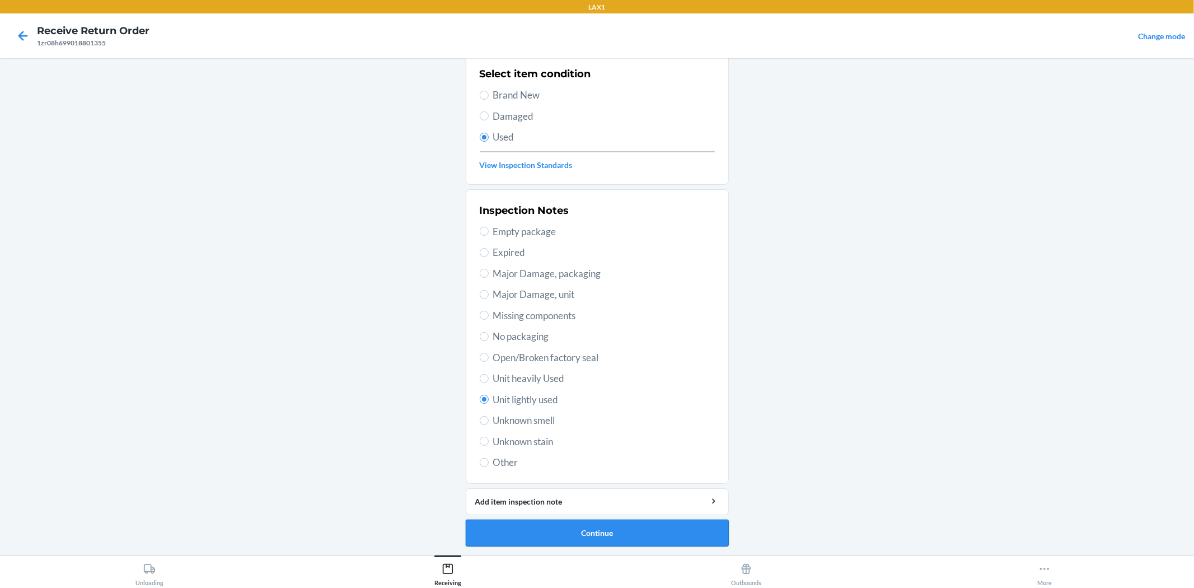
click at [628, 544] on button "Continue" at bounding box center [597, 533] width 263 height 27
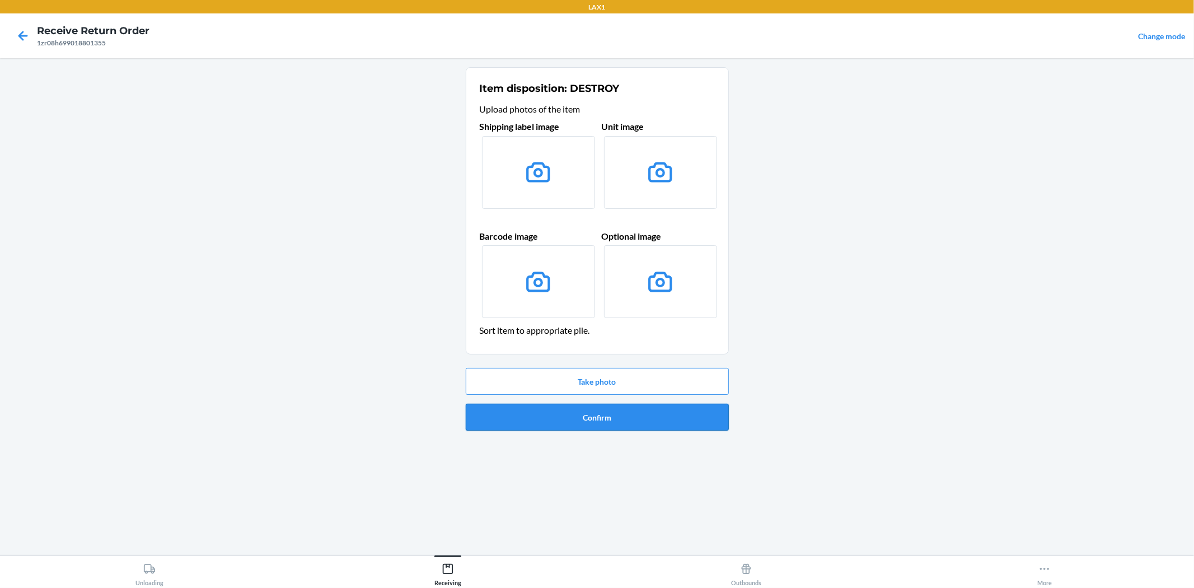
click at [620, 421] on button "Confirm" at bounding box center [597, 417] width 263 height 27
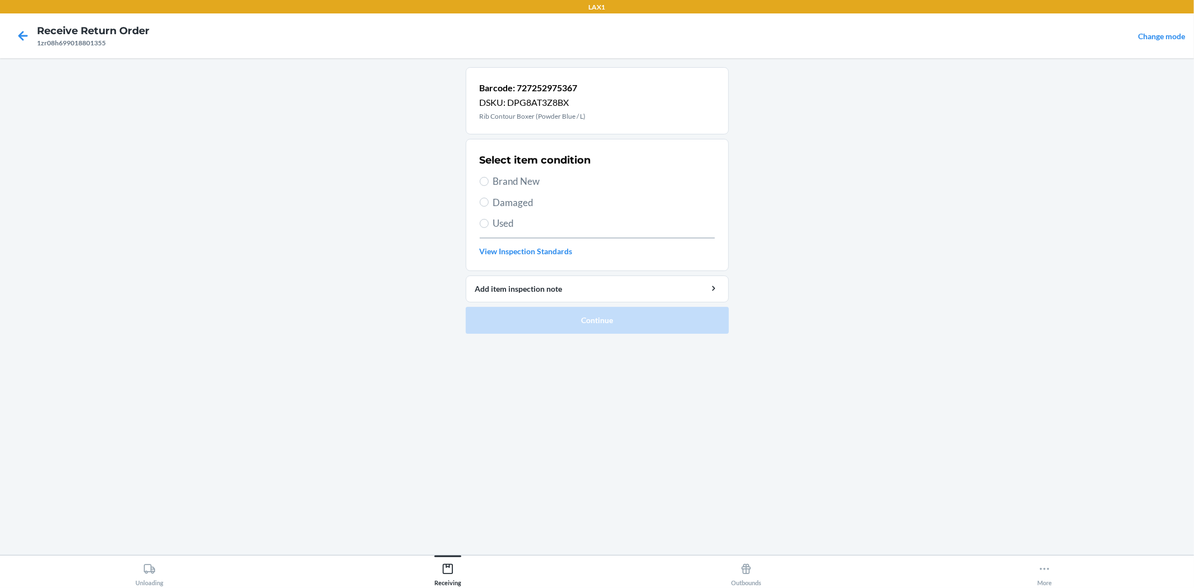
click at [513, 179] on span "Brand New" at bounding box center [604, 181] width 222 height 15
click at [489, 179] on input "Brand New" at bounding box center [484, 181] width 9 height 9
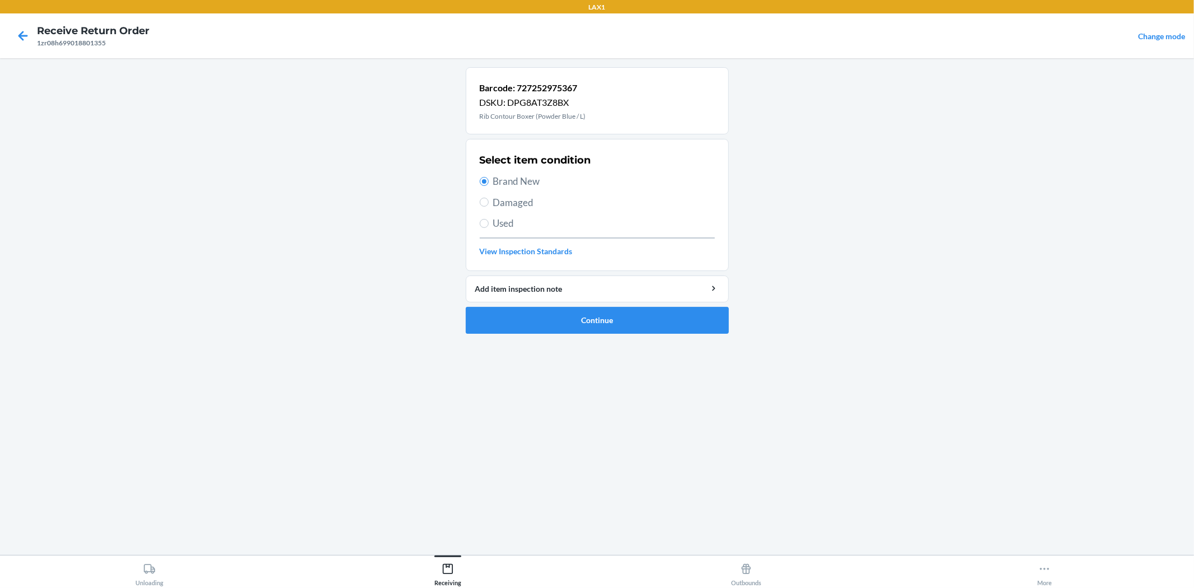
click at [518, 197] on span "Damaged" at bounding box center [604, 202] width 222 height 15
click at [489, 198] on input "Damaged" at bounding box center [484, 202] width 9 height 9
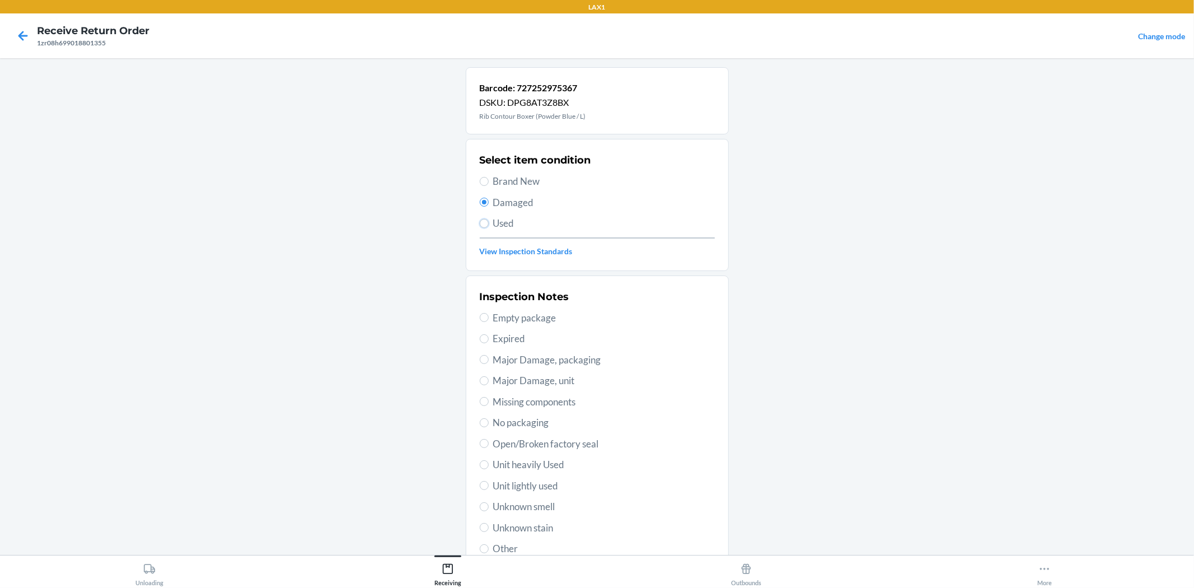
drag, startPoint x: 479, startPoint y: 222, endPoint x: 487, endPoint y: 223, distance: 7.9
click at [484, 222] on label "Used" at bounding box center [597, 223] width 235 height 15
click at [484, 222] on input "Used" at bounding box center [484, 223] width 9 height 9
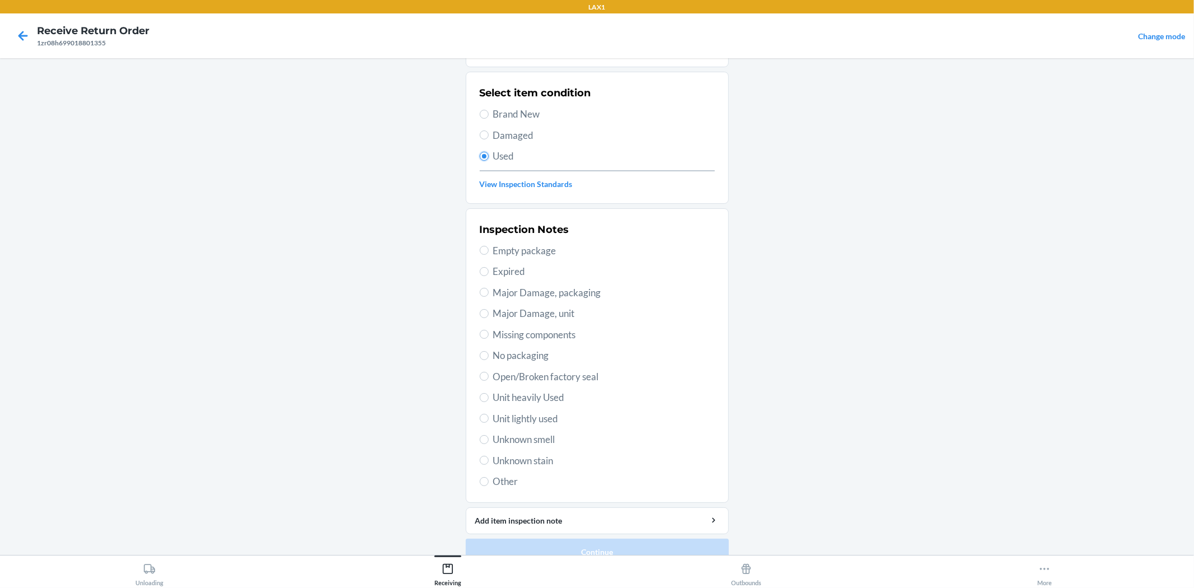
scroll to position [86, 0]
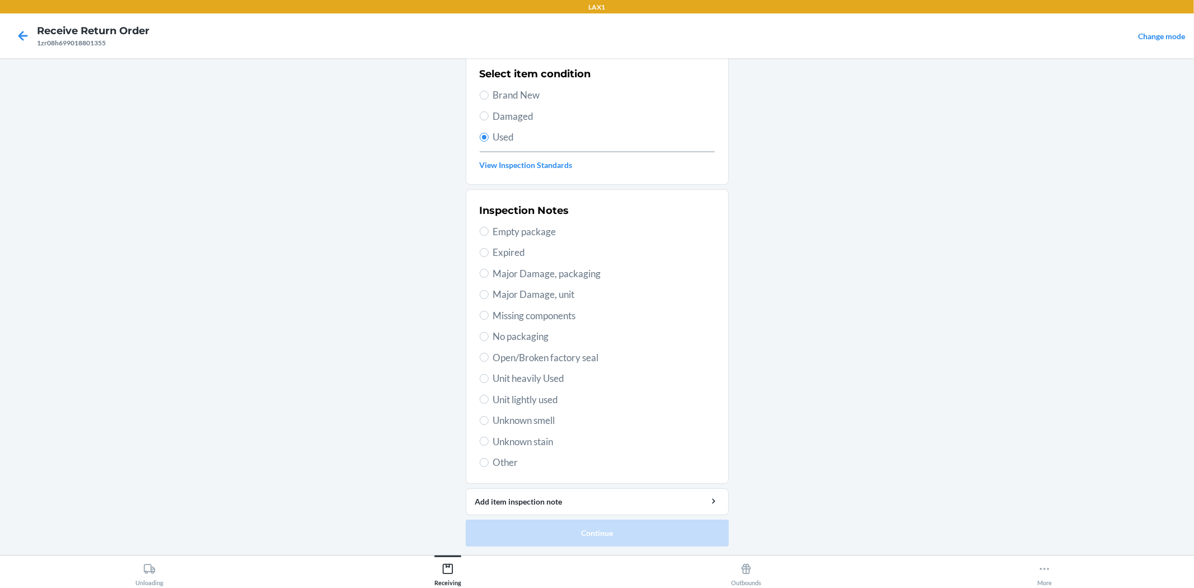
click at [506, 395] on span "Unit lightly used" at bounding box center [604, 399] width 222 height 15
click at [489, 395] on input "Unit lightly used" at bounding box center [484, 399] width 9 height 9
click at [661, 533] on button "Continue" at bounding box center [597, 533] width 263 height 27
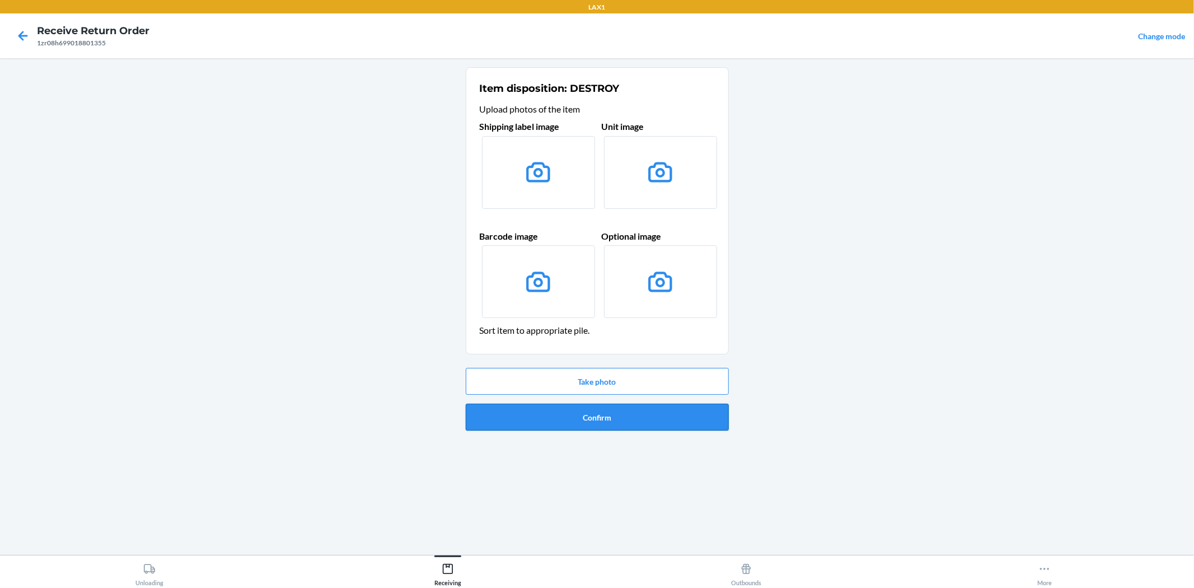
click at [592, 417] on button "Confirm" at bounding box center [597, 417] width 263 height 27
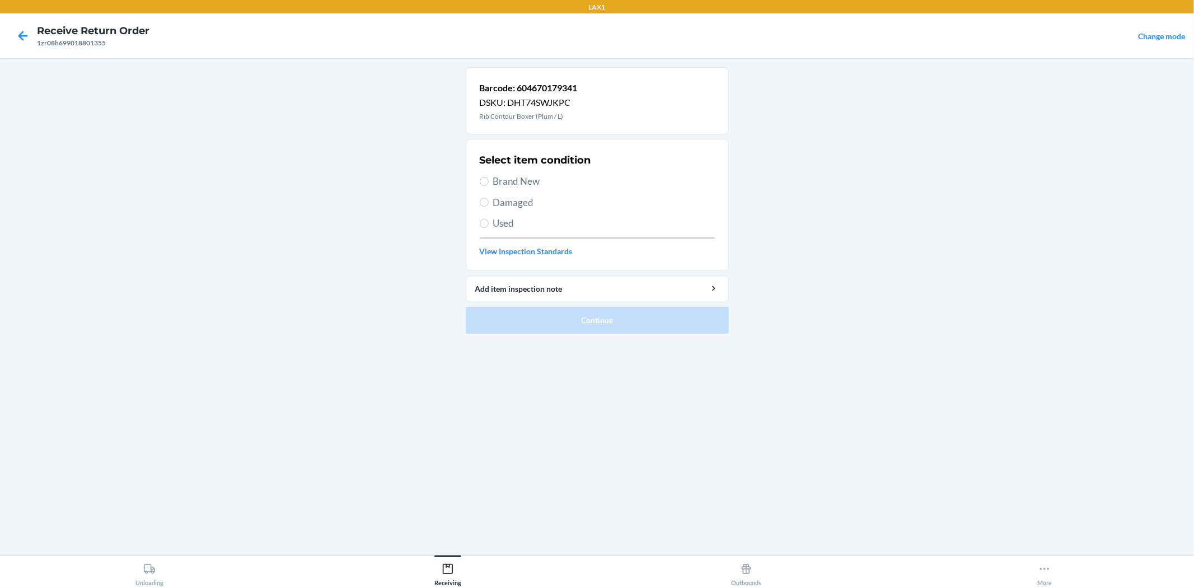
click at [518, 222] on span "Used" at bounding box center [604, 223] width 222 height 15
click at [489, 222] on input "Used" at bounding box center [484, 223] width 9 height 9
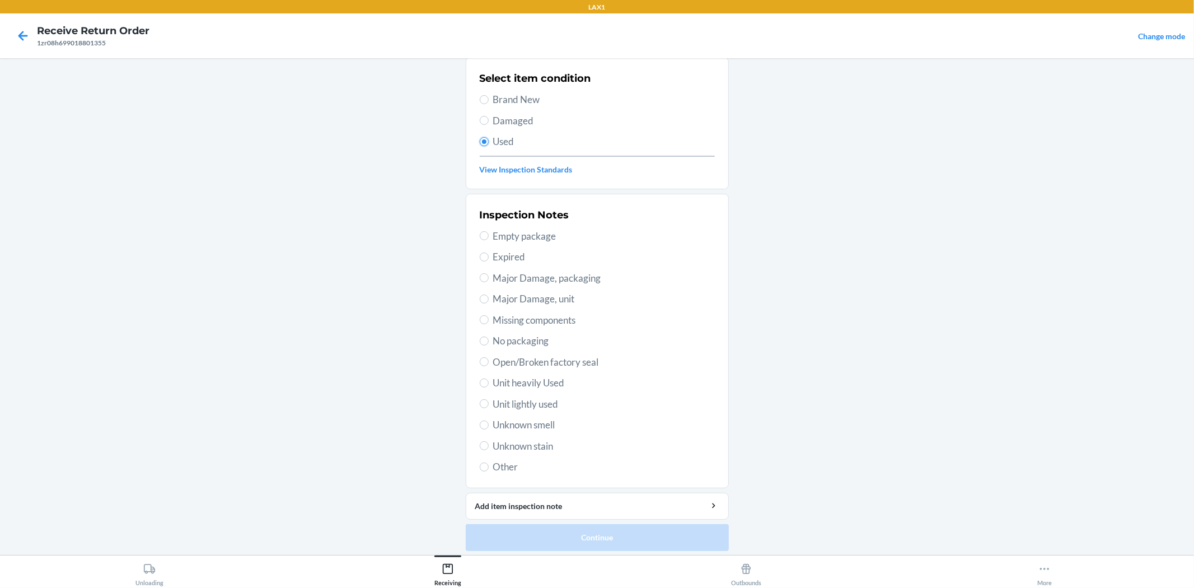
scroll to position [86, 0]
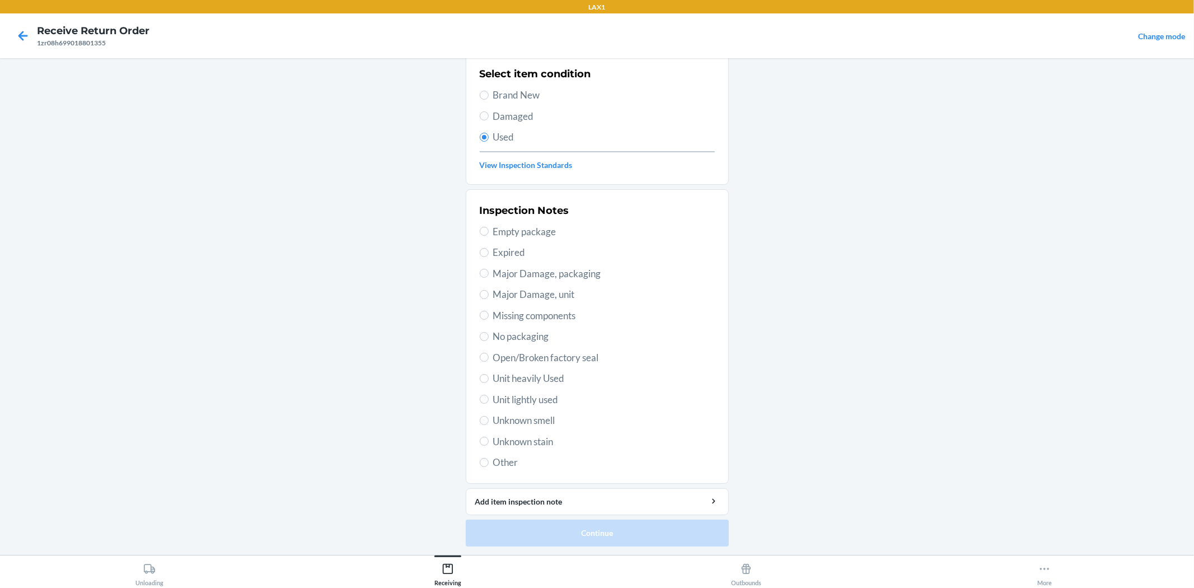
click at [540, 400] on span "Unit lightly used" at bounding box center [604, 399] width 222 height 15
click at [489, 400] on input "Unit lightly used" at bounding box center [484, 399] width 9 height 9
click at [606, 530] on button "Continue" at bounding box center [597, 533] width 263 height 27
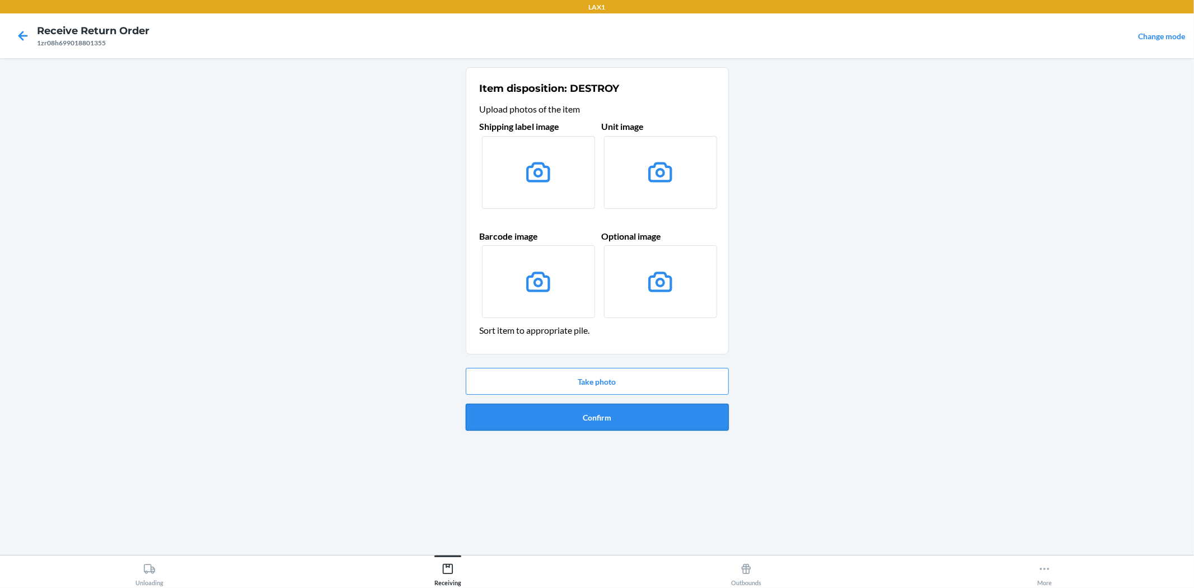
click at [592, 422] on button "Confirm" at bounding box center [597, 417] width 263 height 27
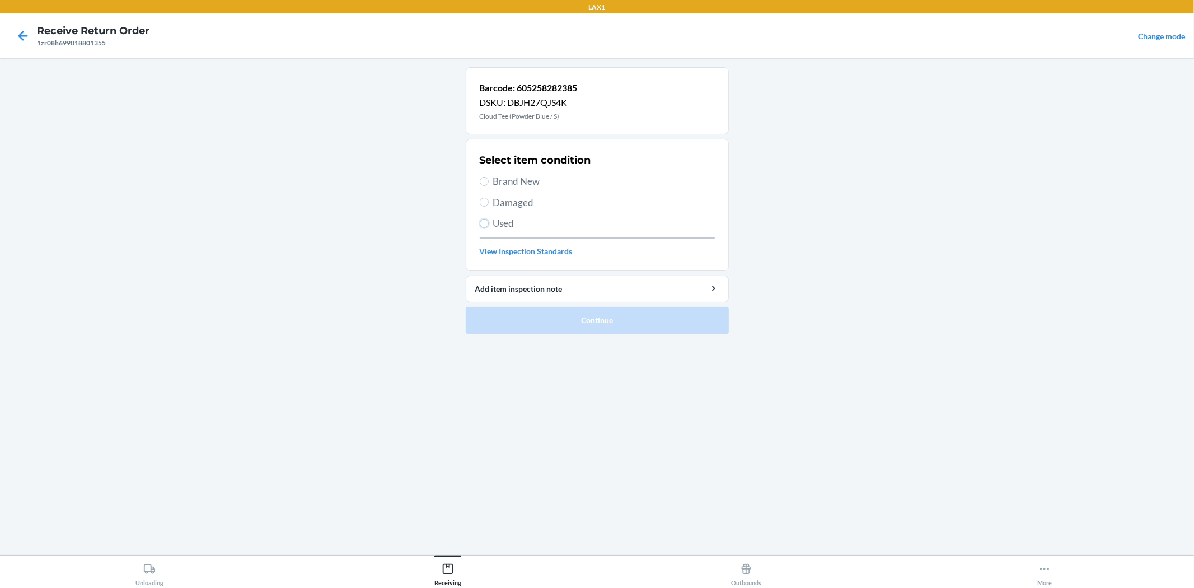
click at [486, 227] on label "Used" at bounding box center [597, 223] width 235 height 15
click at [486, 227] on input "Used" at bounding box center [484, 223] width 9 height 9
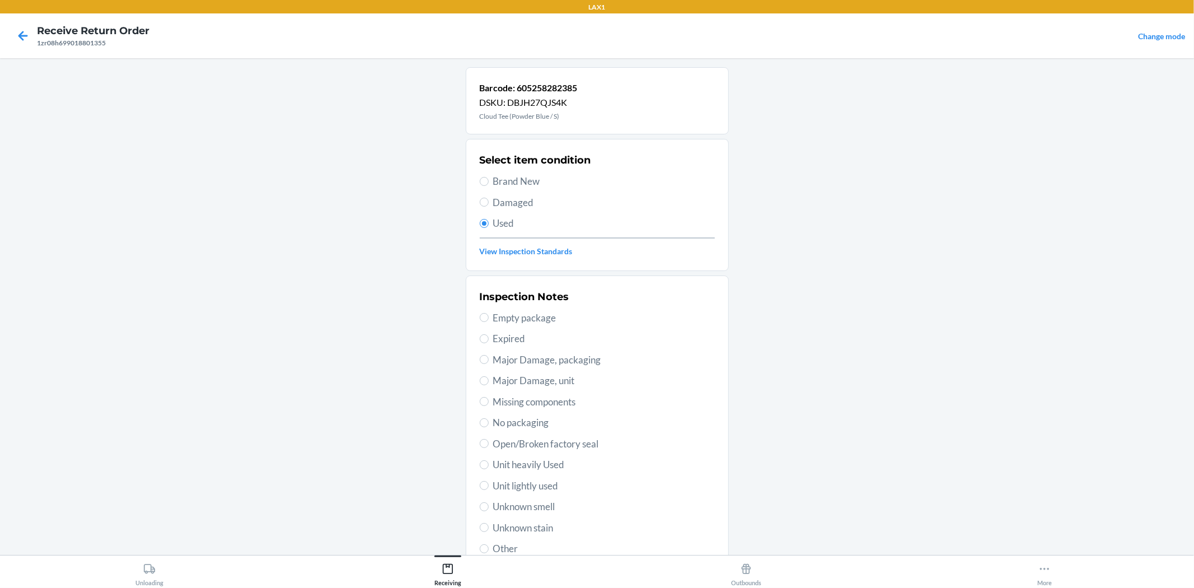
click at [532, 479] on span "Unit lightly used" at bounding box center [604, 486] width 222 height 15
click at [489, 481] on input "Unit lightly used" at bounding box center [484, 485] width 9 height 9
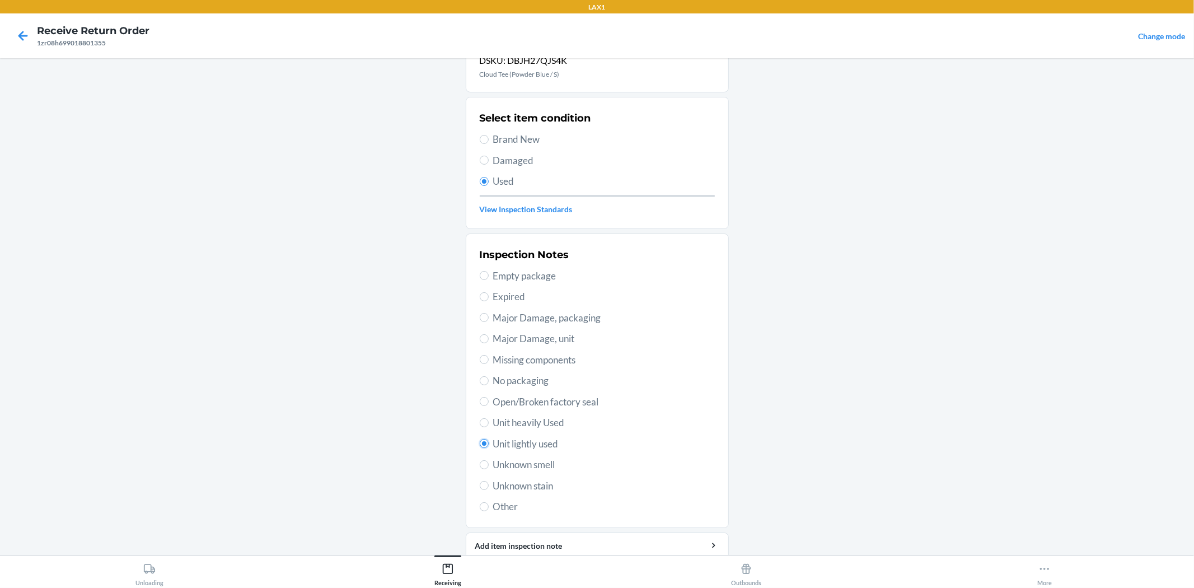
scroll to position [86, 0]
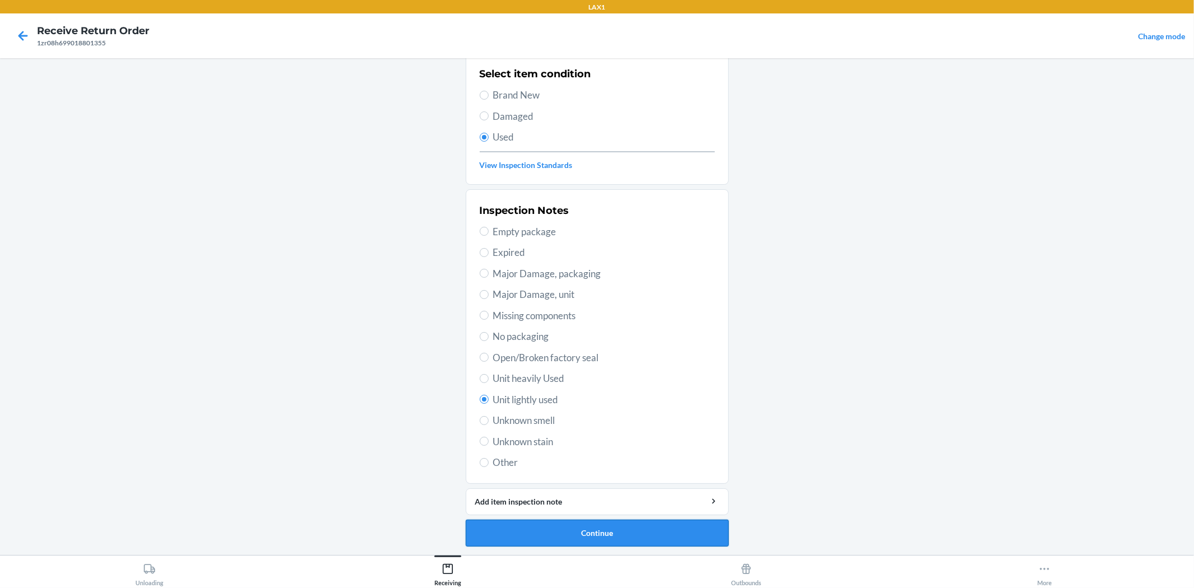
click at [566, 525] on button "Continue" at bounding box center [597, 533] width 263 height 27
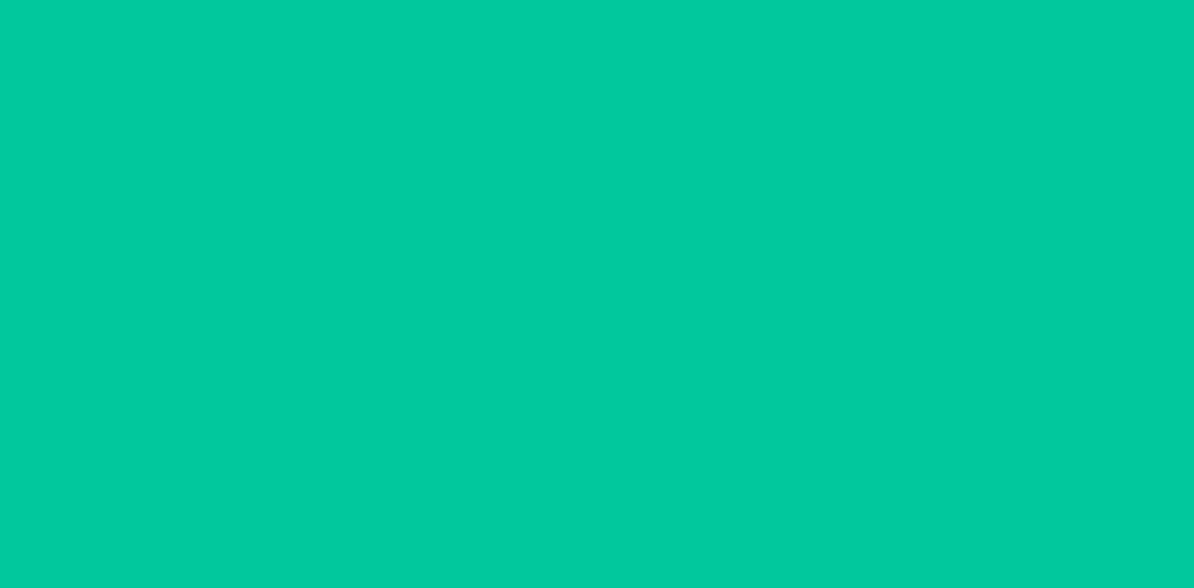
scroll to position [0, 0]
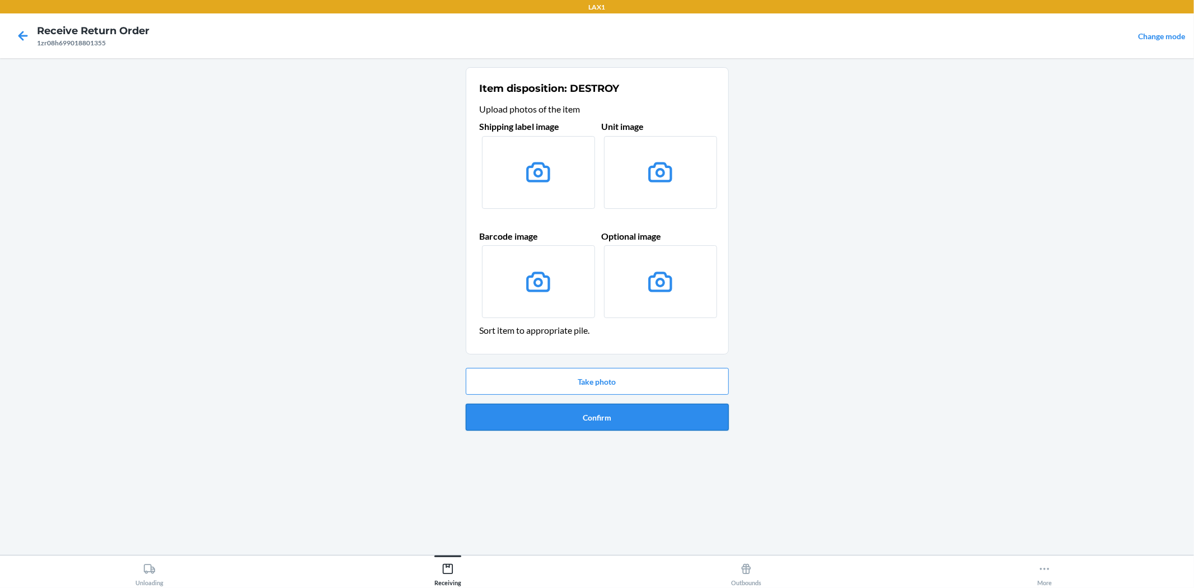
click at [616, 410] on button "Confirm" at bounding box center [597, 417] width 263 height 27
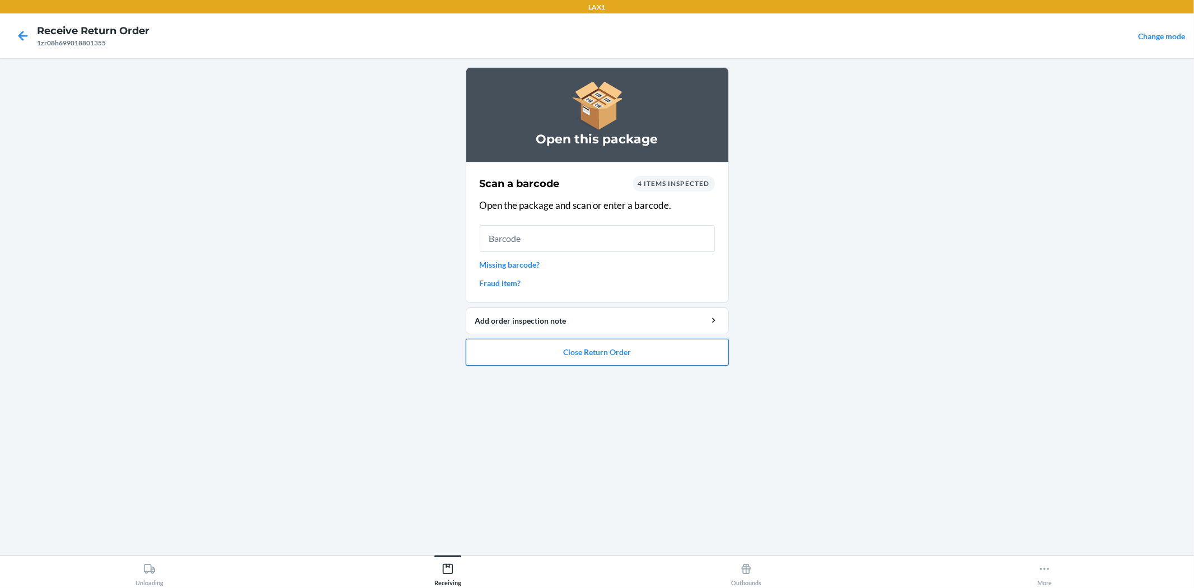
click at [594, 357] on button "Close Return Order" at bounding box center [597, 352] width 263 height 27
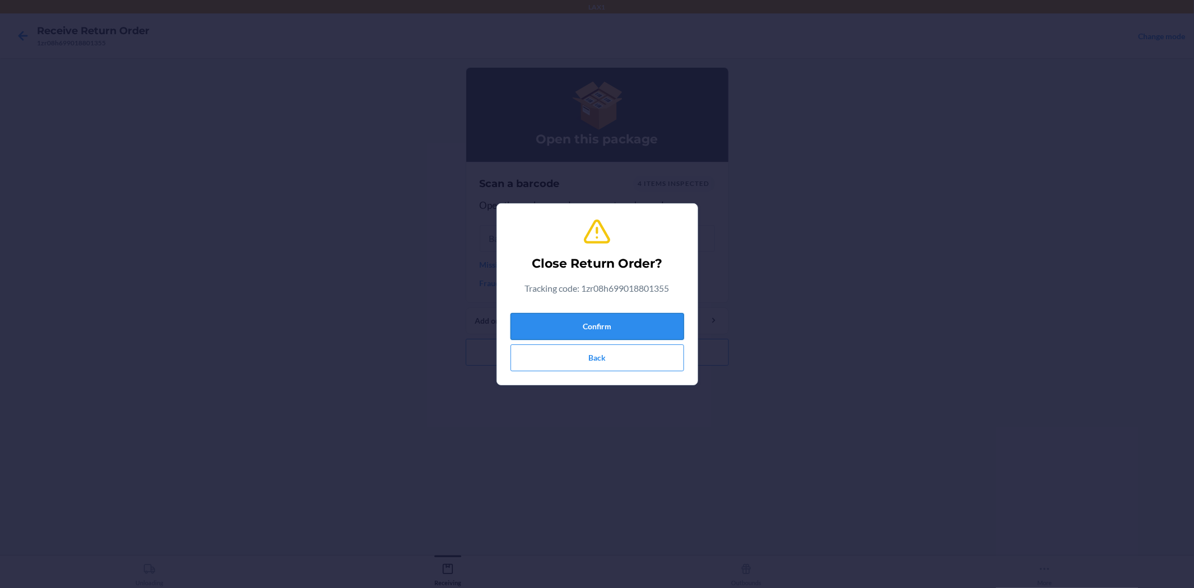
click at [590, 334] on button "Confirm" at bounding box center [598, 326] width 174 height 27
click at [585, 319] on ol "Open this package Scan a barcode 4 items inspected Open the package and scan or…" at bounding box center [597, 220] width 263 height 307
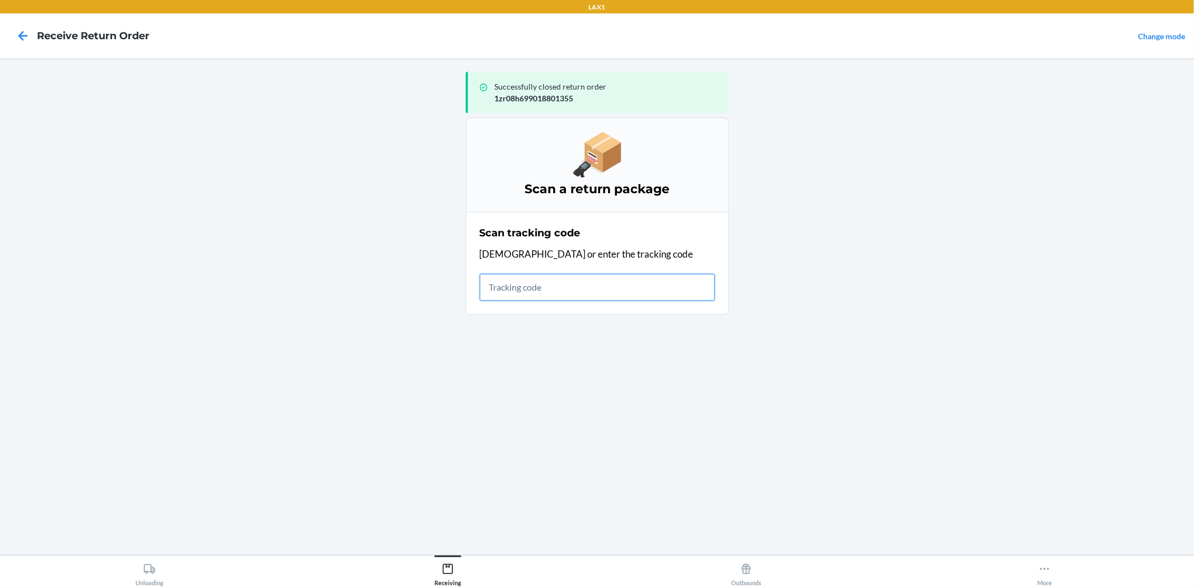
click at [581, 288] on input "text" at bounding box center [597, 287] width 235 height 27
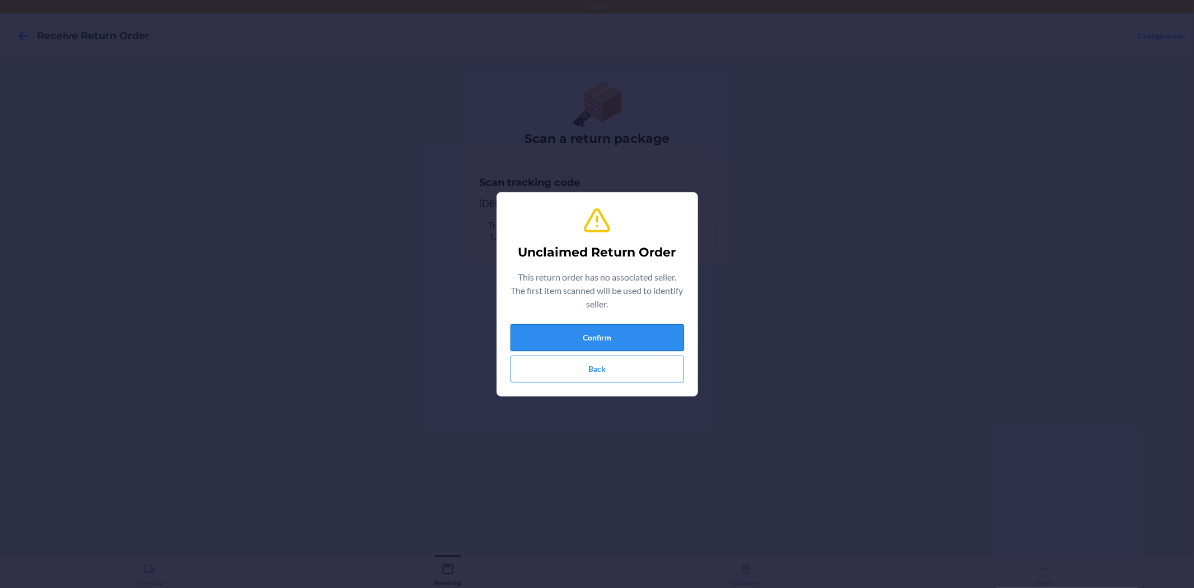
click at [587, 340] on button "Confirm" at bounding box center [598, 337] width 174 height 27
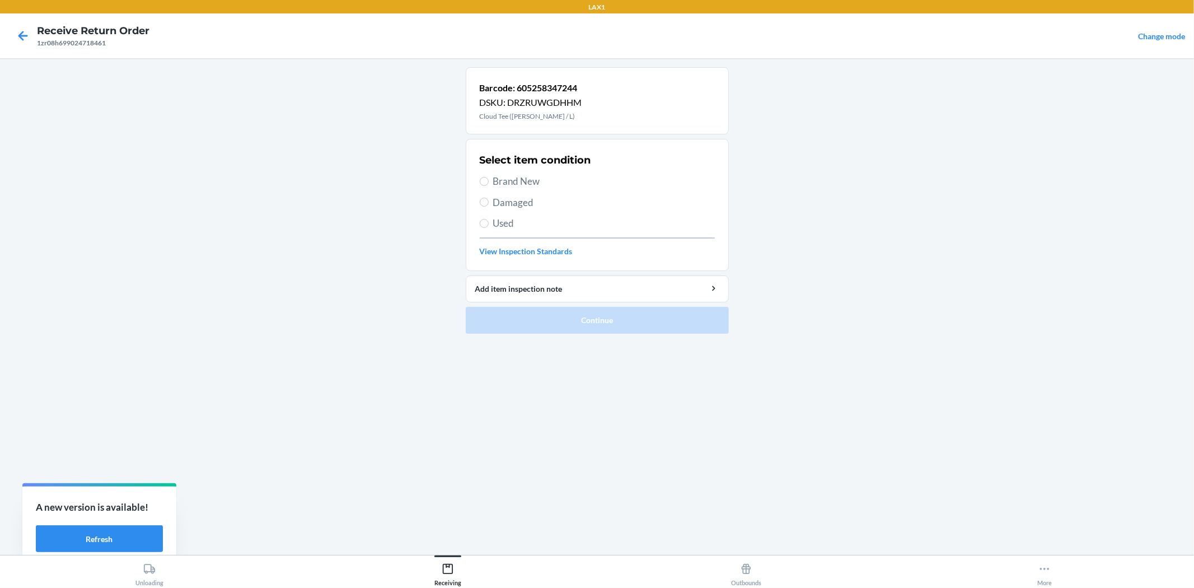
click at [518, 183] on span "Brand New" at bounding box center [604, 181] width 222 height 15
click at [489, 183] on input "Brand New" at bounding box center [484, 181] width 9 height 9
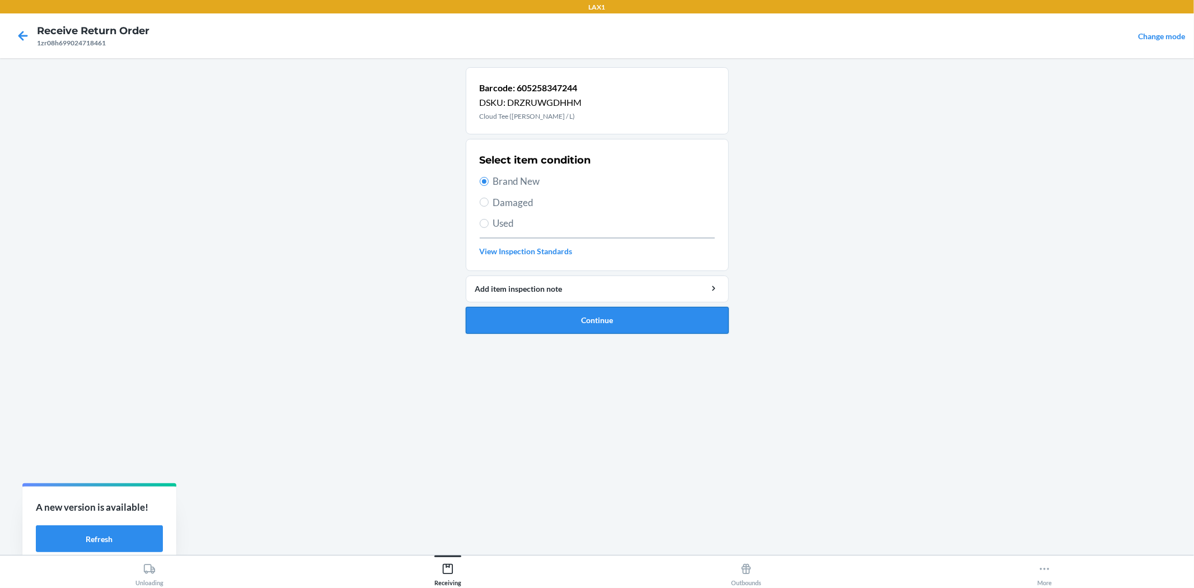
click at [534, 316] on button "Continue" at bounding box center [597, 320] width 263 height 27
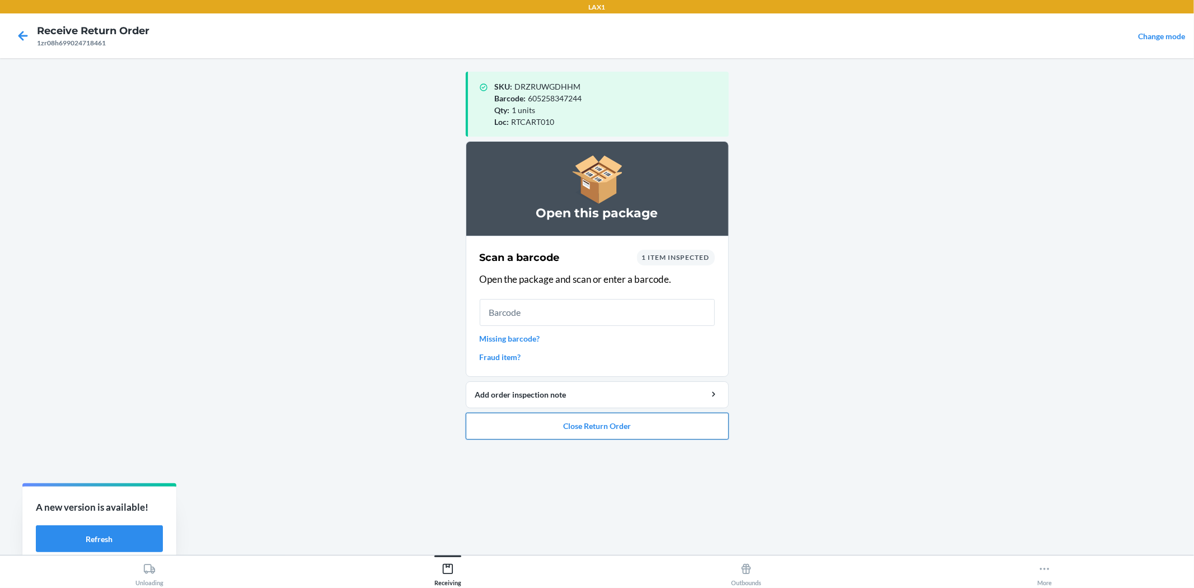
click at [691, 429] on button "Close Return Order" at bounding box center [597, 426] width 263 height 27
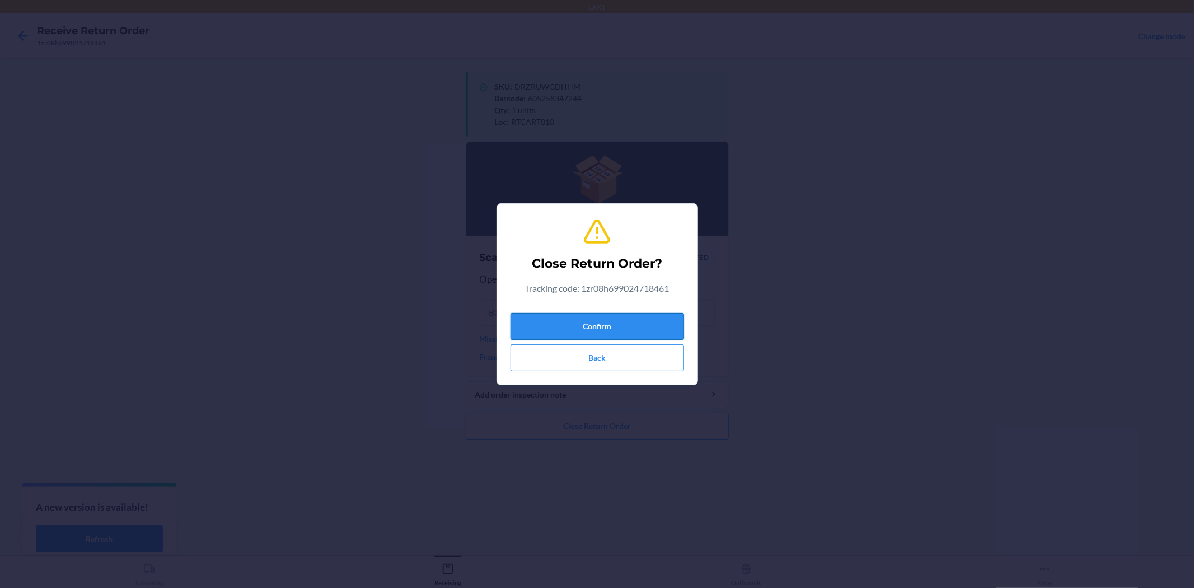
click at [622, 323] on button "Confirm" at bounding box center [598, 326] width 174 height 27
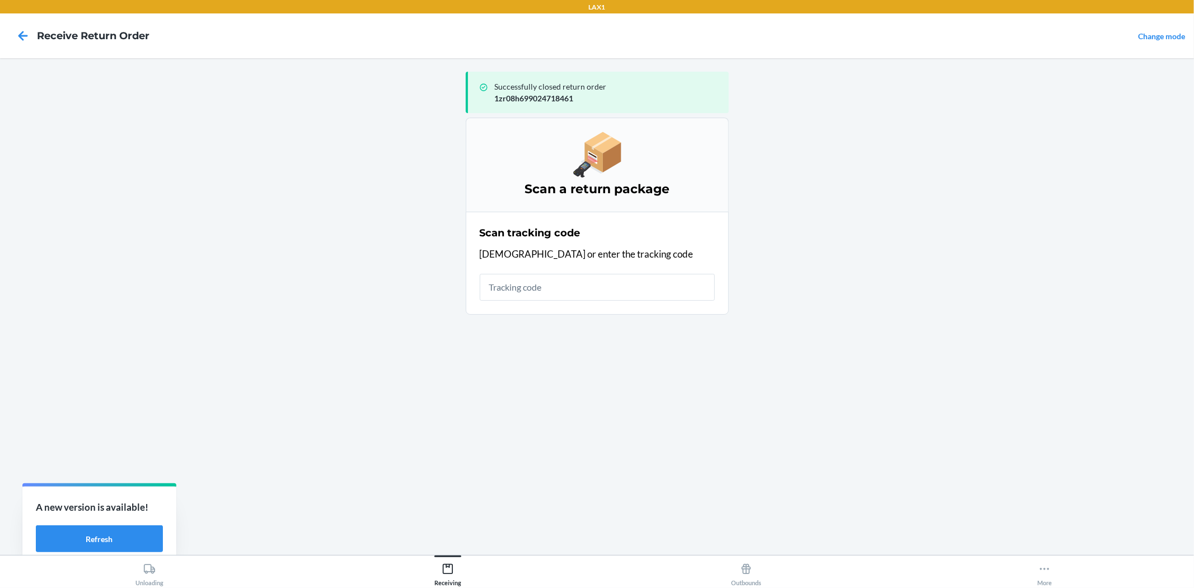
click at [617, 283] on input "text" at bounding box center [597, 287] width 235 height 27
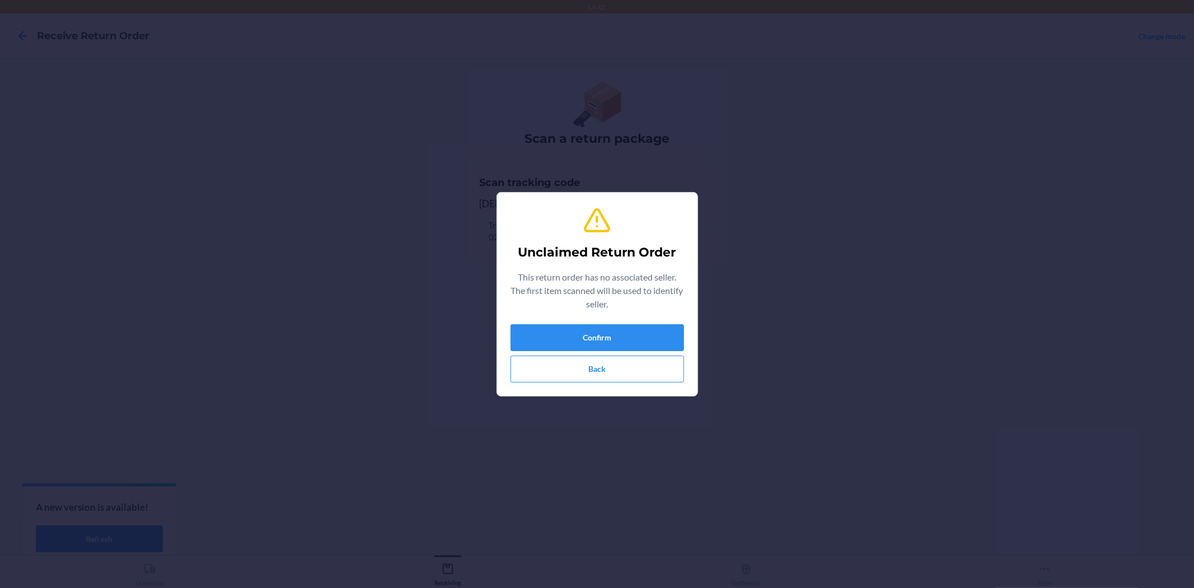
click at [584, 321] on div "Unclaimed Return Order This return order has no associated seller. The first it…" at bounding box center [598, 294] width 174 height 185
click at [587, 333] on button "Confirm" at bounding box center [598, 337] width 174 height 27
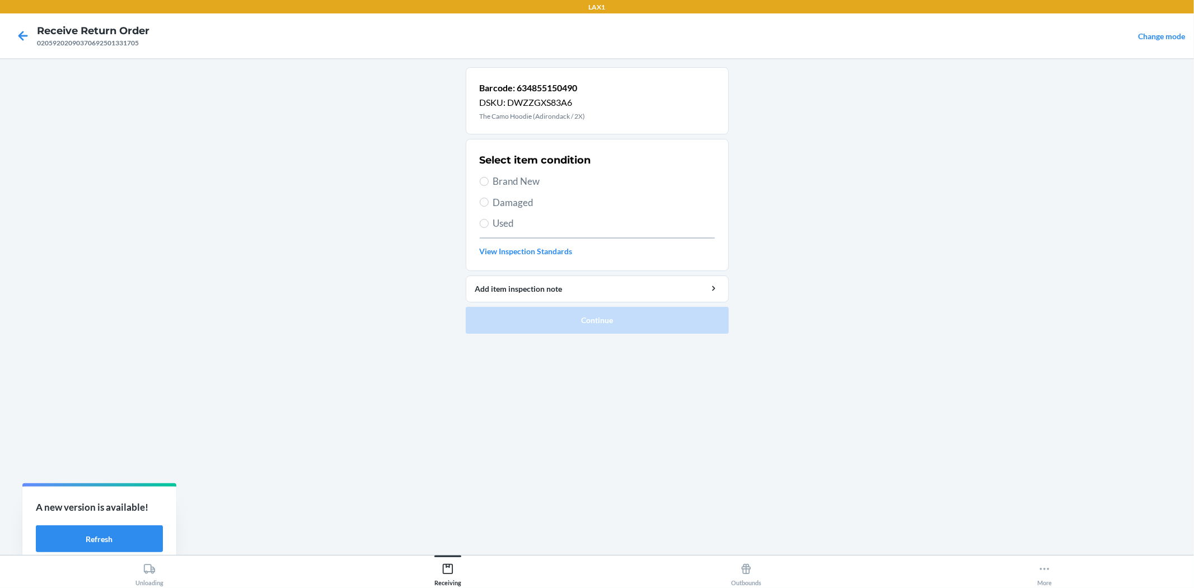
click at [490, 219] on label "Used" at bounding box center [597, 223] width 235 height 15
click at [489, 219] on input "Used" at bounding box center [484, 223] width 9 height 9
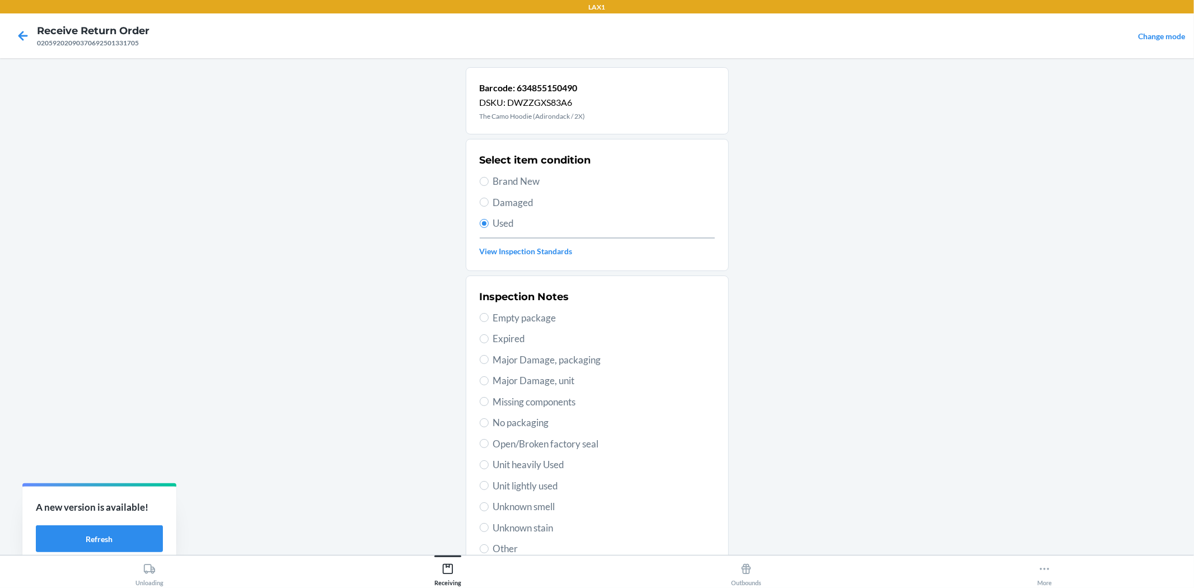
click at [529, 476] on div "Inspection Notes Empty package Expired Major Damage, packaging Major Damage, un…" at bounding box center [597, 422] width 235 height 273
click at [532, 482] on span "Unit lightly used" at bounding box center [604, 486] width 222 height 15
click at [489, 482] on input "Unit lightly used" at bounding box center [484, 485] width 9 height 9
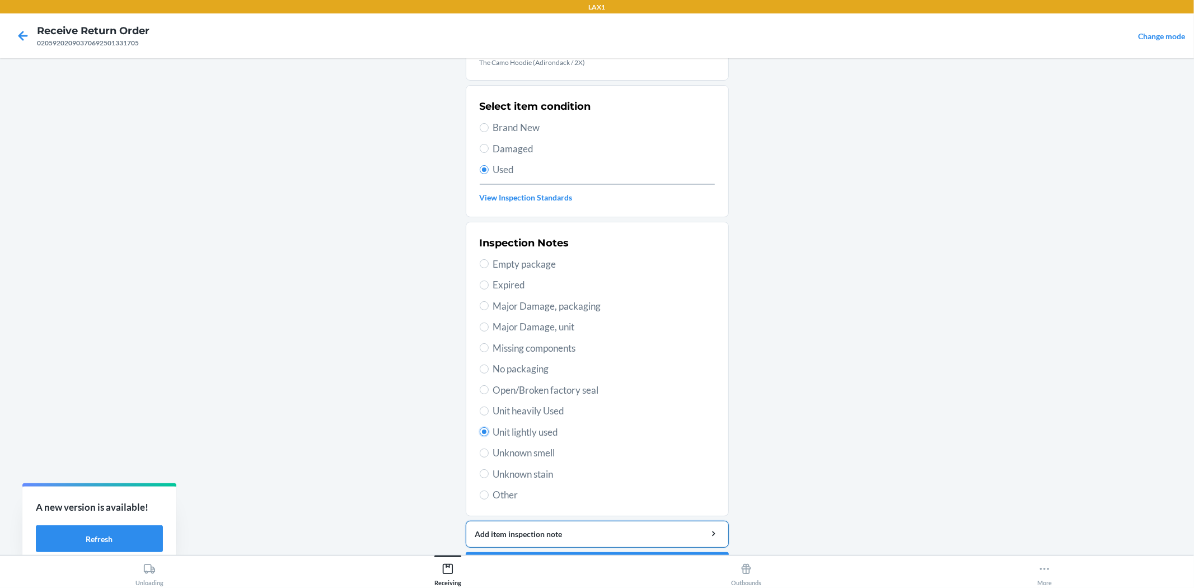
scroll to position [86, 0]
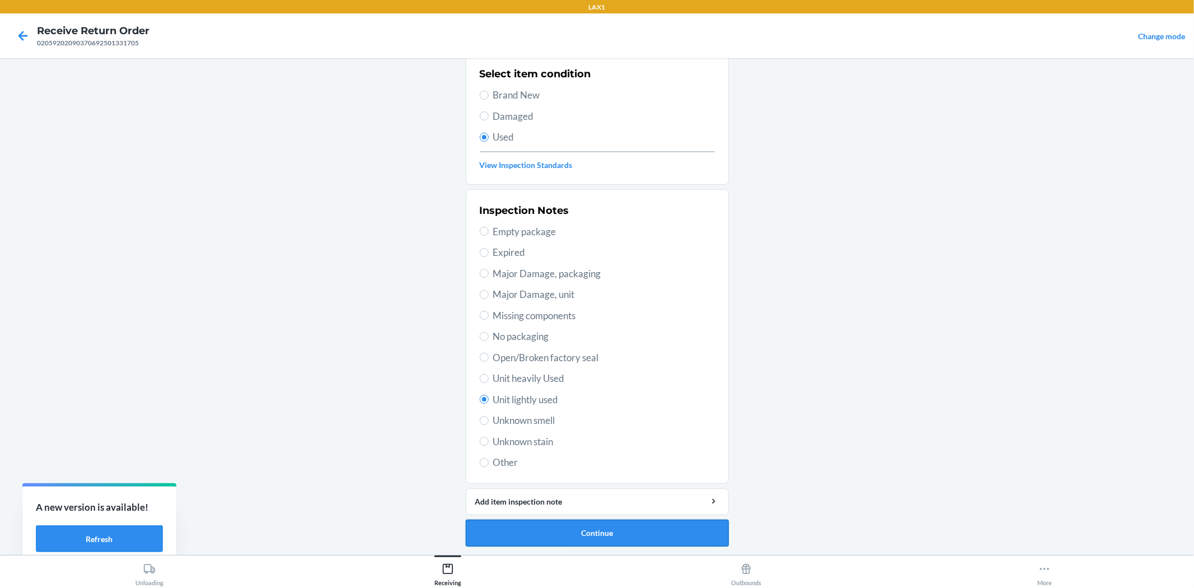
click at [648, 522] on button "Continue" at bounding box center [597, 533] width 263 height 27
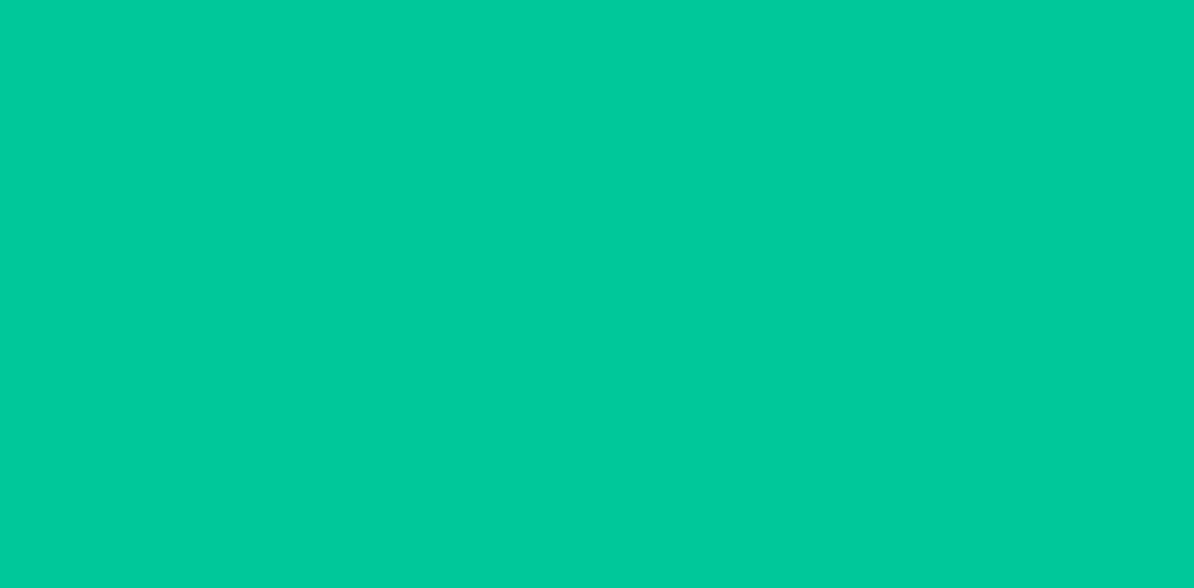
scroll to position [0, 0]
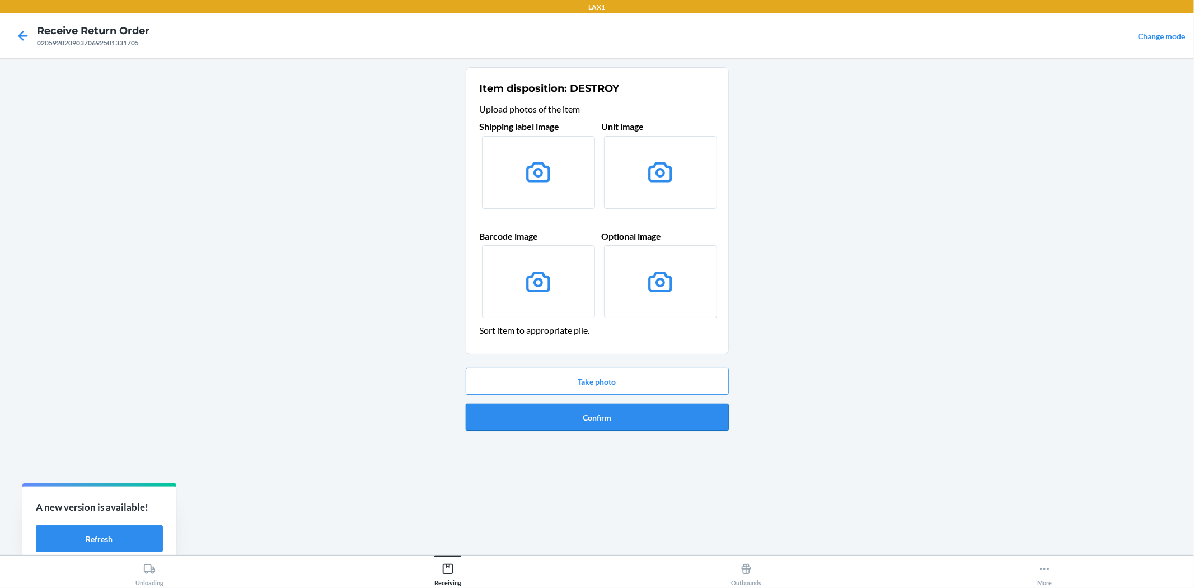
click at [562, 412] on button "Confirm" at bounding box center [597, 417] width 263 height 27
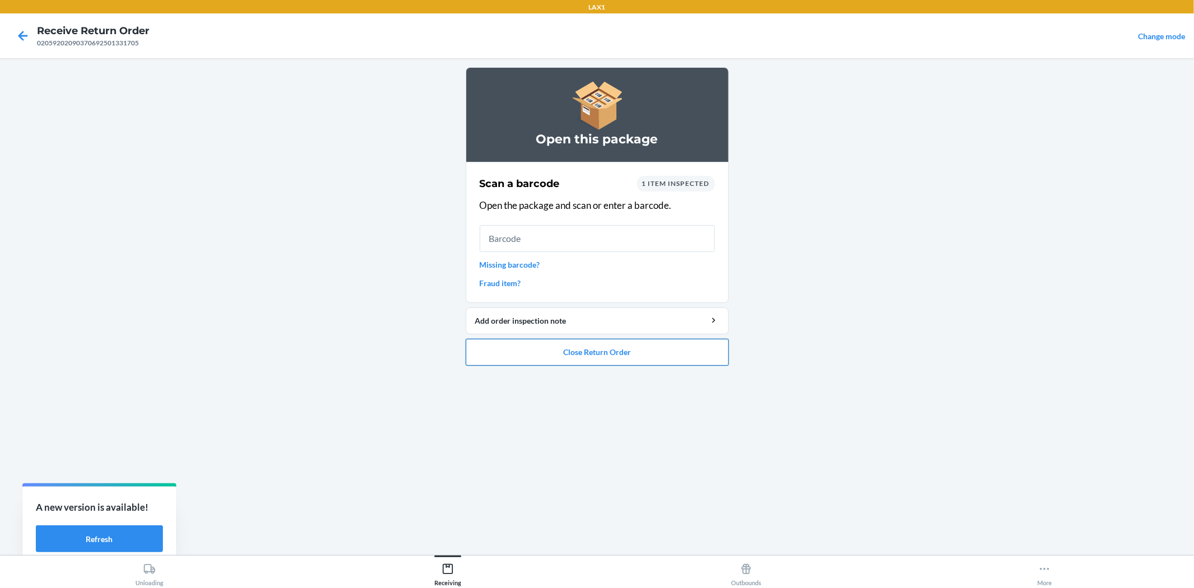
click at [570, 349] on button "Close Return Order" at bounding box center [597, 352] width 263 height 27
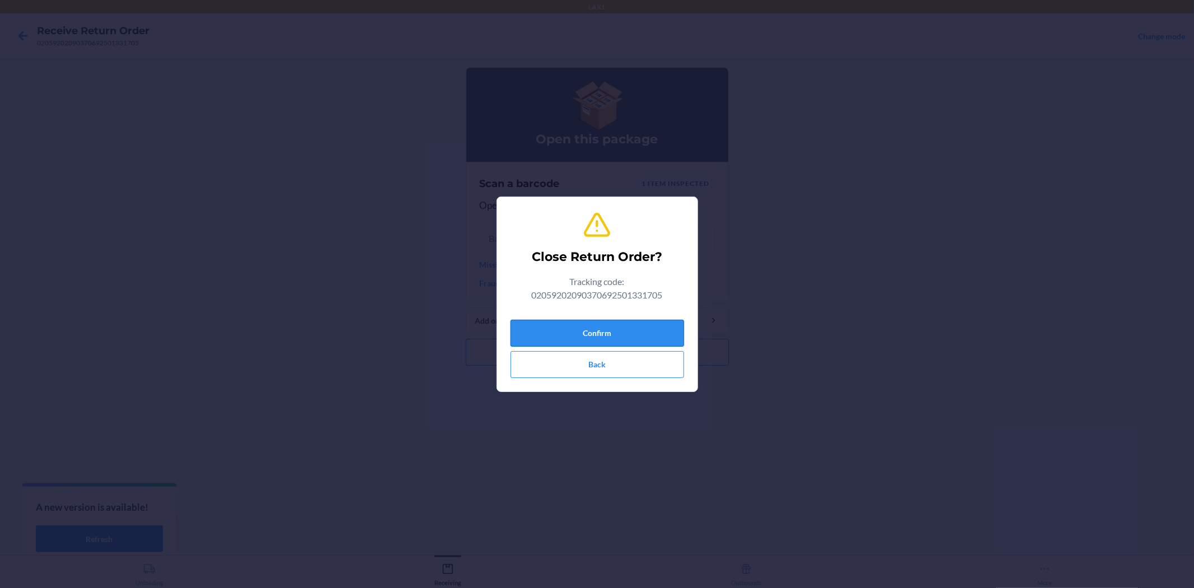
click at [577, 343] on button "Confirm" at bounding box center [598, 333] width 174 height 27
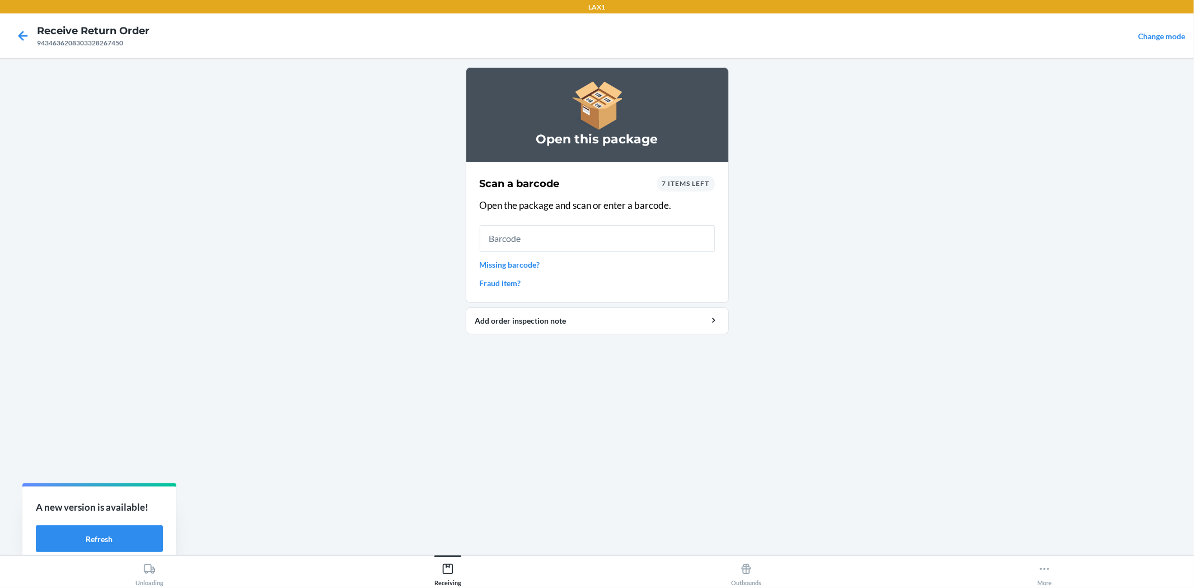
click at [650, 244] on input "text" at bounding box center [597, 238] width 235 height 27
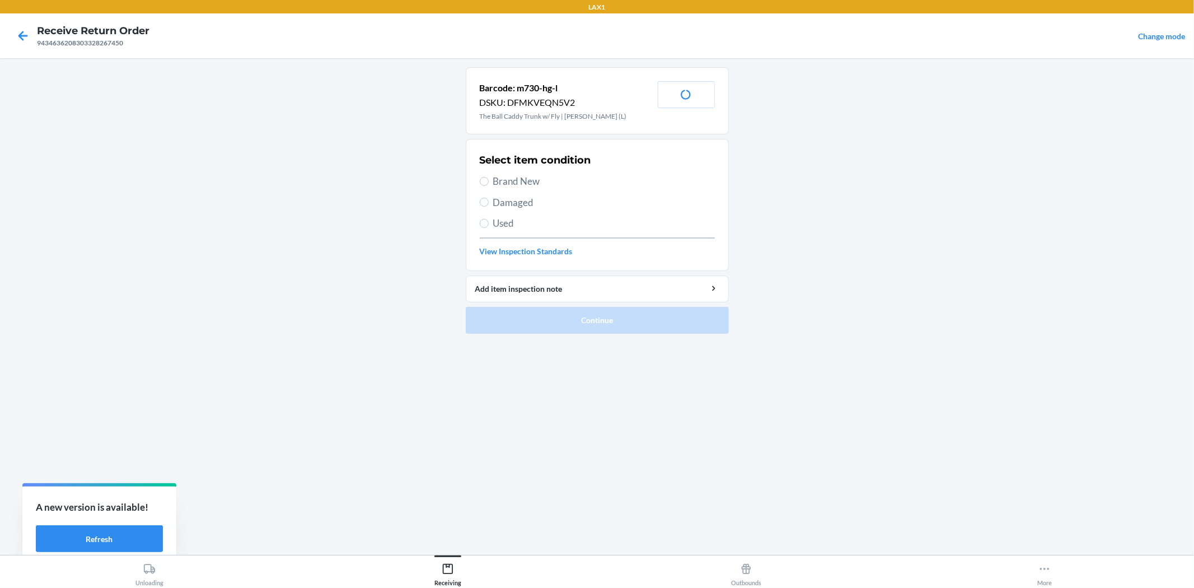
click at [495, 202] on span "Damaged" at bounding box center [604, 202] width 222 height 15
click at [489, 202] on input "Damaged" at bounding box center [484, 202] width 9 height 9
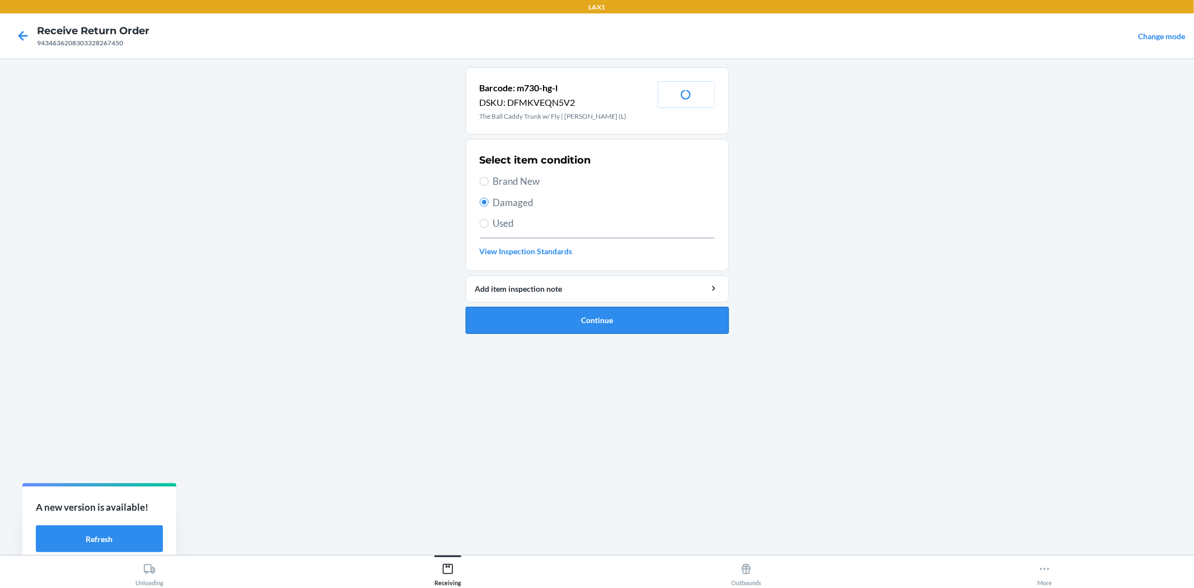
click at [540, 322] on button "Continue" at bounding box center [597, 320] width 263 height 27
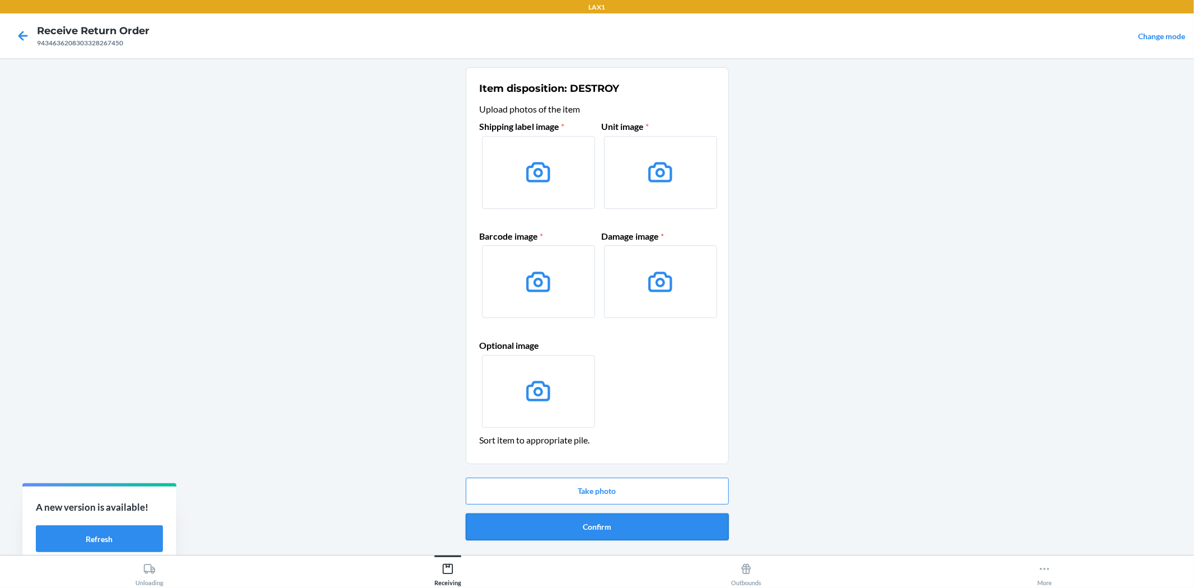
click at [595, 527] on button "Confirm" at bounding box center [597, 526] width 263 height 27
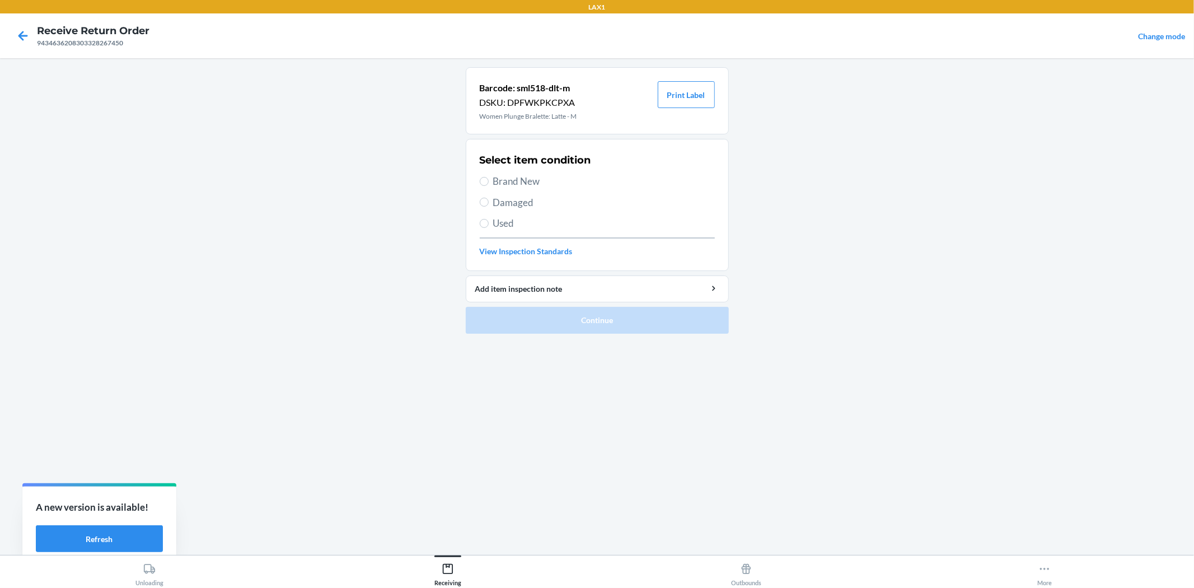
click at [512, 174] on div "Select item condition Brand New Damaged Used View Inspection Standards" at bounding box center [597, 204] width 235 height 111
click at [518, 184] on span "Brand New" at bounding box center [604, 181] width 222 height 15
click at [489, 184] on input "Brand New" at bounding box center [484, 181] width 9 height 9
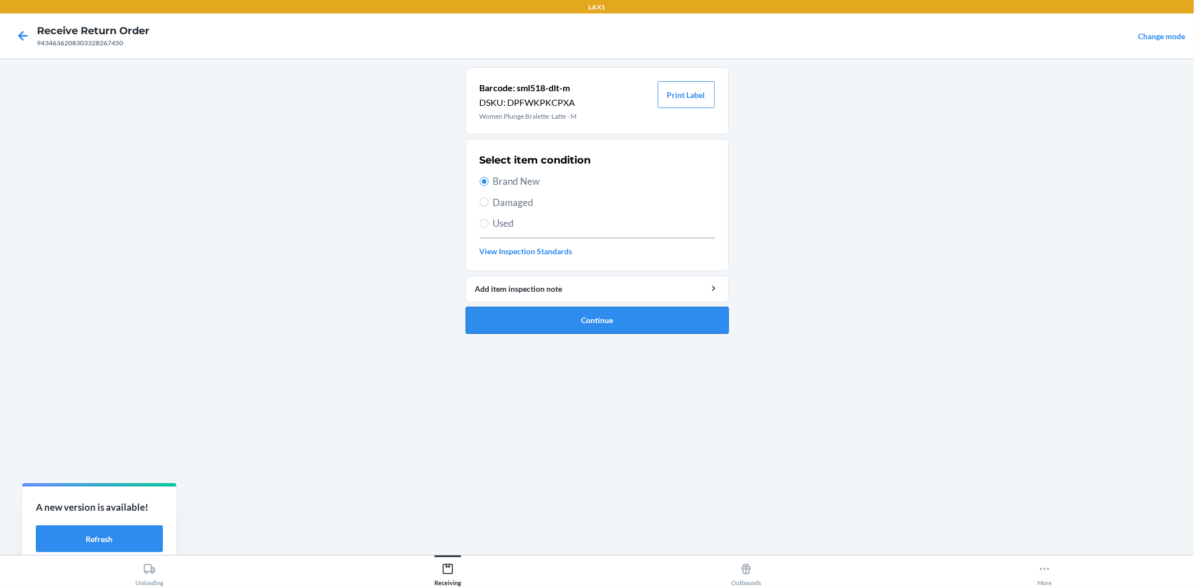
click at [549, 314] on button "Continue" at bounding box center [597, 320] width 263 height 27
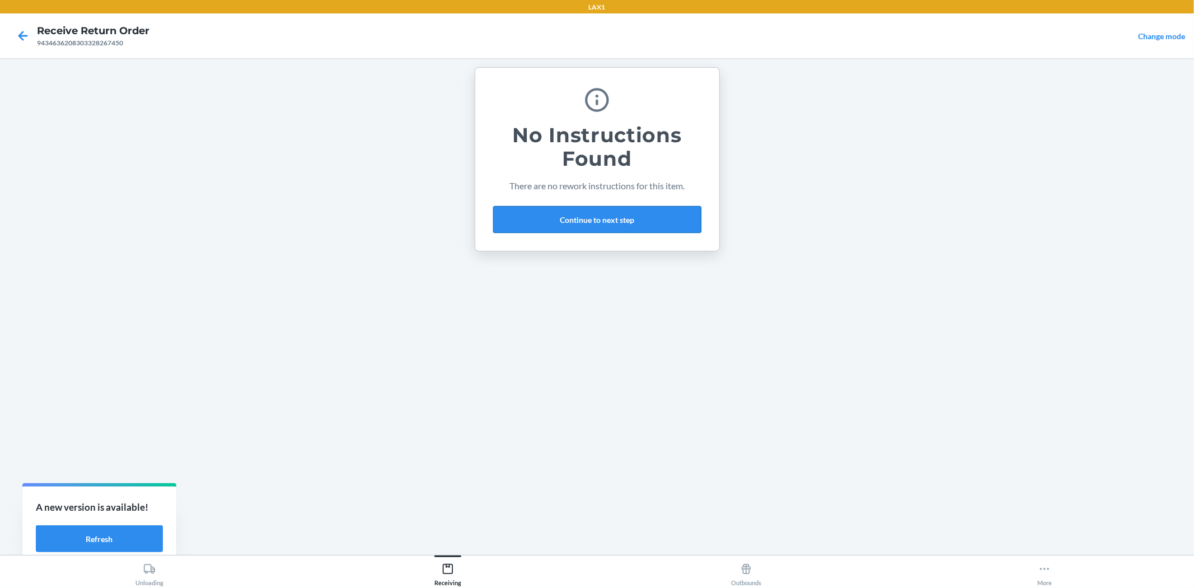
click at [546, 214] on button "Continue to next step" at bounding box center [597, 219] width 208 height 27
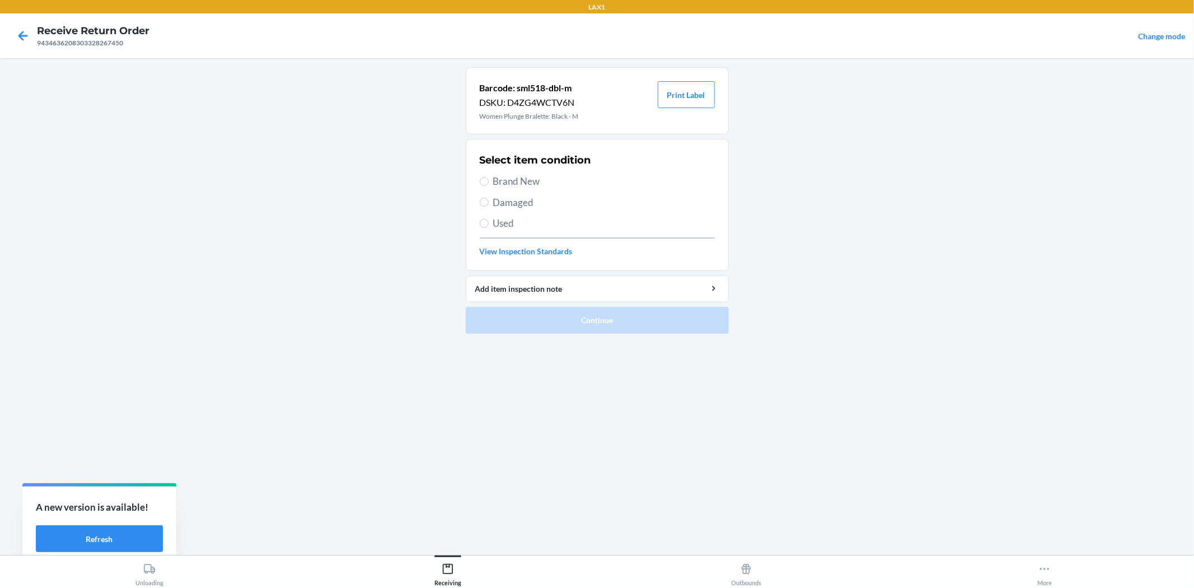
click at [522, 174] on span "Brand New" at bounding box center [604, 181] width 222 height 15
click at [489, 177] on input "Brand New" at bounding box center [484, 181] width 9 height 9
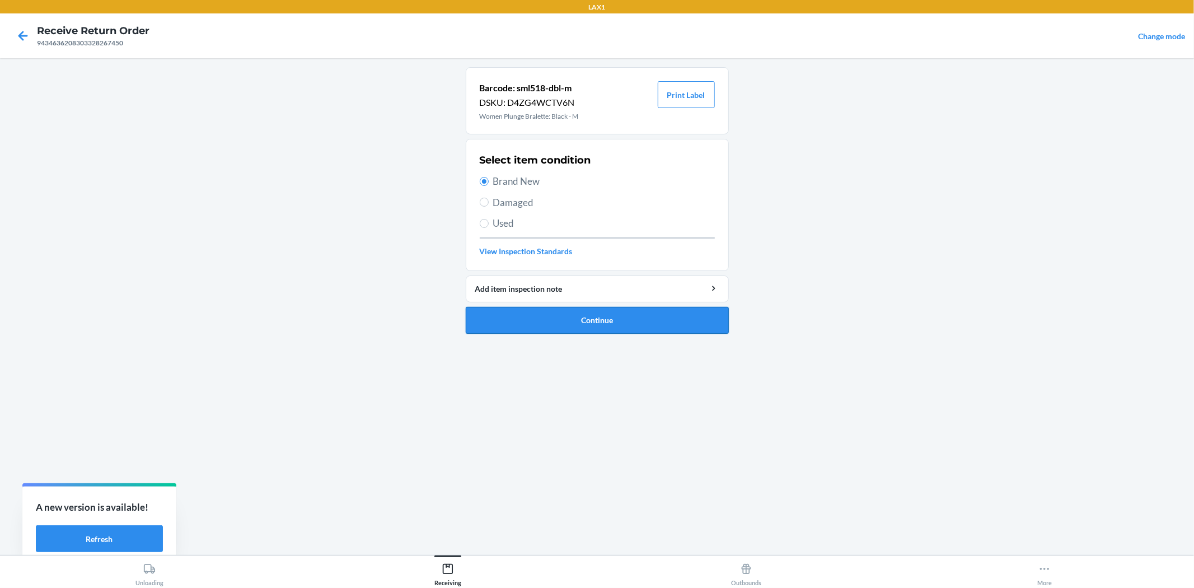
click at [566, 326] on button "Continue" at bounding box center [597, 320] width 263 height 27
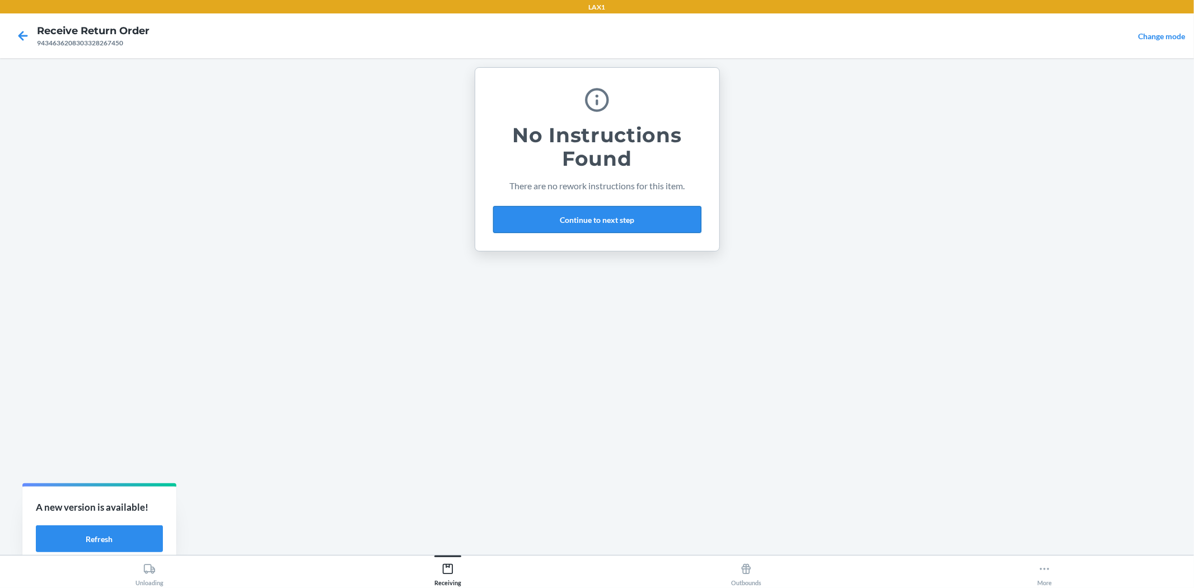
click at [651, 221] on button "Continue to next step" at bounding box center [597, 219] width 208 height 27
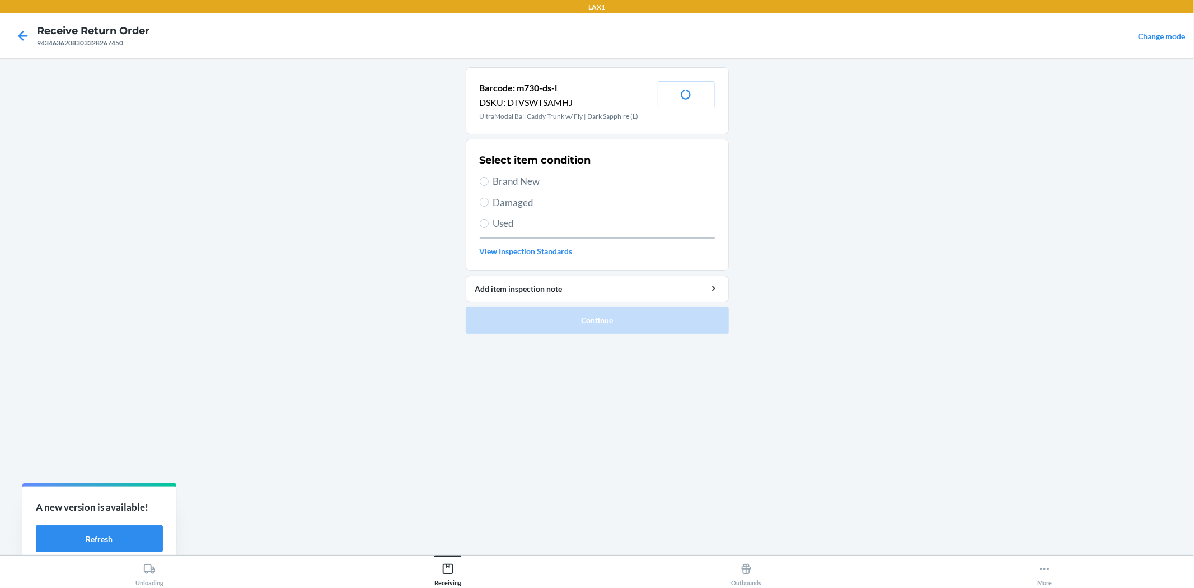
click at [510, 192] on div "Select item condition Brand New Damaged Used View Inspection Standards" at bounding box center [597, 204] width 235 height 111
click at [511, 186] on span "Brand New" at bounding box center [604, 181] width 222 height 15
click at [489, 186] on input "Brand New" at bounding box center [484, 181] width 9 height 9
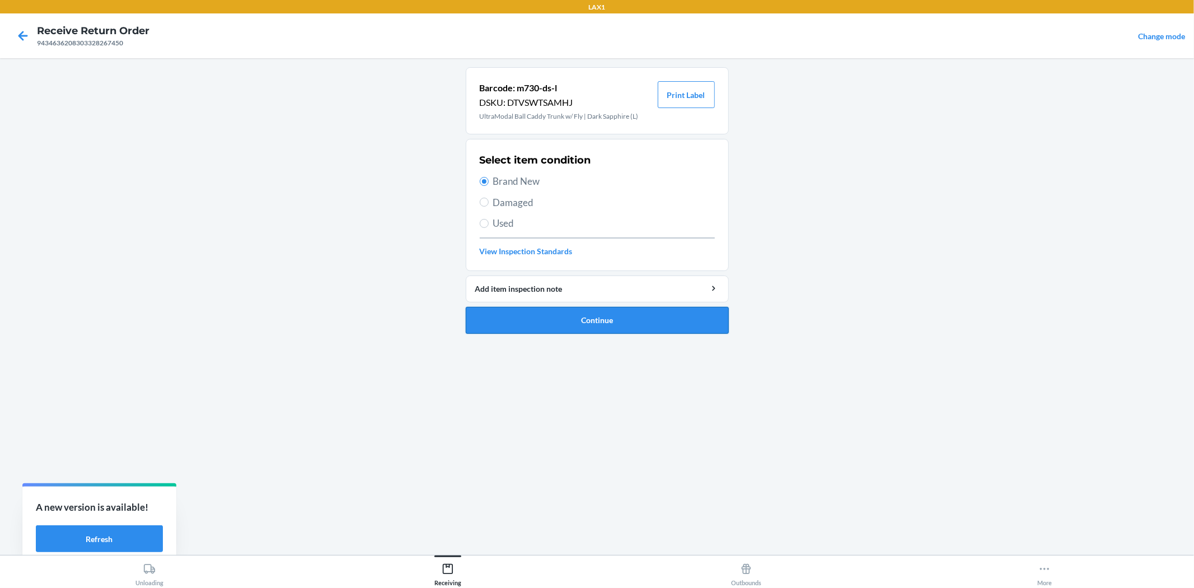
click at [584, 322] on button "Continue" at bounding box center [597, 320] width 263 height 27
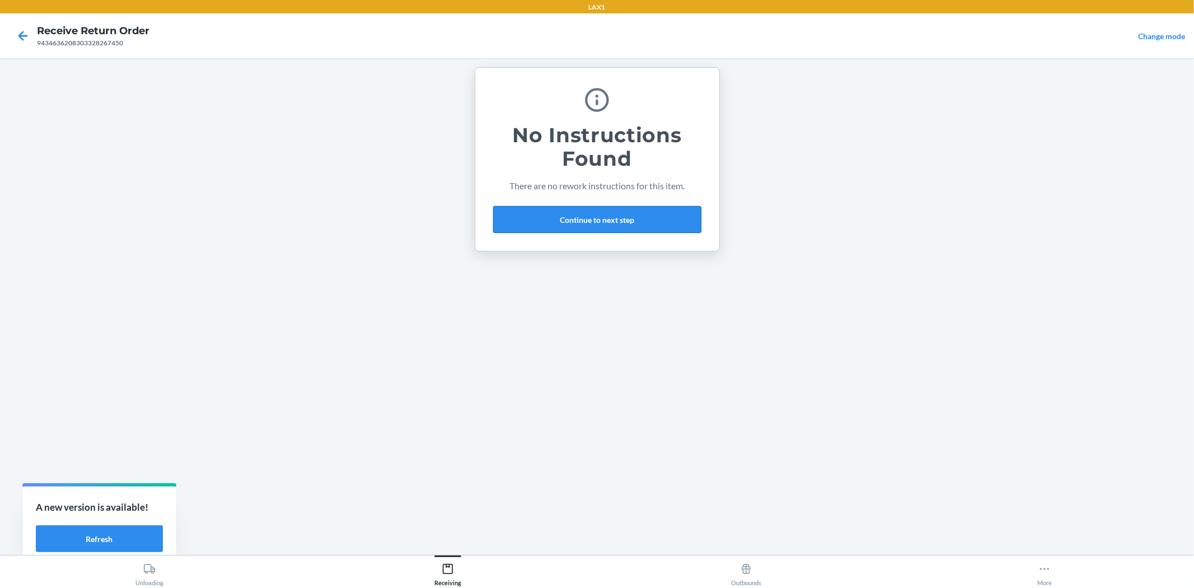
click at [621, 221] on button "Continue to next step" at bounding box center [597, 219] width 208 height 27
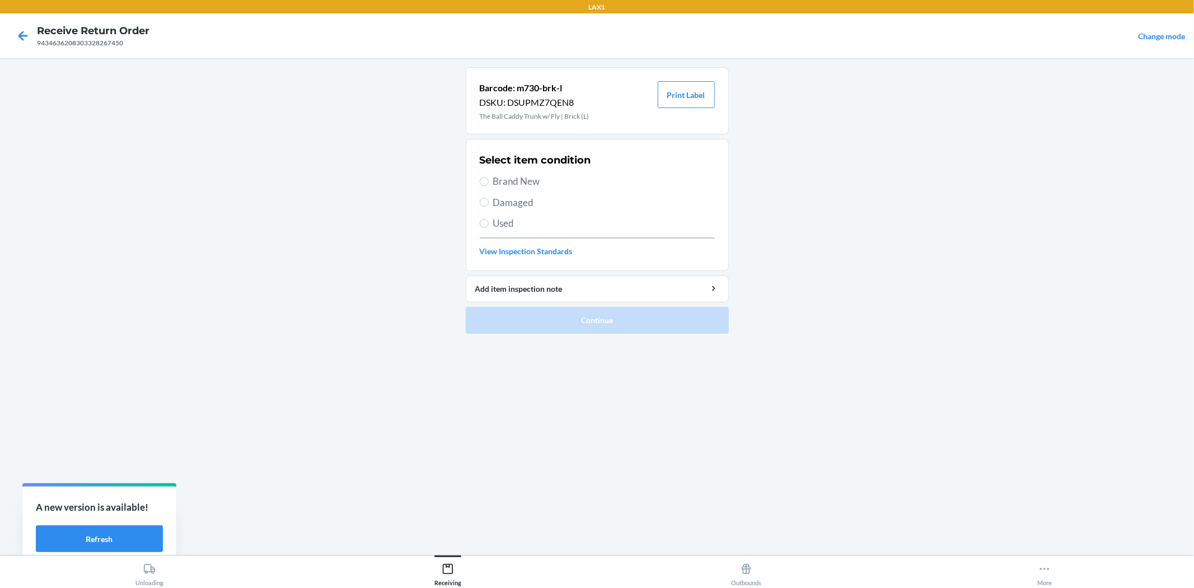
click at [497, 174] on div "Select item condition Brand New Damaged Used View Inspection Standards" at bounding box center [597, 204] width 235 height 111
click at [513, 174] on span "Brand New" at bounding box center [604, 181] width 222 height 15
click at [489, 177] on input "Brand New" at bounding box center [484, 181] width 9 height 9
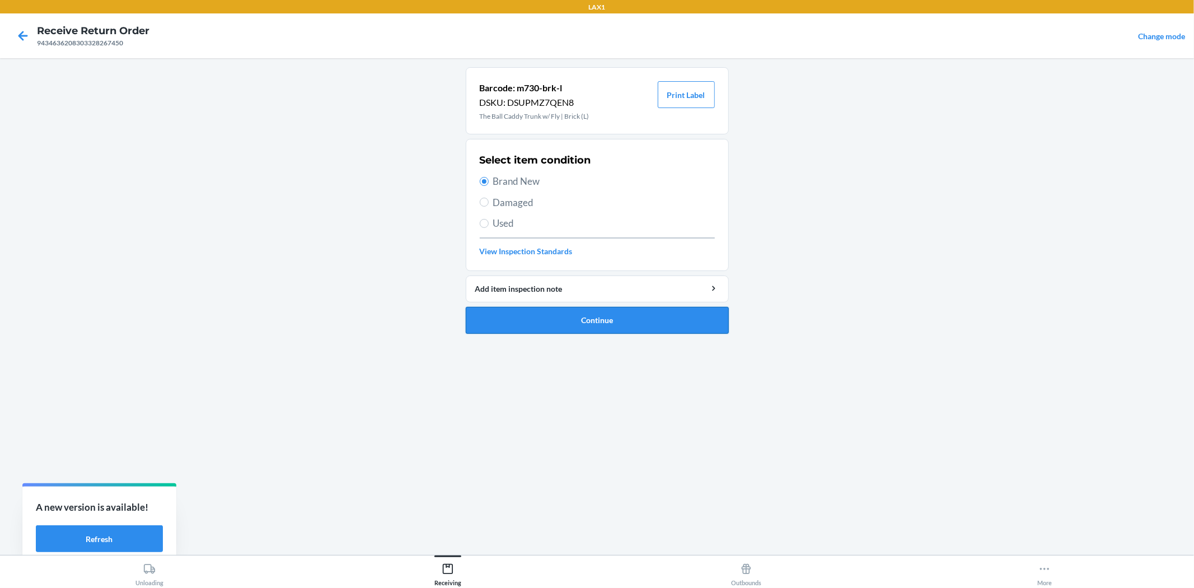
click at [539, 321] on button "Continue" at bounding box center [597, 320] width 263 height 27
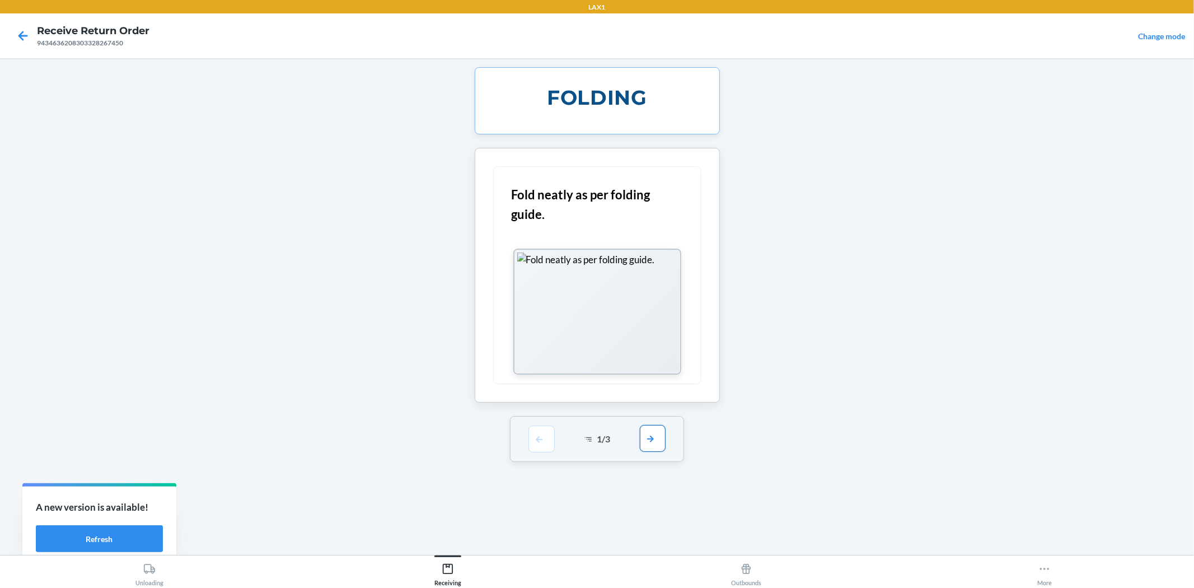
click at [657, 443] on button "button" at bounding box center [653, 438] width 26 height 27
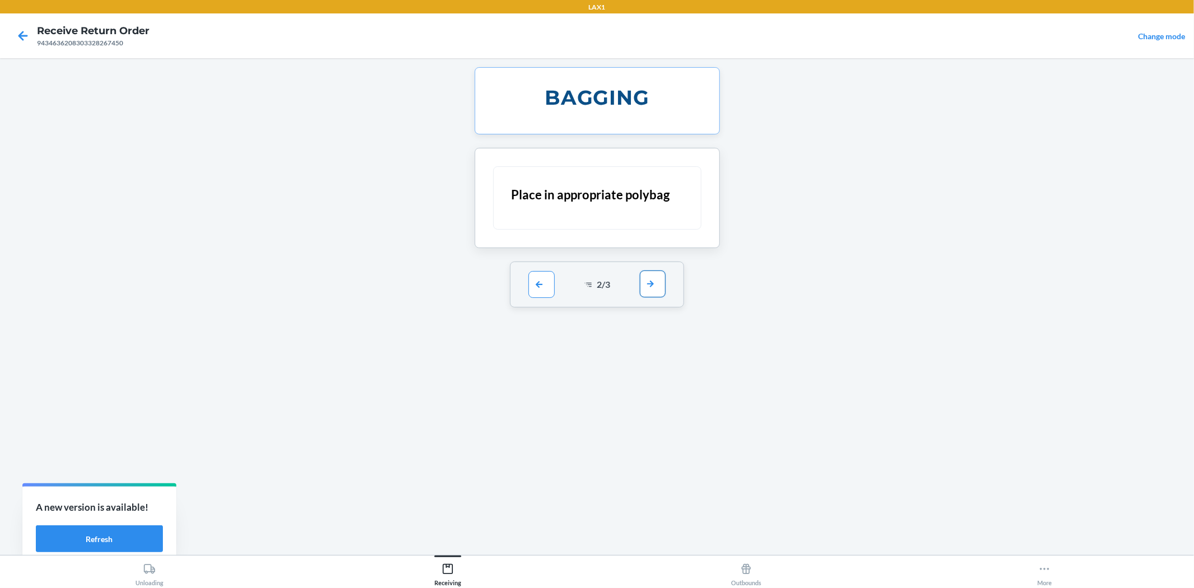
click at [650, 289] on button "button" at bounding box center [653, 283] width 26 height 27
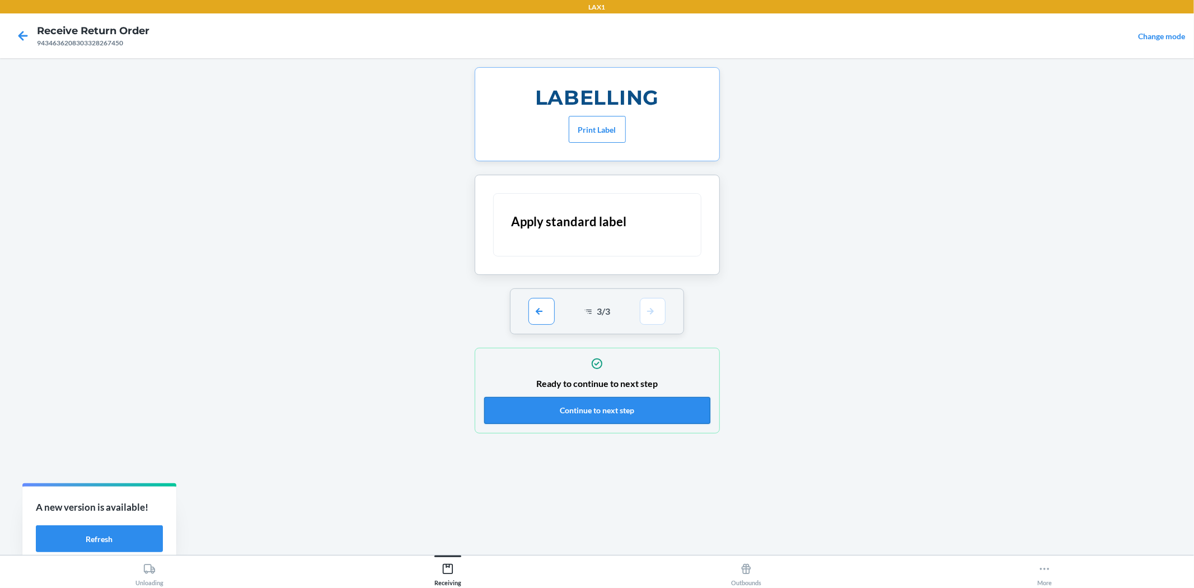
click at [623, 411] on button "Continue to next step" at bounding box center [597, 410] width 226 height 27
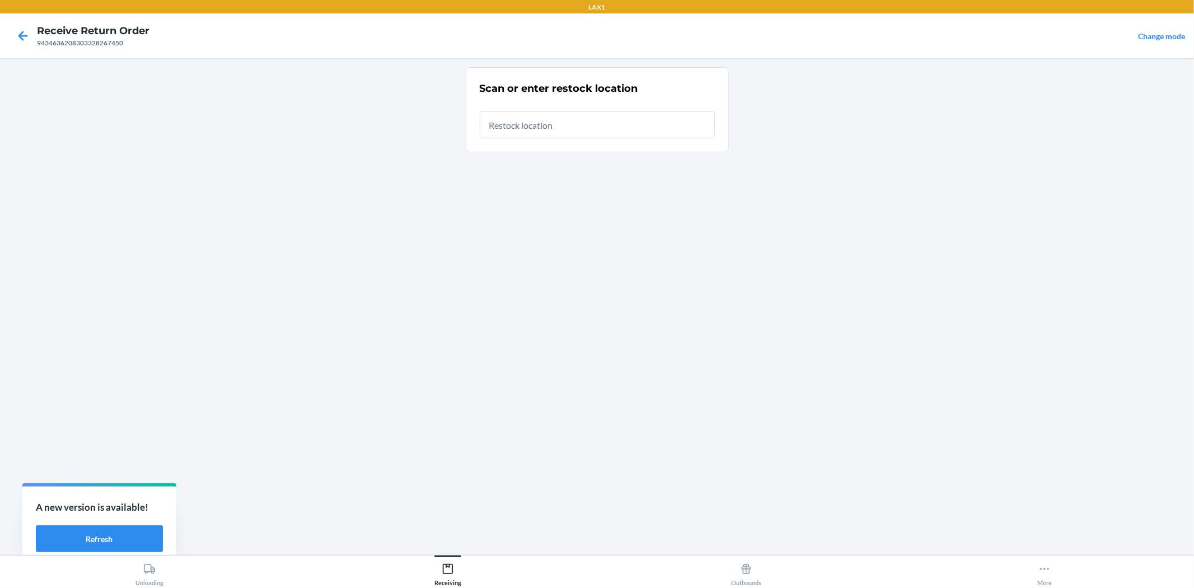
click at [597, 129] on input "text" at bounding box center [597, 124] width 235 height 27
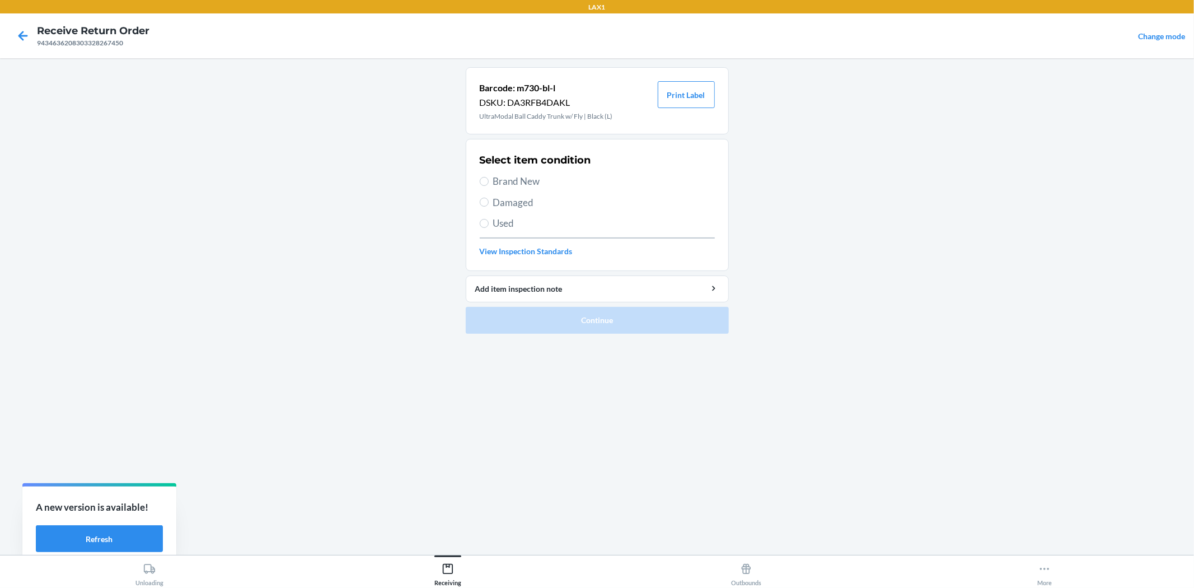
click at [499, 171] on div "Select item condition Brand New Damaged Used View Inspection Standards" at bounding box center [597, 204] width 235 height 111
click at [502, 180] on span "Brand New" at bounding box center [604, 181] width 222 height 15
click at [489, 180] on input "Brand New" at bounding box center [484, 181] width 9 height 9
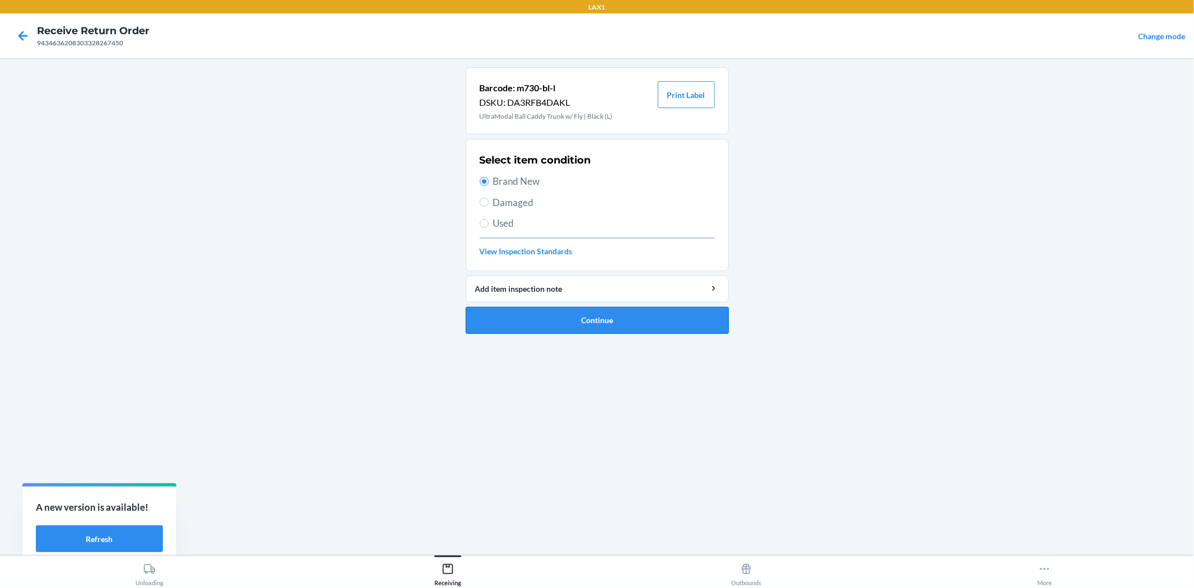
click at [555, 321] on button "Continue" at bounding box center [597, 320] width 263 height 27
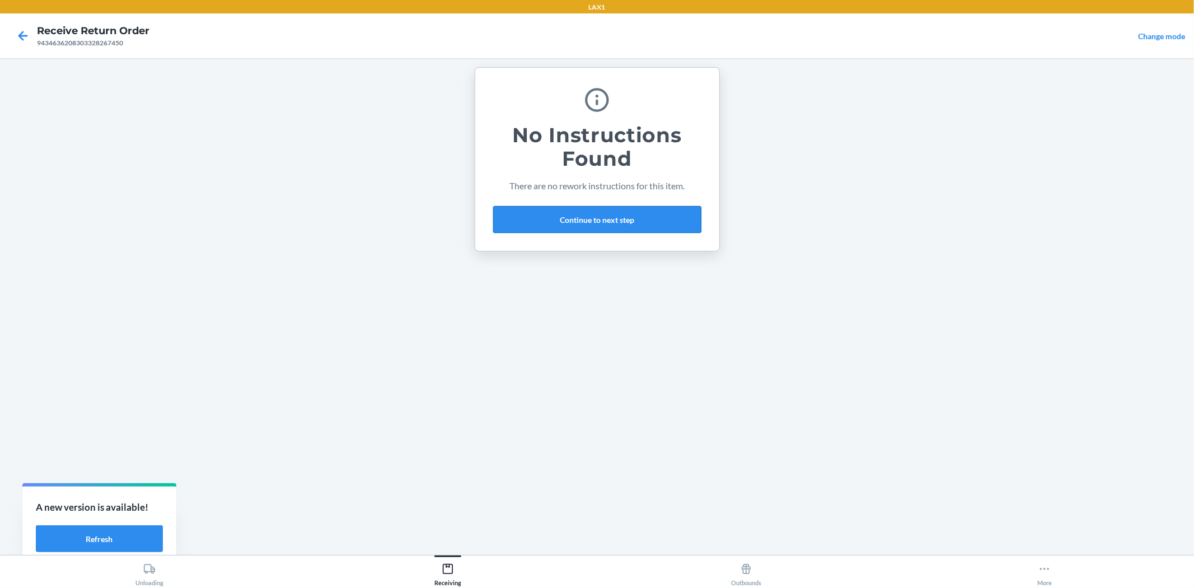
click at [635, 227] on button "Continue to next step" at bounding box center [597, 219] width 208 height 27
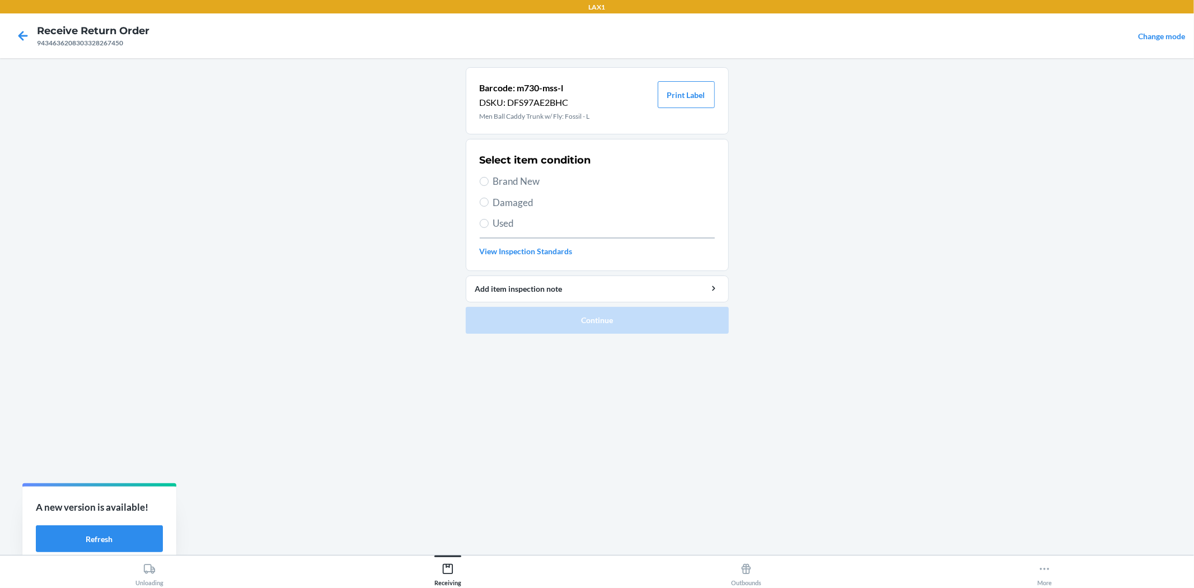
click at [489, 186] on label "Brand New" at bounding box center [597, 181] width 235 height 15
click at [489, 186] on input "Brand New" at bounding box center [484, 181] width 9 height 9
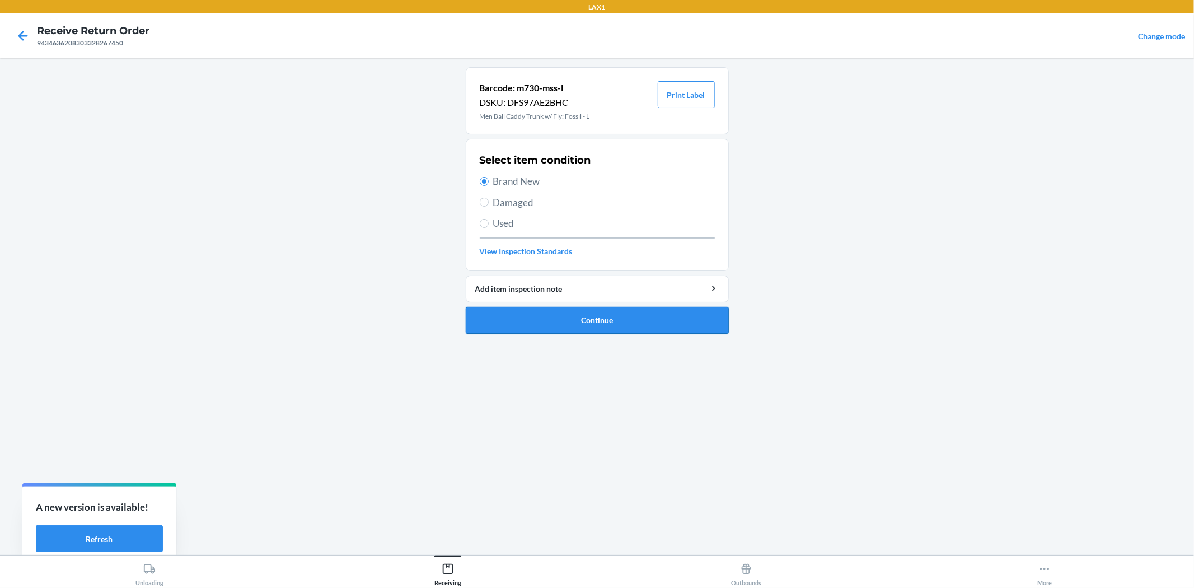
click at [527, 321] on button "Continue" at bounding box center [597, 320] width 263 height 27
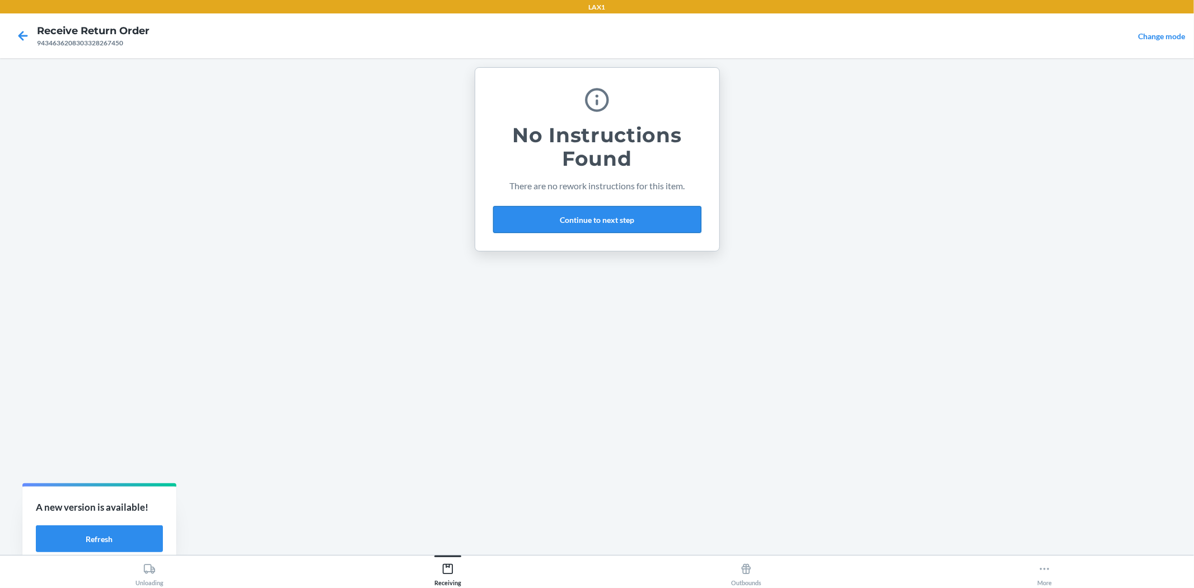
click at [602, 217] on button "Continue to next step" at bounding box center [597, 219] width 208 height 27
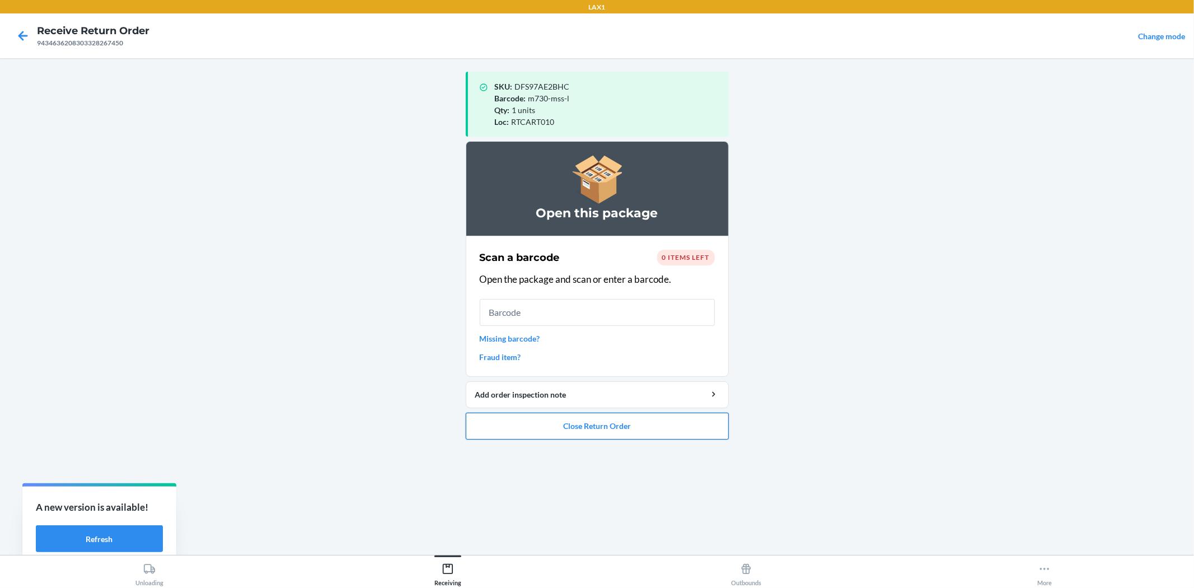
click at [608, 431] on button "Close Return Order" at bounding box center [597, 426] width 263 height 27
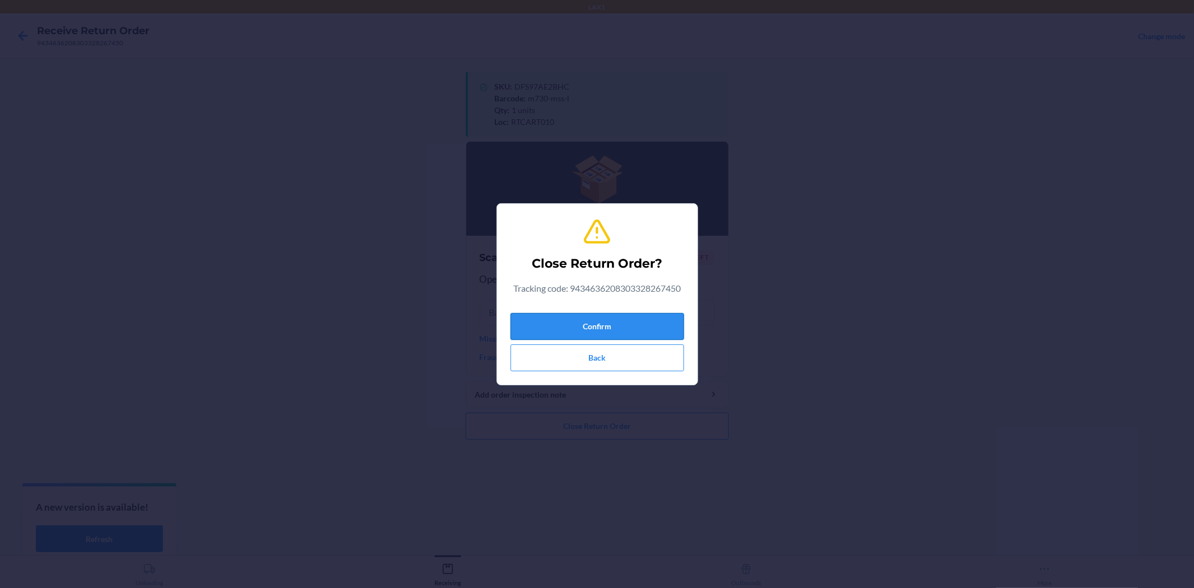
click at [647, 321] on button "Confirm" at bounding box center [598, 326] width 174 height 27
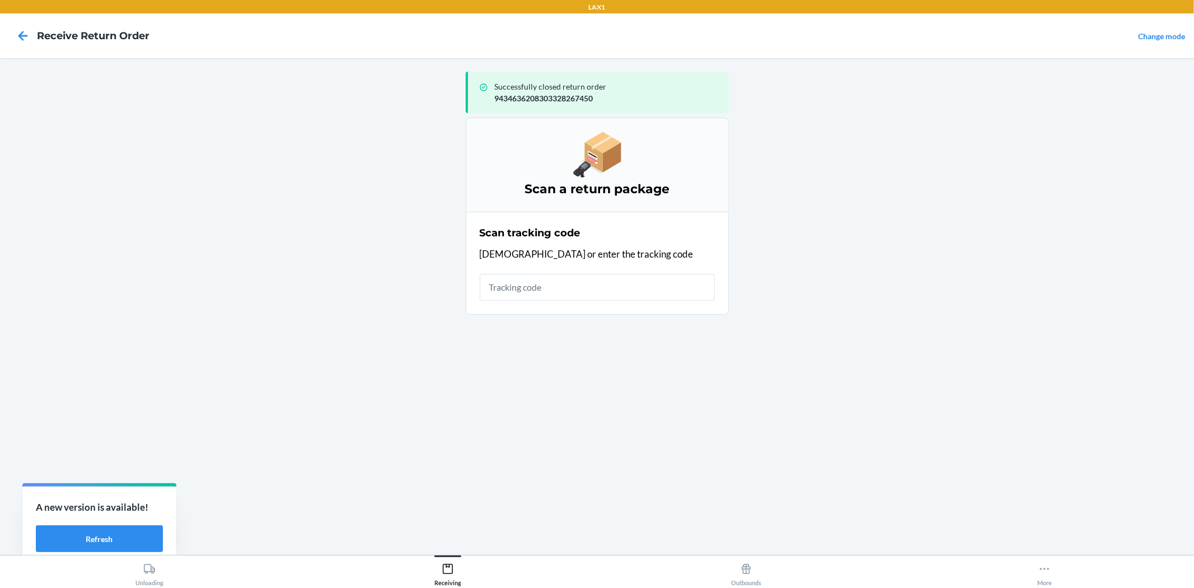
click at [549, 292] on input "text" at bounding box center [597, 287] width 235 height 27
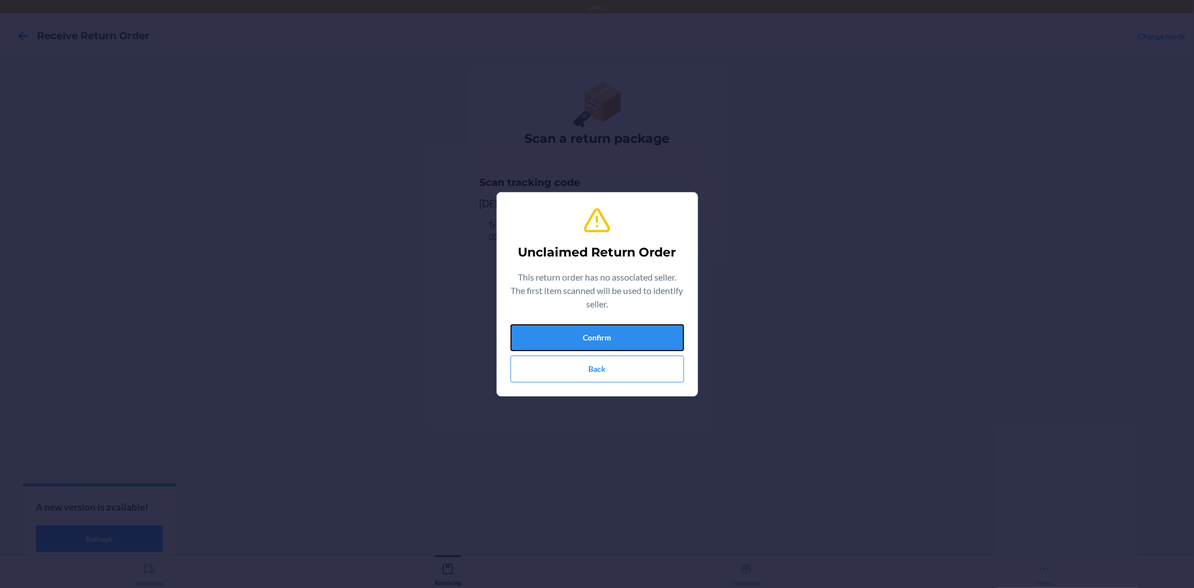
click at [653, 335] on button "Confirm" at bounding box center [598, 337] width 174 height 27
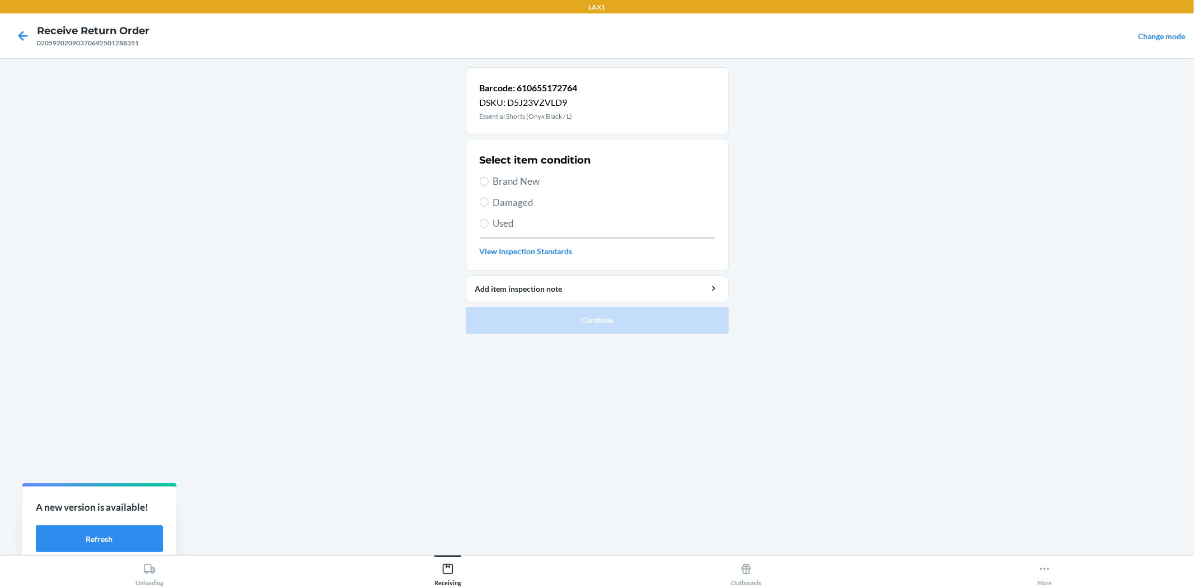
click at [495, 224] on span "Used" at bounding box center [604, 223] width 222 height 15
click at [489, 224] on input "Used" at bounding box center [484, 223] width 9 height 9
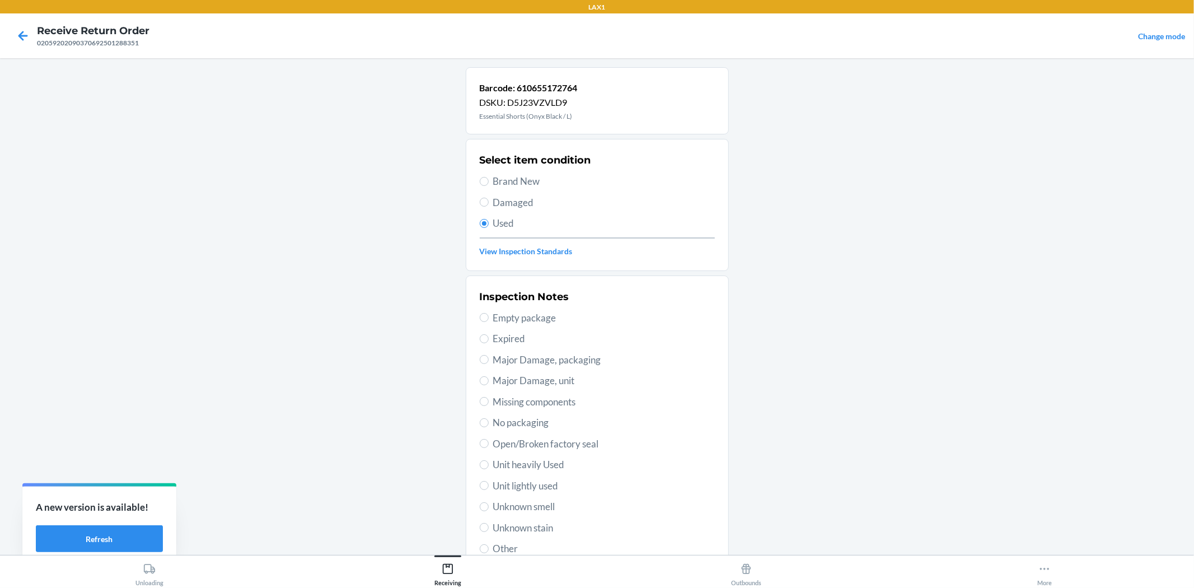
click at [521, 480] on span "Unit lightly used" at bounding box center [604, 486] width 222 height 15
click at [489, 481] on input "Unit lightly used" at bounding box center [484, 485] width 9 height 9
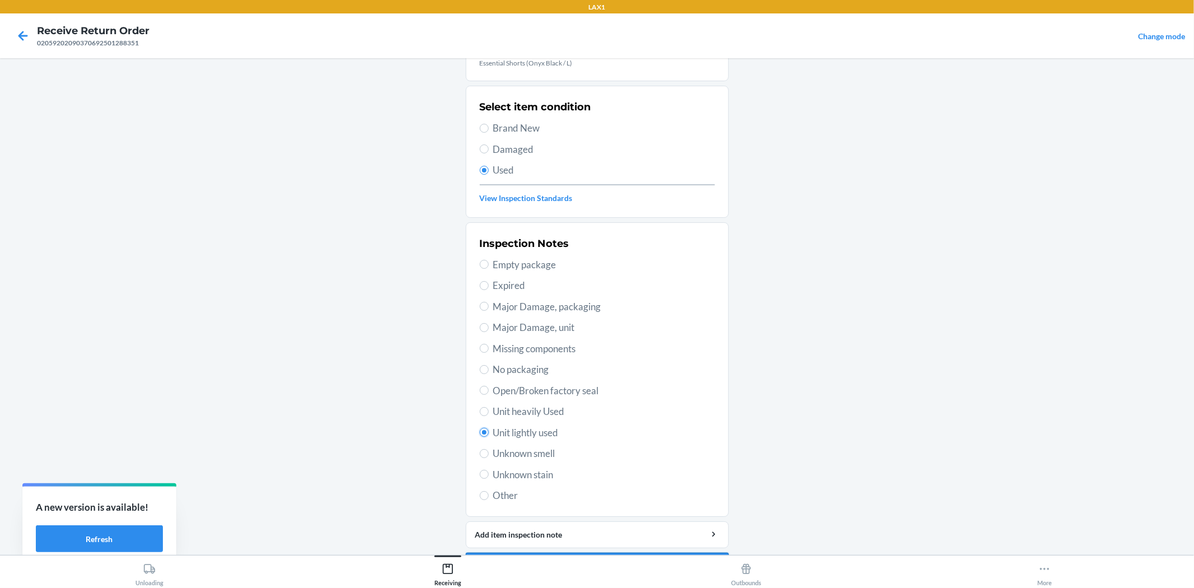
scroll to position [86, 0]
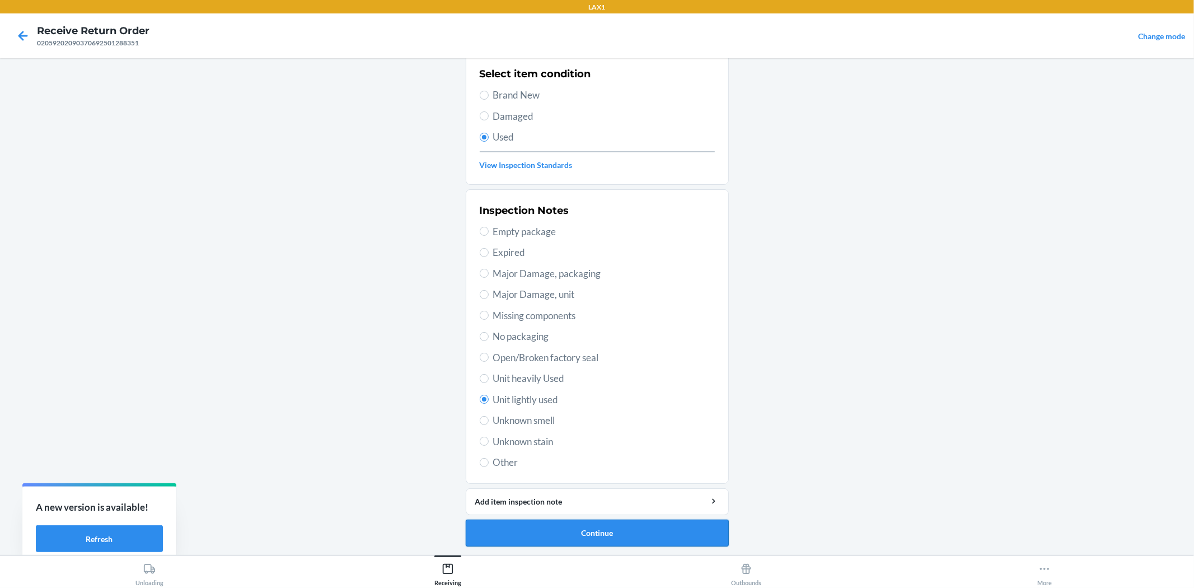
click at [641, 530] on button "Continue" at bounding box center [597, 533] width 263 height 27
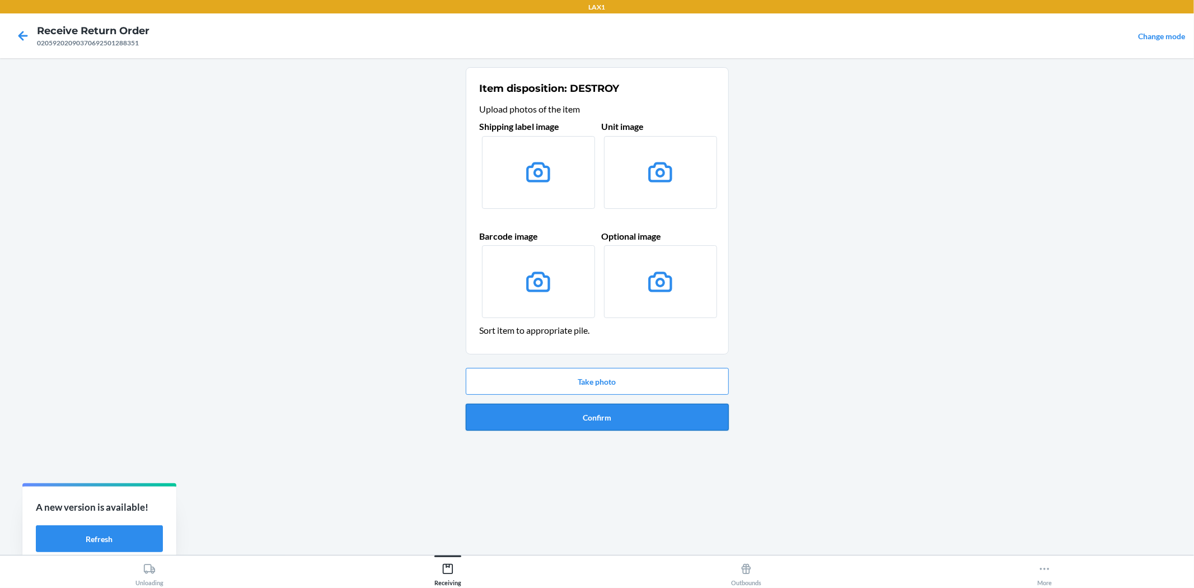
click at [663, 428] on button "Confirm" at bounding box center [597, 417] width 263 height 27
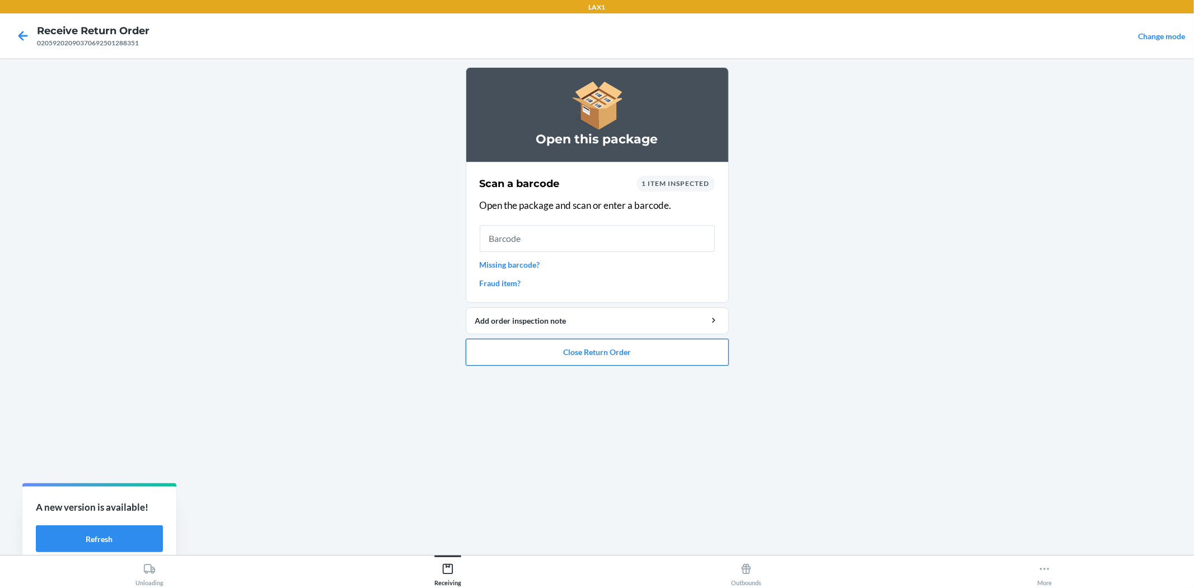
click at [651, 342] on button "Close Return Order" at bounding box center [597, 352] width 263 height 27
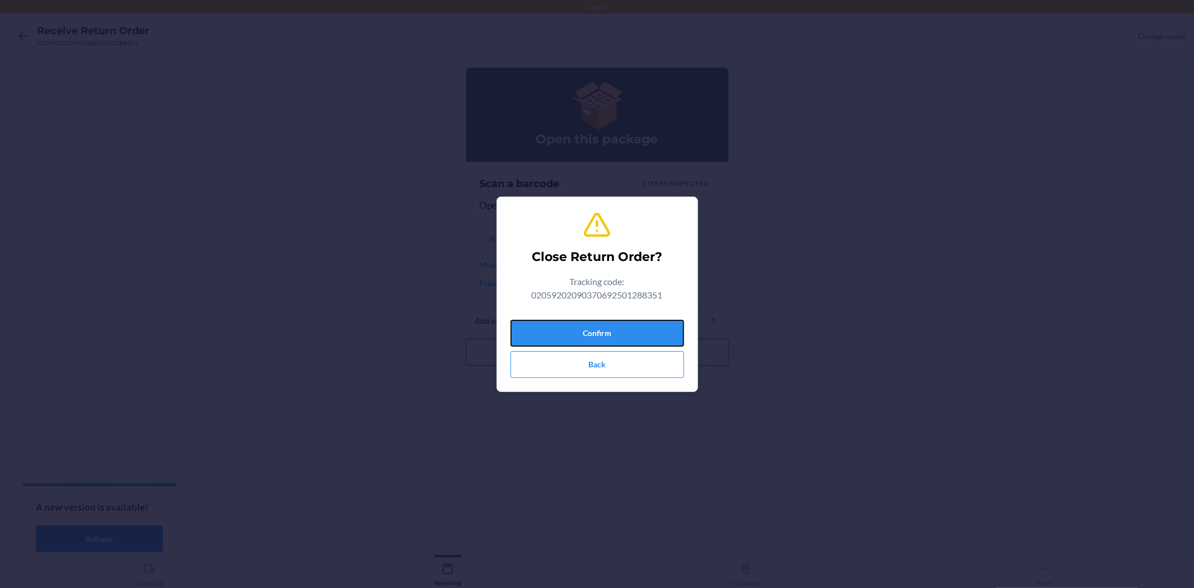
click at [651, 331] on button "Confirm" at bounding box center [598, 333] width 174 height 27
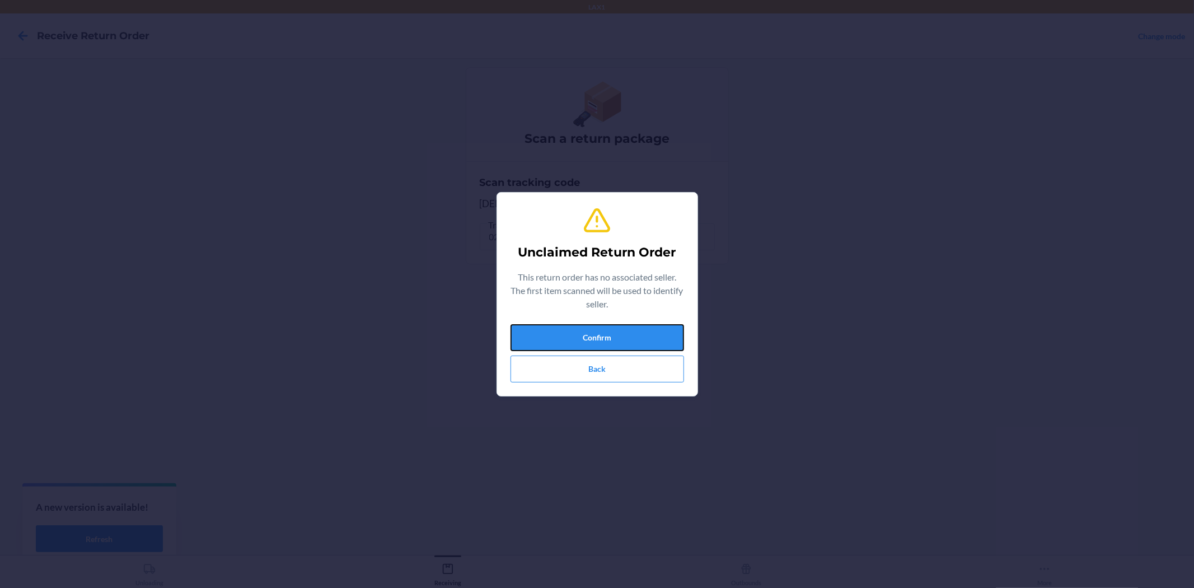
click at [651, 331] on button "Confirm" at bounding box center [598, 337] width 174 height 27
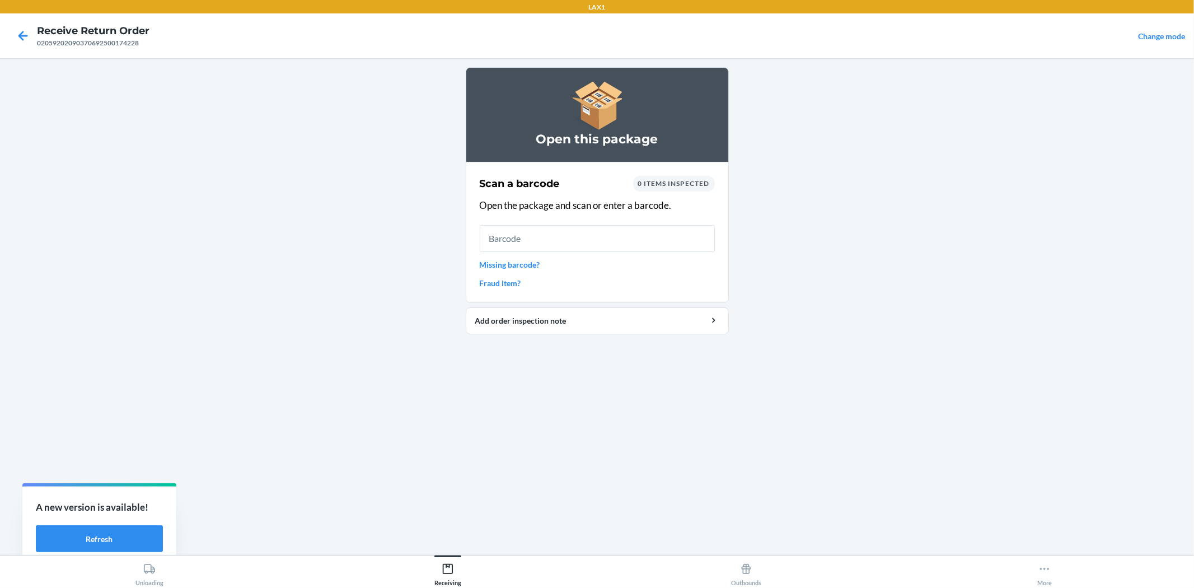
drag, startPoint x: 526, startPoint y: 254, endPoint x: 525, endPoint y: 259, distance: 5.8
click at [525, 256] on div "Scan a barcode 0 items inspected Open the package and scan or enter a barcode. …" at bounding box center [597, 232] width 235 height 120
click at [525, 259] on link "Missing barcode?" at bounding box center [597, 265] width 235 height 12
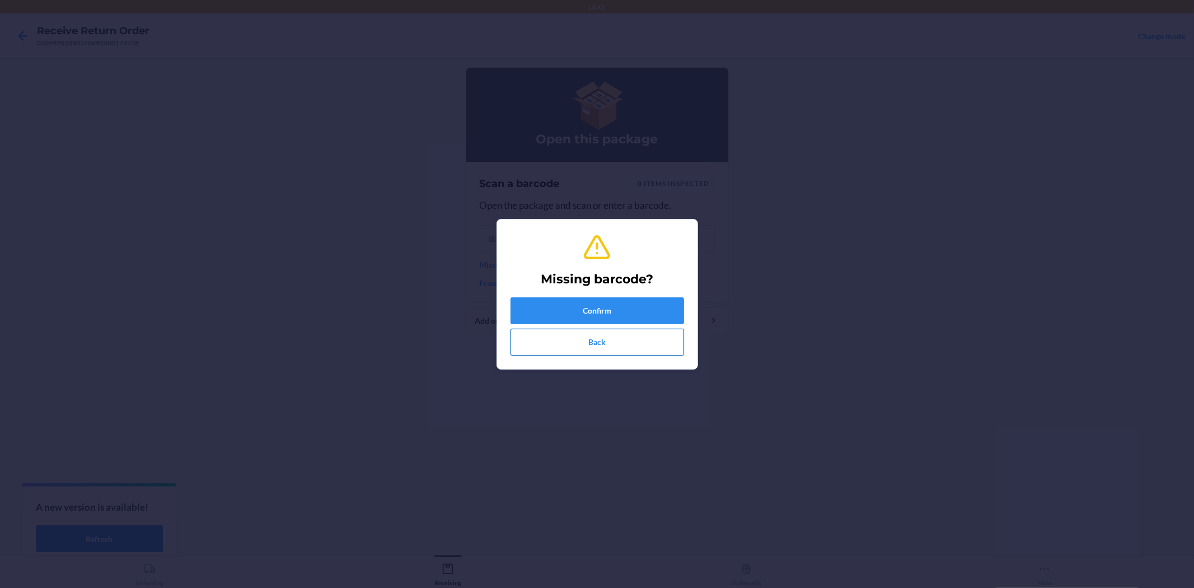
click at [570, 331] on button "Back" at bounding box center [598, 342] width 174 height 27
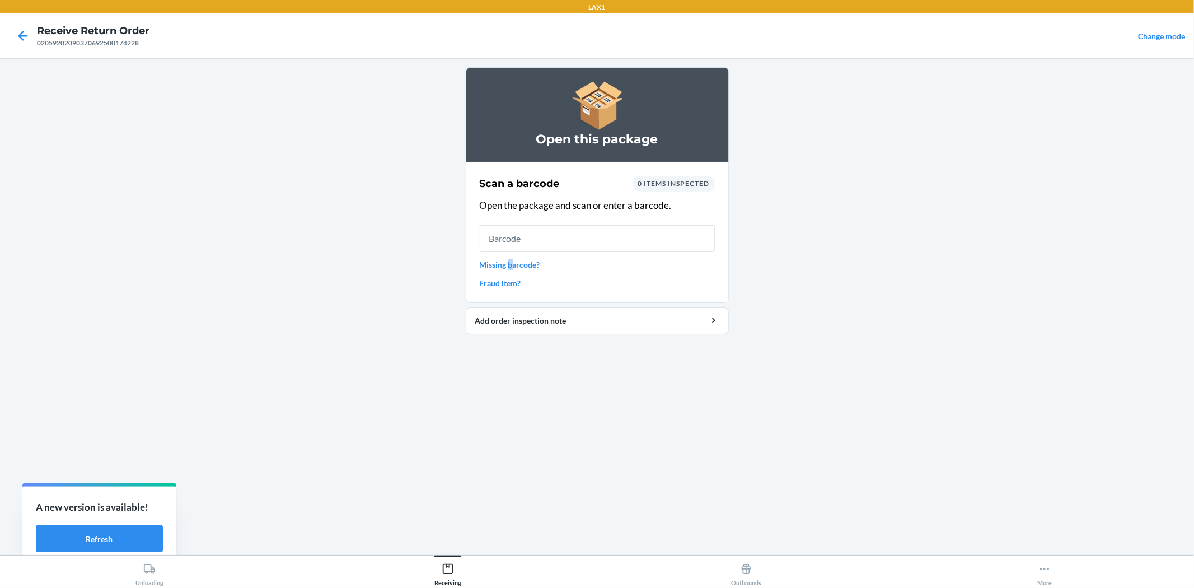
click at [511, 259] on link "Missing barcode?" at bounding box center [597, 265] width 235 height 12
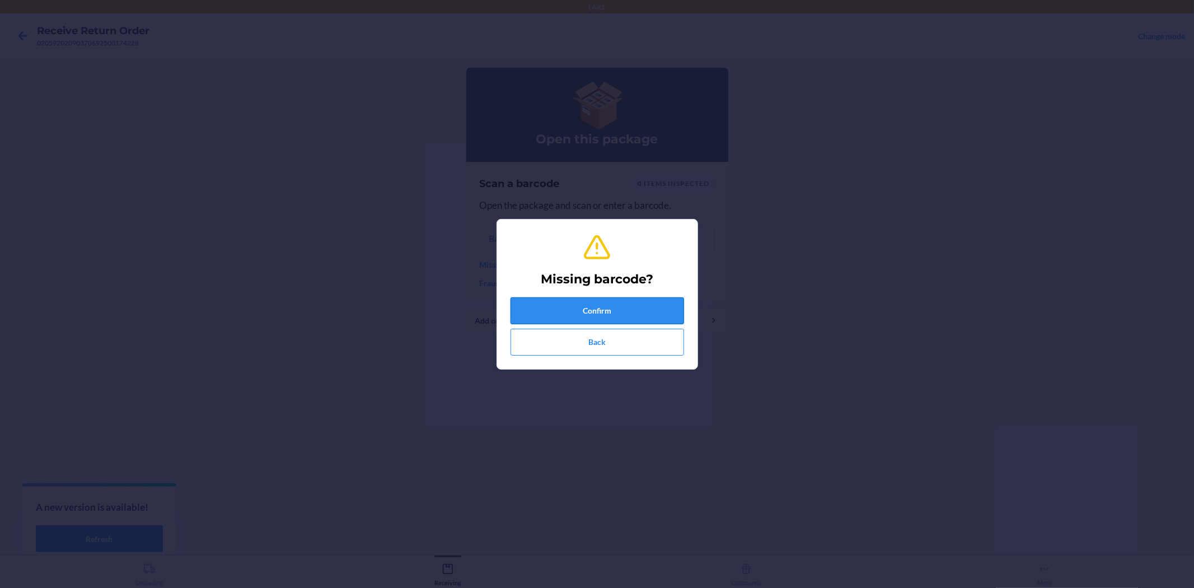
click at [570, 305] on button "Confirm" at bounding box center [598, 310] width 174 height 27
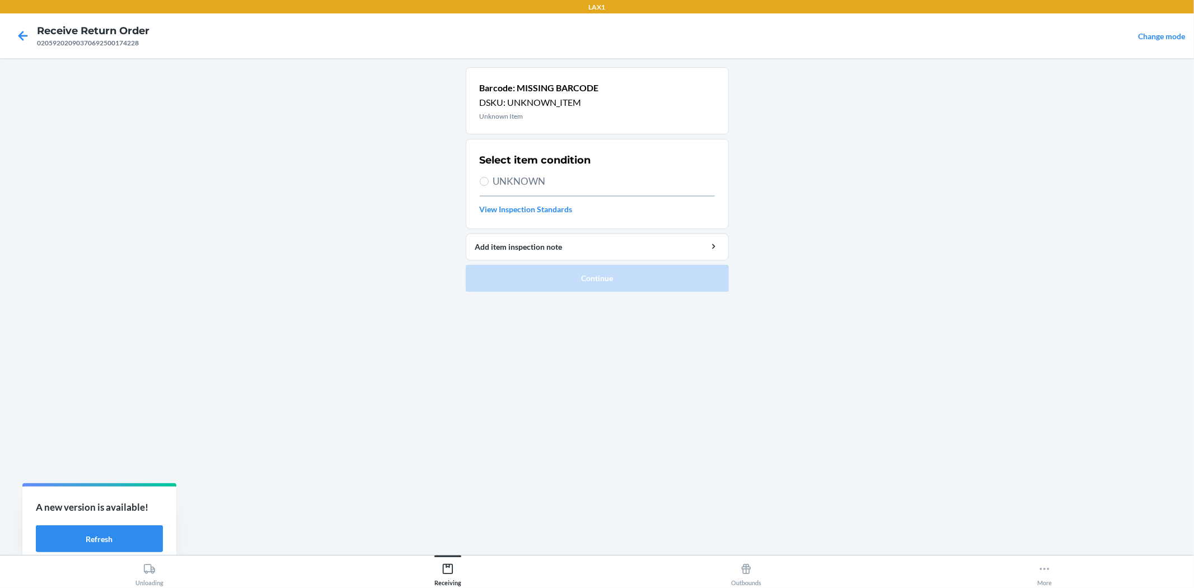
click at [508, 183] on span "UNKNOWN" at bounding box center [604, 181] width 222 height 15
click at [489, 183] on input "UNKNOWN" at bounding box center [484, 181] width 9 height 9
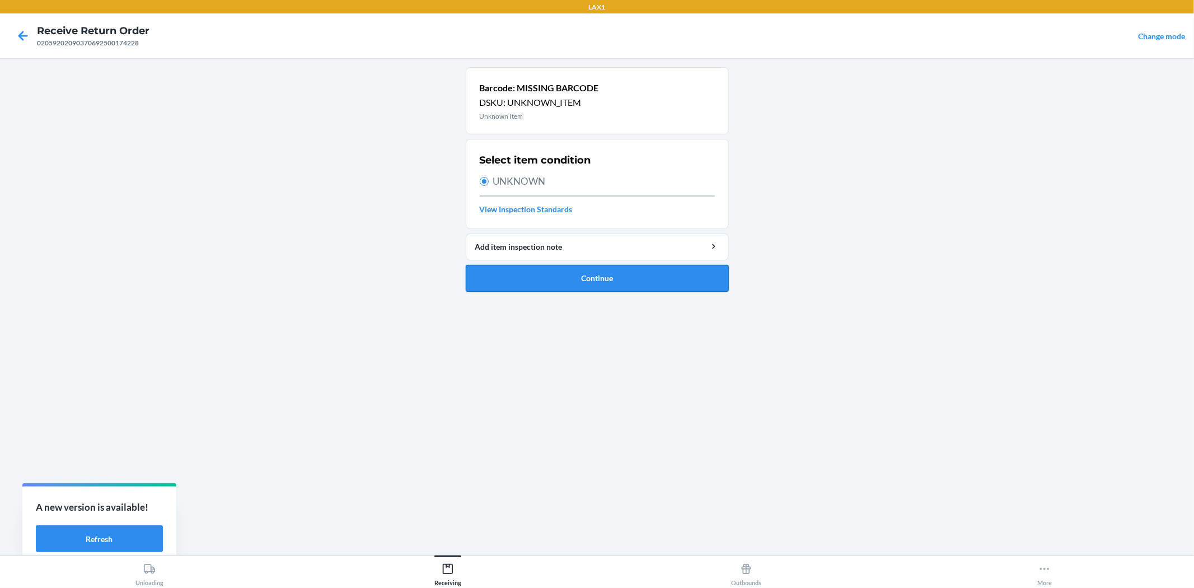
click at [555, 287] on button "Continue" at bounding box center [597, 278] width 263 height 27
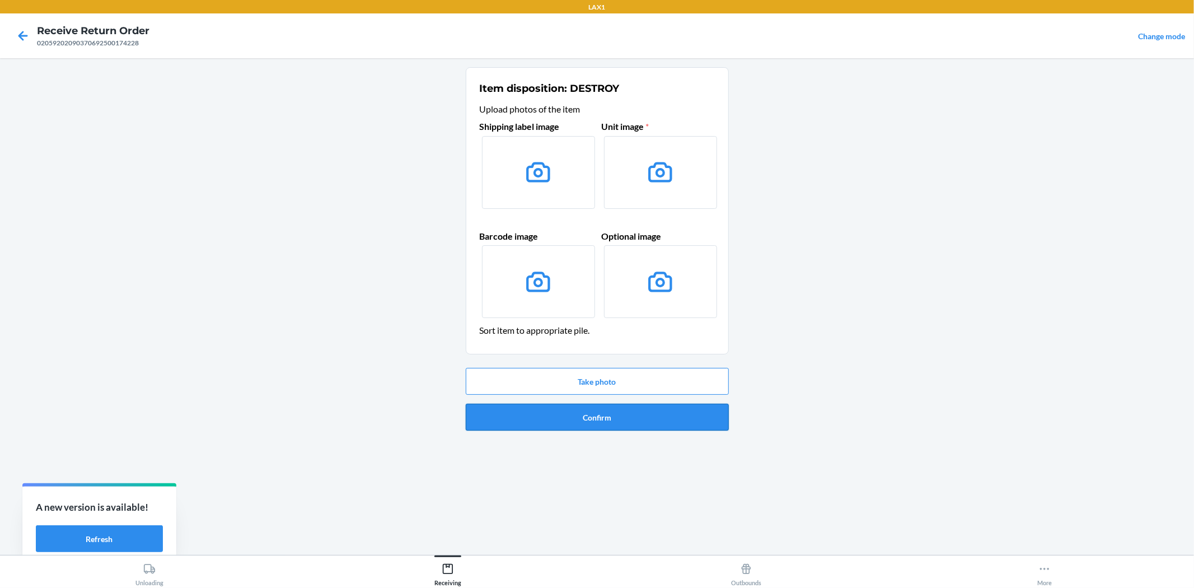
click at [600, 416] on button "Confirm" at bounding box center [597, 417] width 263 height 27
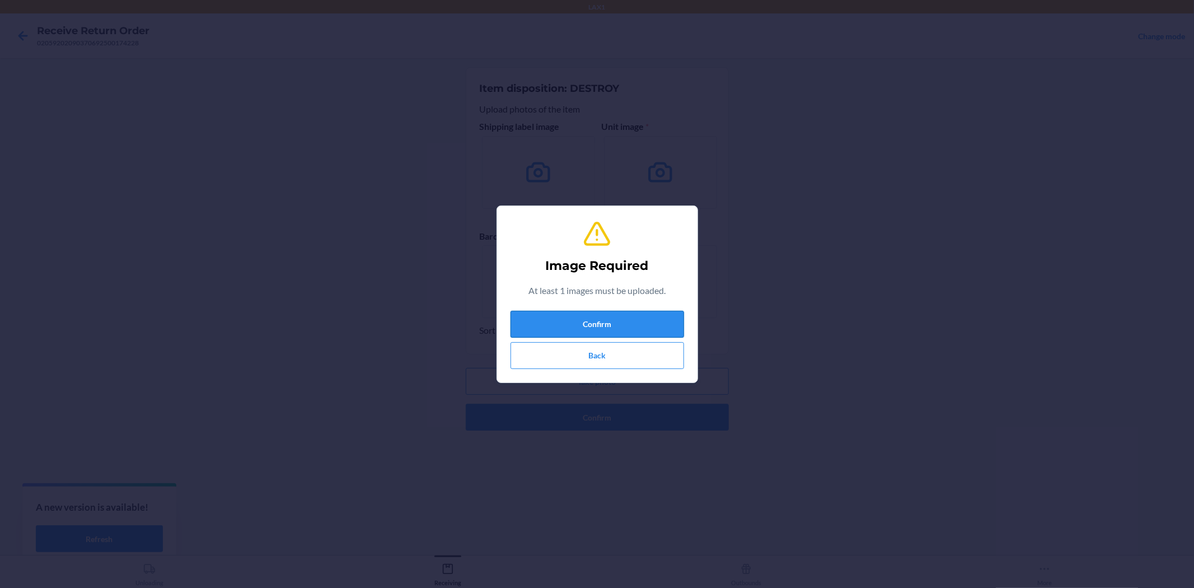
click at [591, 325] on button "Confirm" at bounding box center [598, 324] width 174 height 27
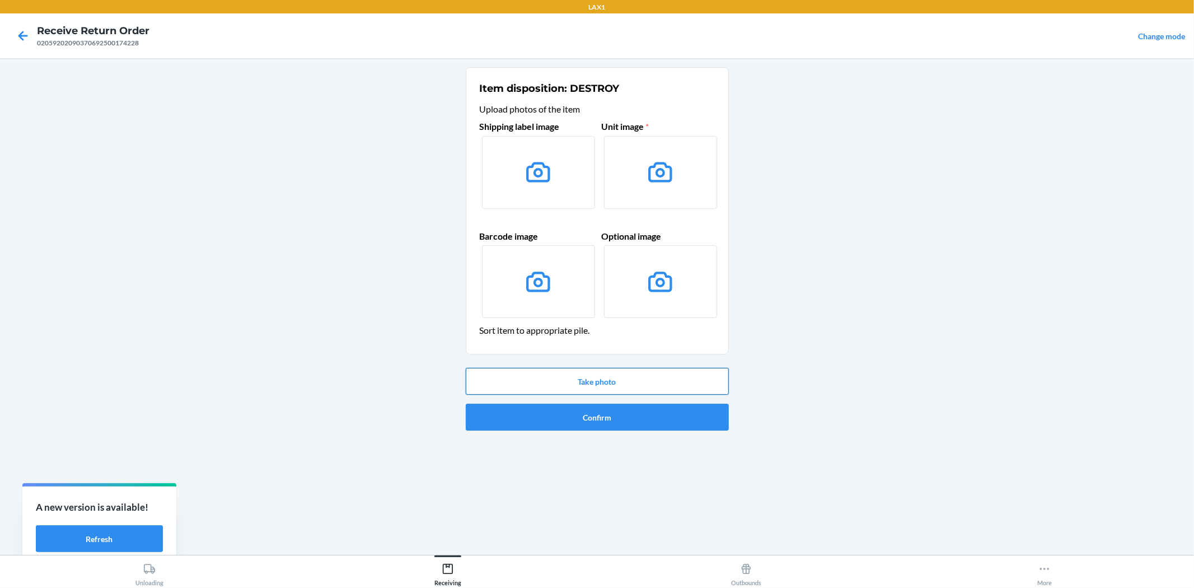
click at [583, 381] on button "Take photo" at bounding box center [597, 381] width 263 height 27
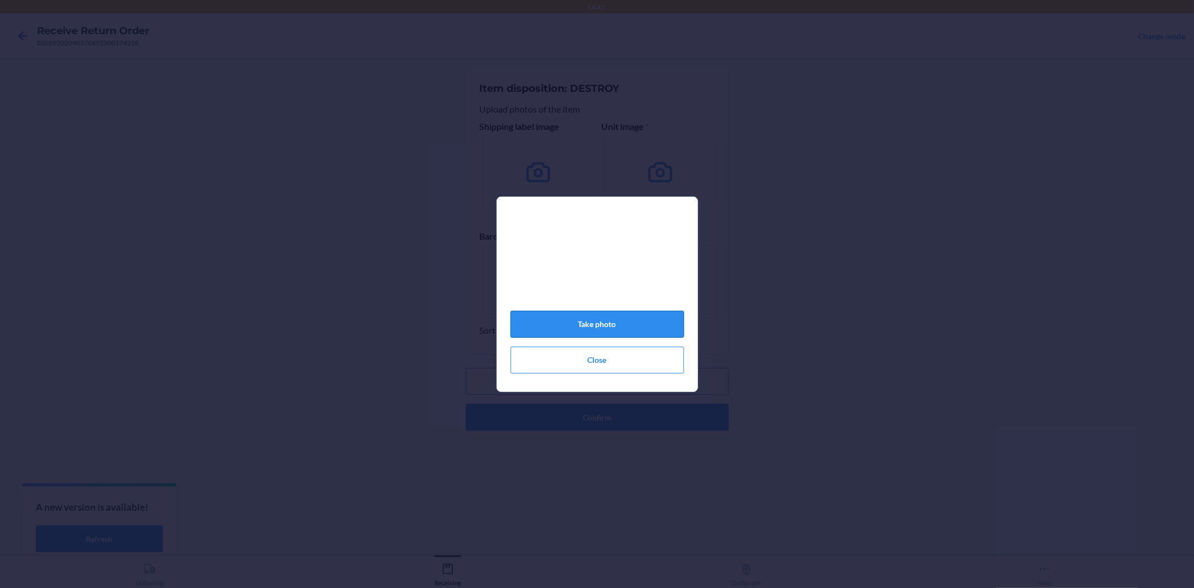
click at [633, 329] on button "Take photo" at bounding box center [598, 324] width 174 height 27
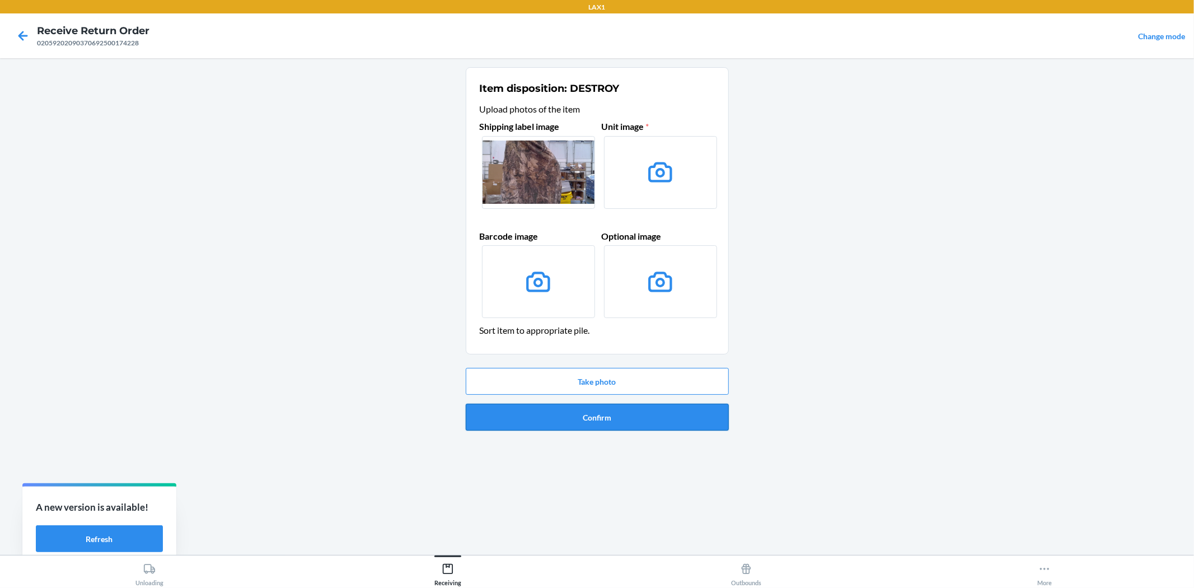
click at [613, 427] on button "Confirm" at bounding box center [597, 417] width 263 height 27
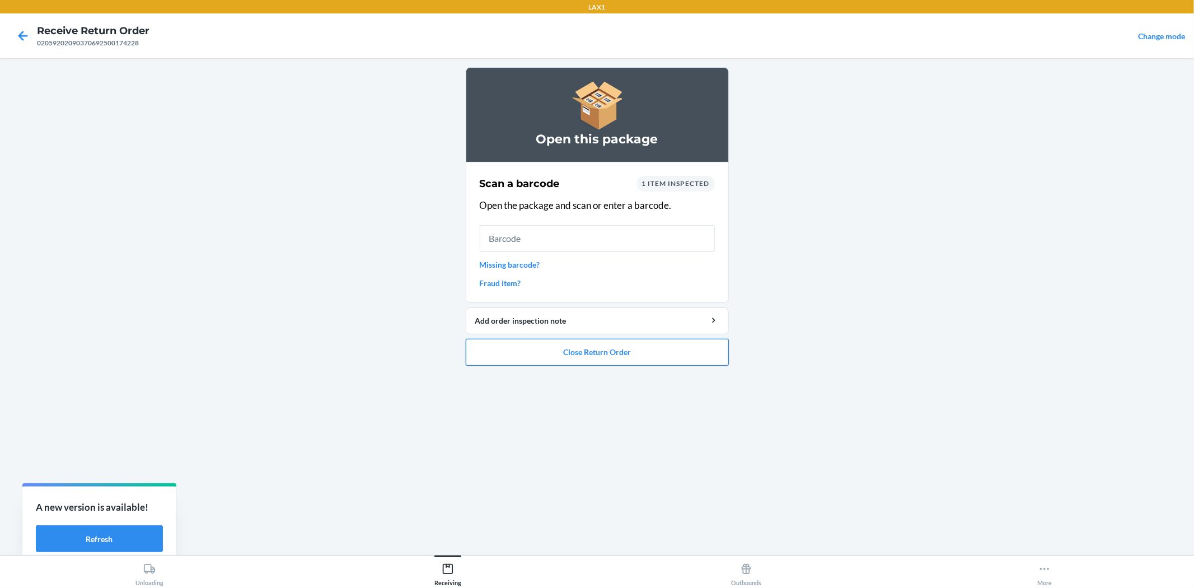
click at [614, 362] on button "Close Return Order" at bounding box center [597, 352] width 263 height 27
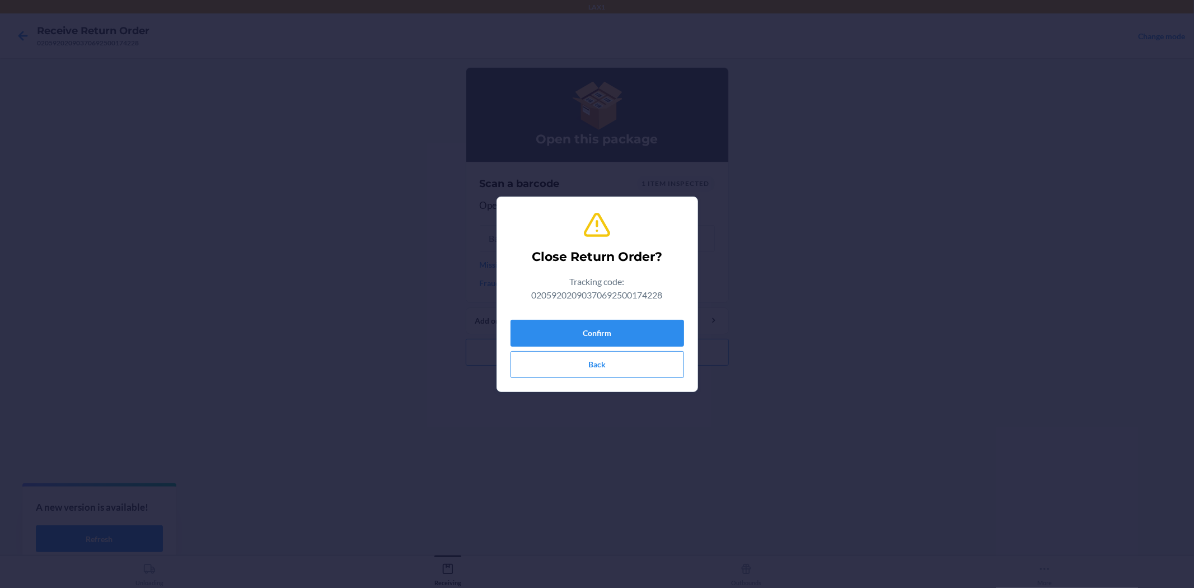
click at [621, 346] on div "Confirm Back" at bounding box center [598, 346] width 174 height 63
click at [637, 314] on div "Close Return Order? Tracking code: 02059202090370692500174228 Confirm Back" at bounding box center [598, 294] width 174 height 176
click at [637, 336] on button "Confirm" at bounding box center [598, 333] width 174 height 27
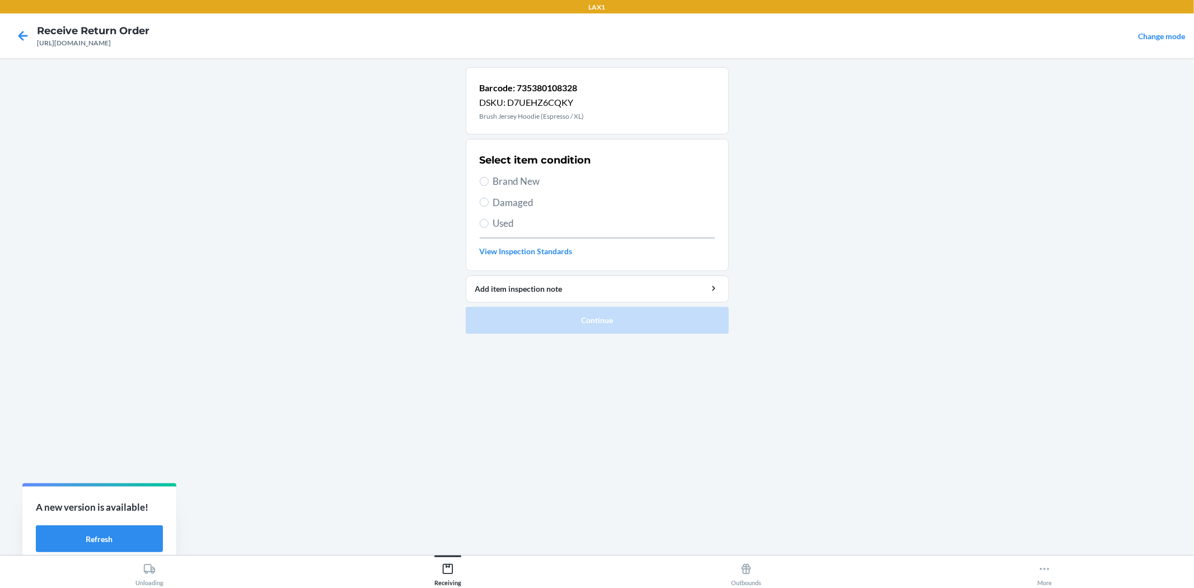
click at [513, 191] on div "Select item condition Brand New Damaged Used View Inspection Standards" at bounding box center [597, 204] width 235 height 111
click at [516, 181] on span "Brand New" at bounding box center [604, 181] width 222 height 15
click at [489, 181] on input "Brand New" at bounding box center [484, 181] width 9 height 9
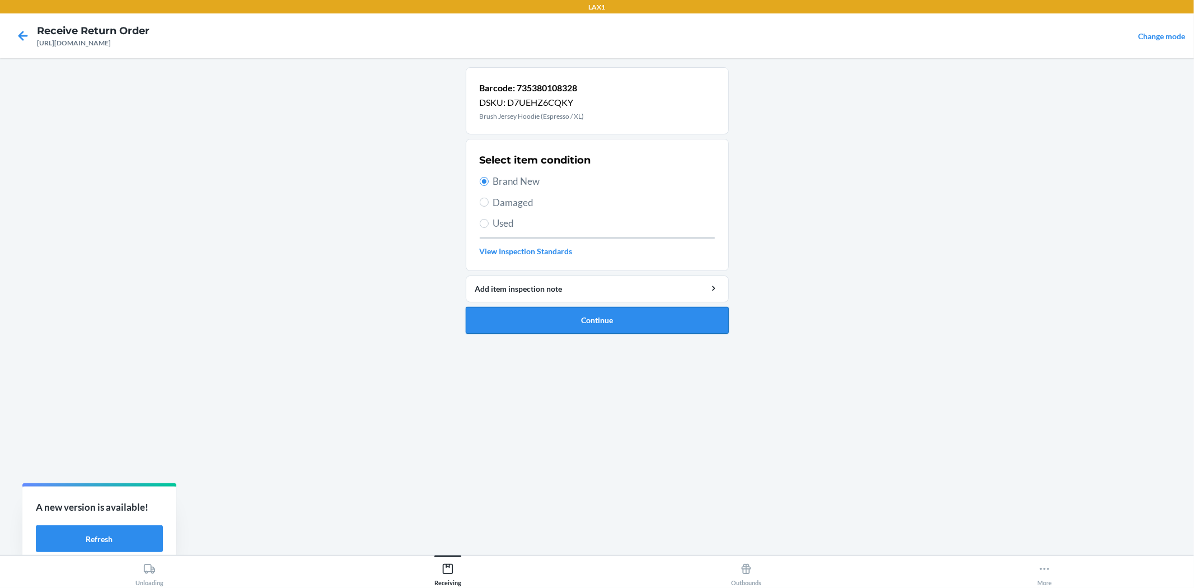
click at [596, 329] on button "Continue" at bounding box center [597, 320] width 263 height 27
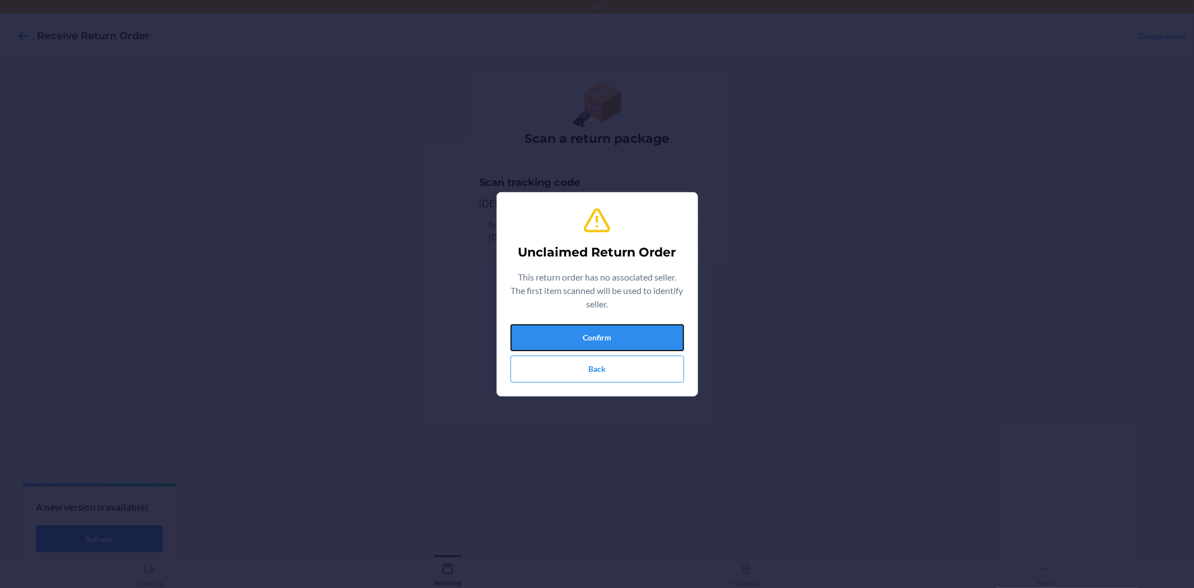
click at [596, 329] on button "Confirm" at bounding box center [598, 337] width 174 height 27
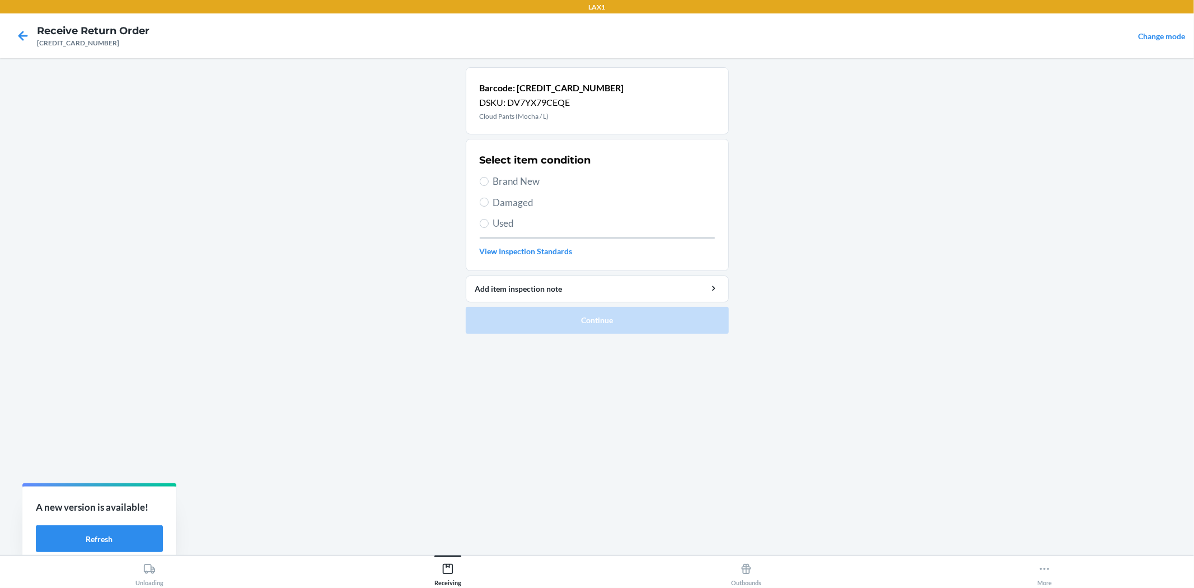
click at [497, 186] on span "Brand New" at bounding box center [604, 181] width 222 height 15
click at [489, 186] on input "Brand New" at bounding box center [484, 181] width 9 height 9
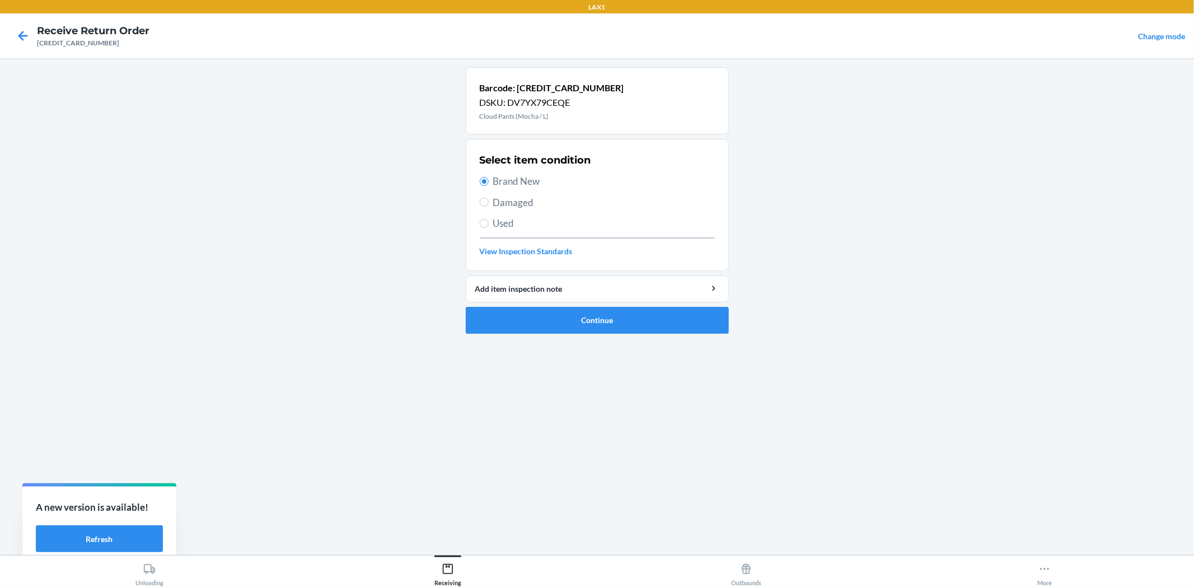
click at [534, 334] on ol "Barcode: [CREDIT_CARD_NUMBER] DSKU: DV7YX79CEQE Cloud Pants (Mocha / L) Select …" at bounding box center [597, 204] width 263 height 275
click at [534, 328] on button "Continue" at bounding box center [597, 320] width 263 height 27
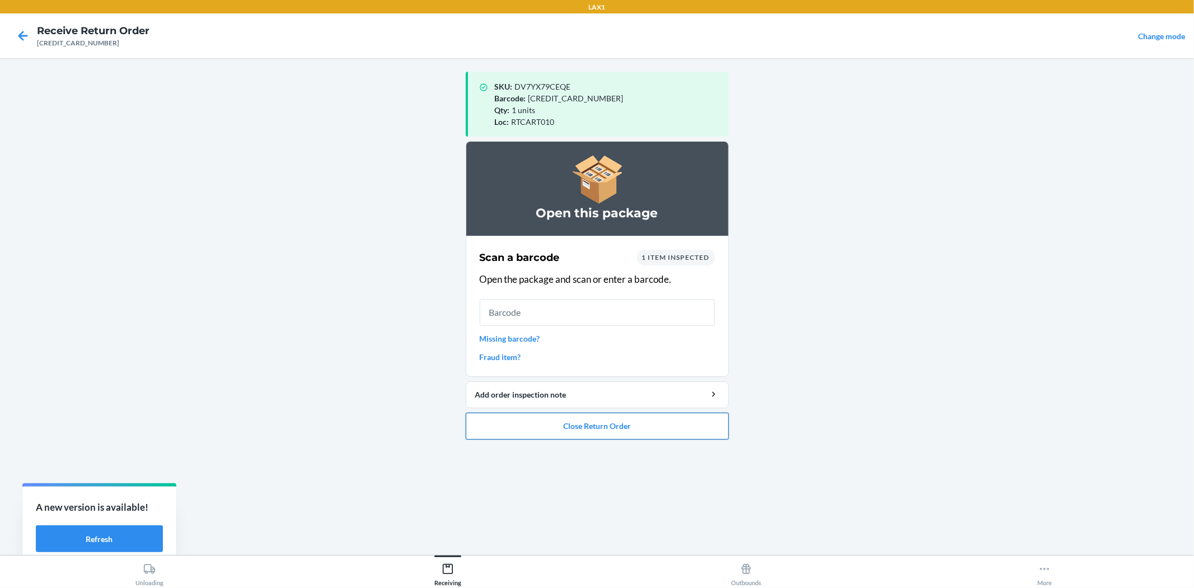
drag, startPoint x: 600, startPoint y: 444, endPoint x: 601, endPoint y: 438, distance: 6.3
click at [601, 439] on ol "Open this package Scan a barcode 1 item inspected Open the package and scan or …" at bounding box center [597, 294] width 263 height 307
click at [602, 433] on button "Close Return Order" at bounding box center [597, 426] width 263 height 27
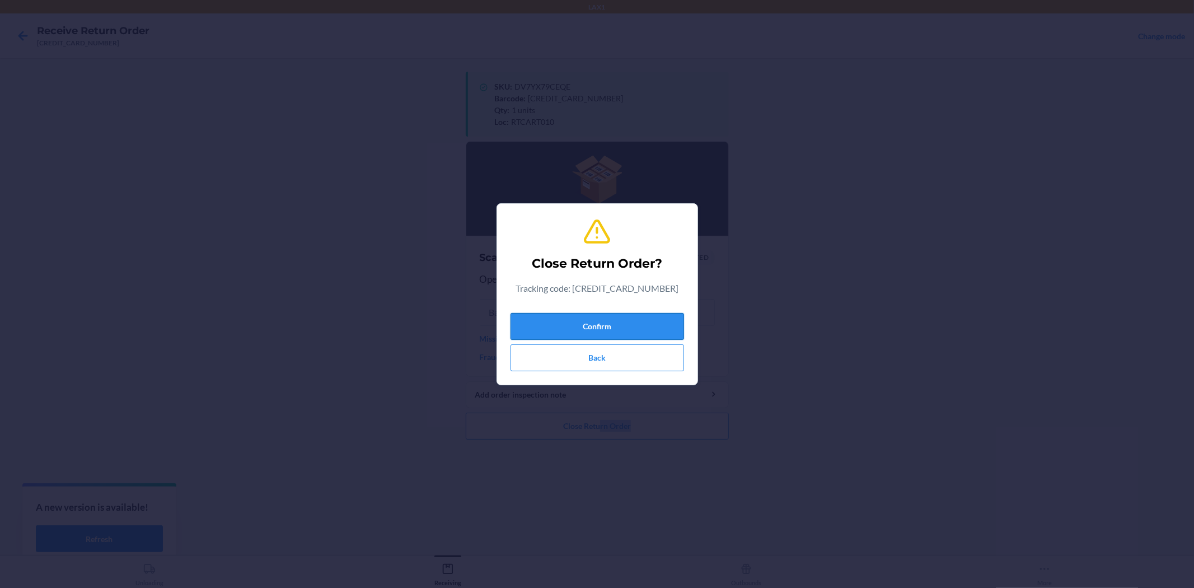
click at [606, 319] on button "Confirm" at bounding box center [598, 326] width 174 height 27
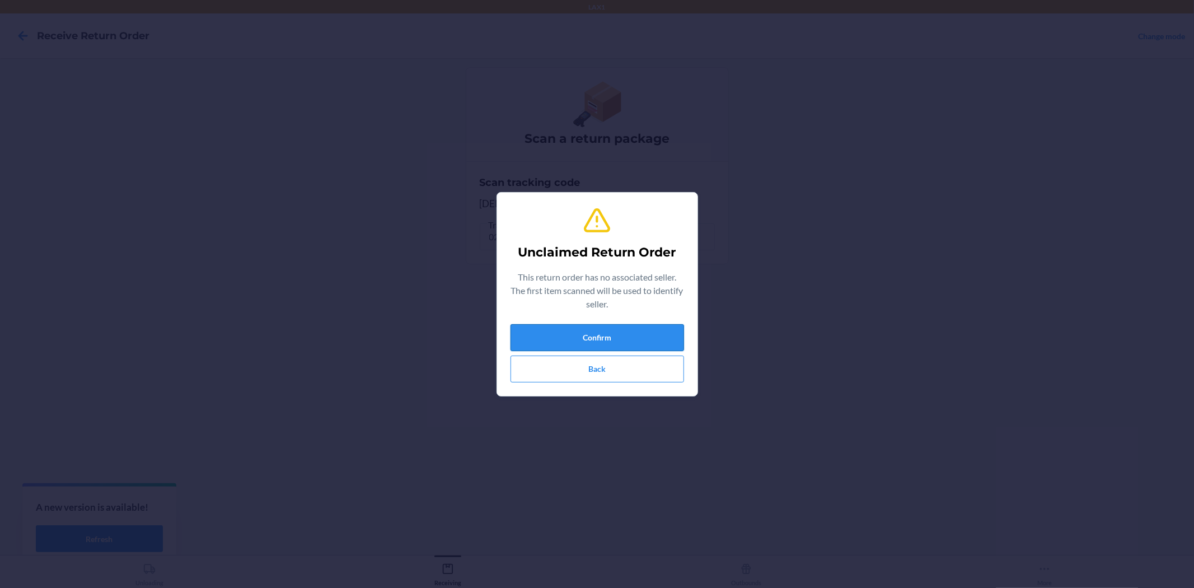
click at [627, 342] on button "Confirm" at bounding box center [598, 337] width 174 height 27
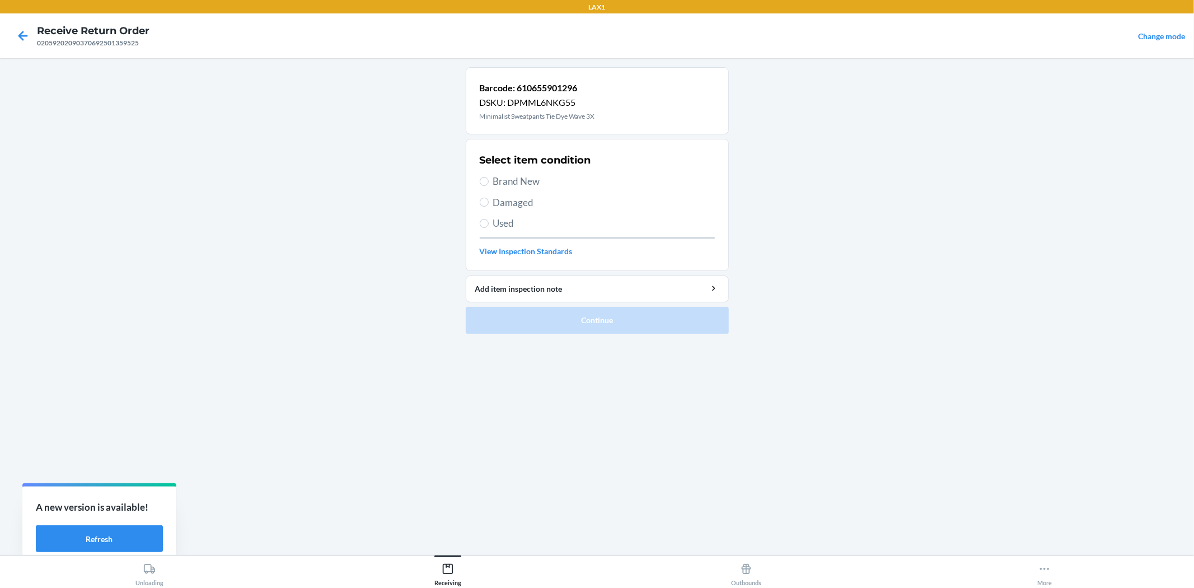
click at [506, 221] on span "Used" at bounding box center [604, 223] width 222 height 15
click at [489, 221] on input "Used" at bounding box center [484, 223] width 9 height 9
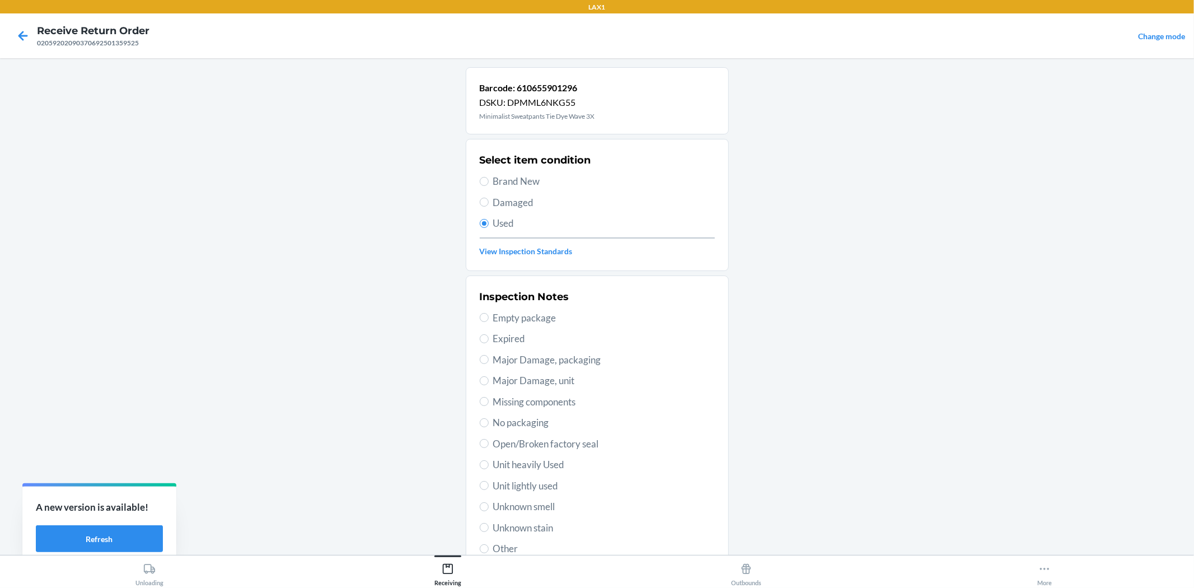
click at [493, 484] on span "Unit lightly used" at bounding box center [604, 486] width 222 height 15
click at [489, 484] on input "Unit lightly used" at bounding box center [484, 485] width 9 height 9
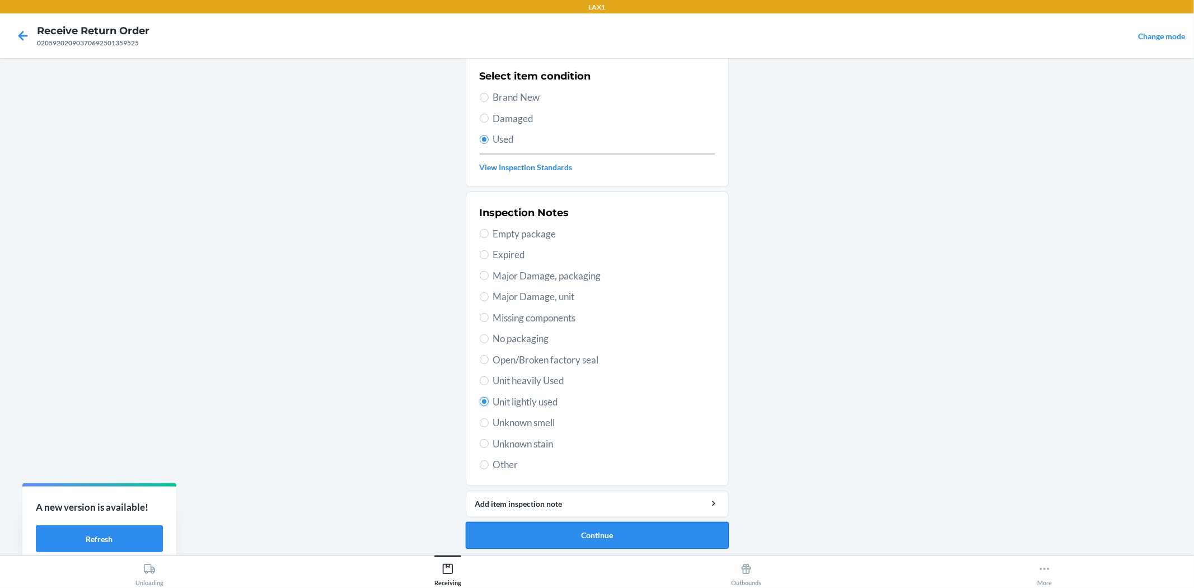
scroll to position [86, 0]
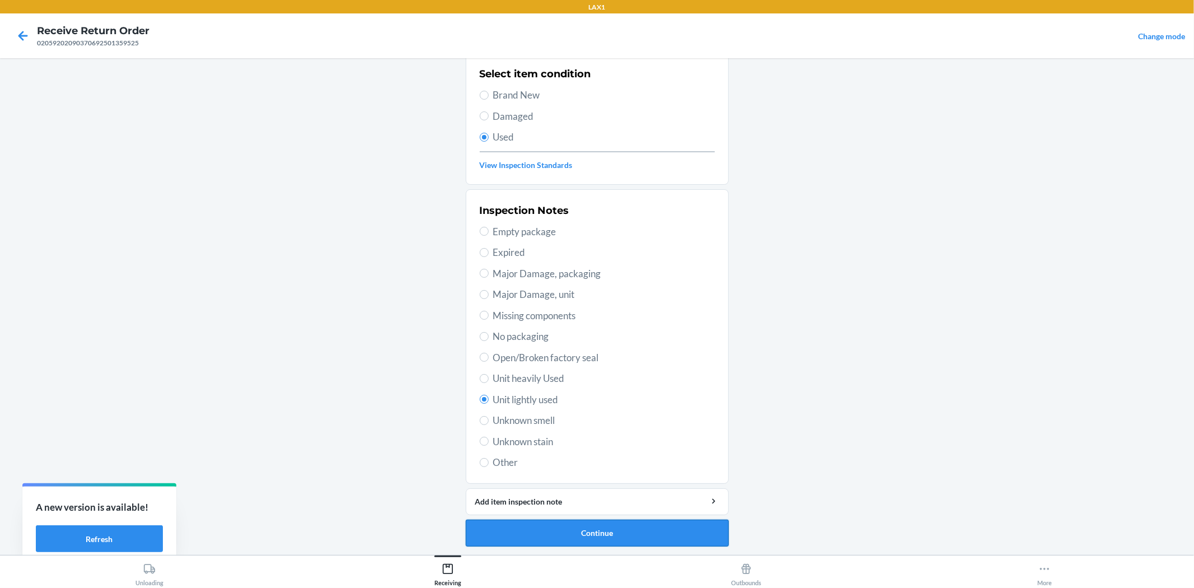
click at [577, 525] on button "Continue" at bounding box center [597, 533] width 263 height 27
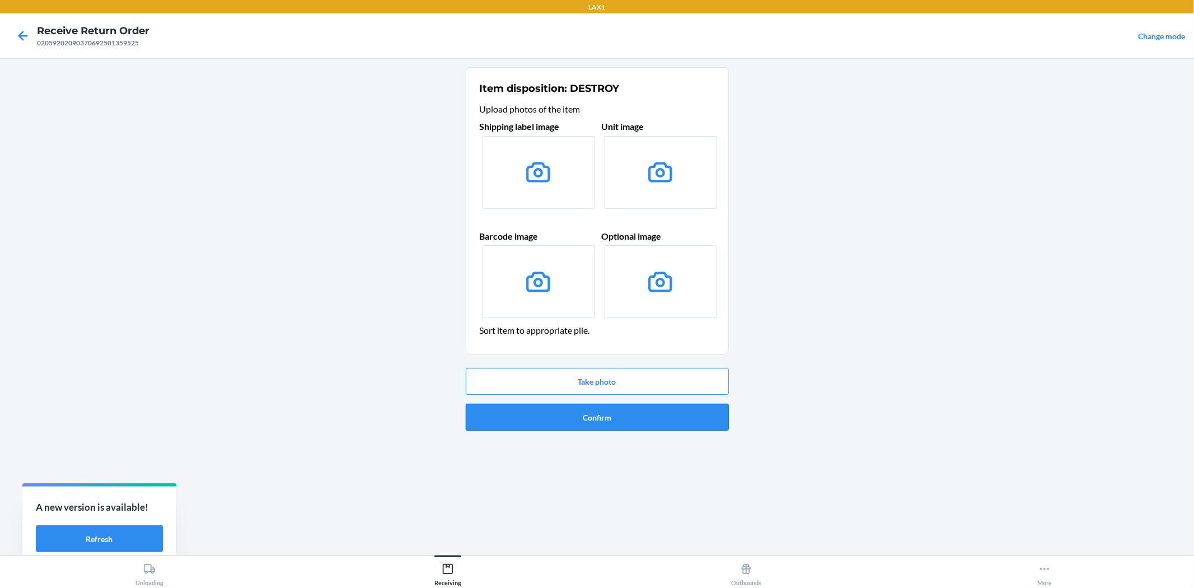
click at [600, 416] on button "Confirm" at bounding box center [597, 417] width 263 height 27
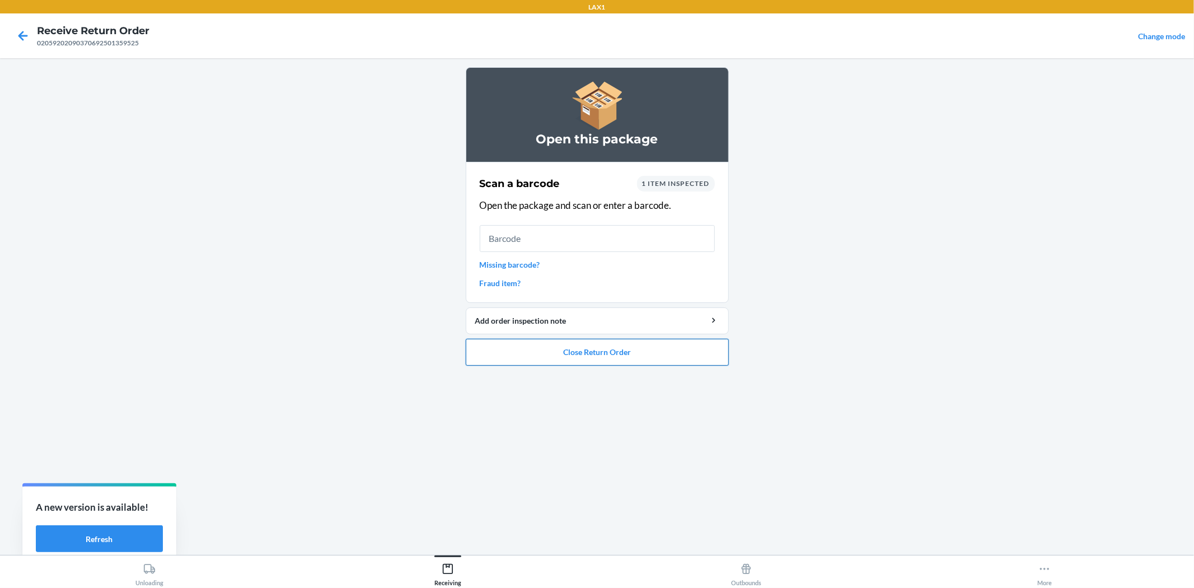
click at [575, 339] on button "Close Return Order" at bounding box center [597, 352] width 263 height 27
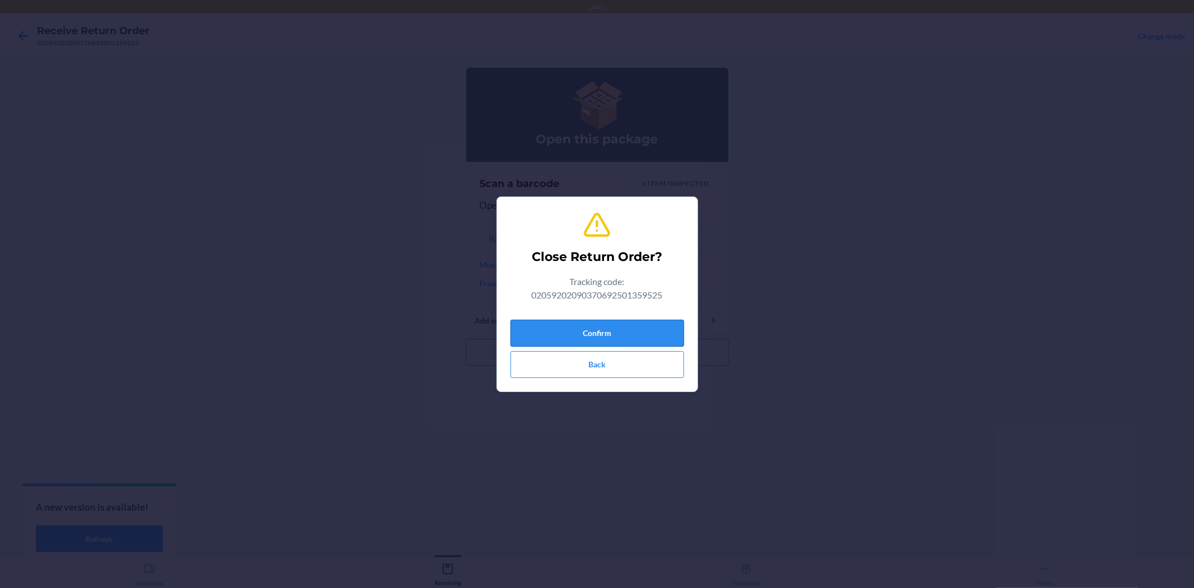
click at [585, 331] on button "Confirm" at bounding box center [598, 333] width 174 height 27
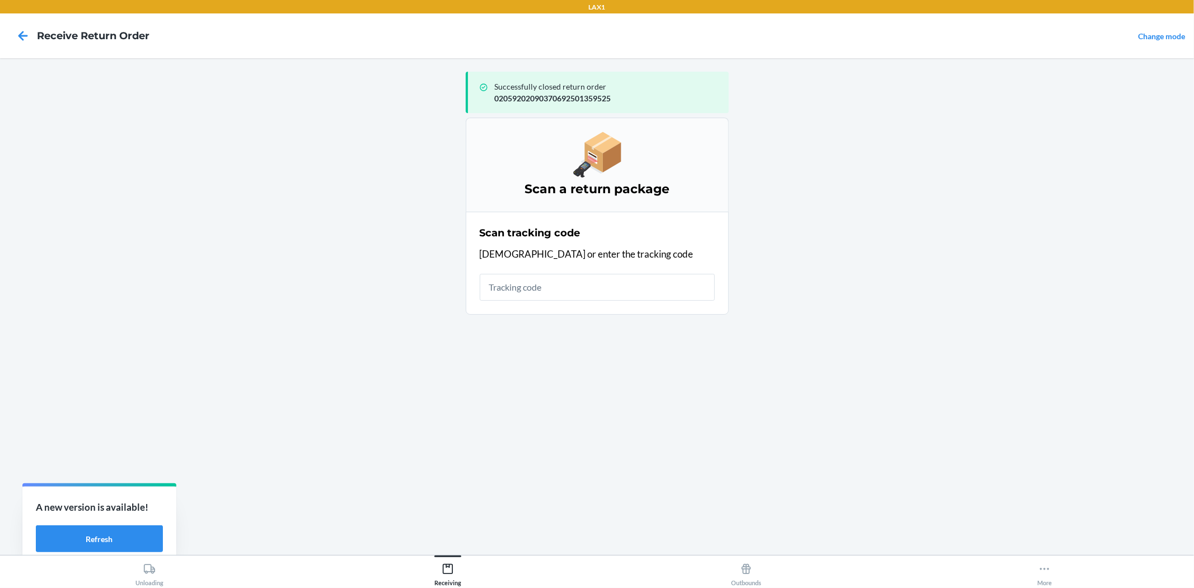
drag, startPoint x: 529, startPoint y: 300, endPoint x: 533, endPoint y: 282, distance: 18.9
click at [530, 299] on input "text" at bounding box center [597, 287] width 235 height 27
click at [533, 282] on input "text" at bounding box center [597, 287] width 235 height 27
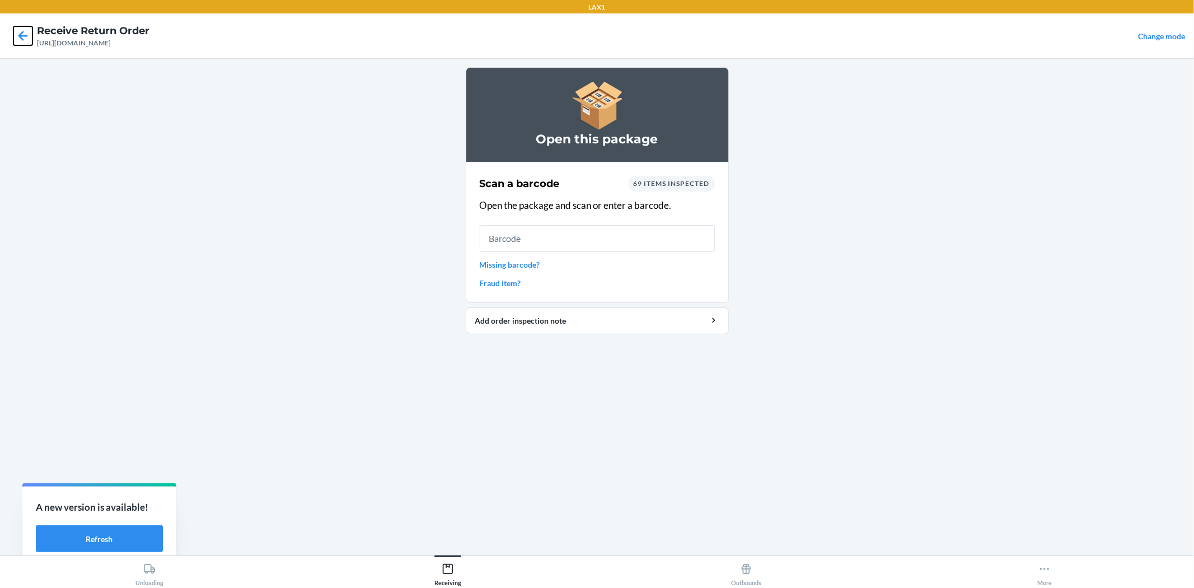
click at [29, 36] on icon at bounding box center [22, 35] width 19 height 19
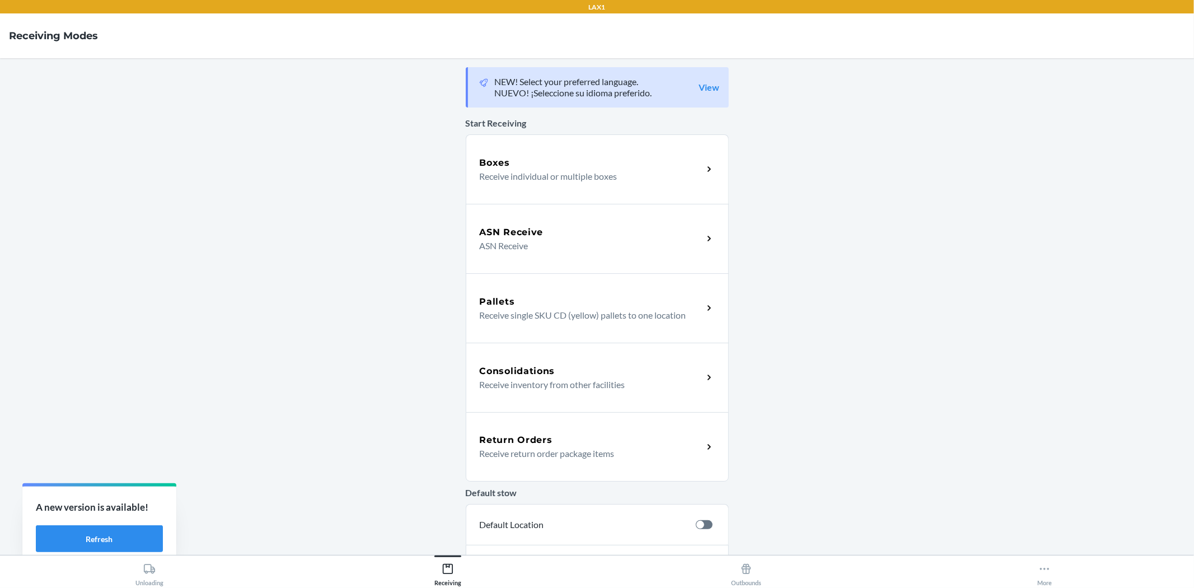
click at [554, 454] on p "Receive return order package items" at bounding box center [587, 453] width 214 height 13
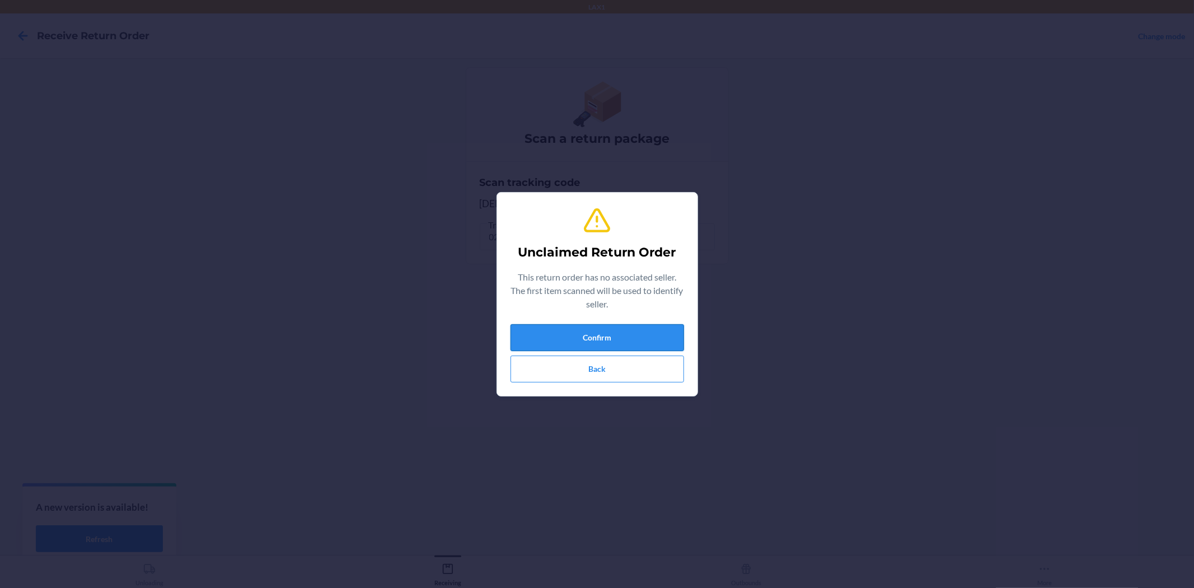
click at [590, 343] on button "Confirm" at bounding box center [598, 337] width 174 height 27
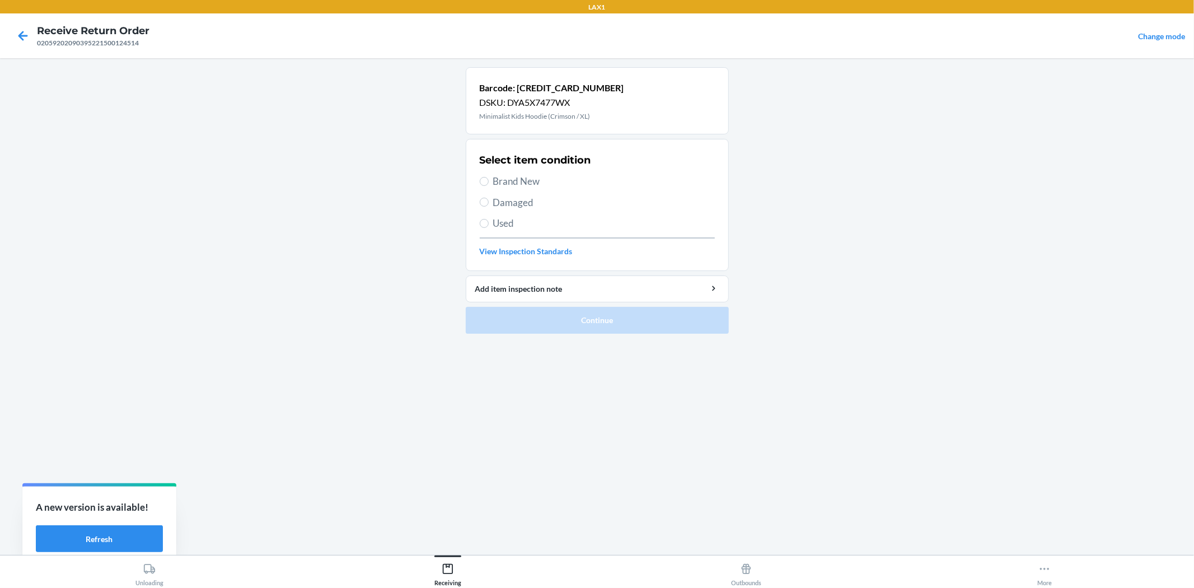
click at [502, 221] on span "Used" at bounding box center [604, 223] width 222 height 15
click at [489, 221] on input "Used" at bounding box center [484, 223] width 9 height 9
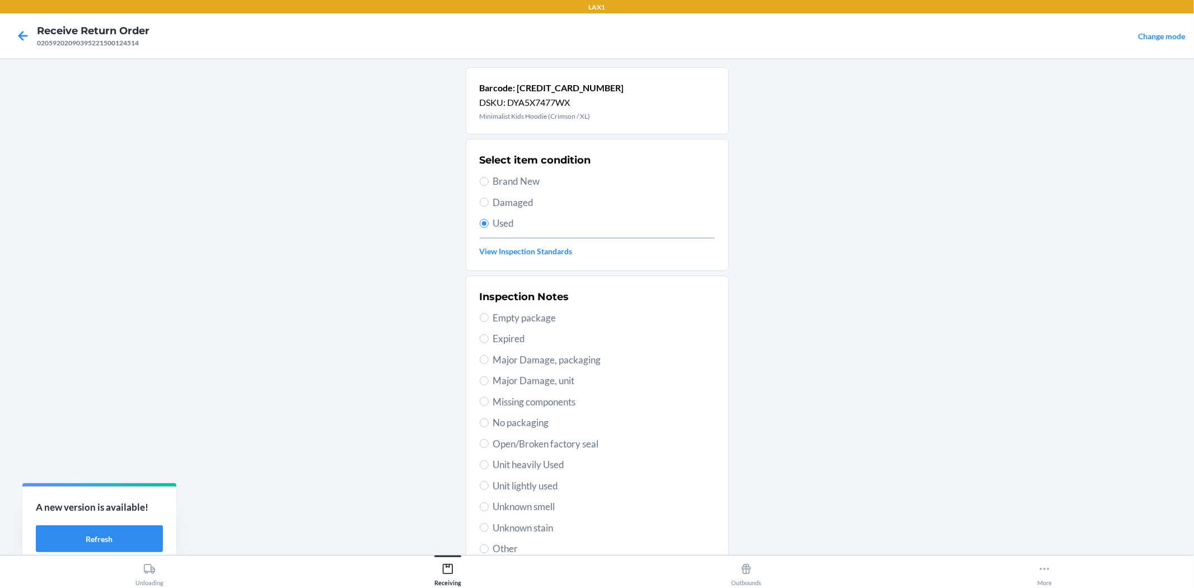
click at [515, 485] on span "Unit lightly used" at bounding box center [604, 486] width 222 height 15
click at [489, 485] on input "Unit lightly used" at bounding box center [484, 485] width 9 height 9
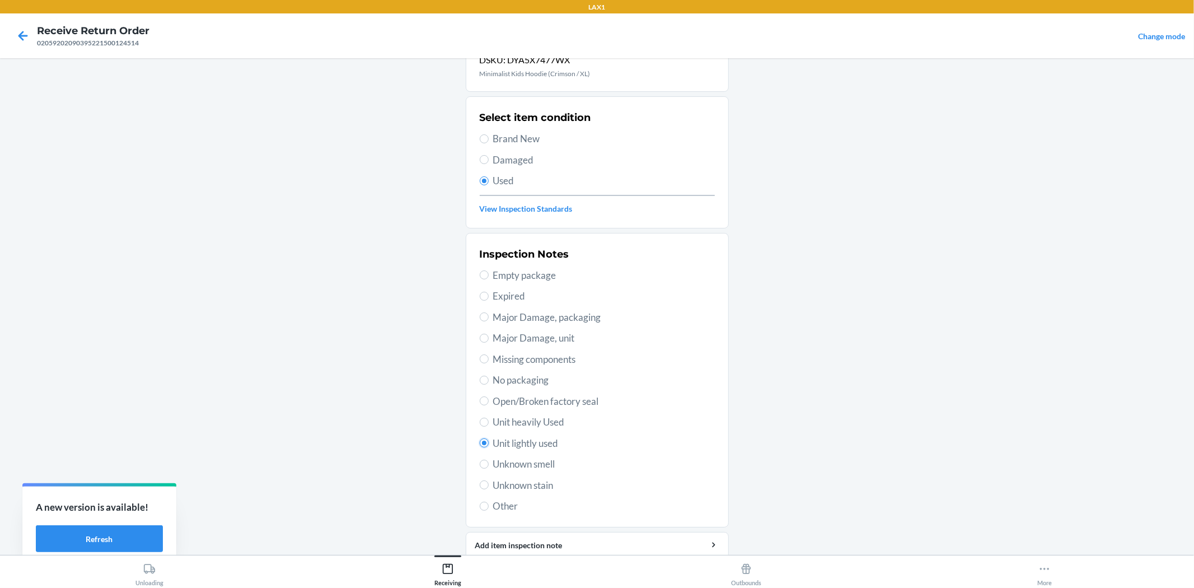
scroll to position [86, 0]
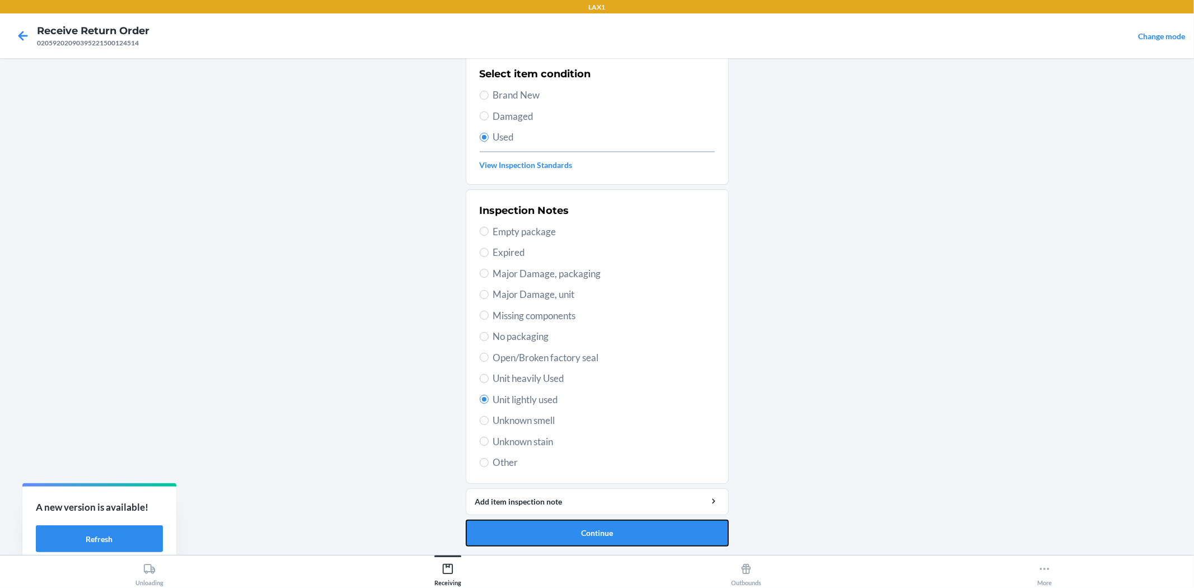
click at [510, 524] on button "Continue" at bounding box center [597, 533] width 263 height 27
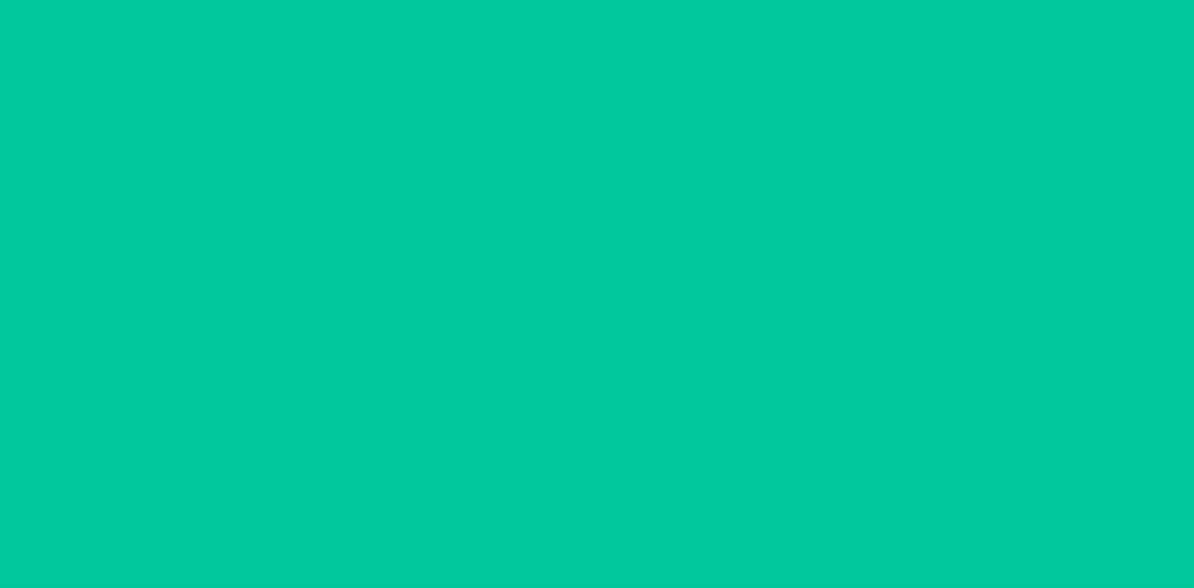
scroll to position [0, 0]
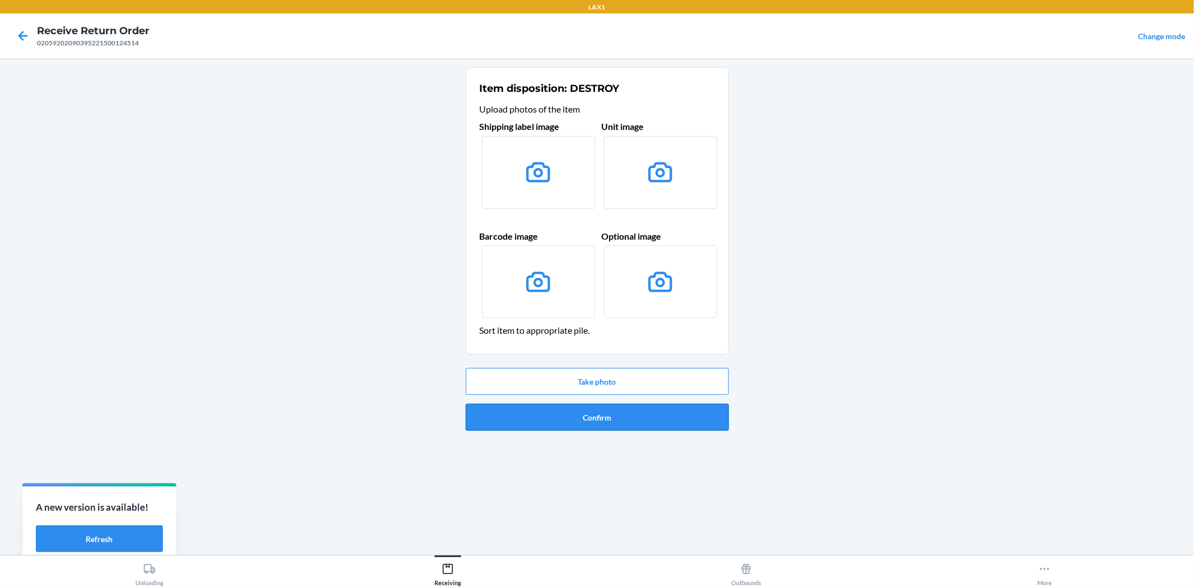
click at [556, 426] on button "Confirm" at bounding box center [597, 417] width 263 height 27
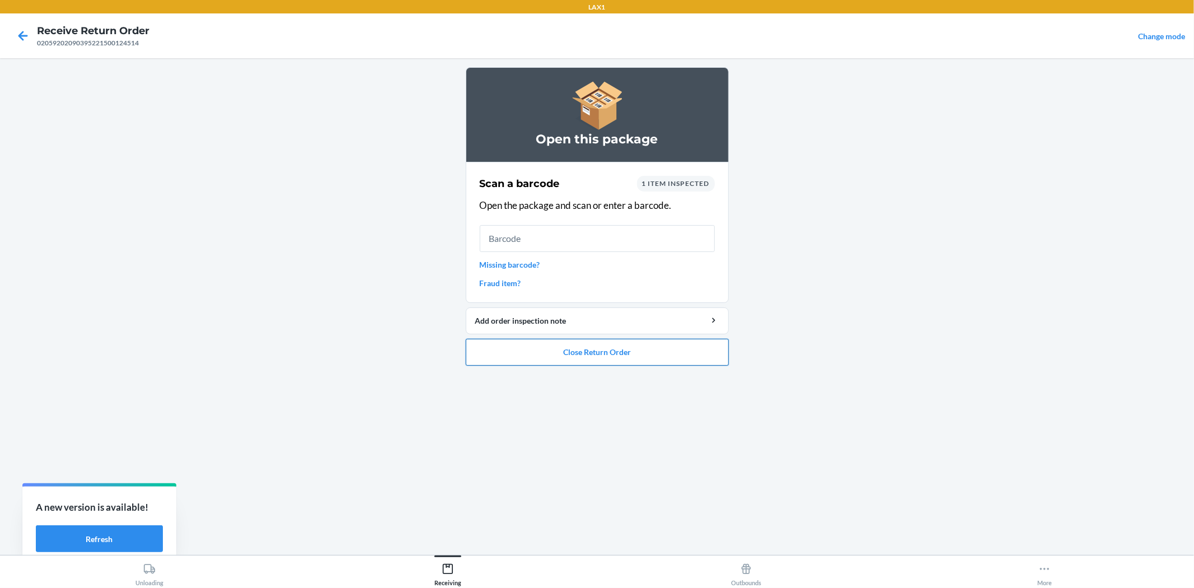
click at [592, 358] on button "Close Return Order" at bounding box center [597, 352] width 263 height 27
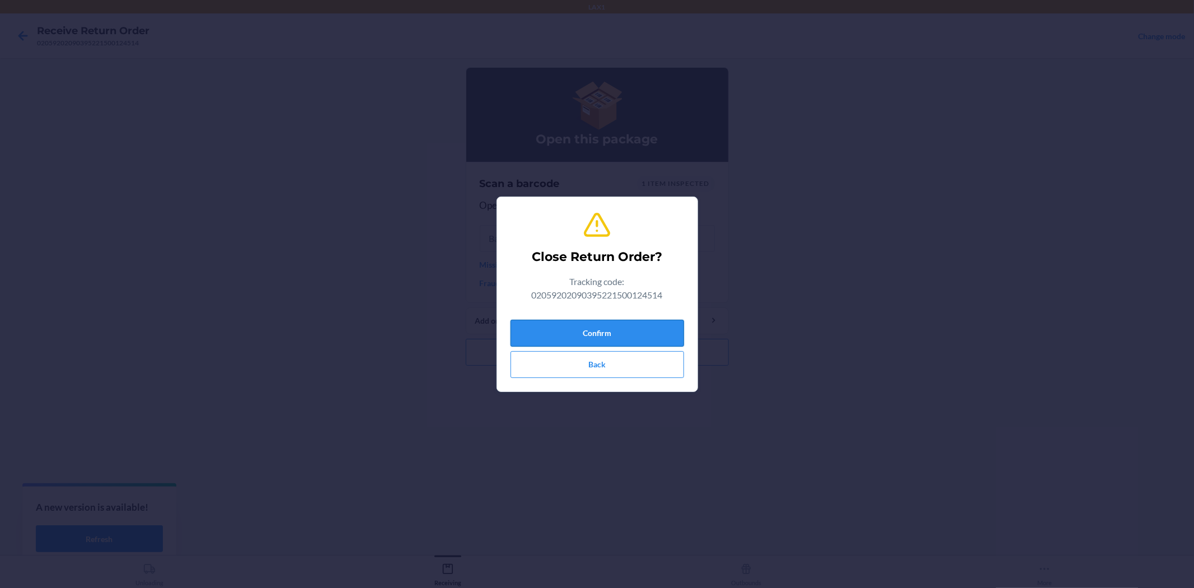
click at [582, 329] on button "Confirm" at bounding box center [598, 333] width 174 height 27
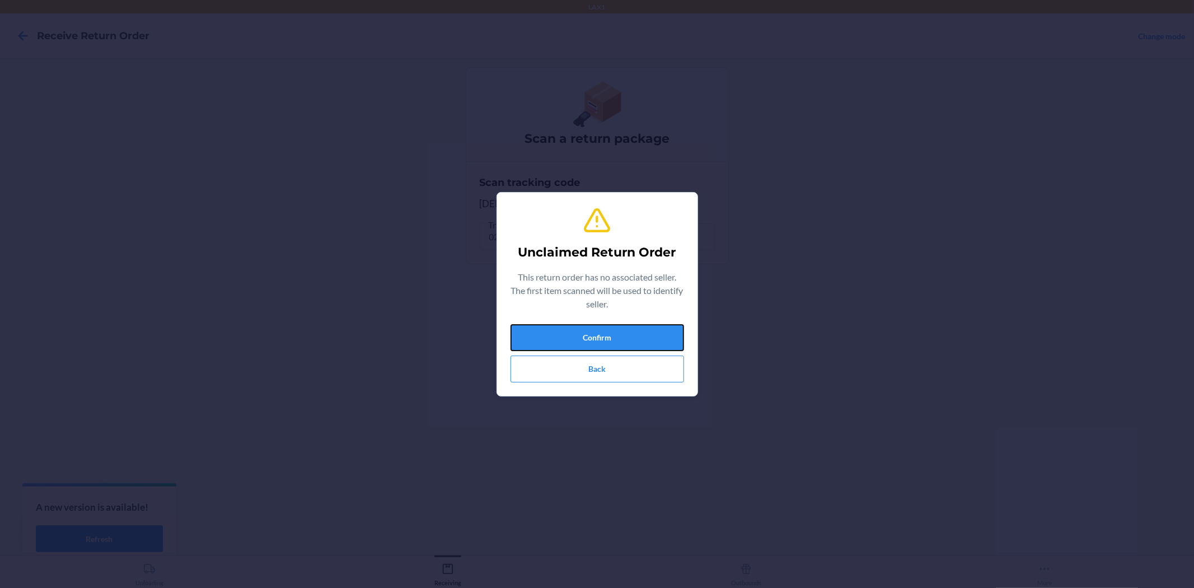
click at [608, 329] on button "Confirm" at bounding box center [598, 337] width 174 height 27
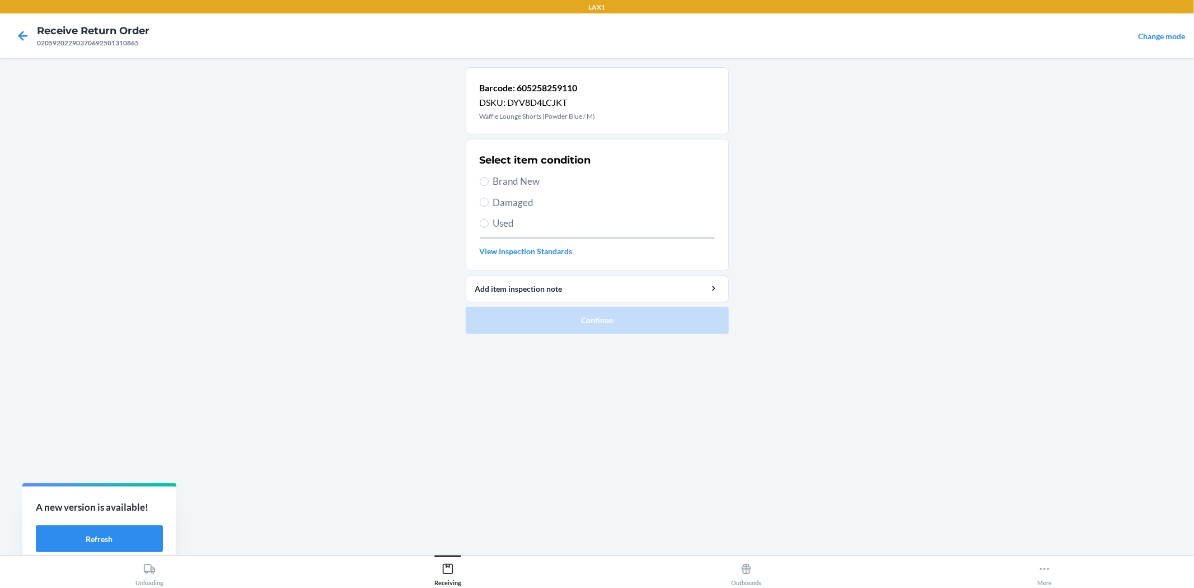
click at [532, 185] on span "Brand New" at bounding box center [604, 181] width 222 height 15
click at [489, 185] on input "Brand New" at bounding box center [484, 181] width 9 height 9
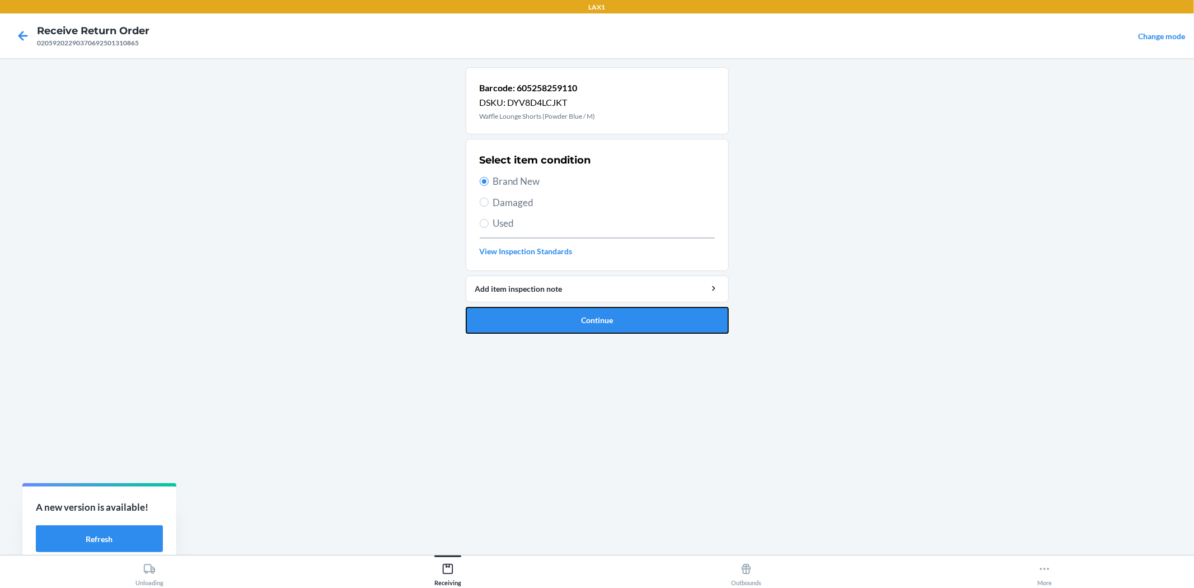
click at [568, 316] on button "Continue" at bounding box center [597, 320] width 263 height 27
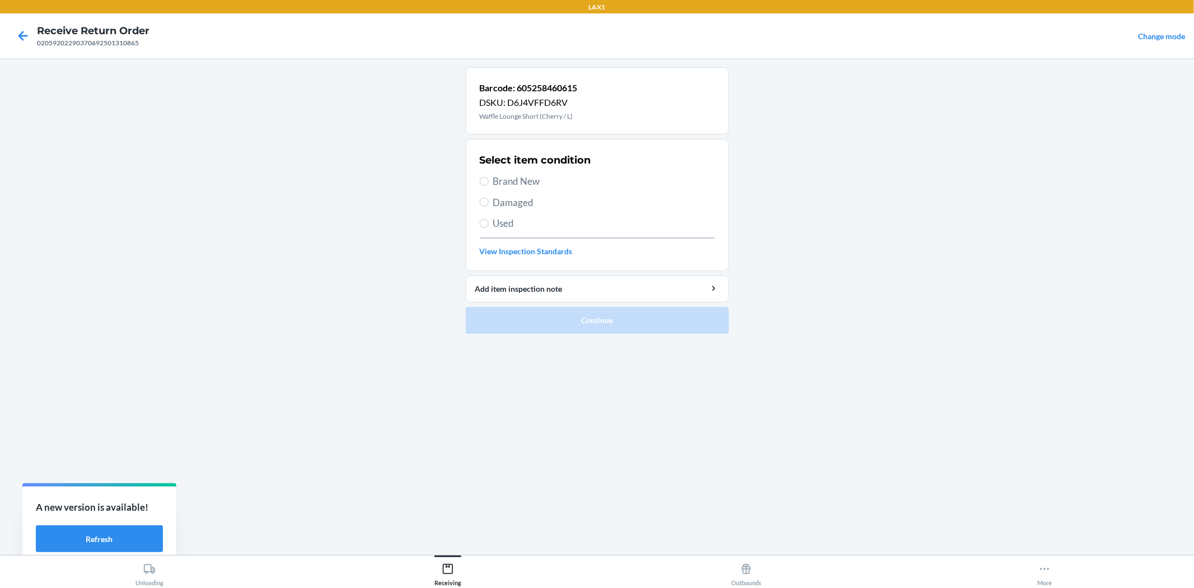
click at [510, 179] on span "Brand New" at bounding box center [604, 181] width 222 height 15
click at [489, 179] on input "Brand New" at bounding box center [484, 181] width 9 height 9
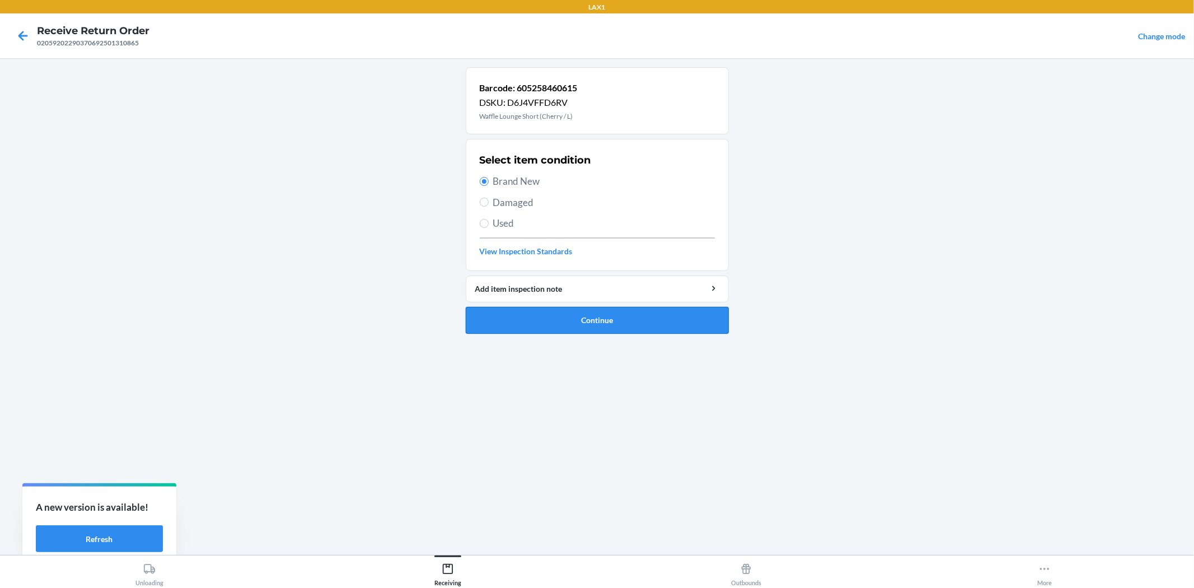
click at [541, 323] on button "Continue" at bounding box center [597, 320] width 263 height 27
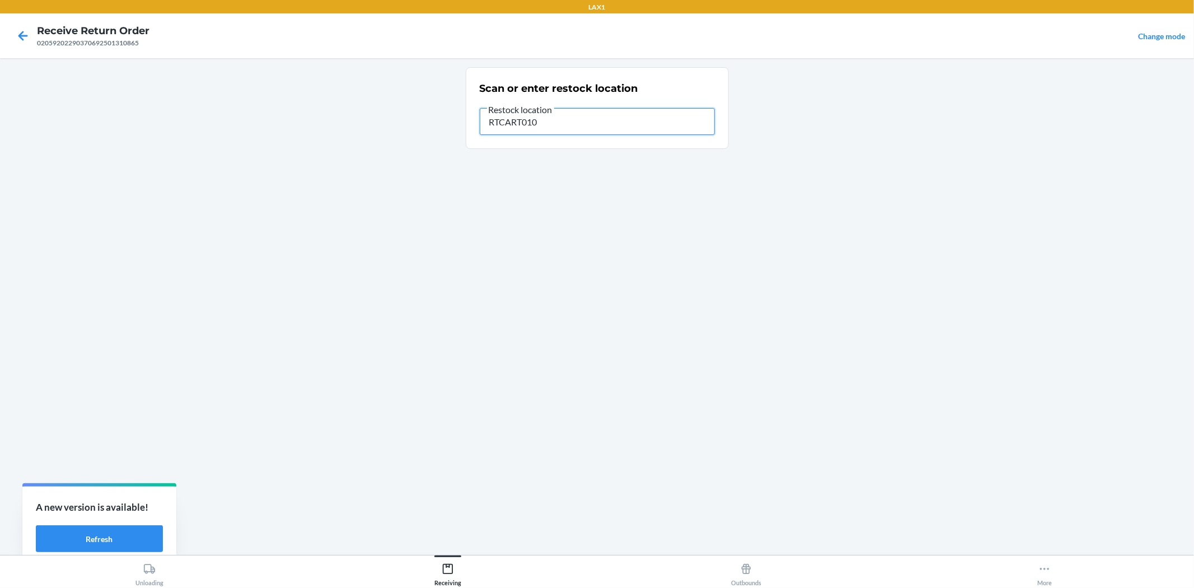
click at [542, 126] on input "RTCART010" at bounding box center [597, 121] width 235 height 27
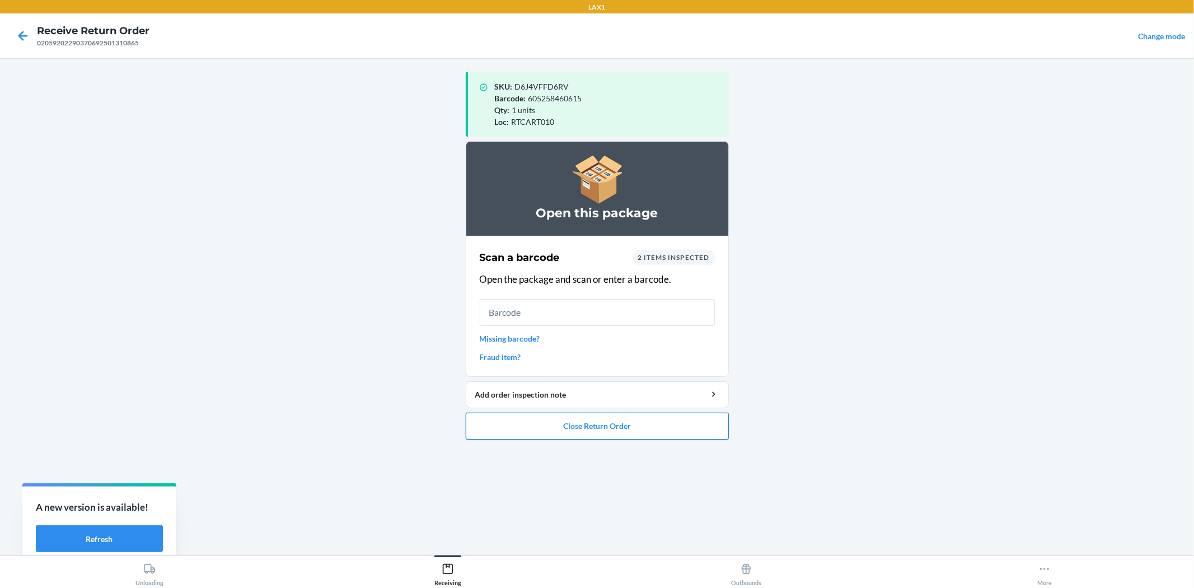
click at [596, 428] on button "Close Return Order" at bounding box center [597, 426] width 263 height 27
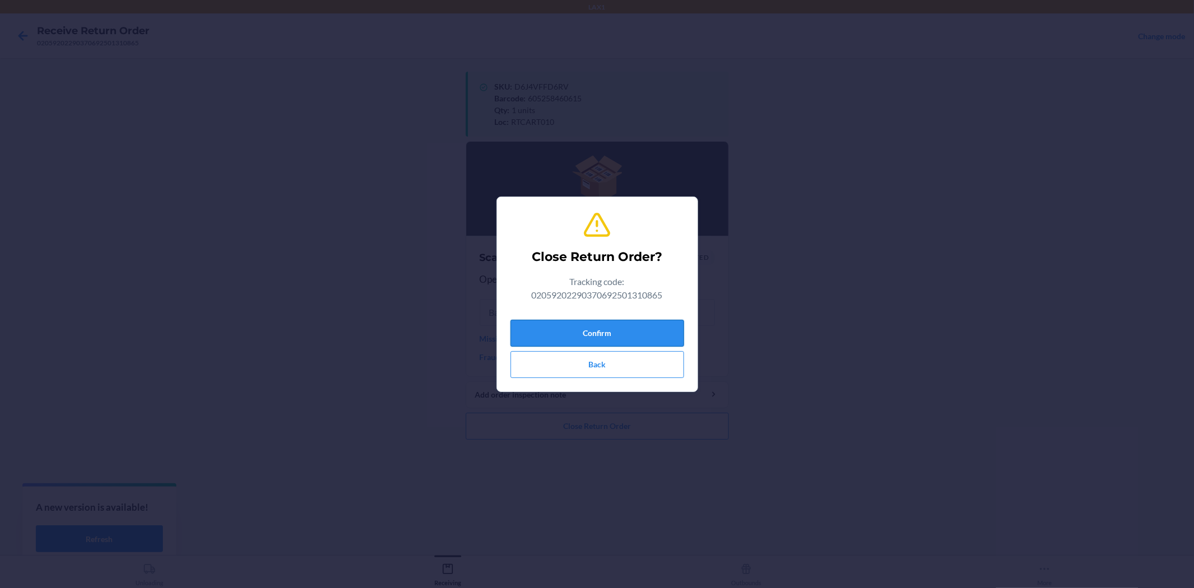
click at [592, 333] on button "Confirm" at bounding box center [598, 333] width 174 height 27
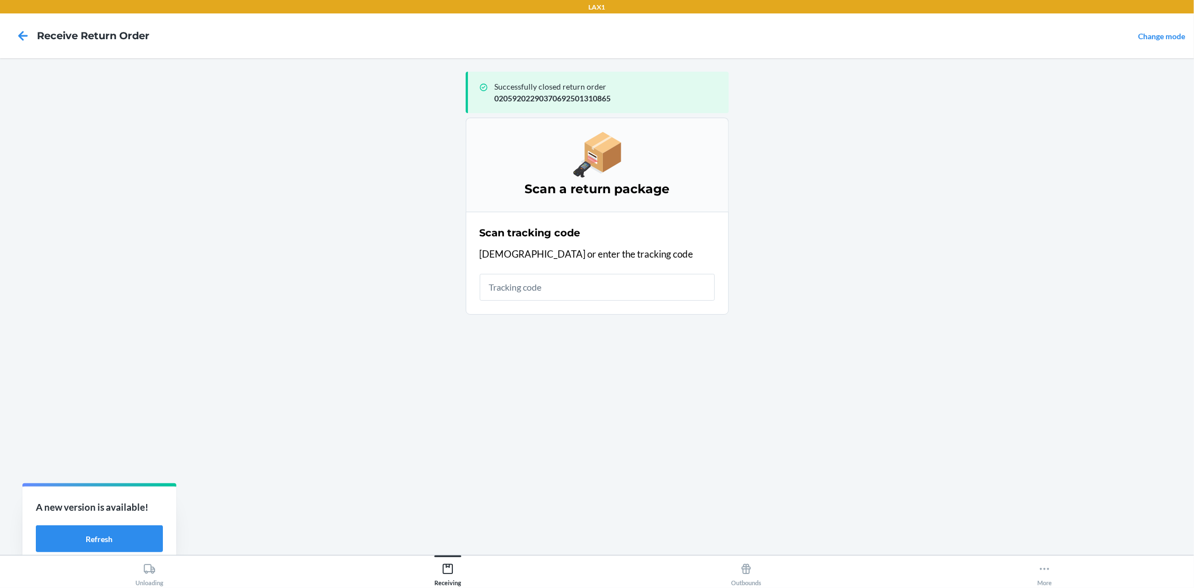
click at [567, 282] on input "text" at bounding box center [597, 287] width 235 height 27
click at [564, 289] on input "text" at bounding box center [597, 287] width 235 height 27
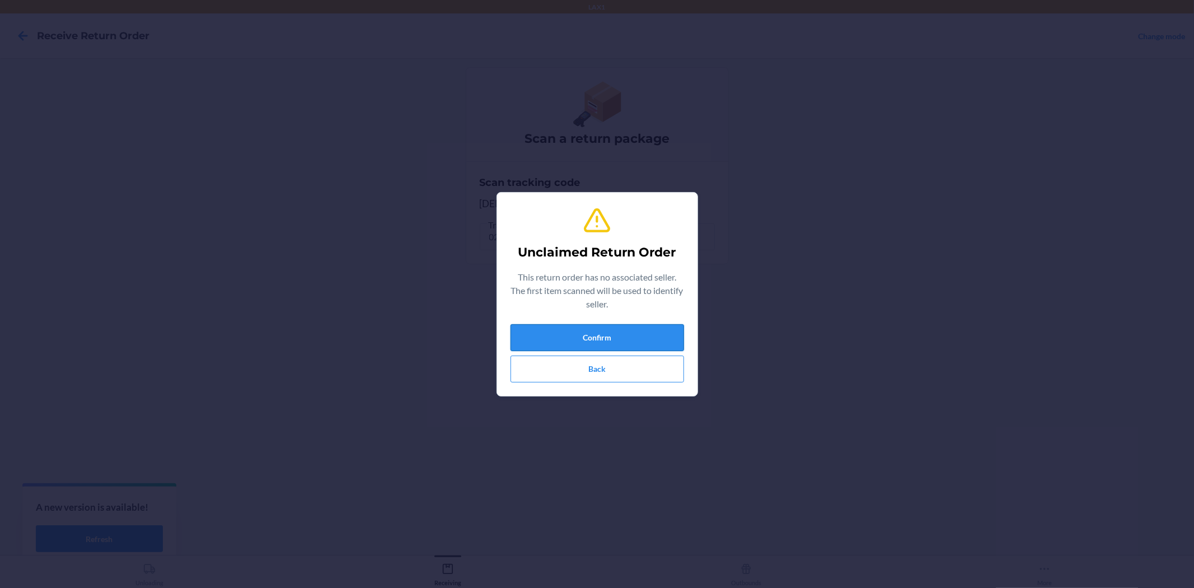
click at [622, 342] on button "Confirm" at bounding box center [598, 337] width 174 height 27
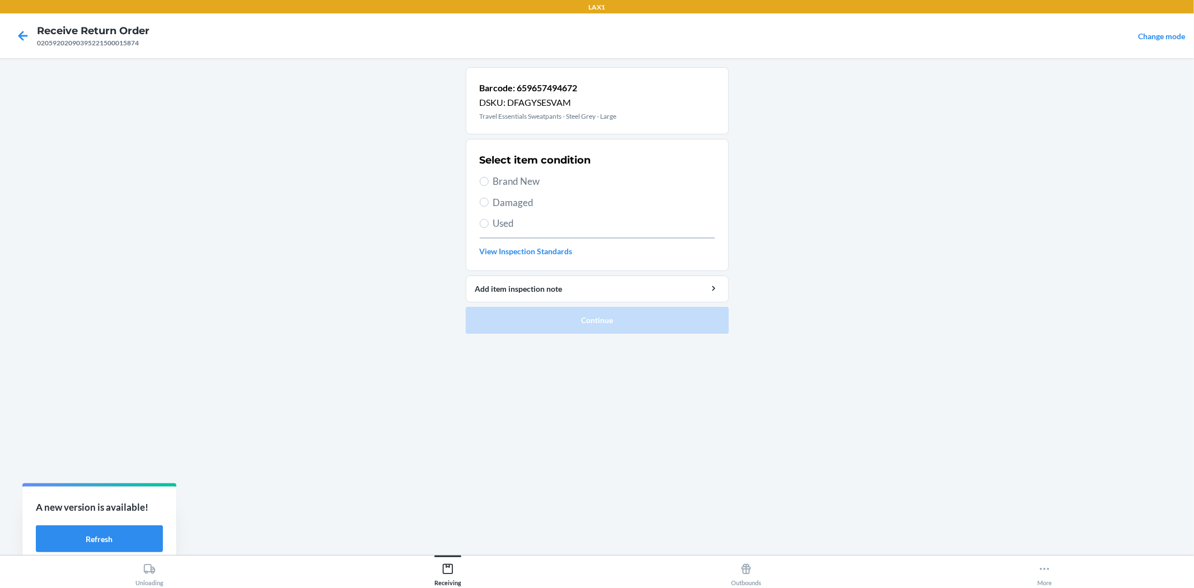
click at [492, 225] on label "Used" at bounding box center [597, 223] width 235 height 15
click at [489, 225] on input "Used" at bounding box center [484, 223] width 9 height 9
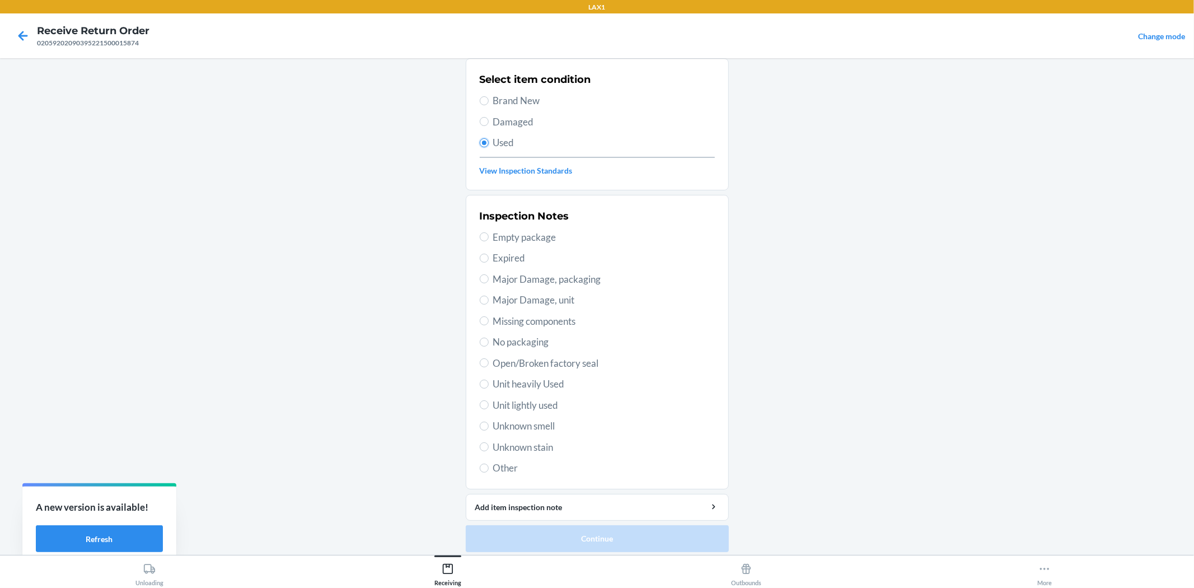
scroll to position [86, 0]
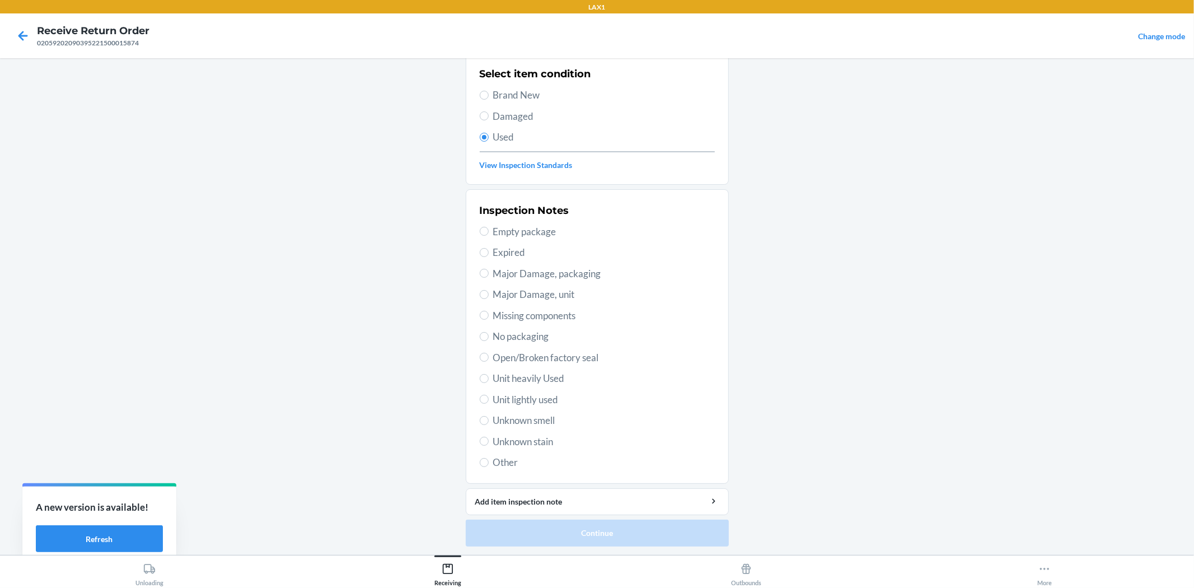
click at [548, 398] on span "Unit lightly used" at bounding box center [604, 399] width 222 height 15
click at [489, 398] on input "Unit lightly used" at bounding box center [484, 399] width 9 height 9
click at [658, 541] on button "Continue" at bounding box center [597, 533] width 263 height 27
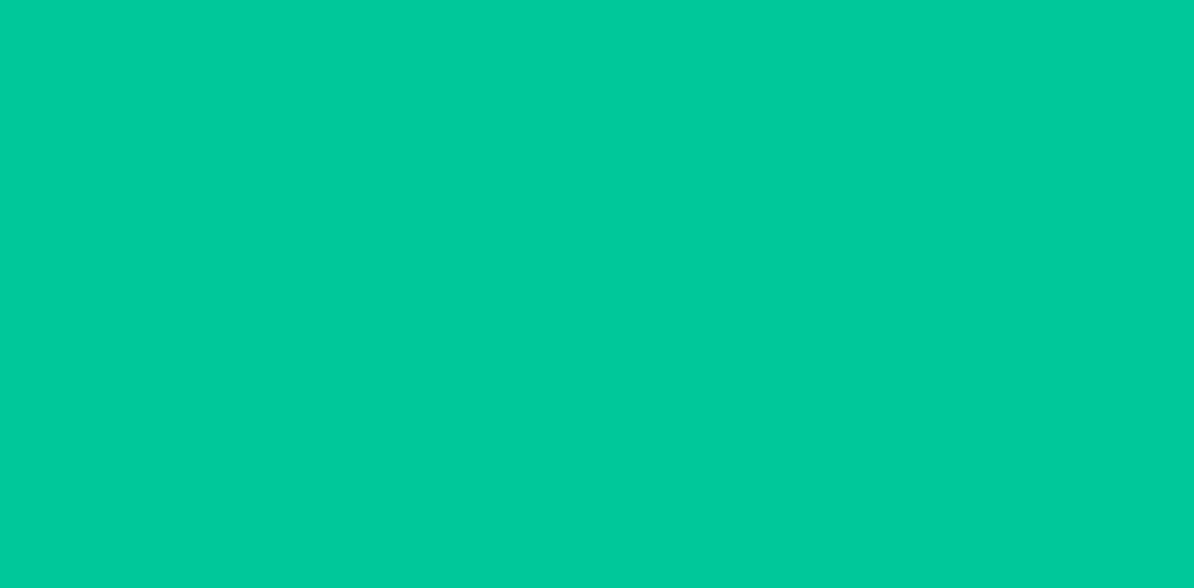
scroll to position [0, 0]
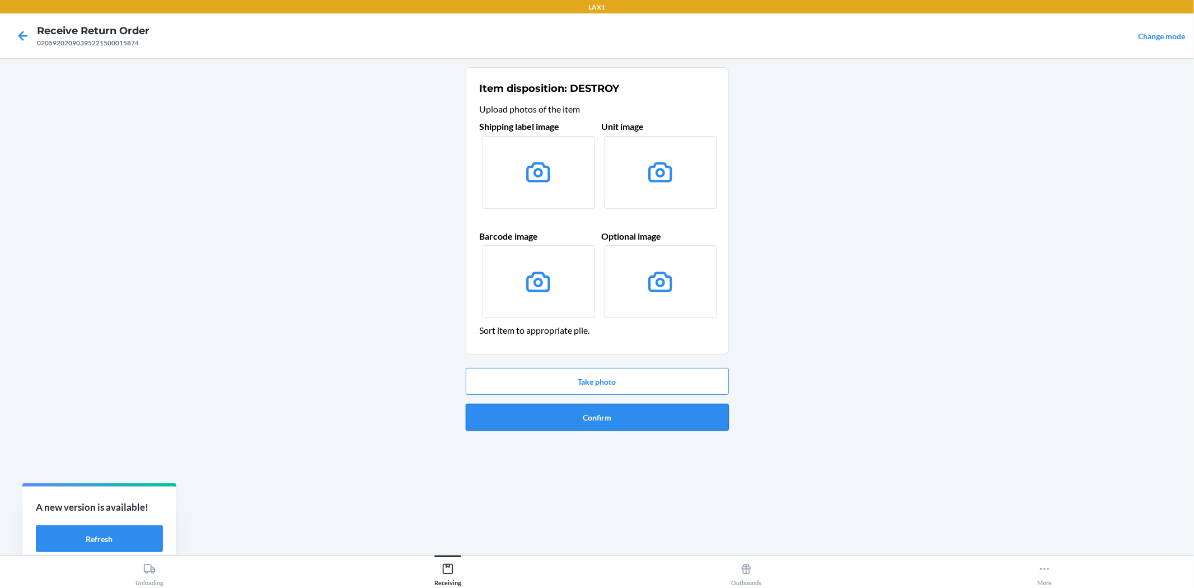
click at [647, 418] on button "Confirm" at bounding box center [597, 417] width 263 height 27
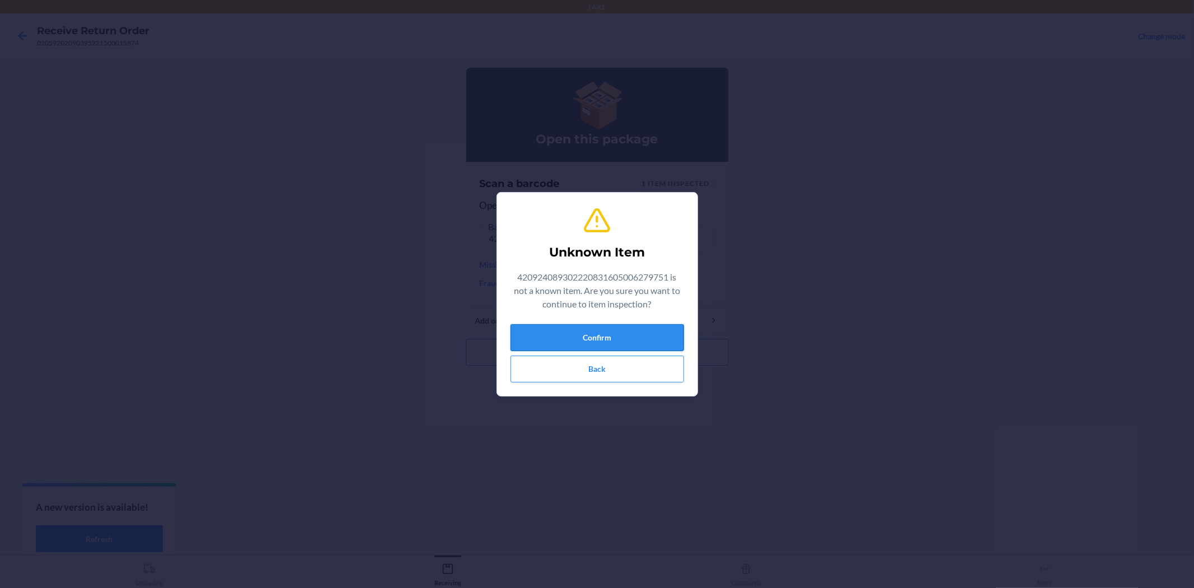
click at [641, 346] on button "Confirm" at bounding box center [598, 337] width 174 height 27
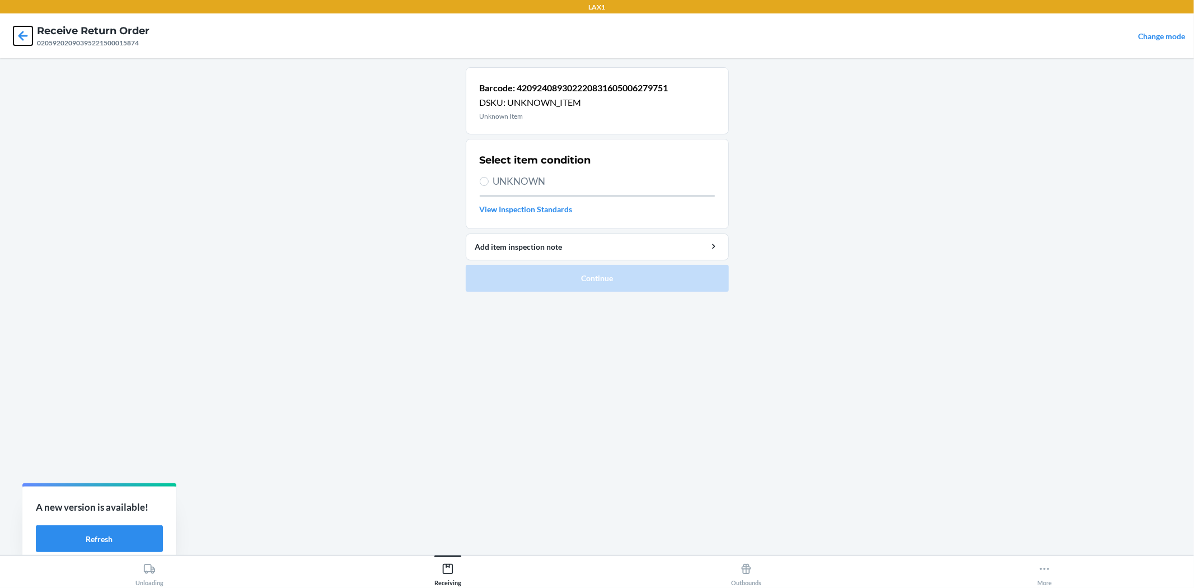
click at [21, 34] on icon at bounding box center [22, 35] width 19 height 19
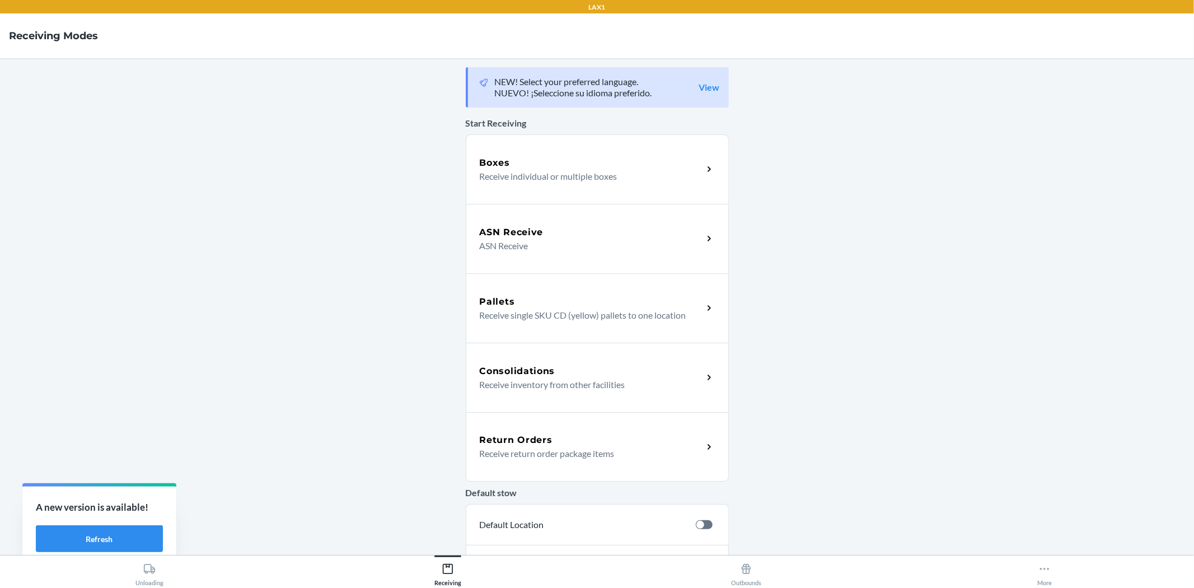
click at [606, 471] on div "Return Orders Receive return order package items" at bounding box center [597, 446] width 263 height 69
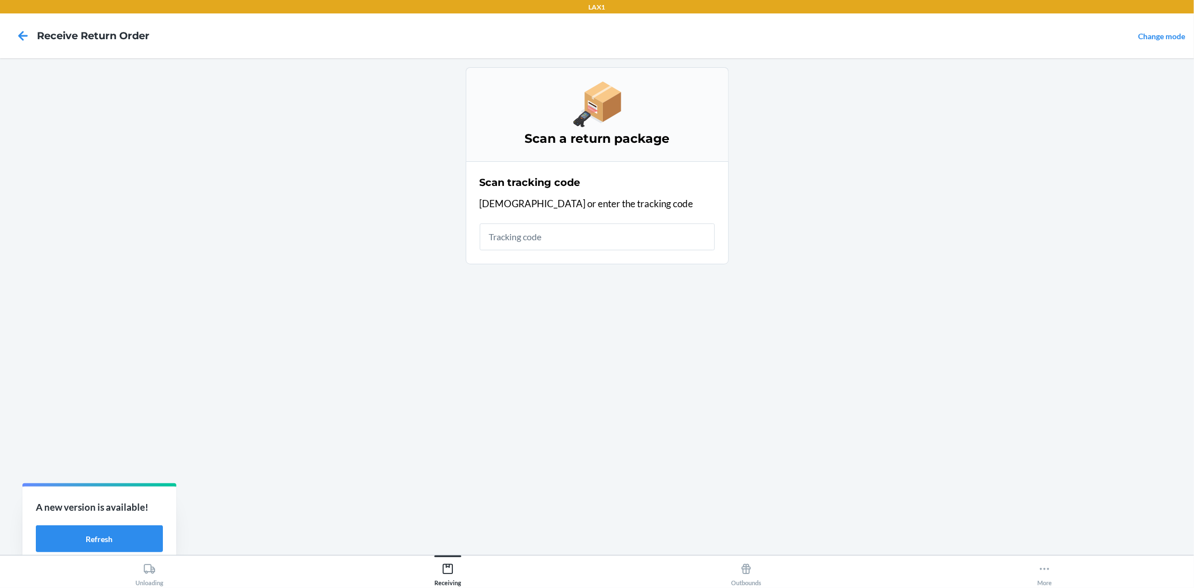
click at [550, 239] on input "text" at bounding box center [597, 236] width 235 height 27
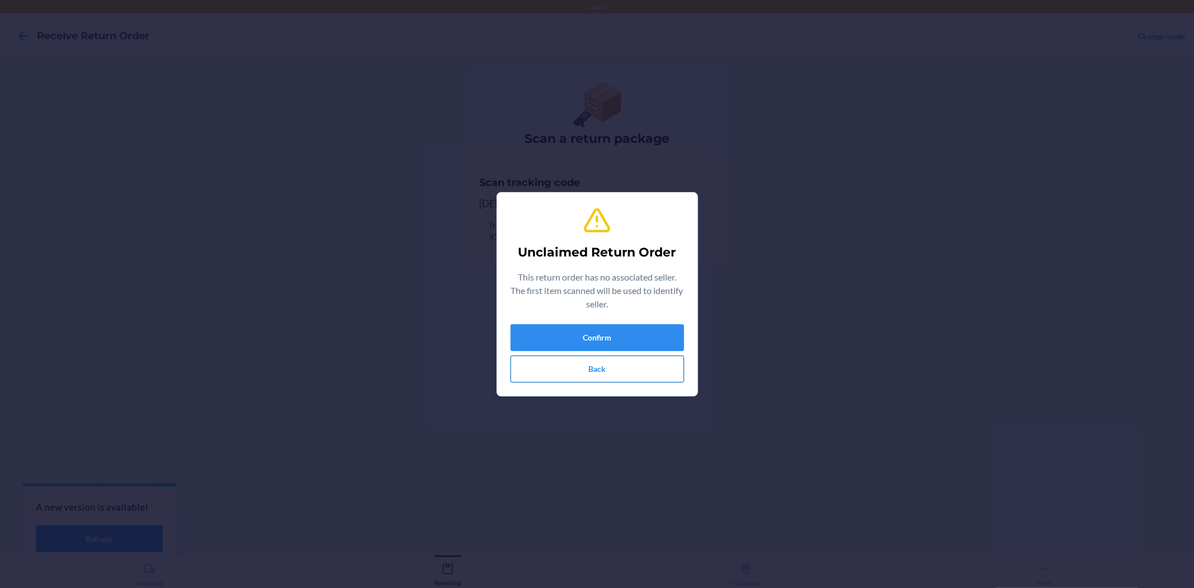
click at [639, 372] on button "Back" at bounding box center [598, 369] width 174 height 27
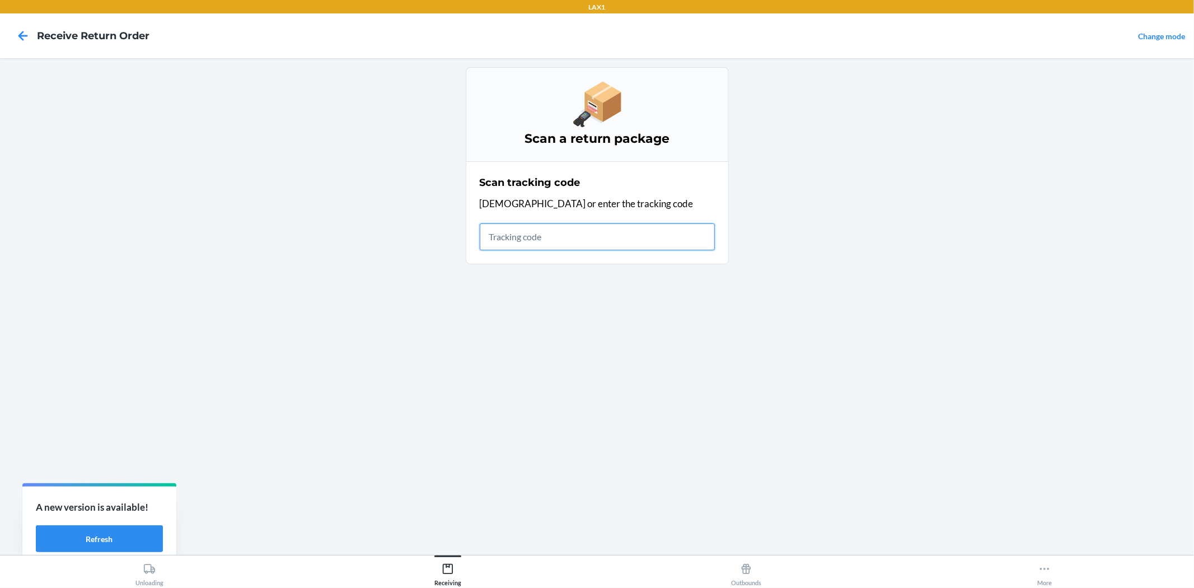
click at [560, 244] on input "text" at bounding box center [597, 236] width 235 height 27
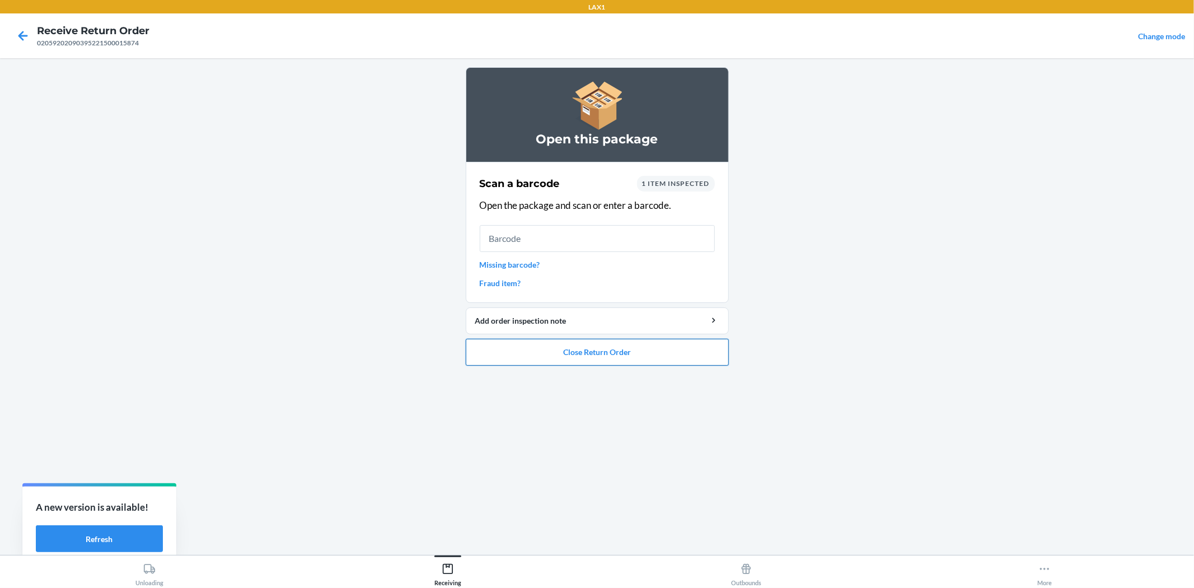
click at [578, 347] on button "Close Return Order" at bounding box center [597, 352] width 263 height 27
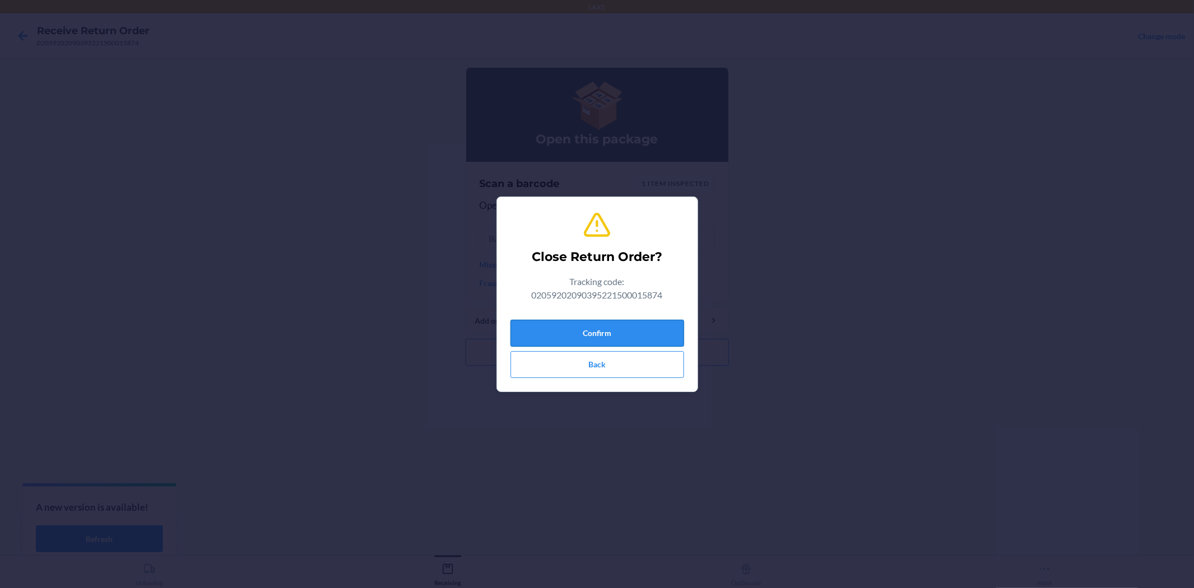
click at [590, 321] on button "Confirm" at bounding box center [598, 333] width 174 height 27
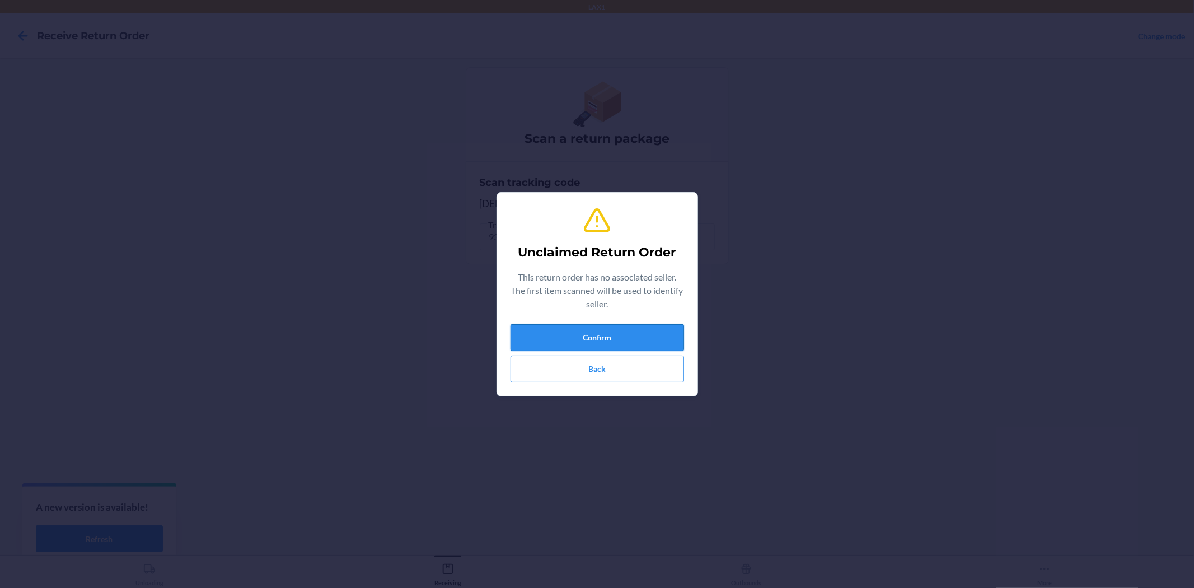
click at [585, 324] on button "Confirm" at bounding box center [598, 337] width 174 height 27
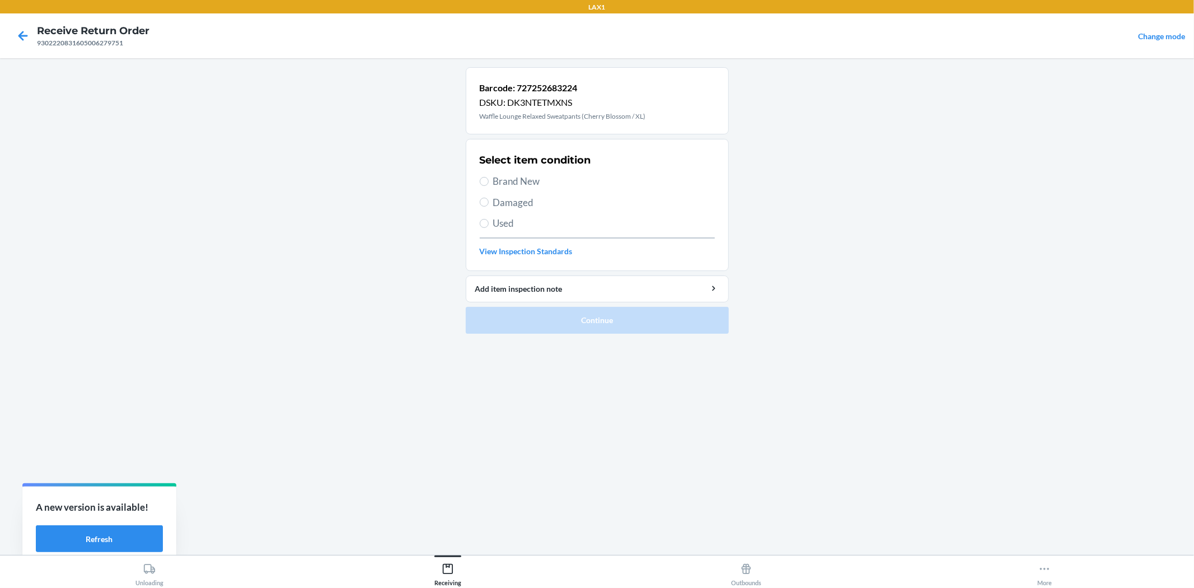
click at [516, 175] on span "Brand New" at bounding box center [604, 181] width 222 height 15
click at [489, 177] on input "Brand New" at bounding box center [484, 181] width 9 height 9
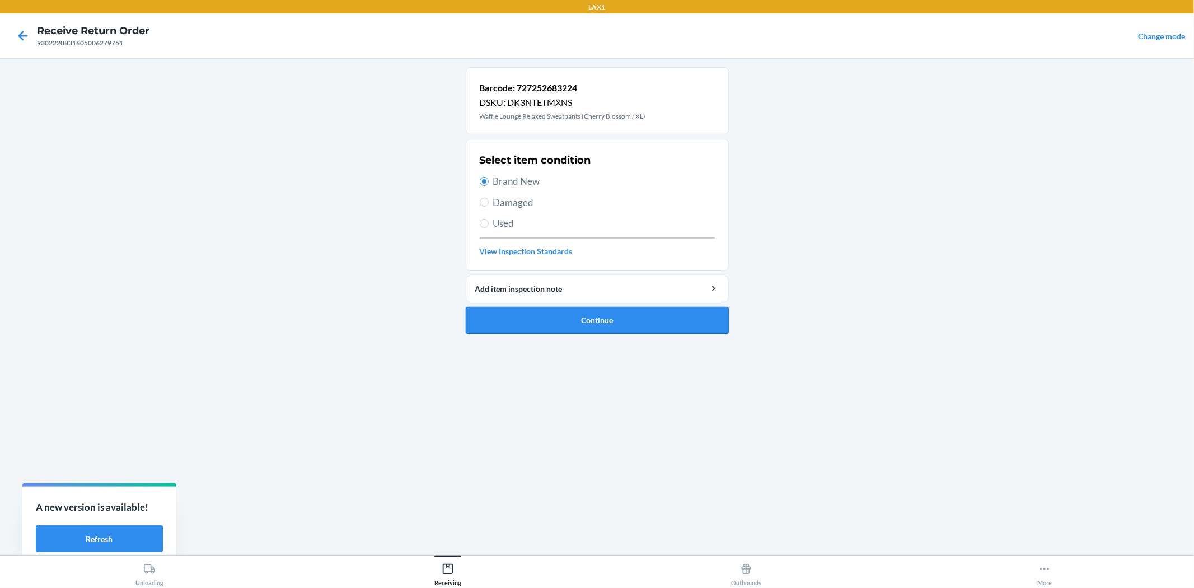
click at [590, 329] on button "Continue" at bounding box center [597, 320] width 263 height 27
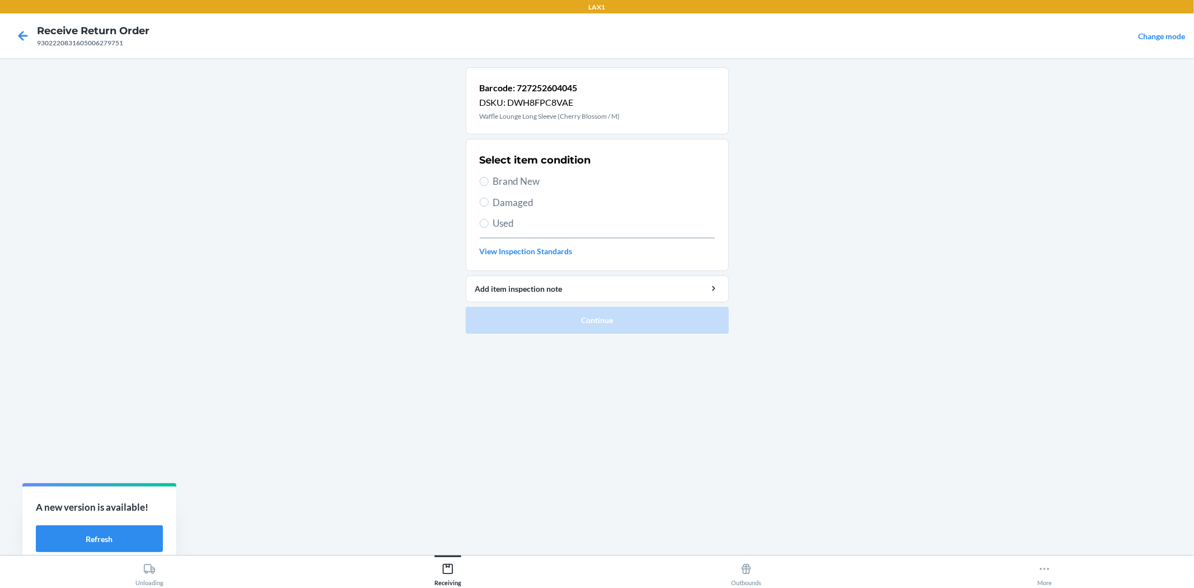
click at [465, 178] on main "Barcode: 727252604045 DSKU: DWH8FPC8VAE Waffle Lounge Long Sleeve (Cherry Bloss…" at bounding box center [597, 306] width 1194 height 497
click at [501, 186] on span "Brand New" at bounding box center [604, 181] width 222 height 15
click at [489, 186] on input "Brand New" at bounding box center [484, 181] width 9 height 9
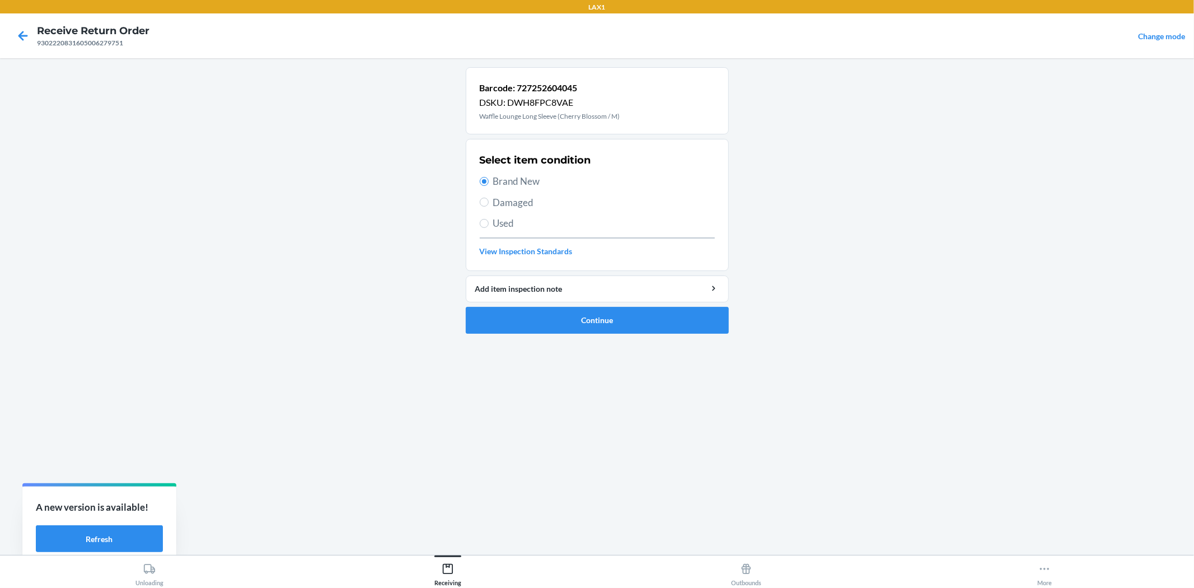
click at [528, 334] on ol "Barcode: 727252604045 DSKU: DWH8FPC8VAE Waffle Lounge Long Sleeve (Cherry Bloss…" at bounding box center [597, 204] width 263 height 275
click at [527, 332] on ol "Barcode: 727252604045 DSKU: DWH8FPC8VAE Waffle Lounge Long Sleeve (Cherry Bloss…" at bounding box center [597, 204] width 263 height 275
click at [524, 327] on button "Continue" at bounding box center [597, 320] width 263 height 27
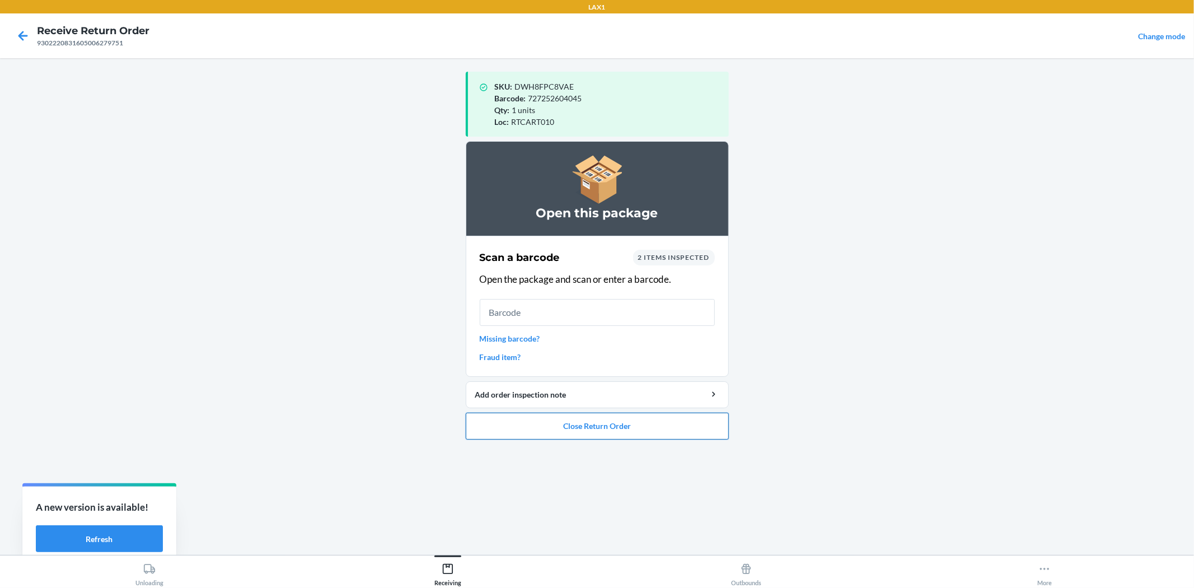
drag, startPoint x: 736, startPoint y: 424, endPoint x: 717, endPoint y: 426, distance: 19.2
click at [731, 426] on main "SKU : DWH8FPC8VAE Barcode : 727252604045 Qty : 1 units Loc : RTCART010 Open thi…" at bounding box center [597, 306] width 1194 height 497
click at [717, 426] on button "Close Return Order" at bounding box center [597, 426] width 263 height 27
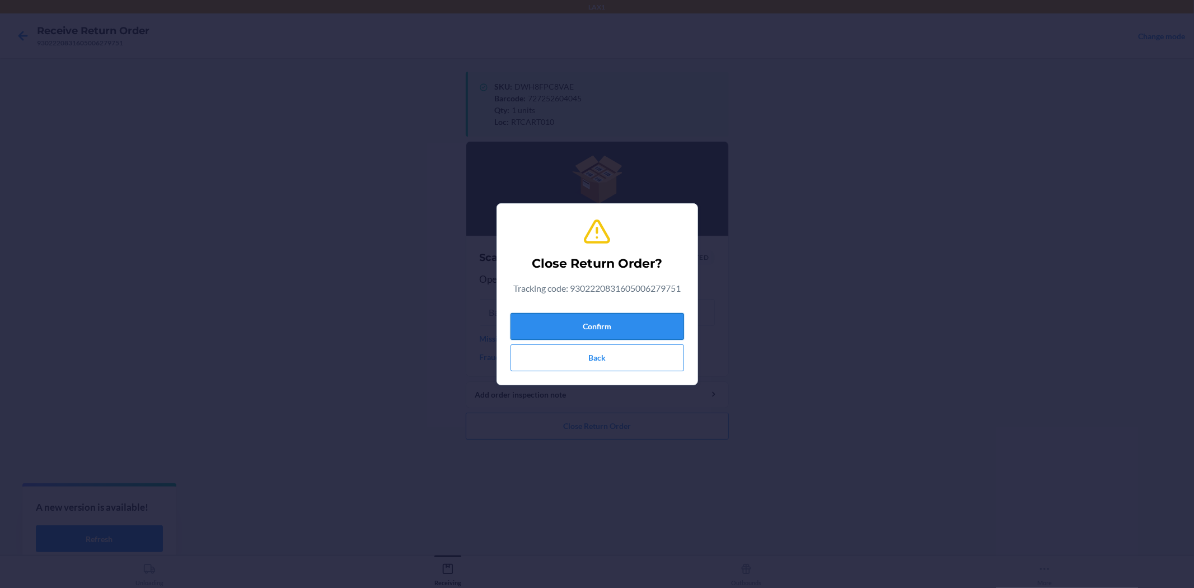
click at [644, 331] on button "Confirm" at bounding box center [598, 326] width 174 height 27
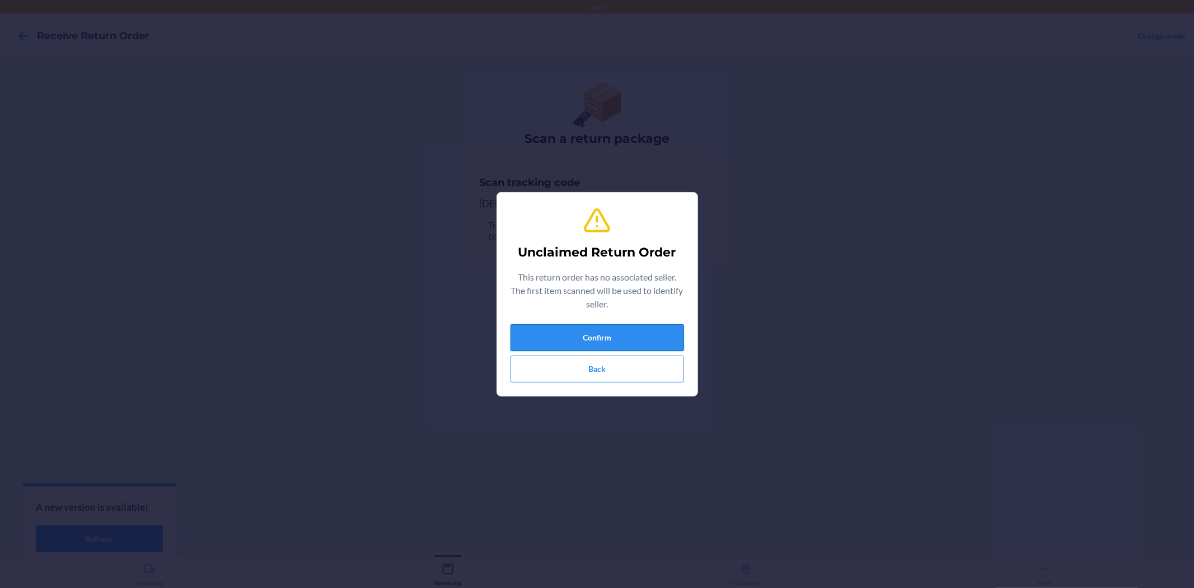
click at [624, 333] on button "Confirm" at bounding box center [598, 337] width 174 height 27
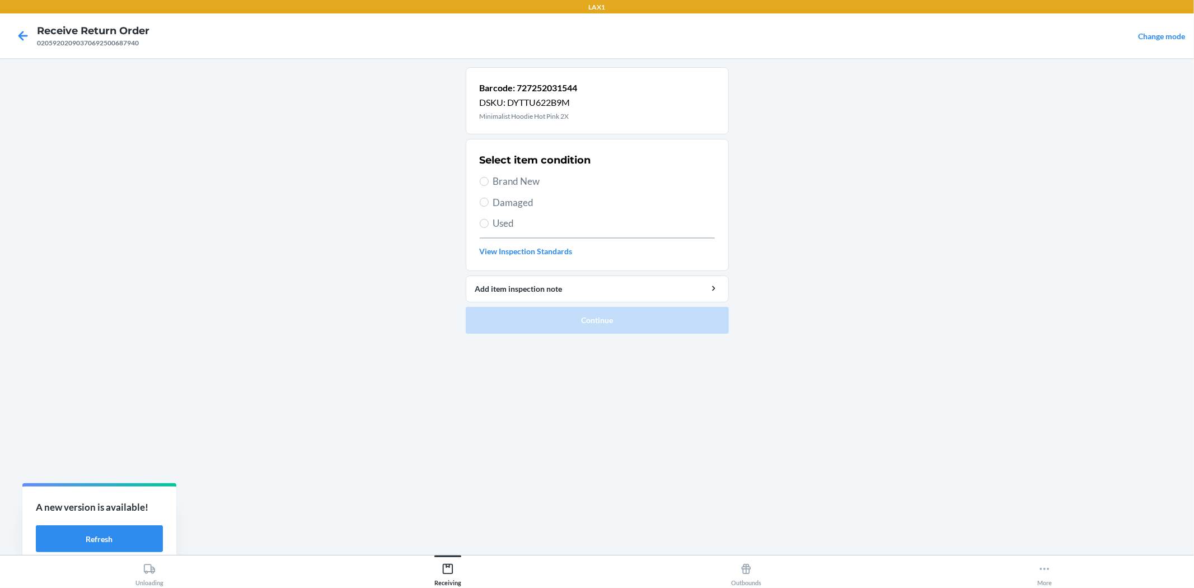
click at [529, 185] on span "Brand New" at bounding box center [604, 181] width 222 height 15
click at [489, 185] on input "Brand New" at bounding box center [484, 181] width 9 height 9
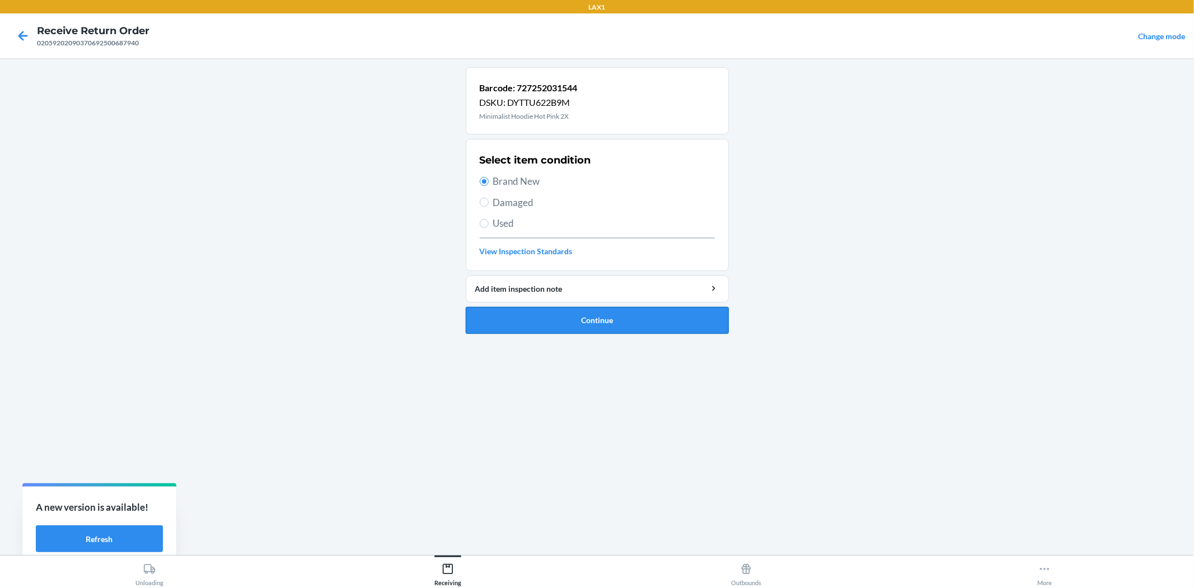
click at [560, 328] on button "Continue" at bounding box center [597, 320] width 263 height 27
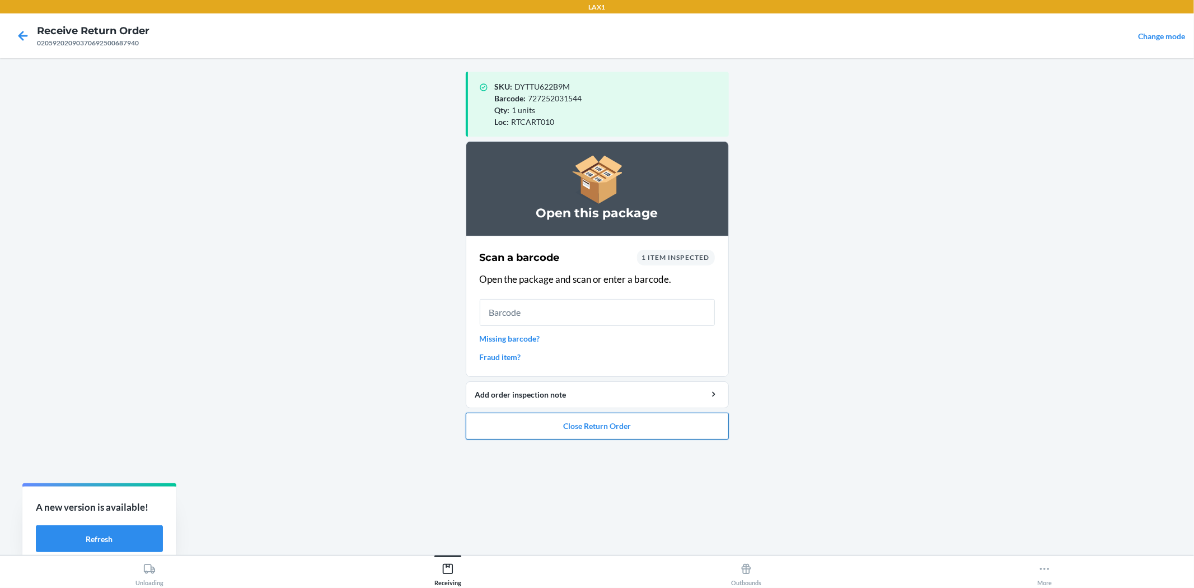
click at [584, 437] on button "Close Return Order" at bounding box center [597, 426] width 263 height 27
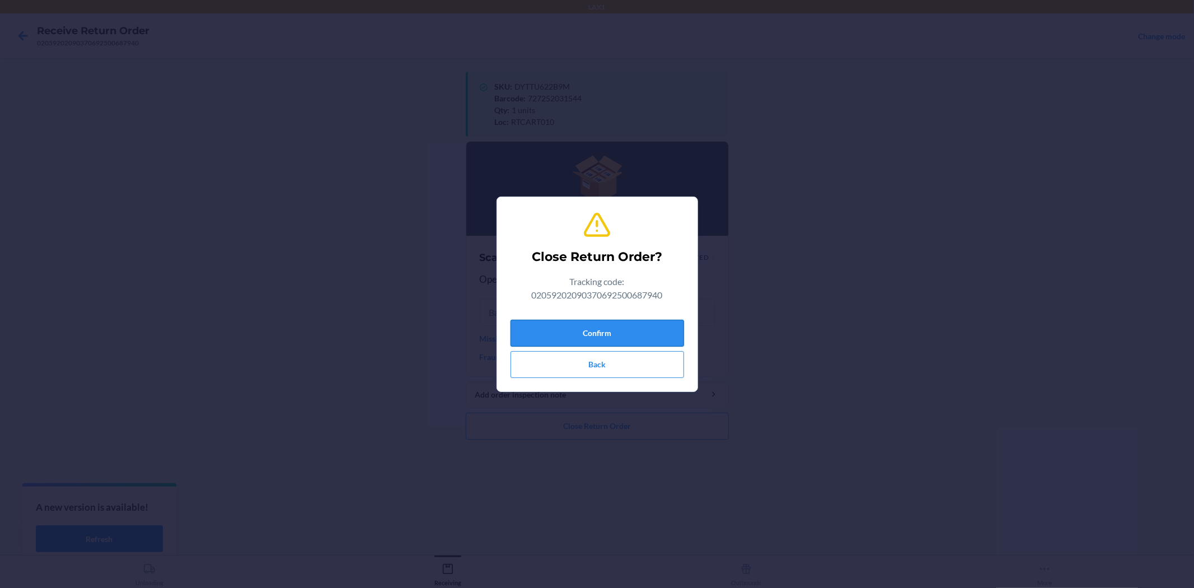
click at [553, 329] on button "Confirm" at bounding box center [598, 333] width 174 height 27
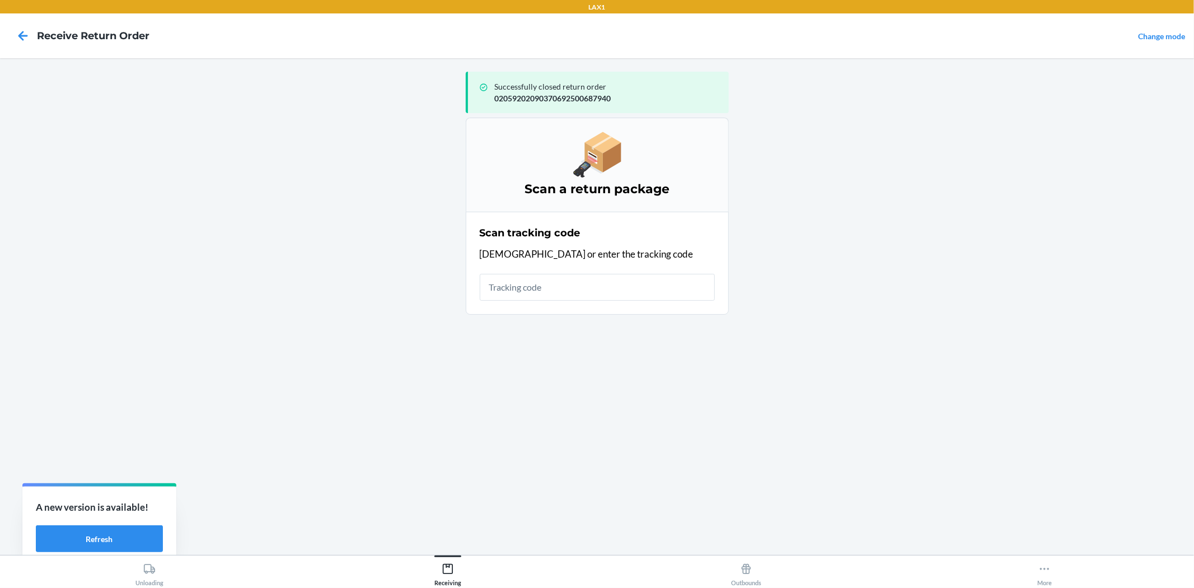
click at [545, 295] on input "text" at bounding box center [597, 287] width 235 height 27
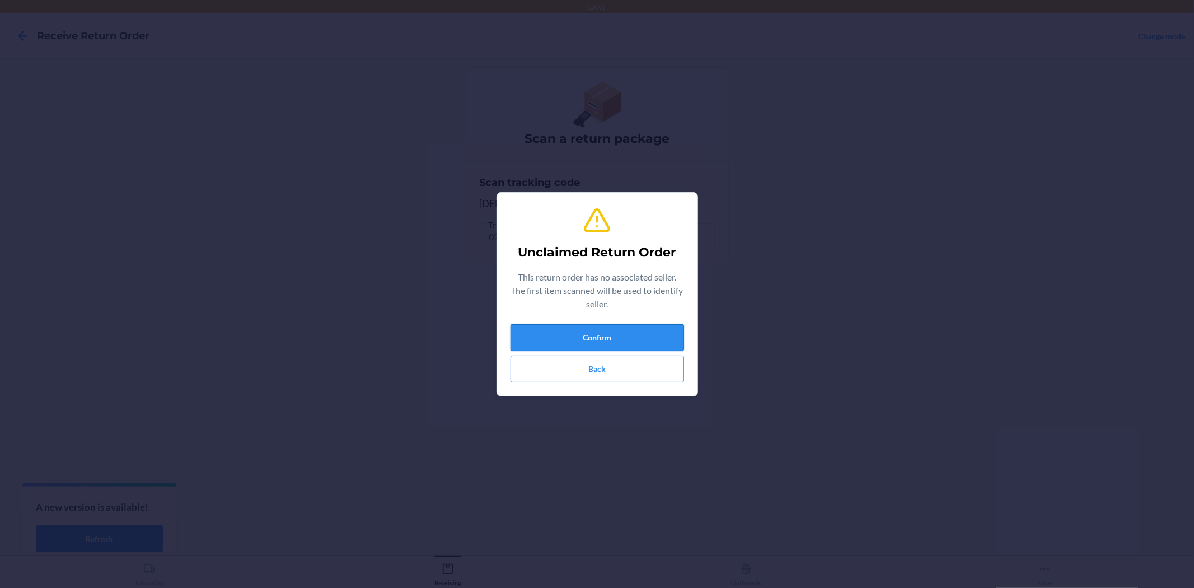
click at [573, 329] on button "Confirm" at bounding box center [598, 337] width 174 height 27
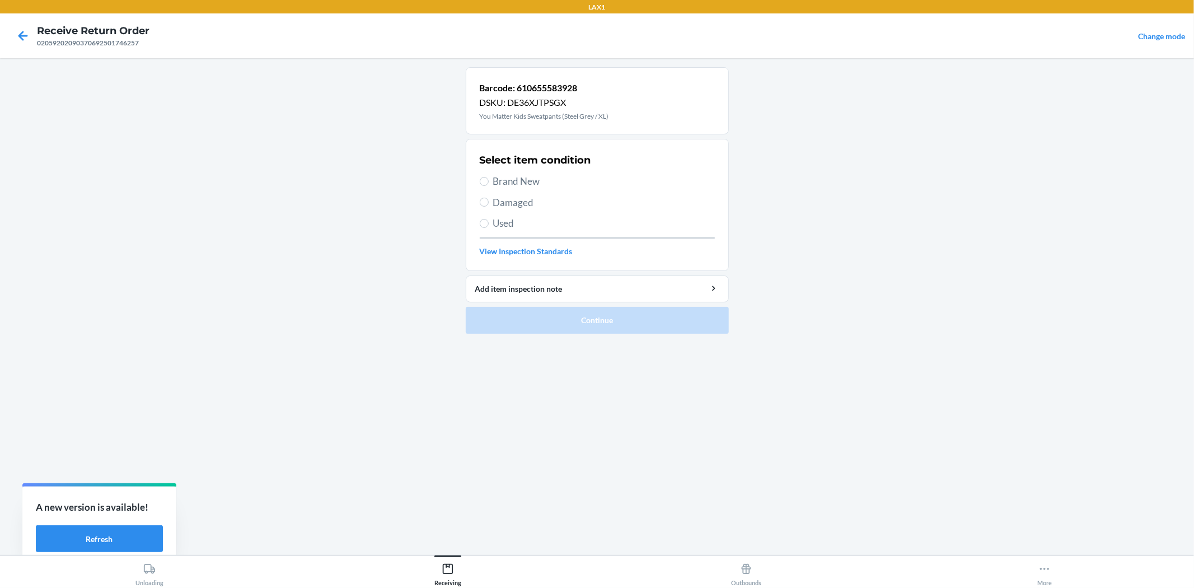
click at [492, 175] on label "Brand New" at bounding box center [597, 181] width 235 height 15
click at [489, 177] on input "Brand New" at bounding box center [484, 181] width 9 height 9
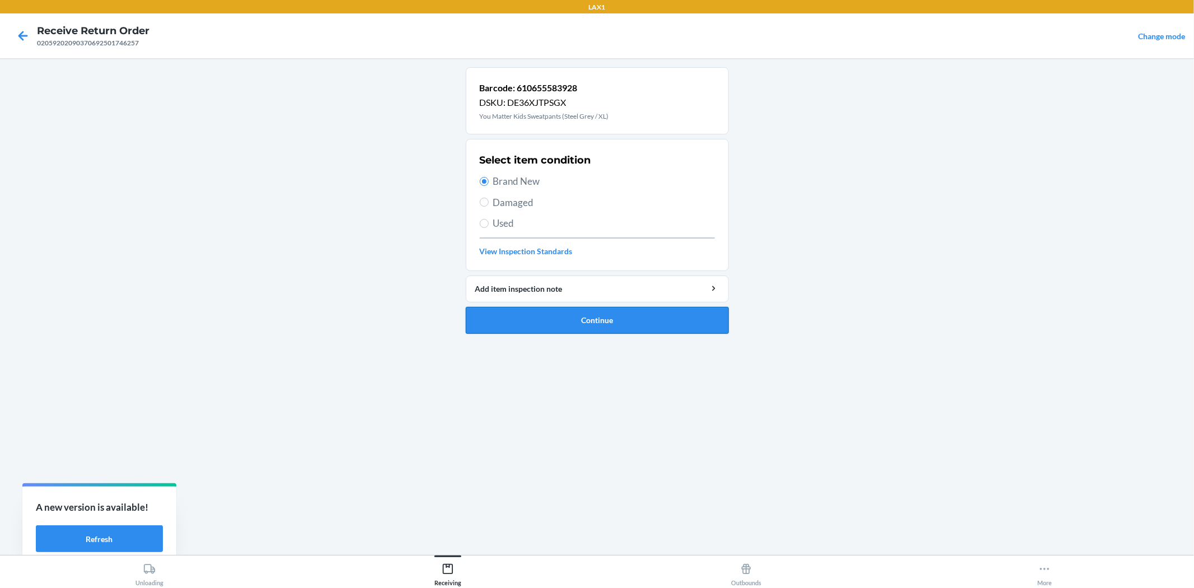
click at [518, 311] on button "Continue" at bounding box center [597, 320] width 263 height 27
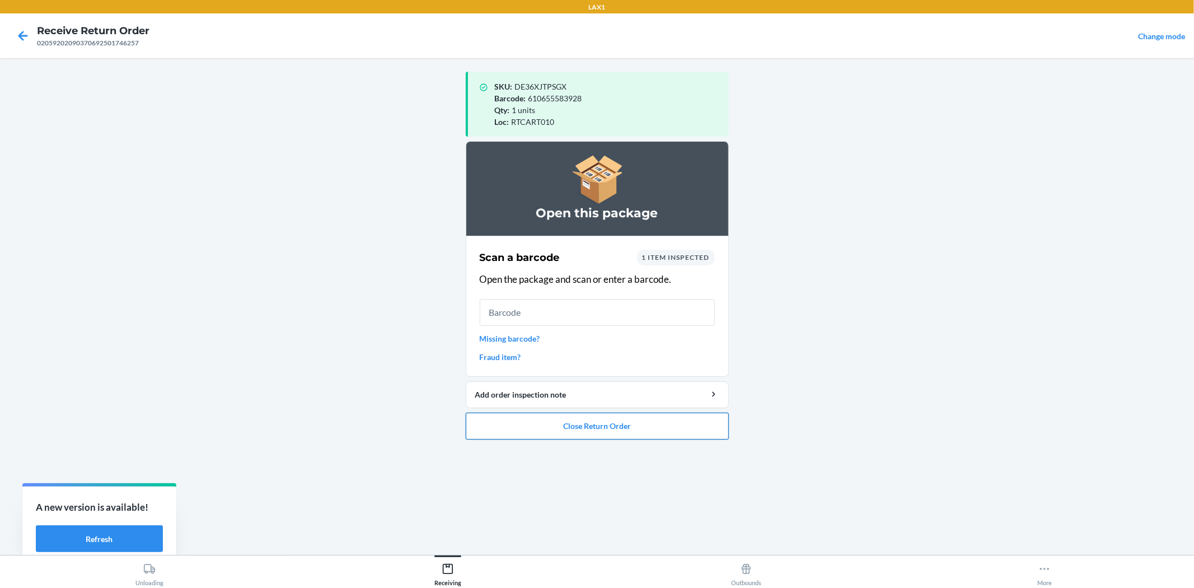
click at [549, 434] on button "Close Return Order" at bounding box center [597, 426] width 263 height 27
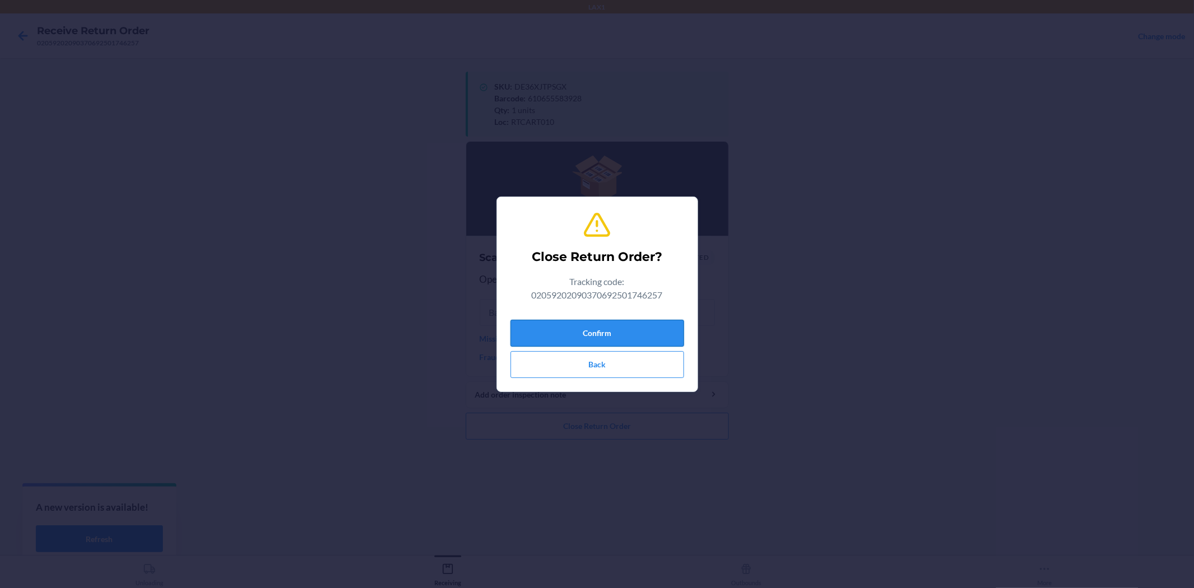
click at [527, 321] on button "Confirm" at bounding box center [598, 333] width 174 height 27
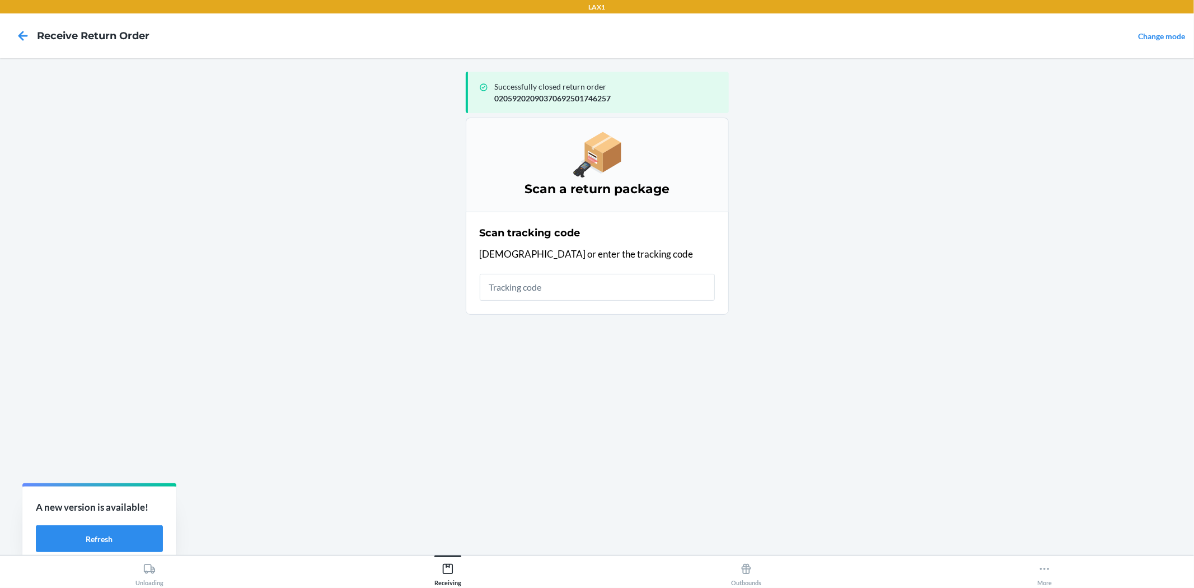
click at [518, 287] on input "text" at bounding box center [597, 287] width 235 height 27
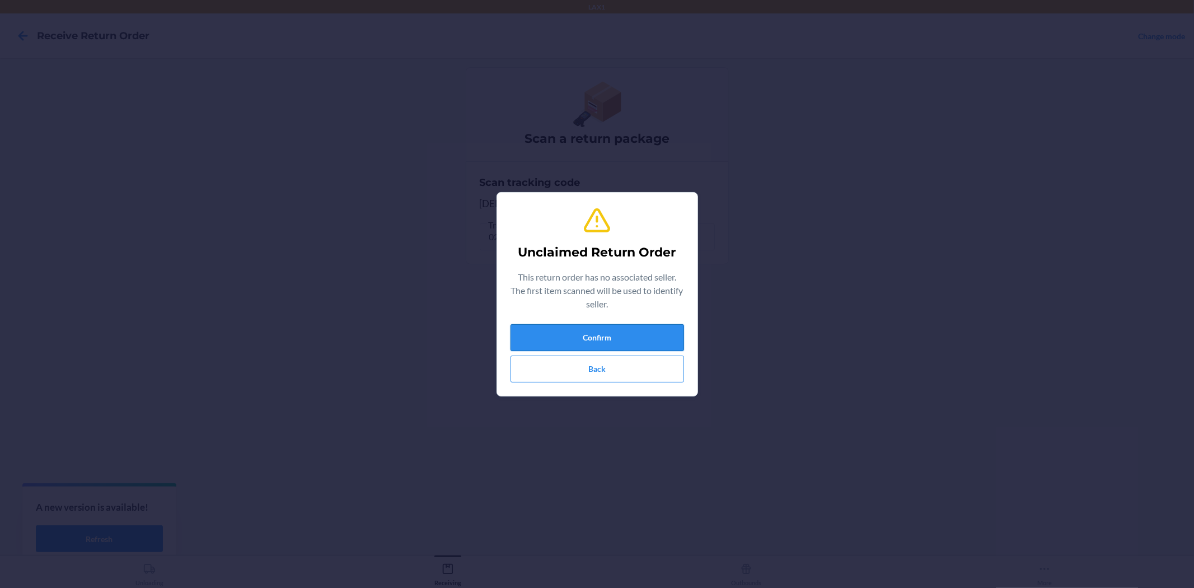
click at [583, 348] on button "Confirm" at bounding box center [598, 337] width 174 height 27
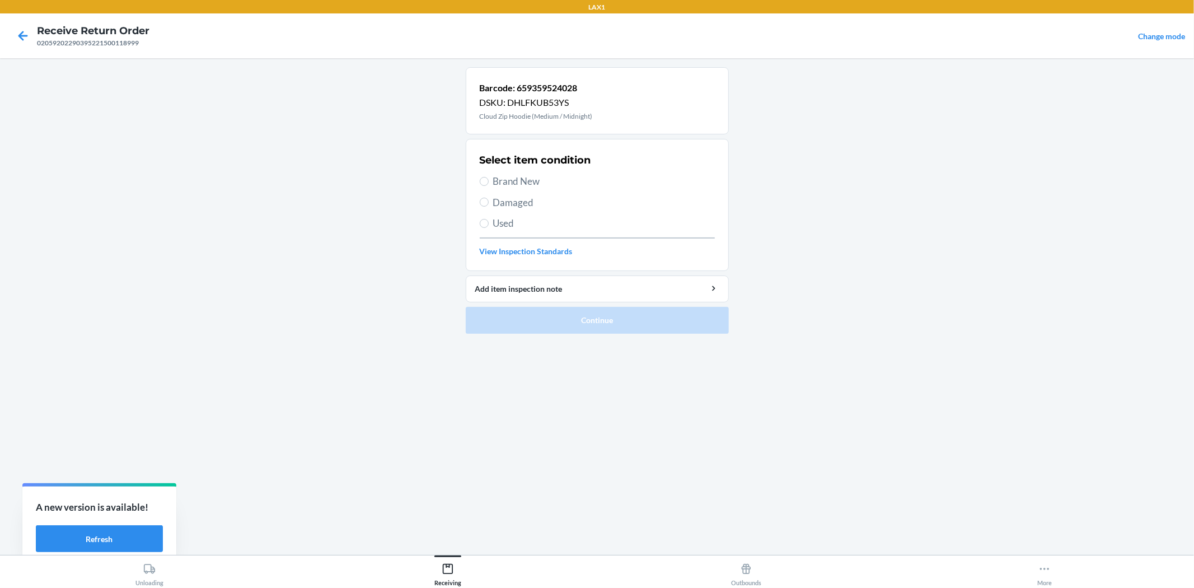
drag, startPoint x: 511, startPoint y: 232, endPoint x: 501, endPoint y: 217, distance: 18.2
click at [507, 226] on div "Select item condition Brand New Damaged Used View Inspection Standards" at bounding box center [597, 204] width 235 height 111
click at [501, 217] on span "Used" at bounding box center [604, 223] width 222 height 15
click at [489, 219] on input "Used" at bounding box center [484, 223] width 9 height 9
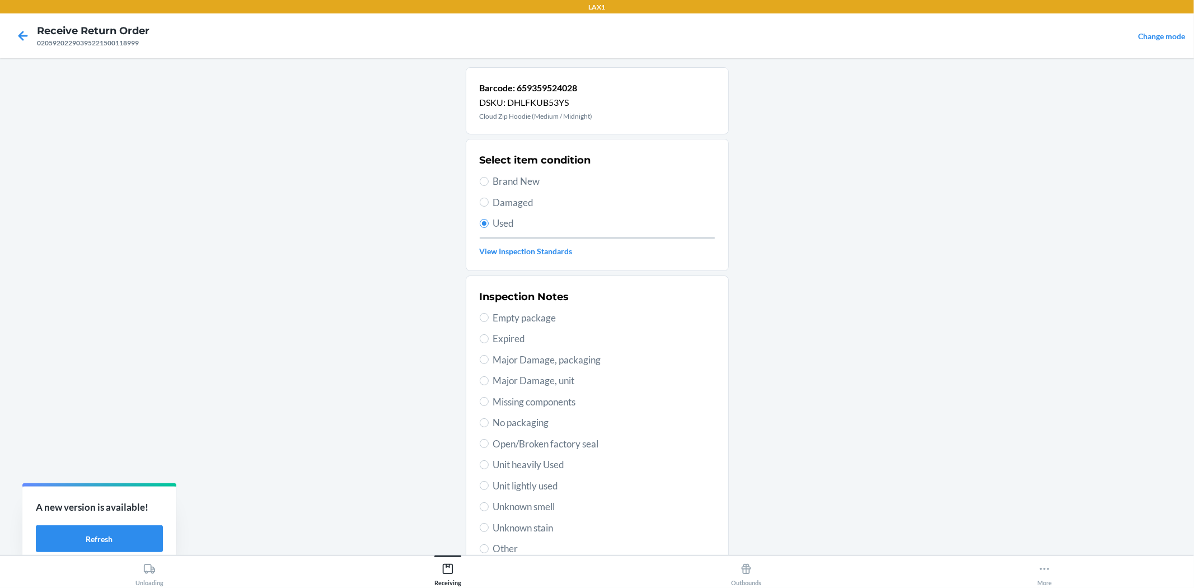
click at [523, 485] on span "Unit lightly used" at bounding box center [604, 486] width 222 height 15
click at [489, 485] on input "Unit lightly used" at bounding box center [484, 485] width 9 height 9
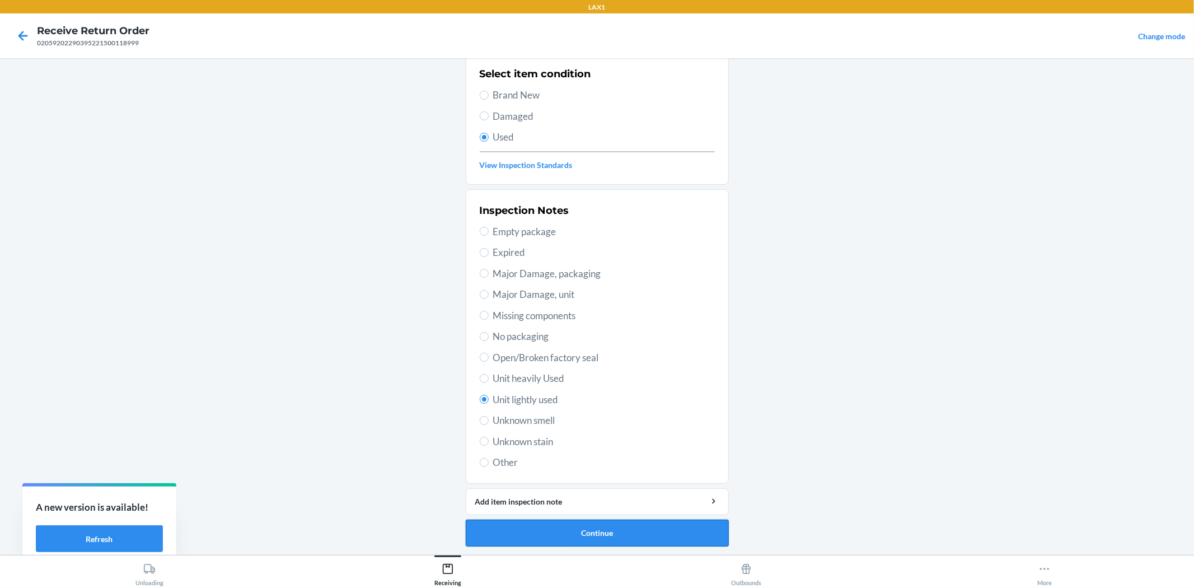
click at [591, 535] on button "Continue" at bounding box center [597, 533] width 263 height 27
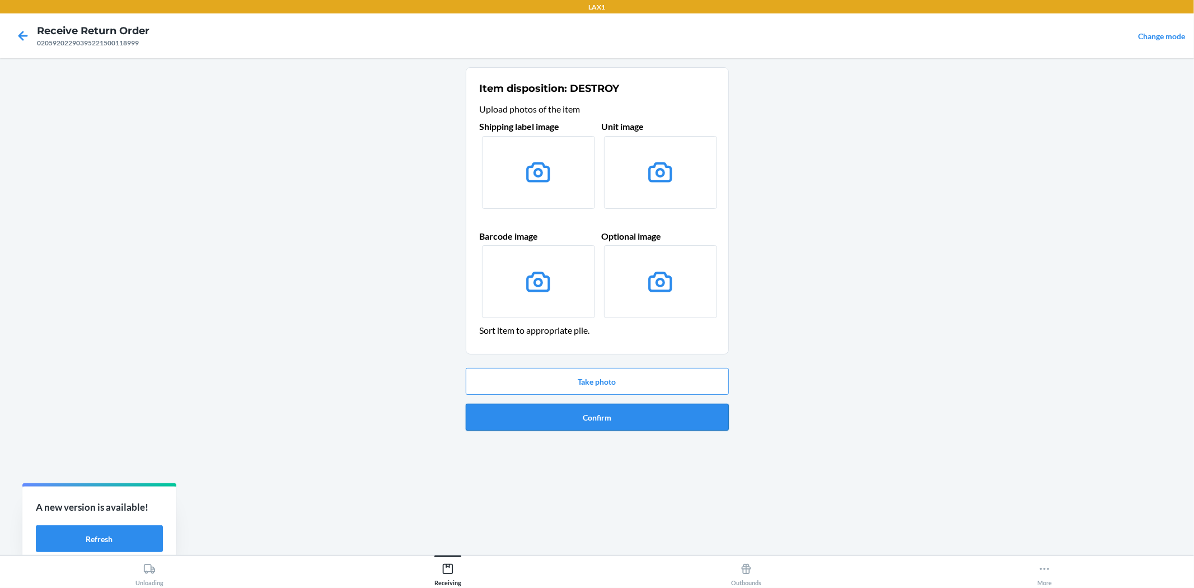
click at [634, 404] on button "Confirm" at bounding box center [597, 417] width 263 height 27
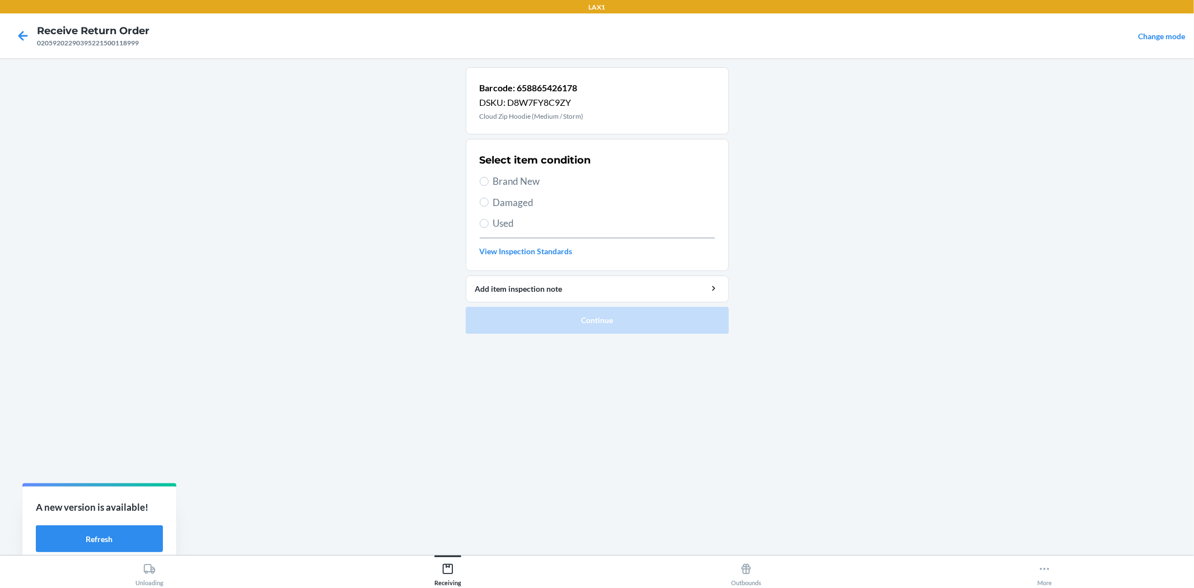
click at [506, 223] on span "Used" at bounding box center [604, 223] width 222 height 15
click at [489, 223] on input "Used" at bounding box center [484, 223] width 9 height 9
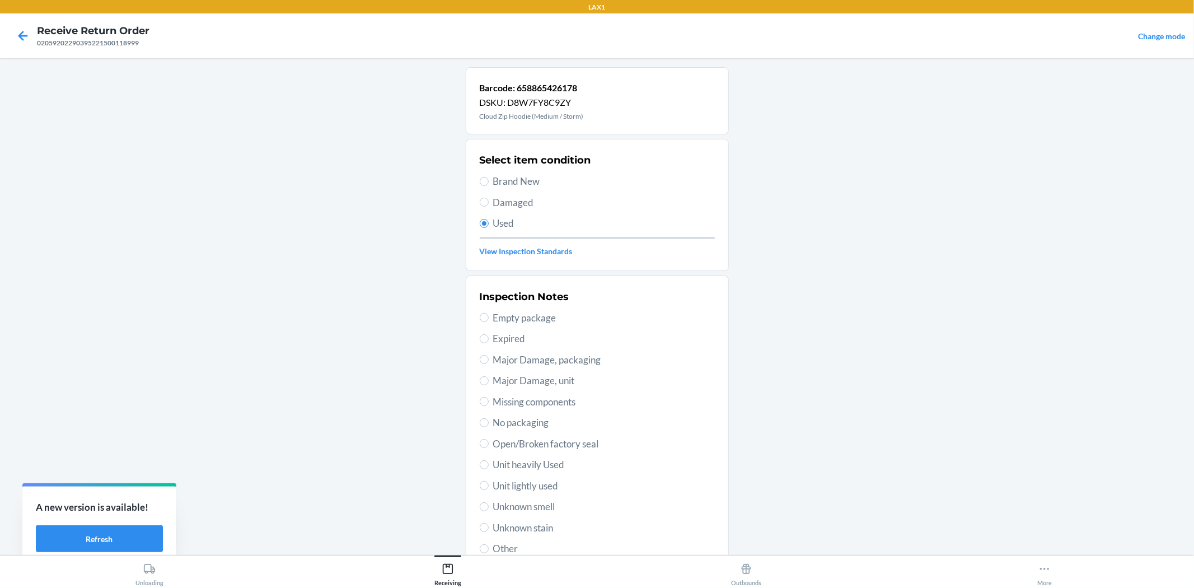
click at [523, 482] on span "Unit lightly used" at bounding box center [604, 486] width 222 height 15
click at [489, 482] on input "Unit lightly used" at bounding box center [484, 485] width 9 height 9
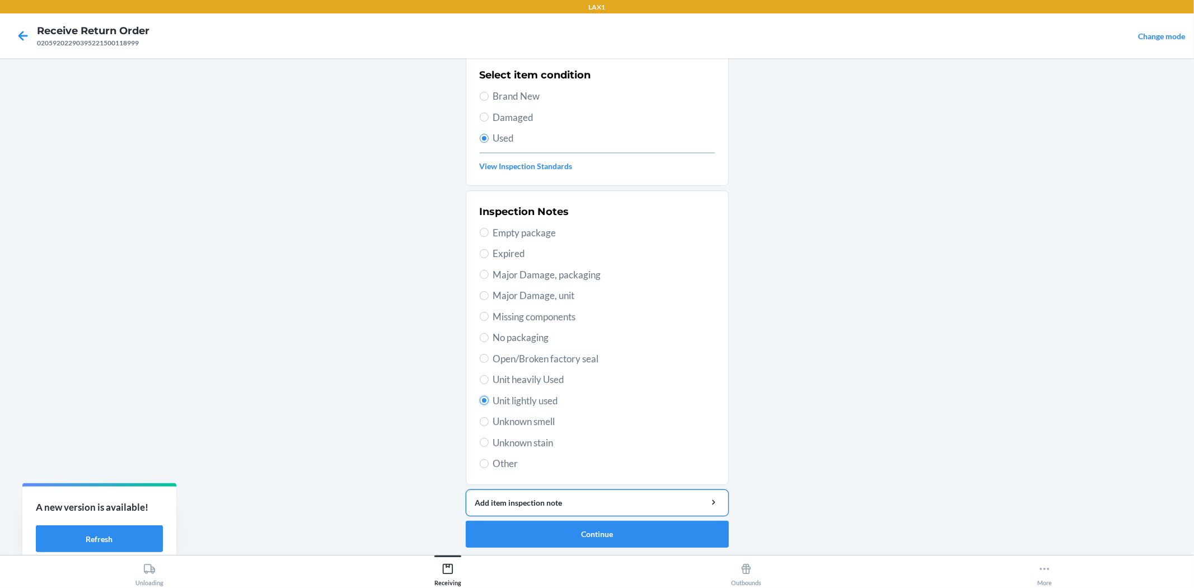
scroll to position [86, 0]
click at [634, 529] on button "Continue" at bounding box center [597, 533] width 263 height 27
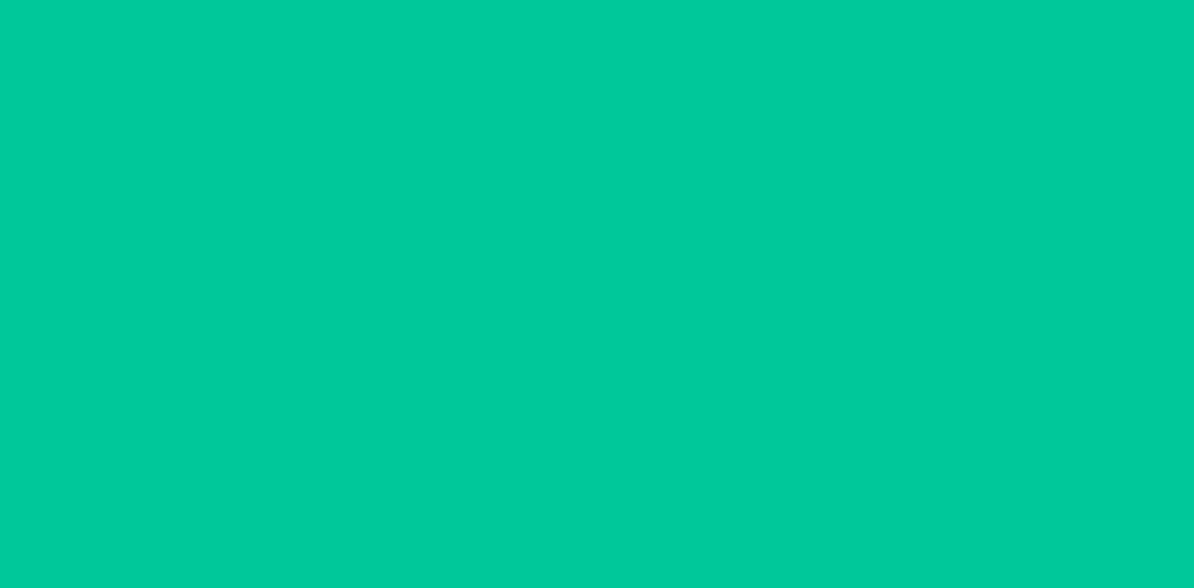
scroll to position [0, 0]
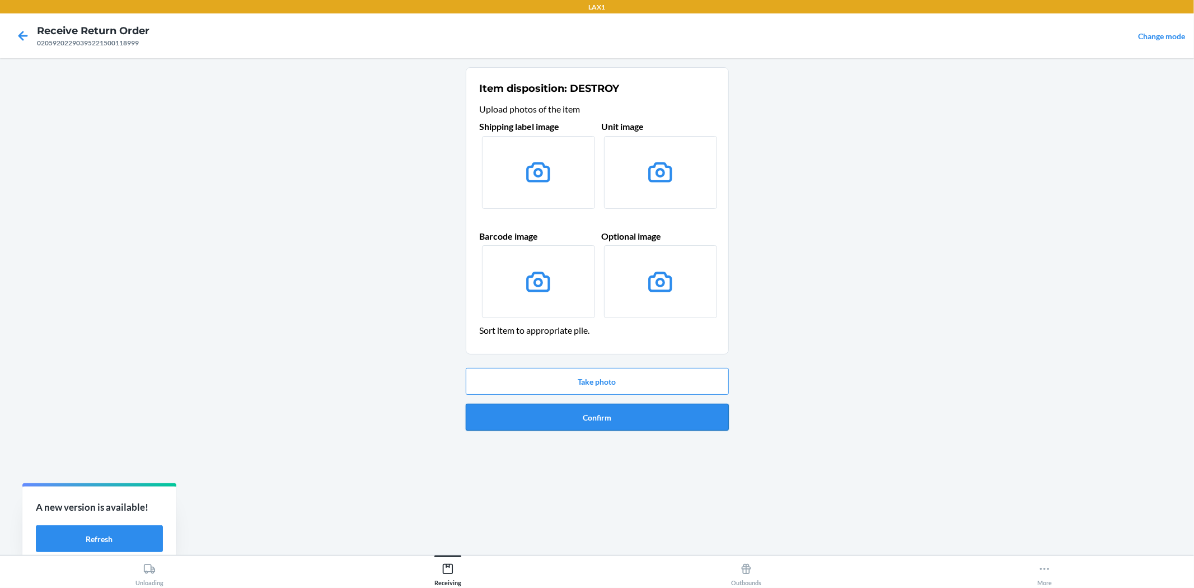
click at [554, 415] on button "Confirm" at bounding box center [597, 417] width 263 height 27
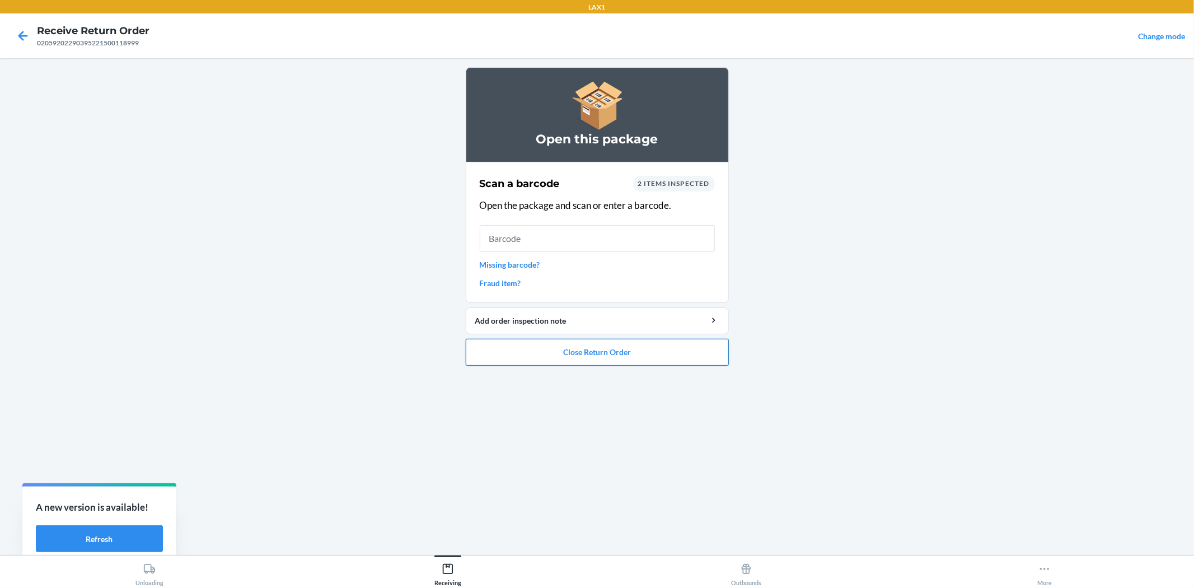
click at [539, 346] on button "Close Return Order" at bounding box center [597, 352] width 263 height 27
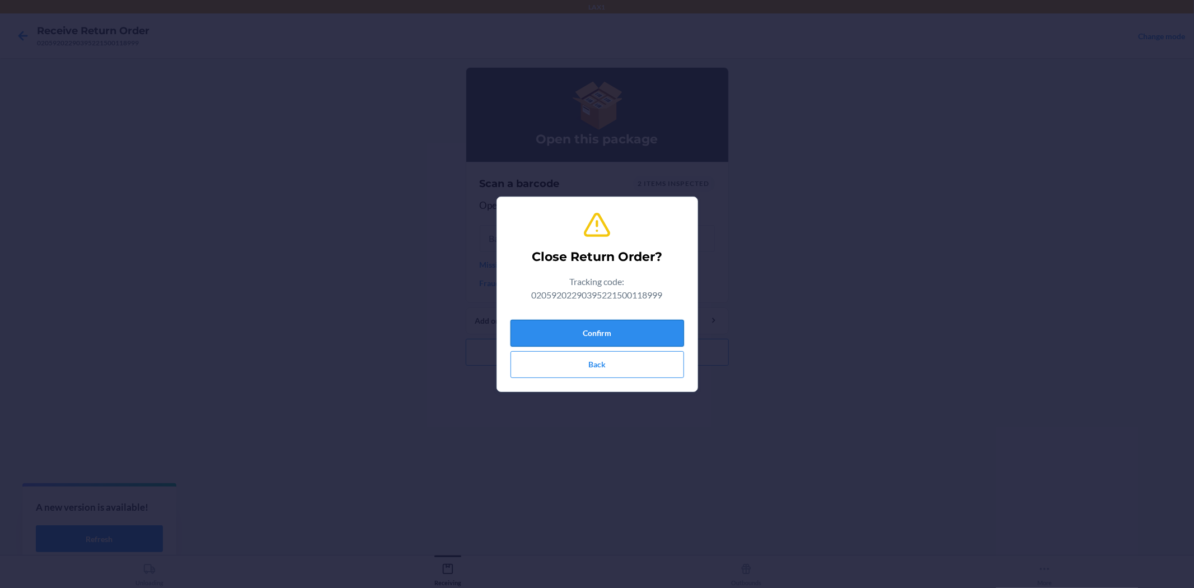
click at [550, 331] on button "Confirm" at bounding box center [598, 333] width 174 height 27
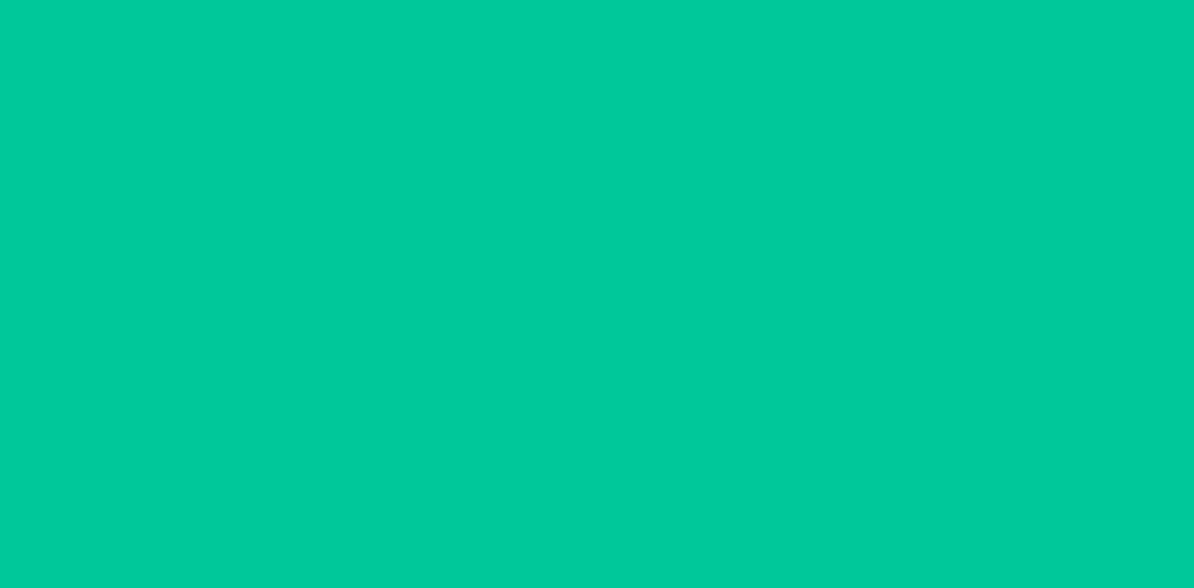
click at [550, 331] on div "Successfully closed return order 02059202290395221500118999 Scan a return packa…" at bounding box center [597, 306] width 263 height 479
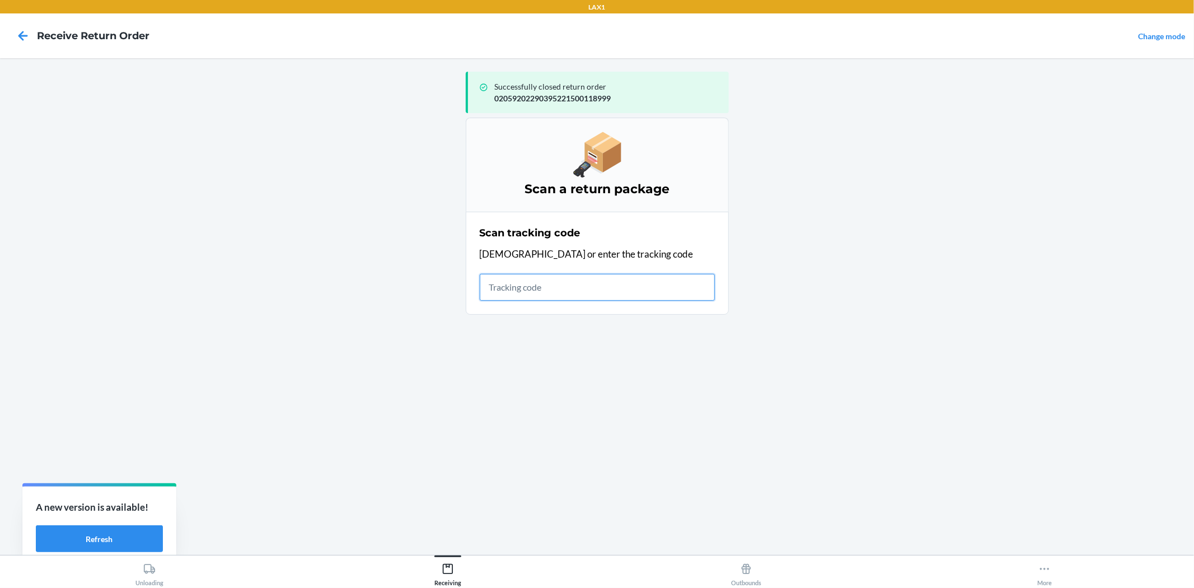
click at [556, 295] on input "text" at bounding box center [597, 287] width 235 height 27
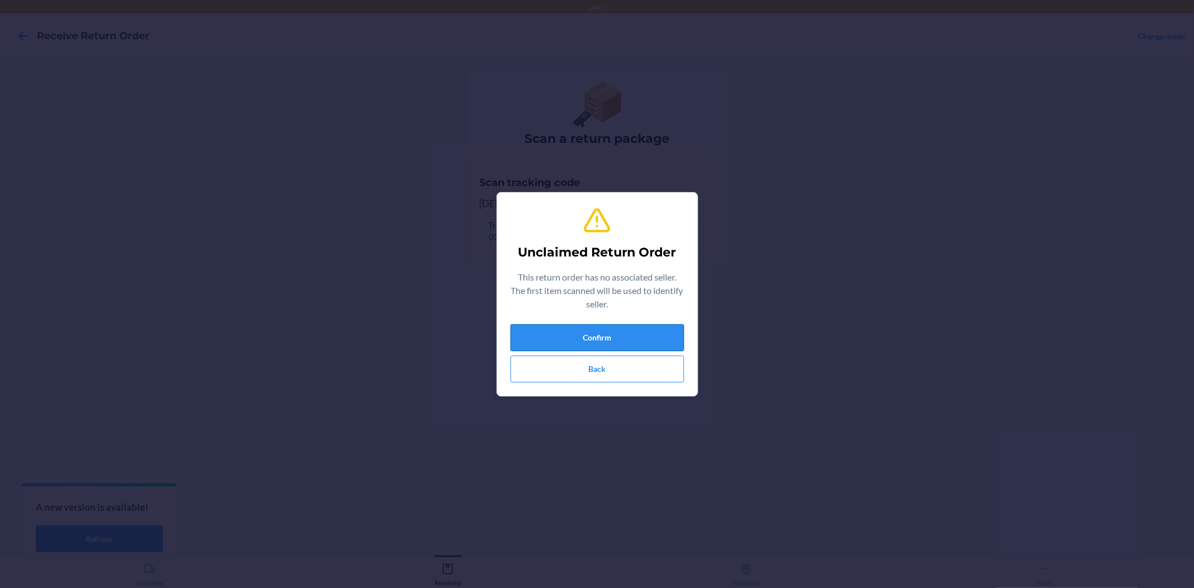
click at [625, 338] on button "Confirm" at bounding box center [598, 337] width 174 height 27
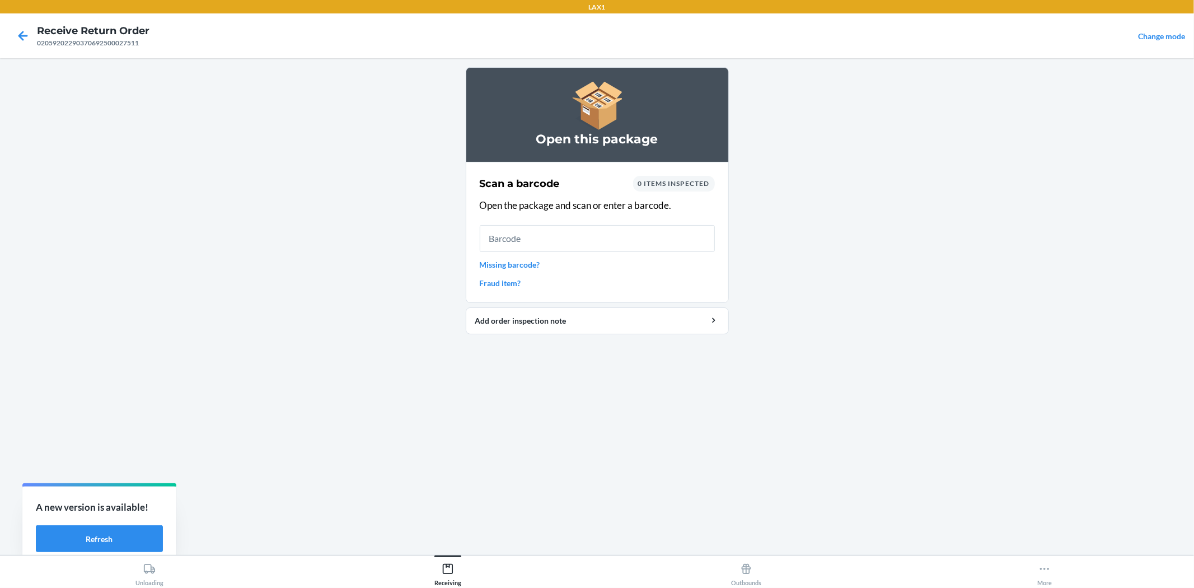
click at [526, 262] on link "Missing barcode?" at bounding box center [597, 265] width 235 height 12
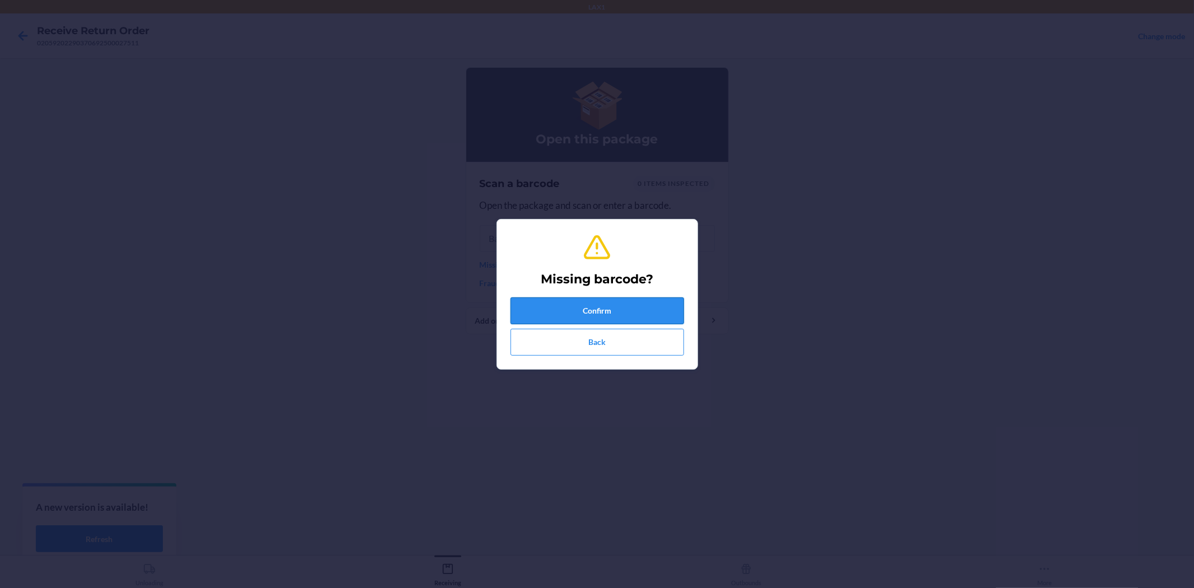
click at [590, 306] on button "Confirm" at bounding box center [598, 310] width 174 height 27
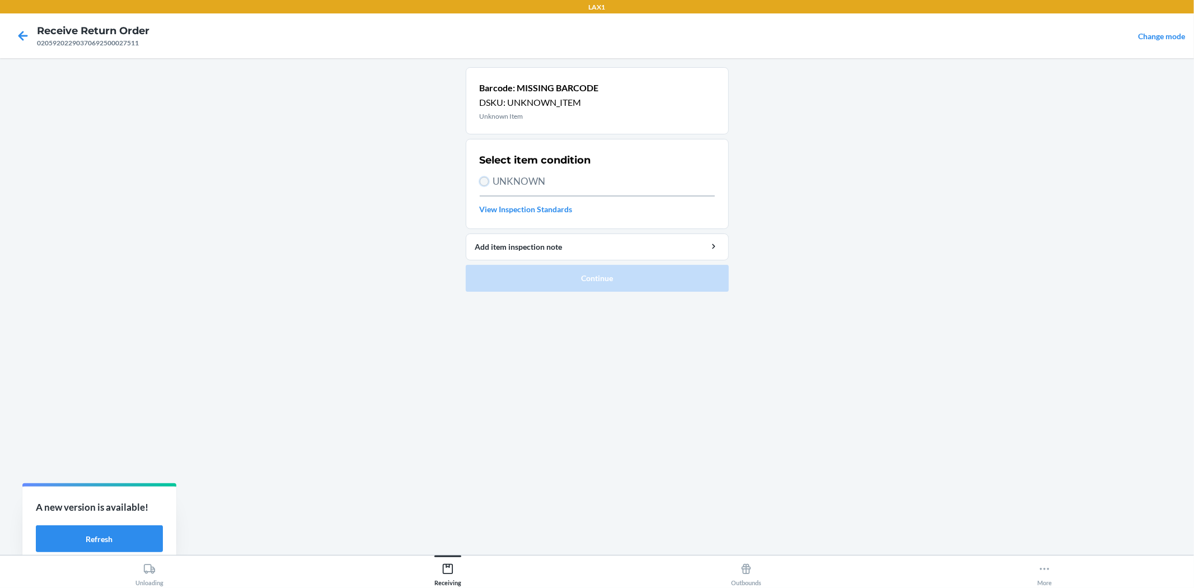
click at [484, 185] on input "UNKNOWN" at bounding box center [484, 181] width 9 height 9
click at [569, 274] on button "Continue" at bounding box center [597, 278] width 263 height 27
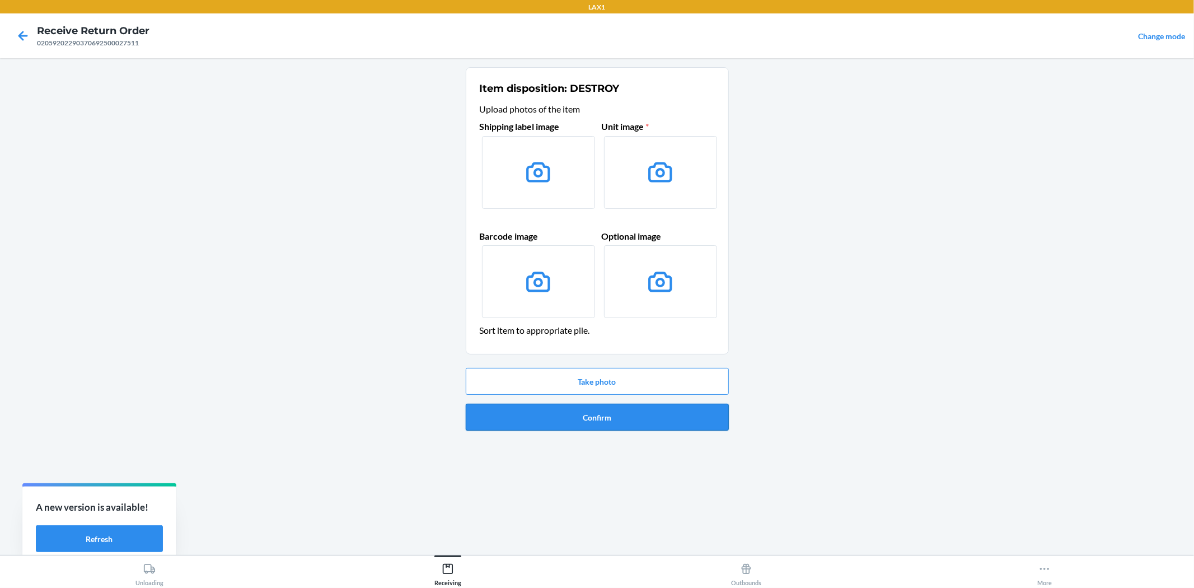
click at [606, 410] on button "Confirm" at bounding box center [597, 417] width 263 height 27
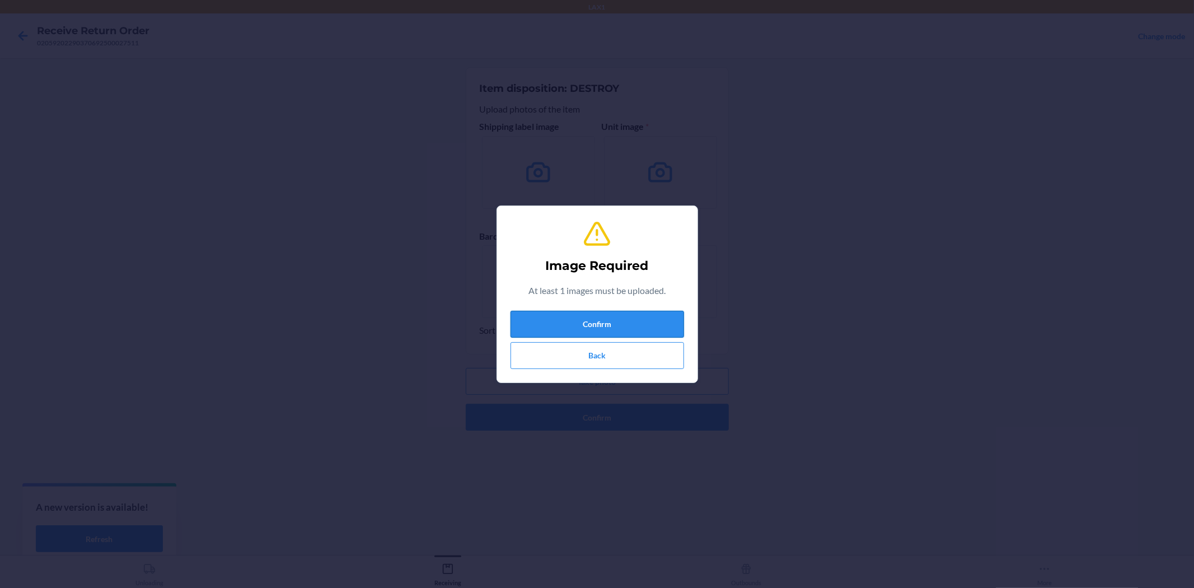
click at [591, 325] on button "Confirm" at bounding box center [598, 324] width 174 height 27
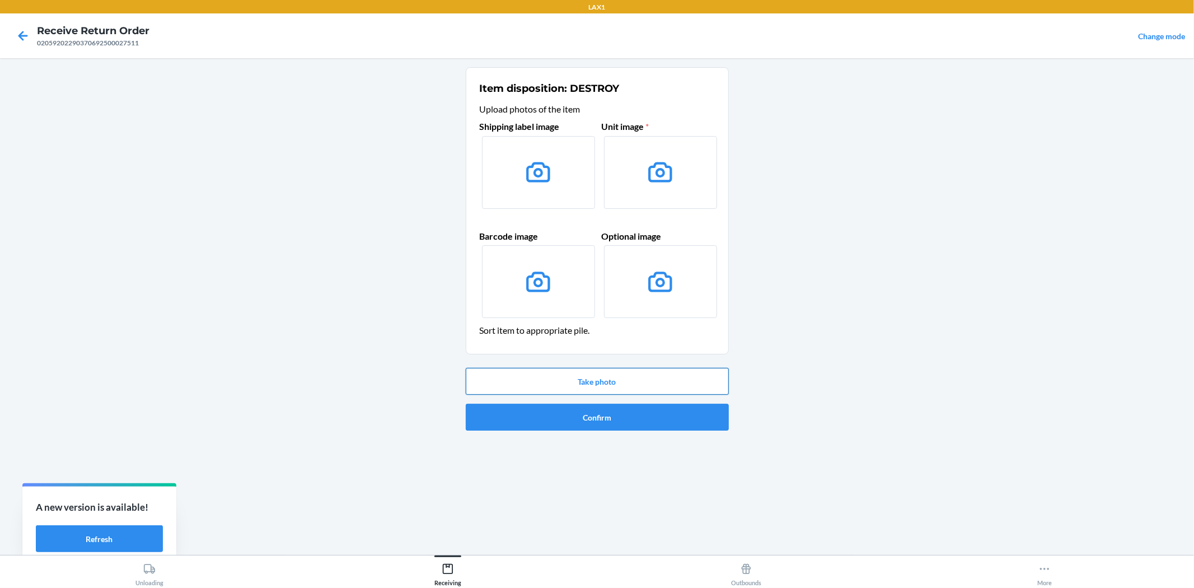
click at [611, 377] on button "Take photo" at bounding box center [597, 381] width 263 height 27
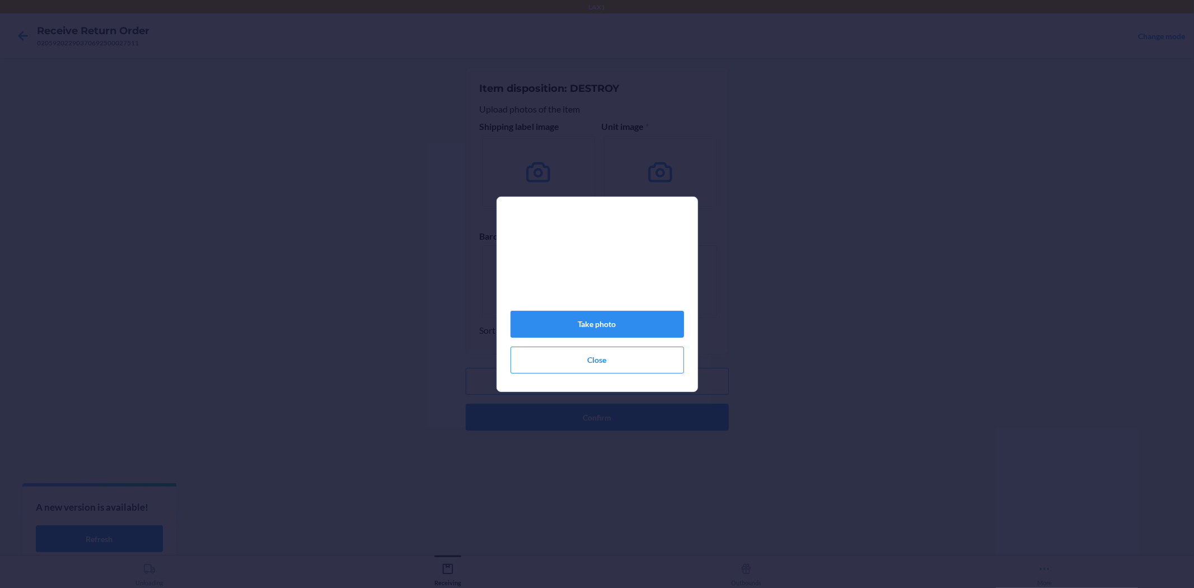
click at [692, 244] on section "Take photo Close" at bounding box center [598, 294] width 202 height 195
click at [651, 316] on button "Take photo" at bounding box center [598, 324] width 174 height 27
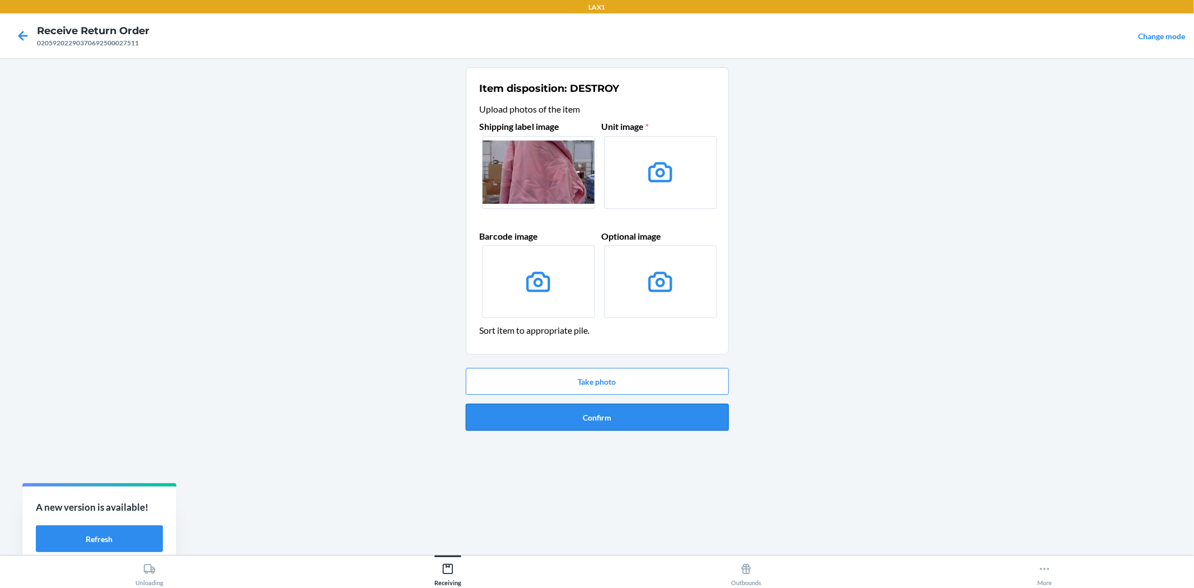
click at [637, 428] on button "Confirm" at bounding box center [597, 417] width 263 height 27
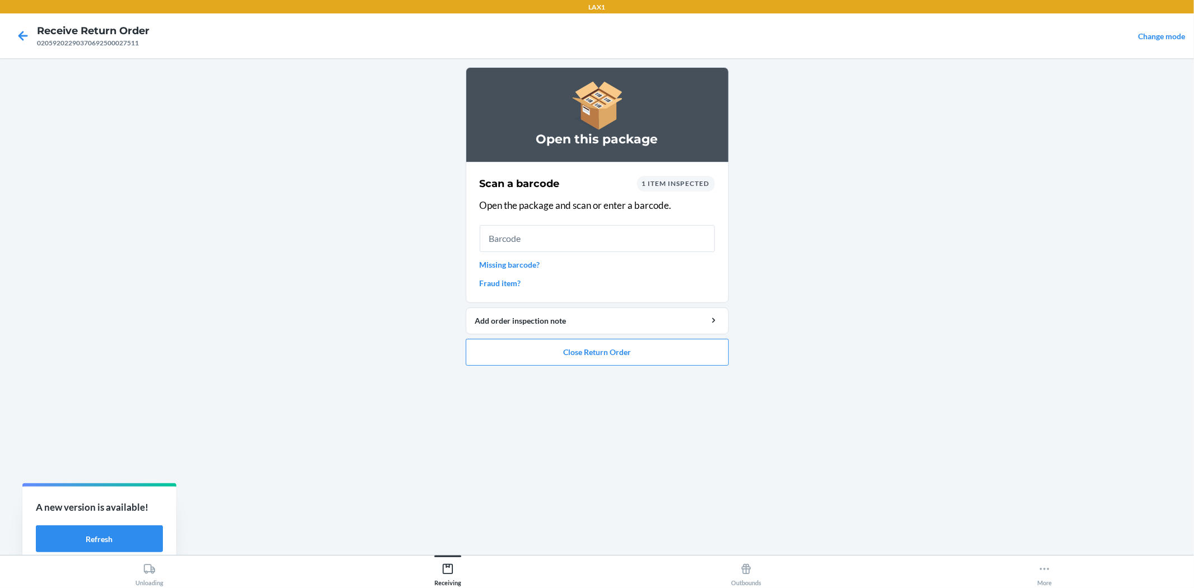
click at [494, 262] on link "Missing barcode?" at bounding box center [597, 265] width 235 height 12
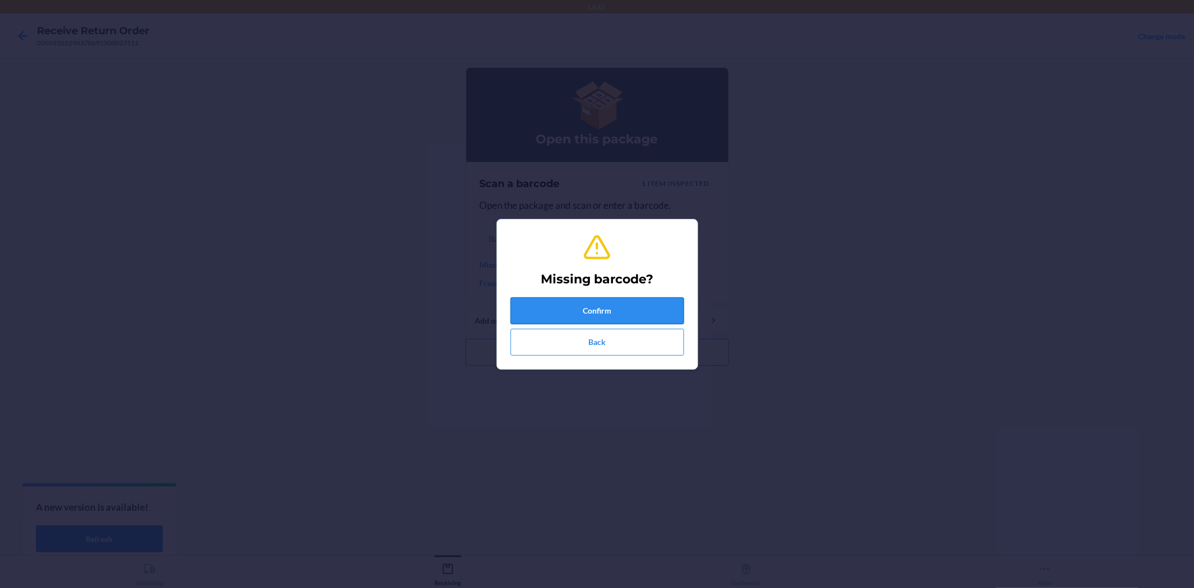
click at [656, 309] on button "Confirm" at bounding box center [598, 310] width 174 height 27
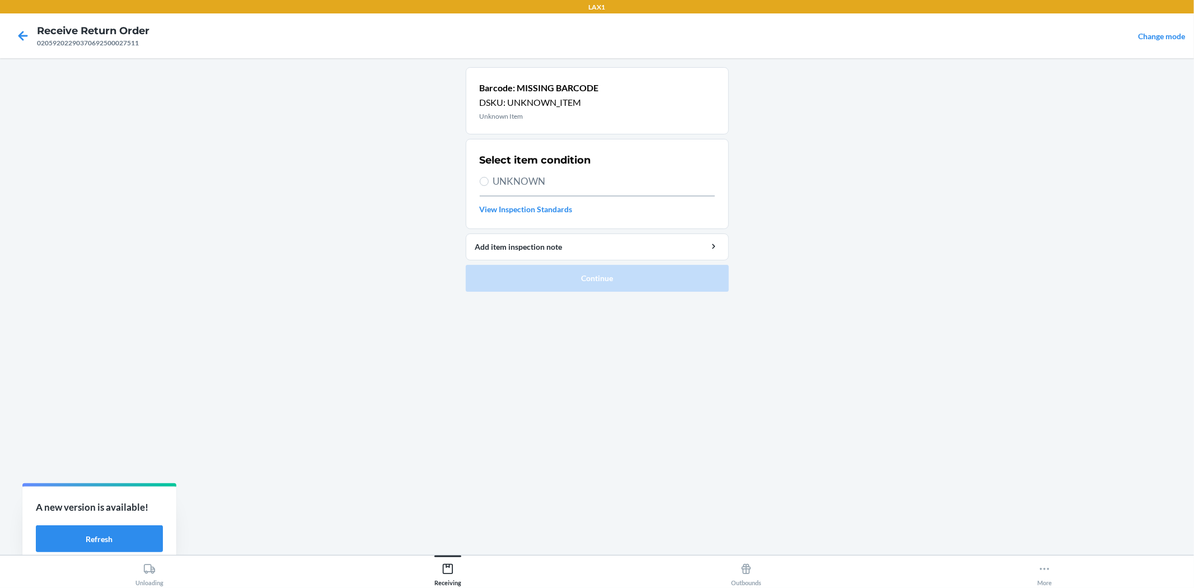
click at [516, 187] on span "UNKNOWN" at bounding box center [604, 181] width 222 height 15
click at [489, 186] on input "UNKNOWN" at bounding box center [484, 181] width 9 height 9
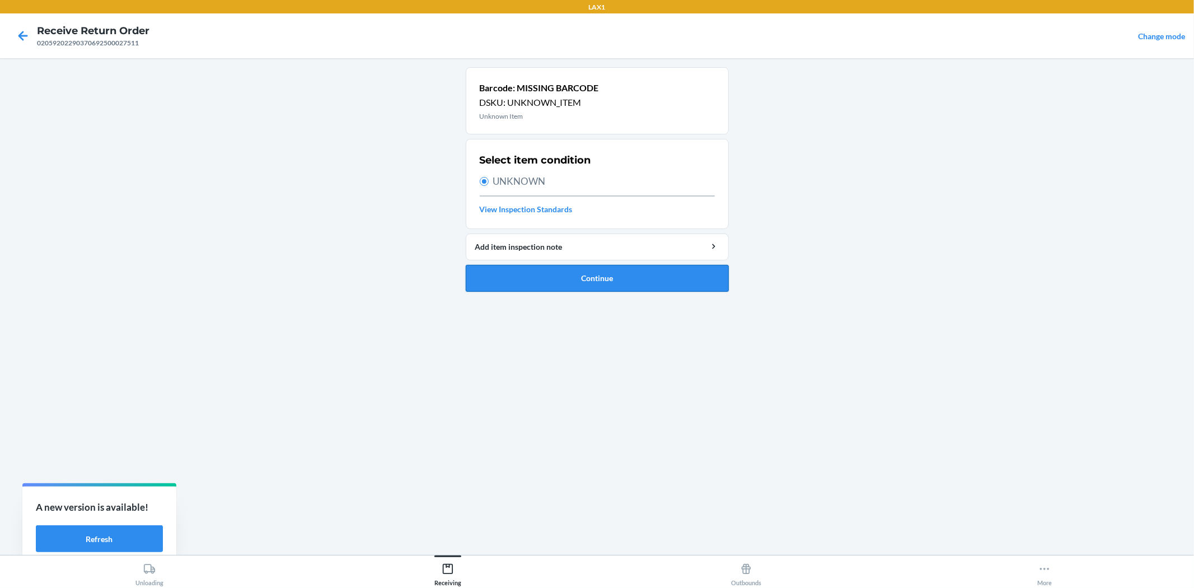
click at [544, 279] on button "Continue" at bounding box center [597, 278] width 263 height 27
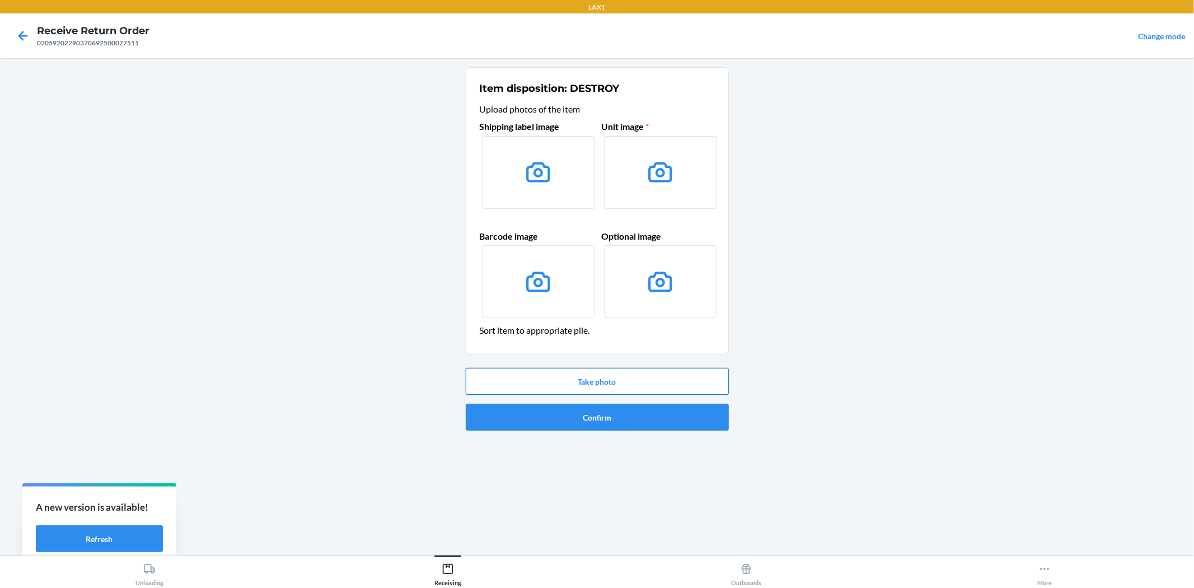
click at [555, 374] on button "Take photo" at bounding box center [597, 381] width 263 height 27
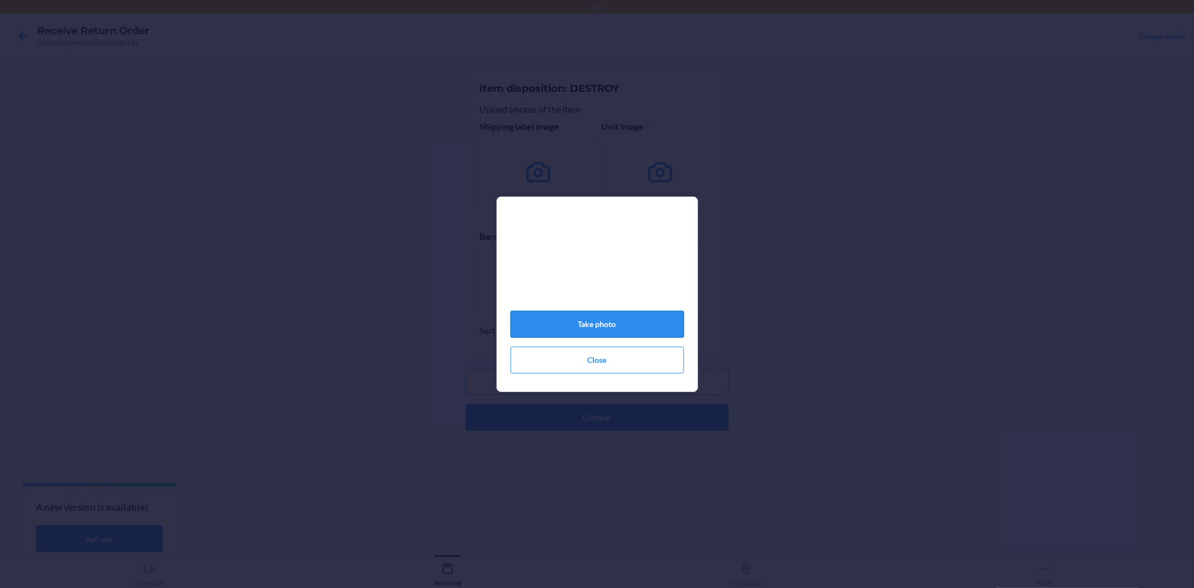
click at [586, 325] on button "Take photo" at bounding box center [598, 324] width 174 height 27
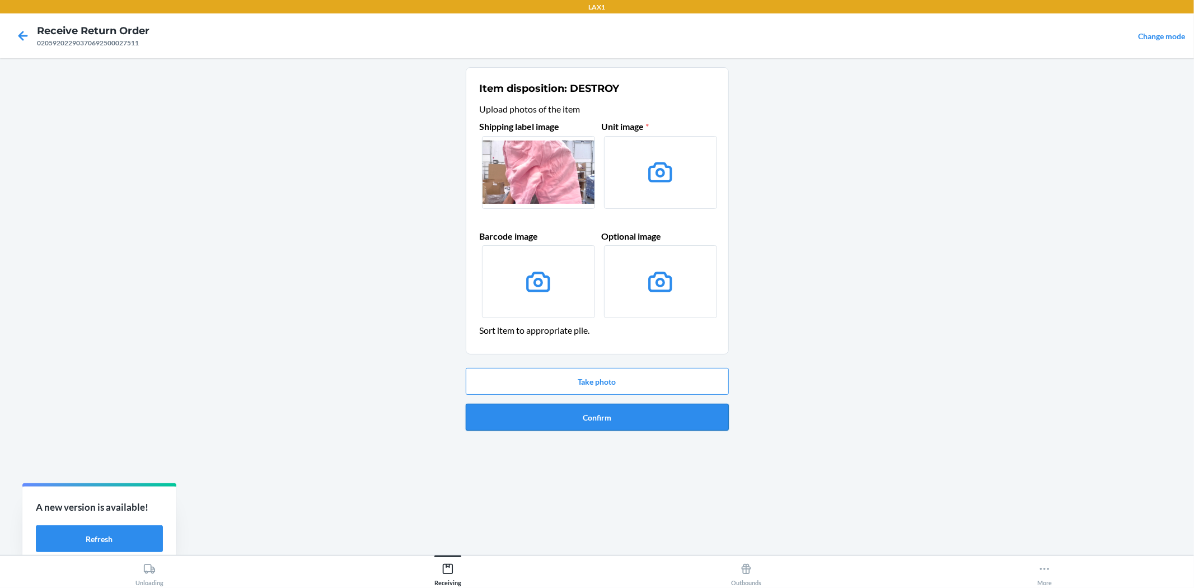
click at [594, 412] on button "Confirm" at bounding box center [597, 417] width 263 height 27
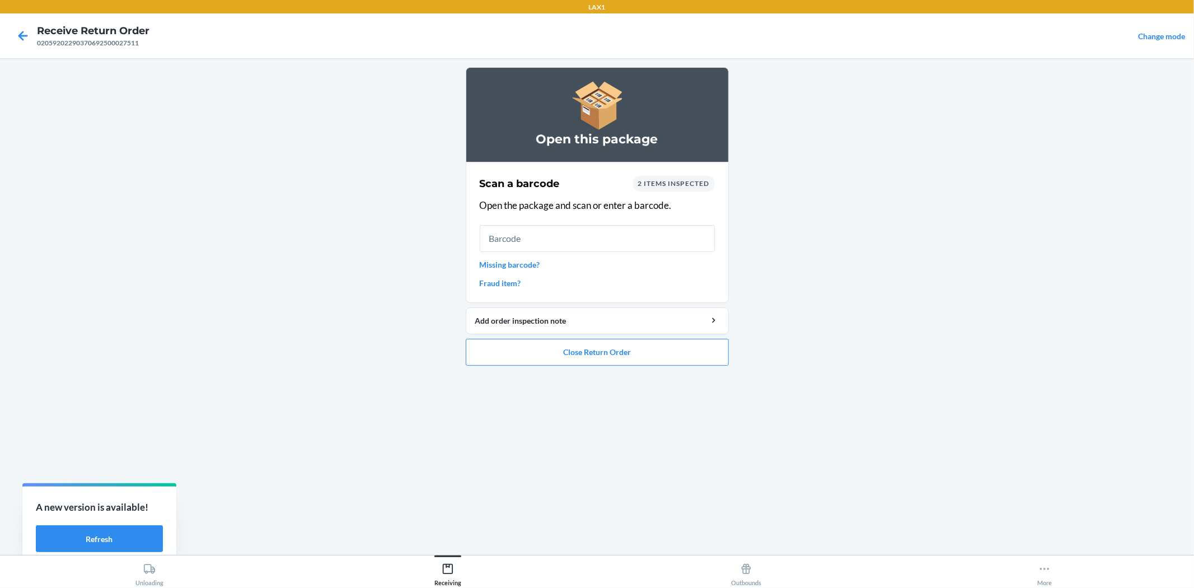
click at [493, 264] on link "Missing barcode?" at bounding box center [597, 265] width 235 height 12
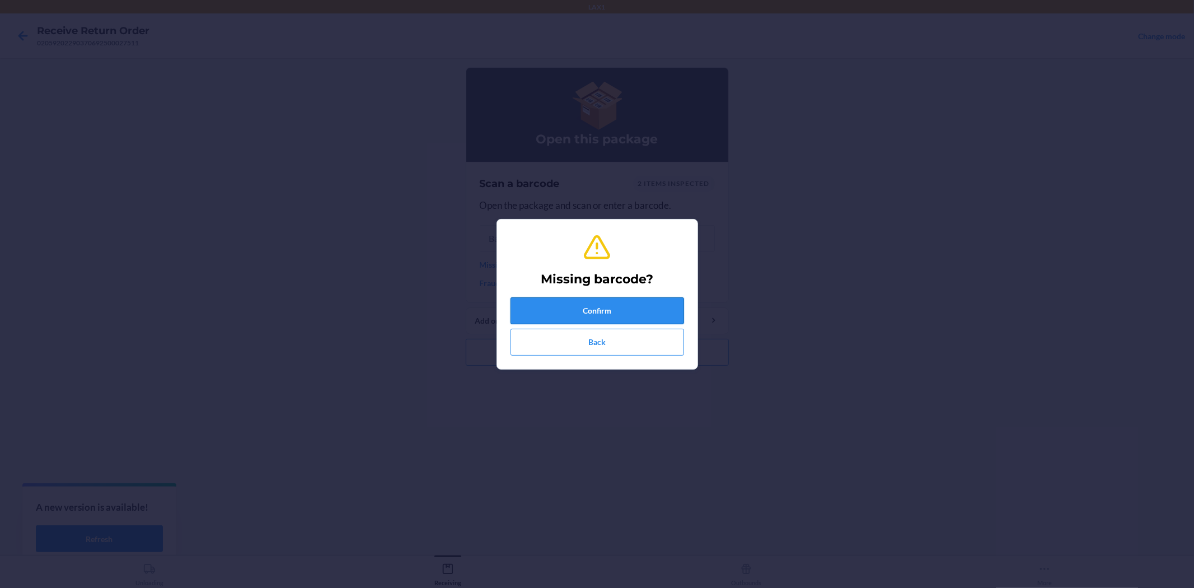
click at [579, 318] on button "Confirm" at bounding box center [598, 310] width 174 height 27
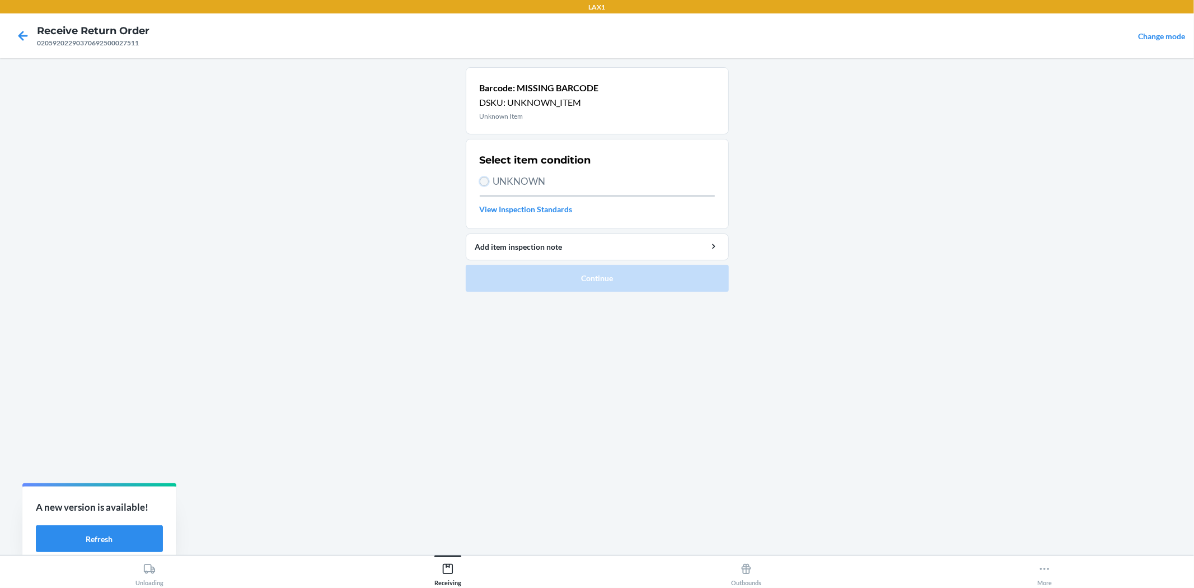
click at [482, 177] on input "UNKNOWN" at bounding box center [484, 181] width 9 height 9
click at [623, 278] on button "Continue" at bounding box center [597, 278] width 263 height 27
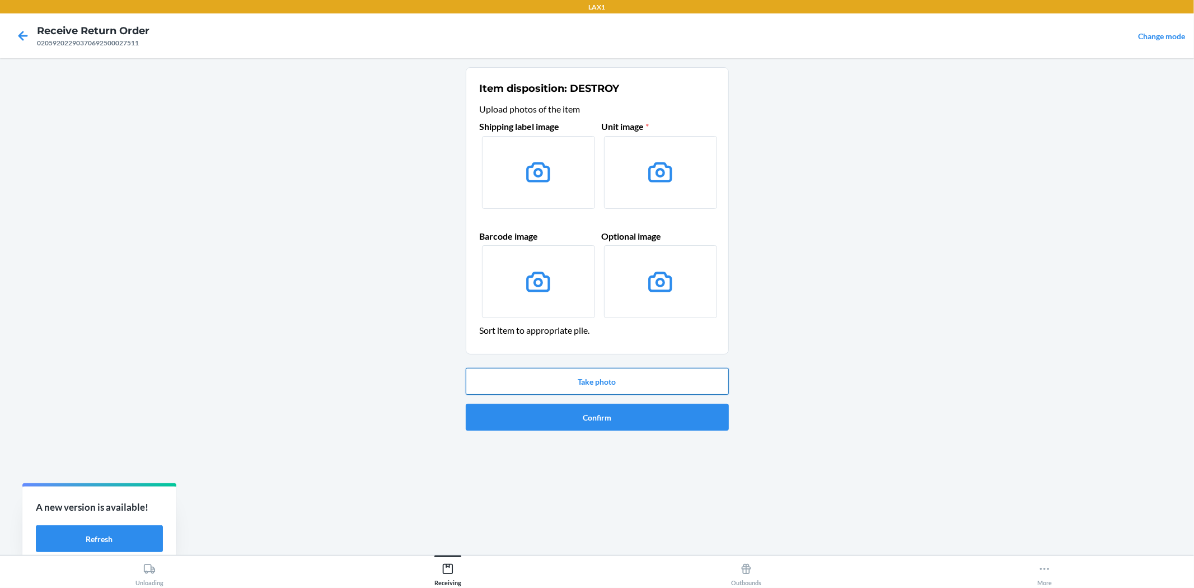
click at [620, 392] on button "Take photo" at bounding box center [597, 381] width 263 height 27
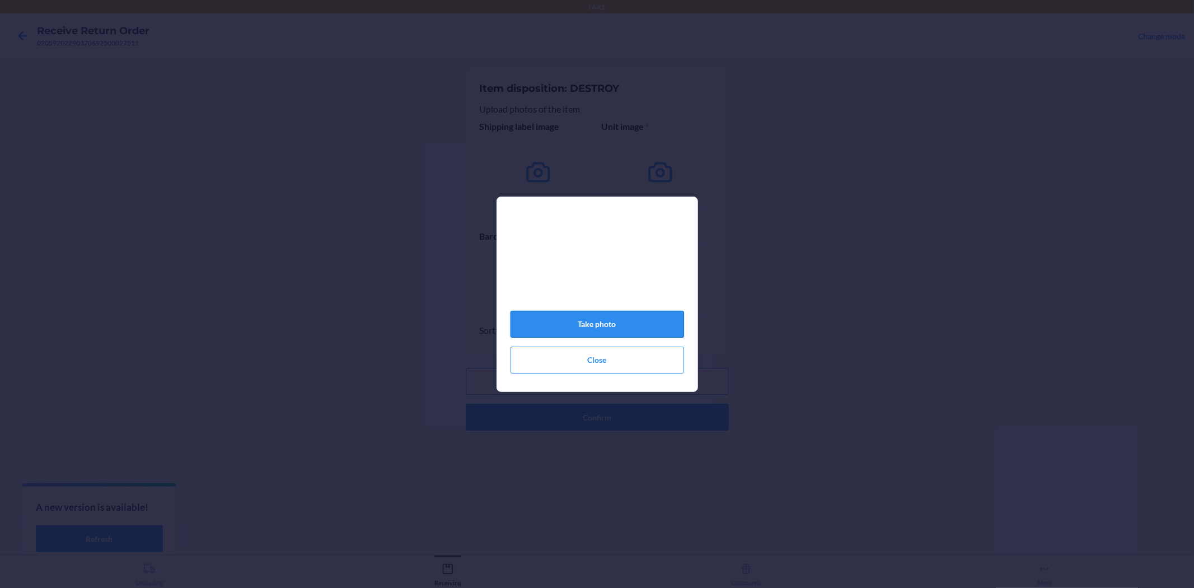
click at [577, 330] on button "Take photo" at bounding box center [598, 324] width 174 height 27
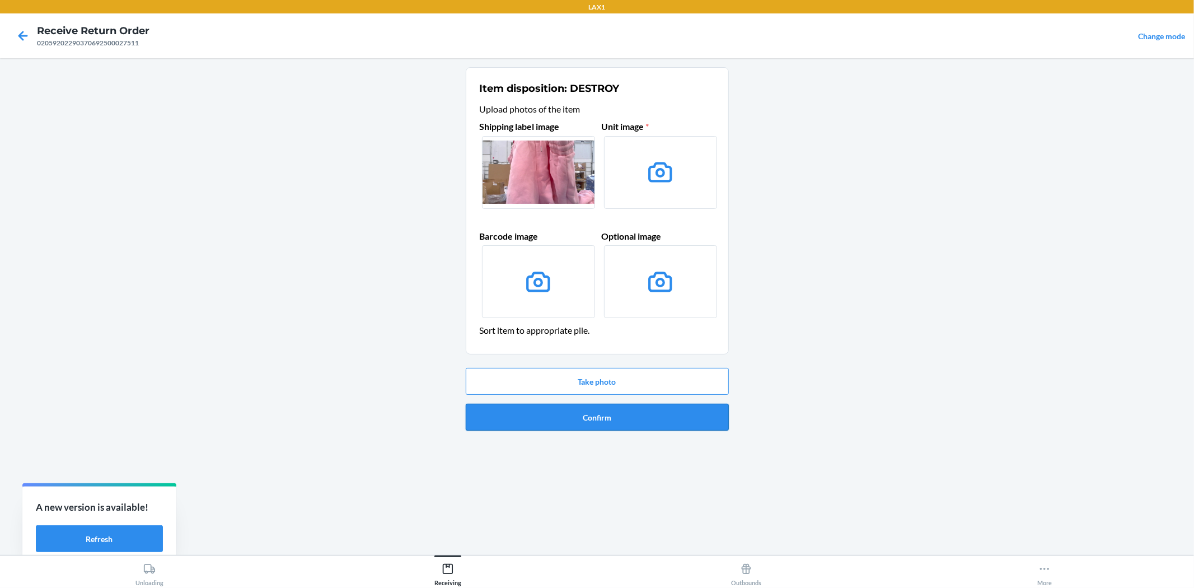
click at [560, 421] on button "Confirm" at bounding box center [597, 417] width 263 height 27
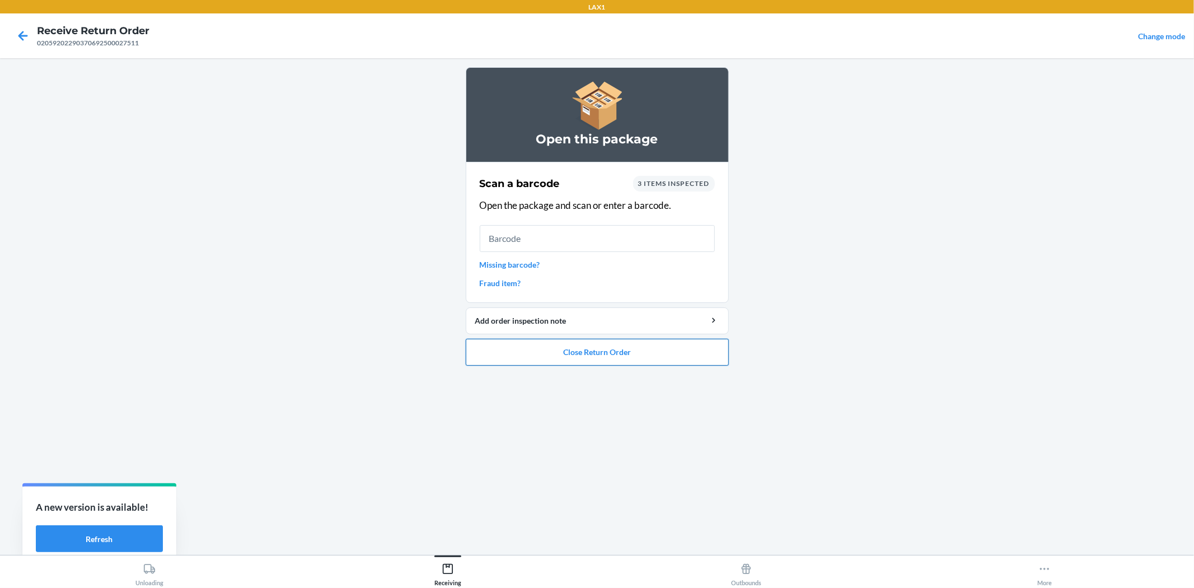
click at [630, 353] on button "Close Return Order" at bounding box center [597, 352] width 263 height 27
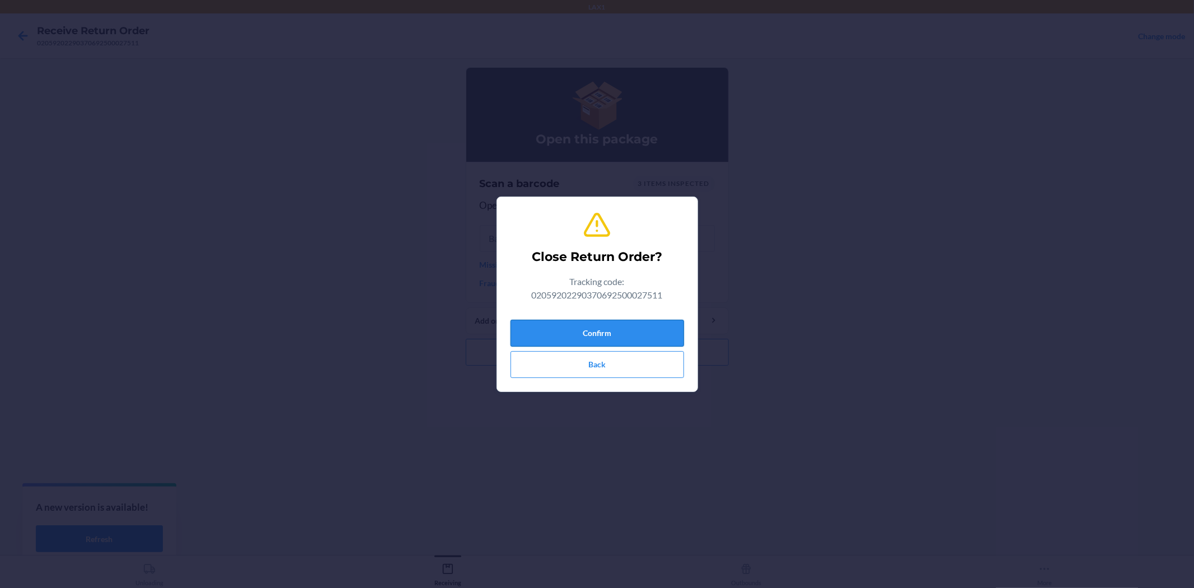
click at [623, 335] on button "Confirm" at bounding box center [598, 333] width 174 height 27
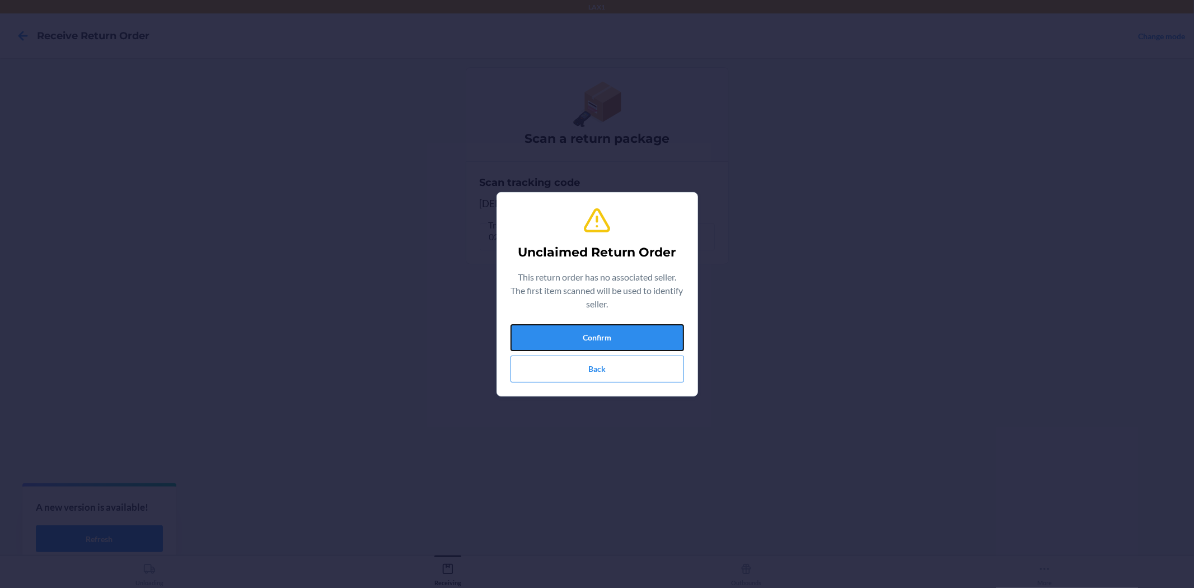
click at [623, 335] on button "Confirm" at bounding box center [598, 337] width 174 height 27
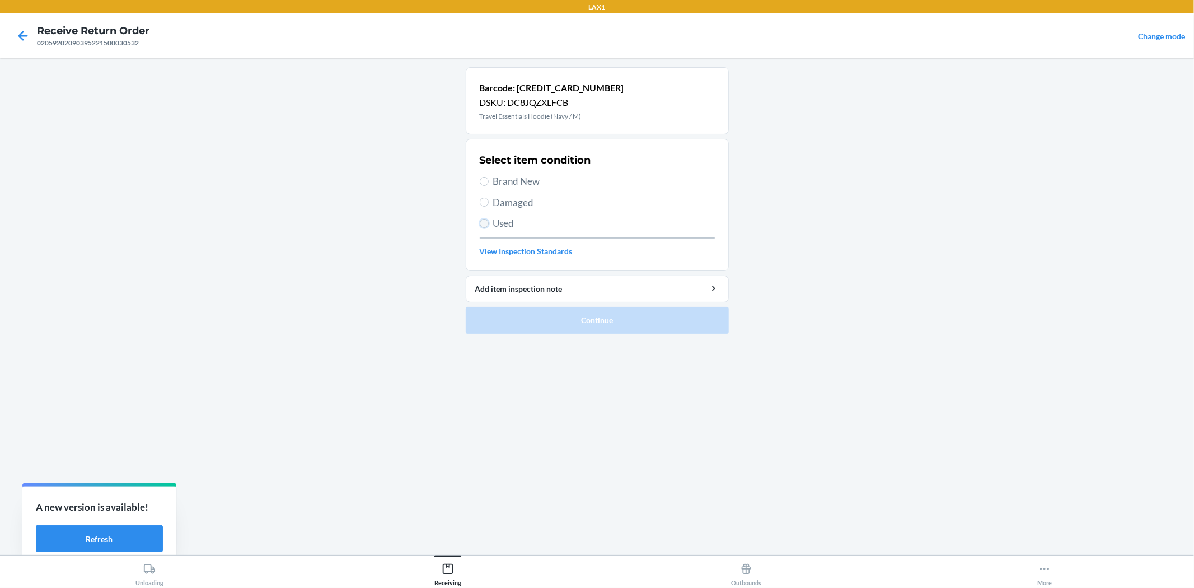
click at [482, 221] on input "Used" at bounding box center [484, 223] width 9 height 9
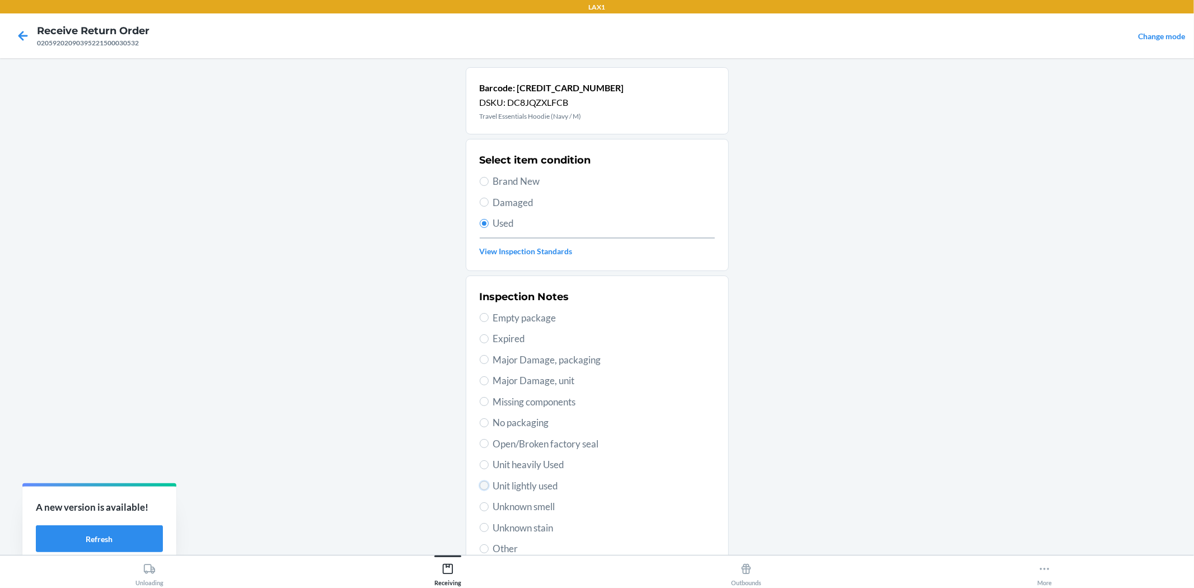
click at [480, 489] on input "Unit lightly used" at bounding box center [484, 485] width 9 height 9
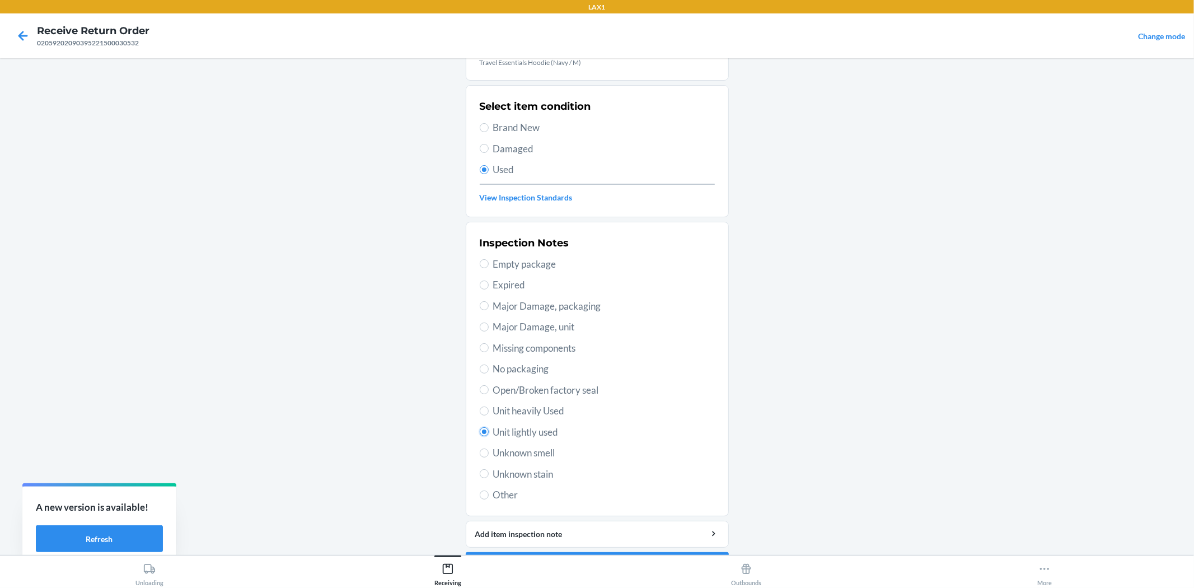
scroll to position [86, 0]
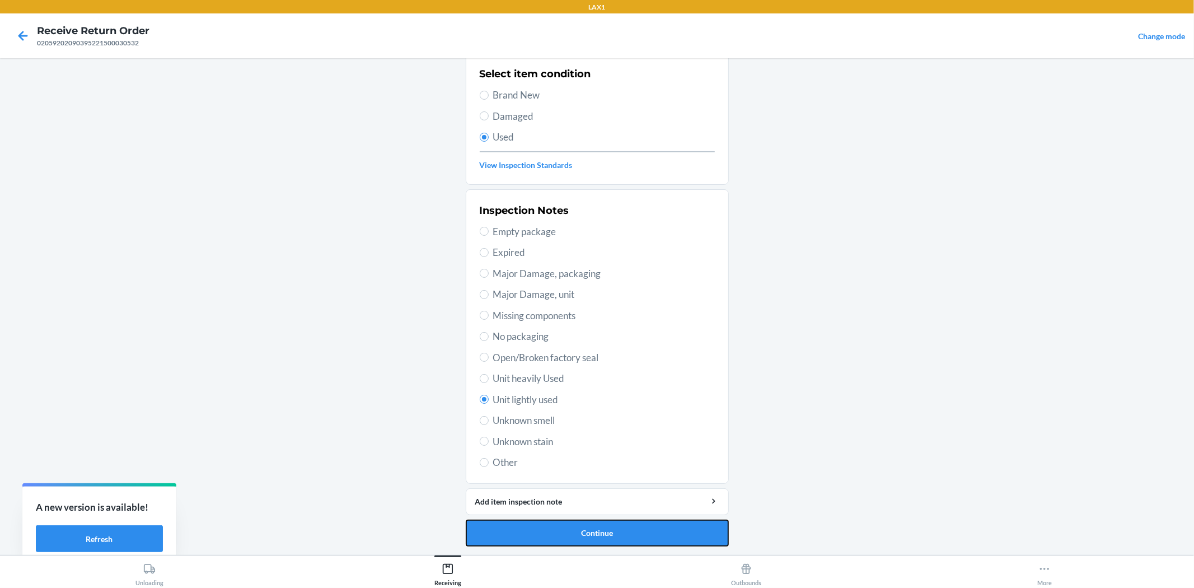
drag, startPoint x: 566, startPoint y: 531, endPoint x: 573, endPoint y: 530, distance: 7.3
click at [569, 530] on button "Continue" at bounding box center [597, 533] width 263 height 27
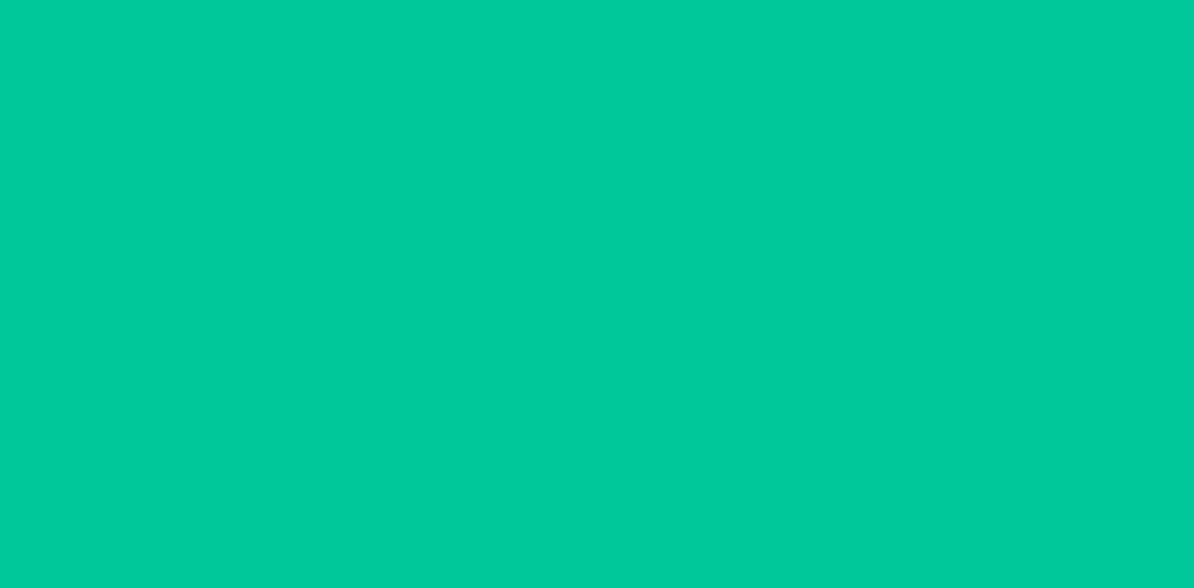
scroll to position [0, 0]
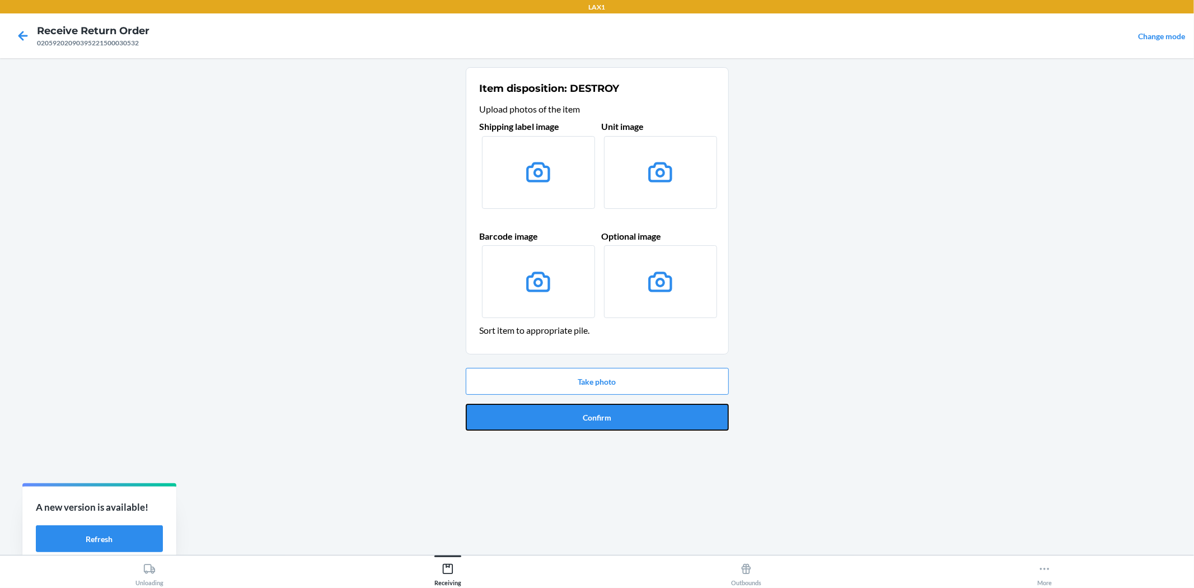
drag, startPoint x: 587, startPoint y: 428, endPoint x: 590, endPoint y: 407, distance: 21.0
click at [588, 422] on button "Confirm" at bounding box center [597, 417] width 263 height 27
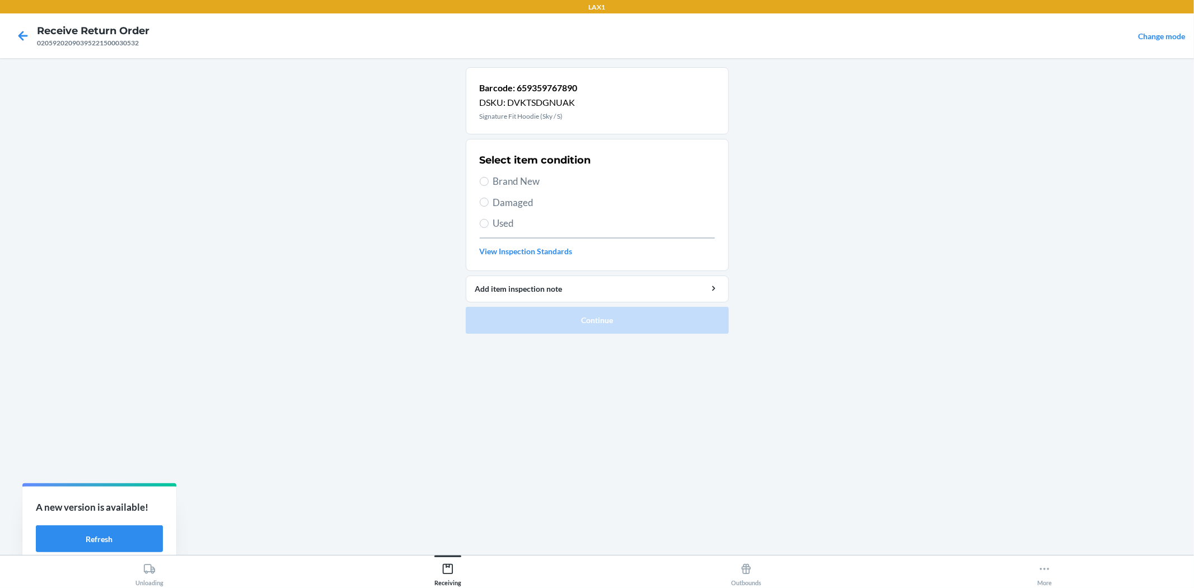
click at [506, 221] on span "Used" at bounding box center [604, 223] width 222 height 15
click at [489, 221] on input "Used" at bounding box center [484, 223] width 9 height 9
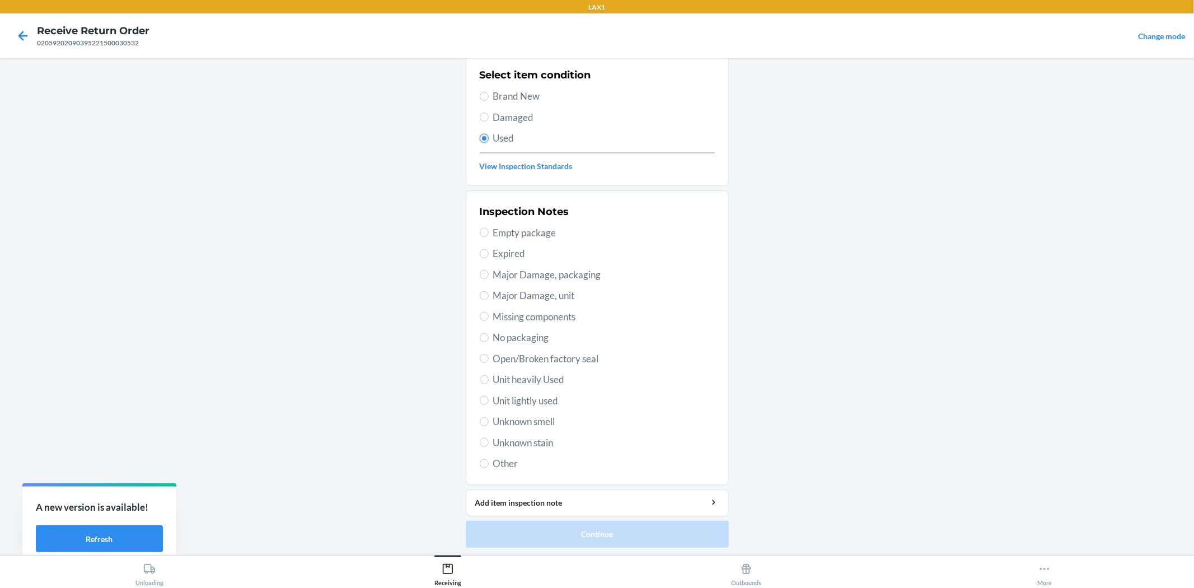
scroll to position [86, 0]
click at [503, 389] on div "Inspection Notes Empty package Expired Major Damage, packaging Major Damage, un…" at bounding box center [597, 336] width 235 height 273
click at [511, 395] on span "Unit lightly used" at bounding box center [604, 399] width 222 height 15
click at [489, 395] on input "Unit lightly used" at bounding box center [484, 399] width 9 height 9
click at [594, 529] on button "Continue" at bounding box center [597, 533] width 263 height 27
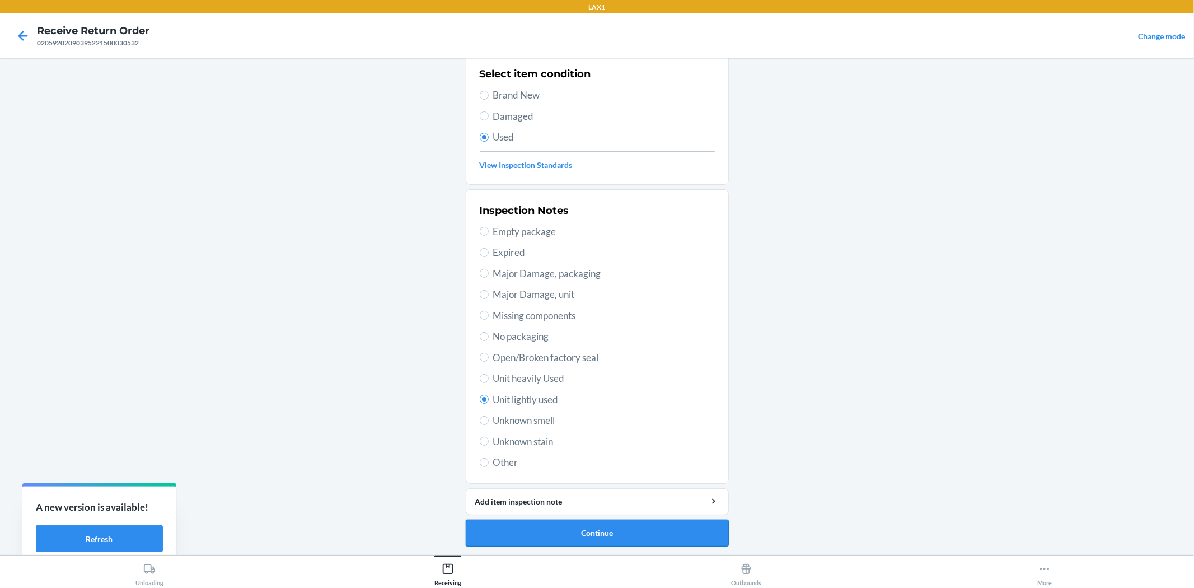
scroll to position [0, 0]
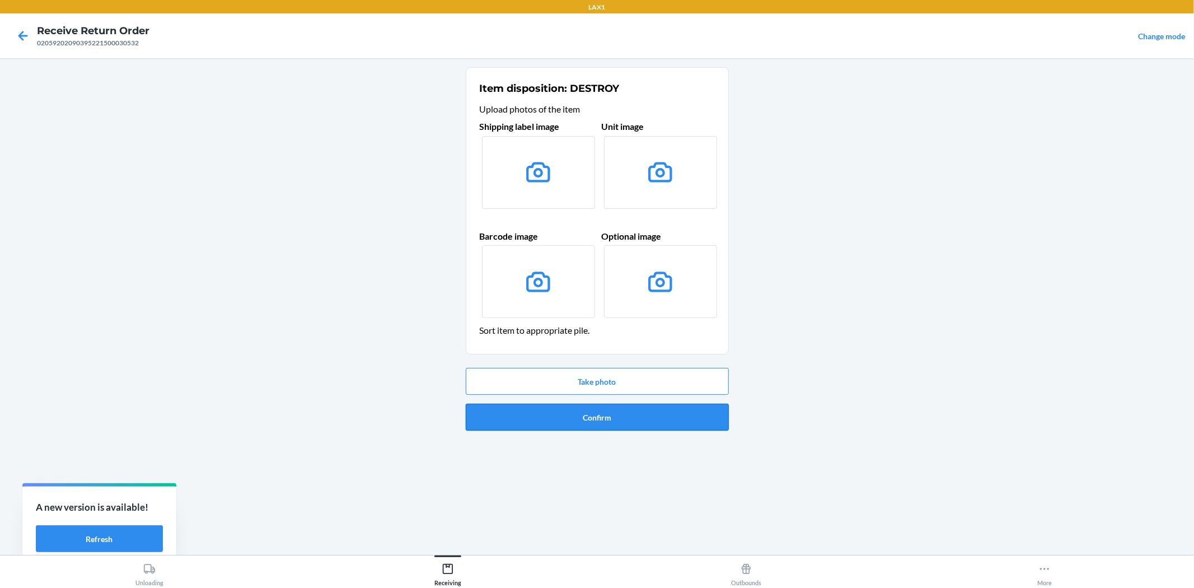
click at [608, 410] on button "Confirm" at bounding box center [597, 417] width 263 height 27
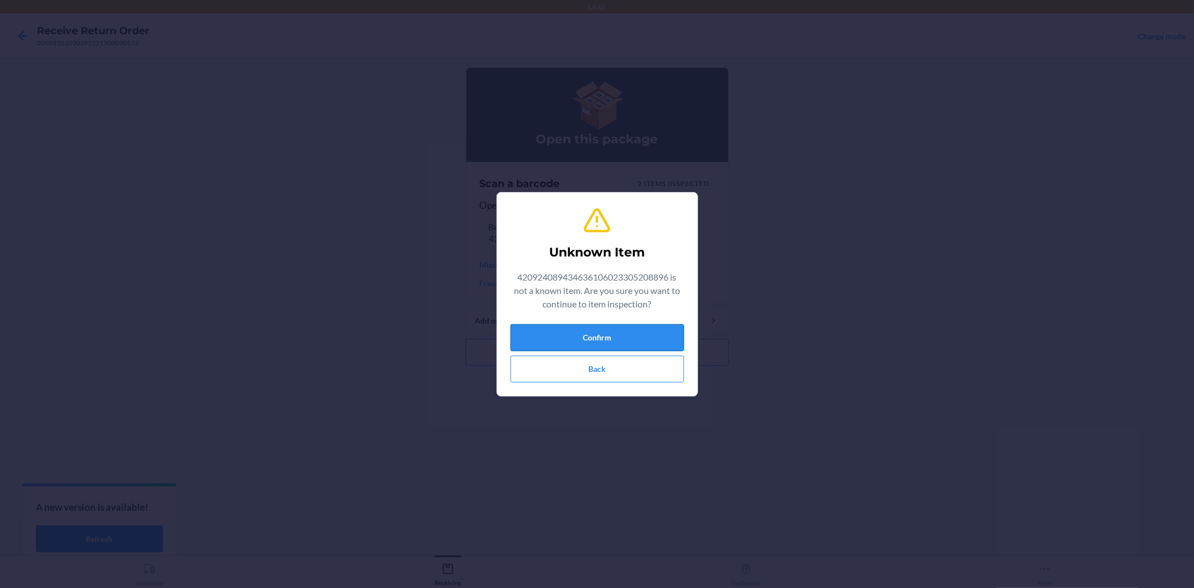
click at [577, 339] on button "Confirm" at bounding box center [598, 337] width 174 height 27
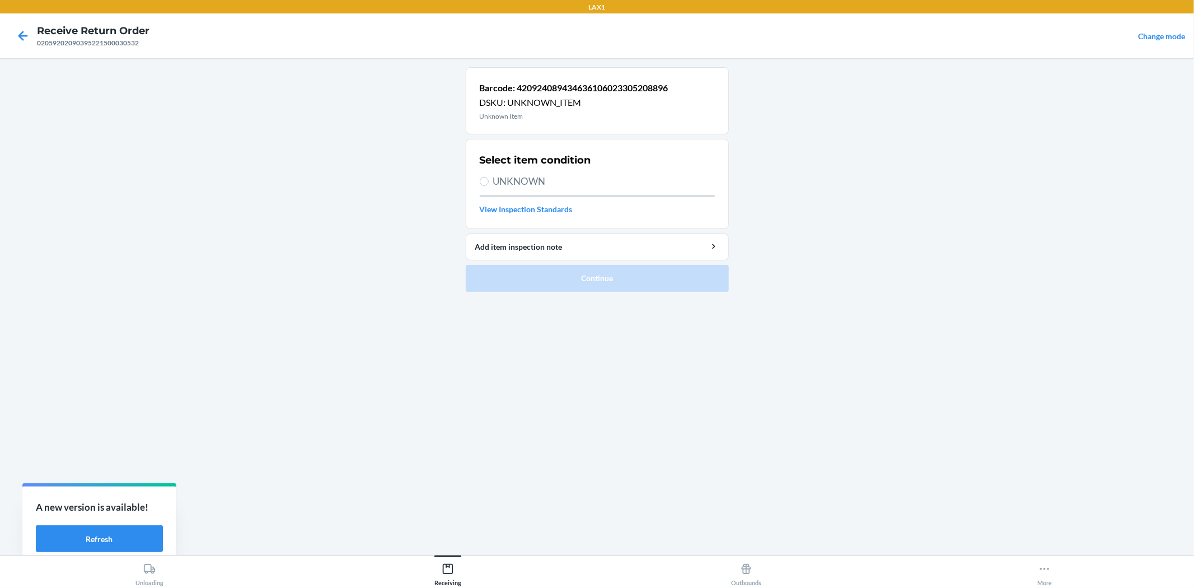
click at [34, 38] on div at bounding box center [23, 36] width 28 height 28
click at [17, 38] on icon at bounding box center [22, 35] width 19 height 19
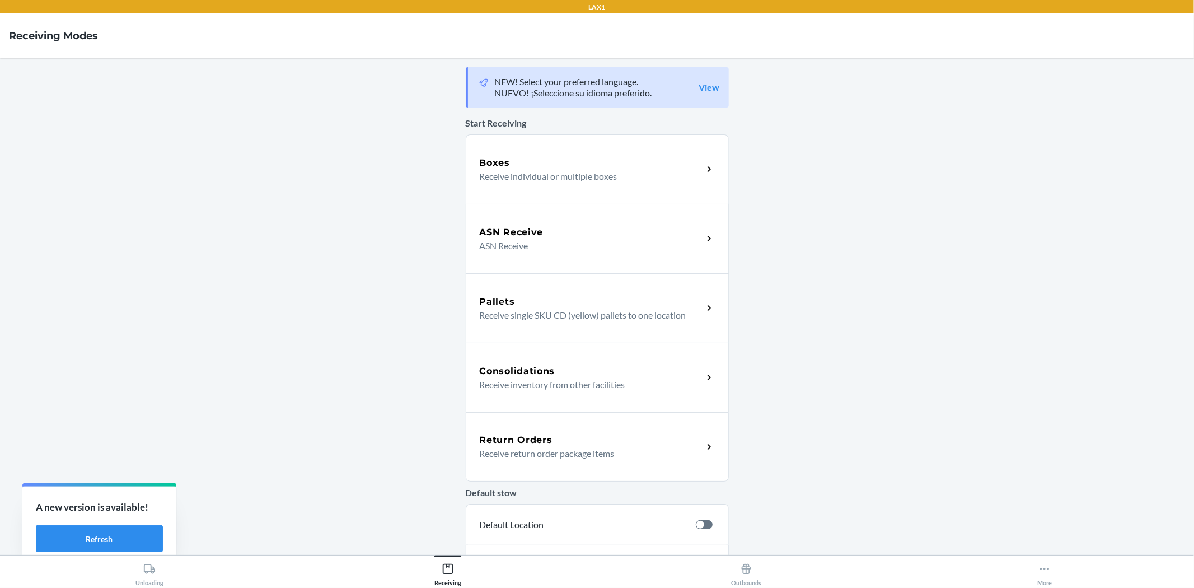
drag, startPoint x: 577, startPoint y: 487, endPoint x: 571, endPoint y: 485, distance: 6.6
click at [578, 487] on p "Default stow" at bounding box center [597, 492] width 263 height 13
click at [635, 420] on div "Return Orders Receive return order package items" at bounding box center [597, 446] width 263 height 69
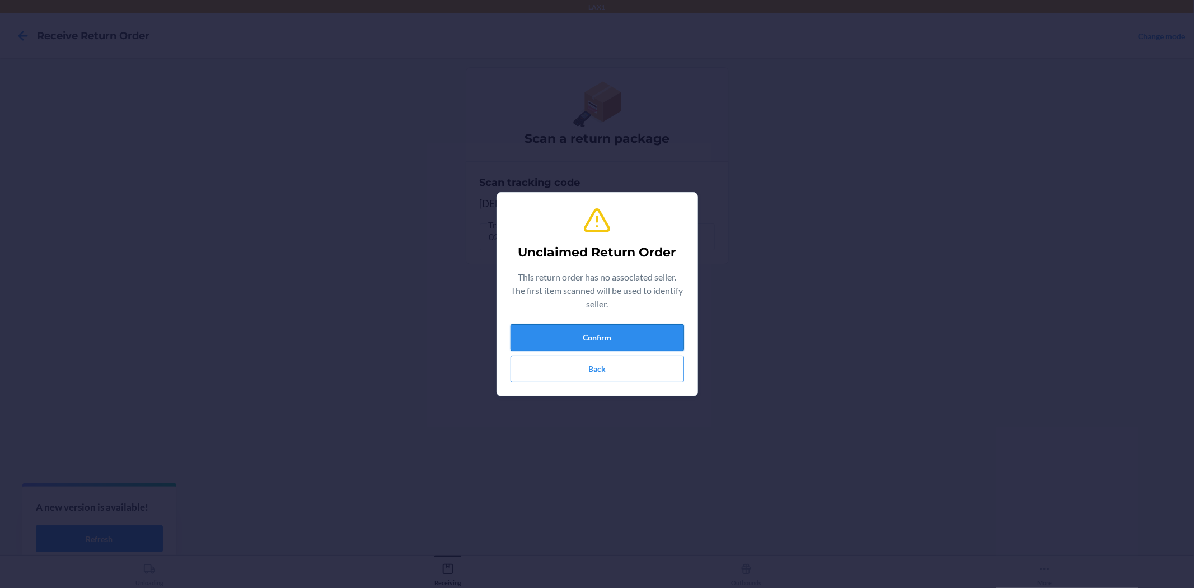
click at [646, 330] on button "Confirm" at bounding box center [598, 337] width 174 height 27
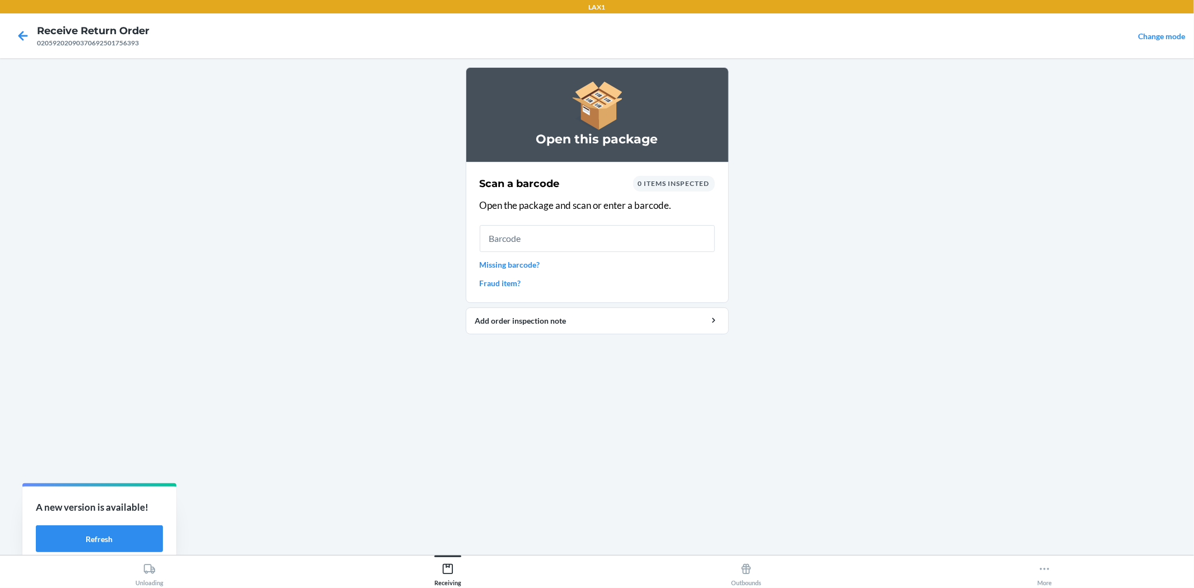
click at [502, 247] on input "text" at bounding box center [597, 238] width 235 height 27
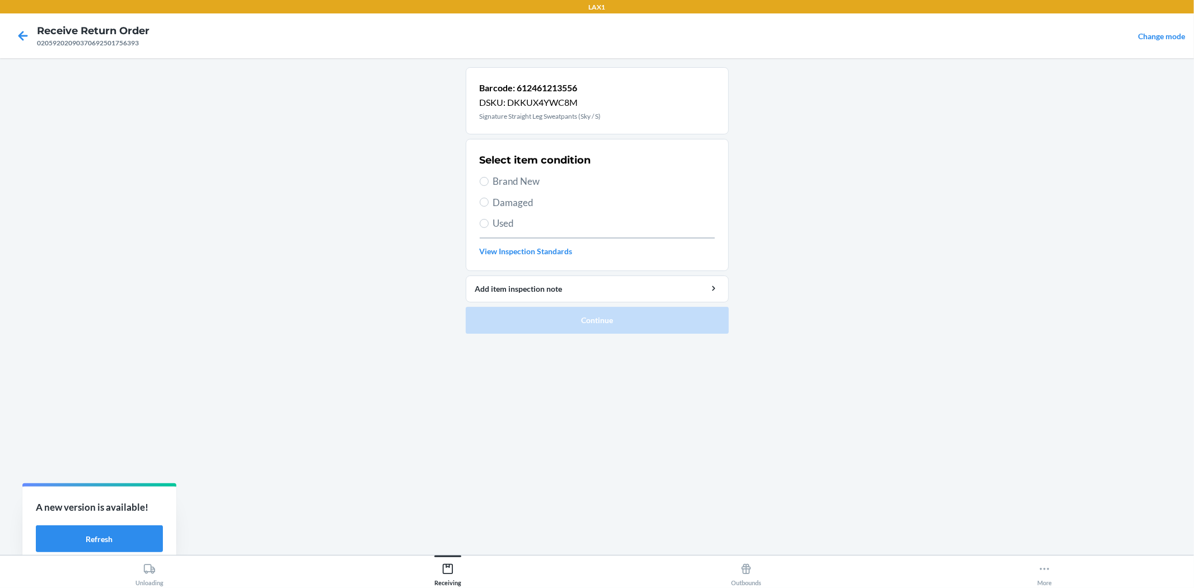
click at [497, 217] on span "Used" at bounding box center [604, 223] width 222 height 15
click at [489, 219] on input "Used" at bounding box center [484, 223] width 9 height 9
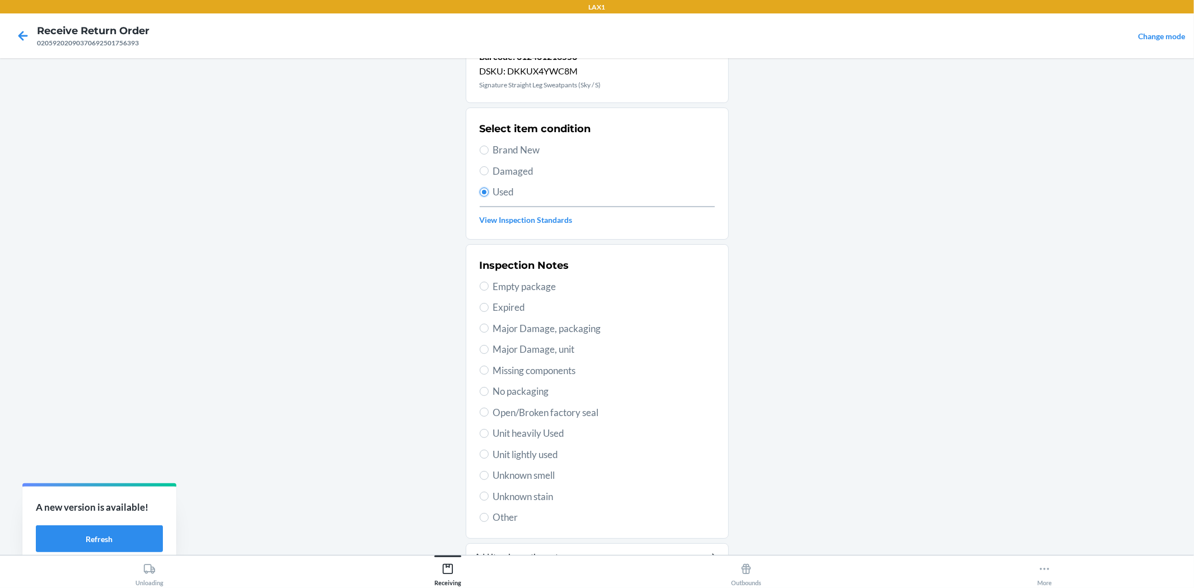
scroll to position [62, 0]
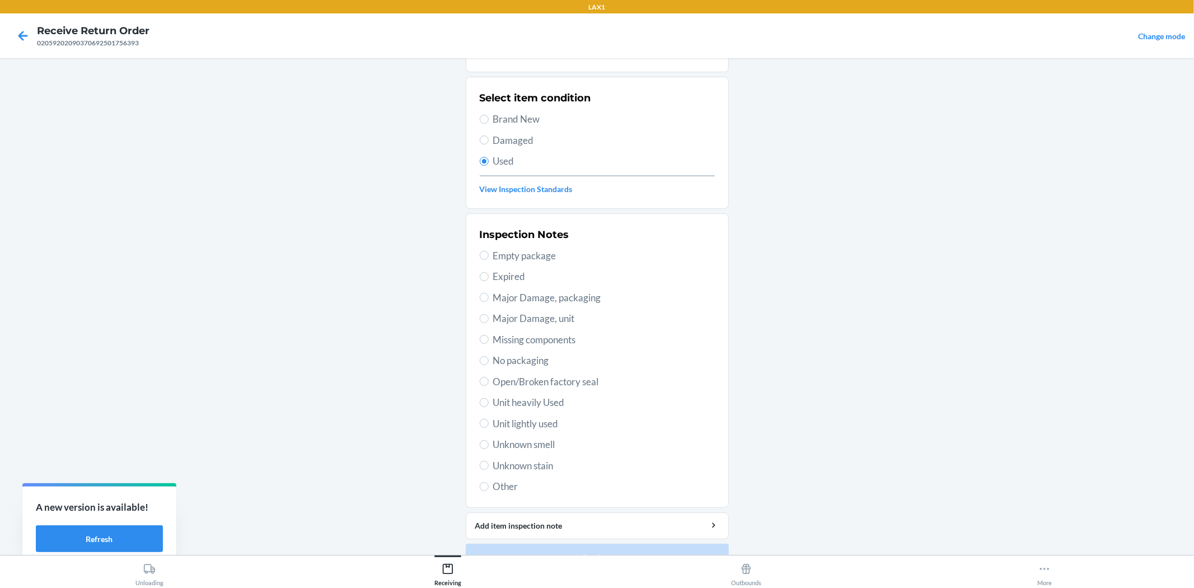
click at [510, 426] on span "Unit lightly used" at bounding box center [604, 424] width 222 height 15
click at [489, 426] on input "Unit lightly used" at bounding box center [484, 423] width 9 height 9
click at [562, 544] on button "Continue" at bounding box center [597, 557] width 263 height 27
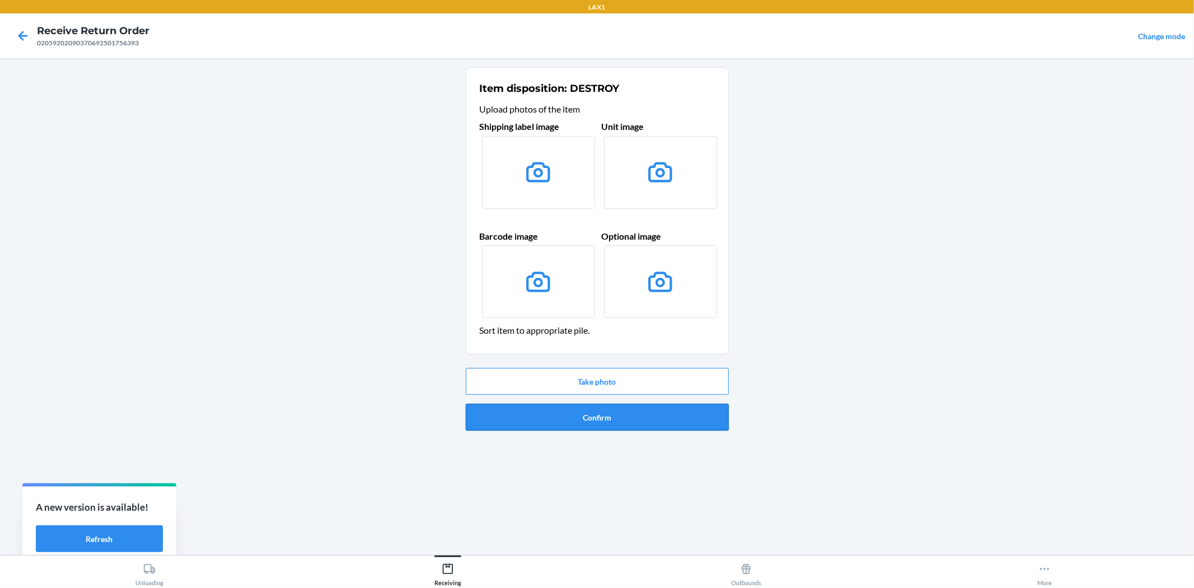
click at [611, 413] on button "Confirm" at bounding box center [597, 417] width 263 height 27
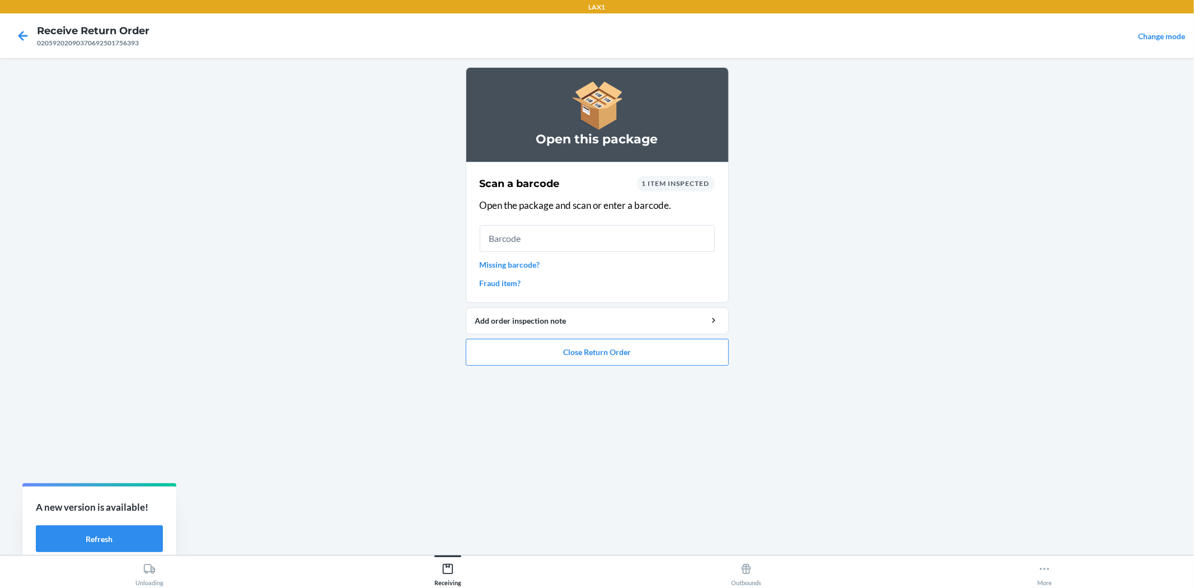
click at [586, 248] on input "text" at bounding box center [597, 238] width 235 height 27
click at [512, 264] on link "Missing barcode?" at bounding box center [597, 265] width 235 height 12
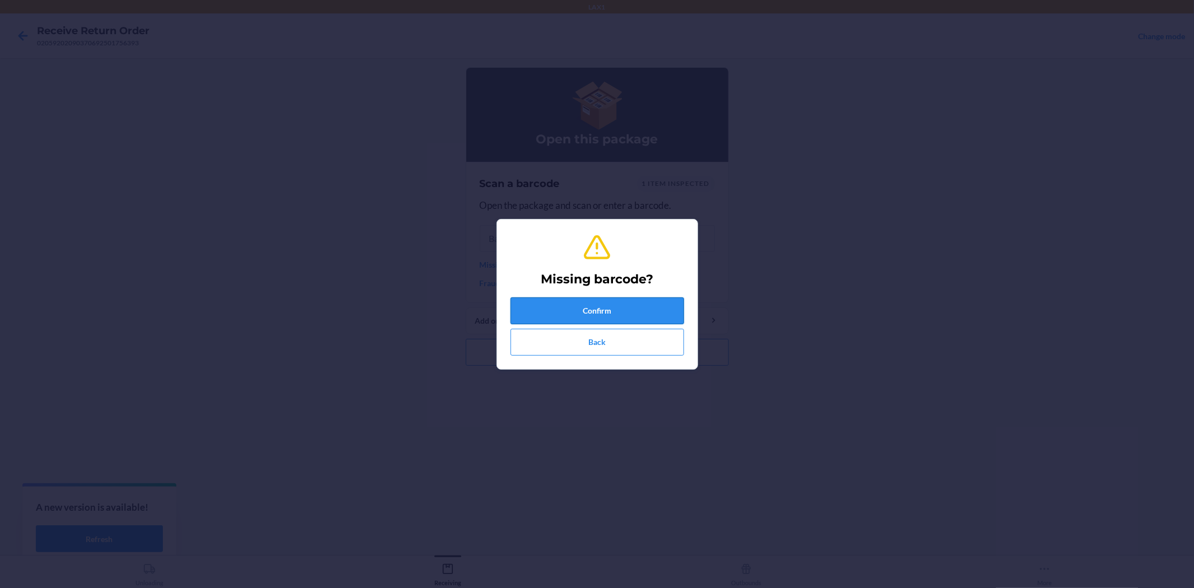
click at [601, 303] on button "Confirm" at bounding box center [598, 310] width 174 height 27
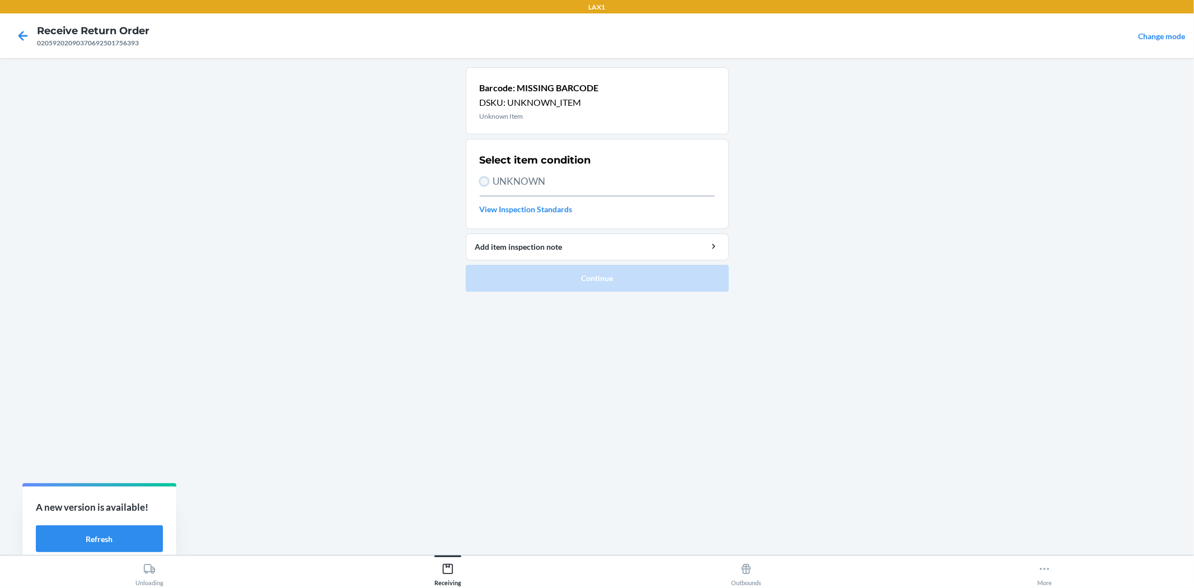
click at [485, 177] on input "UNKNOWN" at bounding box center [484, 181] width 9 height 9
click at [549, 286] on button "Continue" at bounding box center [597, 278] width 263 height 27
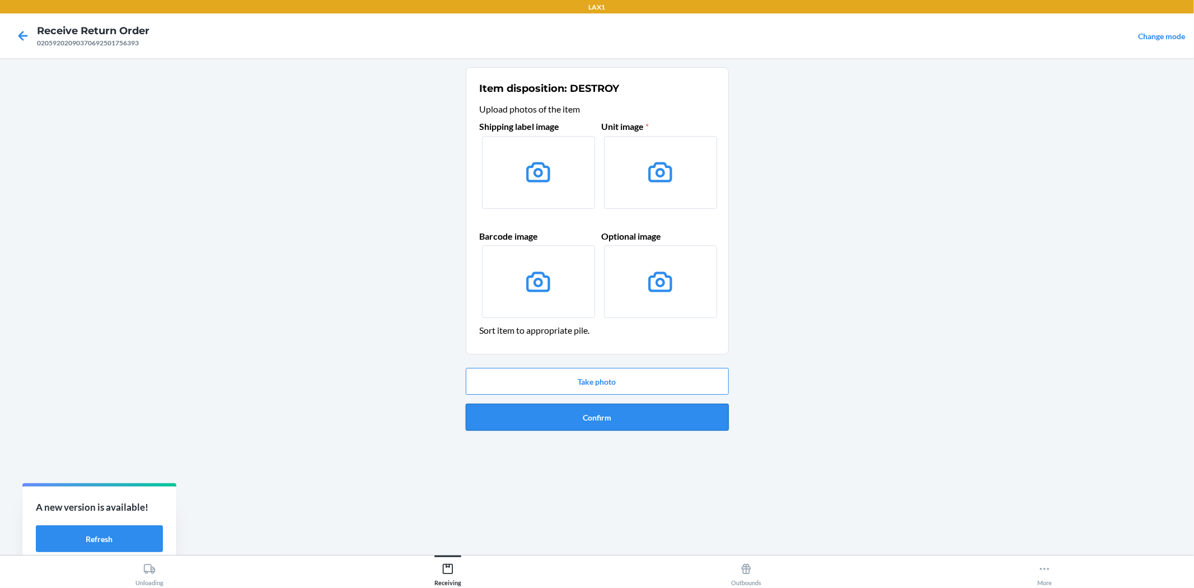
click at [589, 417] on button "Confirm" at bounding box center [597, 417] width 263 height 27
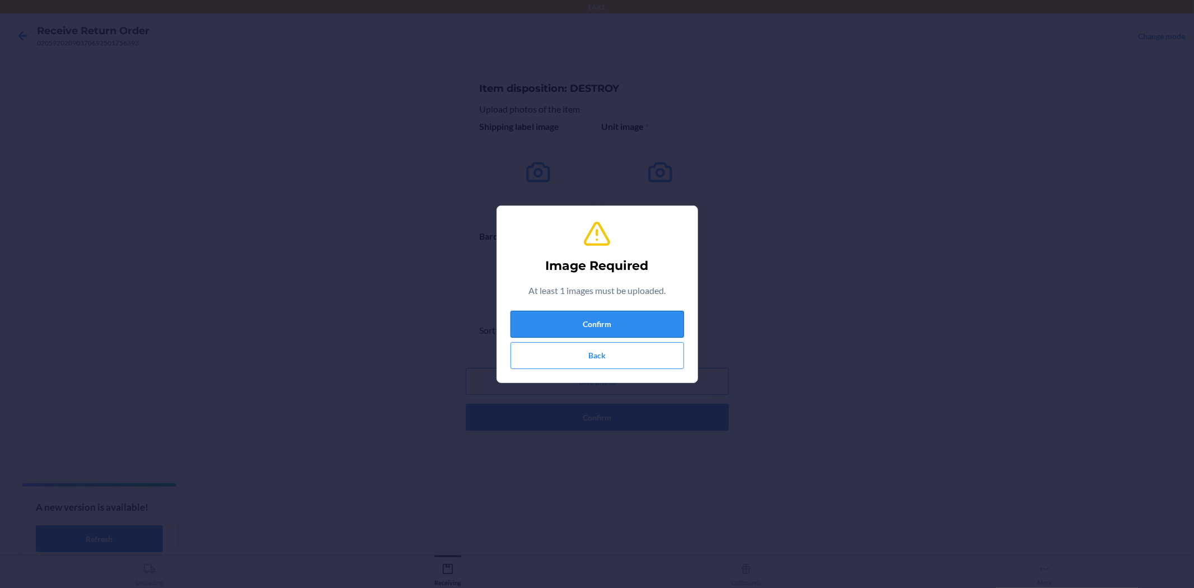
click at [584, 328] on button "Confirm" at bounding box center [598, 324] width 174 height 27
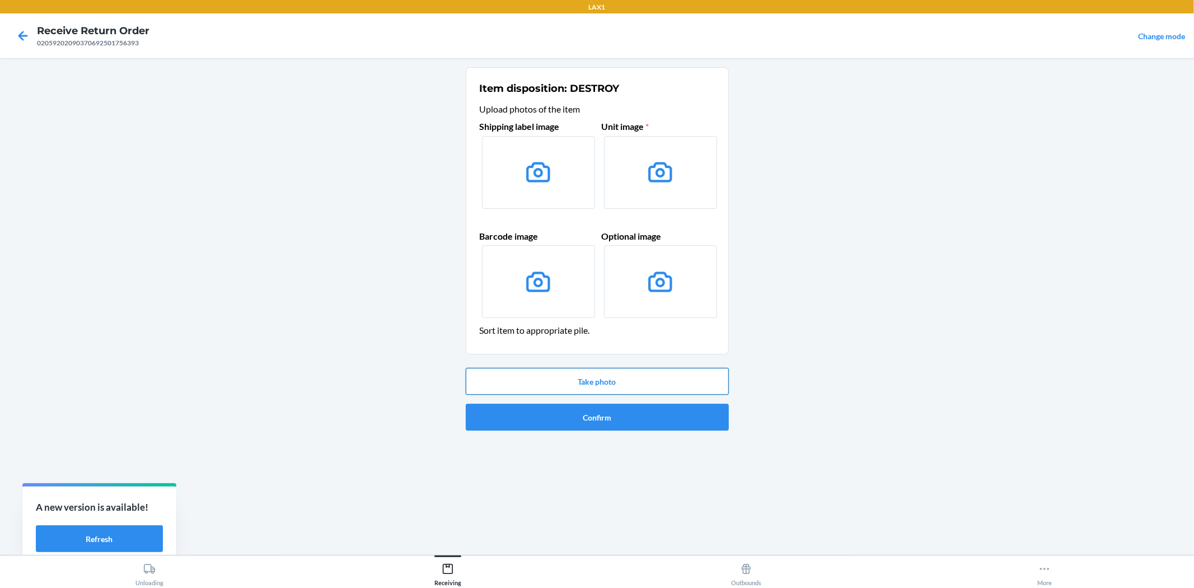
click at [603, 371] on button "Take photo" at bounding box center [597, 381] width 263 height 27
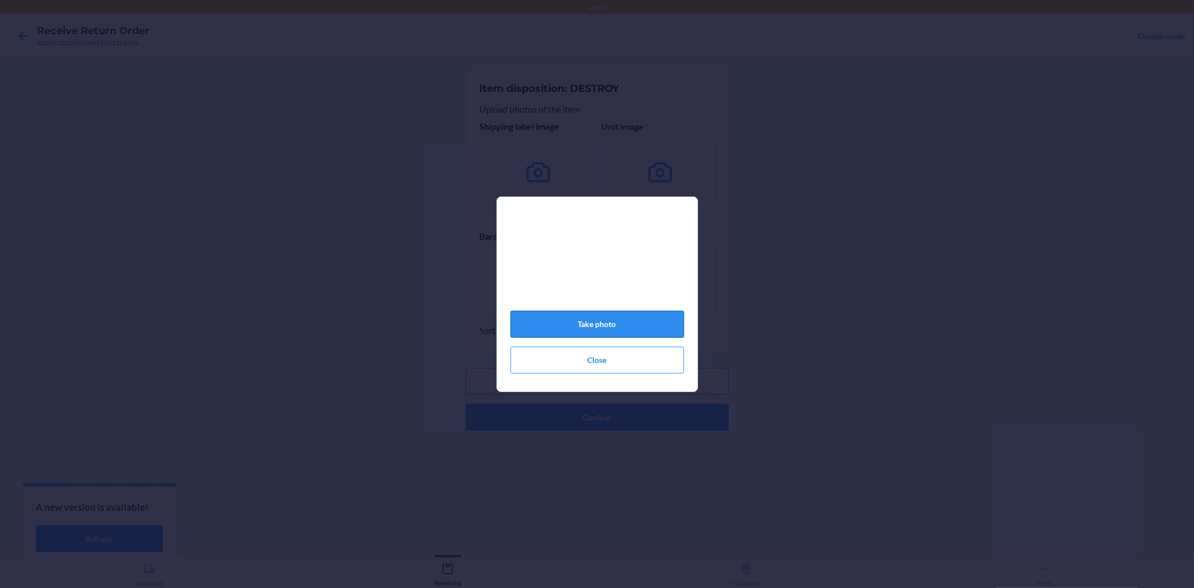
click at [646, 330] on button "Take photo" at bounding box center [598, 324] width 174 height 27
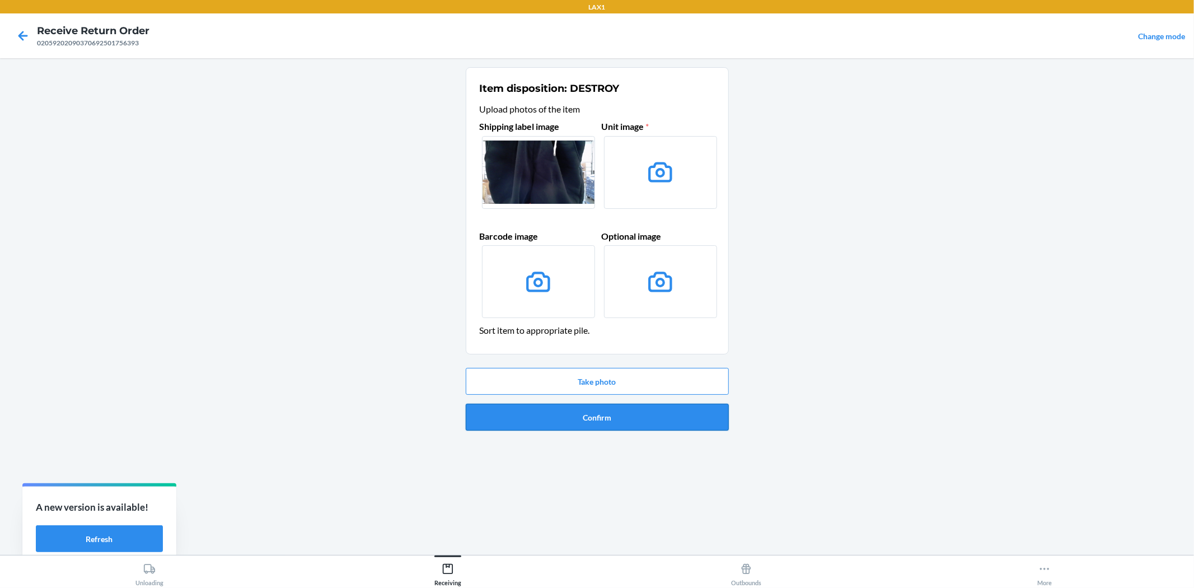
click at [625, 424] on button "Confirm" at bounding box center [597, 417] width 263 height 27
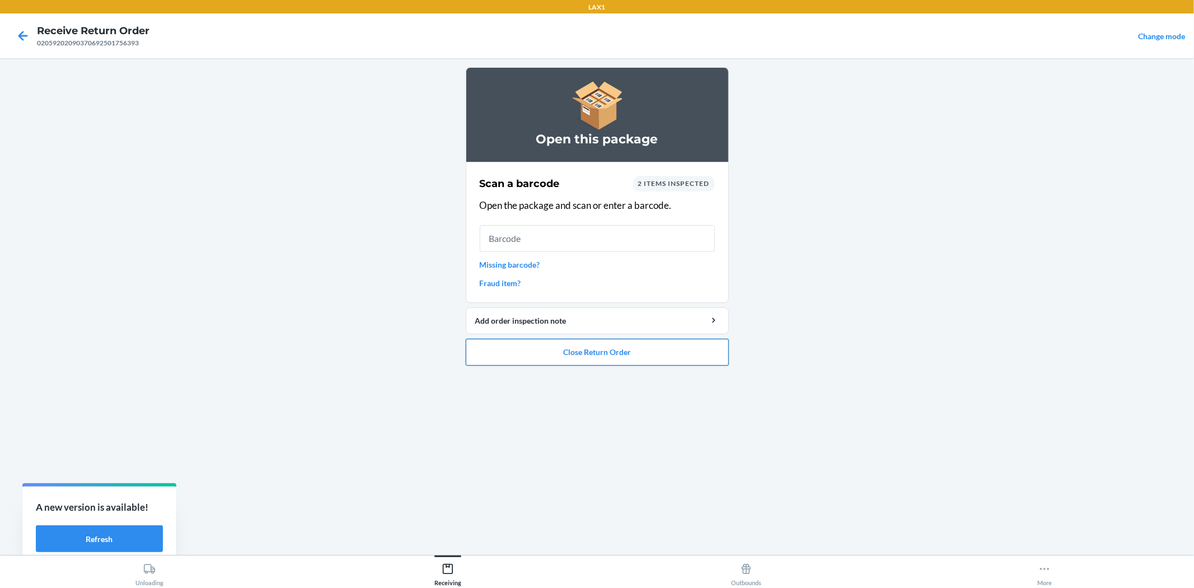
click at [692, 362] on button "Close Return Order" at bounding box center [597, 352] width 263 height 27
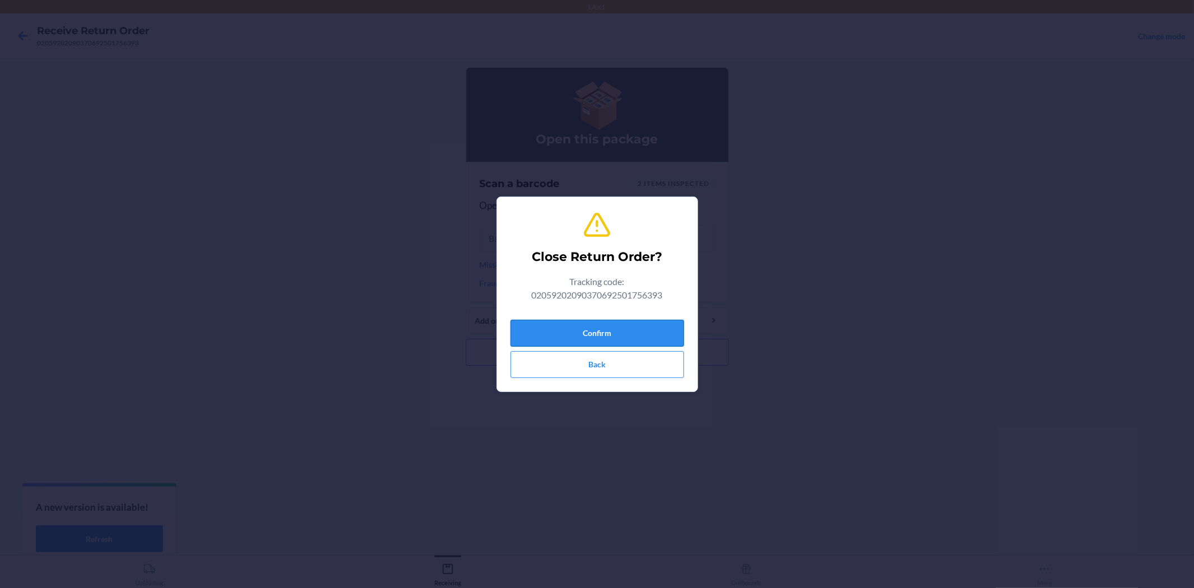
click at [653, 328] on button "Confirm" at bounding box center [598, 333] width 174 height 27
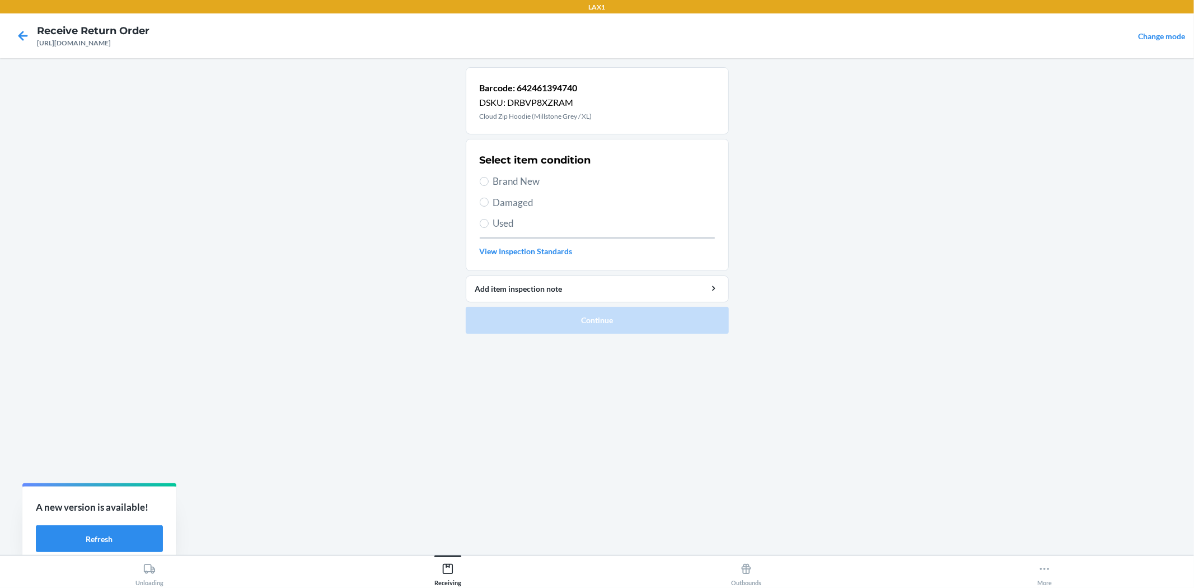
click at [478, 187] on section "Select item condition Brand New Damaged Used View Inspection Standards" at bounding box center [597, 205] width 263 height 132
click at [485, 181] on input "Brand New" at bounding box center [484, 181] width 9 height 9
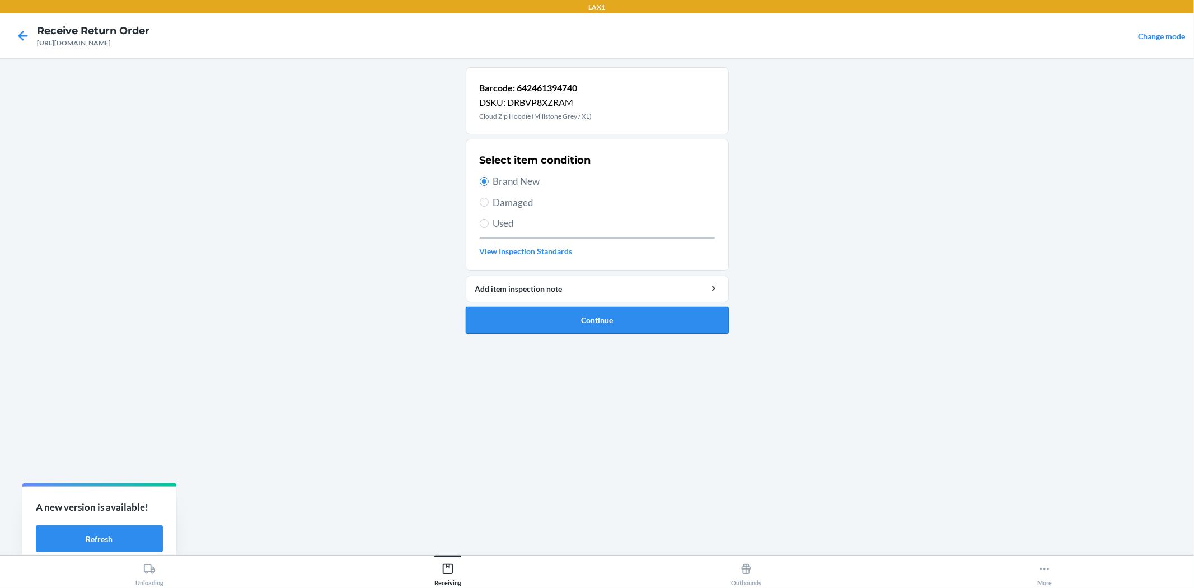
drag, startPoint x: 539, startPoint y: 338, endPoint x: 538, endPoint y: 317, distance: 20.7
click at [539, 329] on ol "Barcode: 642461394740 DSKU: DRBVP8XZRAM Cloud Zip Hoodie (Millstone Grey / XL) …" at bounding box center [597, 204] width 263 height 275
click at [538, 317] on button "Continue" at bounding box center [597, 320] width 263 height 27
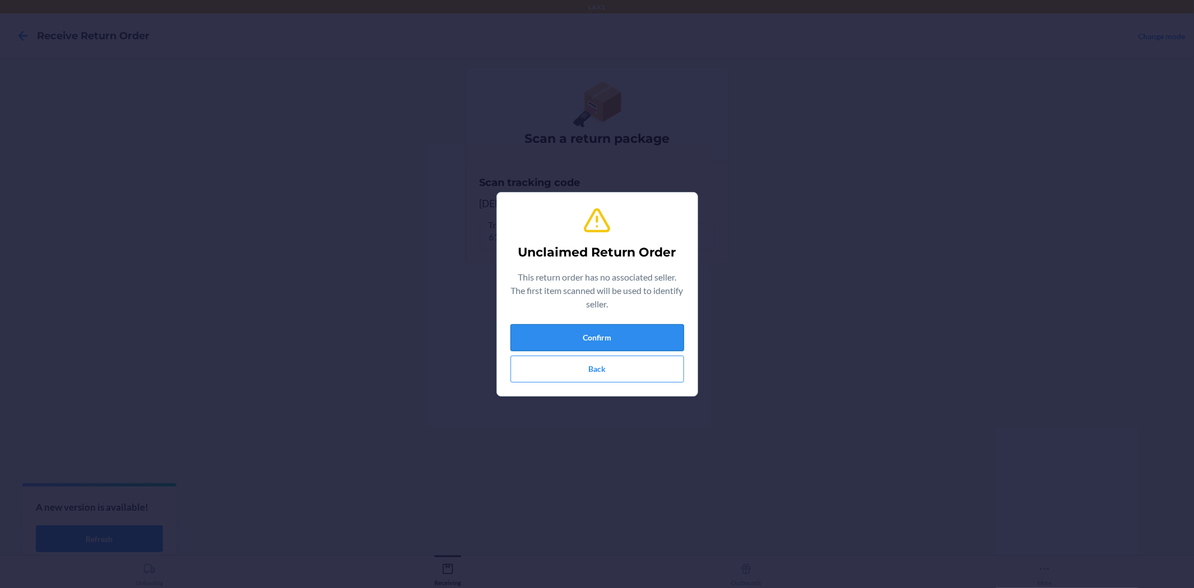
click at [517, 338] on button "Confirm" at bounding box center [598, 337] width 174 height 27
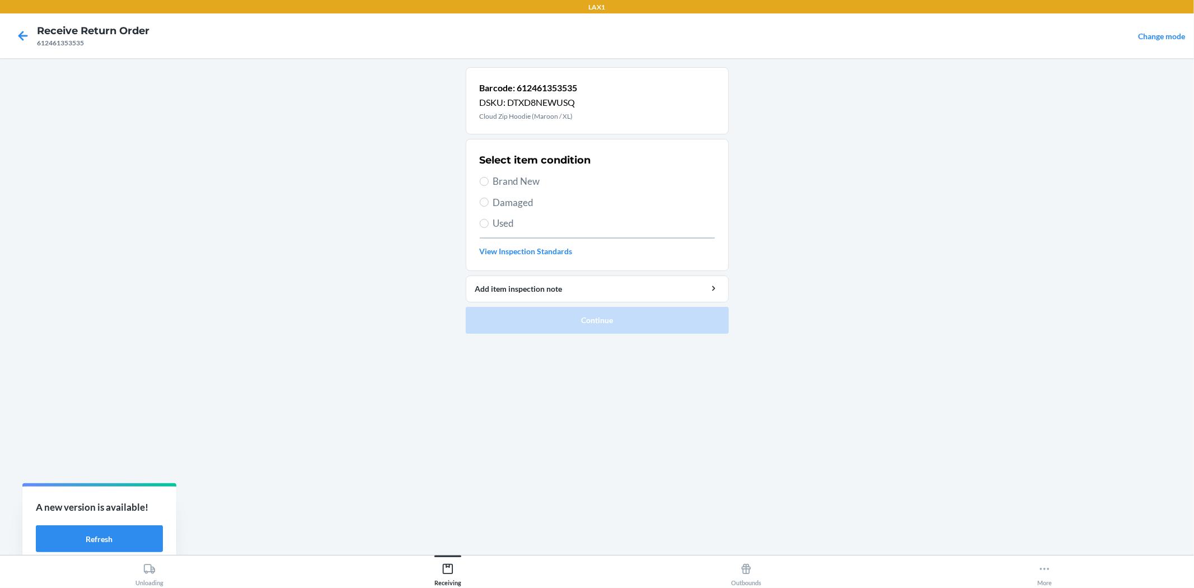
click at [507, 183] on span "Brand New" at bounding box center [604, 181] width 222 height 15
click at [489, 183] on input "Brand New" at bounding box center [484, 181] width 9 height 9
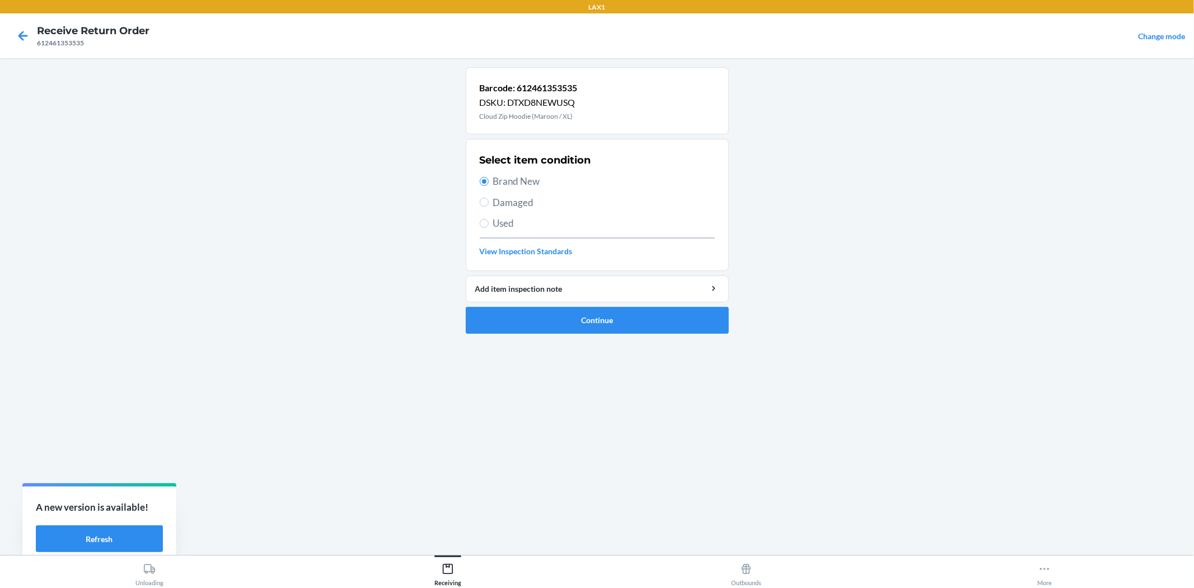
click at [569, 334] on ol "Barcode: 612461353535 DSKU: DTXD8NEWUSQ Cloud Zip Hoodie (Maroon / XL) Select i…" at bounding box center [597, 204] width 263 height 275
click at [568, 323] on button "Continue" at bounding box center [597, 320] width 263 height 27
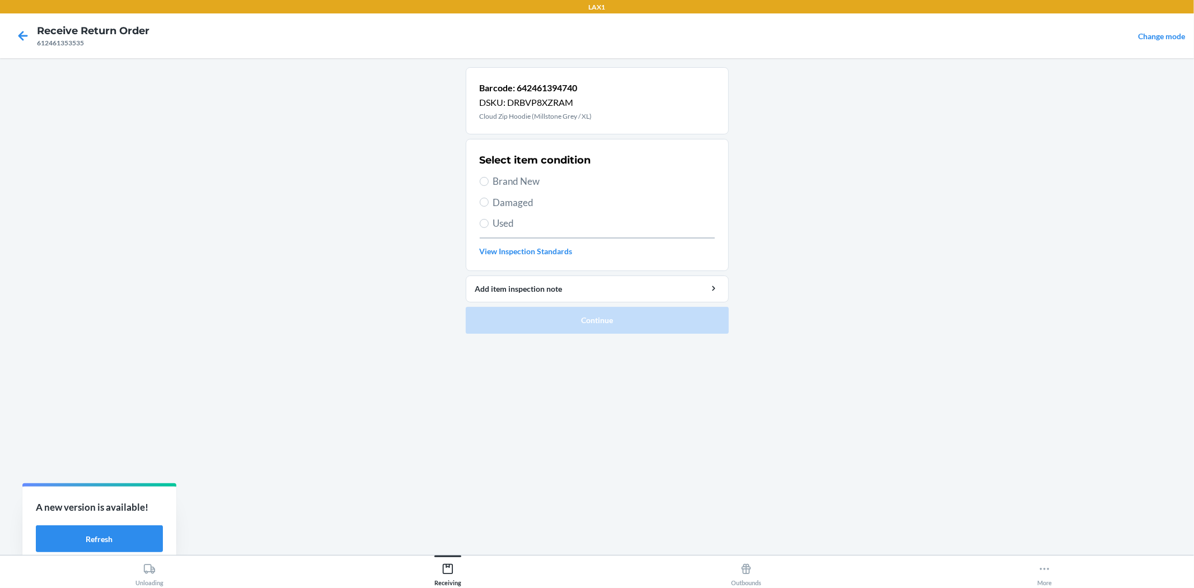
click at [522, 174] on span "Brand New" at bounding box center [604, 181] width 222 height 15
click at [489, 177] on input "Brand New" at bounding box center [484, 181] width 9 height 9
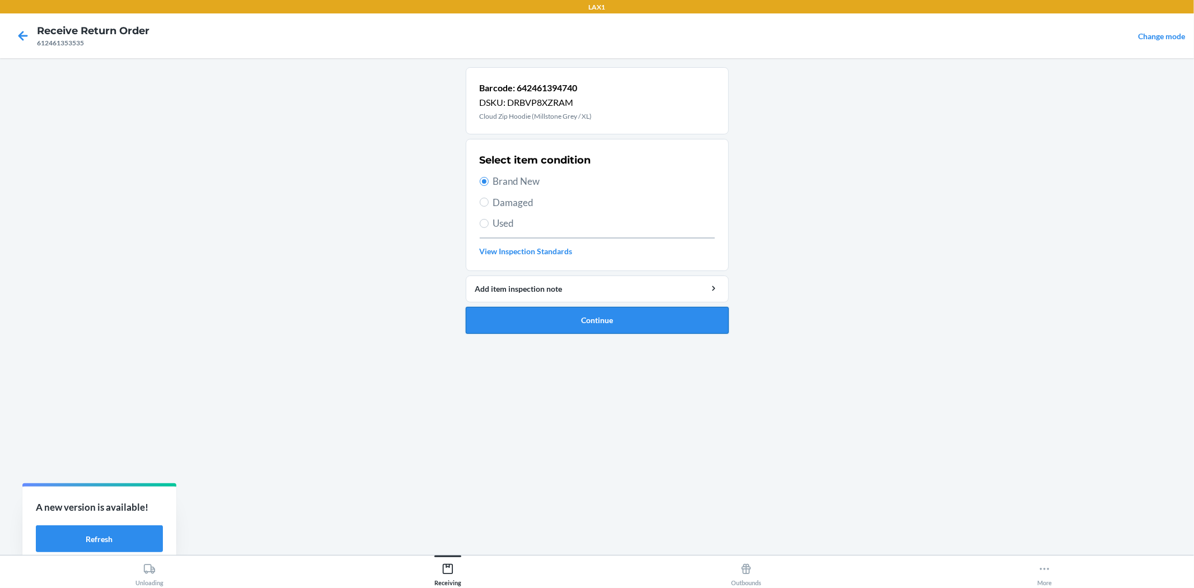
click at [605, 311] on button "Continue" at bounding box center [597, 320] width 263 height 27
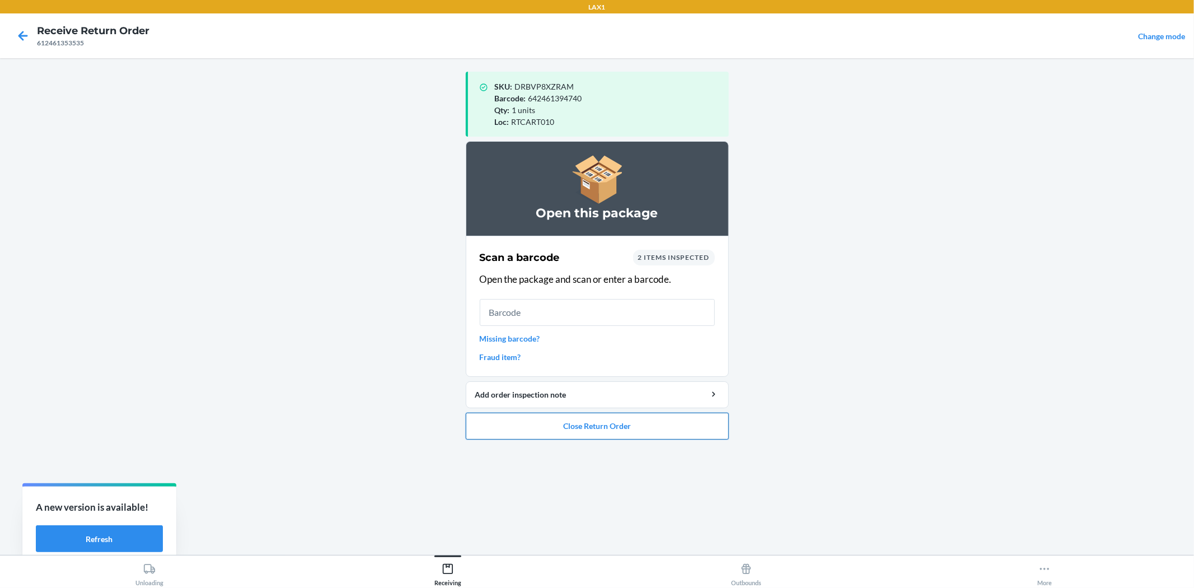
click at [604, 428] on button "Close Return Order" at bounding box center [597, 426] width 263 height 27
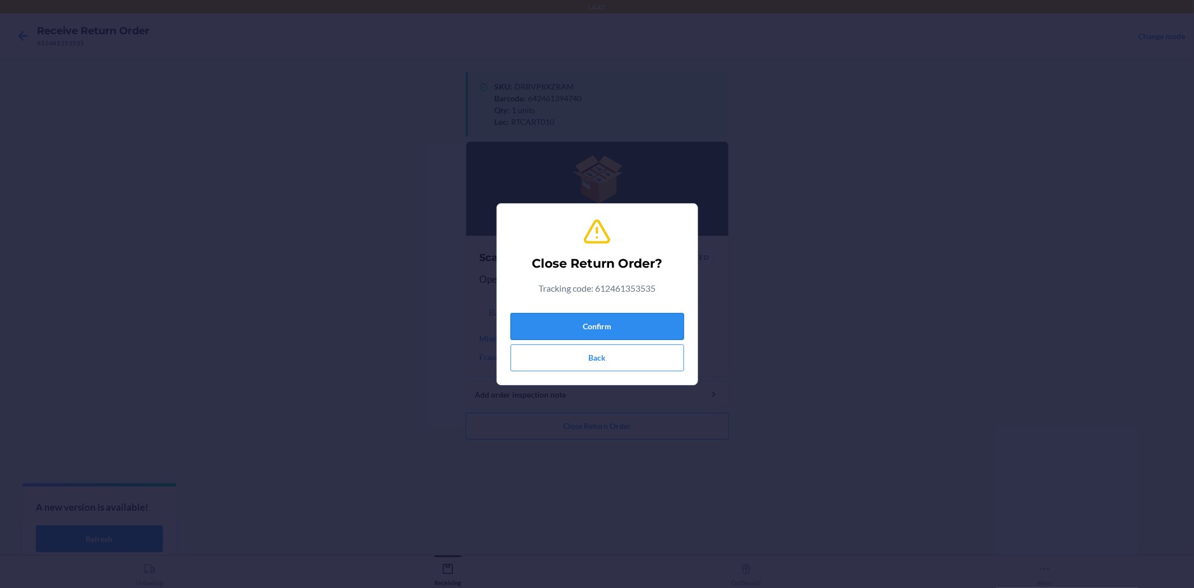
click at [552, 318] on button "Confirm" at bounding box center [598, 326] width 174 height 27
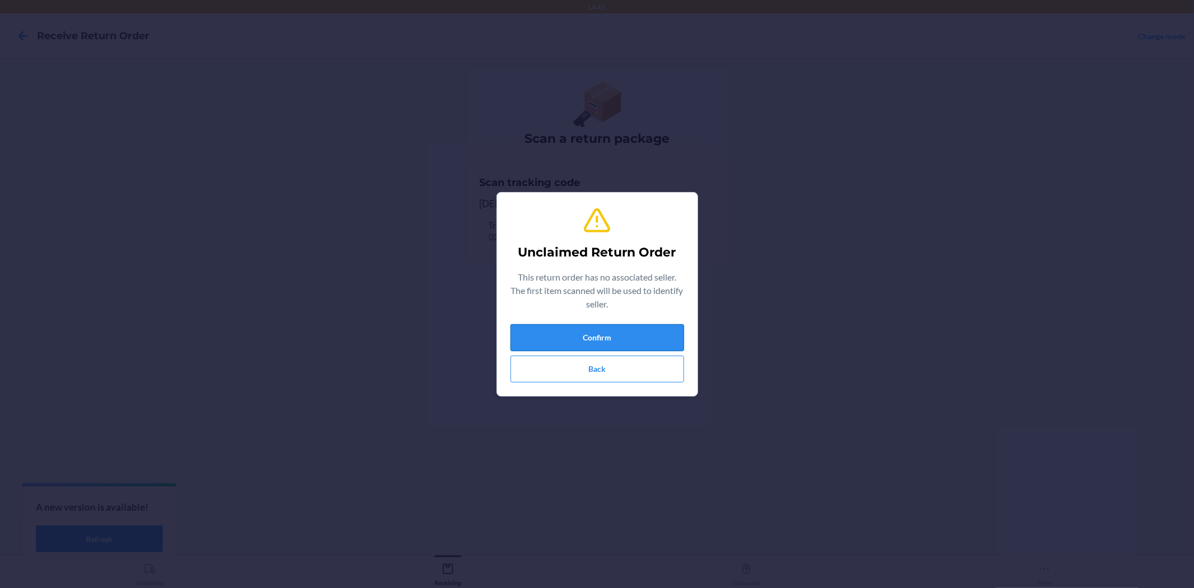
click at [586, 331] on button "Confirm" at bounding box center [598, 337] width 174 height 27
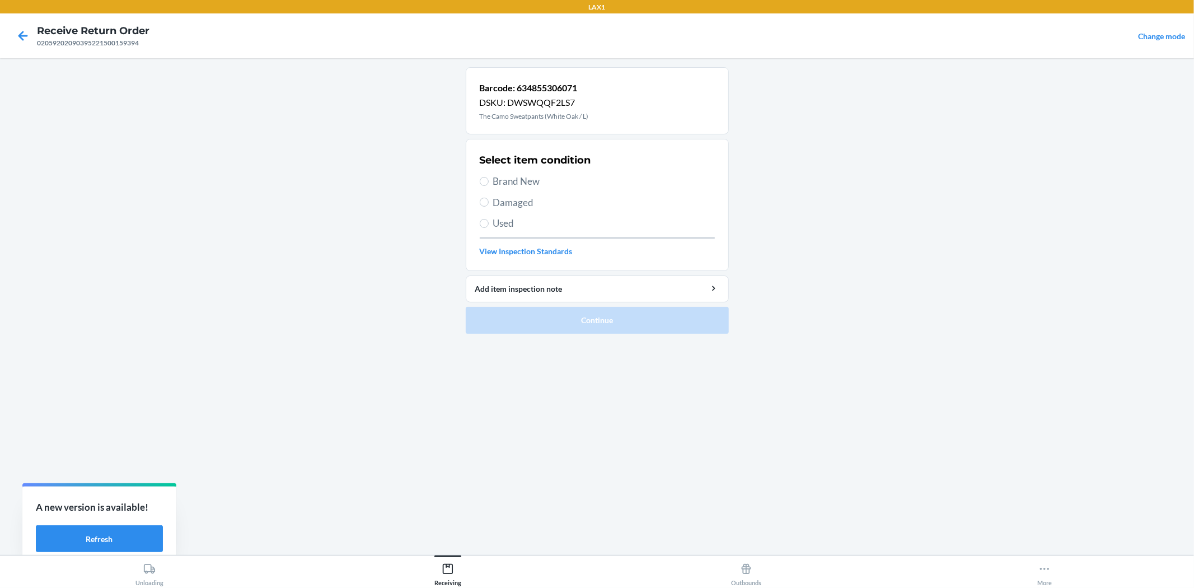
click at [500, 172] on div "Select item condition Brand New Damaged Used View Inspection Standards" at bounding box center [597, 204] width 235 height 111
click at [518, 176] on span "Brand New" at bounding box center [604, 181] width 222 height 15
click at [489, 177] on input "Brand New" at bounding box center [484, 181] width 9 height 9
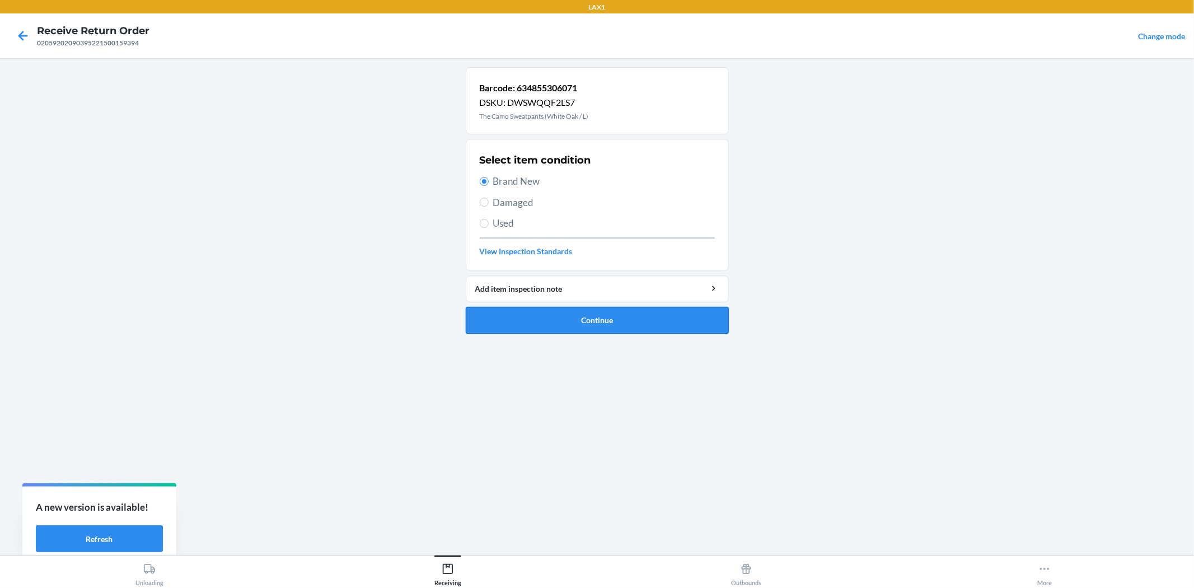
drag, startPoint x: 591, startPoint y: 336, endPoint x: 586, endPoint y: 323, distance: 14.6
click at [592, 334] on ol "Barcode: 634855306071 DSKU: DWSWQQF2LS7 The Camo Sweatpants (White Oak / L) Sel…" at bounding box center [597, 204] width 263 height 275
click at [586, 323] on button "Continue" at bounding box center [597, 320] width 263 height 27
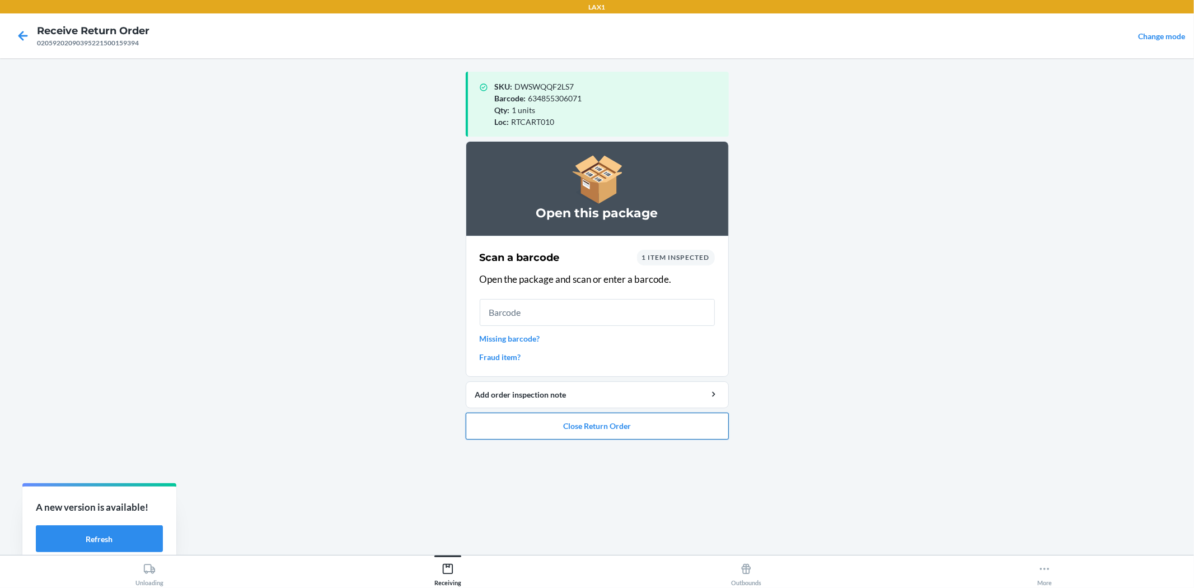
click at [543, 426] on button "Close Return Order" at bounding box center [597, 426] width 263 height 27
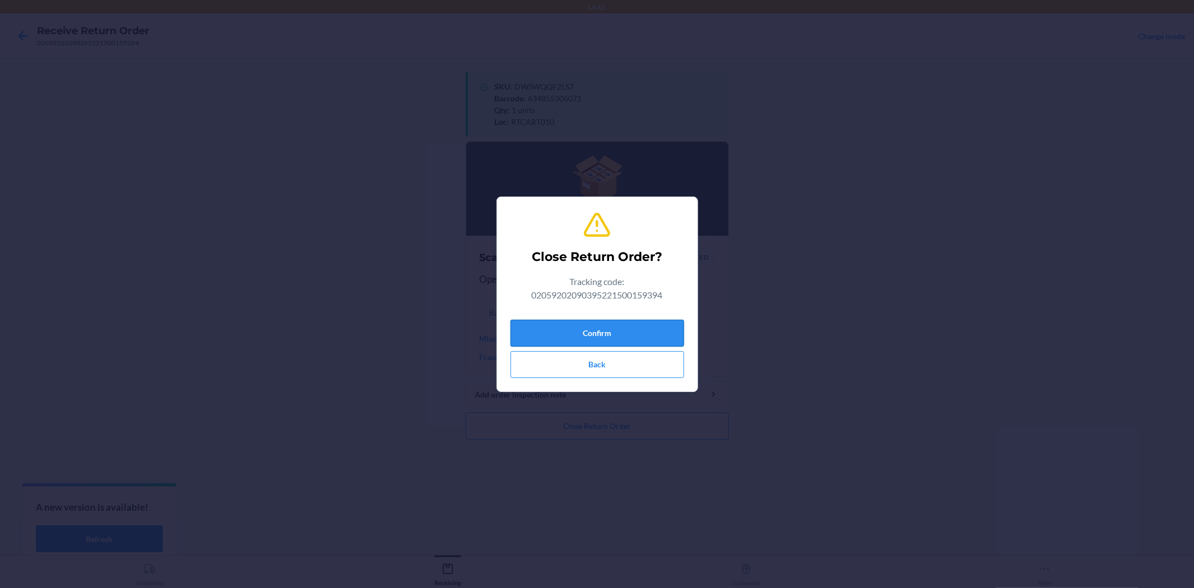
click at [560, 343] on button "Confirm" at bounding box center [598, 333] width 174 height 27
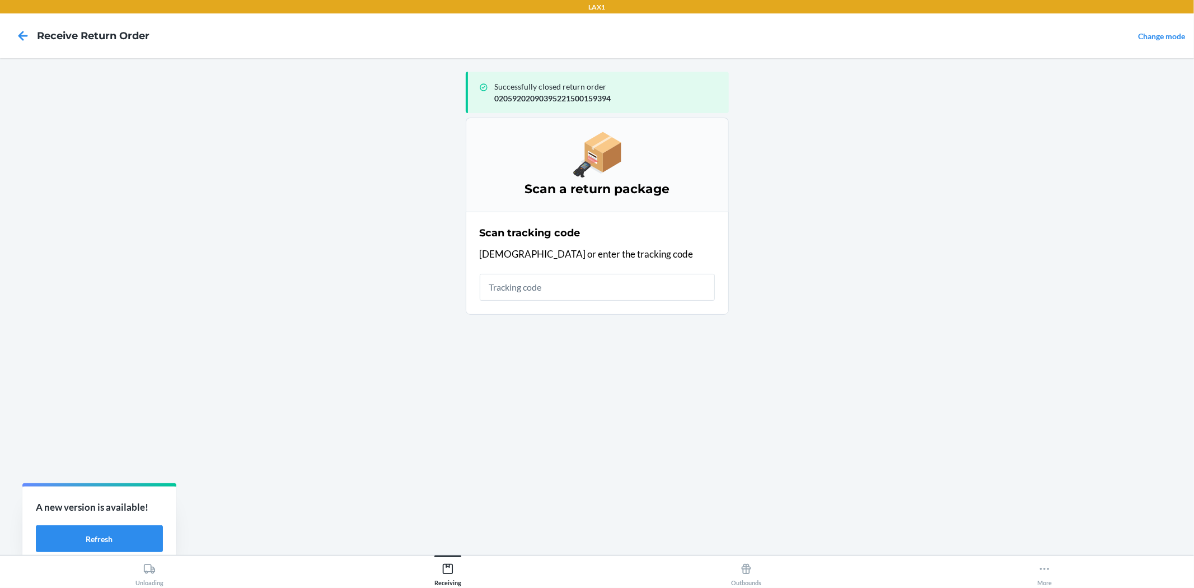
click at [536, 286] on input "text" at bounding box center [597, 287] width 235 height 27
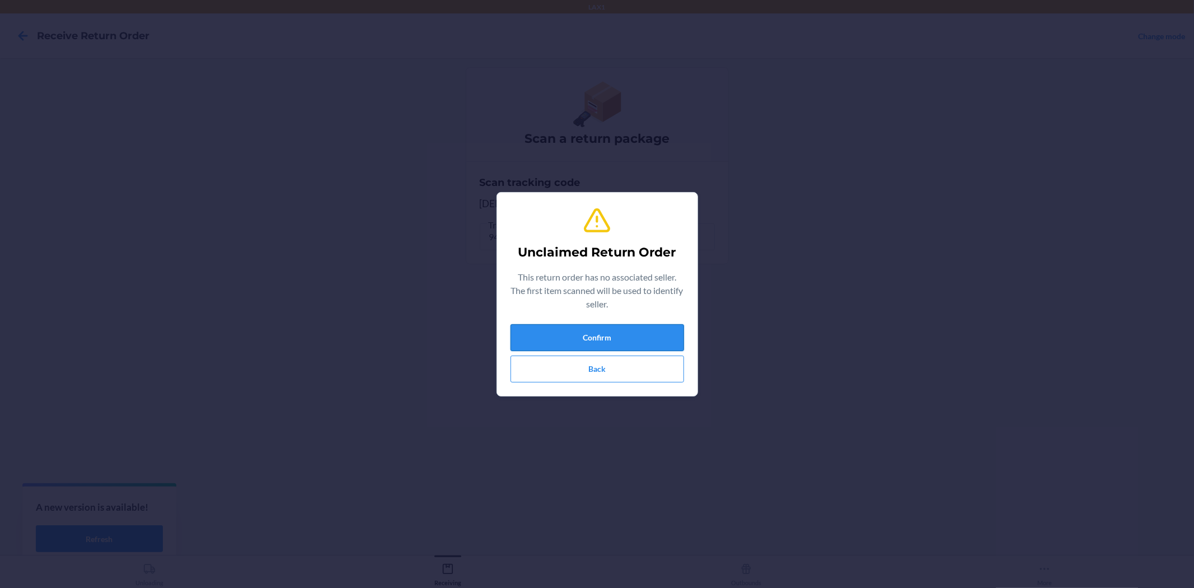
click at [651, 331] on button "Confirm" at bounding box center [598, 337] width 174 height 27
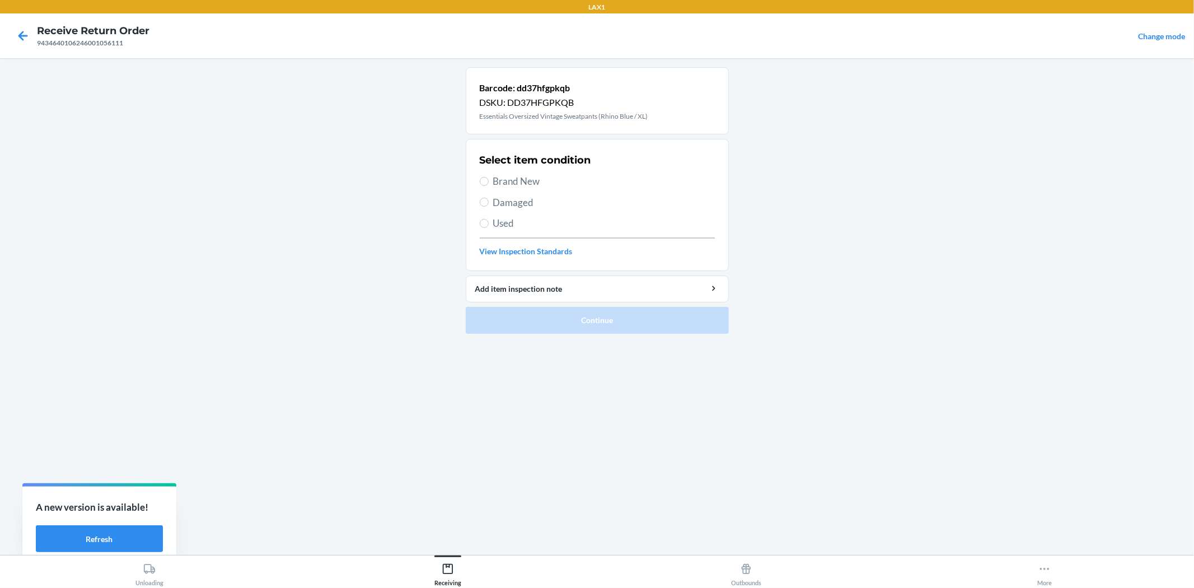
click at [520, 174] on div "Select item condition Brand New Damaged Used View Inspection Standards" at bounding box center [597, 204] width 235 height 111
click at [522, 181] on span "Brand New" at bounding box center [604, 181] width 222 height 15
click at [489, 181] on input "Brand New" at bounding box center [484, 181] width 9 height 9
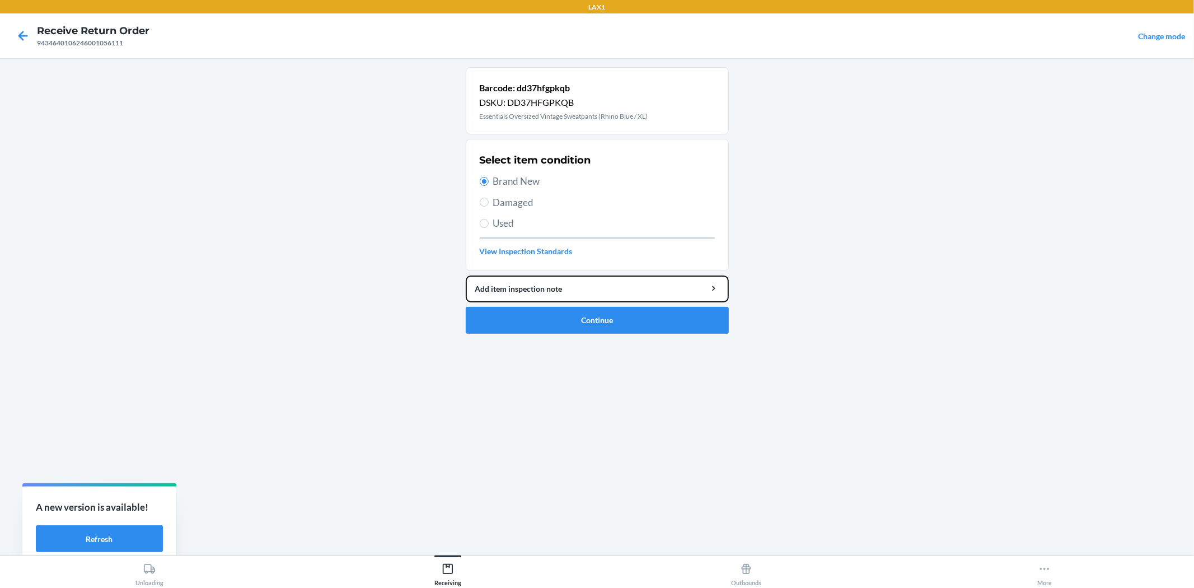
click at [556, 301] on button "Add item inspection note" at bounding box center [597, 288] width 263 height 27
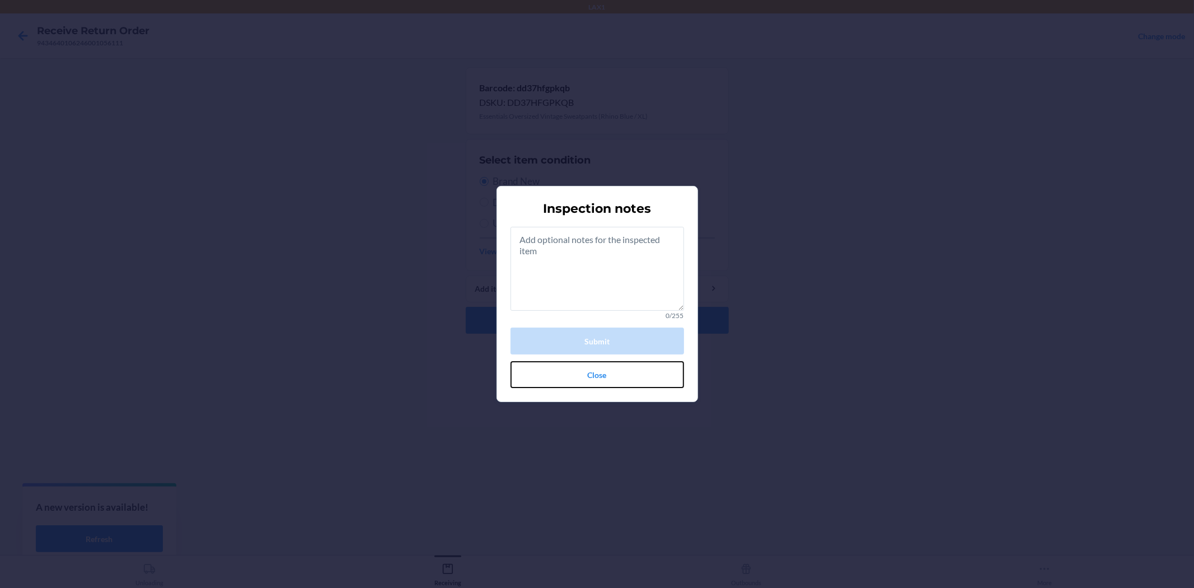
drag, startPoint x: 607, startPoint y: 383, endPoint x: 600, endPoint y: 371, distance: 13.8
click at [605, 381] on button "Close" at bounding box center [598, 374] width 174 height 27
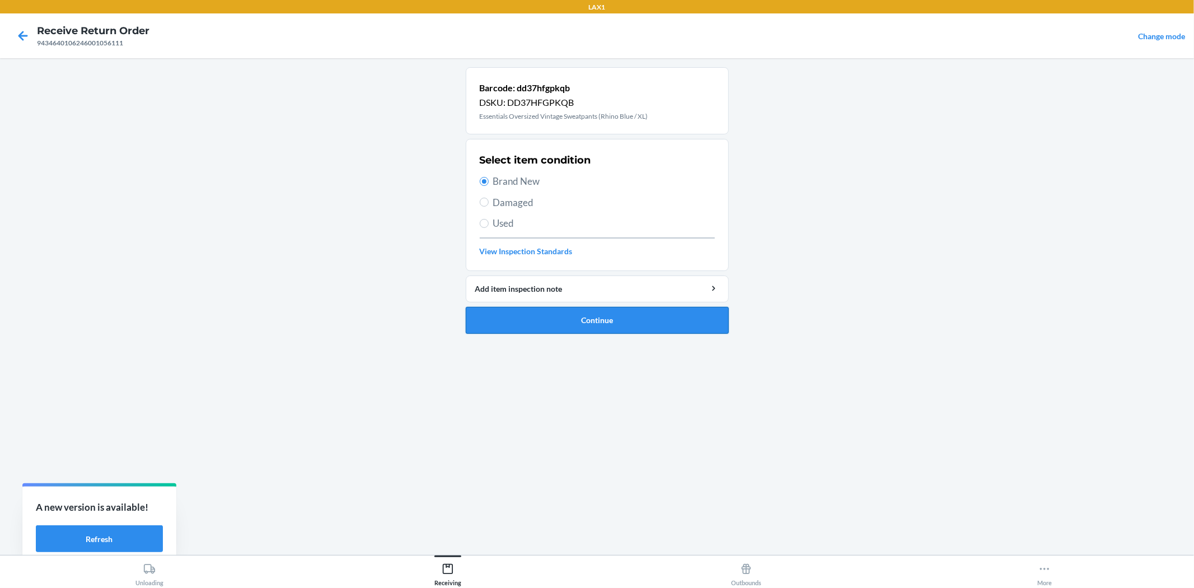
click at [590, 333] on button "Continue" at bounding box center [597, 320] width 263 height 27
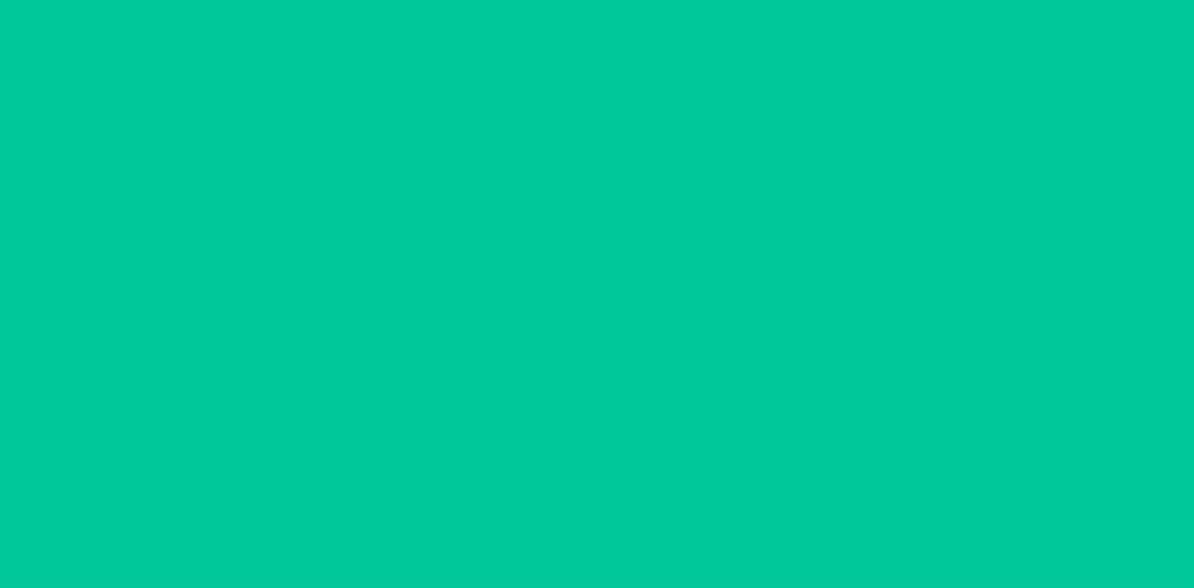
click at [588, 314] on div at bounding box center [597, 306] width 263 height 479
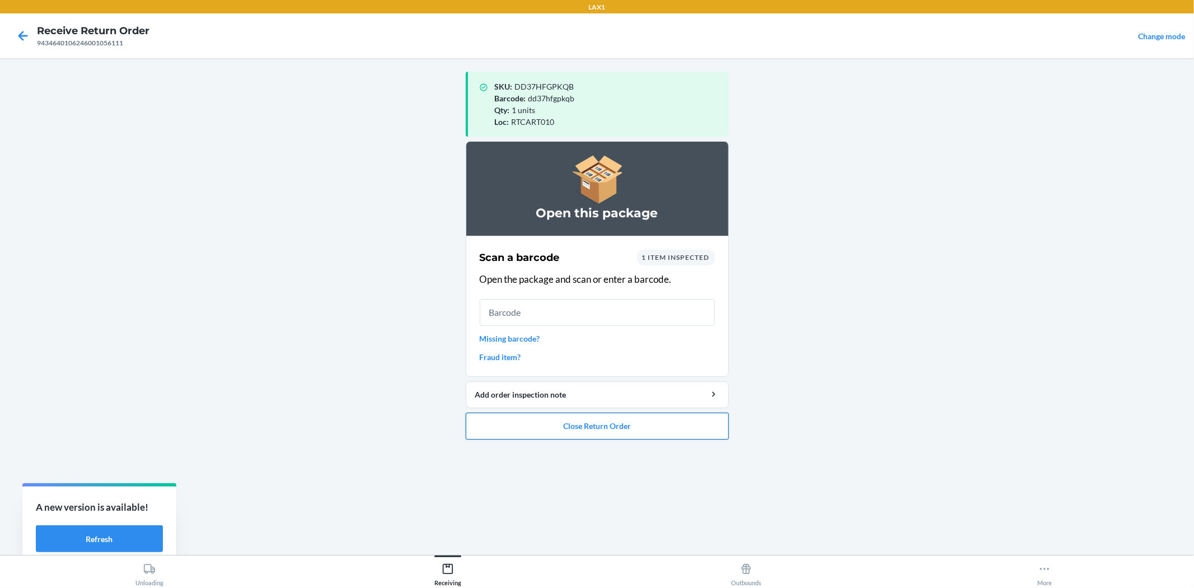
click at [674, 414] on button "Close Return Order" at bounding box center [597, 426] width 263 height 27
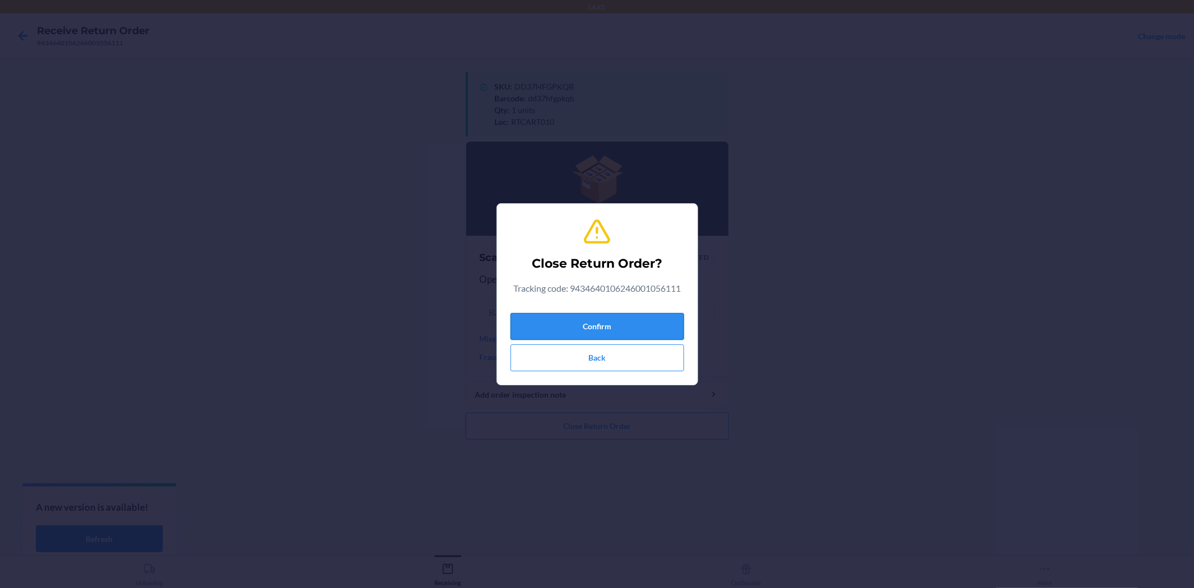
click at [594, 329] on button "Confirm" at bounding box center [598, 326] width 174 height 27
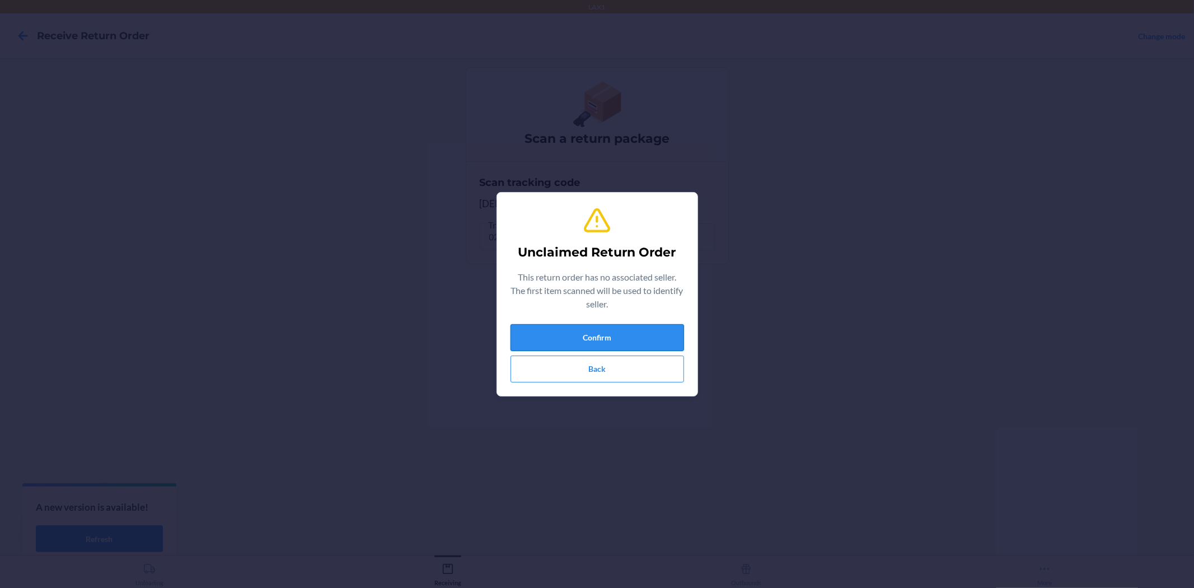
drag, startPoint x: 600, startPoint y: 326, endPoint x: 605, endPoint y: 338, distance: 12.3
click at [603, 335] on button "Confirm" at bounding box center [598, 337] width 174 height 27
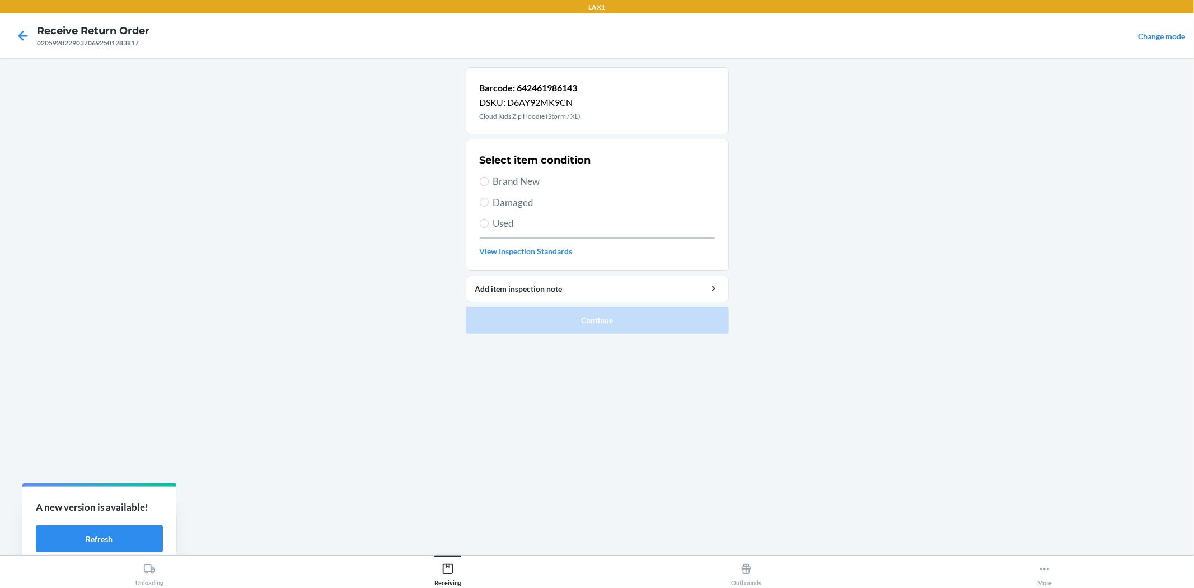
click at [495, 171] on div "Select item condition Brand New Damaged Used View Inspection Standards" at bounding box center [597, 204] width 235 height 111
click at [512, 180] on span "Brand New" at bounding box center [604, 181] width 222 height 15
click at [489, 180] on input "Brand New" at bounding box center [484, 181] width 9 height 9
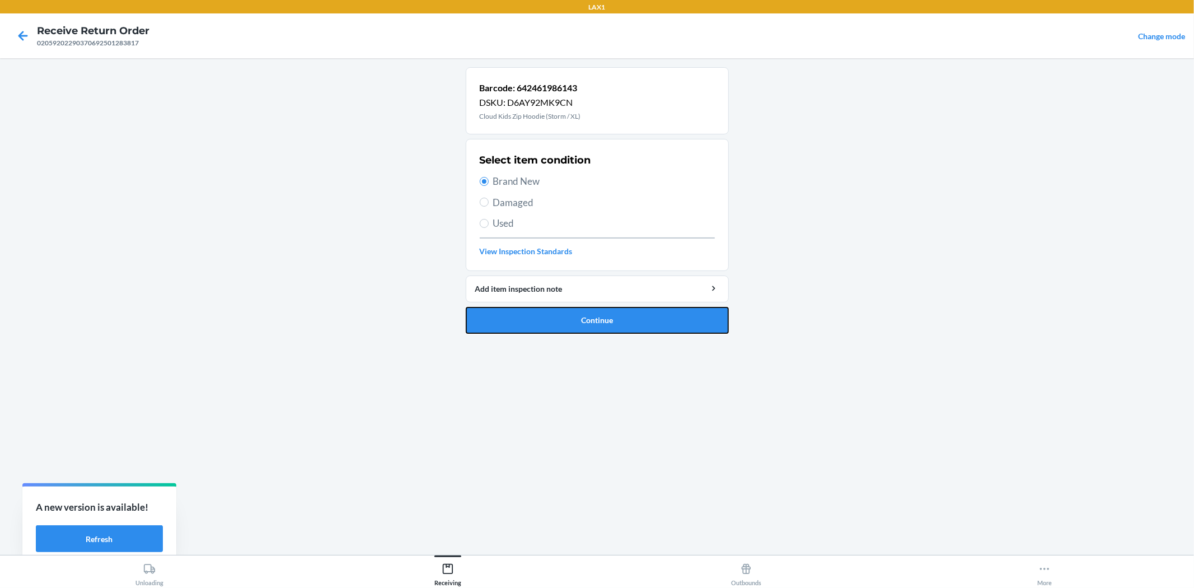
drag, startPoint x: 557, startPoint y: 327, endPoint x: 552, endPoint y: 309, distance: 18.5
click at [556, 320] on button "Continue" at bounding box center [597, 320] width 263 height 27
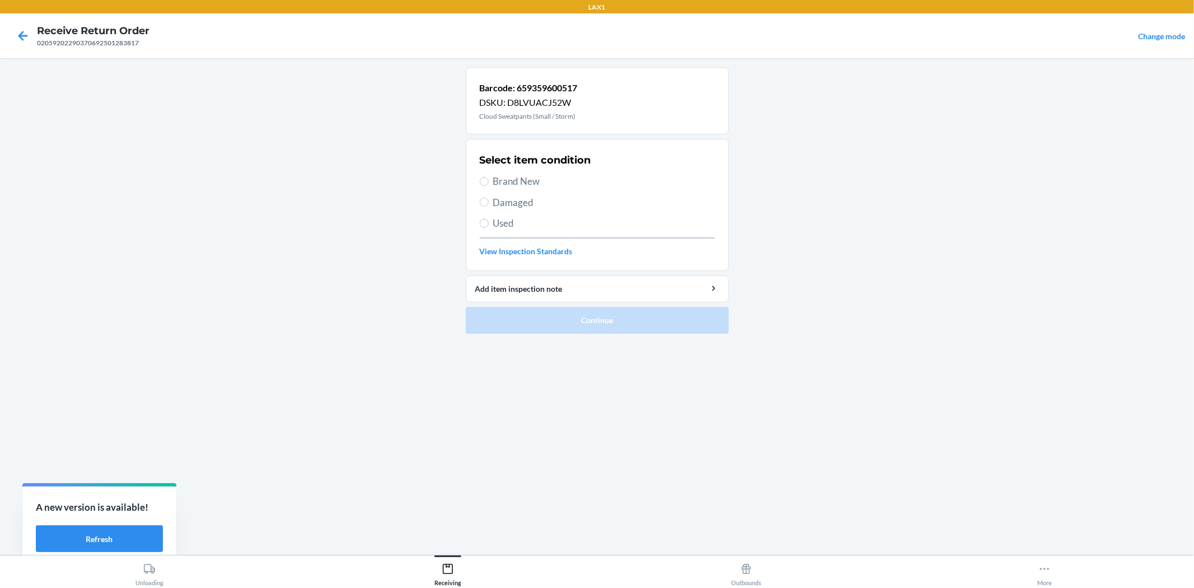
click at [500, 160] on h2 "Select item condition" at bounding box center [535, 160] width 111 height 15
click at [512, 174] on div "Select item condition Brand New Damaged Used View Inspection Standards" at bounding box center [597, 204] width 235 height 111
click at [512, 178] on span "Brand New" at bounding box center [604, 181] width 222 height 15
click at [489, 178] on input "Brand New" at bounding box center [484, 181] width 9 height 9
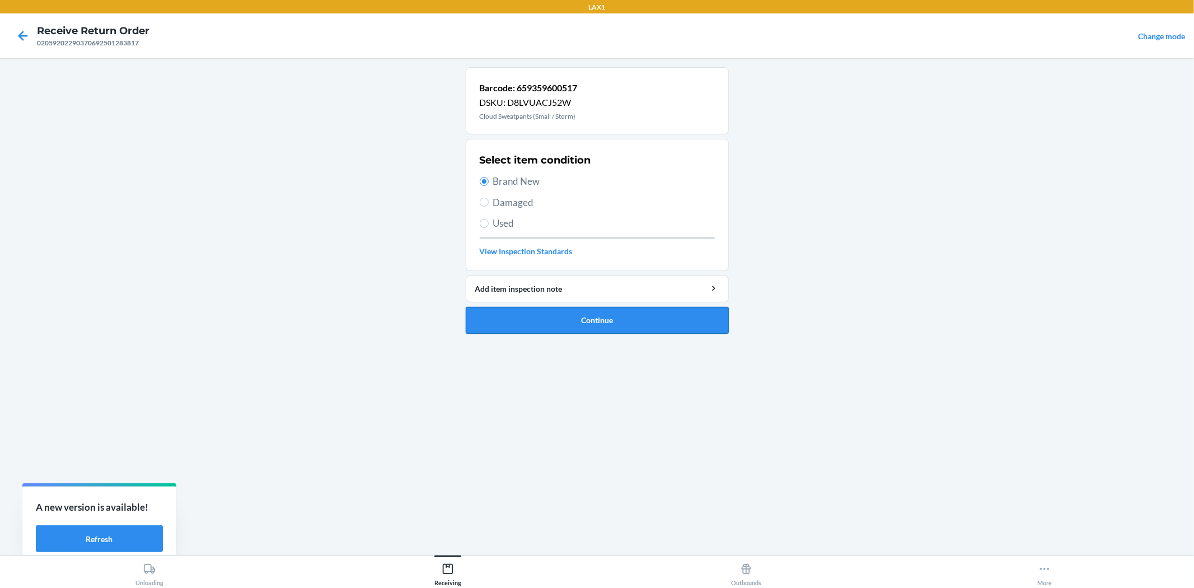
click at [577, 323] on button "Continue" at bounding box center [597, 320] width 263 height 27
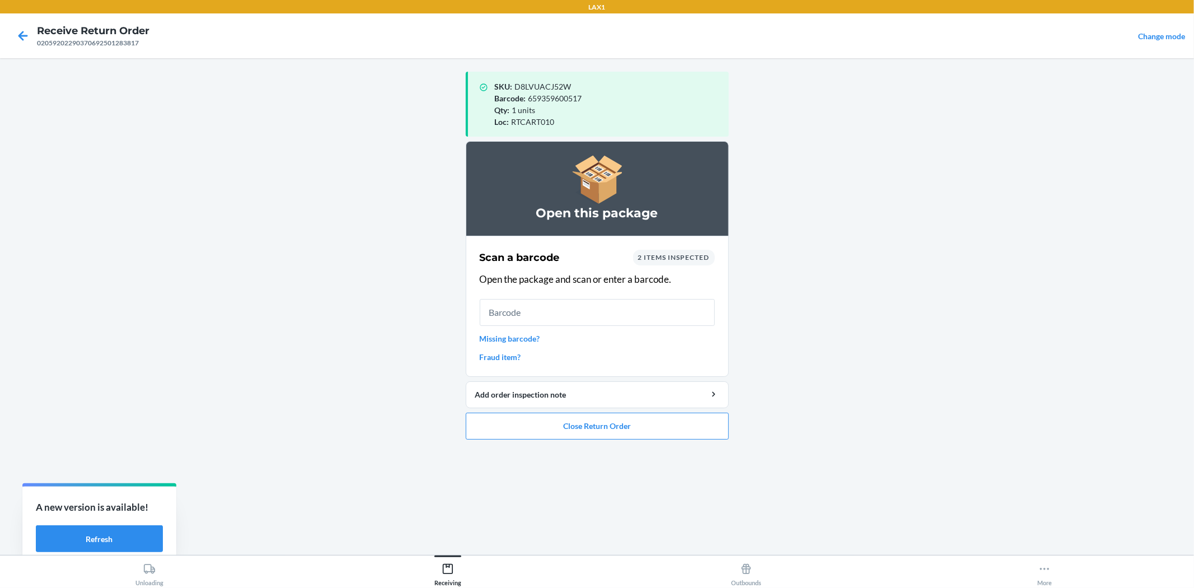
click at [566, 411] on li "Open this package Scan a barcode 2 items inspected Open the package and scan or…" at bounding box center [597, 290] width 263 height 298
click at [572, 419] on button "Close Return Order" at bounding box center [597, 426] width 263 height 27
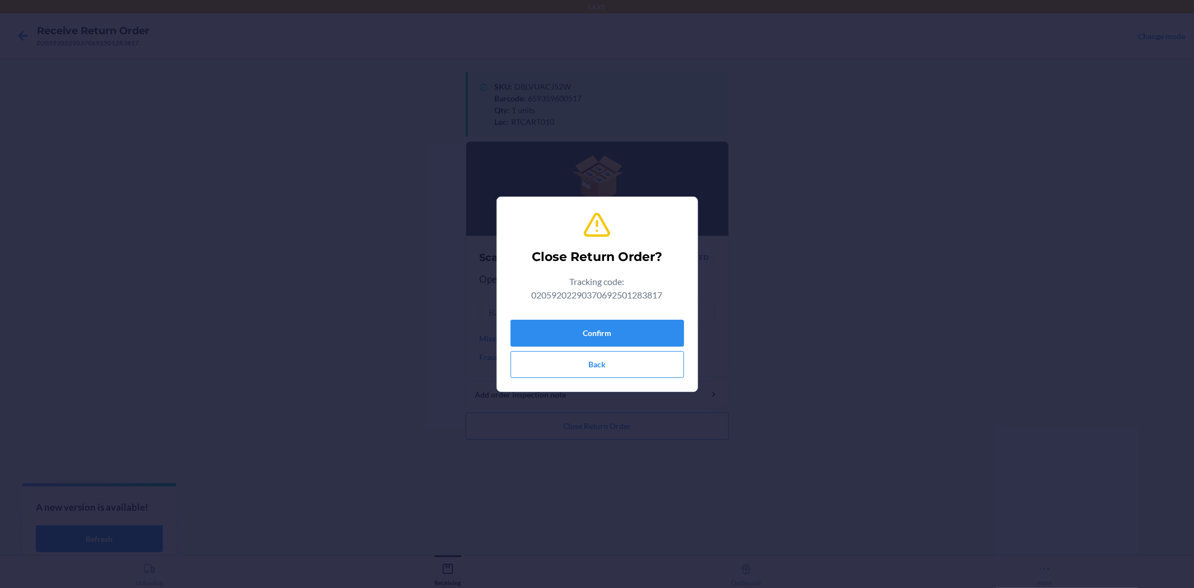
click at [629, 312] on div "Close Return Order? Tracking code: 02059202290370692501283817 Confirm Back" at bounding box center [598, 294] width 174 height 176
click at [634, 323] on button "Confirm" at bounding box center [598, 333] width 174 height 27
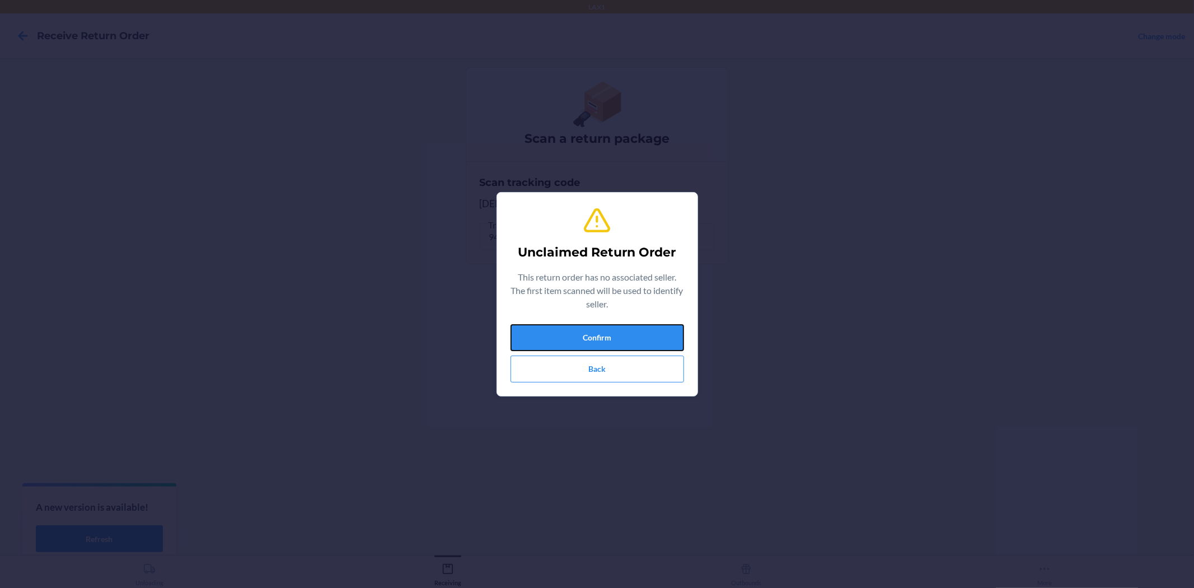
click at [634, 324] on button "Confirm" at bounding box center [598, 337] width 174 height 27
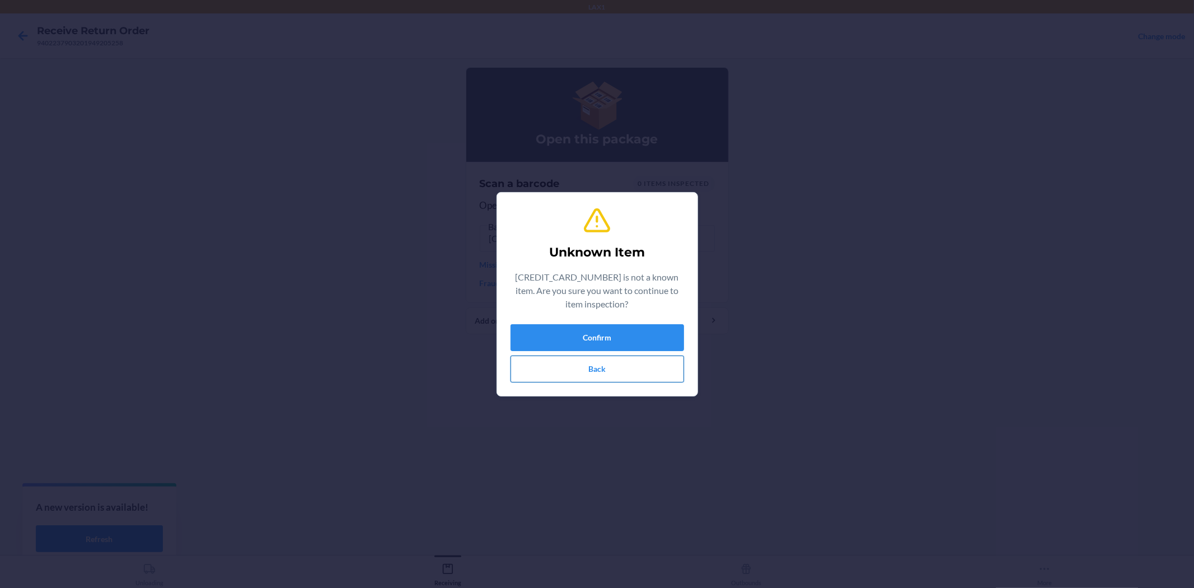
click at [580, 363] on button "Back" at bounding box center [598, 369] width 174 height 27
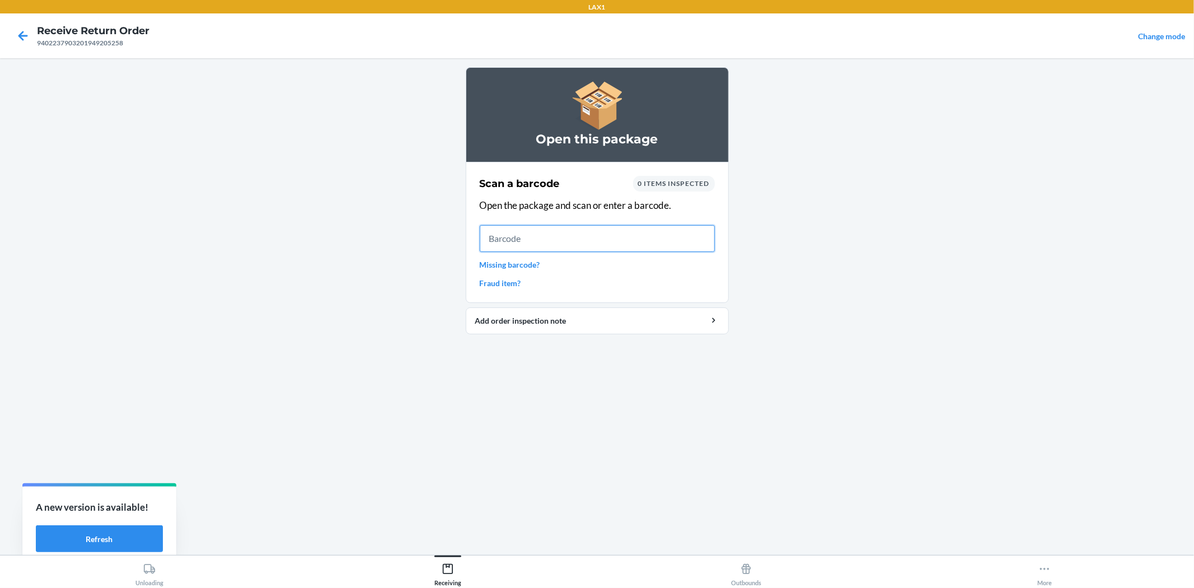
click at [529, 243] on input "text" at bounding box center [597, 238] width 235 height 27
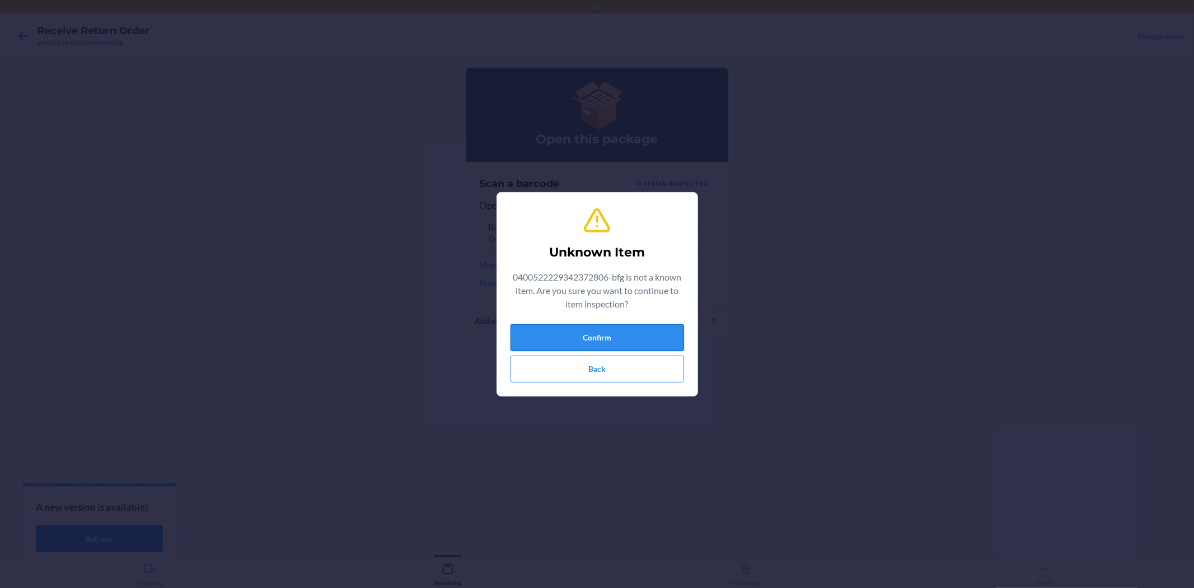
click at [610, 349] on button "Confirm" at bounding box center [598, 337] width 174 height 27
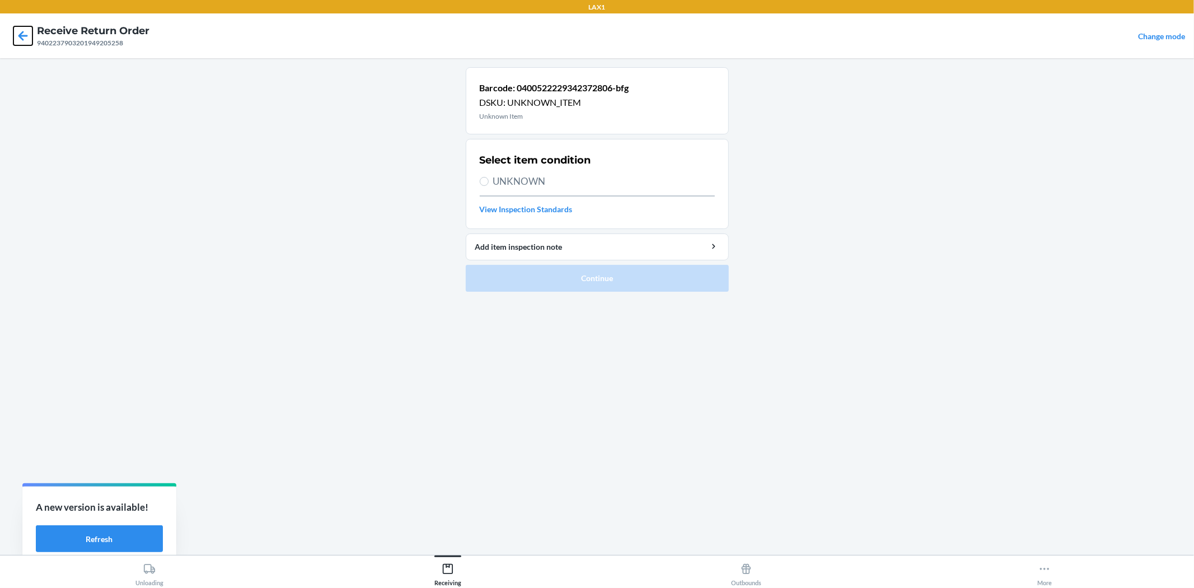
click at [20, 32] on icon at bounding box center [22, 35] width 19 height 19
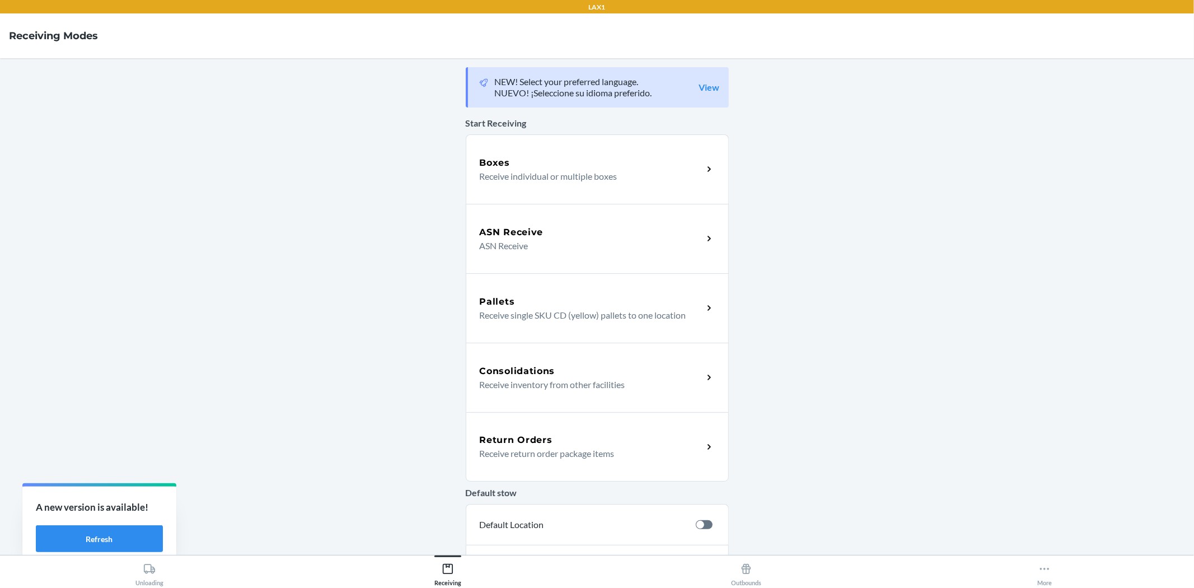
click at [633, 442] on div "Return Orders" at bounding box center [591, 439] width 223 height 13
